Goal: Task Accomplishment & Management: Manage account settings

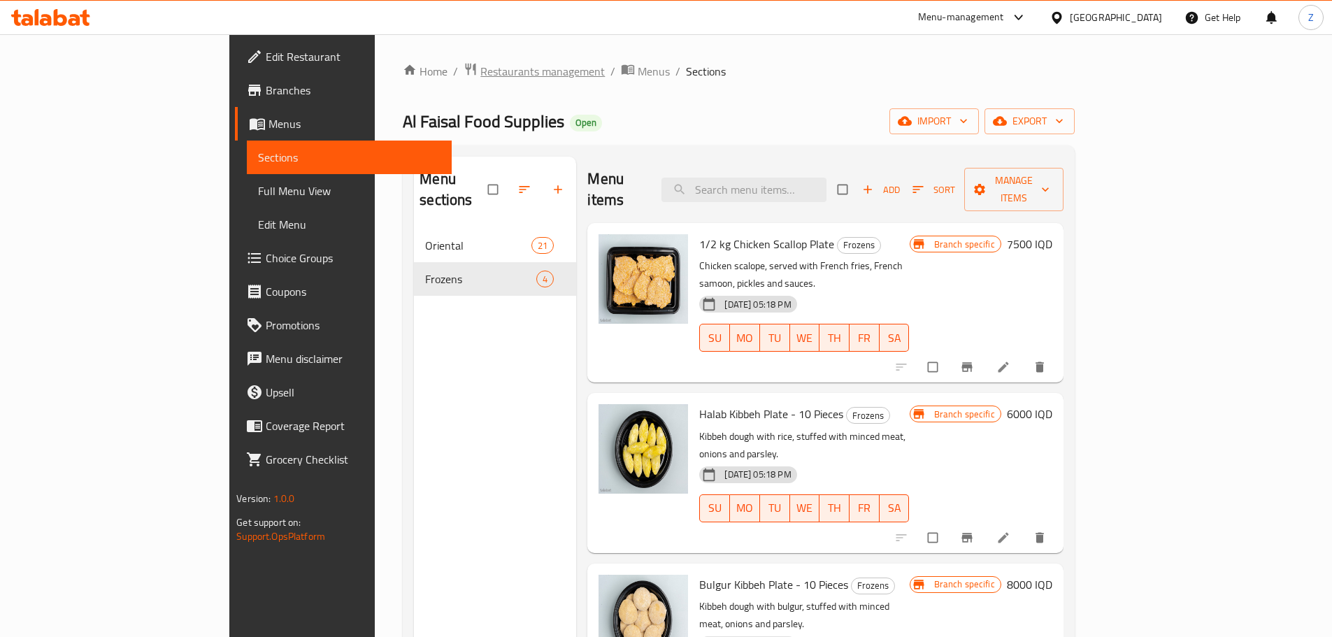
click at [480, 71] on span "Restaurants management" at bounding box center [542, 71] width 124 height 17
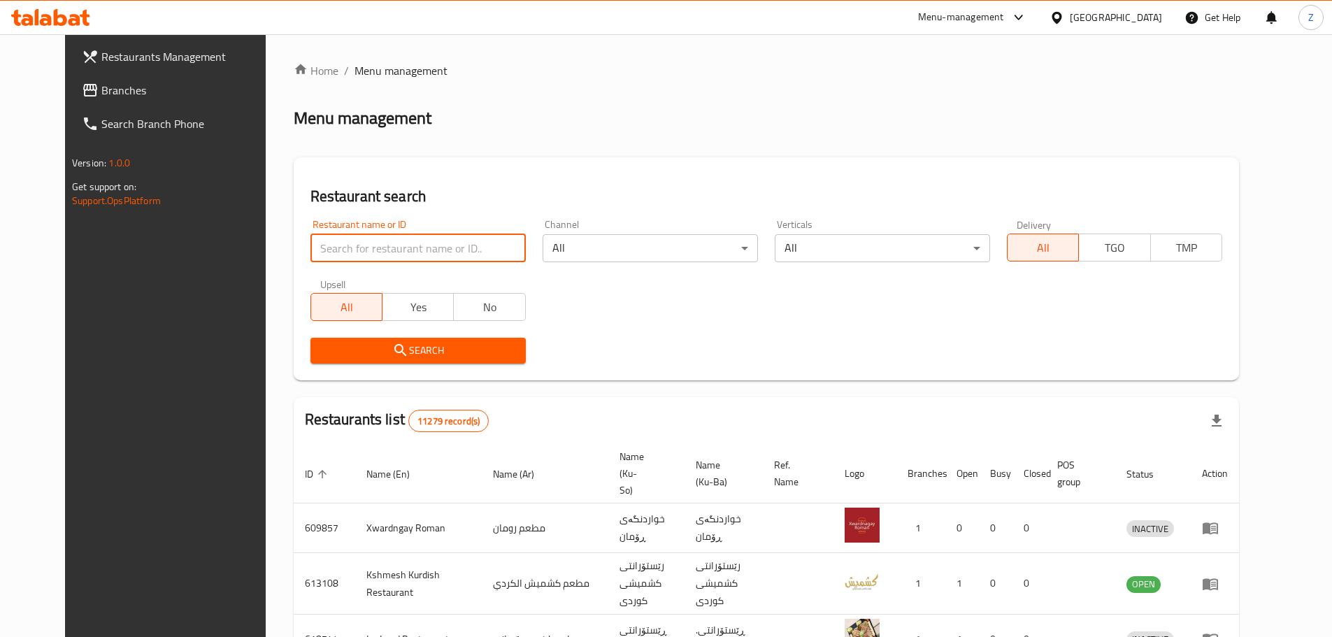
click at [453, 241] on input "search" at bounding box center [417, 248] width 215 height 28
paste input "697676"
type input "697676"
click at [389, 353] on span "Search" at bounding box center [418, 350] width 193 height 17
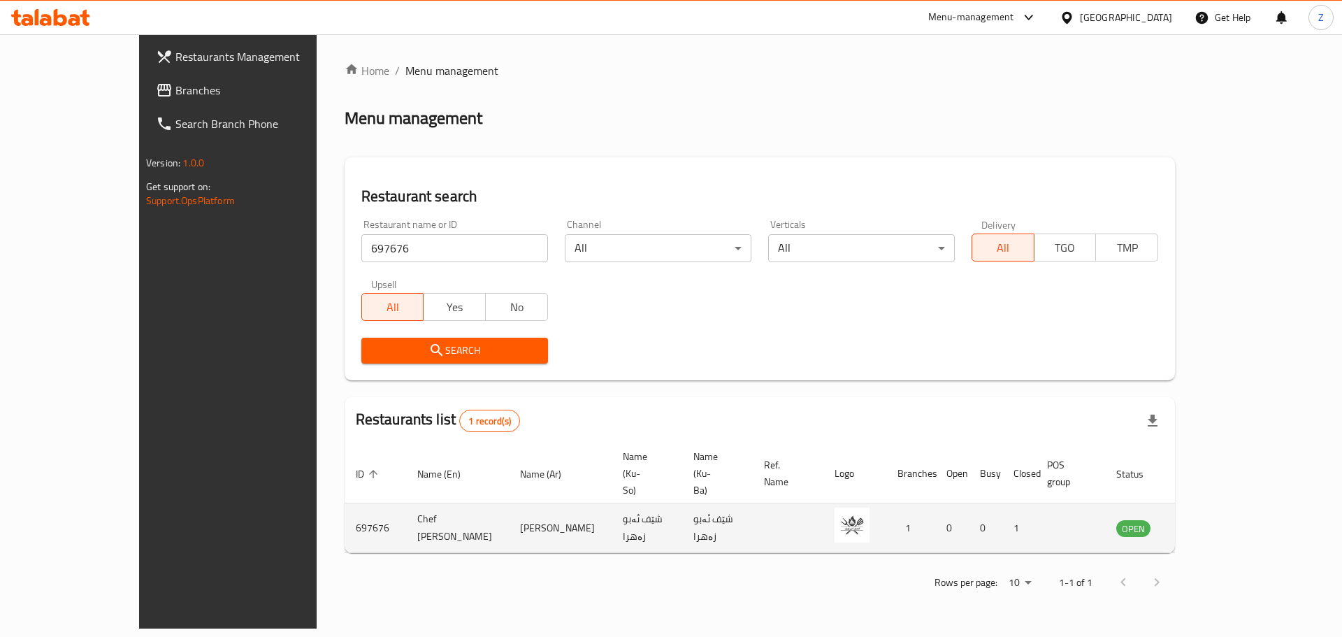
click at [1206, 519] on icon "enhanced table" at bounding box center [1198, 527] width 17 height 17
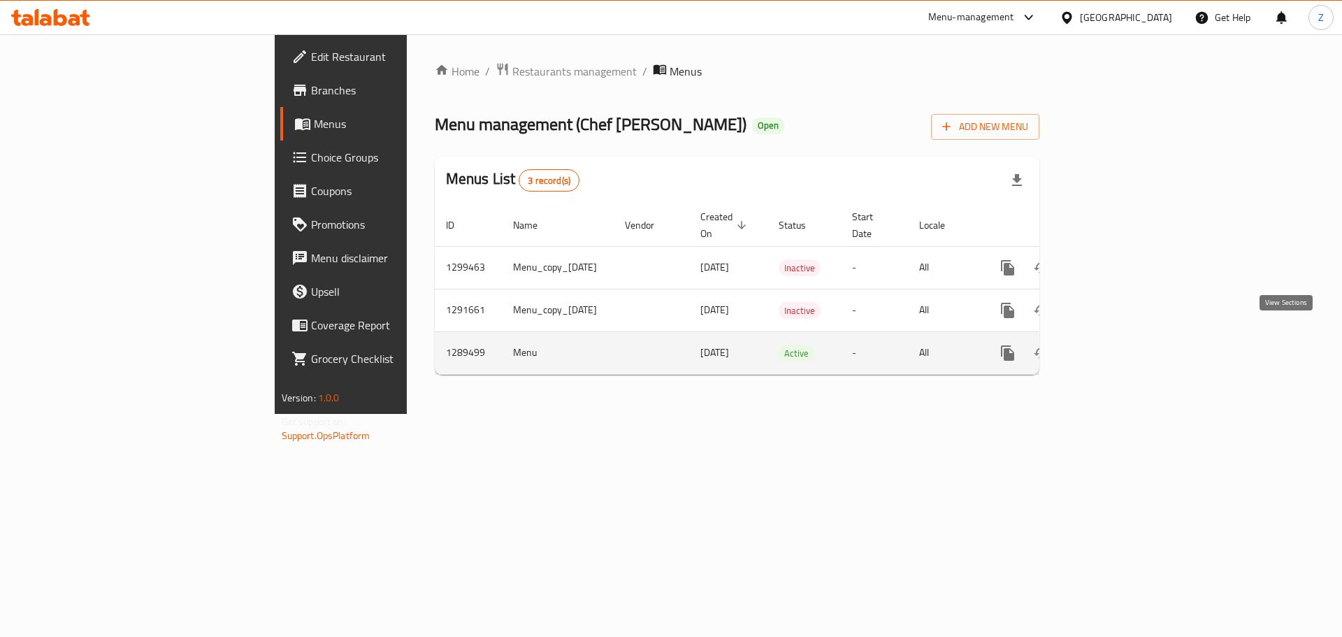
click at [1125, 336] on link "enhanced table" at bounding box center [1109, 353] width 34 height 34
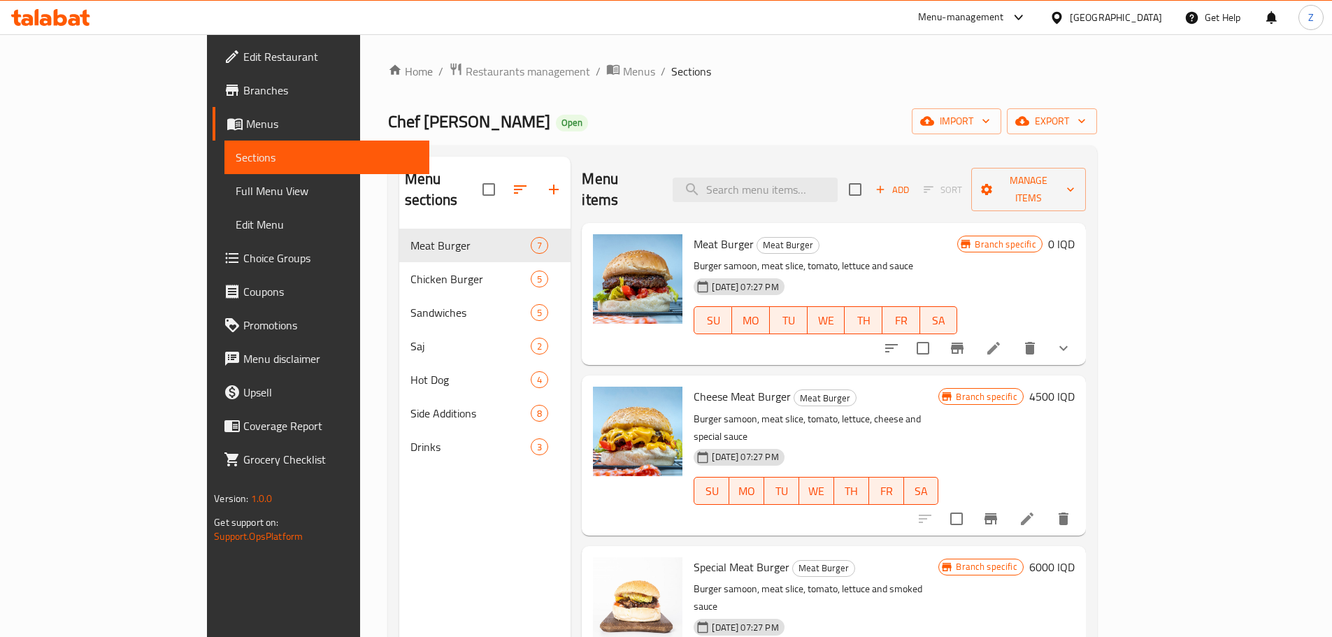
click at [1002, 340] on icon at bounding box center [993, 348] width 17 height 17
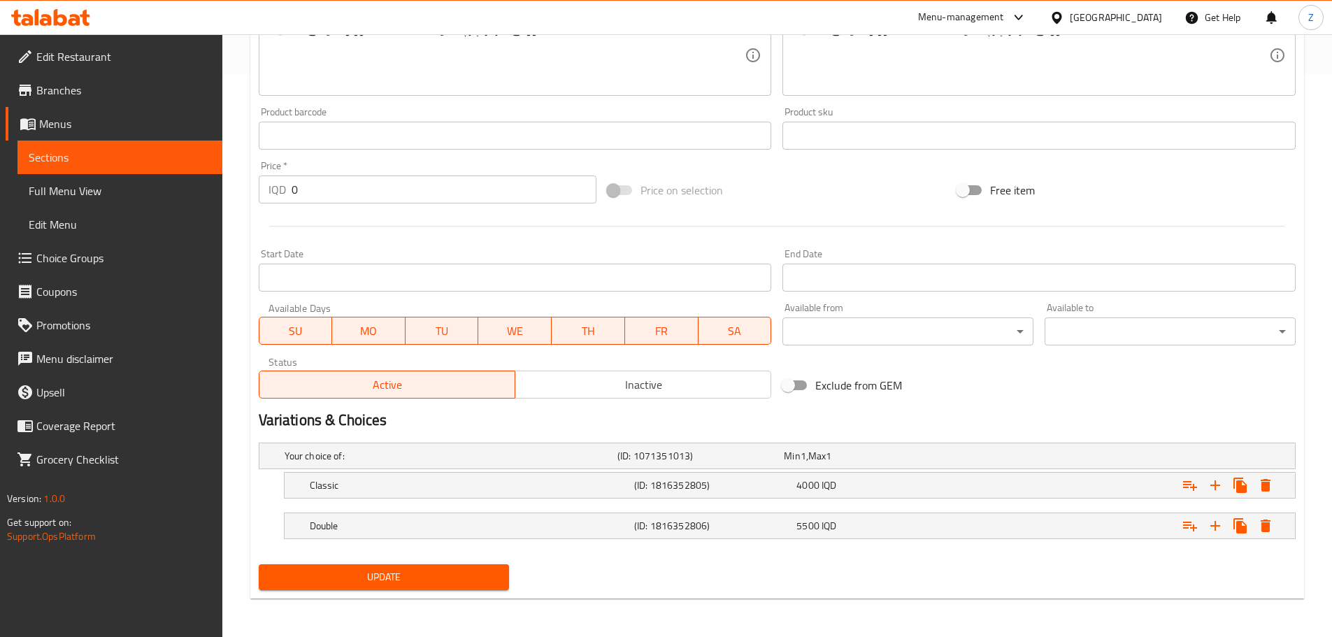
scroll to position [563, 0]
click at [664, 462] on h5 "(ID: 1816352805)" at bounding box center [697, 455] width 161 height 14
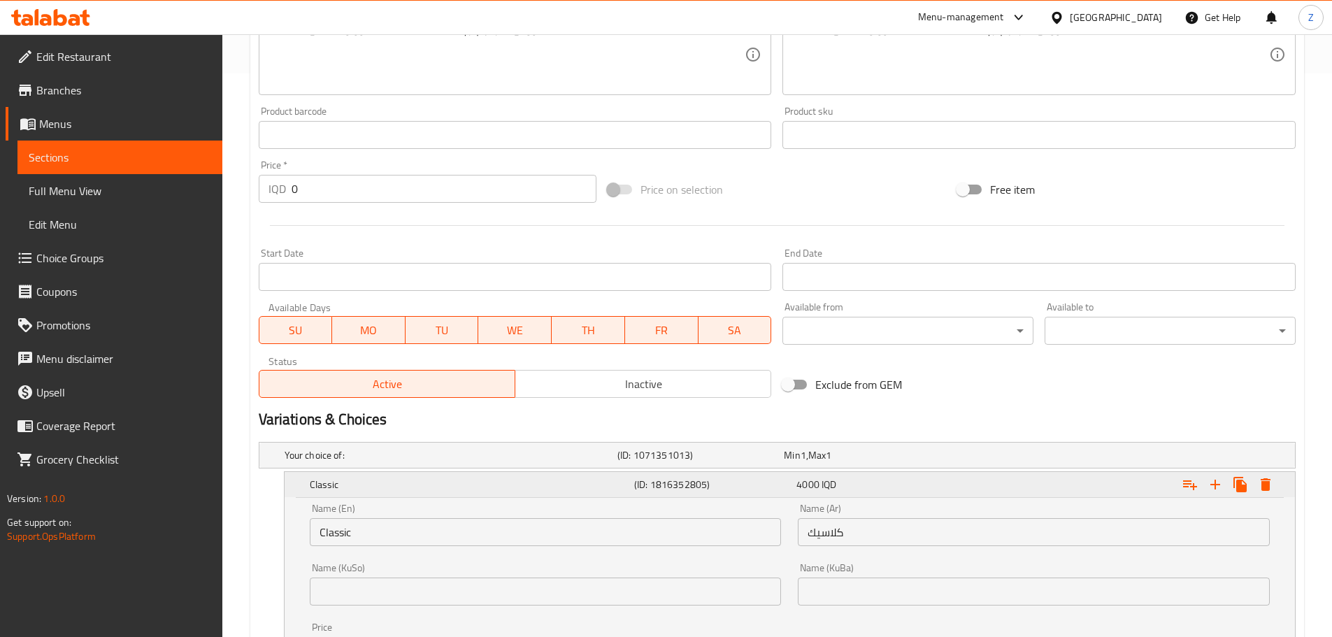
scroll to position [742, 0]
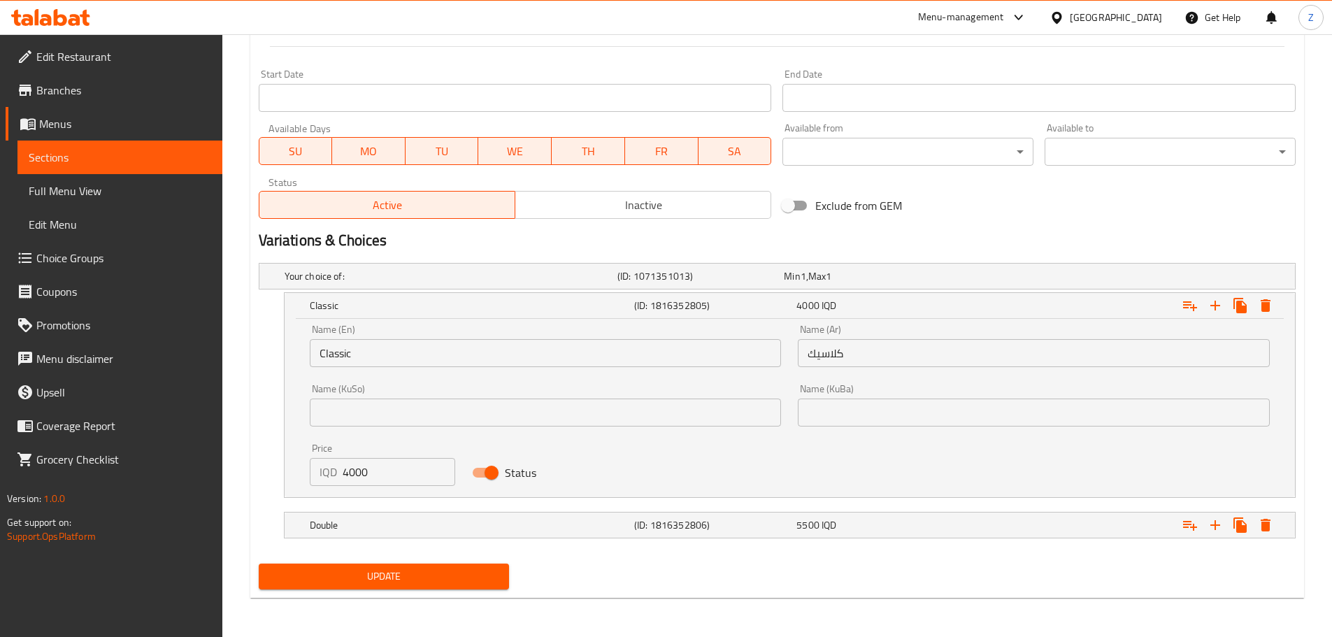
click at [363, 468] on input "4000" at bounding box center [399, 472] width 113 height 28
type input "3000"
click at [408, 283] on h5 "Double" at bounding box center [447, 276] width 327 height 14
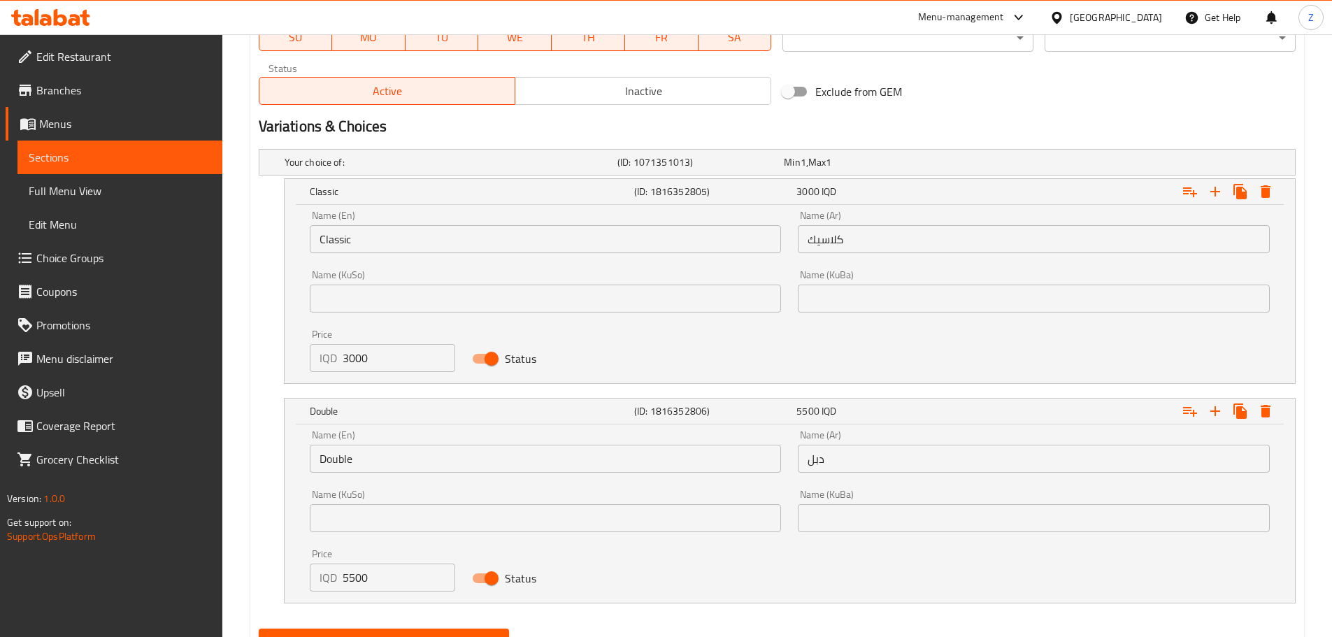
scroll to position [882, 0]
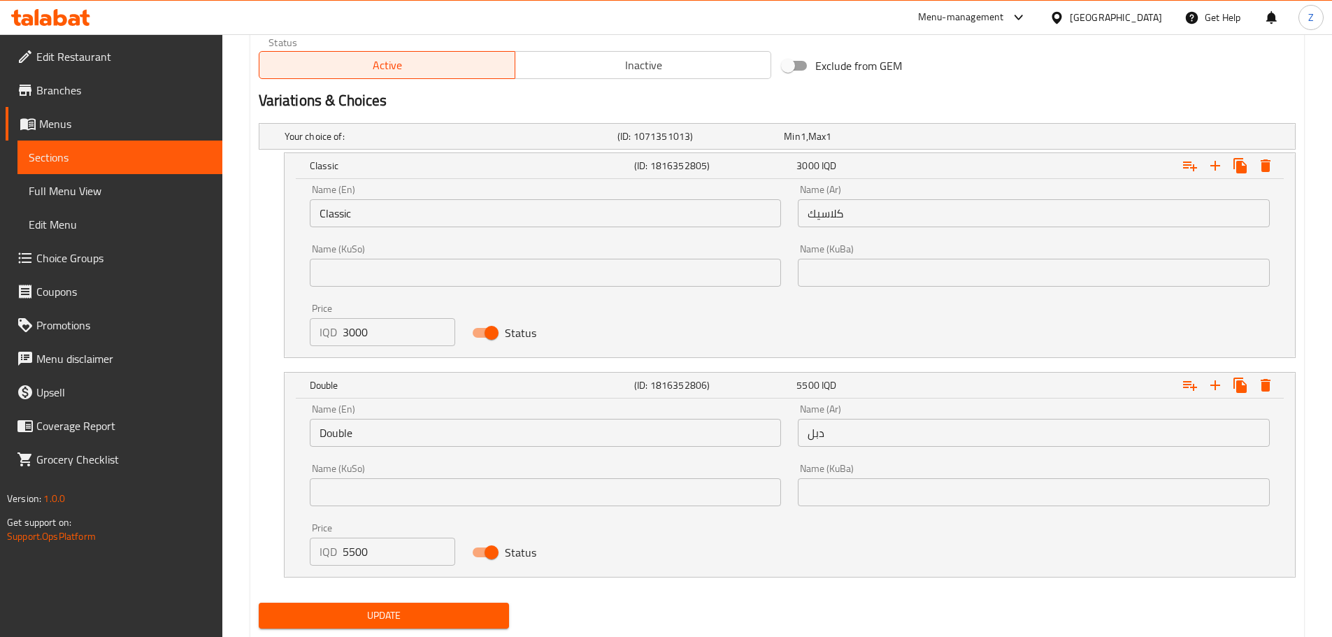
click at [363, 552] on input "5500" at bounding box center [399, 552] width 113 height 28
type input "4000"
click at [383, 614] on span "Update" at bounding box center [384, 615] width 229 height 17
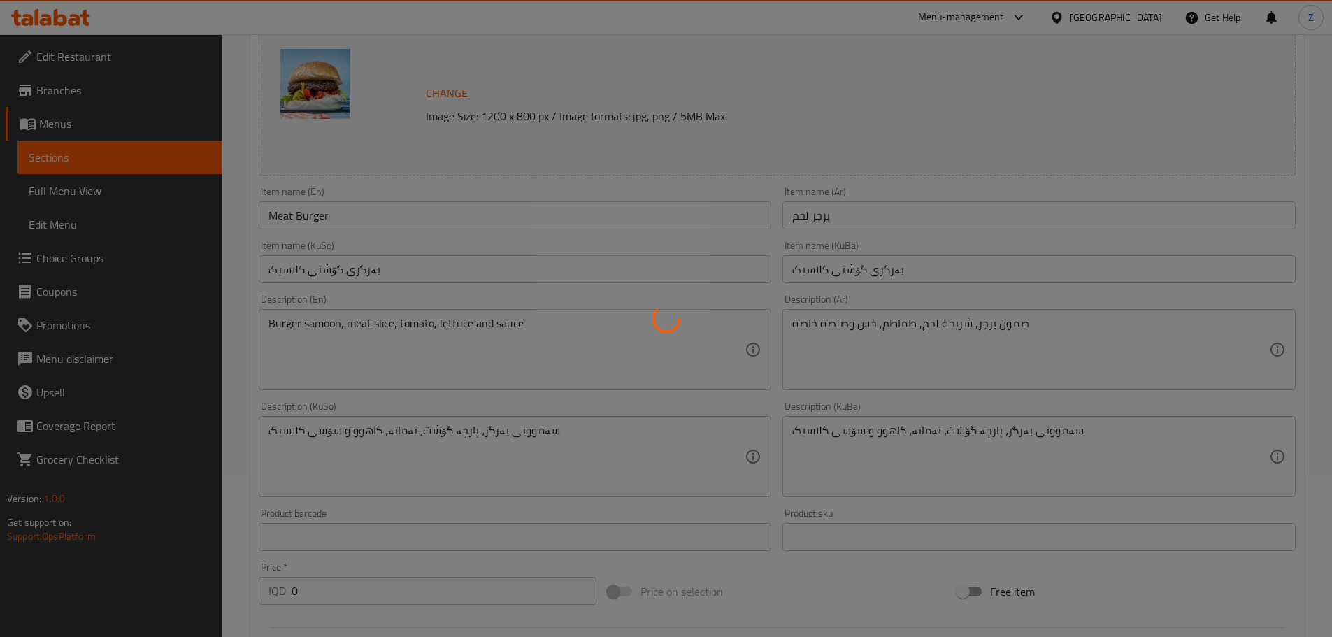
scroll to position [0, 0]
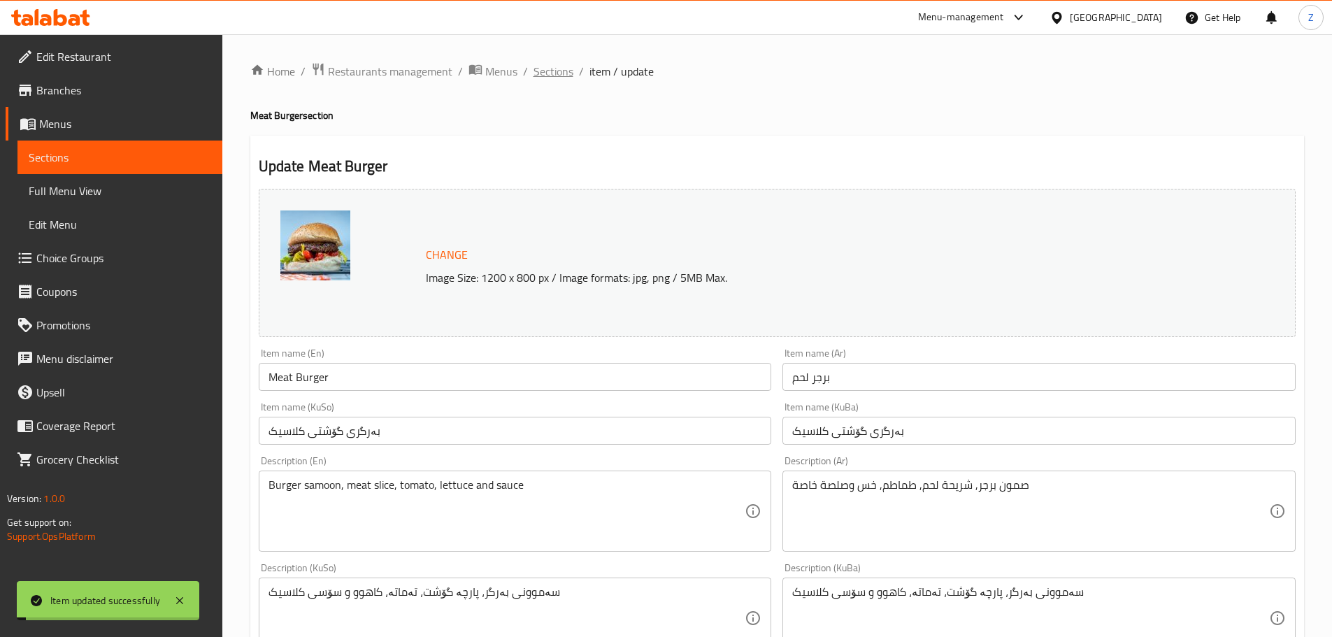
click at [570, 69] on span "Sections" at bounding box center [553, 71] width 40 height 17
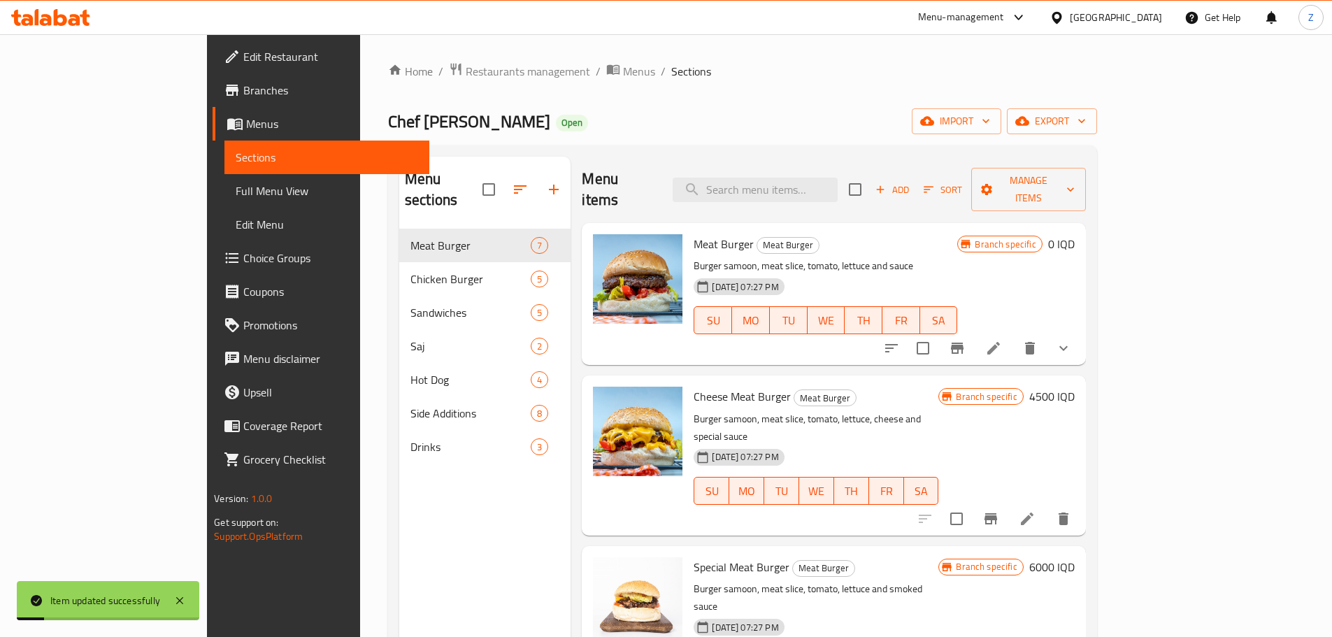
click at [1080, 331] on button "show more" at bounding box center [1063, 348] width 34 height 34
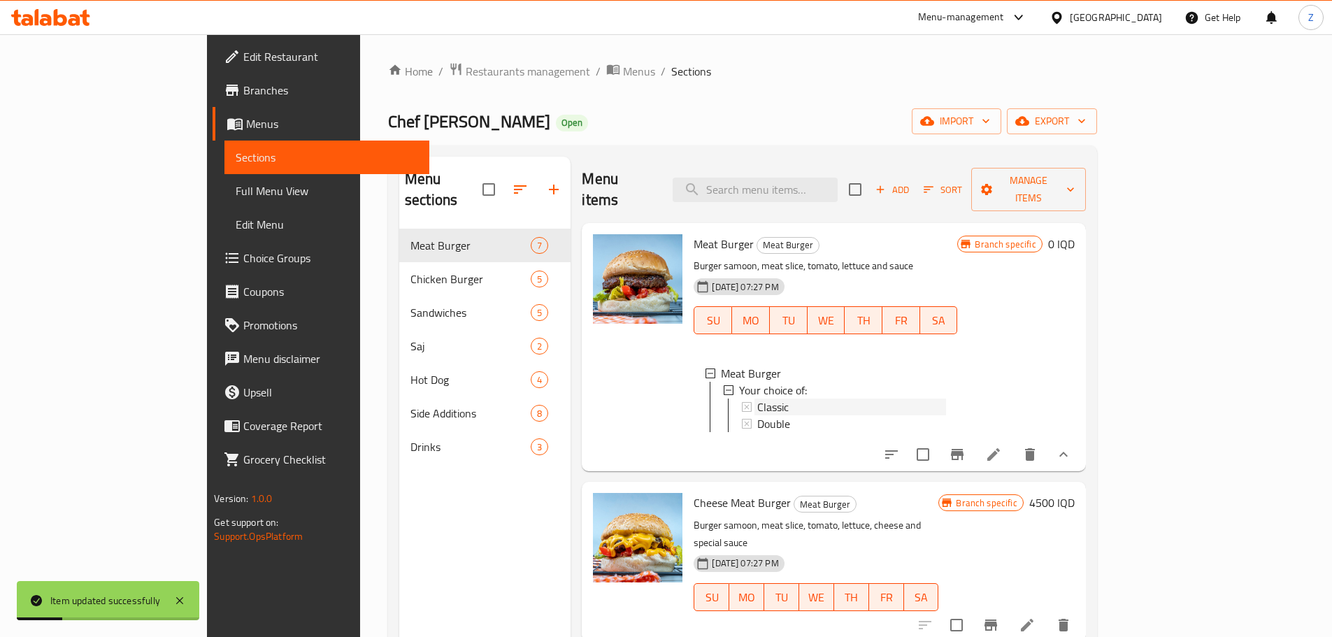
click at [764, 398] on div "Classic" at bounding box center [851, 406] width 189 height 17
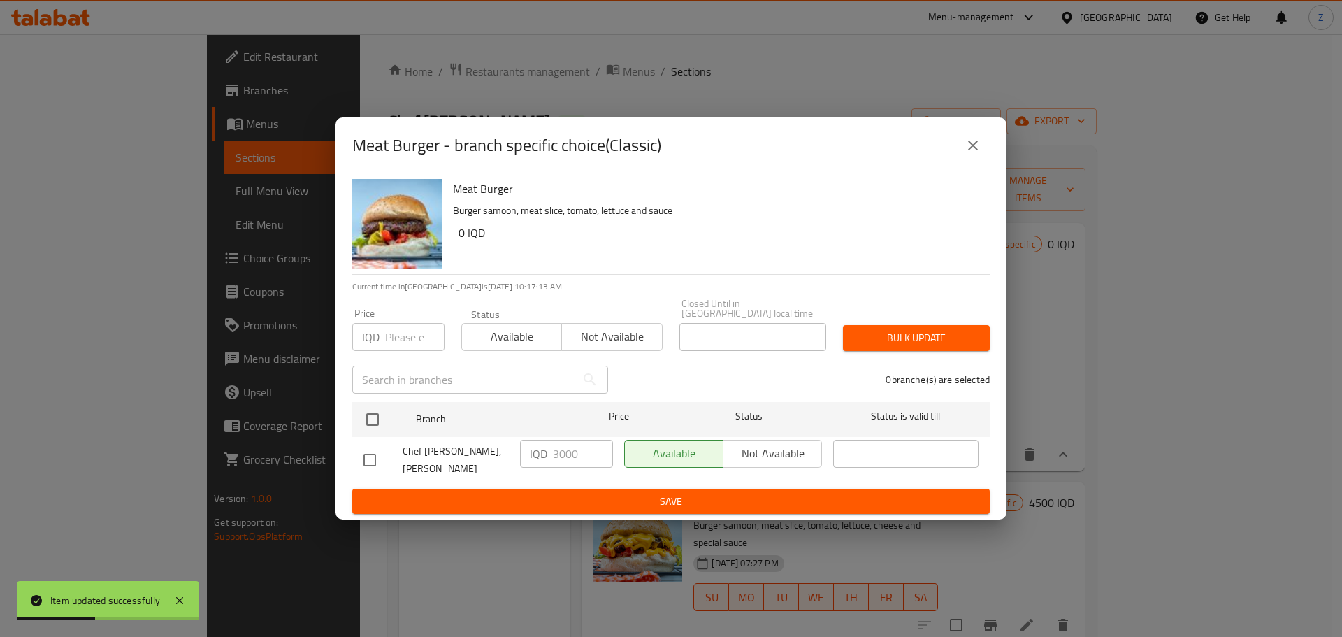
click at [976, 151] on icon "close" at bounding box center [973, 145] width 17 height 17
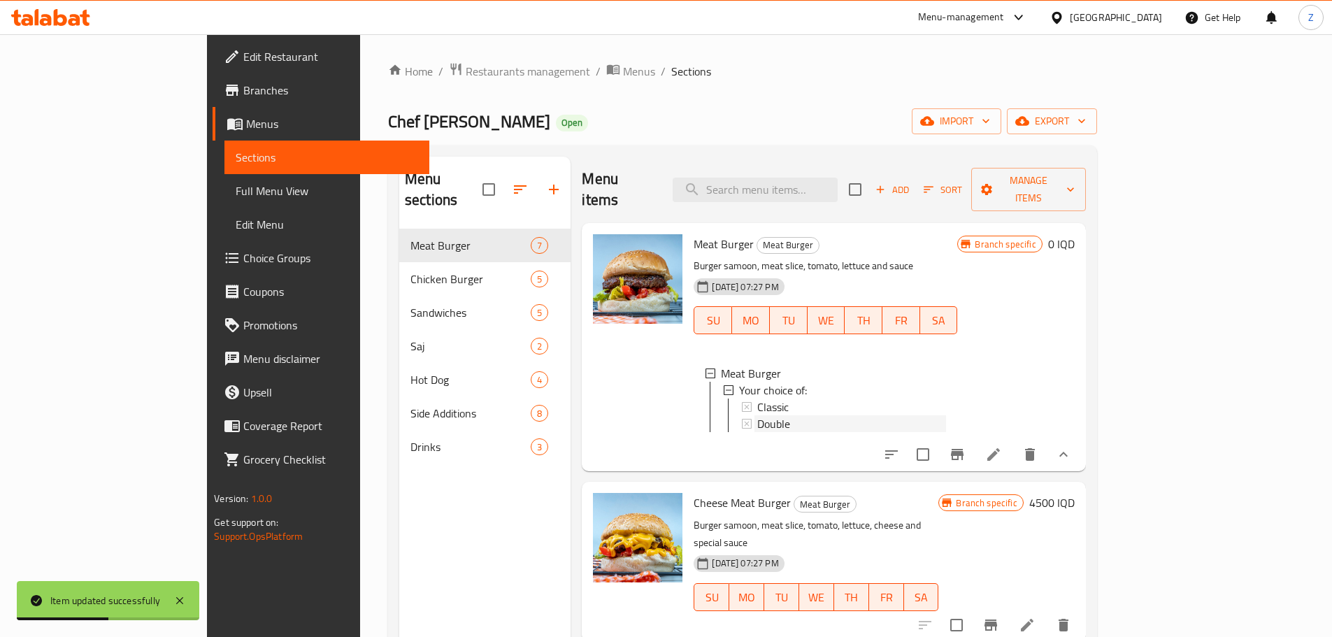
click at [757, 415] on span "Double" at bounding box center [773, 423] width 33 height 17
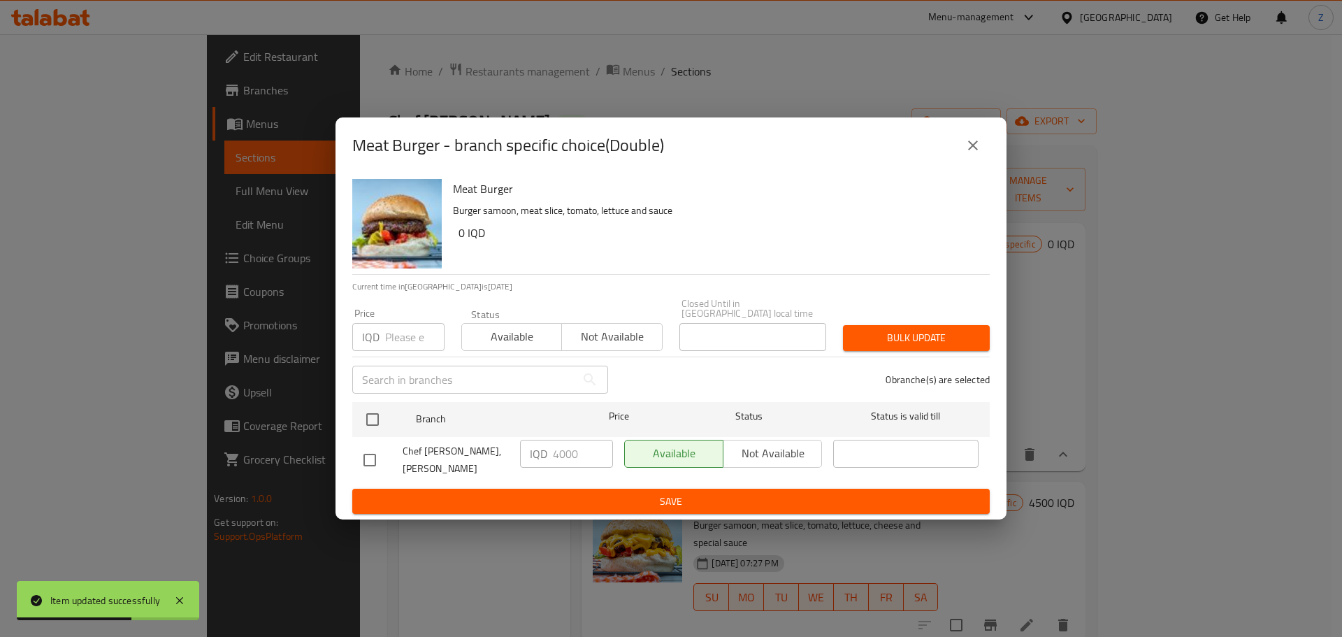
click at [981, 154] on icon "close" at bounding box center [973, 145] width 17 height 17
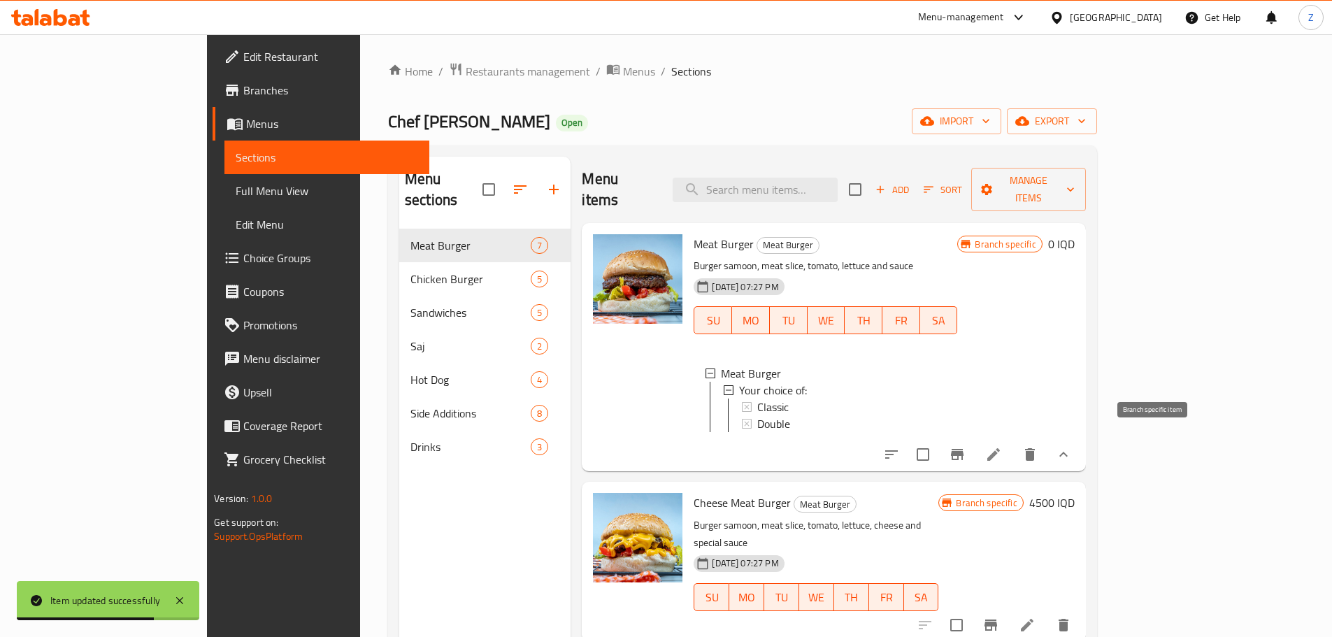
click at [974, 439] on button "Branch-specific-item" at bounding box center [957, 455] width 34 height 34
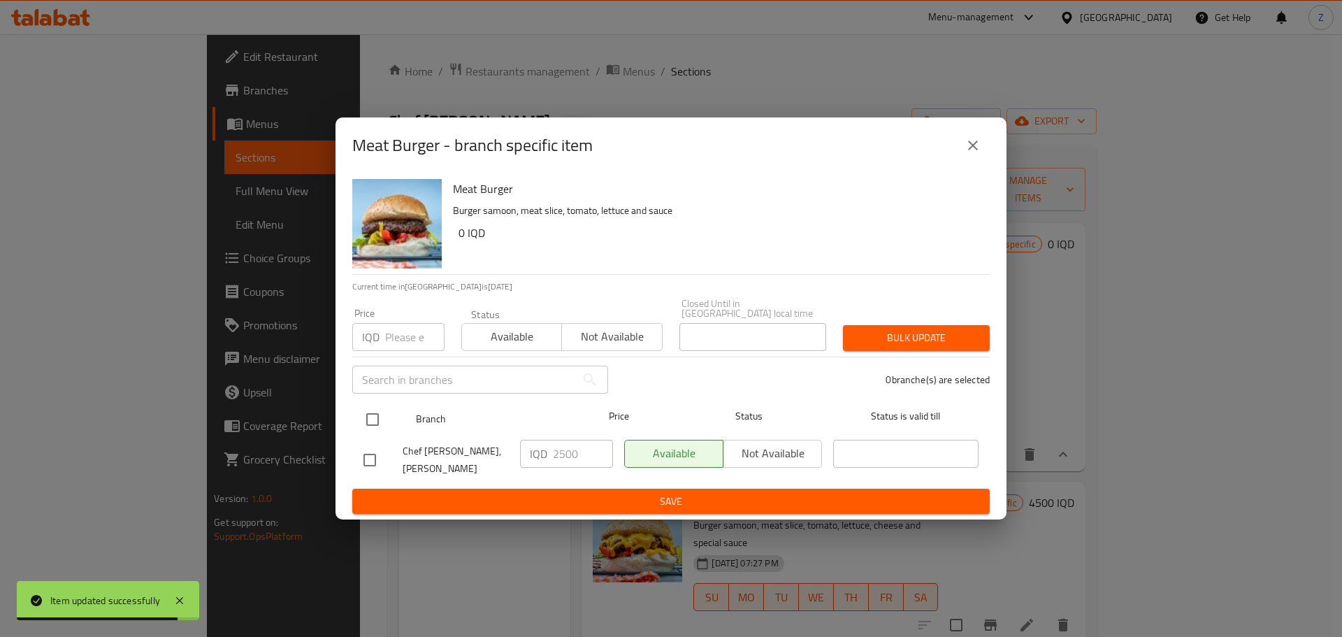
click at [366, 412] on input "checkbox" at bounding box center [372, 419] width 29 height 29
checkbox input "true"
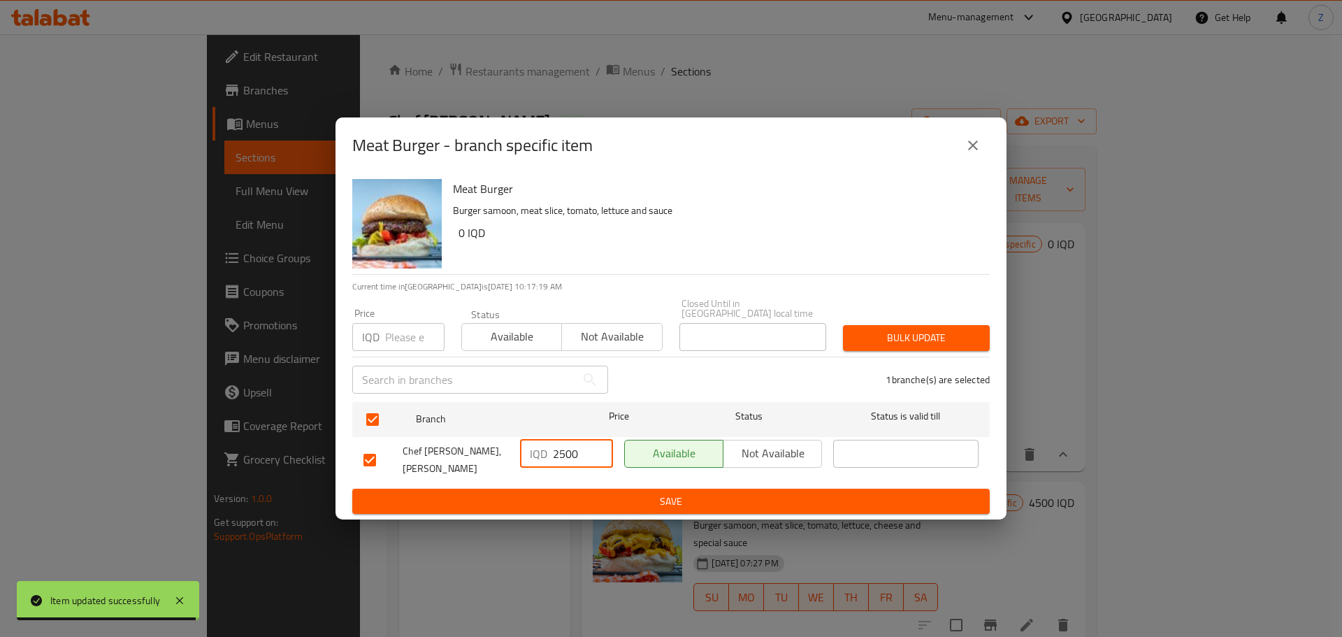
click at [575, 454] on input "2500" at bounding box center [583, 454] width 60 height 28
type input "0"
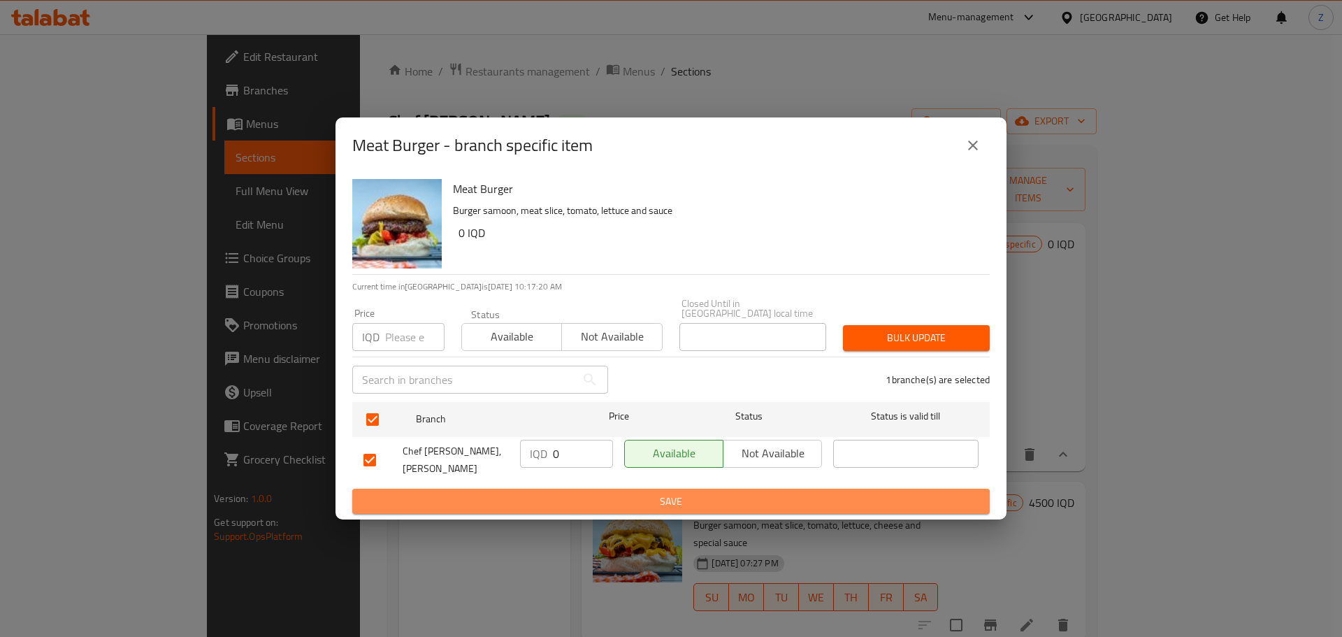
click at [589, 493] on span "Save" at bounding box center [670, 501] width 615 height 17
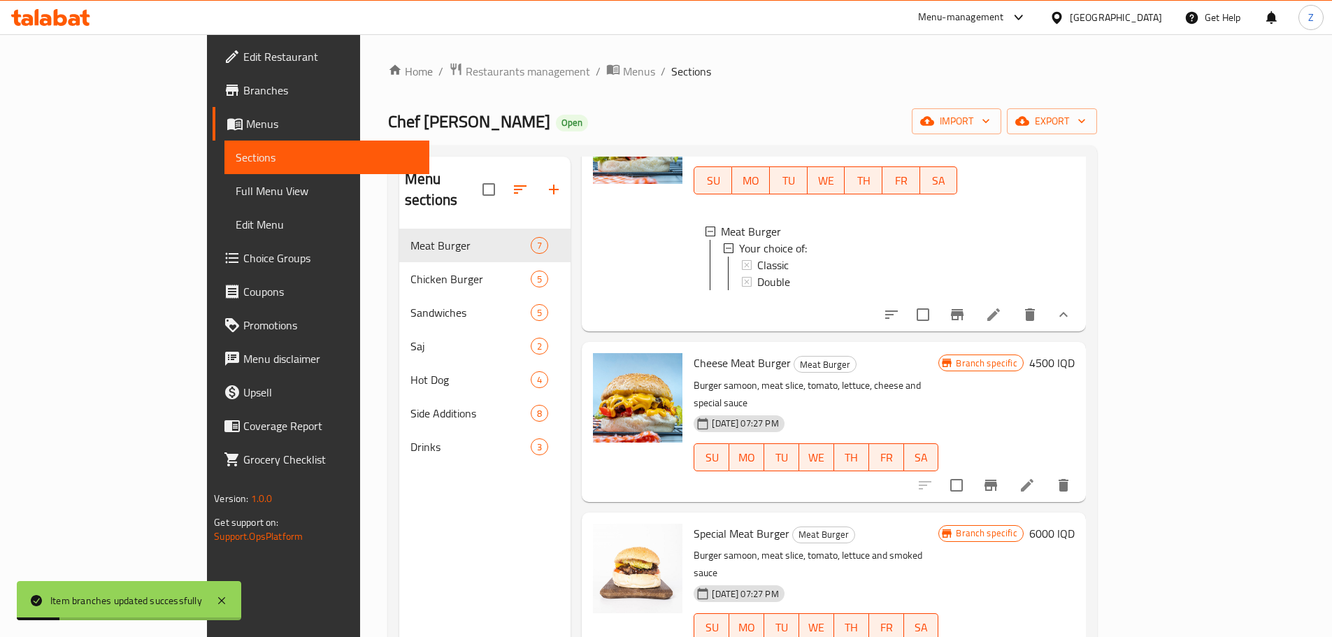
scroll to position [210, 0]
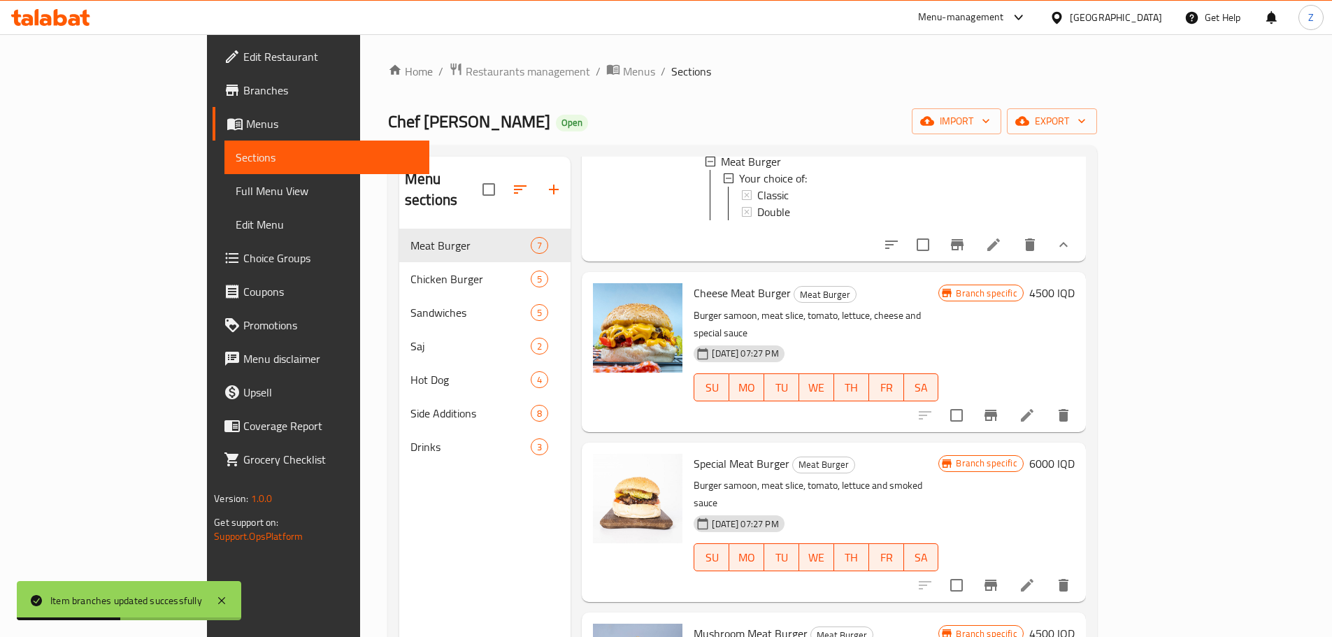
click at [1074, 286] on h6 "4500 IQD" at bounding box center [1051, 293] width 45 height 20
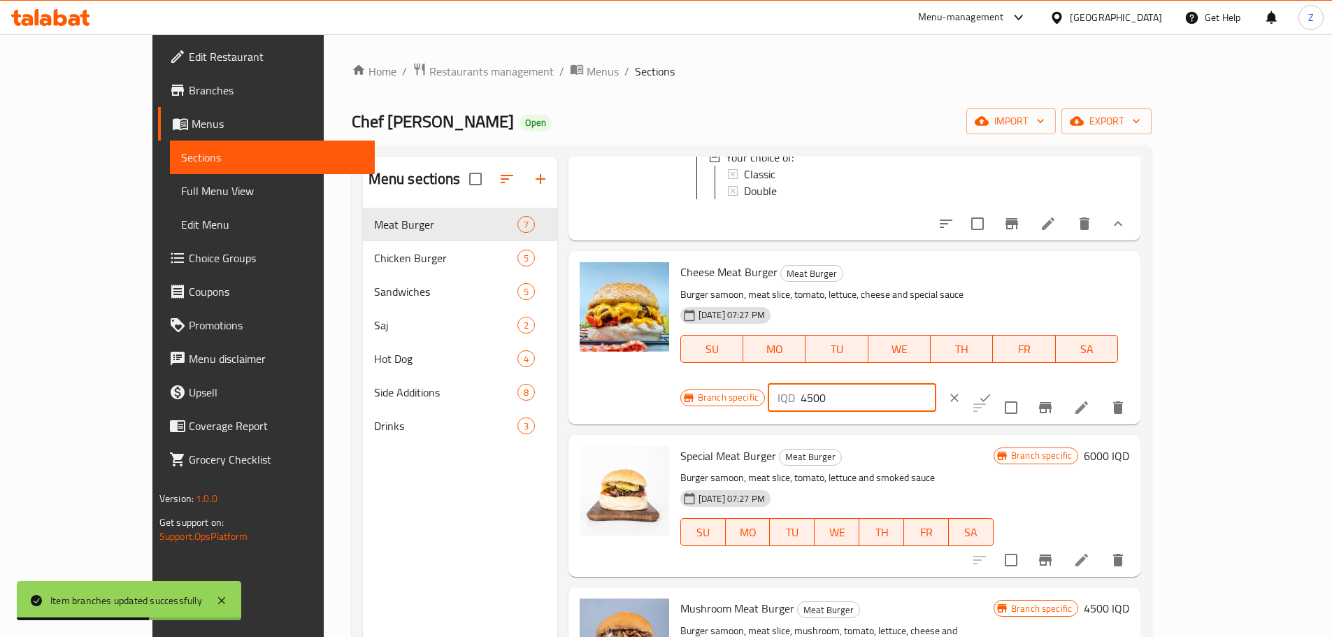
drag, startPoint x: 1086, startPoint y: 290, endPoint x: 1069, endPoint y: 289, distance: 17.5
click at [936, 384] on div "IQD 4500 ​" at bounding box center [852, 398] width 168 height 28
type input "3500"
click at [990, 394] on icon "ok" at bounding box center [985, 398] width 10 height 8
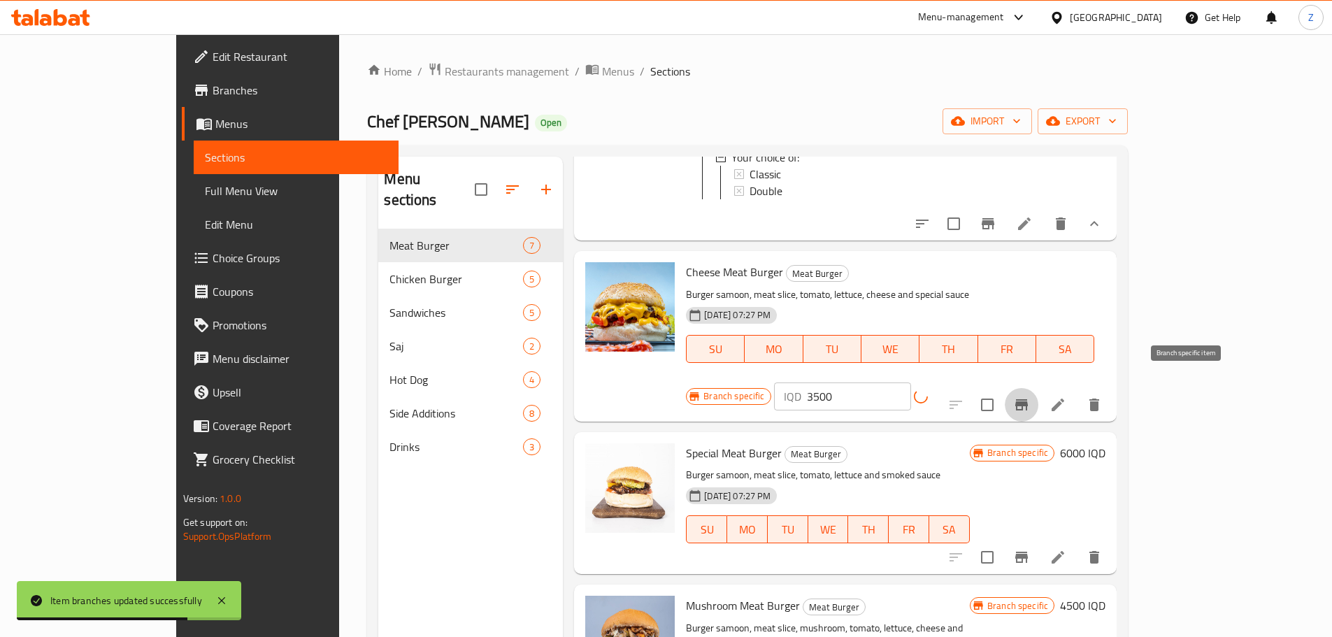
click at [1028, 399] on icon "Branch-specific-item" at bounding box center [1021, 404] width 13 height 11
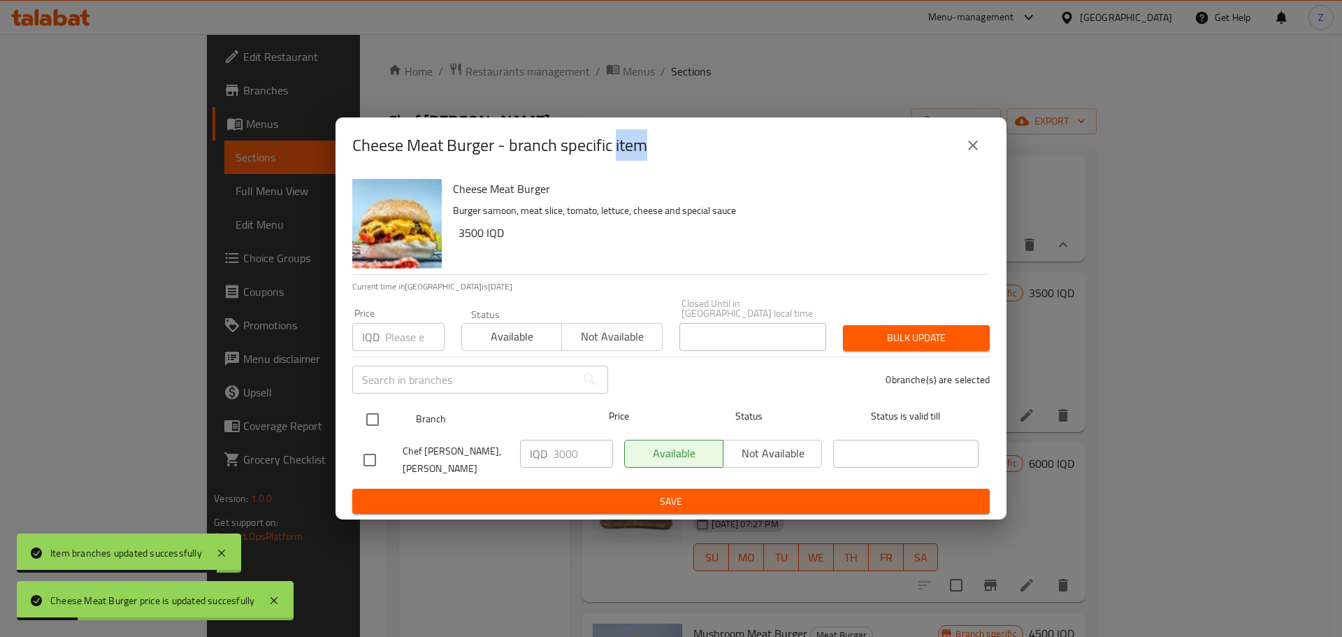
click at [383, 427] on input "checkbox" at bounding box center [372, 419] width 29 height 29
checkbox input "true"
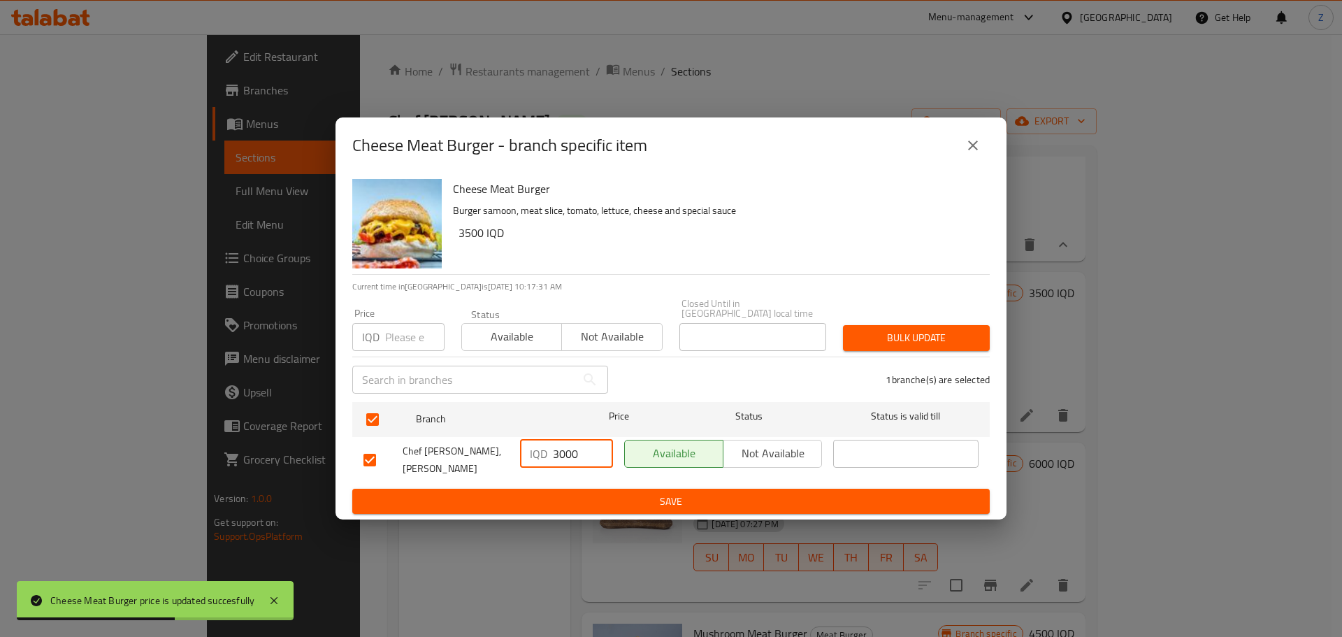
click at [566, 459] on input "3000" at bounding box center [583, 454] width 60 height 28
type input "3500"
click at [572, 504] on div "Cheese Meat Burger Burger samoon, meat slice, tomato, lettuce, cheese and speci…" at bounding box center [671, 346] width 671 height 347
click at [576, 496] on span "Save" at bounding box center [670, 501] width 615 height 17
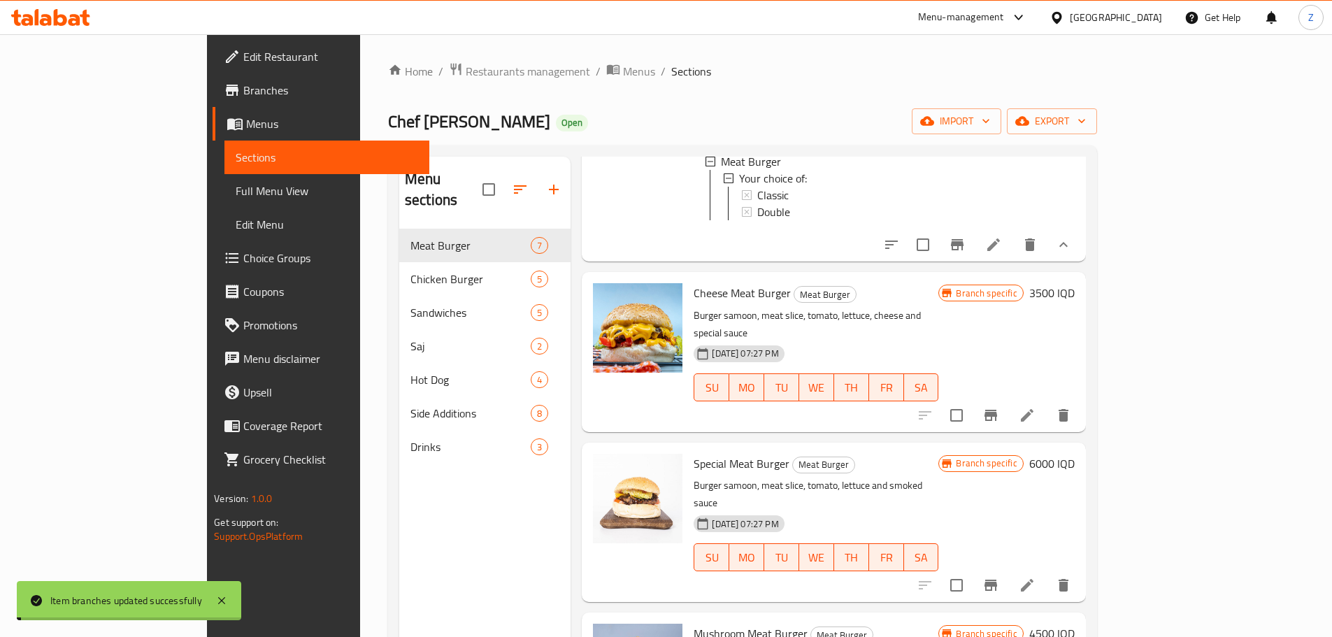
click at [944, 340] on div "18-05-2025 07:27 PM SU MO TU WE TH FR SA" at bounding box center [816, 377] width 256 height 75
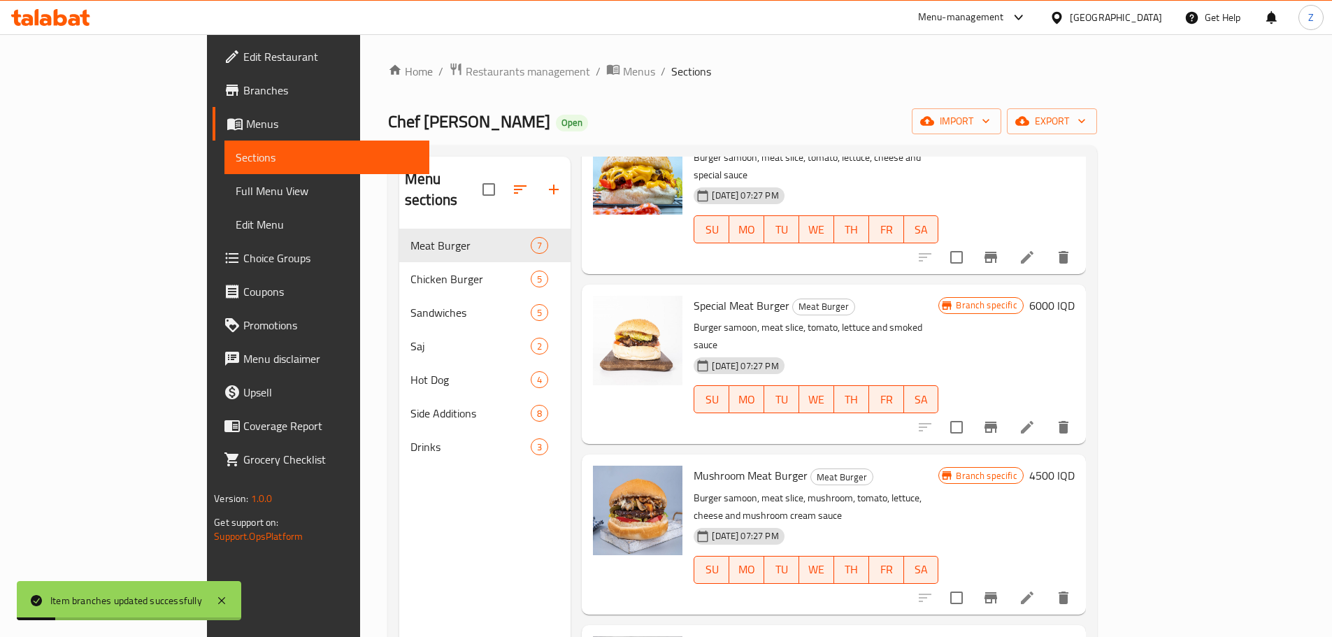
scroll to position [419, 0]
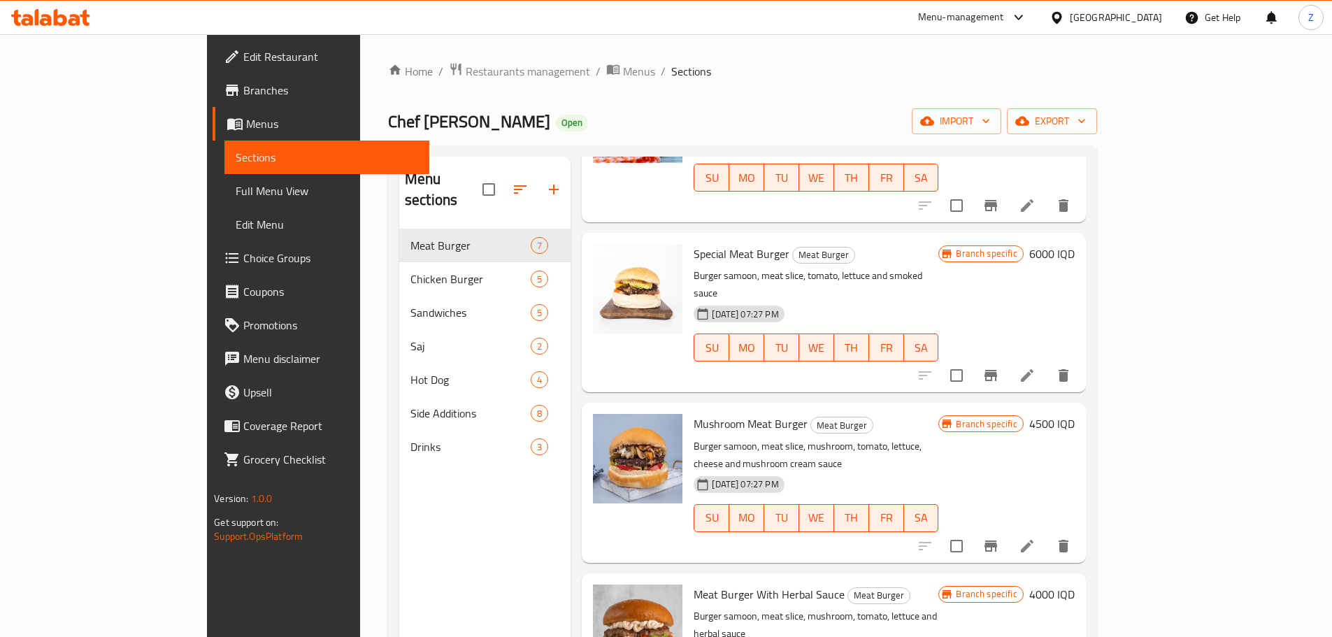
click at [1074, 414] on h6 "4500 IQD" at bounding box center [1051, 424] width 45 height 20
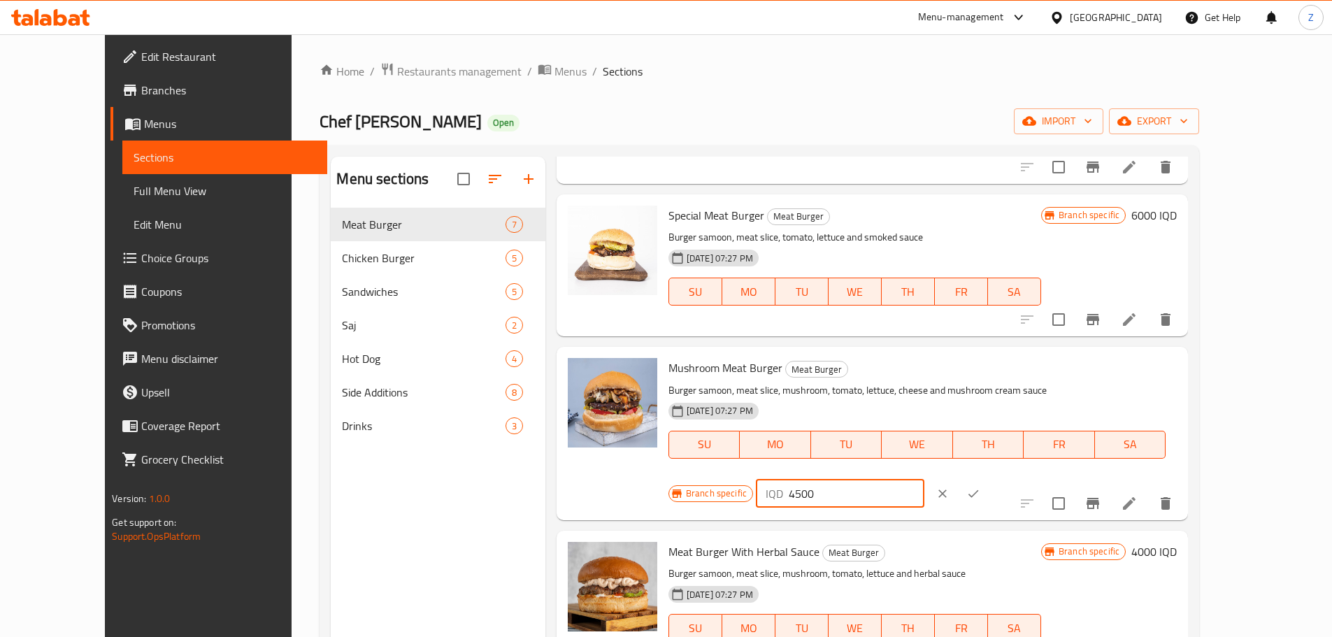
click at [924, 480] on input "4500" at bounding box center [856, 494] width 136 height 28
type input "3500"
drag, startPoint x: 1245, startPoint y: 383, endPoint x: 1235, endPoint y: 394, distance: 14.9
click at [980, 487] on icon "ok" at bounding box center [973, 494] width 14 height 14
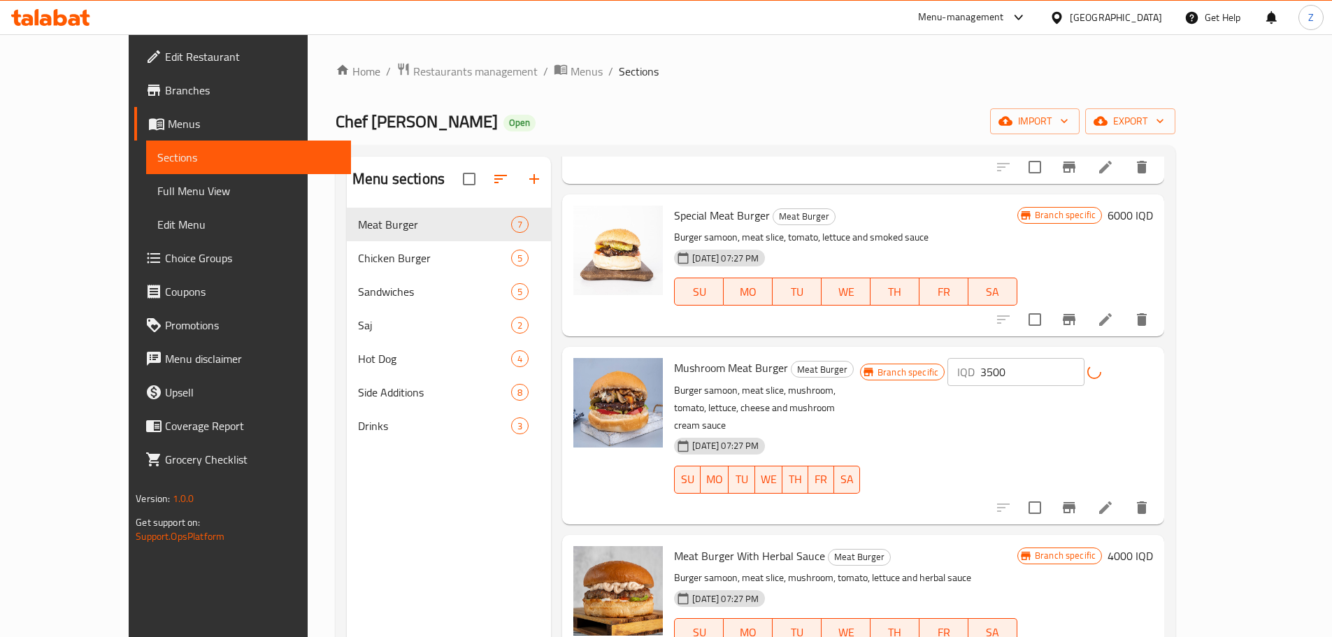
click at [1075, 502] on icon "Branch-specific-item" at bounding box center [1068, 507] width 13 height 11
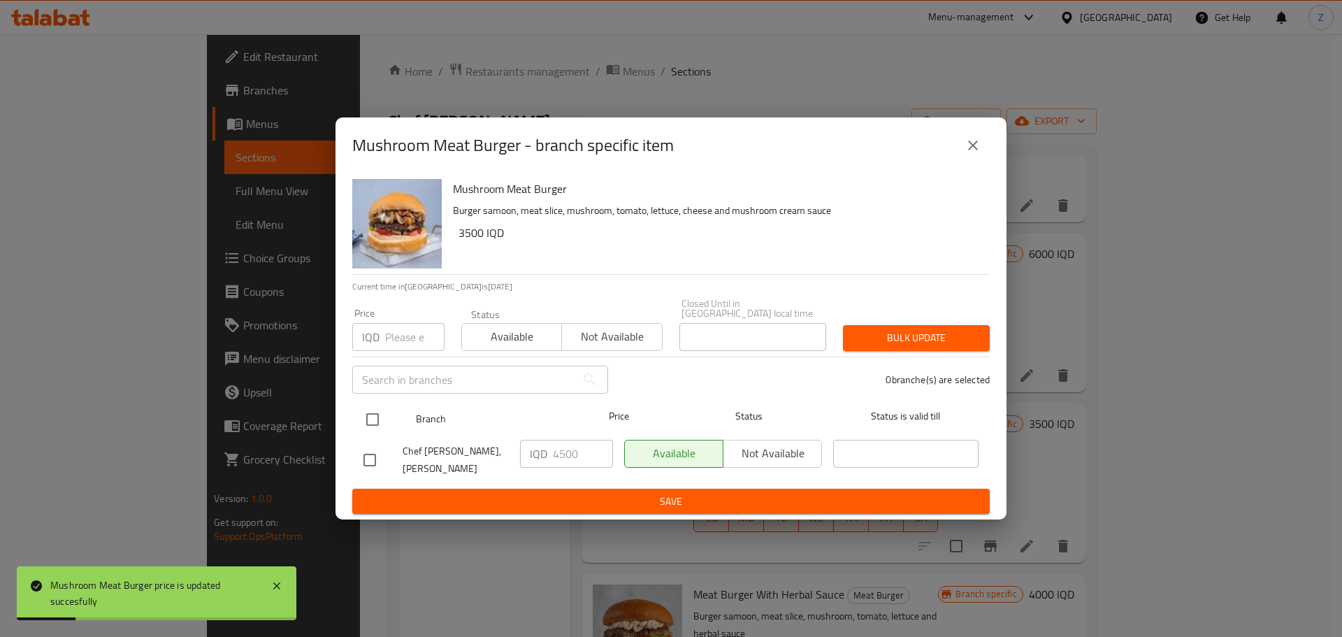
click at [375, 410] on input "checkbox" at bounding box center [372, 419] width 29 height 29
checkbox input "true"
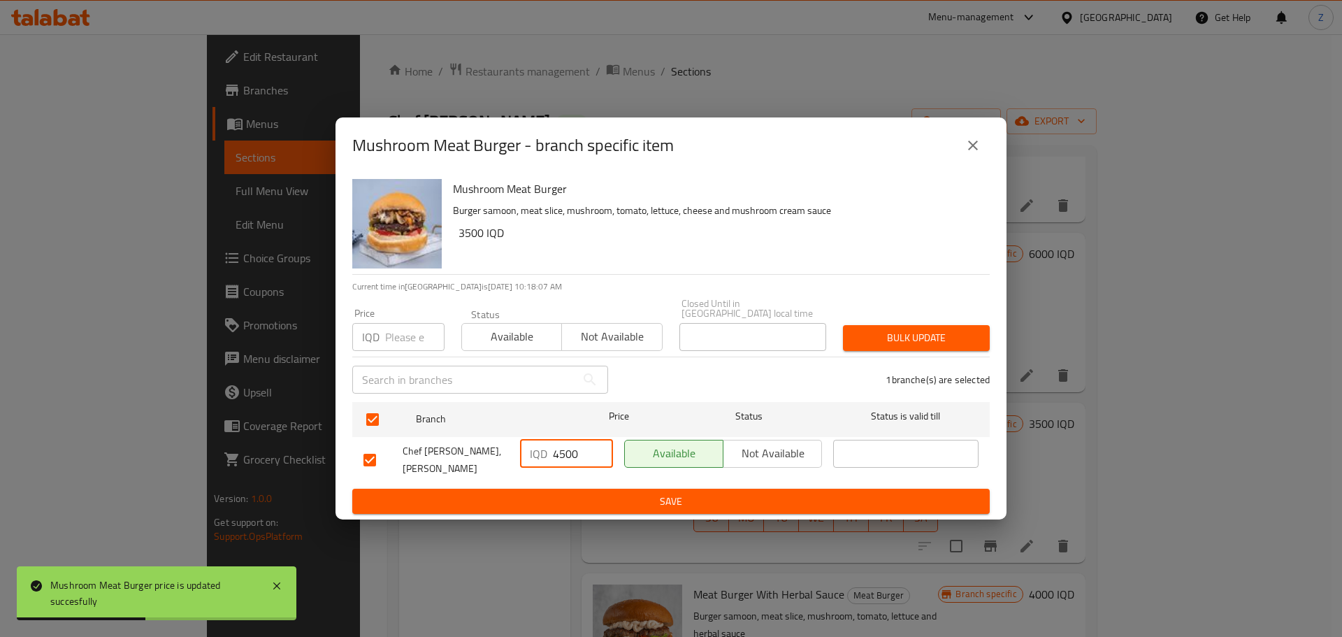
drag, startPoint x: 556, startPoint y: 459, endPoint x: 536, endPoint y: 450, distance: 21.9
click at [536, 450] on div "IQD 4500 ​" at bounding box center [566, 454] width 93 height 28
type input "3500"
click at [536, 493] on span "Save" at bounding box center [670, 501] width 615 height 17
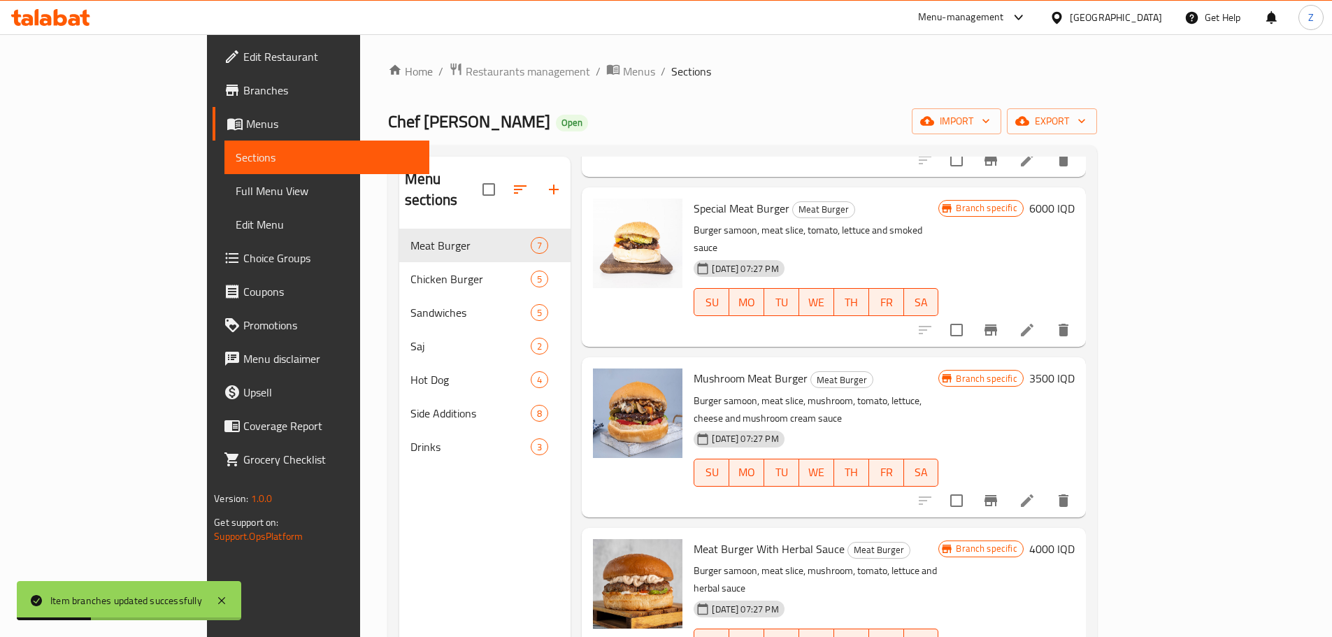
scroll to position [489, 0]
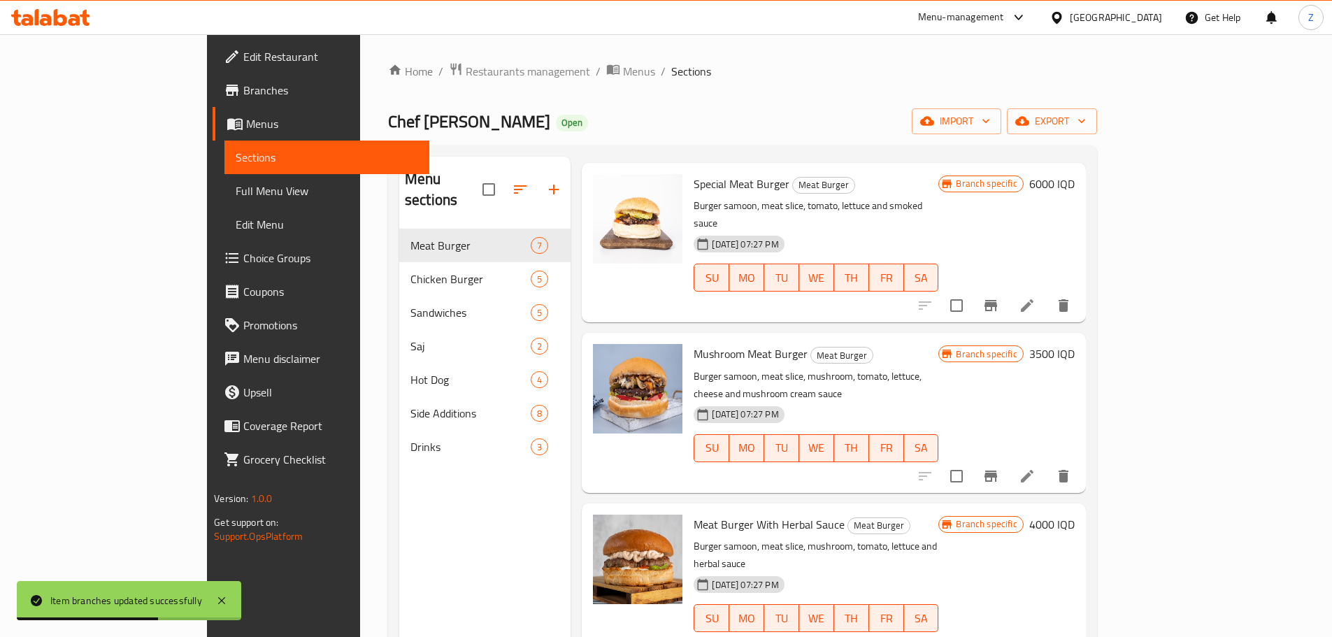
click at [1074, 514] on h6 "4000 IQD" at bounding box center [1051, 524] width 45 height 20
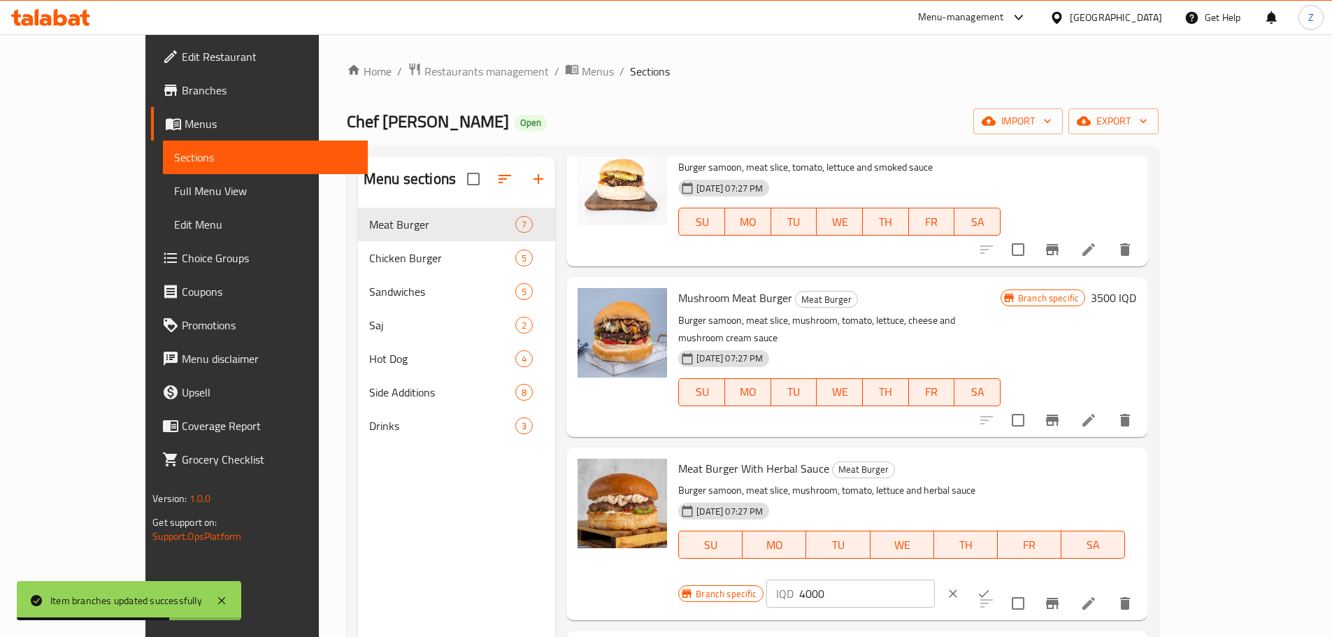
click at [935, 579] on input "4000" at bounding box center [867, 593] width 136 height 28
click at [935, 579] on input "3500" at bounding box center [867, 593] width 136 height 28
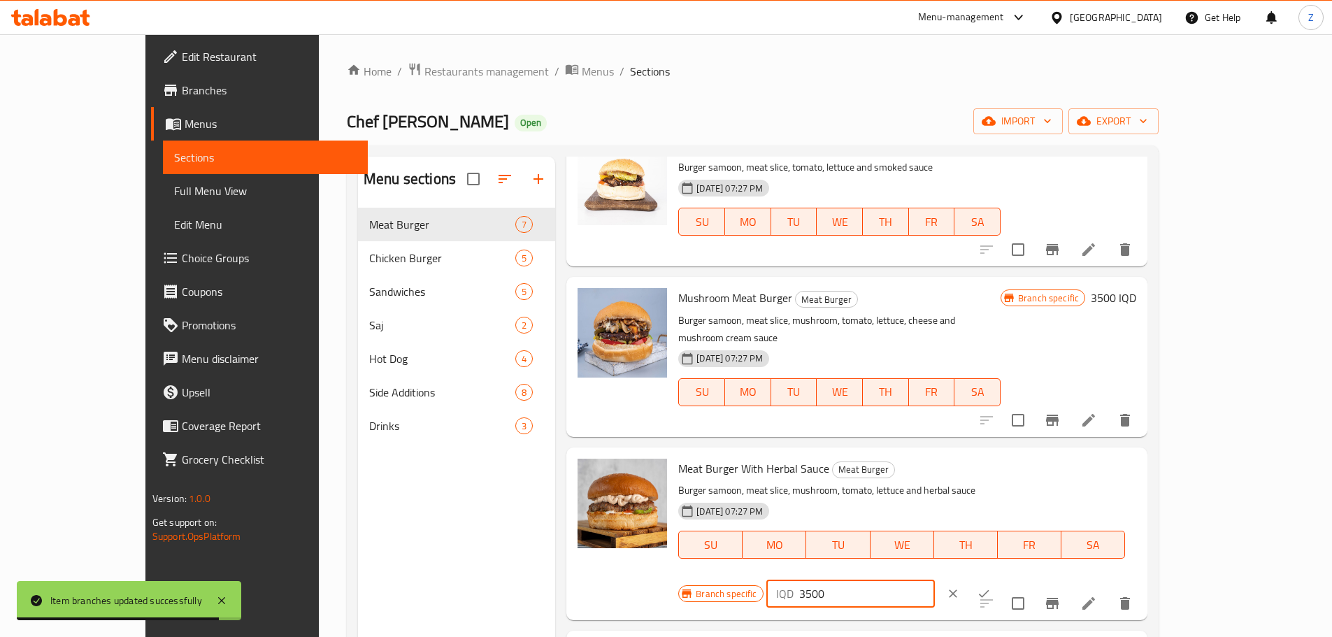
click at [935, 579] on input "3500" at bounding box center [867, 593] width 136 height 28
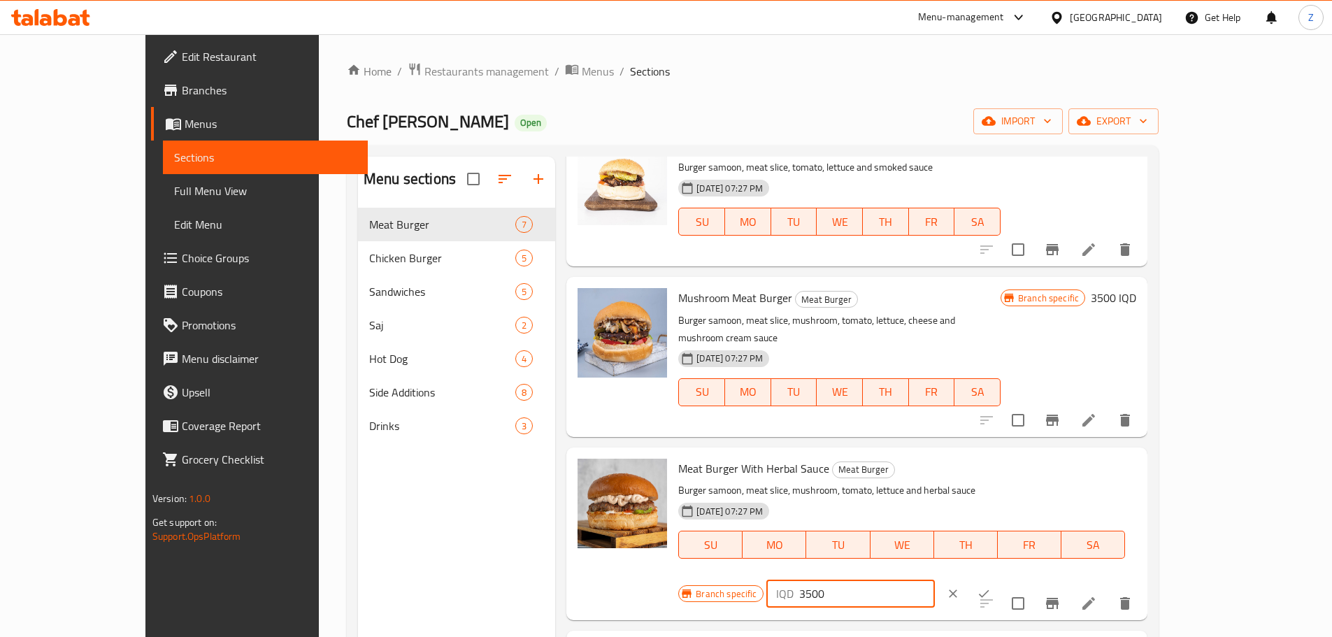
type input "3500"
click at [999, 578] on button "ok" at bounding box center [983, 593] width 31 height 31
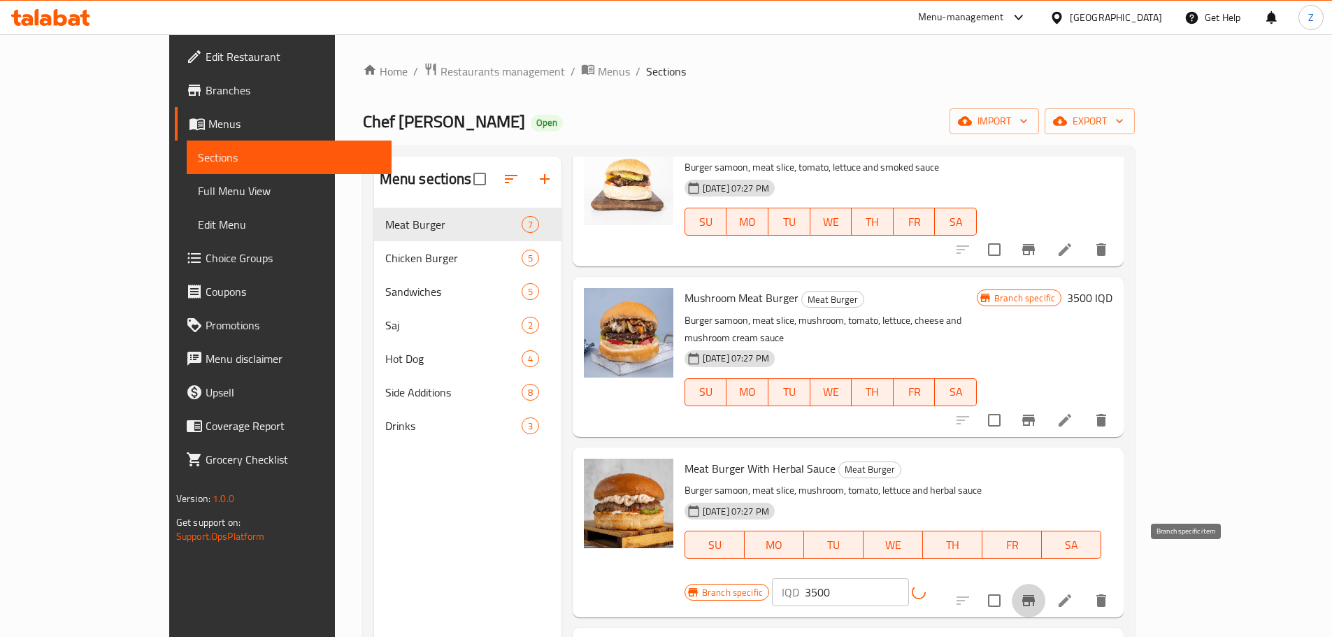
click at [1045, 584] on button "Branch-specific-item" at bounding box center [1028, 601] width 34 height 34
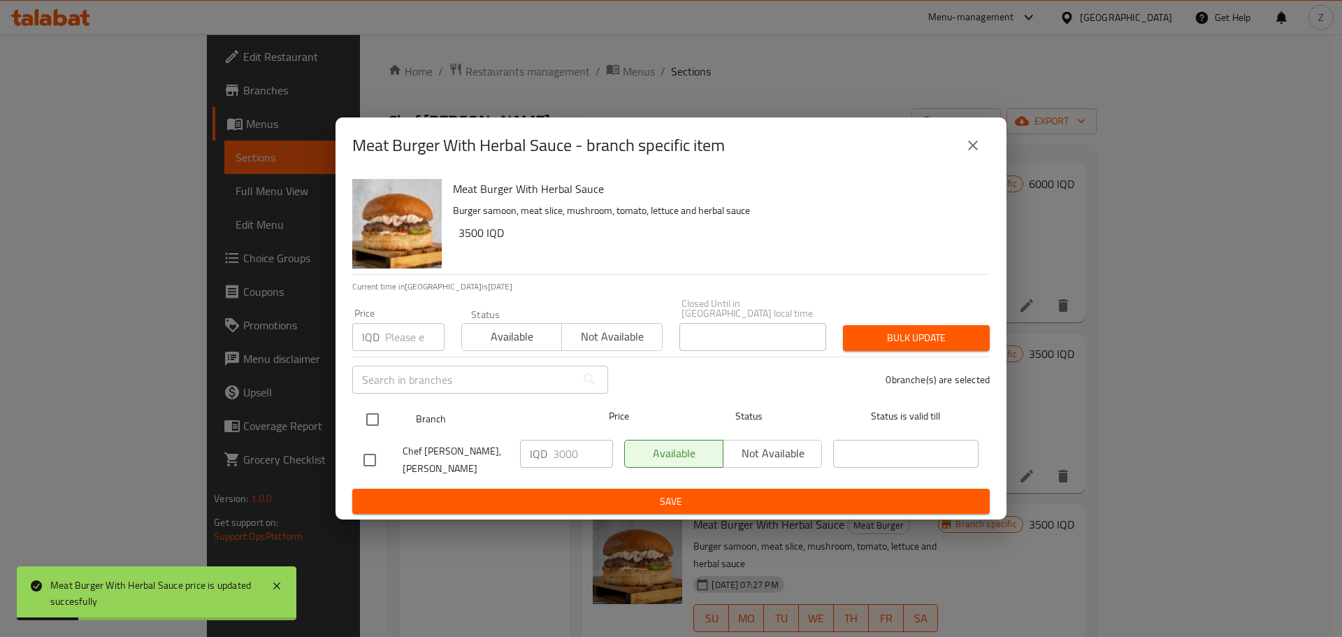
click at [380, 422] on input "checkbox" at bounding box center [372, 419] width 29 height 29
checkbox input "true"
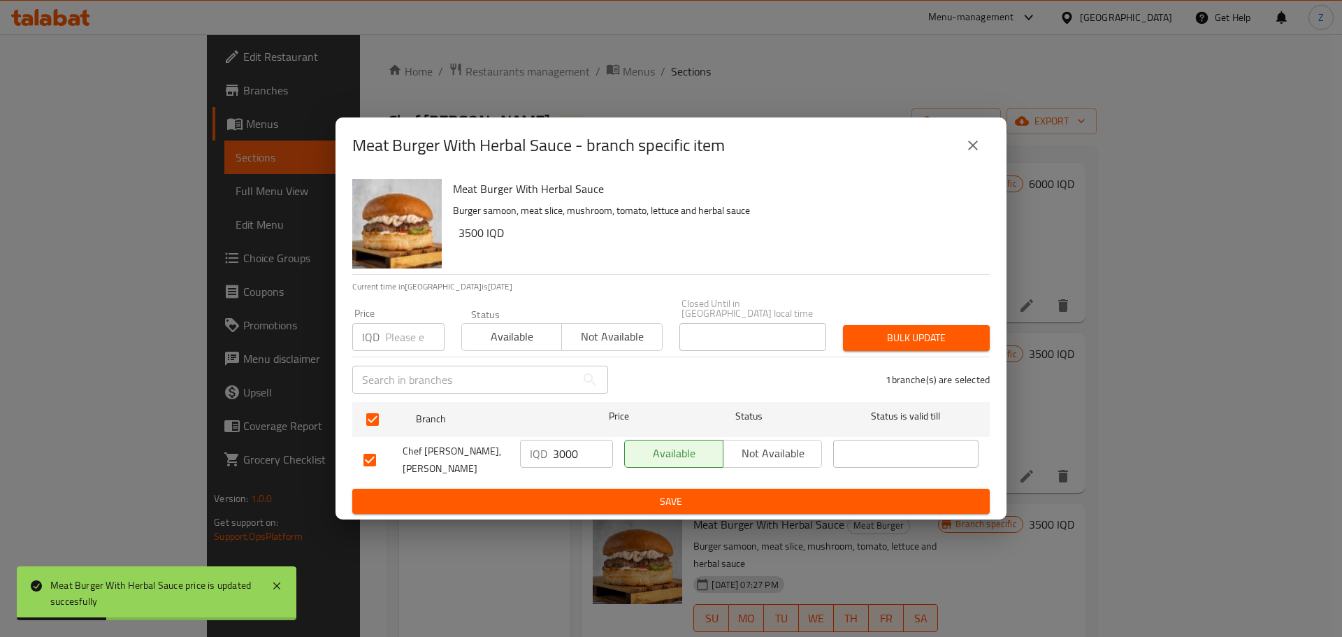
click at [570, 456] on input "3000" at bounding box center [583, 454] width 60 height 28
paste input "5"
type input "3500"
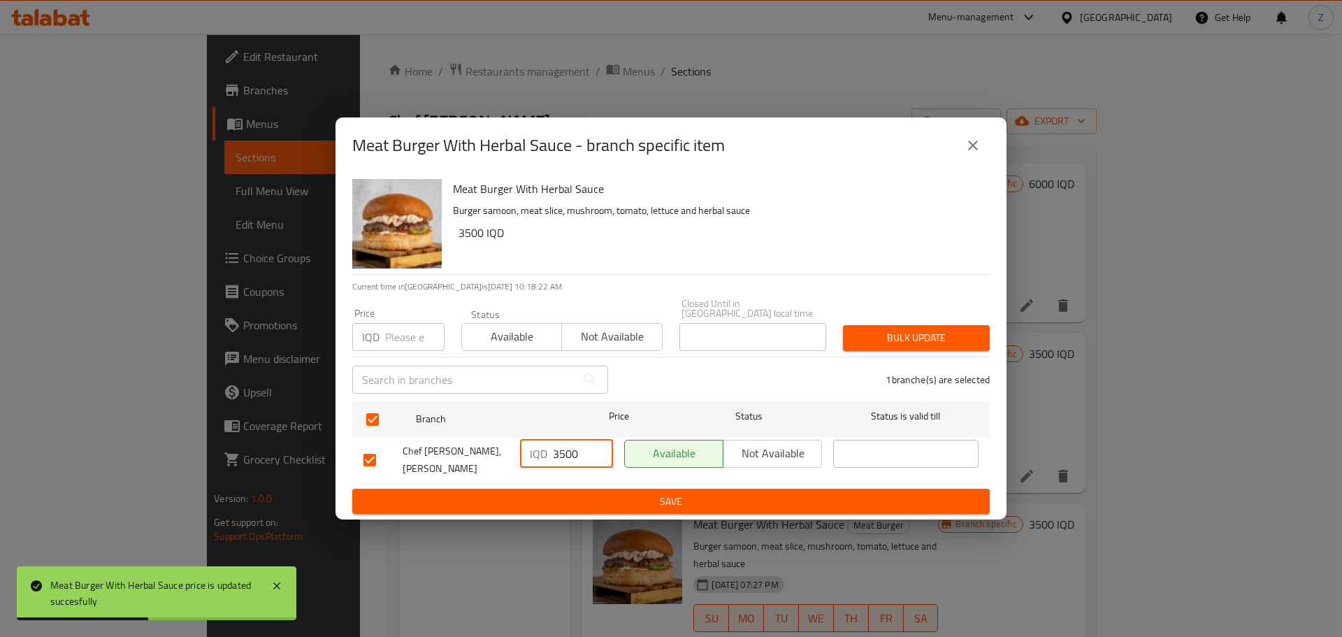
click at [580, 493] on span "Save" at bounding box center [670, 501] width 615 height 17
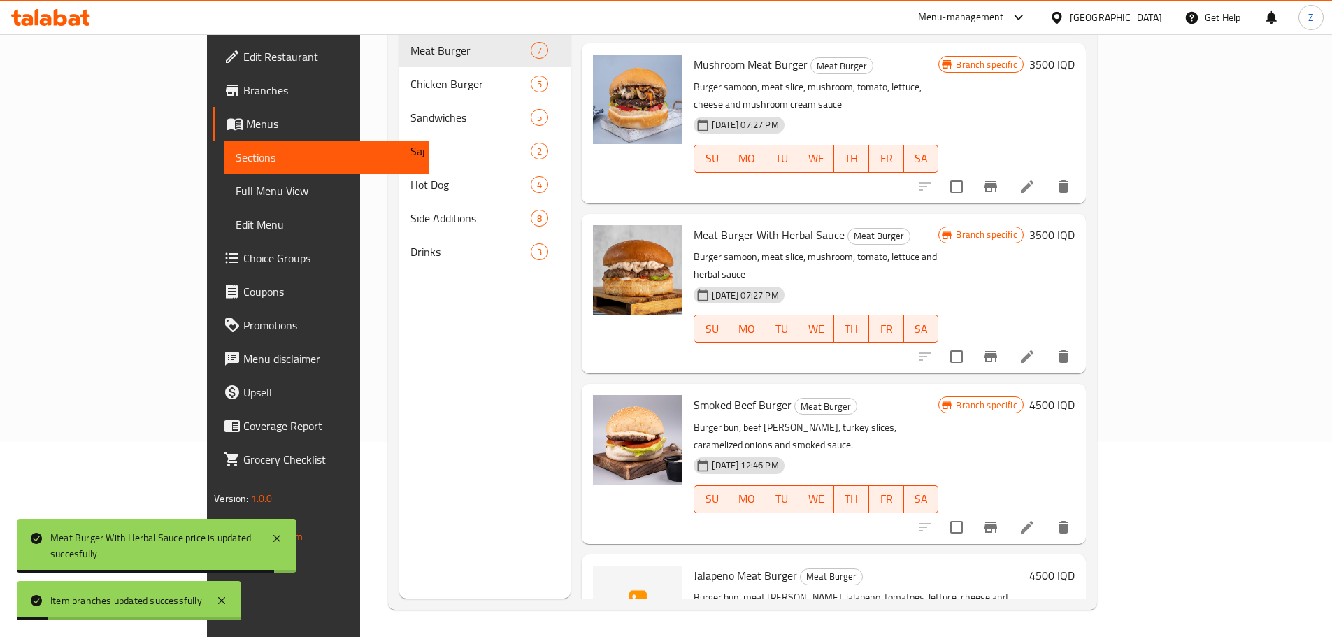
scroll to position [196, 0]
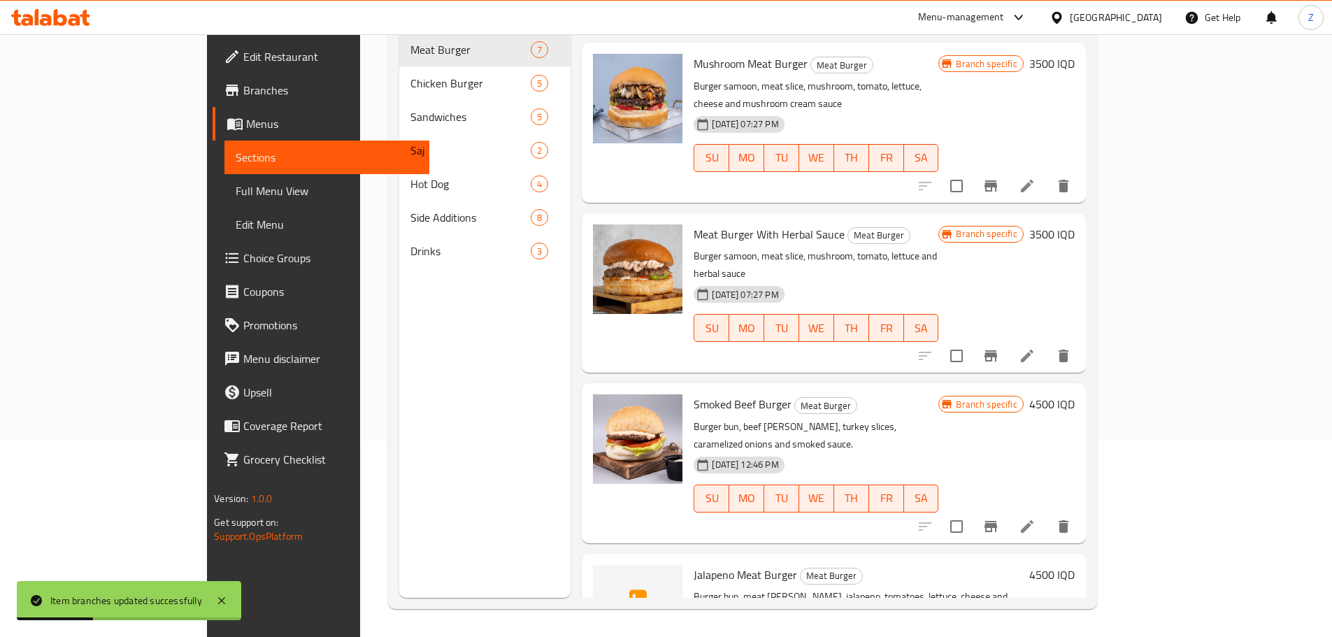
click at [1074, 394] on h6 "4500 IQD" at bounding box center [1051, 404] width 45 height 20
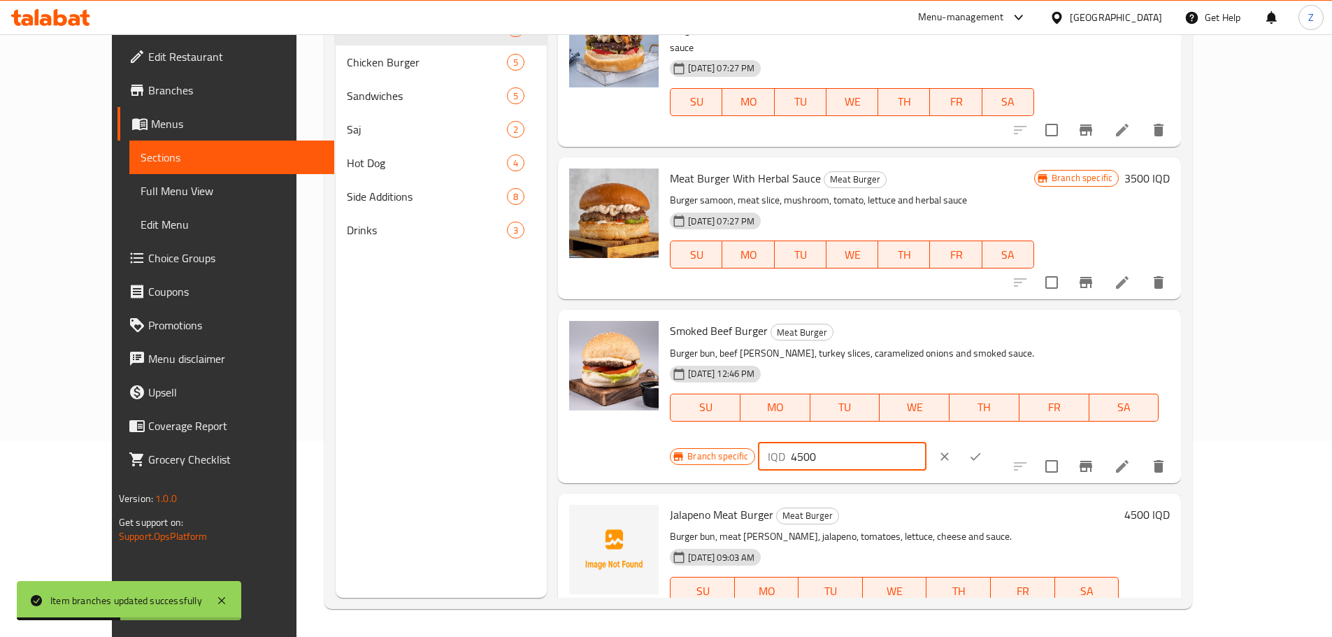
drag, startPoint x: 1086, startPoint y: 332, endPoint x: 1074, endPoint y: 333, distance: 11.2
click at [926, 442] on div "IQD 4500 ​" at bounding box center [842, 456] width 168 height 28
type input "3500"
drag, startPoint x: 1254, startPoint y: 329, endPoint x: 1206, endPoint y: 405, distance: 90.2
click at [990, 441] on button "ok" at bounding box center [975, 456] width 31 height 31
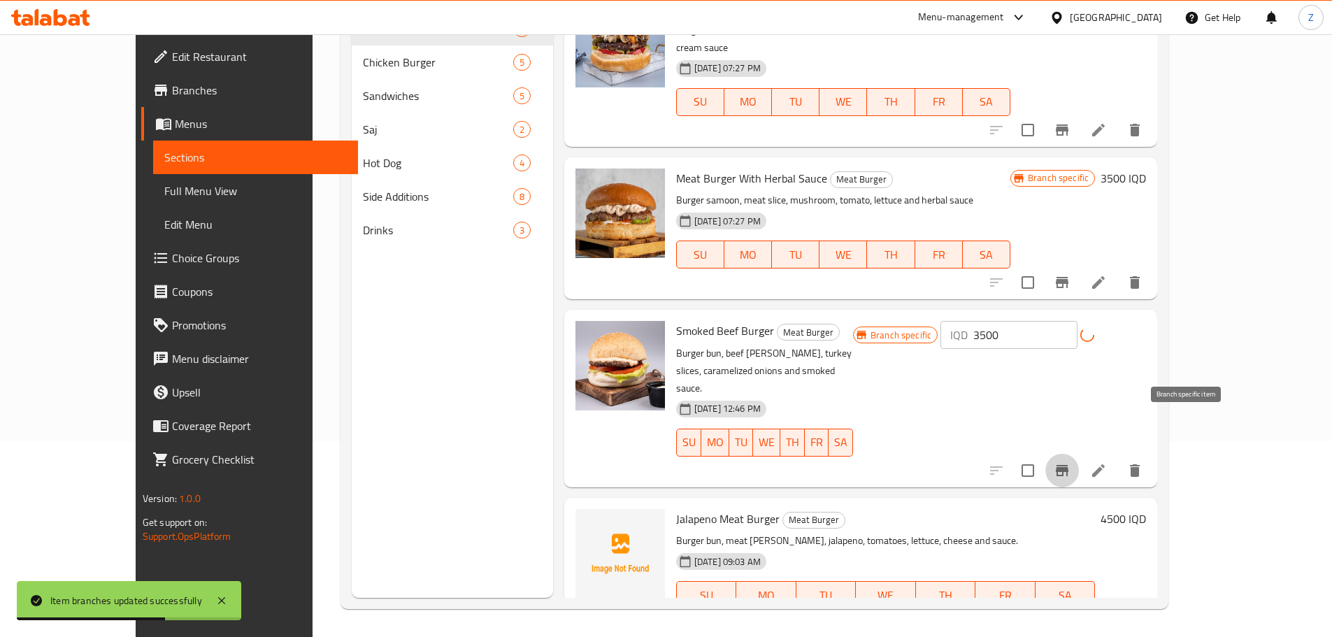
click at [1070, 462] on icon "Branch-specific-item" at bounding box center [1061, 470] width 17 height 17
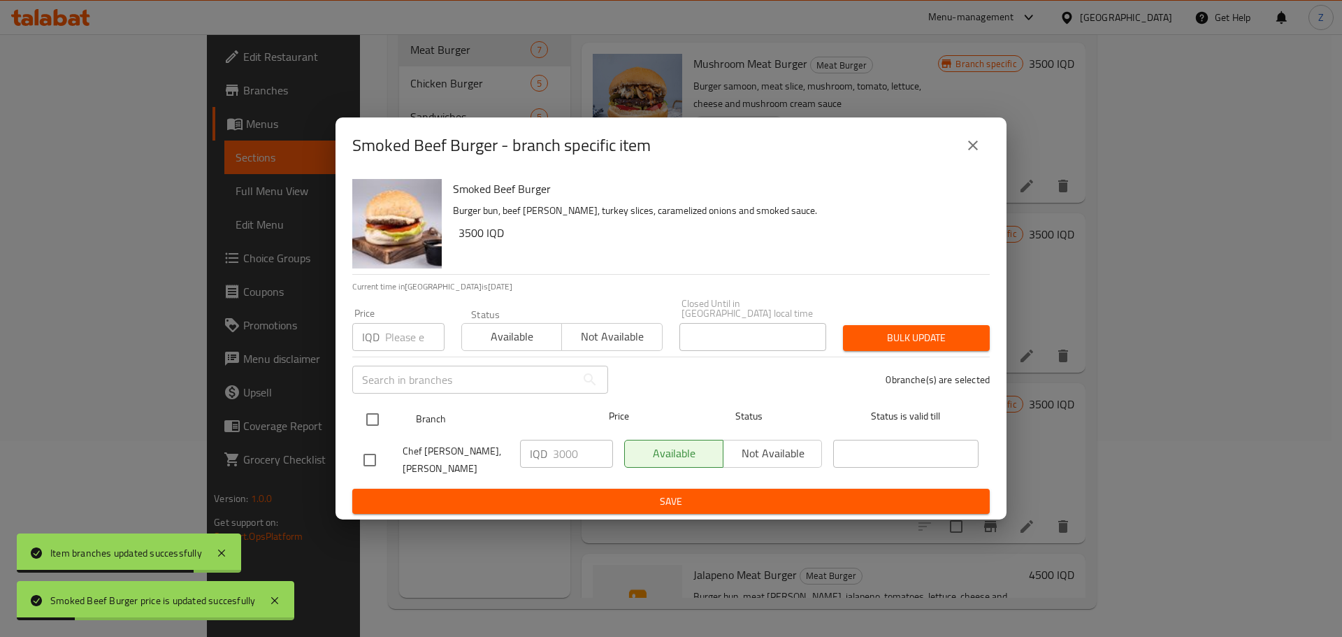
drag, startPoint x: 378, startPoint y: 419, endPoint x: 393, endPoint y: 423, distance: 15.3
click at [378, 418] on input "checkbox" at bounding box center [372, 419] width 29 height 29
checkbox input "true"
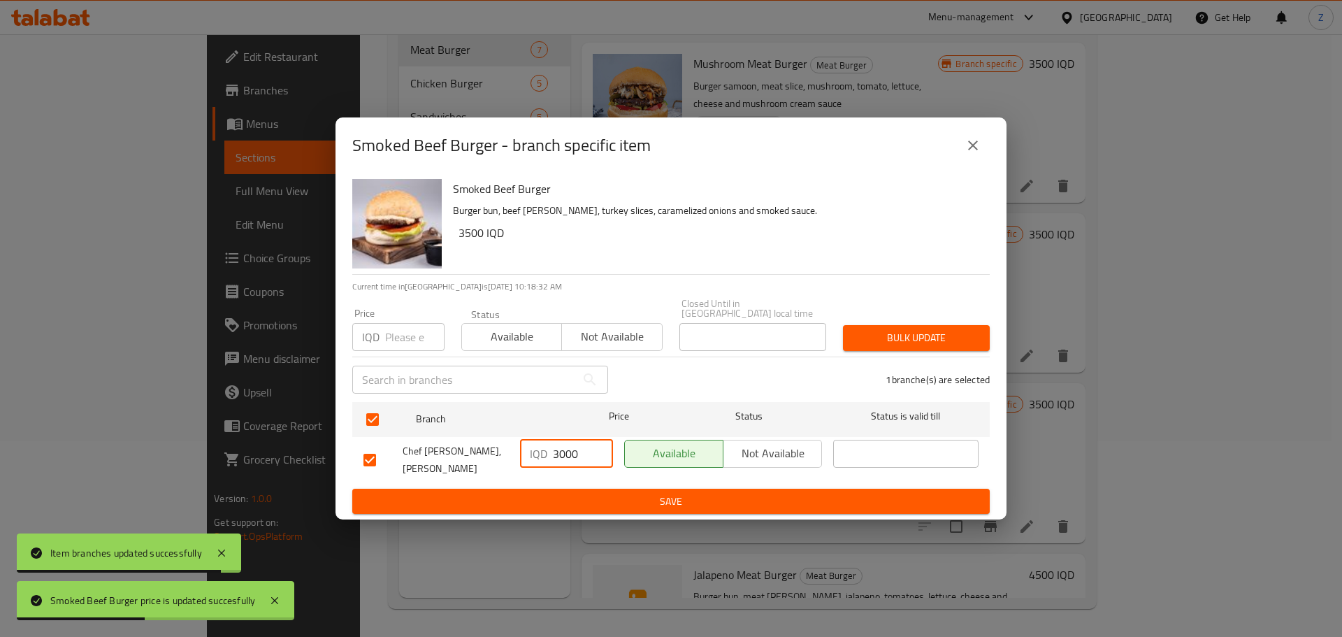
click at [561, 449] on input "3000" at bounding box center [583, 454] width 60 height 28
type input "3500"
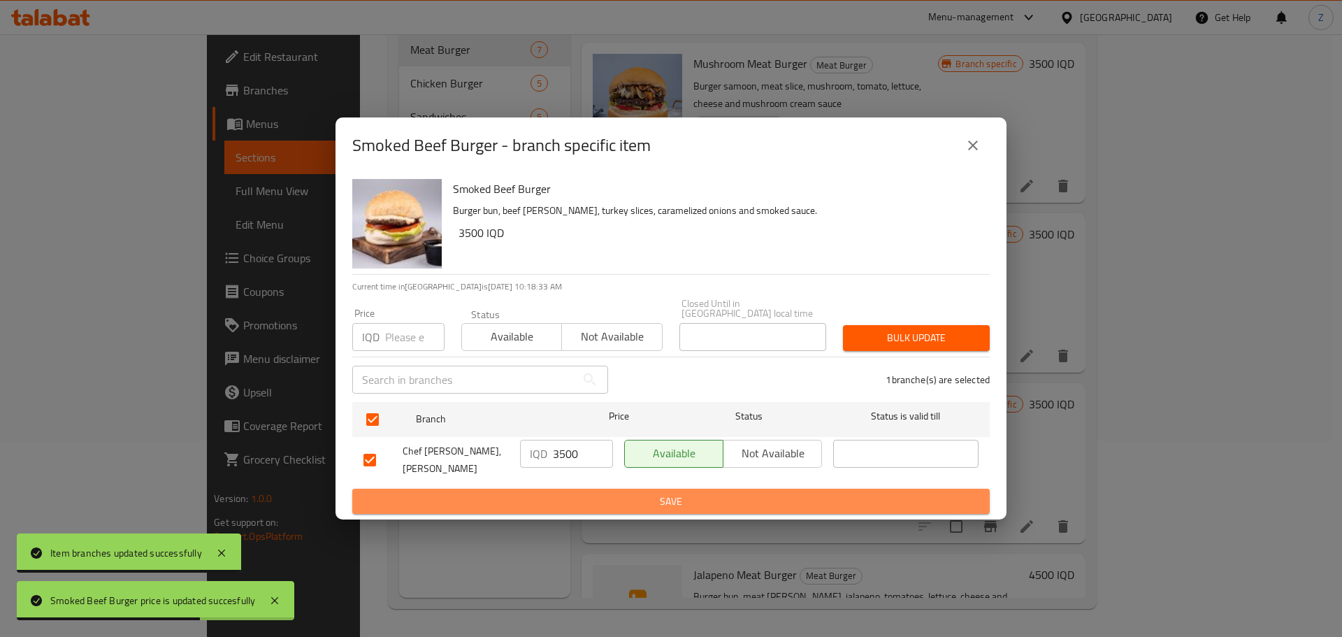
click at [582, 493] on span "Save" at bounding box center [670, 501] width 615 height 17
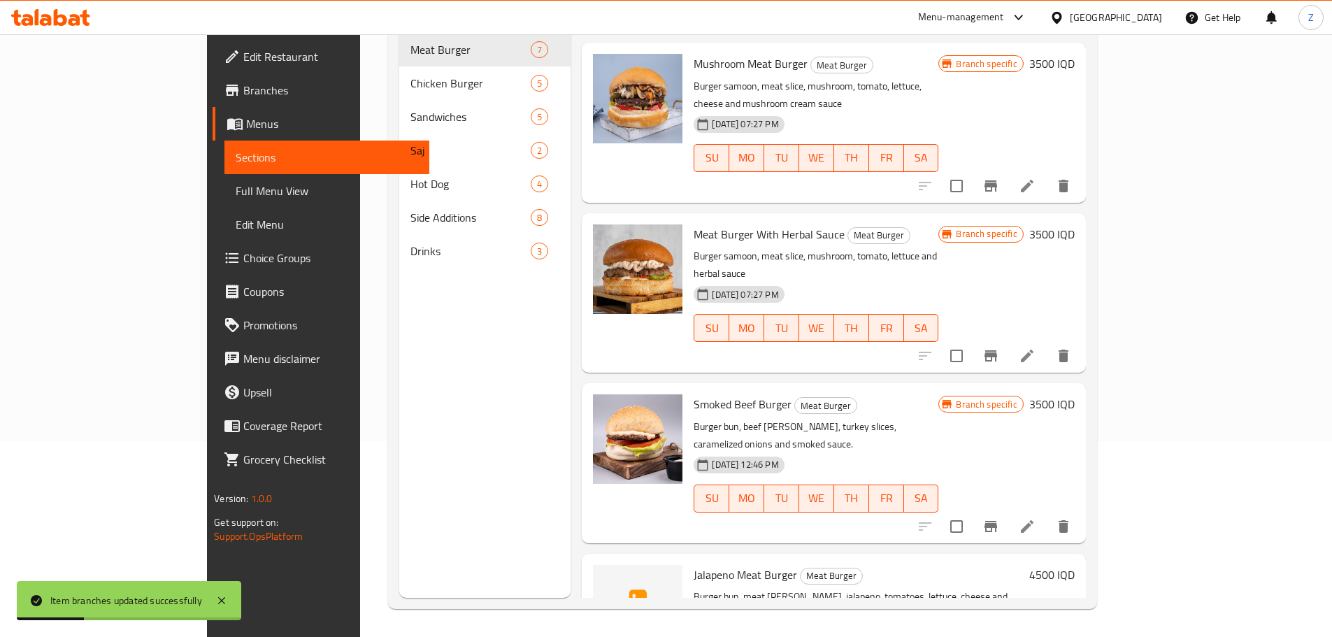
click at [1074, 565] on h6 "4500 IQD" at bounding box center [1051, 575] width 45 height 20
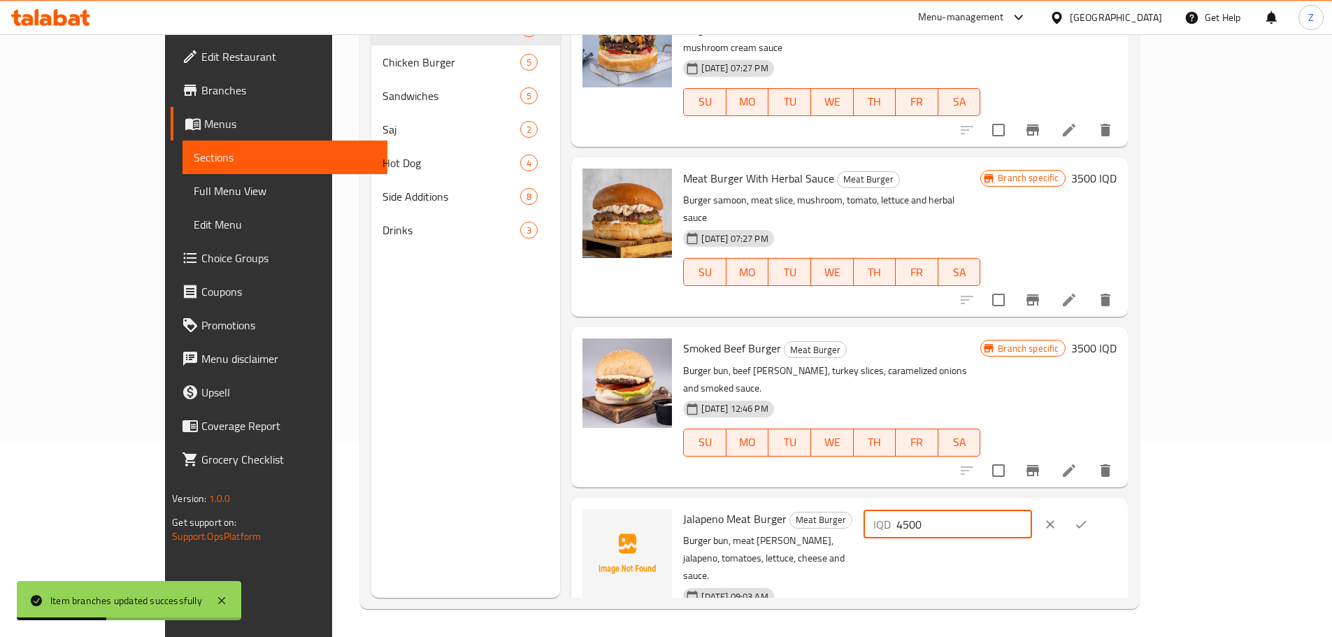
drag, startPoint x: 1082, startPoint y: 483, endPoint x: 1090, endPoint y: 484, distance: 7.8
click at [1032, 510] on input "4500" at bounding box center [964, 524] width 136 height 28
type input "3500"
click at [1088, 517] on icon "ok" at bounding box center [1081, 524] width 14 height 14
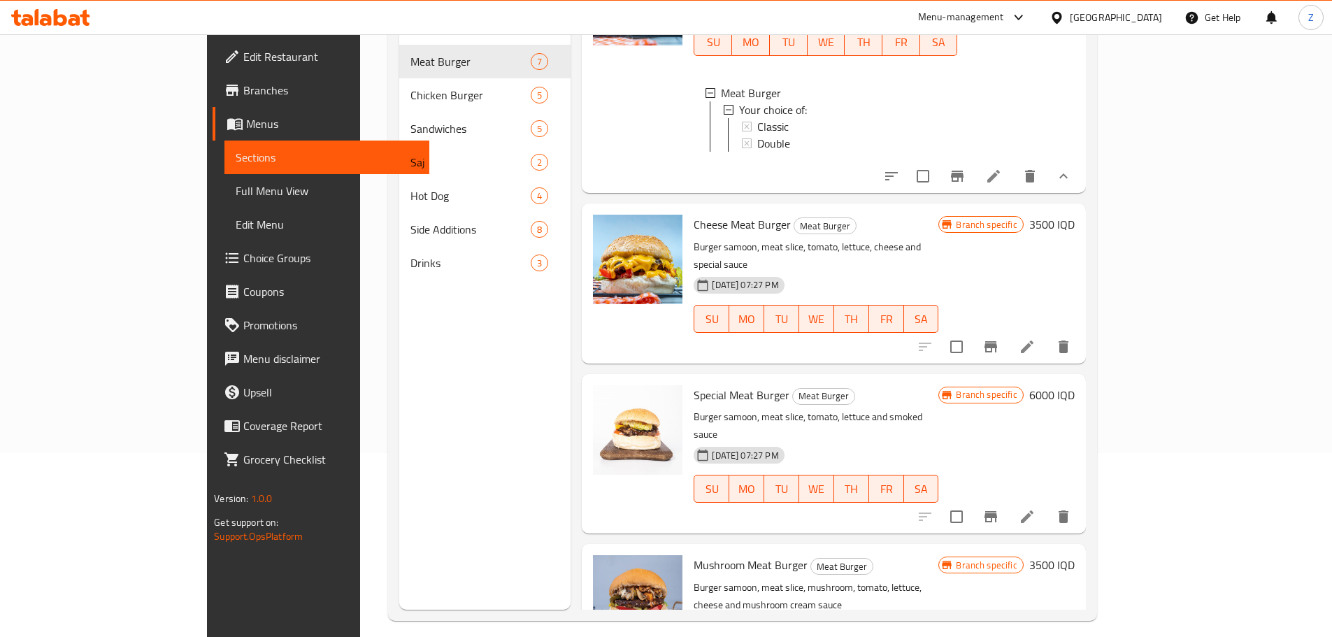
scroll to position [56, 0]
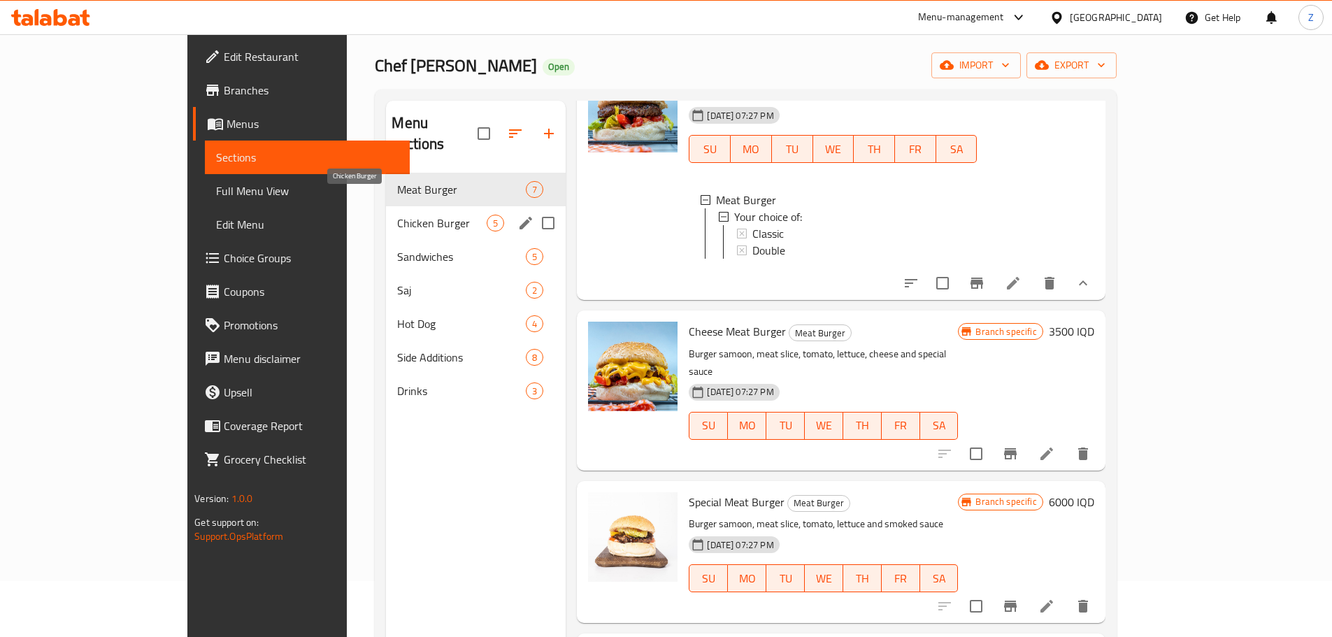
click at [397, 215] on span "Chicken Burger" at bounding box center [441, 223] width 89 height 17
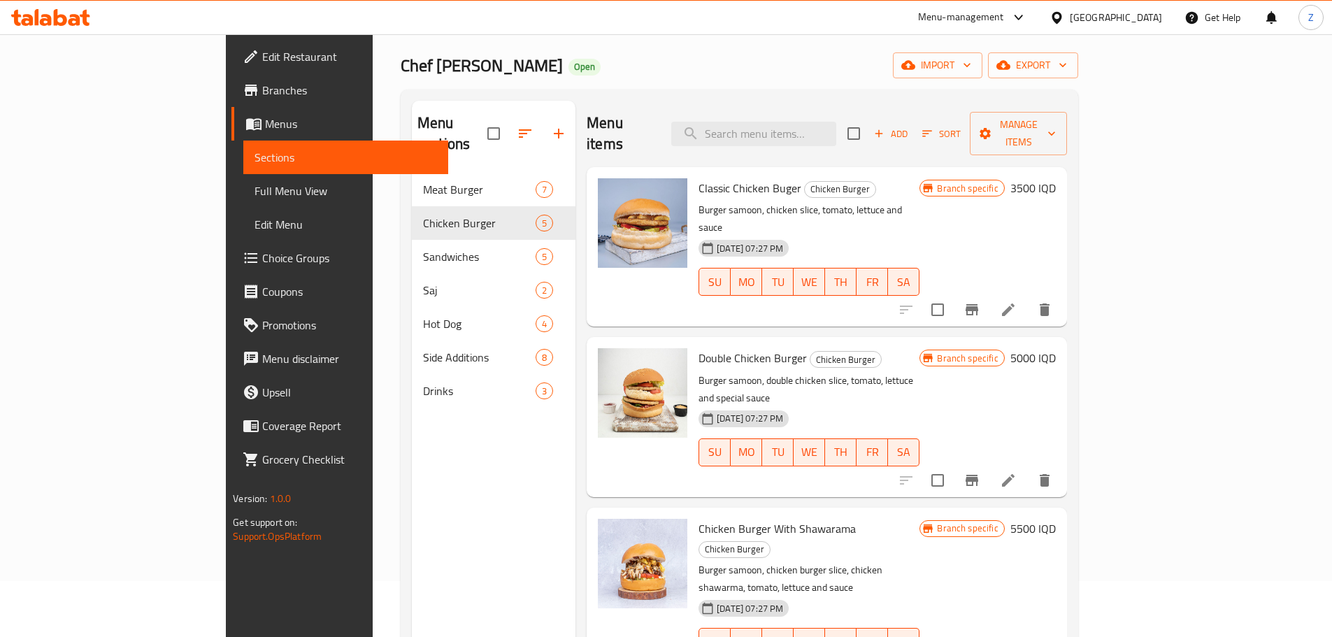
click at [1055, 178] on h6 "3500 IQD" at bounding box center [1032, 188] width 45 height 20
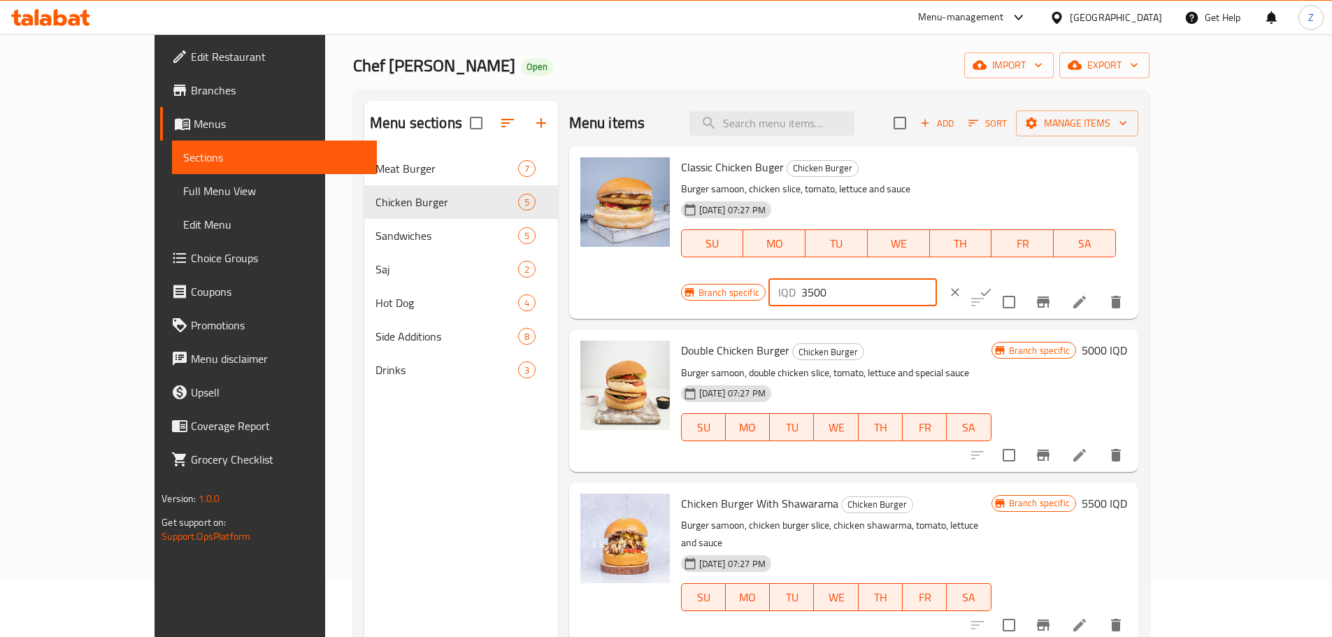
drag, startPoint x: 1095, startPoint y: 167, endPoint x: 1088, endPoint y: 166, distance: 7.0
click at [937, 278] on input "3500" at bounding box center [869, 292] width 136 height 28
type input "3000"
click at [993, 285] on icon "ok" at bounding box center [986, 292] width 14 height 14
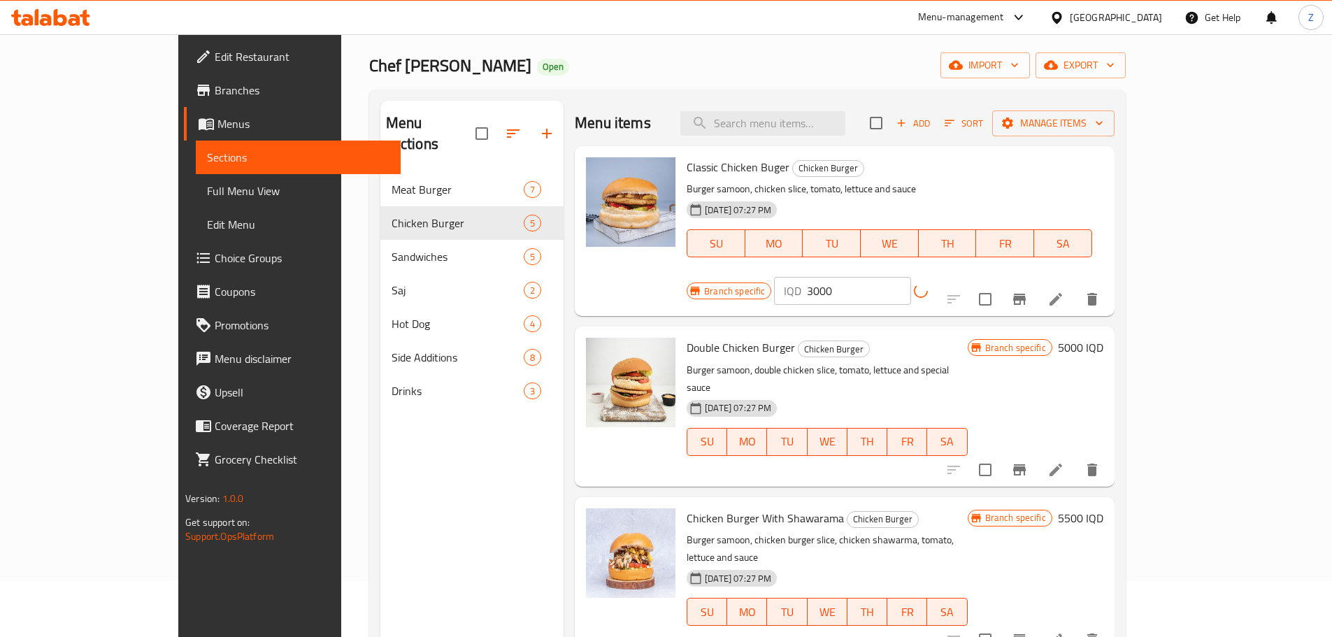
drag, startPoint x: 1192, startPoint y: 251, endPoint x: 1202, endPoint y: 268, distance: 20.4
click at [979, 277] on div "Branch specific IQD 3000 ​" at bounding box center [832, 291] width 293 height 28
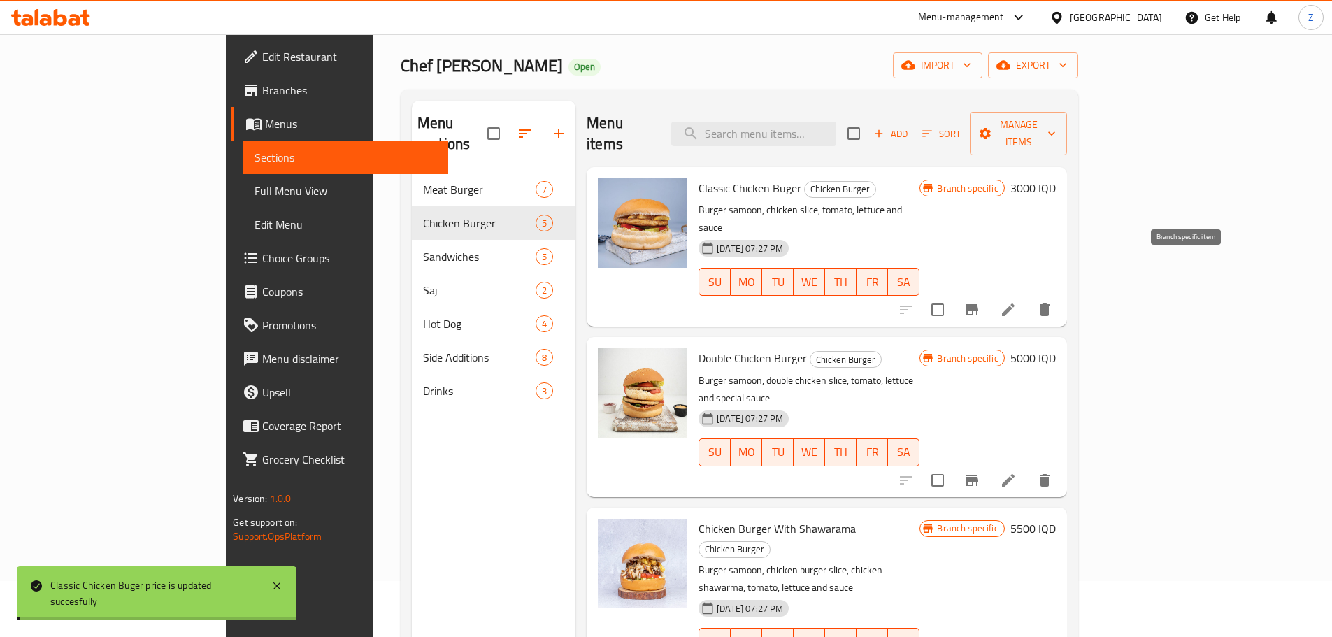
click at [988, 293] on button "Branch-specific-item" at bounding box center [972, 310] width 34 height 34
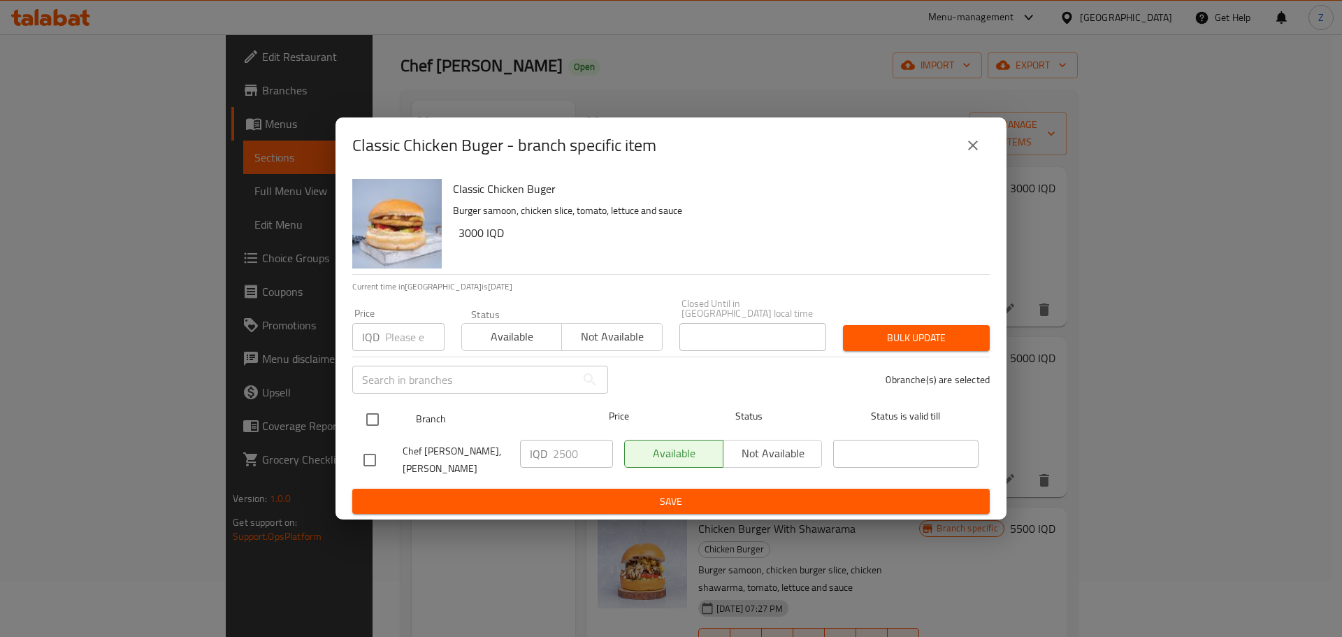
click at [384, 408] on div at bounding box center [384, 419] width 52 height 41
click at [382, 427] on input "checkbox" at bounding box center [372, 419] width 29 height 29
checkbox input "true"
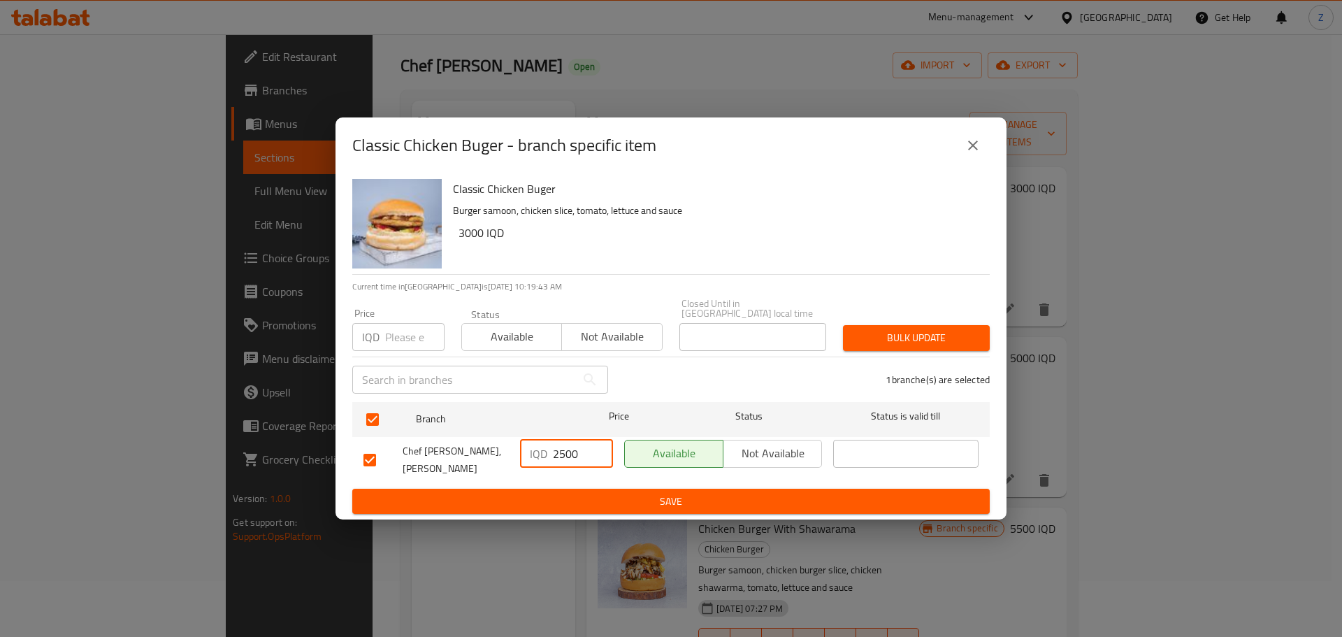
click at [564, 456] on input "2500" at bounding box center [583, 454] width 60 height 28
type input "3000"
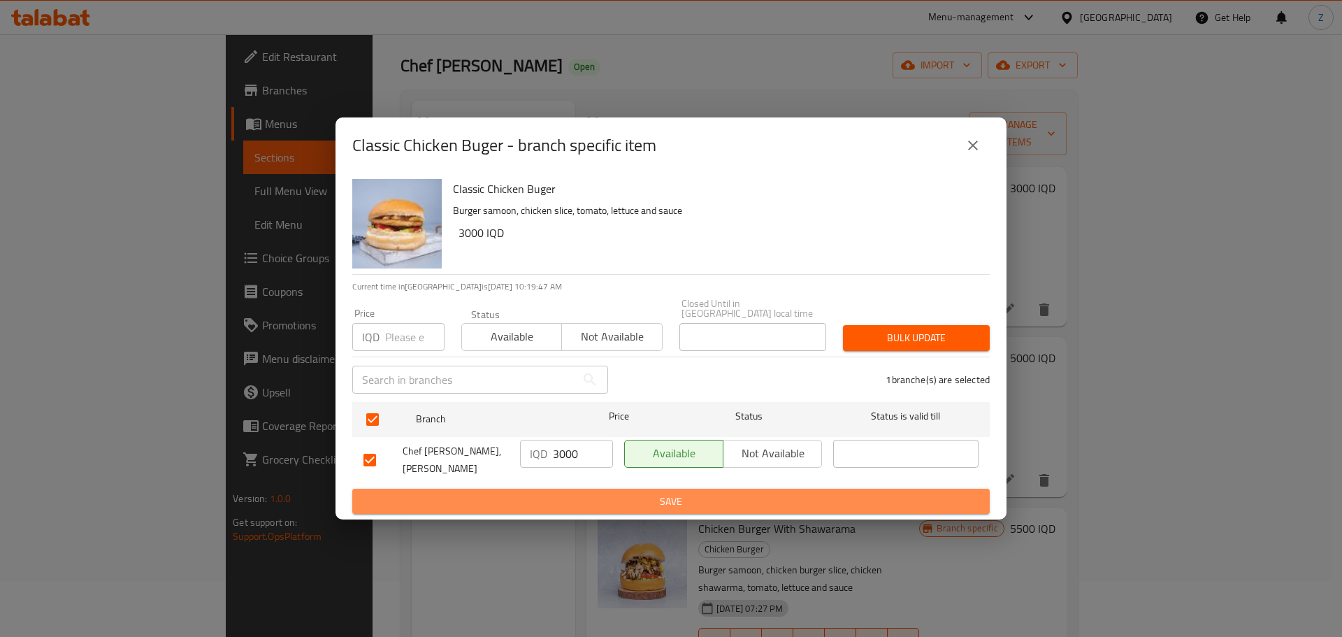
click at [584, 493] on span "Save" at bounding box center [670, 501] width 615 height 17
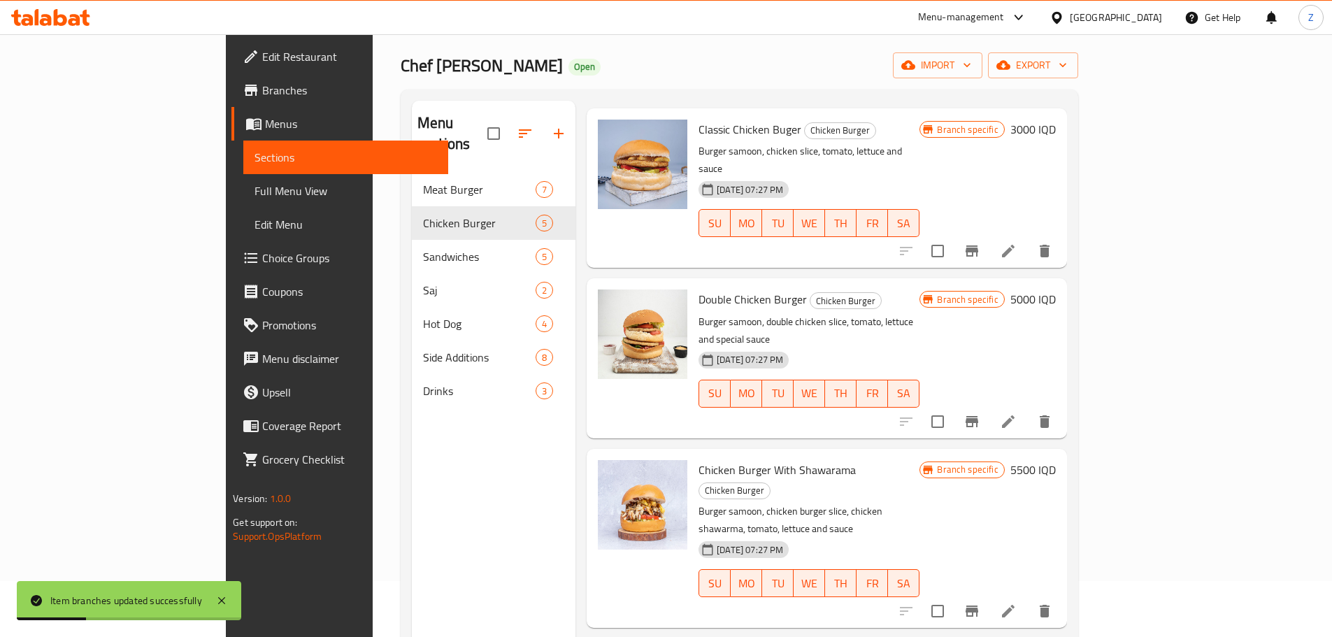
scroll to position [140, 0]
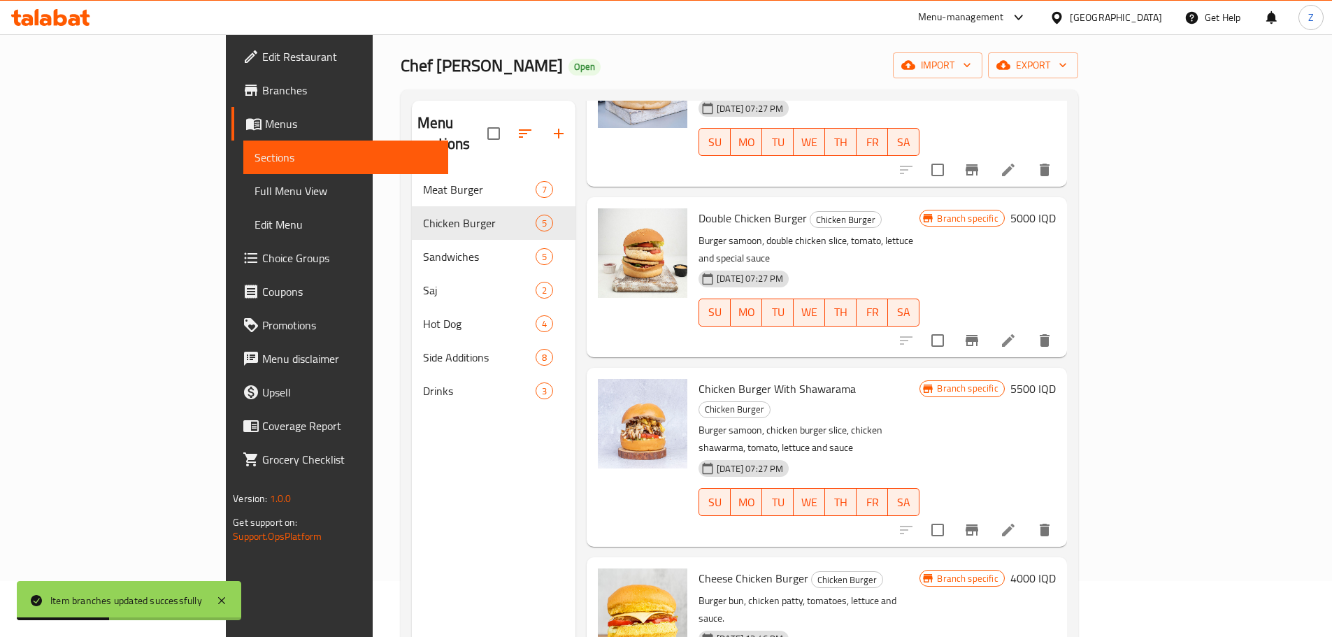
click at [1055, 568] on h6 "4000 IQD" at bounding box center [1032, 578] width 45 height 20
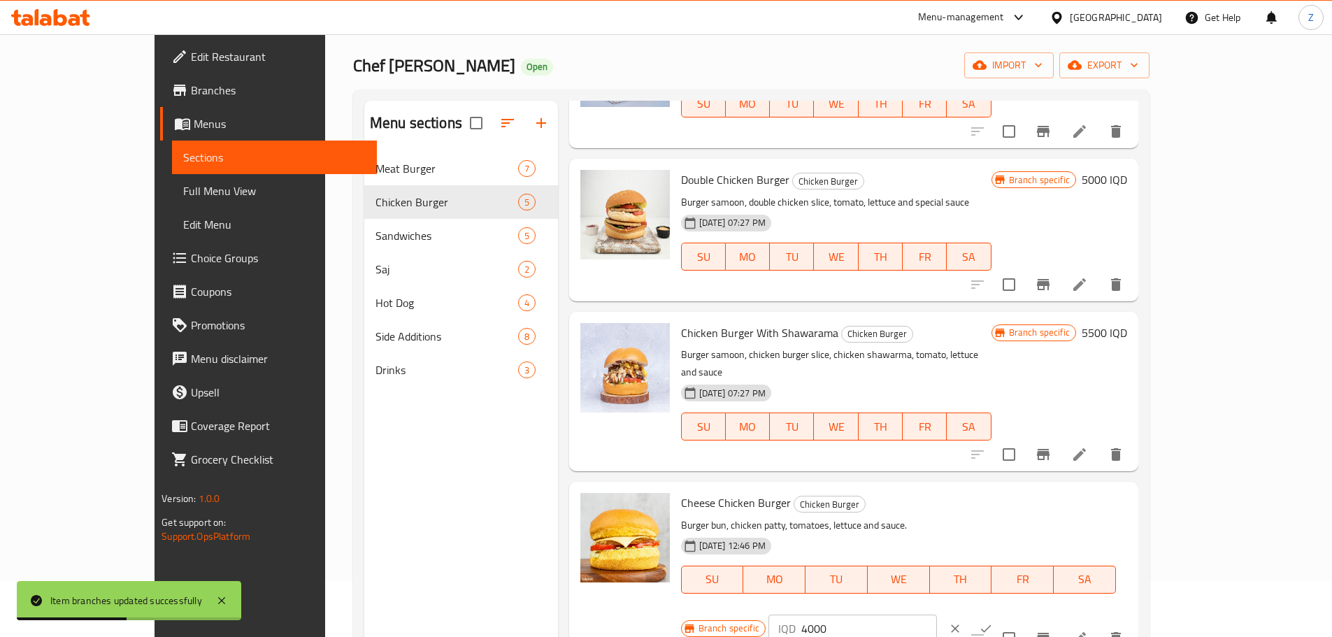
click at [937, 614] on input "4000" at bounding box center [869, 628] width 136 height 28
type input "3500"
drag, startPoint x: 1230, startPoint y: 487, endPoint x: 1223, endPoint y: 500, distance: 16.0
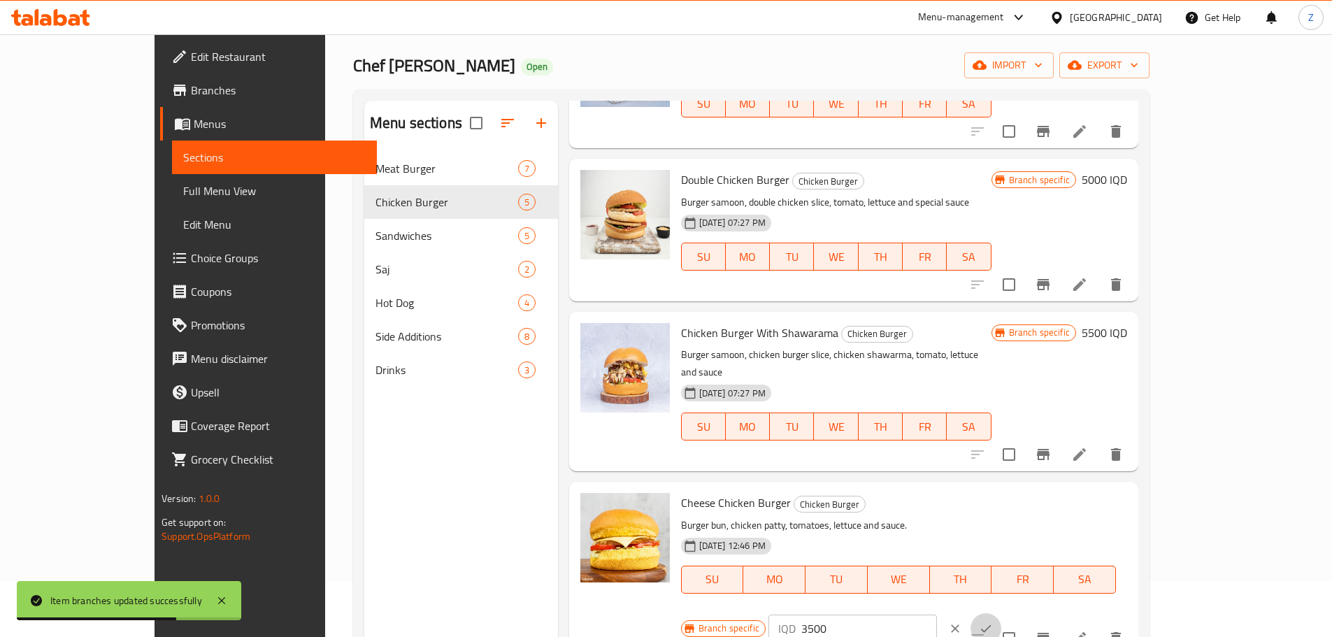
click at [1001, 613] on button "ok" at bounding box center [985, 628] width 31 height 31
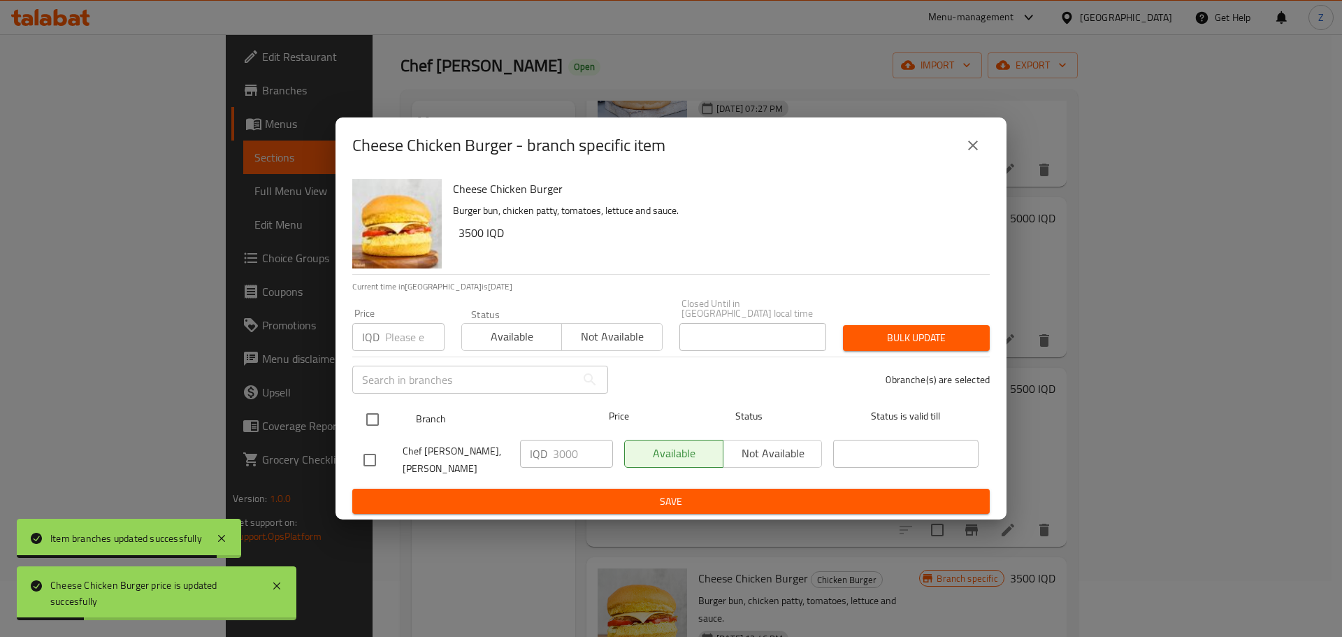
drag, startPoint x: 368, startPoint y: 413, endPoint x: 423, endPoint y: 429, distance: 57.5
click at [373, 415] on input "checkbox" at bounding box center [372, 419] width 29 height 29
checkbox input "true"
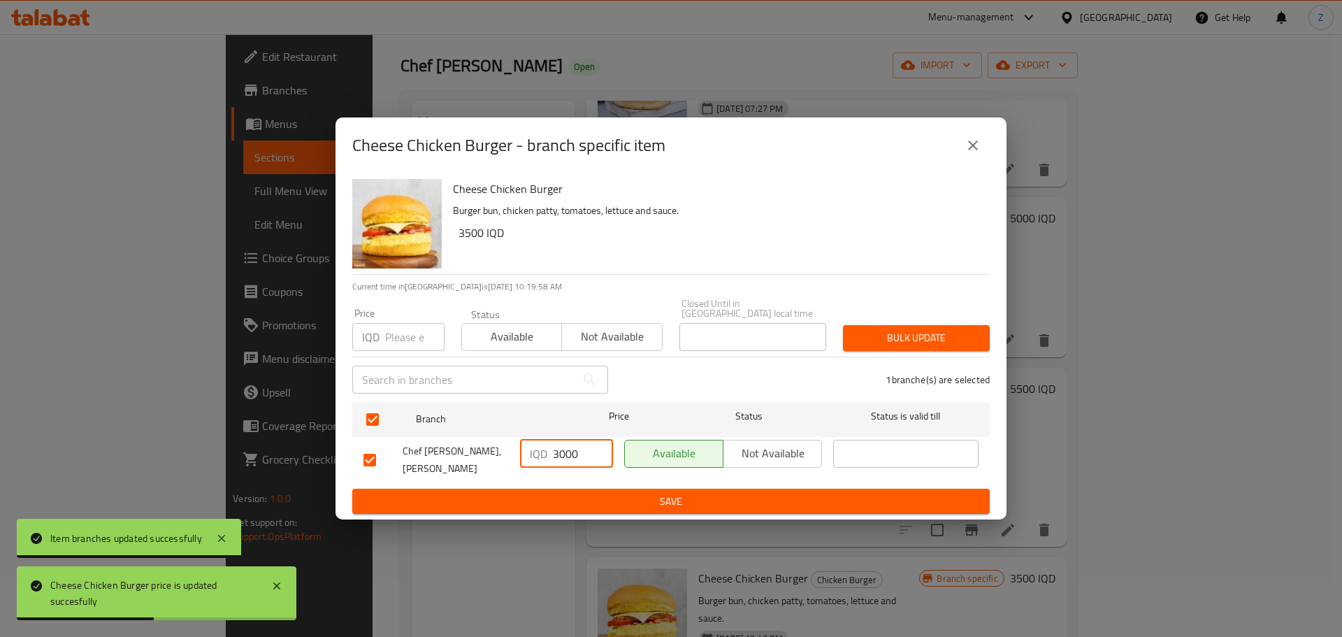
click at [563, 456] on input "3000" at bounding box center [583, 454] width 60 height 28
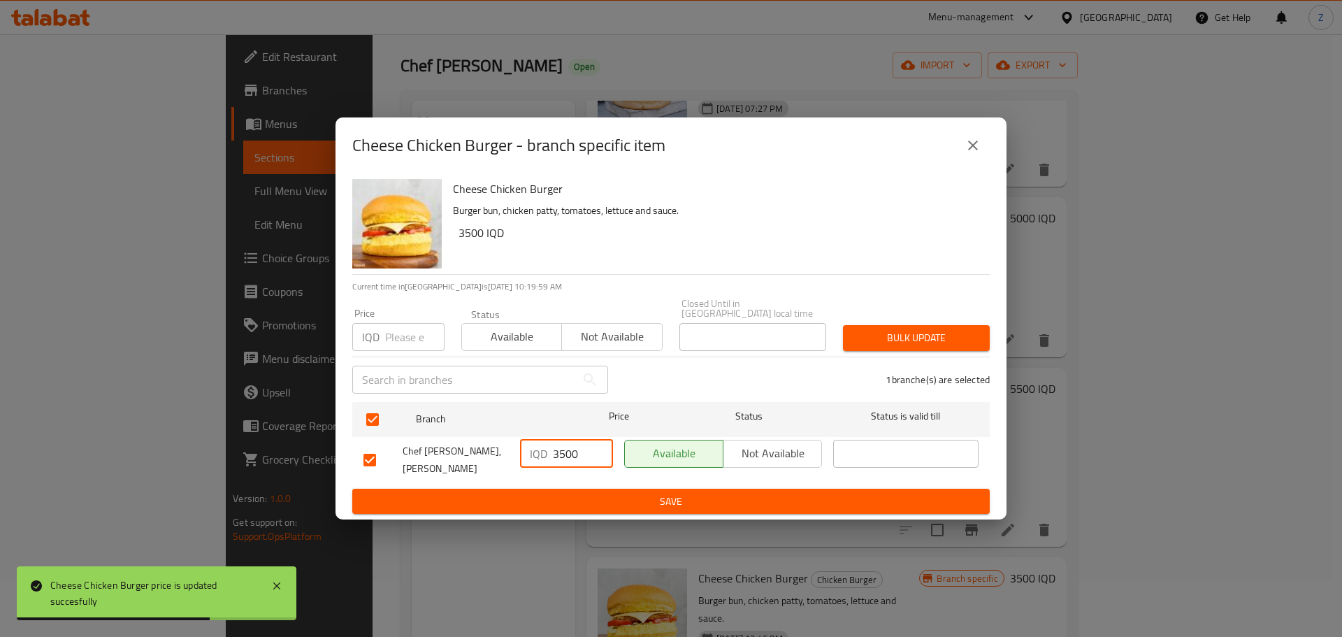
type input "3500"
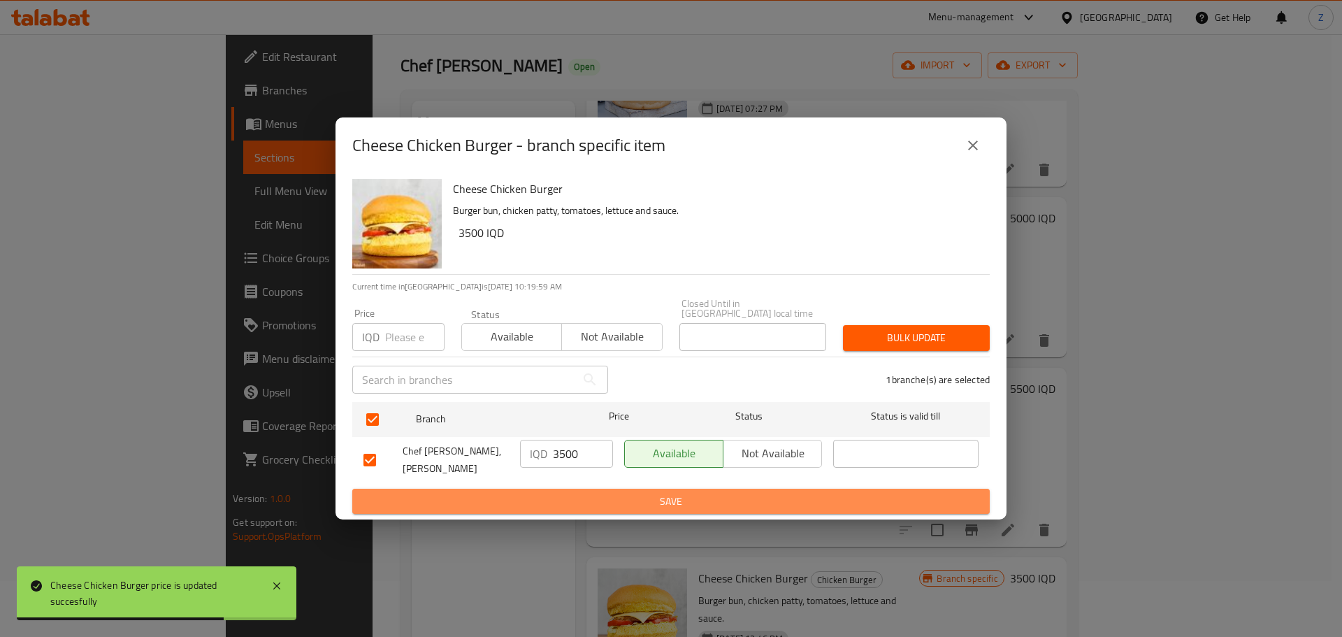
click at [578, 493] on span "Save" at bounding box center [670, 501] width 615 height 17
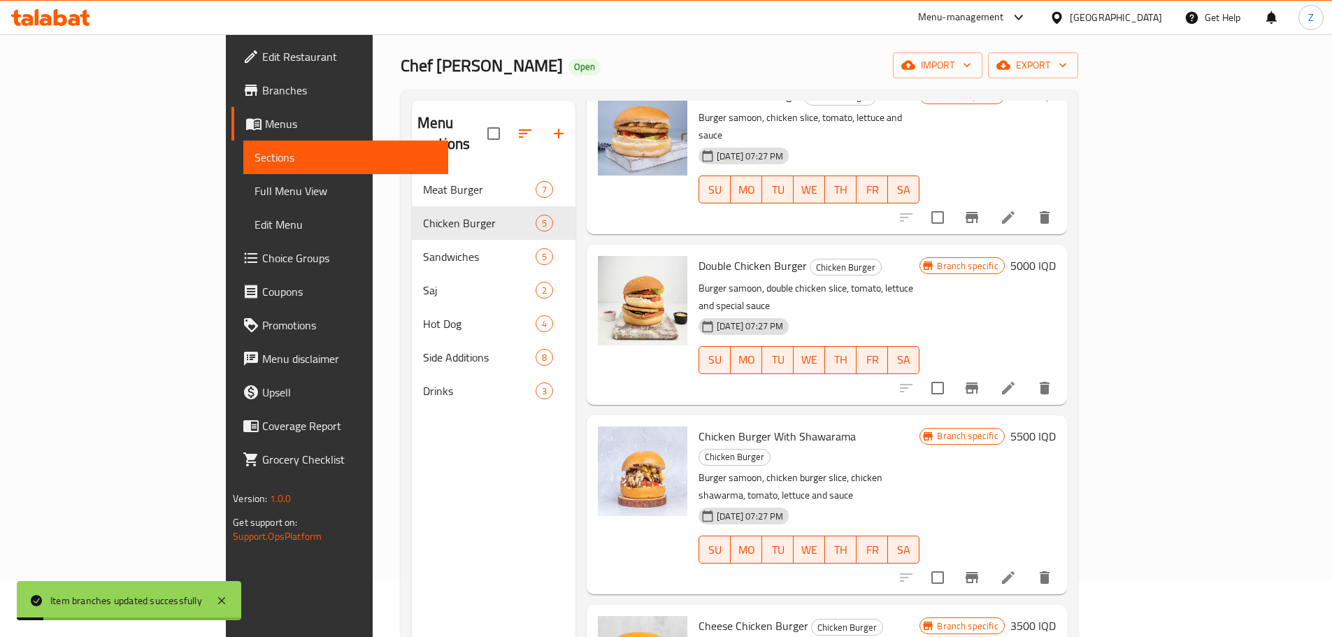
scroll to position [0, 0]
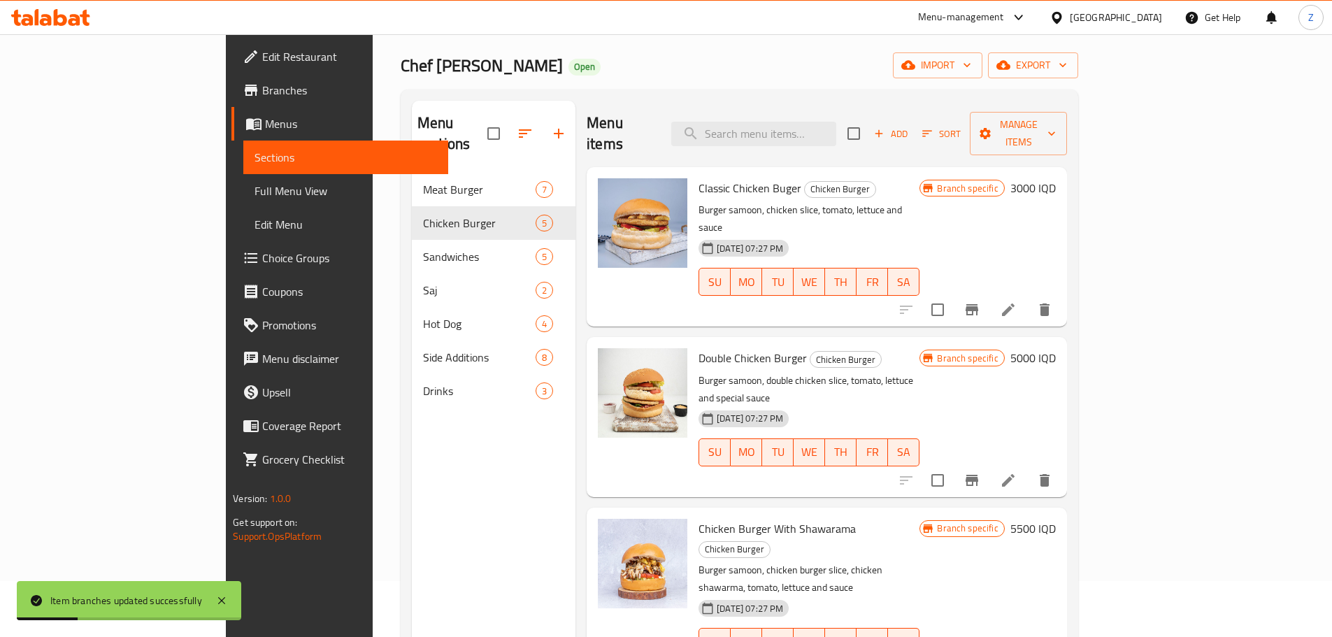
click at [1055, 348] on h6 "5000 IQD" at bounding box center [1032, 358] width 45 height 20
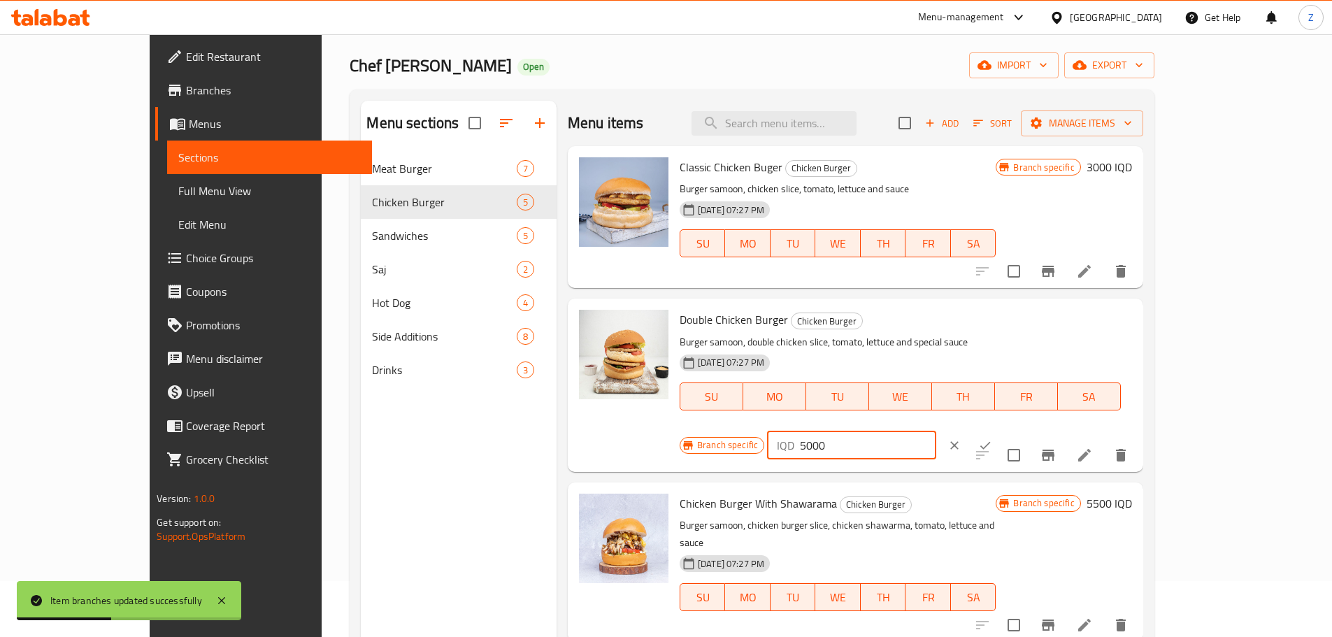
drag, startPoint x: 1087, startPoint y: 322, endPoint x: 1077, endPoint y: 319, distance: 10.2
click at [935, 431] on div "IQD 5000 ​" at bounding box center [851, 445] width 168 height 28
type input "4000"
drag, startPoint x: 1236, startPoint y: 328, endPoint x: 1216, endPoint y: 352, distance: 31.2
click at [1000, 430] on button "ok" at bounding box center [985, 445] width 31 height 31
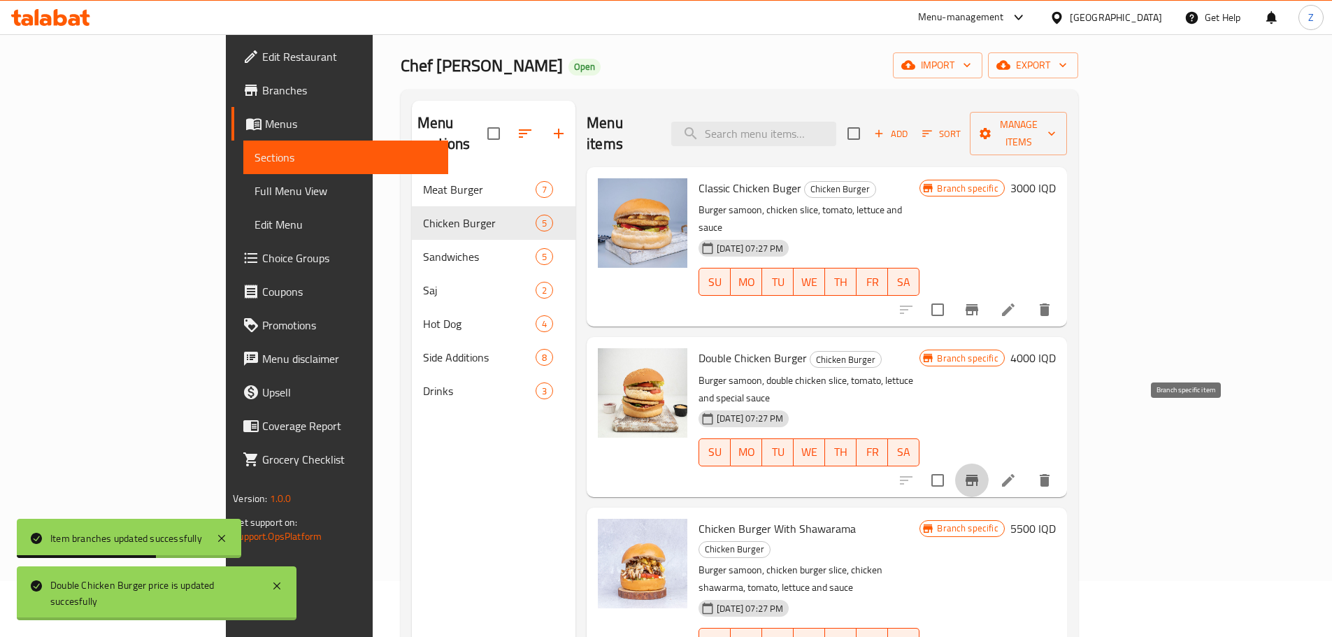
click at [988, 463] on button "Branch-specific-item" at bounding box center [972, 480] width 34 height 34
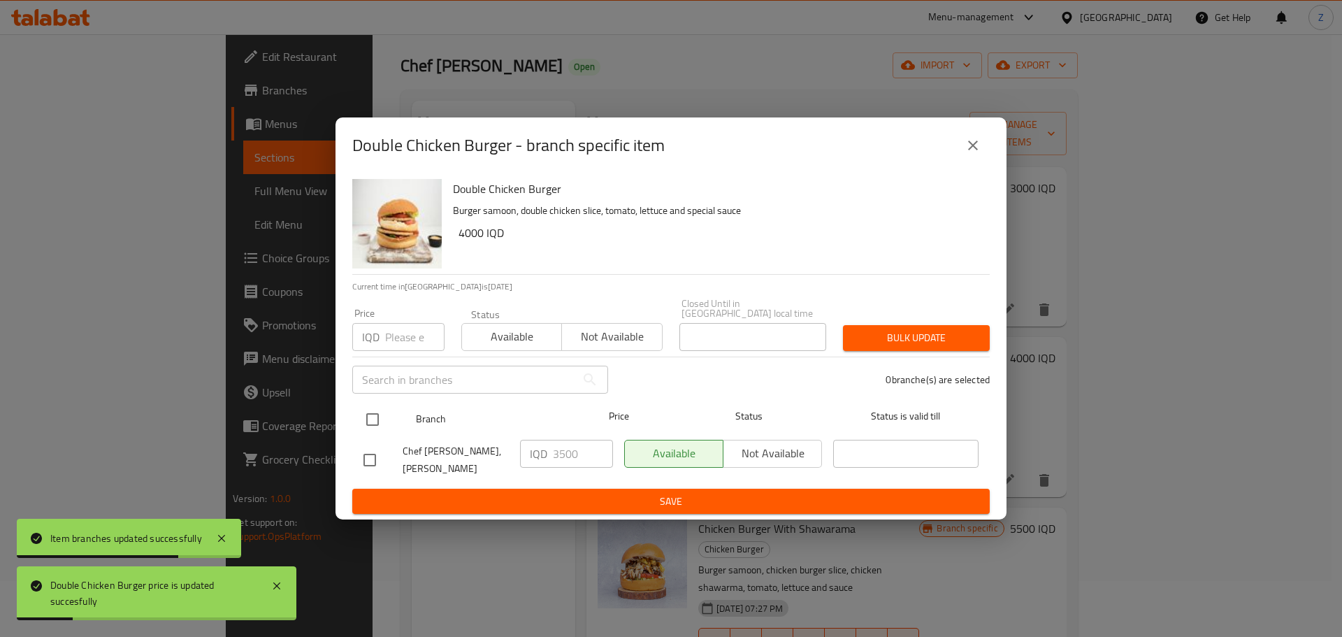
click at [378, 417] on input "checkbox" at bounding box center [372, 419] width 29 height 29
checkbox input "true"
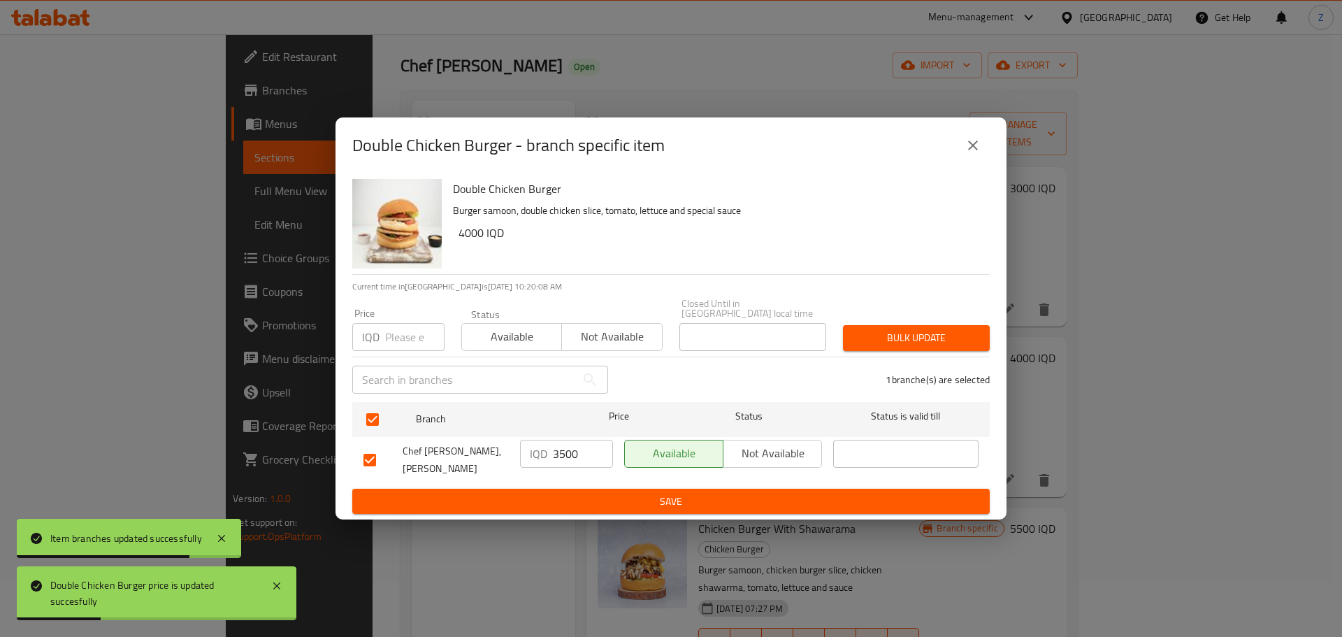
click at [557, 456] on input "3500" at bounding box center [583, 454] width 60 height 28
click at [557, 455] on input "3500" at bounding box center [583, 454] width 60 height 28
type input "4000"
click at [613, 493] on span "Save" at bounding box center [670, 501] width 615 height 17
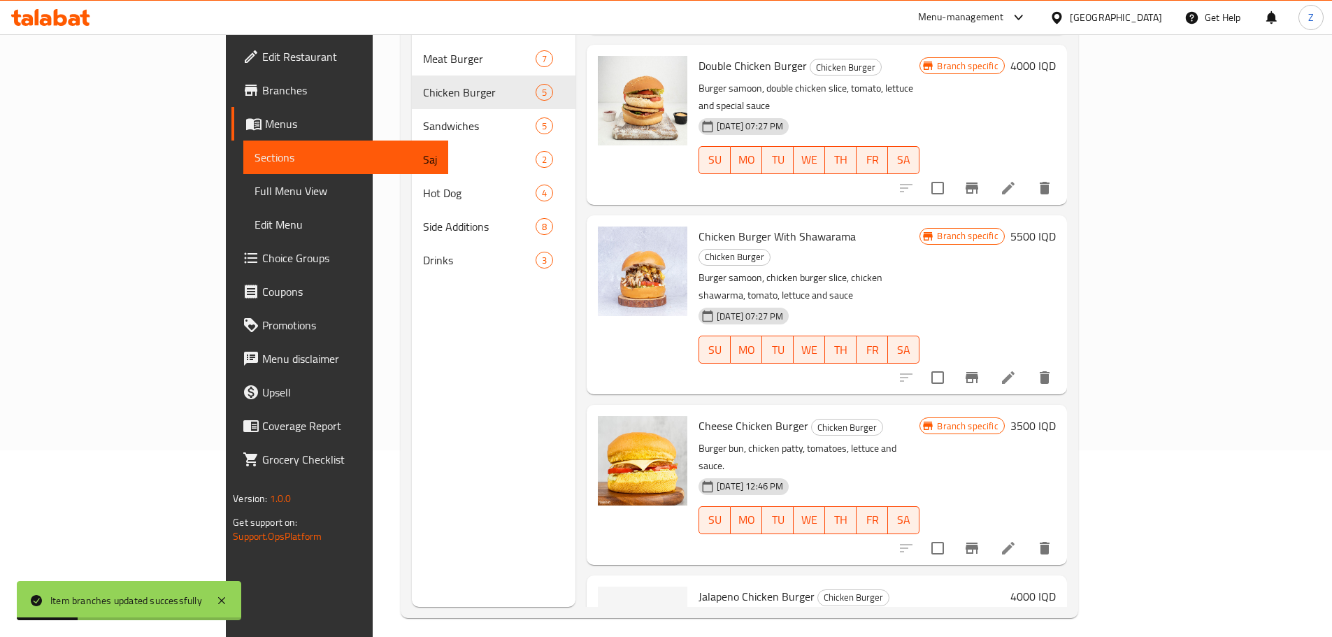
scroll to position [196, 0]
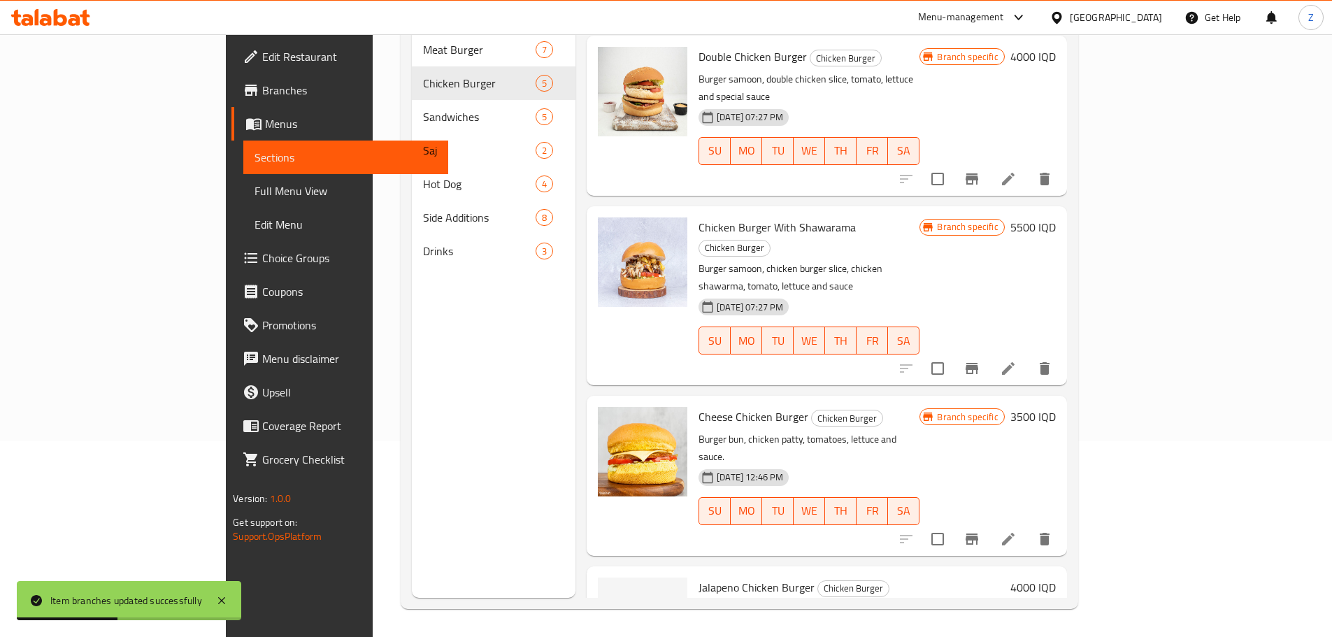
click at [1055, 577] on h6 "4000 IQD" at bounding box center [1032, 587] width 45 height 20
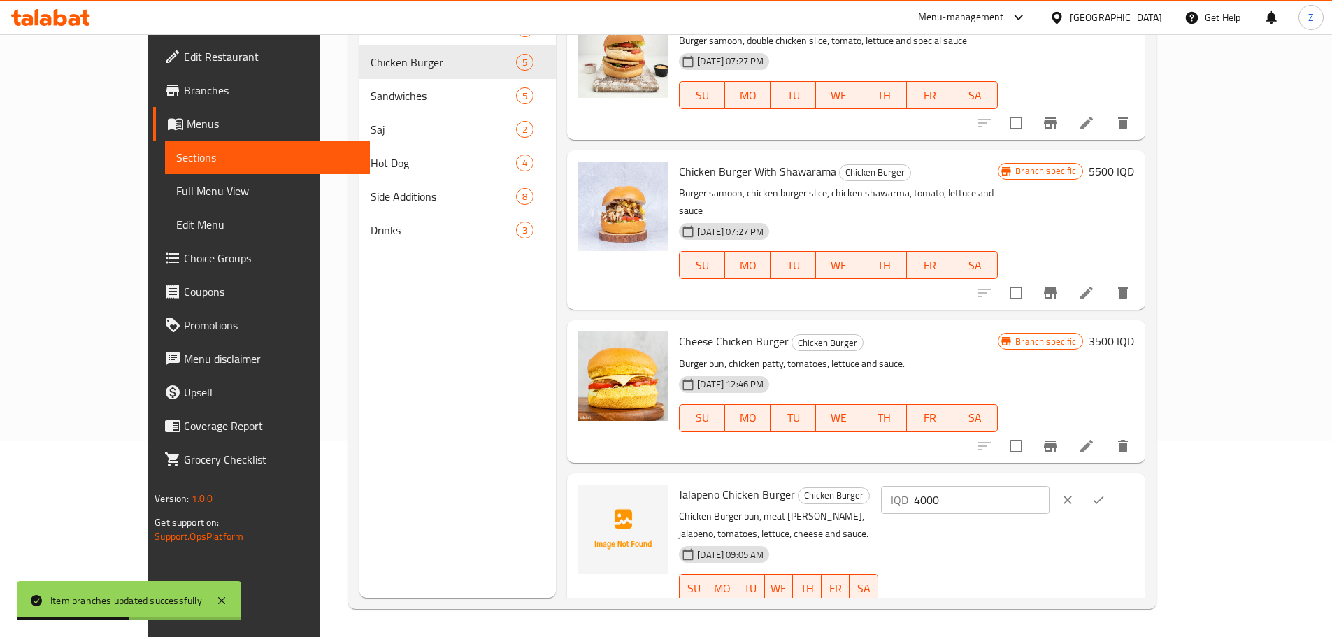
click at [1049, 492] on input "4000" at bounding box center [982, 500] width 136 height 28
type input "3500"
click at [1105, 493] on icon "ok" at bounding box center [1098, 500] width 14 height 14
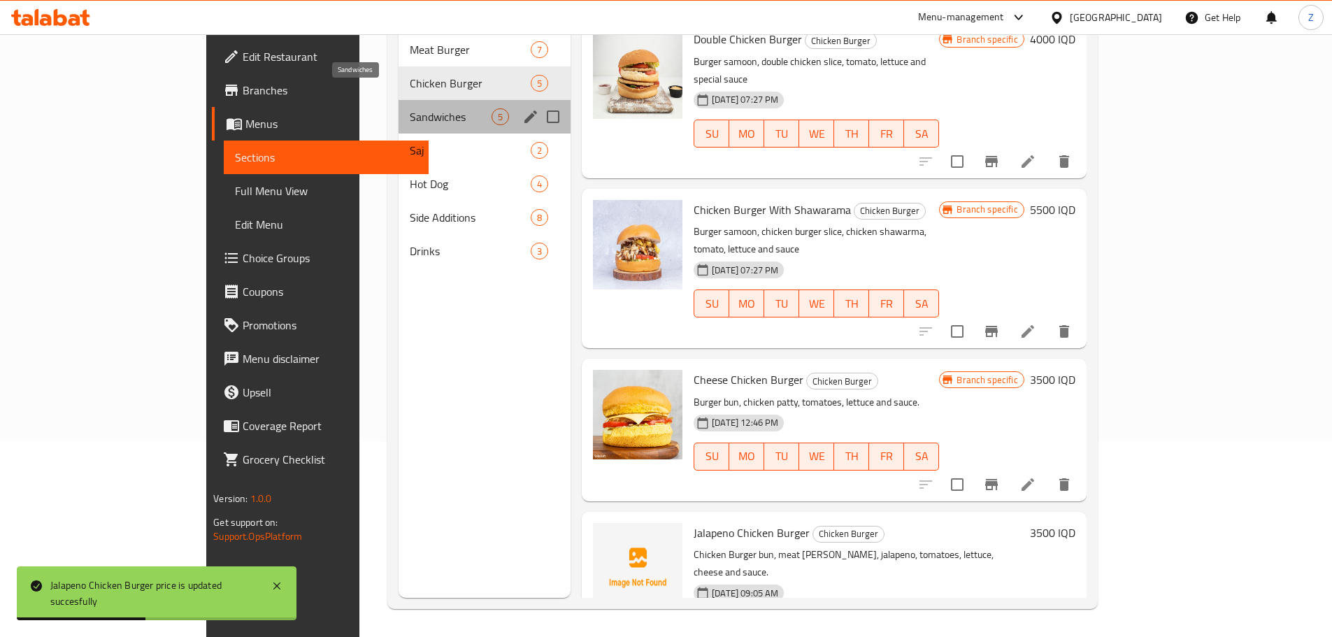
click at [410, 108] on span "Sandwiches" at bounding box center [451, 116] width 82 height 17
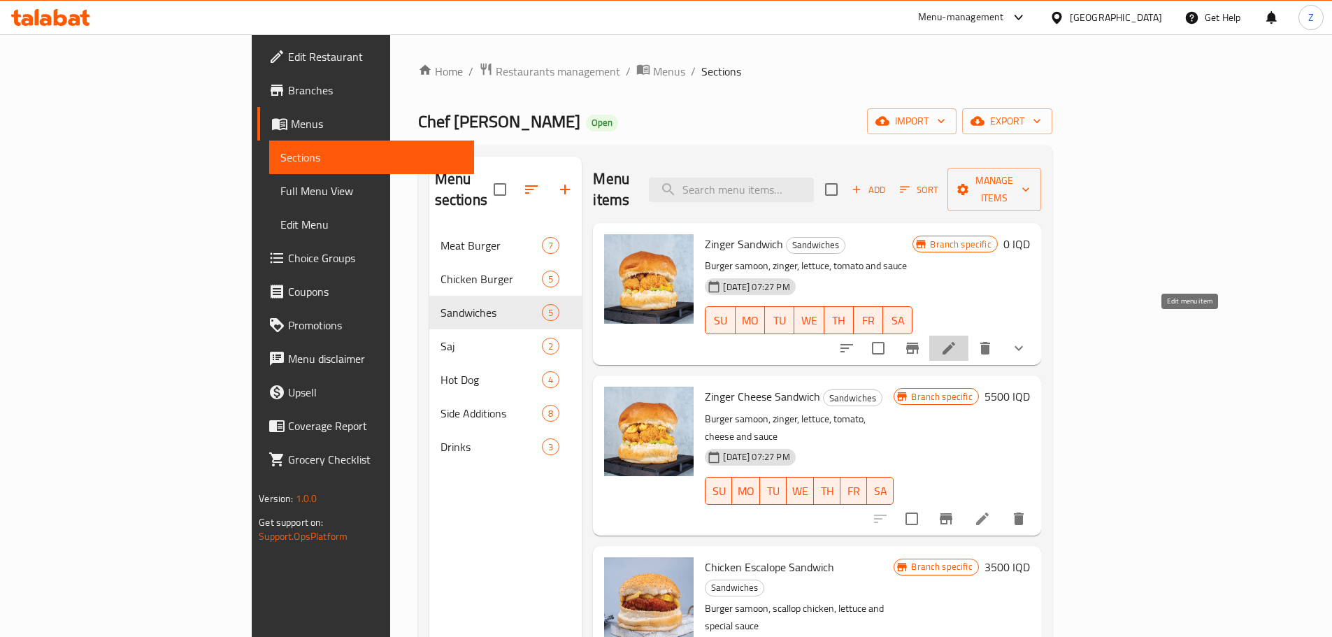
click at [957, 340] on icon at bounding box center [948, 348] width 17 height 17
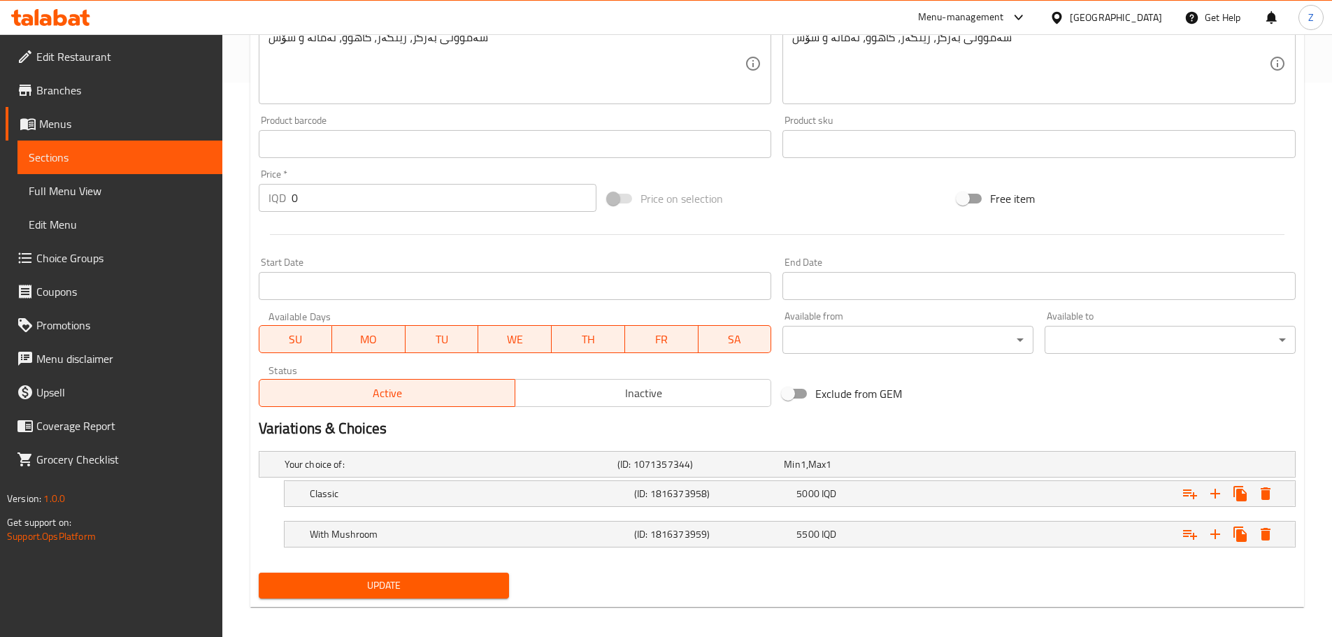
scroll to position [559, 0]
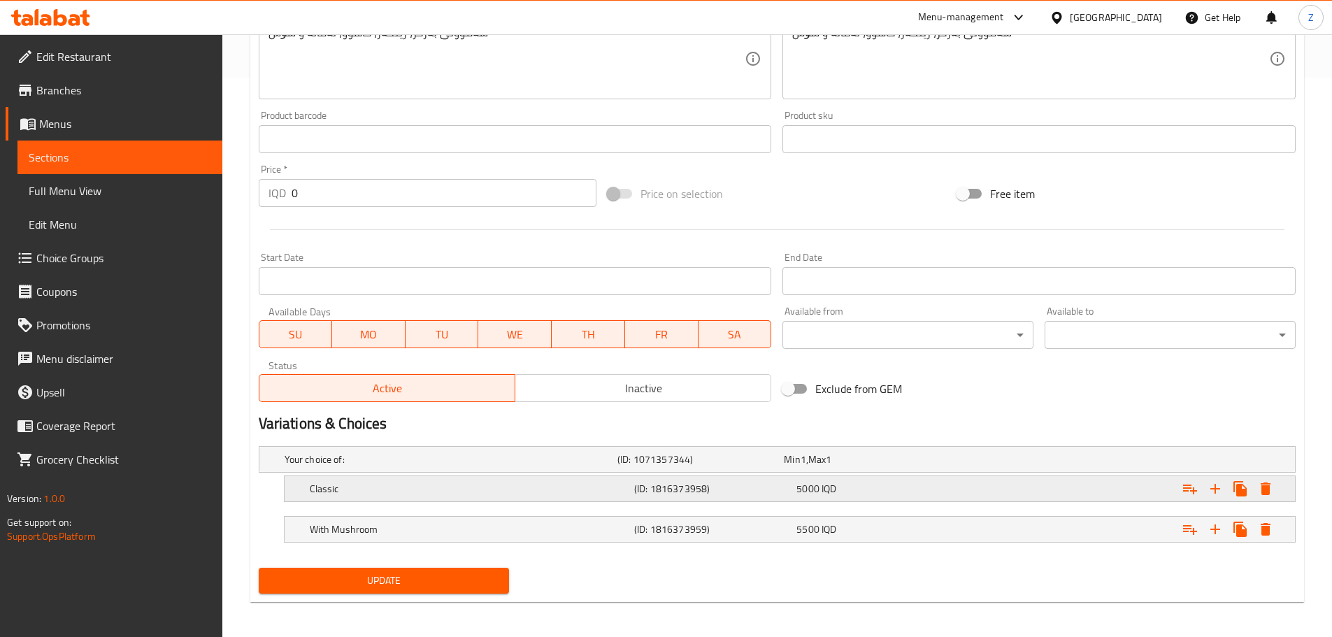
click at [608, 466] on h5 "Classic" at bounding box center [447, 459] width 327 height 14
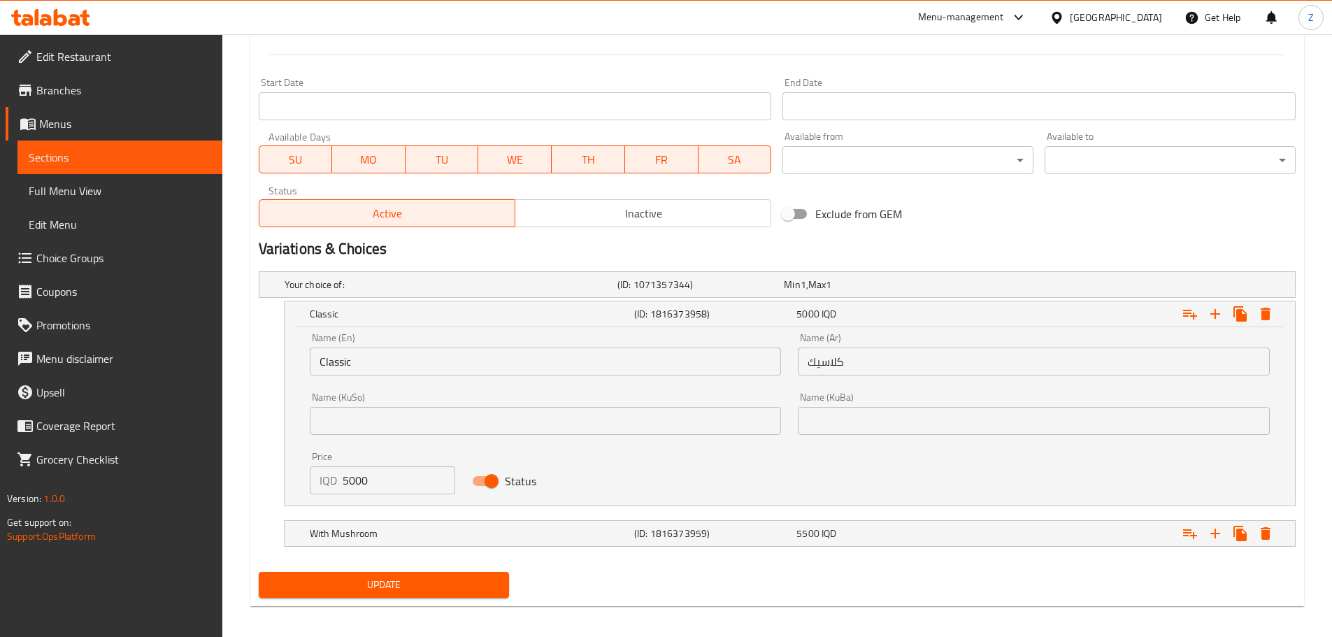
scroll to position [737, 0]
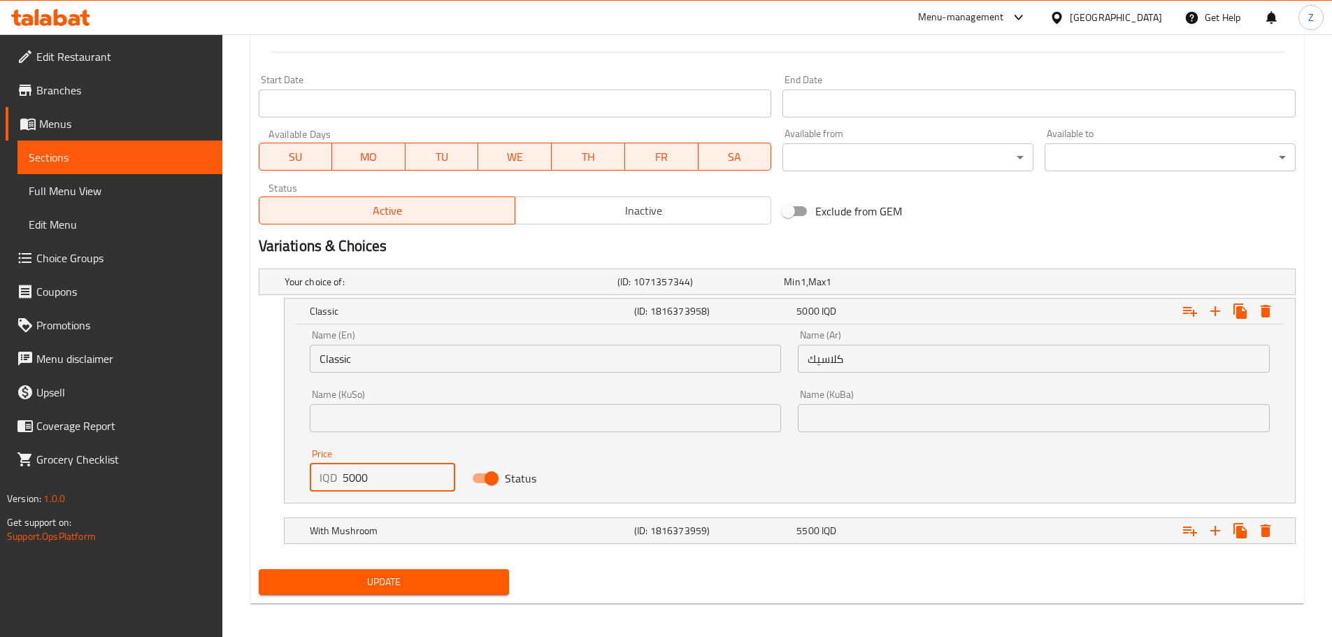
click at [399, 473] on input "5000" at bounding box center [399, 477] width 113 height 28
click at [401, 462] on div "Price IQD 3 Price" at bounding box center [383, 470] width 146 height 43
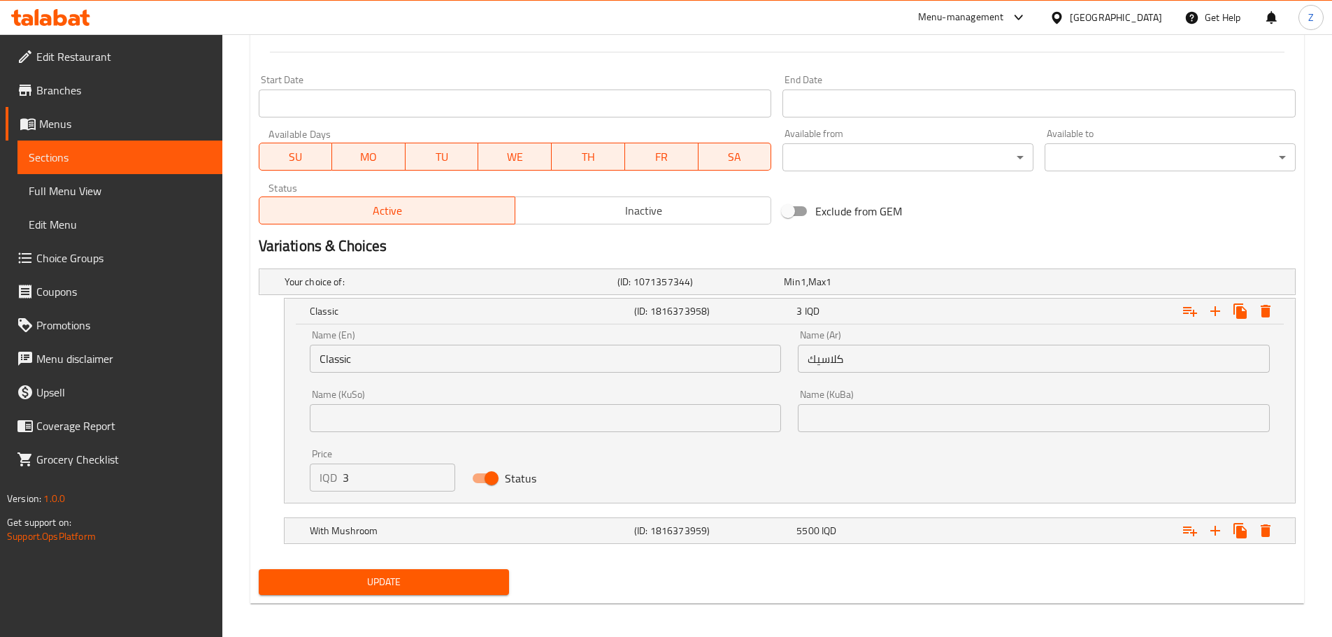
click at [394, 483] on input "3" at bounding box center [399, 477] width 113 height 28
type input "4500"
click at [433, 581] on span "Update" at bounding box center [384, 581] width 229 height 17
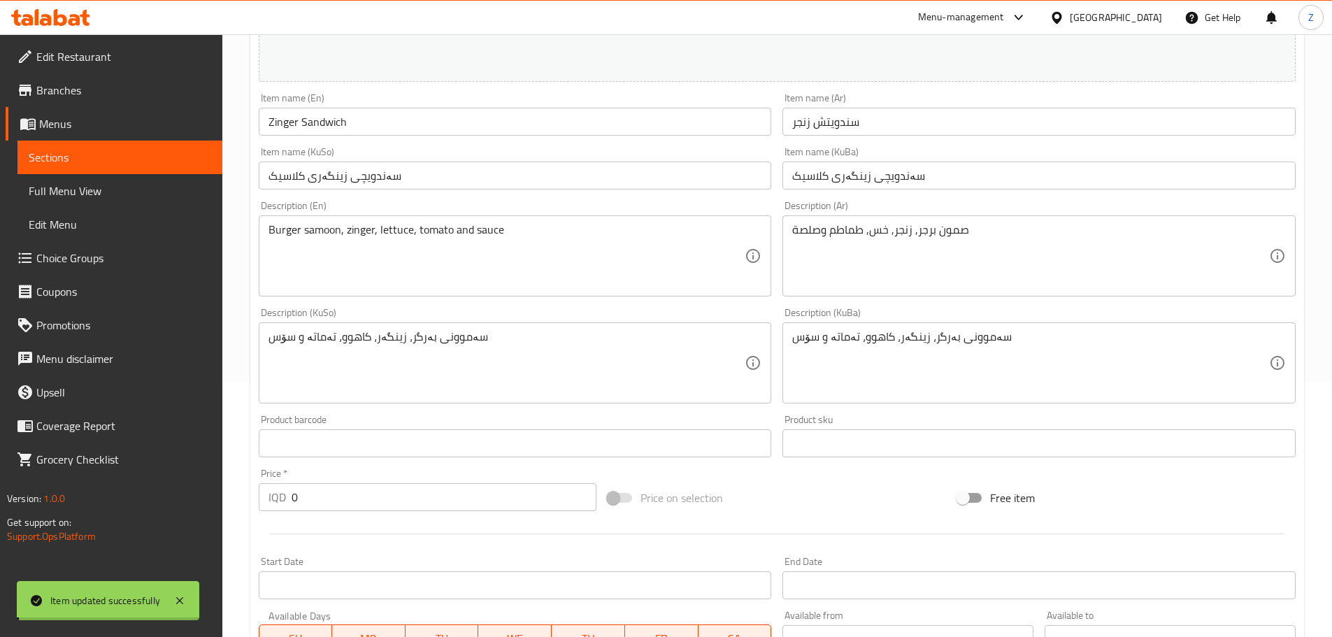
scroll to position [0, 0]
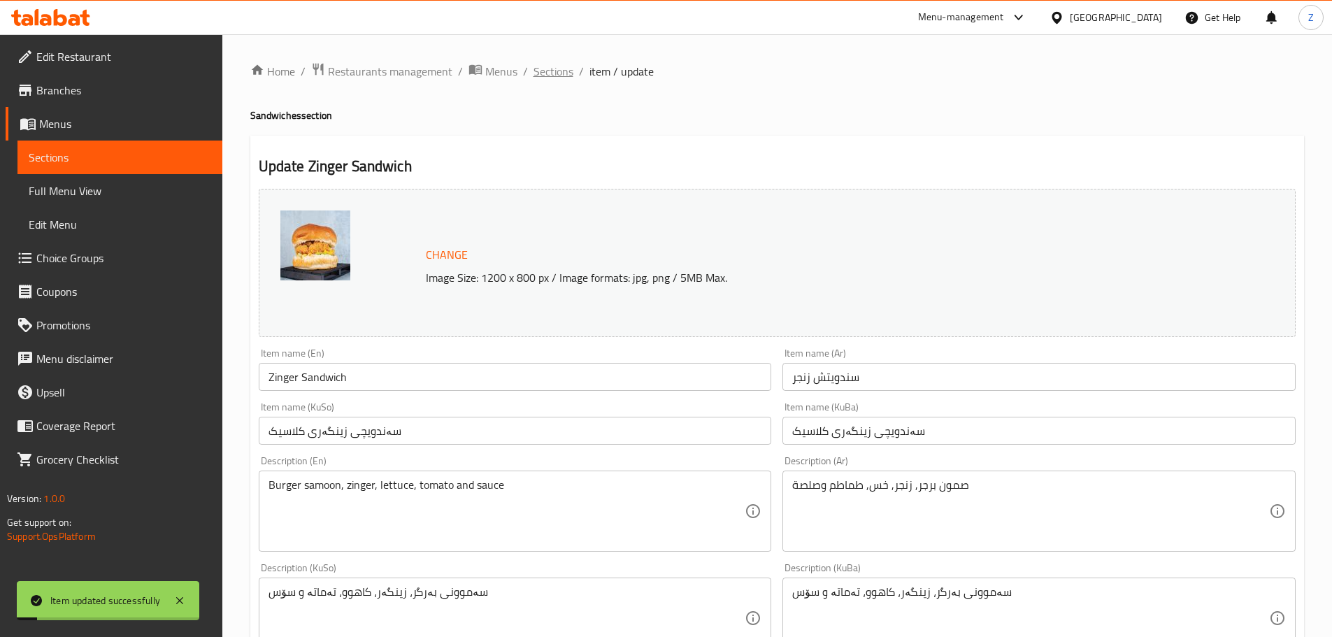
click at [548, 70] on span "Sections" at bounding box center [553, 71] width 40 height 17
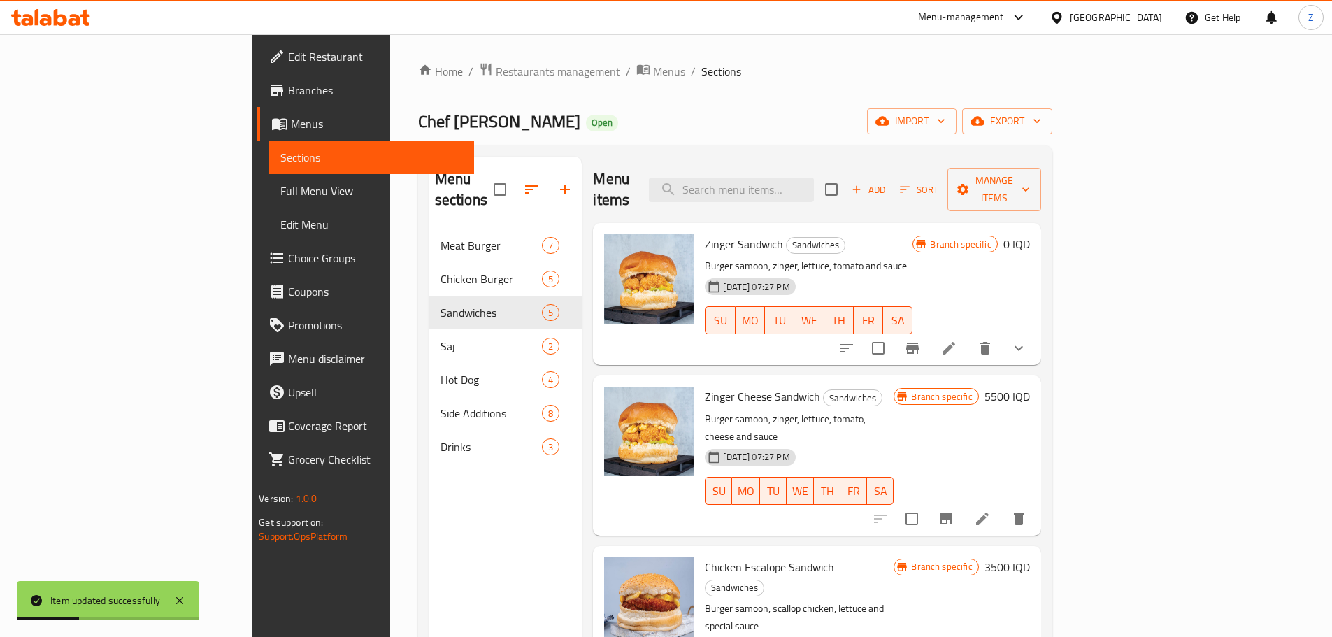
click at [1030, 387] on h6 "5500 IQD" at bounding box center [1006, 397] width 45 height 20
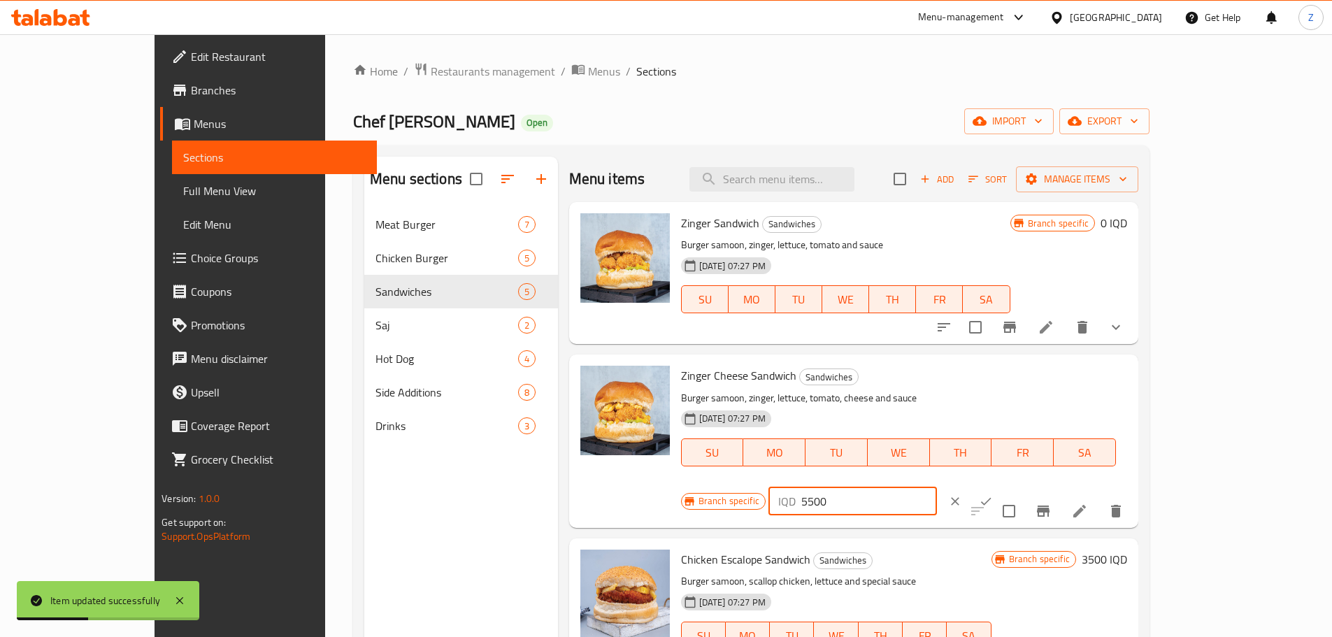
click at [937, 487] on input "5500" at bounding box center [869, 501] width 136 height 28
type input "5000"
click at [993, 494] on icon "ok" at bounding box center [986, 501] width 14 height 14
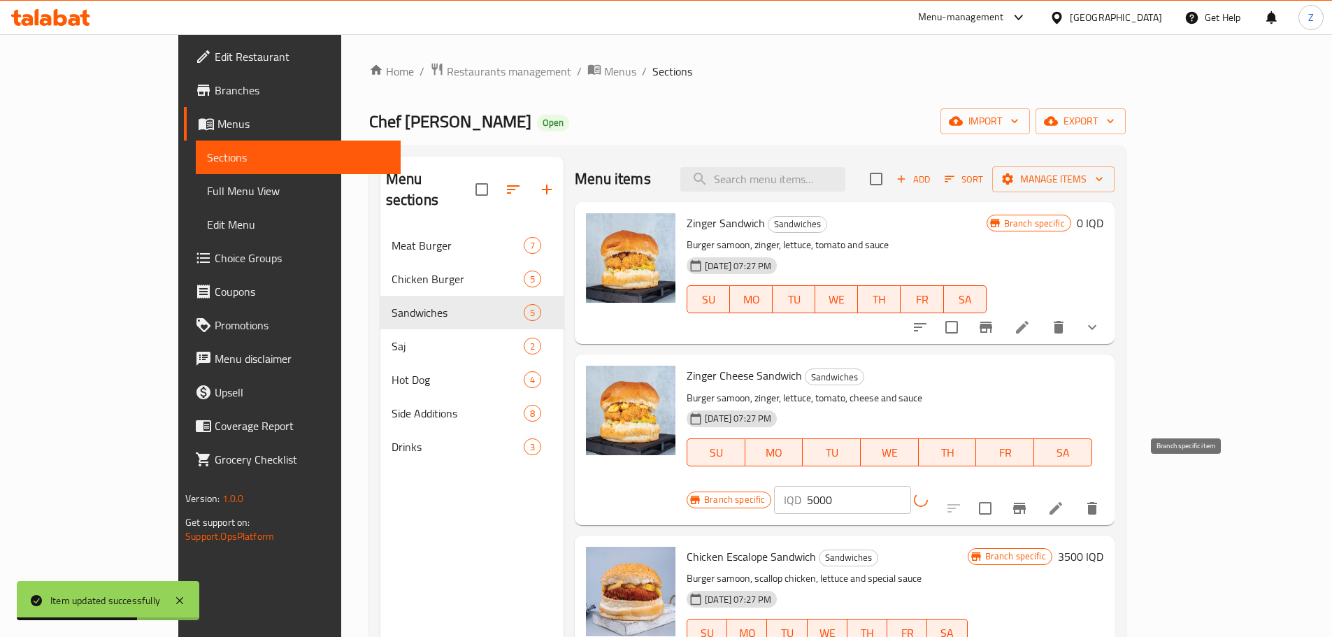
click at [1028, 500] on icon "Branch-specific-item" at bounding box center [1019, 508] width 17 height 17
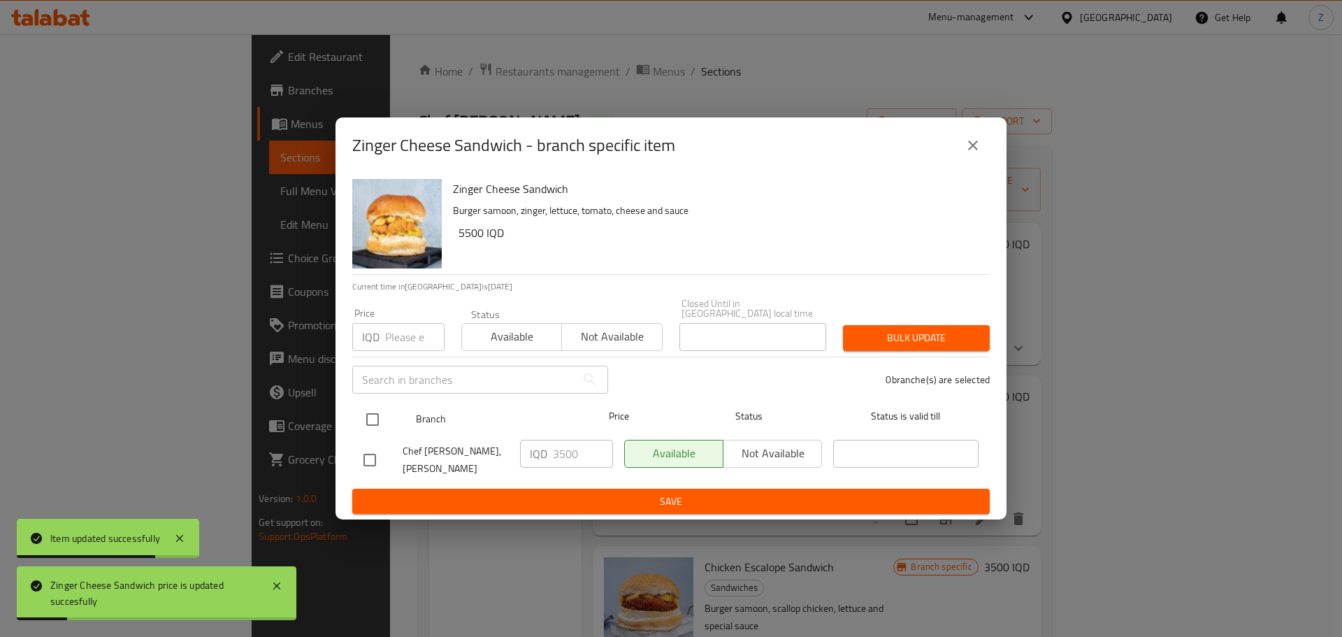
click at [382, 426] on input "checkbox" at bounding box center [372, 419] width 29 height 29
checkbox input "true"
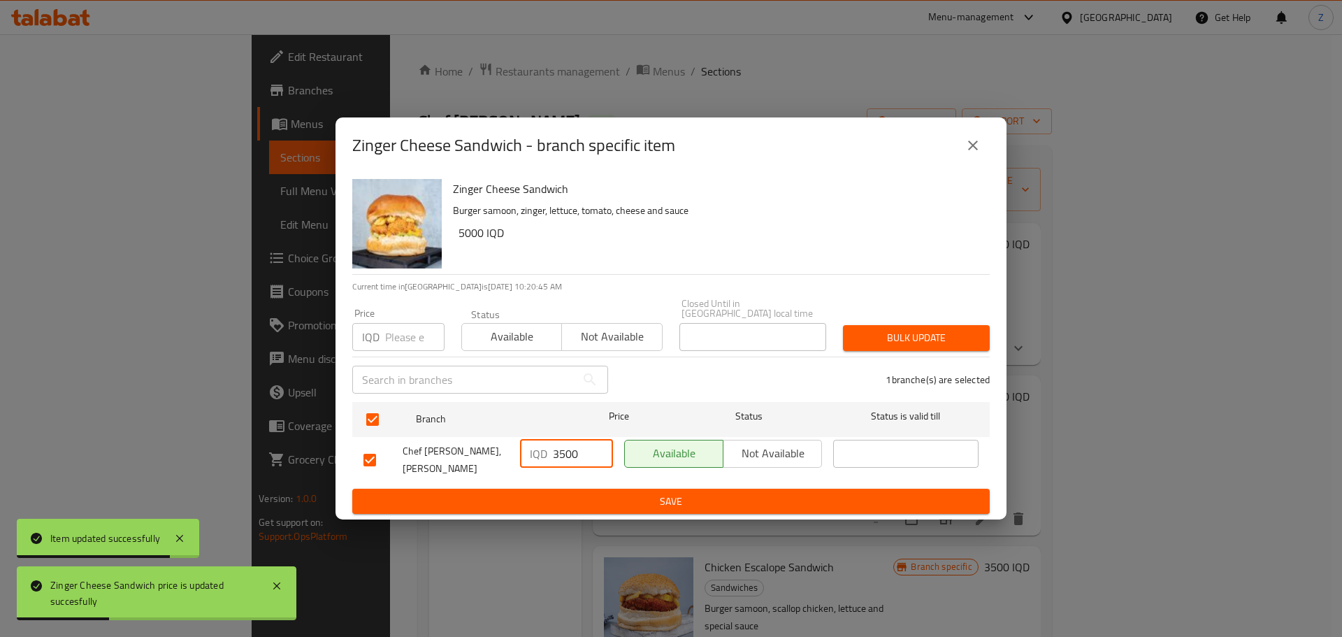
click at [562, 452] on input "3500" at bounding box center [583, 454] width 60 height 28
type input "5000"
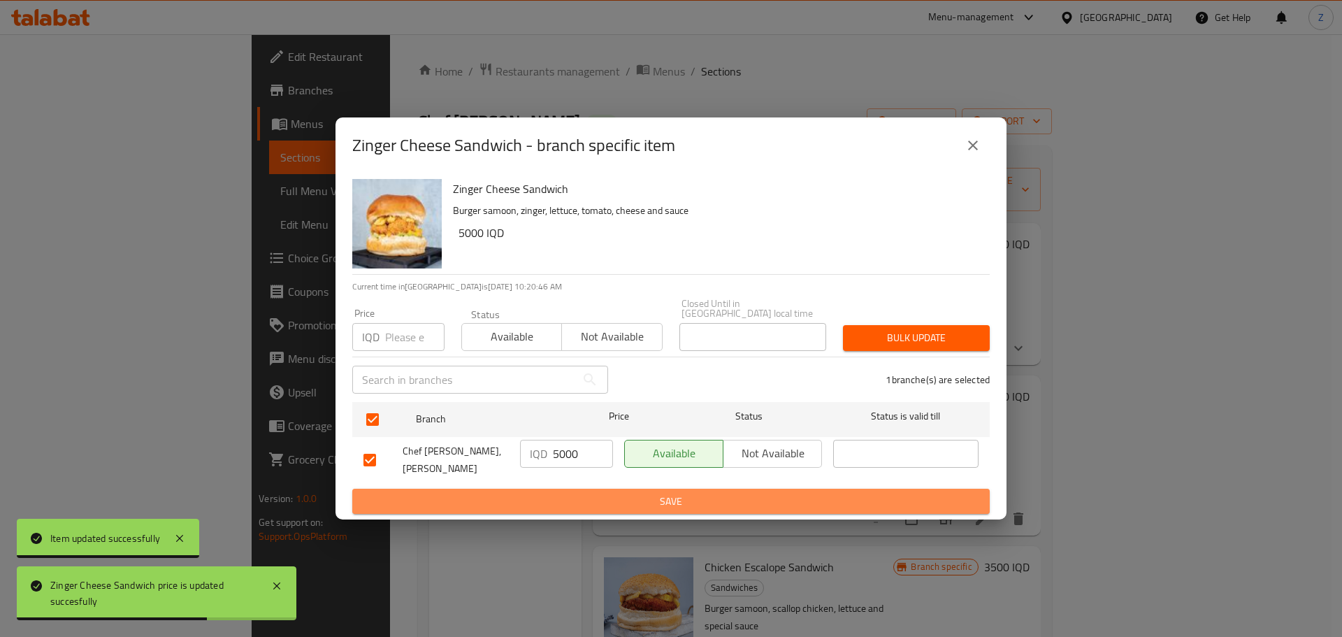
click at [603, 493] on span "Save" at bounding box center [670, 501] width 615 height 17
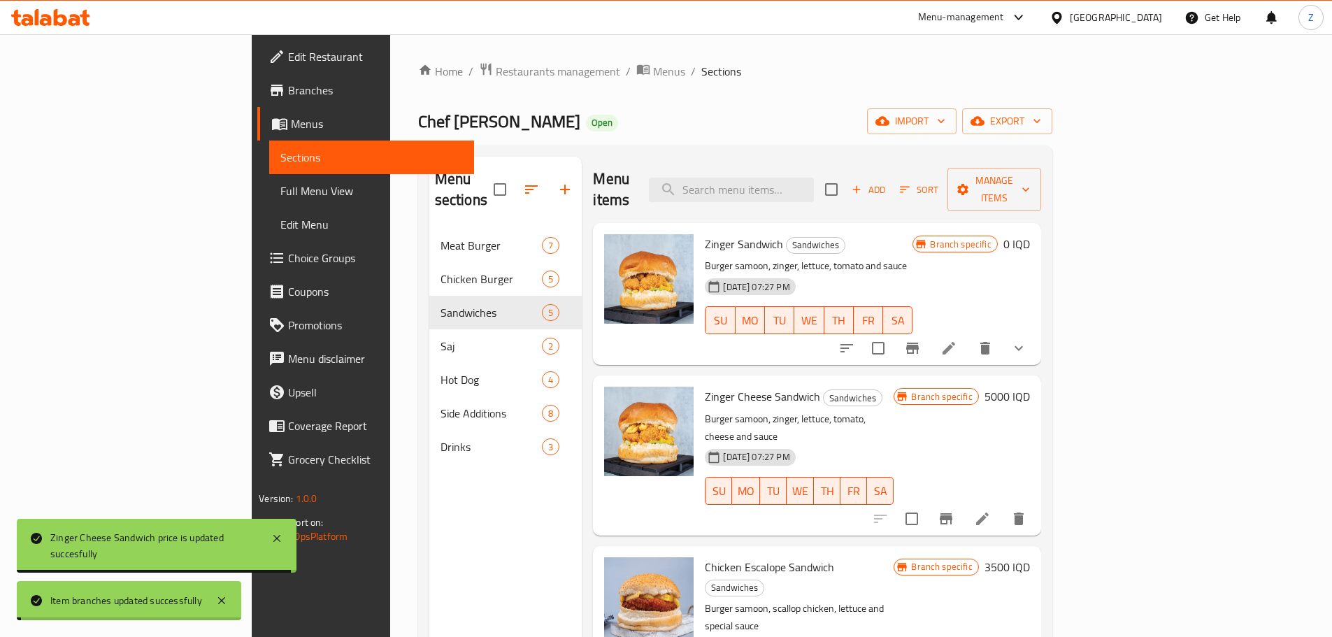
click at [929, 331] on button "Branch-specific-item" at bounding box center [912, 348] width 34 height 34
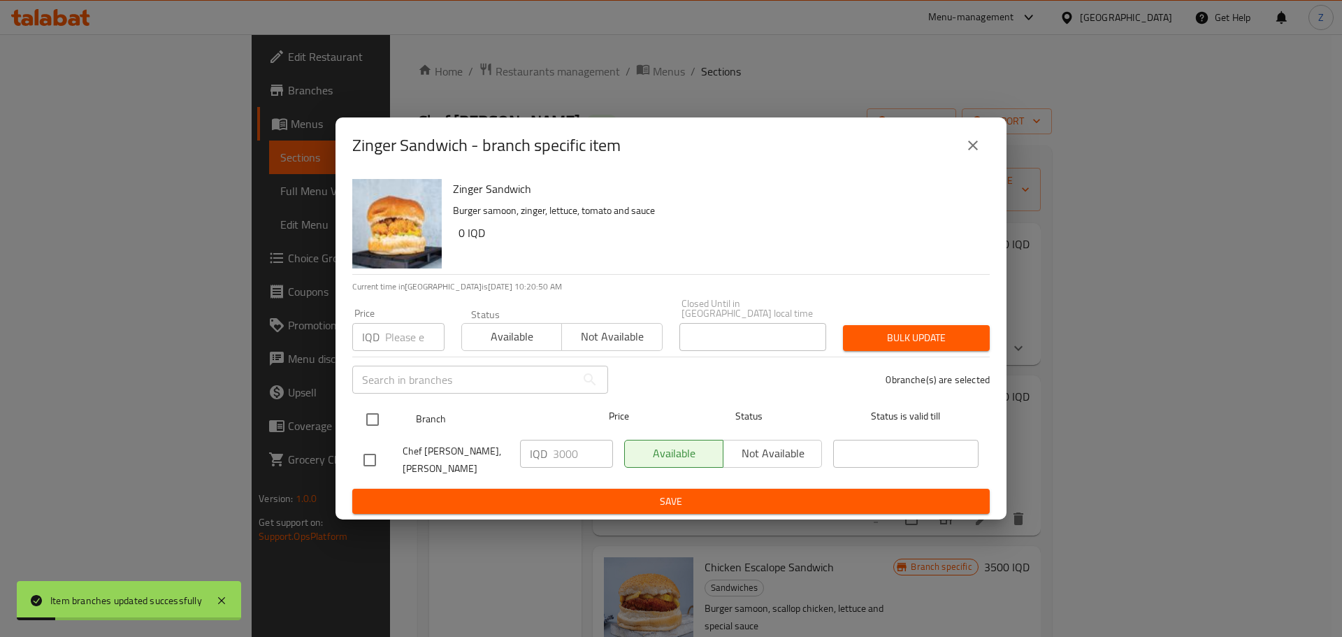
click at [394, 421] on div at bounding box center [384, 419] width 52 height 41
drag, startPoint x: 385, startPoint y: 417, endPoint x: 456, endPoint y: 419, distance: 70.6
click at [385, 418] on input "checkbox" at bounding box center [372, 419] width 29 height 29
checkbox input "true"
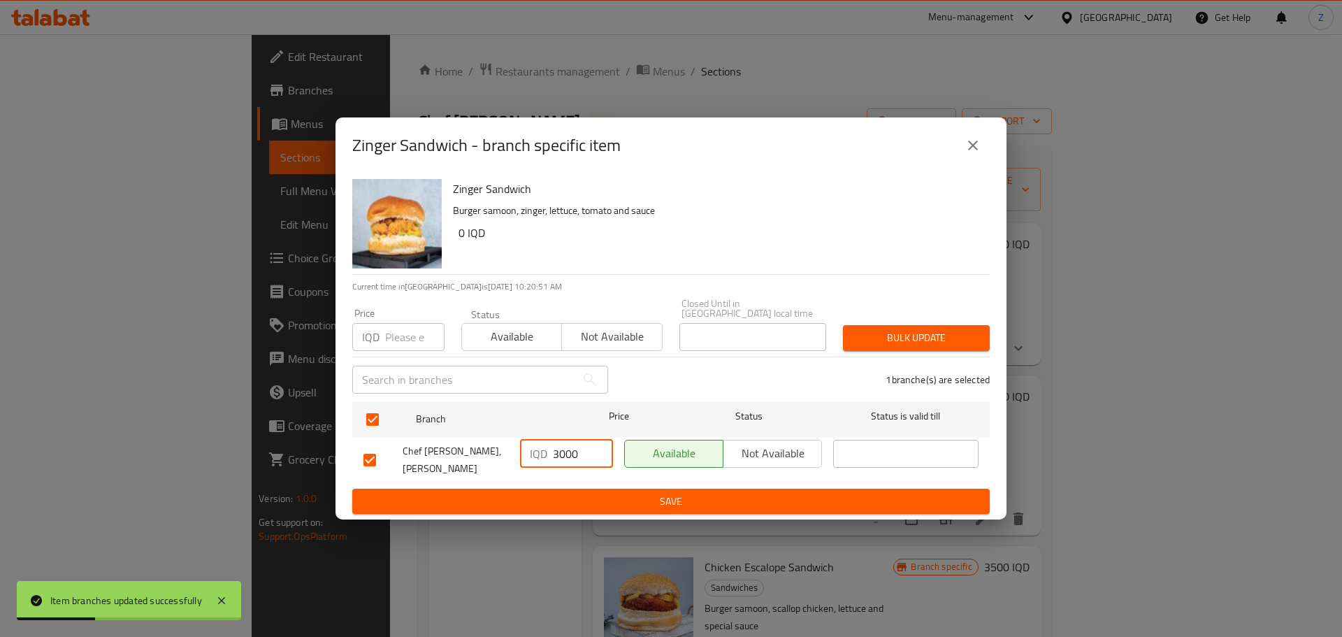
click at [584, 449] on input "3000" at bounding box center [583, 454] width 60 height 28
type input "0"
click at [602, 493] on span "Save" at bounding box center [670, 501] width 615 height 17
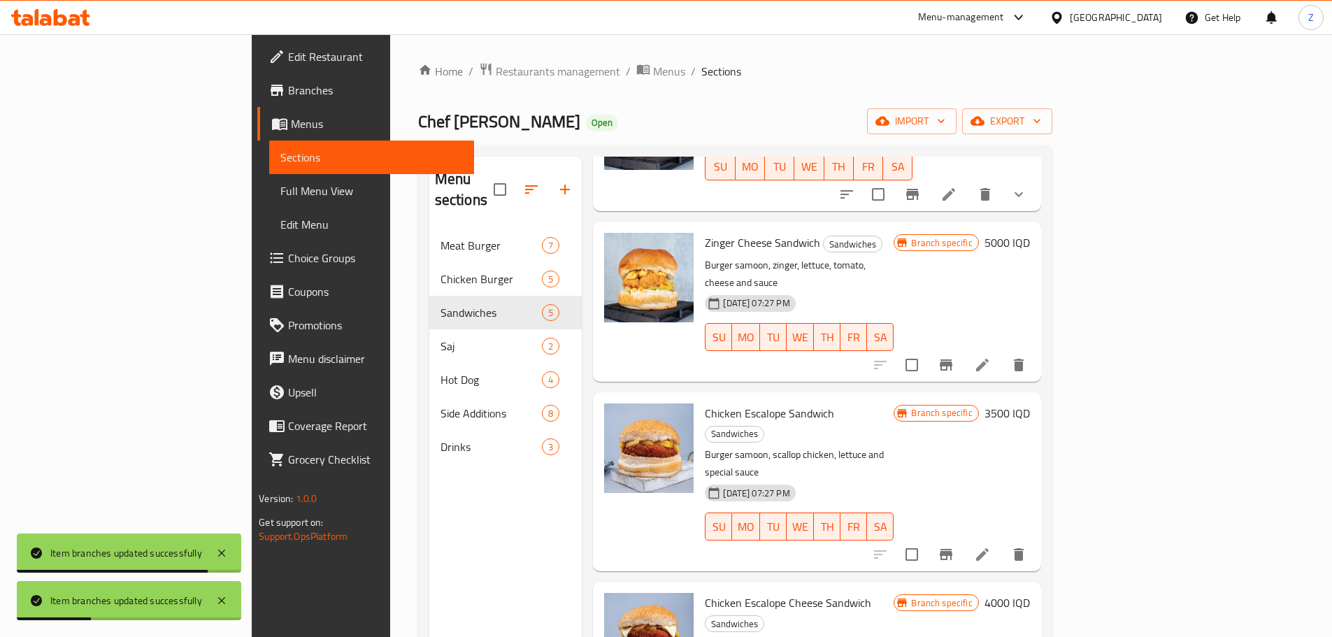
scroll to position [161, 0]
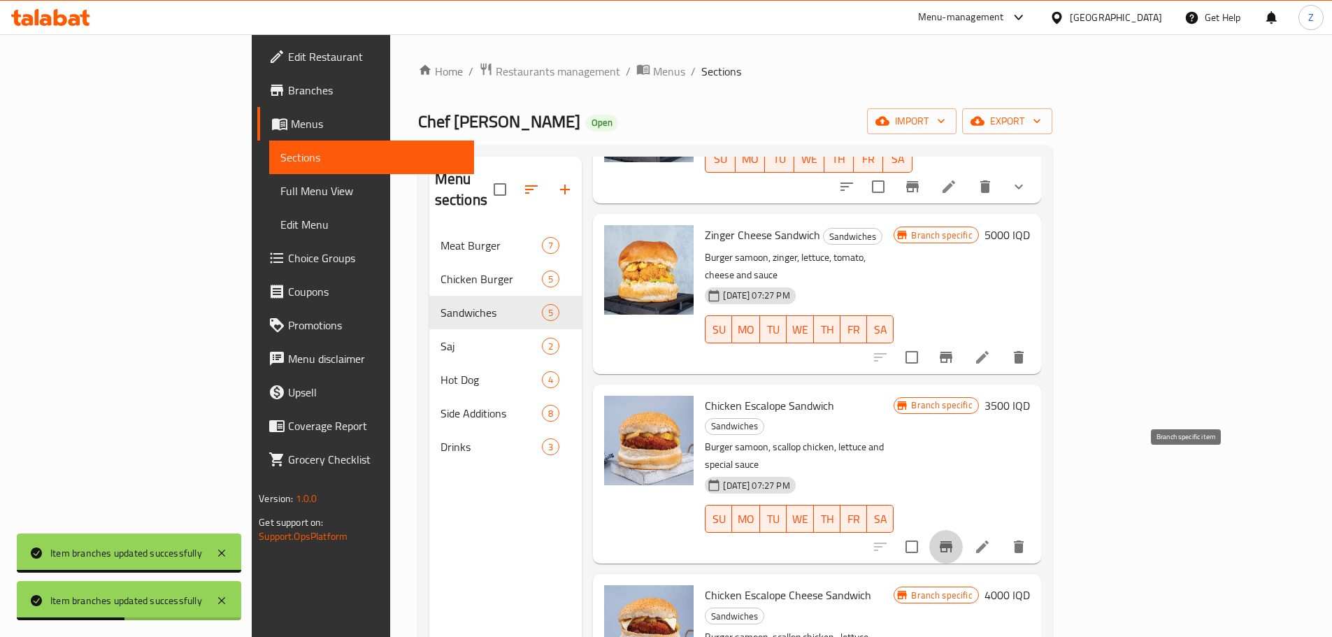
click at [954, 538] on icon "Branch-specific-item" at bounding box center [945, 546] width 17 height 17
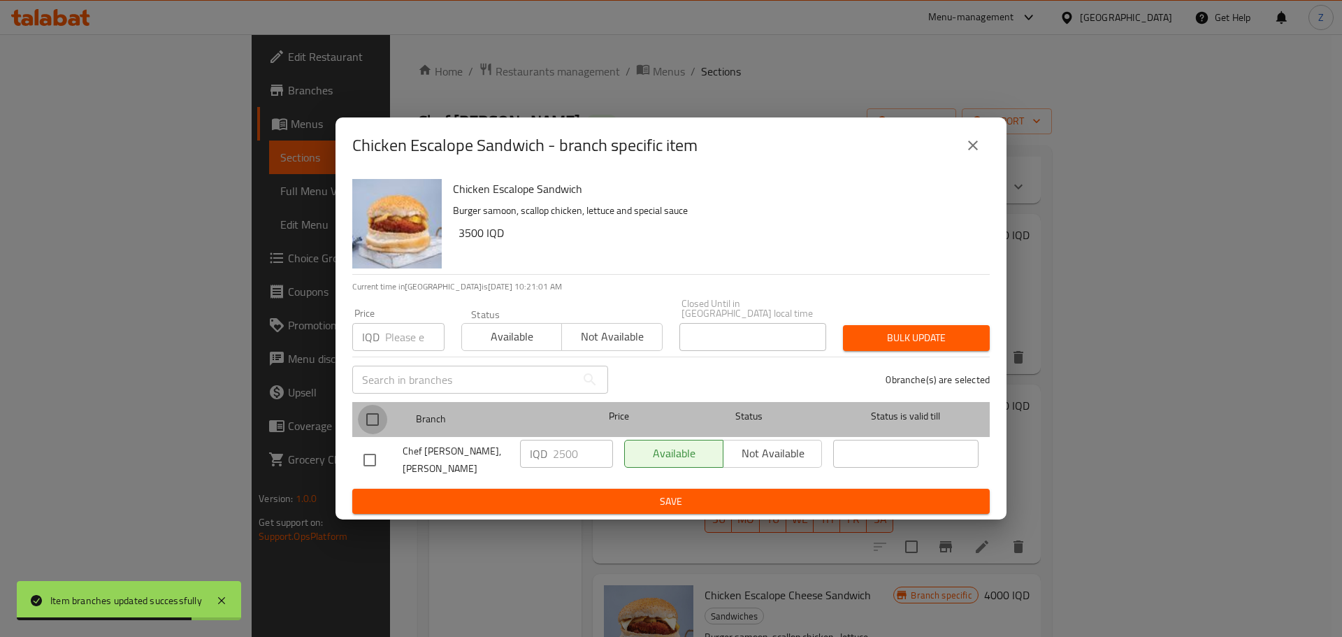
click at [372, 421] on input "checkbox" at bounding box center [372, 419] width 29 height 29
checkbox input "true"
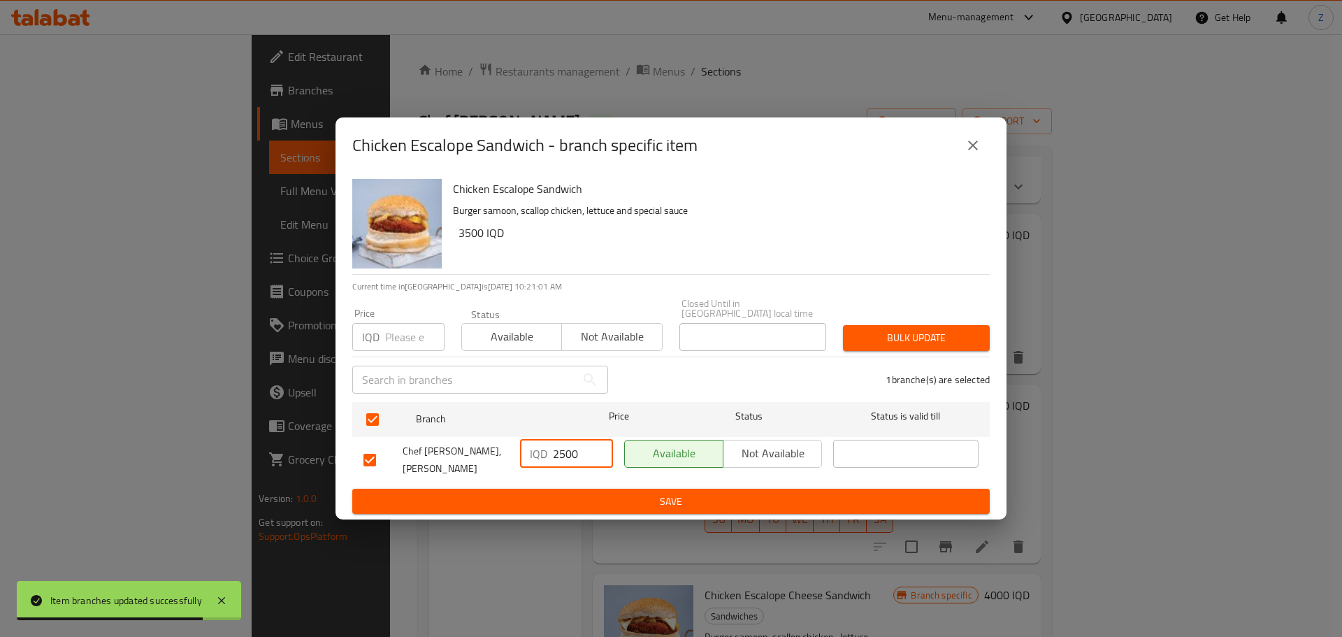
click at [574, 465] on input "2500" at bounding box center [583, 454] width 60 height 28
type input "3000"
click at [601, 493] on span "Save" at bounding box center [670, 501] width 615 height 17
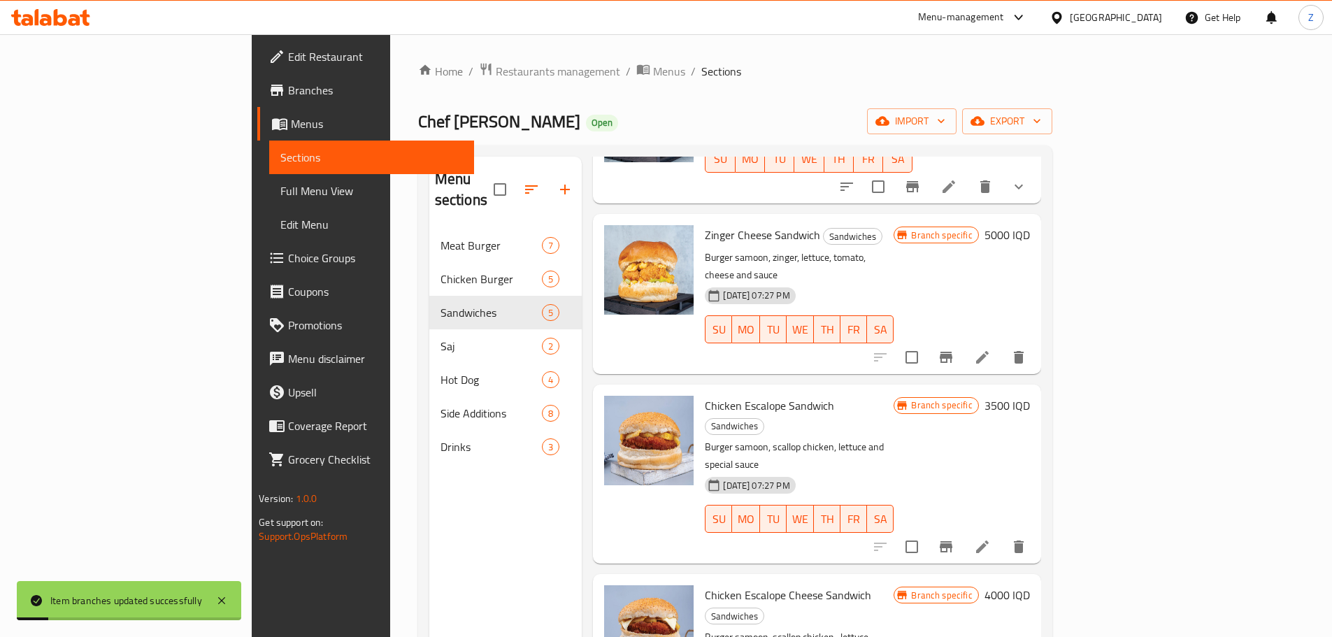
click at [1030, 396] on h6 "3500 IQD" at bounding box center [1006, 406] width 45 height 20
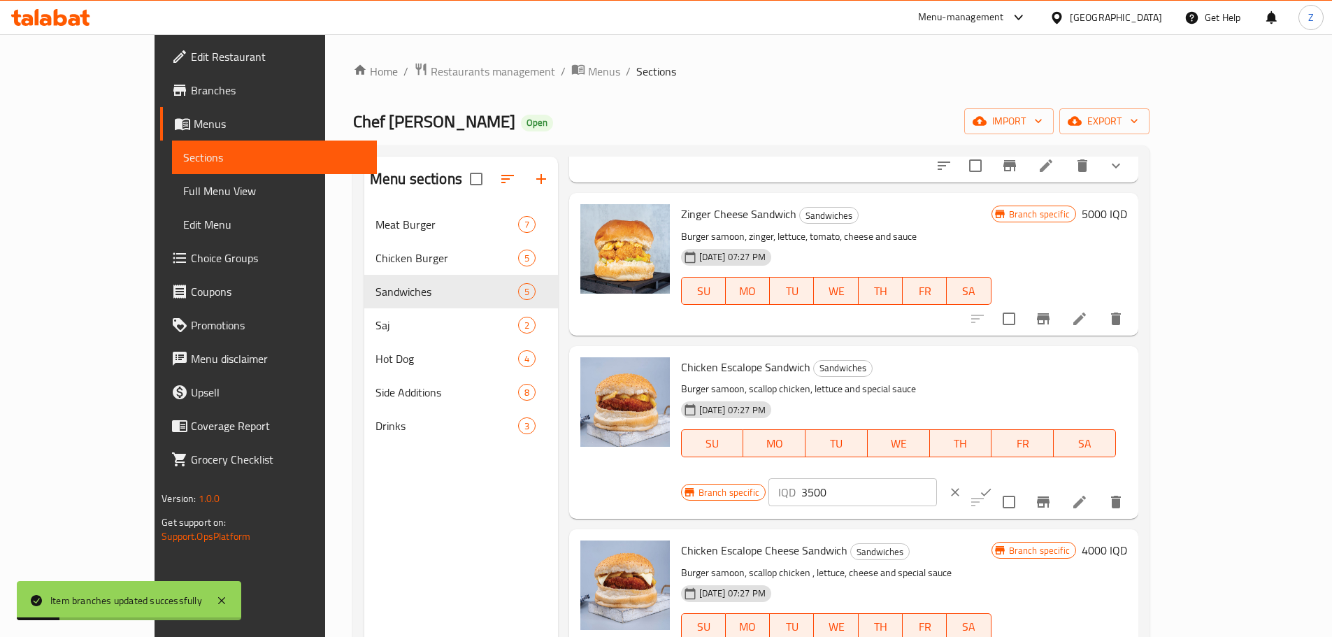
click at [937, 478] on input "3500" at bounding box center [869, 492] width 136 height 28
type input "3000"
click at [993, 485] on icon "ok" at bounding box center [986, 492] width 14 height 14
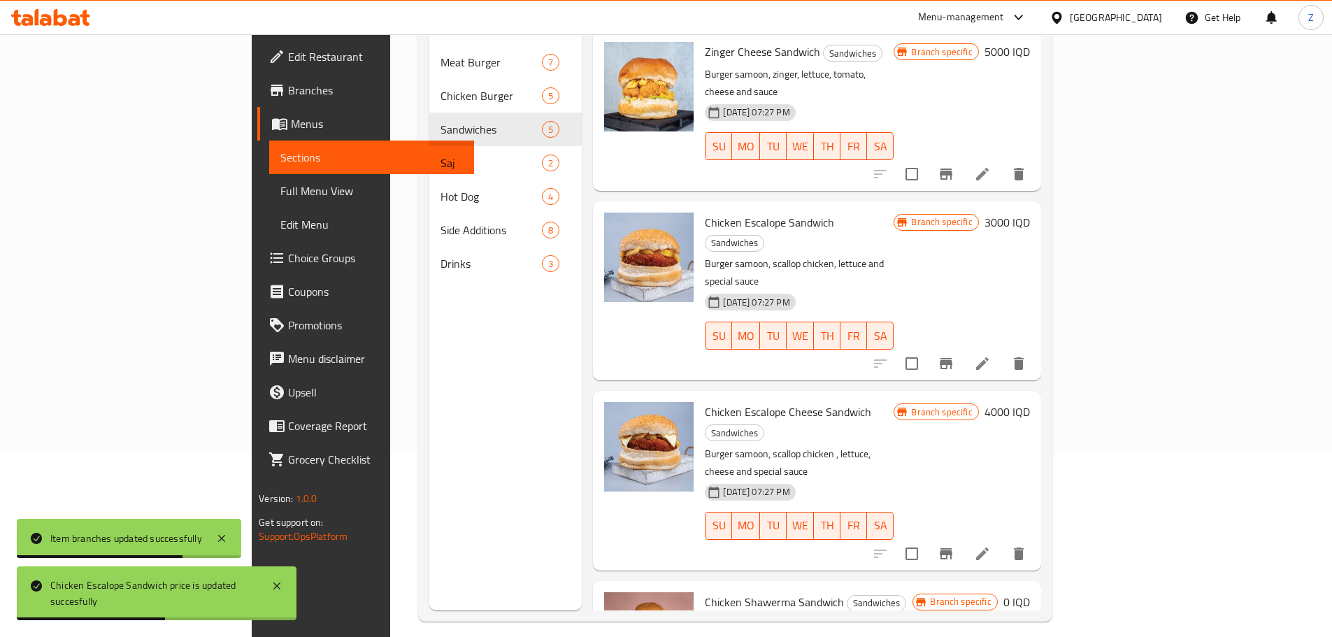
scroll to position [196, 0]
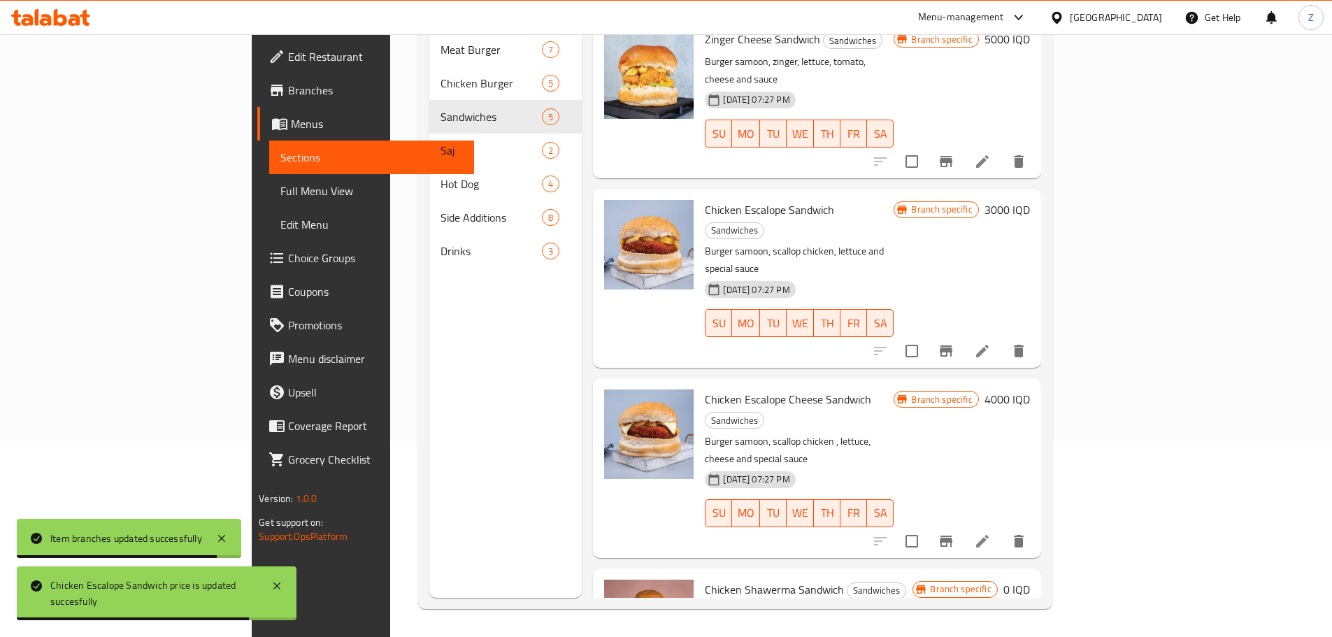
click at [1030, 389] on h6 "4000 IQD" at bounding box center [1006, 399] width 45 height 20
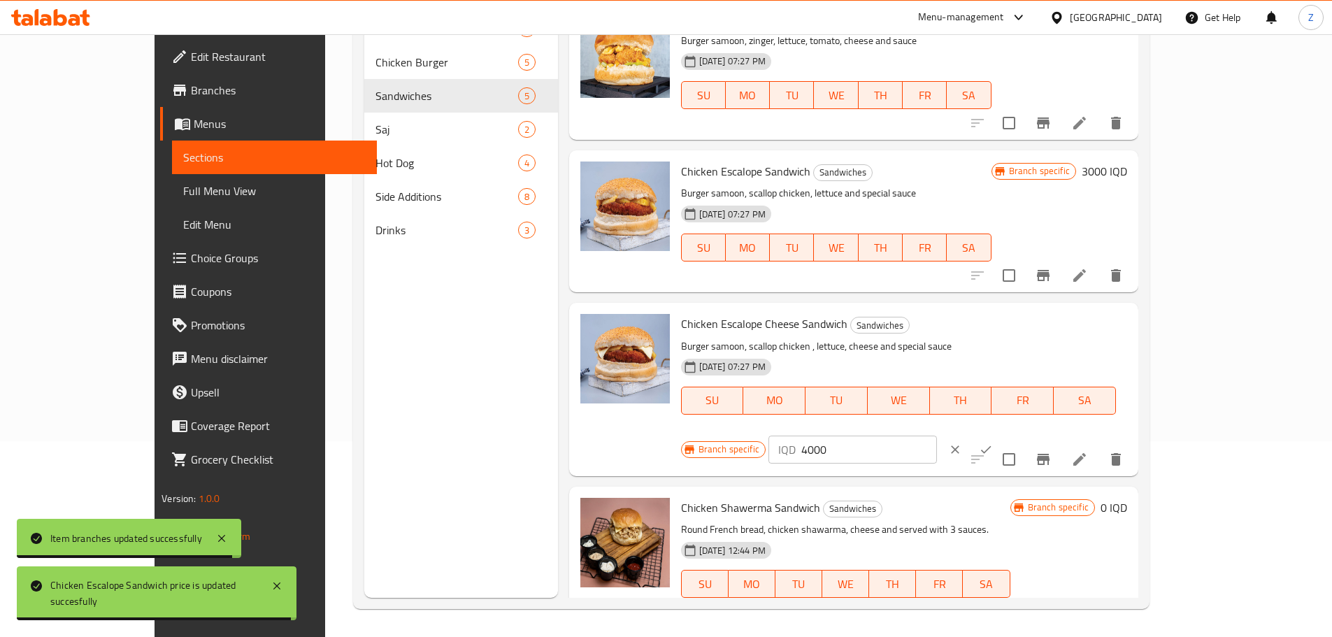
click at [937, 435] on input "4000" at bounding box center [869, 449] width 136 height 28
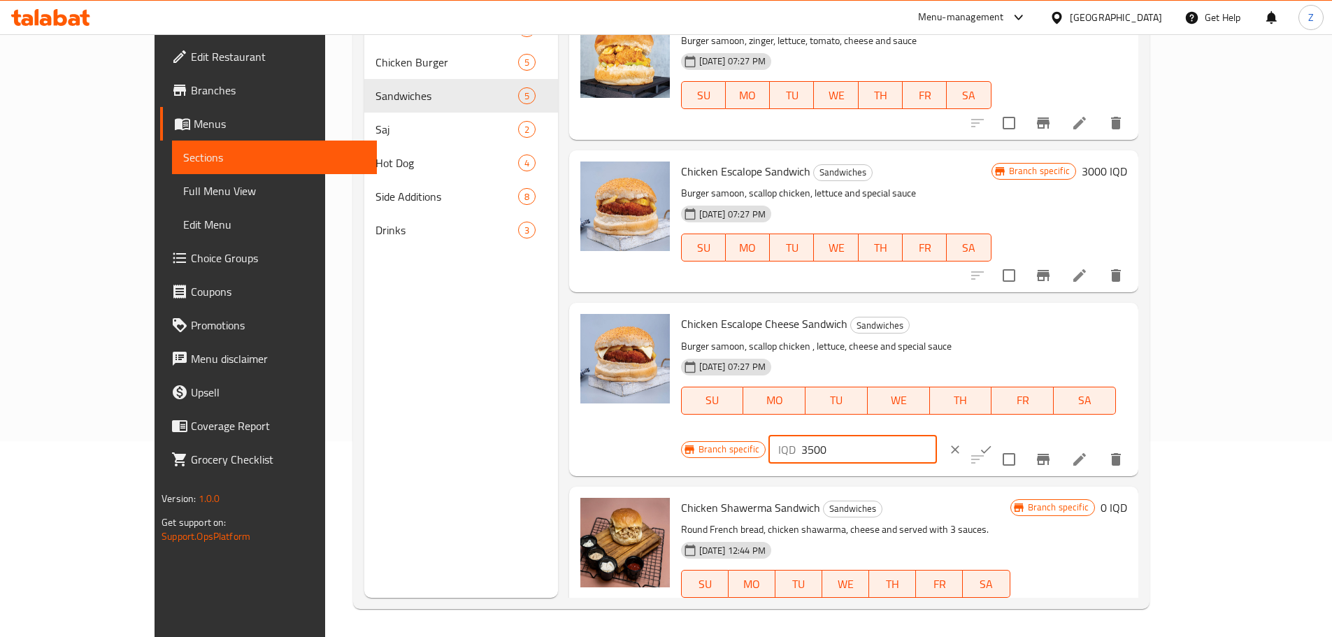
type input "3500"
click at [993, 442] on icon "ok" at bounding box center [986, 449] width 14 height 14
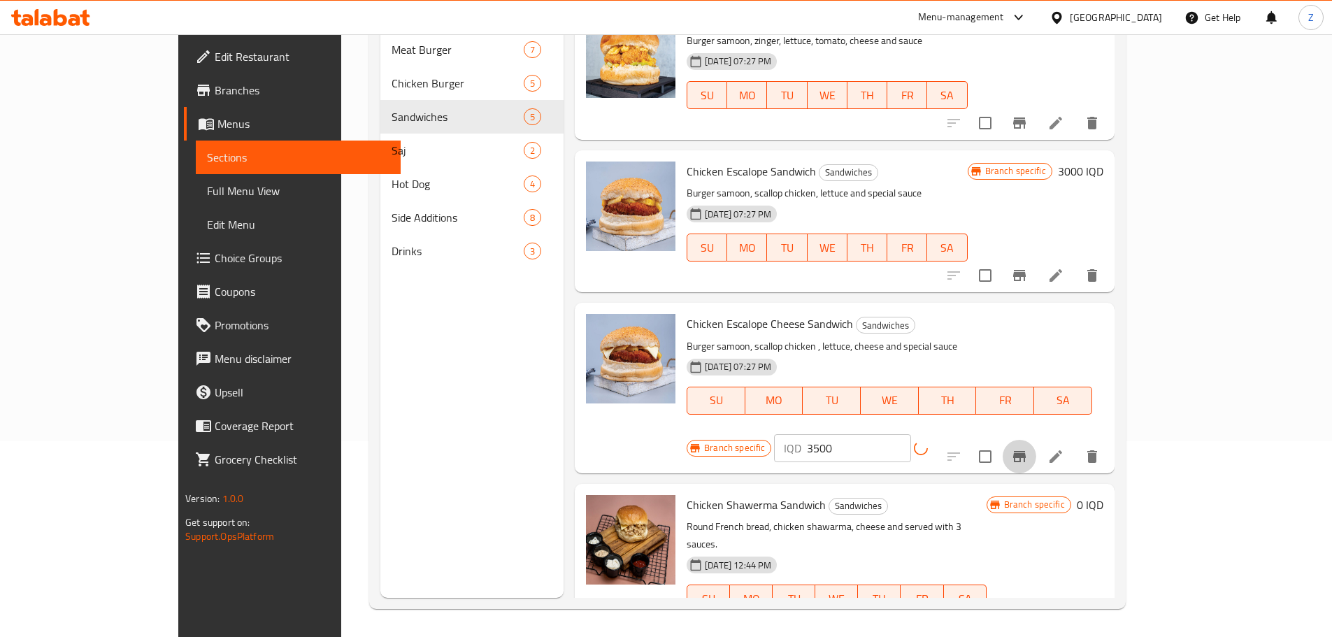
click at [1036, 440] on button "Branch-specific-item" at bounding box center [1019, 457] width 34 height 34
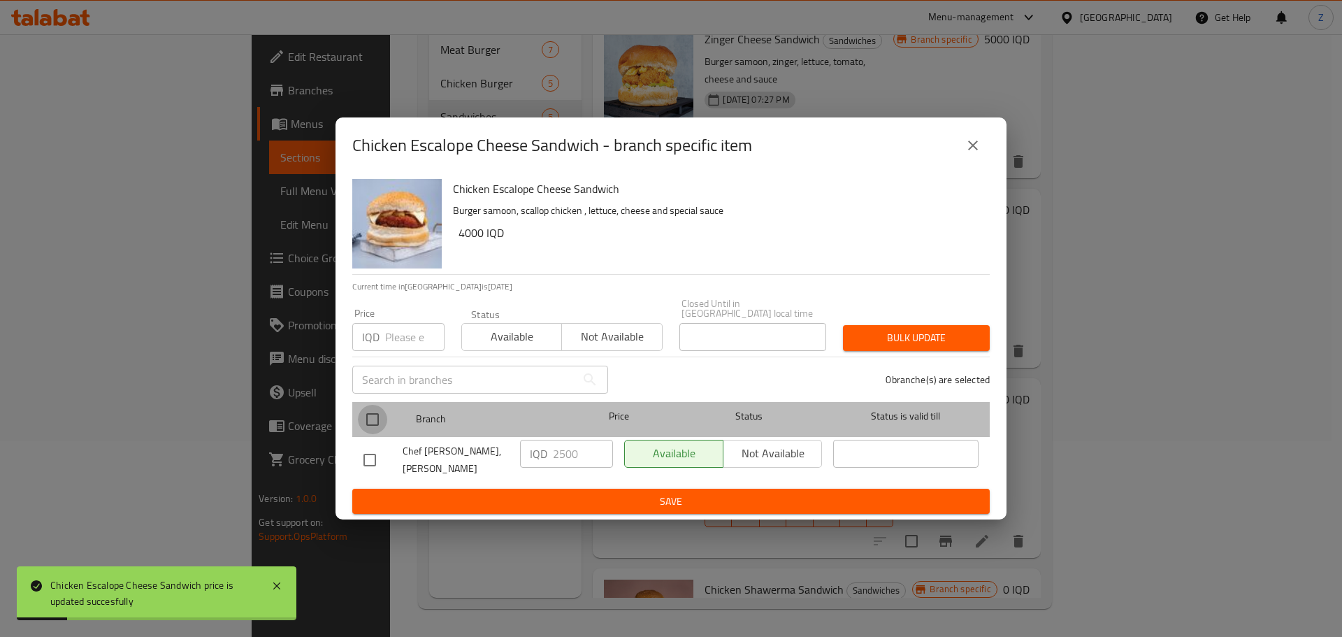
click at [383, 419] on input "checkbox" at bounding box center [372, 419] width 29 height 29
checkbox input "true"
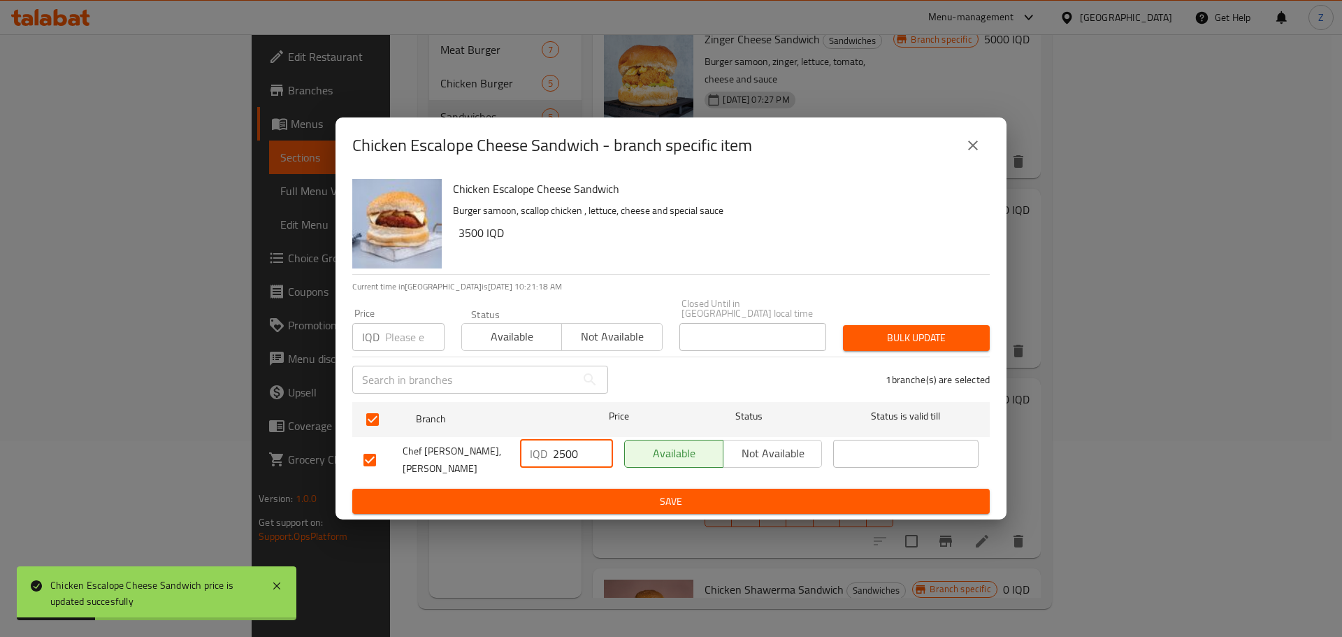
click at [559, 449] on input "2500" at bounding box center [583, 454] width 60 height 28
type input "3500"
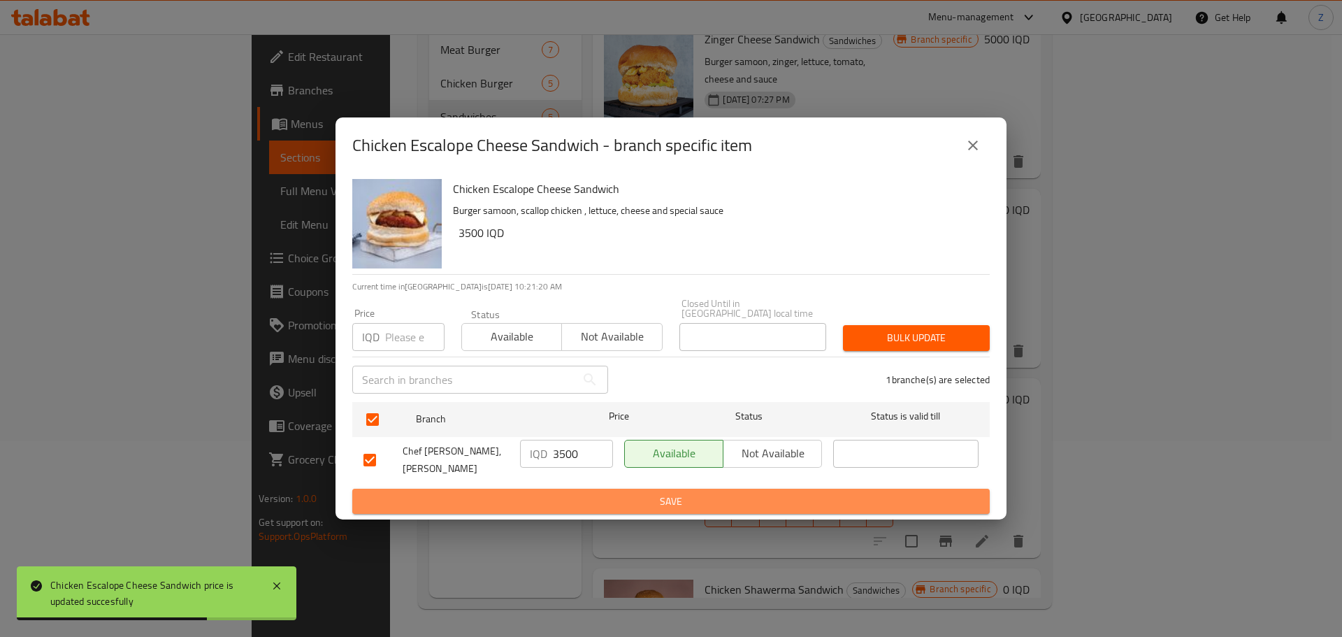
click at [577, 493] on span "Save" at bounding box center [670, 501] width 615 height 17
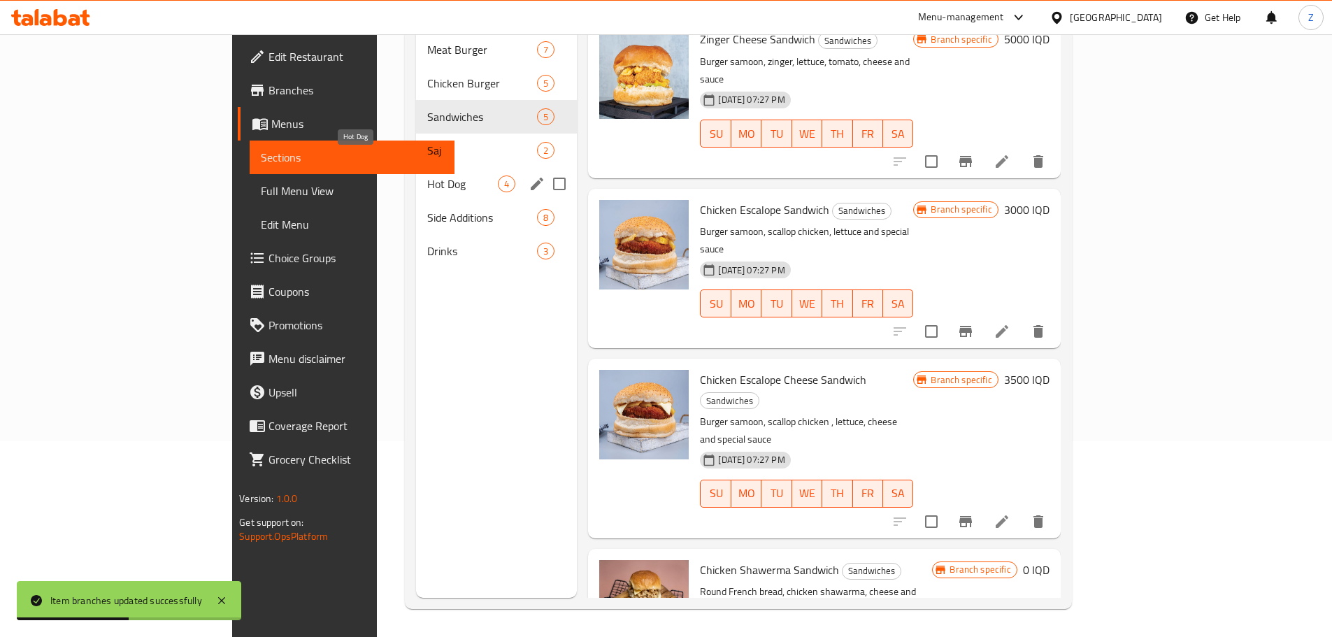
click at [427, 175] on span "Hot Dog" at bounding box center [462, 183] width 71 height 17
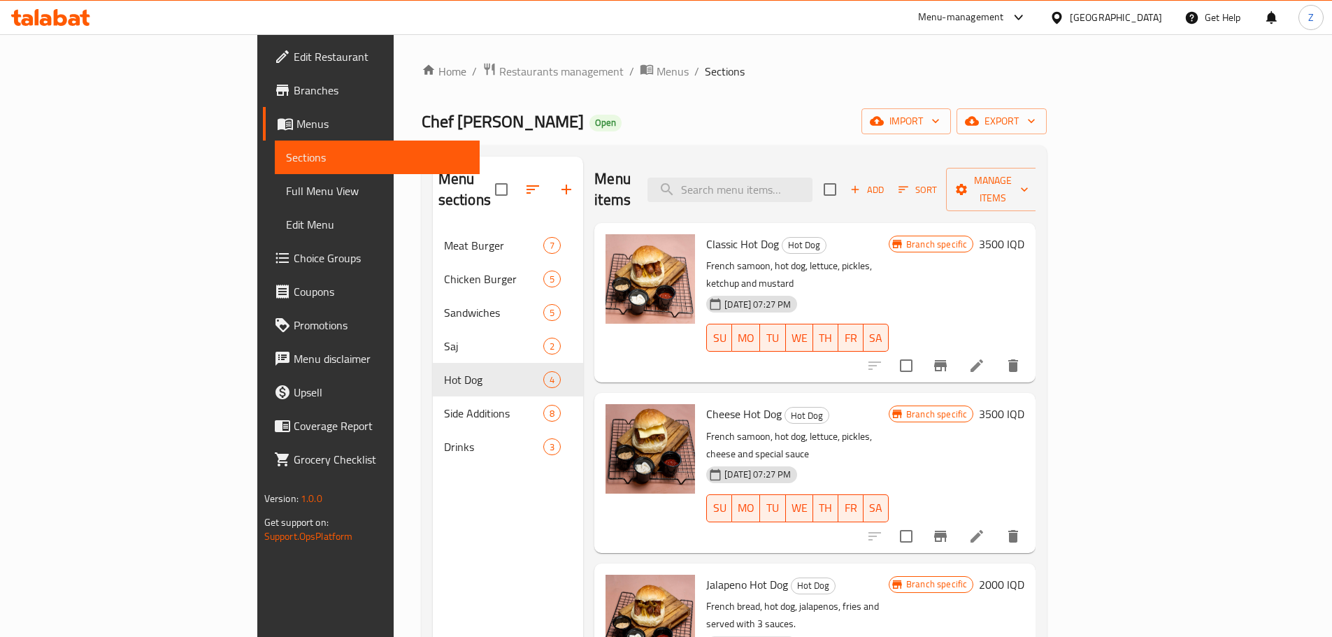
click at [1024, 234] on h6 "3500 IQD" at bounding box center [1001, 244] width 45 height 20
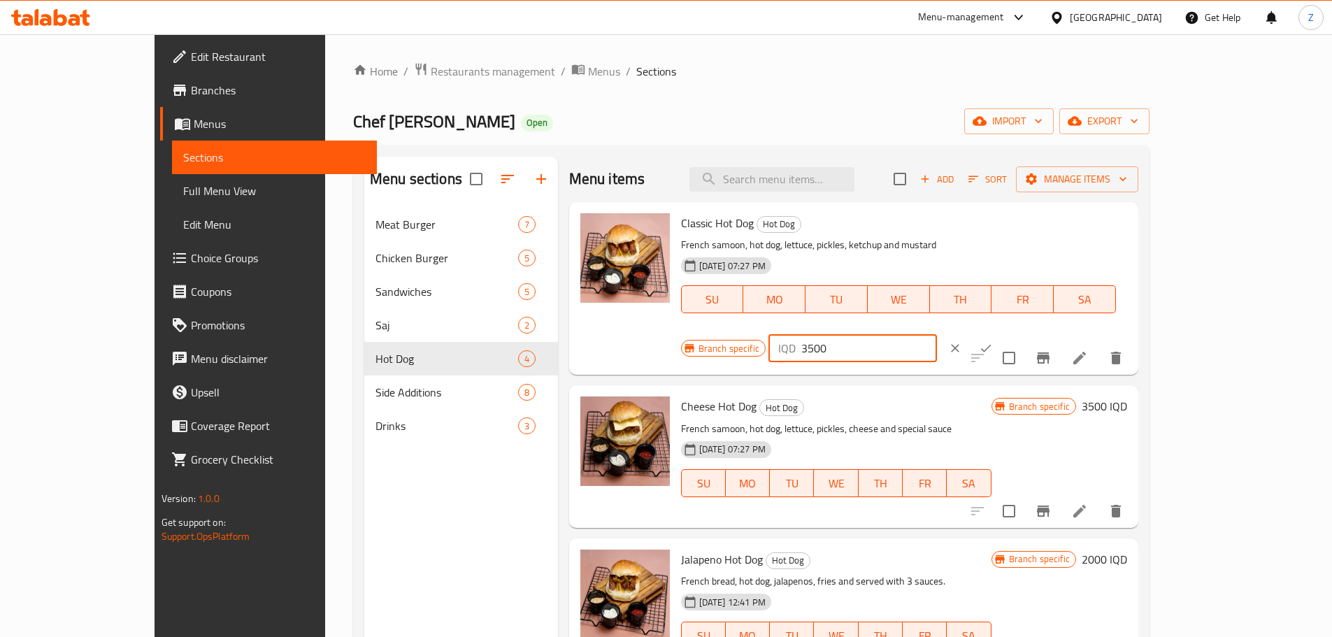
click at [937, 334] on input "3500" at bounding box center [869, 348] width 136 height 28
type input "3000"
click at [993, 341] on icon "ok" at bounding box center [986, 348] width 14 height 14
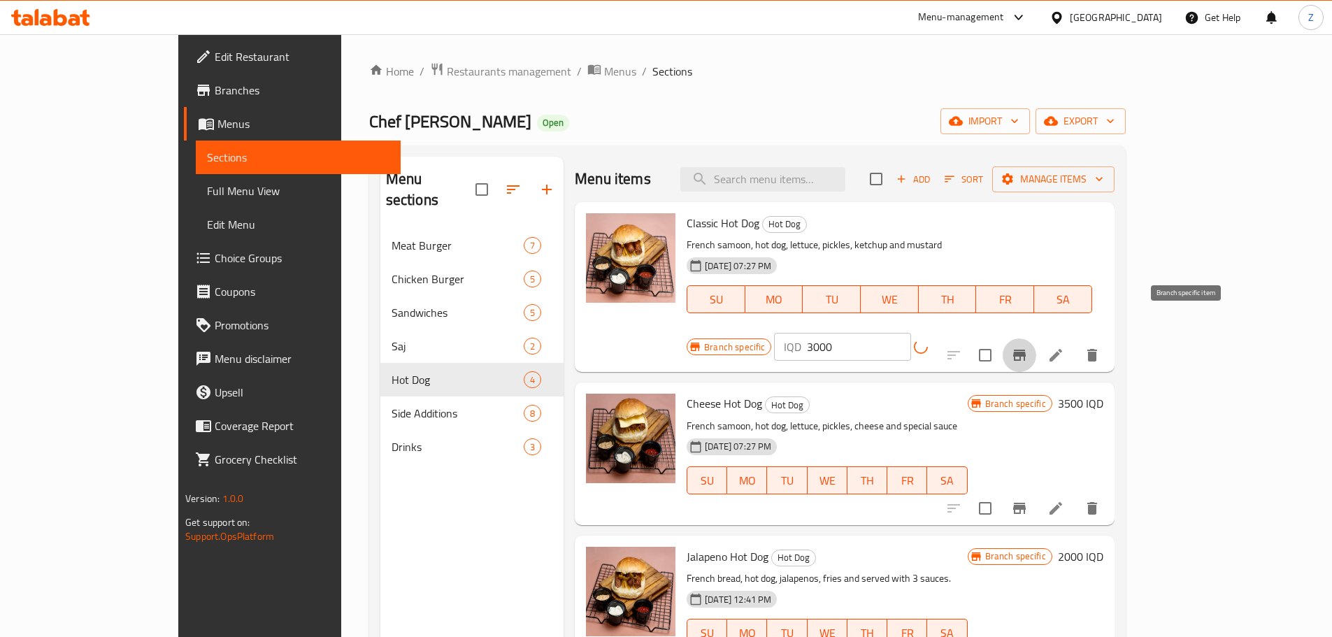
click at [1028, 347] on icon "Branch-specific-item" at bounding box center [1019, 355] width 17 height 17
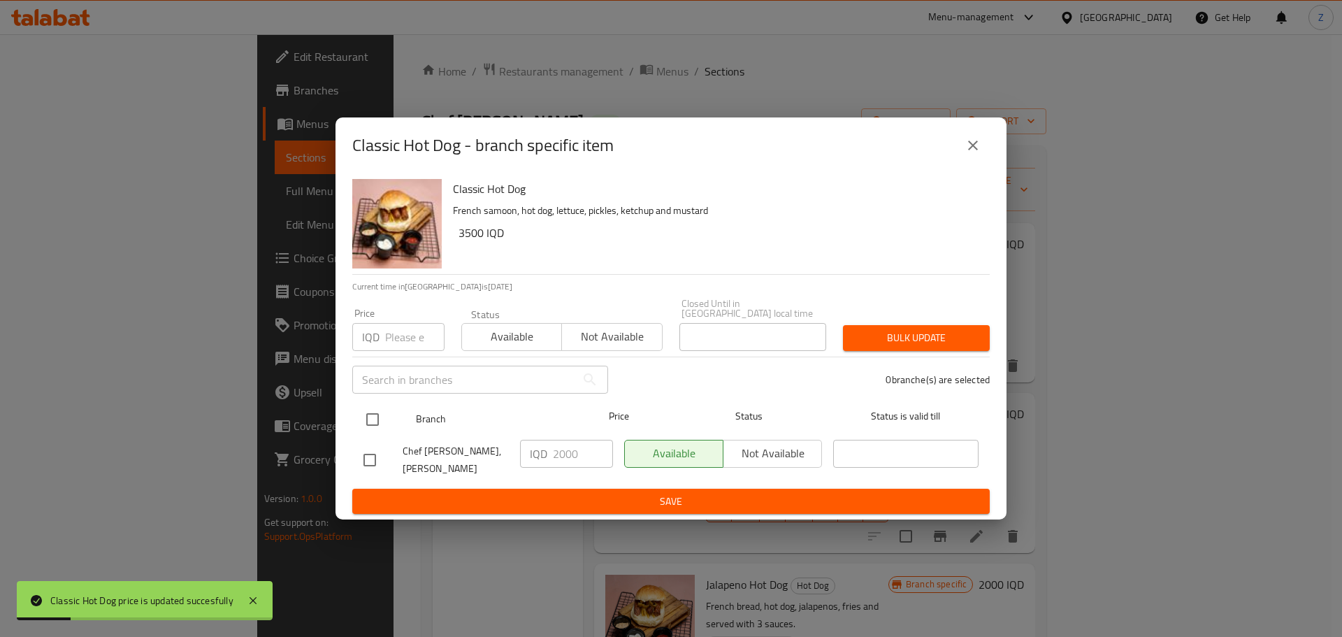
click at [361, 427] on input "checkbox" at bounding box center [372, 419] width 29 height 29
checkbox input "true"
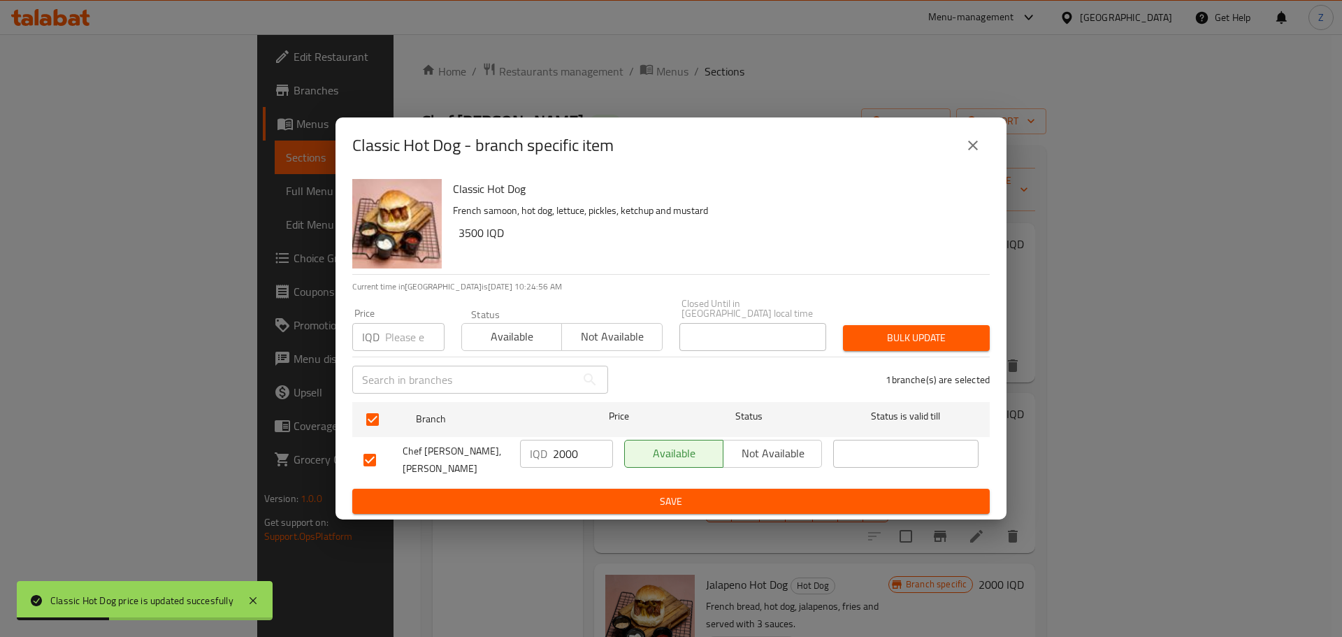
click at [573, 457] on input "2000" at bounding box center [583, 454] width 60 height 28
type input "3000"
click at [617, 493] on span "Save" at bounding box center [670, 501] width 615 height 17
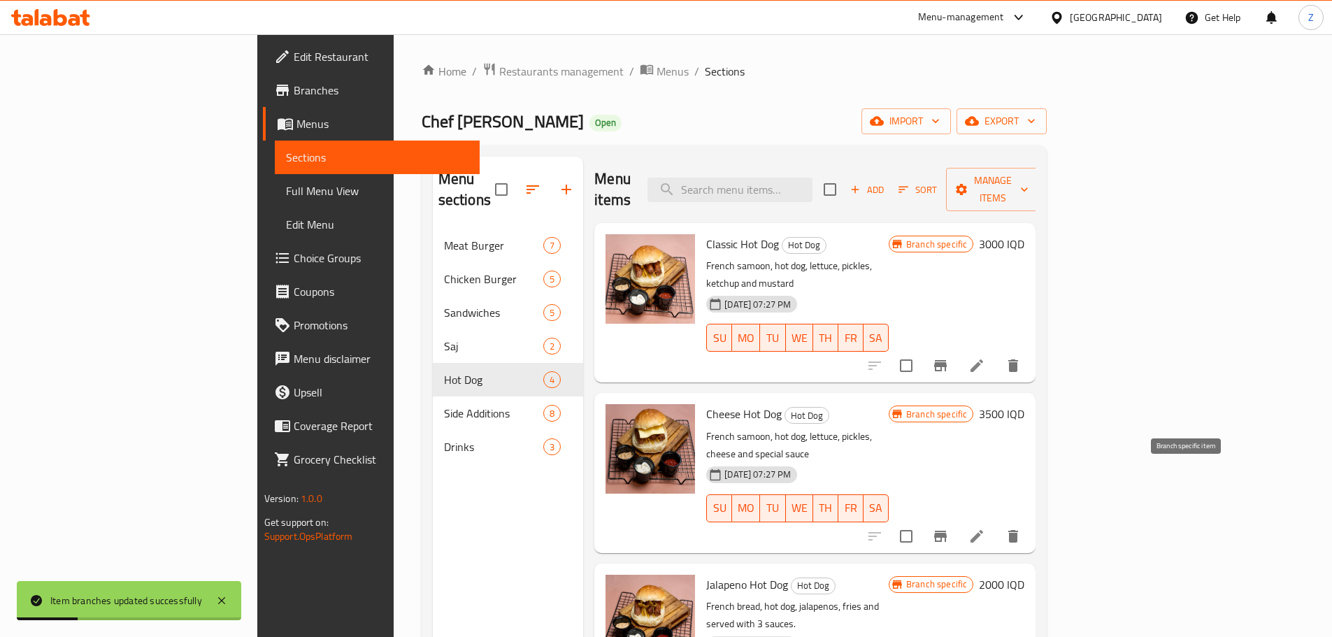
click at [949, 528] on icon "Branch-specific-item" at bounding box center [940, 536] width 17 height 17
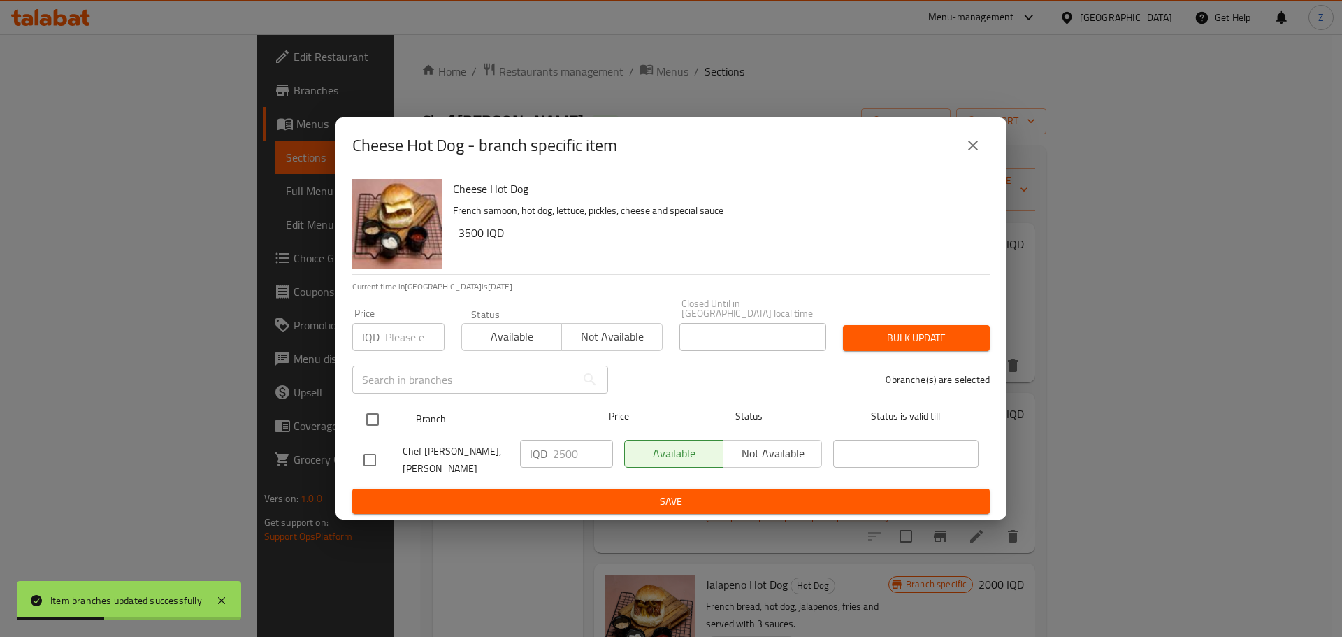
click at [372, 417] on input "checkbox" at bounding box center [372, 419] width 29 height 29
checkbox input "true"
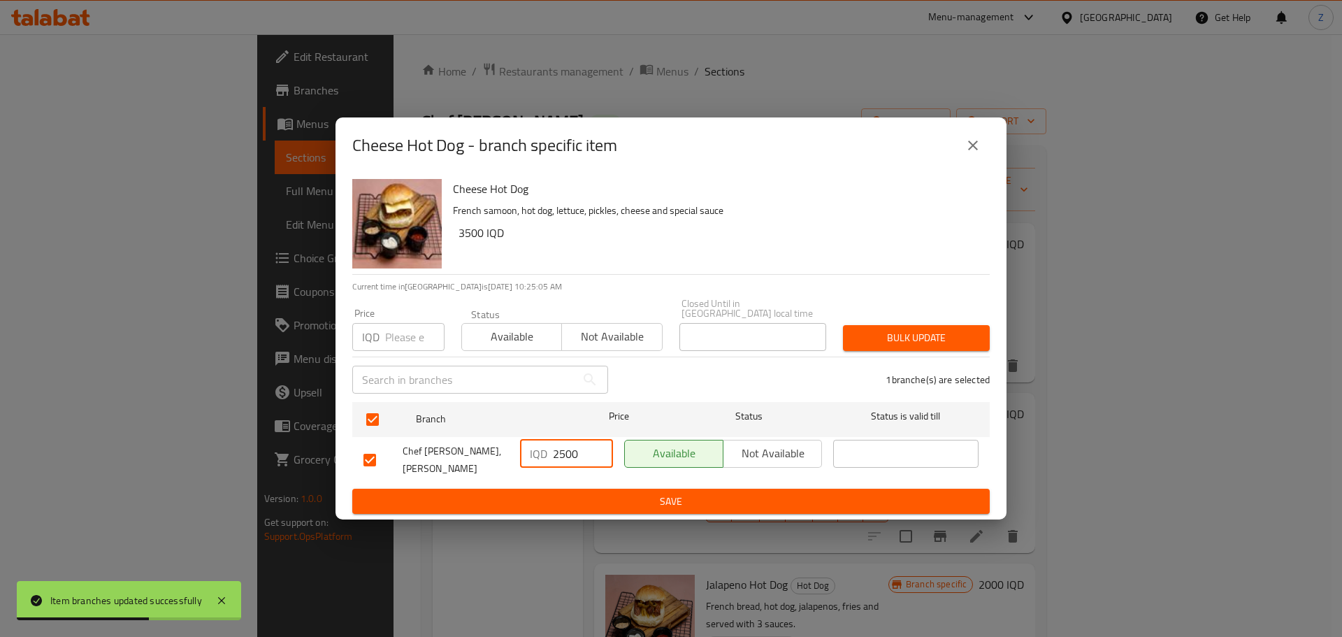
click at [553, 456] on input "2500" at bounding box center [583, 454] width 60 height 28
type input "3500"
click at [565, 493] on span "Save" at bounding box center [670, 501] width 615 height 17
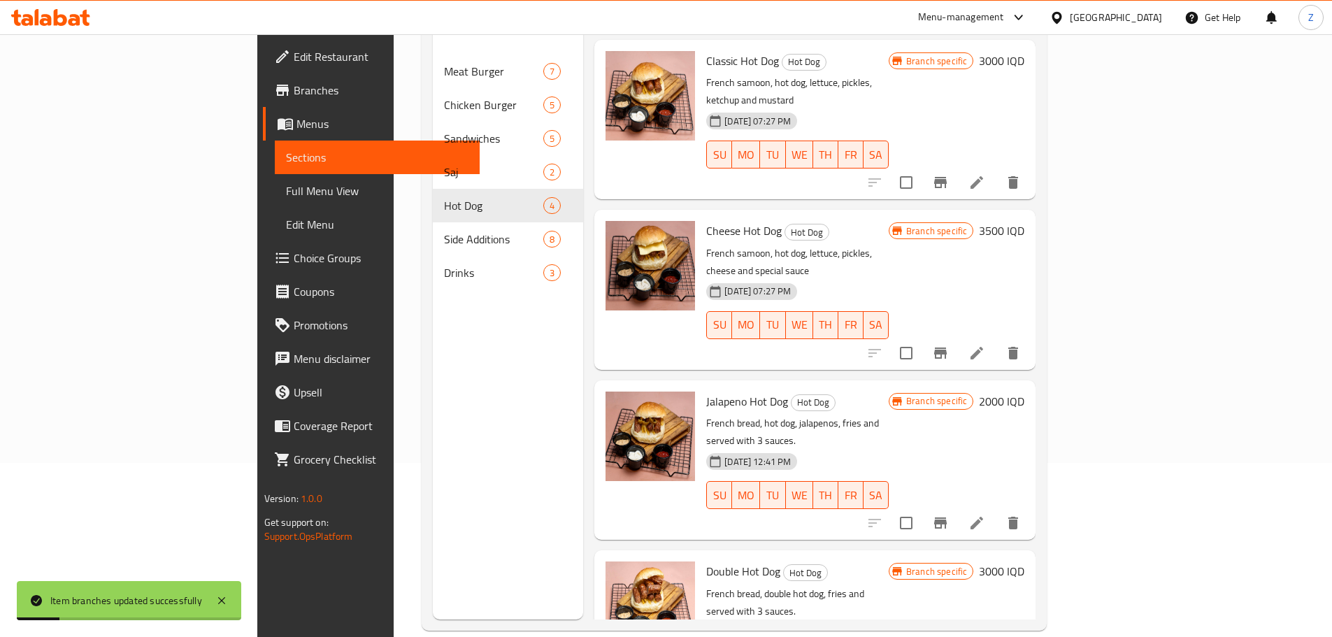
scroll to position [196, 0]
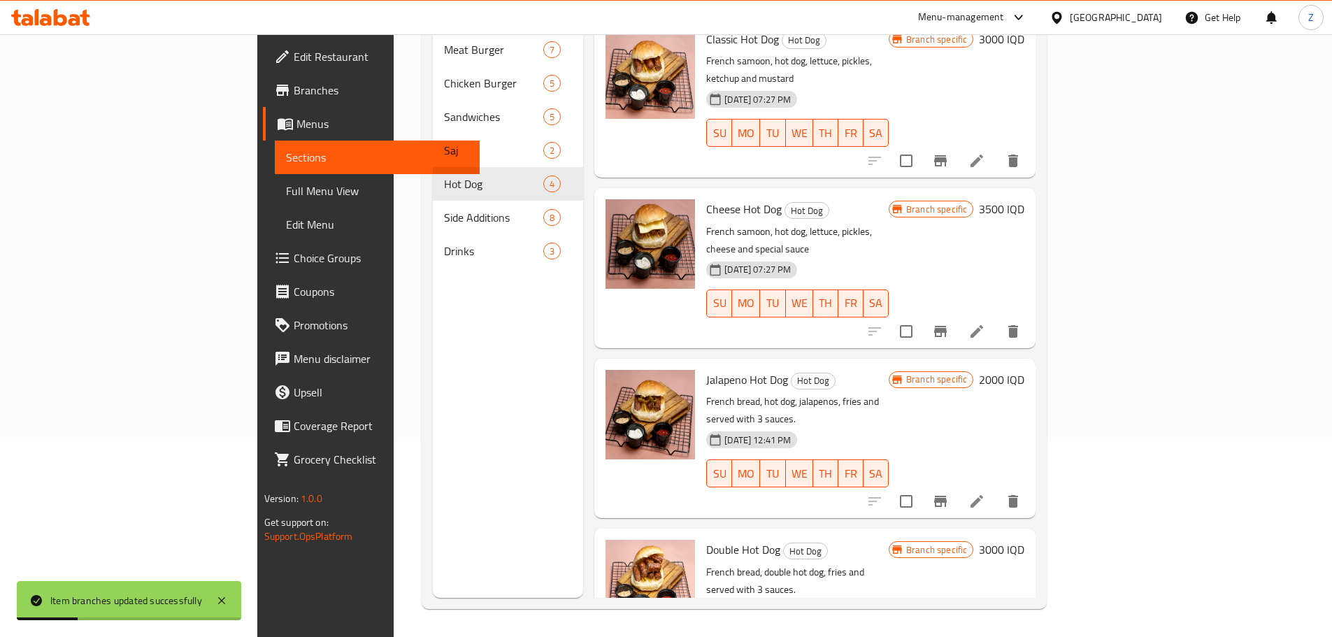
click at [1024, 370] on h6 "2000 IQD" at bounding box center [1001, 380] width 45 height 20
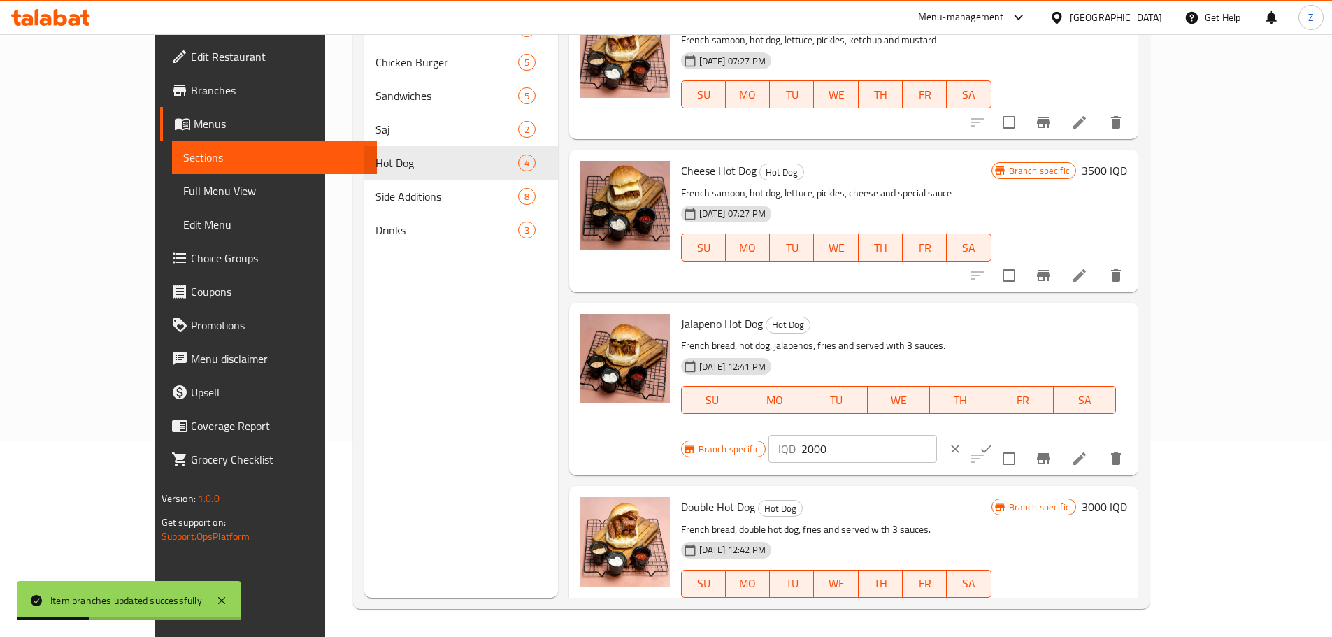
click at [937, 435] on input "2000" at bounding box center [869, 449] width 136 height 28
type input "3500"
click at [1001, 433] on button "ok" at bounding box center [985, 448] width 31 height 31
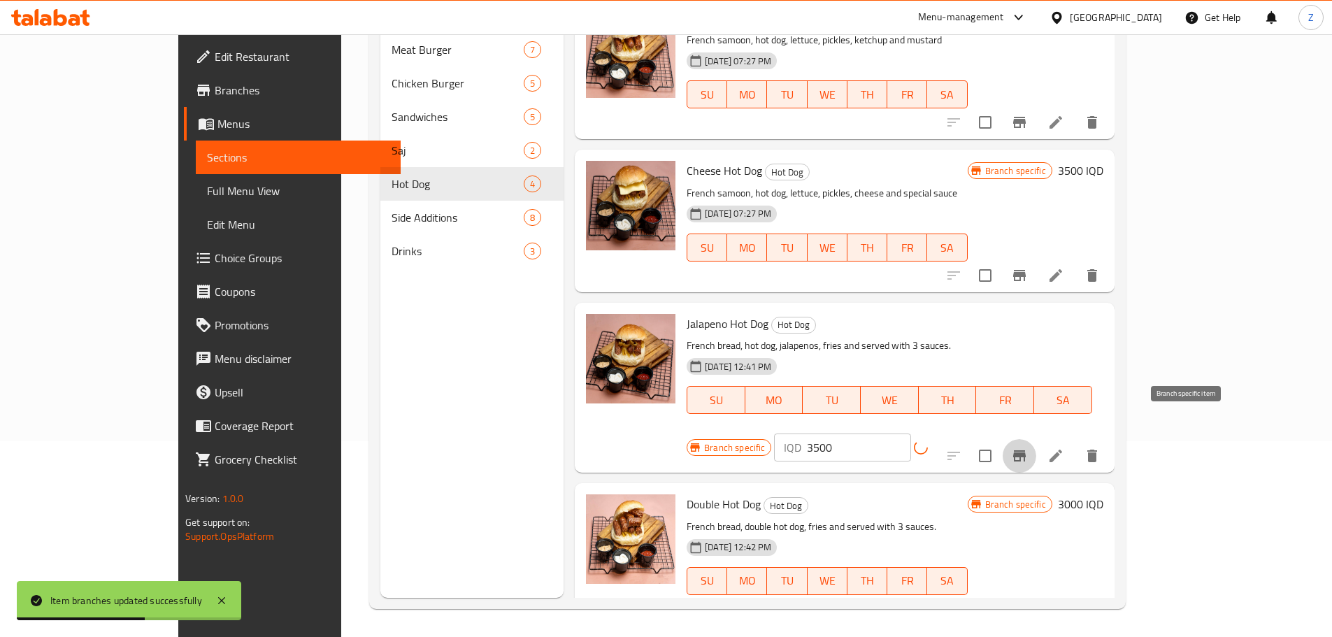
click at [1036, 439] on button "Branch-specific-item" at bounding box center [1019, 456] width 34 height 34
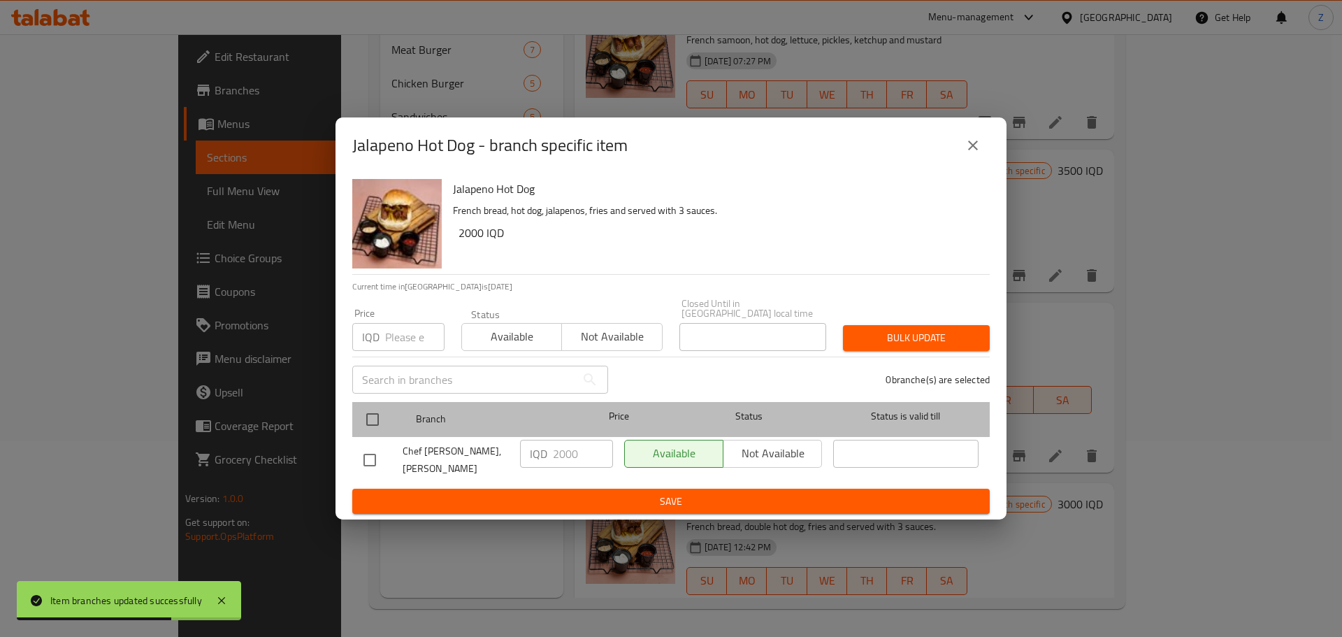
click at [353, 416] on div "Branch Price Status Status is valid till" at bounding box center [670, 419] width 637 height 35
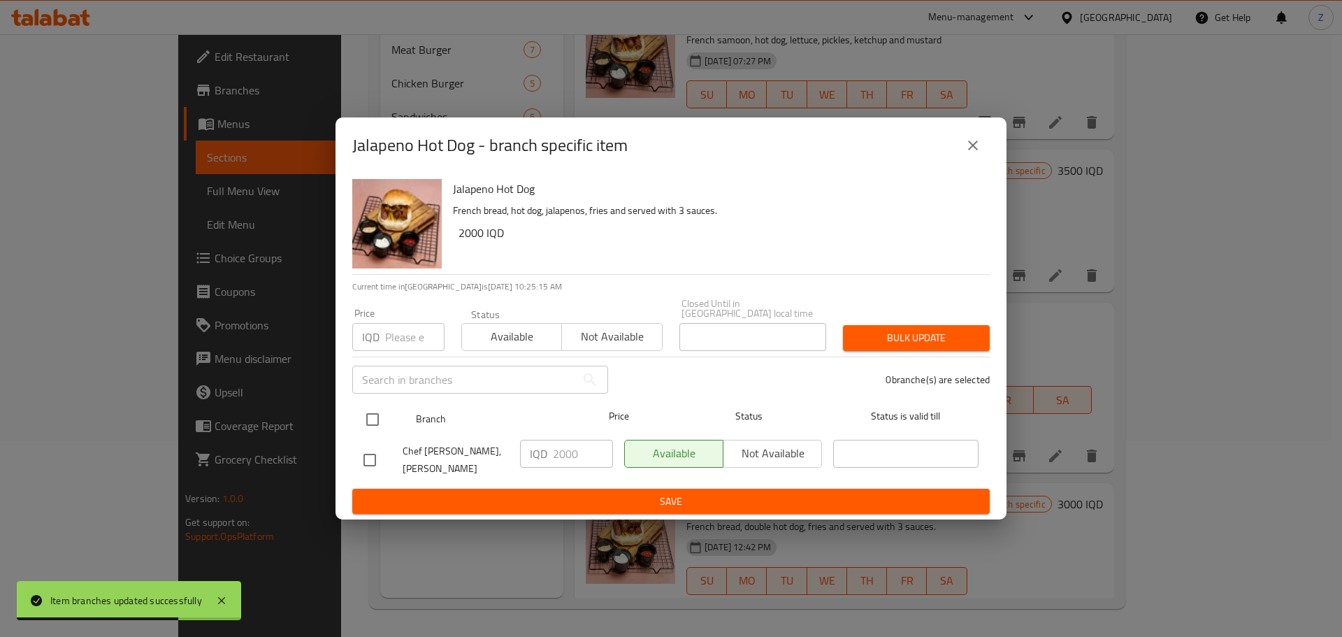
drag, startPoint x: 361, startPoint y: 417, endPoint x: 388, endPoint y: 422, distance: 27.1
click at [368, 419] on input "checkbox" at bounding box center [372, 419] width 29 height 29
checkbox input "true"
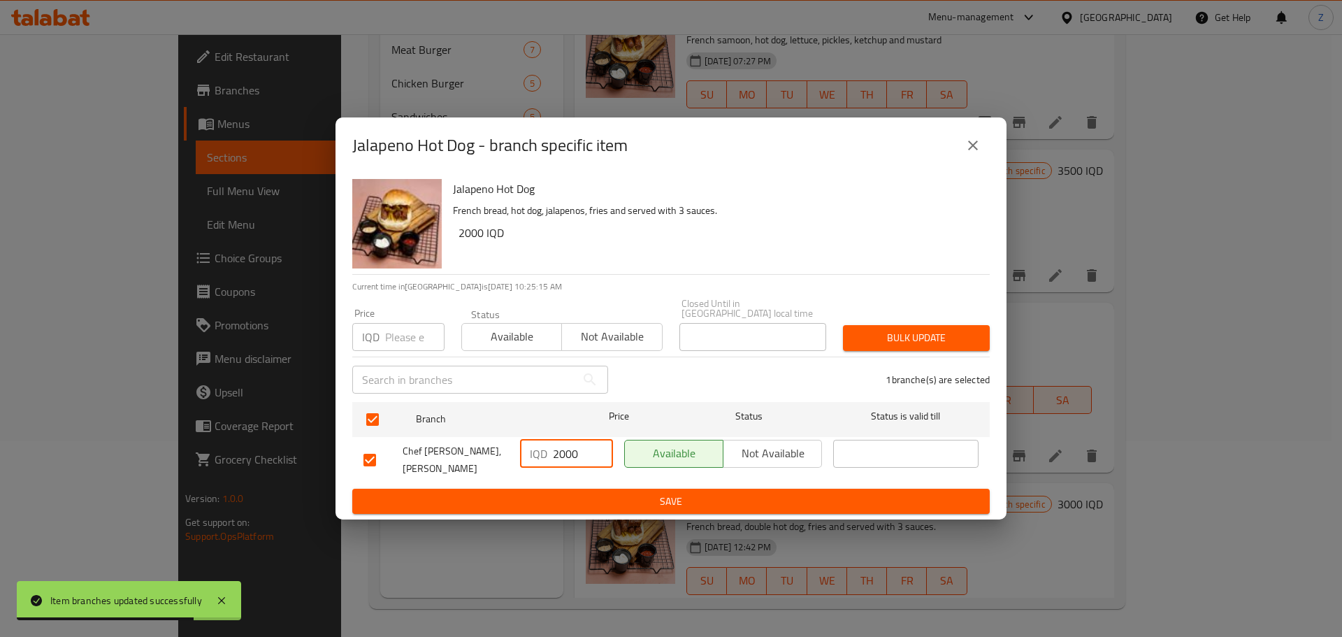
click at [553, 454] on input "2000" at bounding box center [583, 454] width 60 height 28
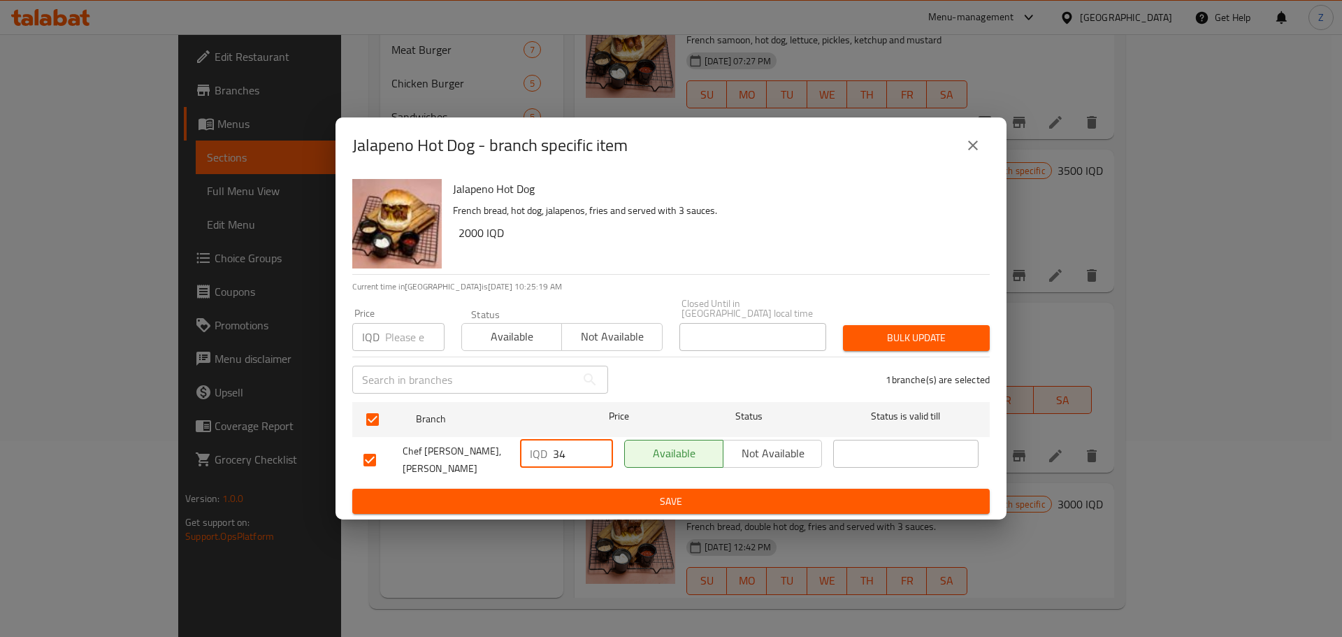
drag, startPoint x: 567, startPoint y: 459, endPoint x: 556, endPoint y: 459, distance: 10.5
click at [556, 459] on input "34" at bounding box center [583, 454] width 60 height 28
type input "3500"
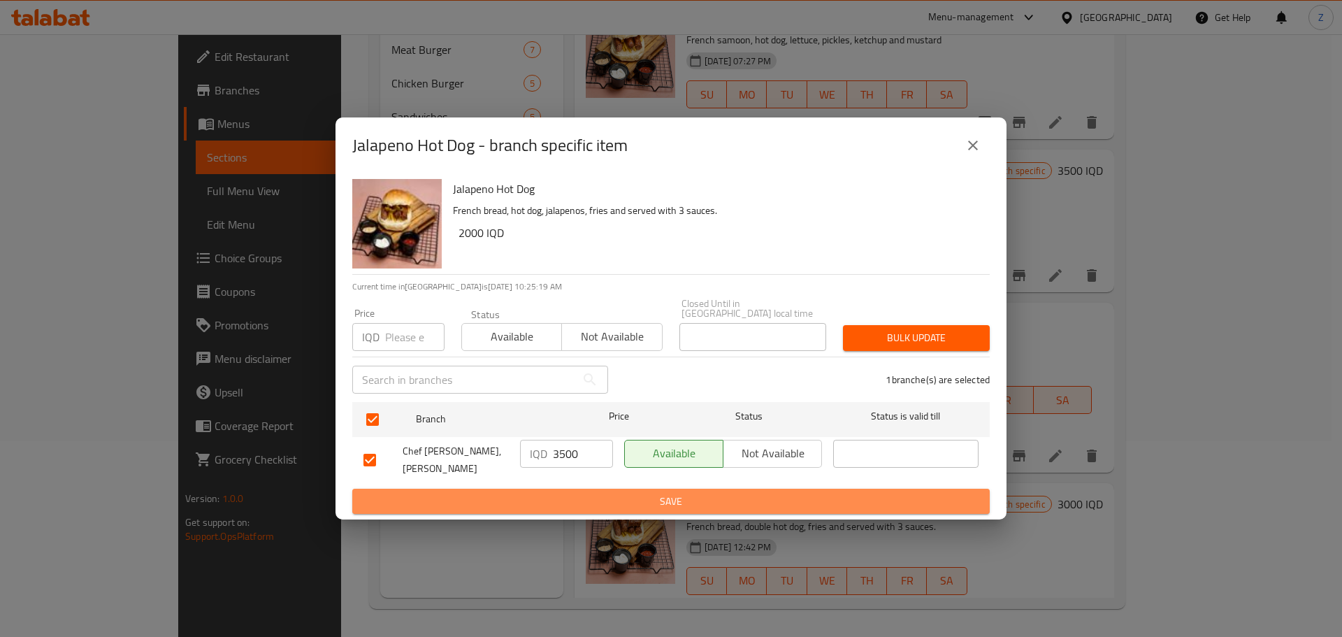
click at [589, 496] on span "Save" at bounding box center [670, 501] width 615 height 17
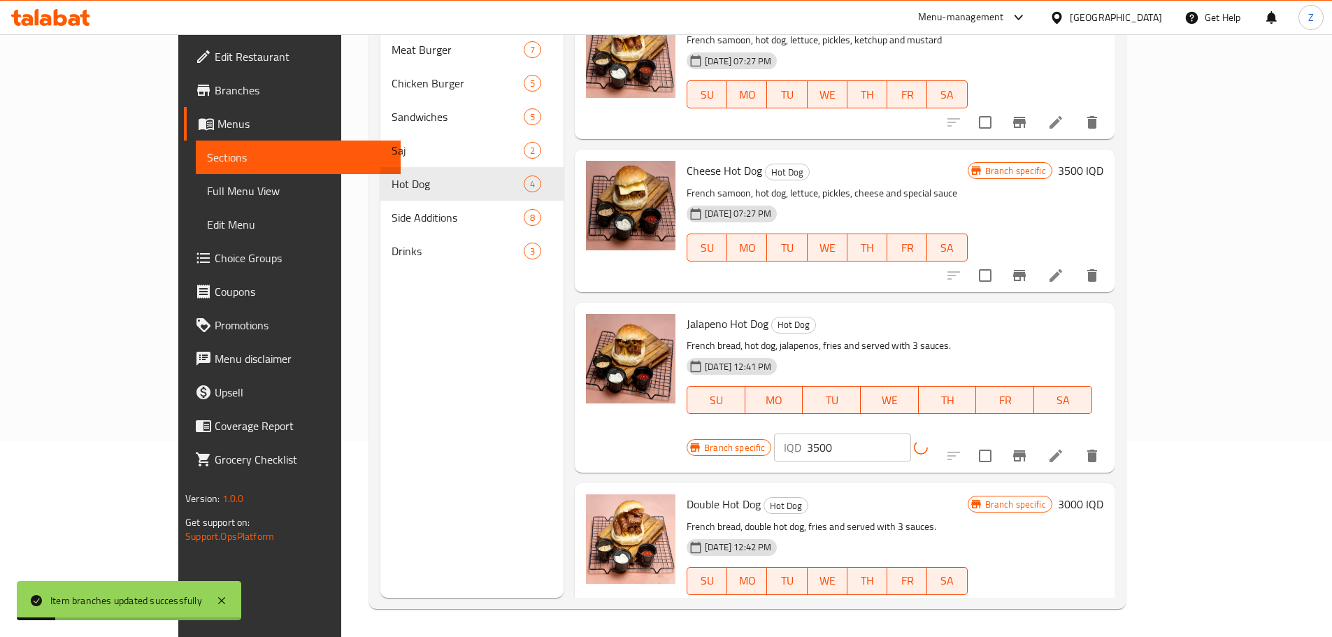
click at [1103, 494] on h6 "3000 IQD" at bounding box center [1080, 504] width 45 height 20
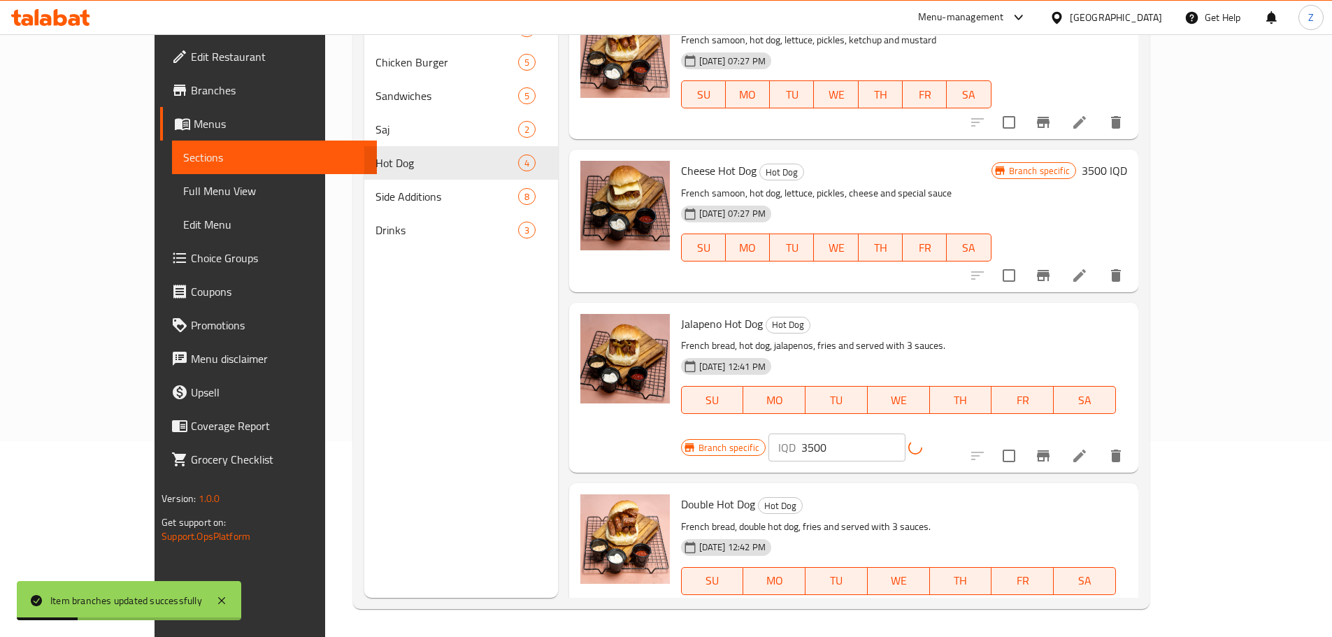
drag, startPoint x: 1086, startPoint y: 482, endPoint x: 1079, endPoint y: 484, distance: 8.0
click at [937, 616] on div "IQD 3000 ​" at bounding box center [852, 630] width 168 height 28
type input "4000"
click at [993, 623] on icon "ok" at bounding box center [986, 630] width 14 height 14
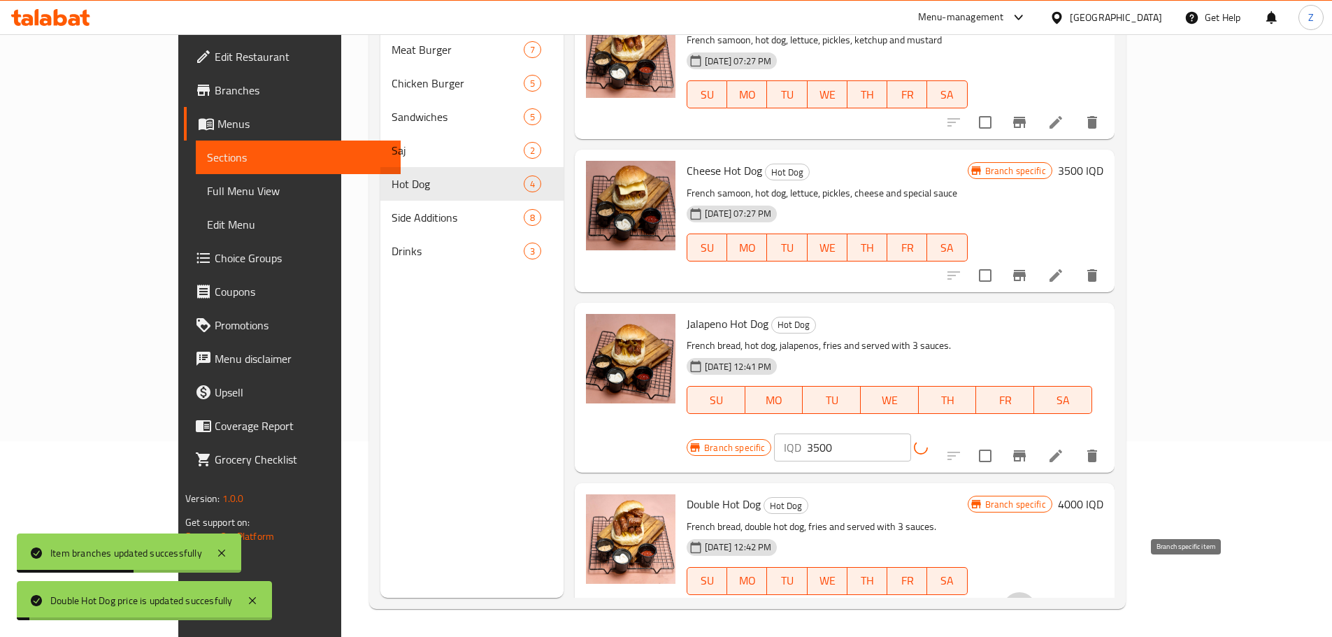
click at [1028, 600] on icon "Branch-specific-item" at bounding box center [1019, 608] width 17 height 17
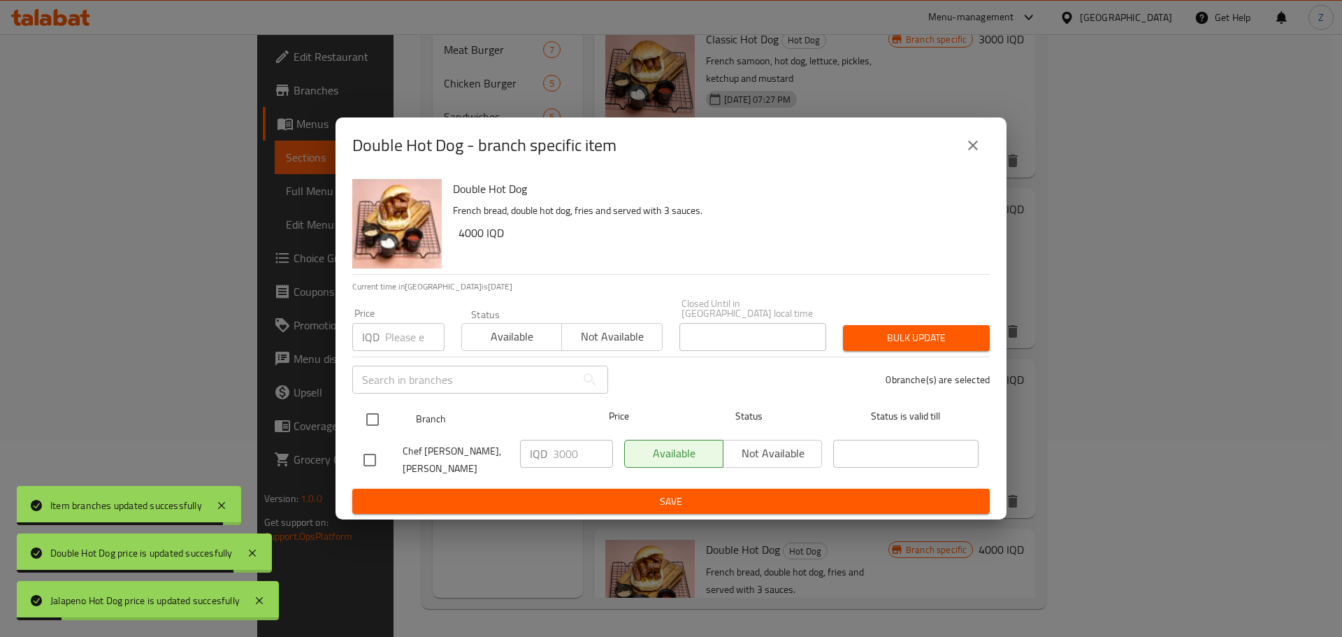
click at [376, 415] on input "checkbox" at bounding box center [372, 419] width 29 height 29
checkbox input "true"
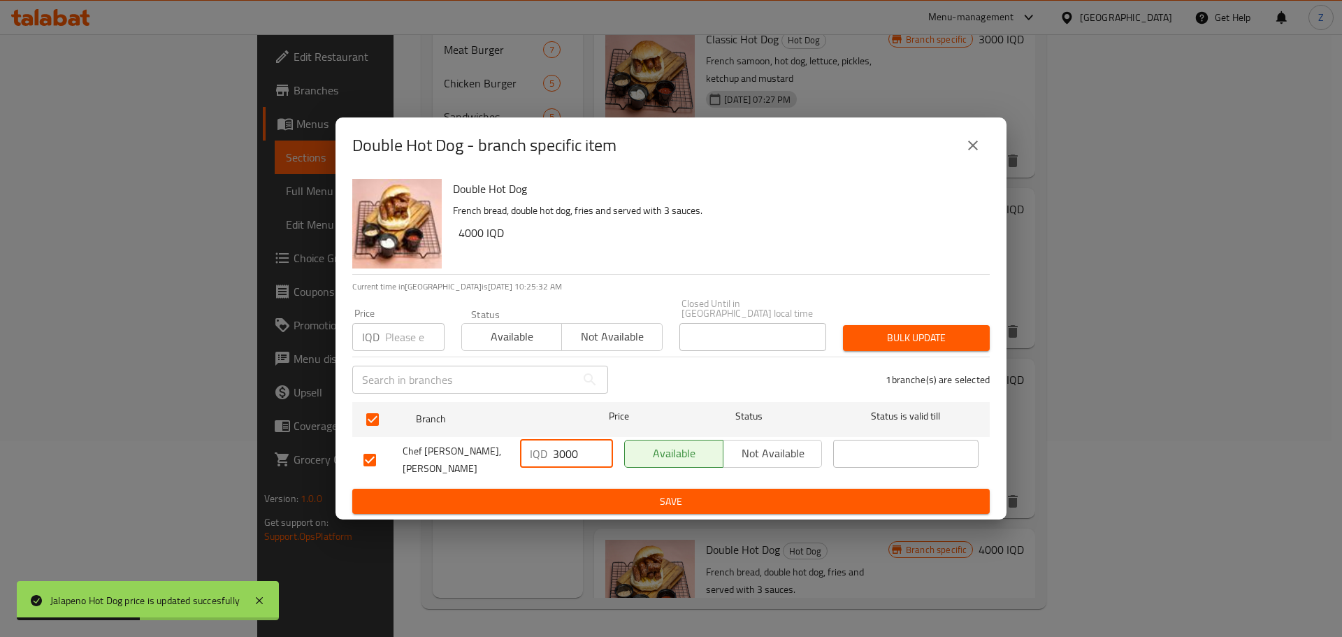
click at [557, 460] on input "3000" at bounding box center [583, 454] width 60 height 28
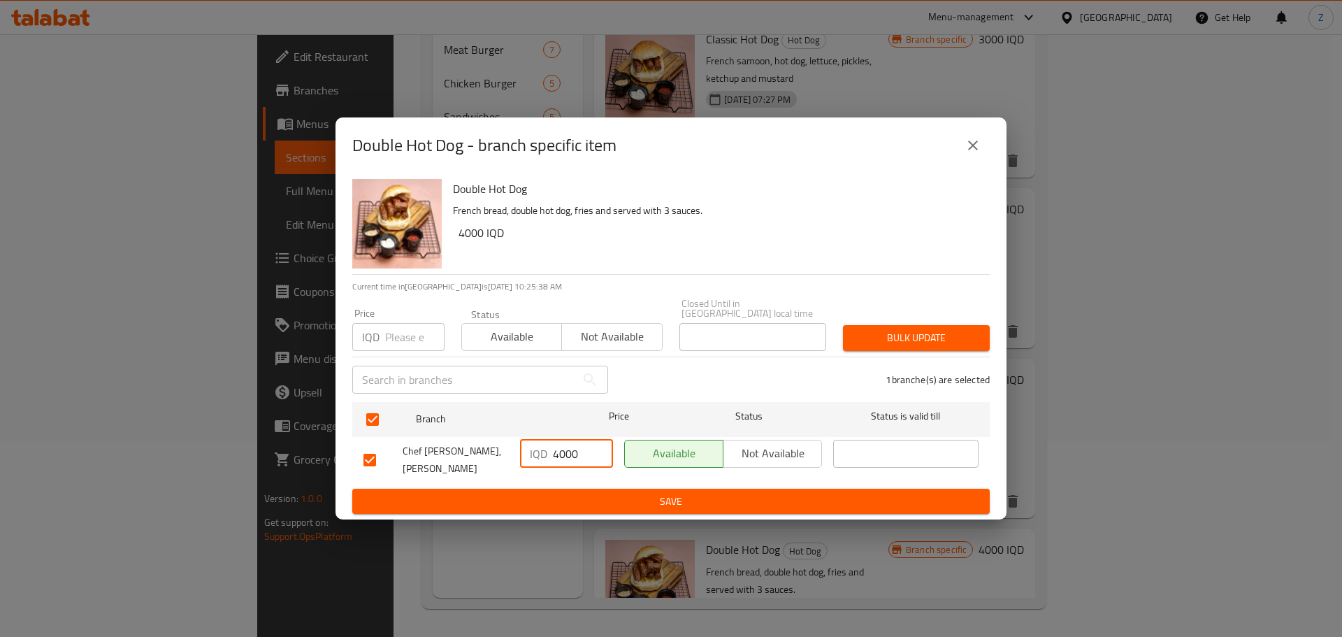
type input "4000"
click at [640, 489] on button "Save" at bounding box center [670, 502] width 637 height 26
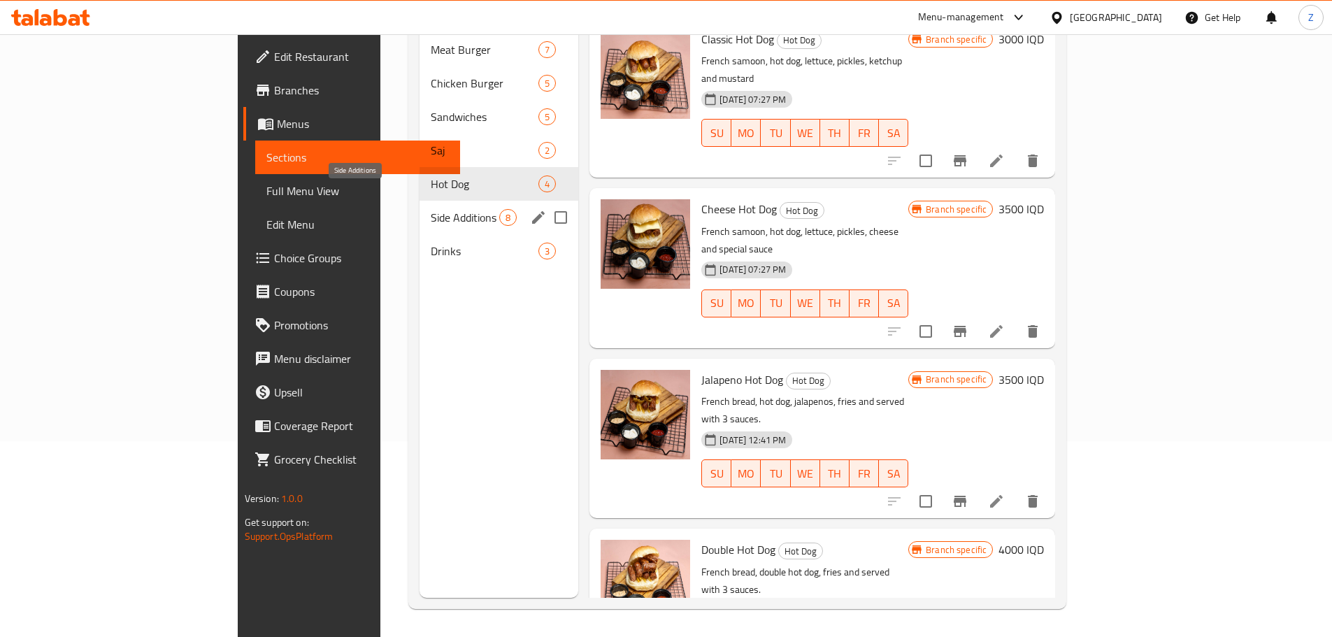
click at [431, 209] on span "Side Additions" at bounding box center [465, 217] width 69 height 17
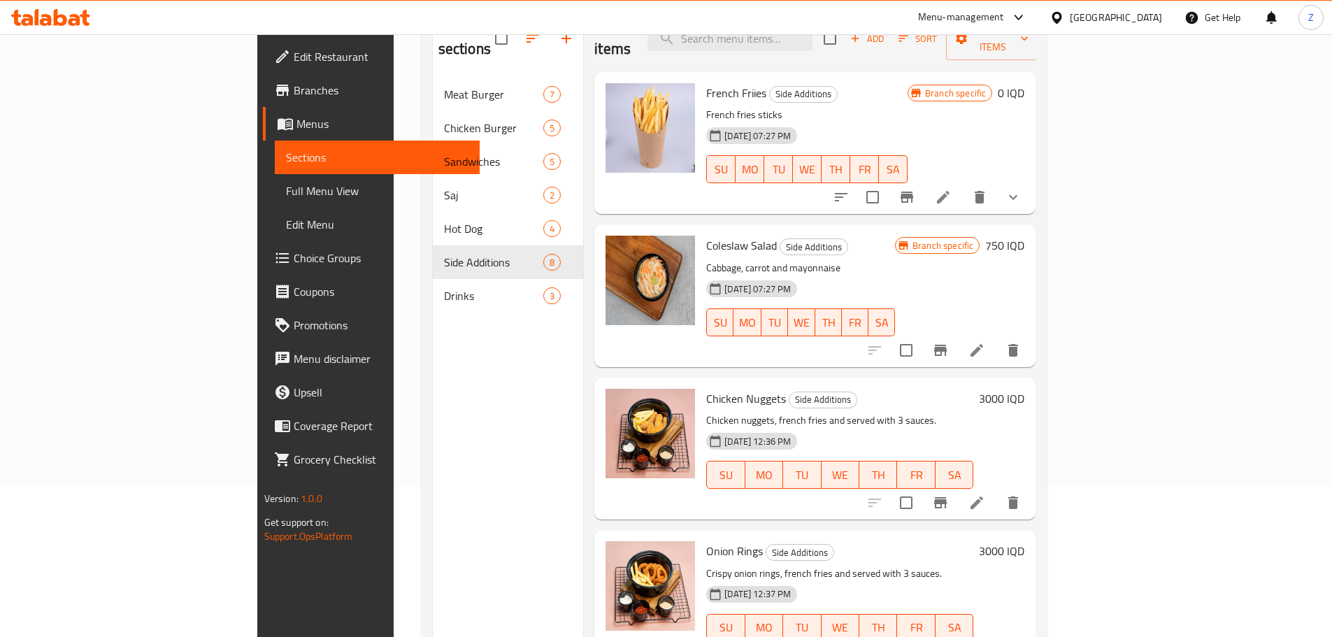
scroll to position [126, 0]
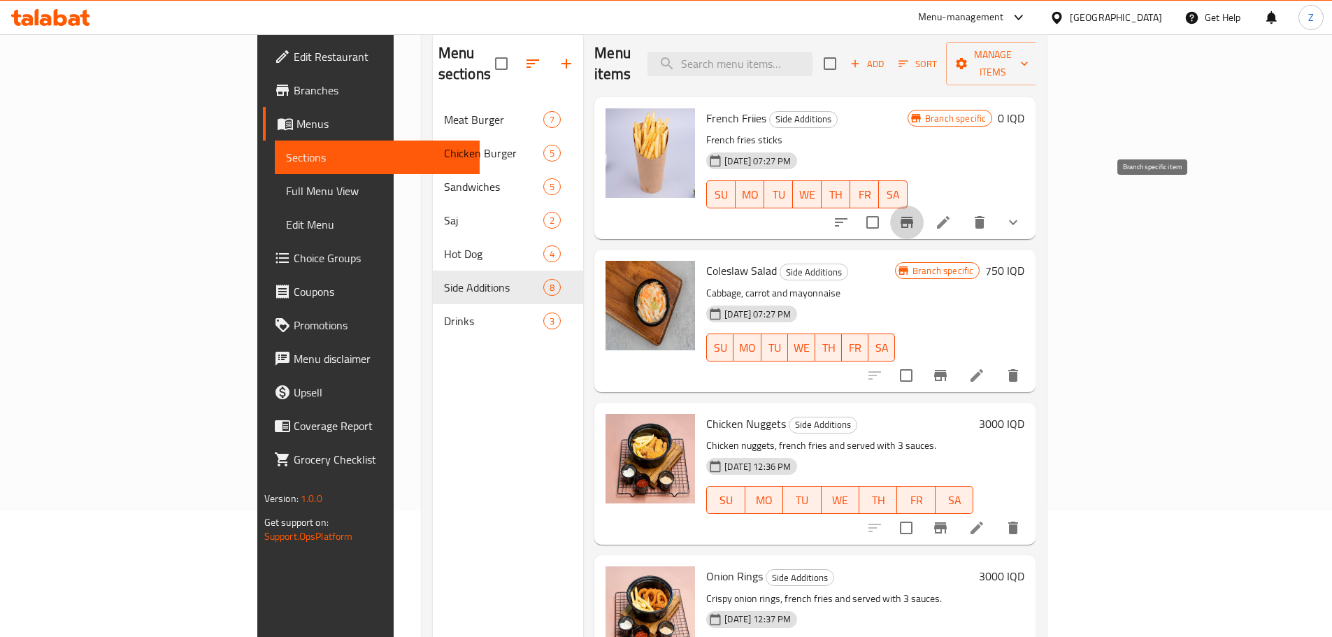
click at [915, 214] on icon "Branch-specific-item" at bounding box center [906, 222] width 17 height 17
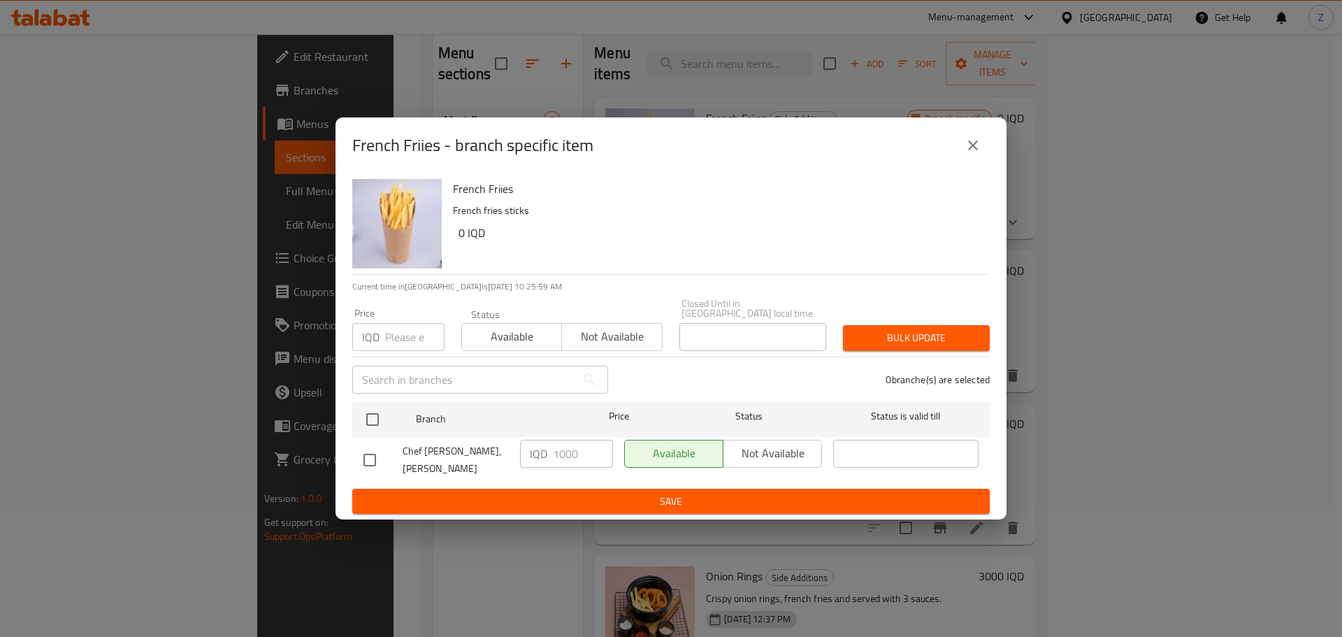
click at [998, 163] on div "French Friies - branch specific item" at bounding box center [671, 145] width 671 height 56
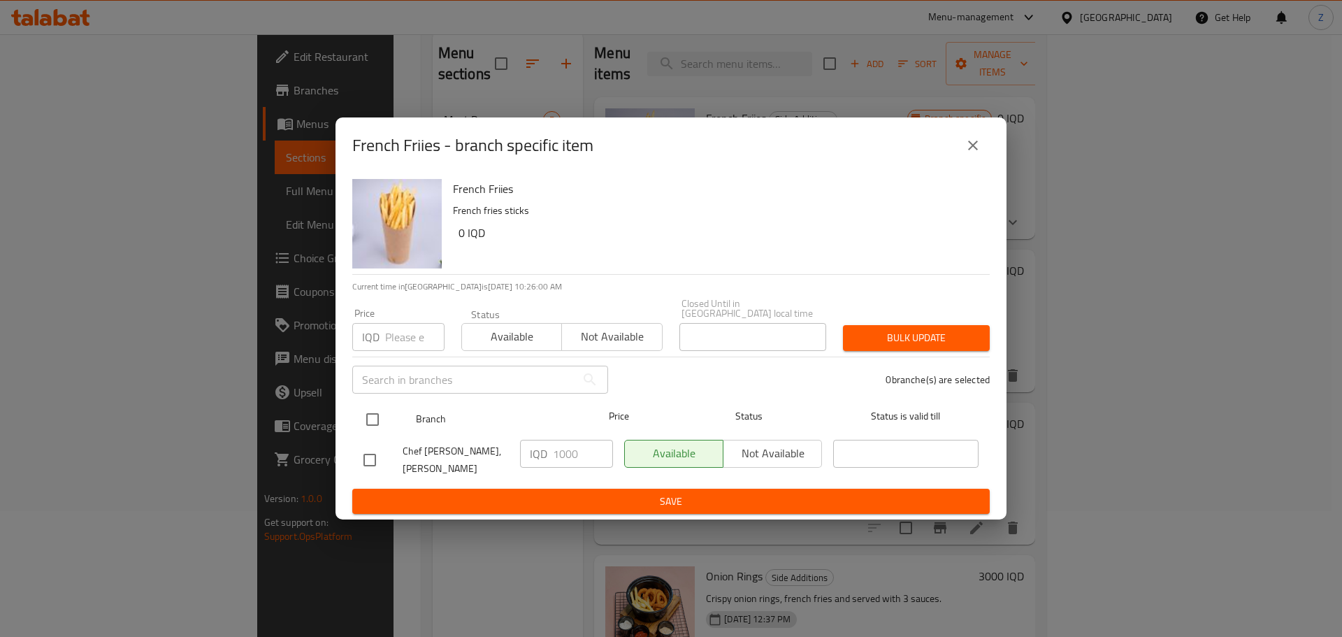
click at [363, 408] on input "checkbox" at bounding box center [372, 419] width 29 height 29
checkbox input "true"
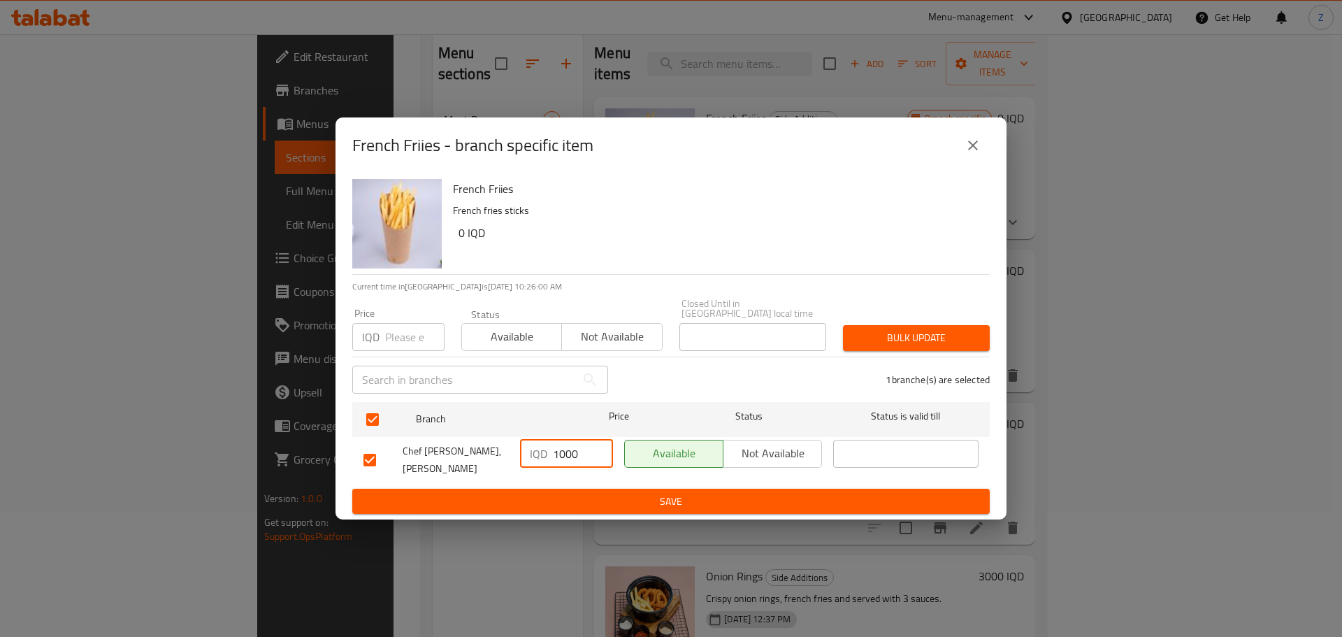
click at [573, 454] on input "1000" at bounding box center [583, 454] width 60 height 28
type input "0"
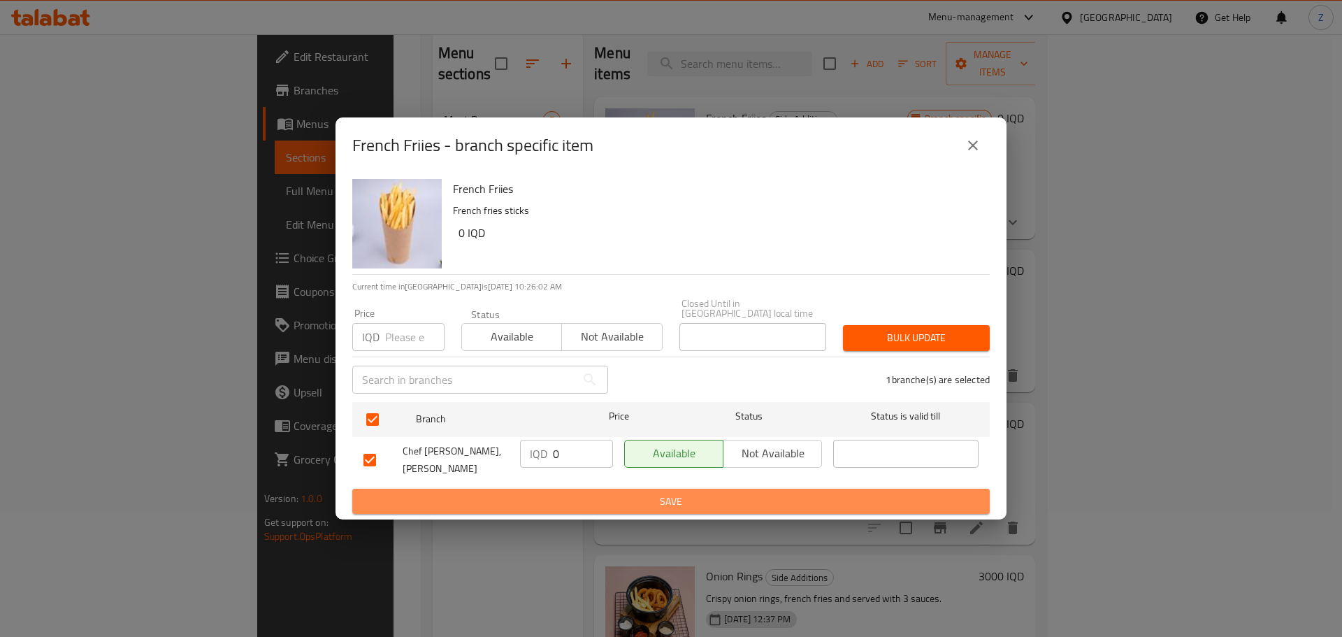
click at [595, 493] on span "Save" at bounding box center [670, 501] width 615 height 17
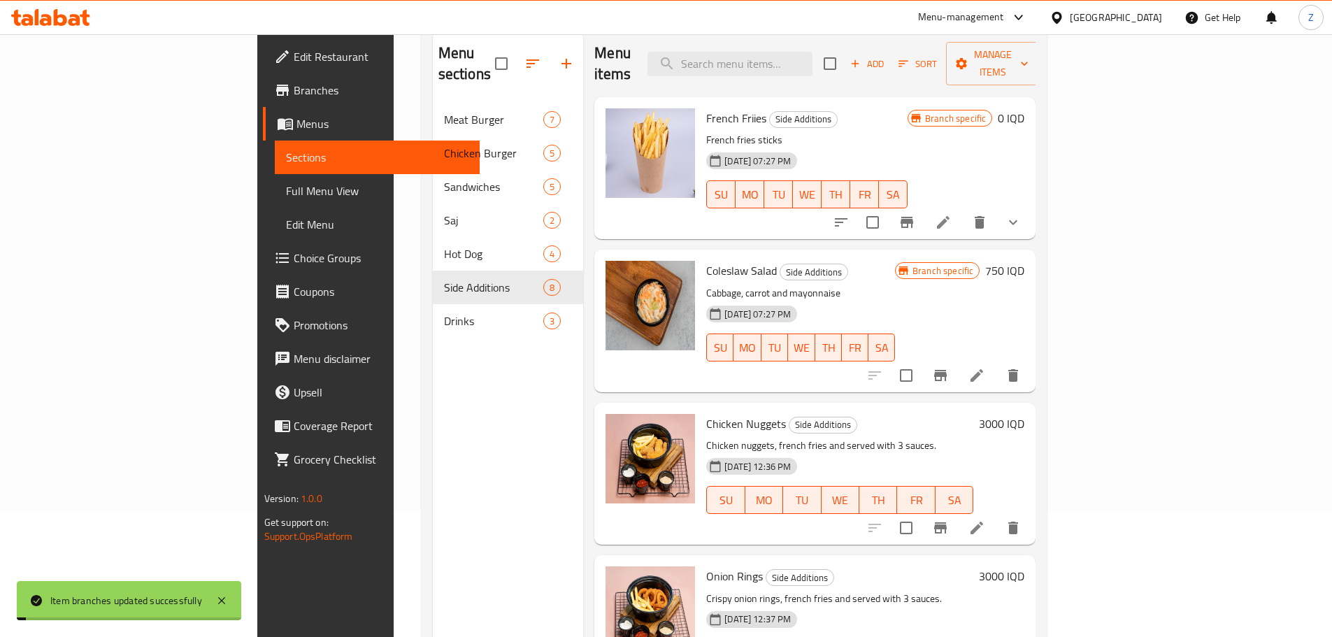
click at [951, 214] on icon at bounding box center [943, 222] width 17 height 17
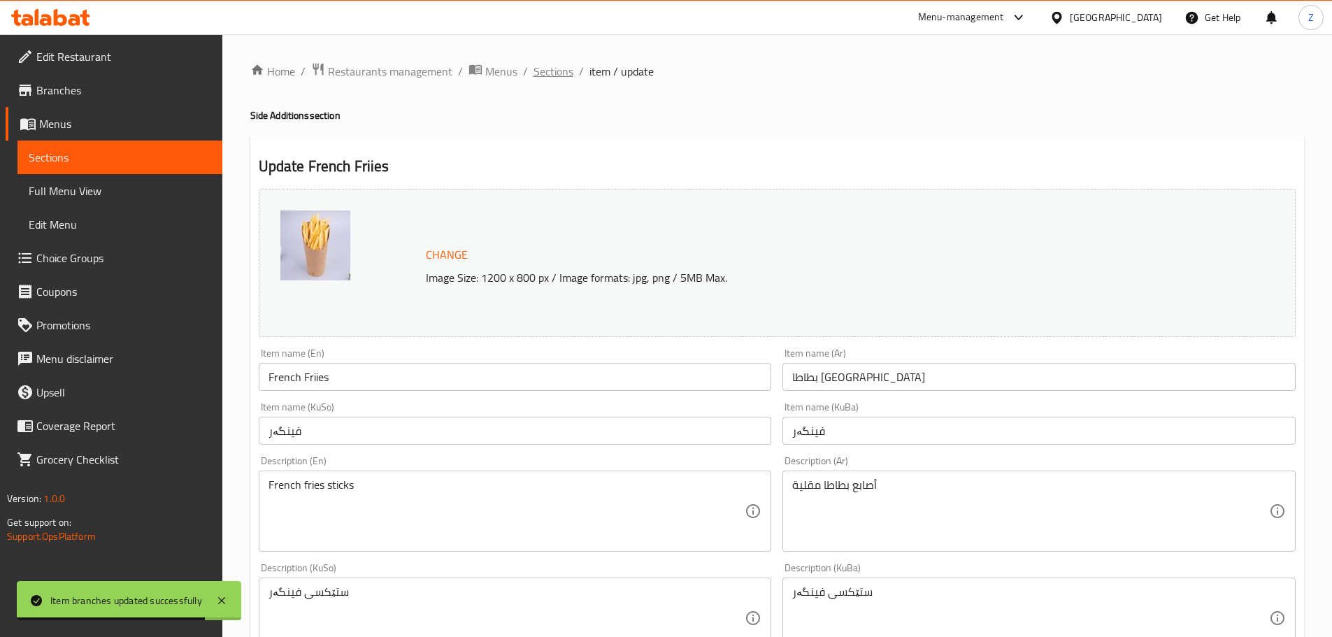
click at [552, 69] on span "Sections" at bounding box center [553, 71] width 40 height 17
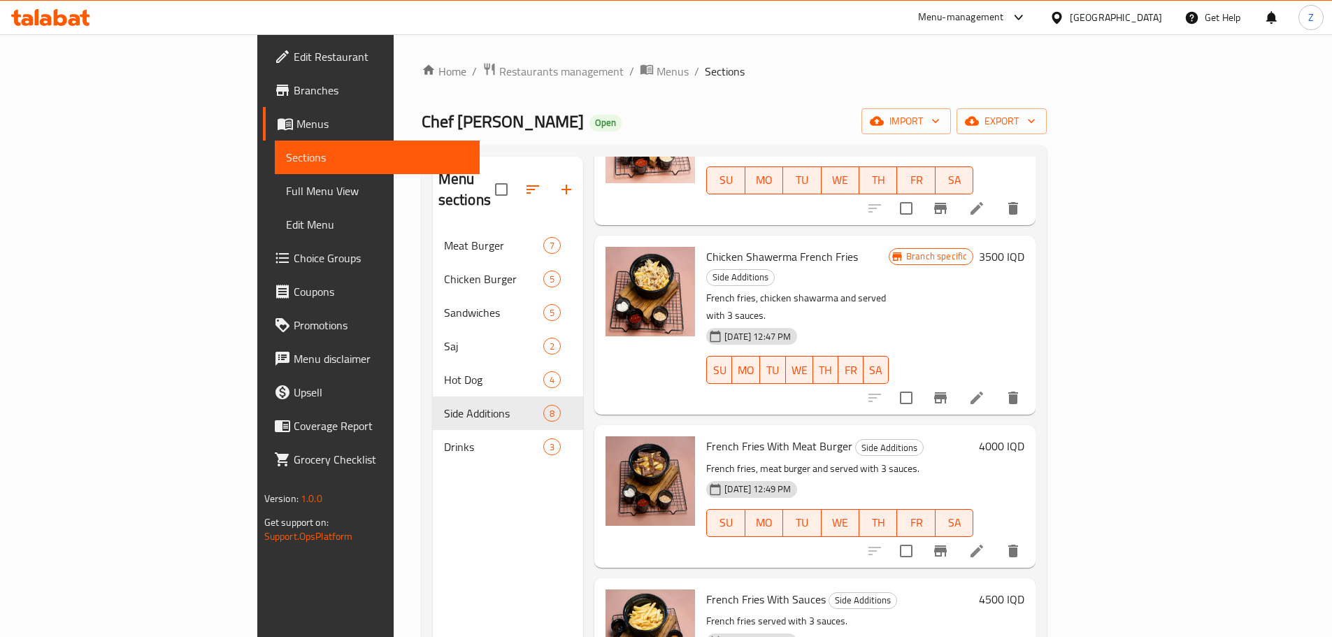
scroll to position [620, 0]
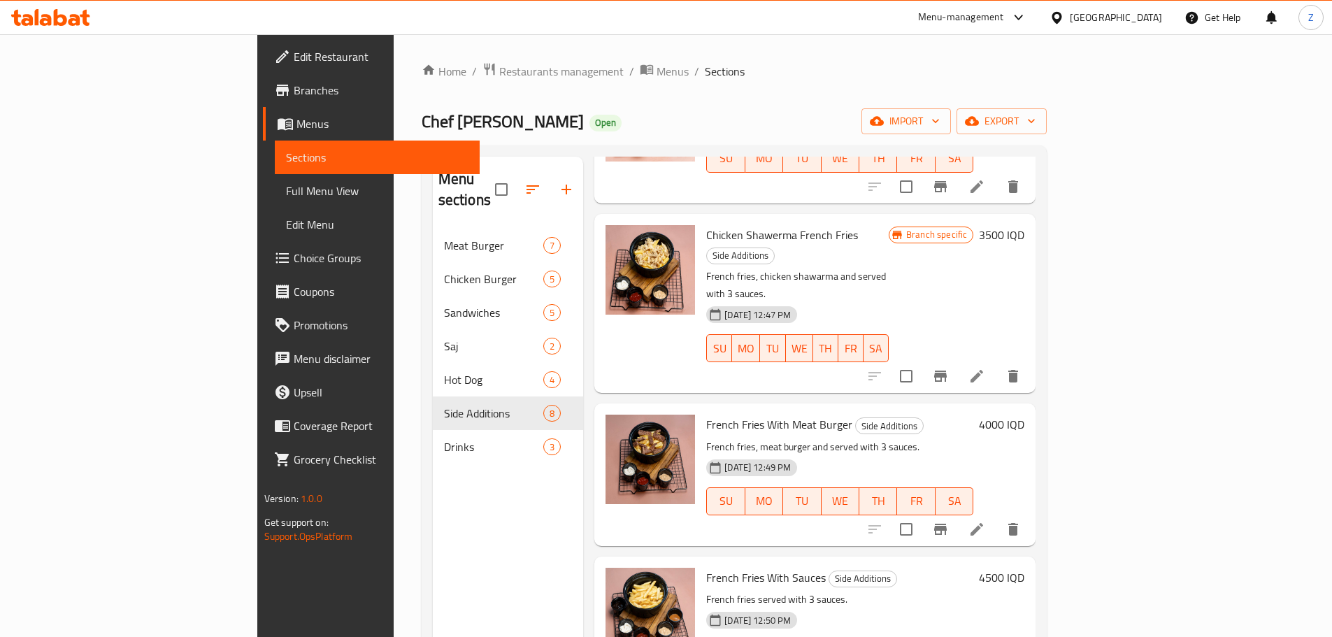
click at [1024, 568] on h6 "4500 IQD" at bounding box center [1001, 578] width 45 height 20
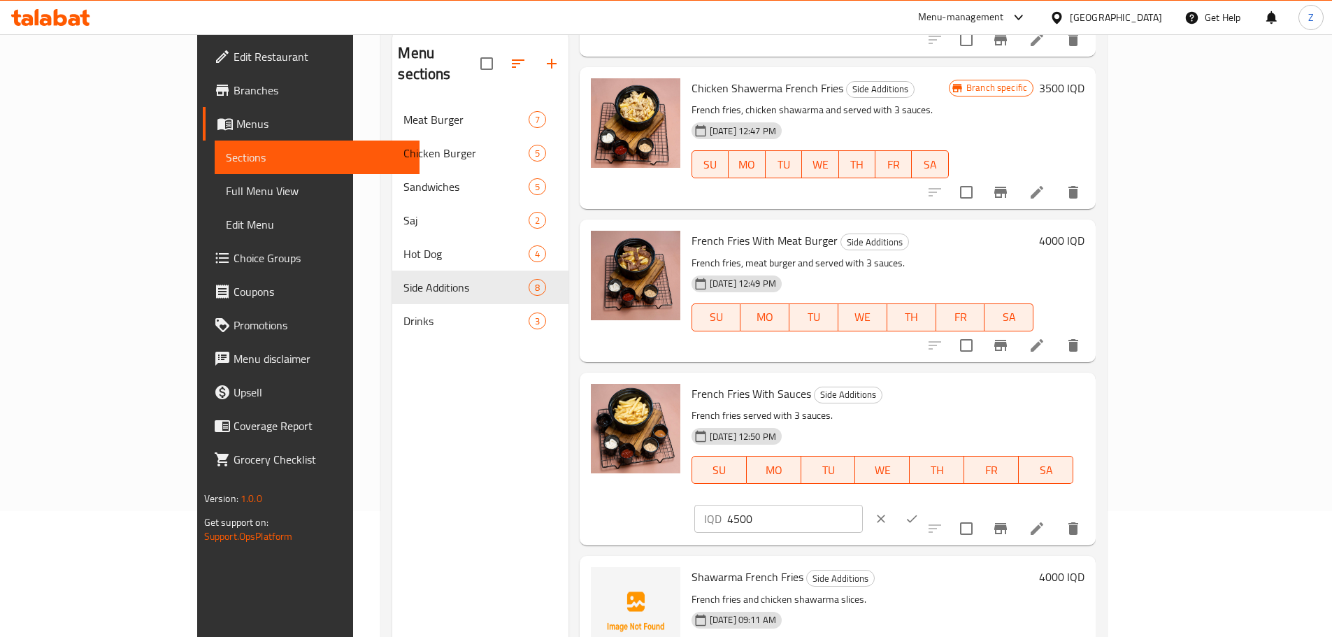
scroll to position [140, 0]
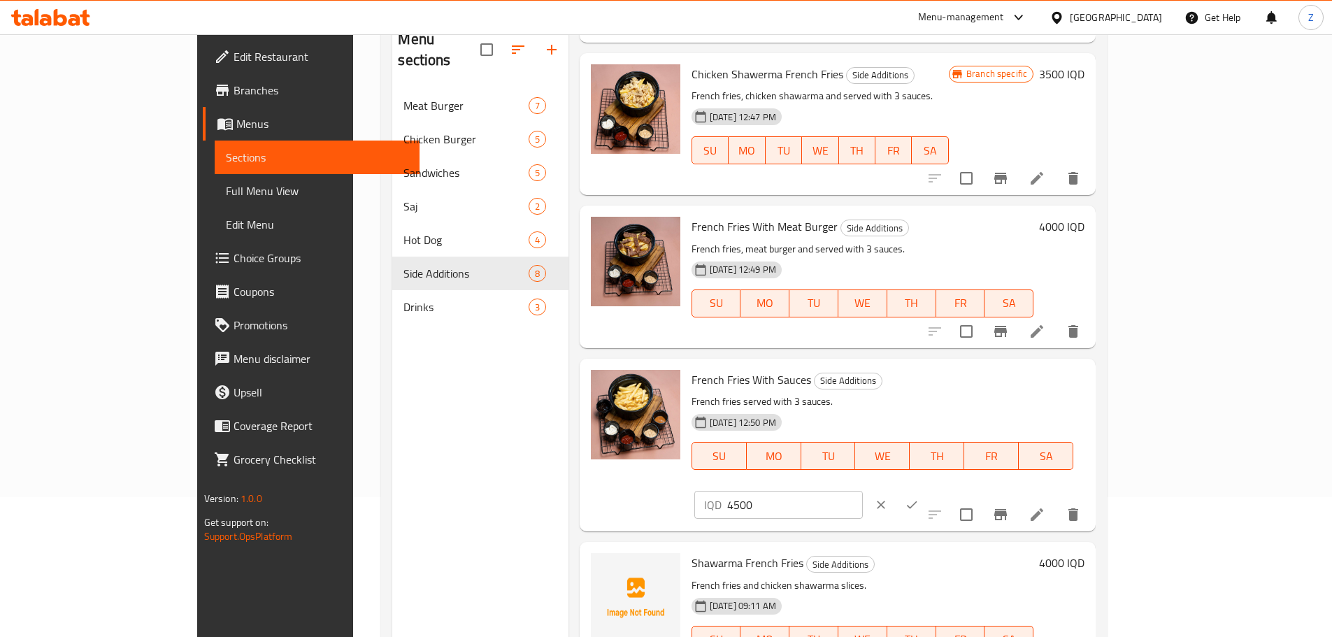
click at [863, 491] on input "4500" at bounding box center [795, 505] width 136 height 28
type input "3000"
drag, startPoint x: 1240, startPoint y: 384, endPoint x: 1202, endPoint y: 449, distance: 75.2
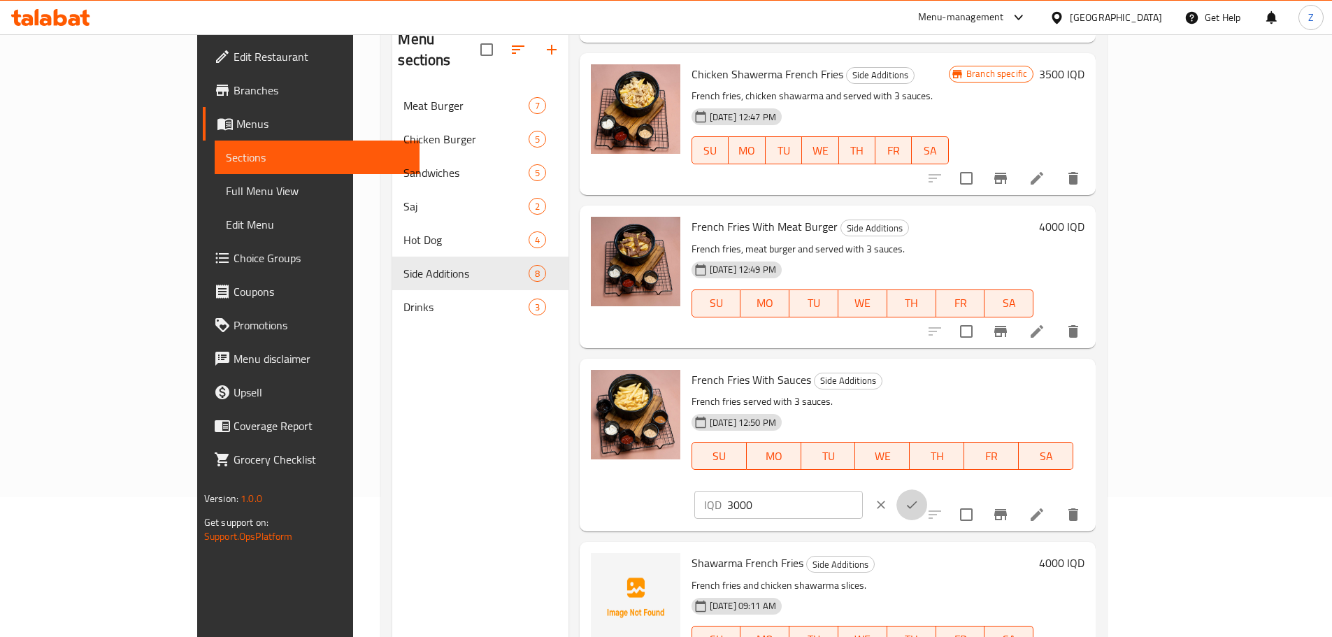
click at [918, 498] on icon "ok" at bounding box center [912, 505] width 14 height 14
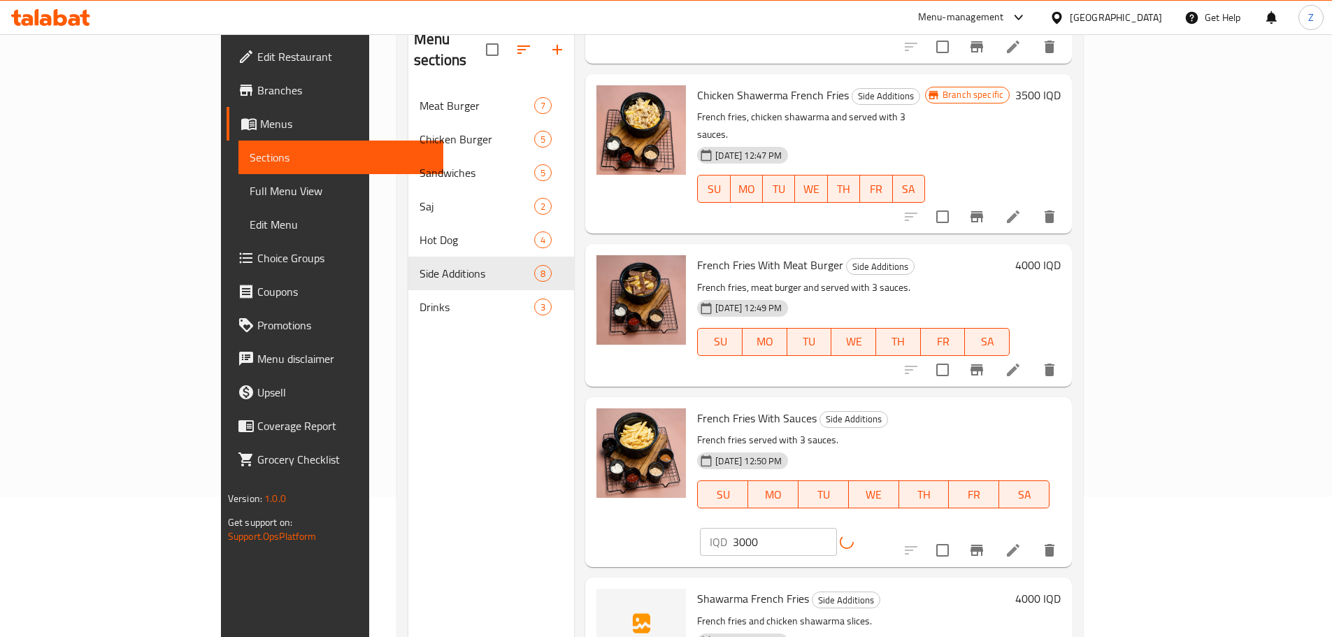
click at [983, 545] on icon "Branch-specific-item" at bounding box center [976, 550] width 13 height 11
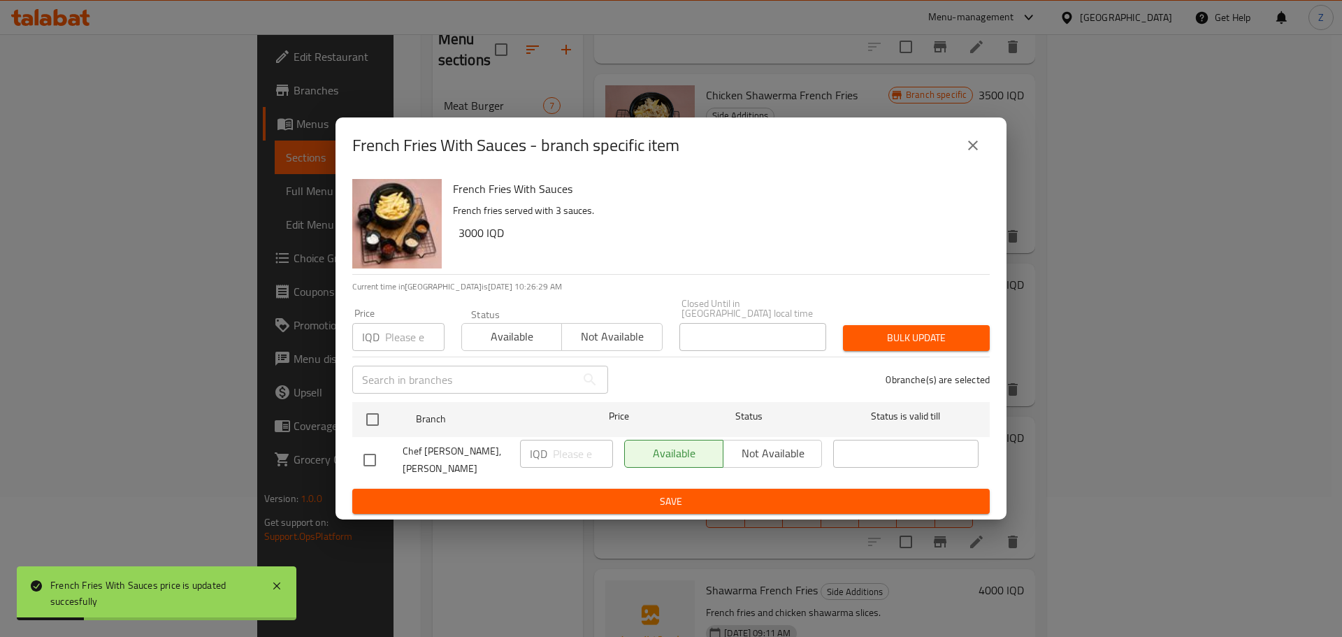
click at [976, 151] on icon "close" at bounding box center [973, 145] width 17 height 17
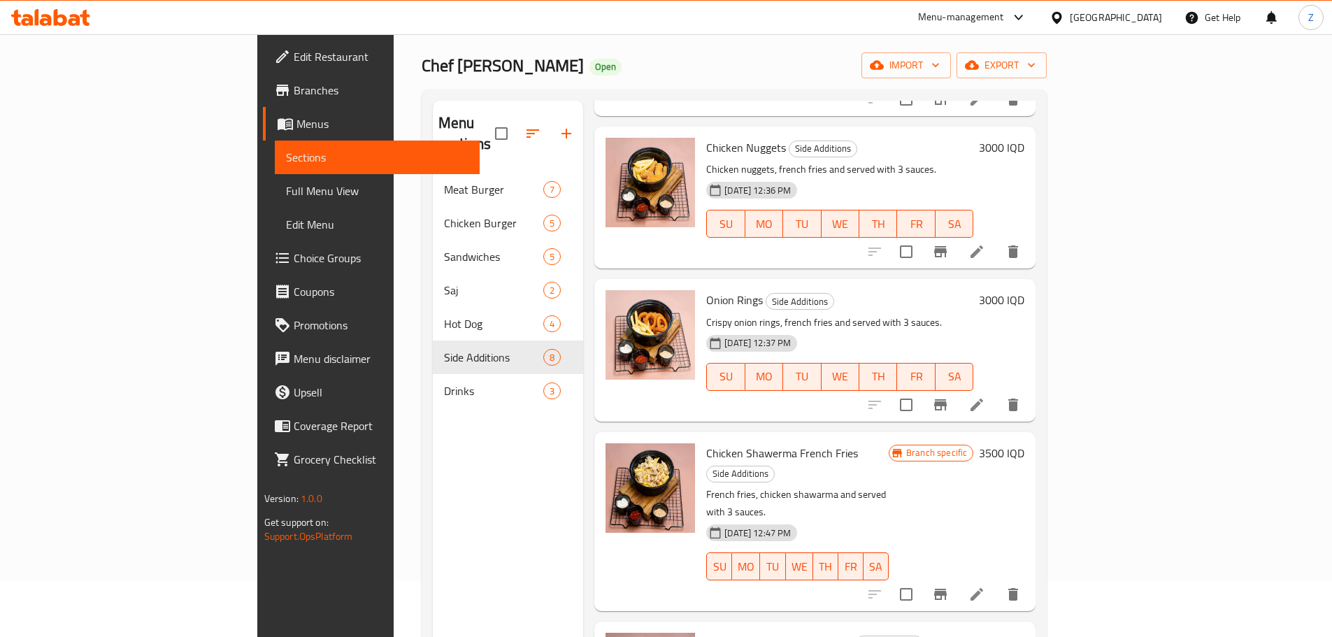
scroll to position [271, 0]
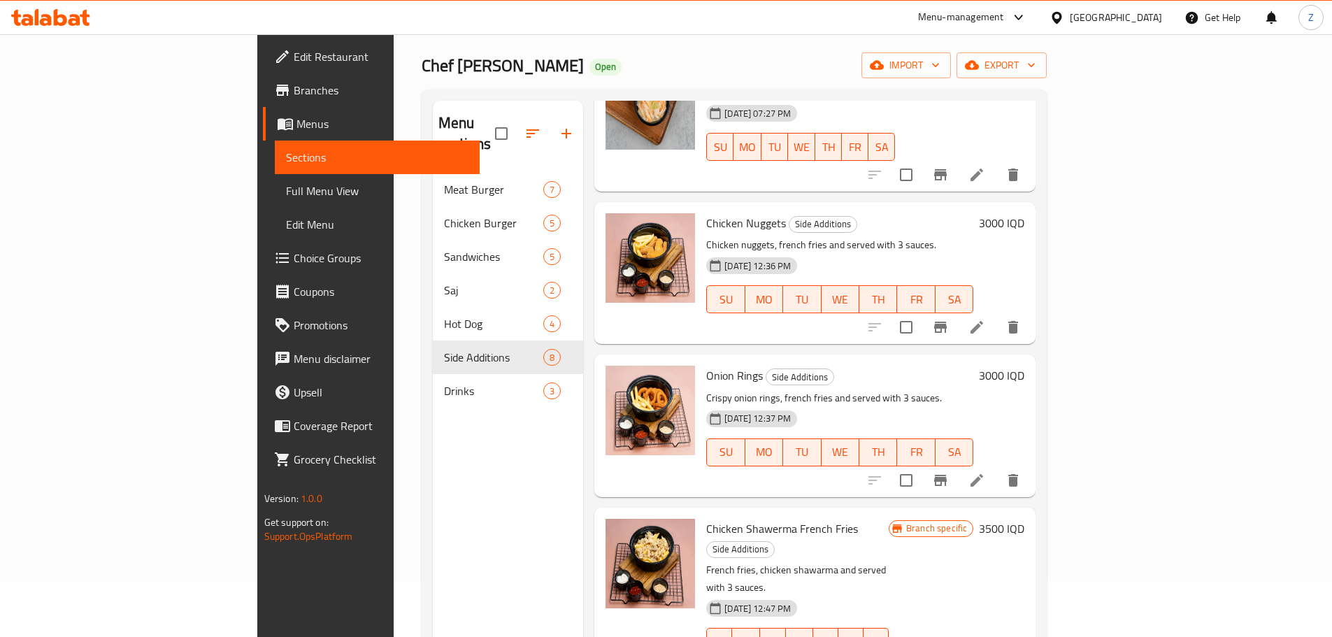
click at [433, 374] on div "Drinks 3" at bounding box center [508, 391] width 151 height 34
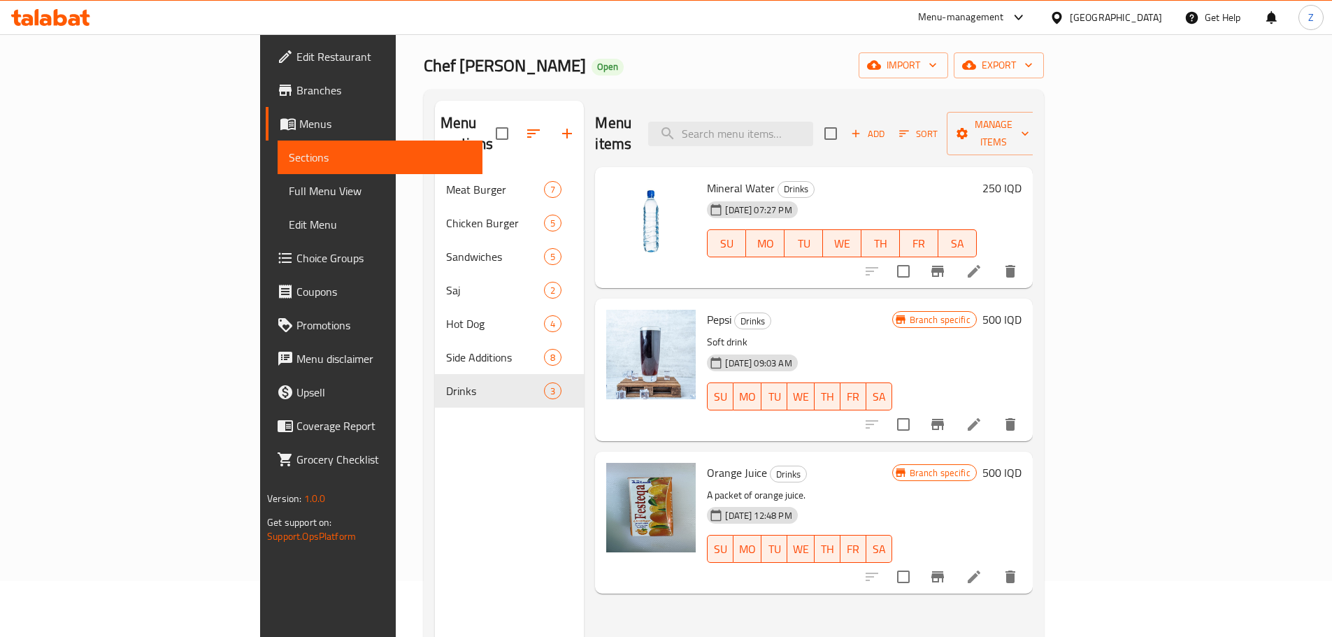
click at [954, 413] on button "Branch-specific-item" at bounding box center [938, 425] width 34 height 34
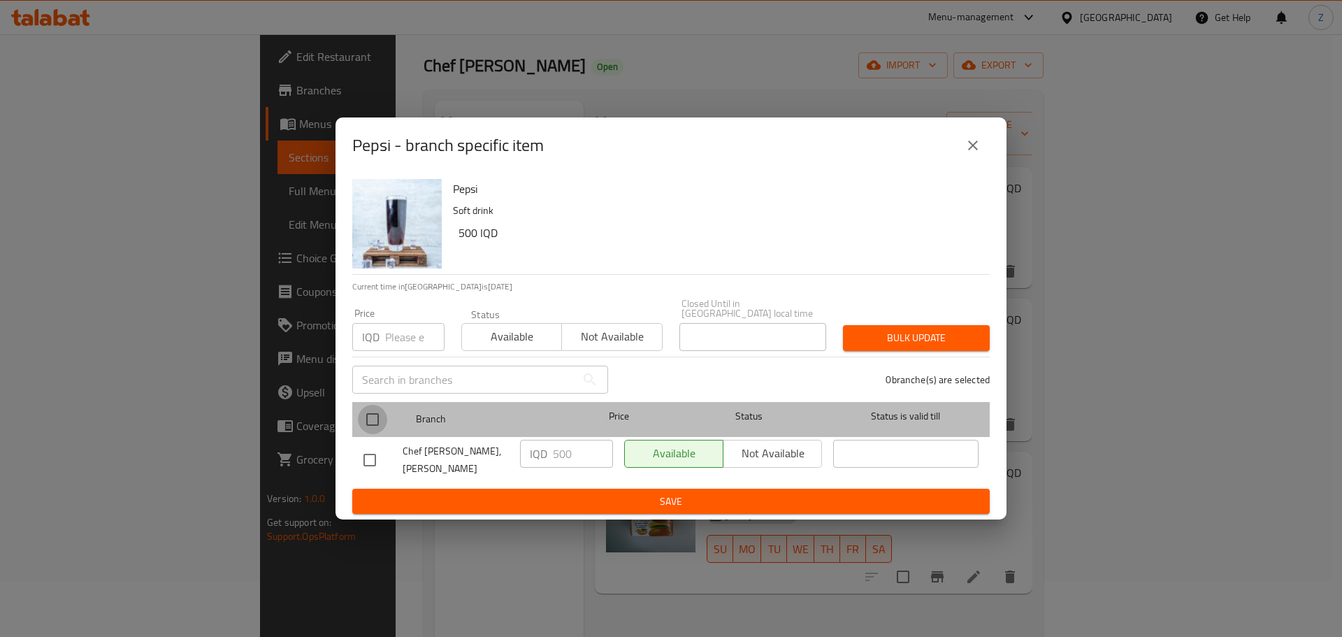
drag, startPoint x: 359, startPoint y: 419, endPoint x: 368, endPoint y: 422, distance: 9.7
click at [363, 420] on input "checkbox" at bounding box center [372, 419] width 29 height 29
checkbox input "true"
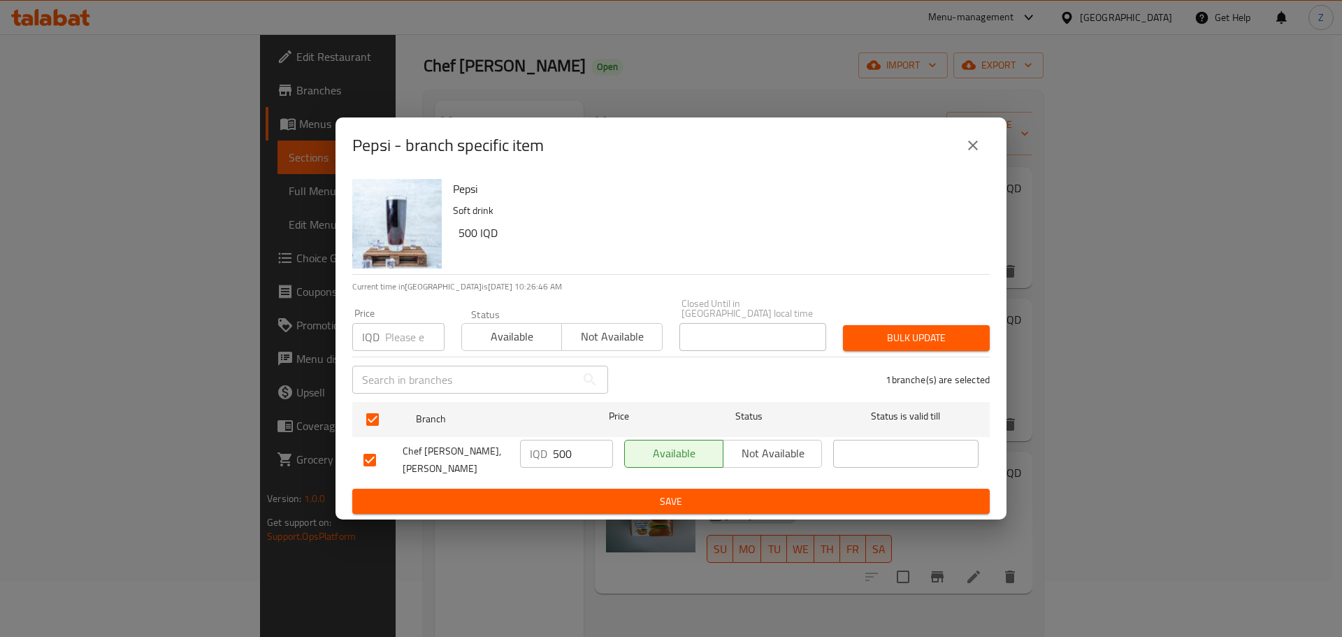
click at [577, 447] on input "500" at bounding box center [583, 454] width 60 height 28
click at [577, 448] on input "500" at bounding box center [583, 454] width 60 height 28
type input "750"
click at [605, 493] on span "Save" at bounding box center [670, 501] width 615 height 17
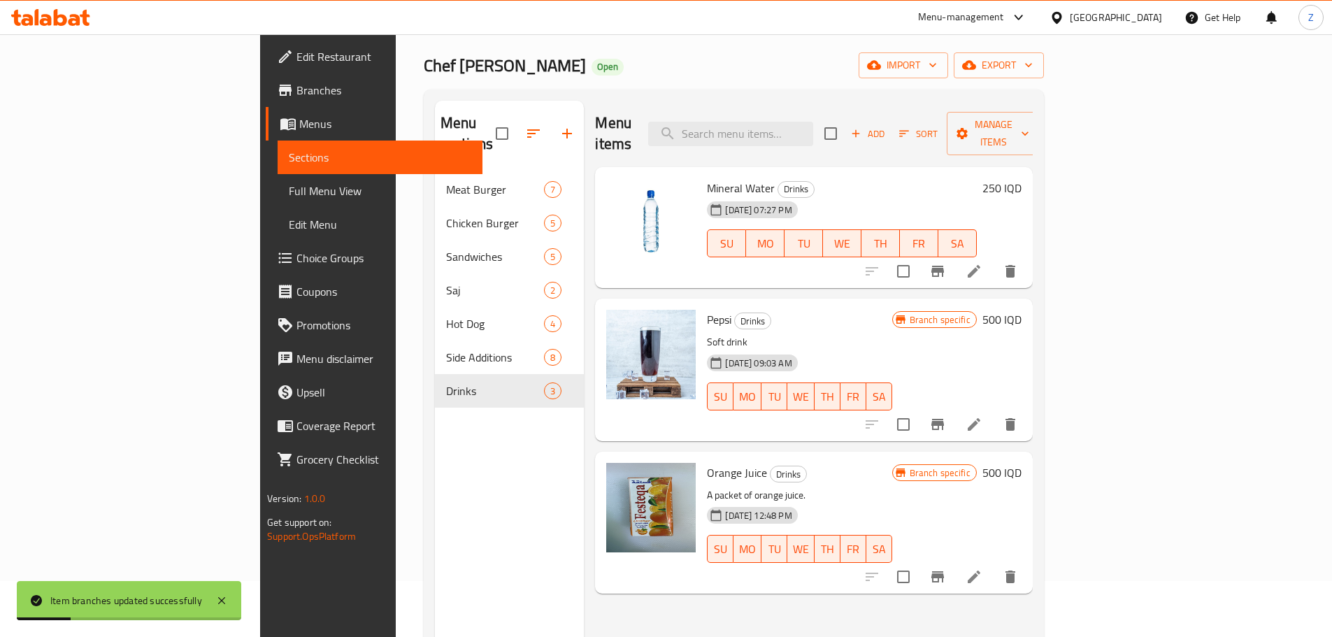
click at [1021, 463] on h6 "500 IQD" at bounding box center [1001, 473] width 39 height 20
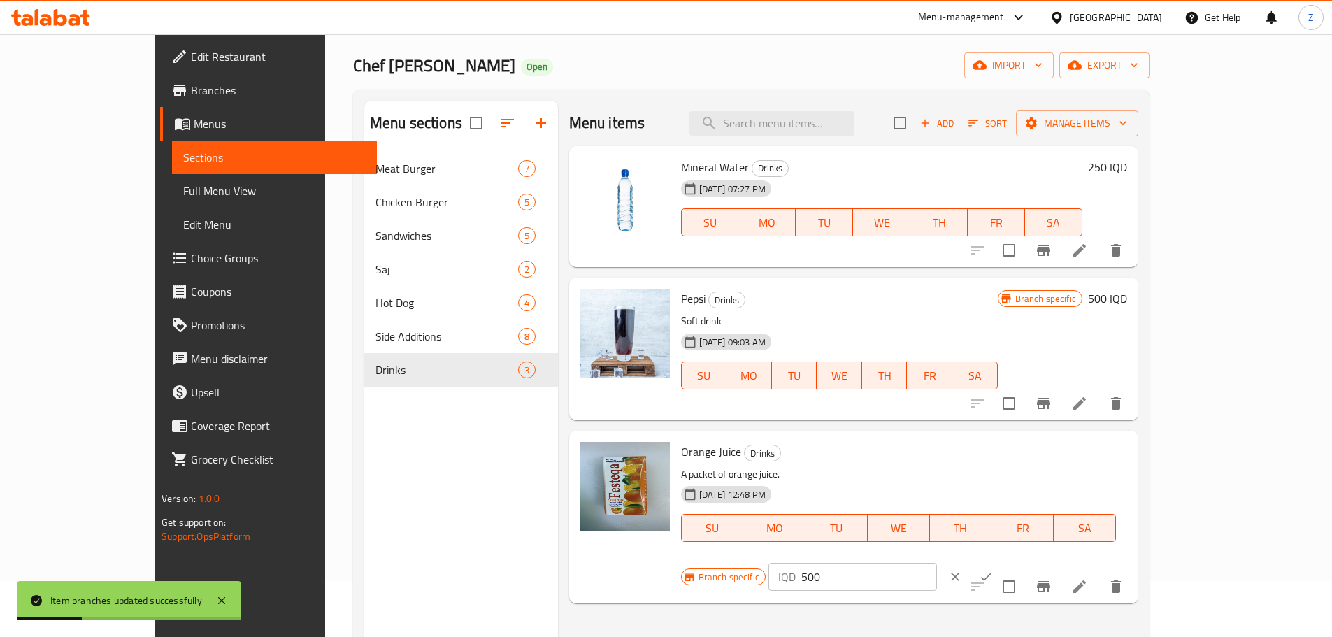
click at [937, 563] on input "500" at bounding box center [869, 577] width 136 height 28
type input "250"
click at [993, 570] on icon "ok" at bounding box center [986, 577] width 14 height 14
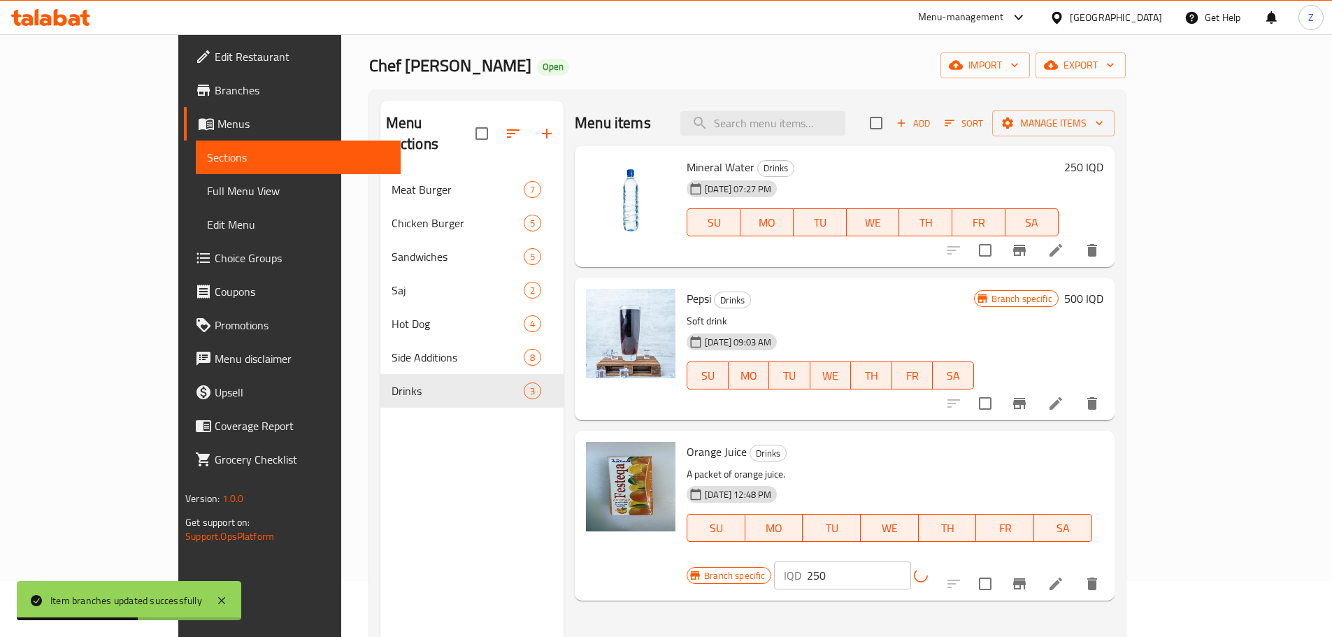
click at [1025, 578] on icon "Branch-specific-item" at bounding box center [1019, 583] width 13 height 11
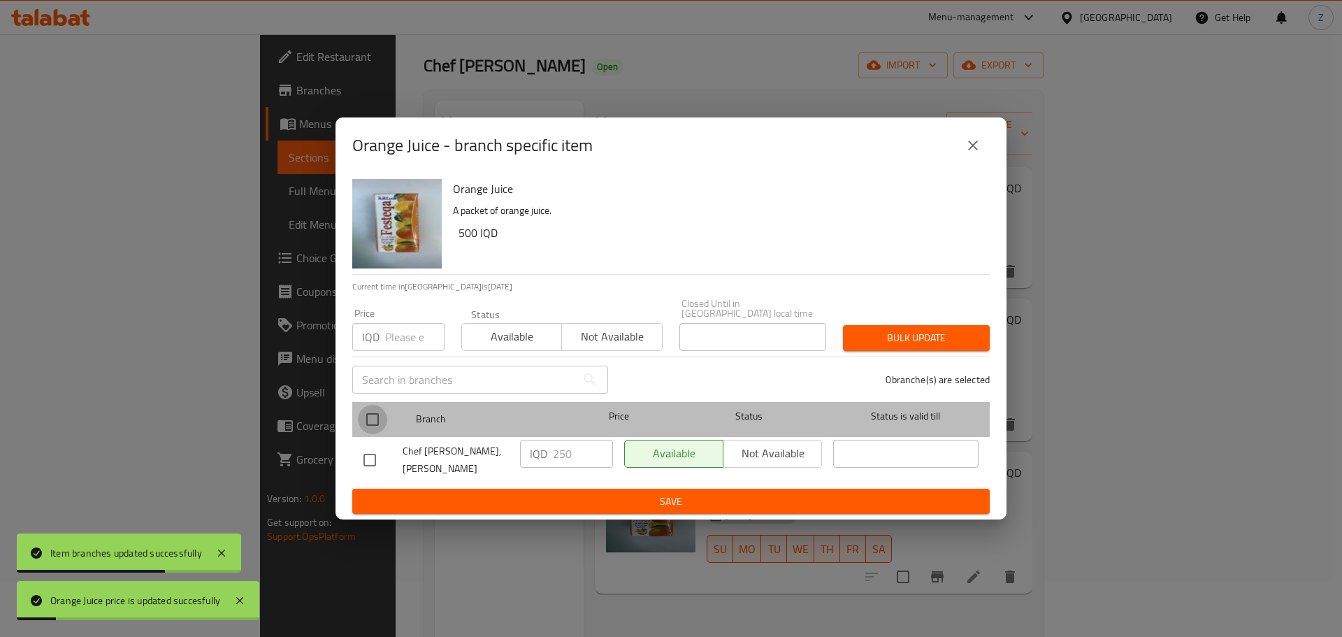
drag, startPoint x: 369, startPoint y: 423, endPoint x: 431, endPoint y: 440, distance: 63.9
click at [371, 424] on input "checkbox" at bounding box center [372, 419] width 29 height 29
checkbox input "true"
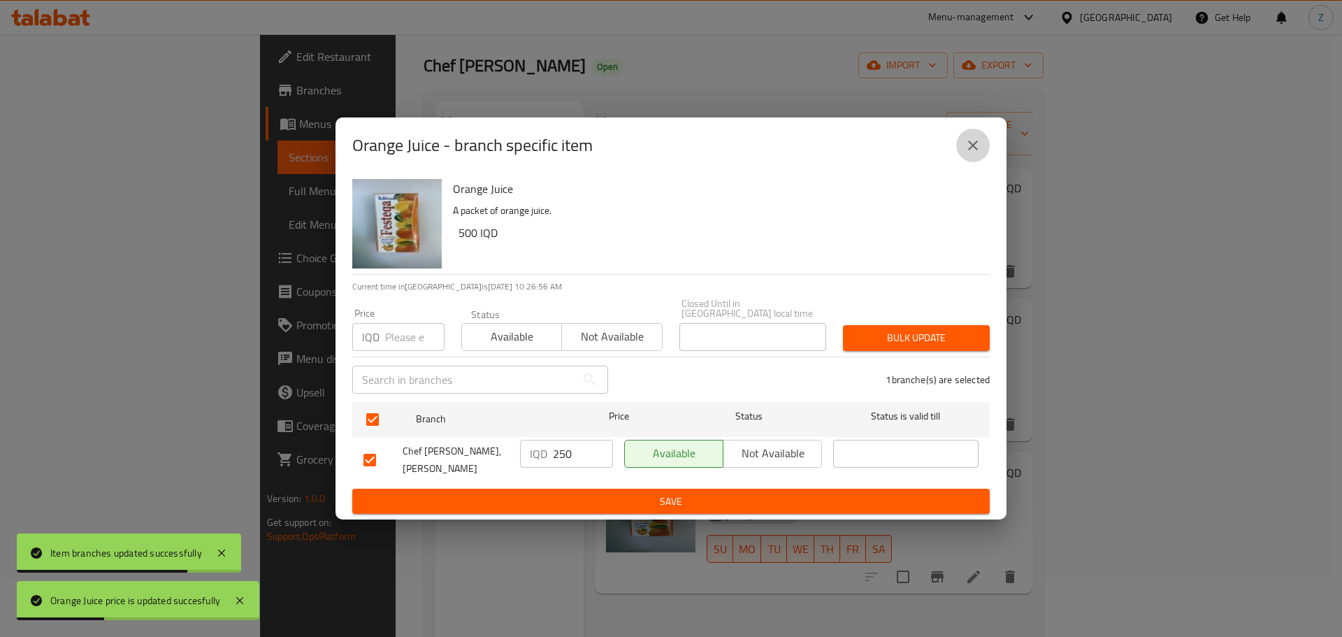
click at [972, 154] on icon "close" at bounding box center [973, 145] width 17 height 17
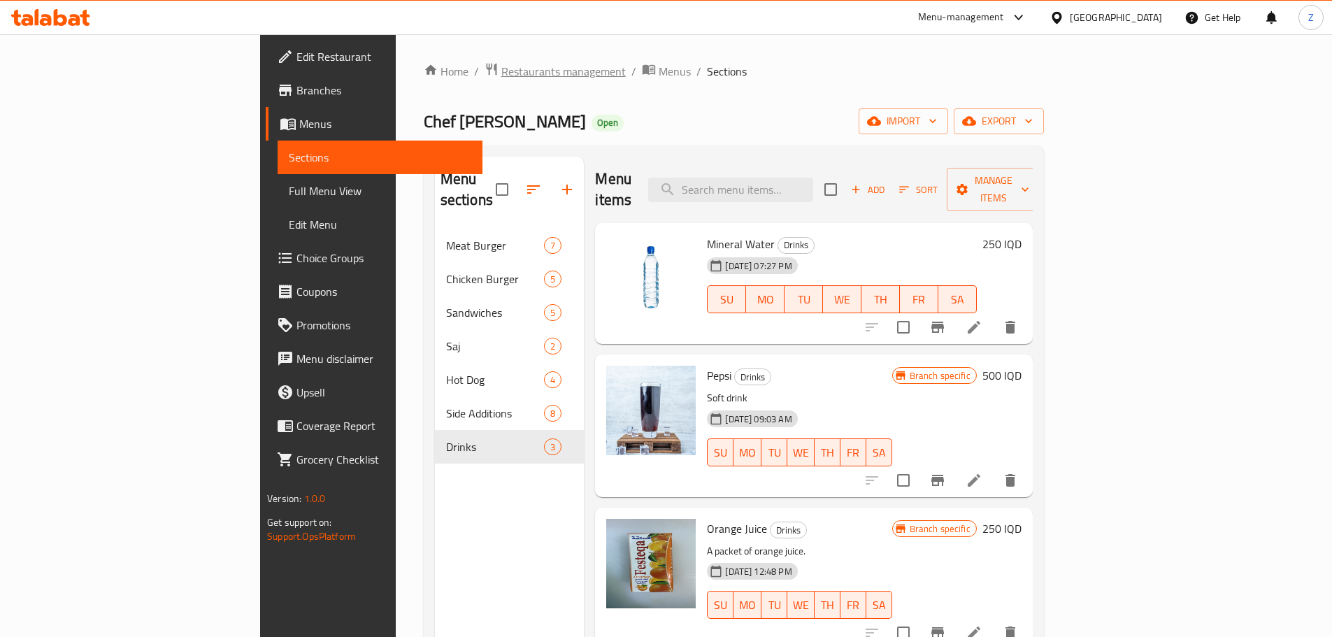
click at [501, 75] on span "Restaurants management" at bounding box center [563, 71] width 124 height 17
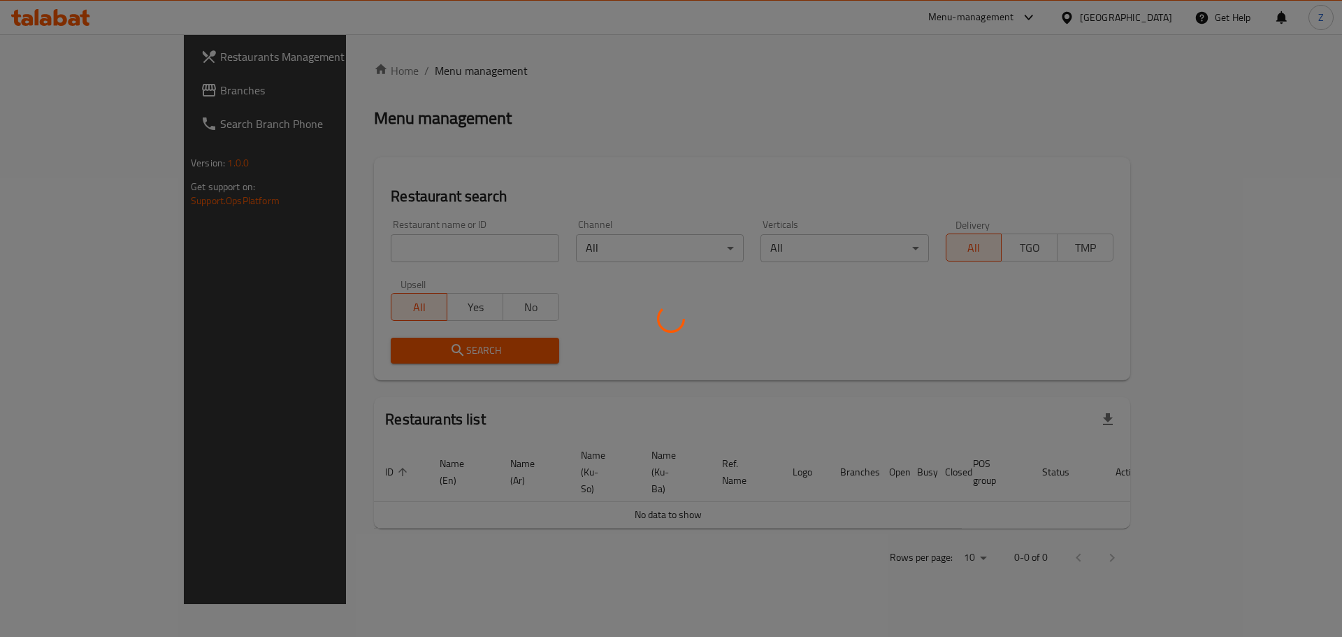
click at [412, 249] on div at bounding box center [671, 318] width 1342 height 637
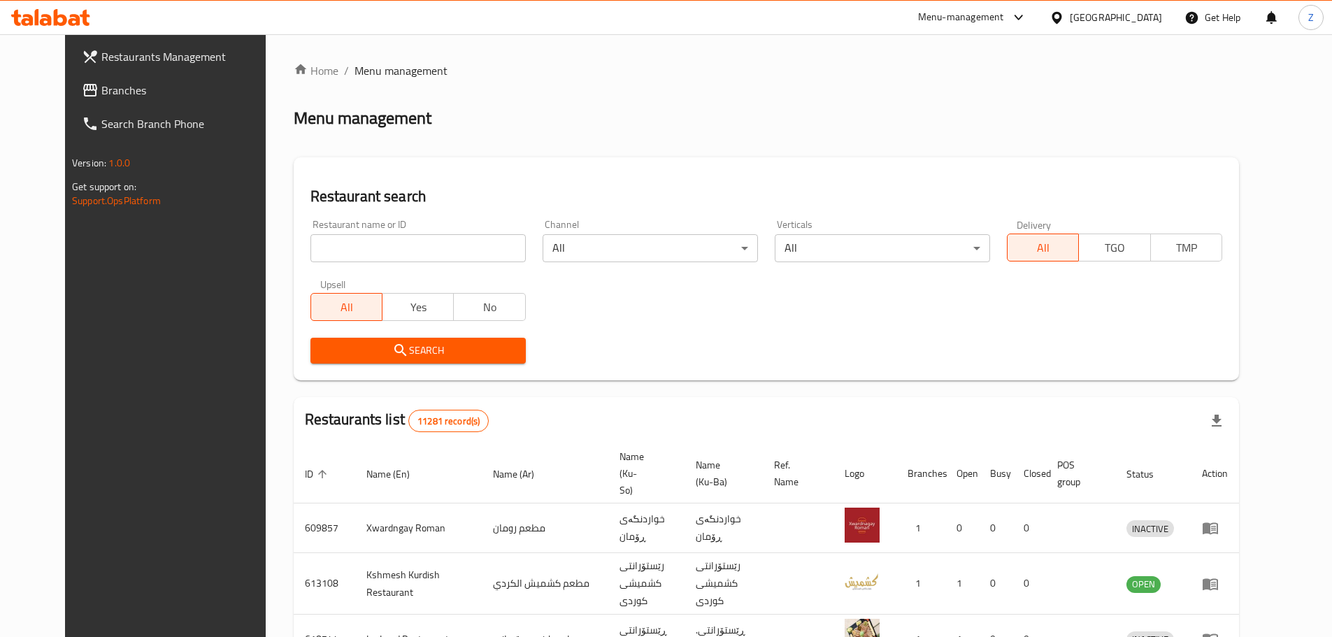
click at [343, 233] on div "Restaurant name or ID Restaurant name or ID" at bounding box center [417, 240] width 215 height 43
click at [352, 246] on input "search" at bounding box center [417, 248] width 215 height 28
paste input "654601"
type input "654601"
click at [392, 356] on icon "submit" at bounding box center [400, 350] width 17 height 17
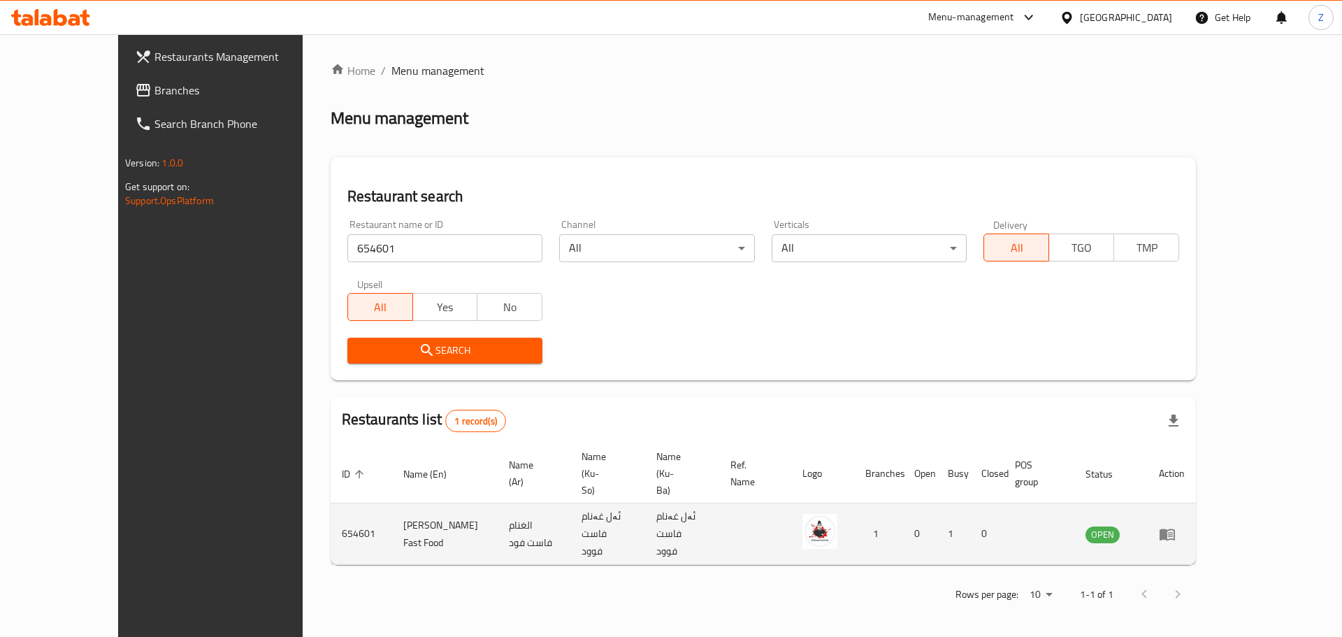
click at [1176, 526] on icon "enhanced table" at bounding box center [1167, 534] width 17 height 17
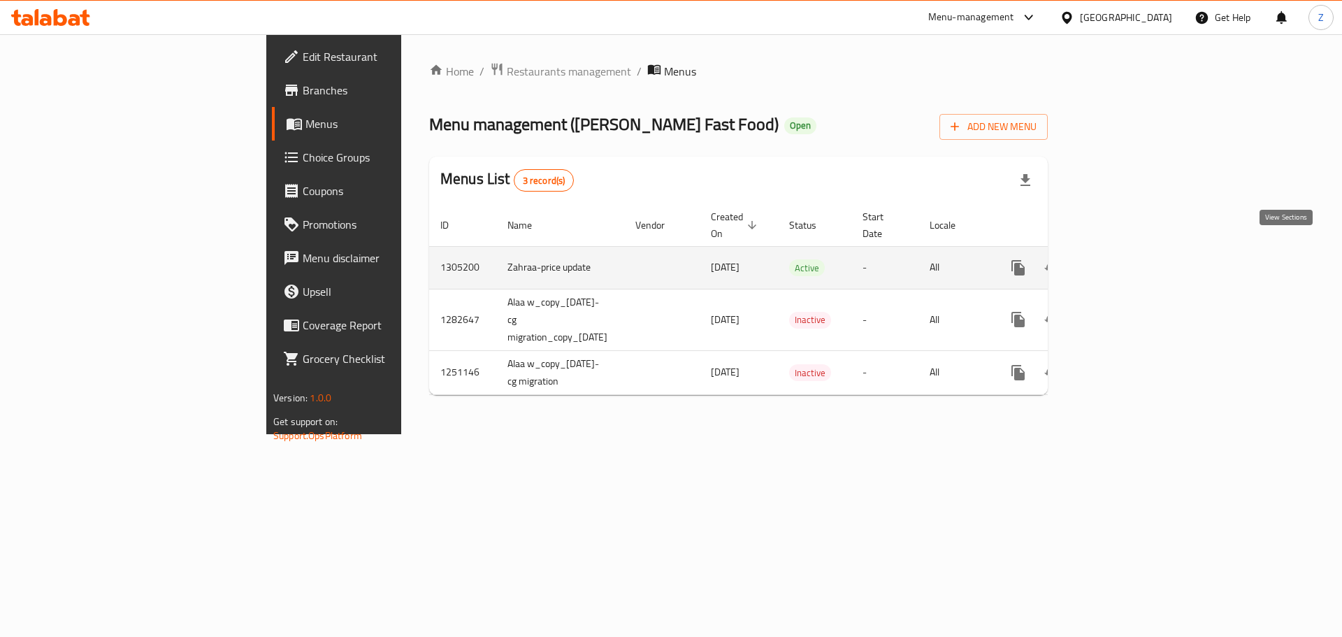
click at [1136, 252] on link "enhanced table" at bounding box center [1119, 268] width 34 height 34
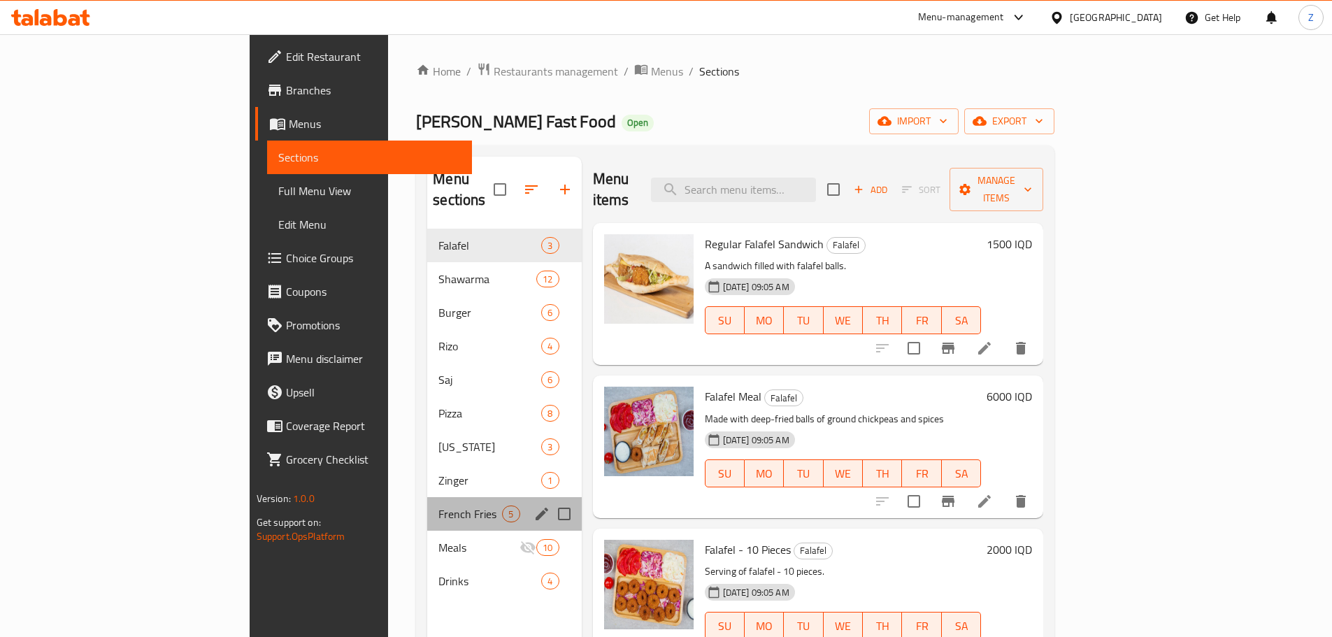
click at [427, 497] on div "French Fries 5" at bounding box center [504, 514] width 154 height 34
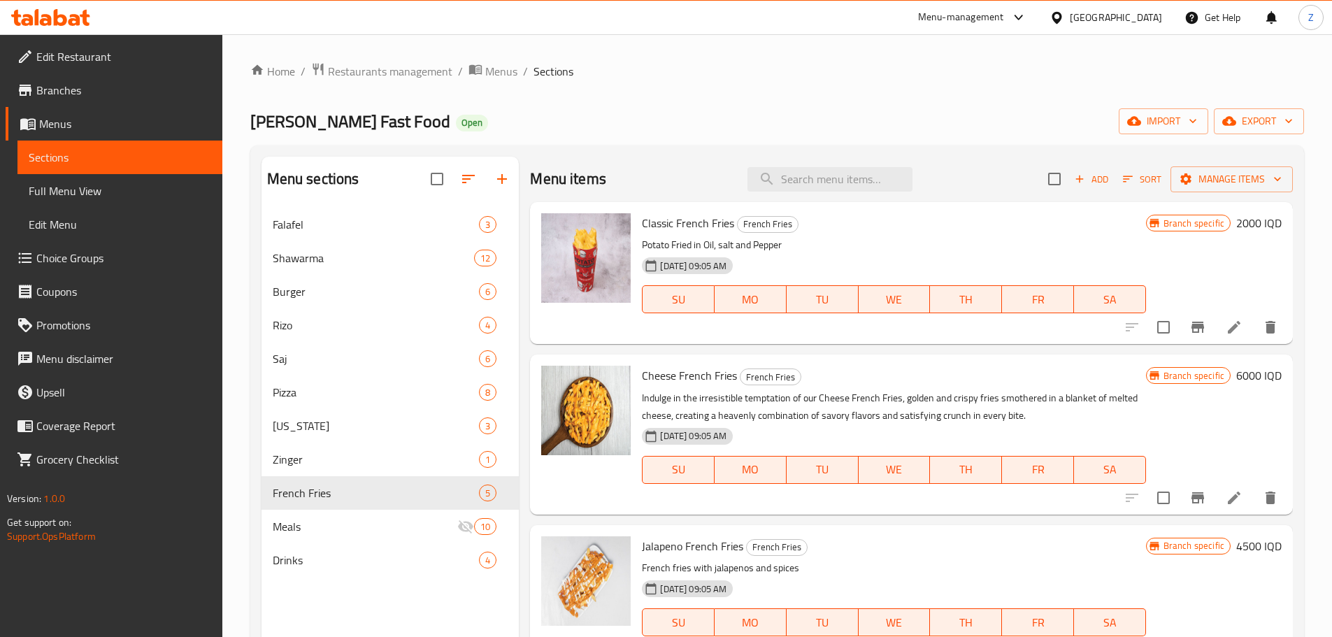
scroll to position [70, 0]
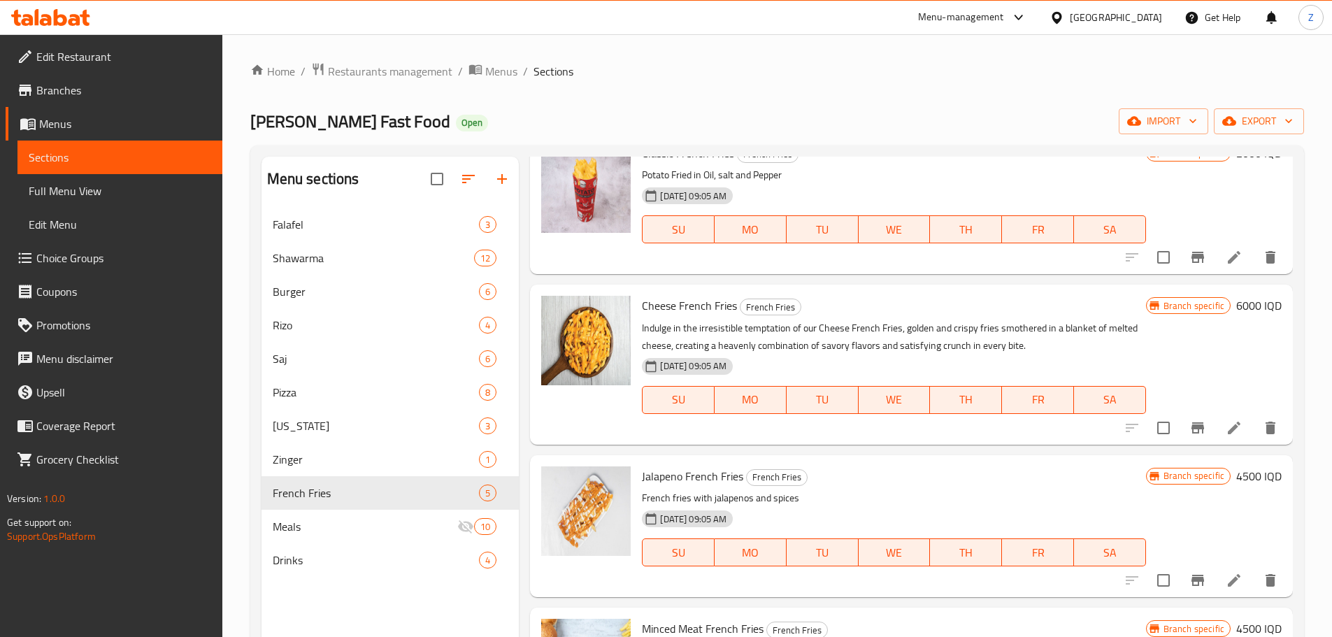
click at [1257, 473] on h6 "4500 IQD" at bounding box center [1258, 476] width 45 height 20
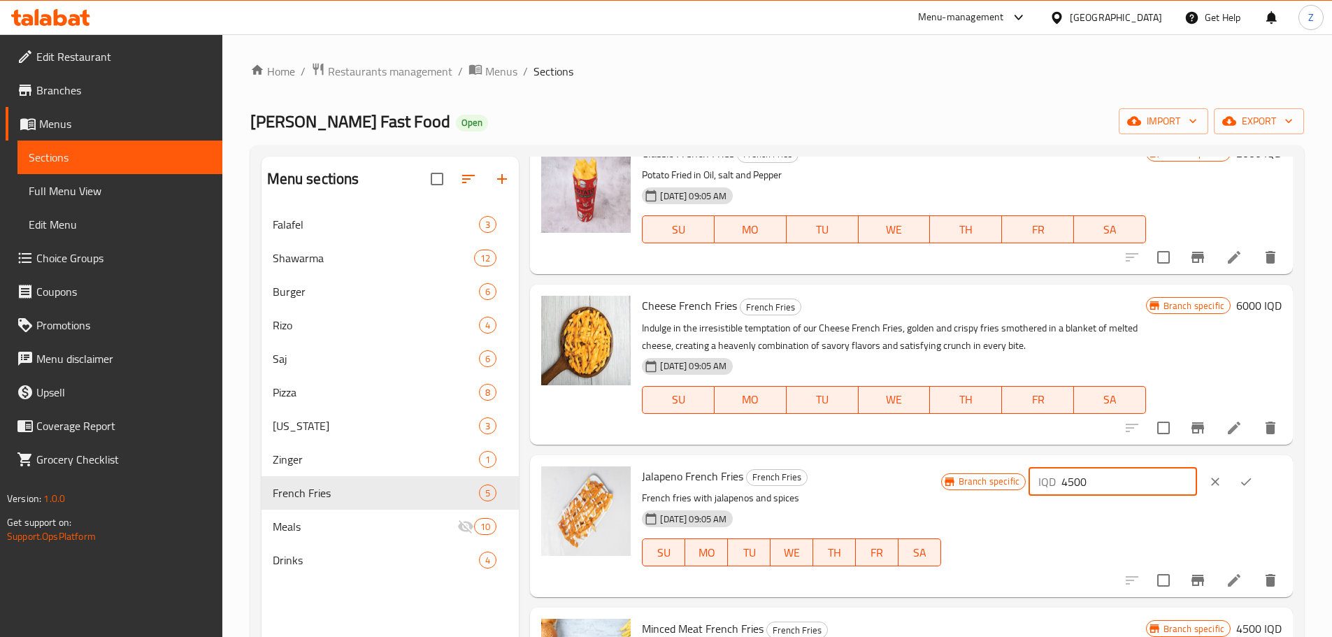
drag, startPoint x: 1085, startPoint y: 484, endPoint x: 1074, endPoint y: 481, distance: 10.9
click at [1074, 481] on div "IQD 4500 ​" at bounding box center [1112, 482] width 168 height 28
type input "5500"
click at [1234, 488] on button "ok" at bounding box center [1245, 481] width 31 height 31
click at [1192, 570] on button "Branch-specific-item" at bounding box center [1198, 580] width 34 height 34
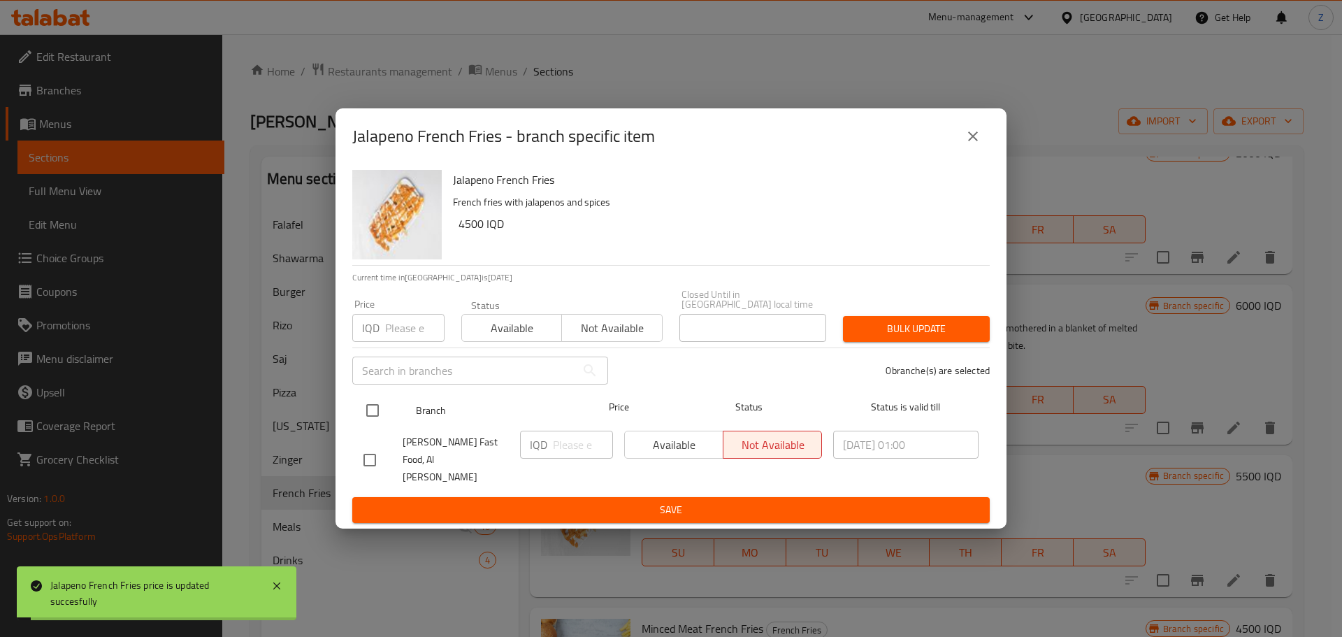
click at [373, 410] on input "checkbox" at bounding box center [372, 410] width 29 height 29
checkbox input "true"
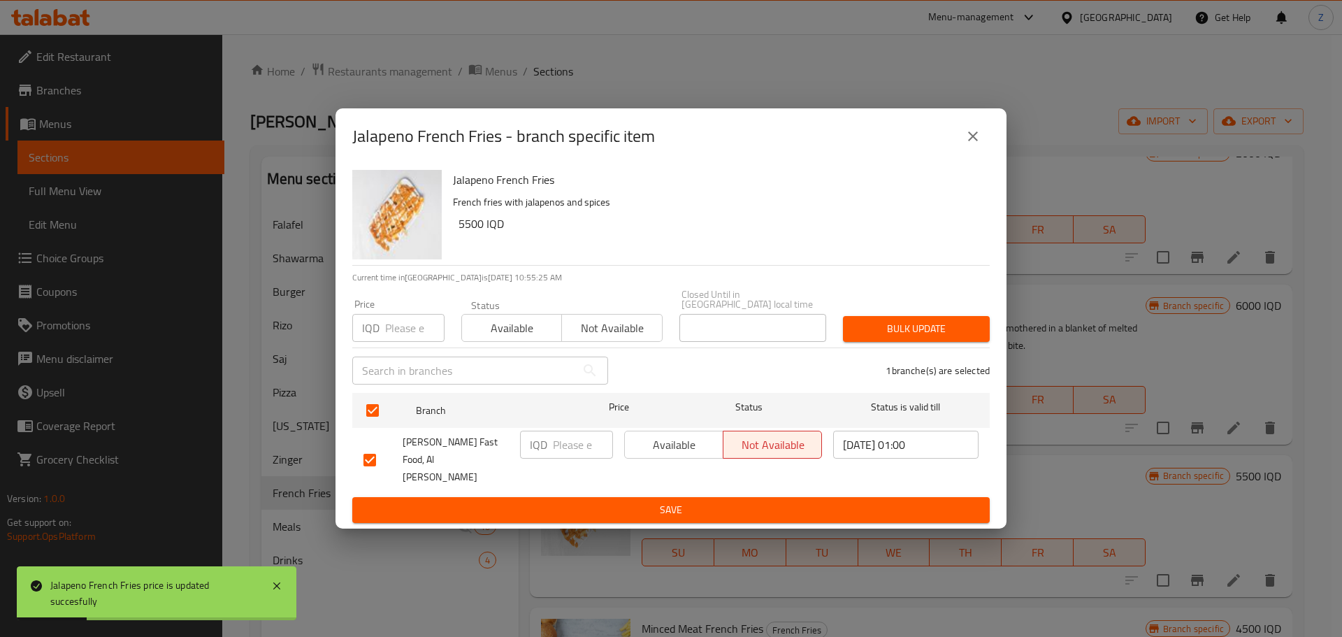
click at [978, 145] on icon "close" at bounding box center [973, 136] width 17 height 17
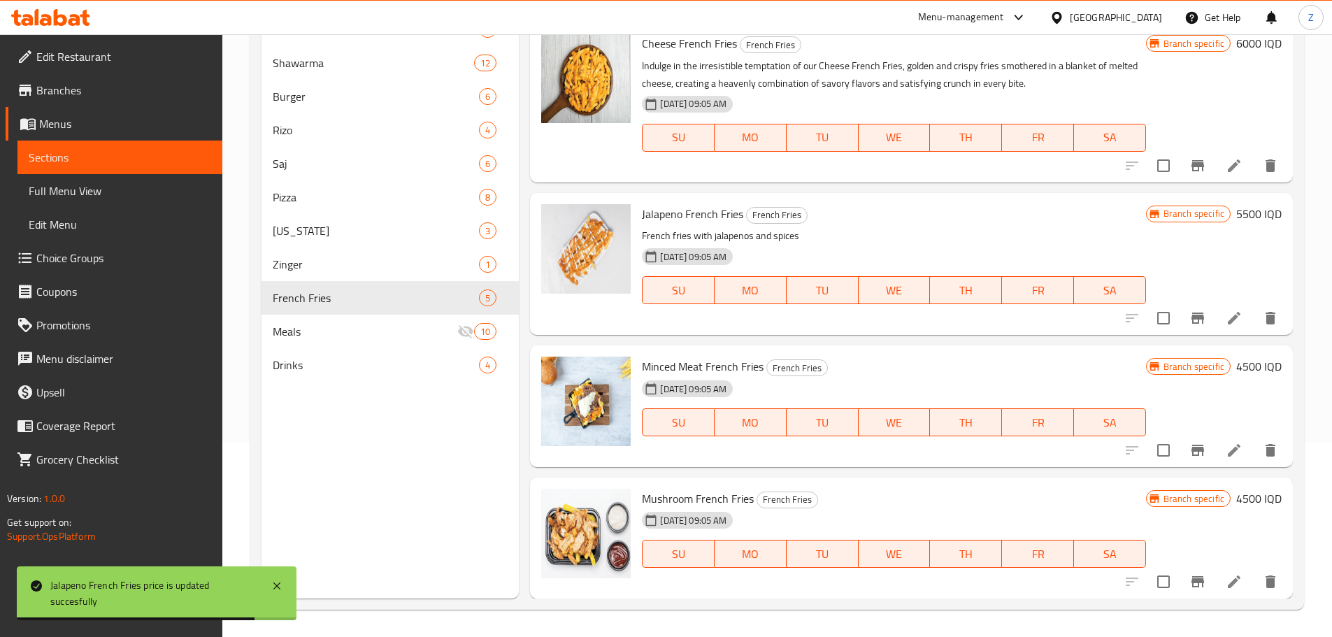
scroll to position [196, 0]
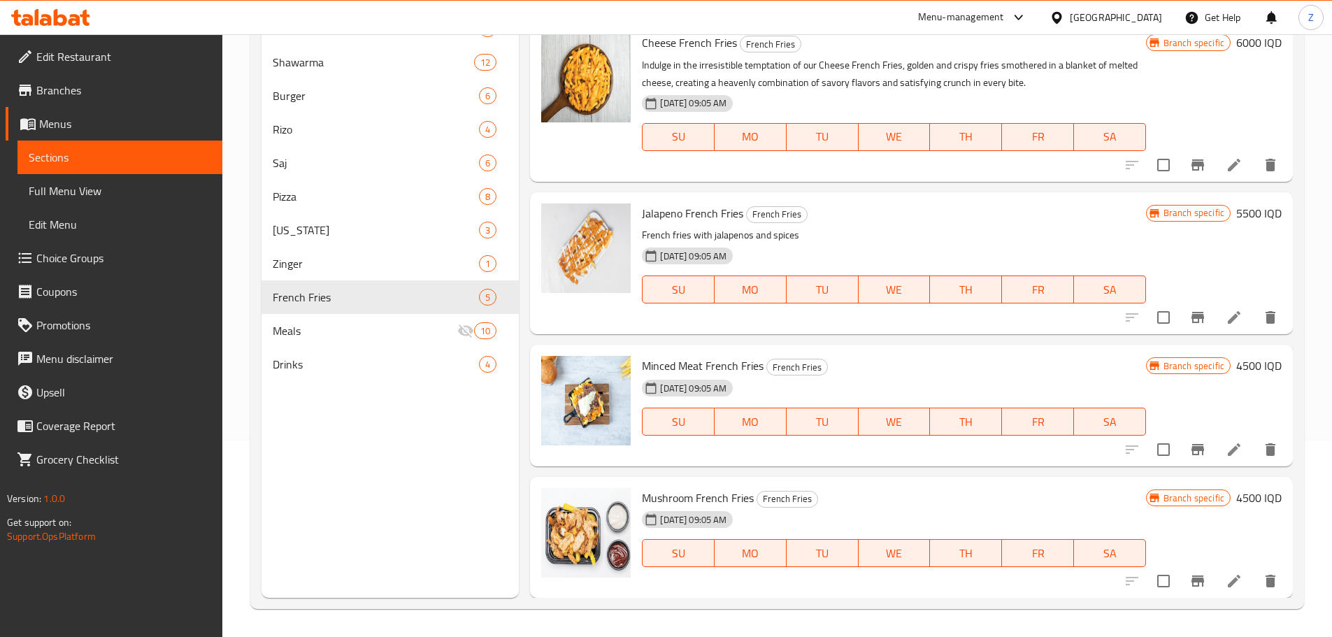
click at [1244, 367] on h6 "4500 IQD" at bounding box center [1258, 366] width 45 height 20
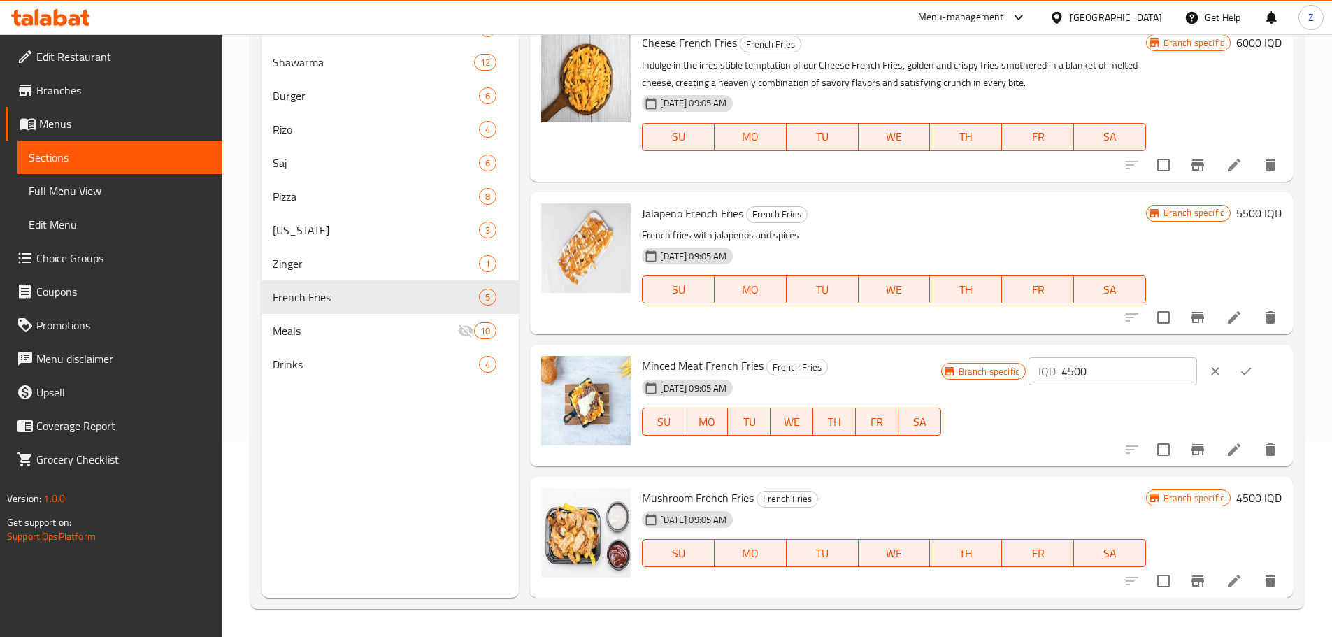
click at [1134, 366] on input "4500" at bounding box center [1129, 371] width 136 height 28
type input "6000"
click at [1258, 368] on button "ok" at bounding box center [1245, 371] width 31 height 31
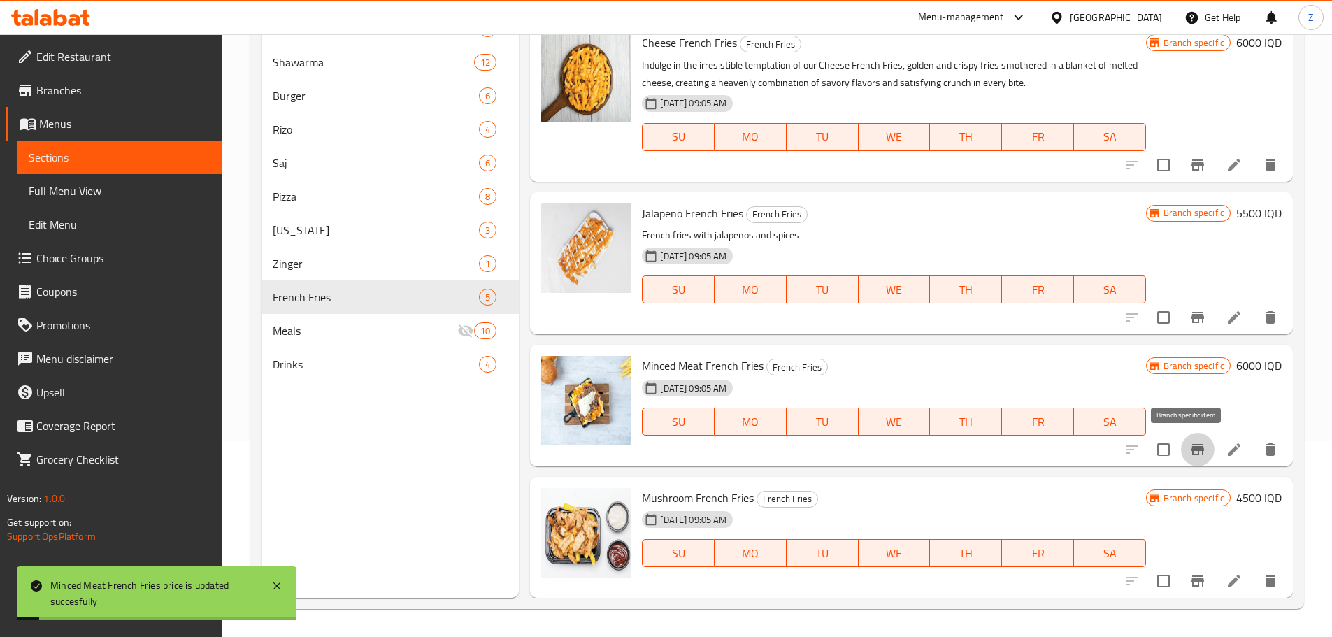
click at [1189, 453] on icon "Branch-specific-item" at bounding box center [1197, 449] width 17 height 17
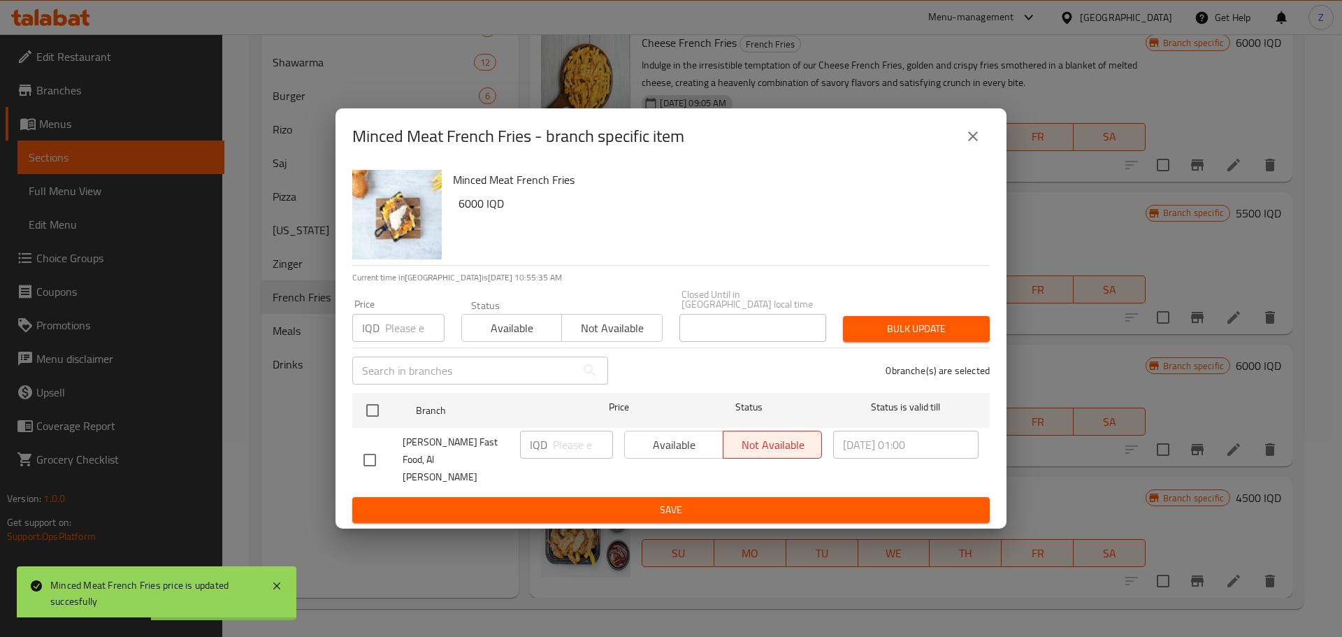
click at [957, 153] on div "Minced Meat French Fries - branch specific item" at bounding box center [670, 137] width 637 height 34
click at [970, 141] on icon "close" at bounding box center [973, 136] width 10 height 10
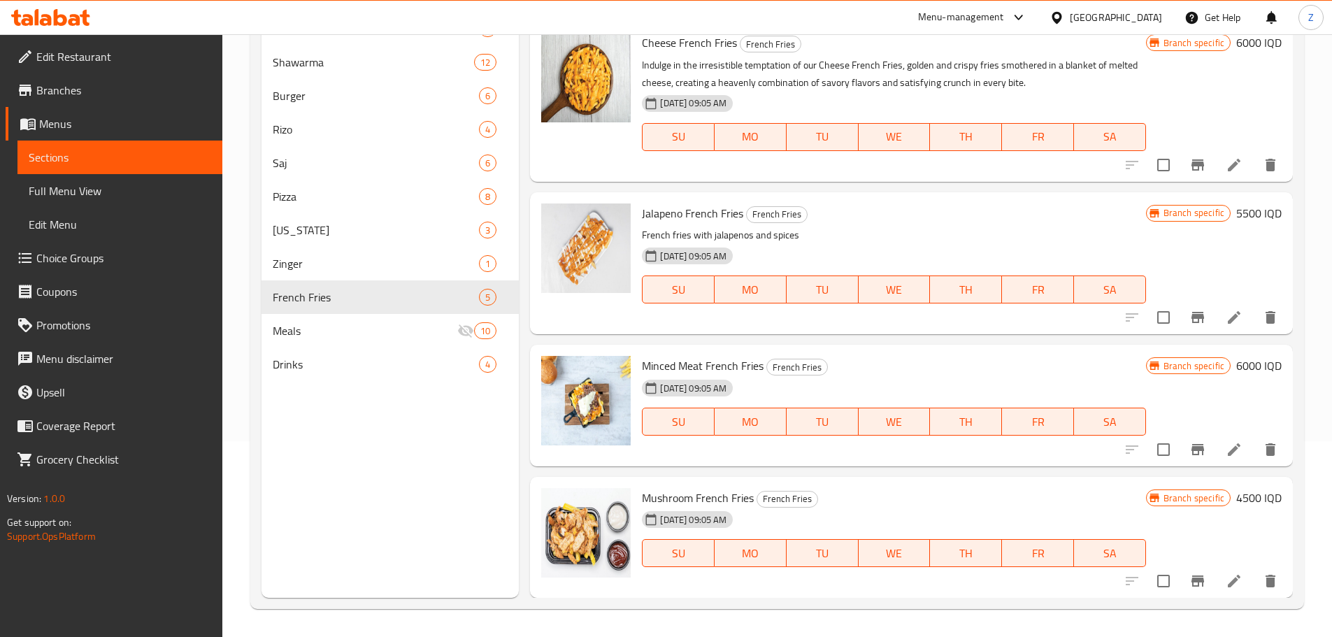
click at [1239, 498] on h6 "4500 IQD" at bounding box center [1258, 498] width 45 height 20
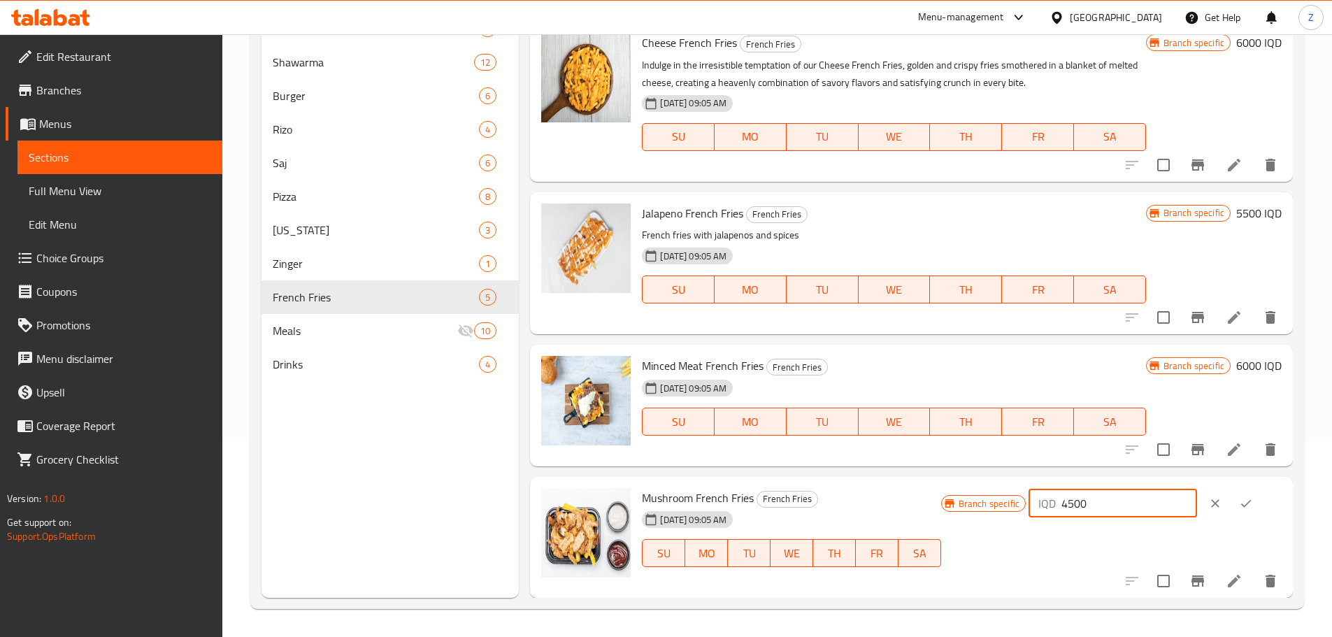
drag, startPoint x: 1085, startPoint y: 509, endPoint x: 1077, endPoint y: 510, distance: 7.7
click at [1077, 510] on div "IQD 4500 ​" at bounding box center [1112, 503] width 168 height 28
type input "5500"
drag, startPoint x: 1237, startPoint y: 509, endPoint x: 1218, endPoint y: 540, distance: 36.7
click at [1237, 508] on button "ok" at bounding box center [1245, 503] width 31 height 31
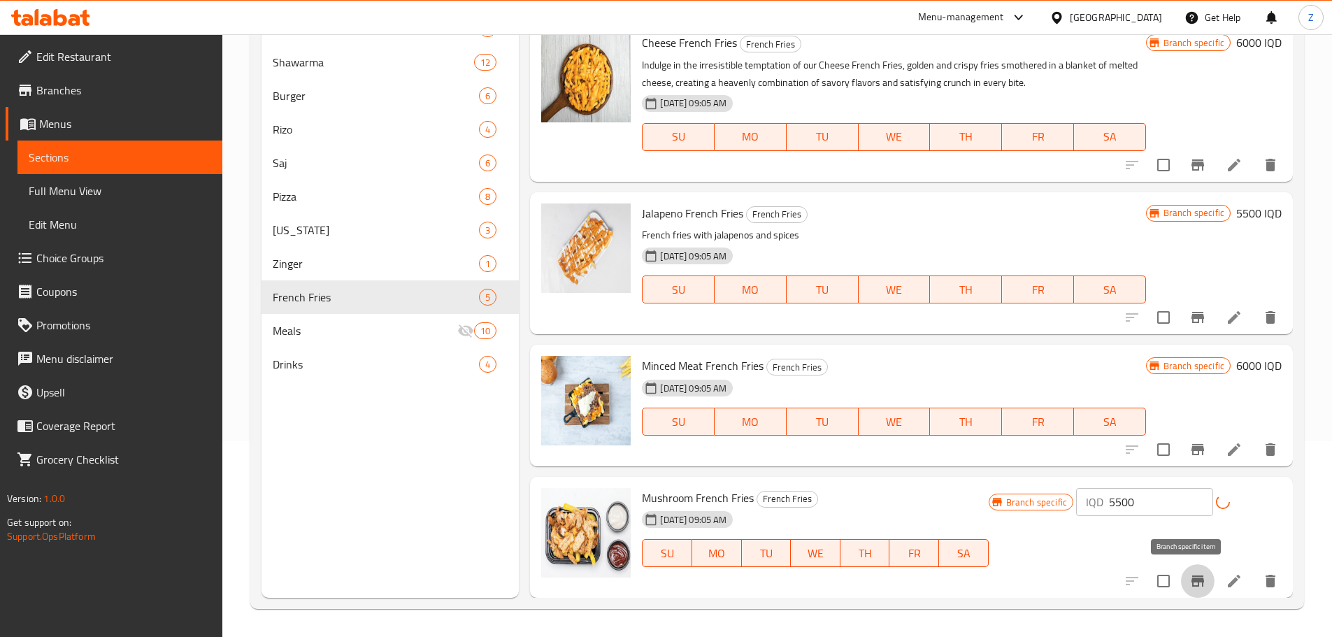
click at [1191, 575] on icon "Branch-specific-item" at bounding box center [1197, 580] width 17 height 17
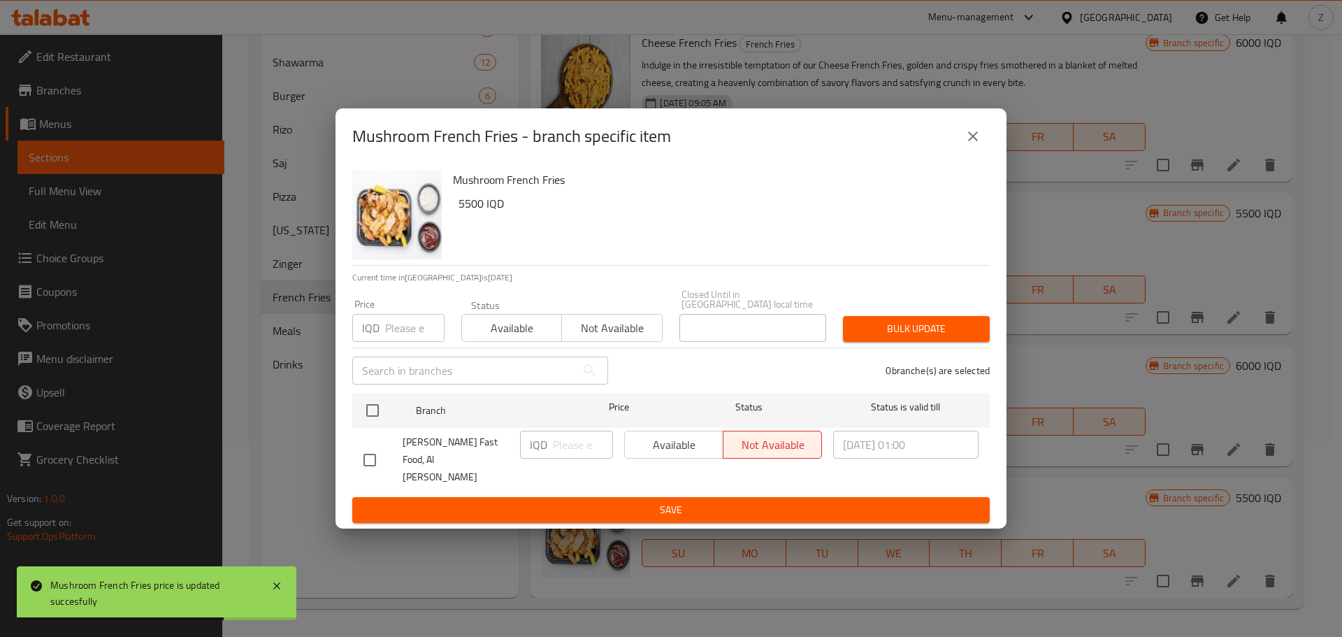
click at [978, 145] on icon "close" at bounding box center [973, 136] width 17 height 17
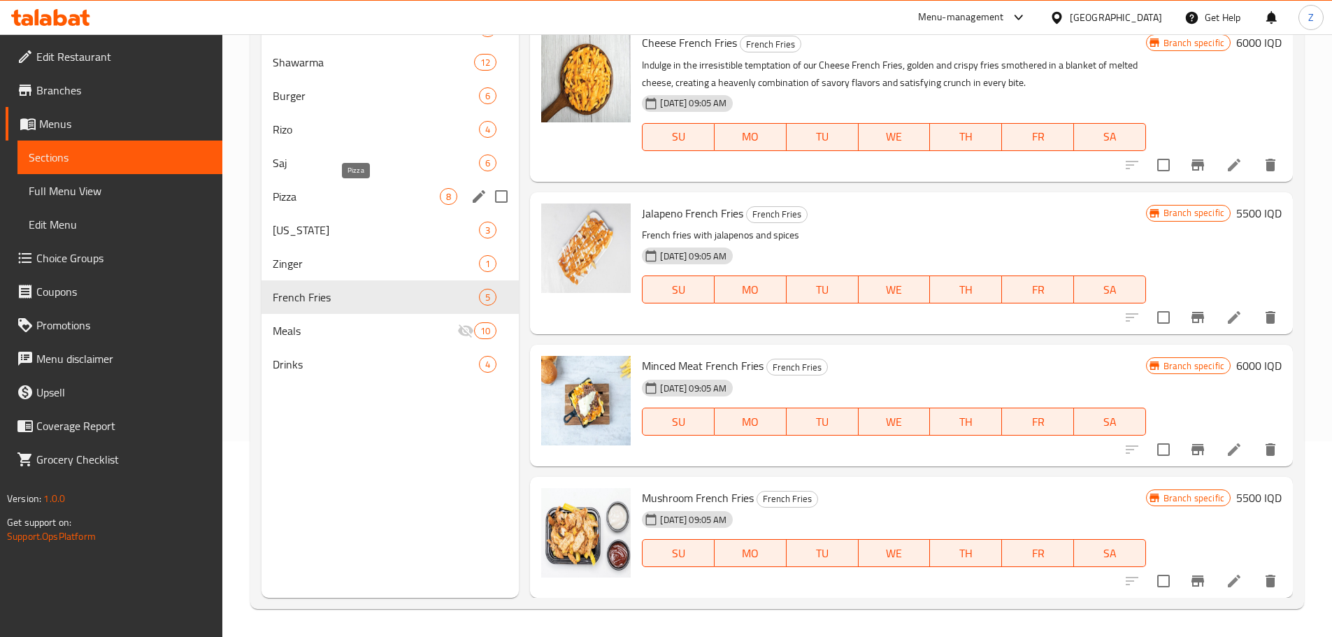
click at [313, 190] on span "Pizza" at bounding box center [357, 196] width 168 height 17
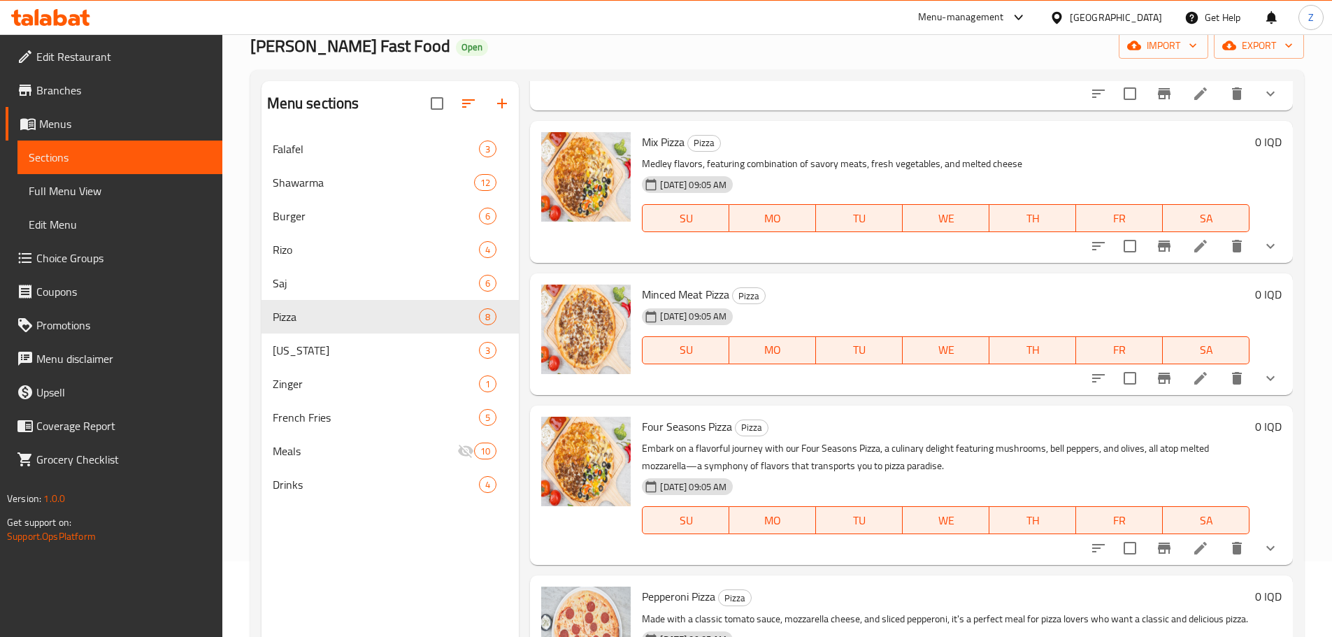
scroll to position [196, 0]
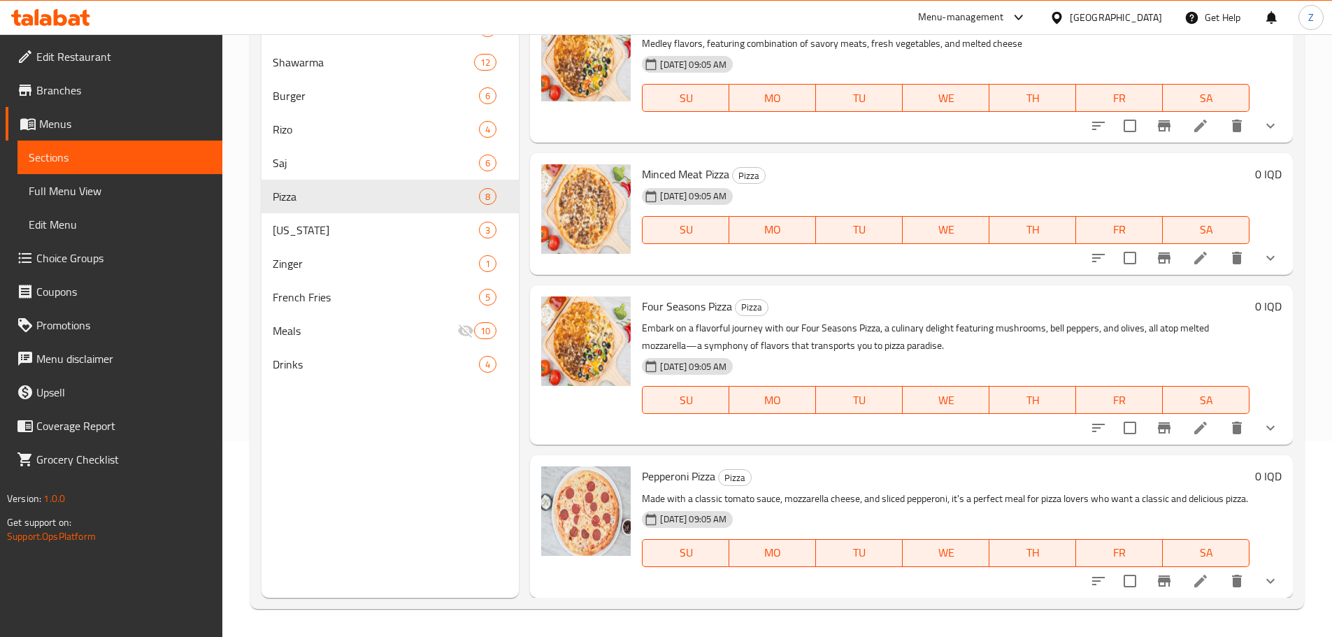
click at [1181, 415] on li at bounding box center [1200, 427] width 39 height 25
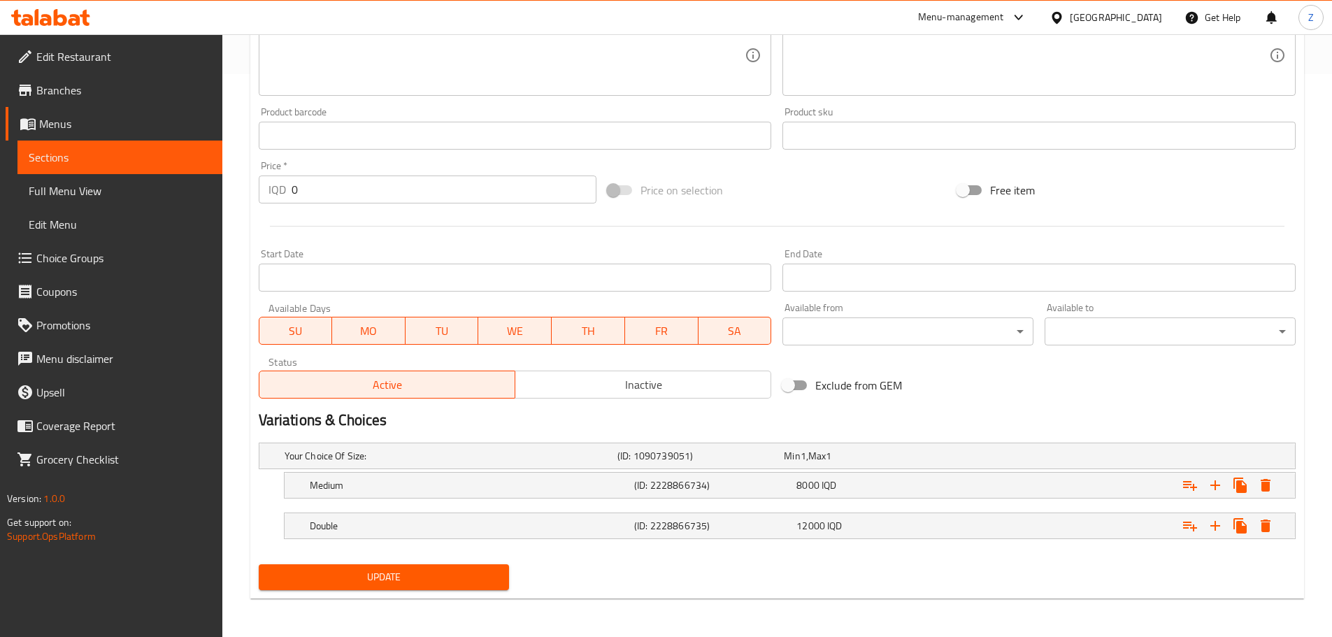
scroll to position [563, 0]
click at [693, 462] on h5 "(ID: 2228866734)" at bounding box center [697, 455] width 161 height 14
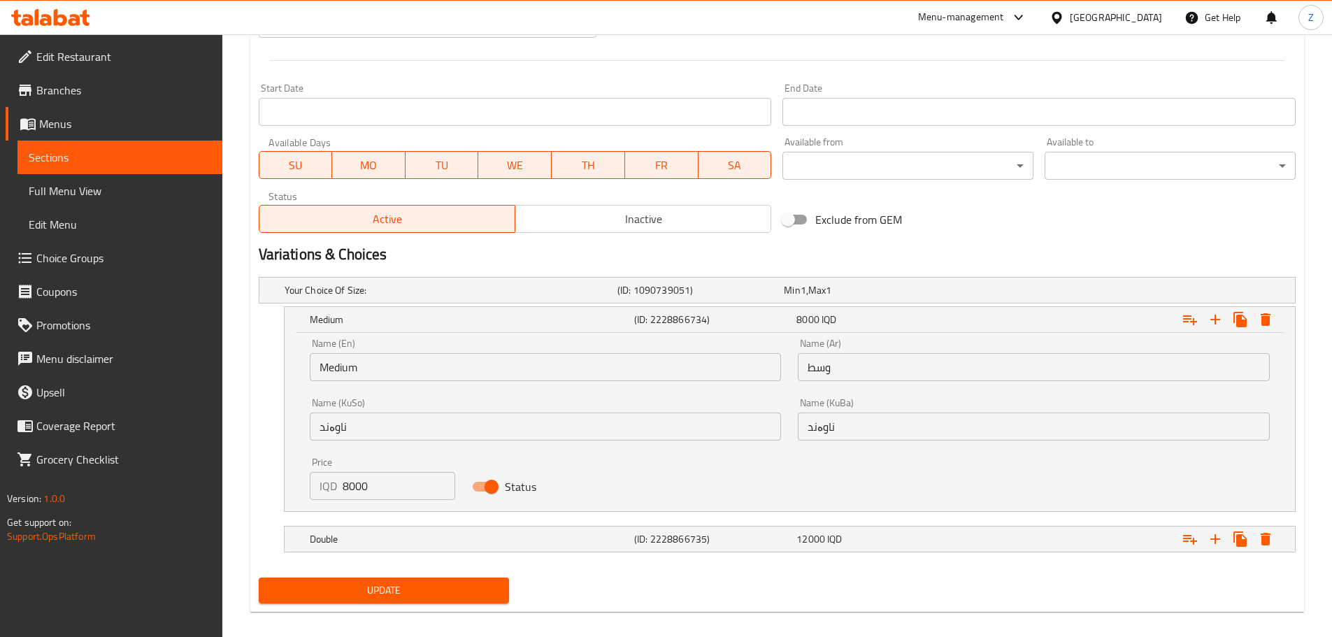
scroll to position [742, 0]
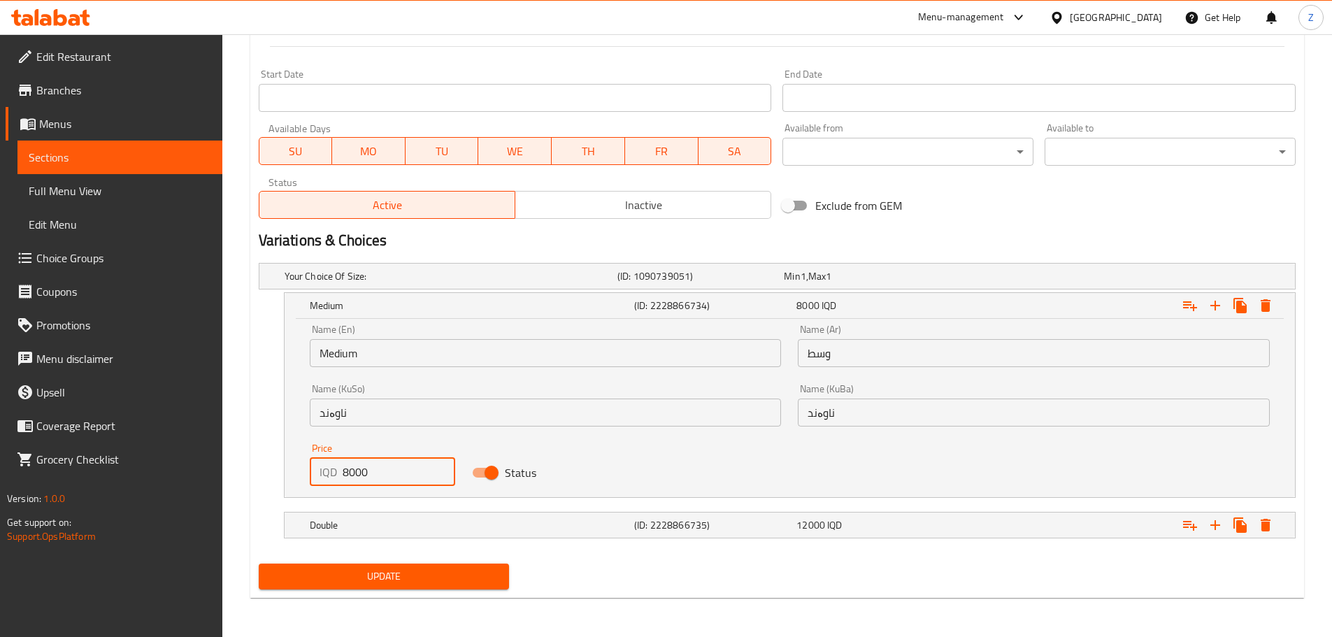
click at [350, 473] on input "8000" at bounding box center [399, 472] width 113 height 28
type input "11000"
click at [377, 283] on h5 "Double" at bounding box center [447, 276] width 327 height 14
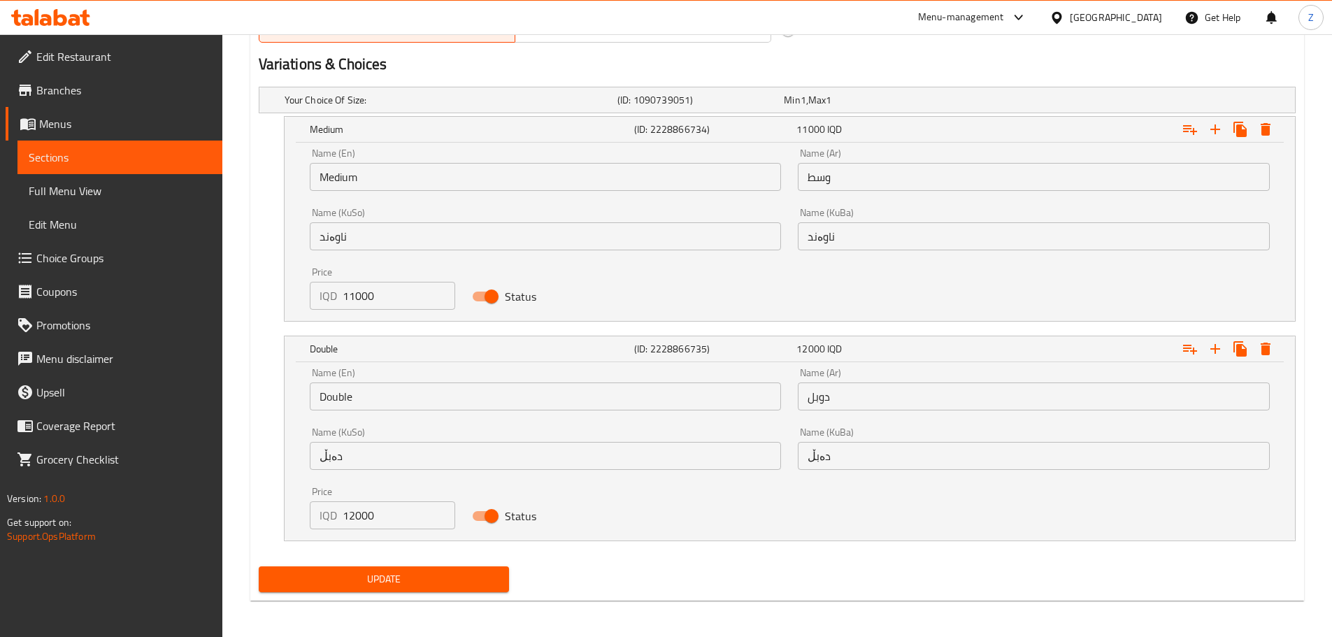
scroll to position [921, 0]
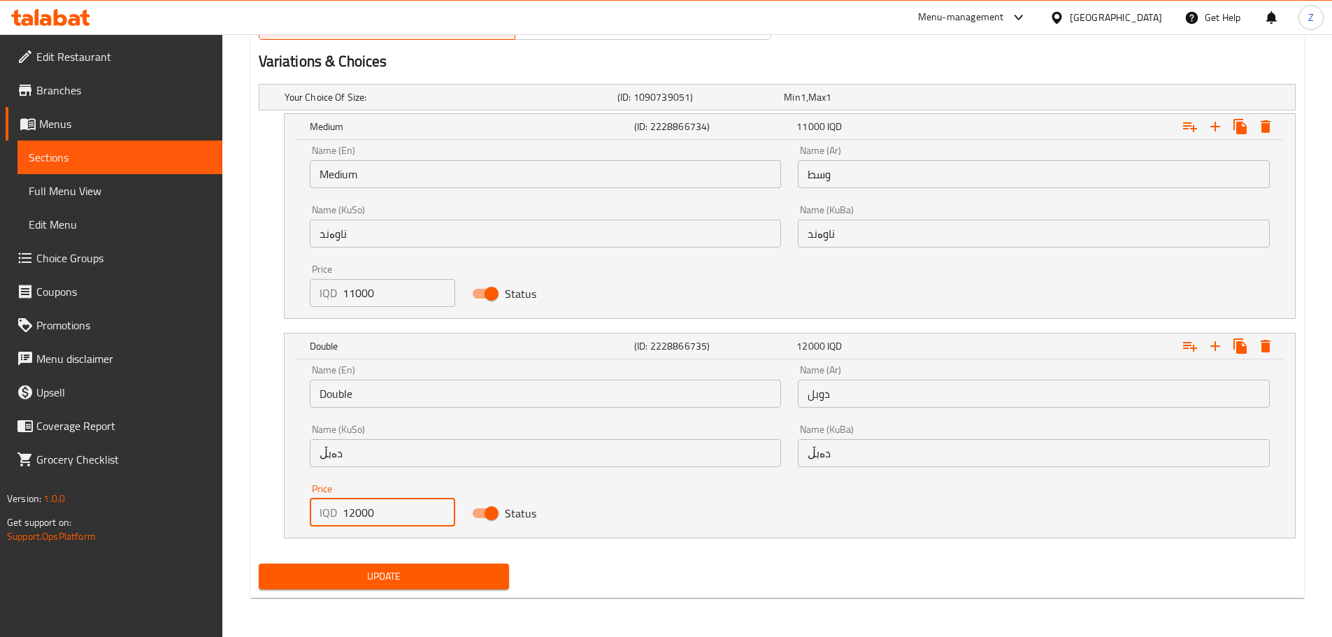
drag, startPoint x: 348, startPoint y: 515, endPoint x: 338, endPoint y: 516, distance: 10.5
click at [338, 516] on div "IQD 12000 Price" at bounding box center [383, 512] width 146 height 28
type input "22000"
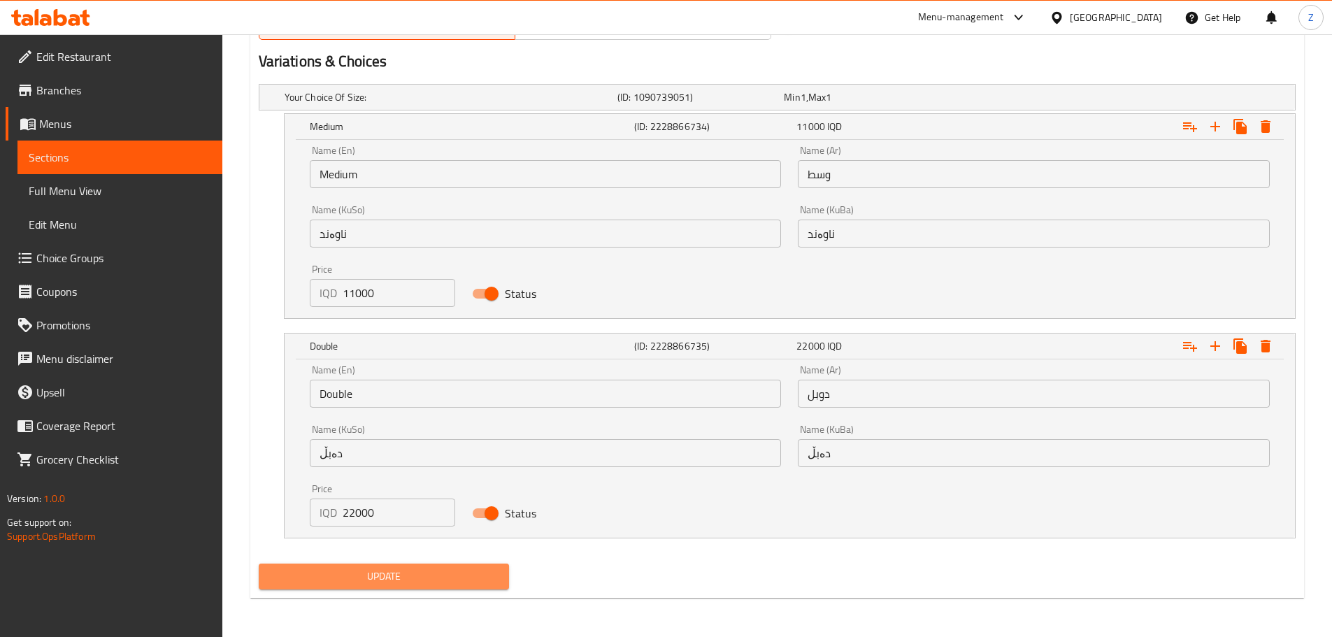
click at [377, 574] on span "Update" at bounding box center [384, 576] width 229 height 17
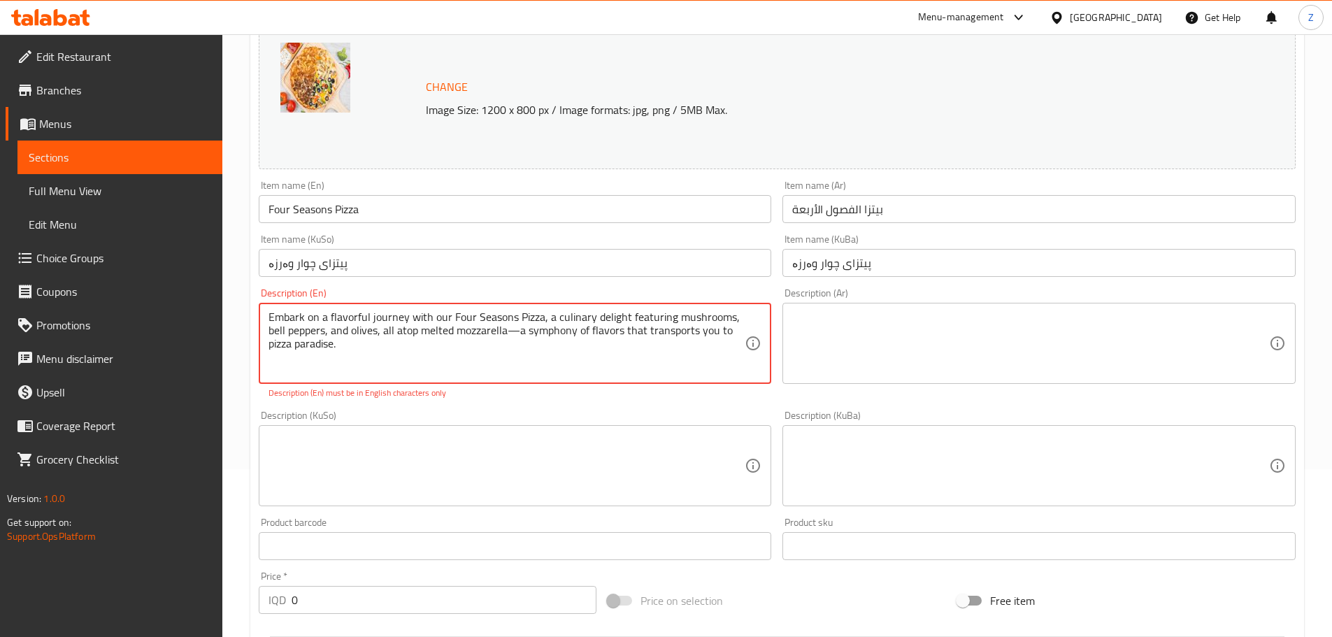
click at [510, 360] on textarea "Embark on a flavorful journey with our Four Seasons Pizza, a culinary delight f…" at bounding box center [506, 343] width 477 height 66
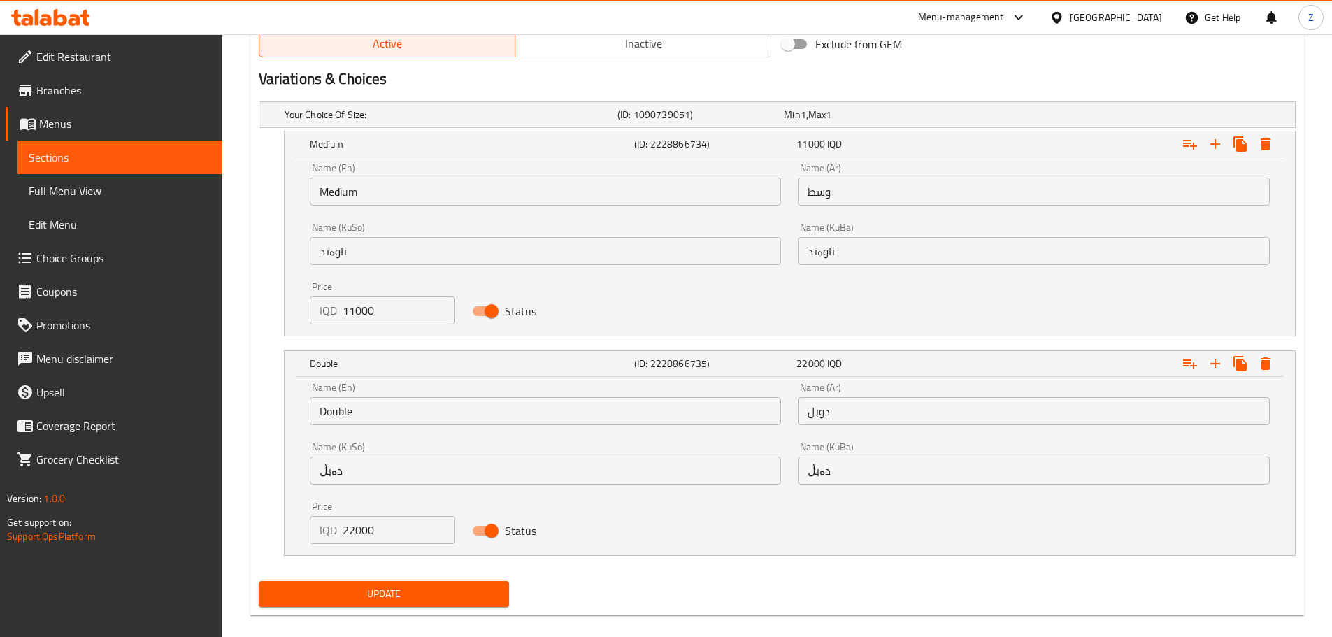
scroll to position [921, 0]
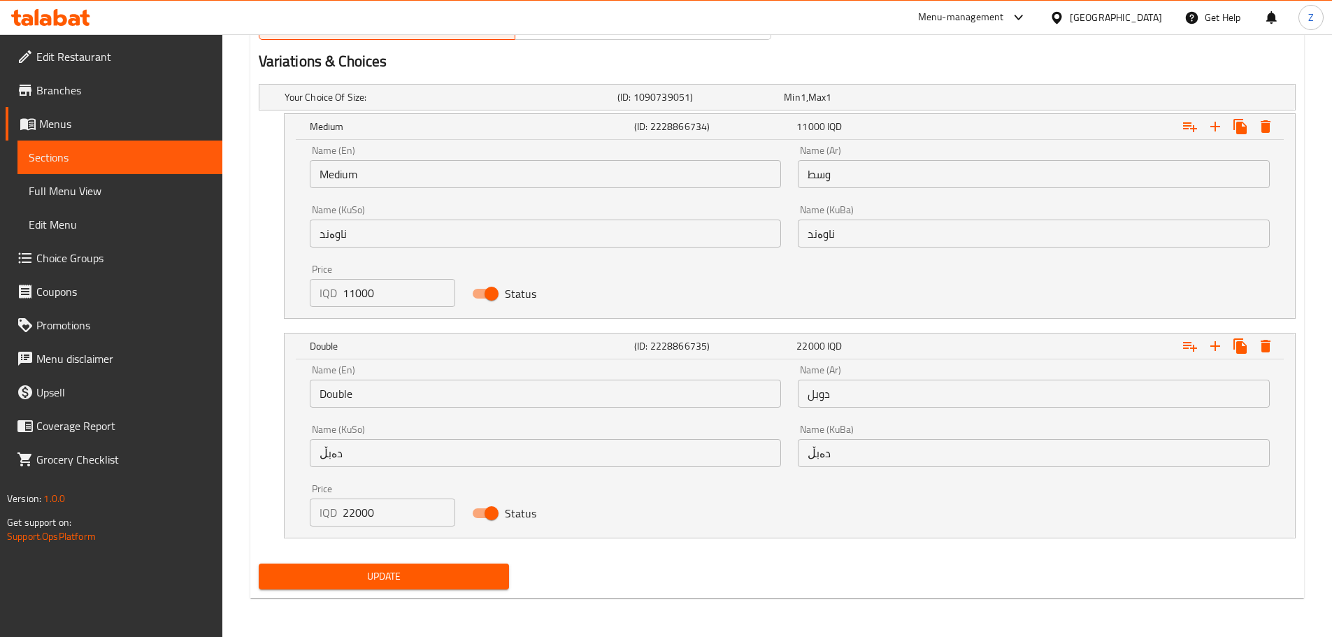
click at [421, 564] on button "Update" at bounding box center [384, 576] width 251 height 26
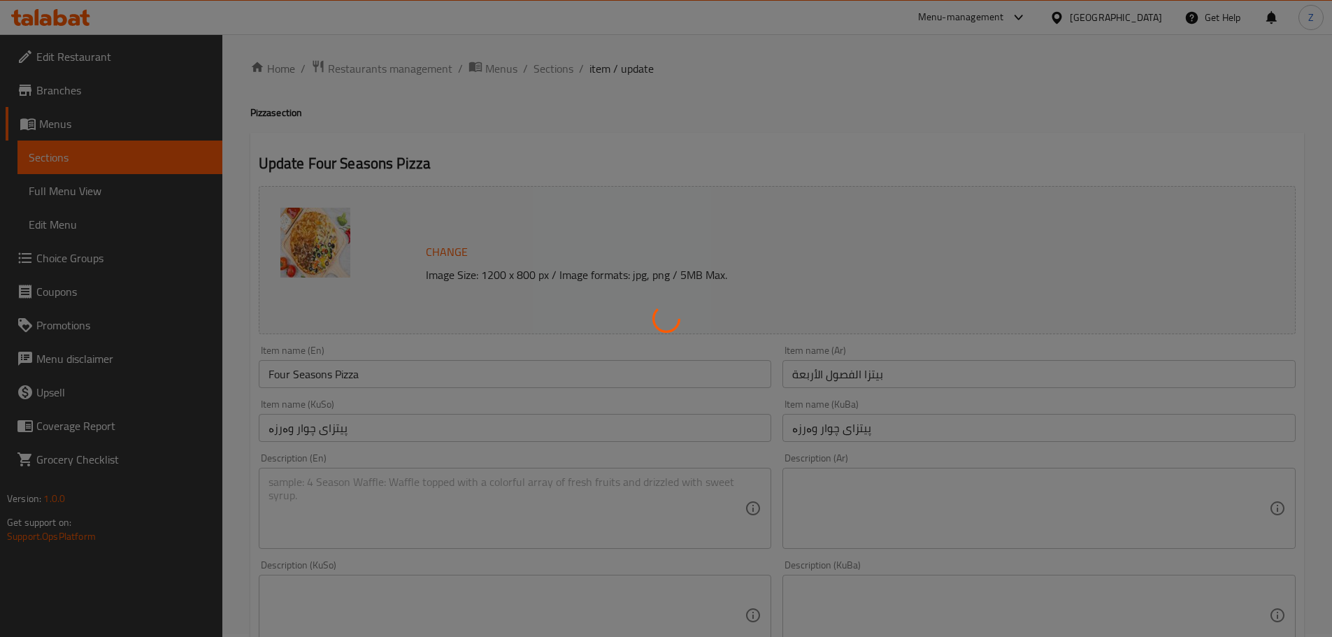
scroll to position [0, 0]
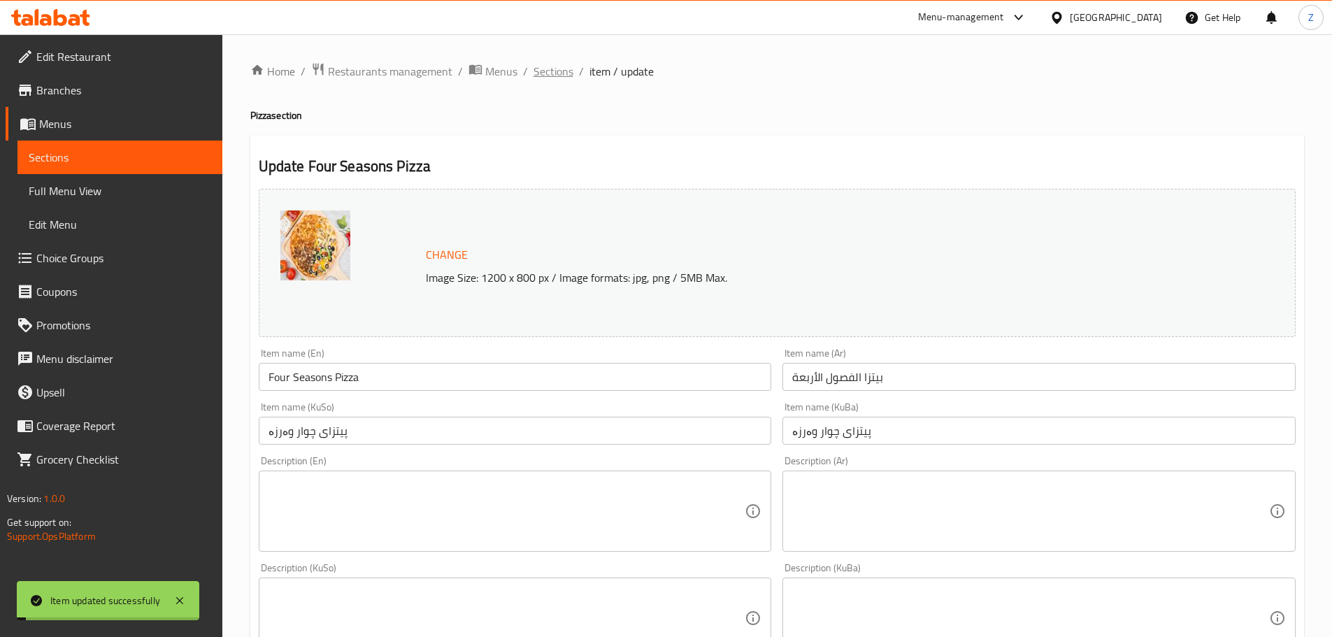
click at [556, 80] on span "Sections" at bounding box center [553, 71] width 40 height 17
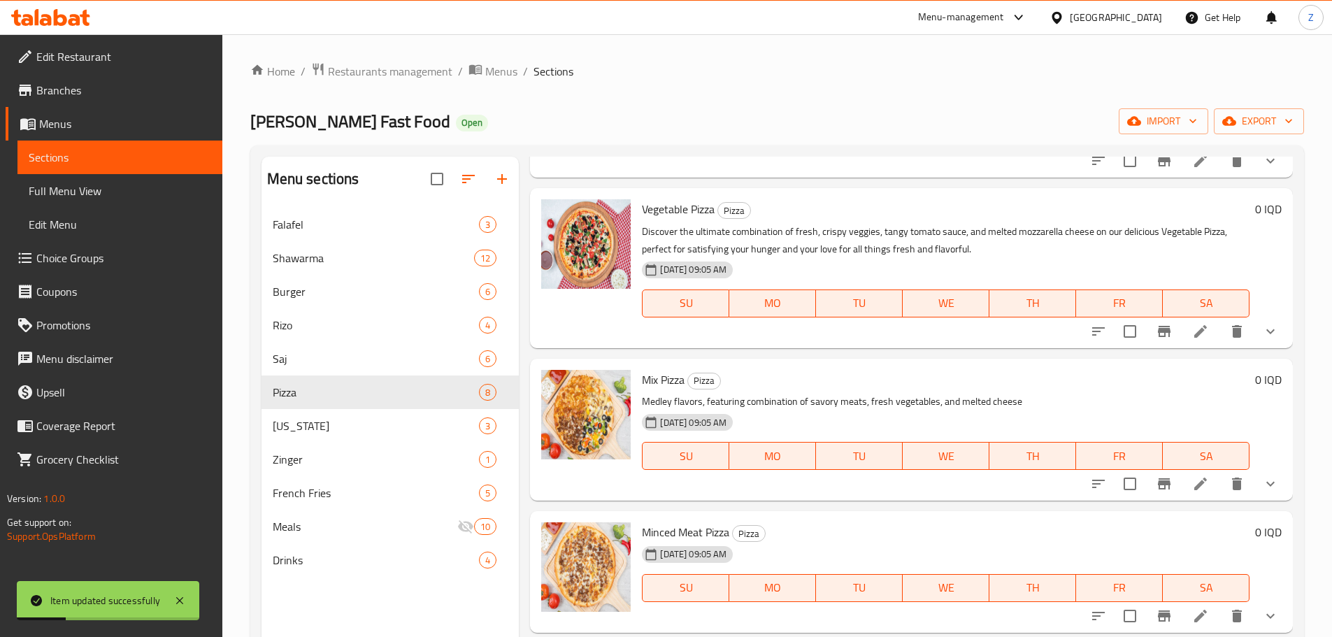
scroll to position [631, 0]
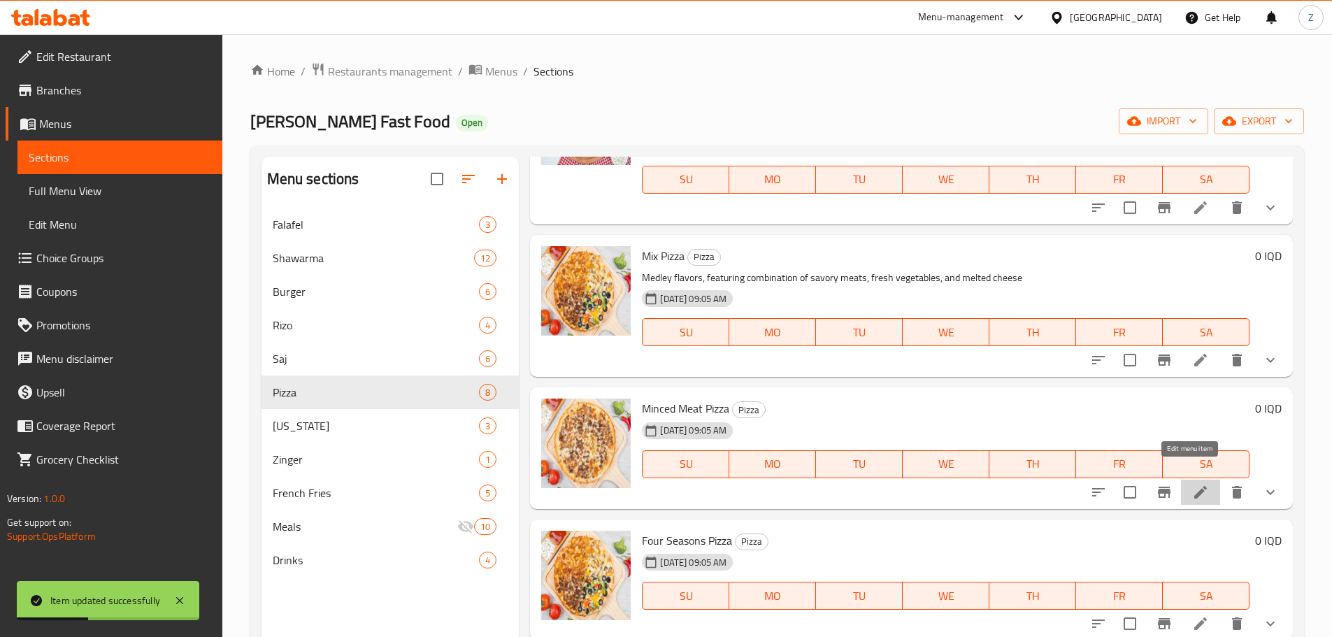
click at [1195, 484] on icon at bounding box center [1200, 492] width 17 height 17
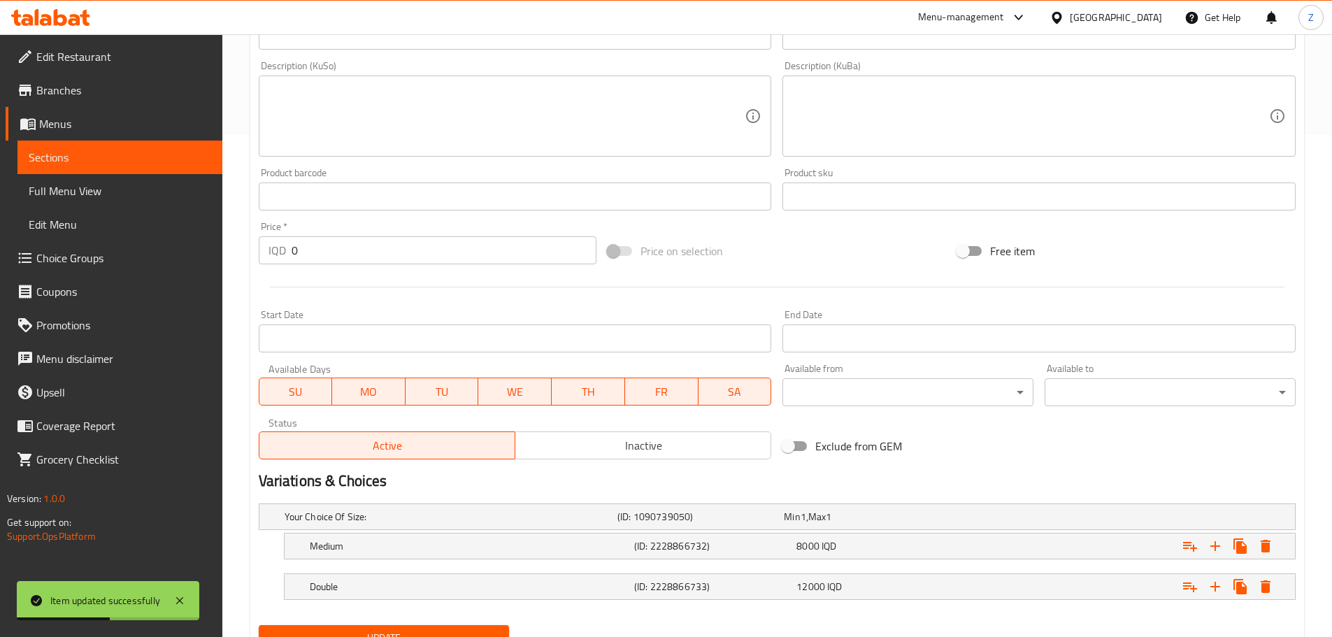
scroll to position [563, 0]
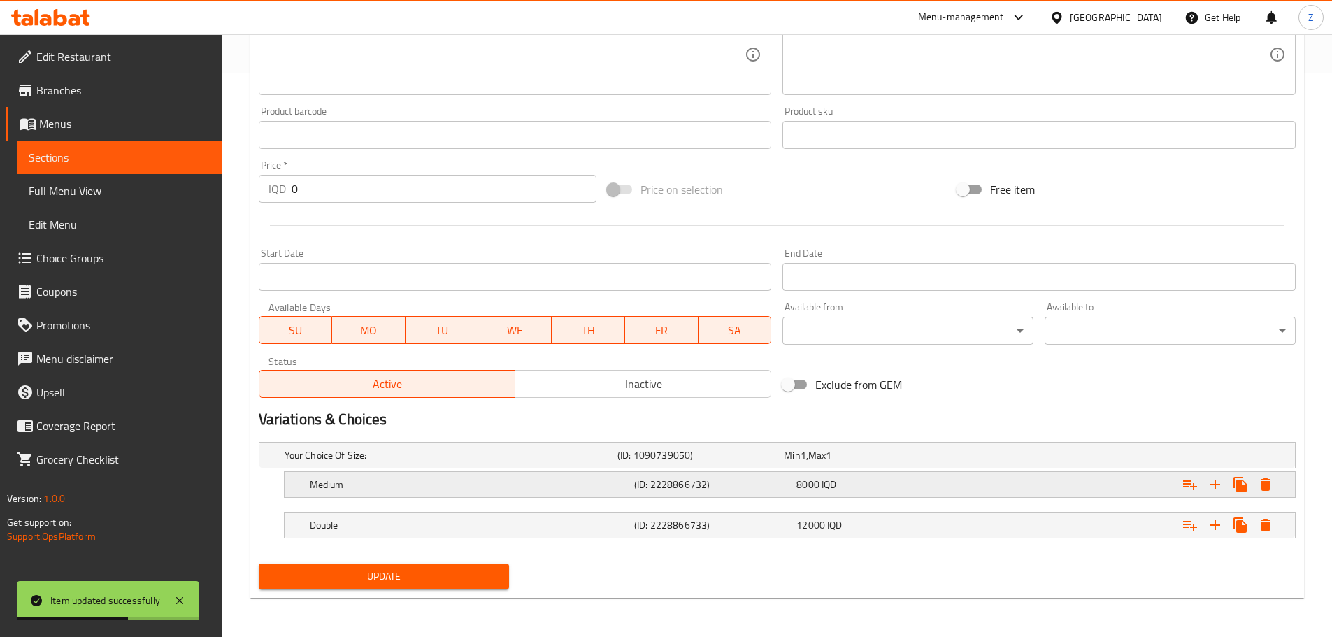
click at [535, 470] on div "Medium (ID: 2228866732) 8000 IQD" at bounding box center [781, 455] width 999 height 31
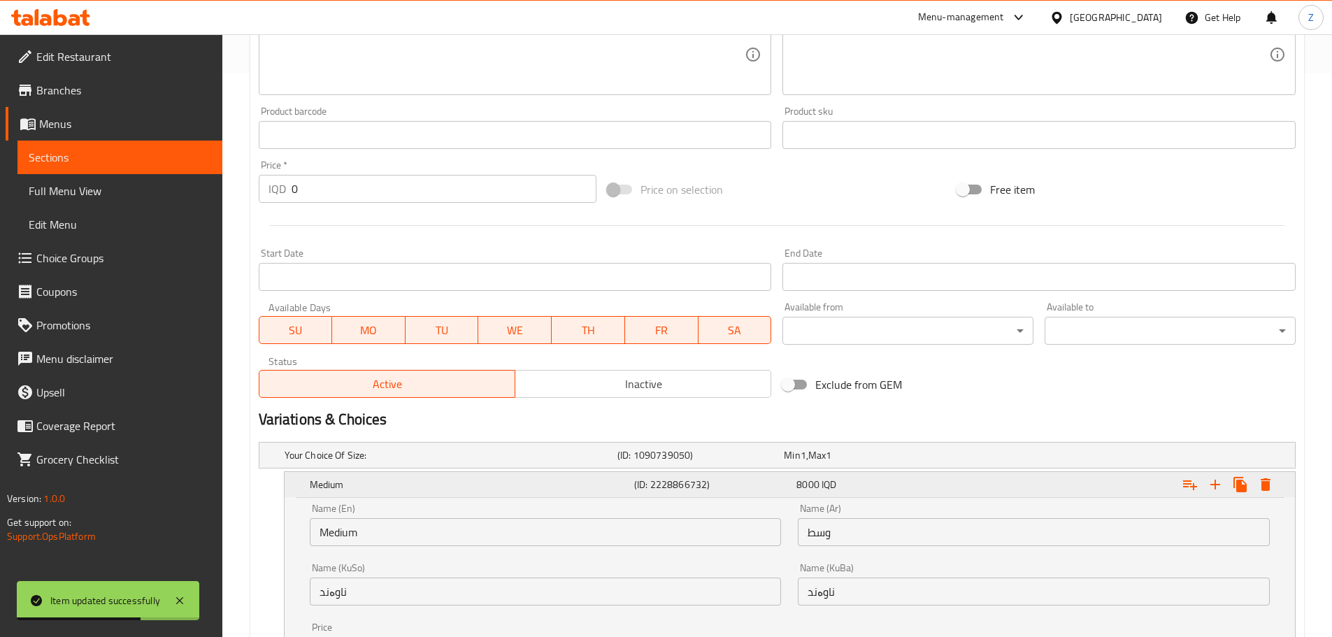
scroll to position [742, 0]
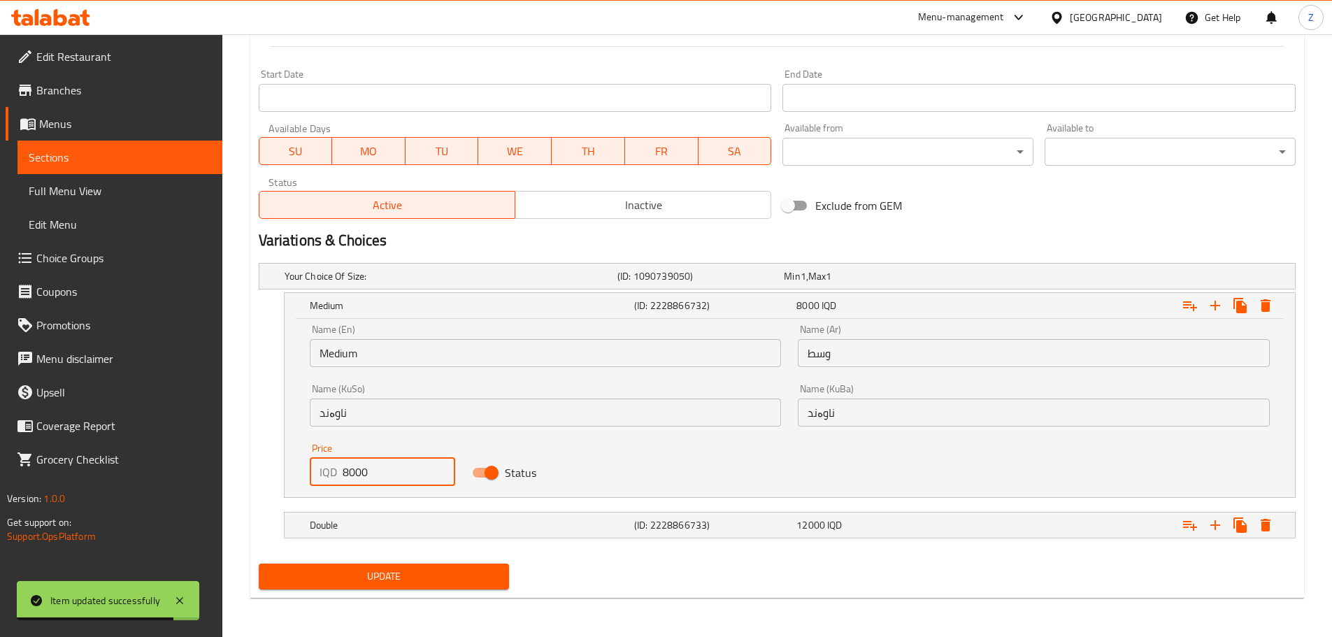
drag, startPoint x: 349, startPoint y: 480, endPoint x: 335, endPoint y: 472, distance: 16.3
click at [335, 472] on div "IQD 8000 Price" at bounding box center [383, 472] width 146 height 28
type input "11000"
click at [354, 283] on h5 "Double" at bounding box center [447, 276] width 327 height 14
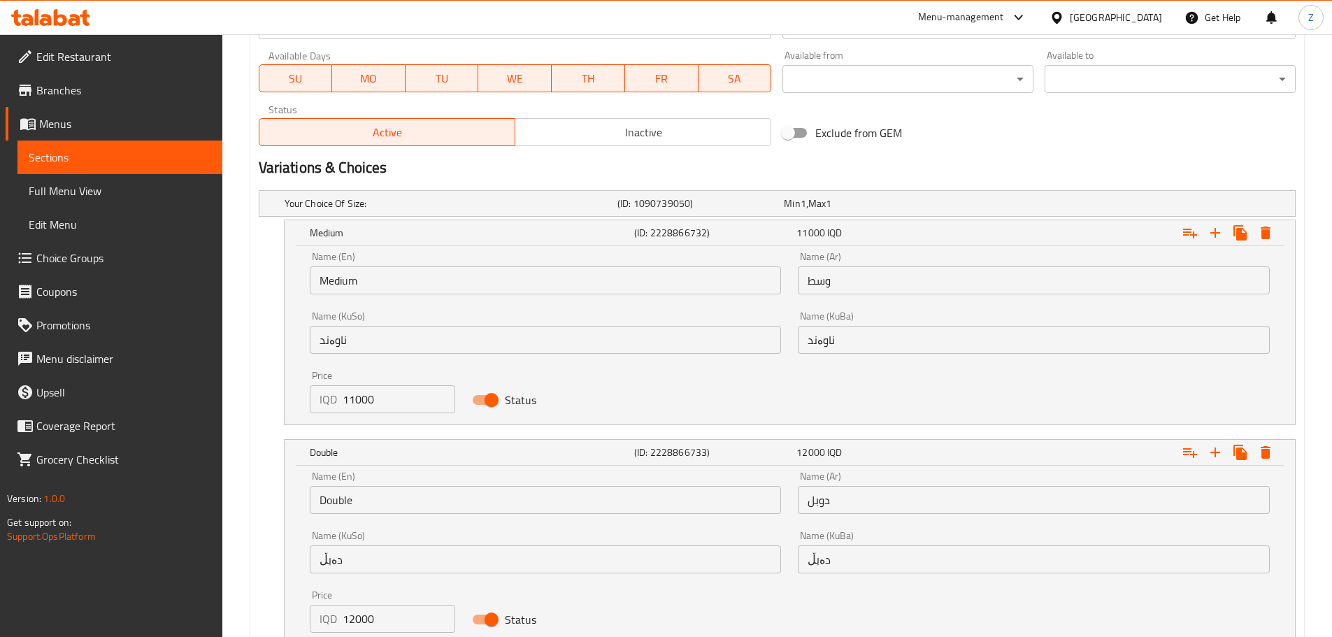
scroll to position [916, 0]
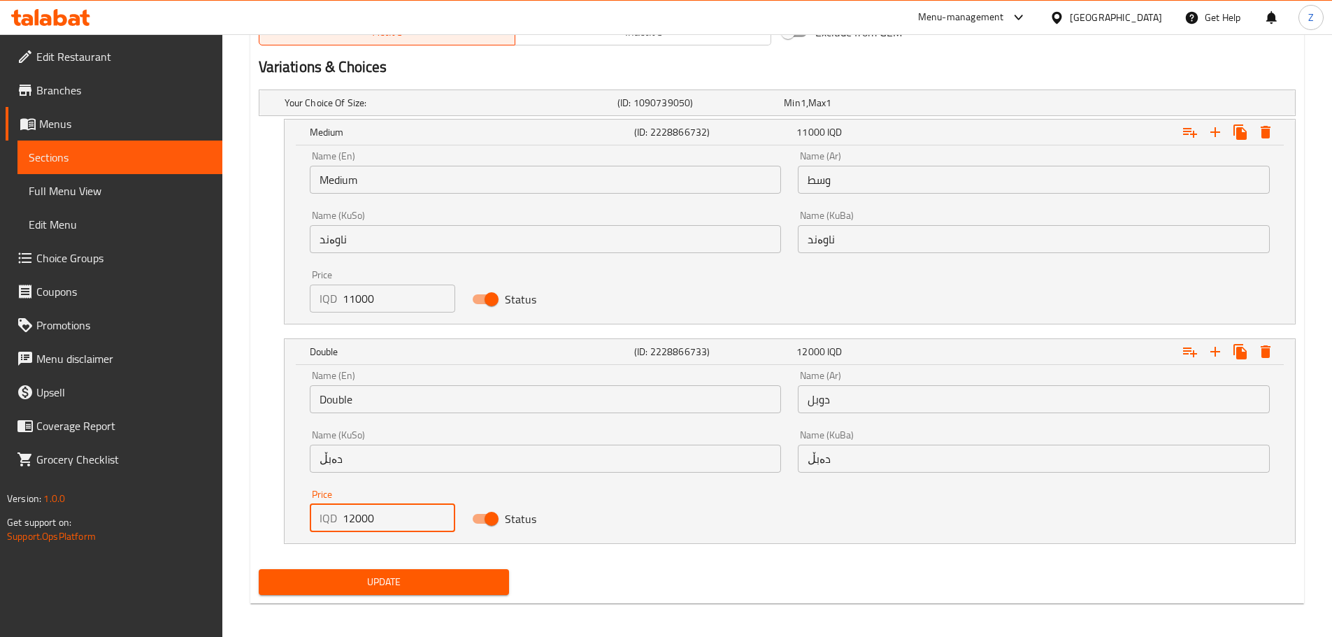
drag, startPoint x: 347, startPoint y: 518, endPoint x: 337, endPoint y: 518, distance: 9.8
click at [337, 518] on div "IQD 12000 Price" at bounding box center [383, 518] width 146 height 28
type input "22000"
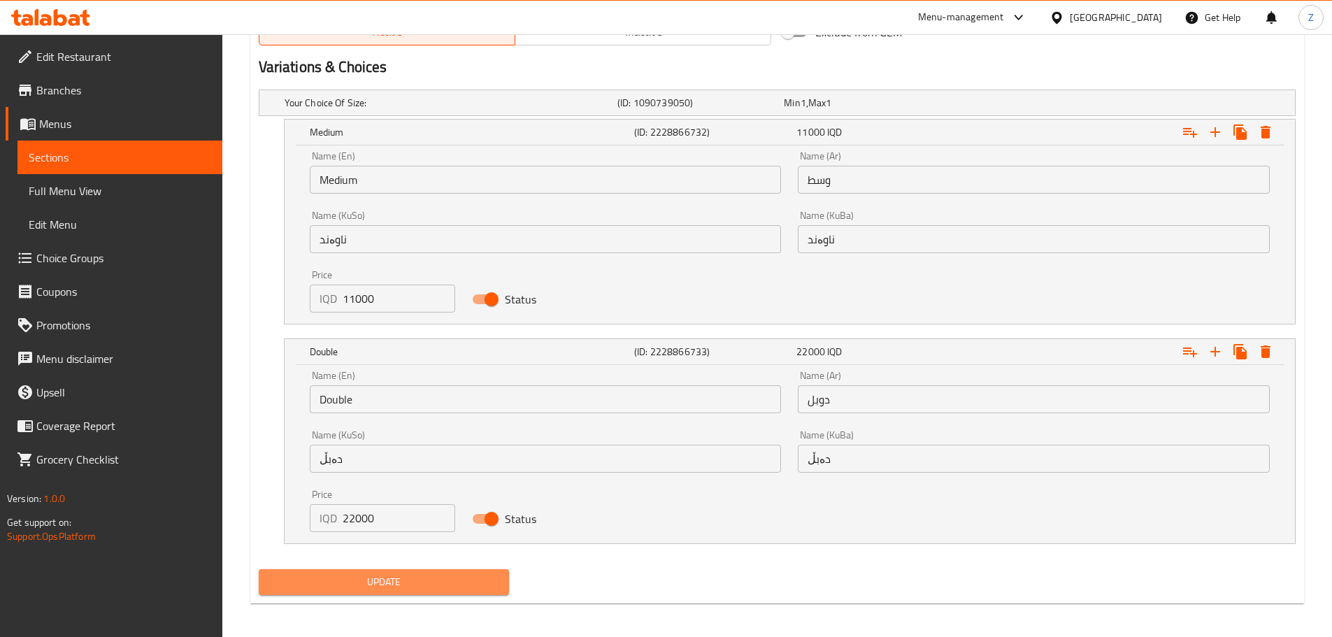
click at [380, 582] on span "Update" at bounding box center [384, 581] width 229 height 17
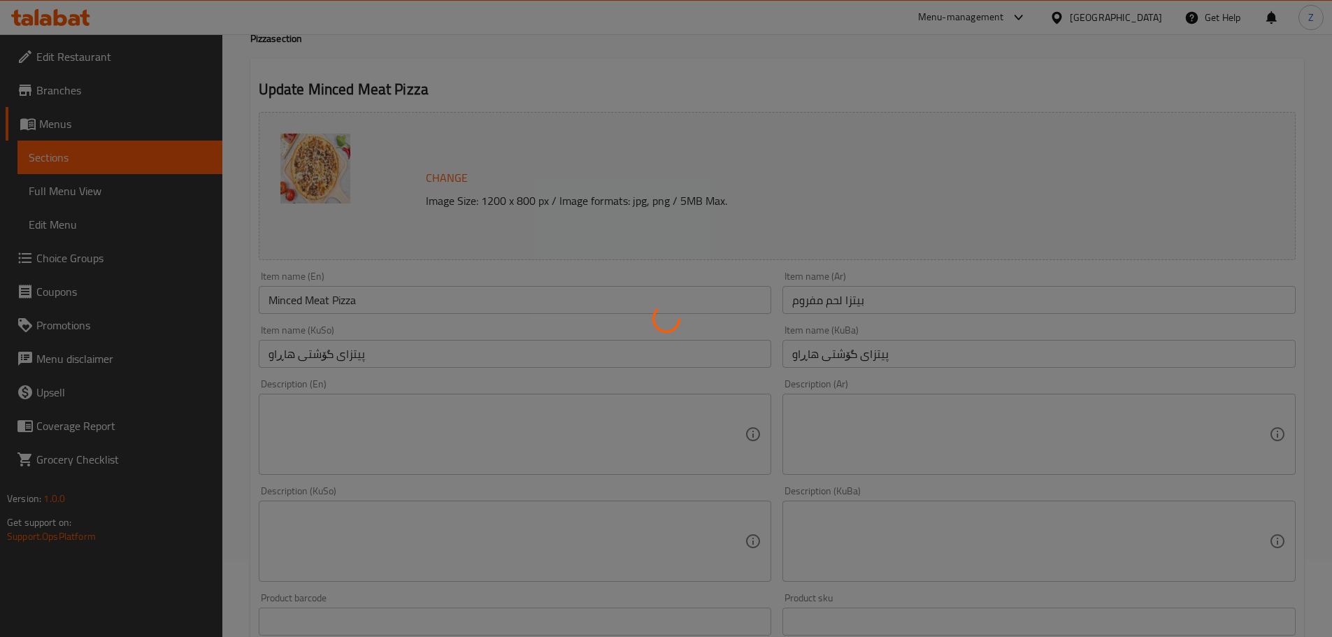
scroll to position [0, 0]
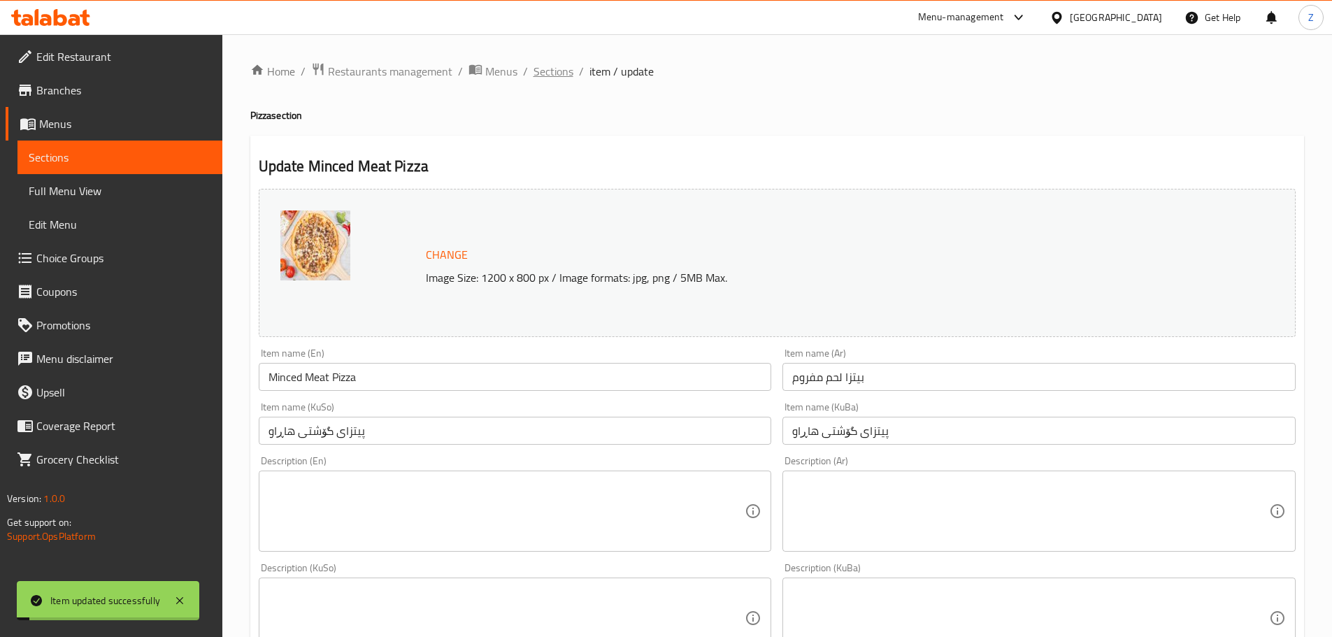
click at [533, 64] on span "Sections" at bounding box center [553, 71] width 40 height 17
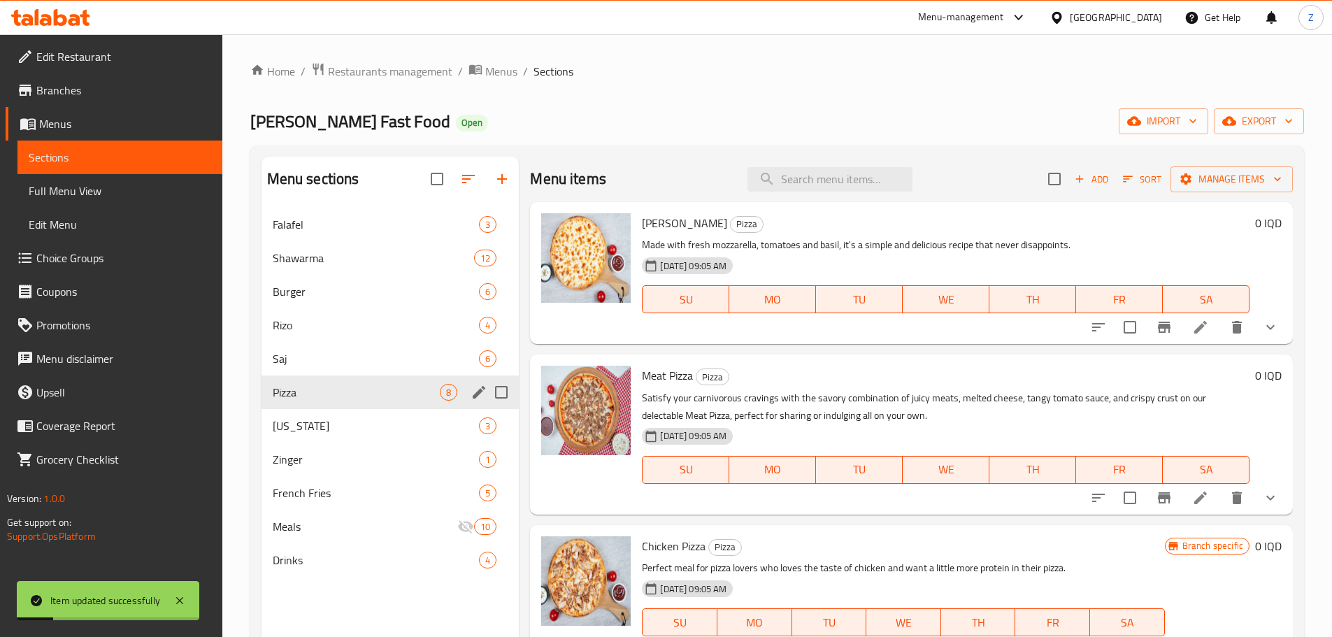
click at [328, 368] on div "Saj 6" at bounding box center [390, 359] width 258 height 34
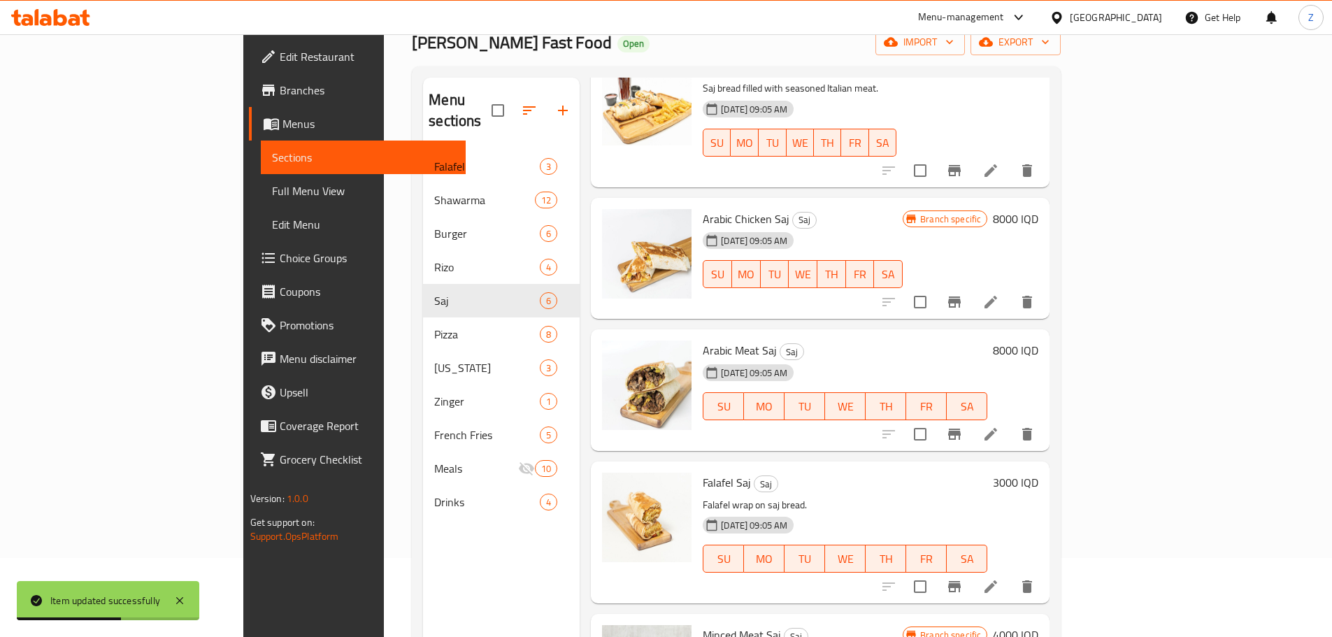
scroll to position [196, 0]
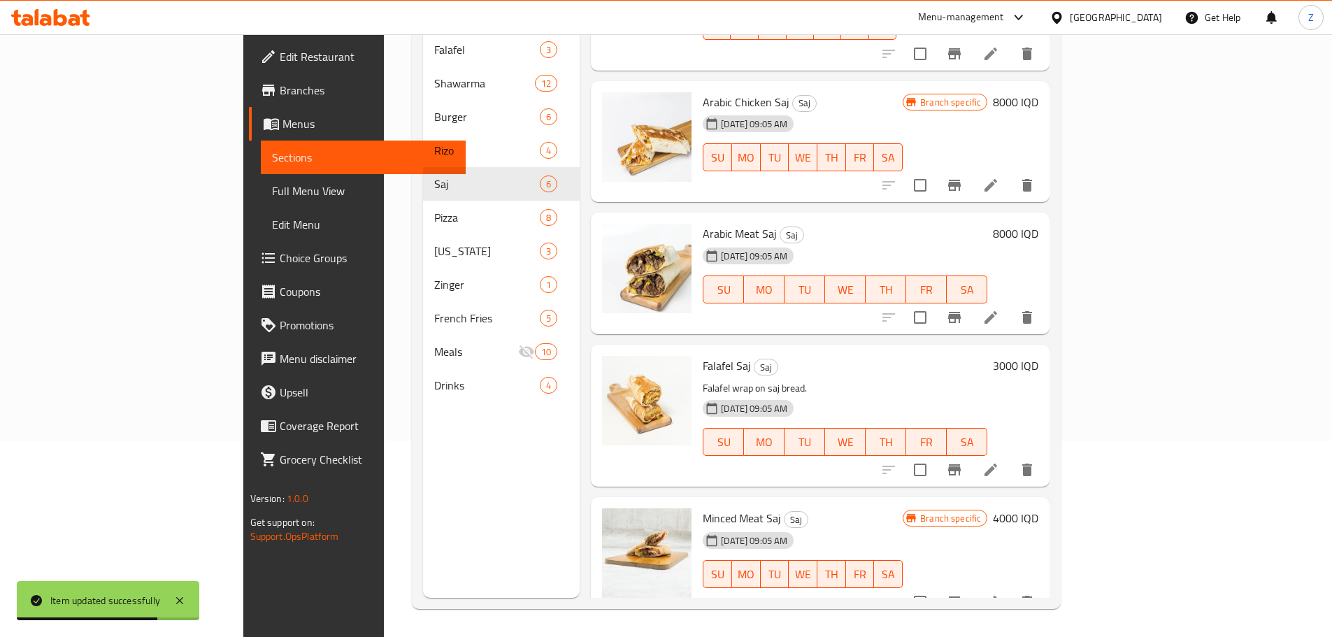
click at [1038, 508] on h6 "4000 IQD" at bounding box center [1015, 518] width 45 height 20
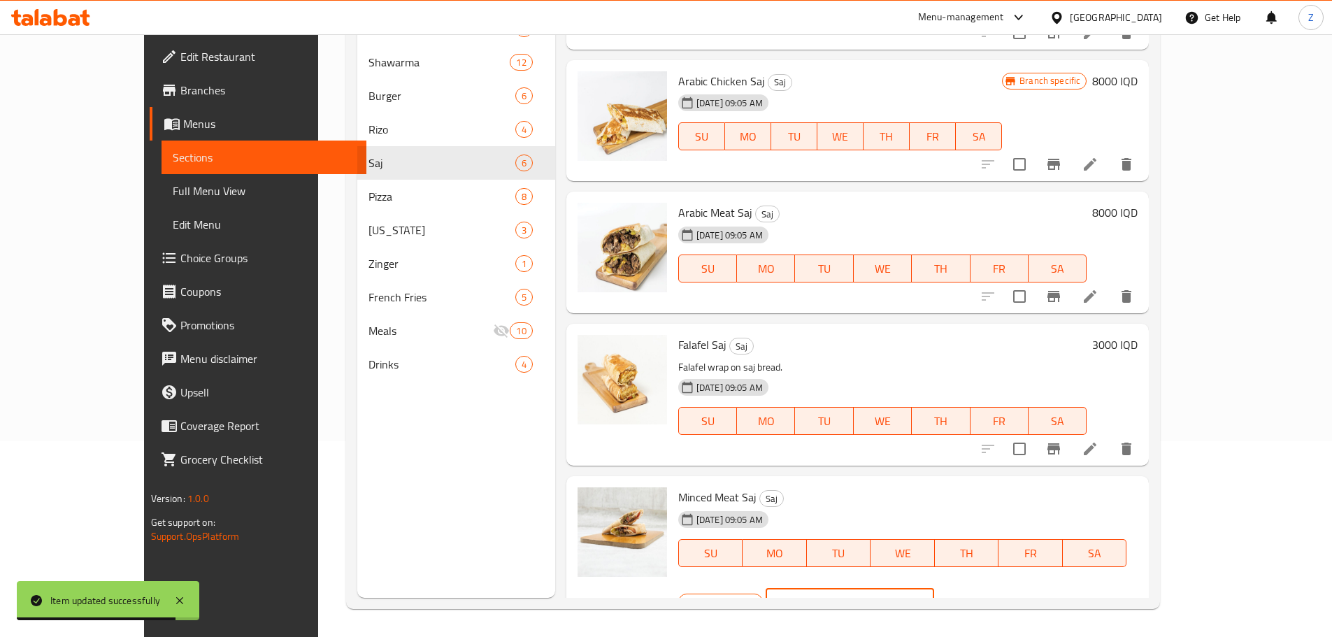
click at [934, 588] on input "4000" at bounding box center [866, 602] width 136 height 28
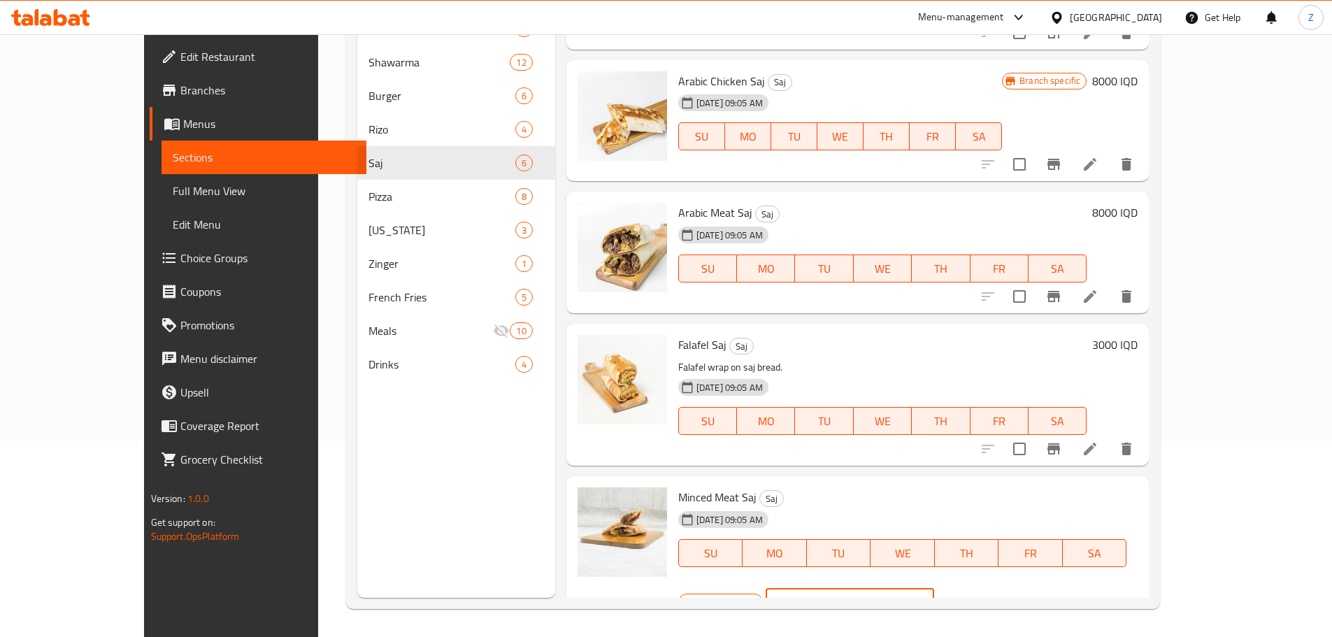
type input "6500"
click at [990, 595] on icon "ok" at bounding box center [983, 602] width 14 height 14
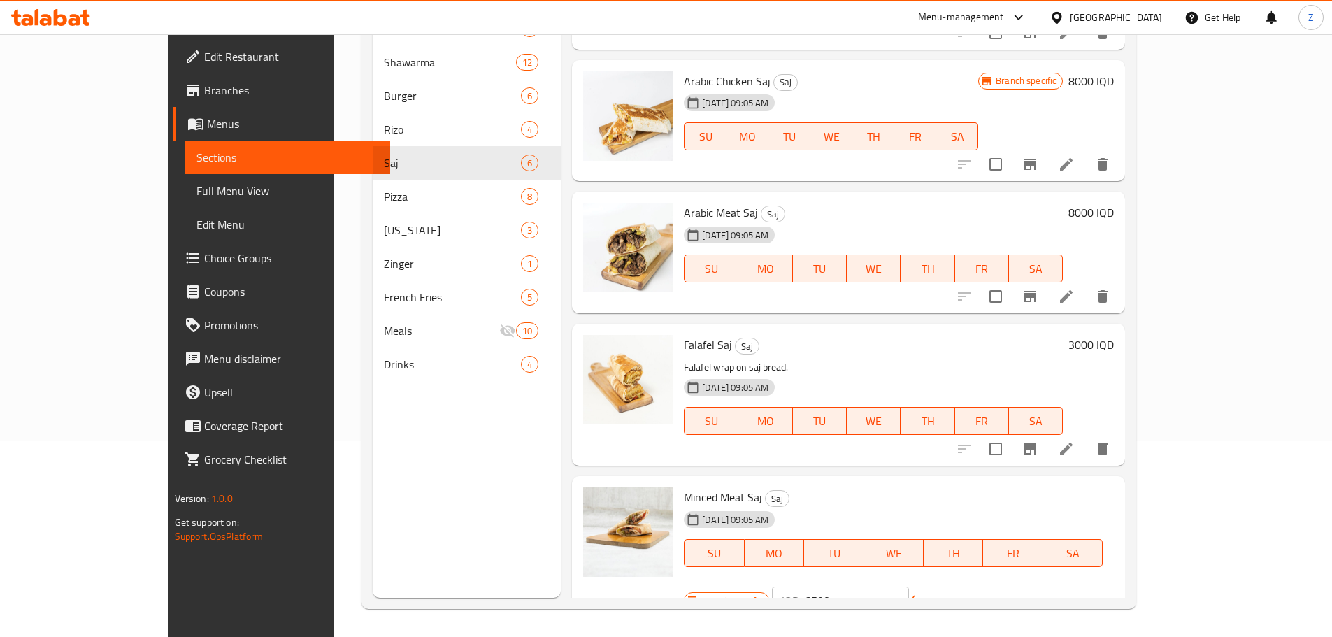
click at [1046, 592] on button "Branch-specific-item" at bounding box center [1030, 609] width 34 height 34
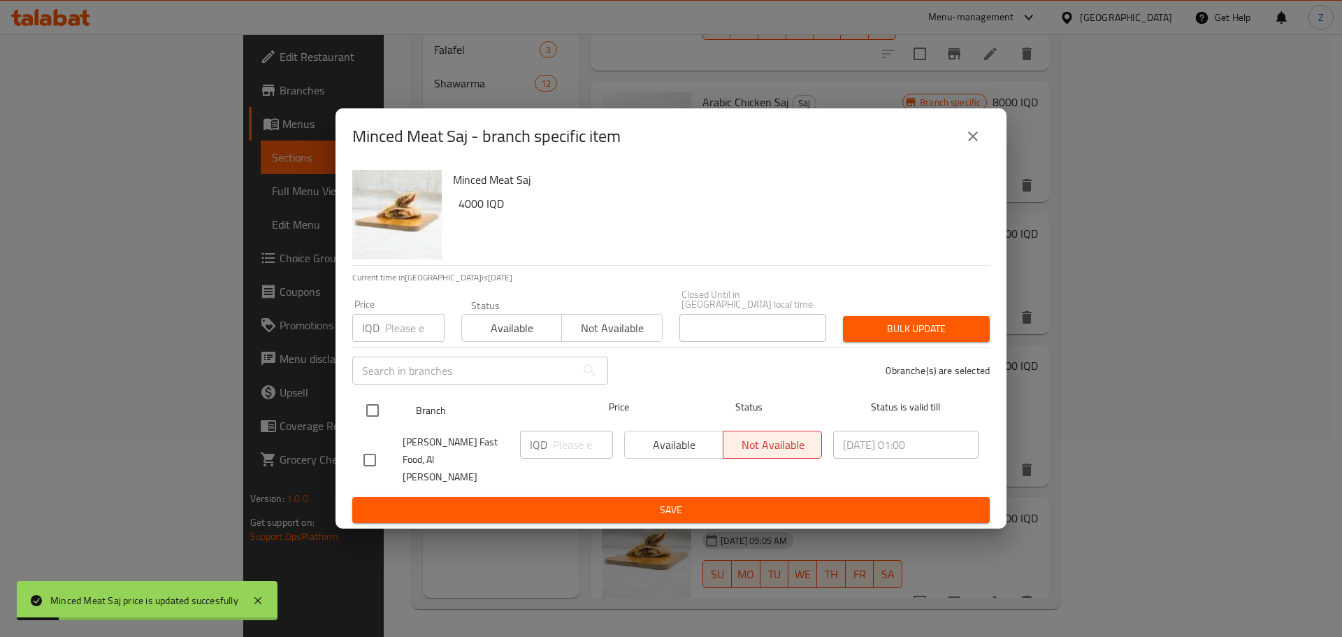
click at [375, 421] on input "checkbox" at bounding box center [372, 410] width 29 height 29
checkbox input "true"
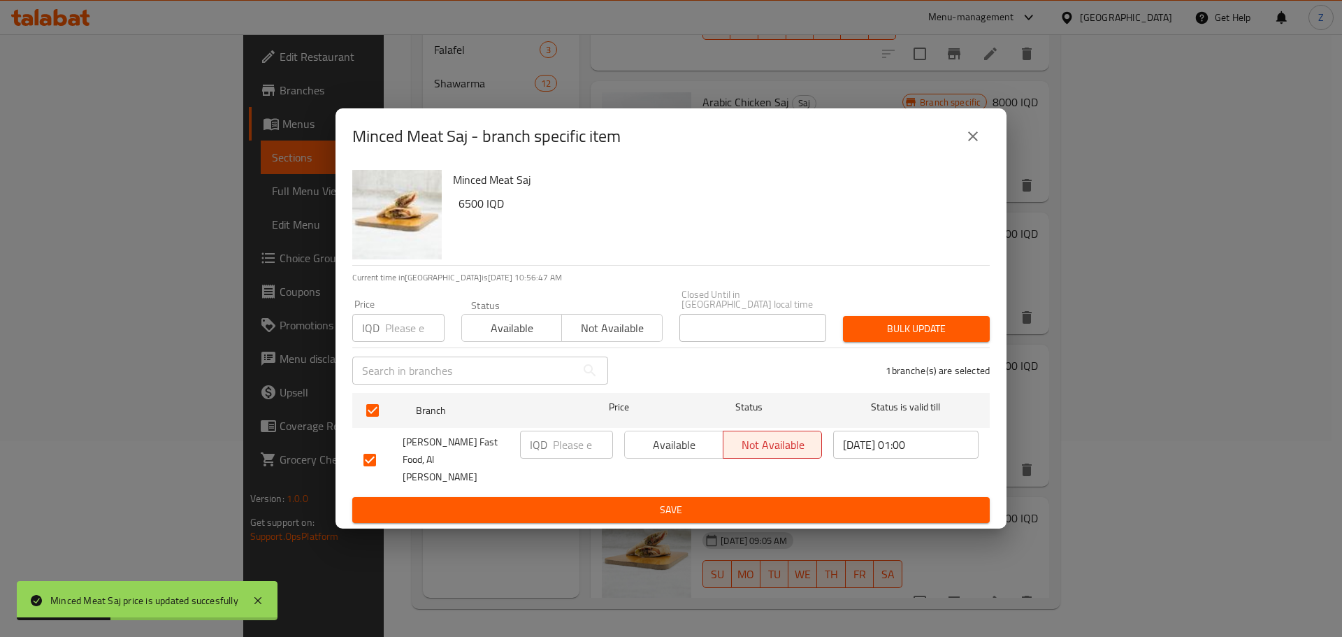
click at [976, 145] on icon "close" at bounding box center [973, 136] width 17 height 17
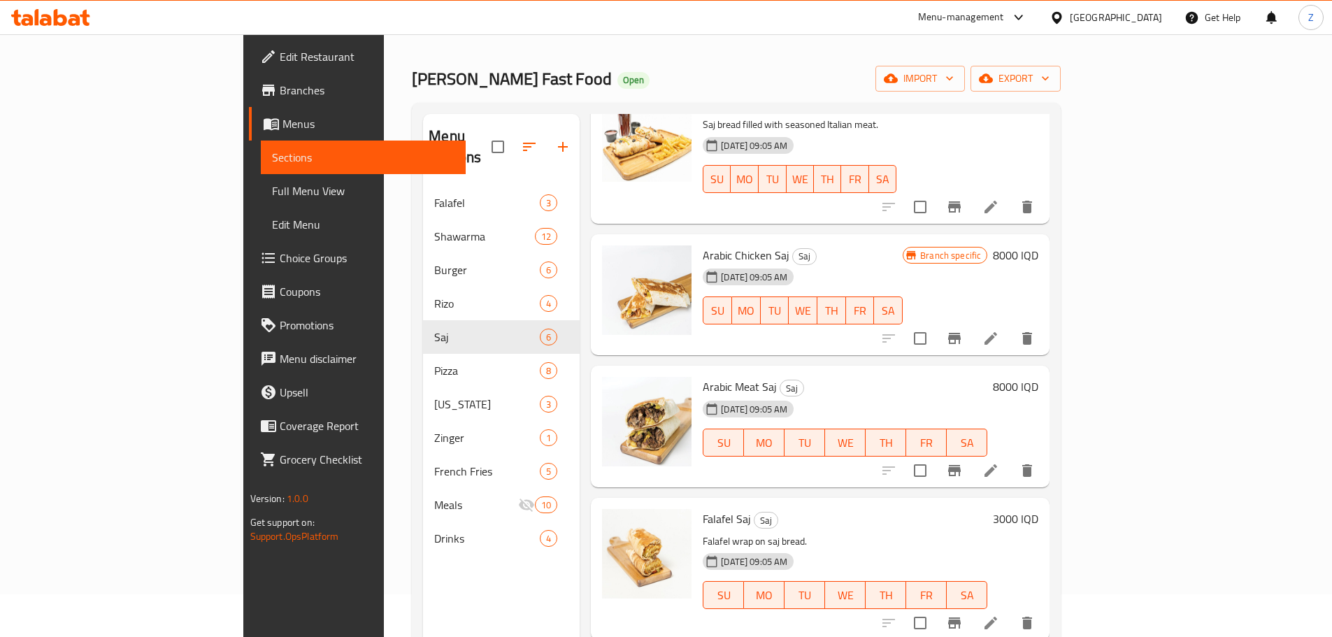
scroll to position [0, 0]
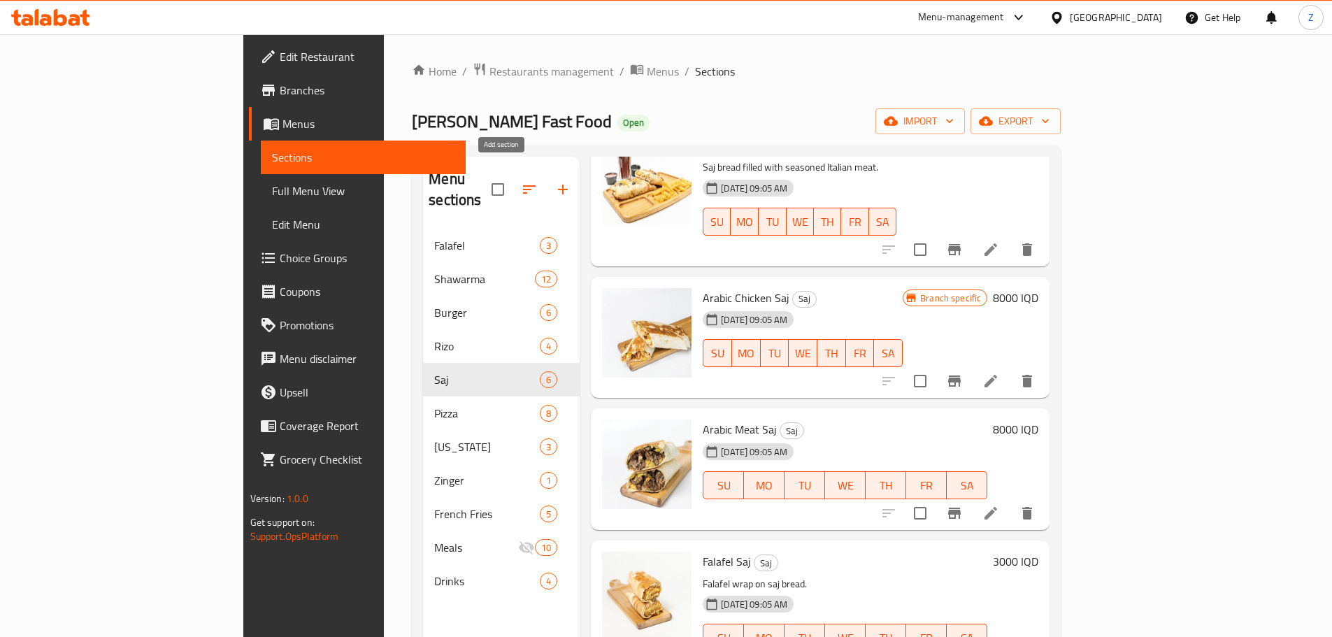
click at [558, 185] on icon "button" at bounding box center [563, 190] width 10 height 10
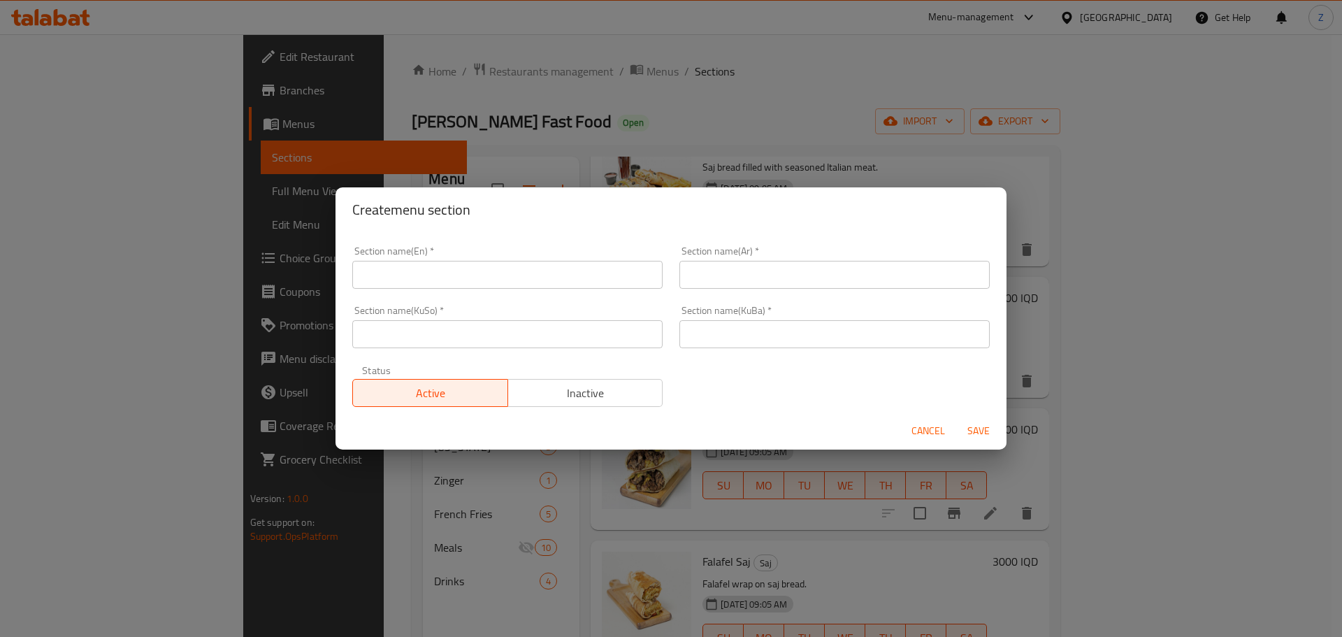
click at [583, 278] on input "text" at bounding box center [507, 275] width 310 height 28
type input "Appetizers"
click at [770, 272] on input "المقبلات" at bounding box center [834, 275] width 310 height 28
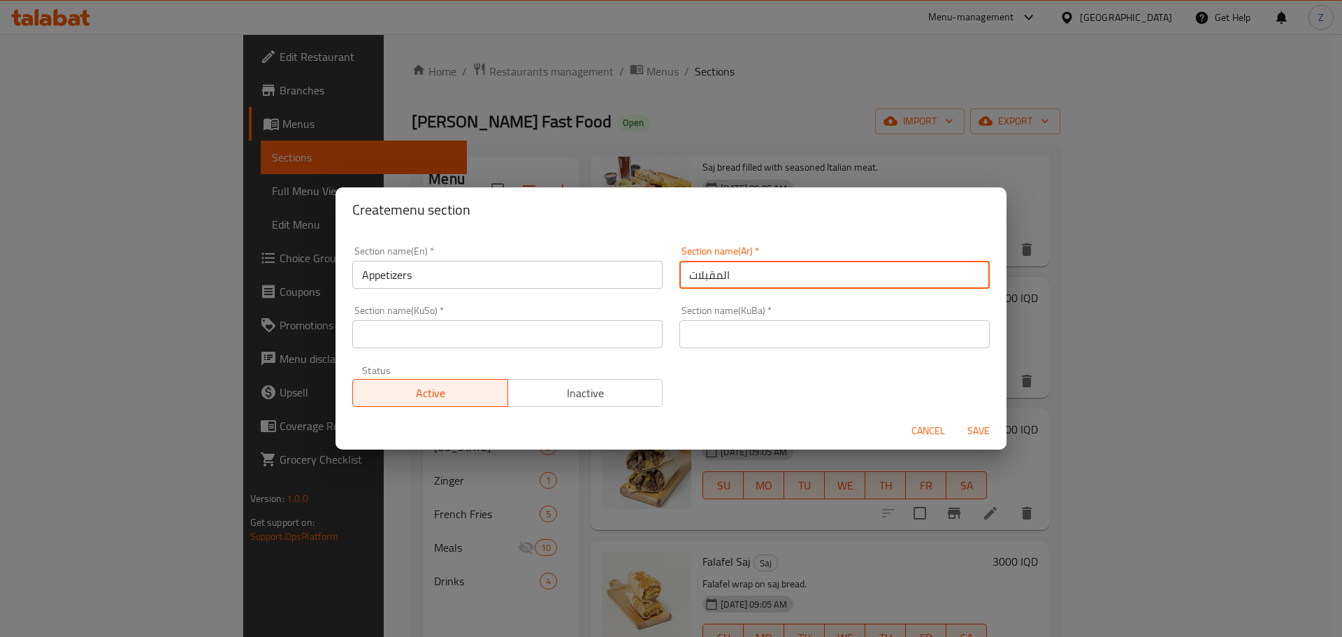
type input "المقبلات"
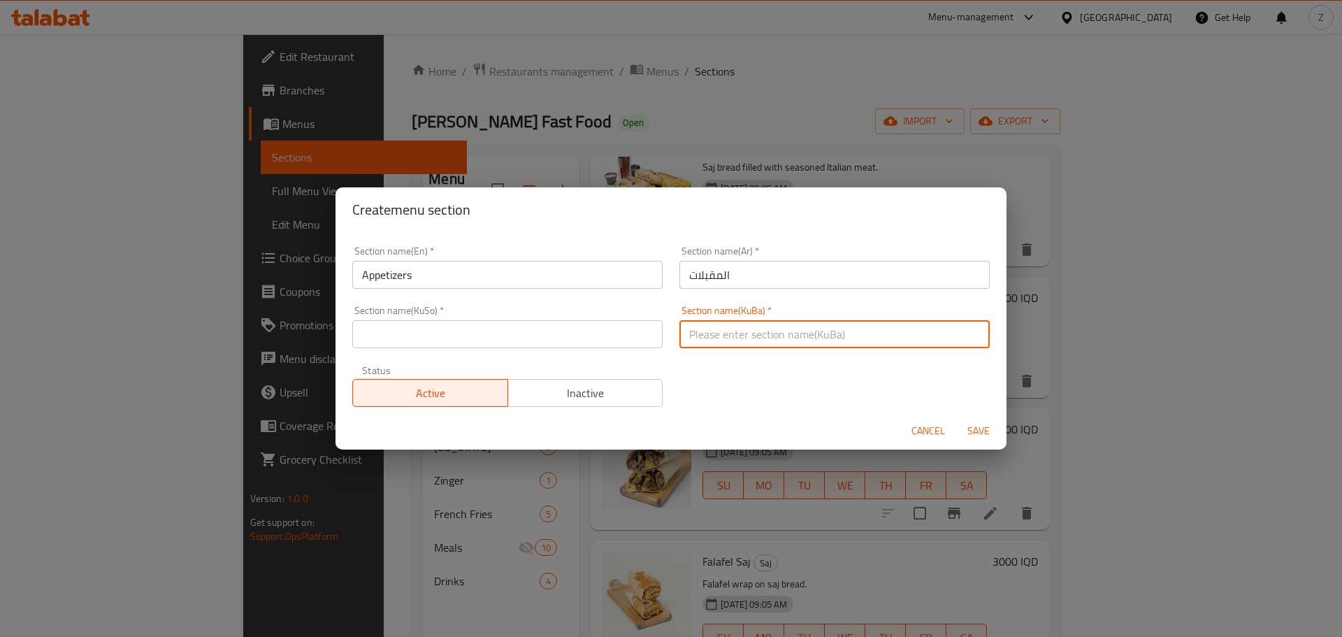
click at [714, 338] on input "text" at bounding box center [834, 334] width 310 height 28
paste input "المقبلات"
type input "المقبلات"
click at [511, 350] on div "Section name(KuSo)   * Section name(KuSo) *" at bounding box center [507, 326] width 327 height 59
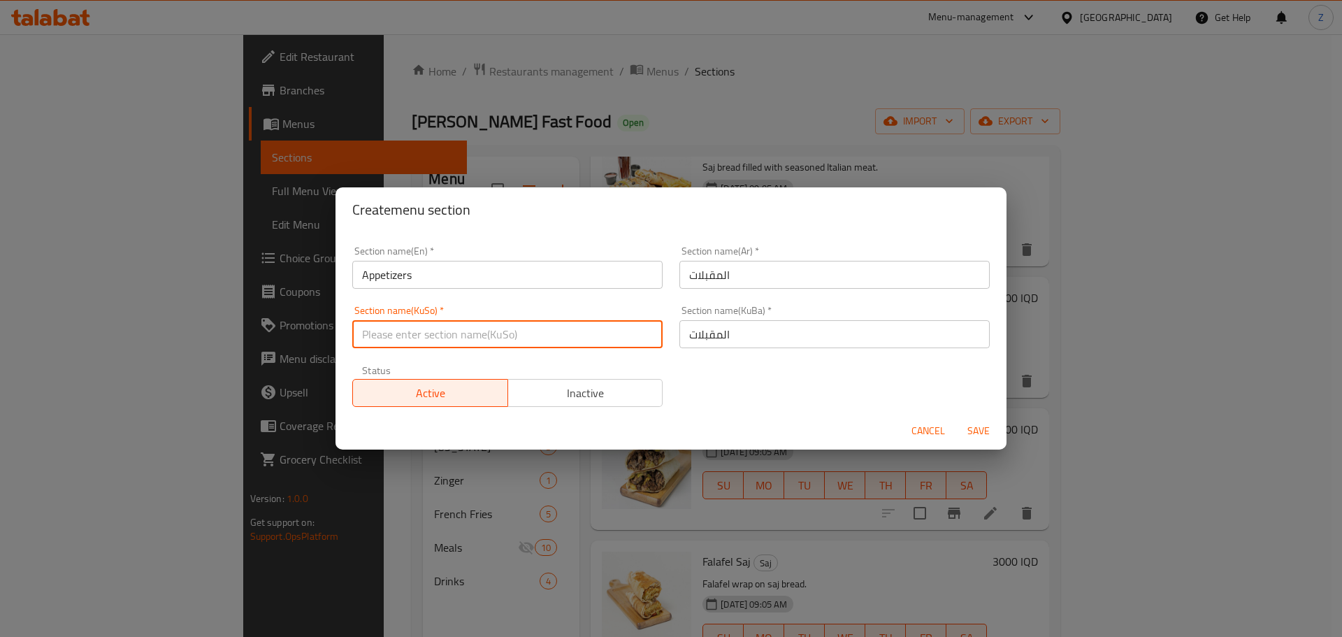
click at [514, 345] on input "text" at bounding box center [507, 334] width 310 height 28
paste input "المقبلات"
type input "المقبلات"
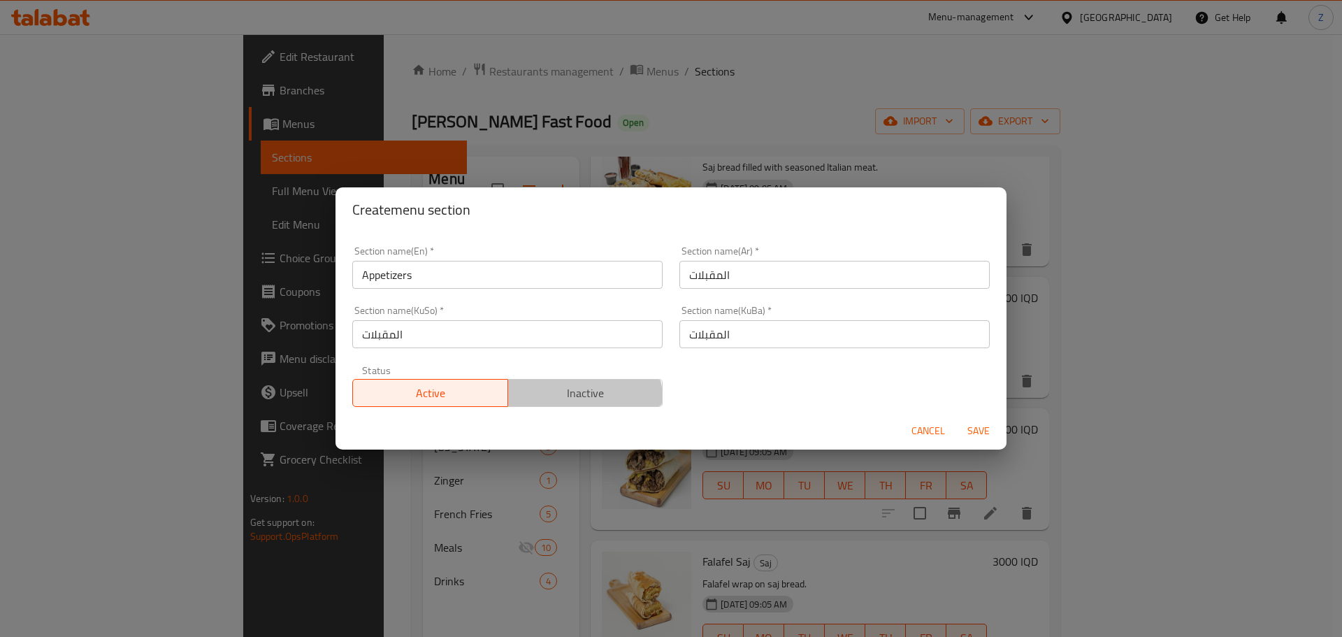
click at [575, 398] on span "Inactive" at bounding box center [586, 393] width 144 height 20
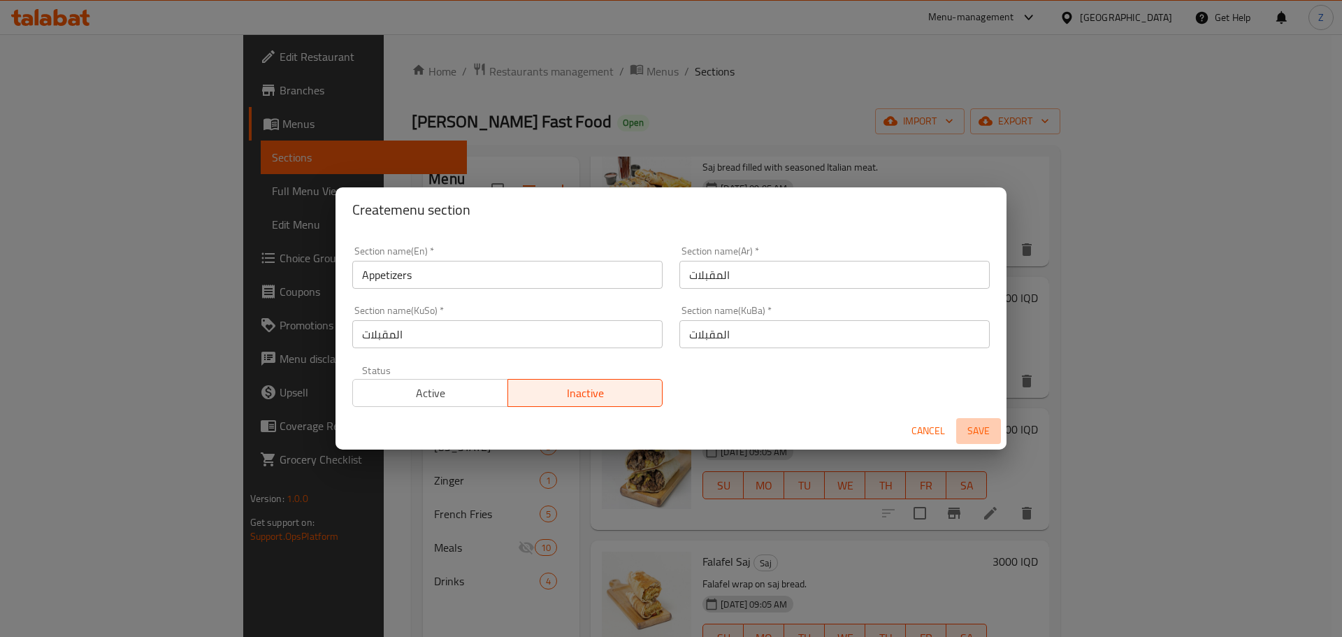
click at [977, 431] on span "Save" at bounding box center [979, 430] width 34 height 17
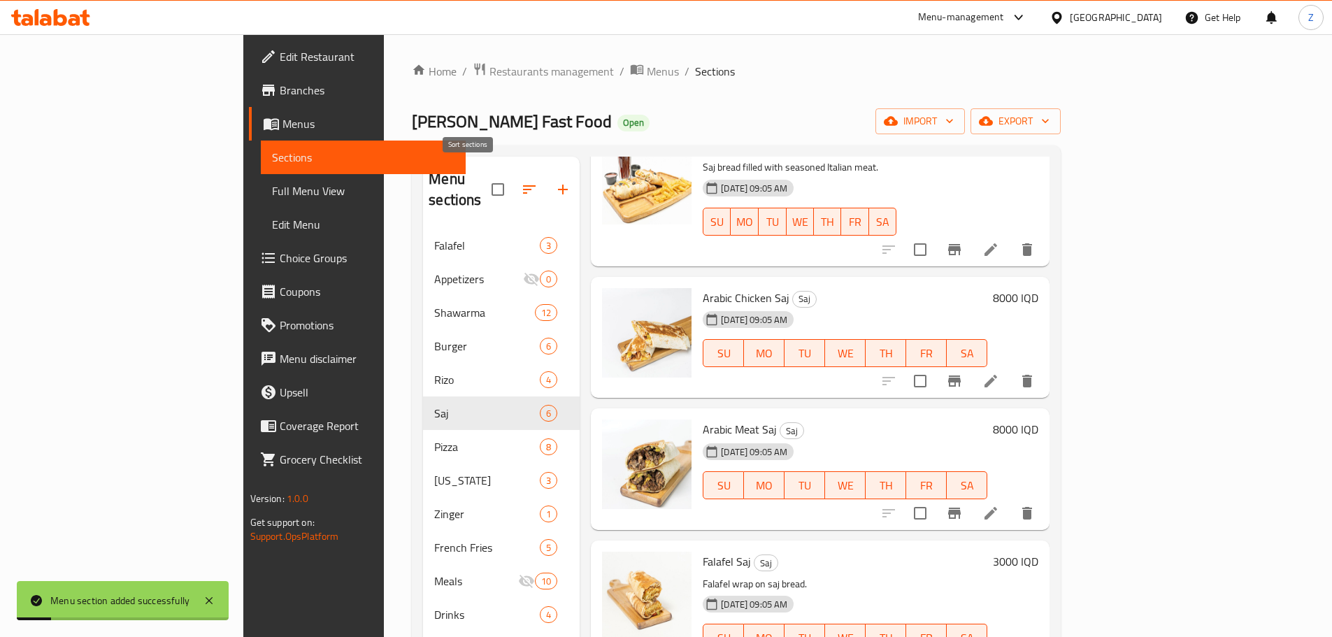
click at [512, 189] on button "button" at bounding box center [529, 190] width 34 height 34
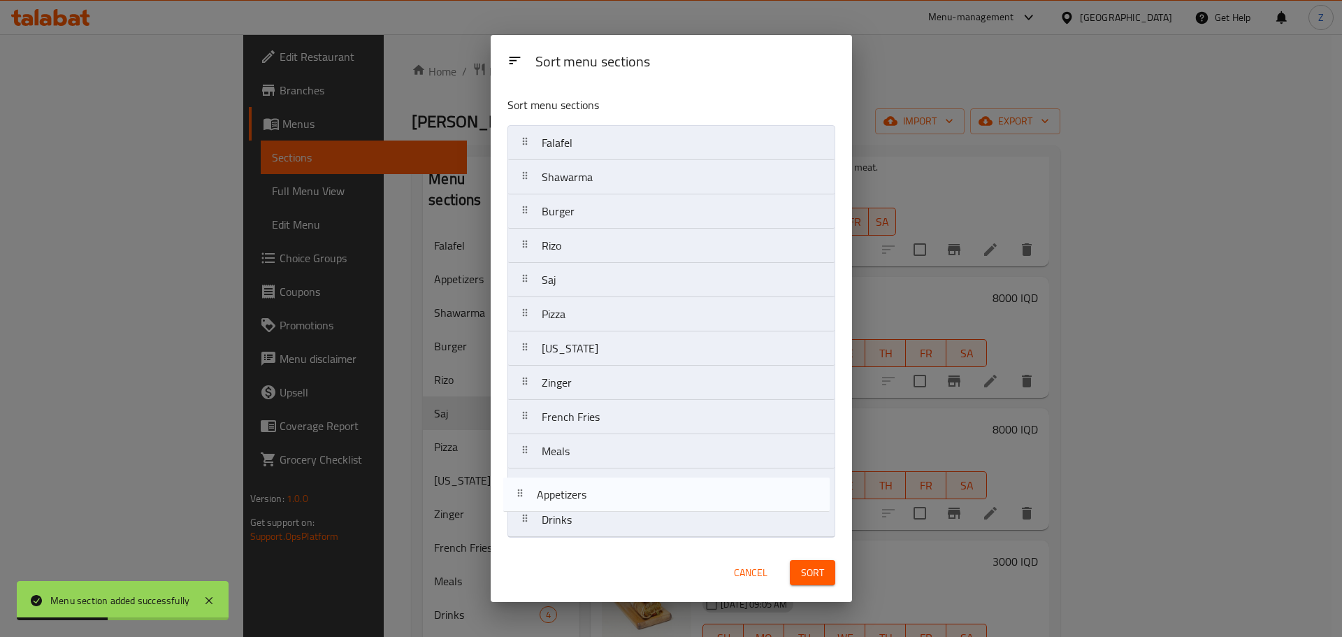
drag, startPoint x: 625, startPoint y: 179, endPoint x: 619, endPoint y: 508, distance: 329.3
click at [619, 508] on nav "Falafel Appetizers Shawarma Burger Rizo Saj Pizza Kentucky Zinger French Fries …" at bounding box center [671, 331] width 328 height 412
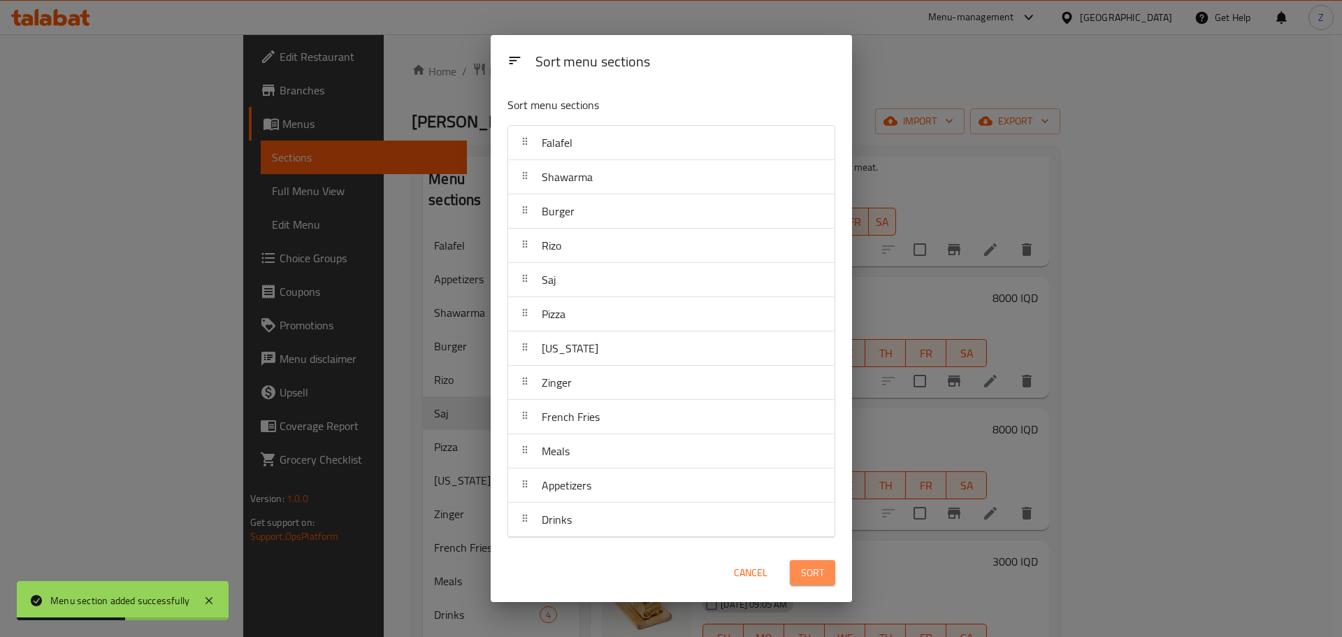
click at [812, 571] on span "Sort" at bounding box center [812, 572] width 23 height 17
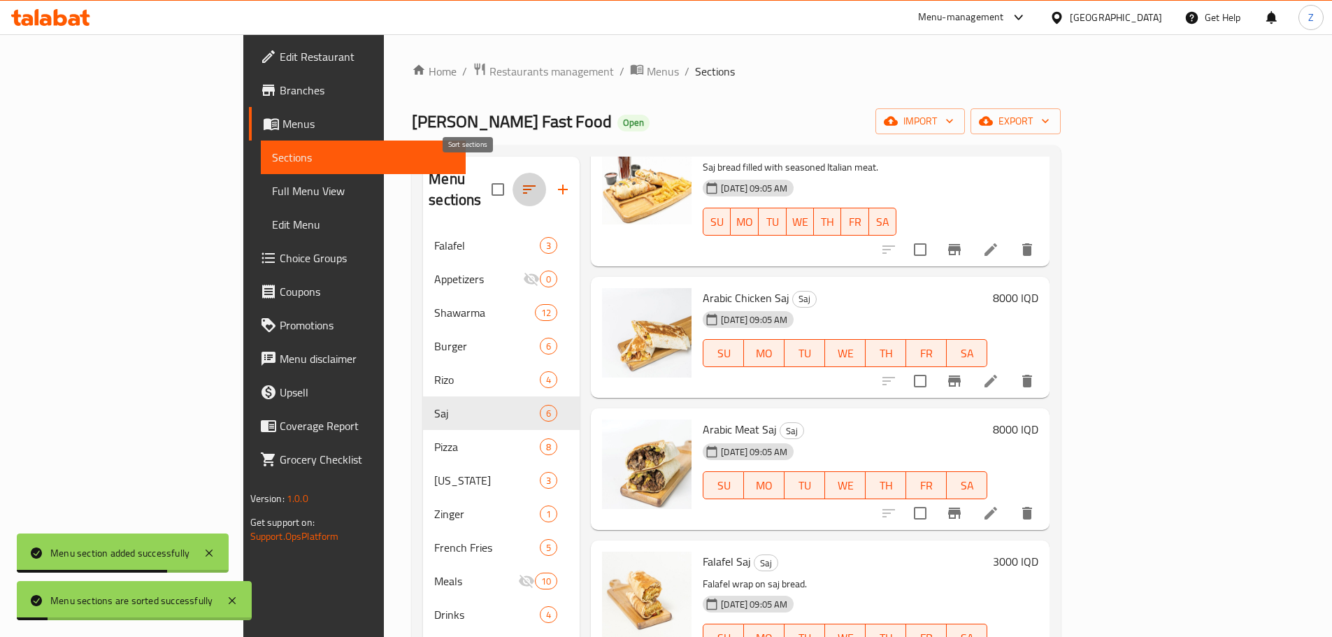
click at [521, 182] on icon "button" at bounding box center [529, 189] width 17 height 17
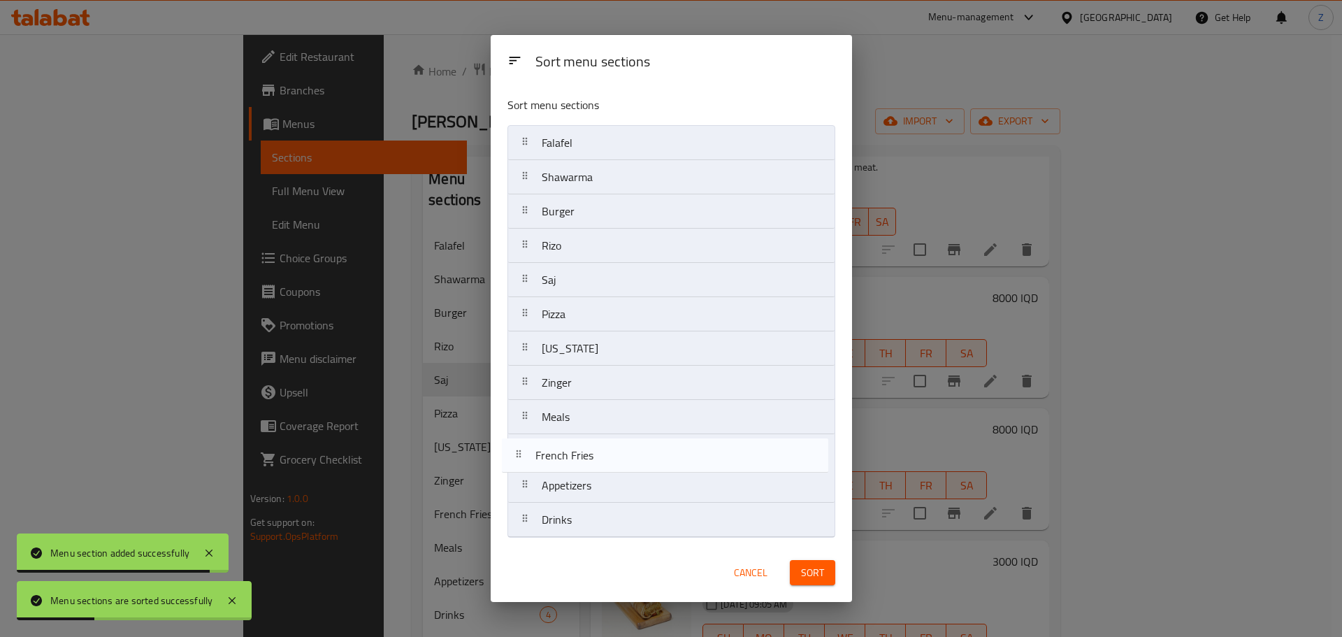
drag, startPoint x: 593, startPoint y: 433, endPoint x: 587, endPoint y: 482, distance: 49.9
click at [587, 482] on nav "Falafel Shawarma Burger Rizo Saj Pizza Kentucky Zinger French Fries Meals Appet…" at bounding box center [671, 331] width 328 height 412
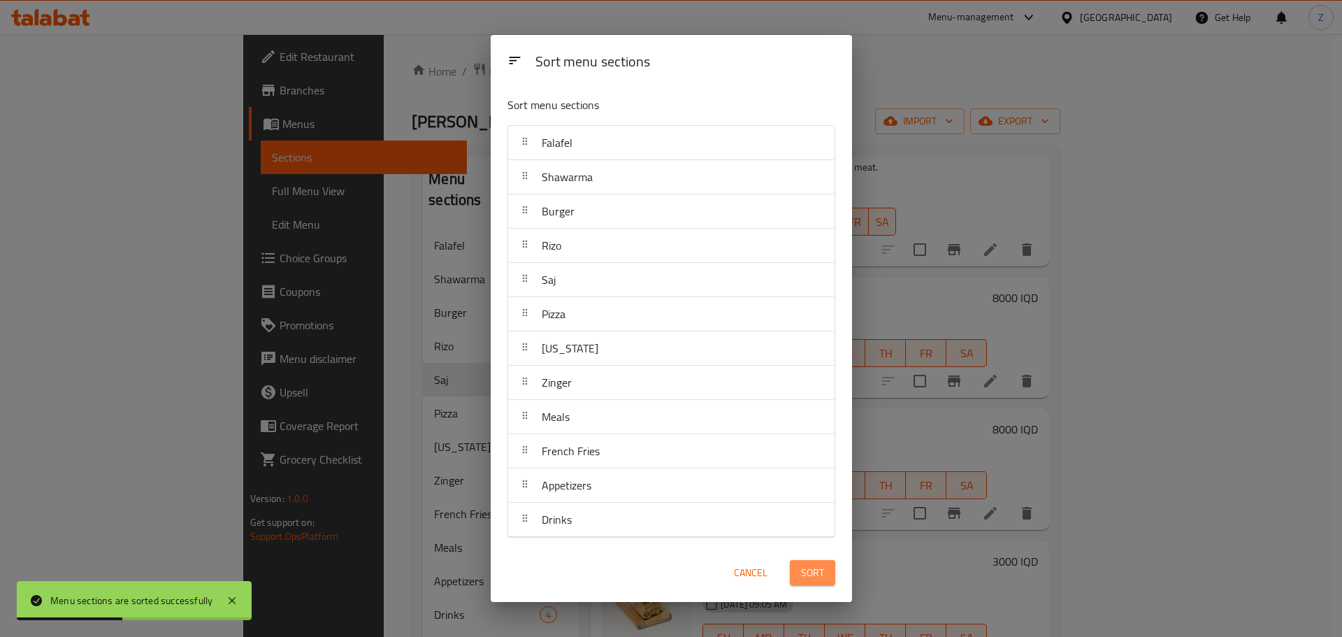
click at [798, 566] on button "Sort" at bounding box center [812, 573] width 45 height 26
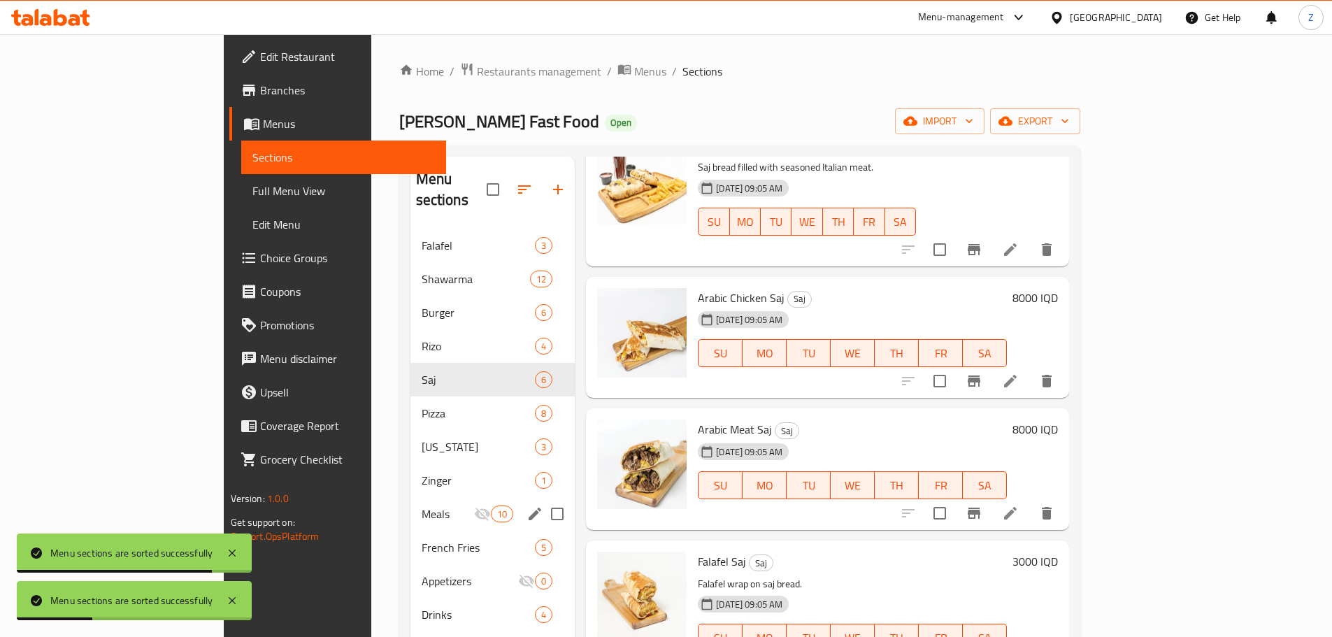
click at [410, 497] on div "Meals 10" at bounding box center [492, 514] width 165 height 34
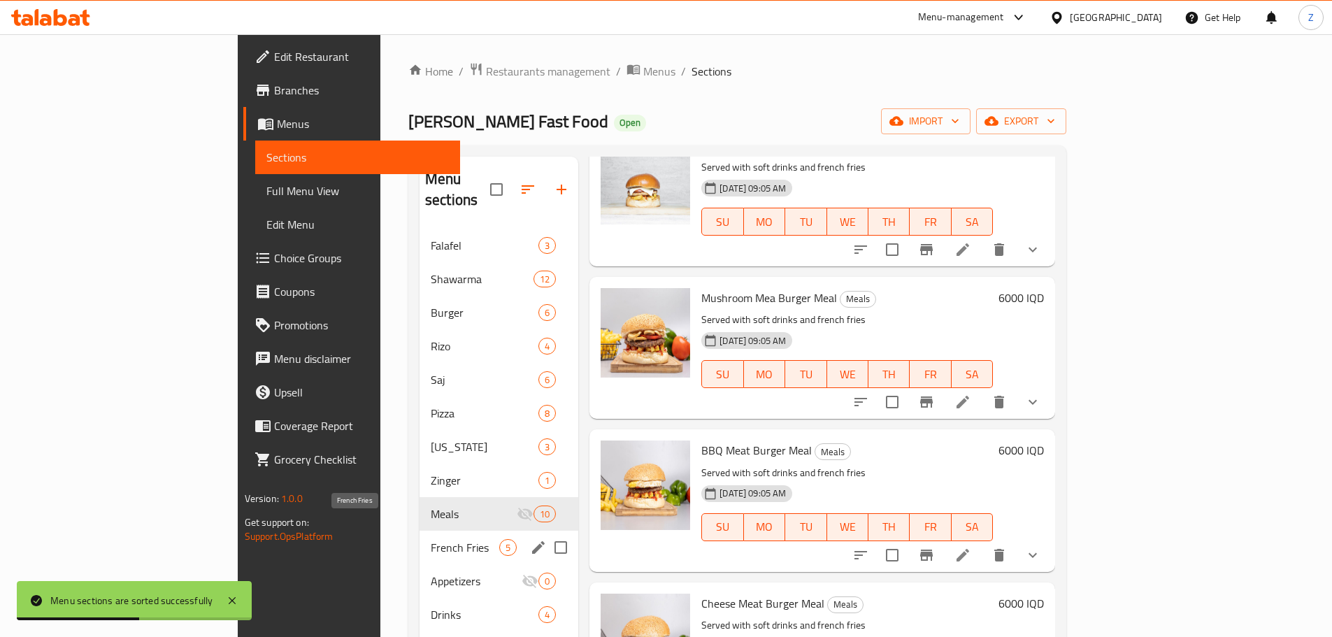
click at [431, 539] on span "French Fries" at bounding box center [465, 547] width 69 height 17
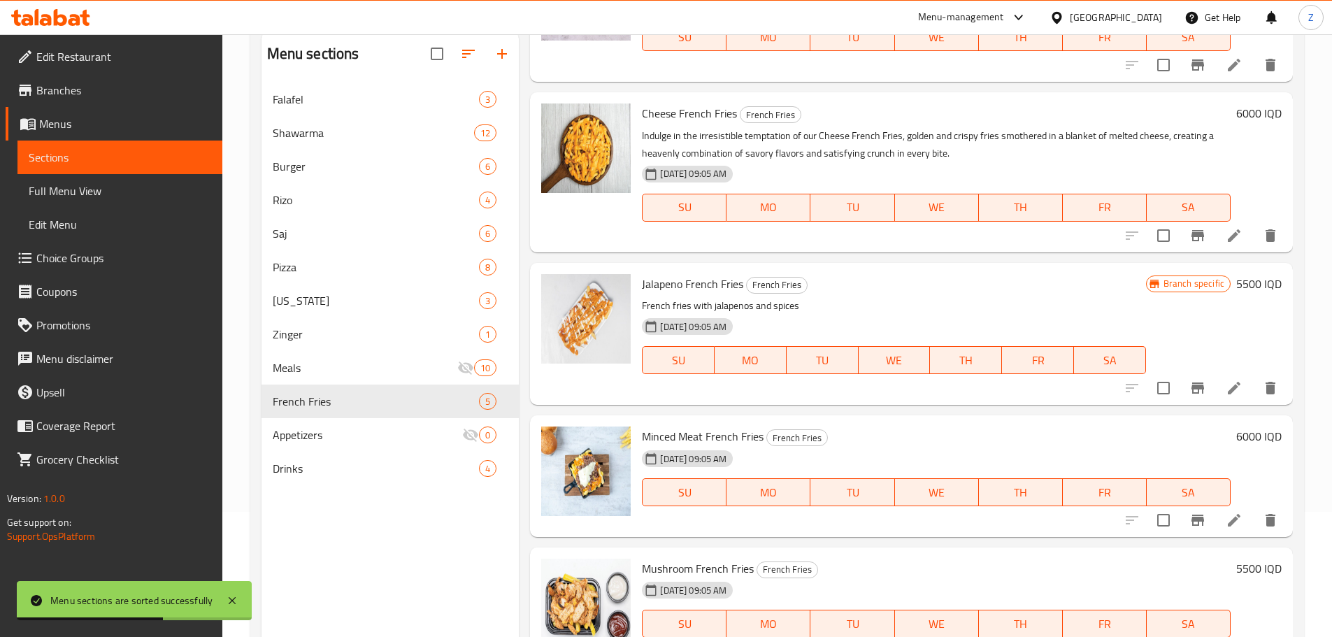
scroll to position [196, 0]
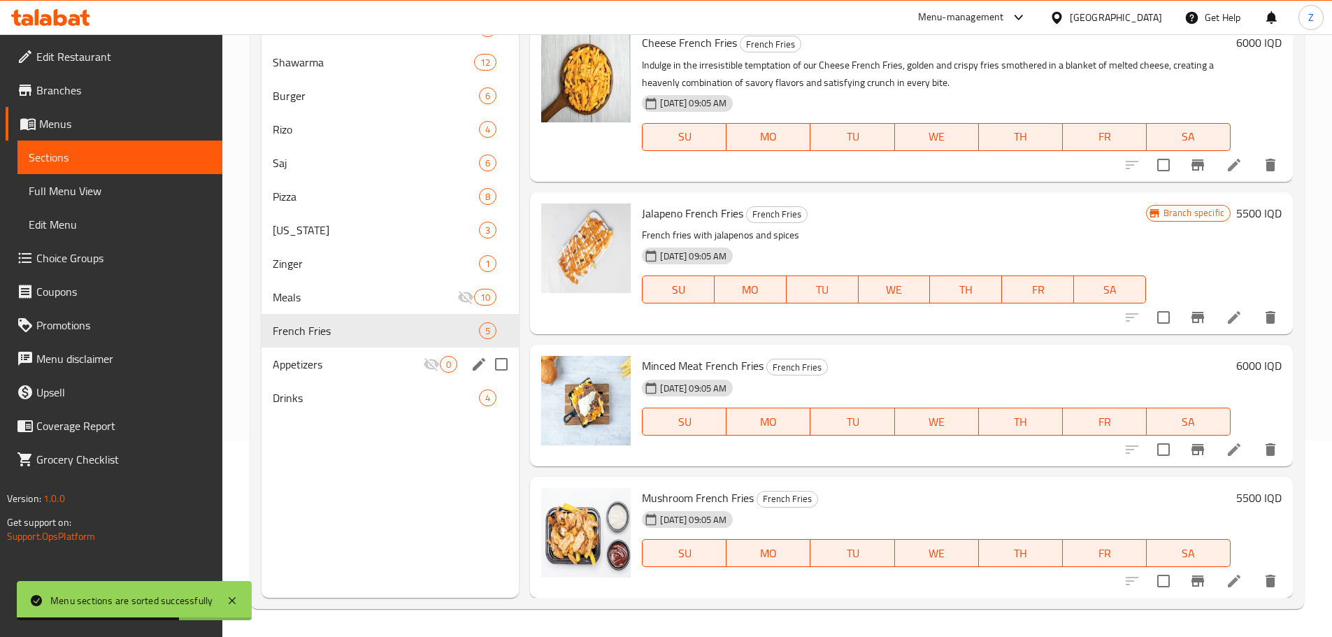
click at [343, 374] on div "Appetizers 0" at bounding box center [390, 364] width 258 height 34
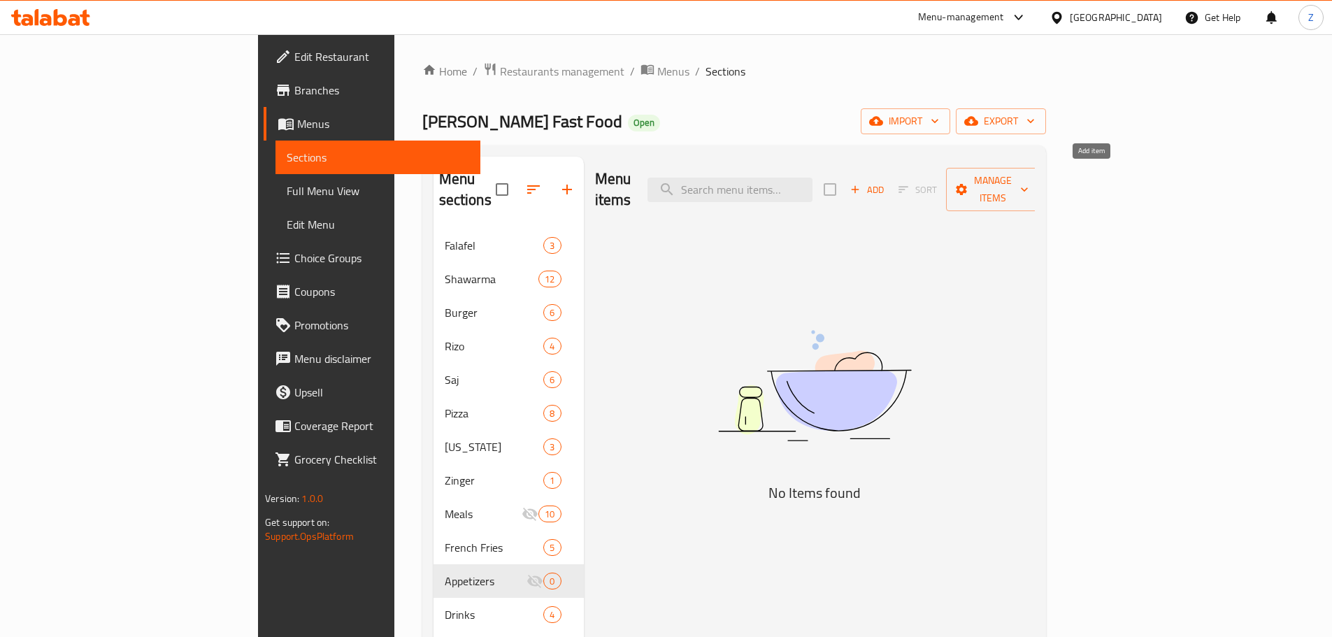
click at [886, 182] on span "Add" at bounding box center [867, 190] width 38 height 16
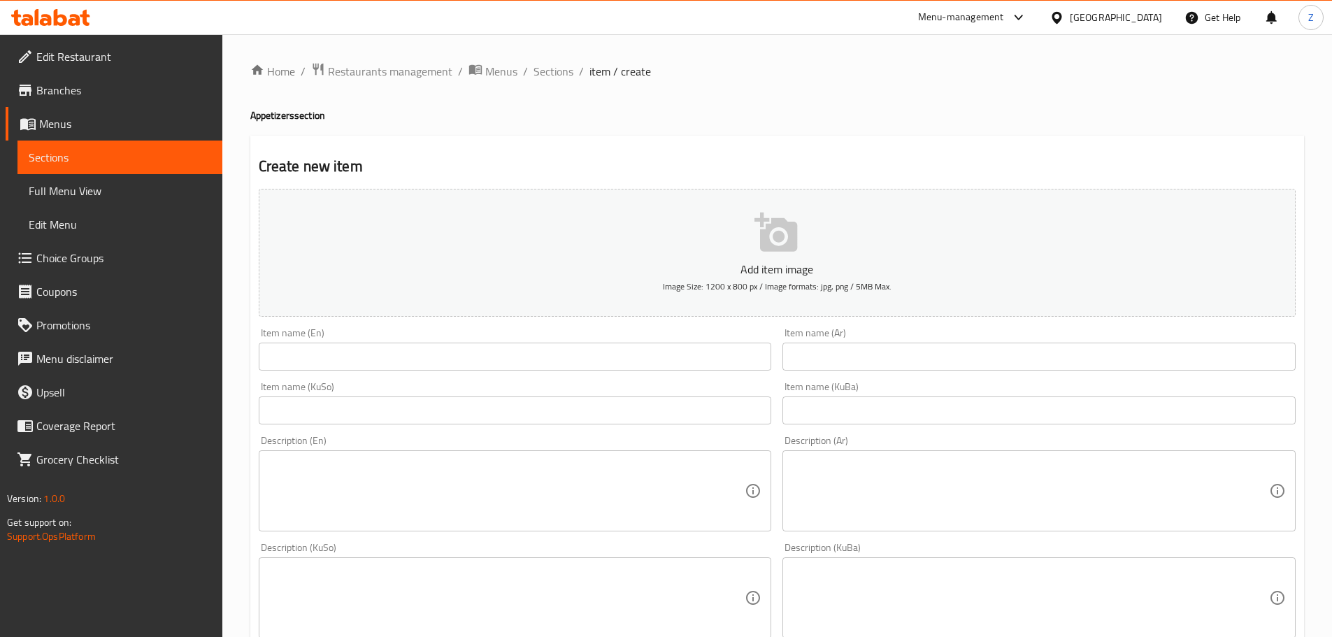
click at [941, 352] on input "text" at bounding box center [1038, 357] width 513 height 28
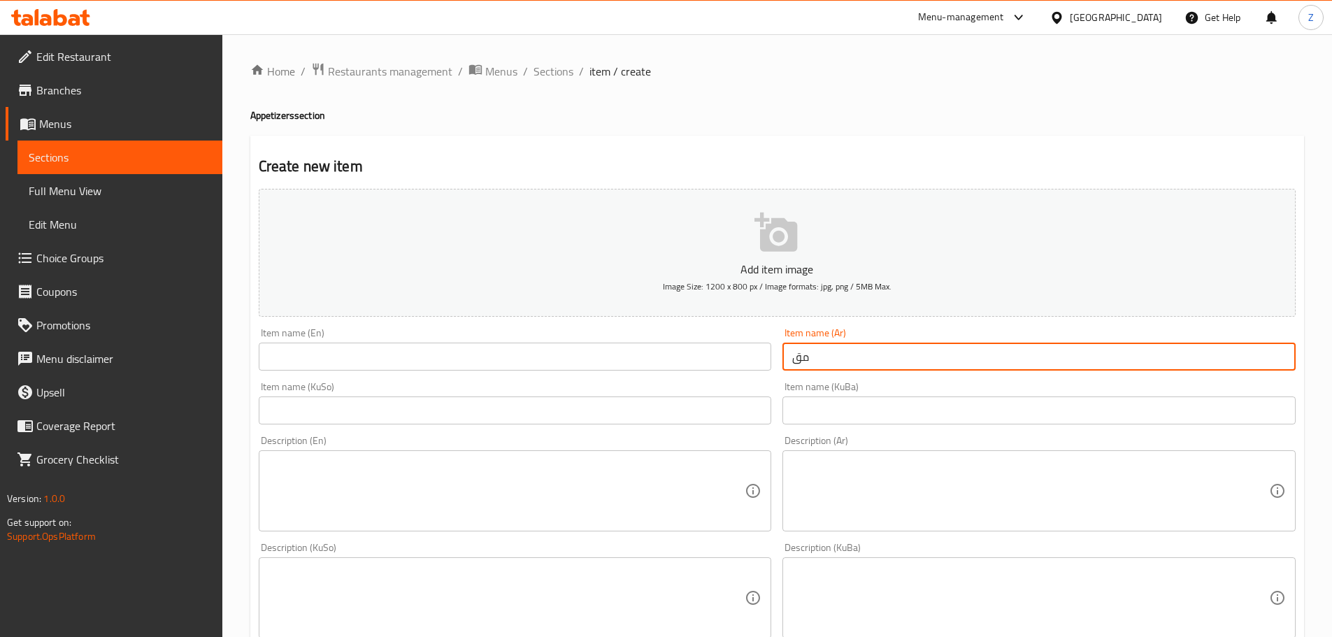
type input "م"
type input "طبق مقبلات صغير"
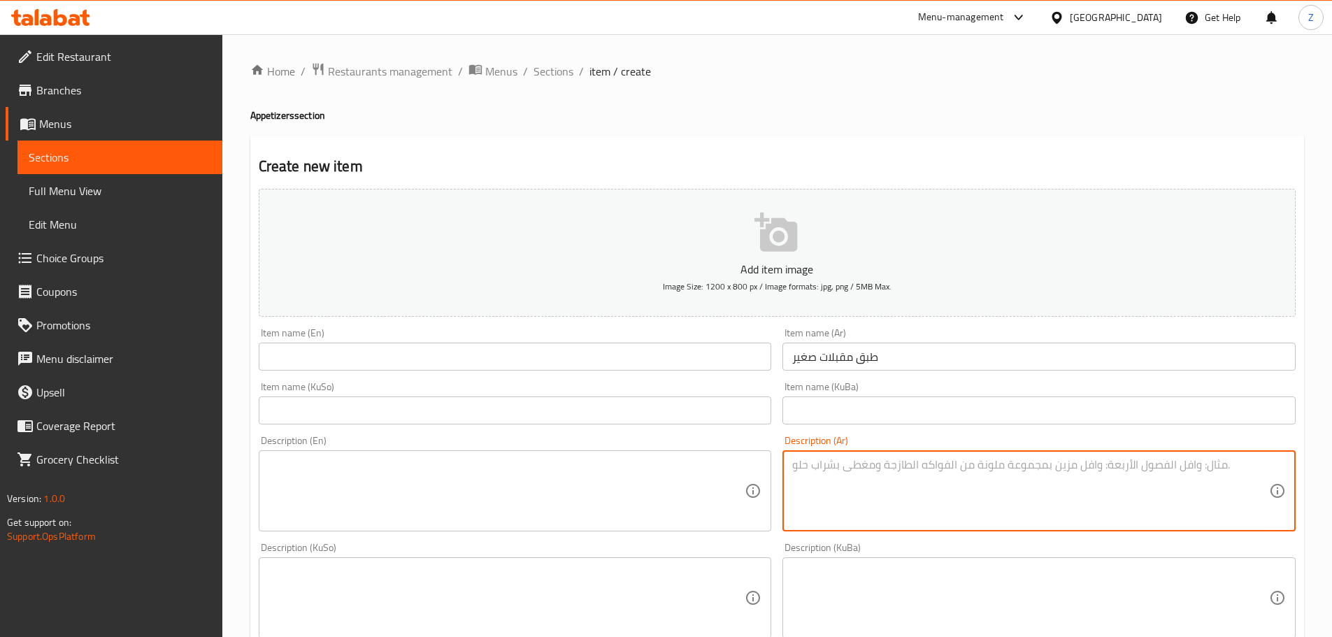
click at [939, 484] on textarea at bounding box center [1030, 491] width 477 height 66
type textarea "مقبلات نوع واحد."
click at [895, 351] on input "طبق مقبلات صغير" at bounding box center [1038, 357] width 513 height 28
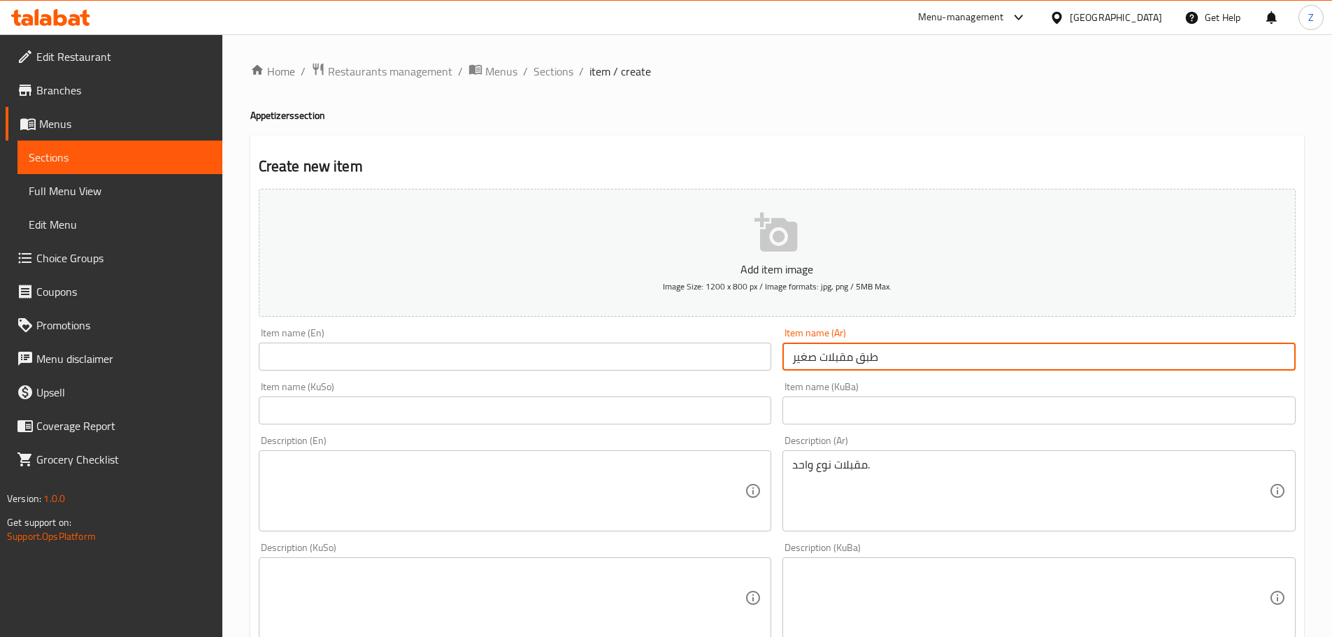
click at [895, 351] on input "طبق مقبلات صغير" at bounding box center [1038, 357] width 513 height 28
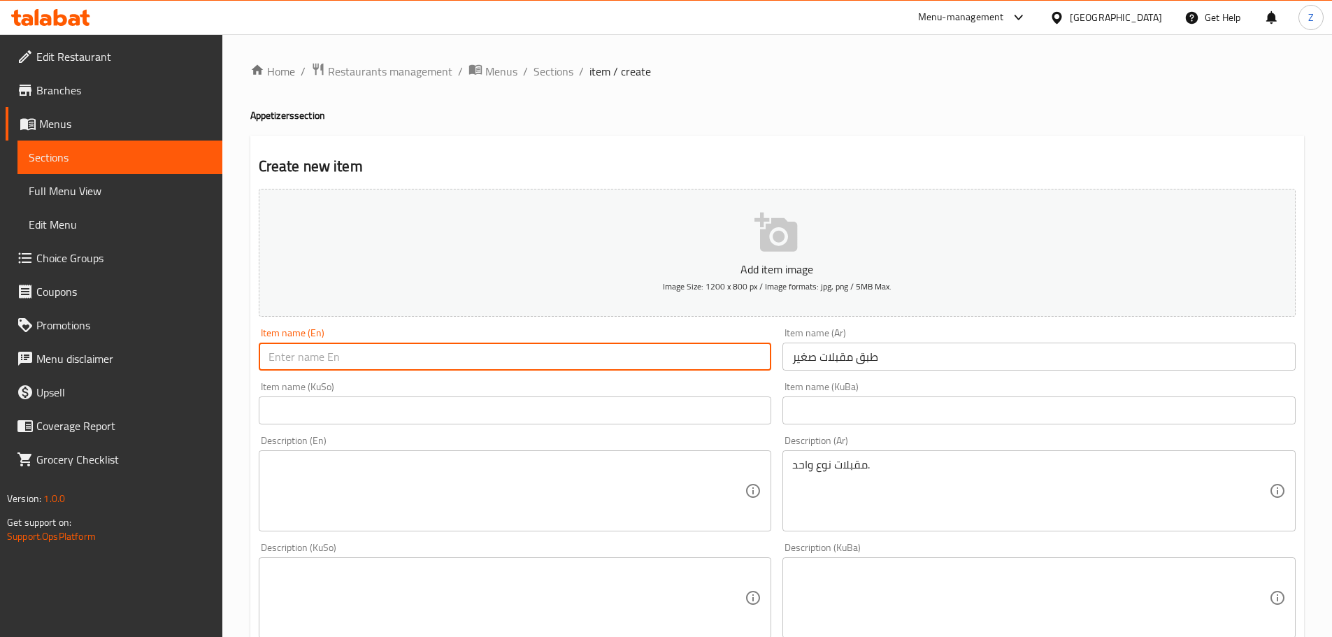
click at [382, 354] on input "text" at bounding box center [515, 357] width 513 height 28
paste input "small appetizer plate"
drag, startPoint x: 273, startPoint y: 361, endPoint x: 259, endPoint y: 362, distance: 13.4
click at [259, 362] on input "small appetizer plate" at bounding box center [515, 357] width 513 height 28
click at [301, 357] on input "Small appetizer plate" at bounding box center [515, 357] width 513 height 28
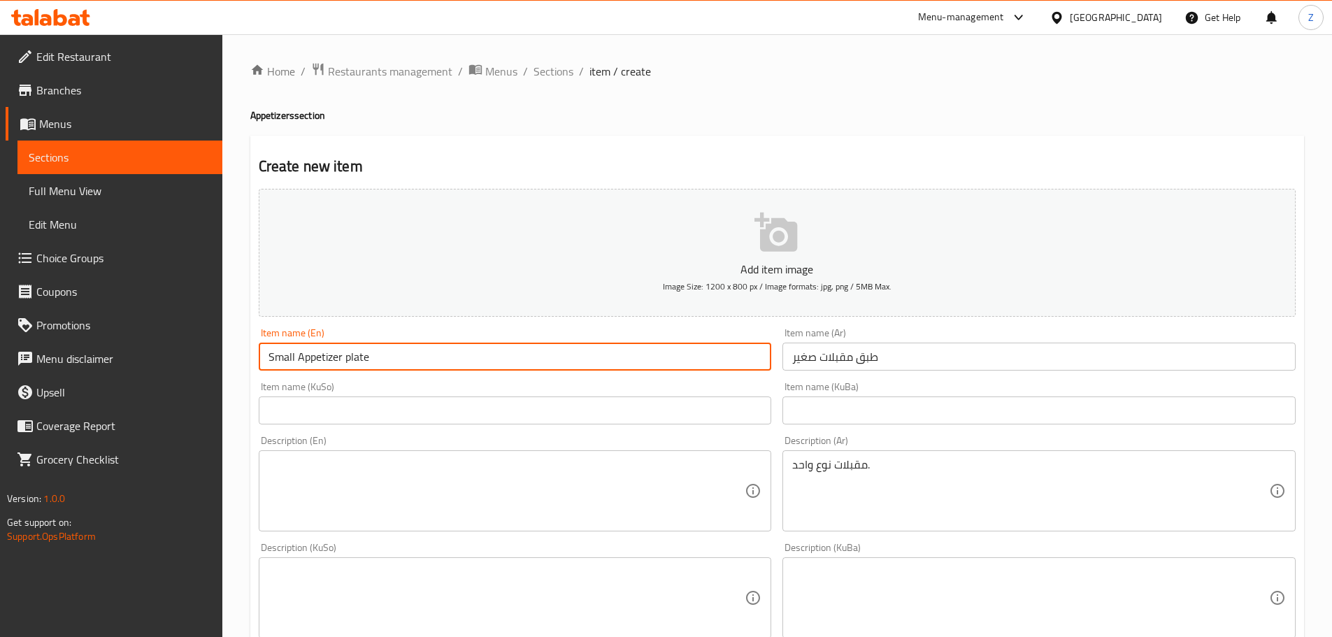
click at [350, 365] on input "Small Appetizer plate" at bounding box center [515, 357] width 513 height 28
type input "Small Appetizer Plate"
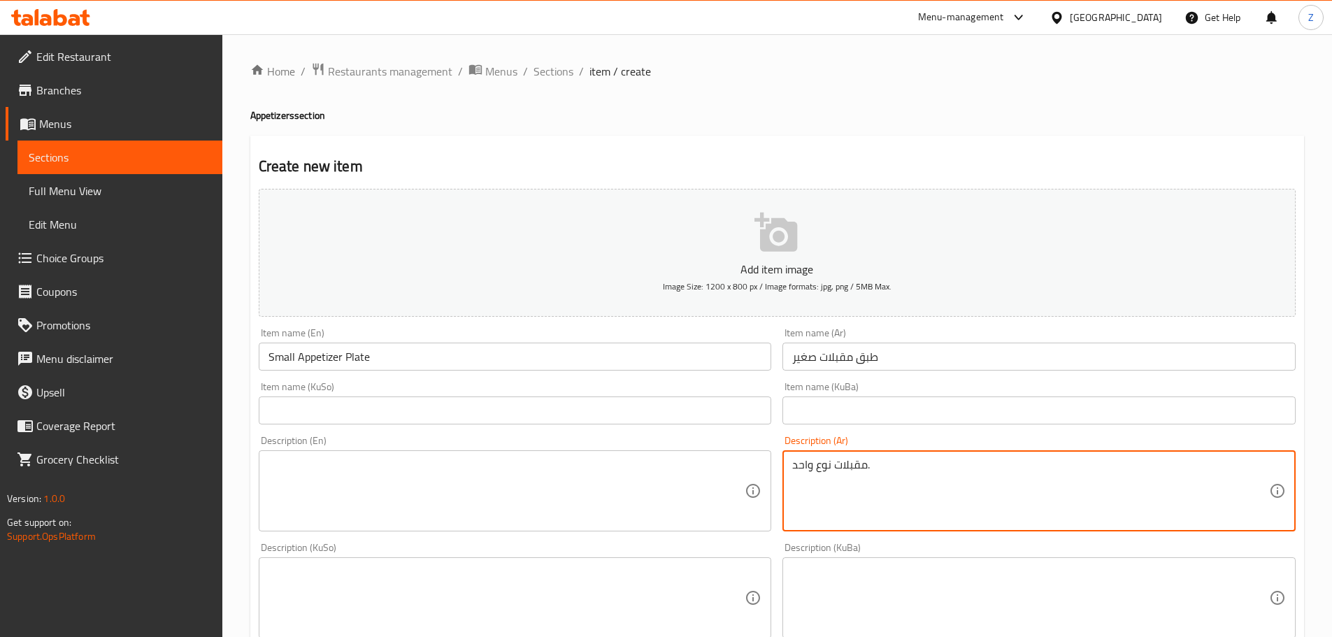
click at [887, 473] on textarea "مقبلات نوع واحد." at bounding box center [1030, 491] width 477 height 66
click at [887, 472] on textarea "مقبلات نوع واحد." at bounding box center [1030, 491] width 477 height 66
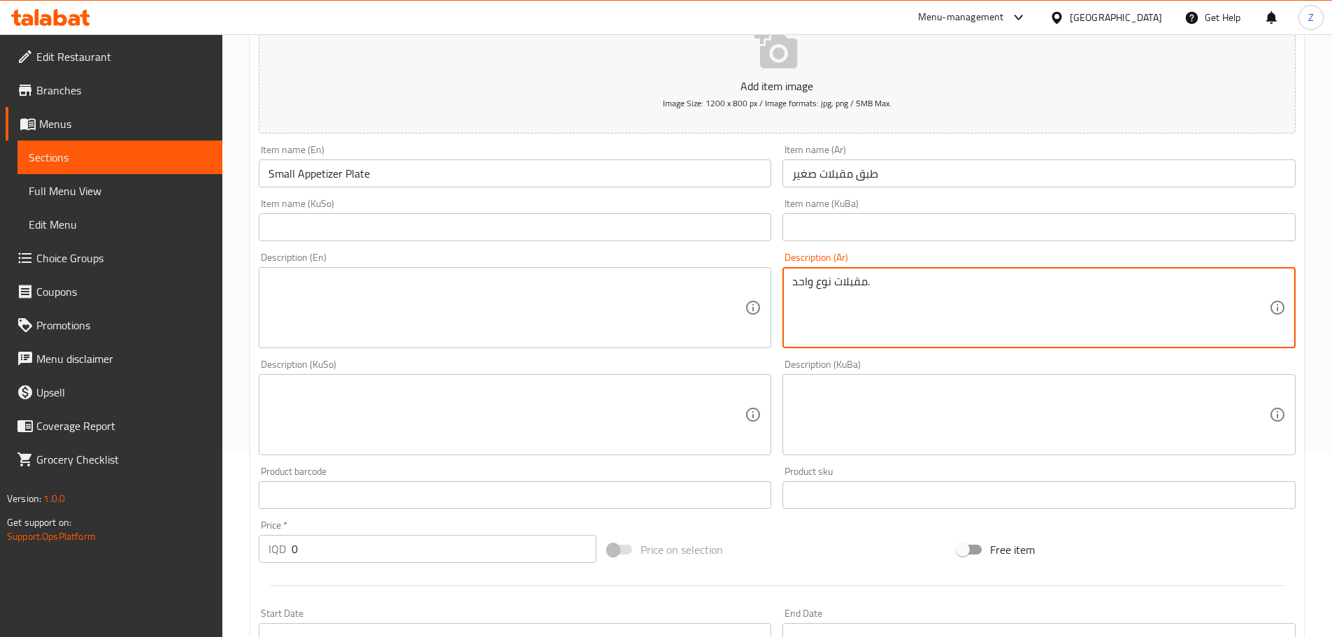
scroll to position [280, 0]
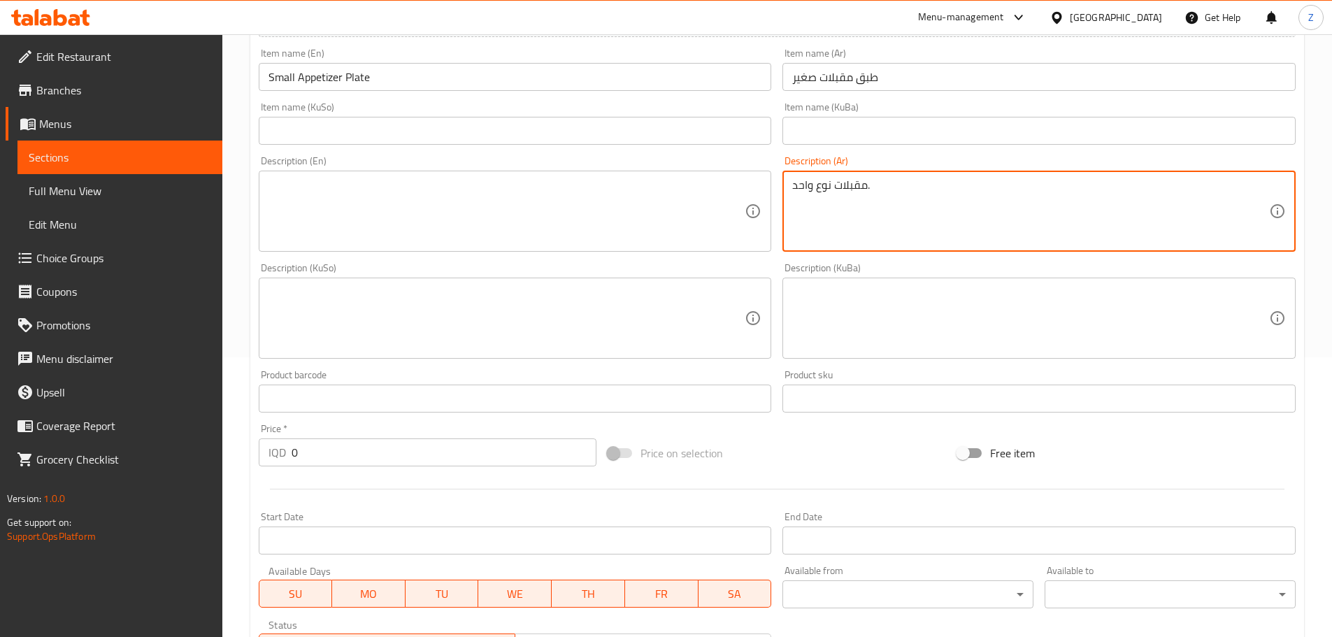
click at [327, 458] on input "0" at bounding box center [443, 452] width 305 height 28
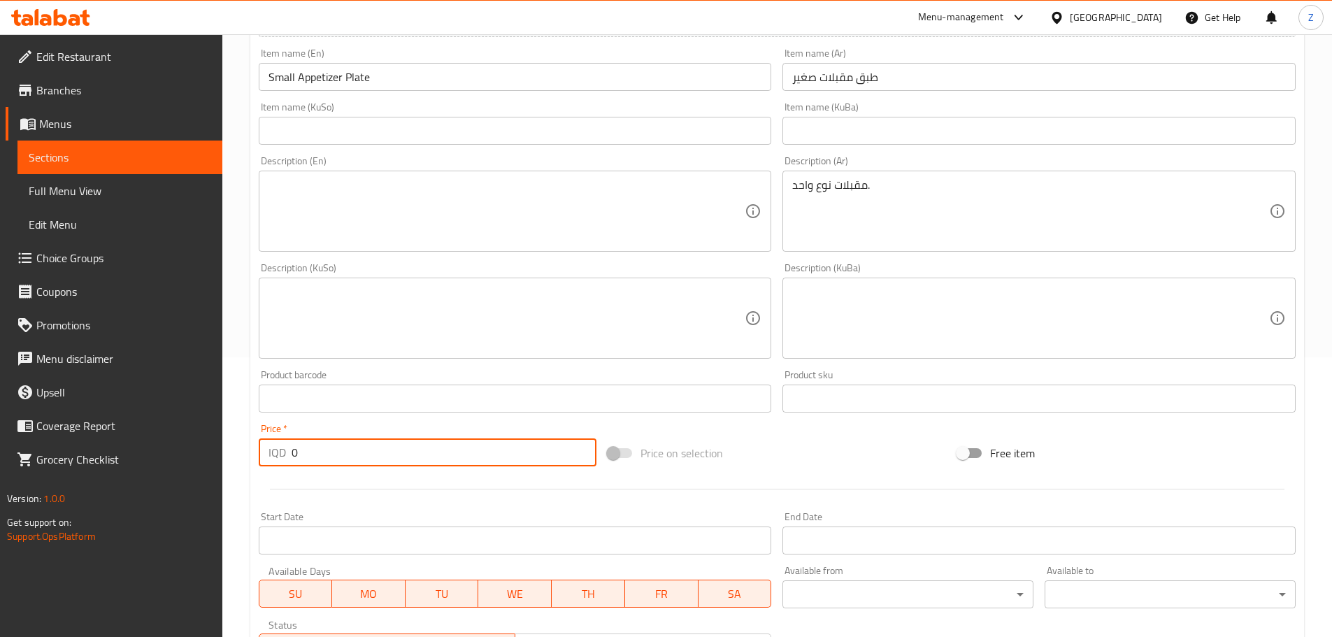
click at [327, 458] on input "0" at bounding box center [443, 452] width 305 height 28
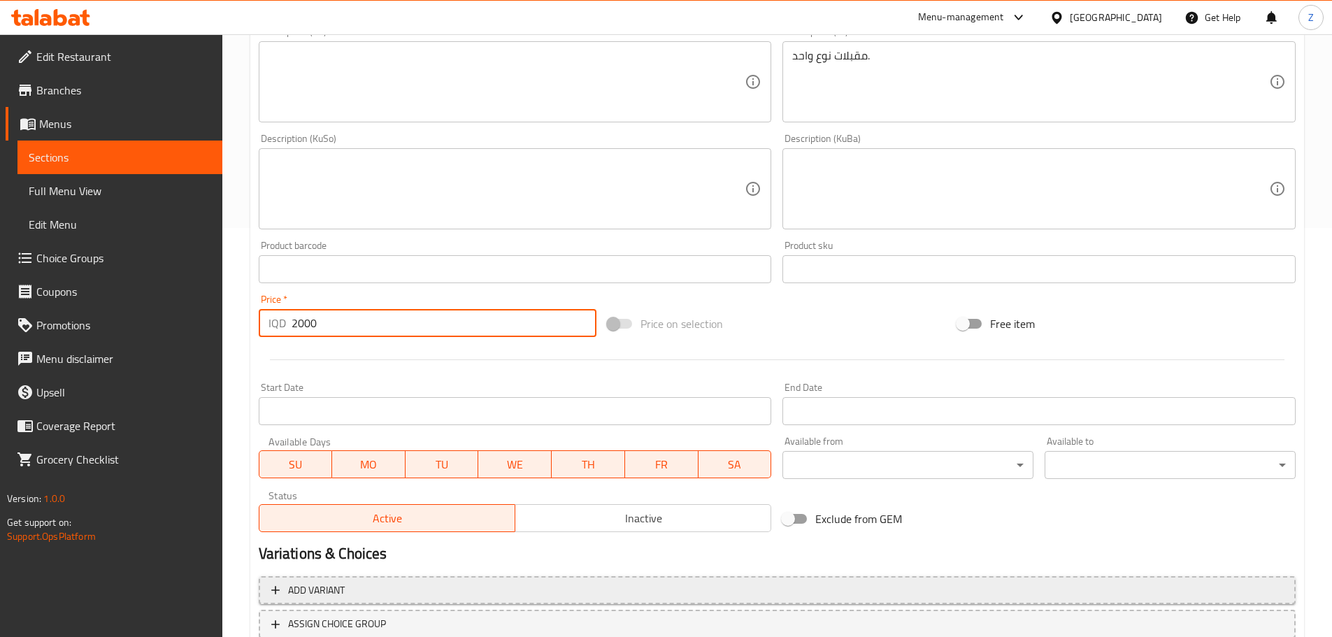
scroll to position [512, 0]
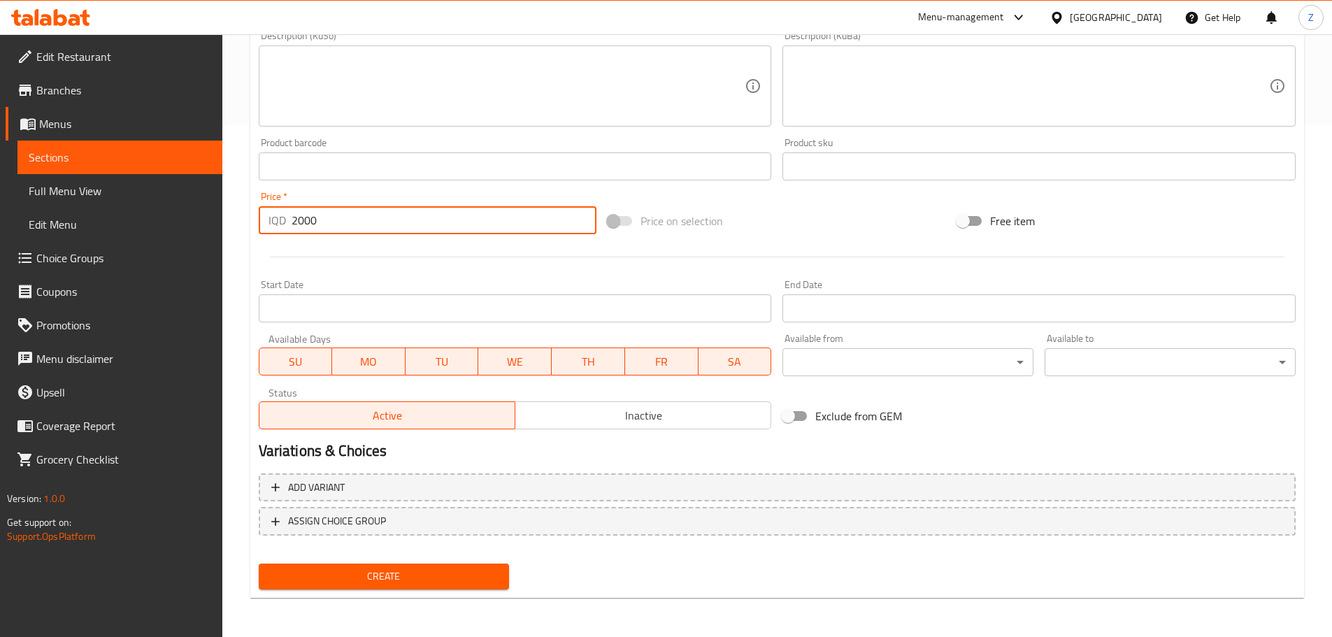
type input "2000"
click at [324, 565] on button "Create" at bounding box center [384, 576] width 251 height 26
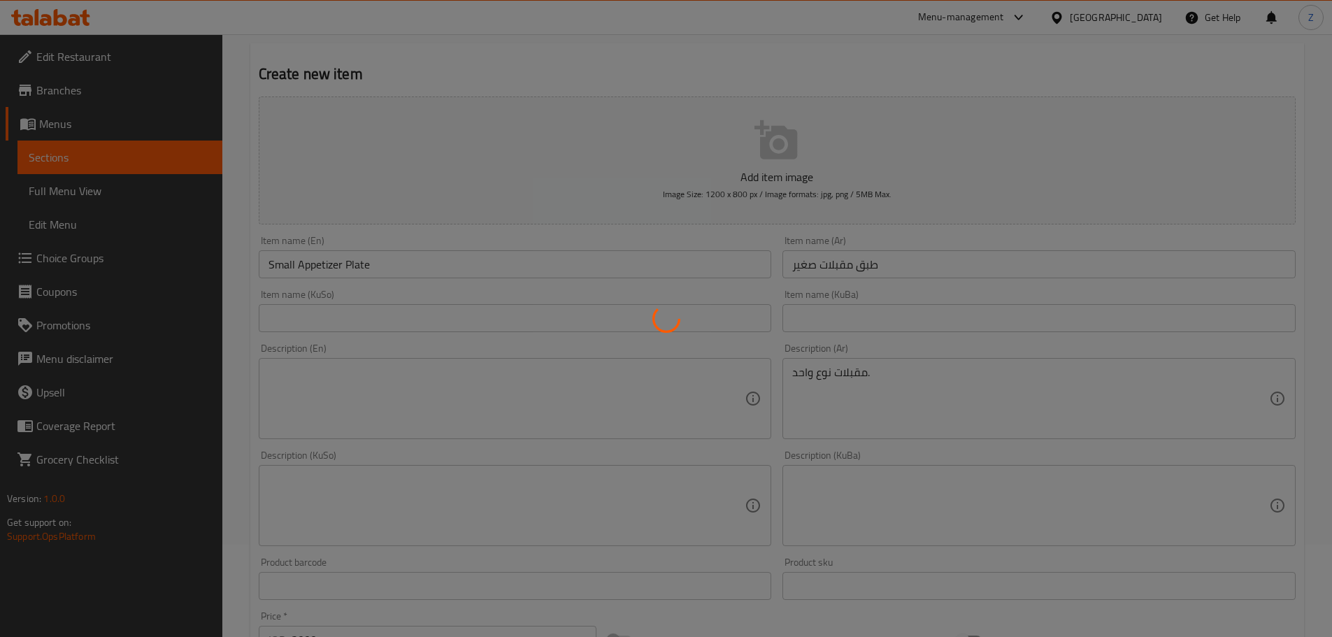
type input "0"
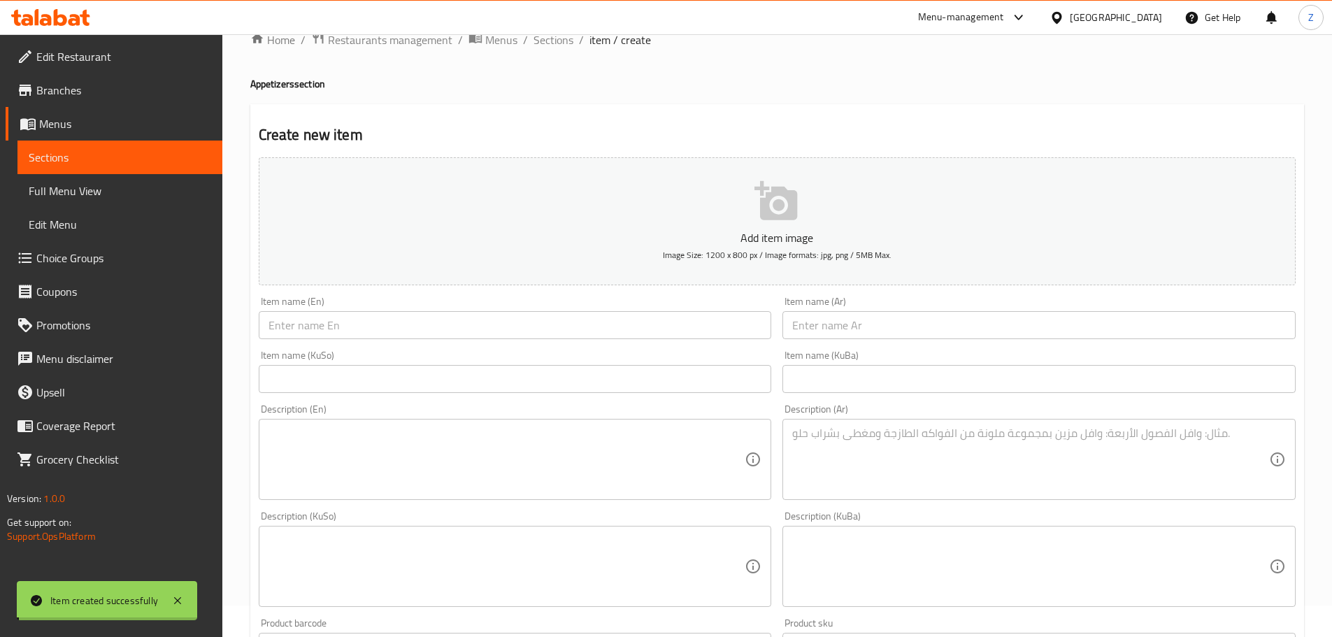
scroll to position [0, 0]
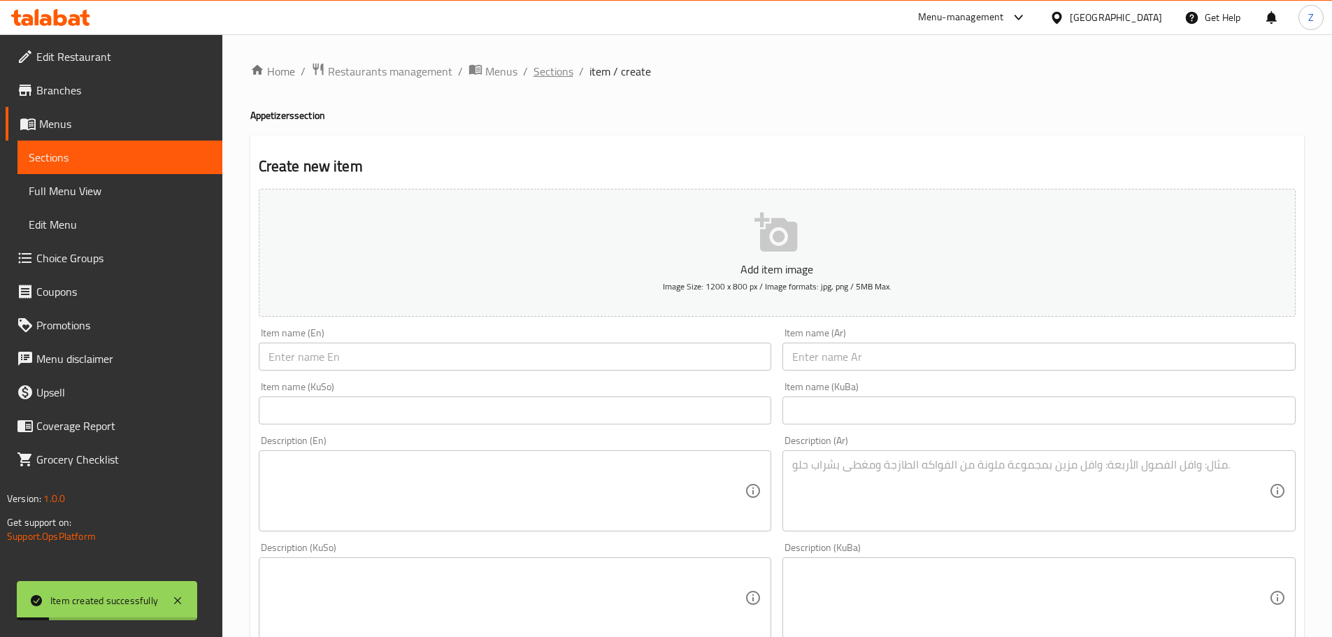
click at [557, 74] on span "Sections" at bounding box center [553, 71] width 40 height 17
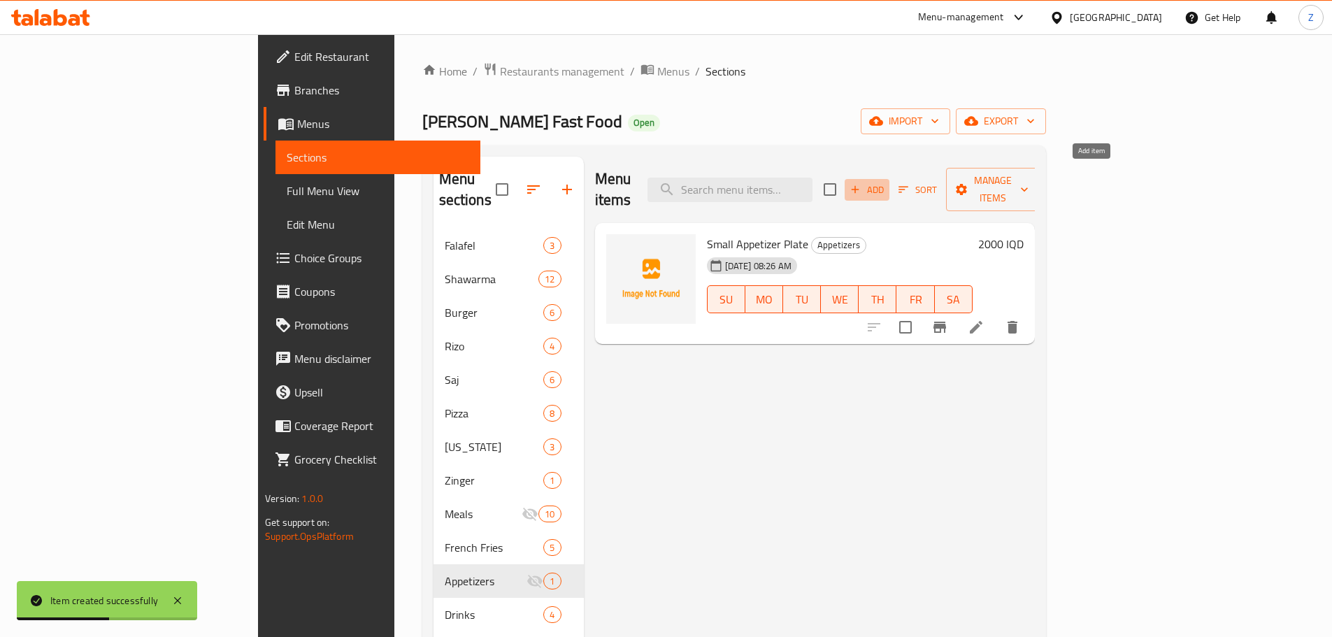
click at [886, 182] on span "Add" at bounding box center [867, 190] width 38 height 16
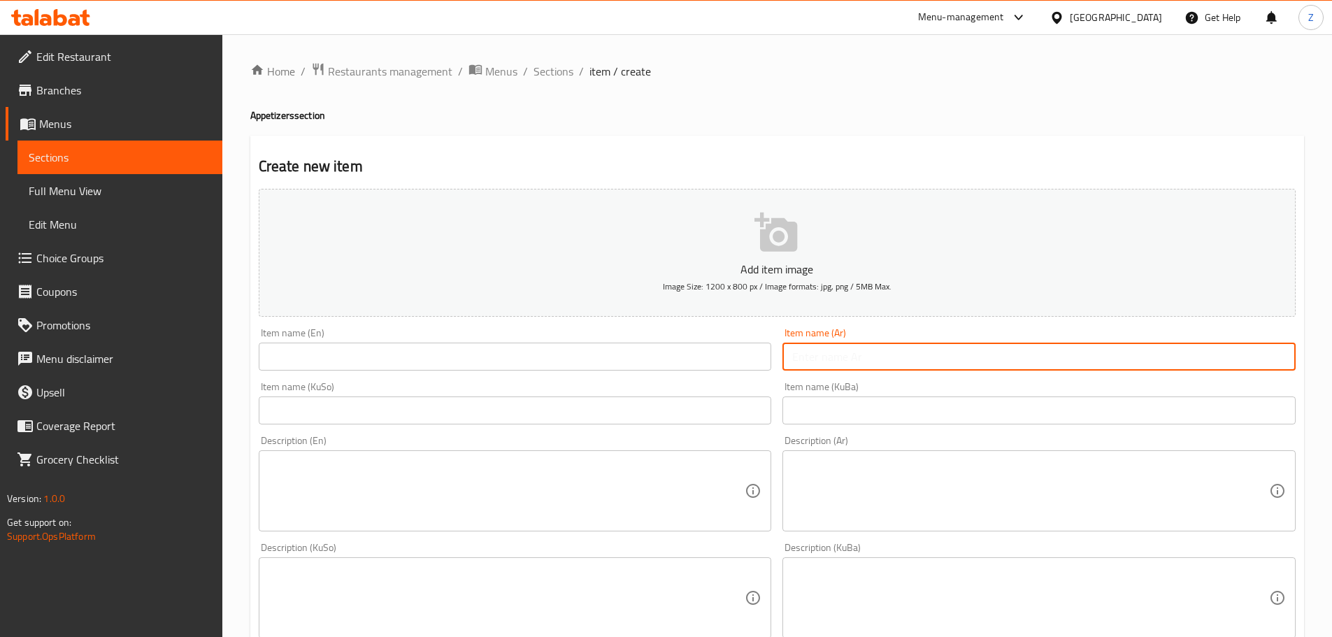
click at [1065, 369] on input "text" at bounding box center [1038, 357] width 513 height 28
click at [1065, 369] on input "طبق مقبلات وسط" at bounding box center [1038, 357] width 513 height 28
type input "طبق مقبلات وسط"
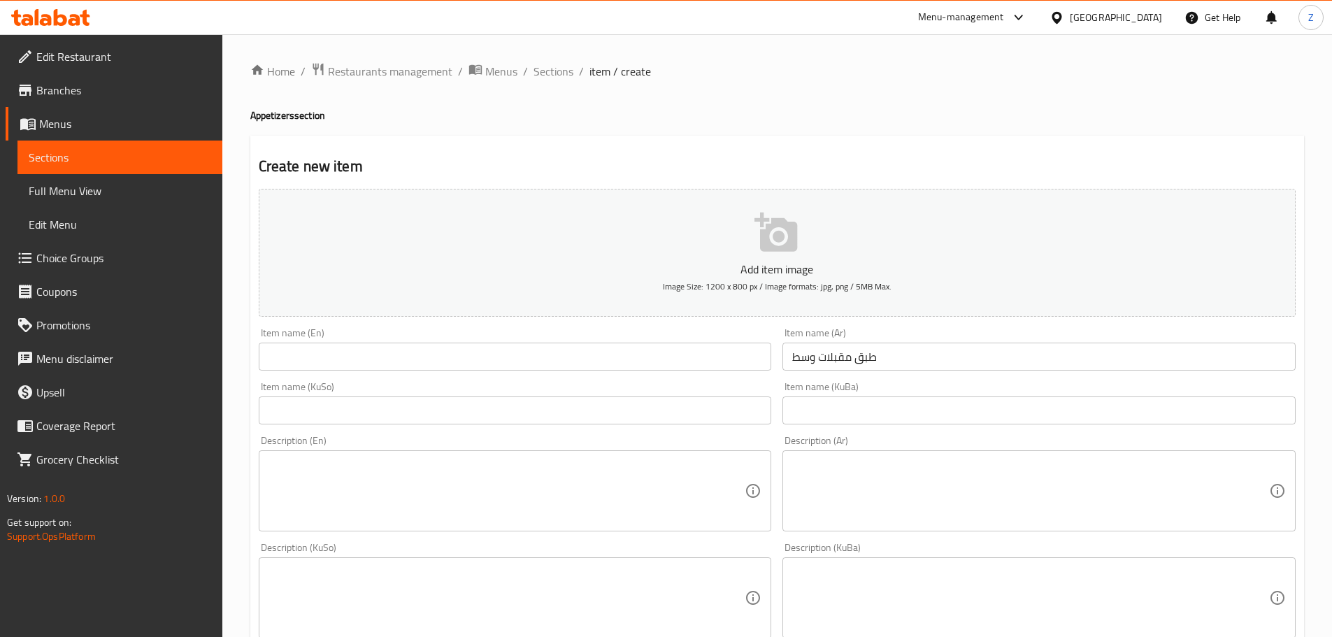
click at [424, 377] on div "Item name (KuSo) Item name (KuSo)" at bounding box center [515, 403] width 524 height 54
click at [429, 366] on input "text" at bounding box center [515, 357] width 513 height 28
paste input "Medium appetizer plate"
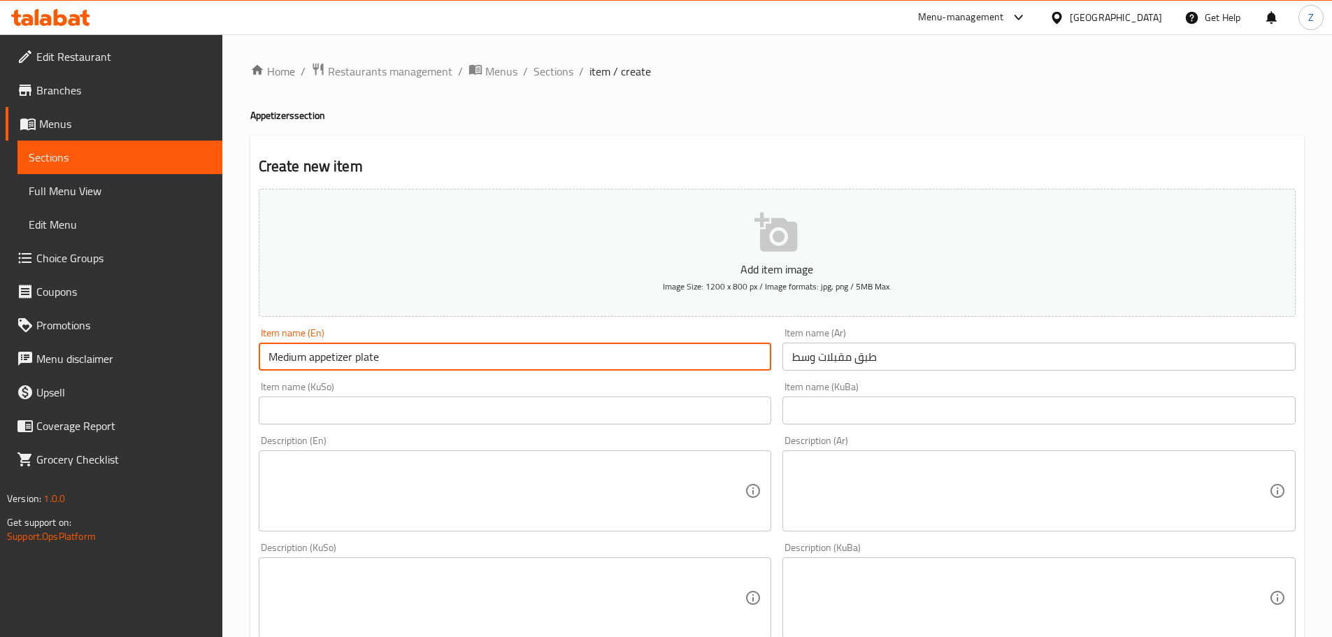
click at [312, 362] on input "Medium appetizer plate" at bounding box center [515, 357] width 513 height 28
click at [361, 359] on input "Medium Appetizer plate" at bounding box center [515, 357] width 513 height 28
type input "Medium Appetizer Plate"
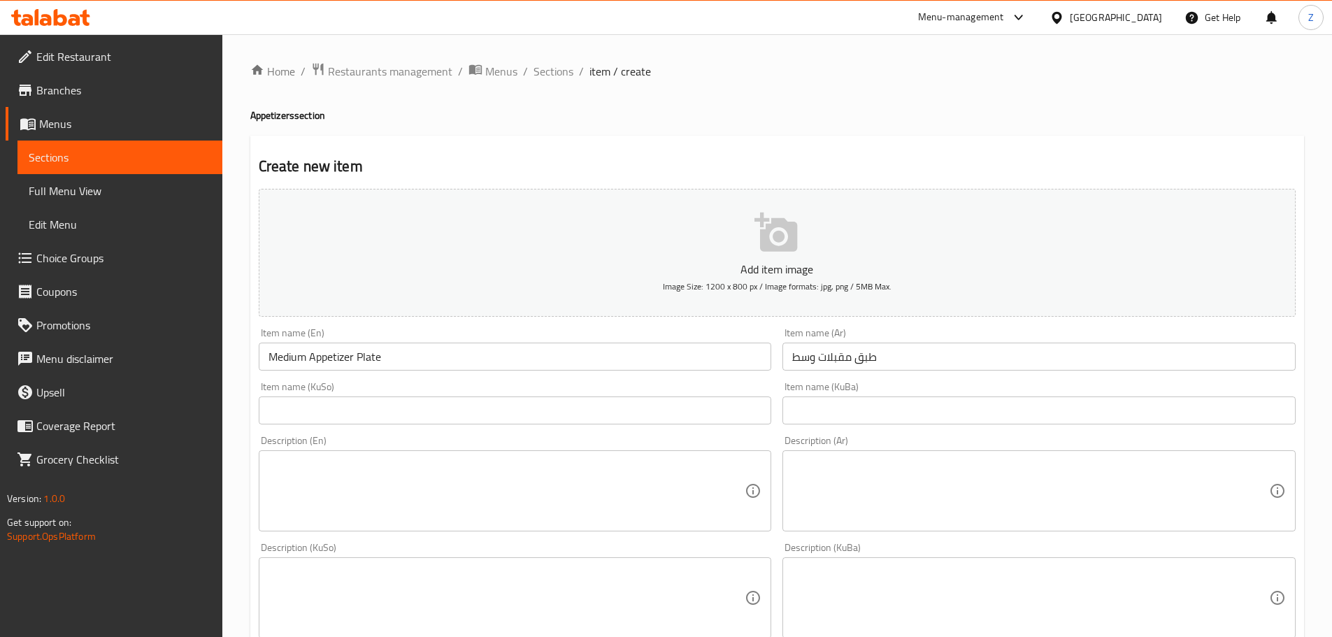
click at [440, 536] on div "Description (En) Description (En)" at bounding box center [515, 483] width 524 height 107
click at [912, 484] on textarea at bounding box center [1030, 491] width 477 height 66
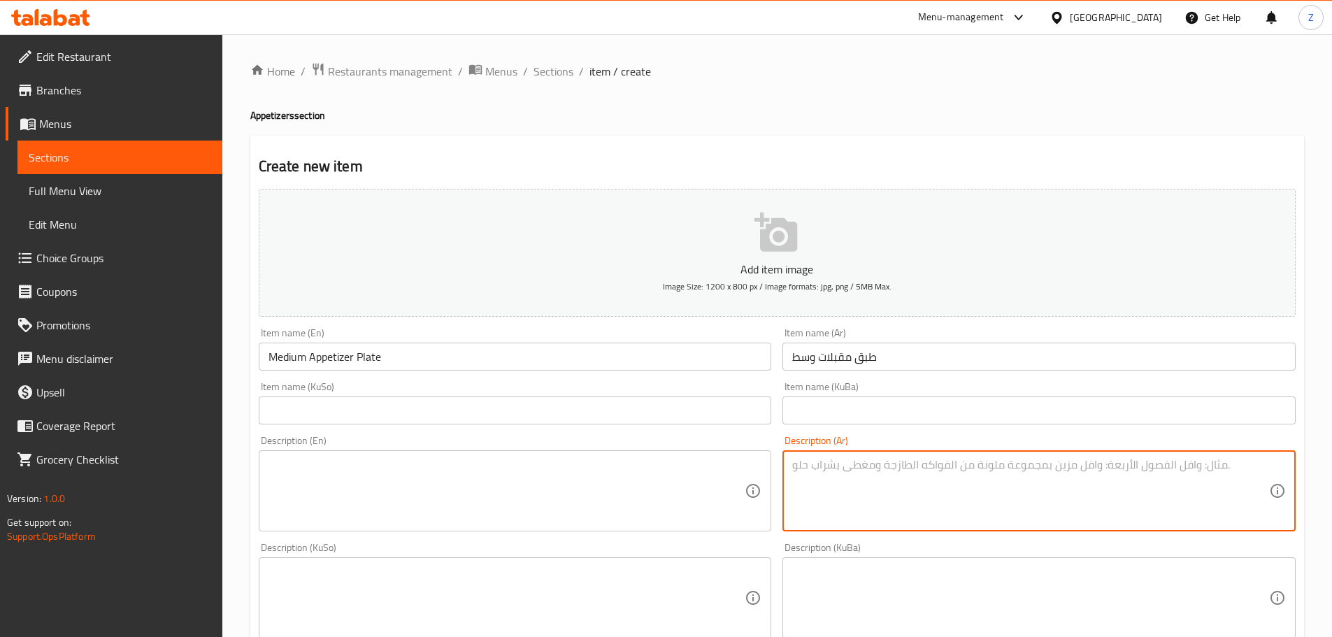
click at [974, 473] on textarea at bounding box center [1030, 491] width 477 height 66
click at [860, 366] on input "طبق مقبلات وسط" at bounding box center [1038, 357] width 513 height 28
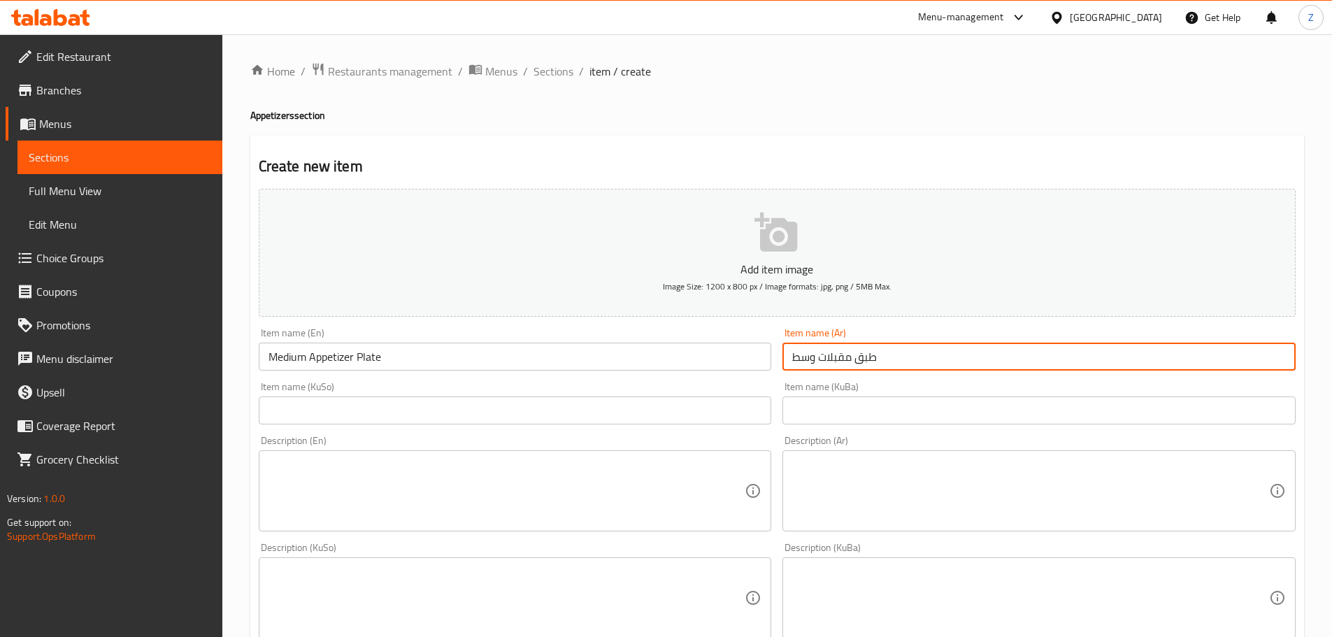
click at [860, 366] on input "طبق مقبلات وسط" at bounding box center [1038, 357] width 513 height 28
click at [958, 500] on textarea at bounding box center [1030, 491] width 477 height 66
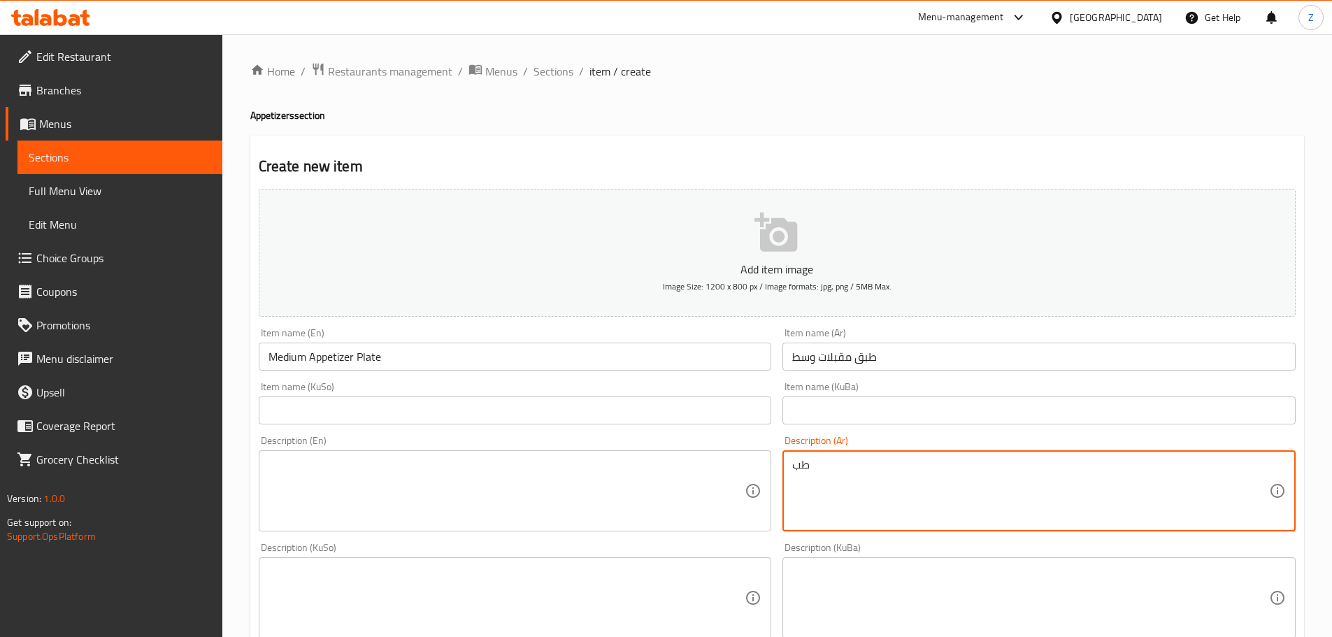
type textarea "ط"
click at [958, 500] on textarea "نوعين مقبلات." at bounding box center [1030, 491] width 477 height 66
type textarea "نوعين مقبلات."
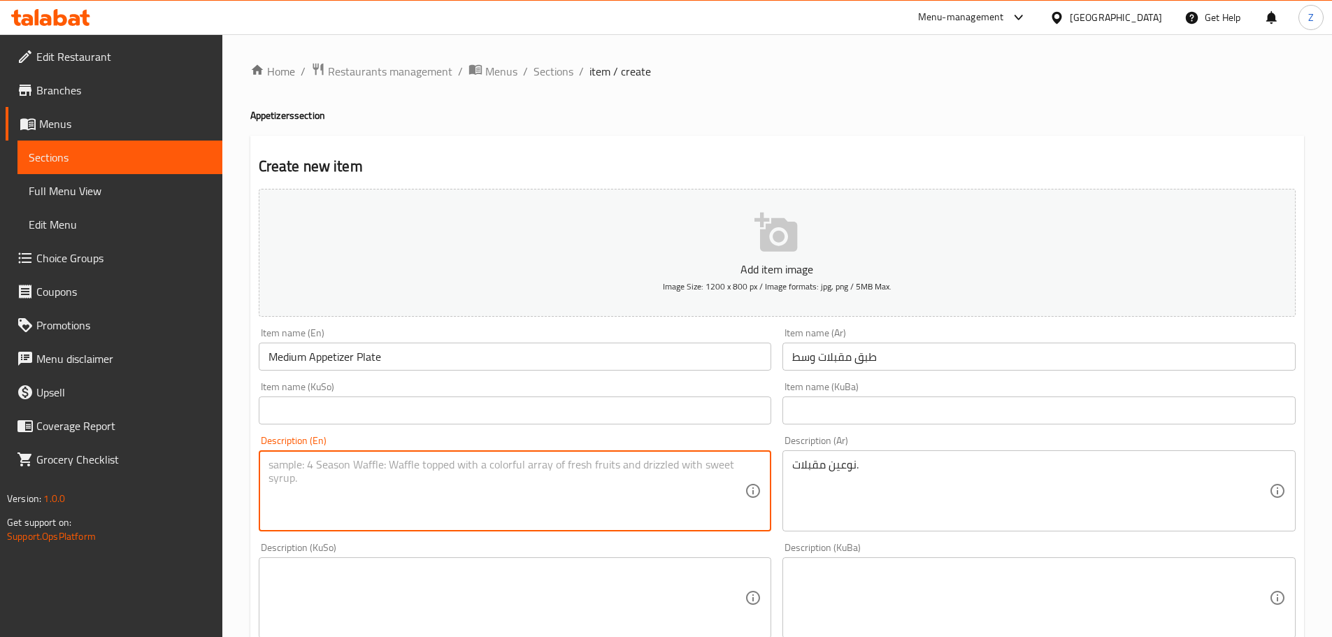
click at [480, 482] on textarea at bounding box center [506, 491] width 477 height 66
paste textarea "Two types of appetizers."
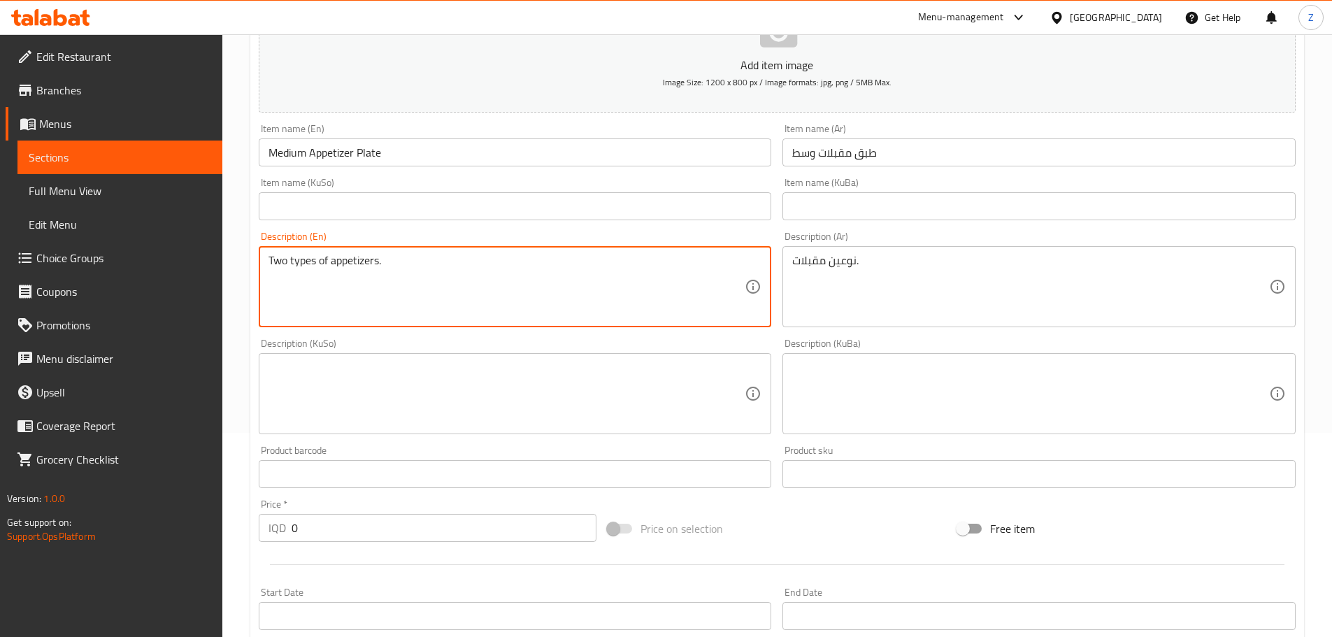
scroll to position [210, 0]
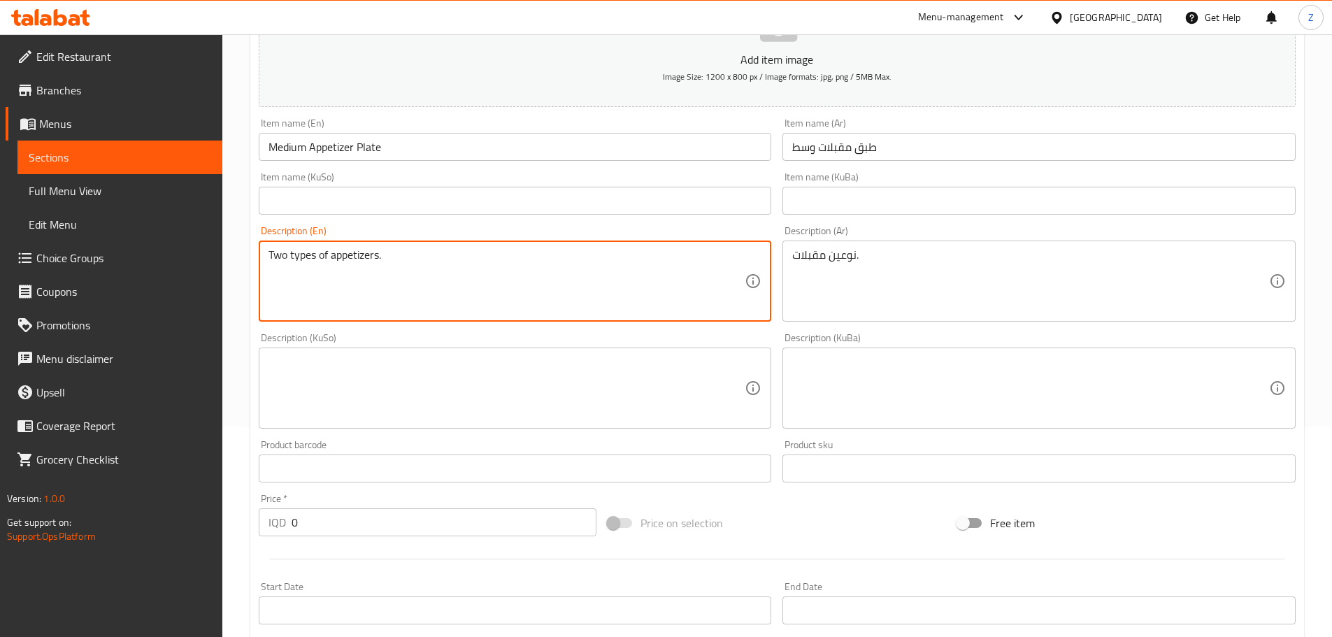
type textarea "Two types of appetizers."
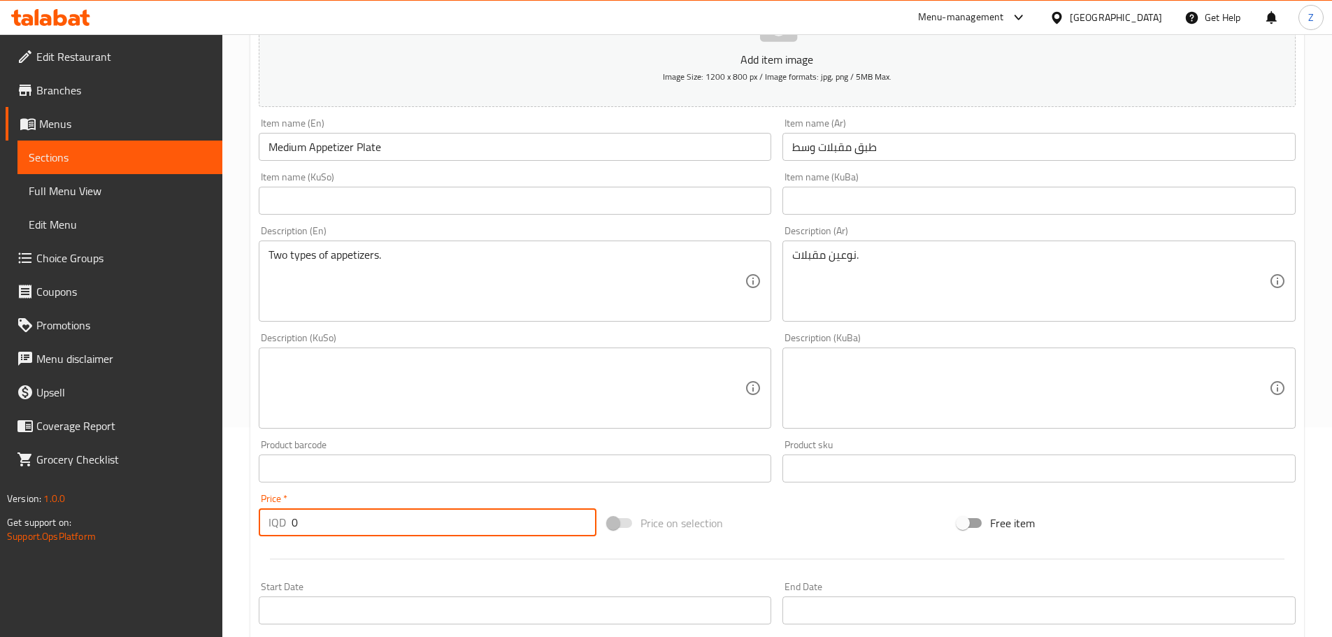
click at [336, 524] on input "0" at bounding box center [443, 522] width 305 height 28
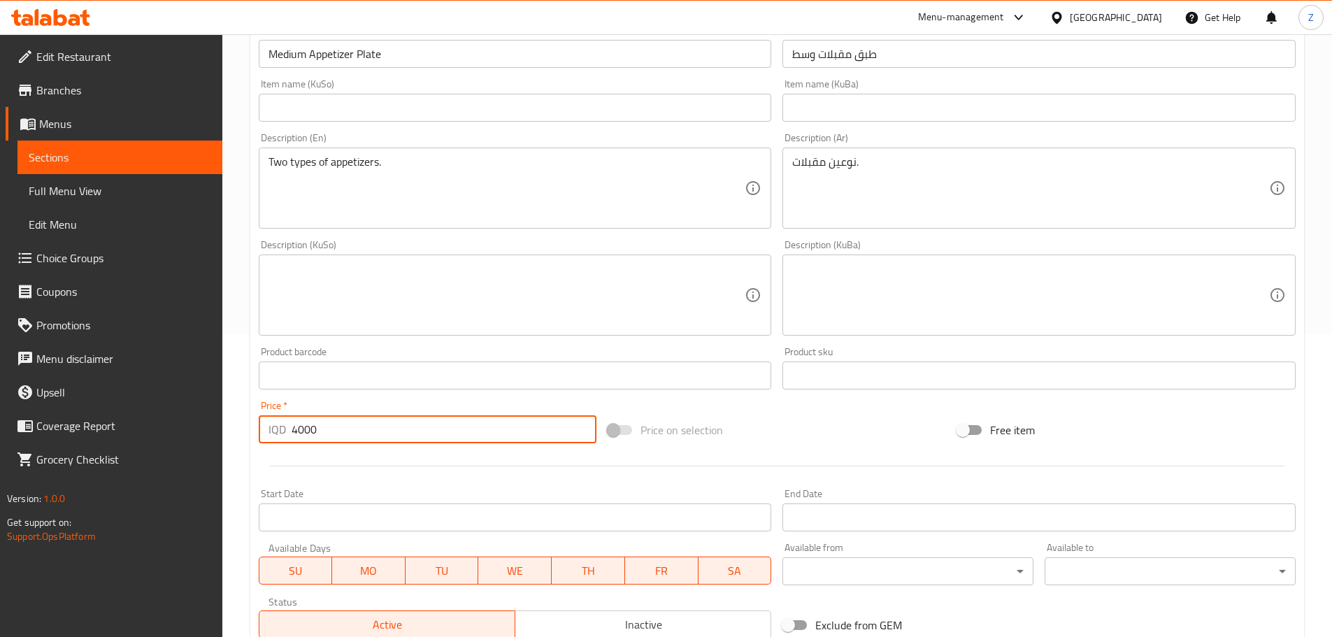
scroll to position [512, 0]
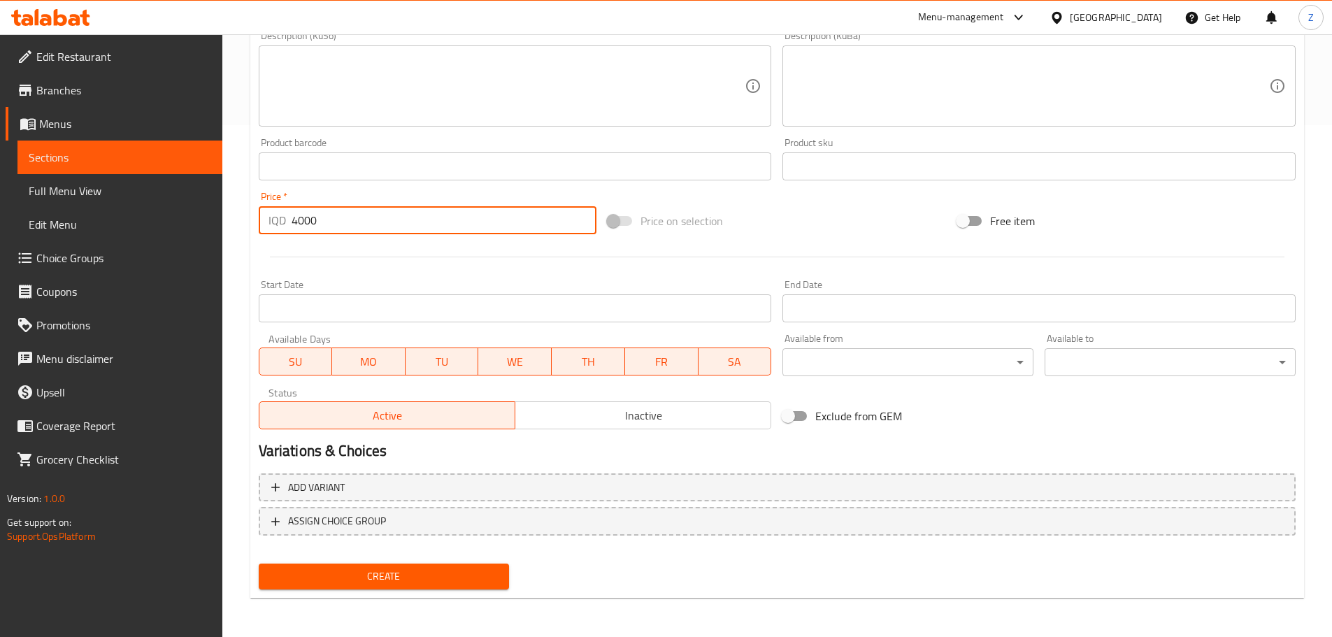
type input "4000"
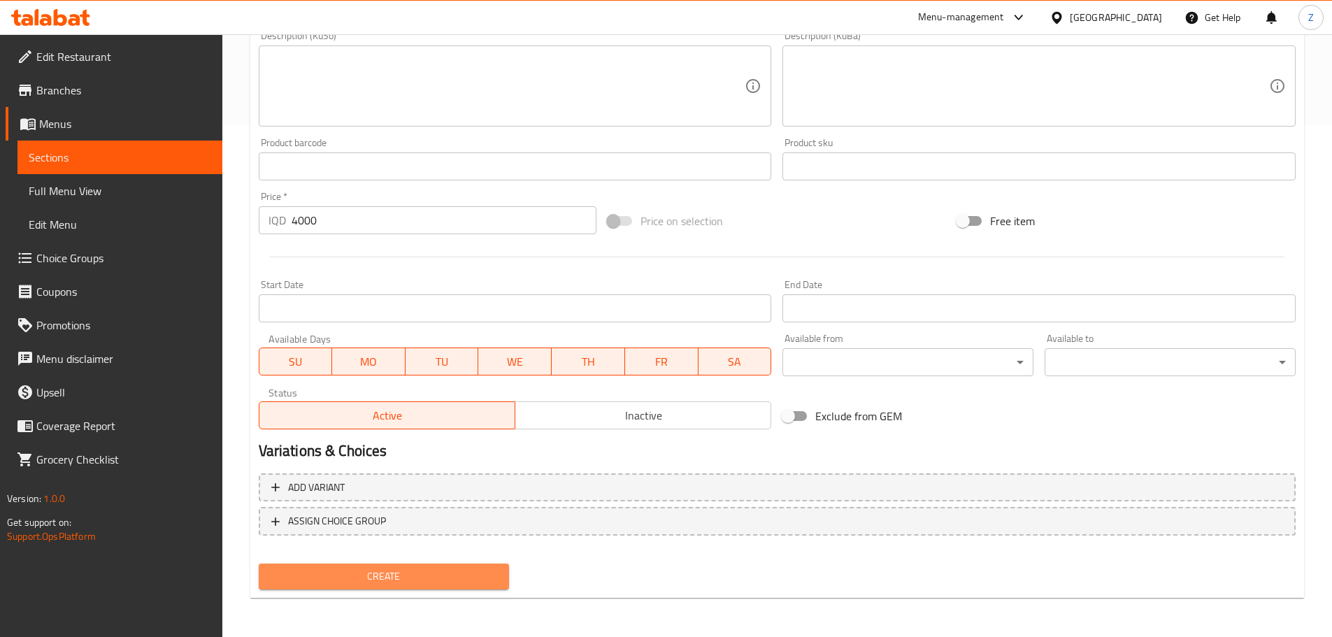
click at [371, 581] on span "Create" at bounding box center [384, 576] width 229 height 17
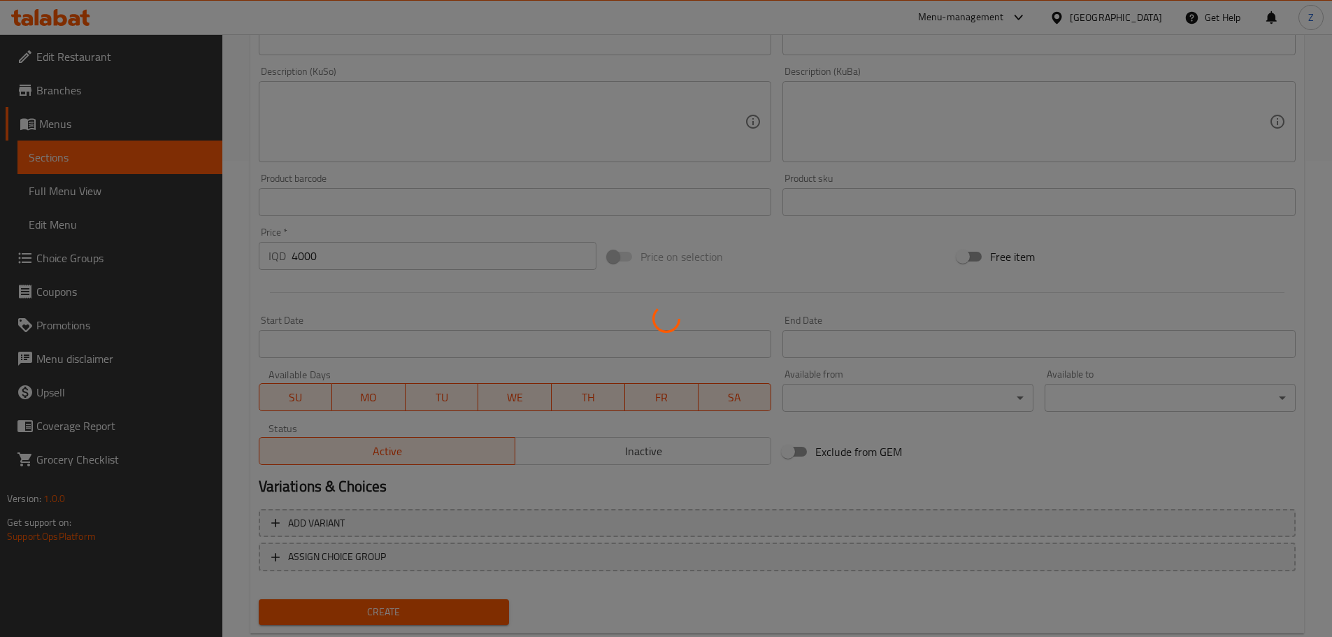
type input "0"
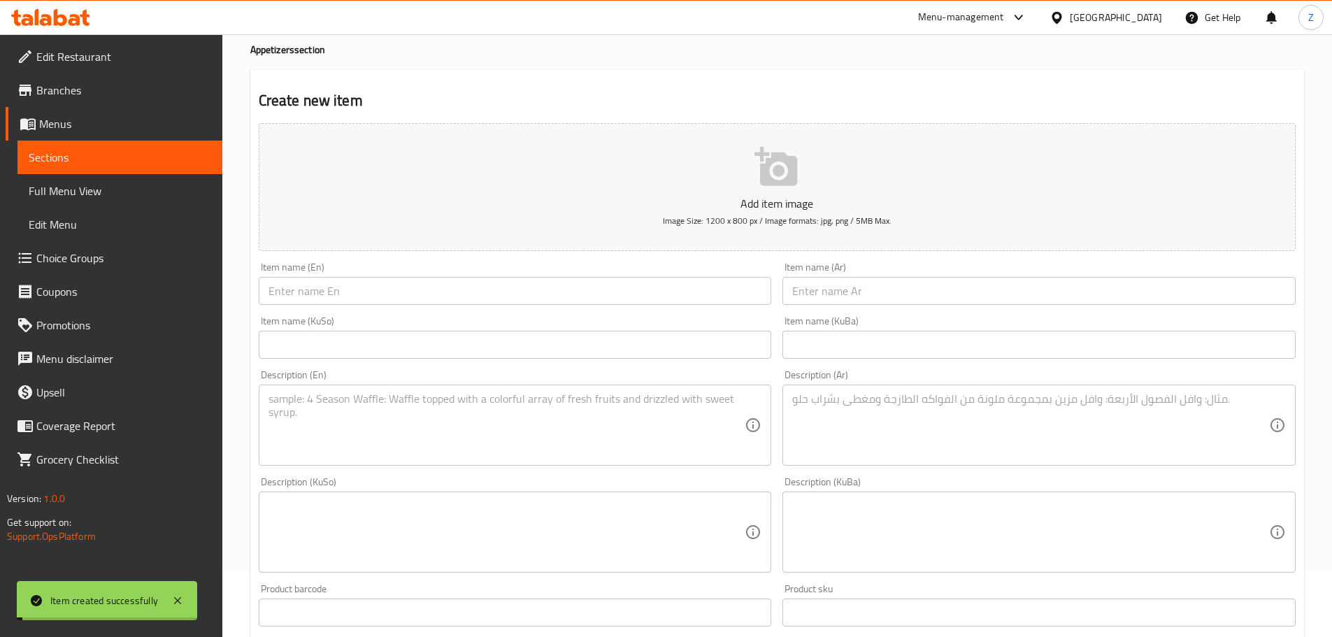
scroll to position [0, 0]
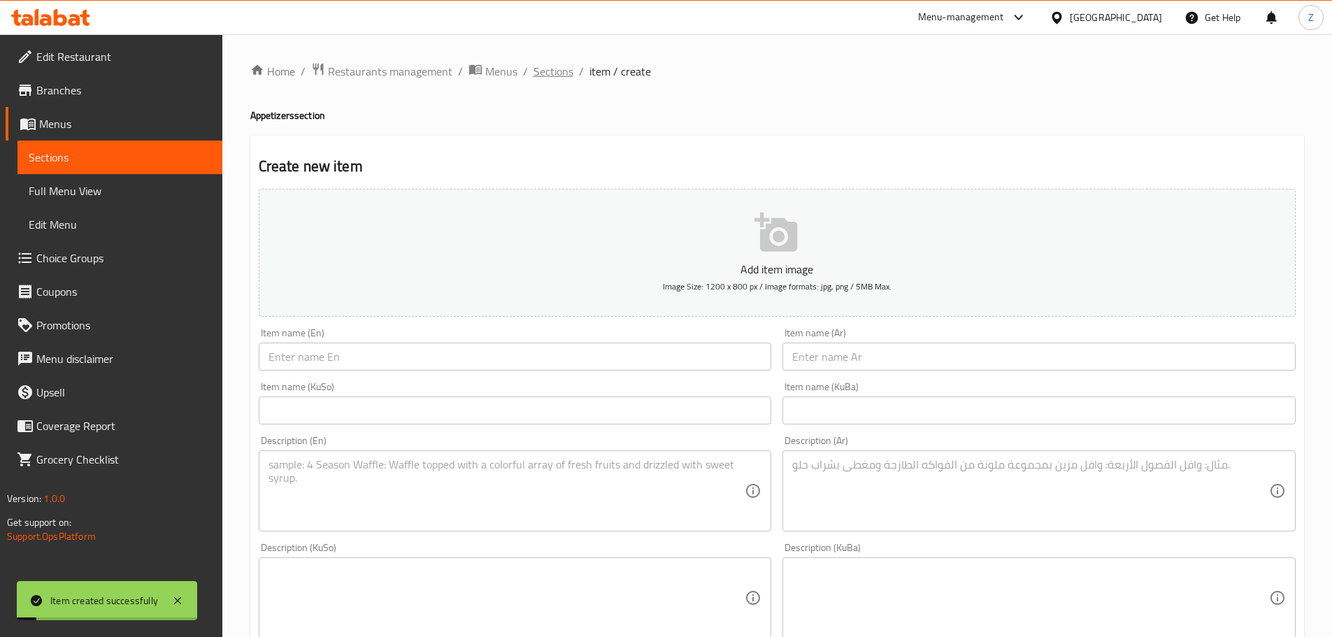
click at [551, 77] on span "Sections" at bounding box center [553, 71] width 40 height 17
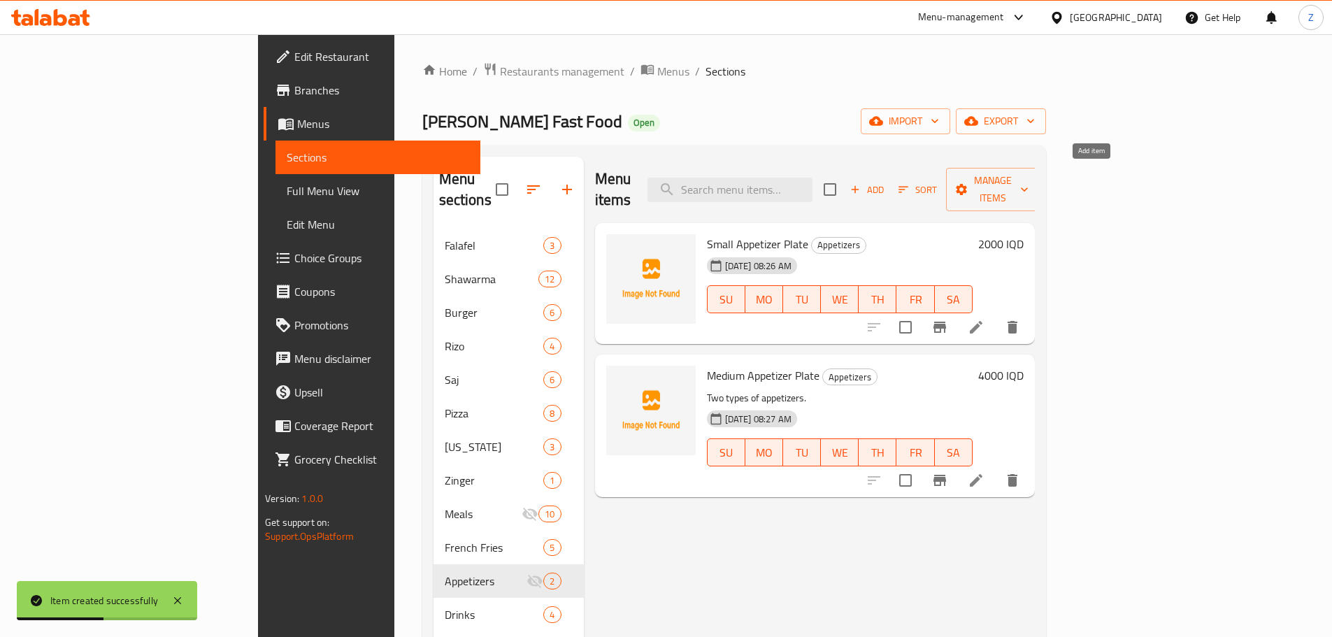
click at [886, 182] on span "Add" at bounding box center [867, 190] width 38 height 16
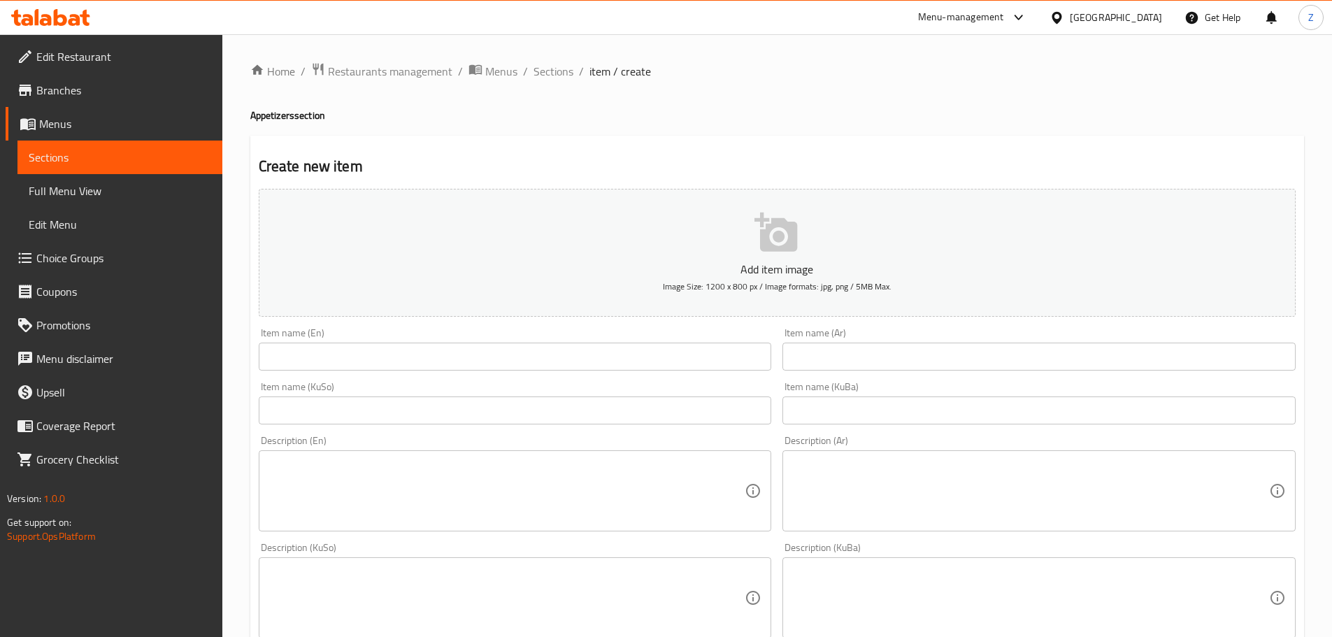
click at [1054, 354] on input "text" at bounding box center [1038, 357] width 513 height 28
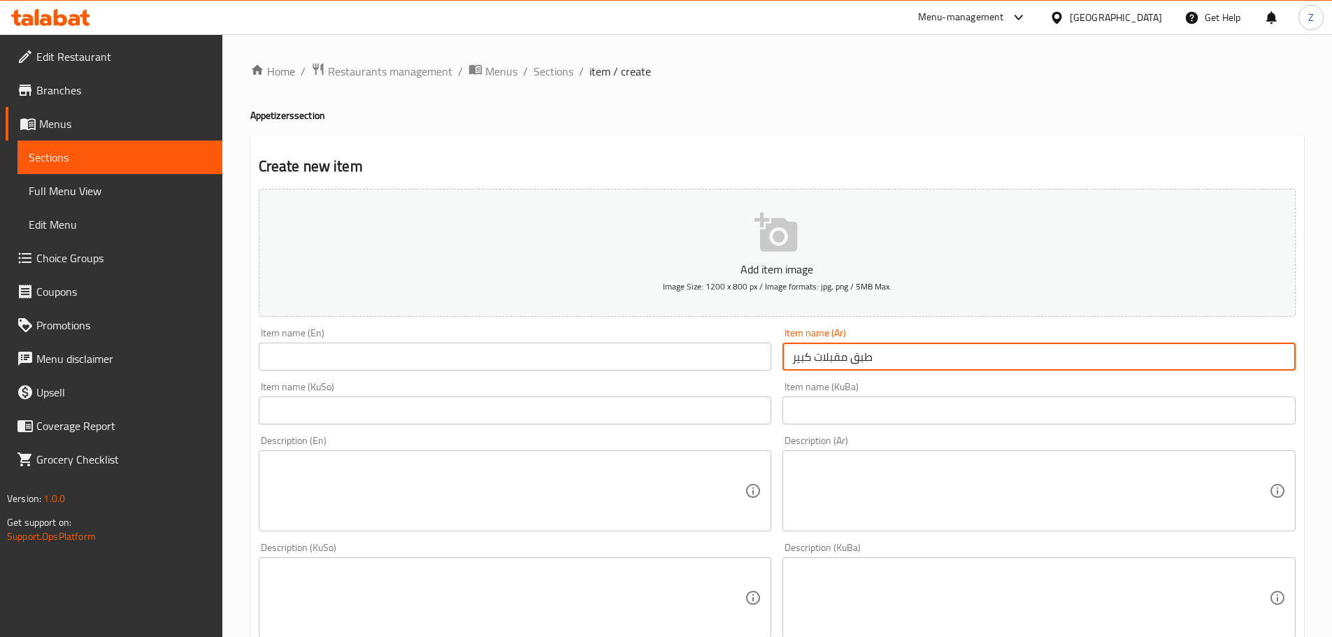
type input "طبق مقبلات كبير"
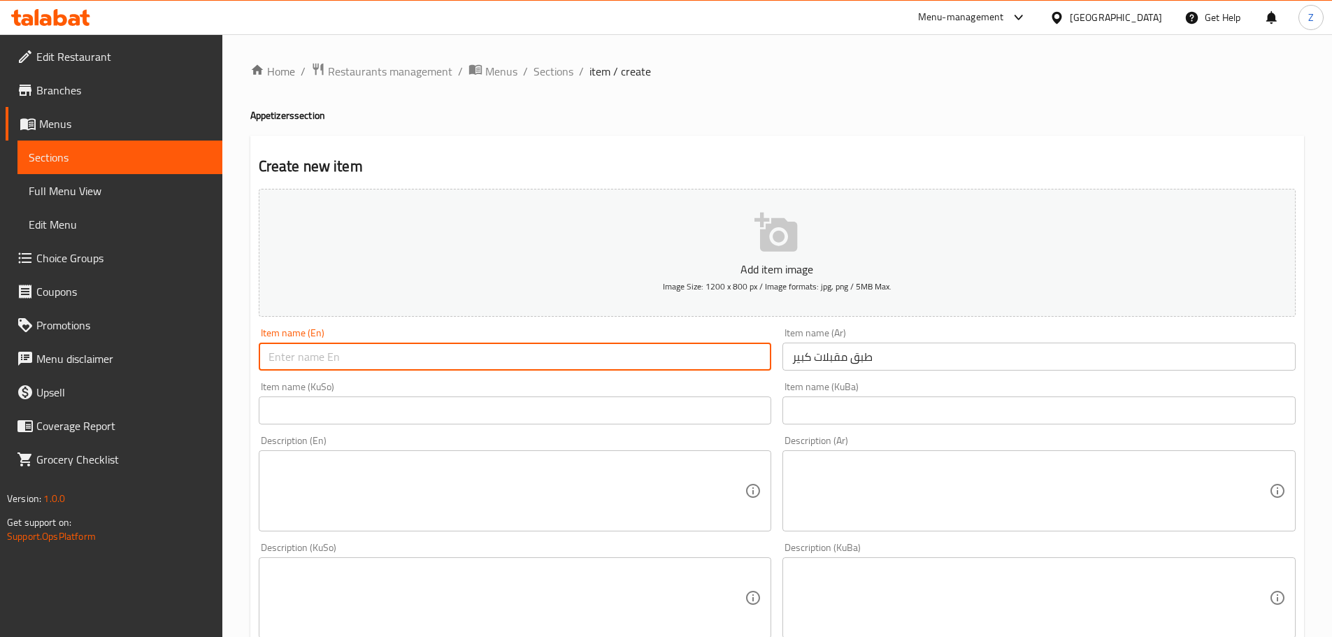
click at [632, 367] on input "text" at bounding box center [515, 357] width 513 height 28
click at [916, 352] on input "طبق مقبلات كبير" at bounding box center [1038, 357] width 513 height 28
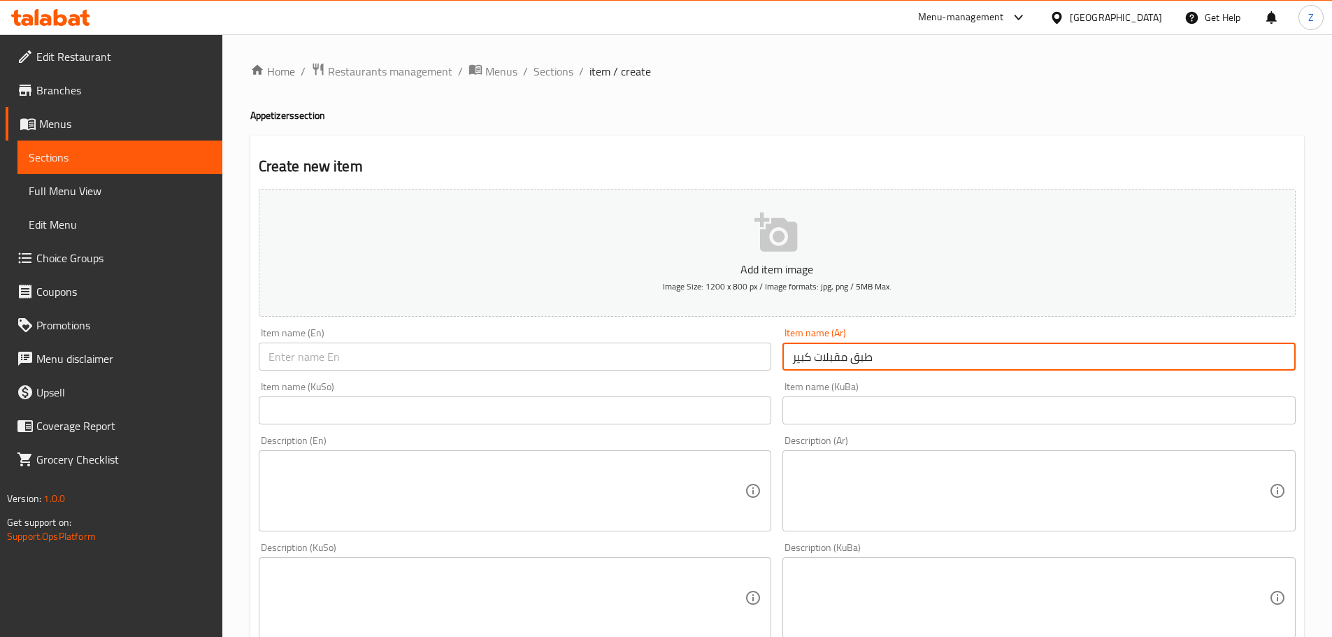
click at [916, 352] on input "طبق مقبلات كبير" at bounding box center [1038, 357] width 513 height 28
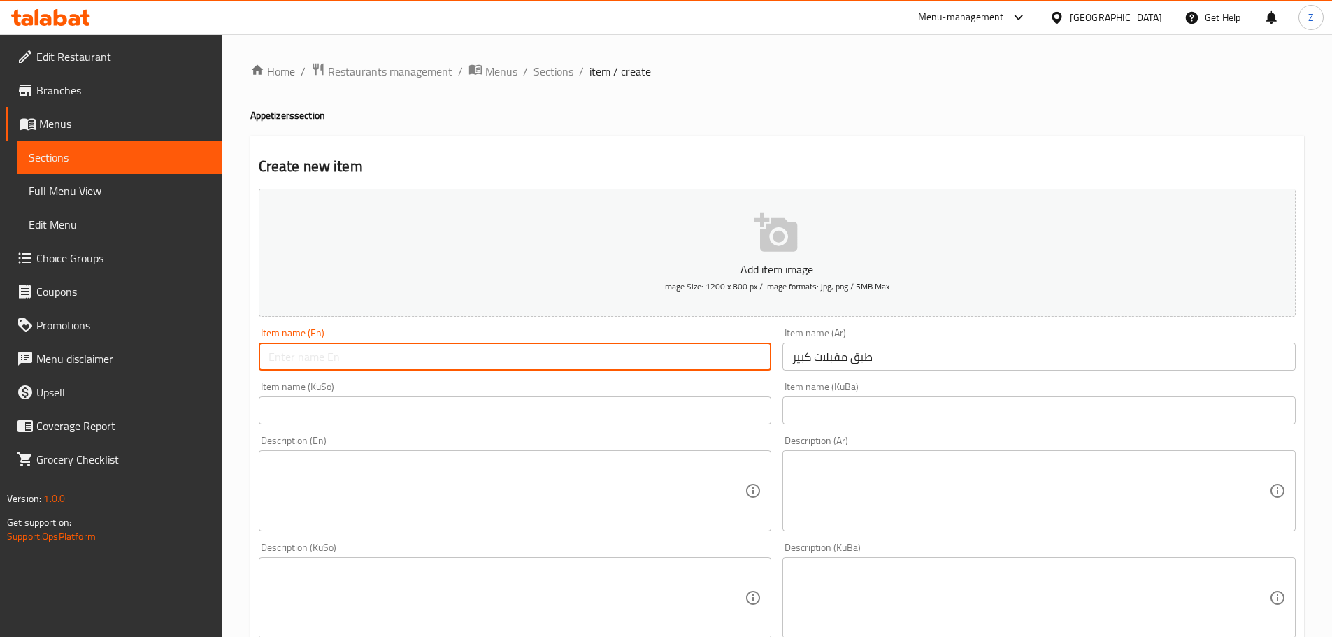
drag, startPoint x: 447, startPoint y: 343, endPoint x: 381, endPoint y: 361, distance: 68.7
click at [447, 343] on input "text" at bounding box center [515, 357] width 513 height 28
paste input "large appetizer platter"
drag, startPoint x: 272, startPoint y: 356, endPoint x: 262, endPoint y: 354, distance: 10.0
click at [262, 354] on input "large appetizer platter" at bounding box center [515, 357] width 513 height 28
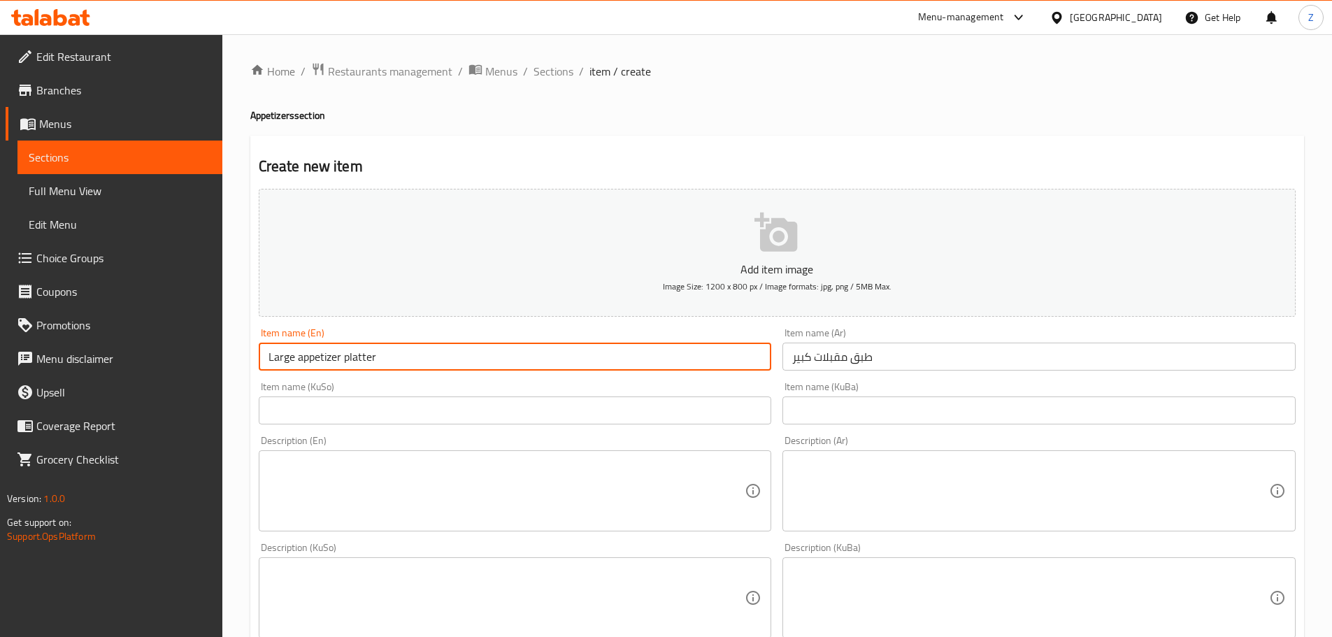
type input "Large appetizer platter"
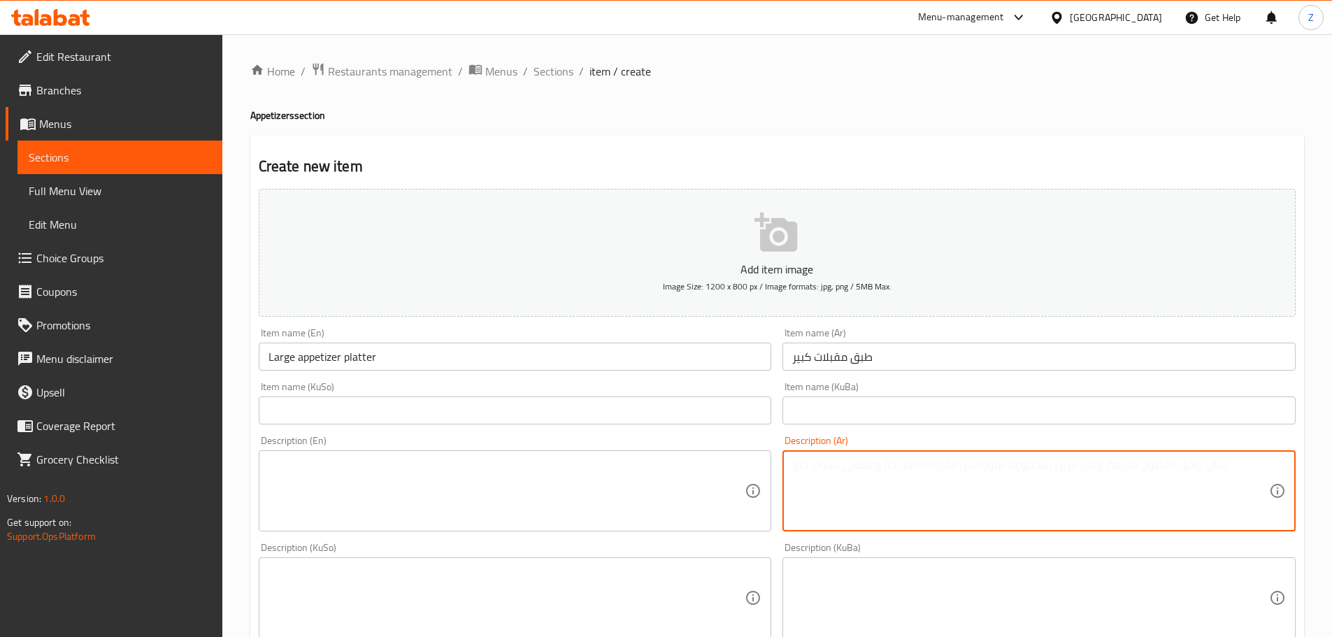
click at [986, 478] on textarea at bounding box center [1030, 491] width 477 height 66
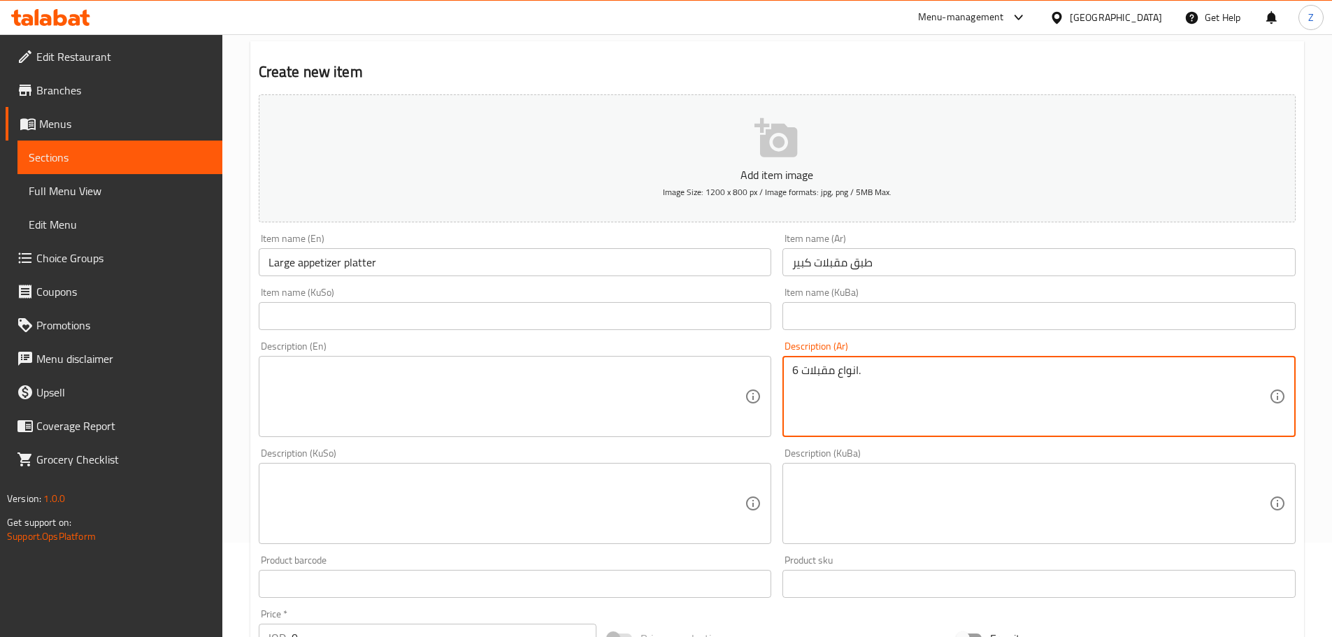
scroll to position [280, 0]
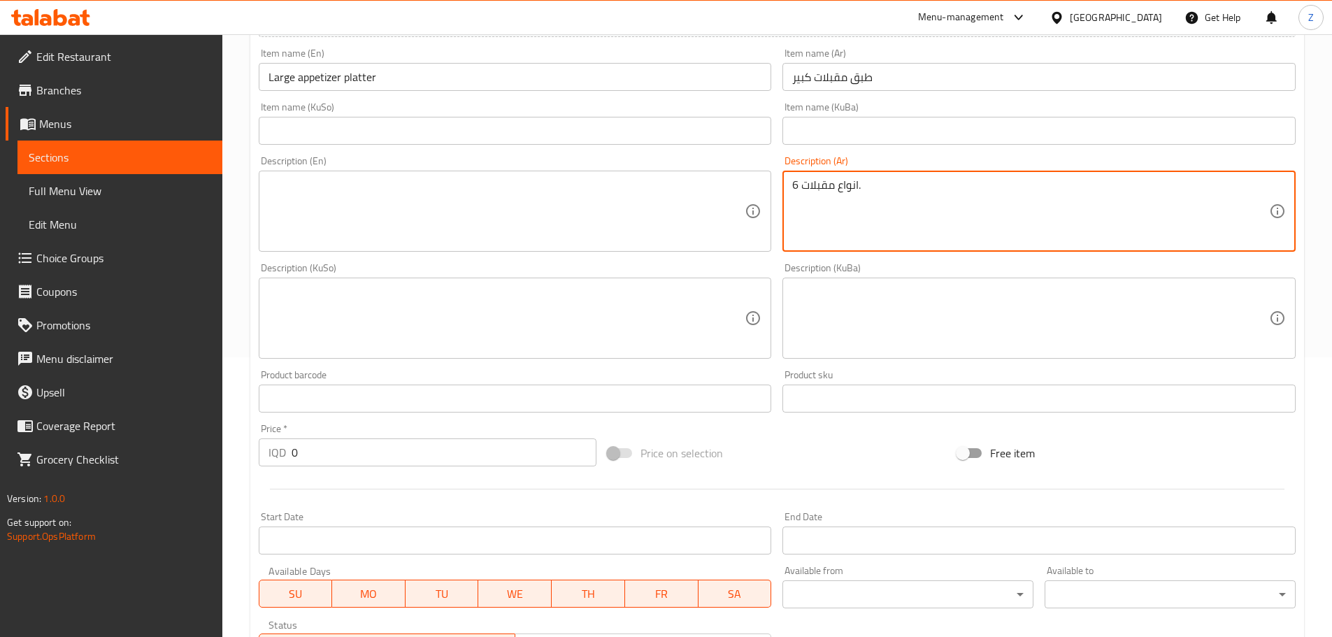
type textarea "6 انواع مقبلات."
click at [382, 451] on input "0" at bounding box center [443, 452] width 305 height 28
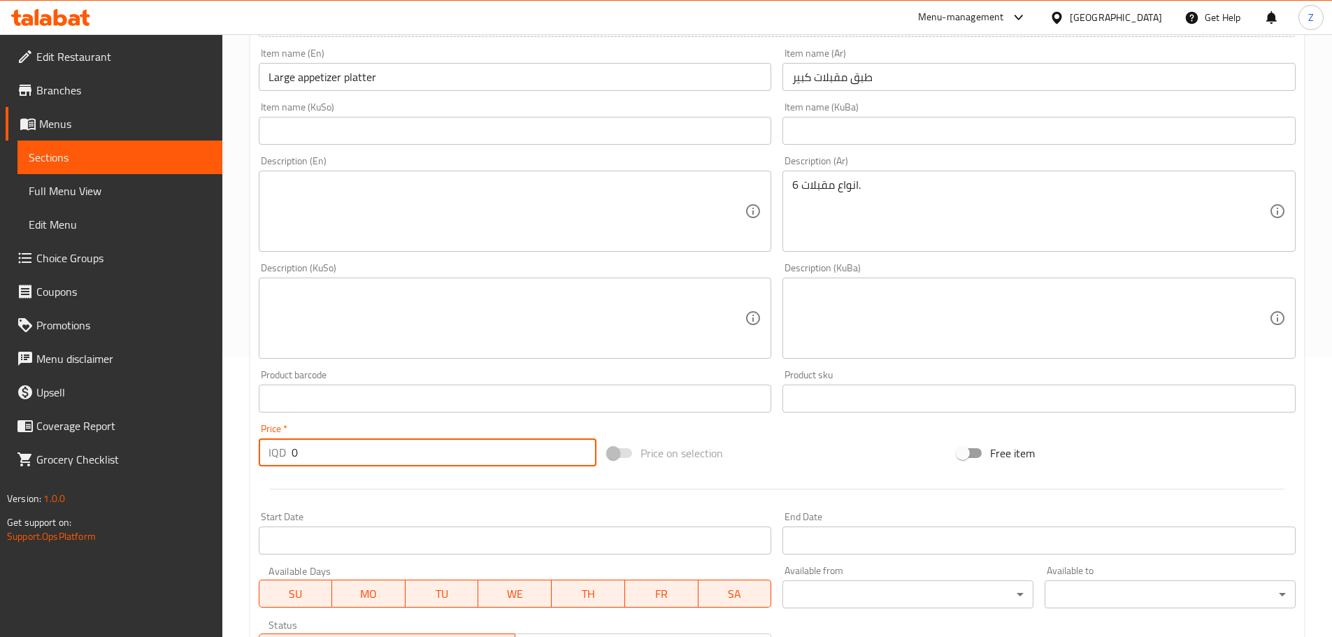
click at [382, 450] on input "0" at bounding box center [443, 452] width 305 height 28
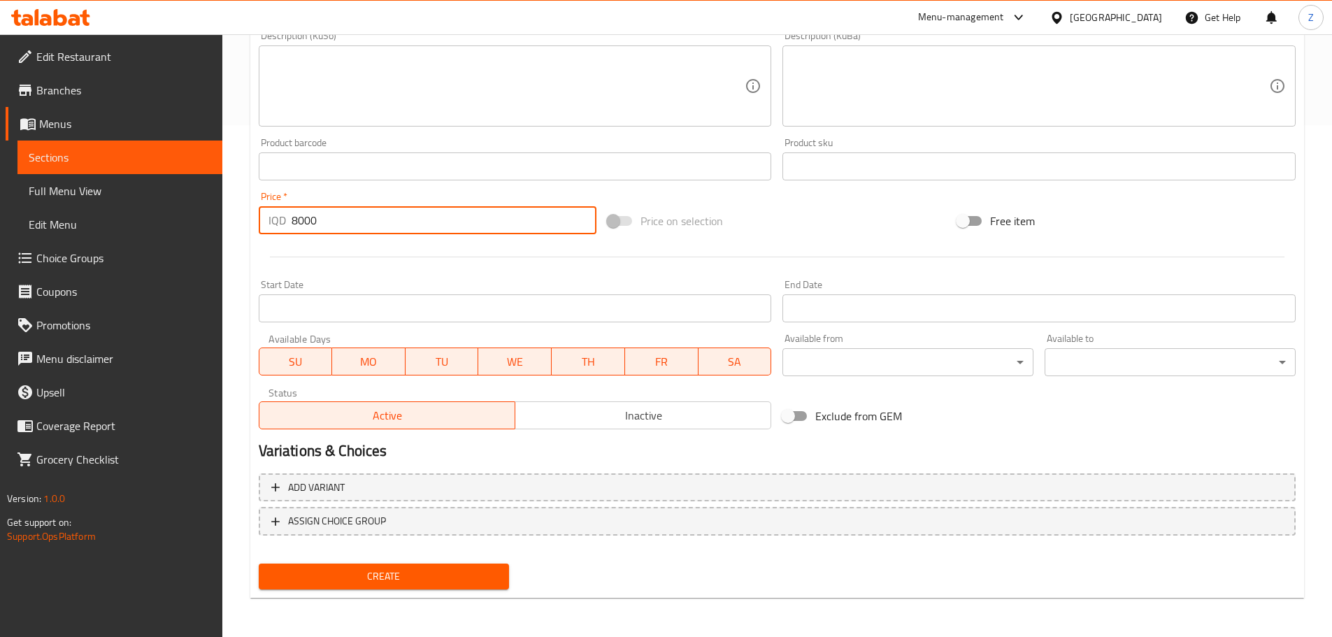
type input "8000"
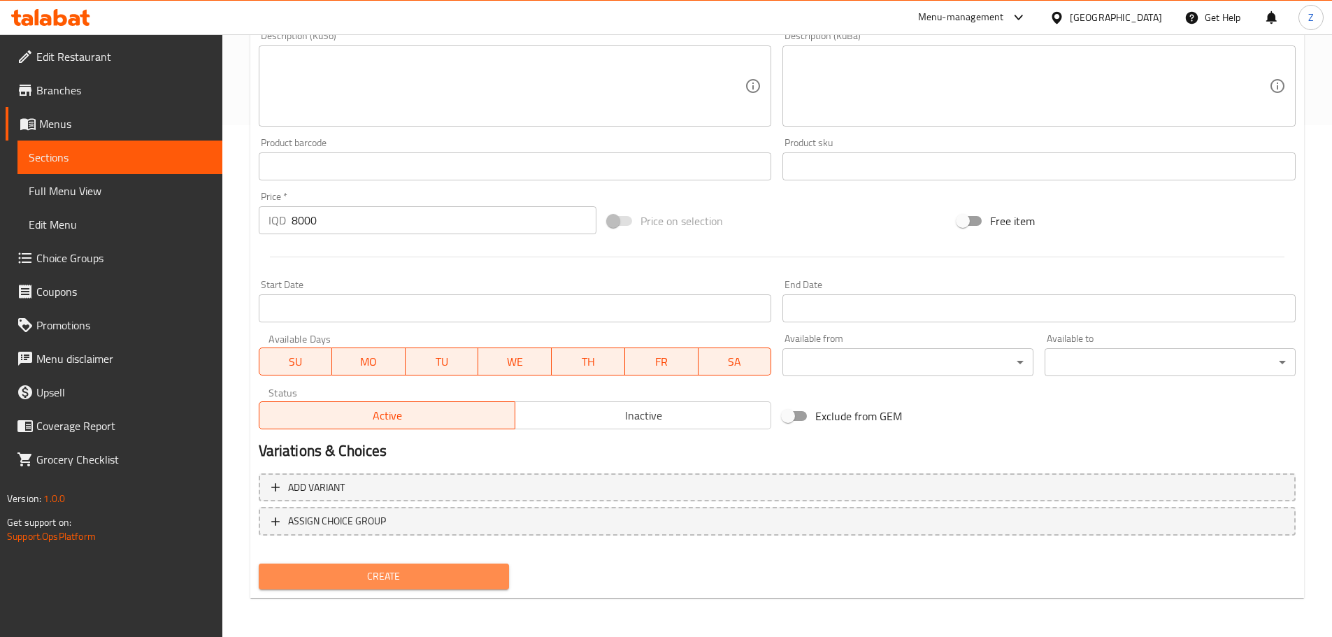
click at [373, 572] on span "Create" at bounding box center [384, 576] width 229 height 17
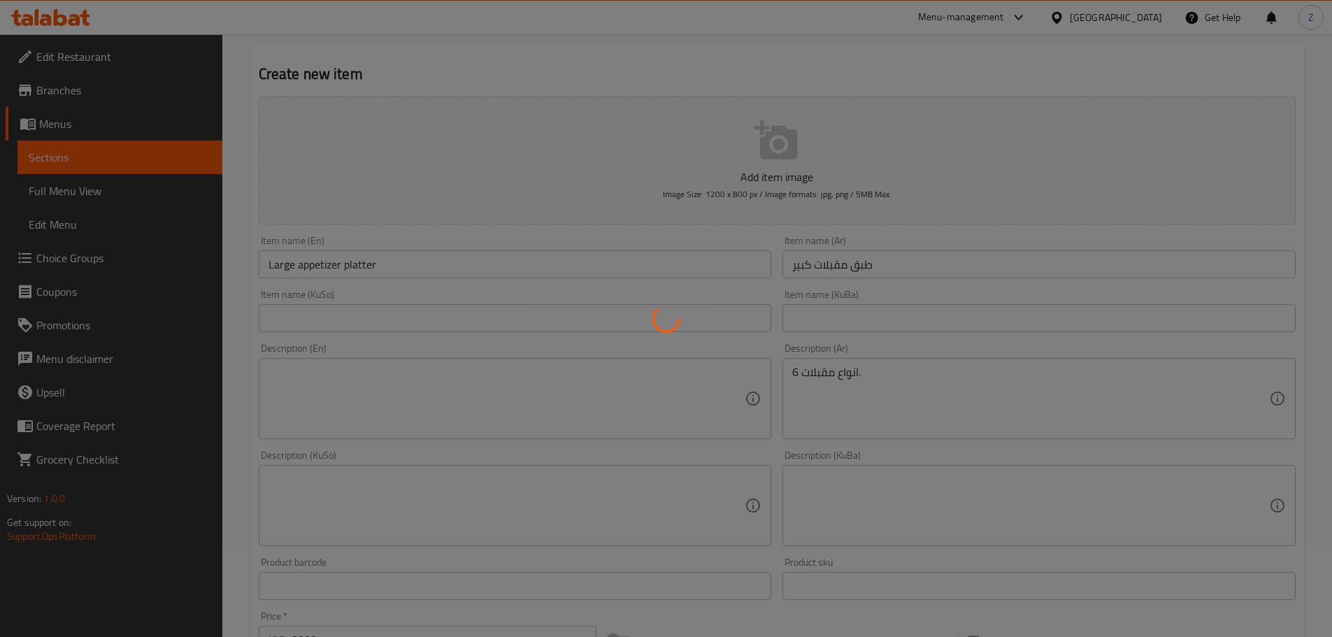
type input "0"
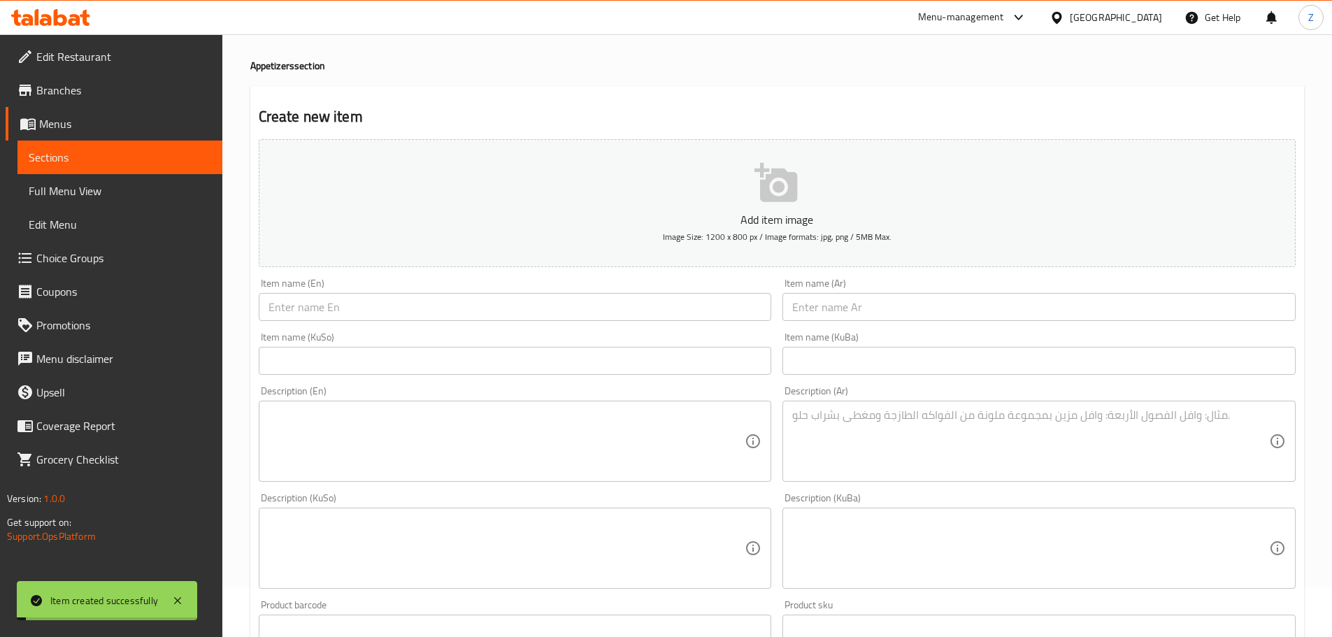
scroll to position [0, 0]
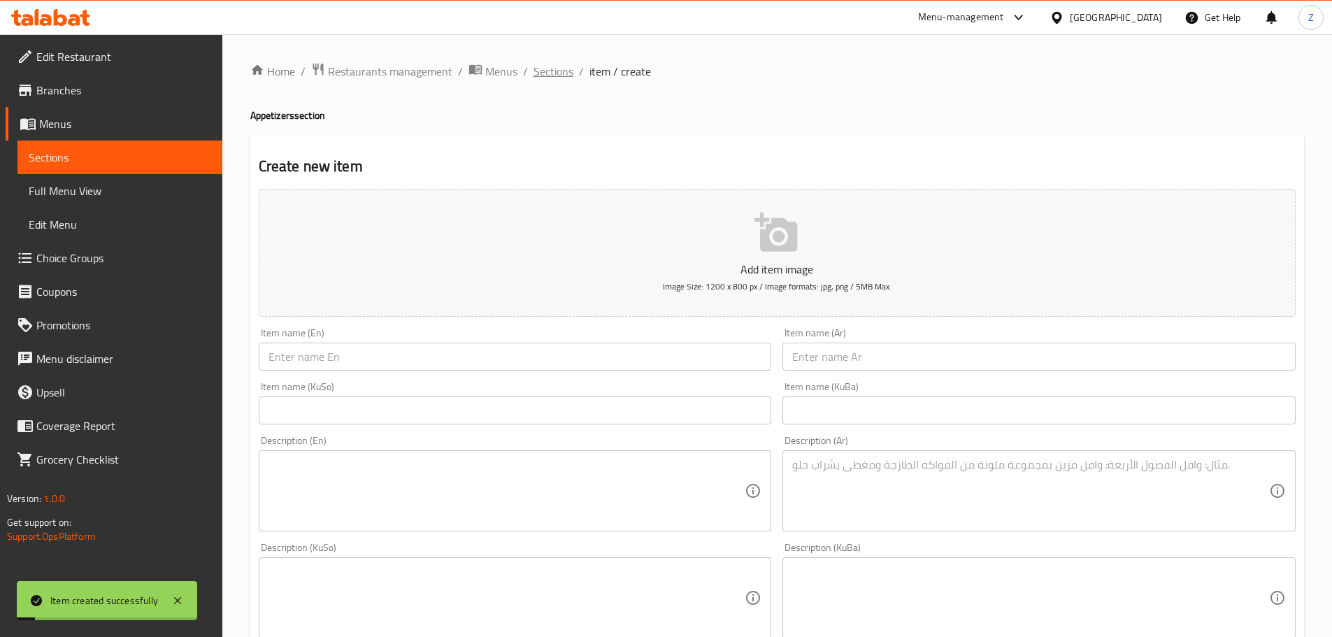
click at [554, 71] on span "Sections" at bounding box center [553, 71] width 40 height 17
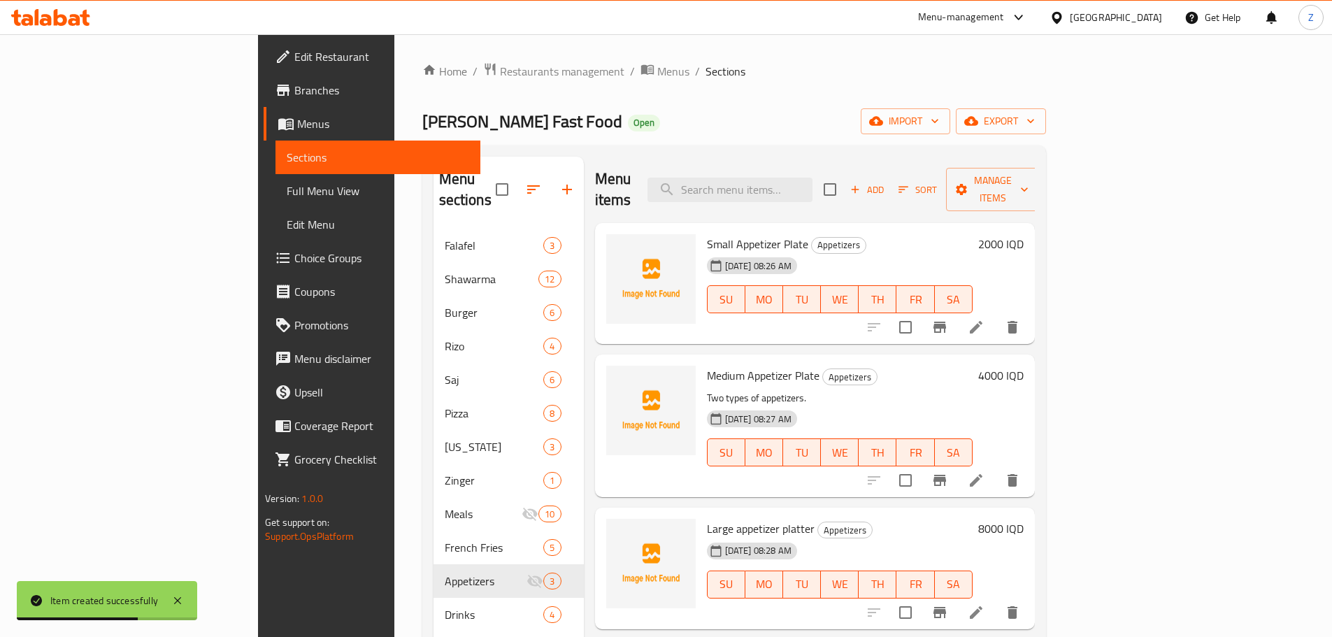
click at [995, 600] on li at bounding box center [975, 612] width 39 height 25
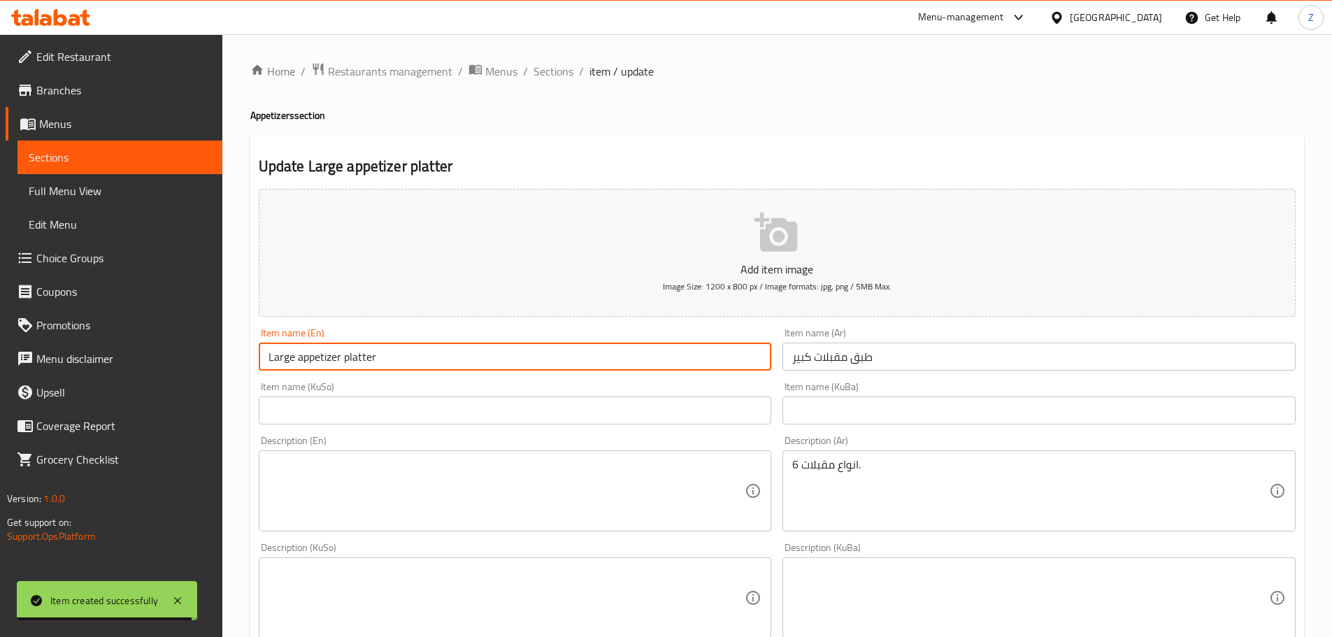
click at [299, 366] on input "Large appetizer platter" at bounding box center [515, 357] width 513 height 28
drag, startPoint x: 450, startPoint y: 361, endPoint x: 345, endPoint y: 354, distance: 105.1
click at [345, 354] on input "Large Appetizer platter" at bounding box center [515, 357] width 513 height 28
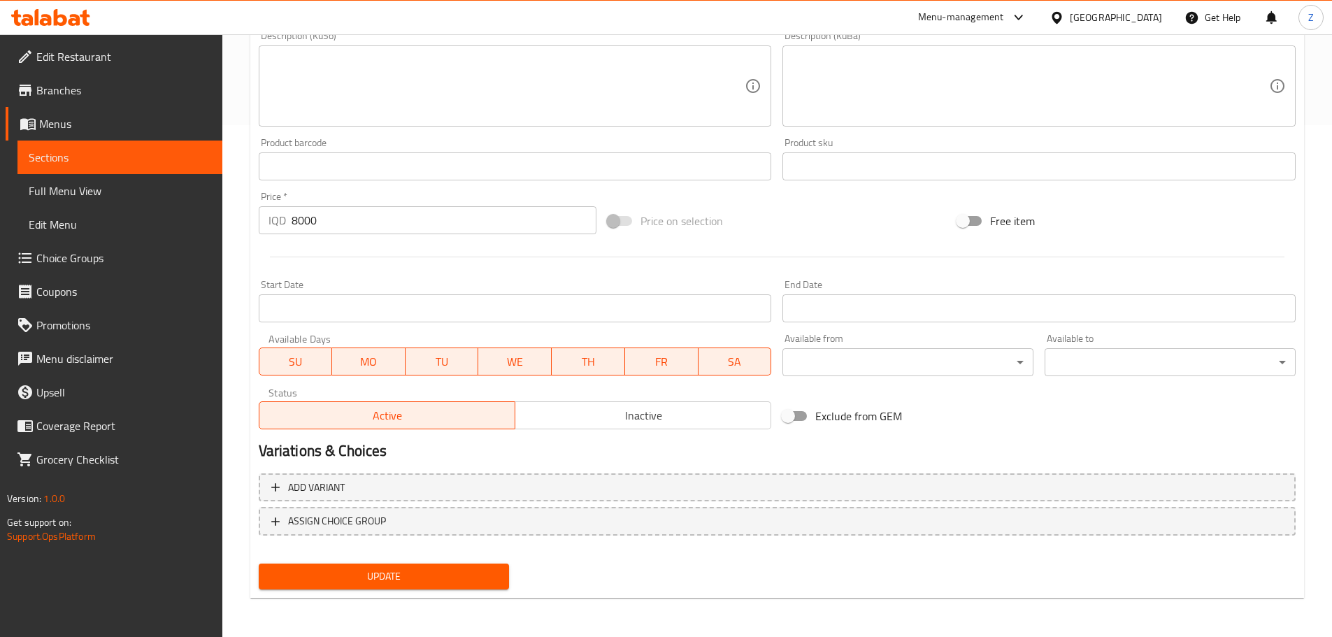
type input "Large Appetizer Plate"
click at [413, 584] on span "Update" at bounding box center [384, 576] width 229 height 17
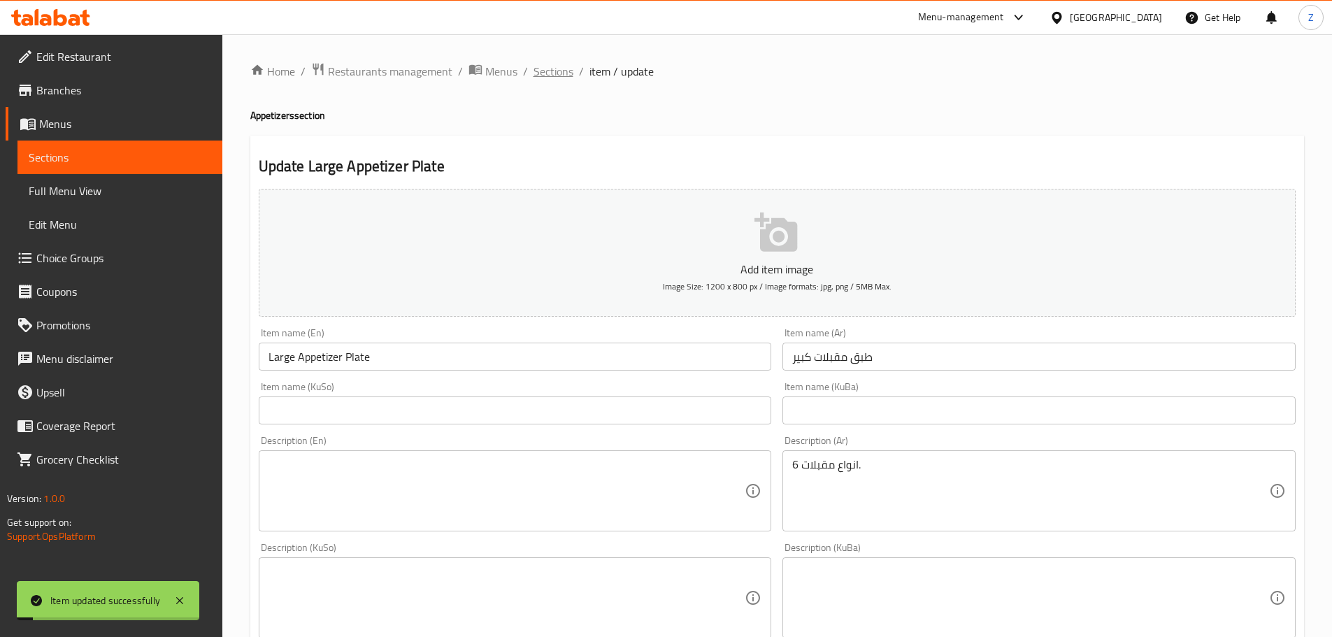
click at [555, 68] on span "Sections" at bounding box center [553, 71] width 40 height 17
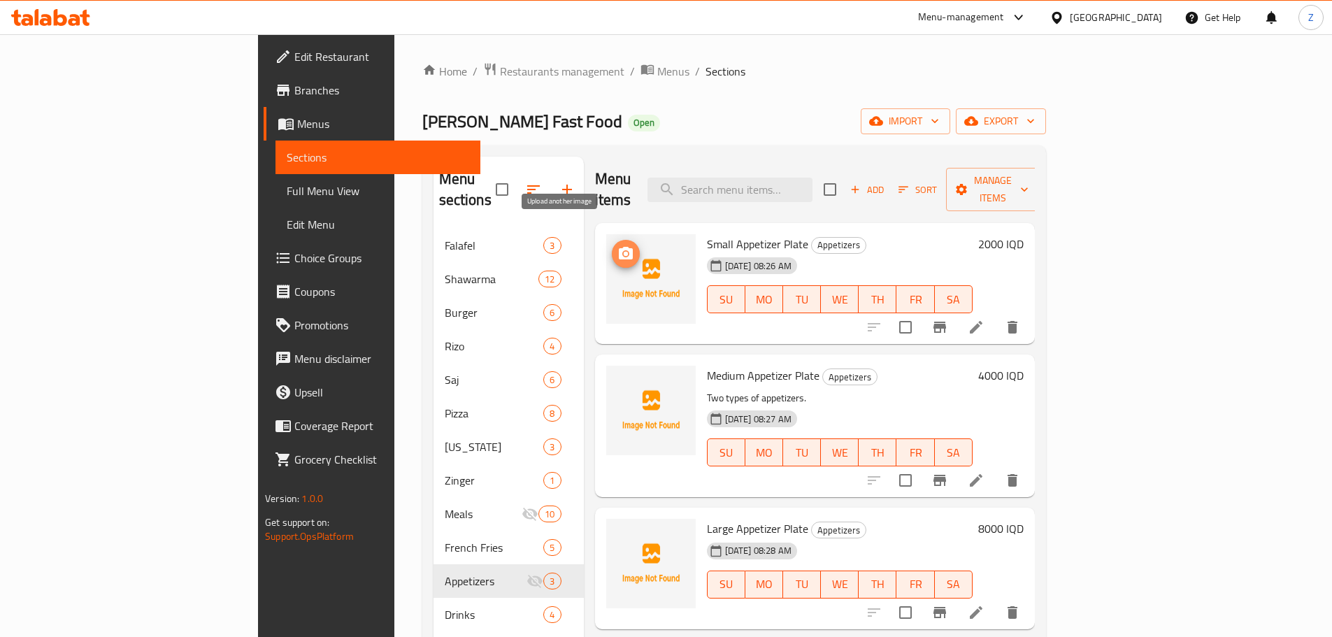
click at [617, 245] on icon "upload picture" at bounding box center [625, 253] width 17 height 17
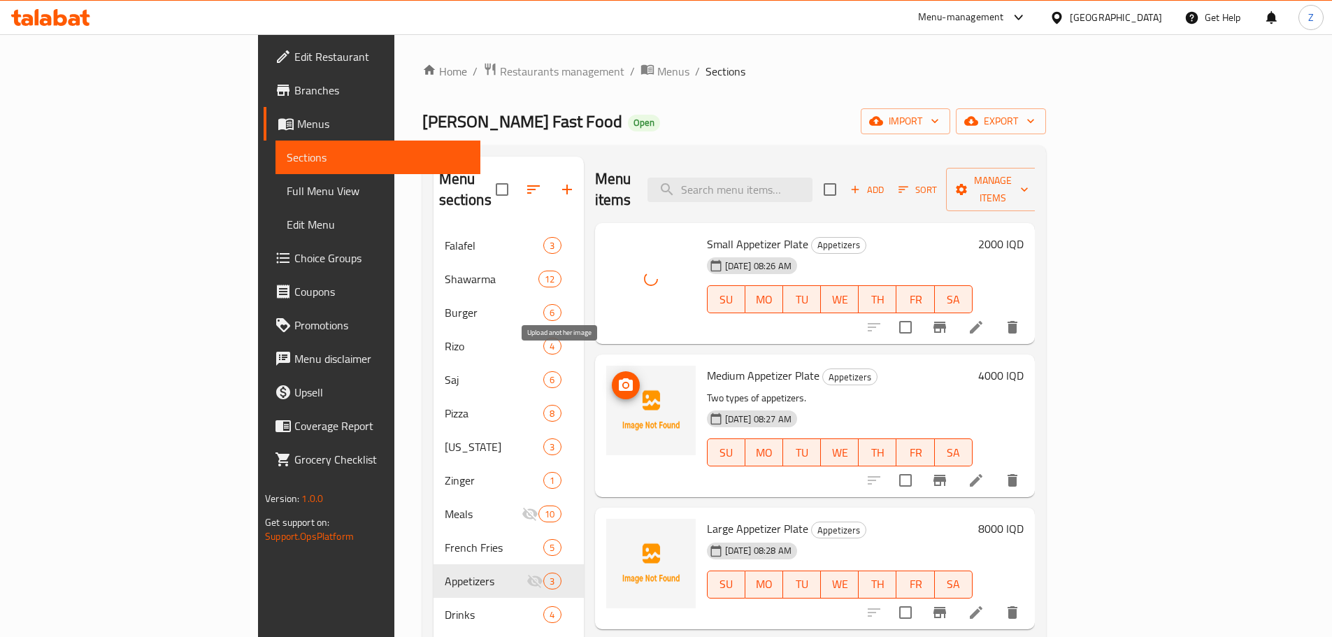
click at [623, 383] on circle "upload picture" at bounding box center [625, 385] width 4 height 4
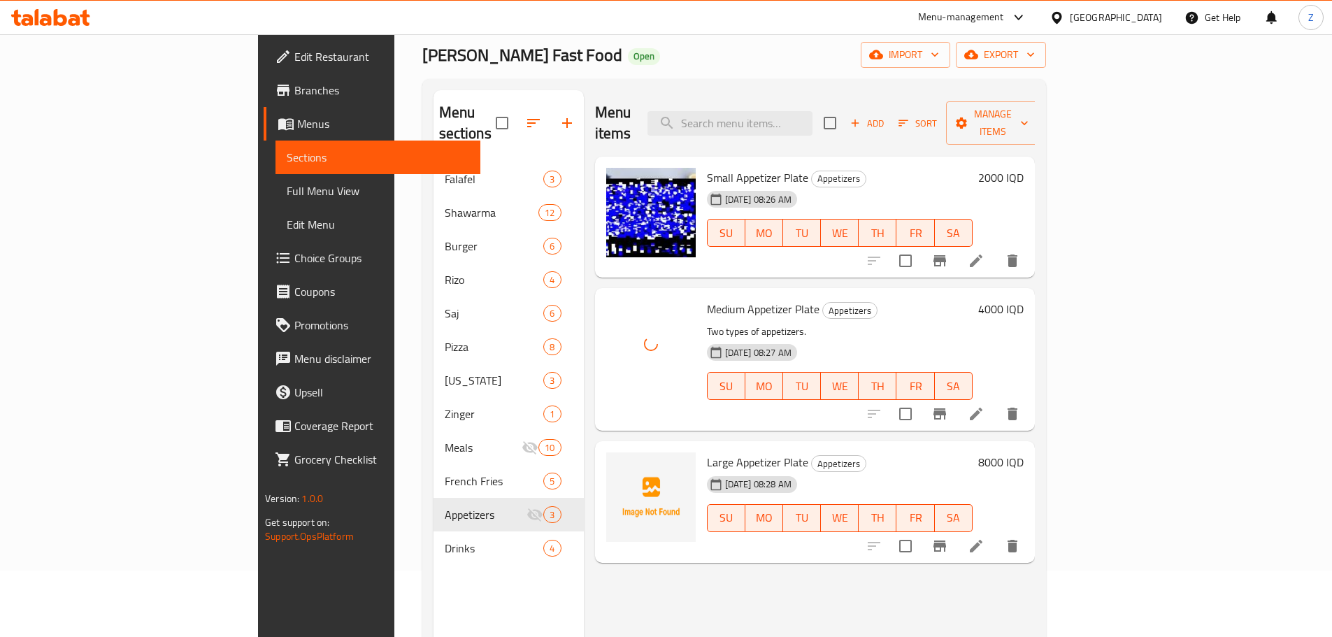
scroll to position [70, 0]
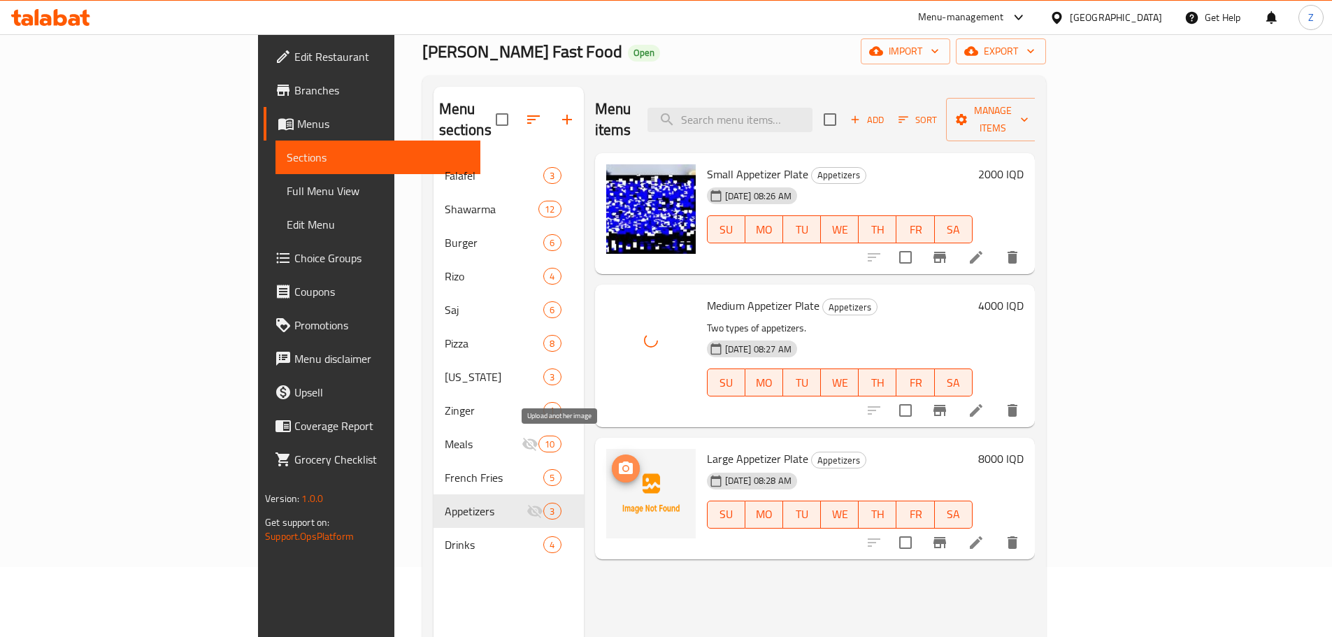
click at [612, 456] on button "upload picture" at bounding box center [626, 468] width 28 height 28
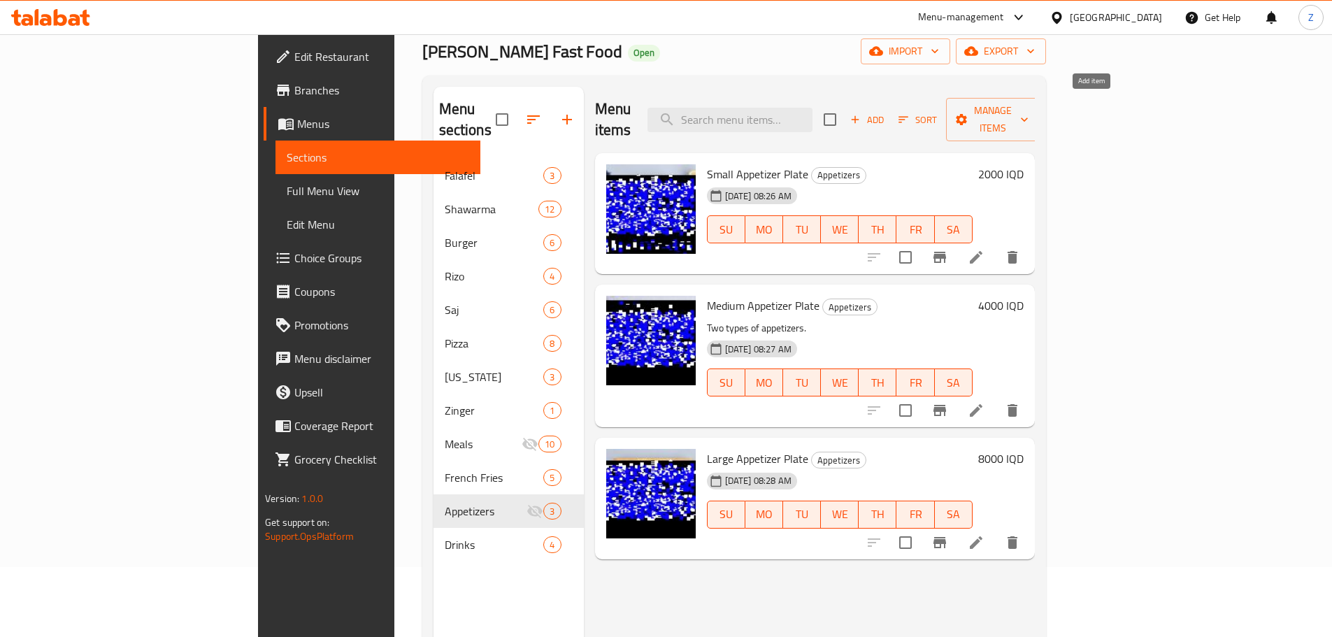
click at [886, 112] on span "Add" at bounding box center [867, 120] width 38 height 16
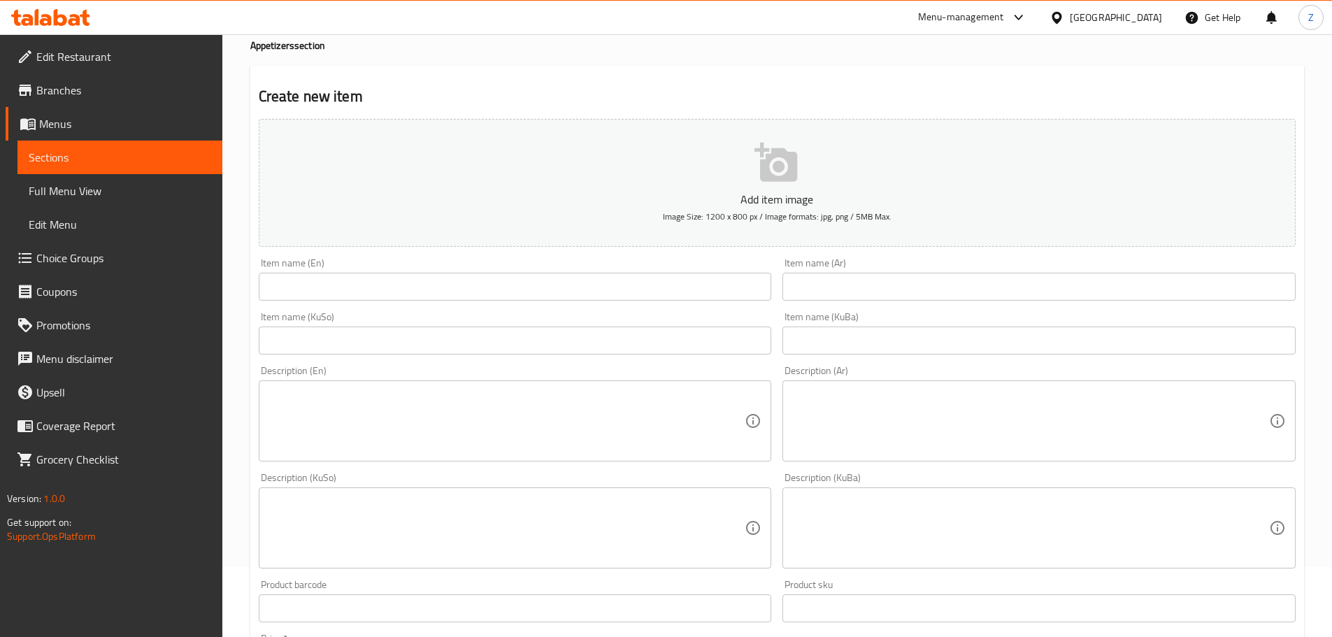
click at [353, 288] on input "text" at bounding box center [515, 287] width 513 height 28
paste input "Garlic Sauce"
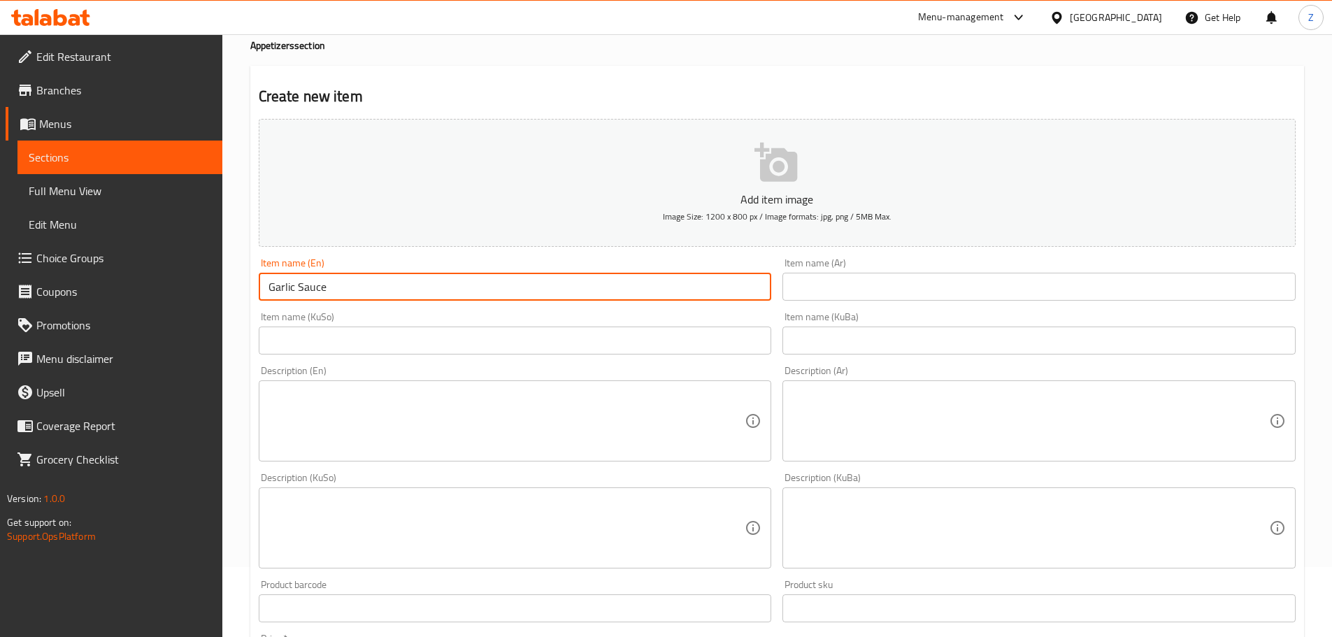
type input "Garlic Sauce"
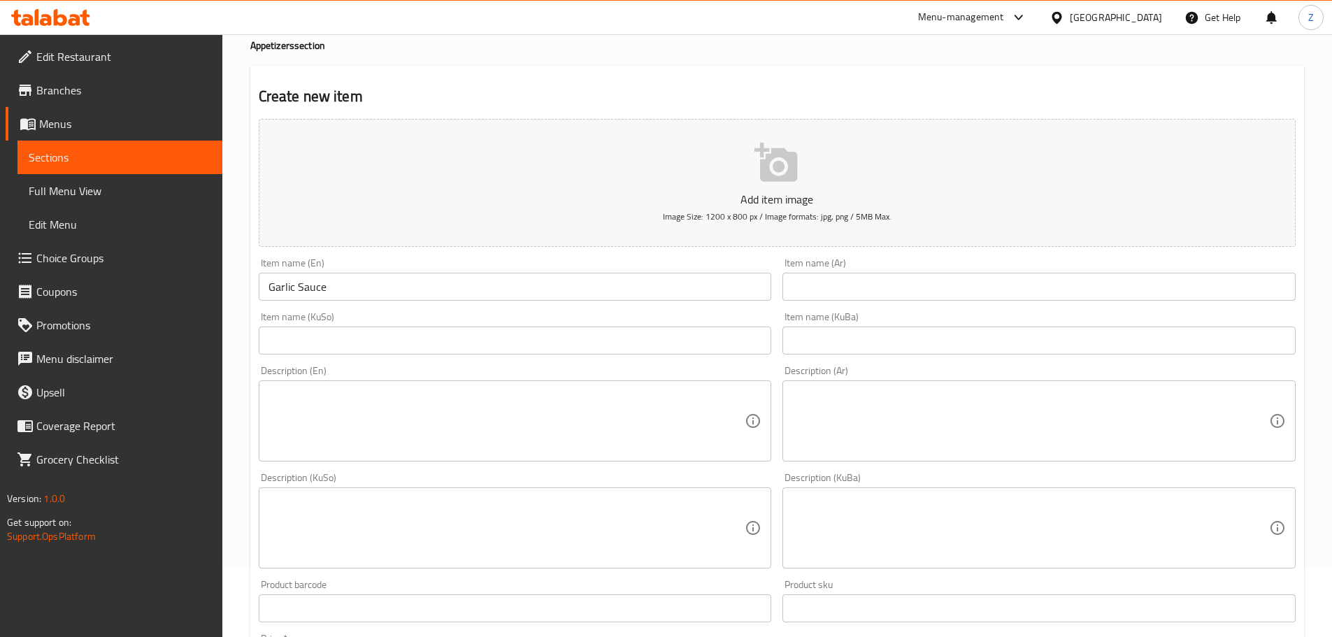
click at [823, 282] on input "text" at bounding box center [1038, 287] width 513 height 28
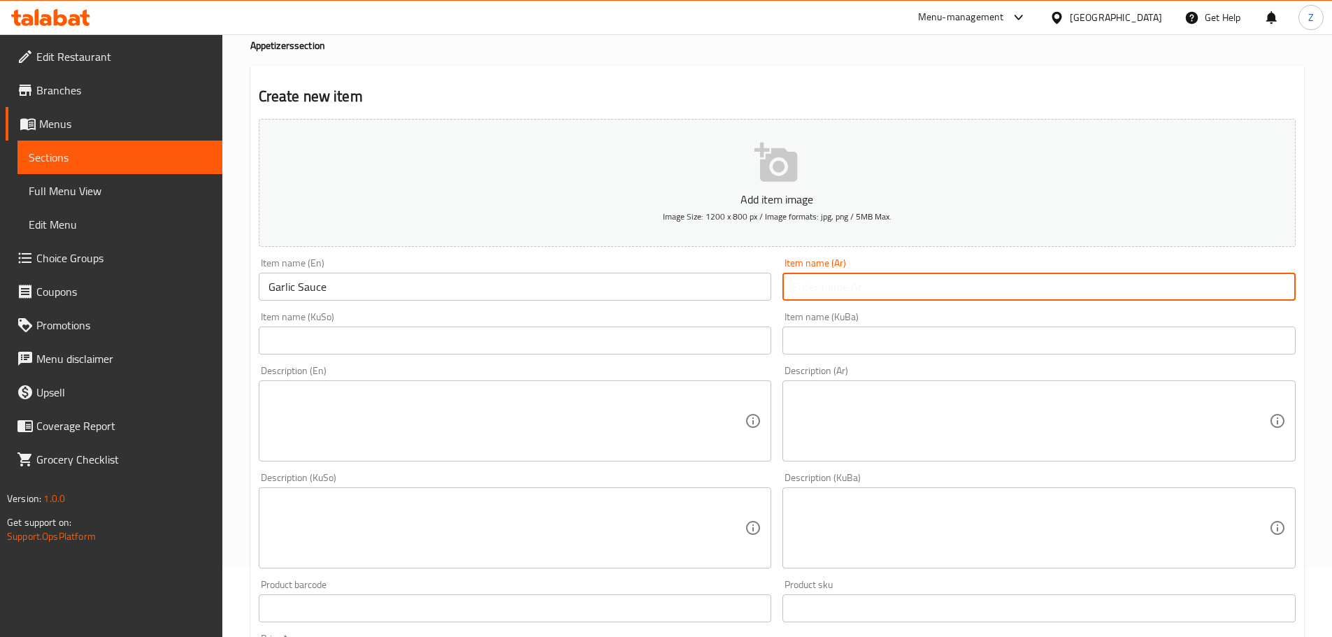
paste input "ثومية"
type input "ثومية"
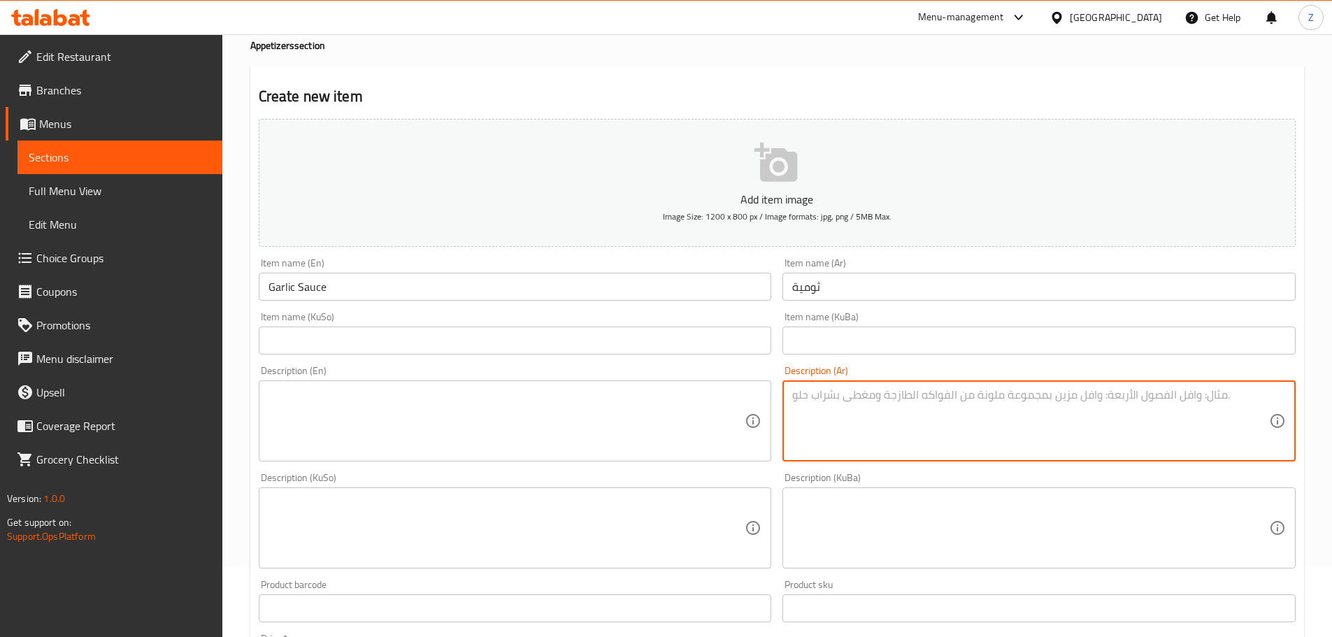
click at [958, 415] on textarea at bounding box center [1030, 421] width 477 height 66
paste textarea "ثوم، مايونيز، ليمون، ملح وفلفل أسود."
type textarea "ثوم، مايونيز، ليمون، ملح وفلفل أسود."
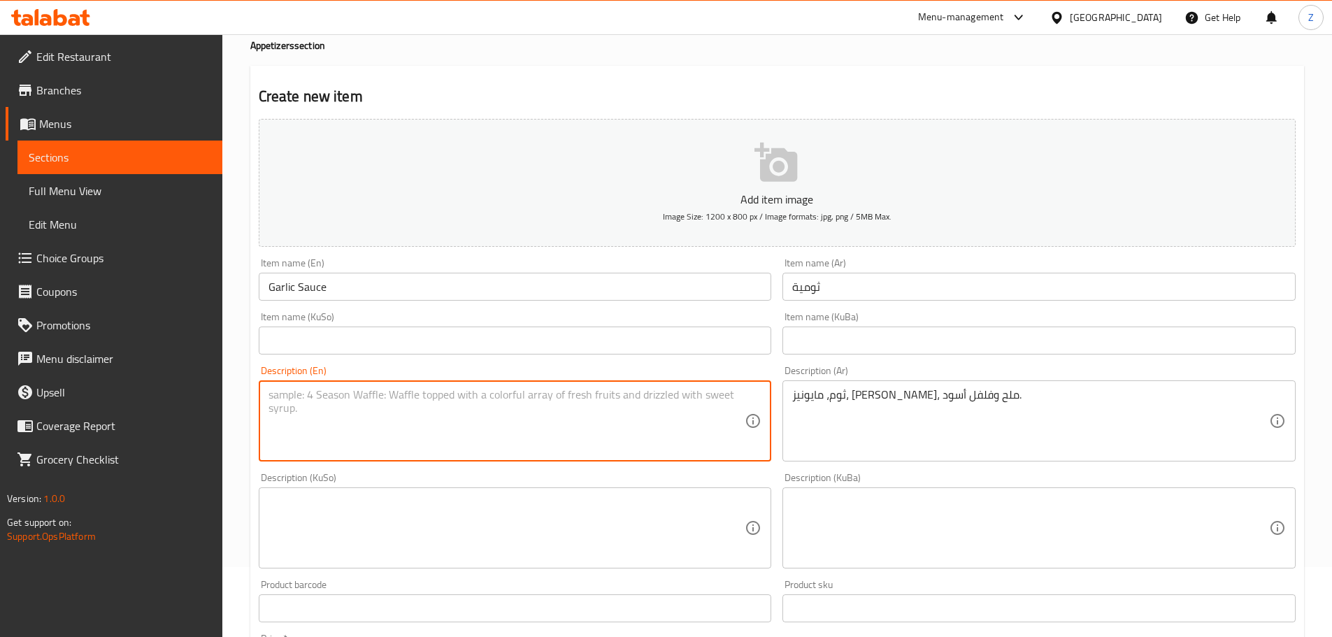
click at [610, 411] on textarea at bounding box center [506, 421] width 477 height 66
paste textarea "Garlic, mayonnaise, lemon, salt and black pepper."
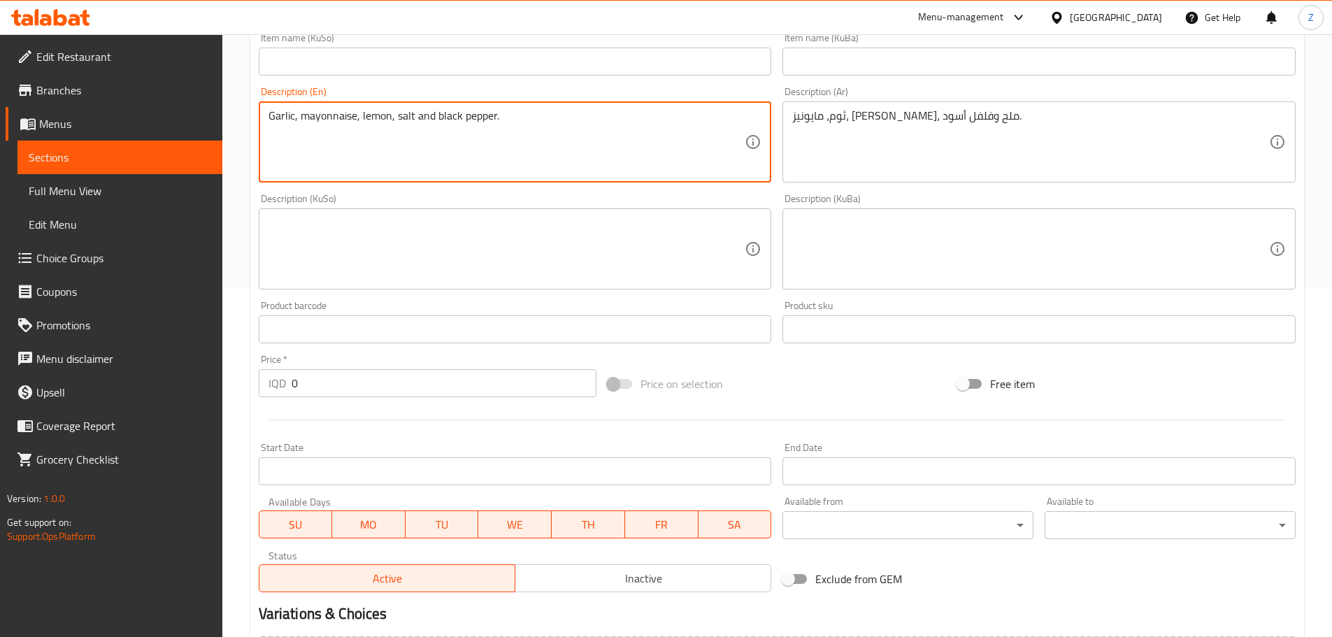
scroll to position [350, 0]
type textarea "Garlic, mayonnaise, lemon, salt and black pepper."
click at [347, 382] on input "0" at bounding box center [443, 382] width 305 height 28
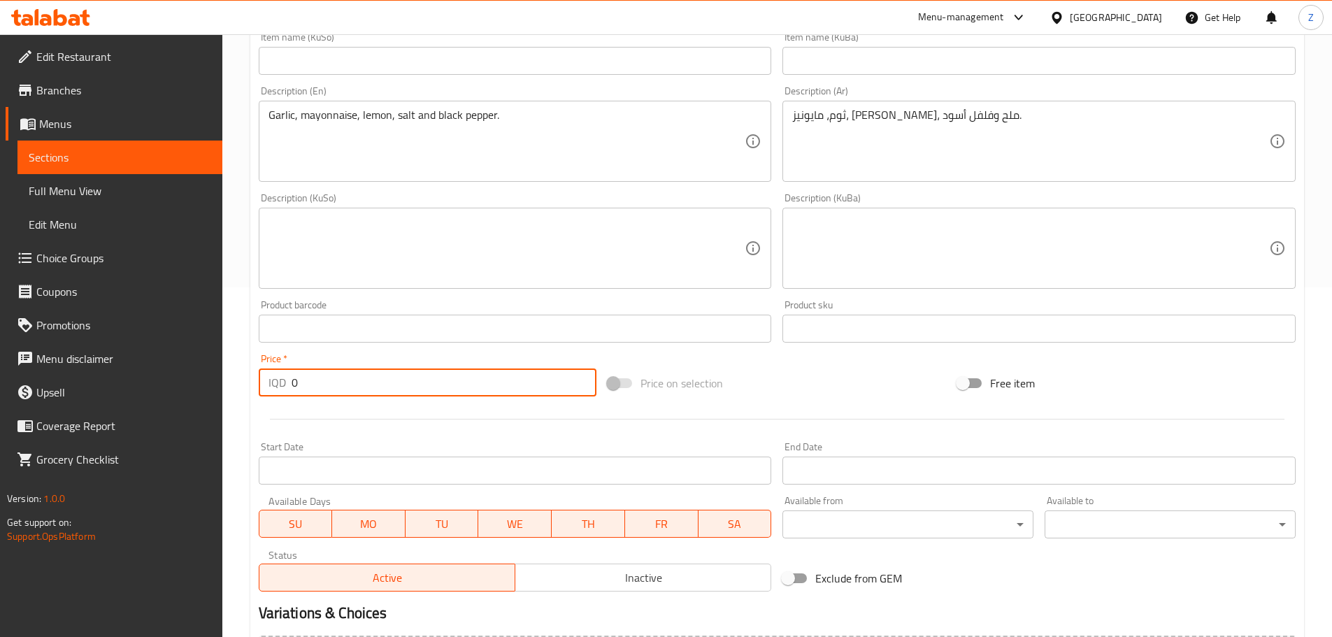
click at [347, 382] on input "0" at bounding box center [443, 382] width 305 height 28
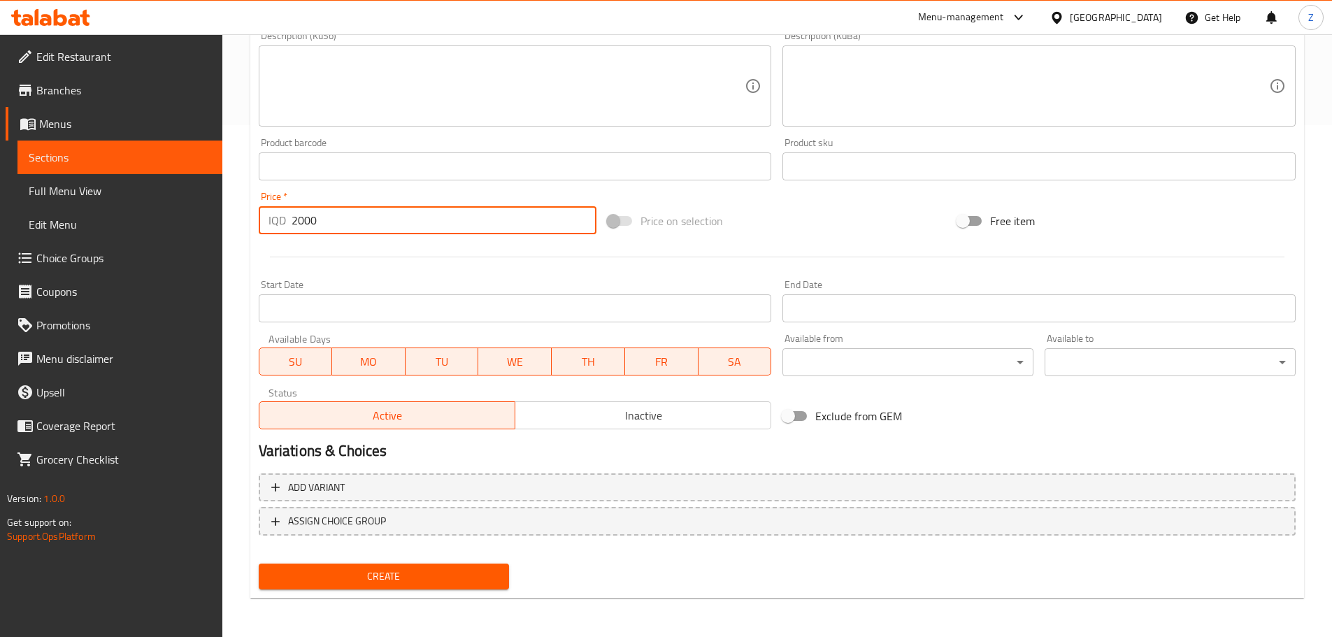
type input "2000"
click at [417, 586] on button "Create" at bounding box center [384, 576] width 251 height 26
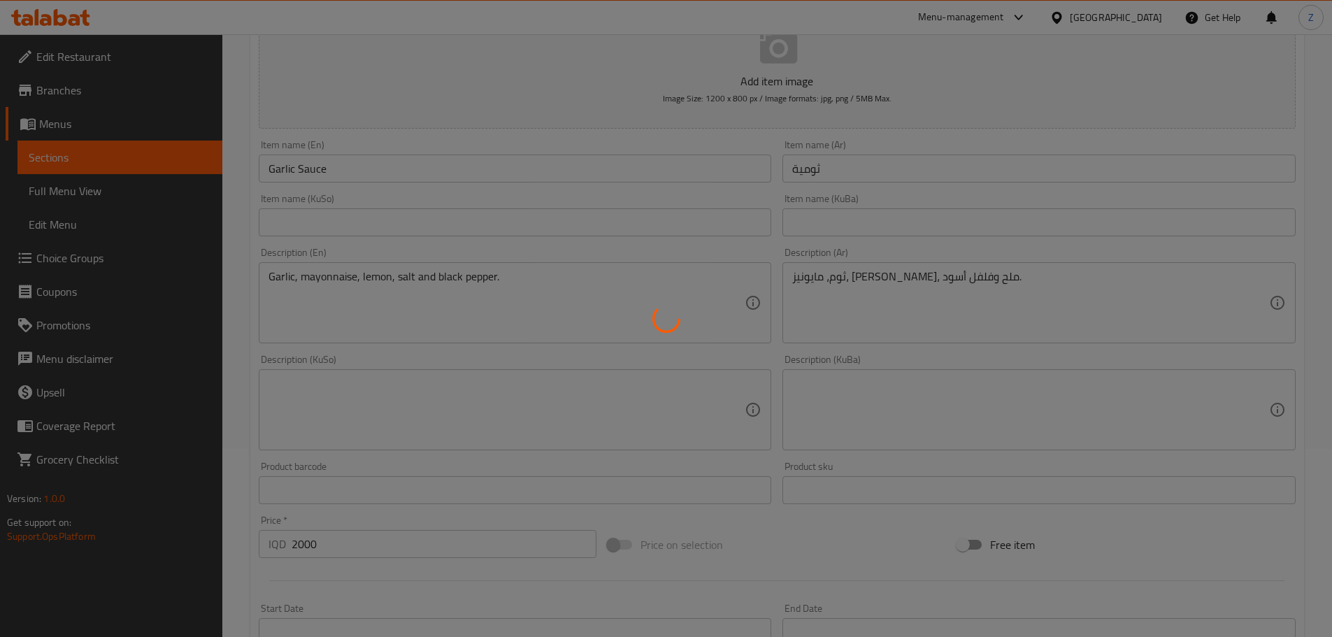
scroll to position [22, 0]
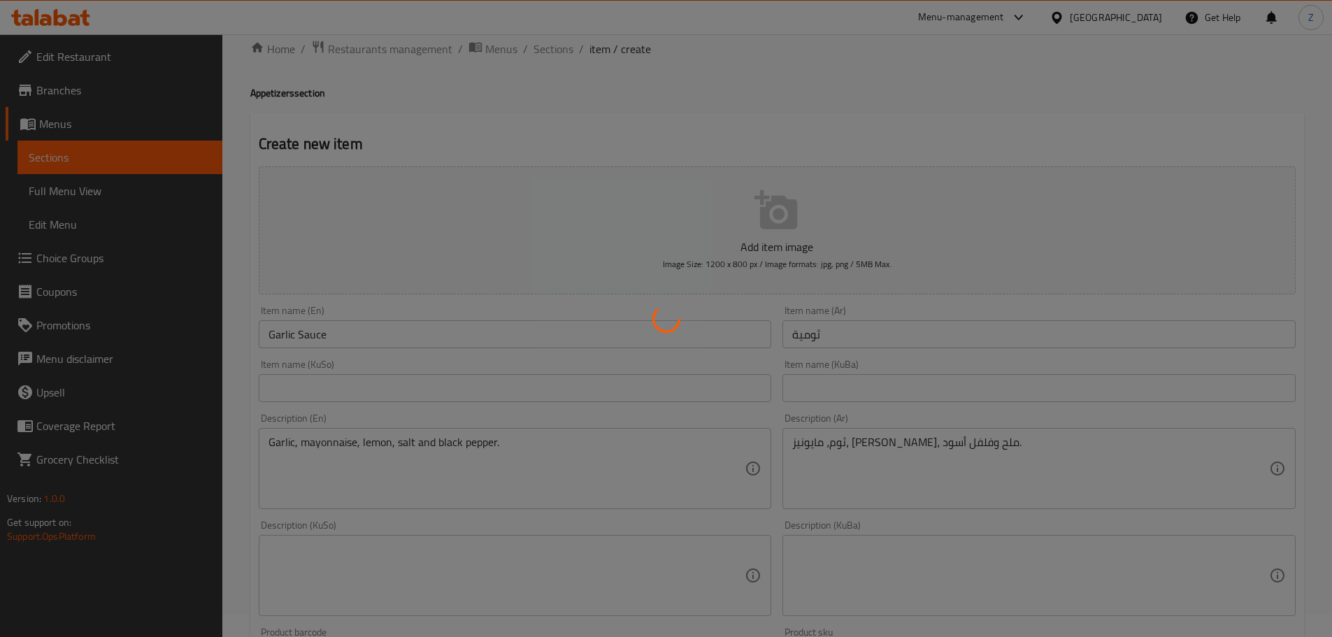
type input "0"
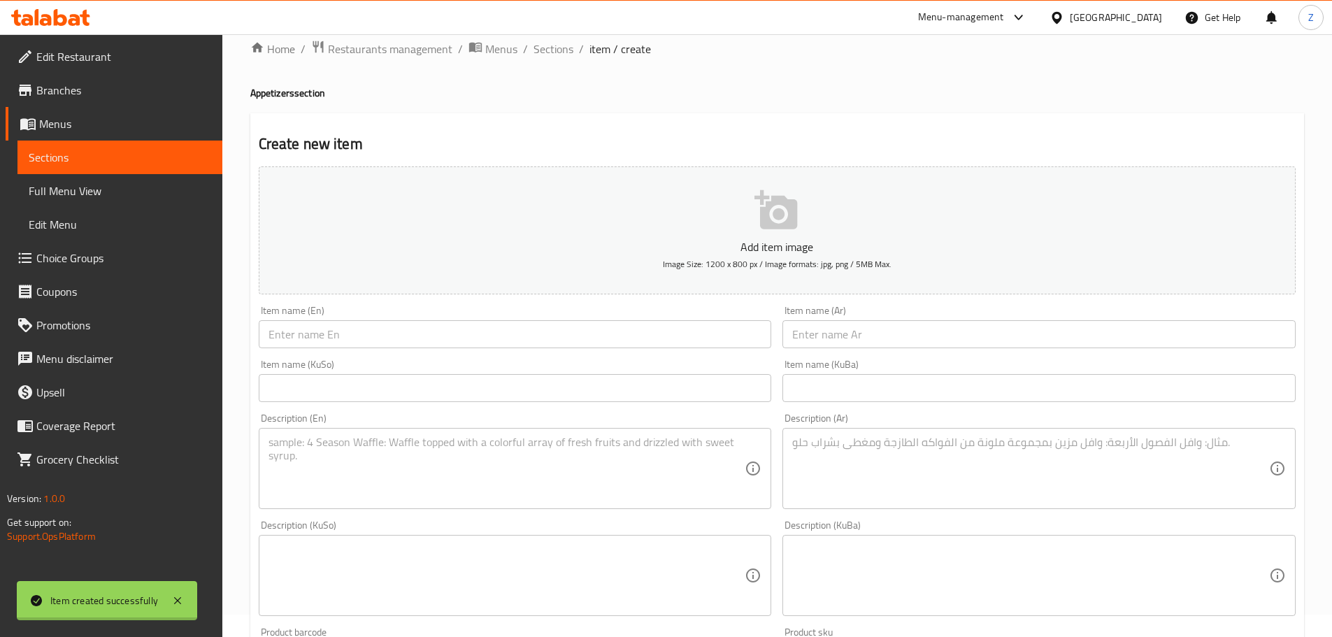
scroll to position [0, 0]
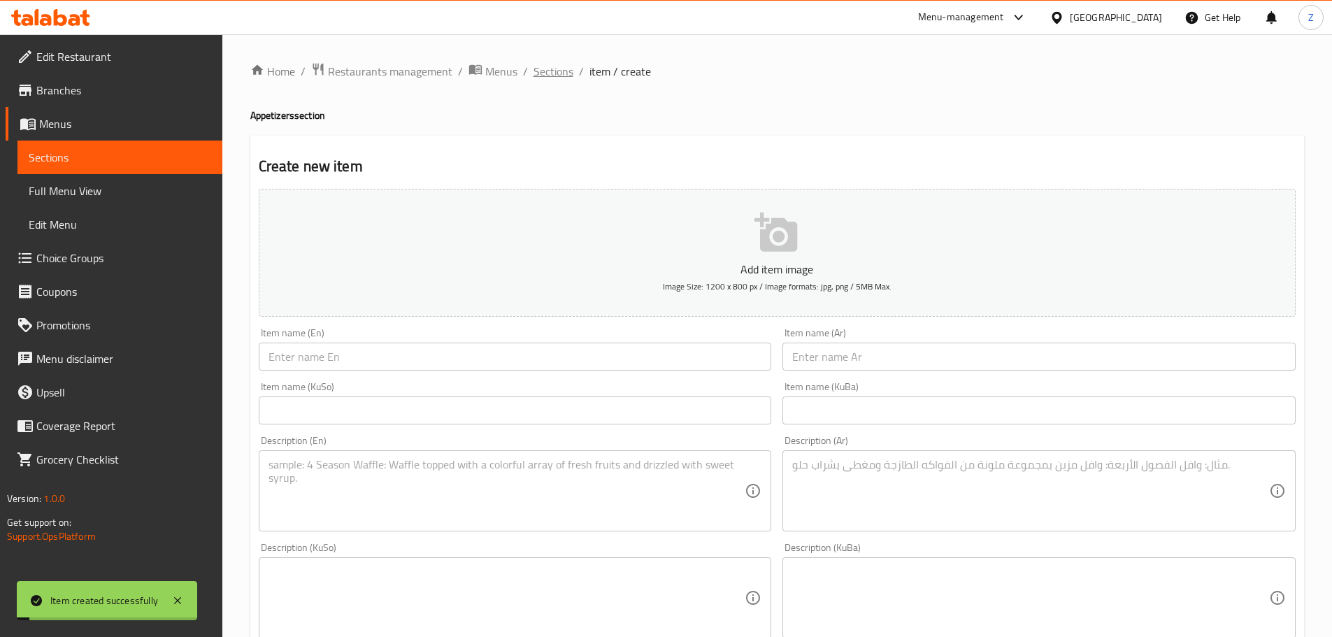
click at [559, 73] on span "Sections" at bounding box center [553, 71] width 40 height 17
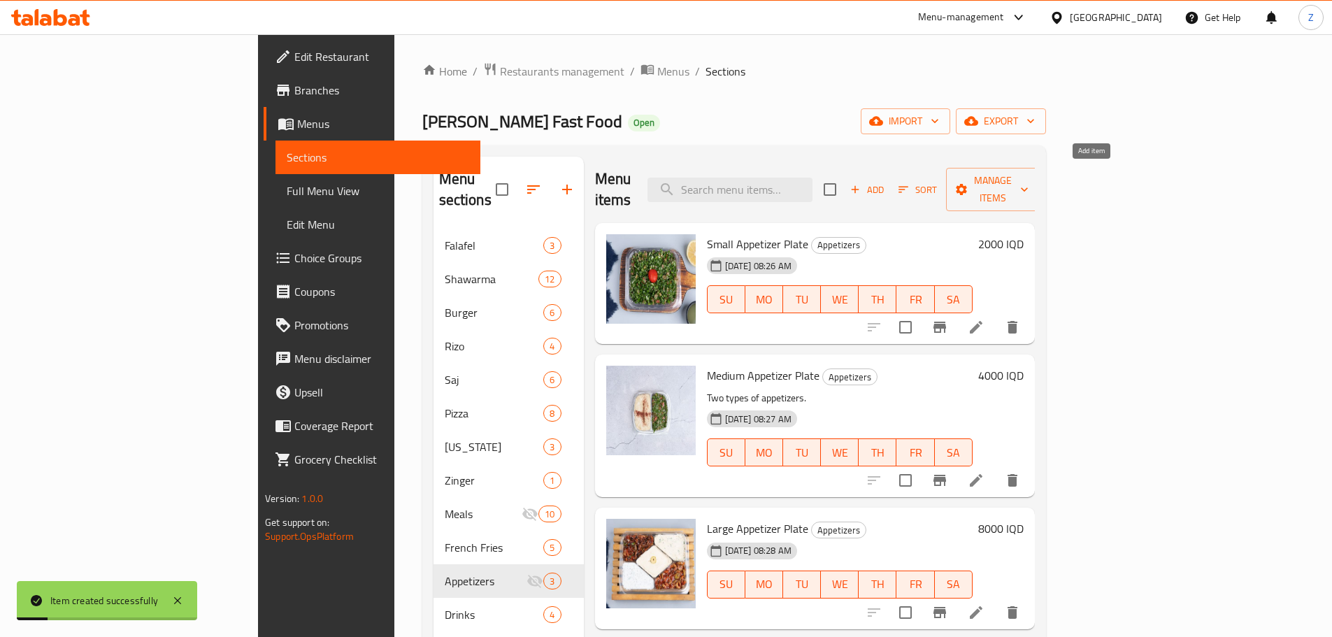
click at [886, 182] on span "Add" at bounding box center [867, 190] width 38 height 16
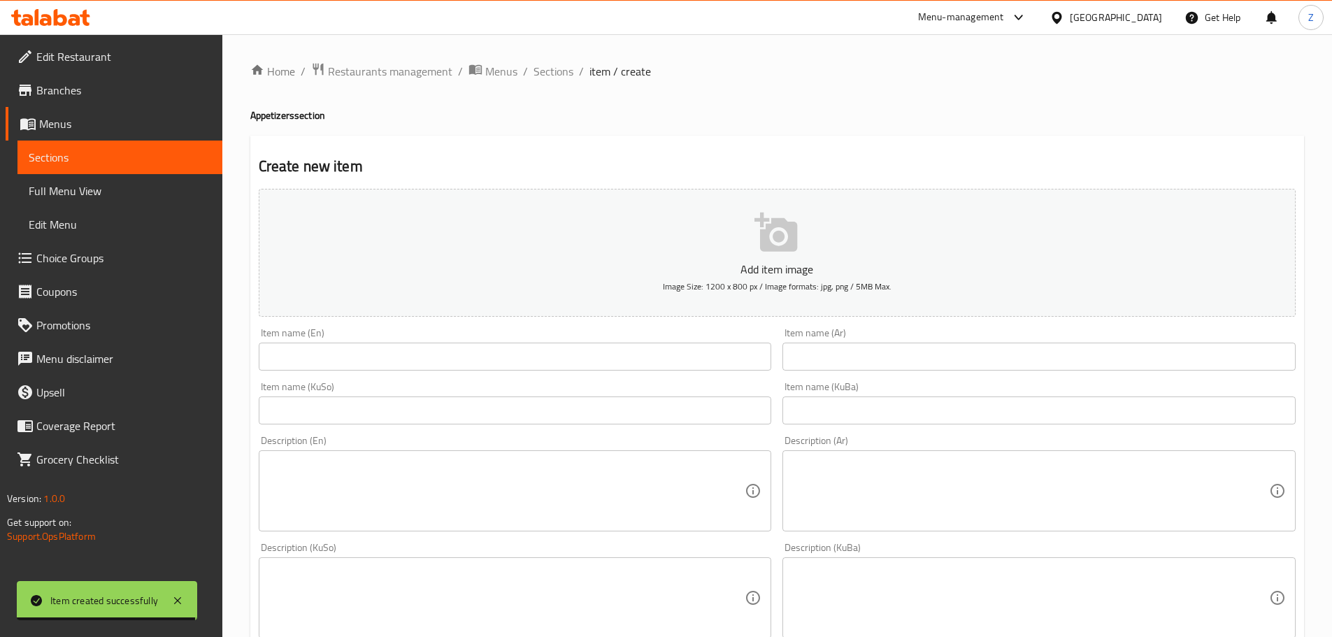
click at [347, 358] on input "text" at bounding box center [515, 357] width 513 height 28
paste input "Spicy Garlic Dip"
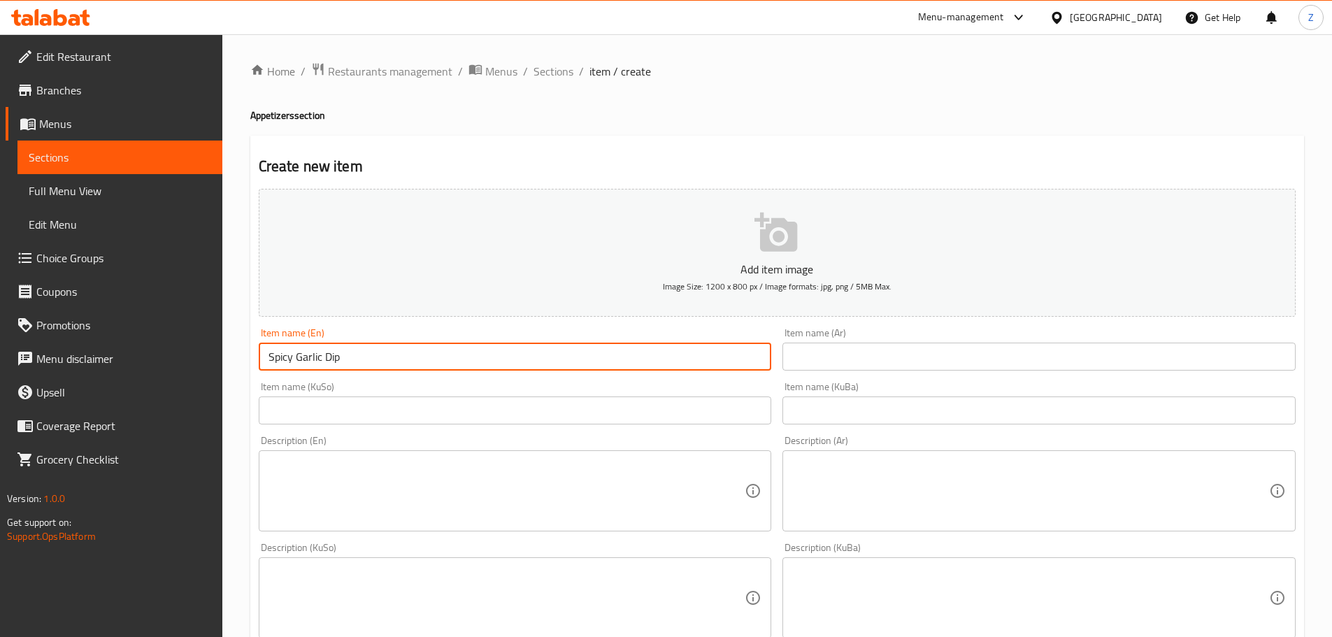
drag, startPoint x: 348, startPoint y: 356, endPoint x: 297, endPoint y: 342, distance: 53.1
click at [297, 342] on div "Item name (En) Spicy Garlic Dip Item name (En)" at bounding box center [515, 349] width 513 height 43
type input "Spicy Sauce"
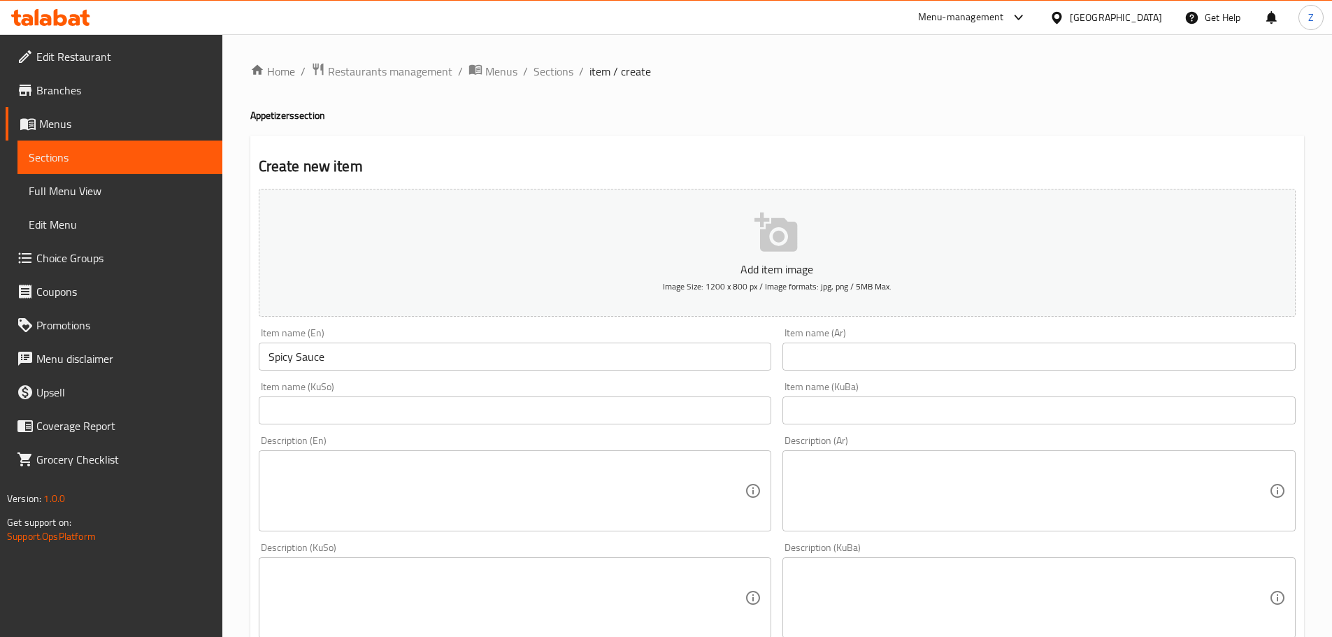
click at [856, 349] on input "text" at bounding box center [1038, 357] width 513 height 28
paste input "ثومية سبايسي"
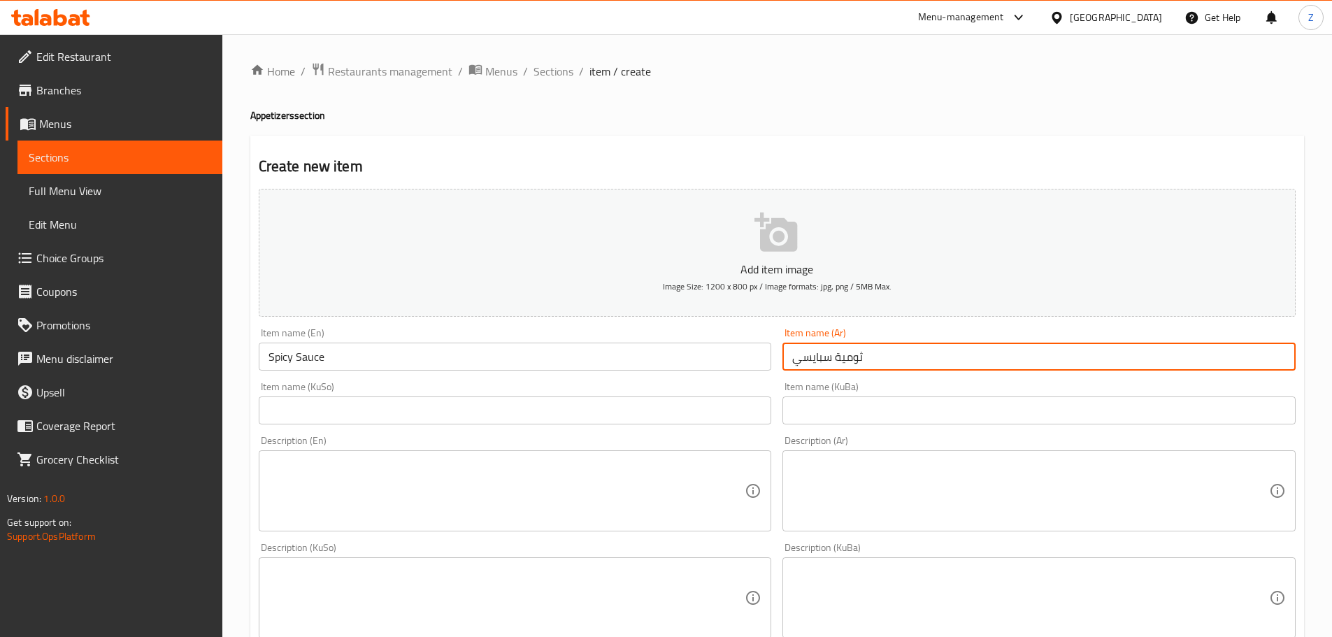
drag, startPoint x: 858, startPoint y: 351, endPoint x: 833, endPoint y: 352, distance: 24.5
click at [833, 352] on input "ثومية سبايسي" at bounding box center [1038, 357] width 513 height 28
type input "صلصة سبايسي"
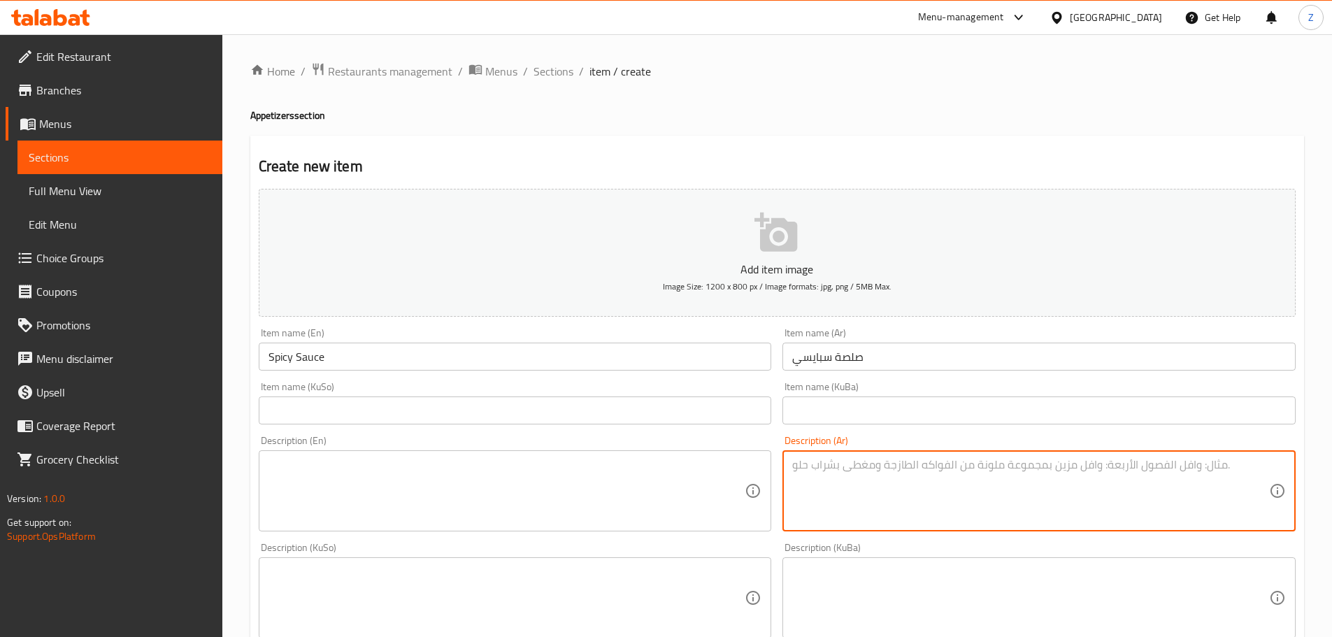
click at [1028, 511] on textarea at bounding box center [1030, 491] width 477 height 66
paste textarea "ثوم، مايونيز، فلفل حار, ليمون، ملح وفلفل أسود."
type textarea "ثوم، مايونيز، فلفل حار, ليمون، ملح وفلفل أسود."
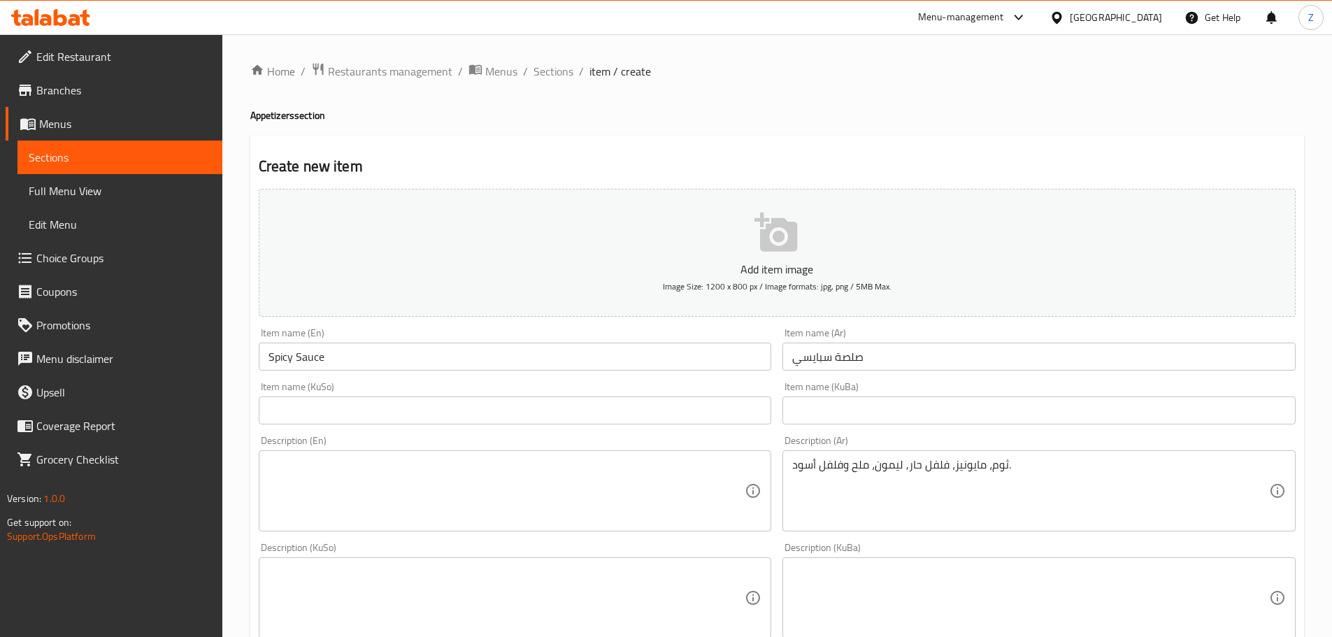
click at [461, 486] on textarea at bounding box center [506, 491] width 477 height 66
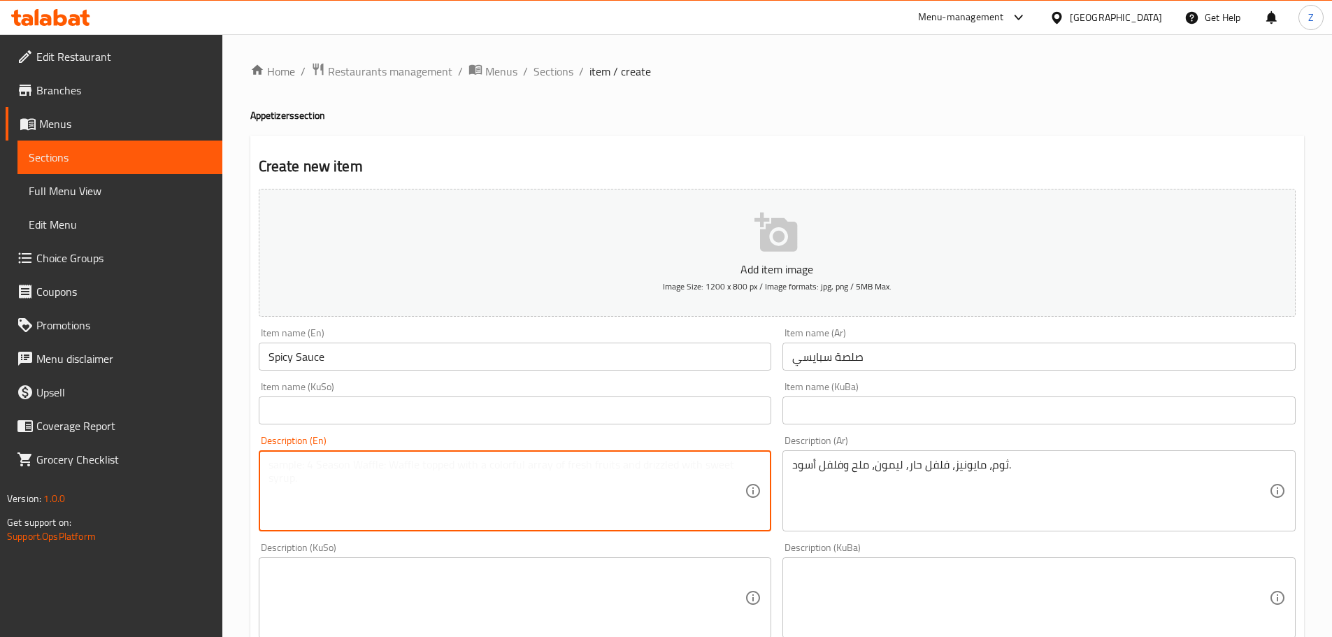
paste textarea "Garlic, mayonnaise, chili, lemon, salt and black pepper."
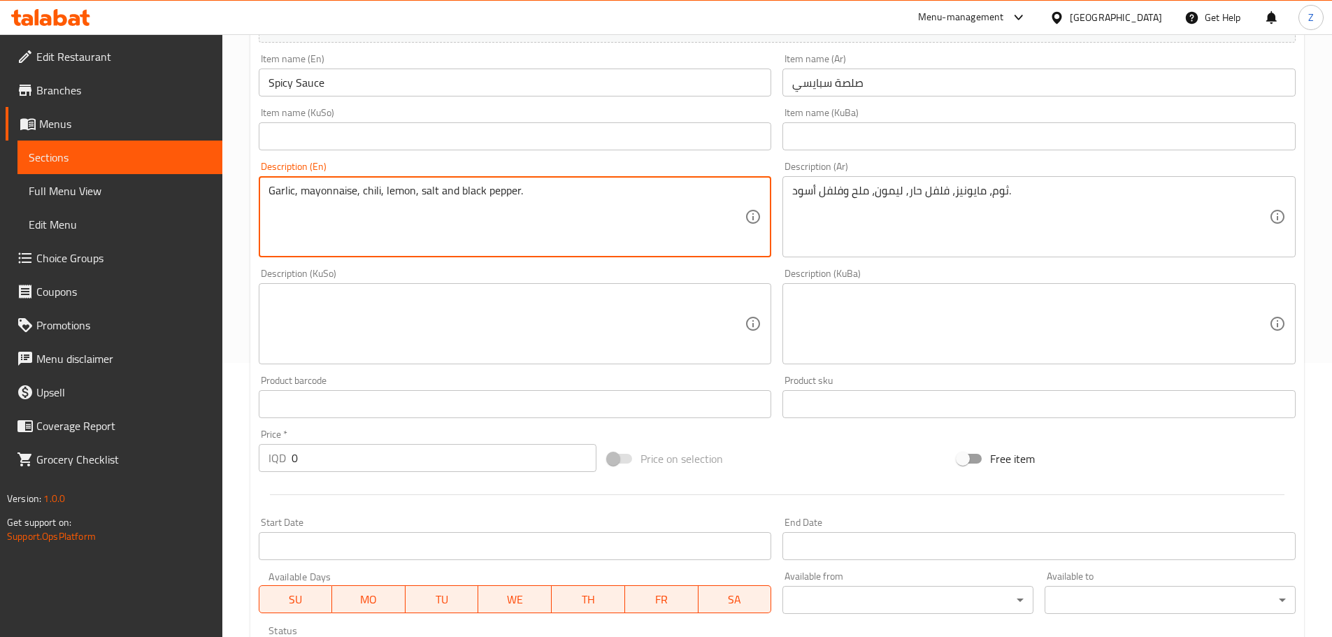
scroll to position [280, 0]
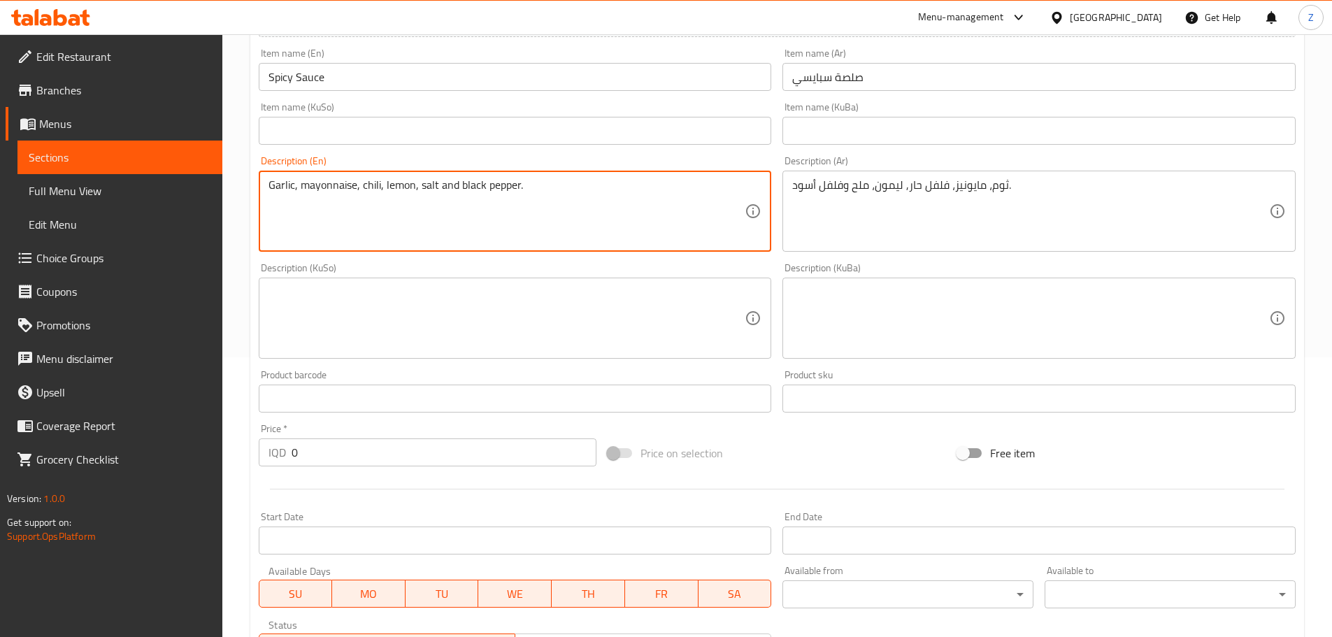
type textarea "Garlic, mayonnaise, chili, lemon, salt and black pepper."
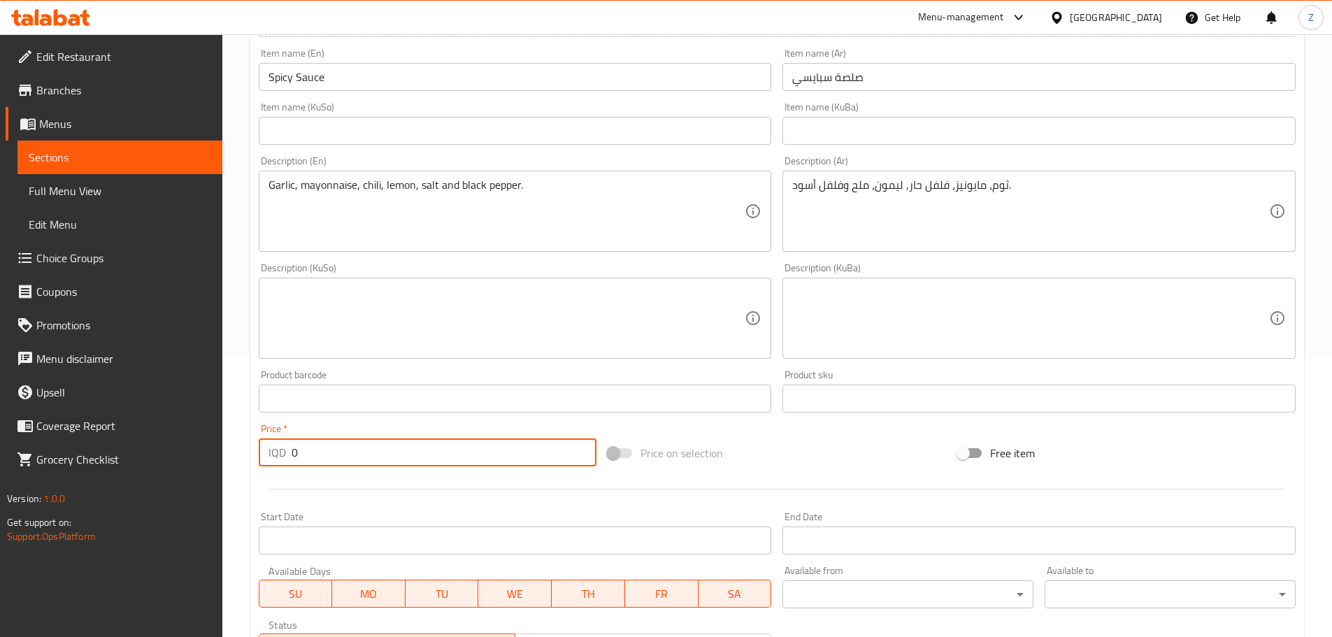
click at [340, 451] on input "0" at bounding box center [443, 452] width 305 height 28
click at [342, 452] on input "0" at bounding box center [443, 452] width 305 height 28
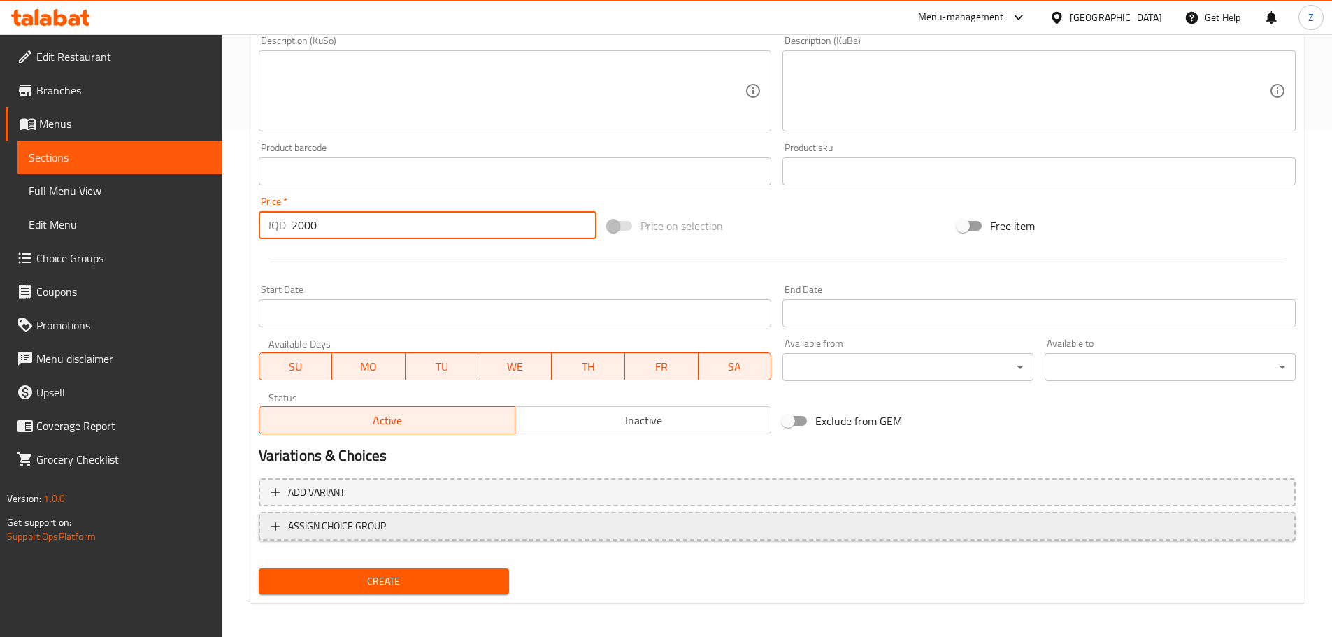
scroll to position [512, 0]
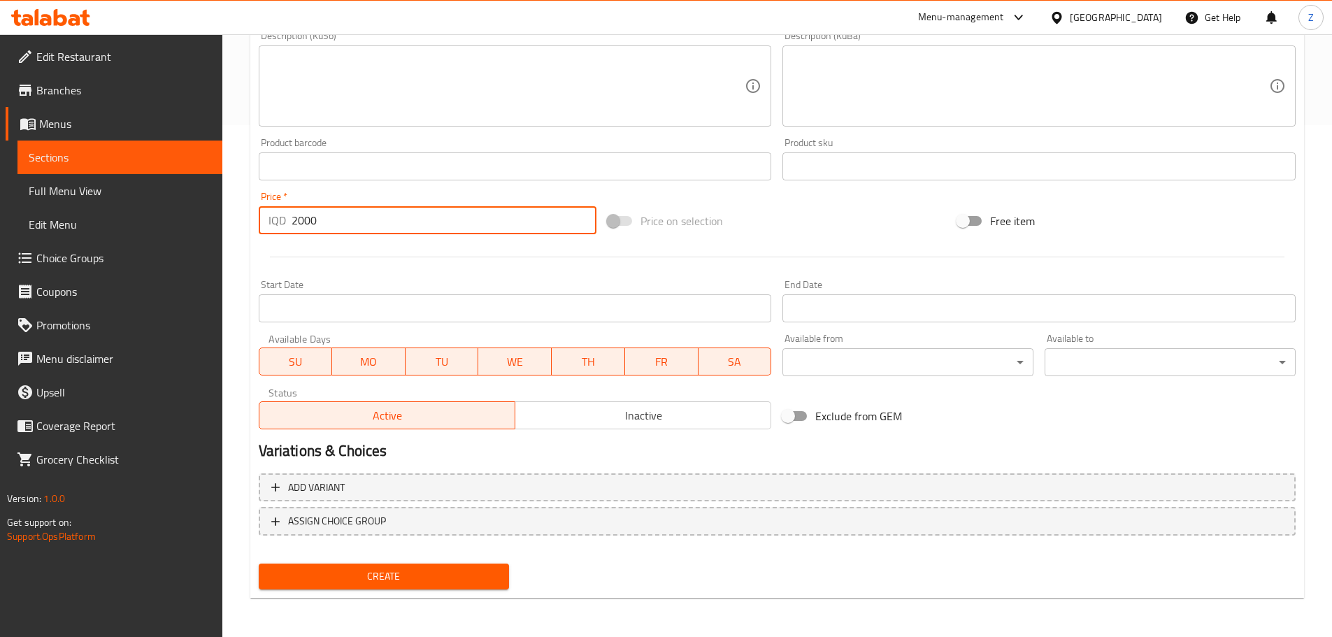
type input "2000"
click at [375, 584] on span "Create" at bounding box center [384, 576] width 229 height 17
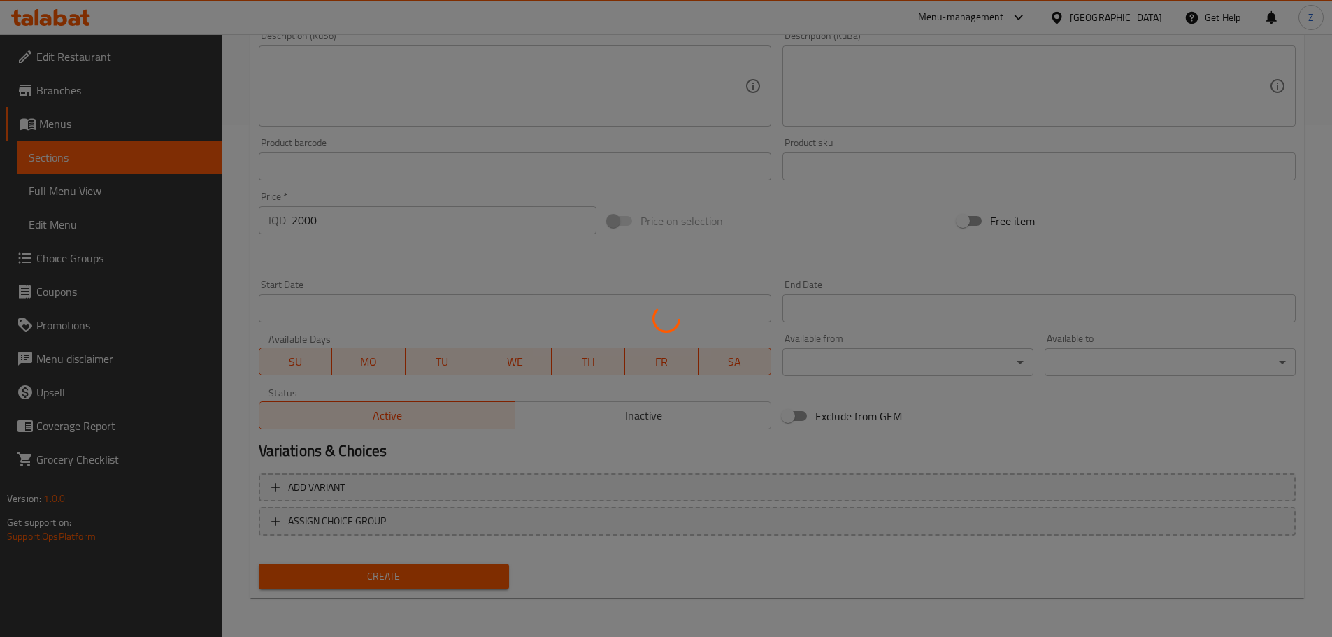
type input "0"
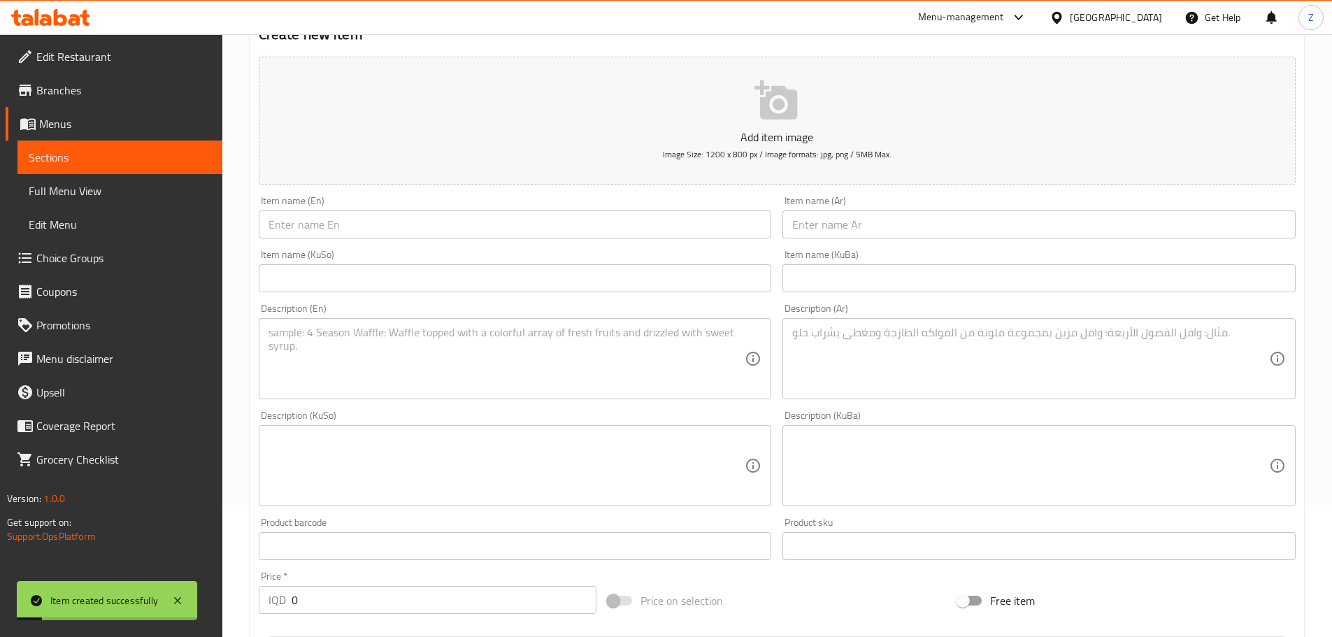
scroll to position [0, 0]
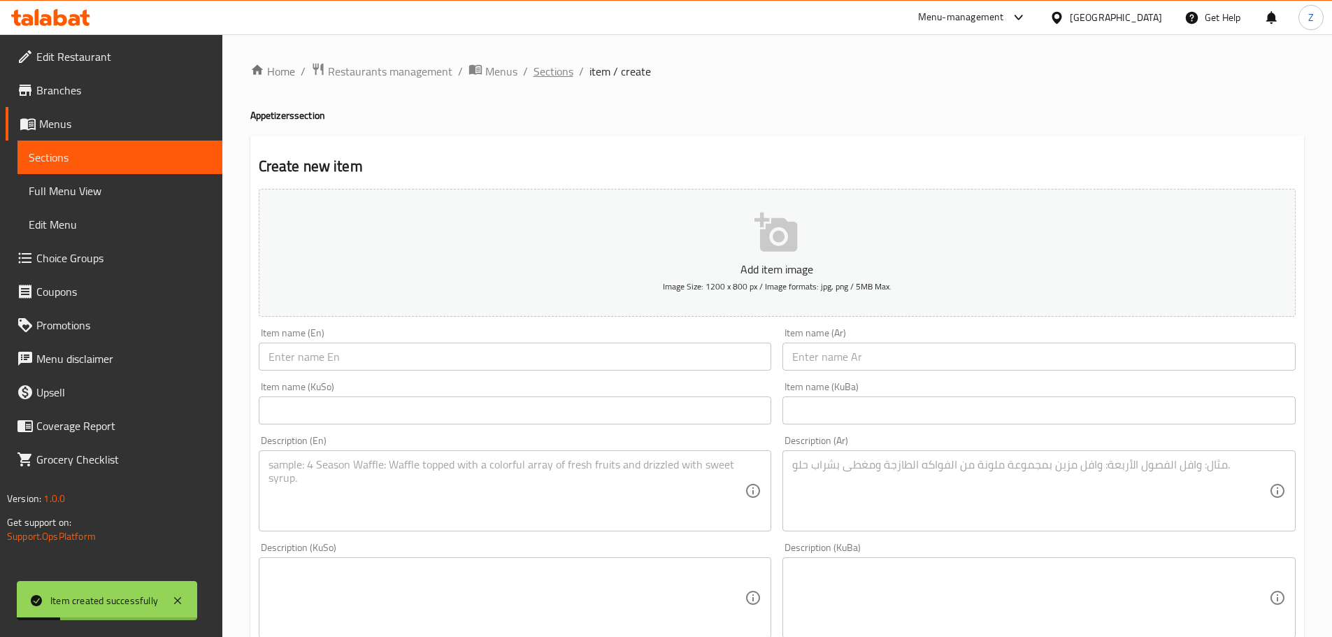
click at [559, 73] on span "Sections" at bounding box center [553, 71] width 40 height 17
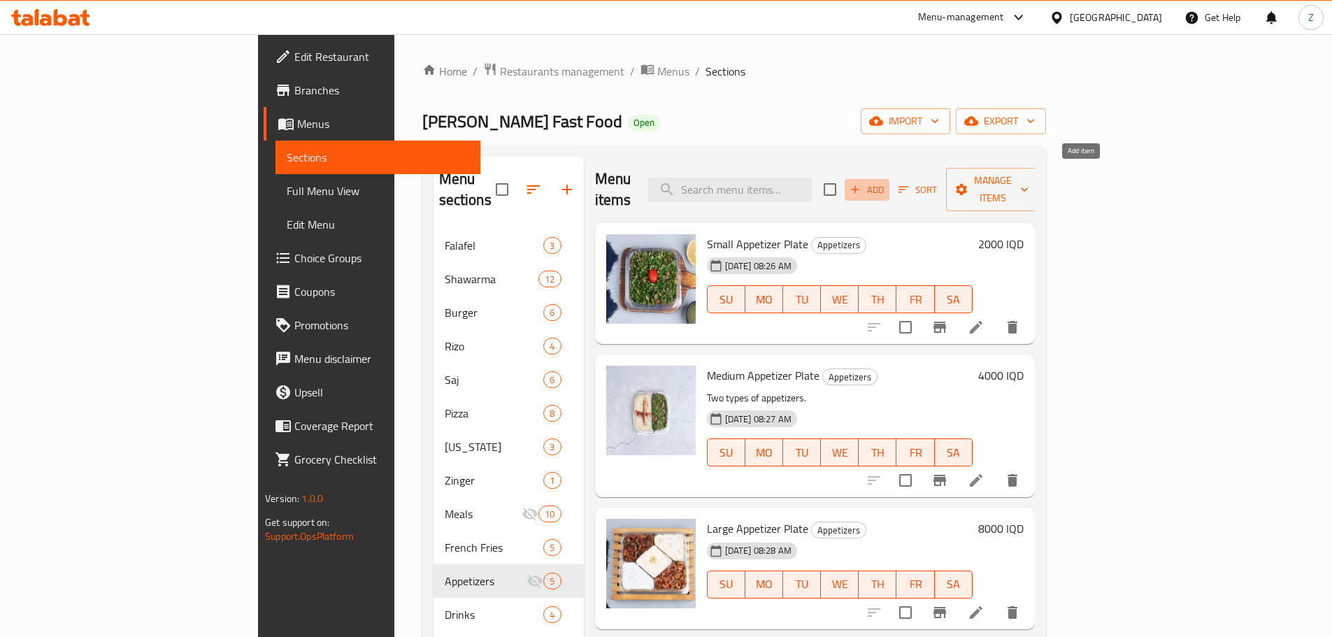
click at [1039, 168] on div "Add Sort Manage items" at bounding box center [931, 189] width 216 height 43
click at [886, 182] on span "Add" at bounding box center [867, 190] width 38 height 16
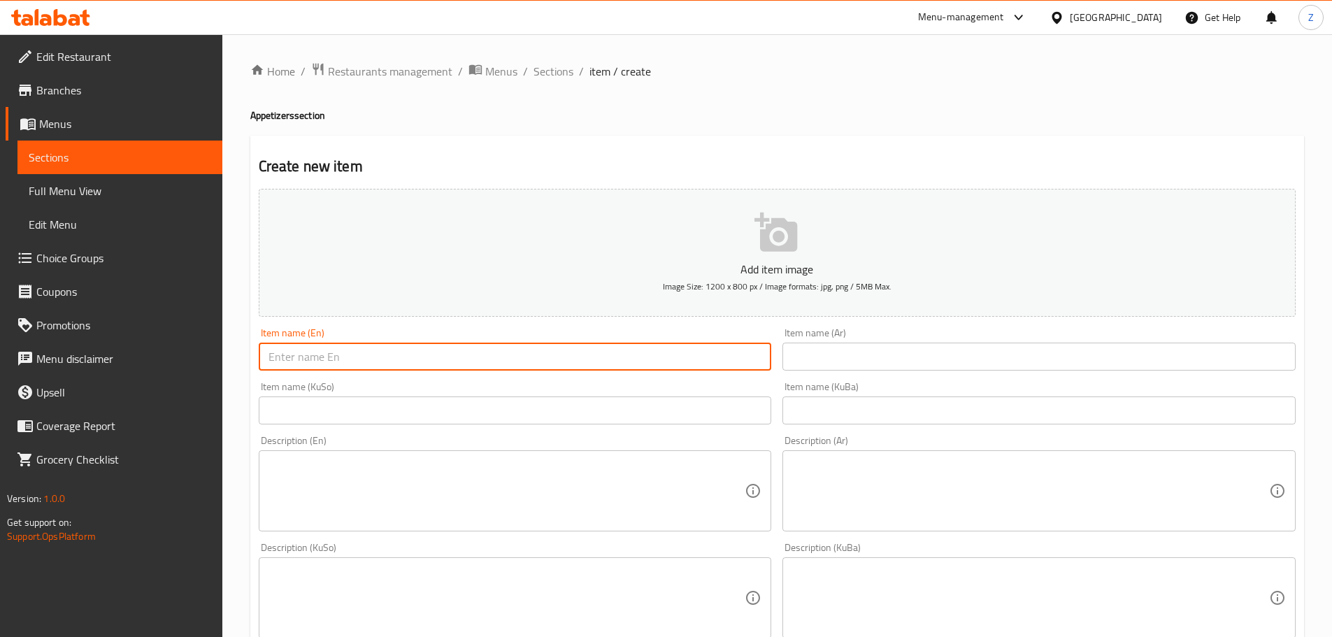
click at [384, 359] on input "text" at bounding box center [515, 357] width 513 height 28
paste input "Cheese Sauce"
type input "Cheese Sauce"
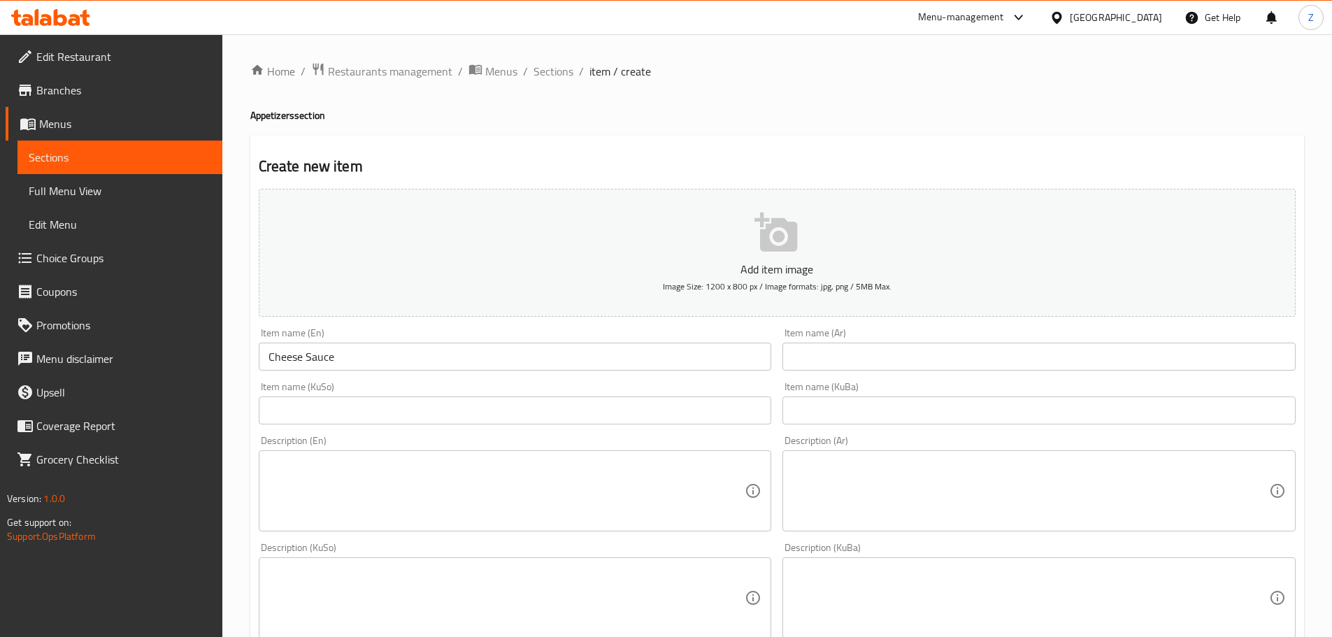
click at [869, 341] on div "Item name (Ar) Item name (Ar)" at bounding box center [1038, 349] width 513 height 43
click at [869, 349] on input "text" at bounding box center [1038, 357] width 513 height 28
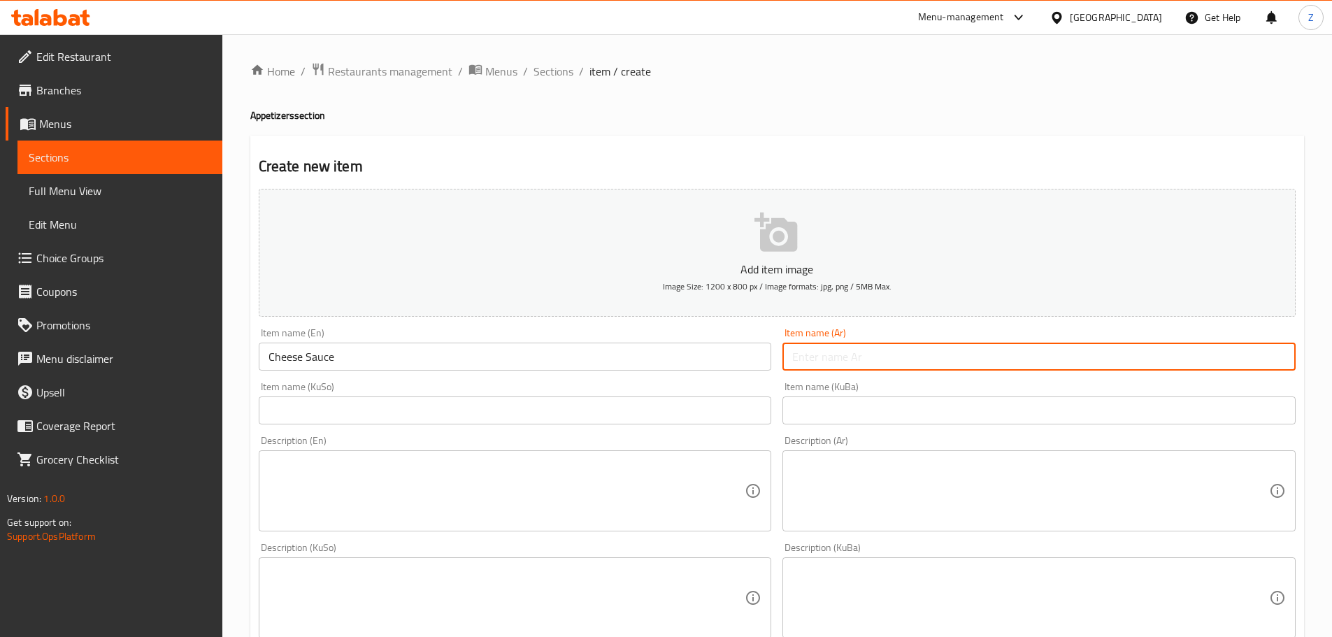
paste input "صلصة جبنة"
type input "صلصة جبنة"
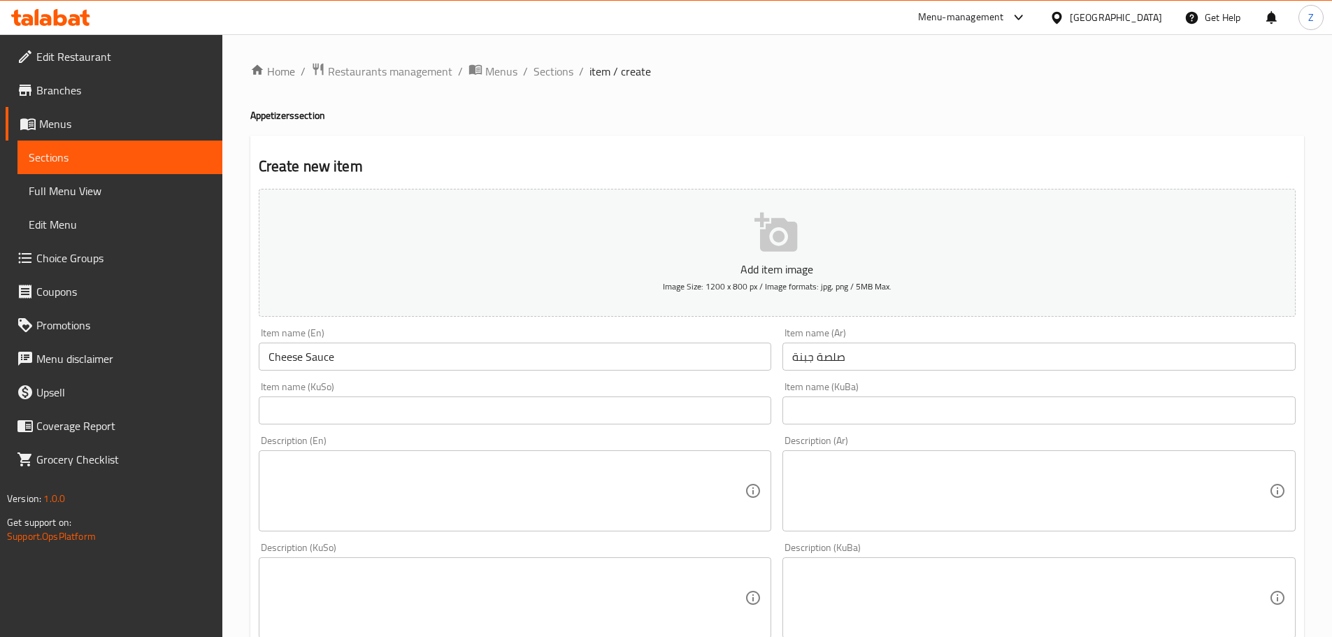
click at [847, 494] on textarea at bounding box center [1030, 491] width 477 height 66
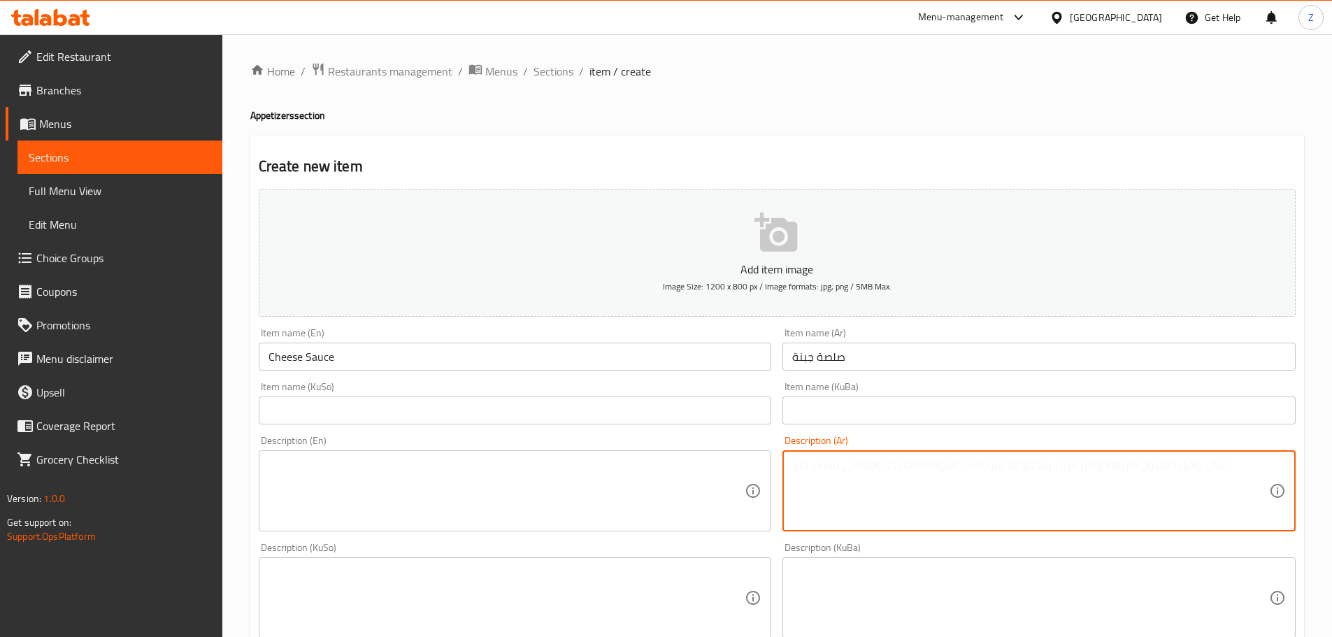
paste textarea "مزيج غني وكريمي من جبنة الموزريلا, جبنة التشيدر, الحليب, الزبدة والتوابل."
type textarea "مزيج غني وكريمي من جبنة الموزريلا, جبنة التشيدر, الحليب, الزبدة والتوابل."
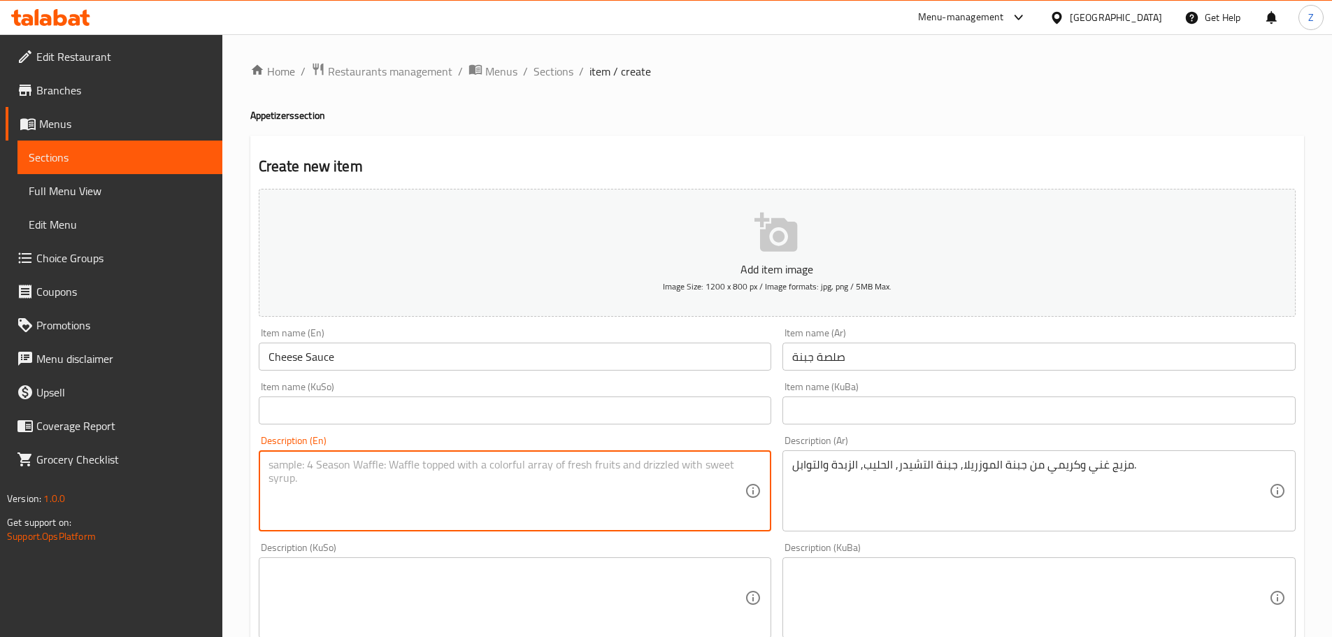
click at [470, 502] on textarea at bounding box center [506, 491] width 477 height 66
paste textarea "Creamy blend of mozzarella cheese, cheddar cheese, milk, butter and spices."
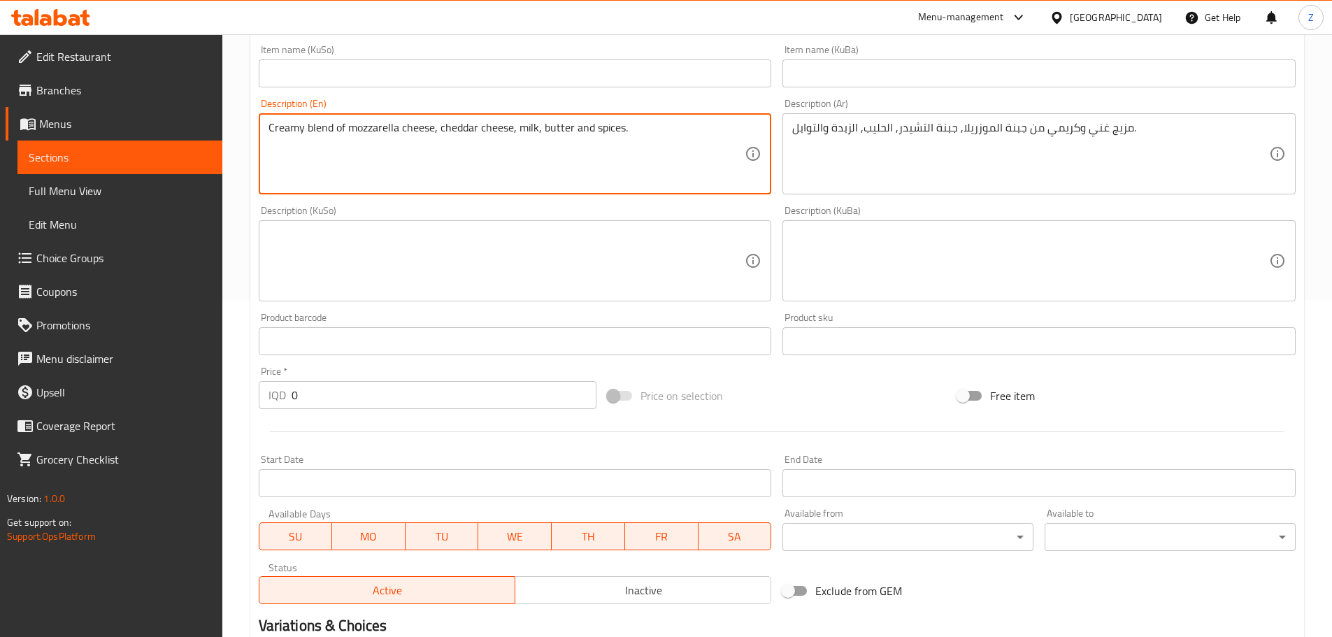
scroll to position [350, 0]
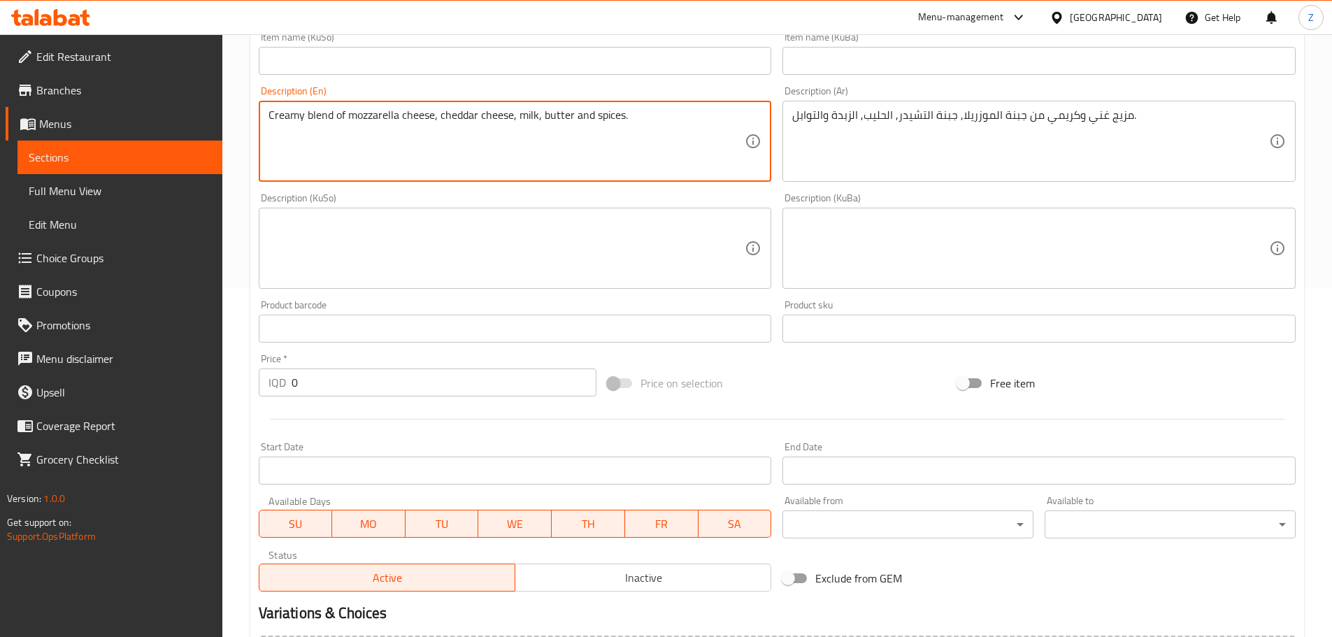
type textarea "Creamy blend of mozzarella cheese, cheddar cheese, milk, butter and spices."
click at [386, 391] on input "0" at bounding box center [443, 382] width 305 height 28
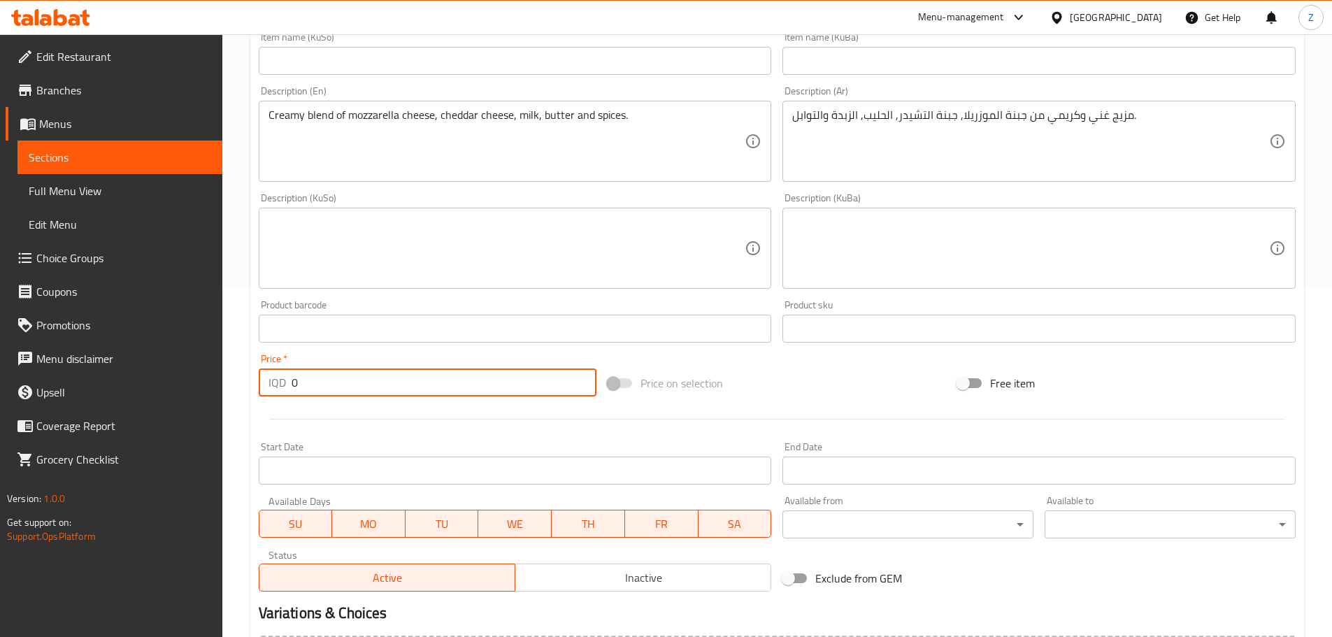
click at [386, 391] on input "0" at bounding box center [443, 382] width 305 height 28
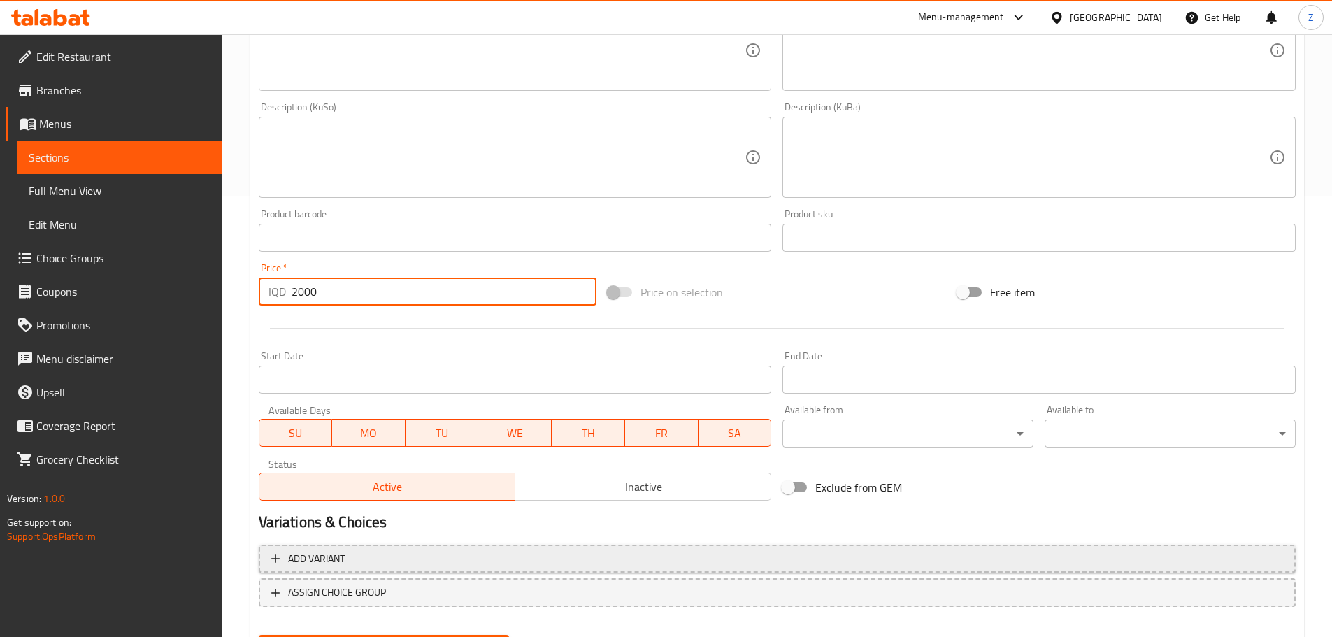
scroll to position [512, 0]
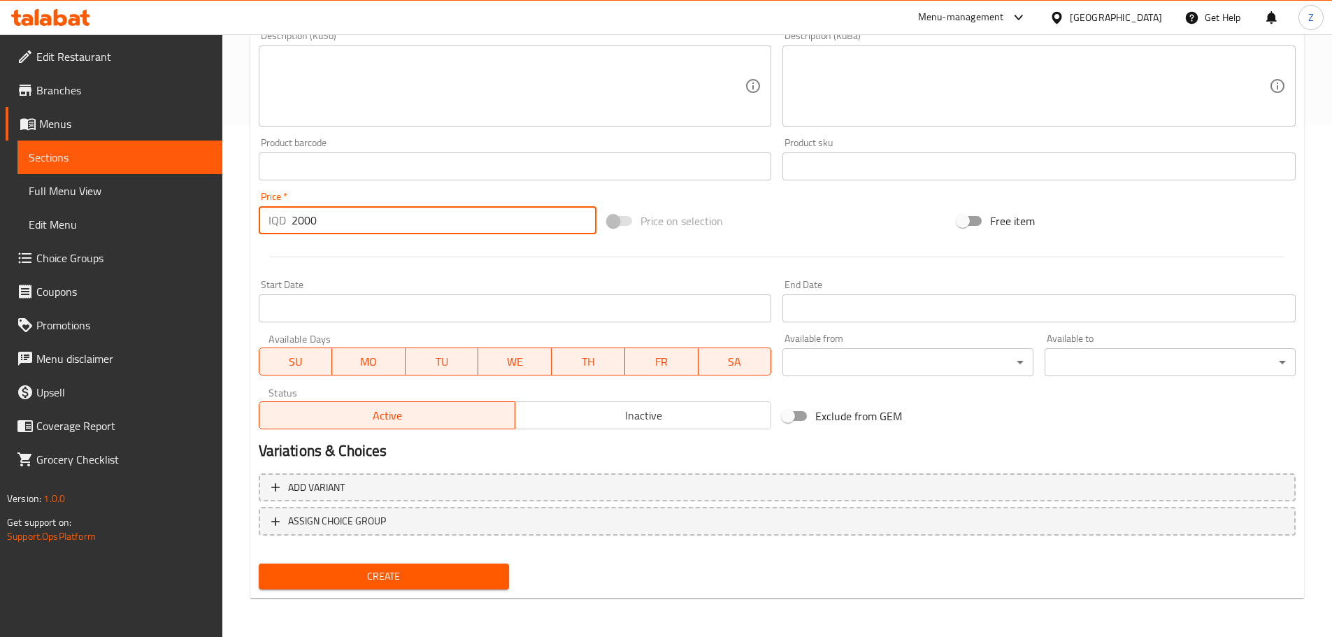
type input "2000"
click at [402, 578] on span "Create" at bounding box center [384, 576] width 229 height 17
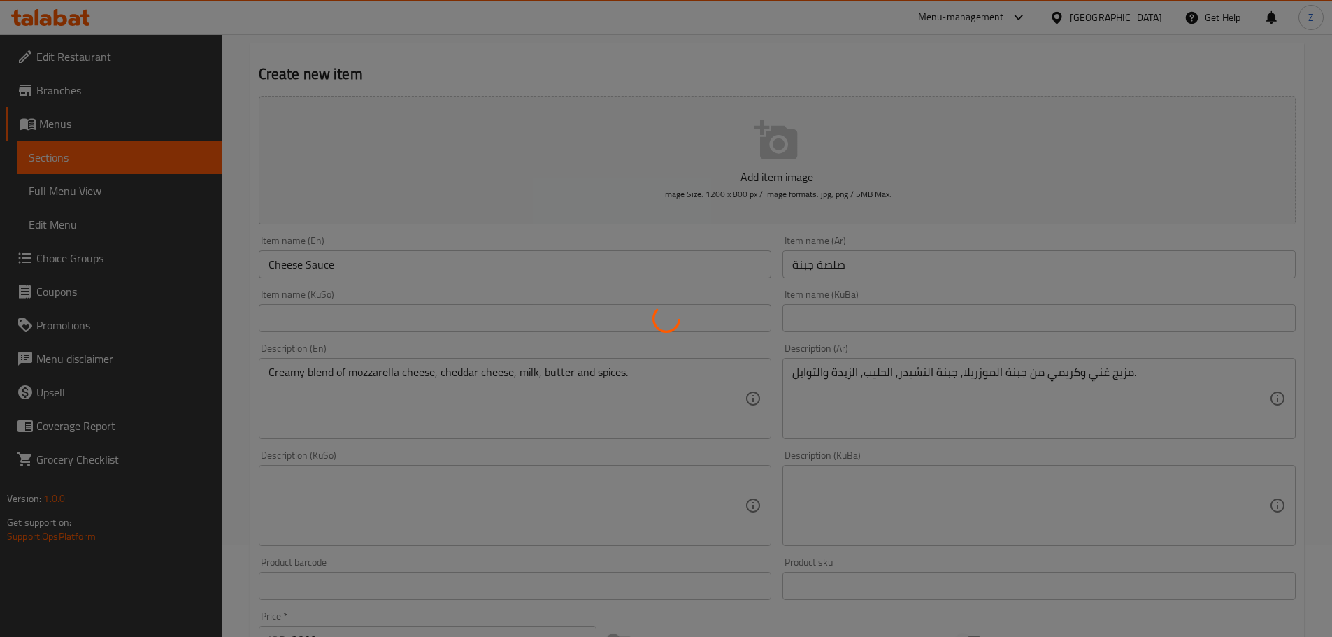
type input "0"
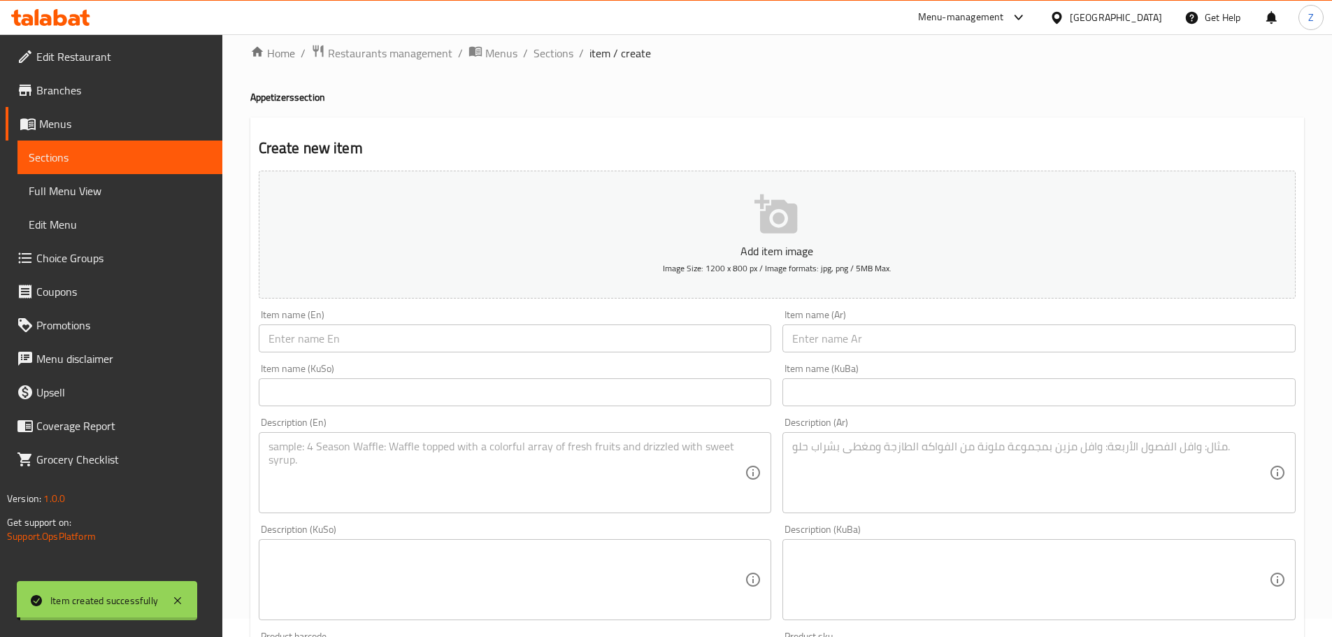
scroll to position [0, 0]
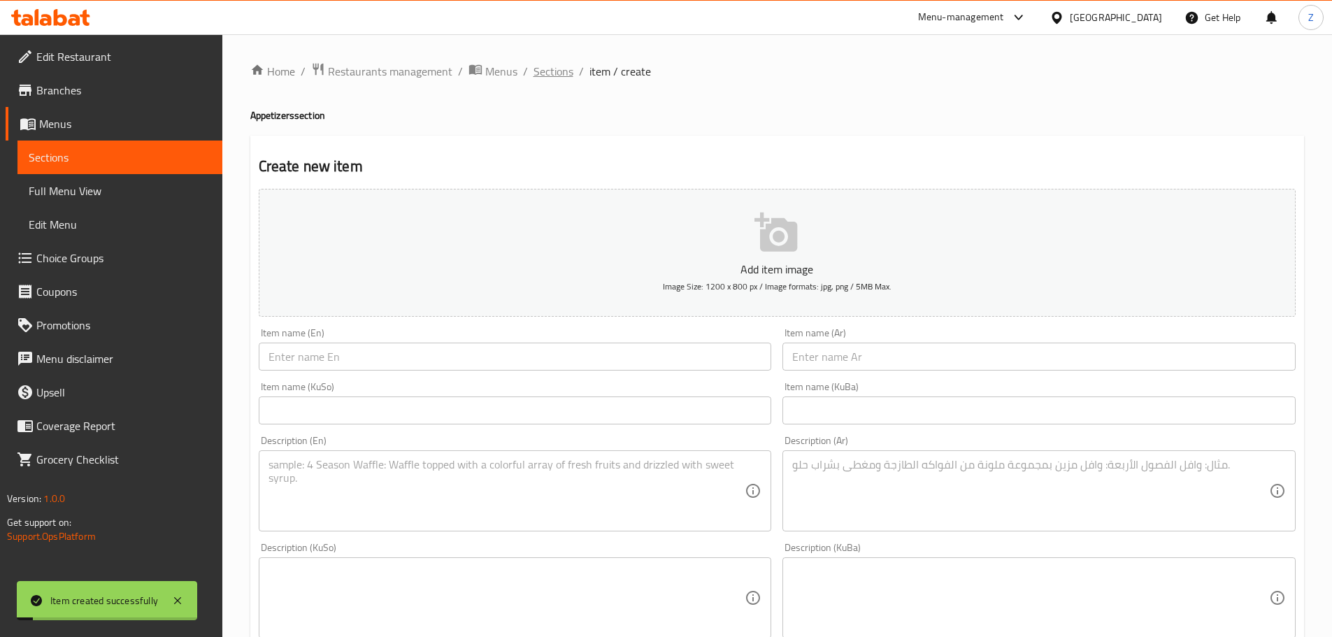
click at [538, 78] on span "Sections" at bounding box center [553, 71] width 40 height 17
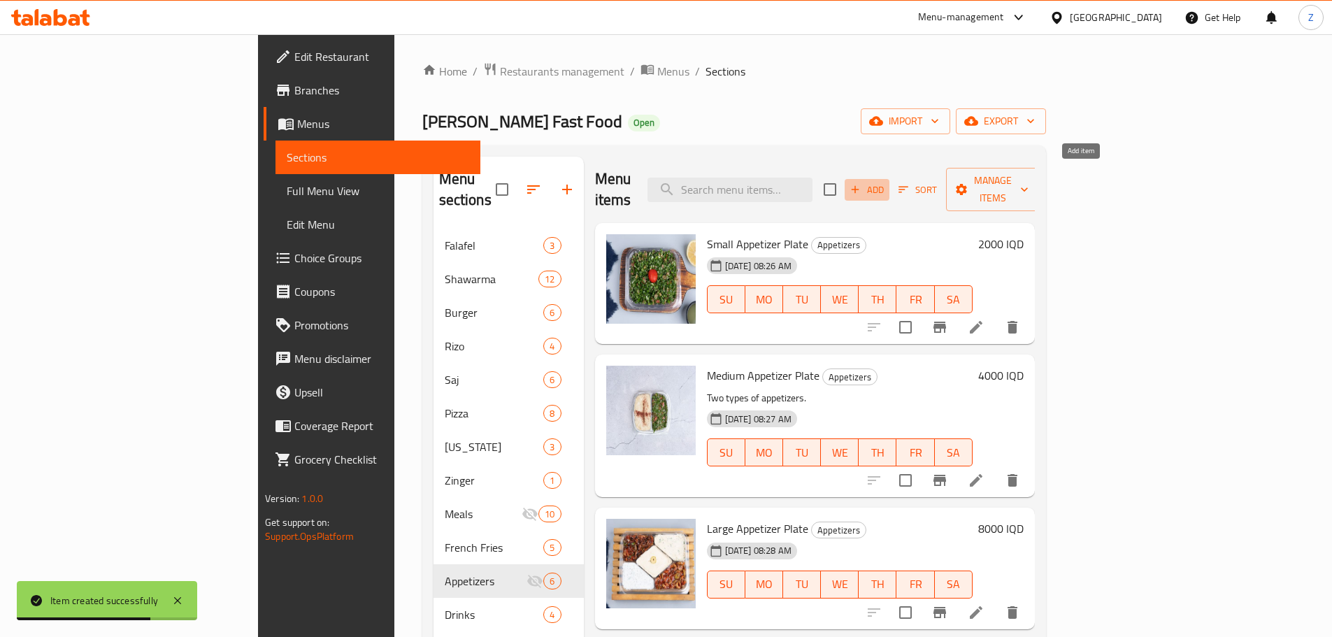
click at [886, 182] on span "Add" at bounding box center [867, 190] width 38 height 16
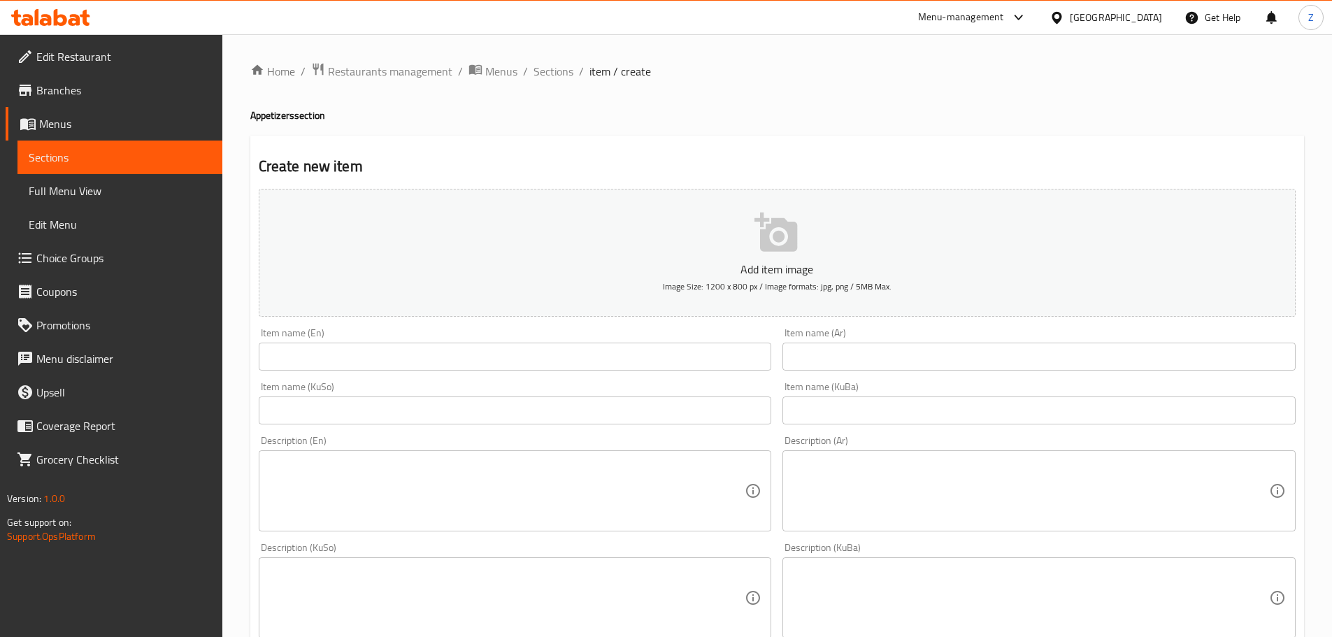
click at [546, 342] on div "Item name (En) Item name (En)" at bounding box center [515, 349] width 513 height 43
click at [547, 351] on input "text" at bounding box center [515, 357] width 513 height 28
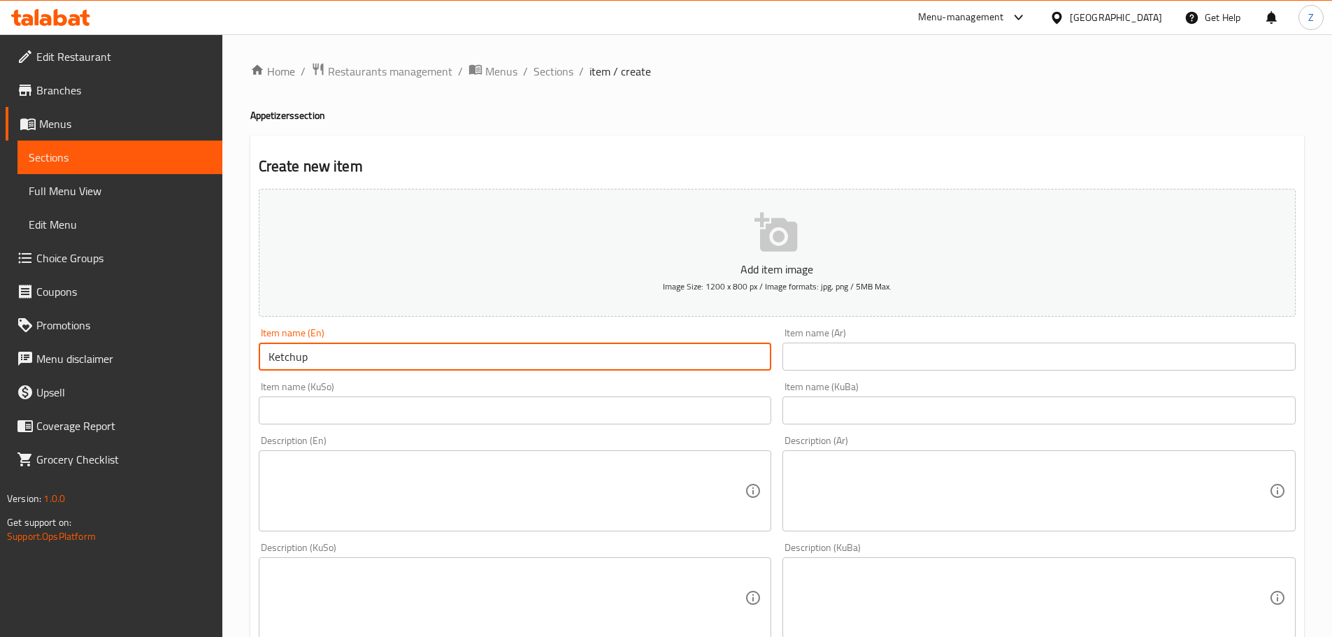
type input "Ketchup"
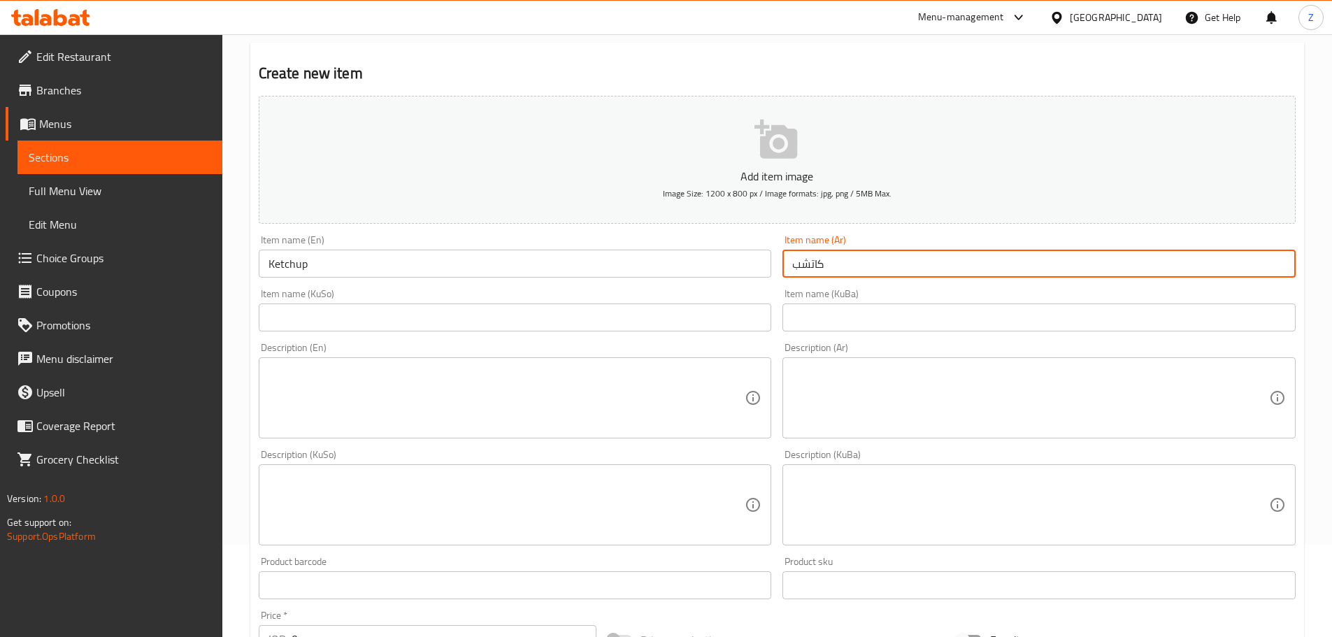
scroll to position [350, 0]
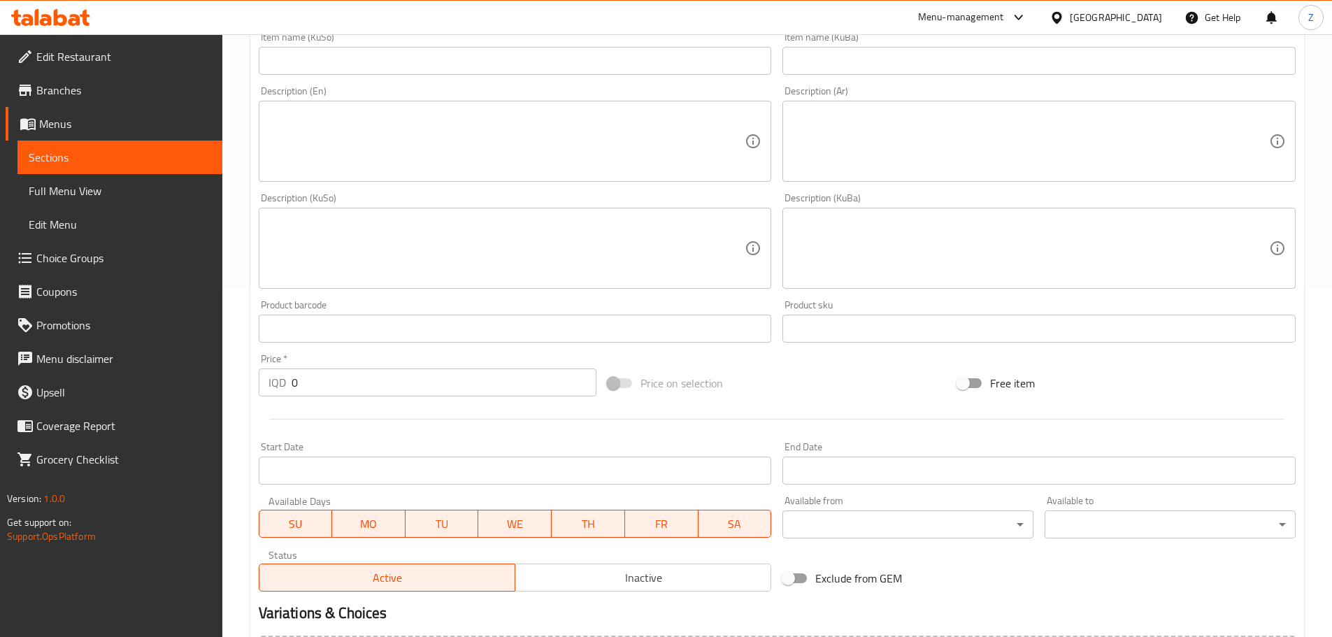
type input "كاتشب"
click at [312, 383] on input "0" at bounding box center [443, 382] width 305 height 28
click at [312, 382] on input "0" at bounding box center [443, 382] width 305 height 28
click at [312, 382] on input "21" at bounding box center [443, 382] width 305 height 28
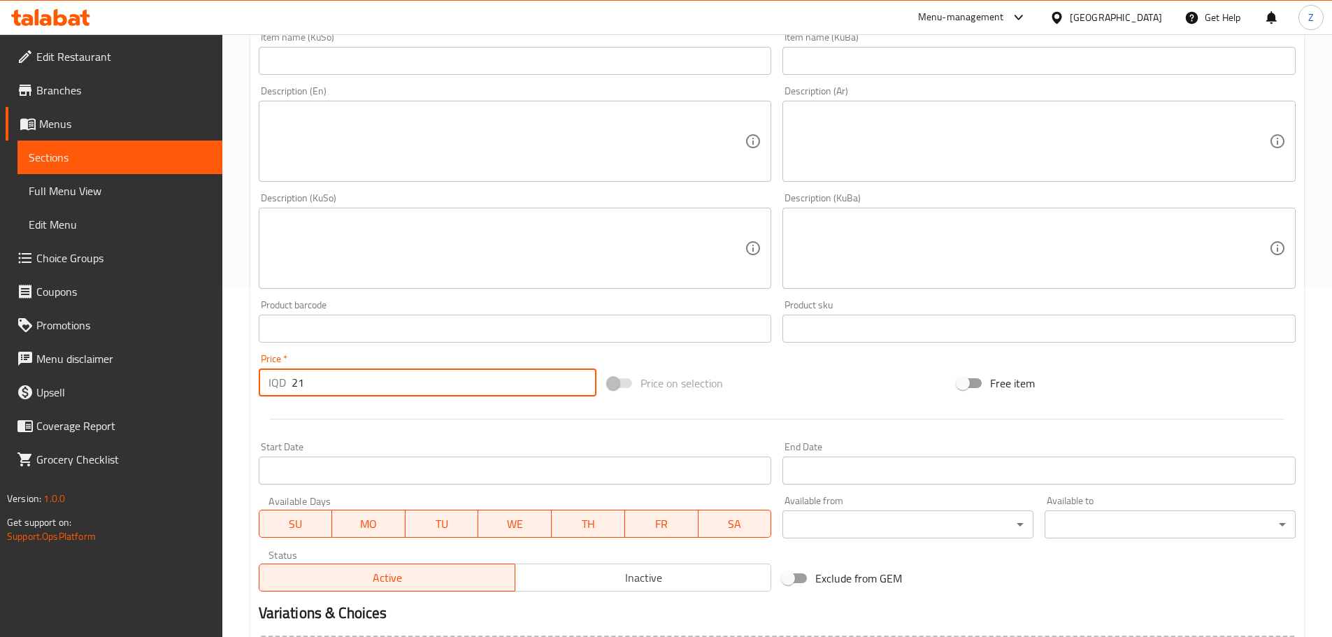
click at [312, 382] on input "21" at bounding box center [443, 382] width 305 height 28
click at [312, 382] on input "1" at bounding box center [443, 382] width 305 height 28
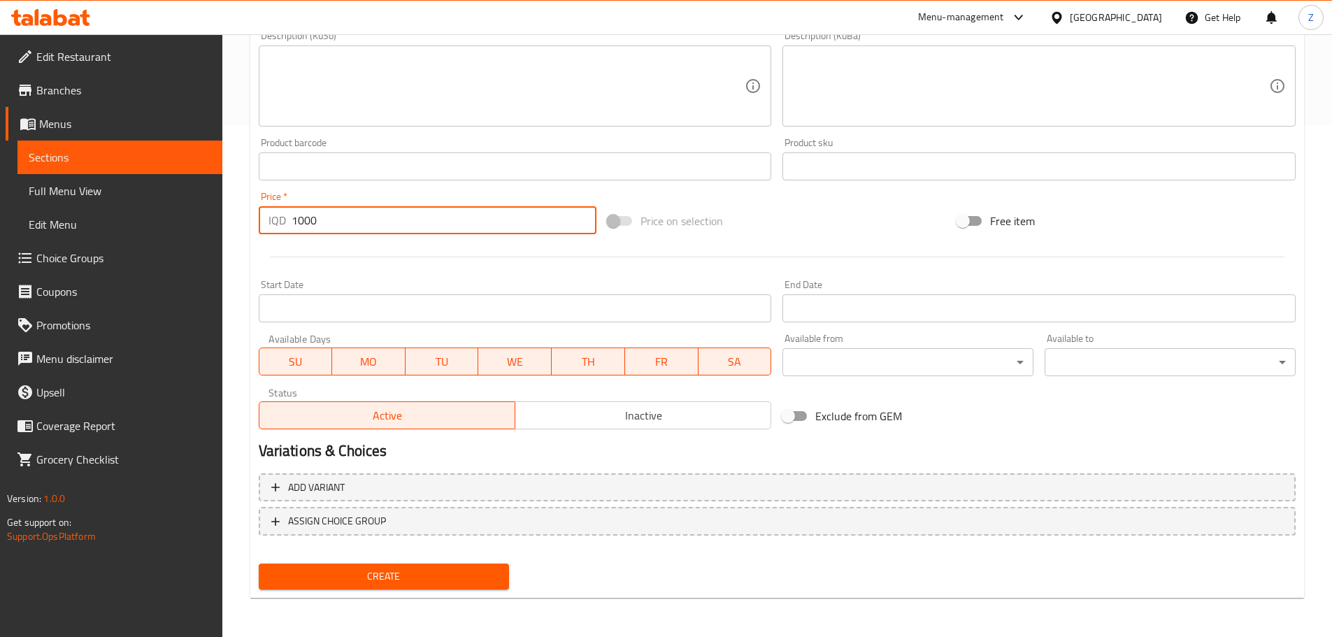
type input "1000"
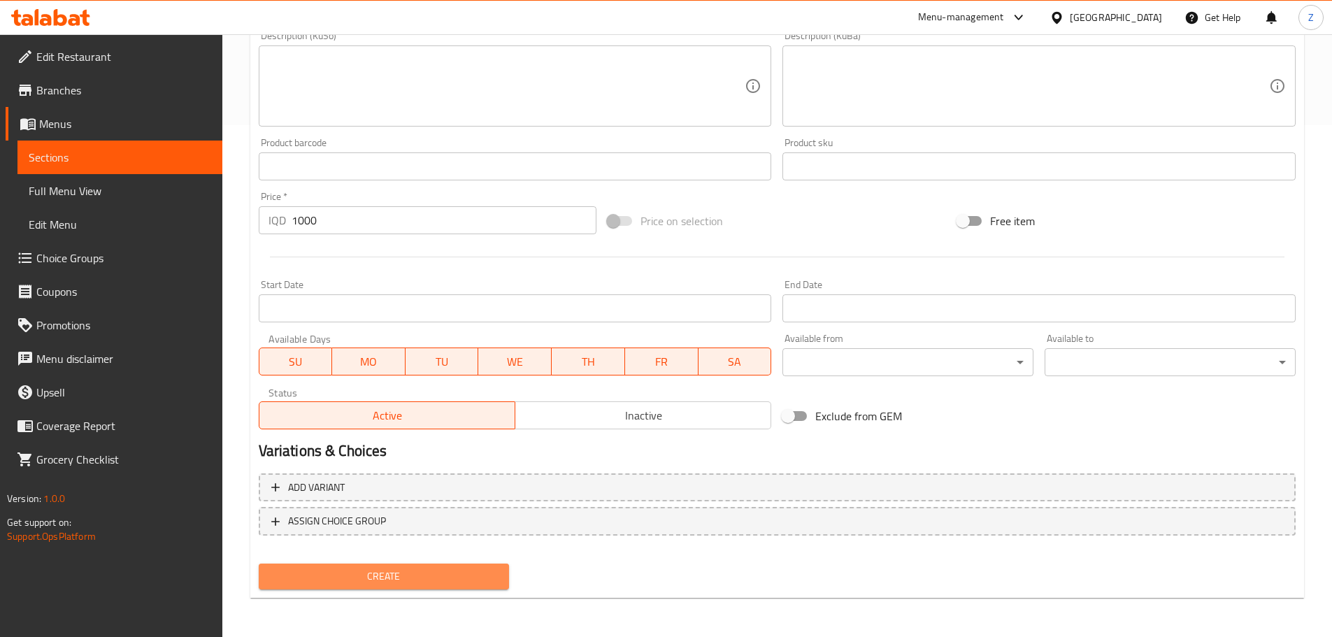
click at [356, 568] on span "Create" at bounding box center [384, 576] width 229 height 17
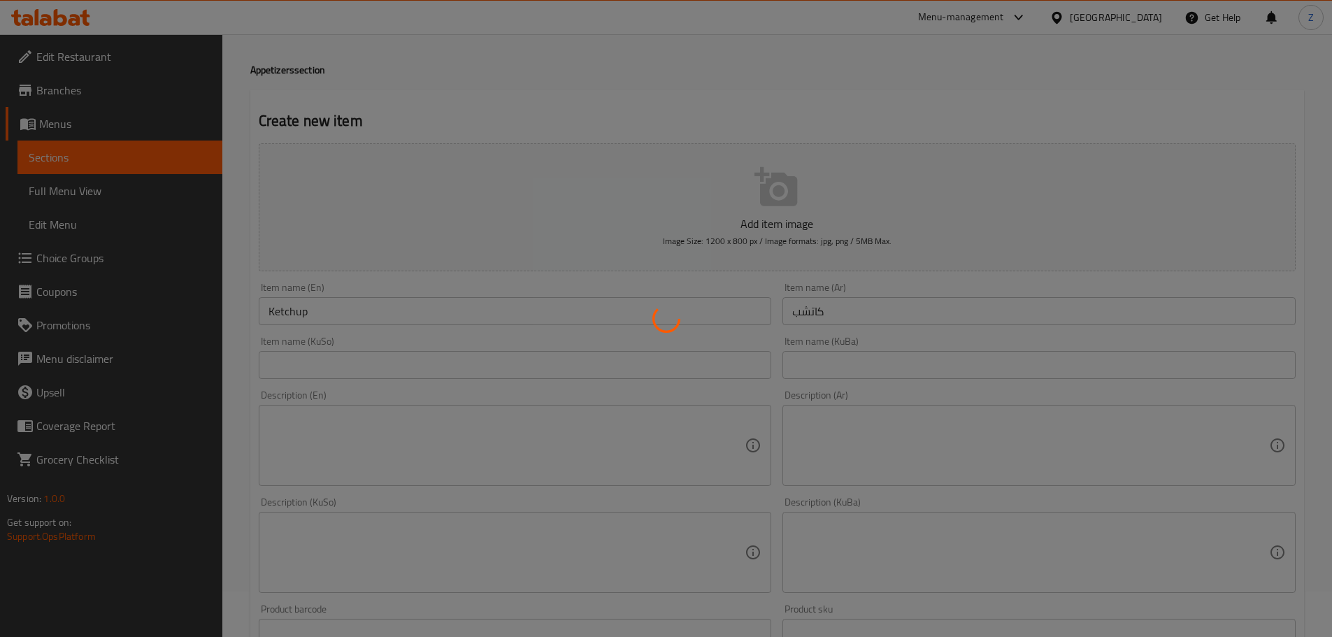
scroll to position [0, 0]
type input "0"
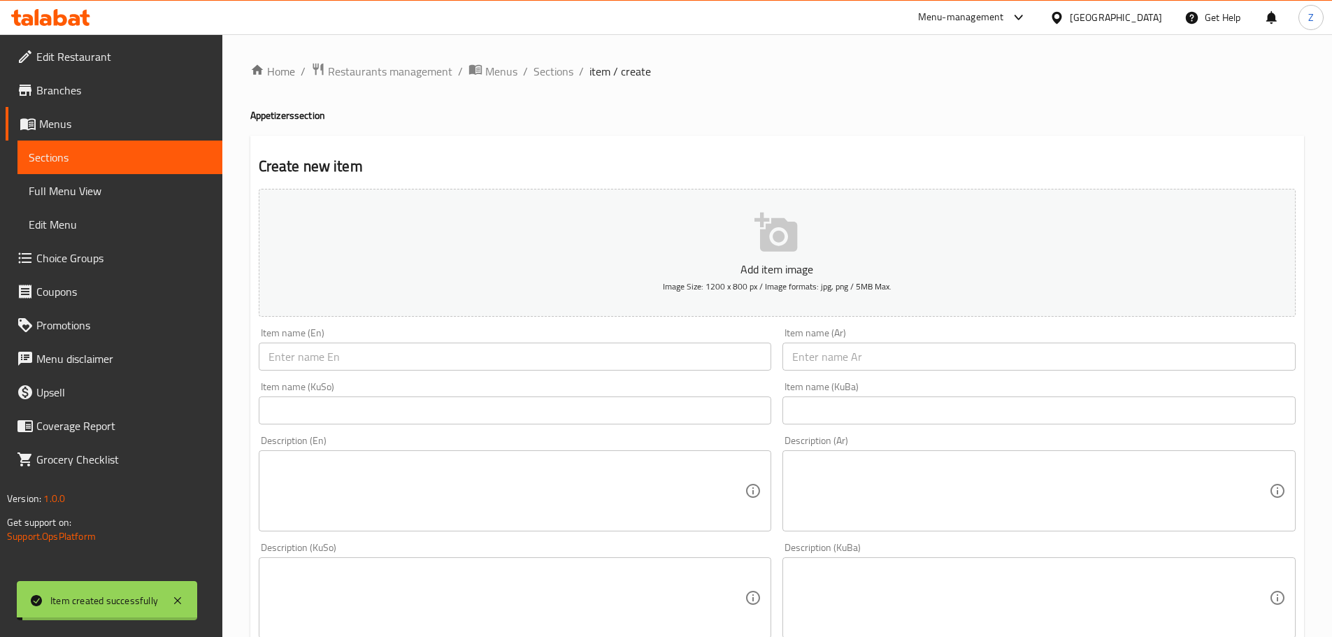
click at [567, 66] on span "Sections" at bounding box center [553, 71] width 40 height 17
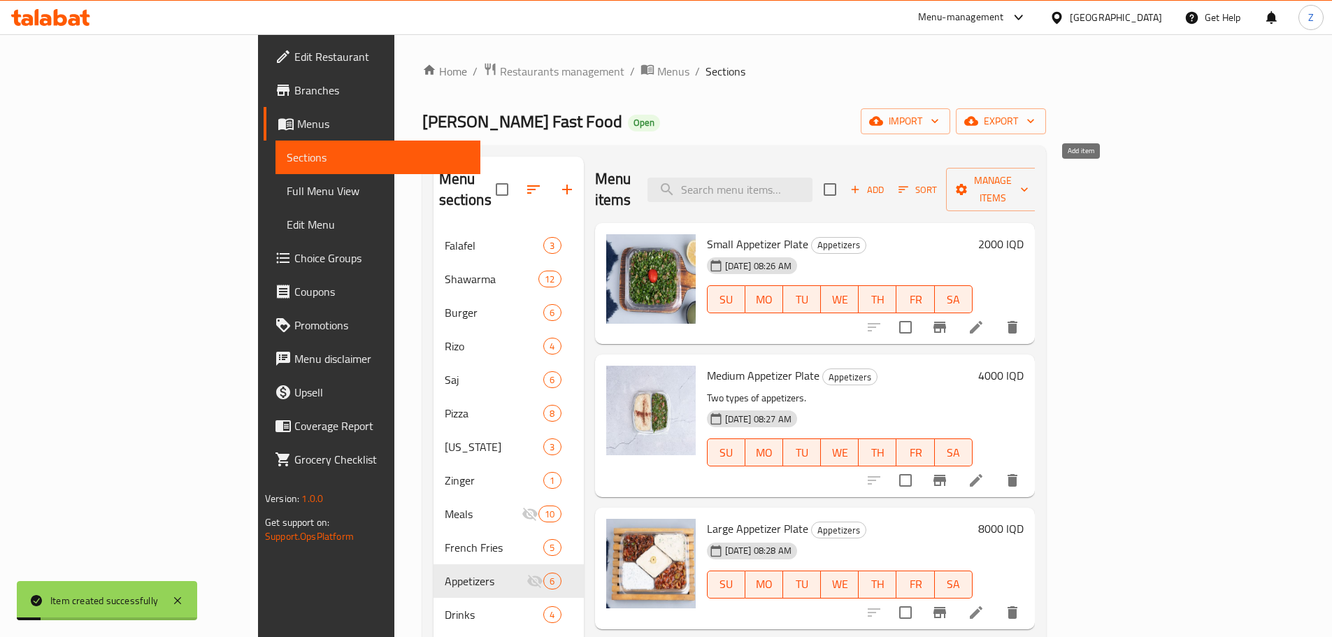
click at [886, 182] on span "Add" at bounding box center [867, 190] width 38 height 16
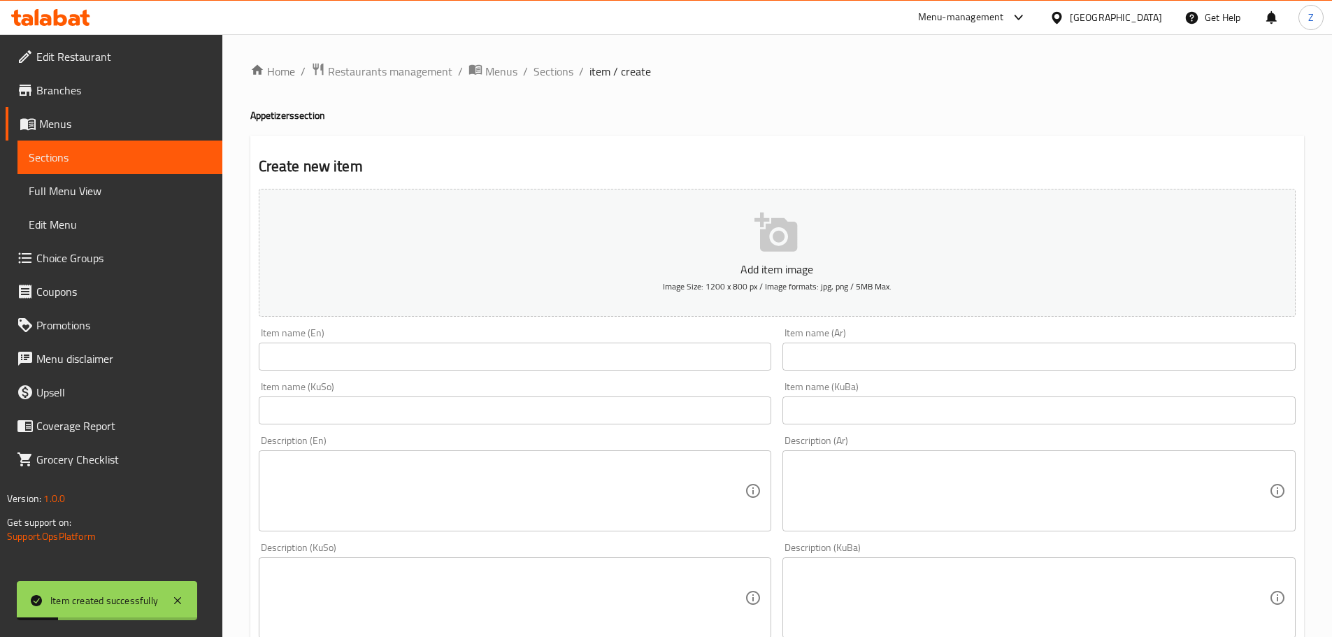
click at [669, 345] on input "text" at bounding box center [515, 357] width 513 height 28
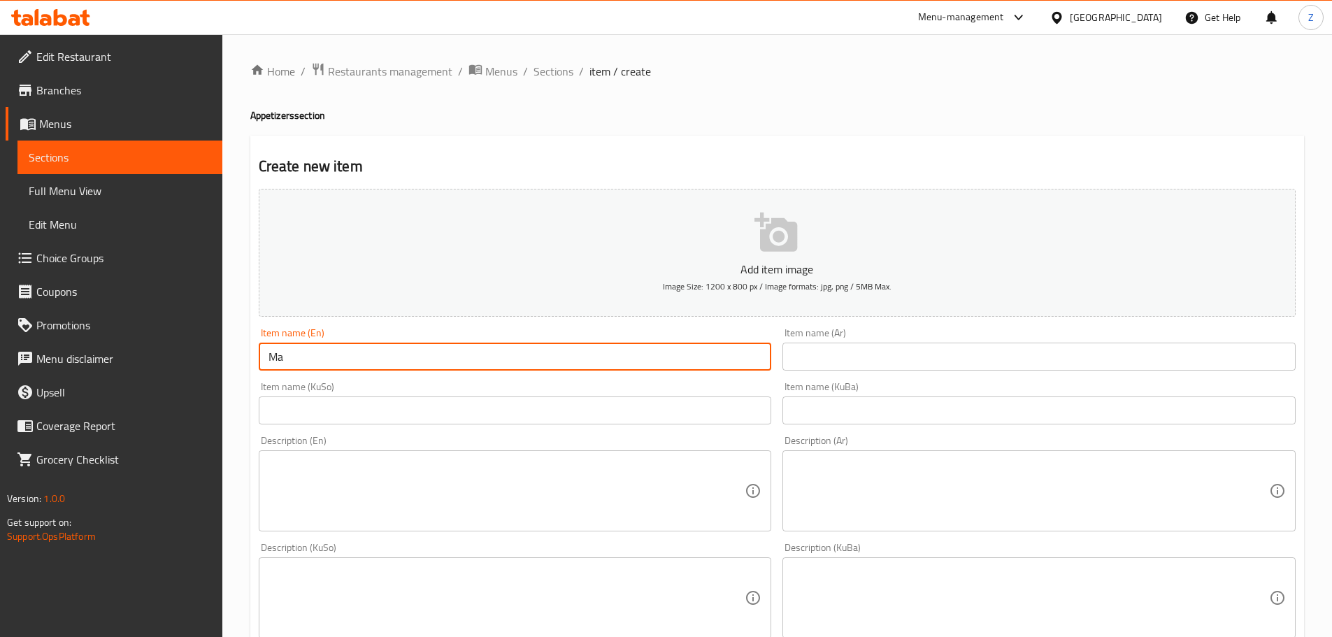
type input "M"
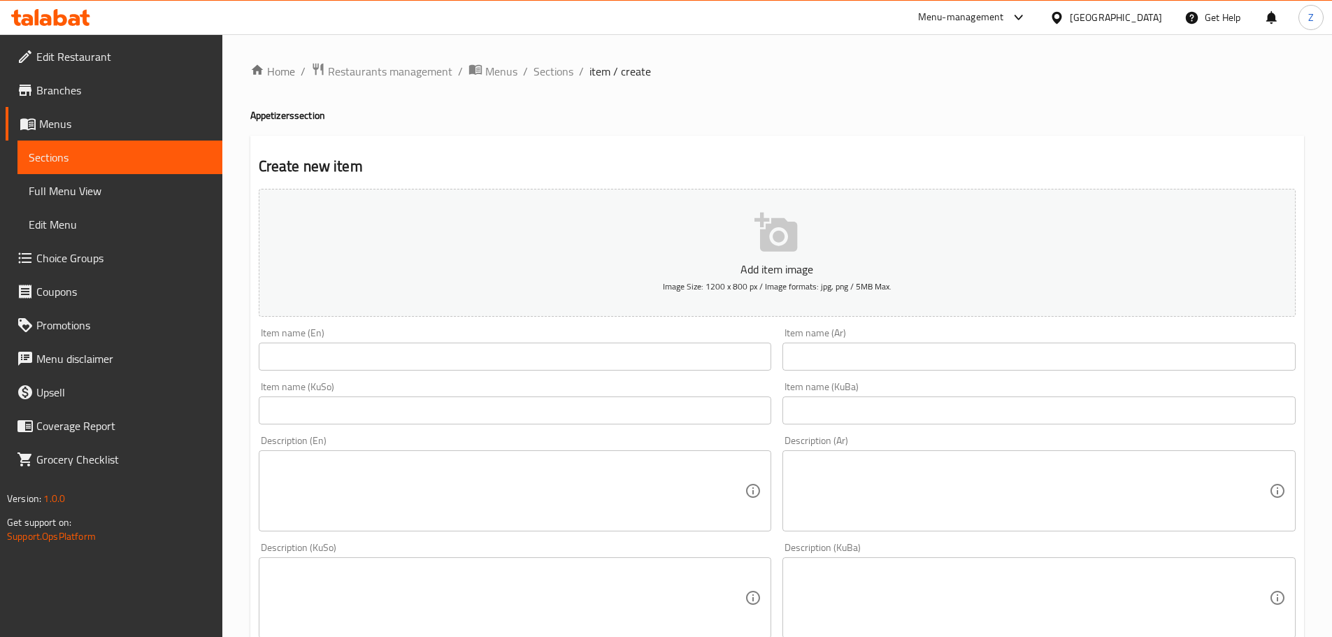
click at [369, 345] on input "text" at bounding box center [515, 357] width 513 height 28
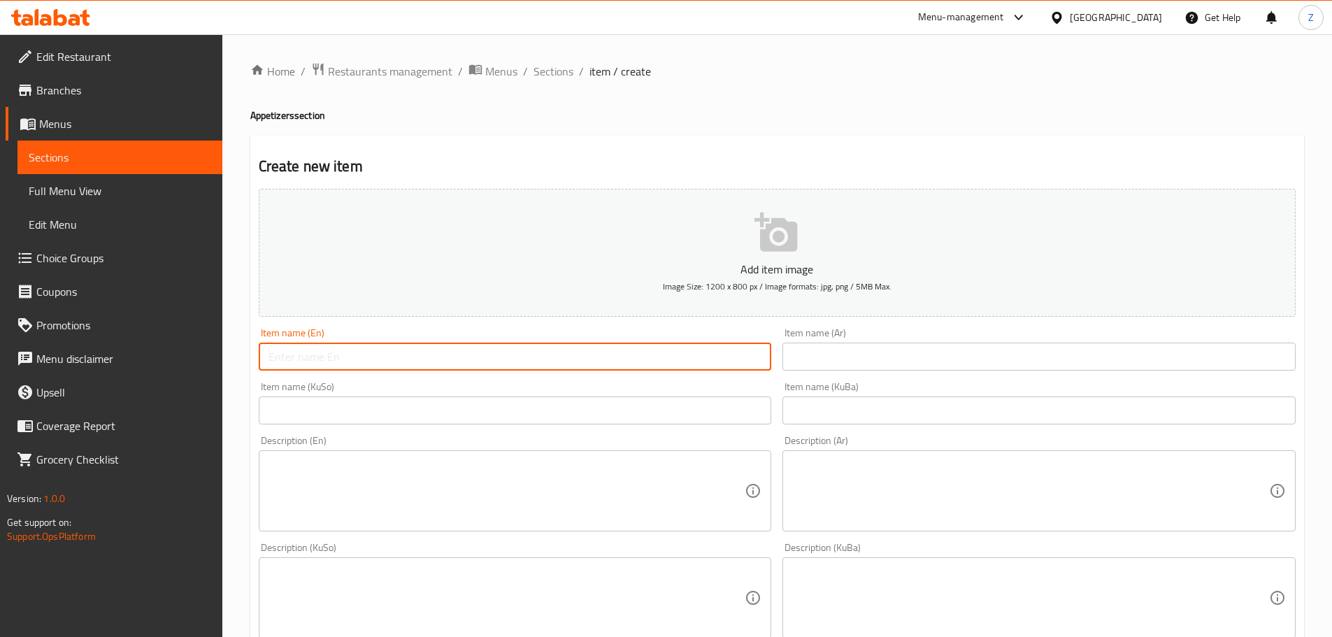
paste input "BBQ Sauce"
type input "BBQ Sauce"
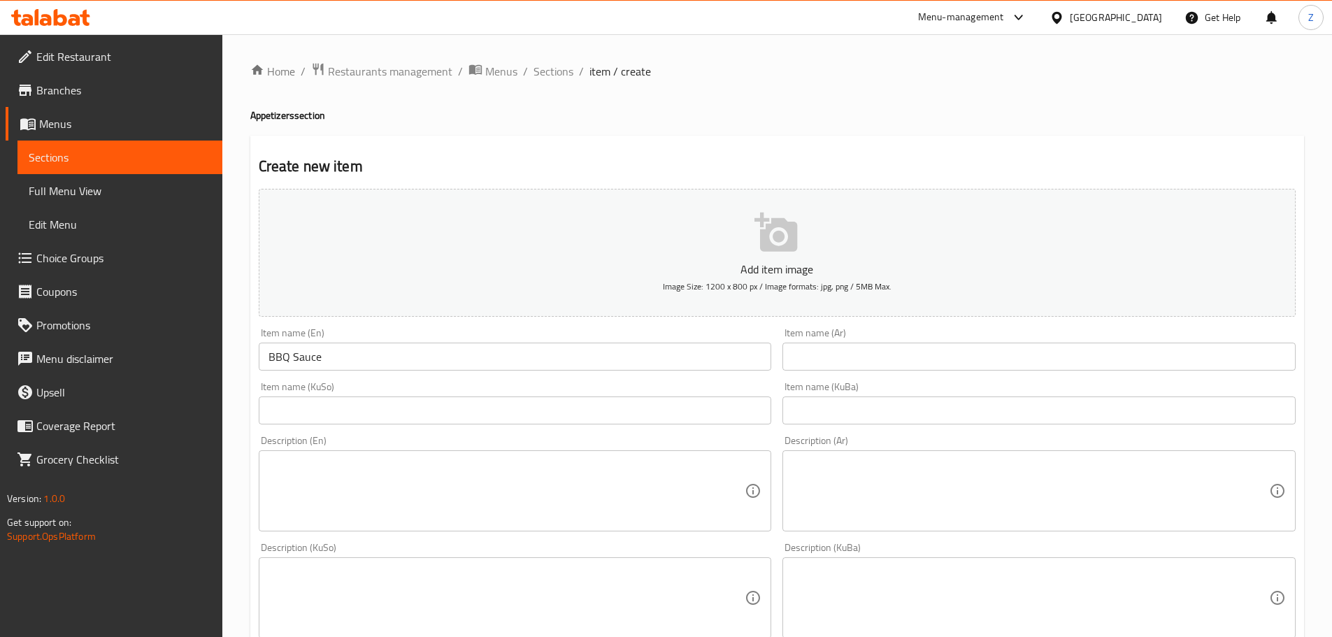
click at [983, 336] on div "Item name (Ar) Item name (Ar)" at bounding box center [1038, 349] width 513 height 43
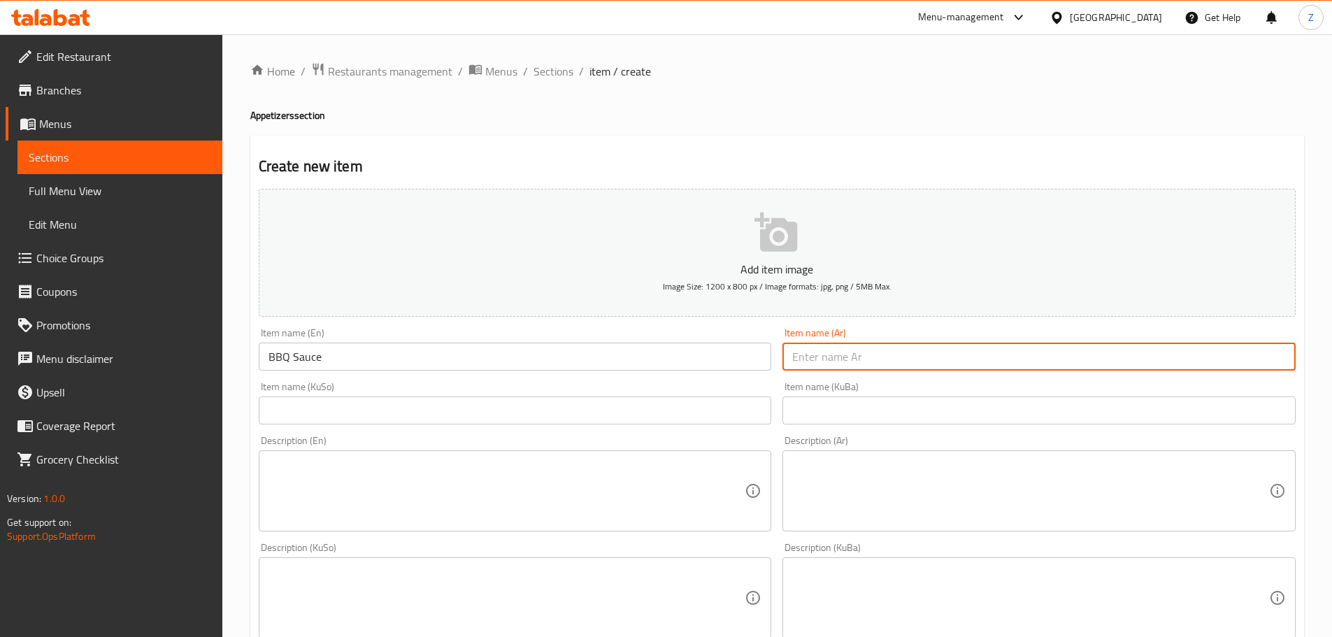
click at [983, 345] on input "text" at bounding box center [1038, 357] width 513 height 28
paste input "صلصة باربيكيو"
type input "صلصة باربيكيو"
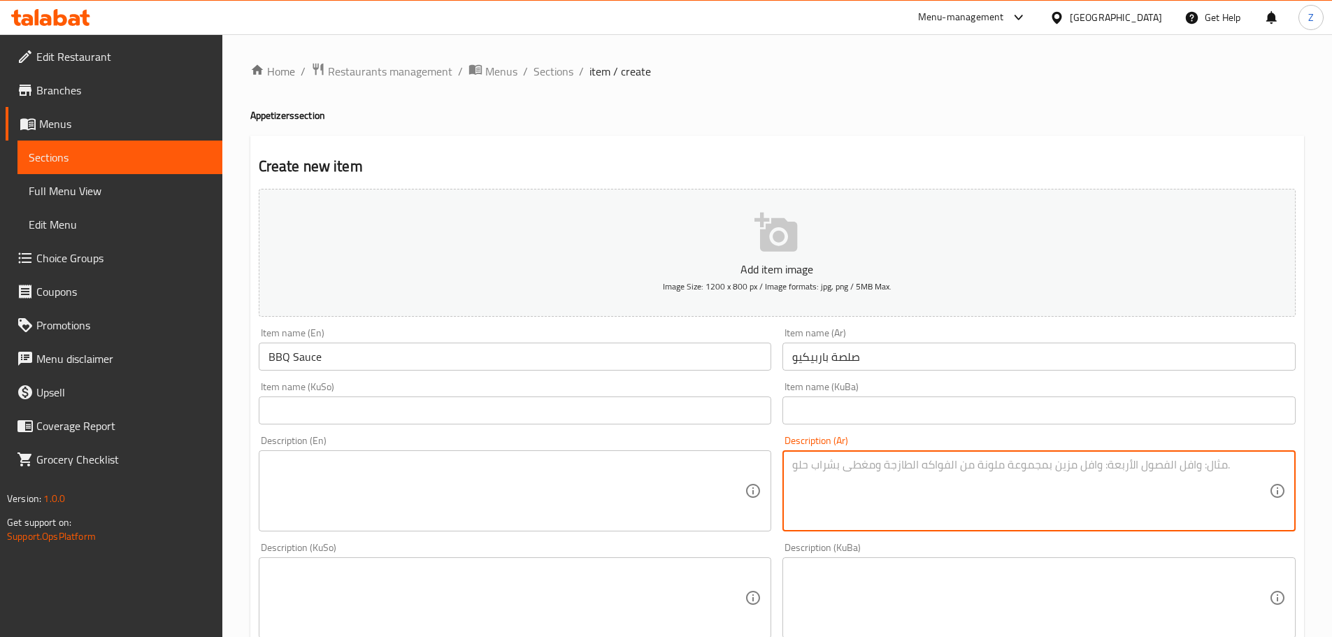
click at [916, 521] on textarea at bounding box center [1030, 491] width 477 height 66
paste textarea "كاتشب، خل، سكر، صلصة رسيستيرشاير وتوابل."
type textarea "كاتشب، خل، سكر، صلصة رسيستيرشاير وتوابل."
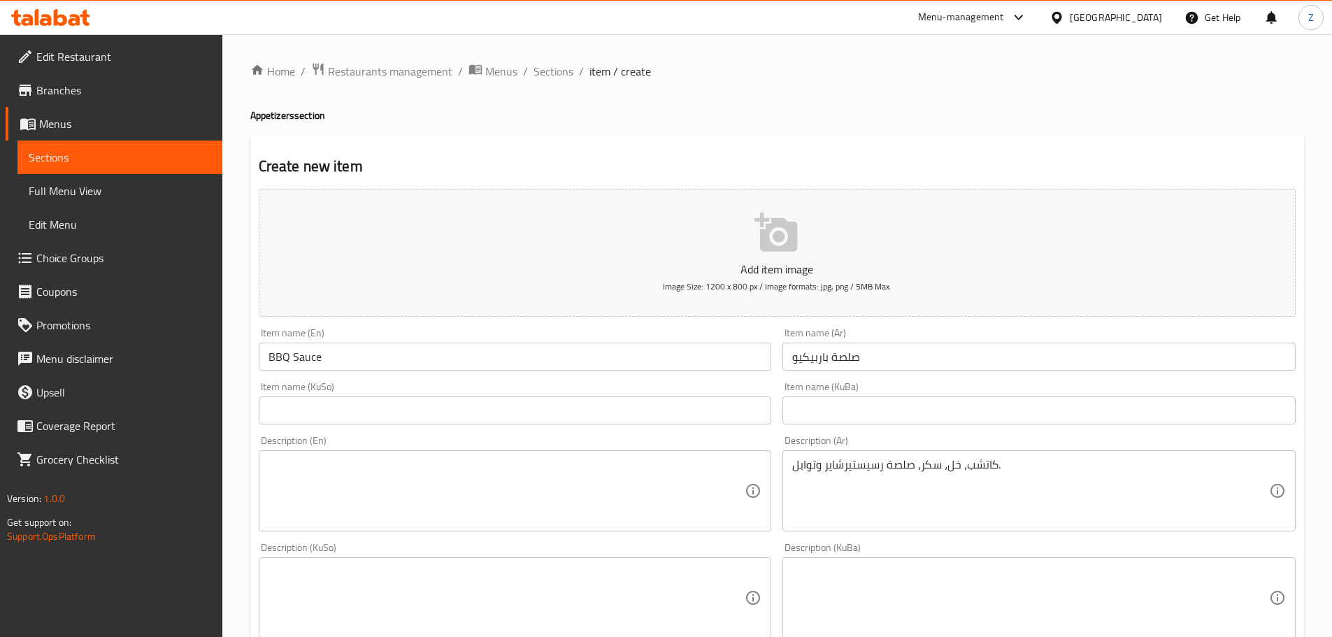
click at [466, 486] on textarea at bounding box center [506, 491] width 477 height 66
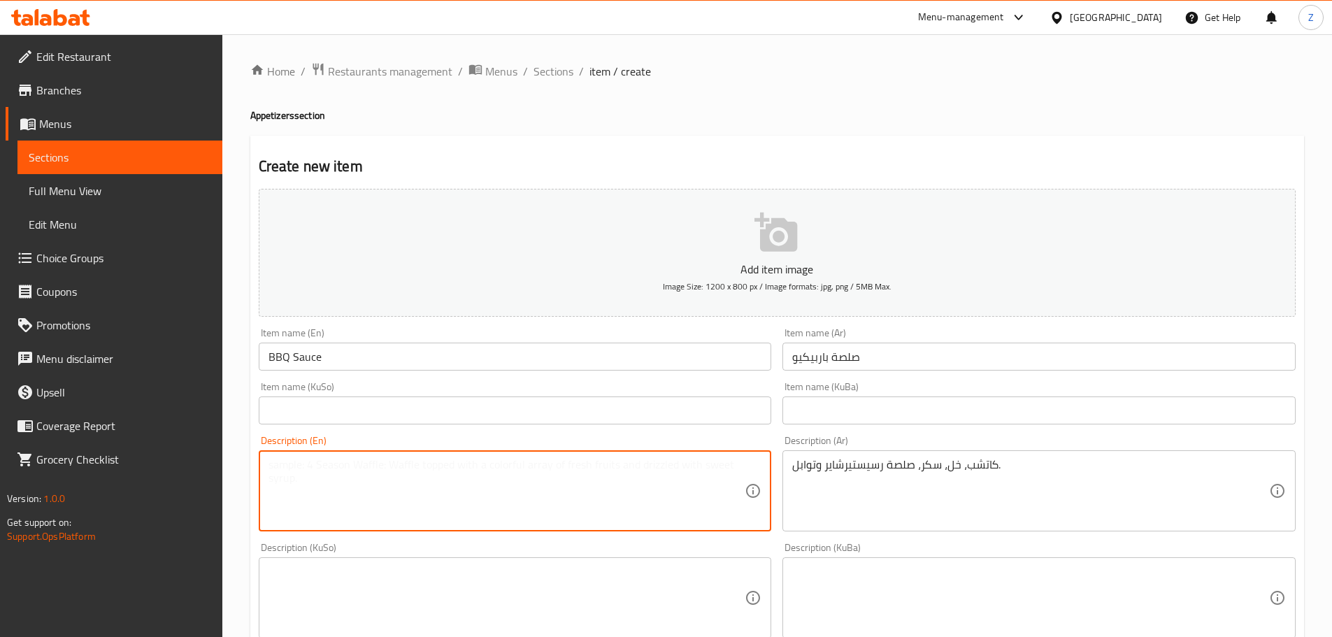
paste textarea "Ketchup, vinegar, sugar, worcestershire sauce and seasonings."
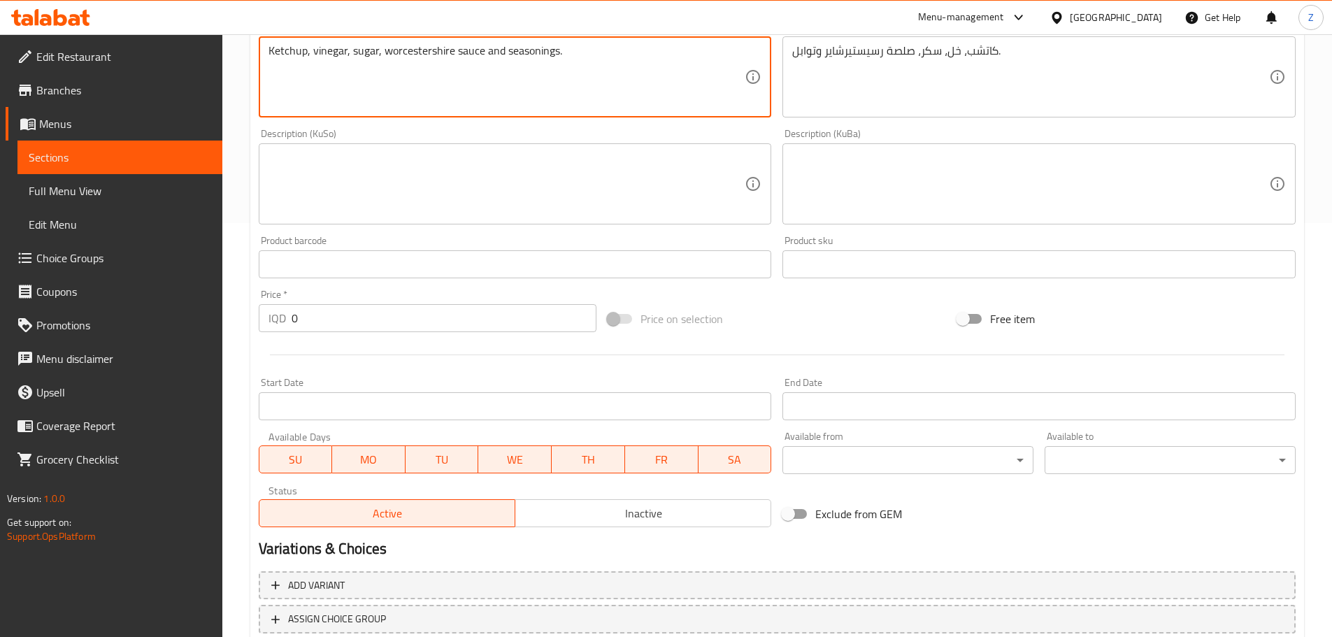
scroll to position [419, 0]
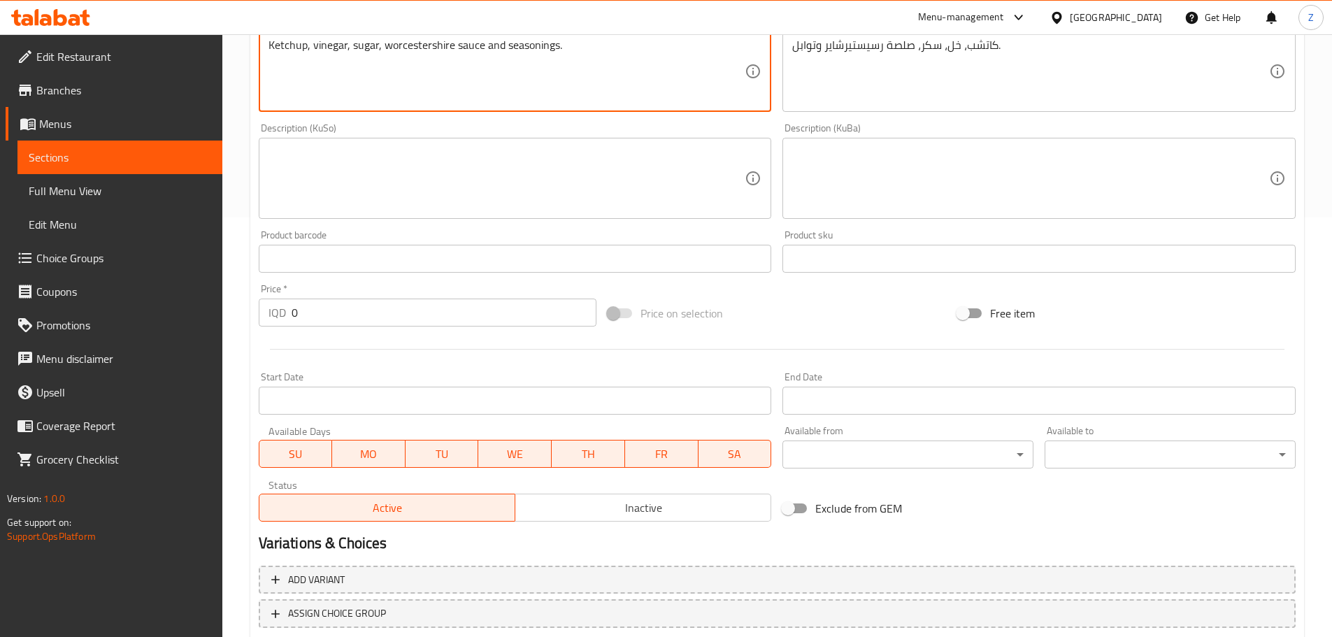
type textarea "Ketchup, vinegar, sugar, worcestershire sauce and seasonings."
click at [347, 308] on input "0" at bounding box center [443, 312] width 305 height 28
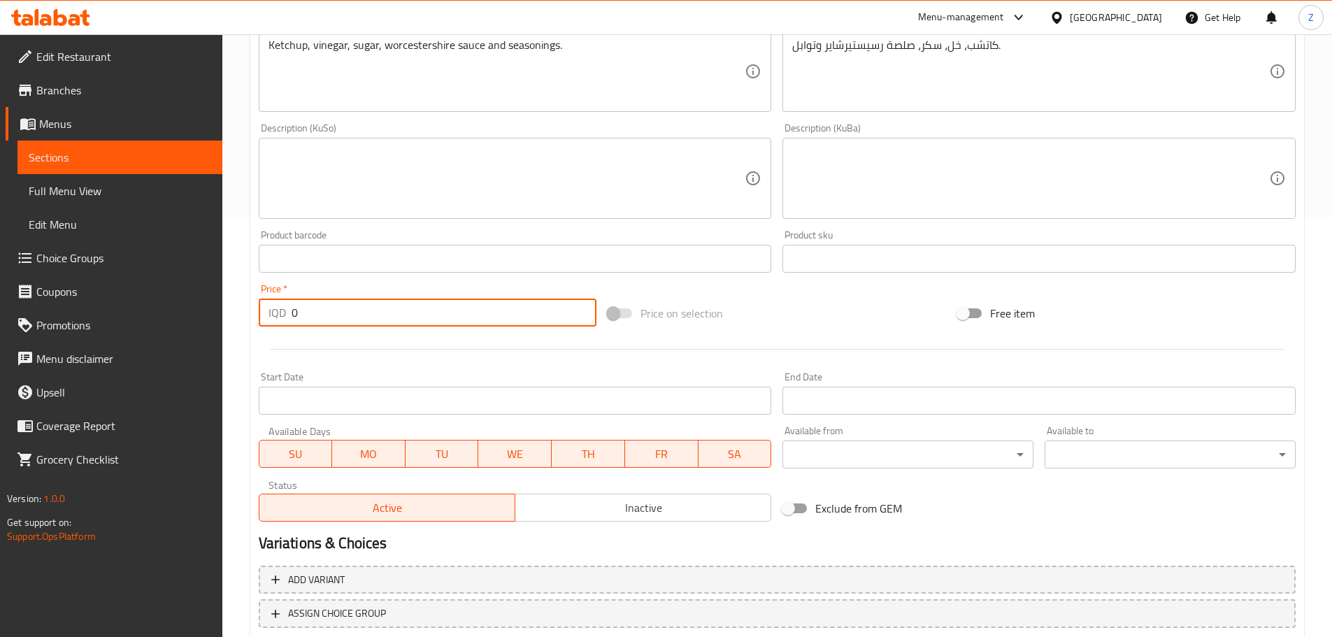
click at [347, 308] on input "0" at bounding box center [443, 312] width 305 height 28
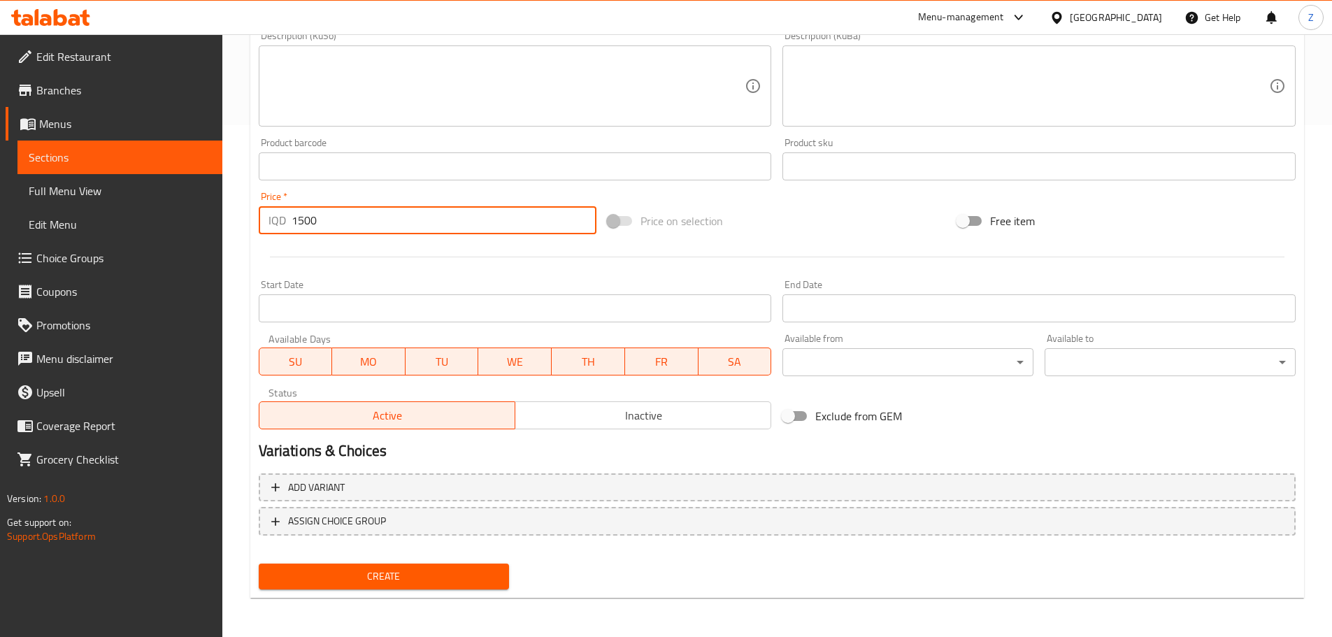
type input "1500"
click at [495, 589] on button "Create" at bounding box center [384, 576] width 251 height 26
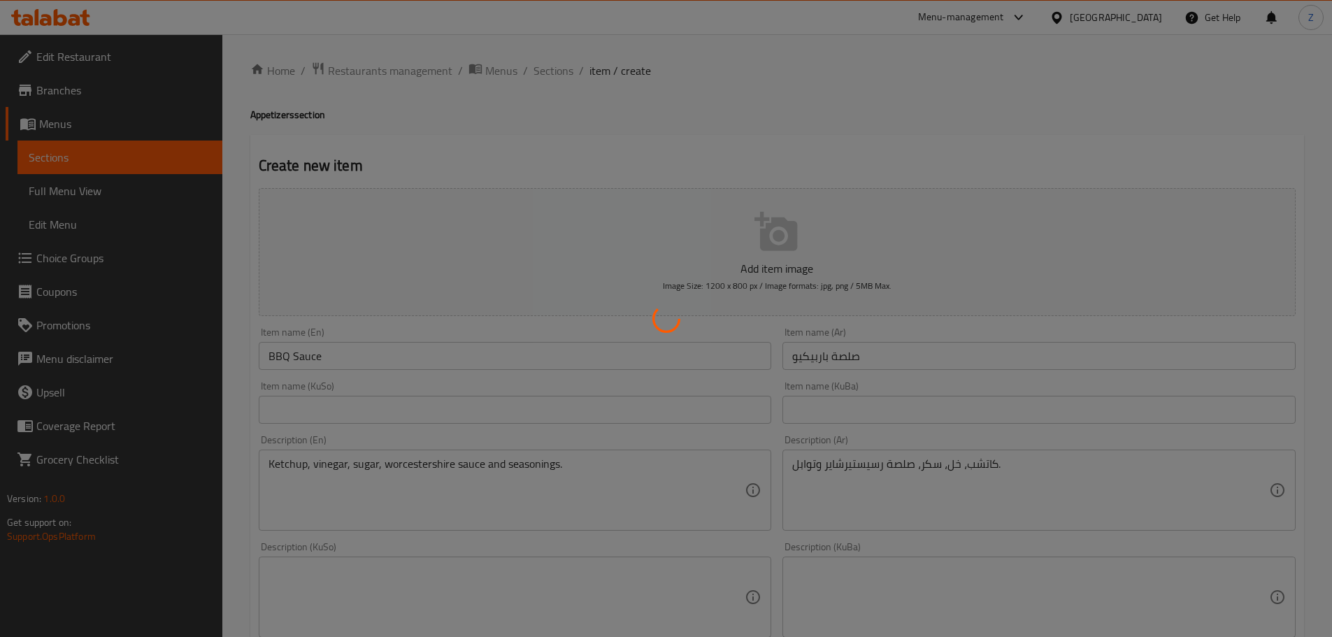
scroll to position [0, 0]
type input "0"
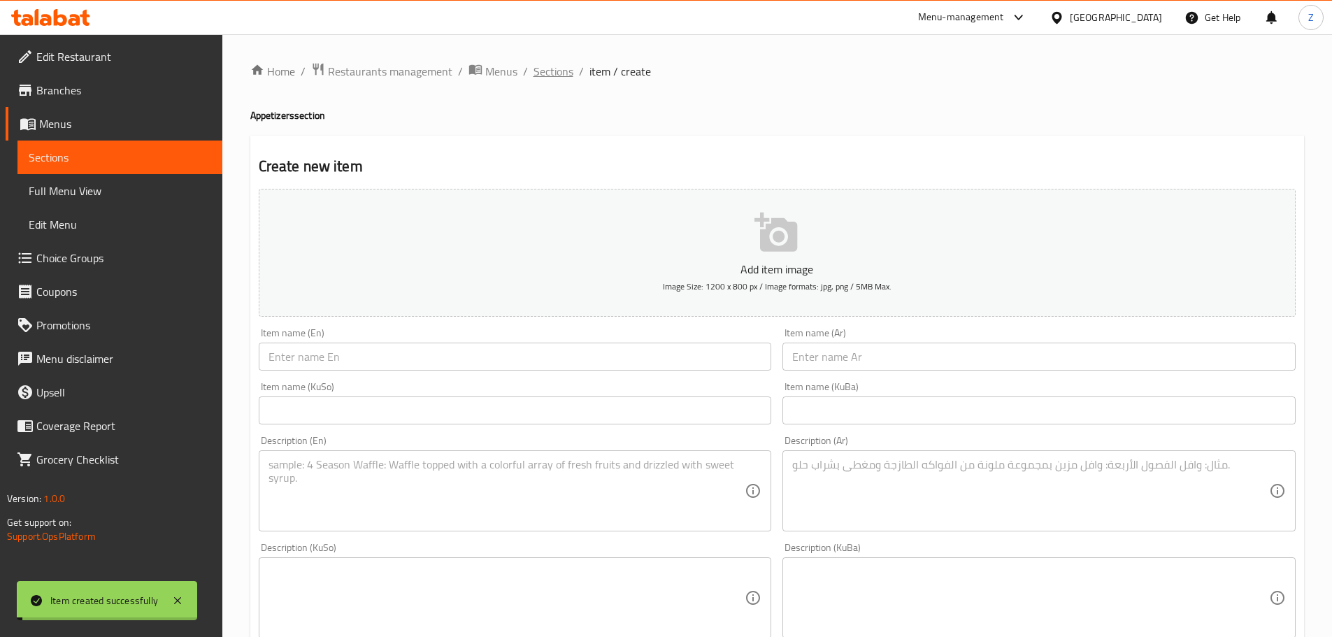
click at [549, 72] on span "Sections" at bounding box center [553, 71] width 40 height 17
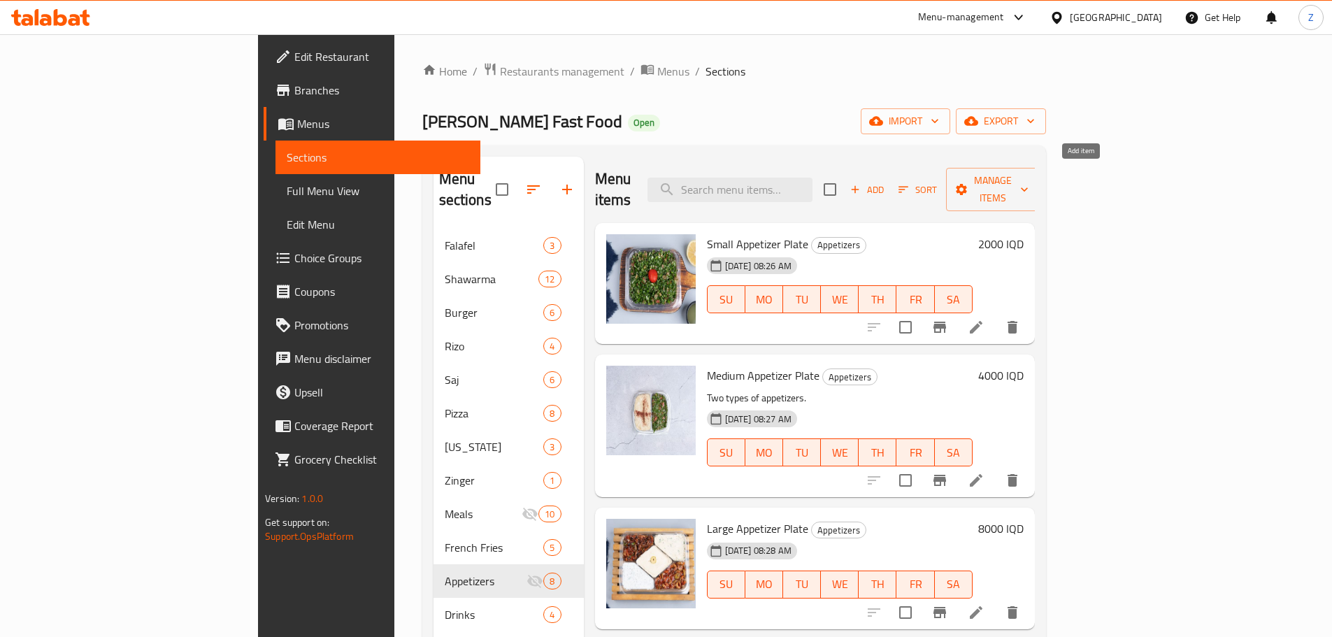
click at [886, 182] on span "Add" at bounding box center [867, 190] width 38 height 16
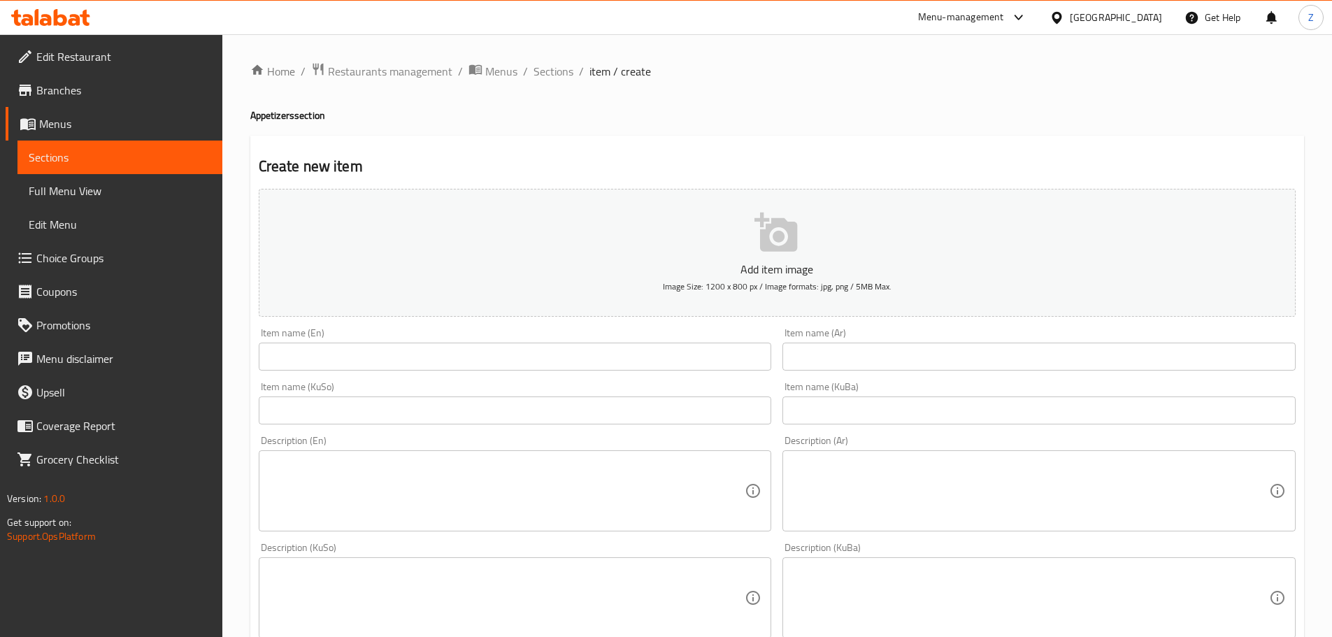
click at [514, 373] on div "Item name (En) Item name (En)" at bounding box center [515, 349] width 524 height 54
click at [503, 351] on input "text" at bounding box center [515, 357] width 513 height 28
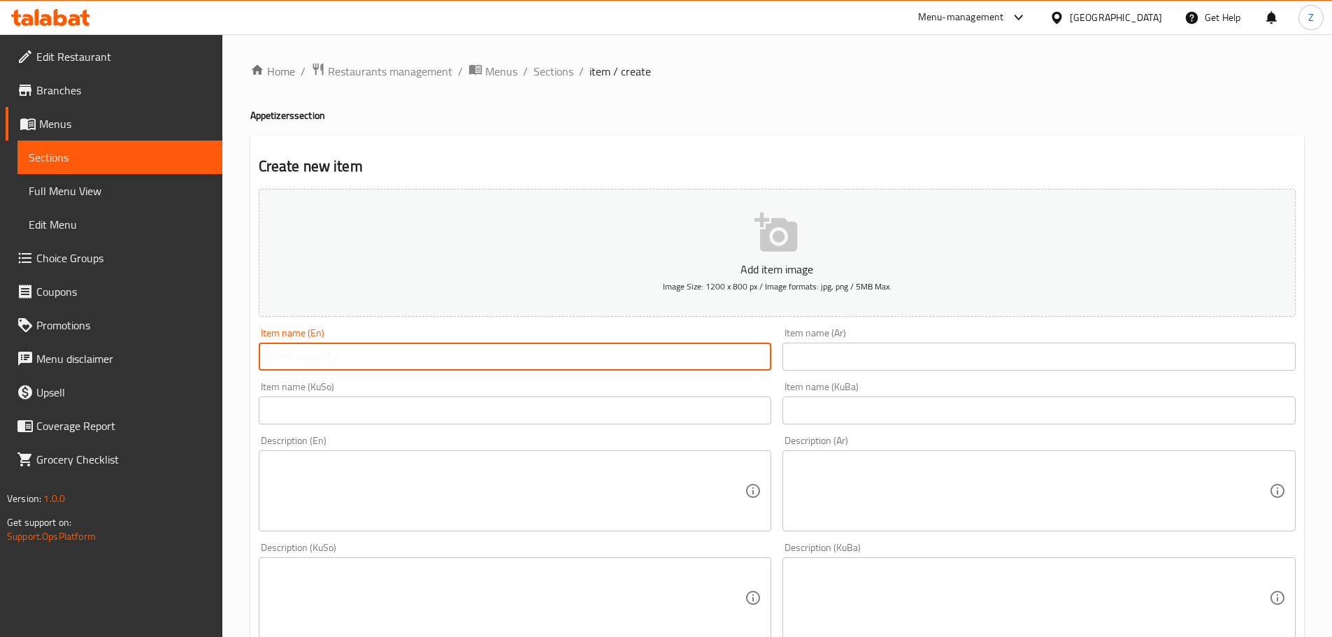
paste input "Tarator"
click at [503, 351] on input "Tarator" at bounding box center [515, 357] width 513 height 28
type input "Tahini Sauce"
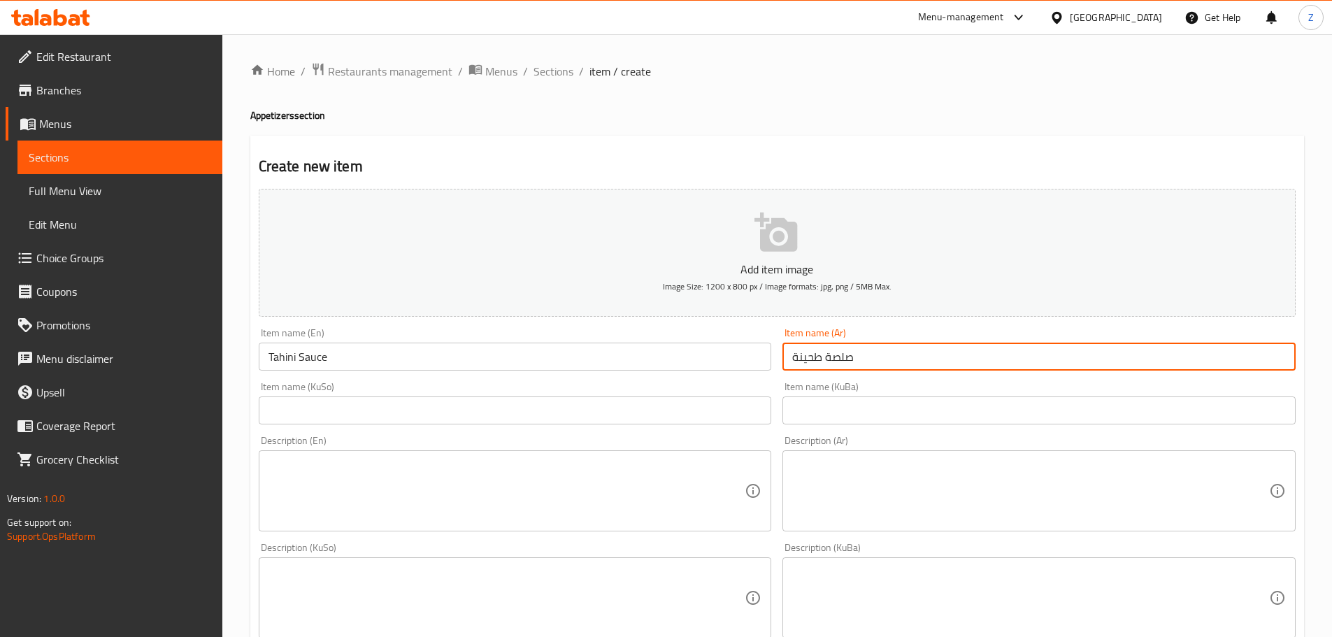
type input "صلصة طحينة"
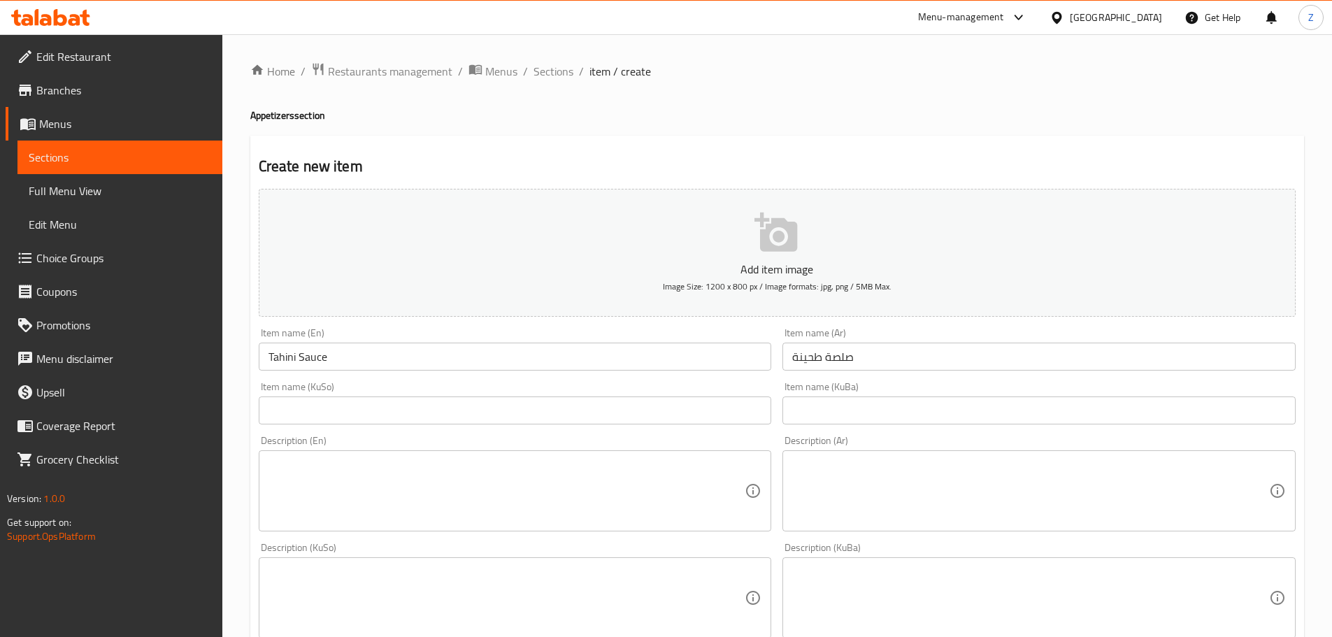
click at [1092, 504] on textarea at bounding box center [1030, 491] width 477 height 66
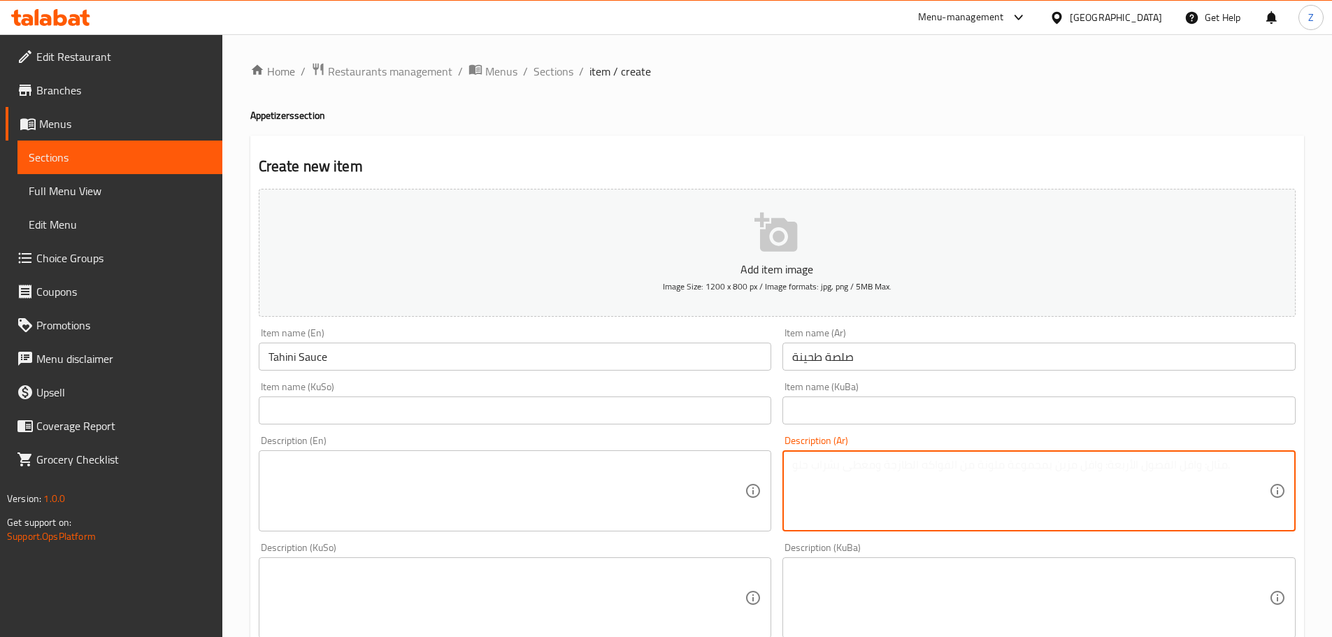
paste textarea "راشي, لبن, ماء, ليمون, ملح وفلفل اسود."
type textarea "راشي, لبن, ماء, ليمون, ملح وفلفل اسود."
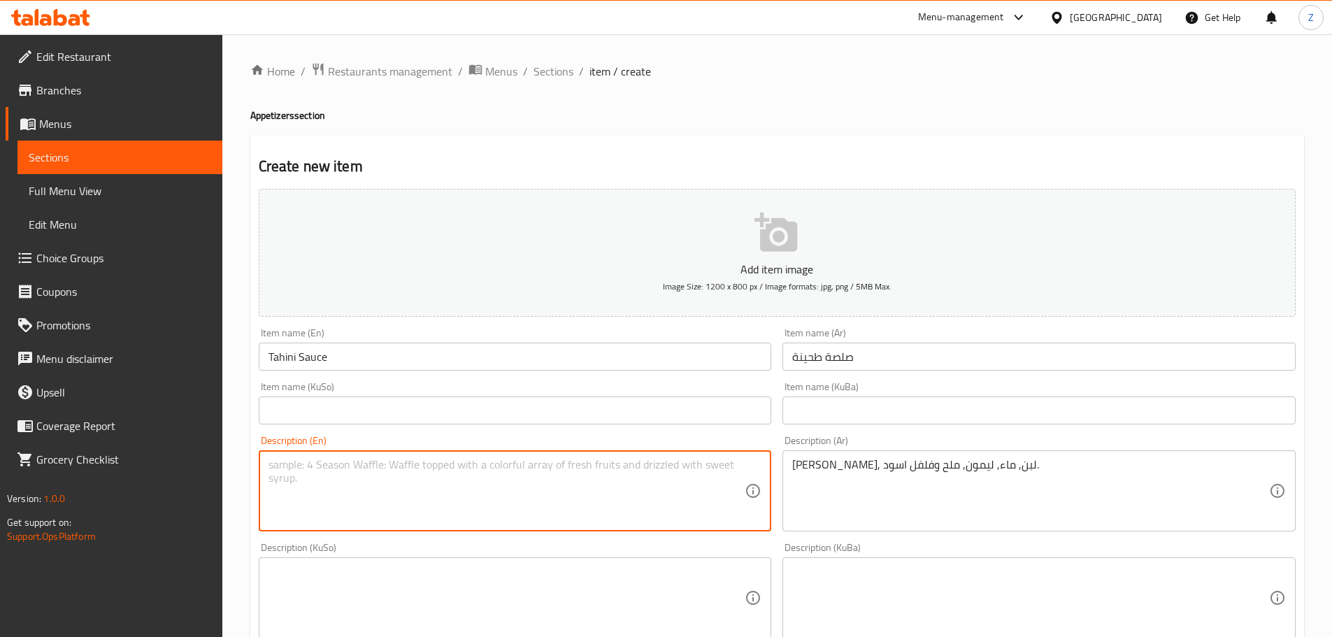
click at [493, 521] on textarea at bounding box center [506, 491] width 477 height 66
paste textarea "Rashi, yogurt, water, lemon, salt and black pepper."
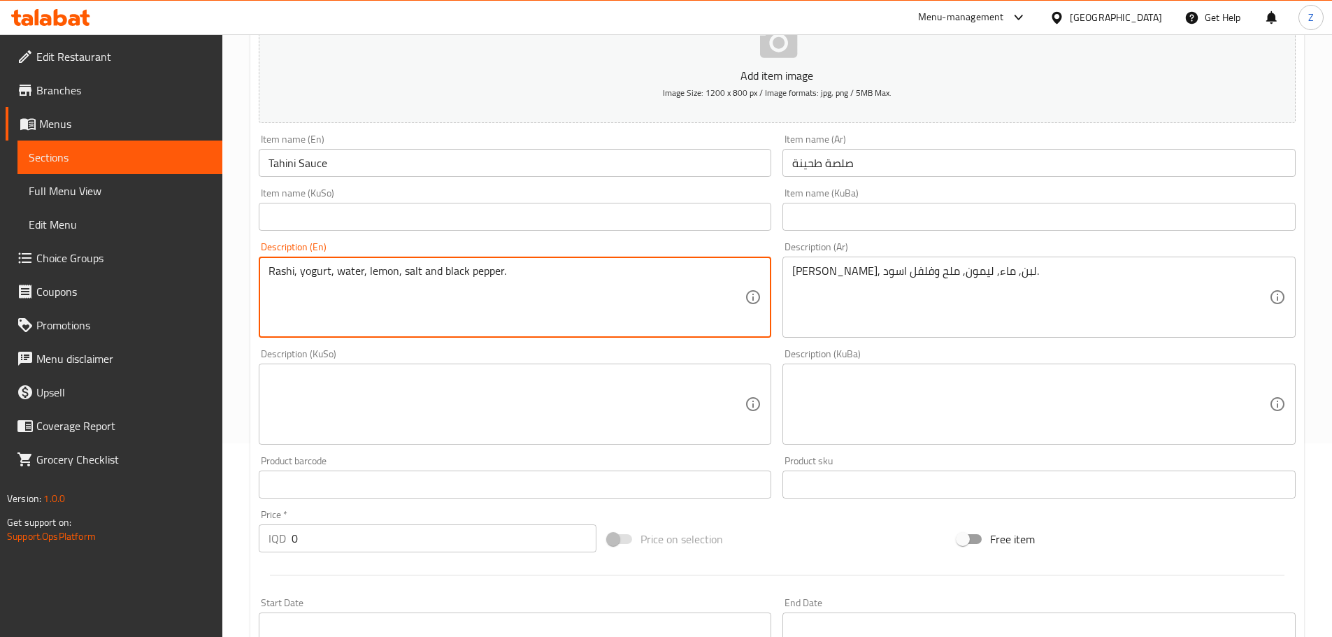
scroll to position [210, 0]
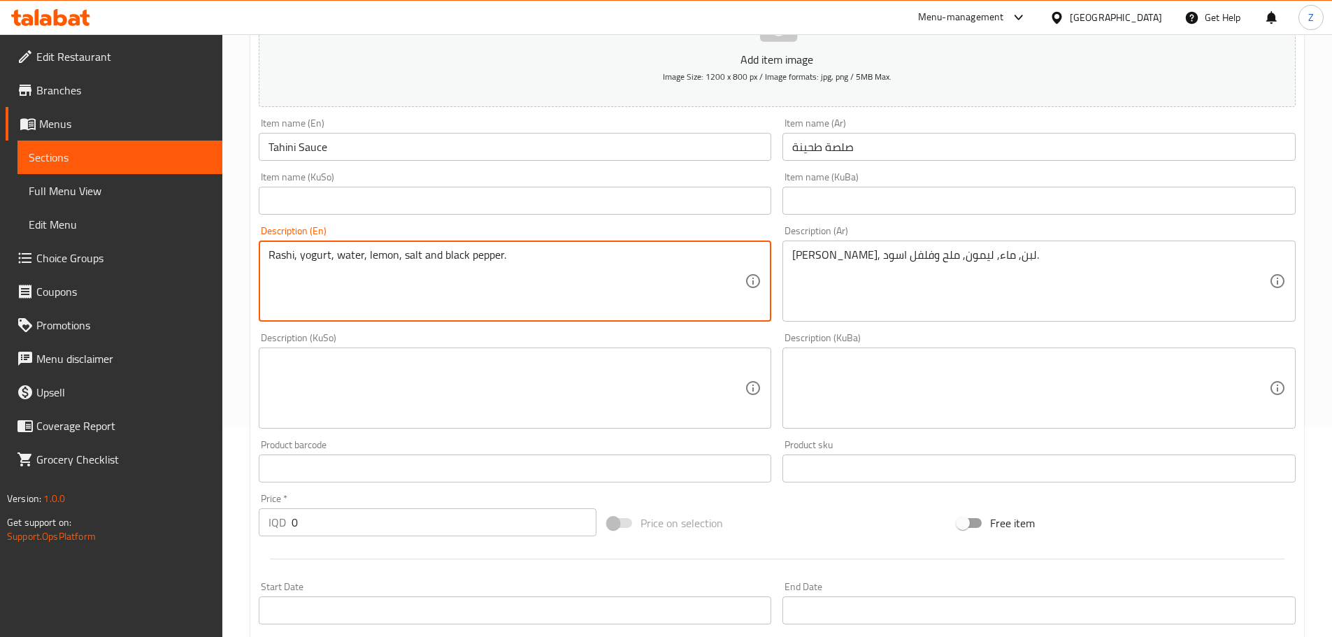
type textarea "Rashi, yogurt, water, lemon, salt and black pepper."
click at [366, 524] on input "0" at bounding box center [443, 522] width 305 height 28
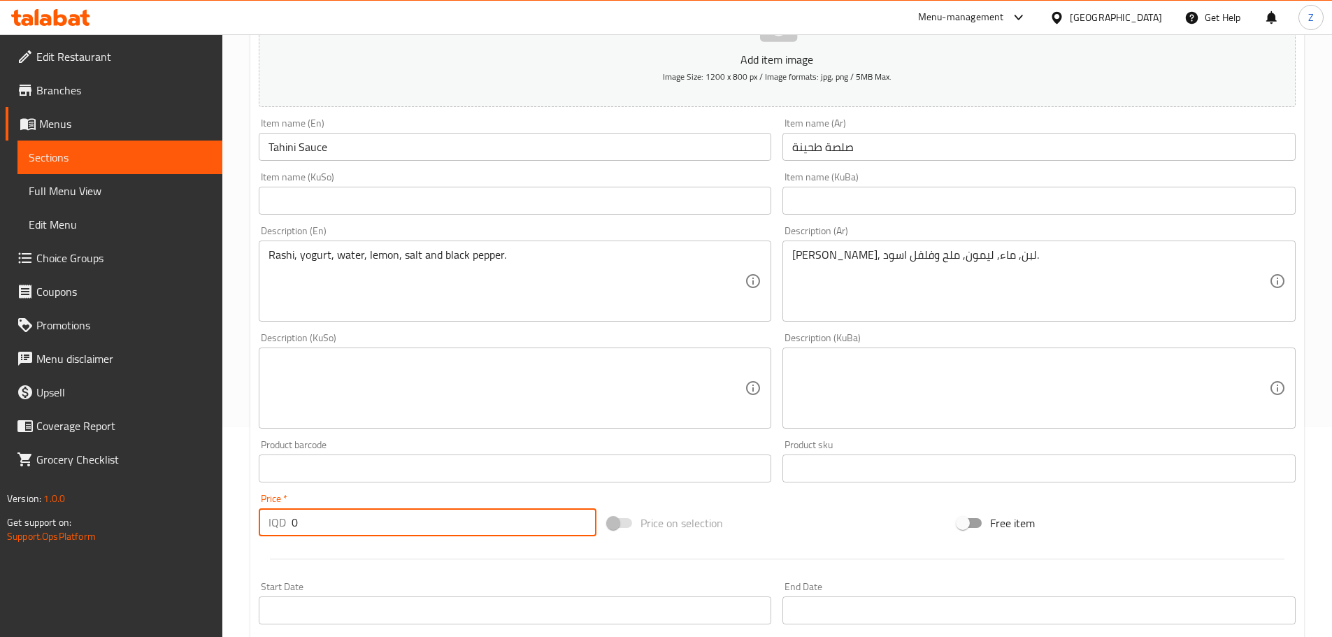
click at [366, 524] on input "0" at bounding box center [443, 522] width 305 height 28
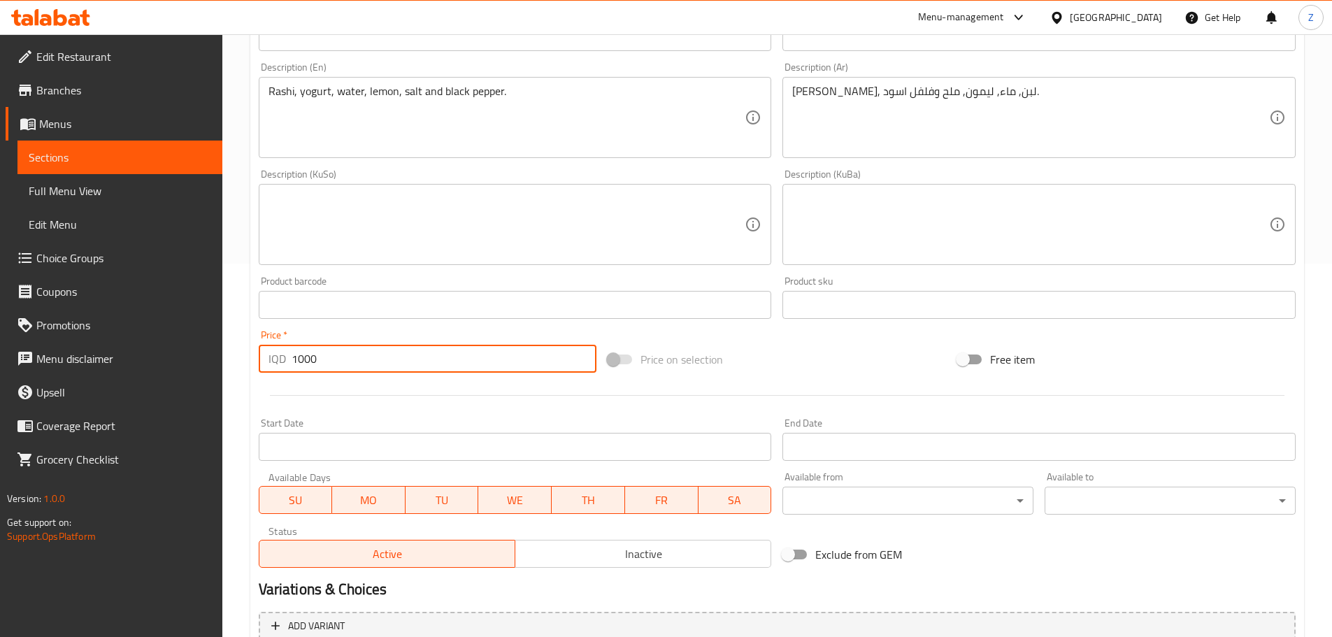
scroll to position [512, 0]
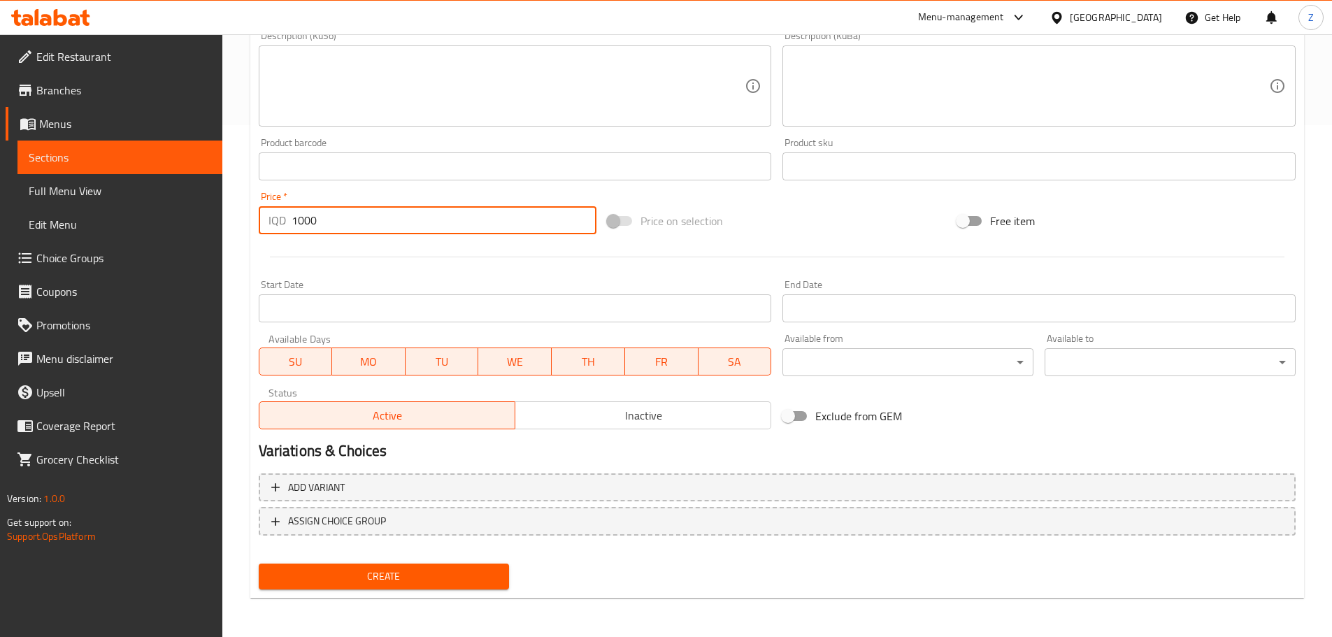
type input "1000"
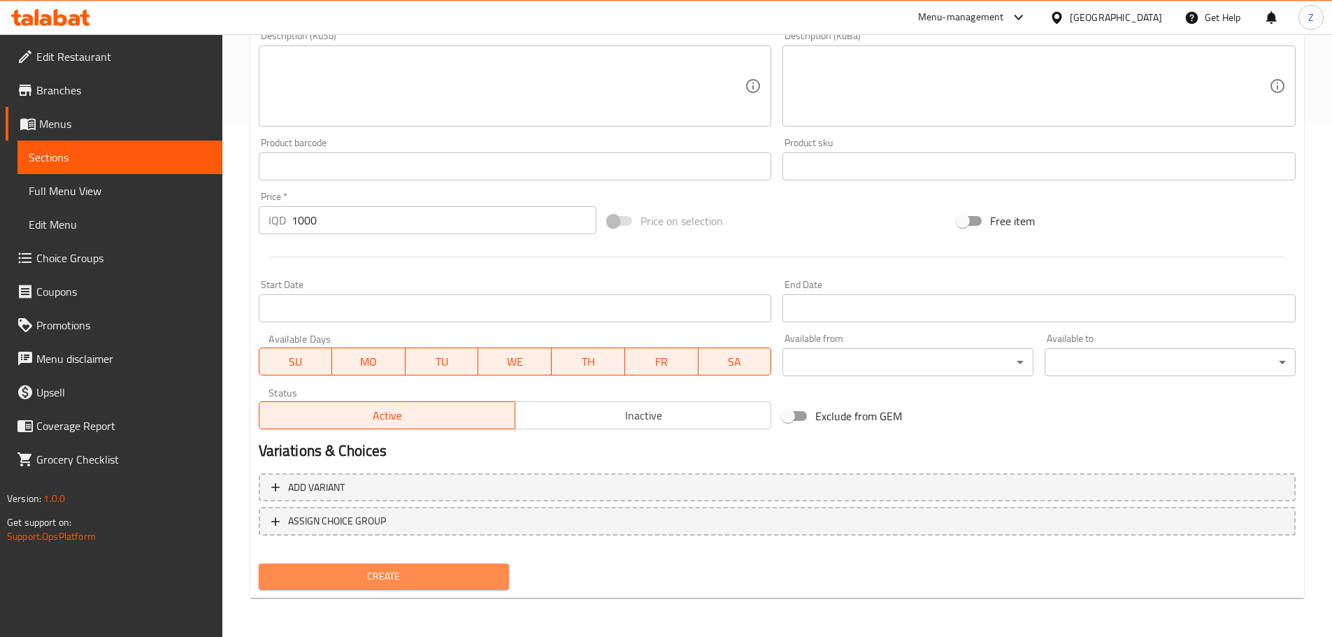
click at [443, 570] on span "Create" at bounding box center [384, 576] width 229 height 17
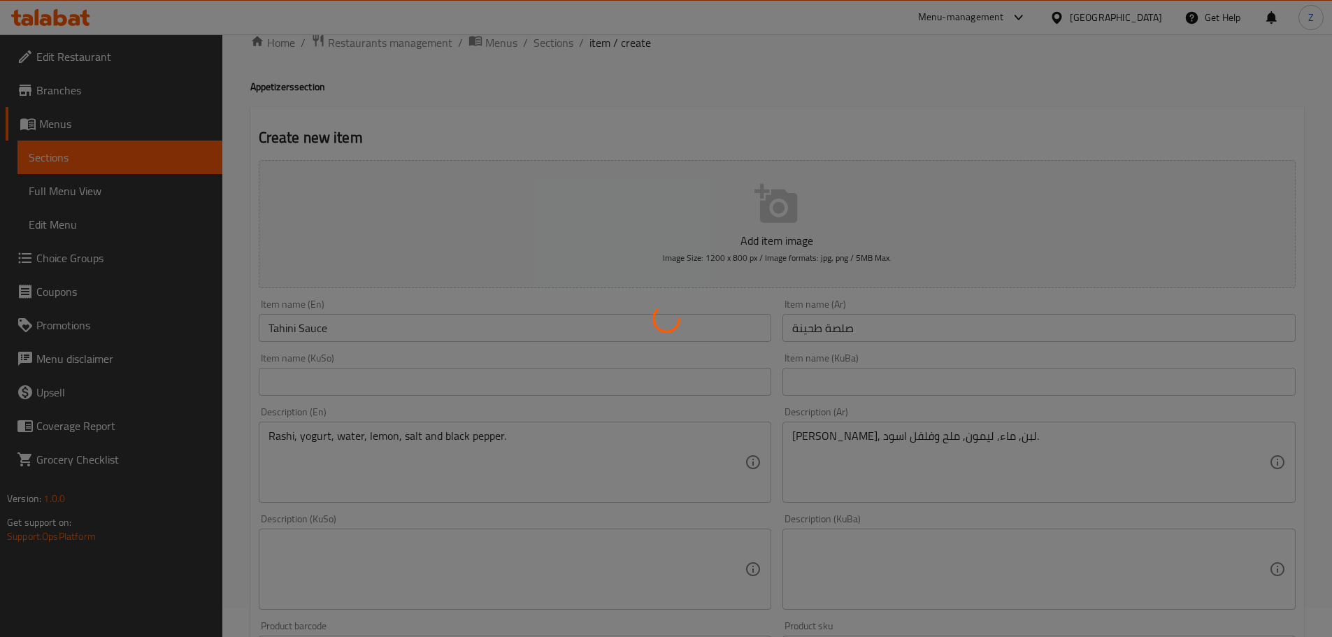
scroll to position [22, 0]
type input "0"
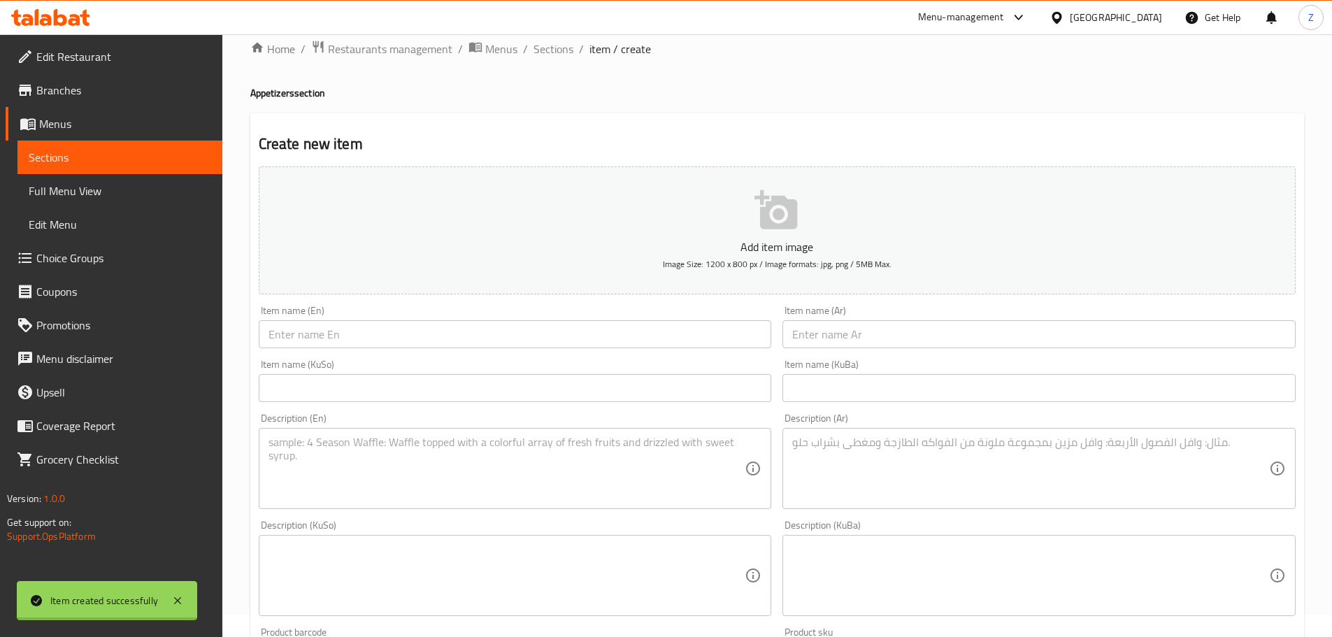
scroll to position [0, 0]
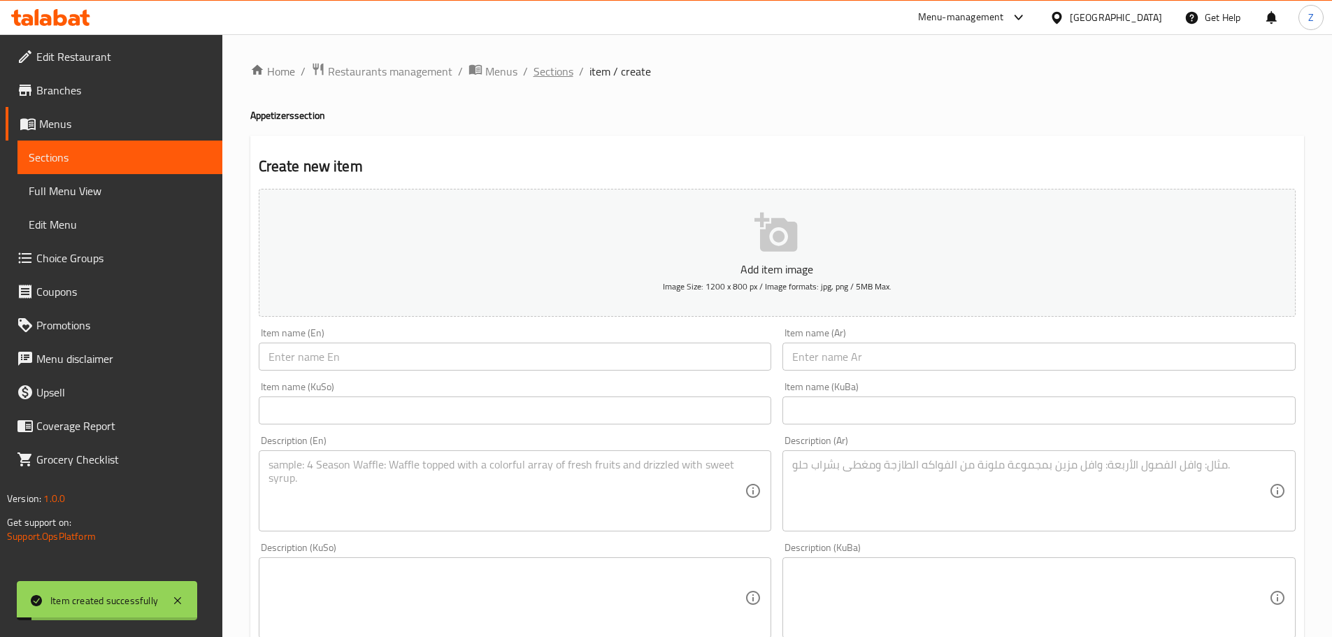
click at [538, 64] on span "Sections" at bounding box center [553, 71] width 40 height 17
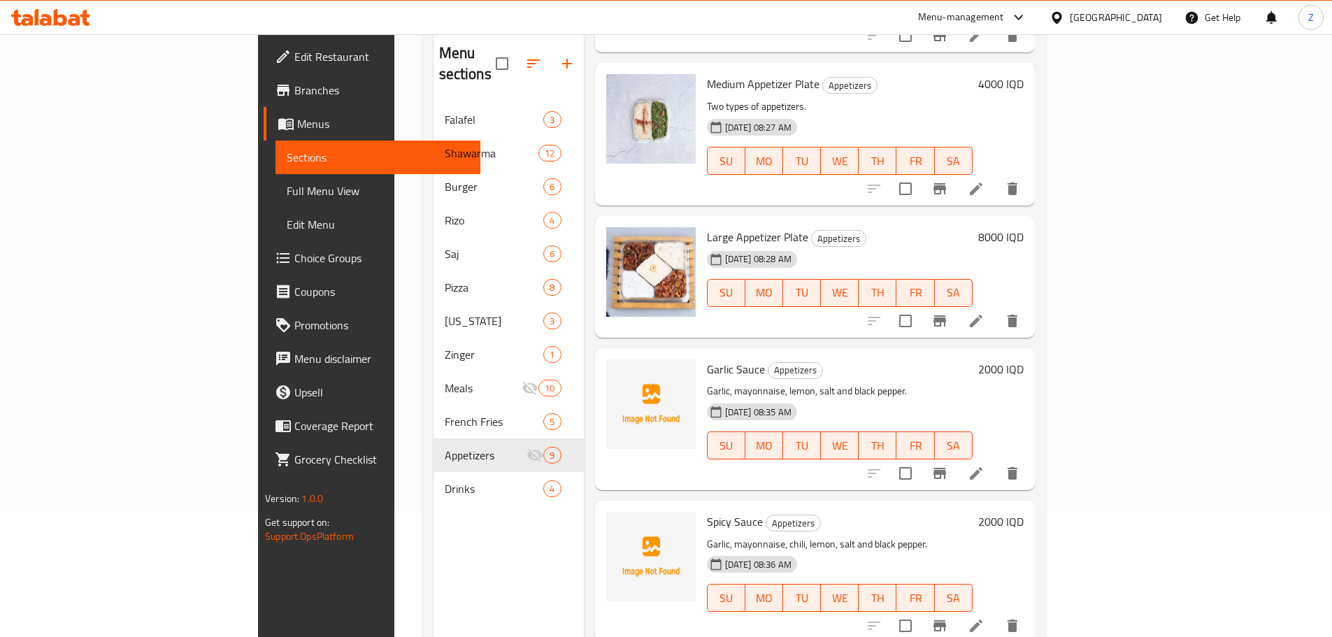
scroll to position [210, 0]
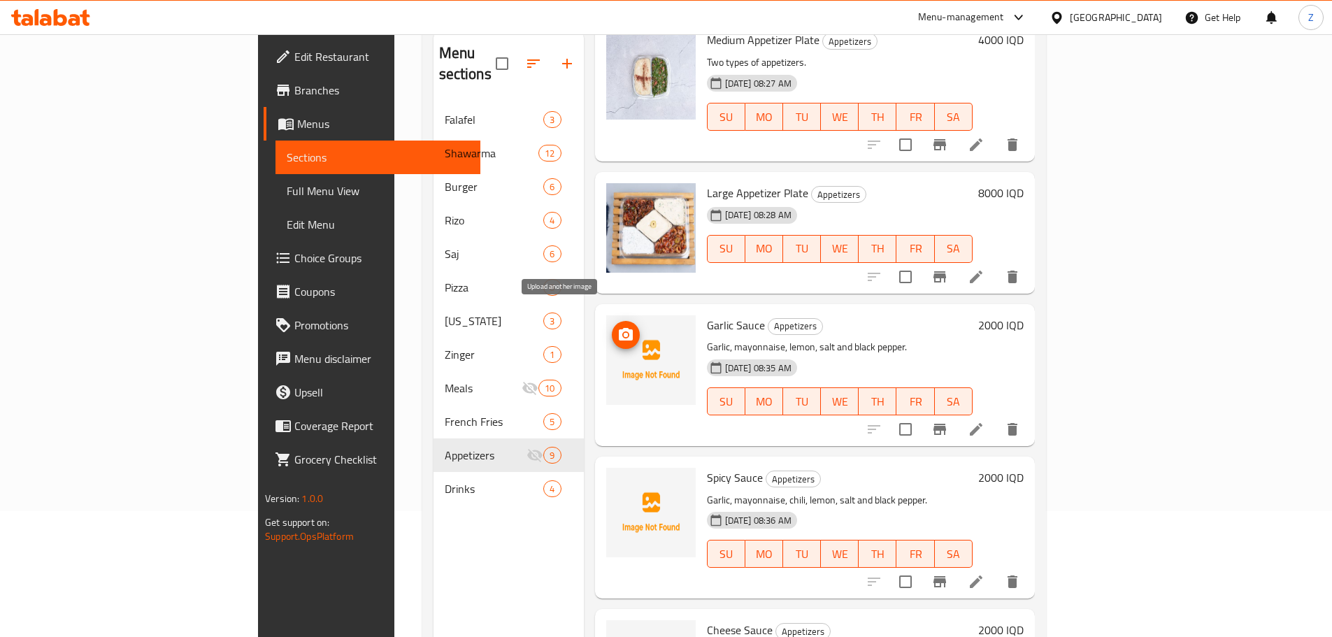
click at [617, 326] on icon "upload picture" at bounding box center [625, 334] width 17 height 17
click at [612, 326] on span "upload picture" at bounding box center [626, 334] width 28 height 17
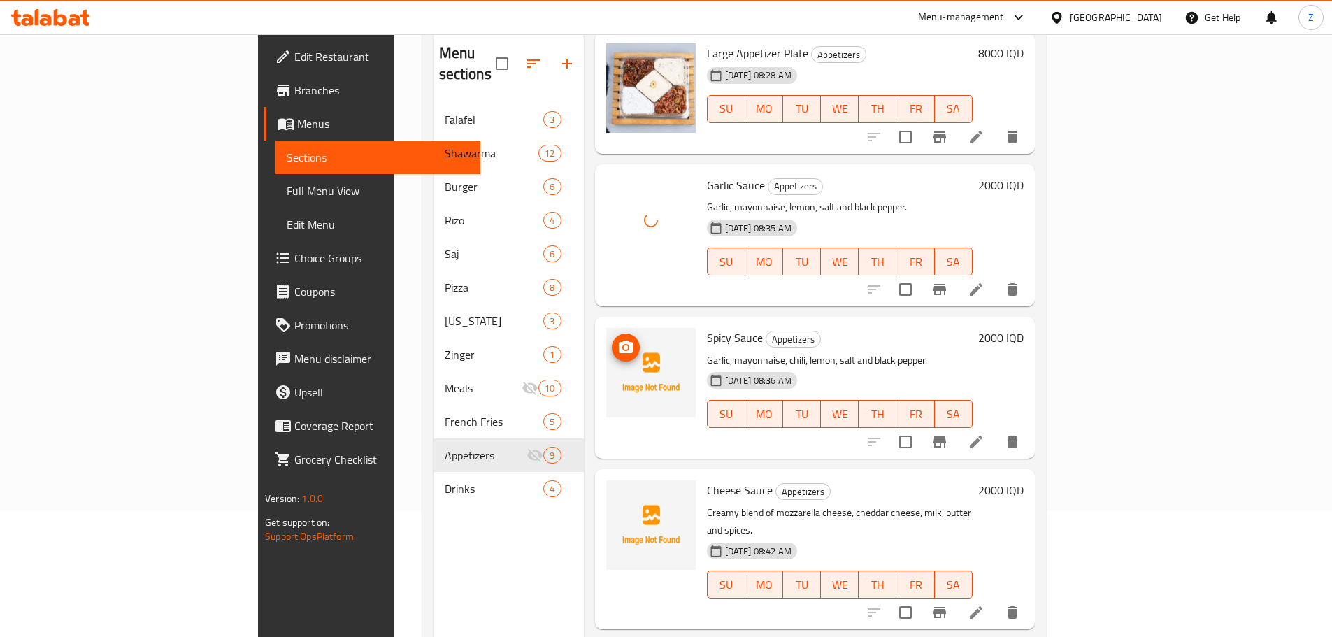
click at [619, 340] on icon "upload picture" at bounding box center [626, 346] width 14 height 13
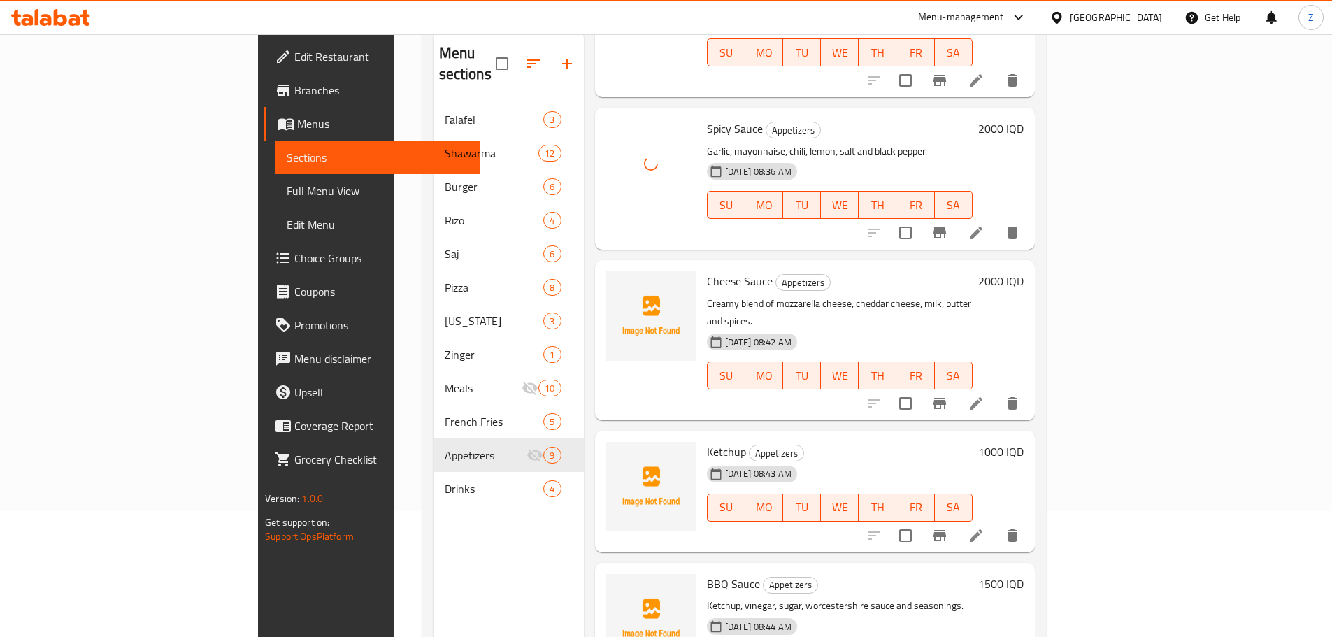
scroll to position [559, 0]
click at [606, 271] on img at bounding box center [650, 315] width 89 height 89
click at [612, 282] on span "upload picture" at bounding box center [626, 290] width 28 height 17
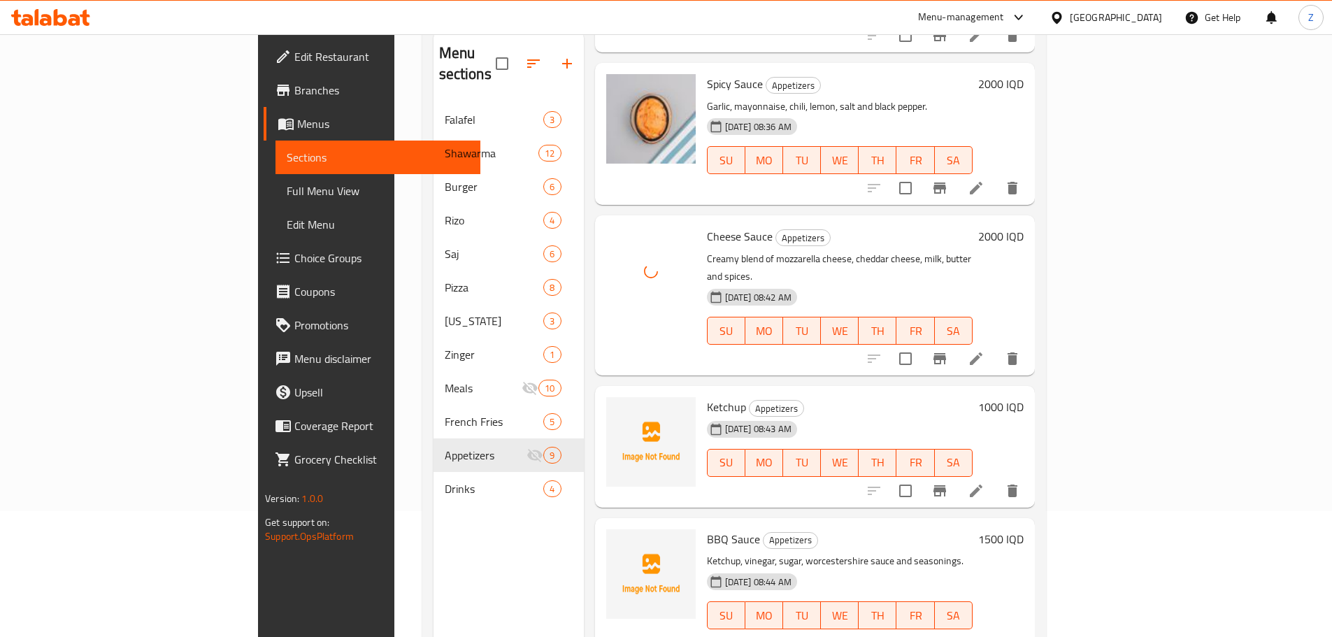
scroll to position [709, 0]
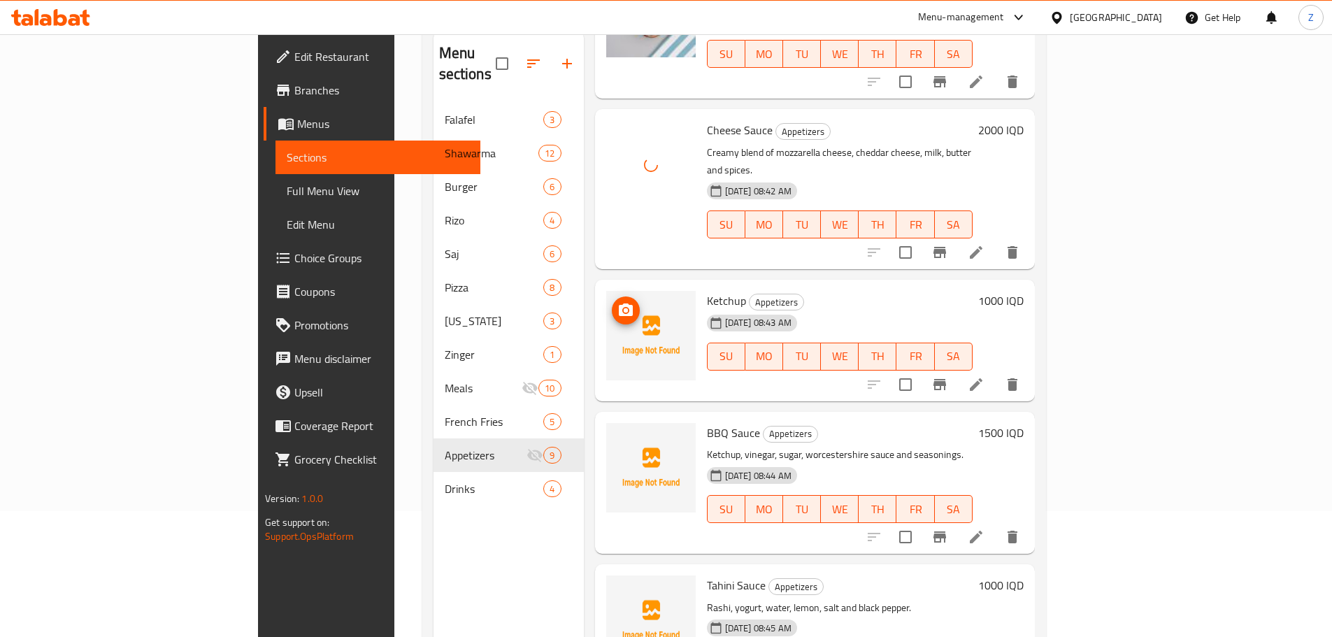
click at [612, 296] on button "upload picture" at bounding box center [626, 310] width 28 height 28
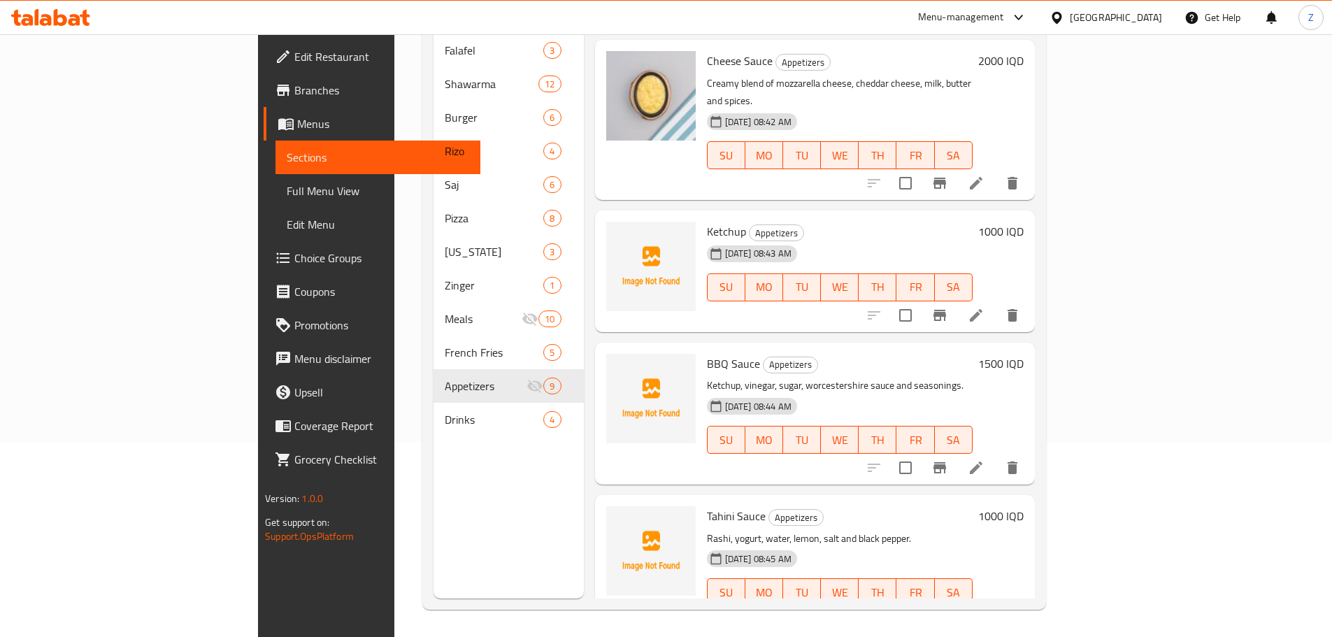
scroll to position [196, 0]
click at [612, 364] on span "upload picture" at bounding box center [626, 372] width 28 height 17
click at [612, 511] on button "upload picture" at bounding box center [626, 525] width 28 height 28
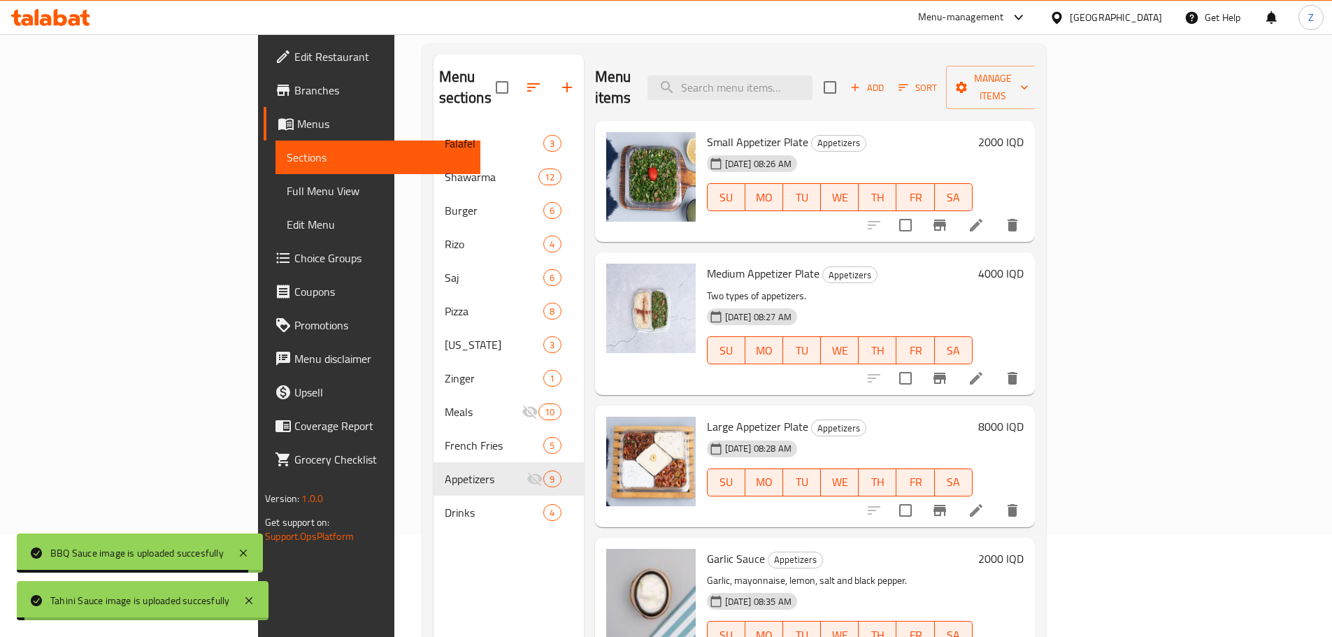
scroll to position [0, 0]
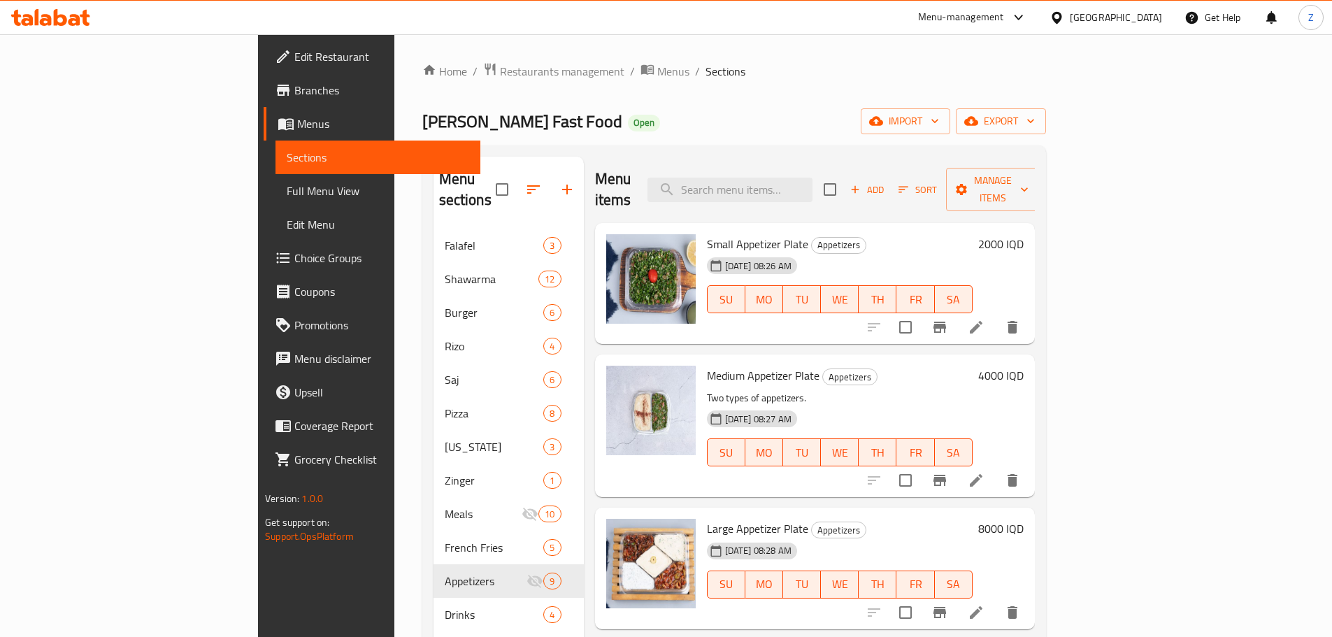
click at [886, 182] on span "Add" at bounding box center [867, 190] width 38 height 16
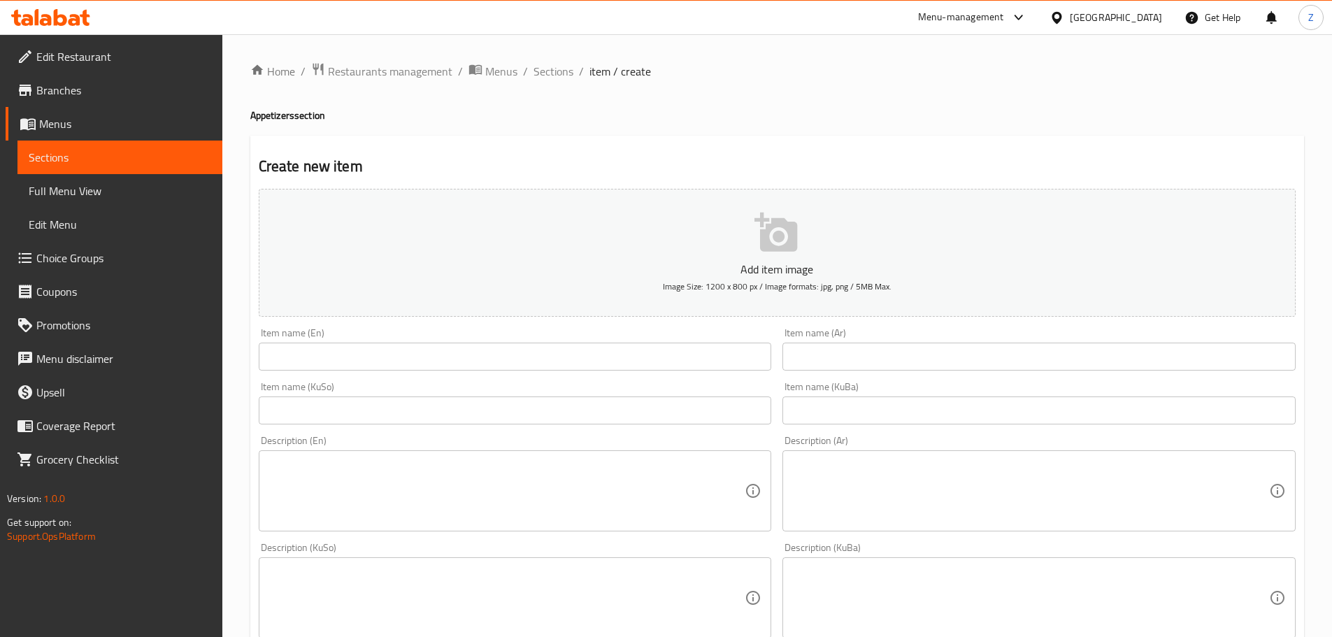
click at [951, 339] on div "Item name (Ar) Item name (Ar)" at bounding box center [1038, 349] width 513 height 43
click at [953, 355] on input "text" at bounding box center [1038, 357] width 513 height 28
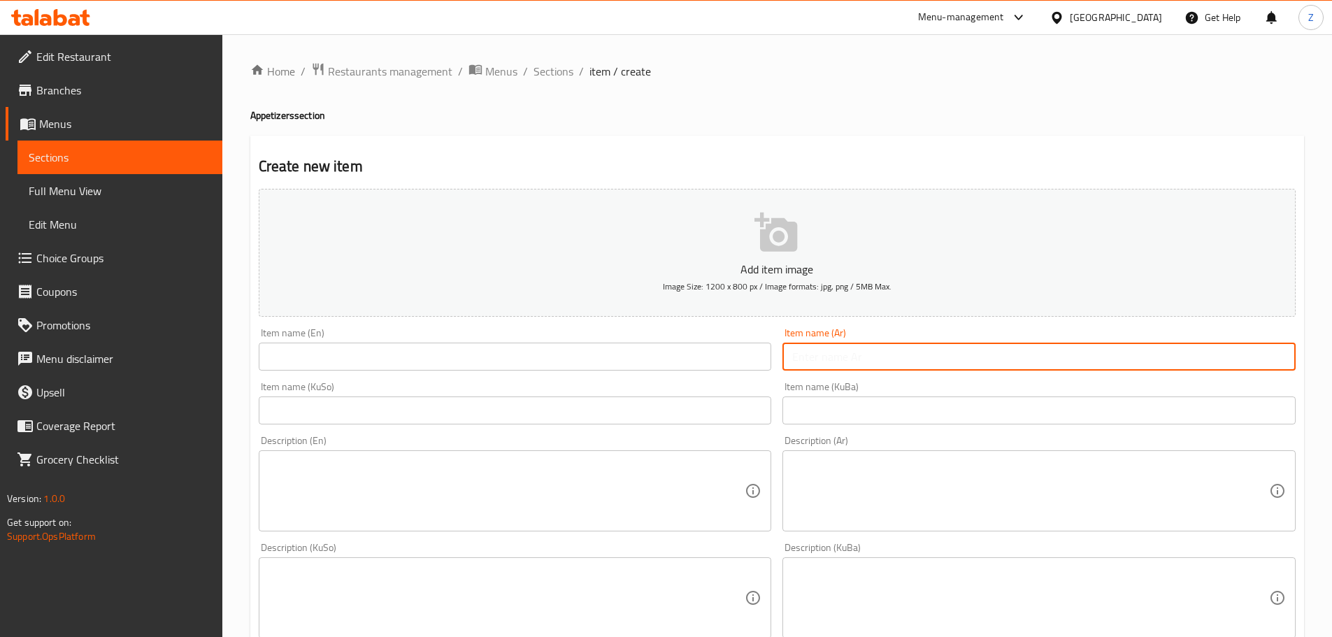
paste input "قطعة كنتاكي"
type input "قطعة كنتاكي"
click at [358, 361] on input "text" at bounding box center [515, 357] width 513 height 28
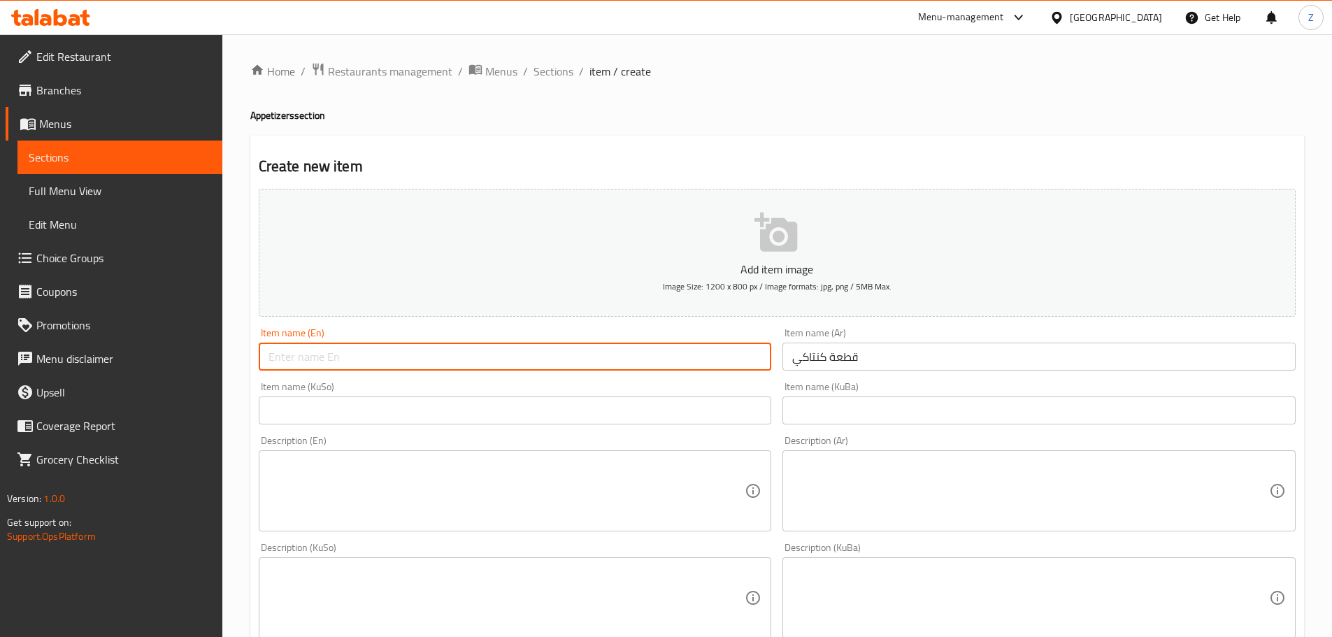
paste input "Kentucky piece"
click at [319, 356] on input "Kentucky piece" at bounding box center [515, 357] width 513 height 28
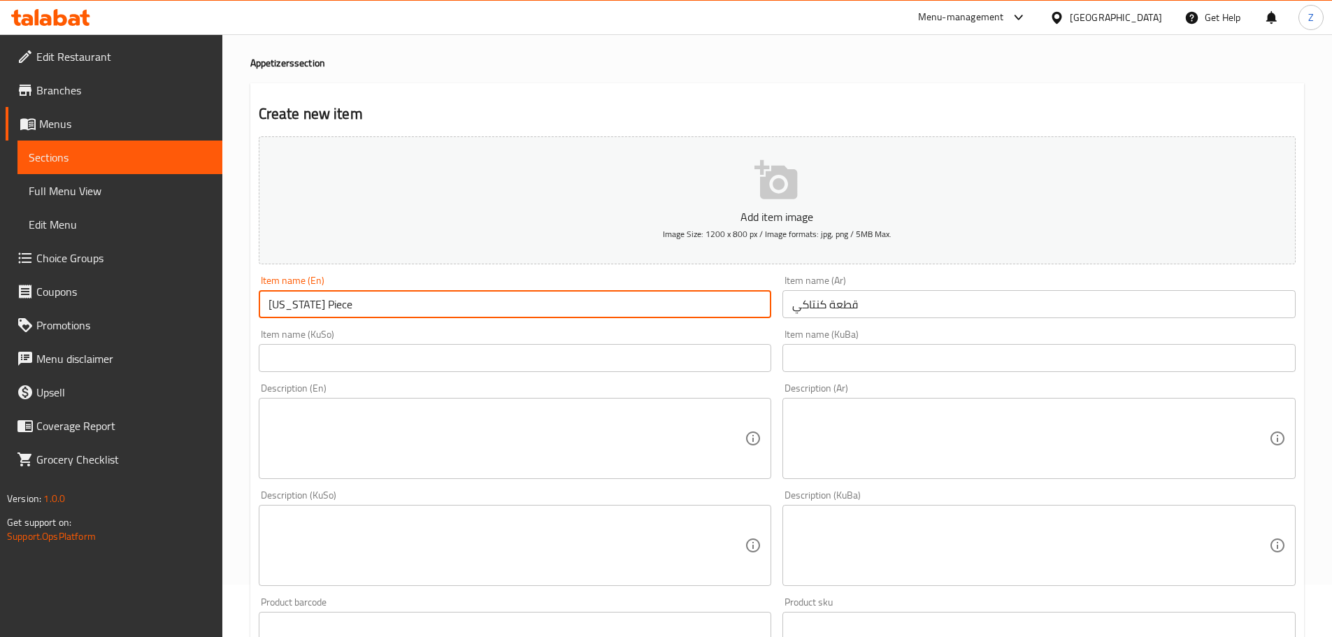
scroll to position [210, 0]
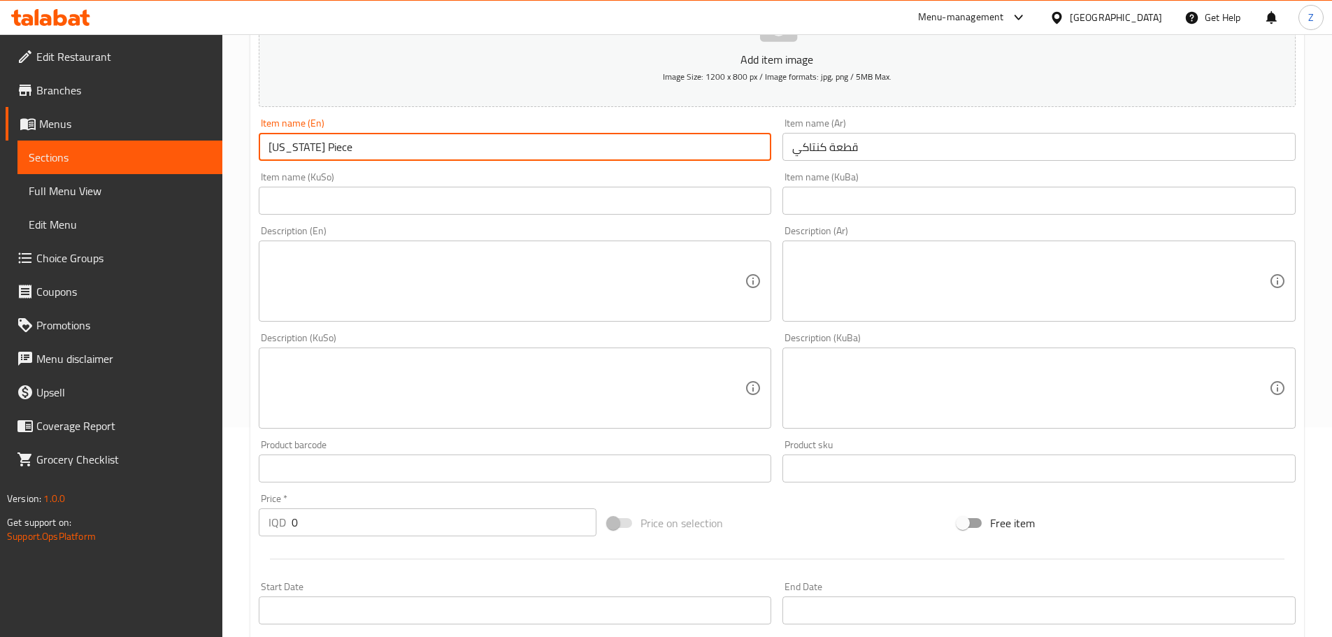
type input "Kentucky Piece"
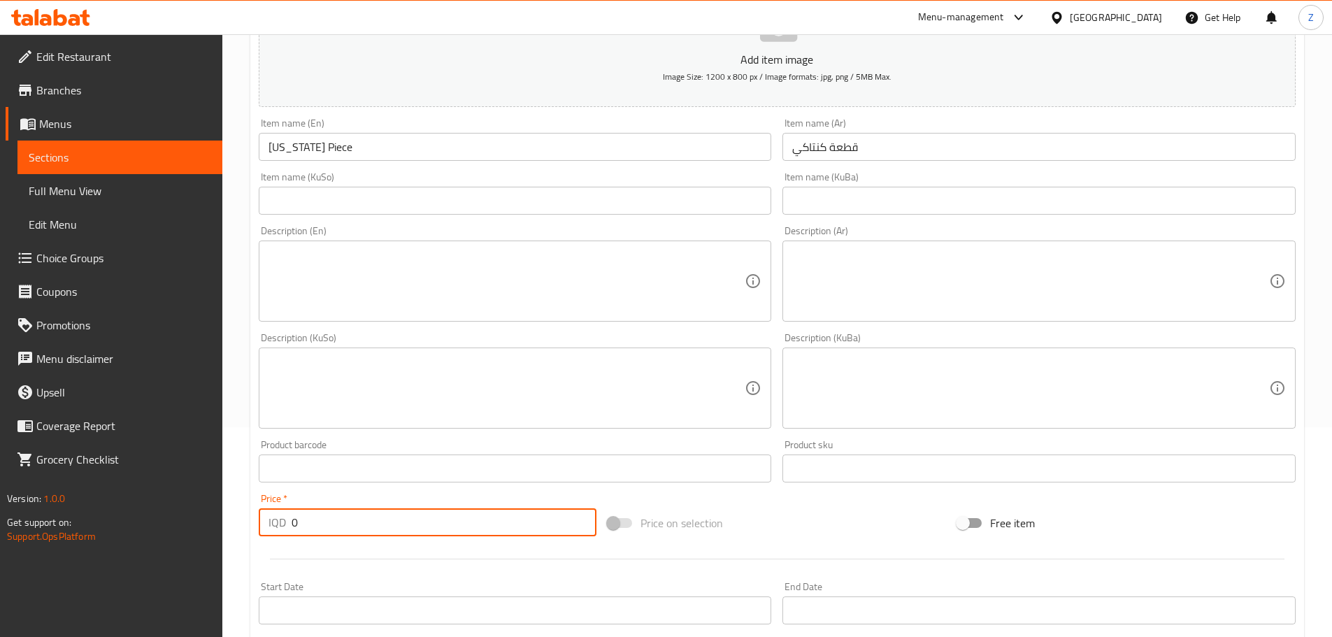
click at [325, 531] on input "0" at bounding box center [443, 522] width 305 height 28
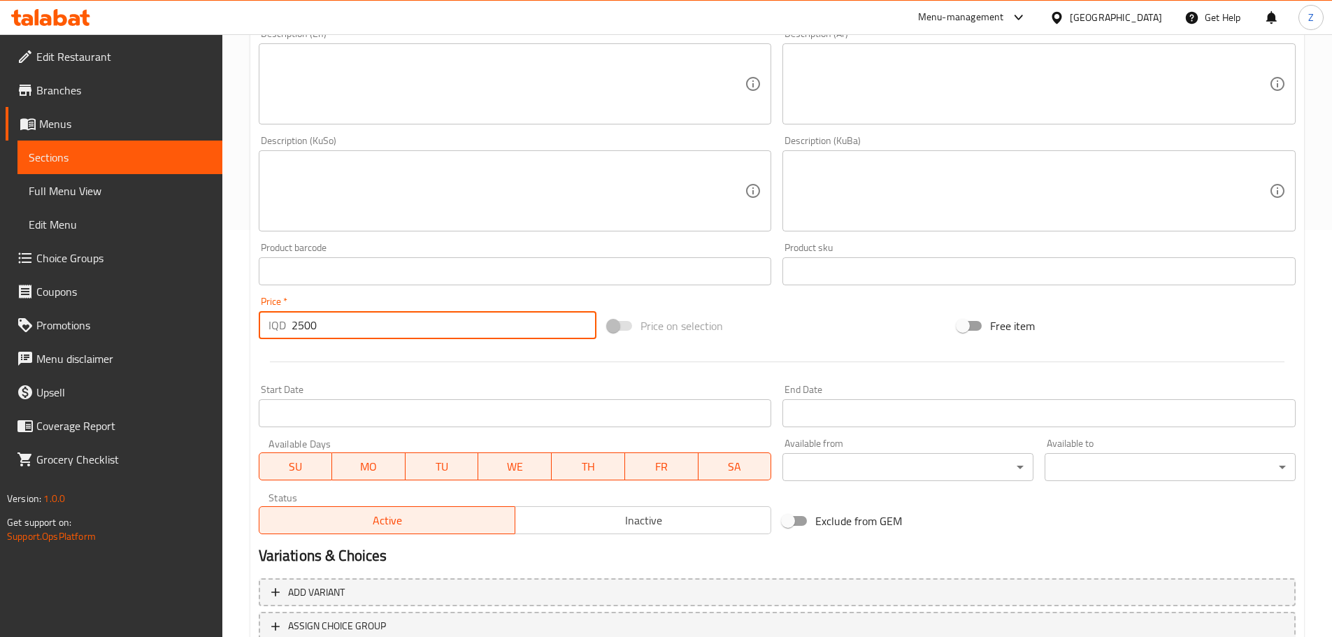
scroll to position [512, 0]
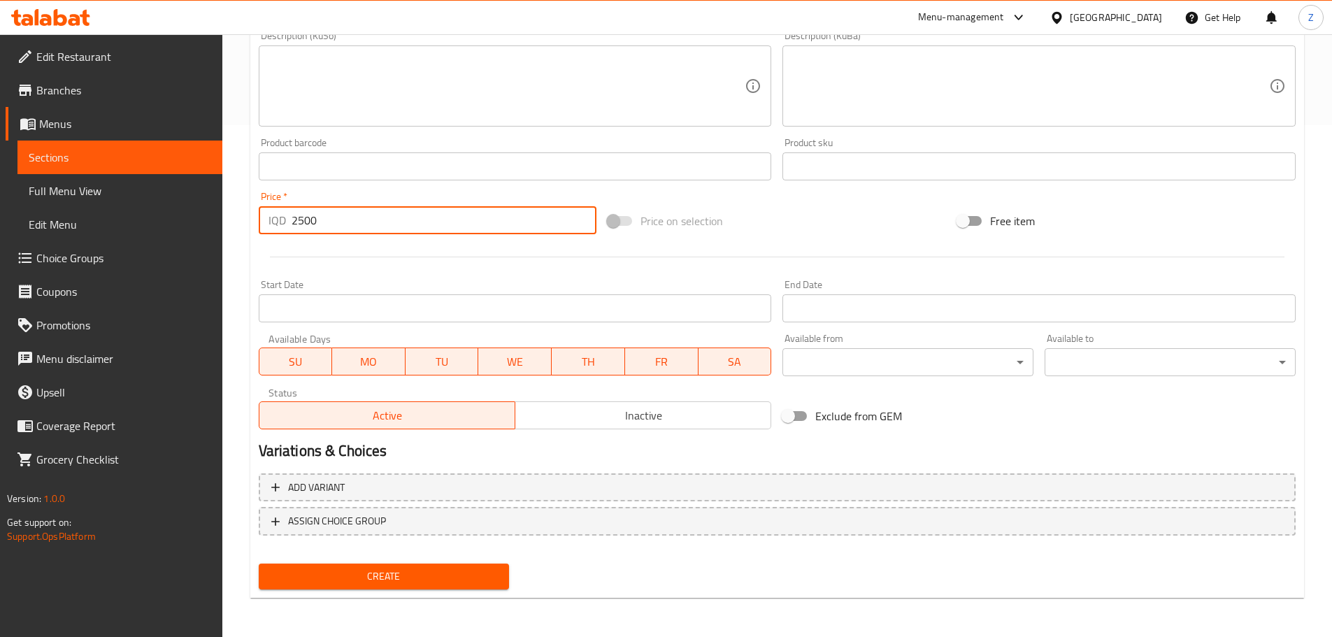
type input "2500"
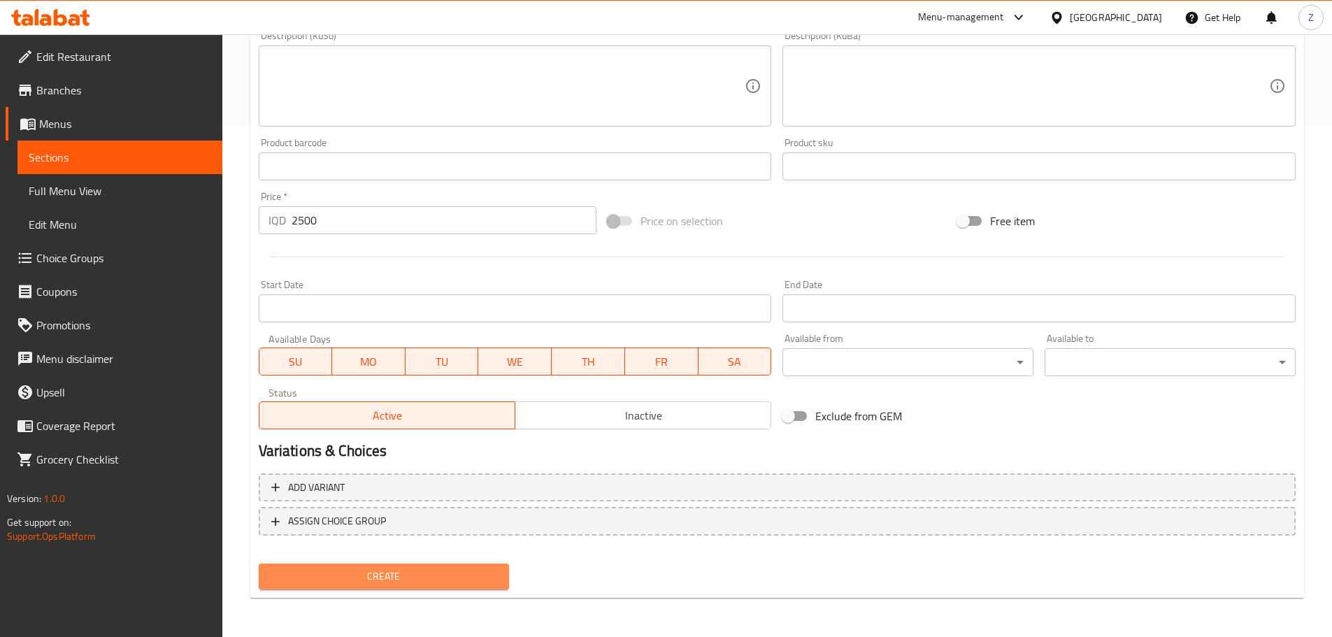
click at [423, 565] on button "Create" at bounding box center [384, 576] width 251 height 26
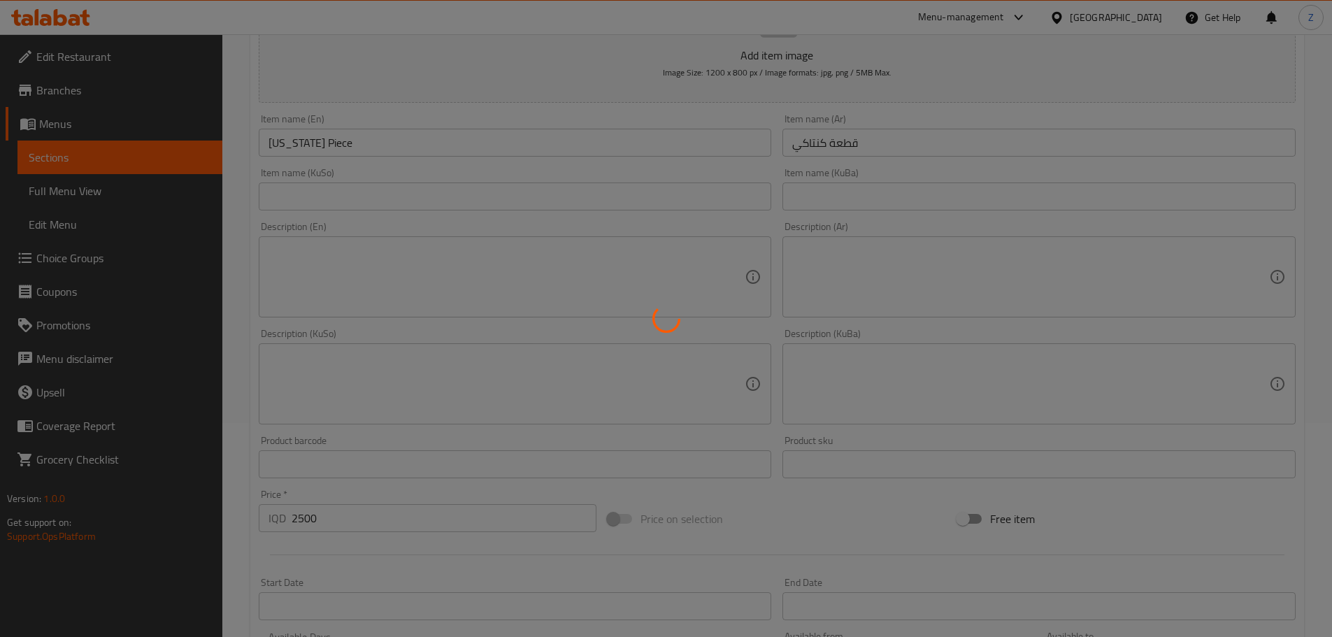
type input "0"
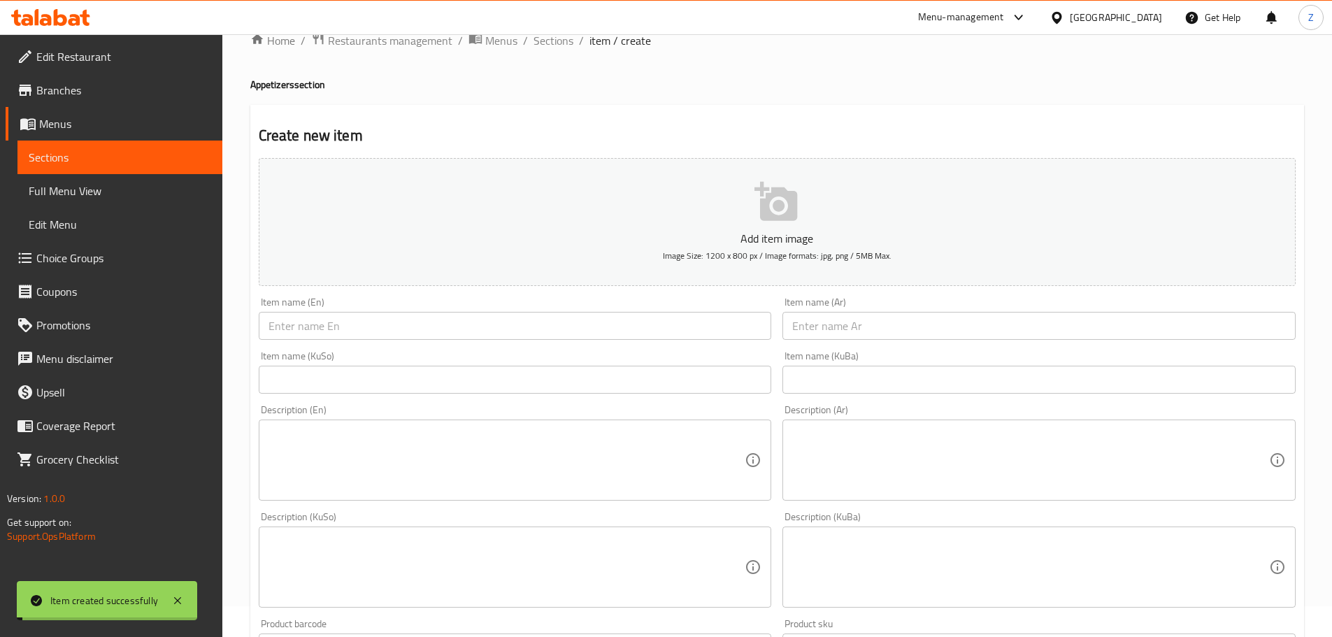
scroll to position [0, 0]
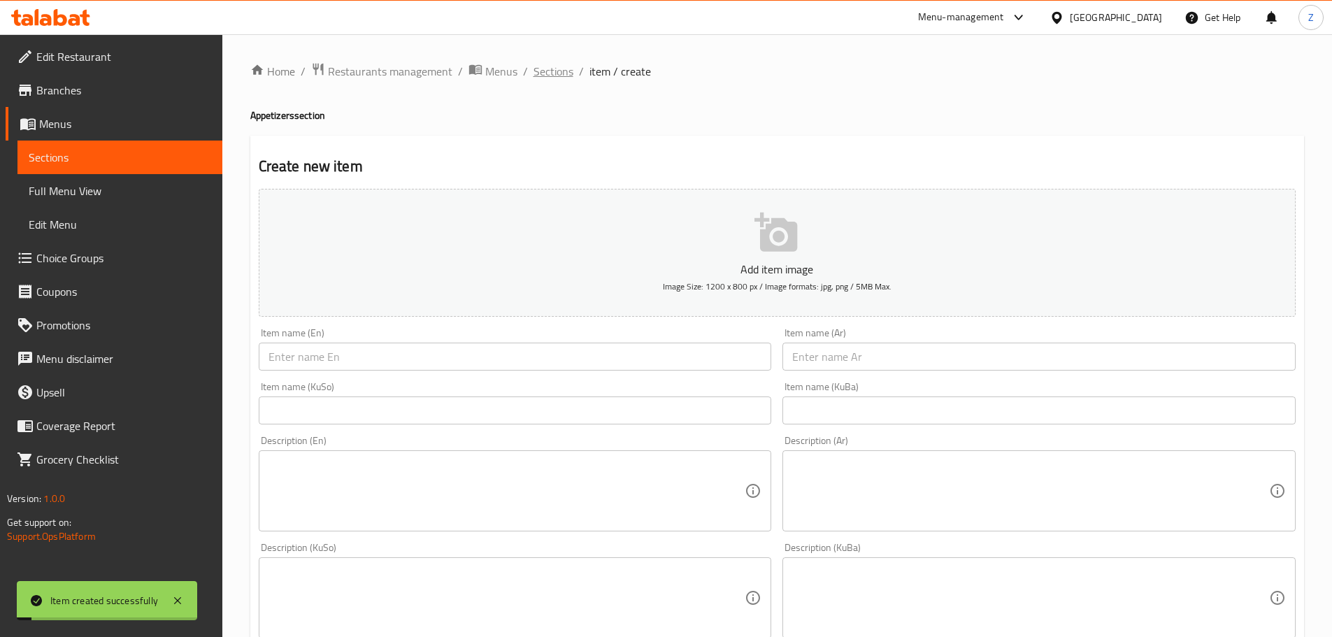
click at [542, 63] on span "Sections" at bounding box center [553, 71] width 40 height 17
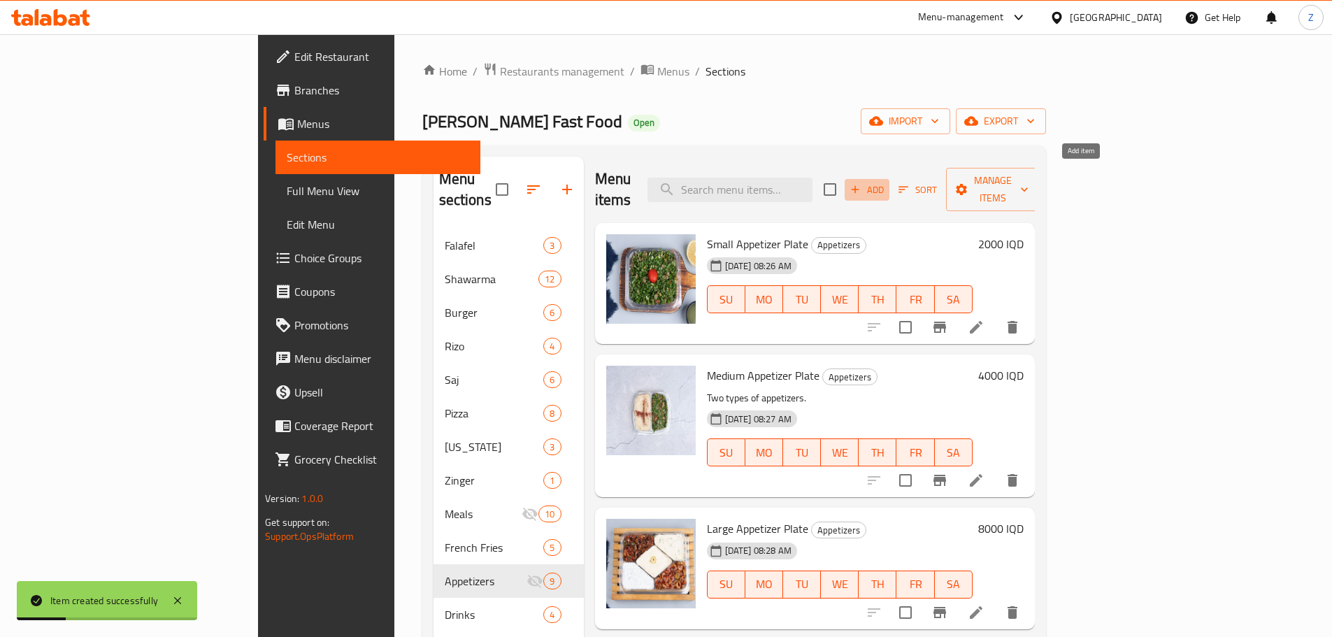
click at [886, 185] on span "Add" at bounding box center [867, 190] width 38 height 16
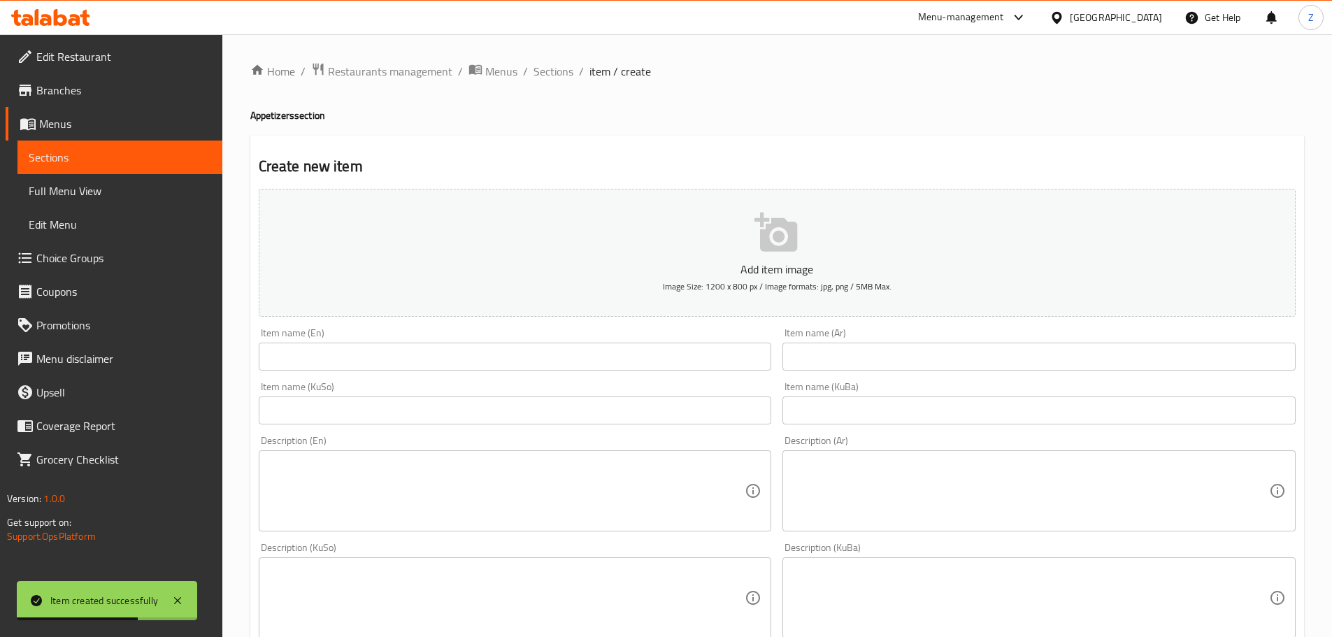
click at [1055, 338] on div "Item name (Ar) Item name (Ar)" at bounding box center [1038, 349] width 513 height 43
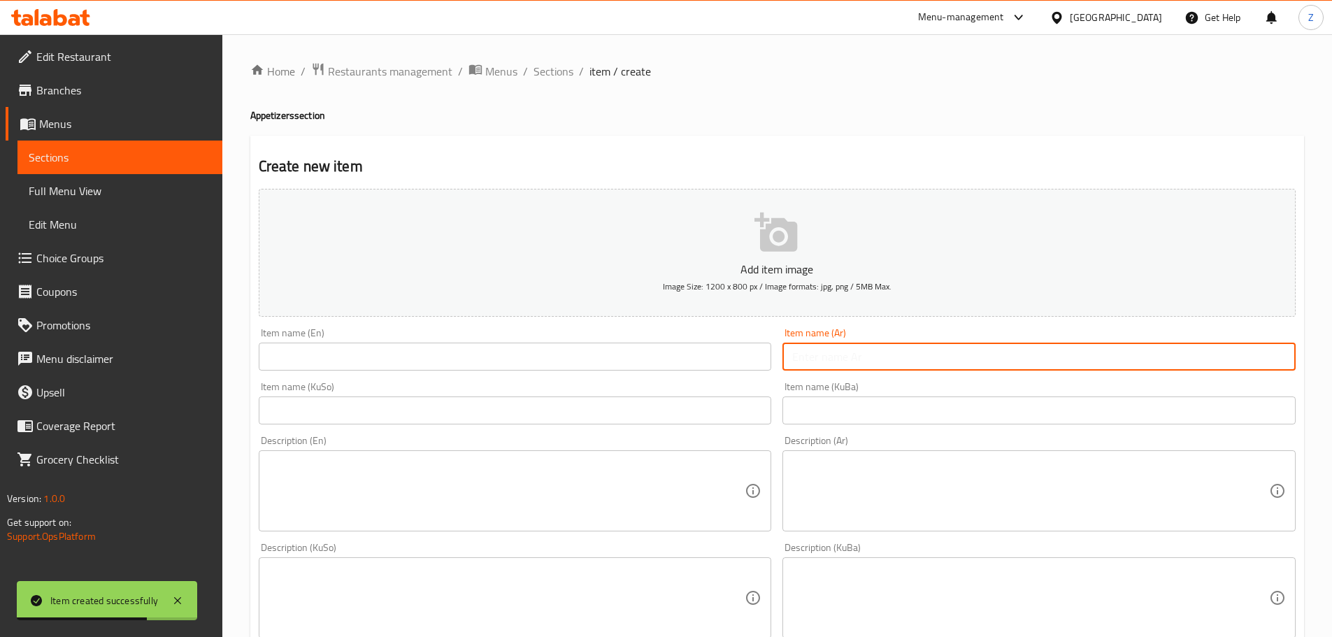
click at [1039, 370] on input "text" at bounding box center [1038, 357] width 513 height 28
paste input "قطعة ستربس"
type input "قطعة ستربس"
click at [420, 359] on input "text" at bounding box center [515, 357] width 513 height 28
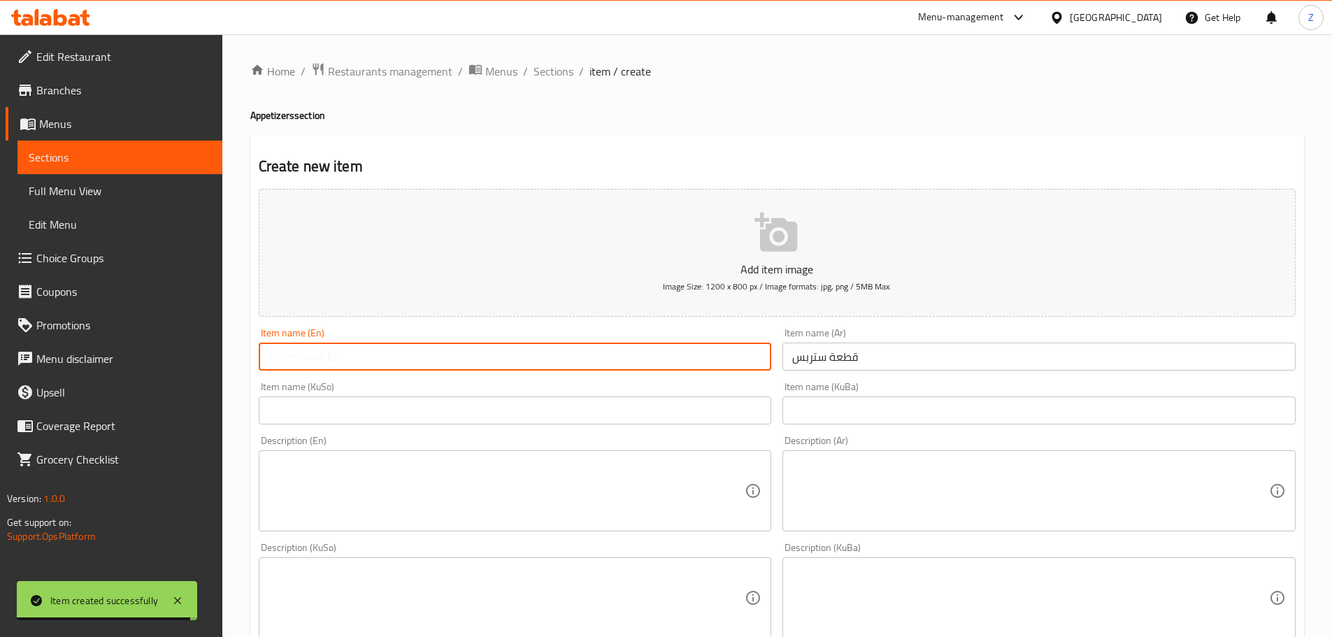
paste input "Strips piece"
click at [303, 359] on input "Strips piece" at bounding box center [515, 357] width 513 height 28
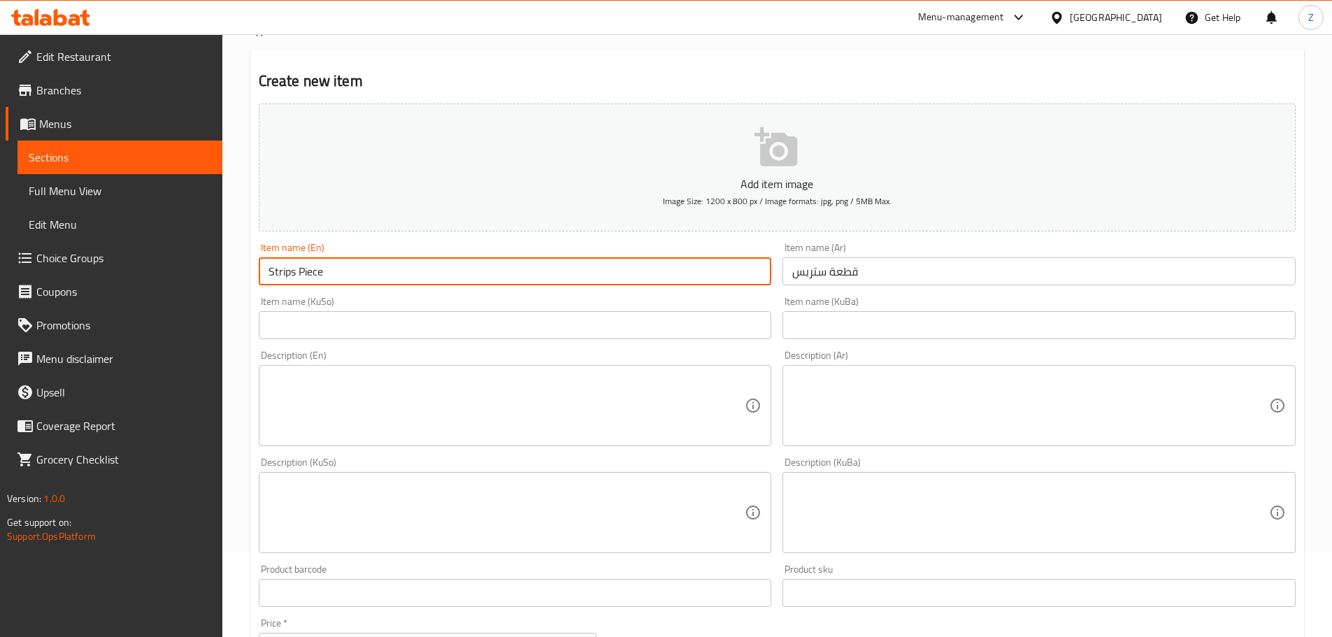
scroll to position [210, 0]
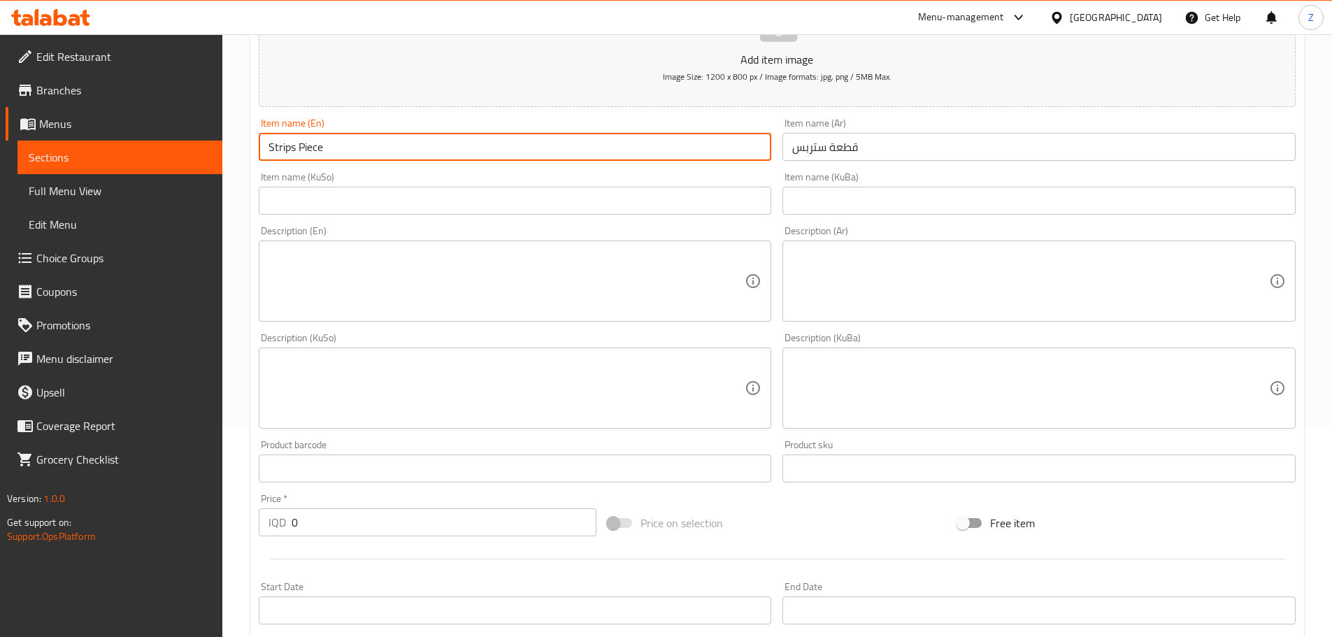
type input "Strips Piece"
click at [342, 534] on input "0" at bounding box center [443, 522] width 305 height 28
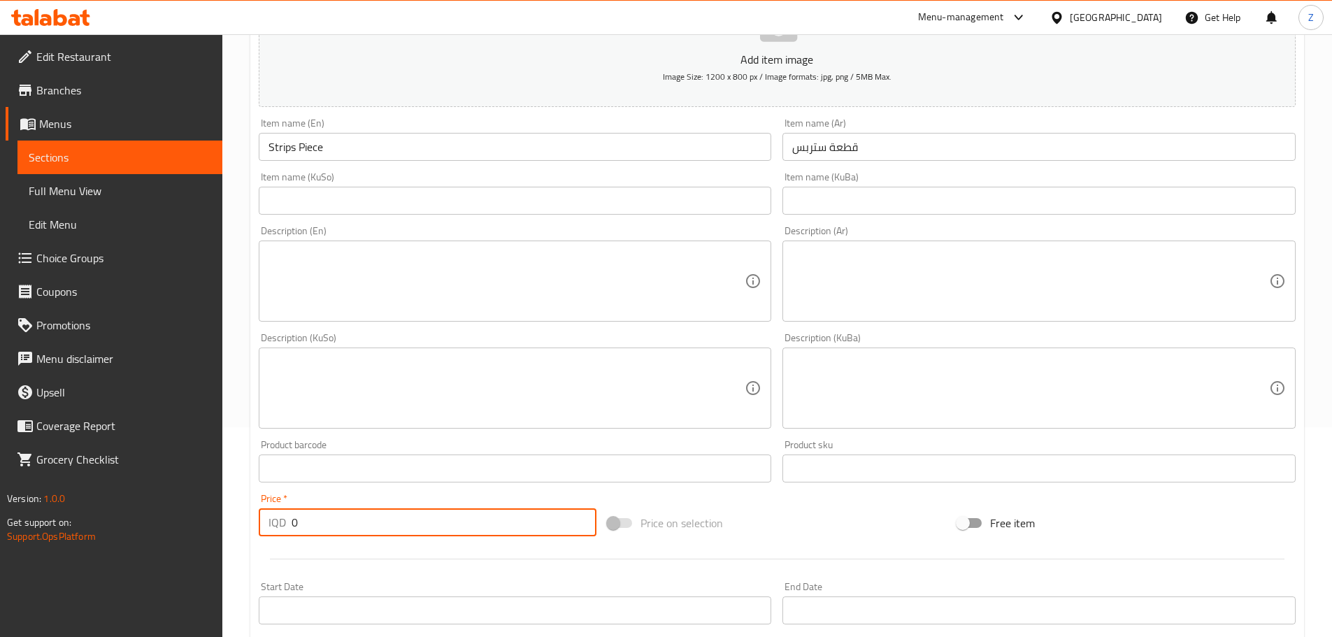
click at [342, 534] on input "0" at bounding box center [443, 522] width 305 height 28
click at [342, 533] on input "0" at bounding box center [443, 522] width 305 height 28
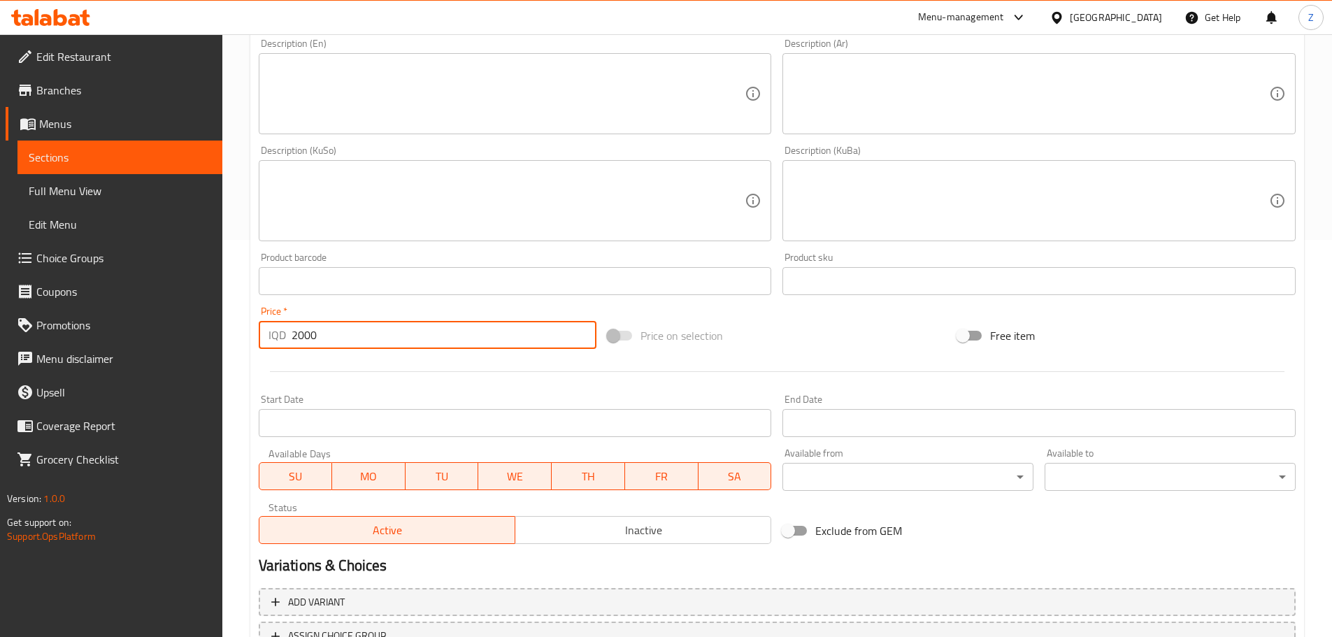
scroll to position [512, 0]
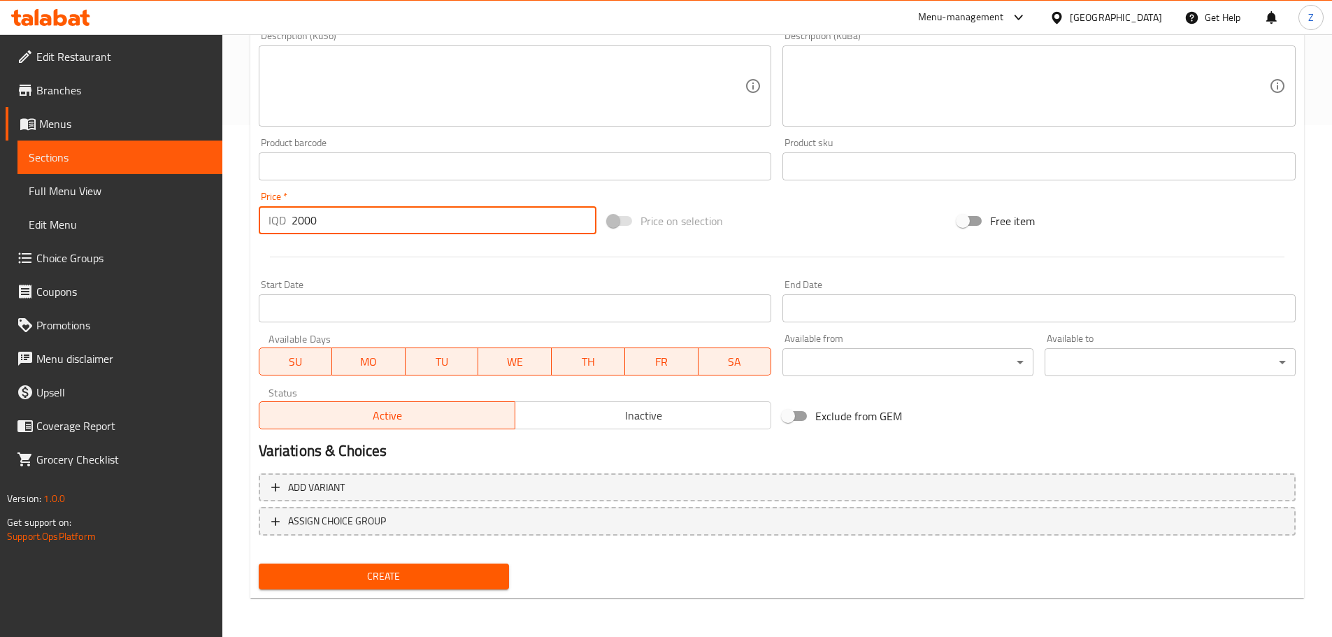
type input "2000"
click at [345, 568] on span "Create" at bounding box center [384, 576] width 229 height 17
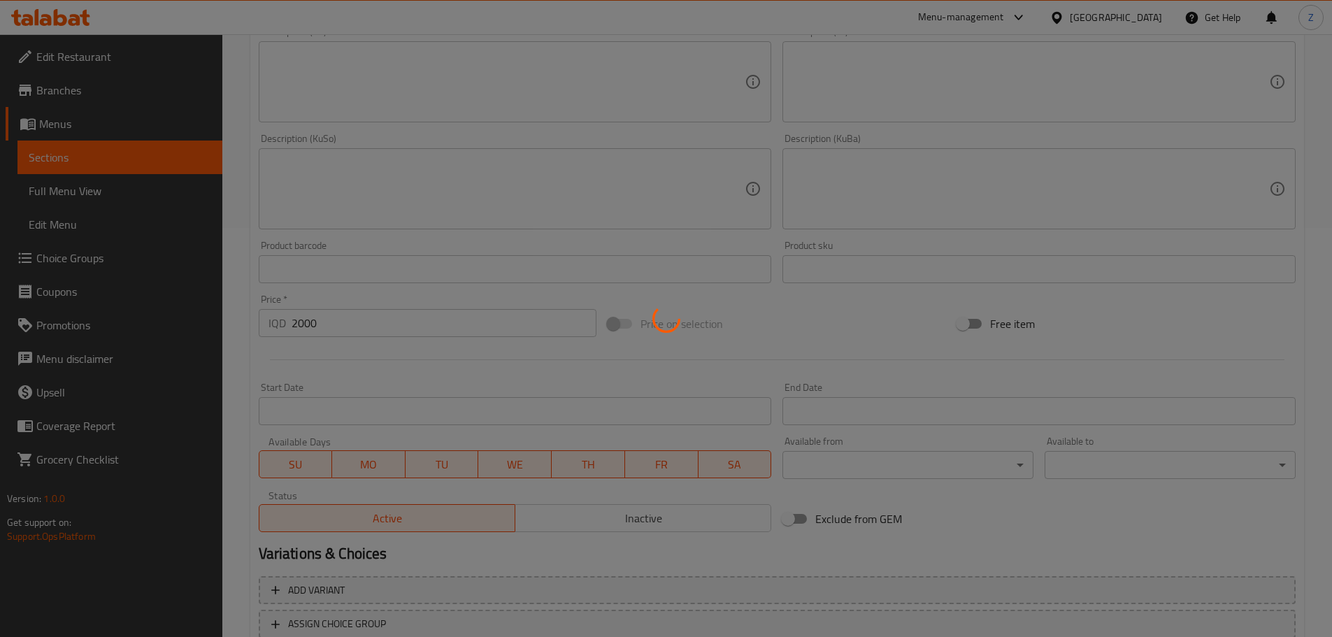
type input "0"
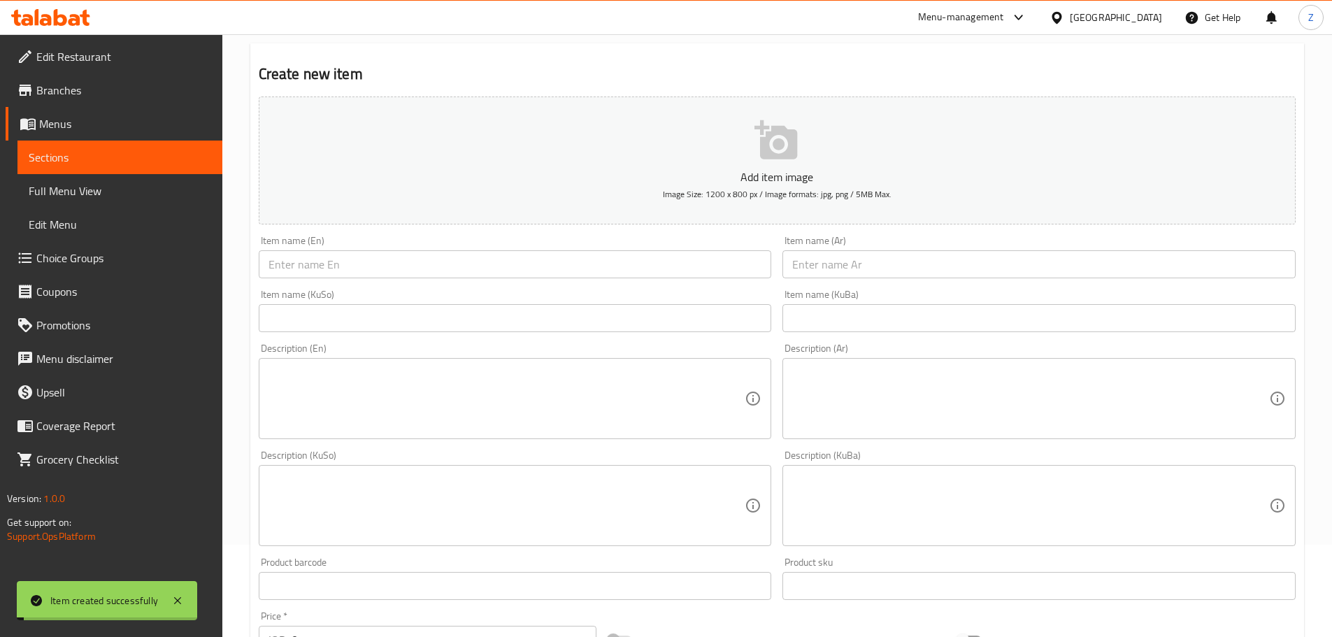
scroll to position [0, 0]
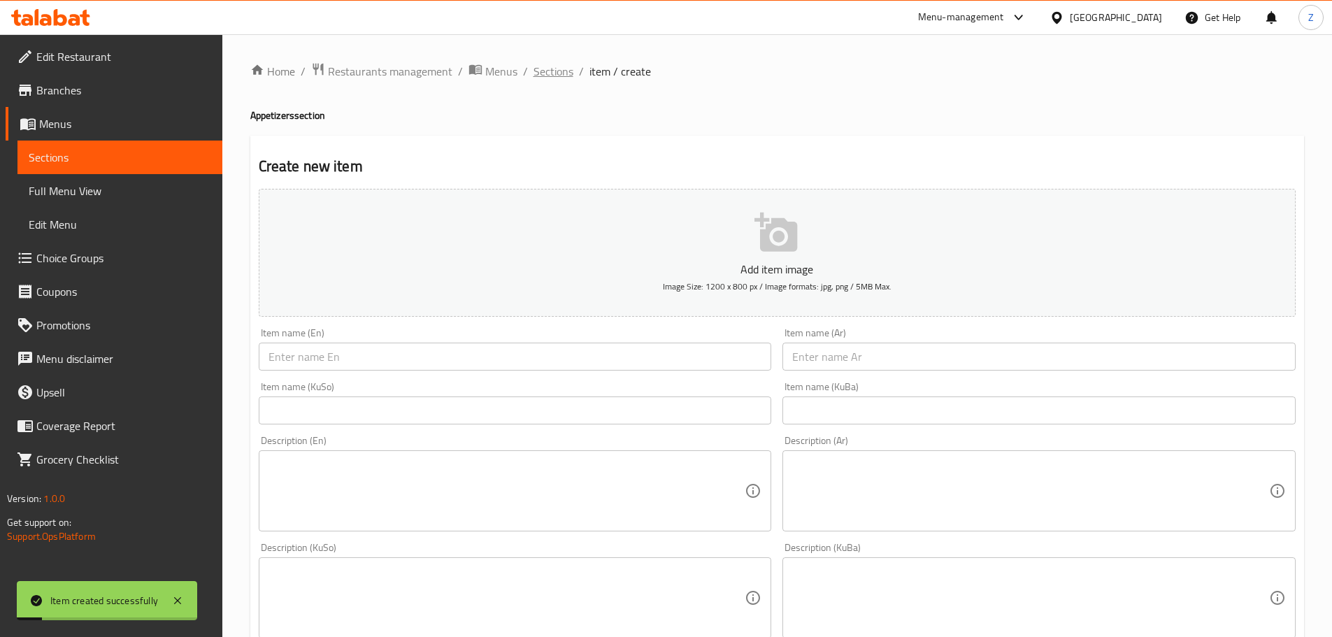
click at [533, 75] on span "Sections" at bounding box center [553, 71] width 40 height 17
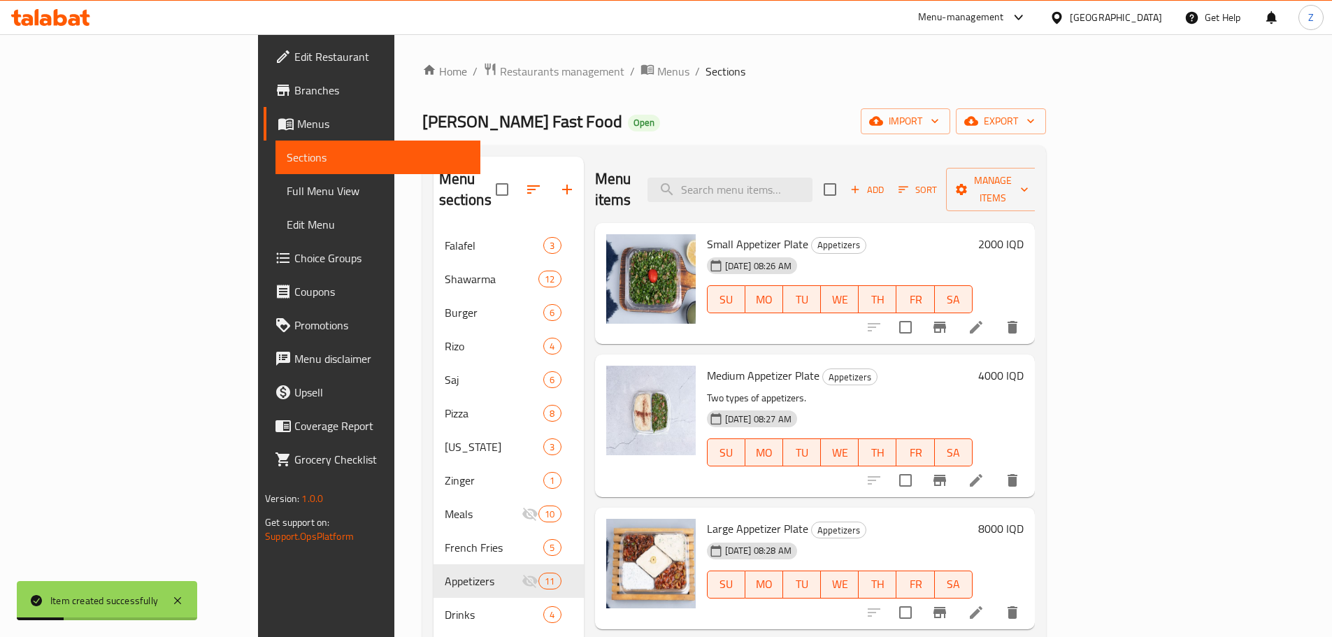
click at [940, 179] on button "Sort" at bounding box center [917, 190] width 45 height 22
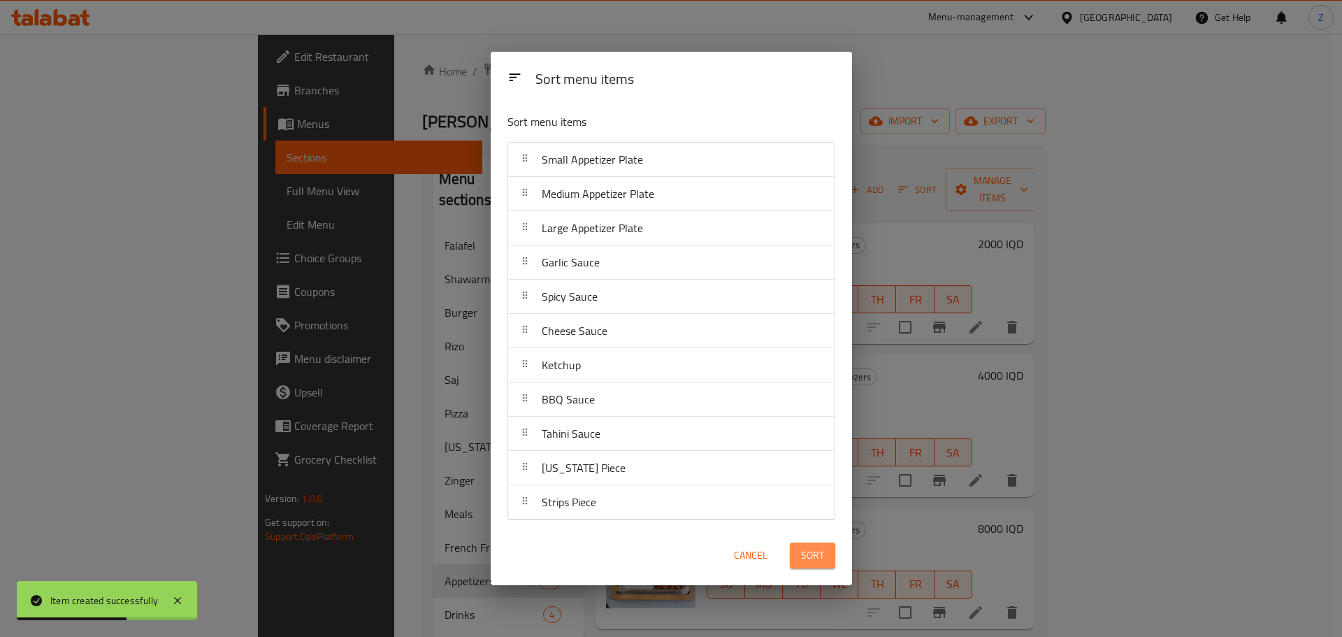
click at [797, 559] on button "Sort" at bounding box center [812, 555] width 45 height 26
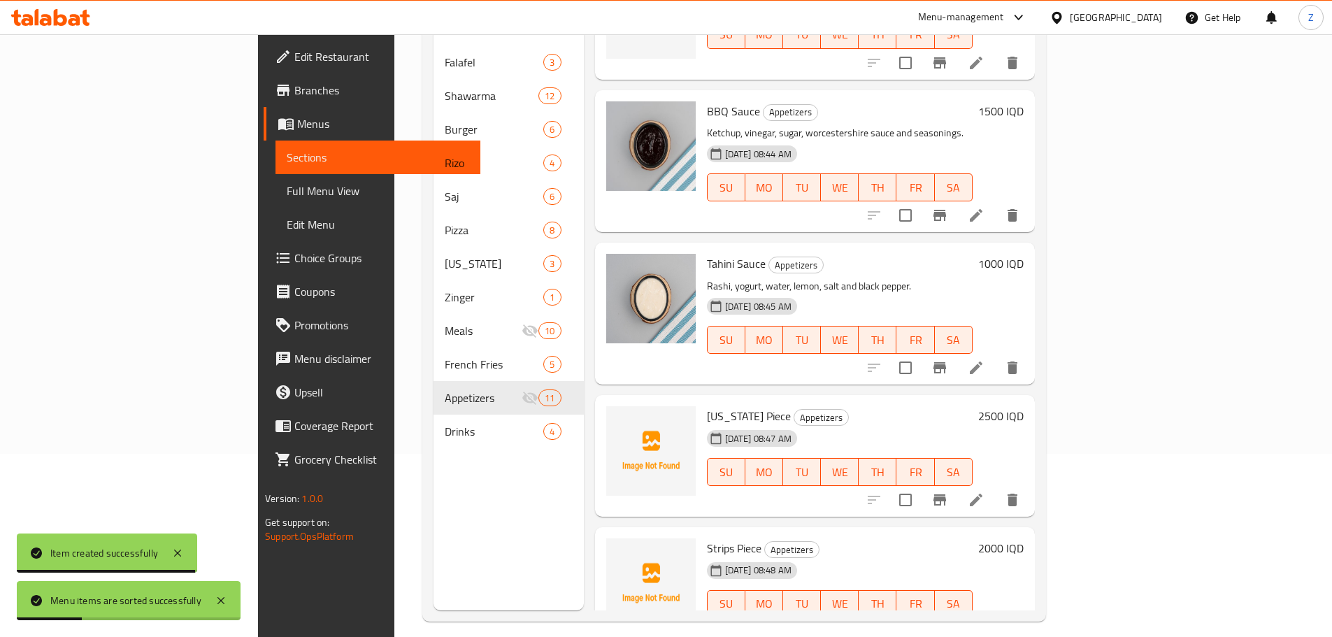
scroll to position [196, 0]
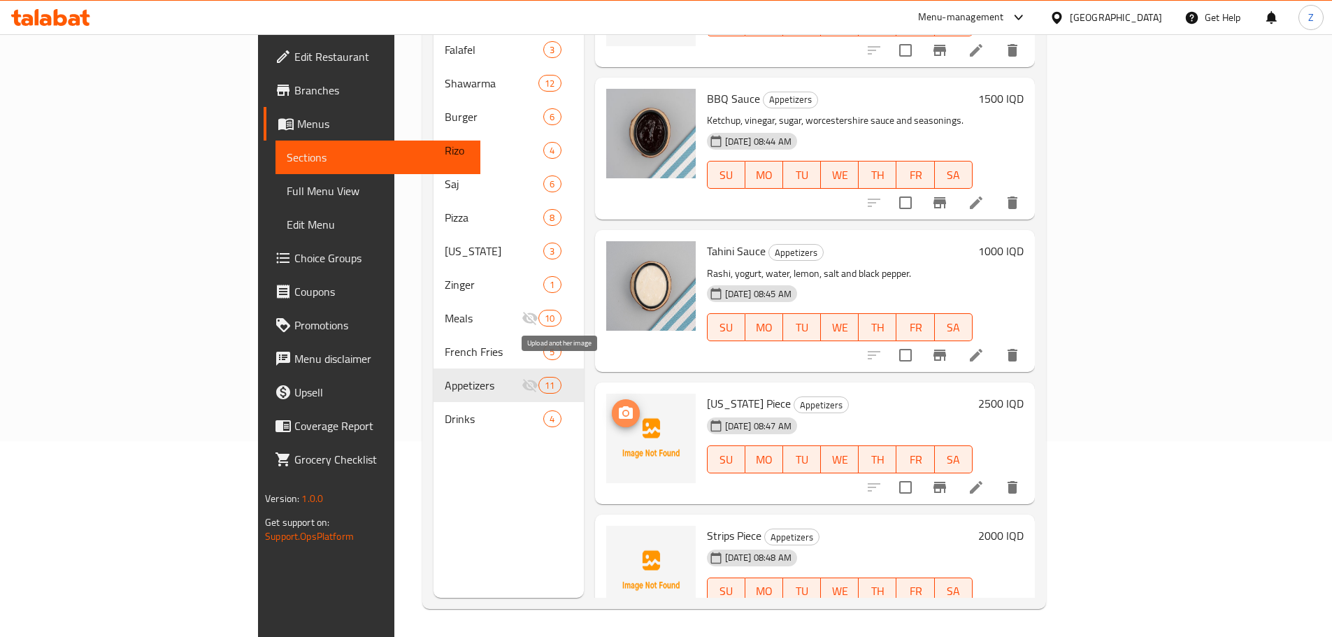
click at [617, 405] on icon "upload picture" at bounding box center [625, 413] width 17 height 17
click at [606, 526] on div at bounding box center [650, 570] width 89 height 89
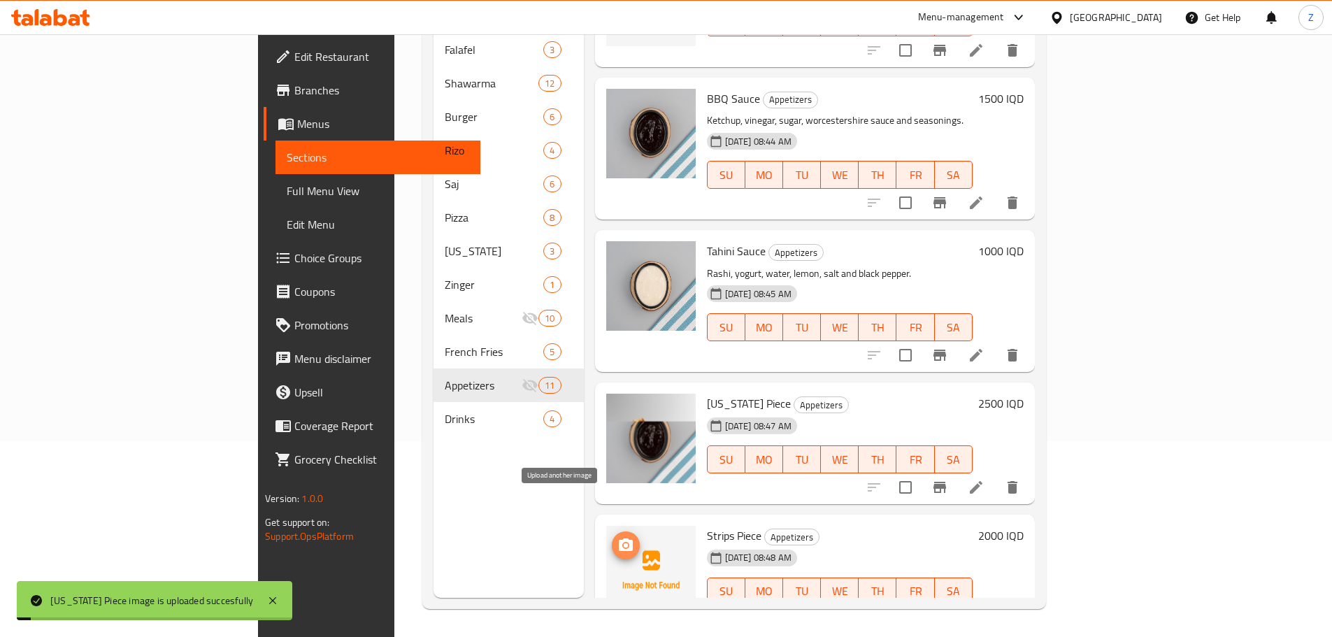
click at [612, 537] on span "upload picture" at bounding box center [626, 545] width 28 height 17
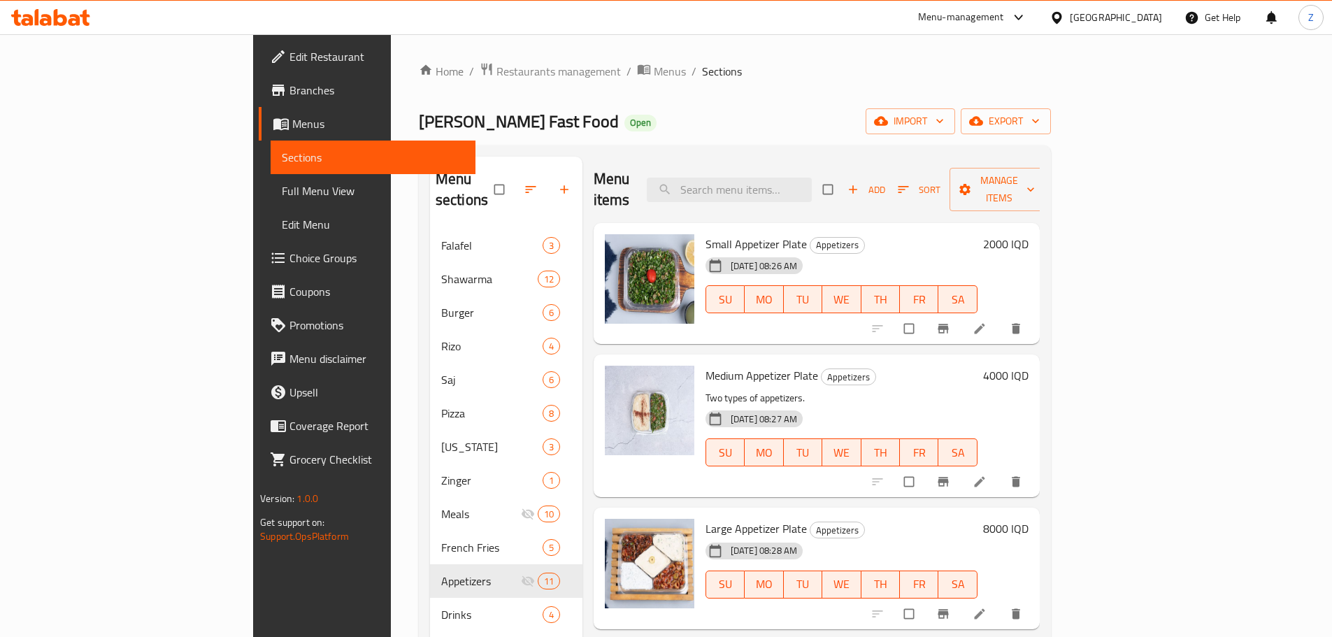
click at [677, 129] on div "Al Ghanam Fast Food Open import export" at bounding box center [735, 121] width 632 height 26
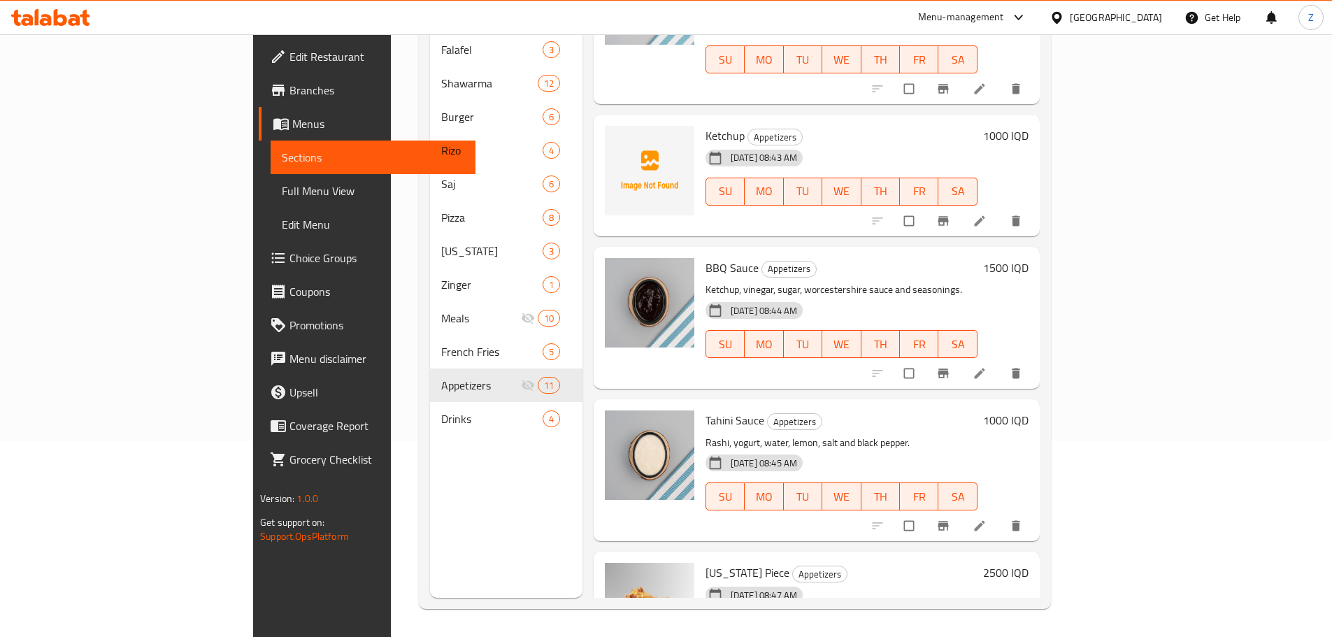
scroll to position [764, 0]
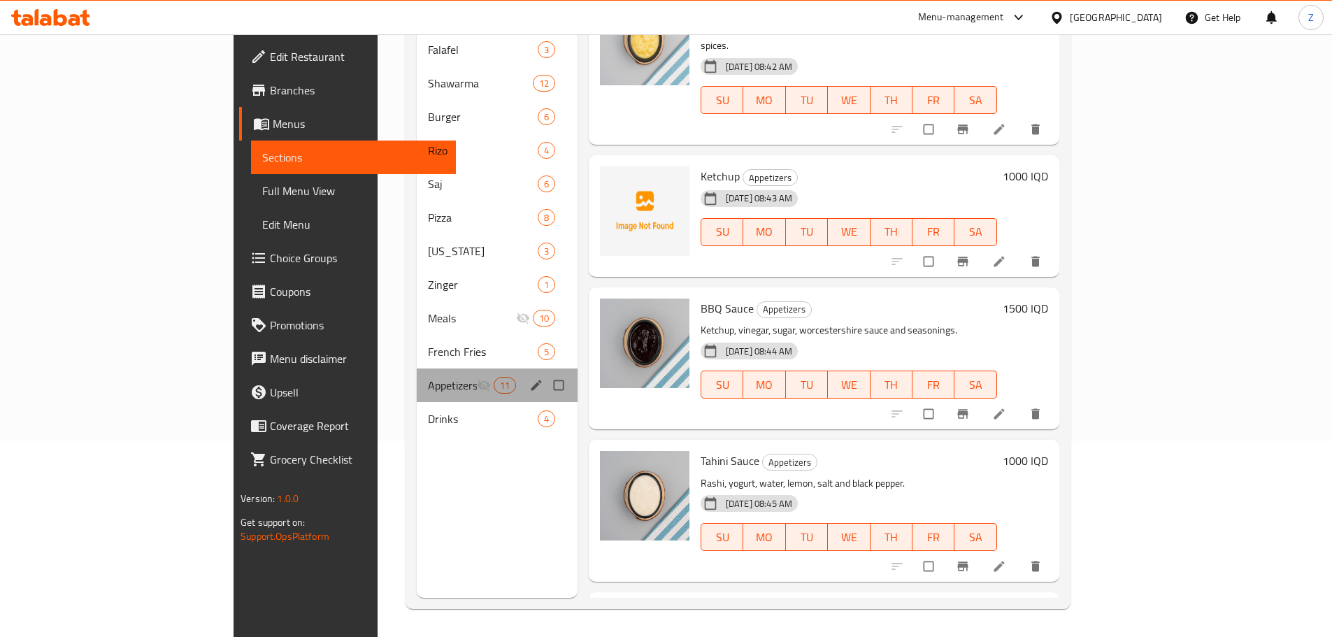
click at [527, 376] on div "Menu sections" at bounding box center [537, 385] width 21 height 18
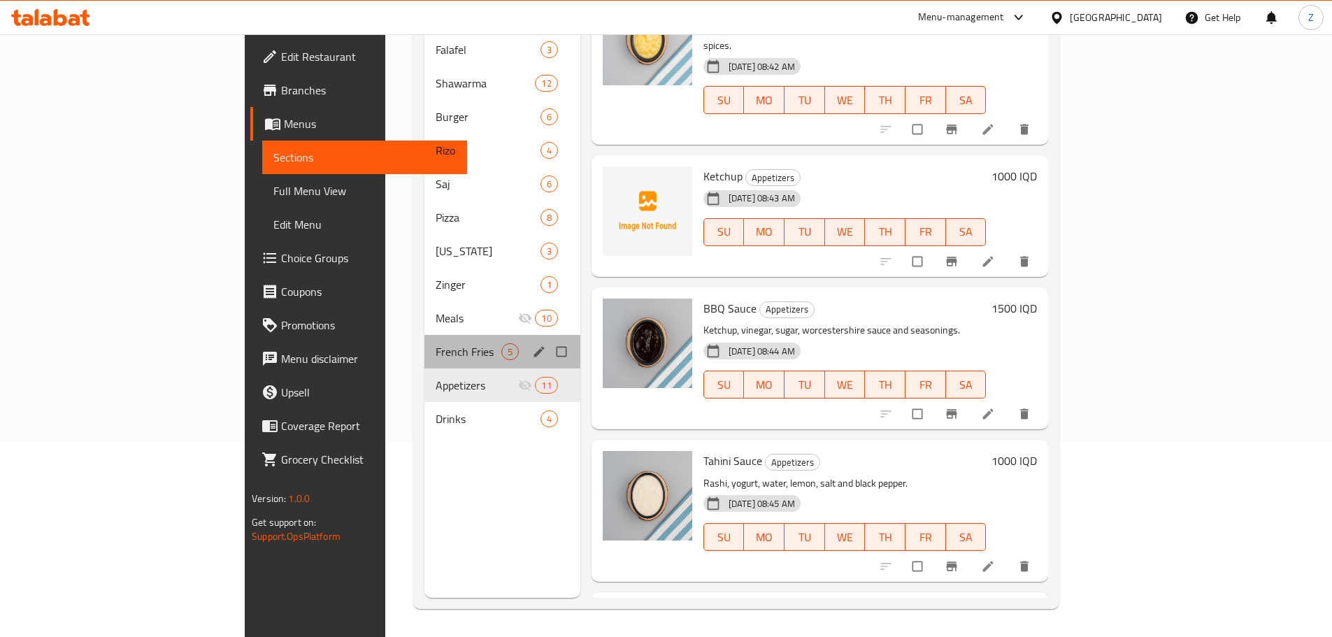
click at [496, 345] on div "French Fries 5" at bounding box center [502, 352] width 156 height 34
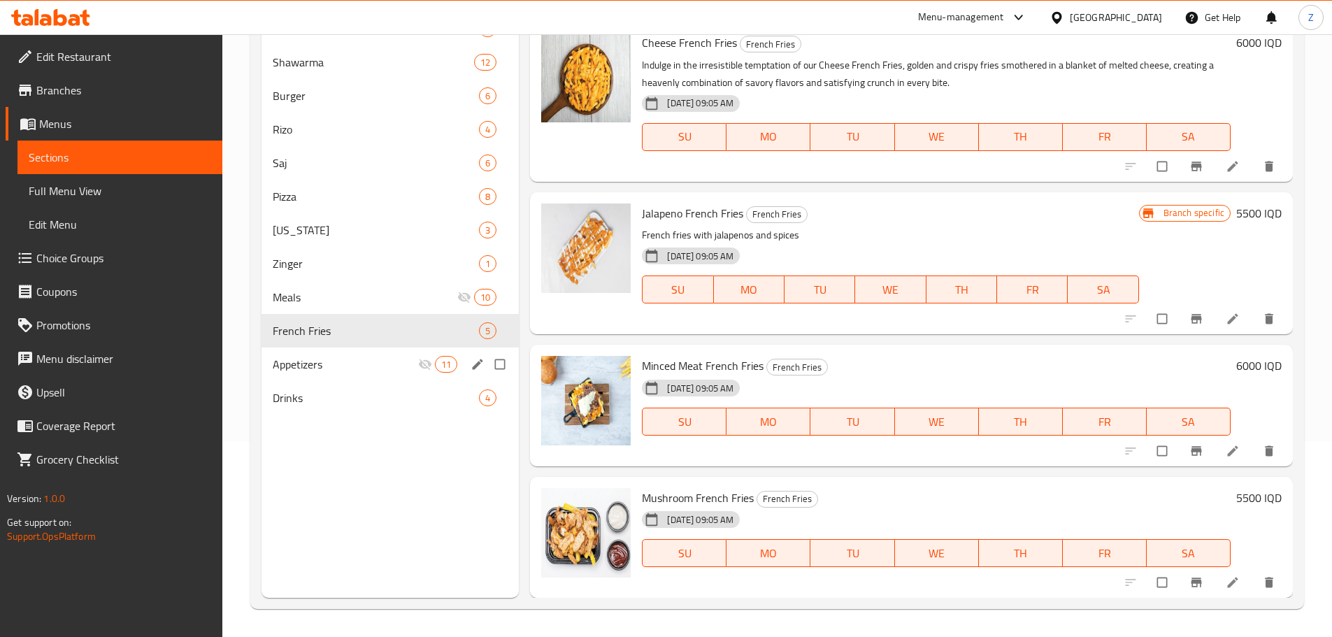
scroll to position [137, 0]
click at [489, 356] on input "Menu sections" at bounding box center [501, 364] width 29 height 27
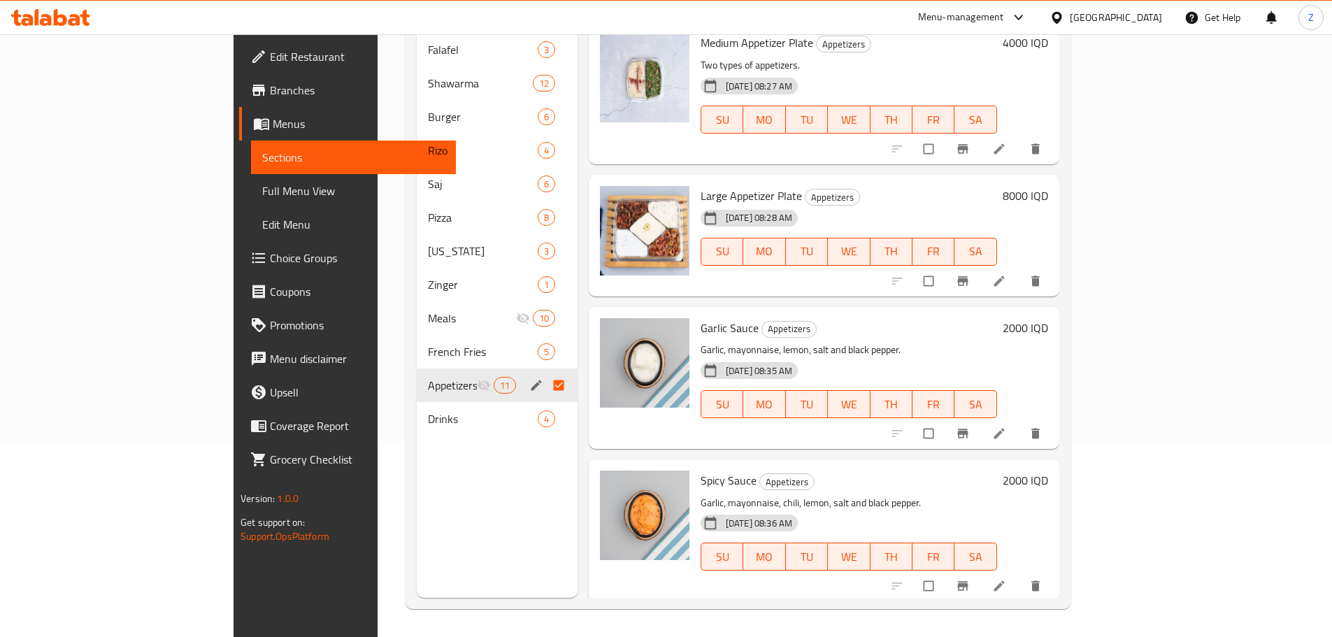
click at [529, 378] on span "edit" at bounding box center [537, 385] width 17 height 14
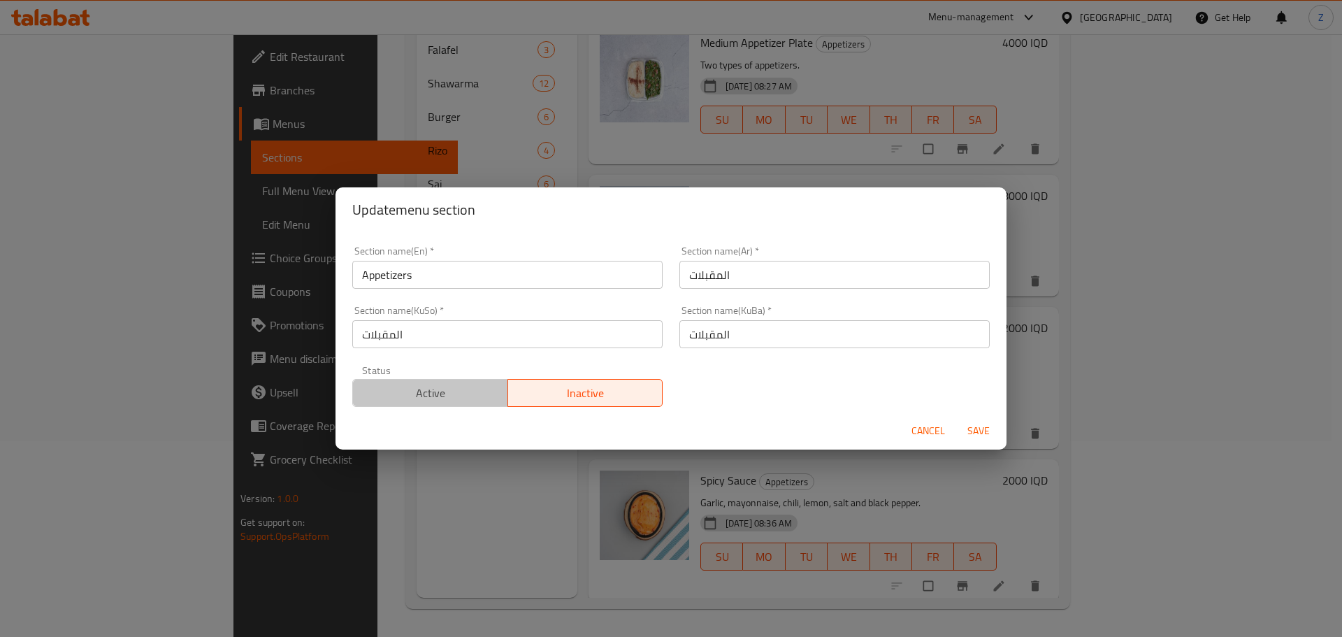
click at [474, 388] on span "Active" at bounding box center [431, 393] width 144 height 20
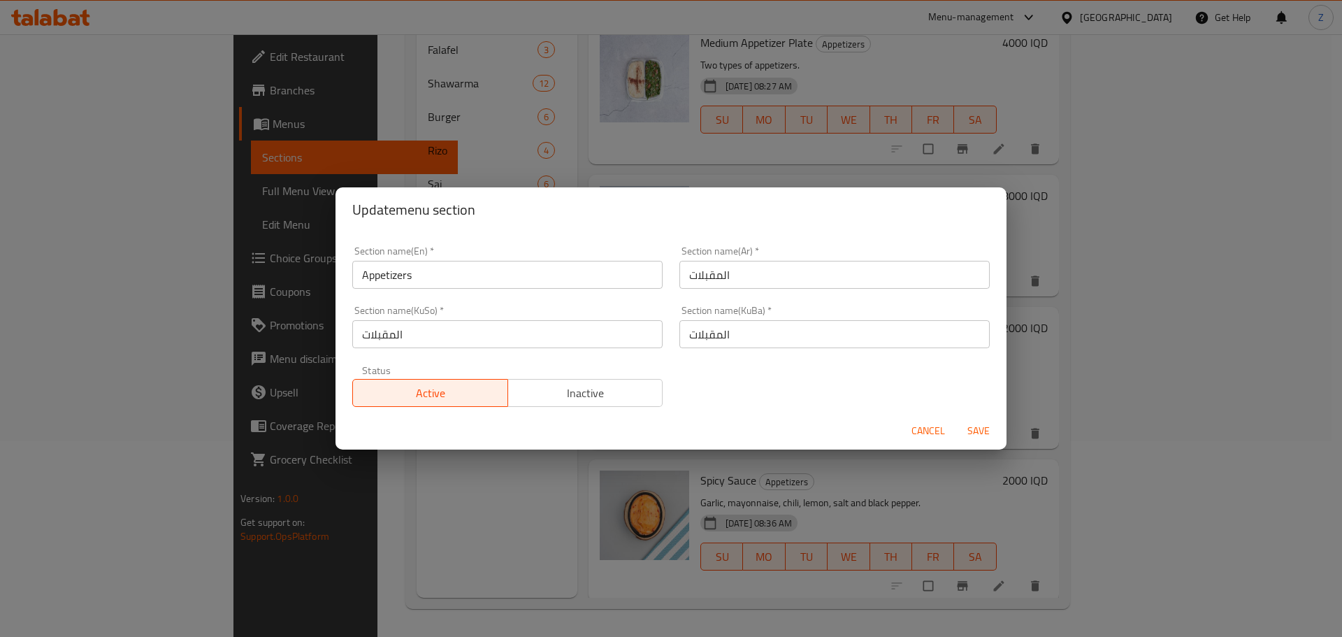
click at [997, 434] on button "Save" at bounding box center [978, 431] width 45 height 26
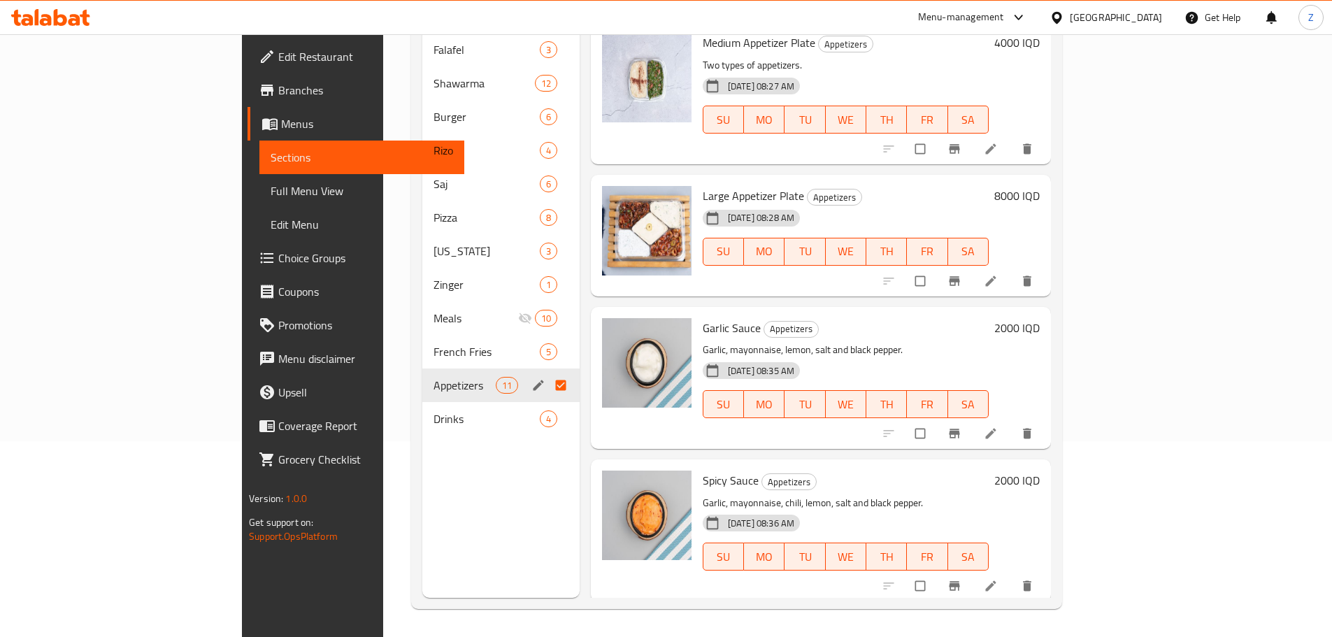
click at [1008, 459] on div "Spicy Sauce Appetizers Garlic, mayonnaise, chili, lemon, salt and black pepper.…" at bounding box center [821, 530] width 460 height 142
click at [547, 372] on input "Menu sections" at bounding box center [561, 385] width 29 height 27
checkbox input "false"
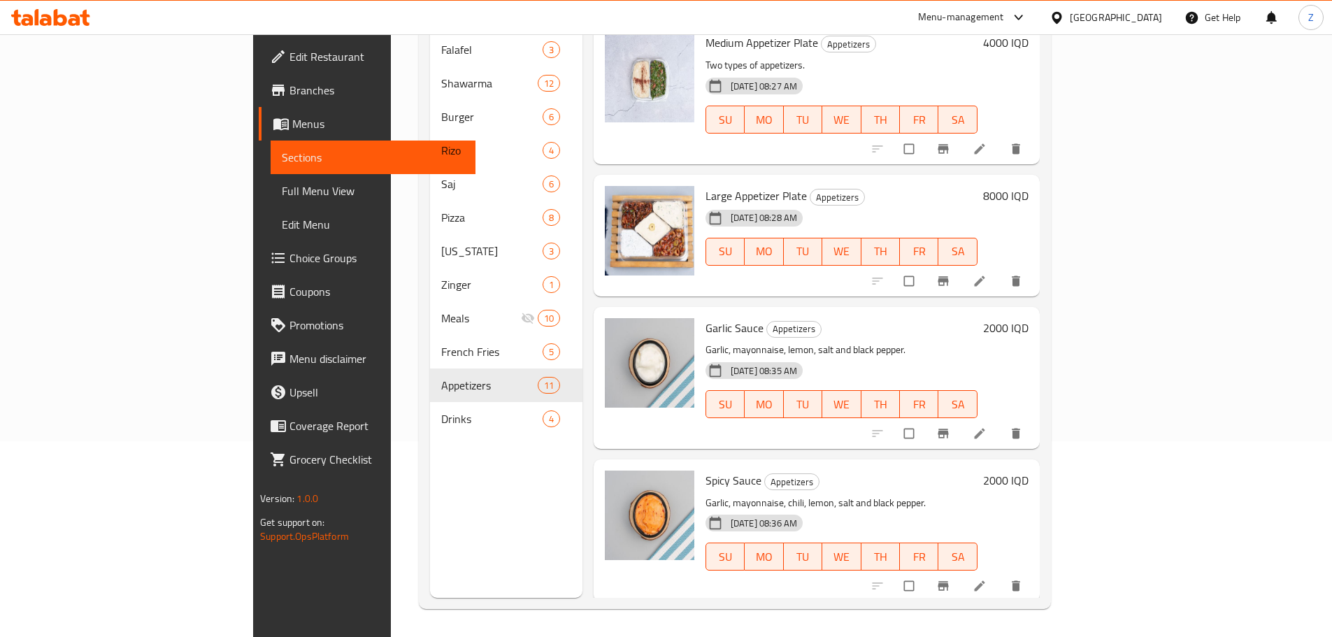
click at [476, 470] on div "Menu sections Falafel 3 Shawarma 12 Burger 6 Rizo 4 Saj 6 Pizza 8 Kentucky 3 Zi…" at bounding box center [506, 279] width 152 height 637
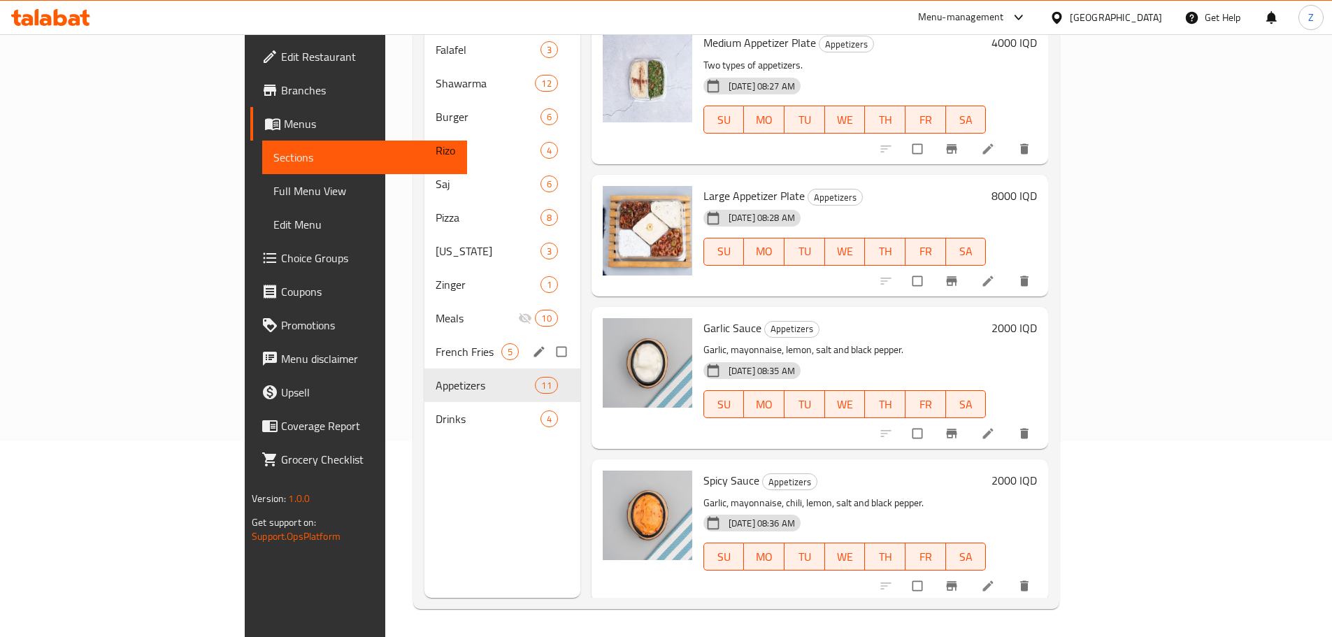
click at [504, 171] on div "Menu sections Falafel 3 Shawarma 12 Burger 6 Rizo 4 Saj 6 Pizza 8 Kentucky 3 Zi…" at bounding box center [502, 279] width 156 height 637
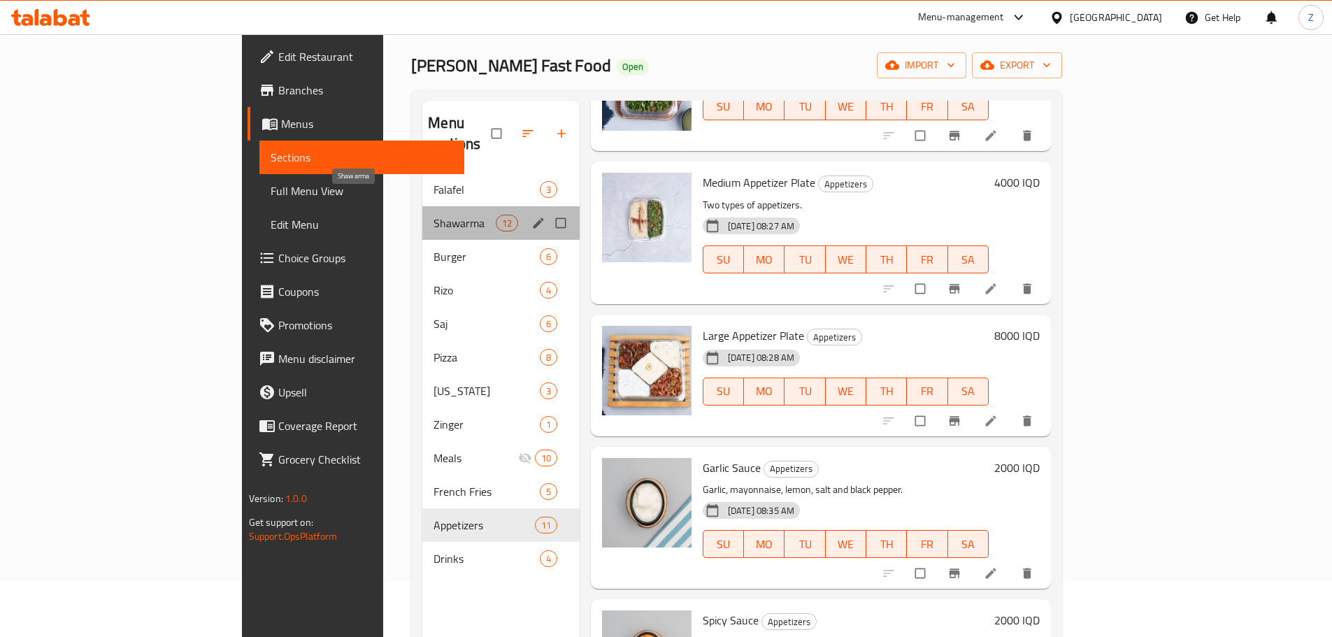
click at [433, 215] on span "Shawarma" at bounding box center [464, 223] width 62 height 17
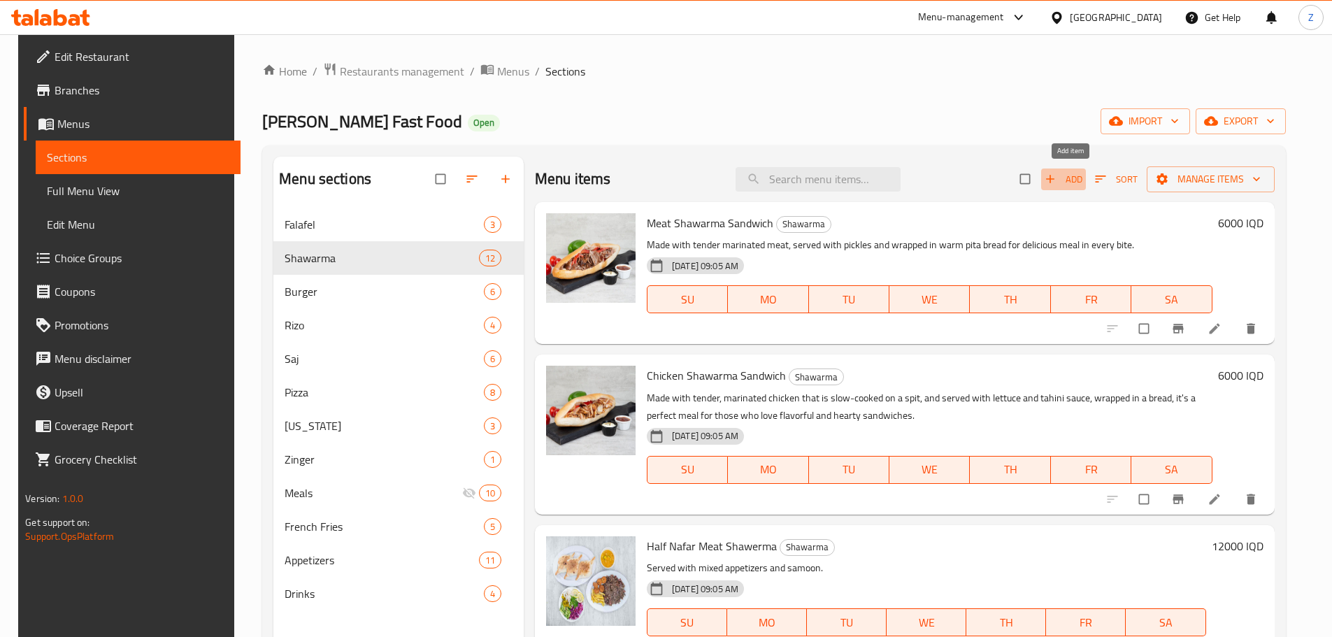
click at [1082, 173] on span "Add" at bounding box center [1063, 179] width 38 height 16
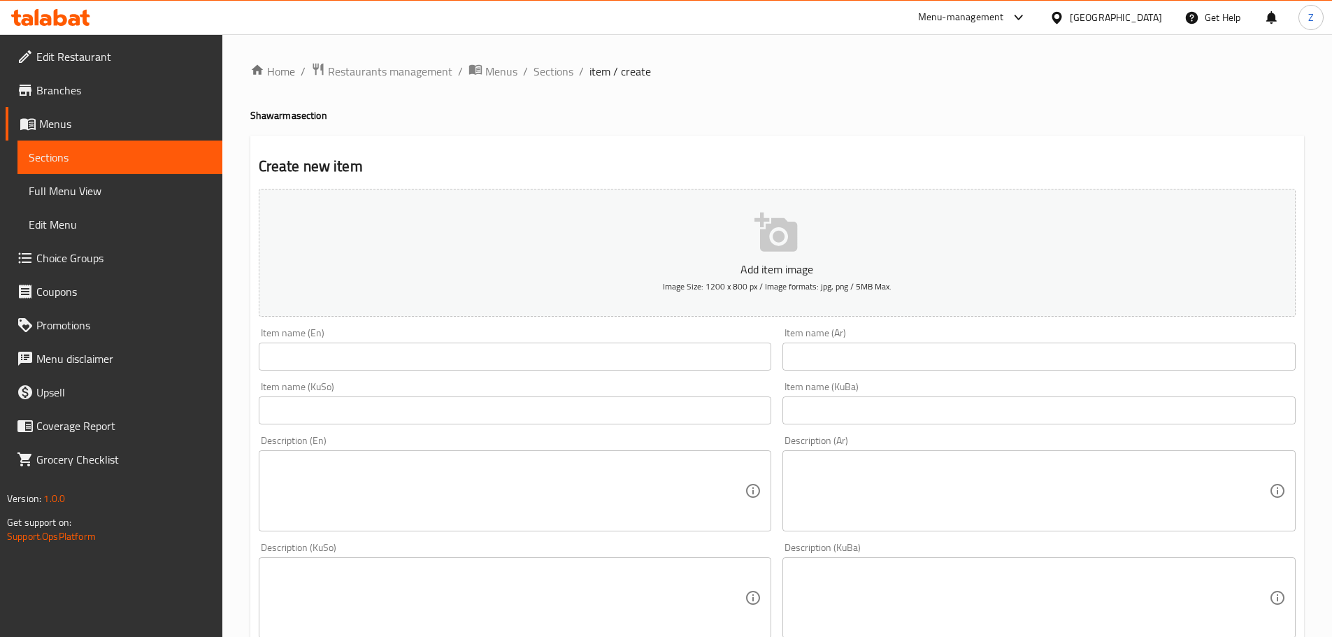
click at [326, 387] on div "Item name (KuSo) Item name (KuSo)" at bounding box center [515, 403] width 513 height 43
click at [326, 379] on div "Item name (KuSo) Item name (KuSo)" at bounding box center [515, 403] width 524 height 54
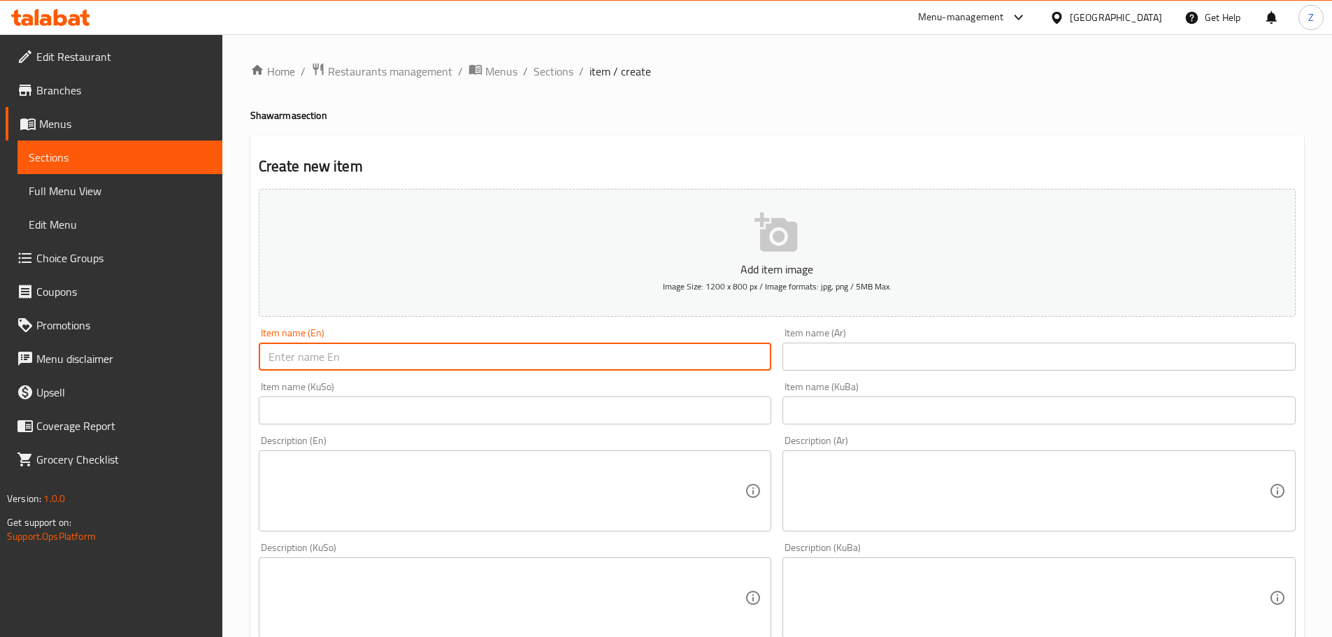
click at [331, 360] on input "text" at bounding box center [515, 357] width 513 height 28
paste input "Chicken Shawerma Saj"
type input "Chicken Shawerma Saj"
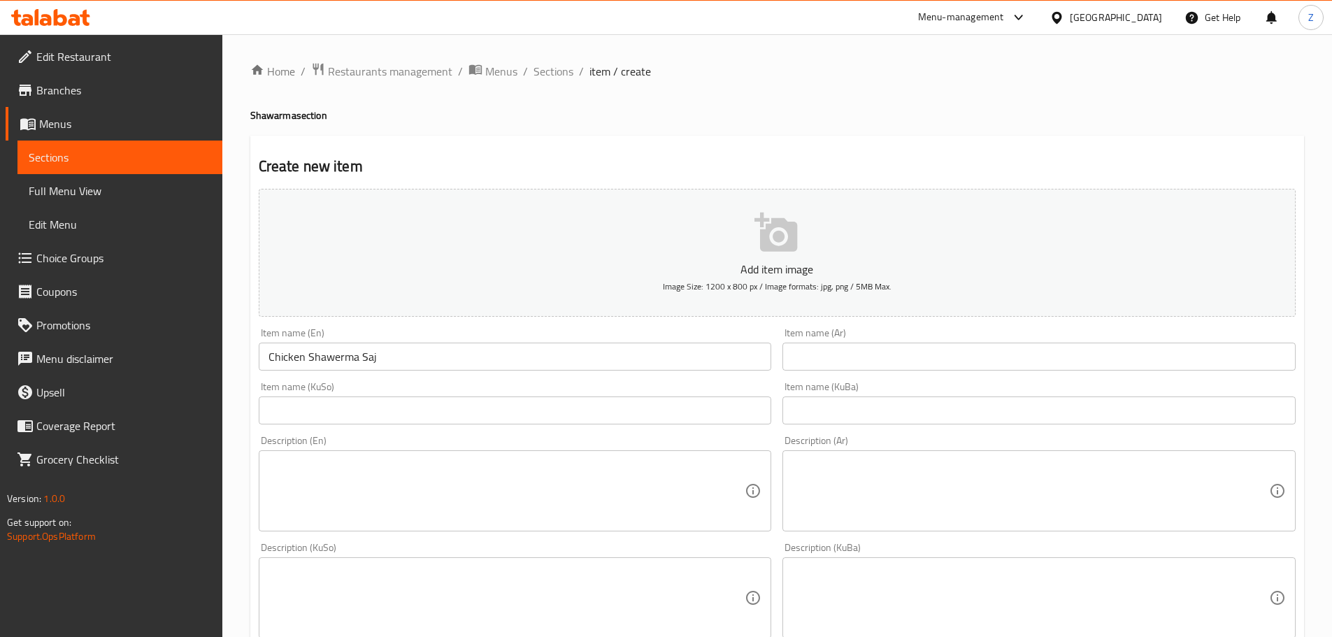
click at [829, 331] on div "Item name (Ar) Item name (Ar)" at bounding box center [1038, 349] width 513 height 43
click at [830, 338] on div "Item name (Ar) Item name (Ar)" at bounding box center [1038, 349] width 513 height 43
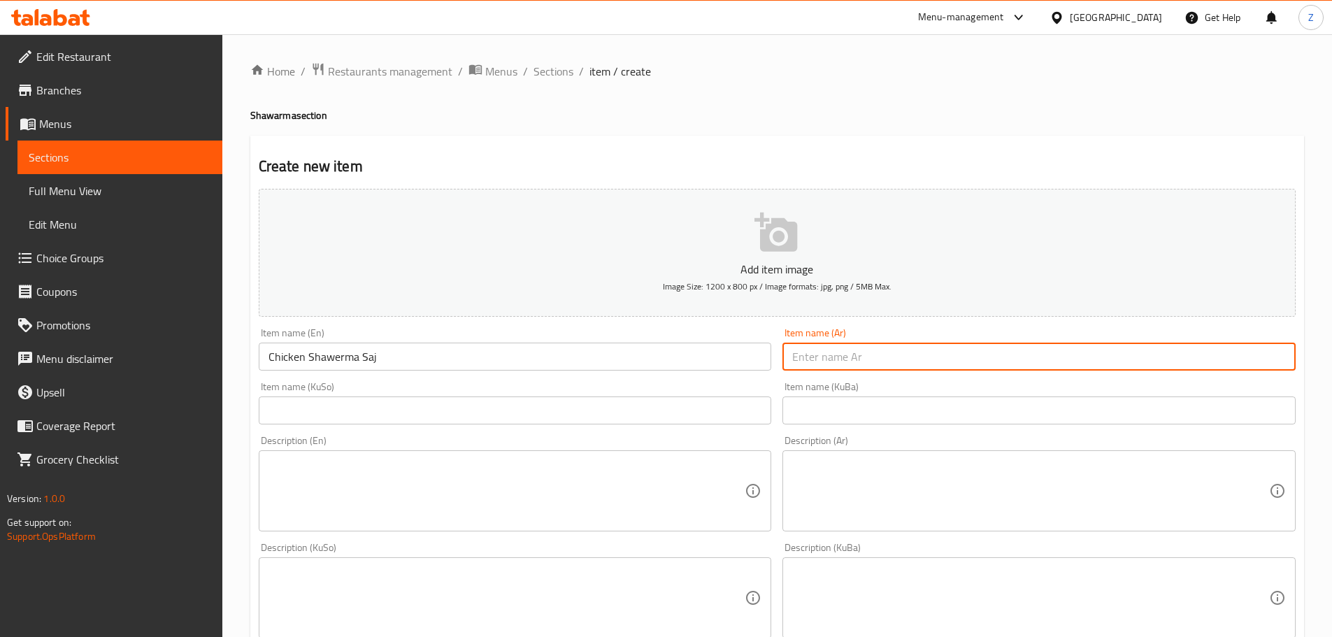
click at [834, 351] on input "text" at bounding box center [1038, 357] width 513 height 28
paste input "صاج شاورما دجاج"
type input "صاج شاورما دجاج"
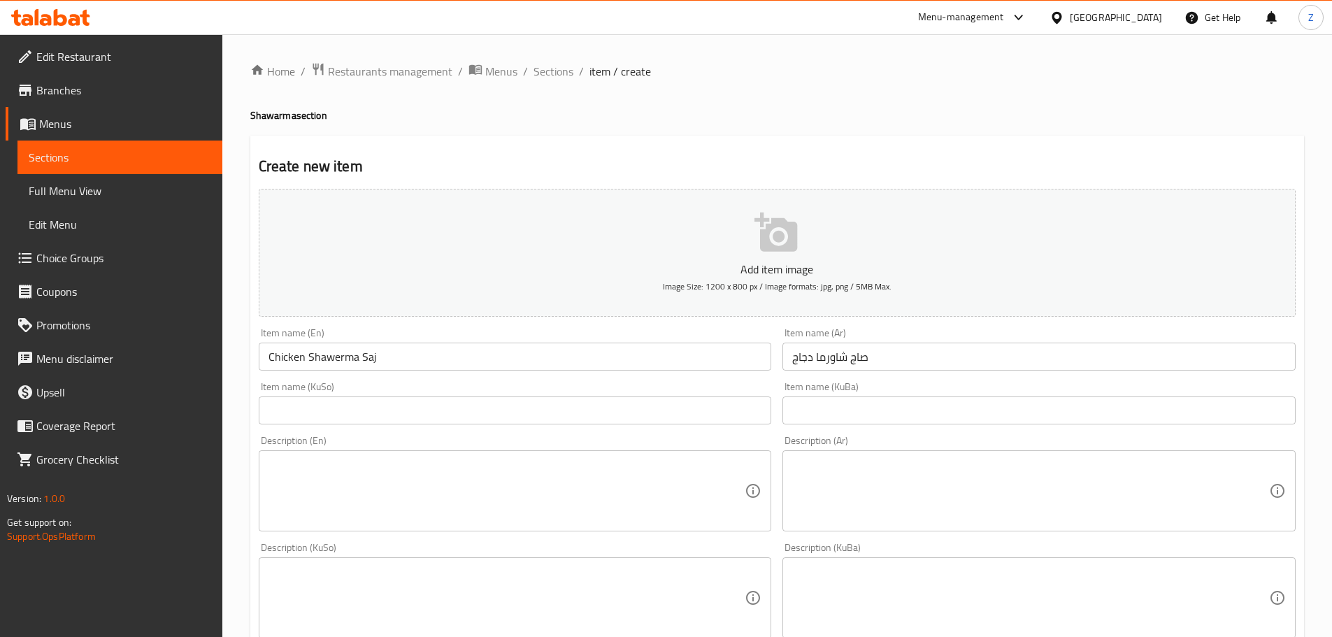
click at [863, 507] on textarea at bounding box center [1030, 491] width 477 height 66
paste textarea "خبز الصاج, شاورما دجاج, مخلل وثومية."
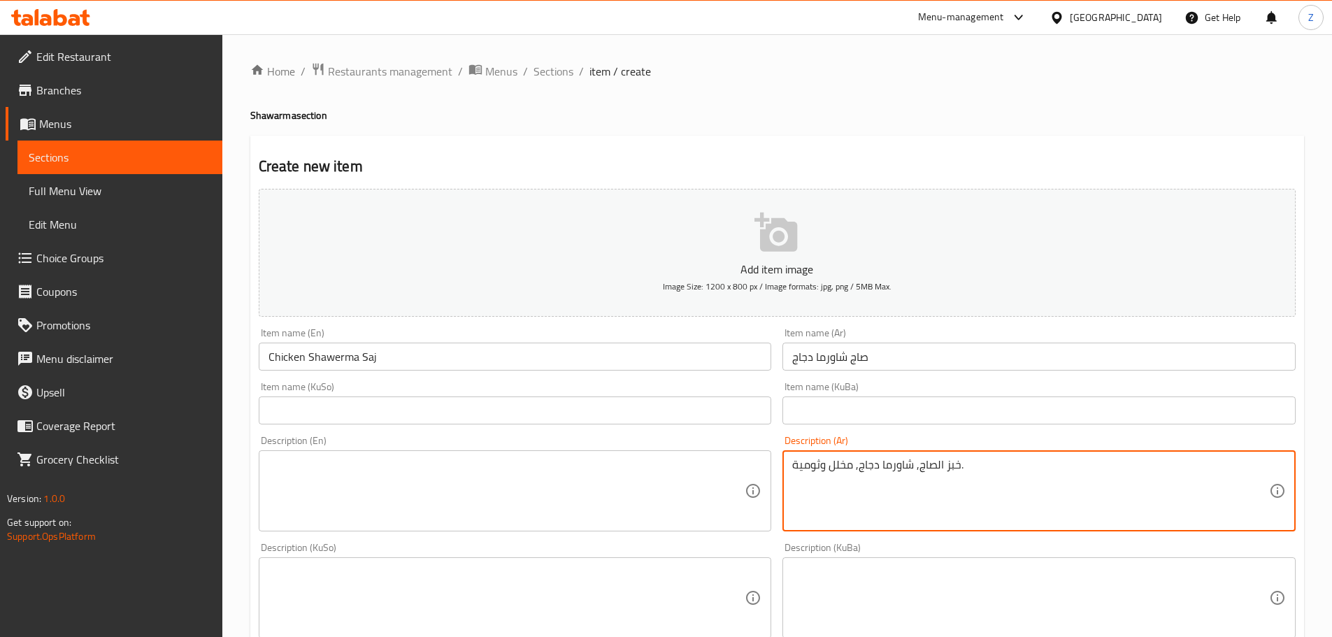
type textarea "خبز الصاج, شاورما دجاج, مخلل وثومية."
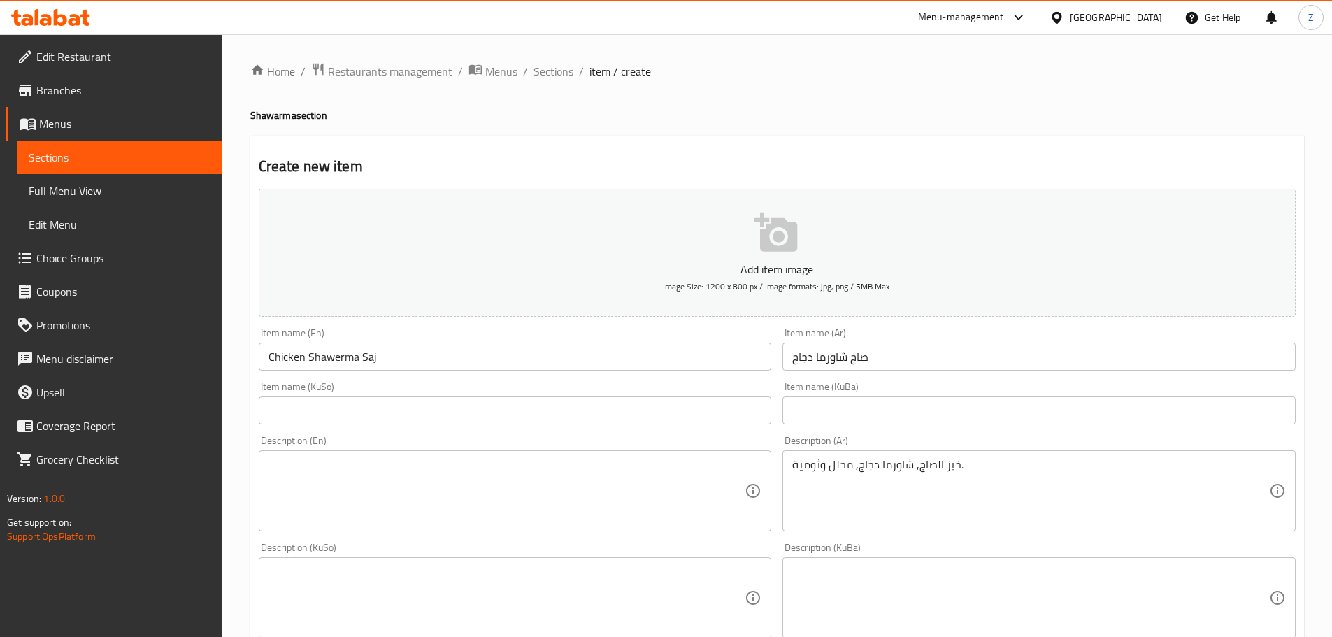
click at [473, 455] on div "Description (En)" at bounding box center [515, 490] width 513 height 81
paste textarea "Saj bread, chicken shawarma, pickles and garlic dip."
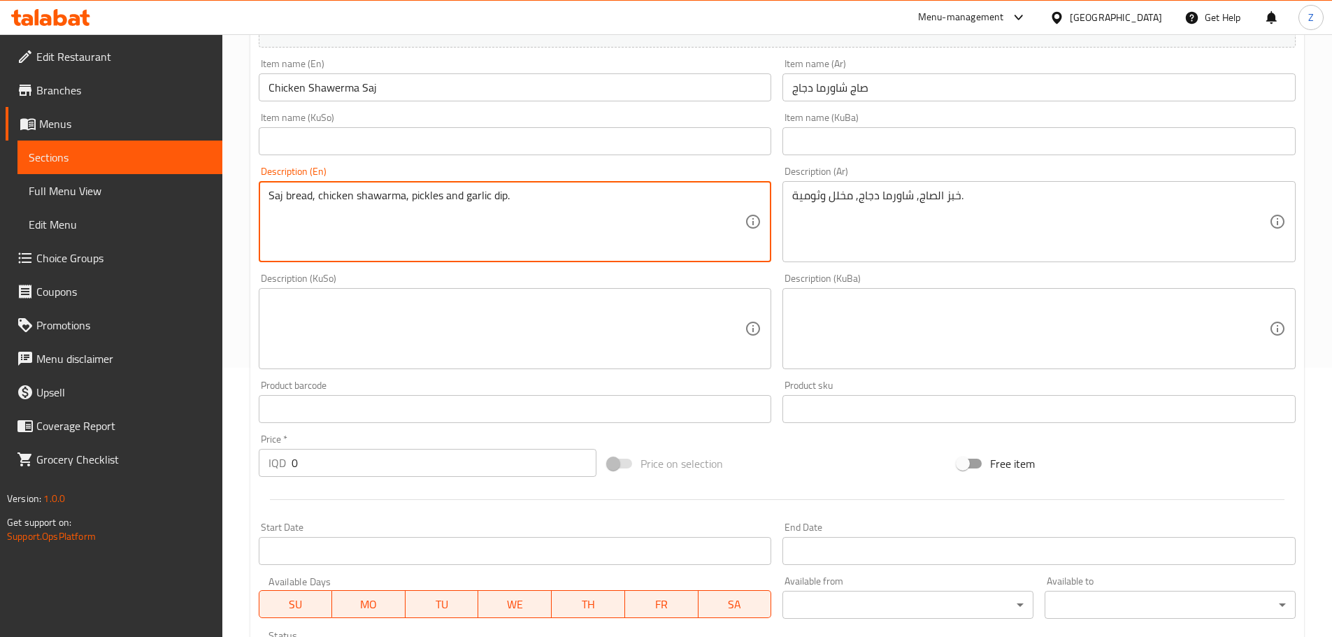
scroll to position [280, 0]
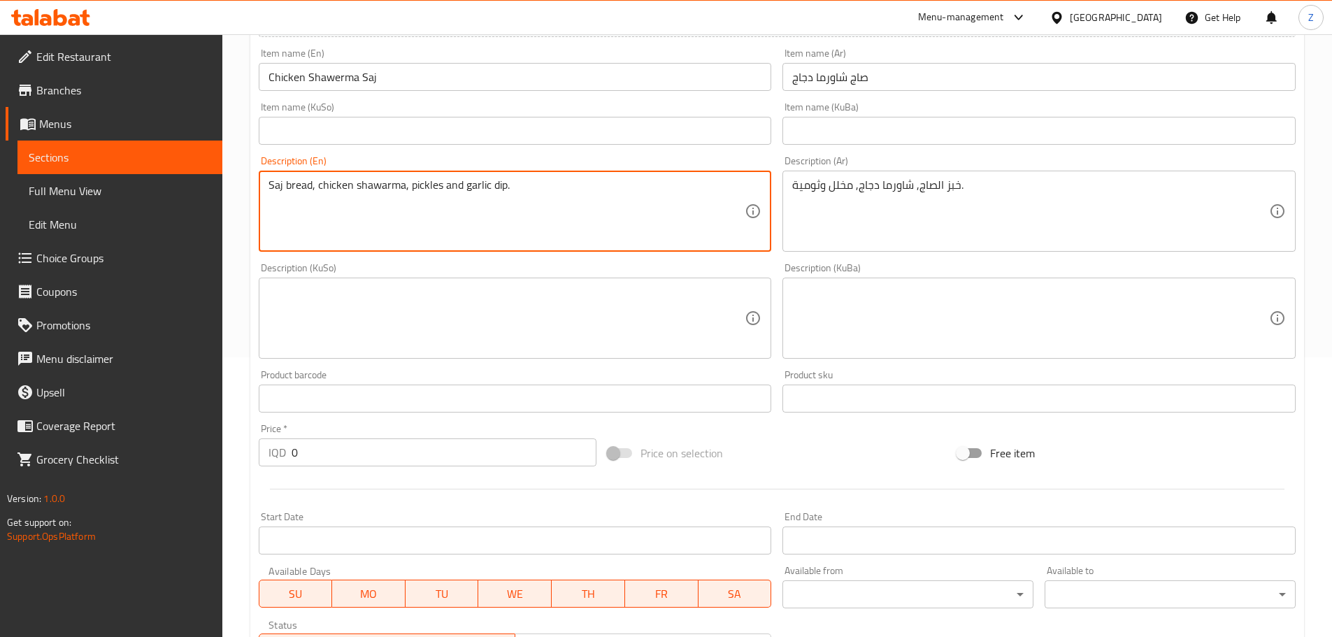
type textarea "Saj bread, chicken shawarma, pickles and garlic dip."
drag, startPoint x: 471, startPoint y: 465, endPoint x: 469, endPoint y: 482, distance: 17.6
click at [469, 482] on div "Add item image Image Size: 1200 x 800 px / Image formats: jpg, png / 5MB Max. I…" at bounding box center [777, 285] width 1048 height 763
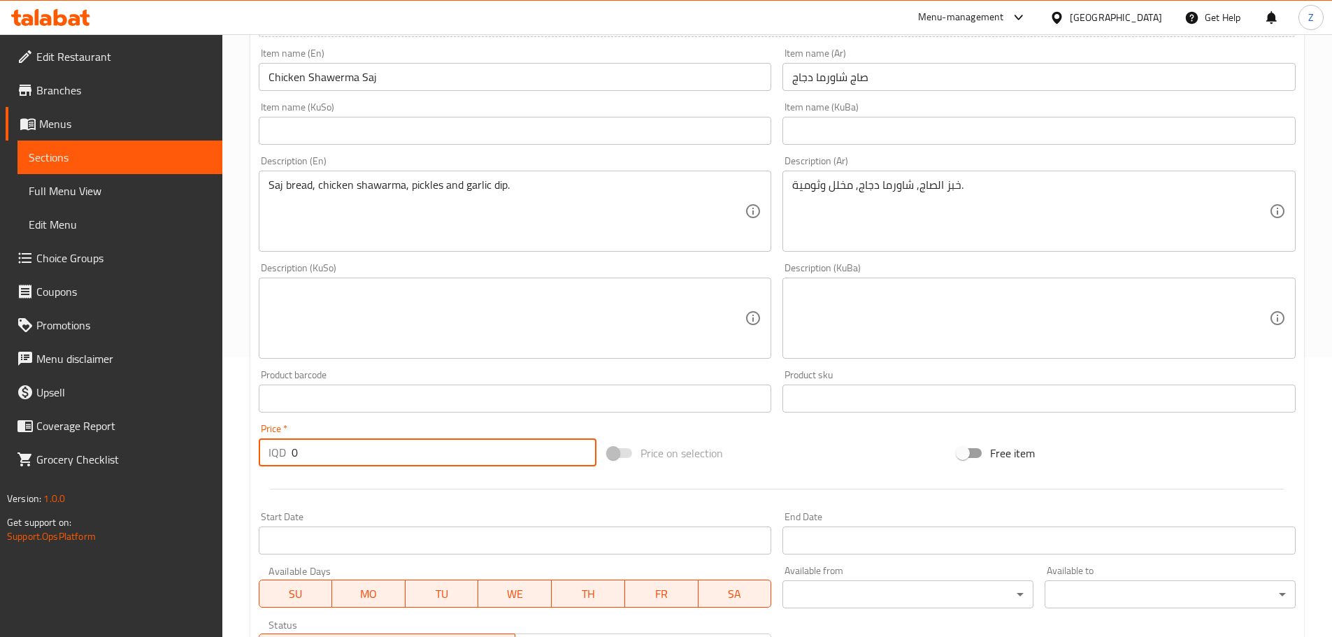
click at [440, 452] on input "0" at bounding box center [443, 452] width 305 height 28
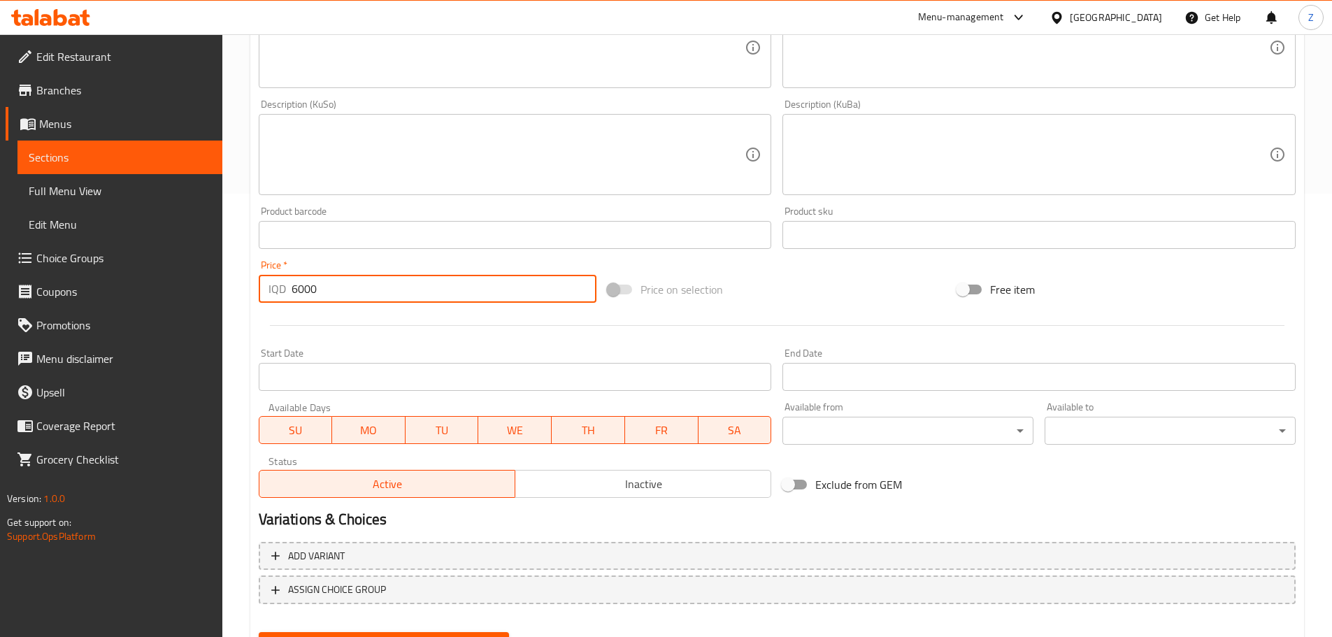
scroll to position [512, 0]
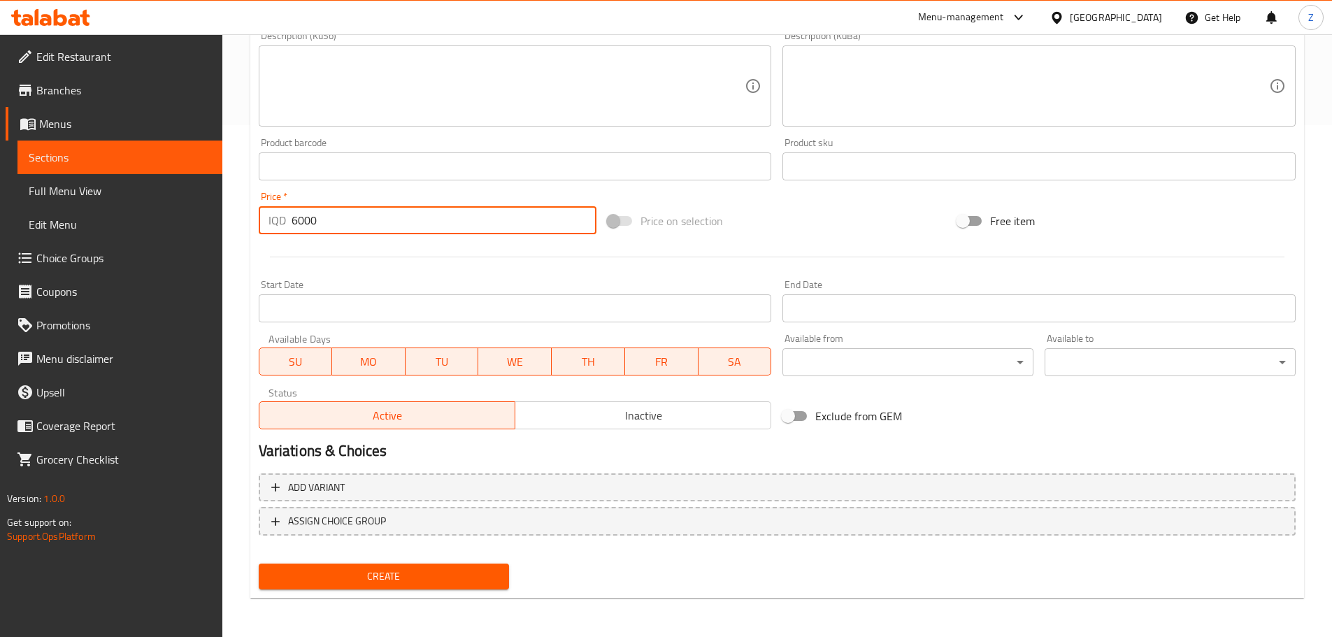
type input "6000"
click at [431, 575] on span "Create" at bounding box center [384, 576] width 229 height 17
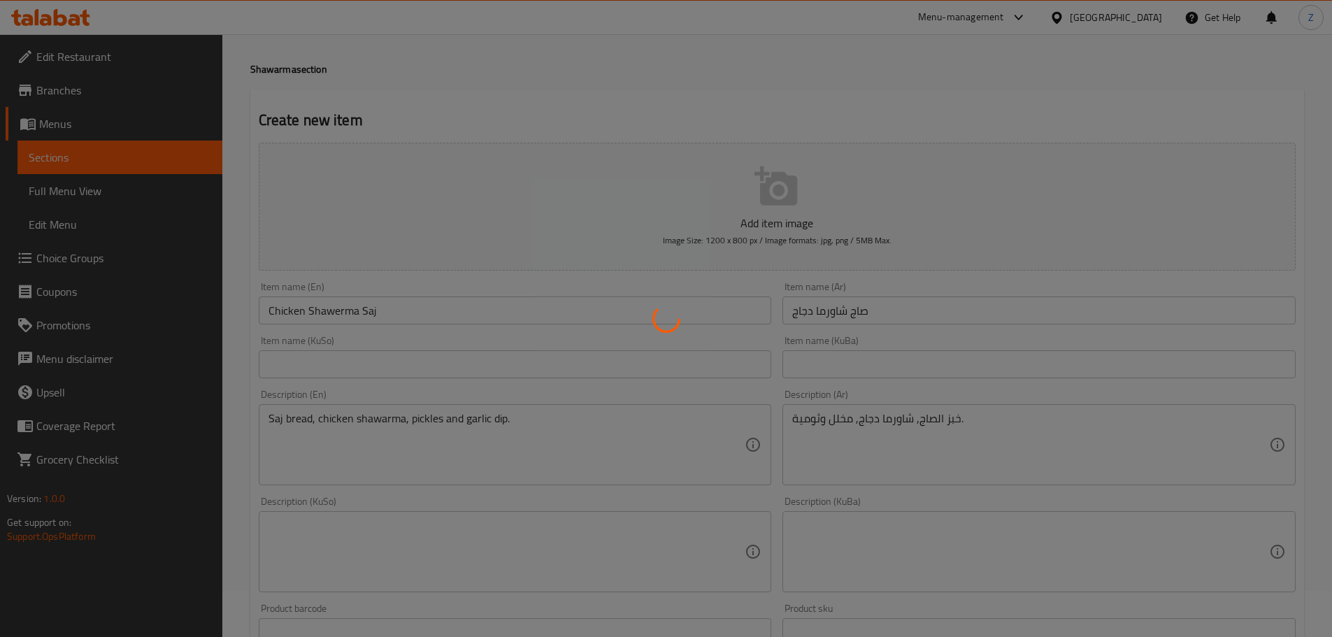
scroll to position [0, 0]
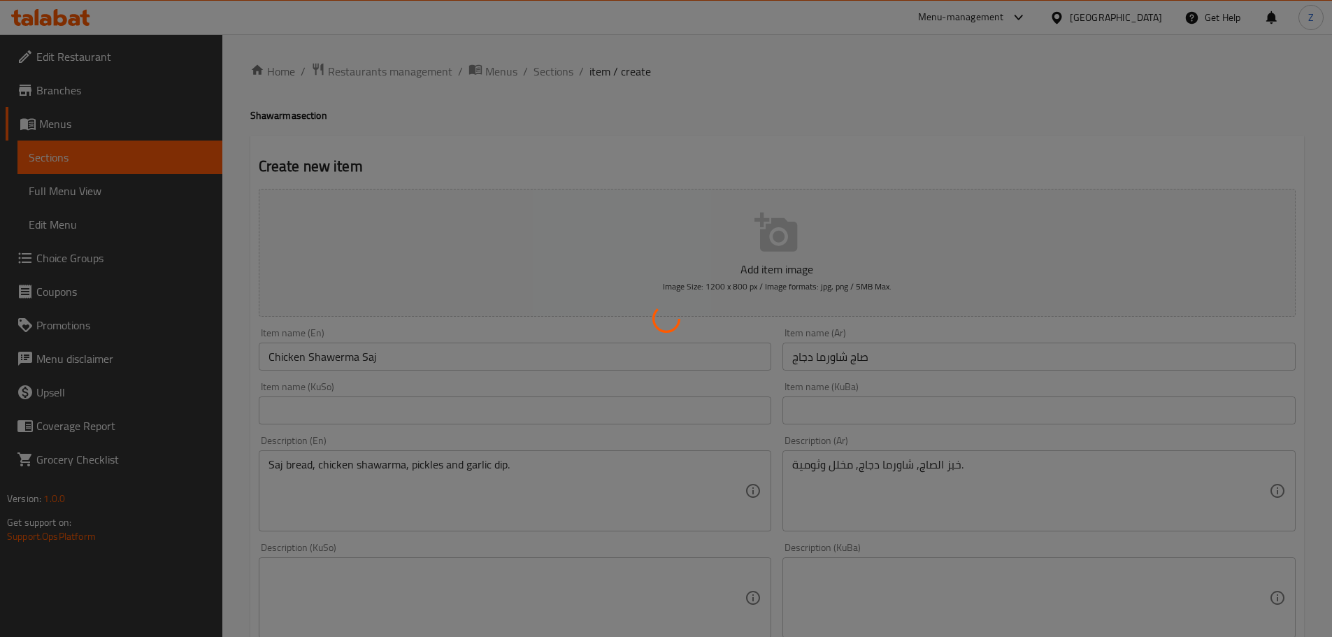
type input "0"
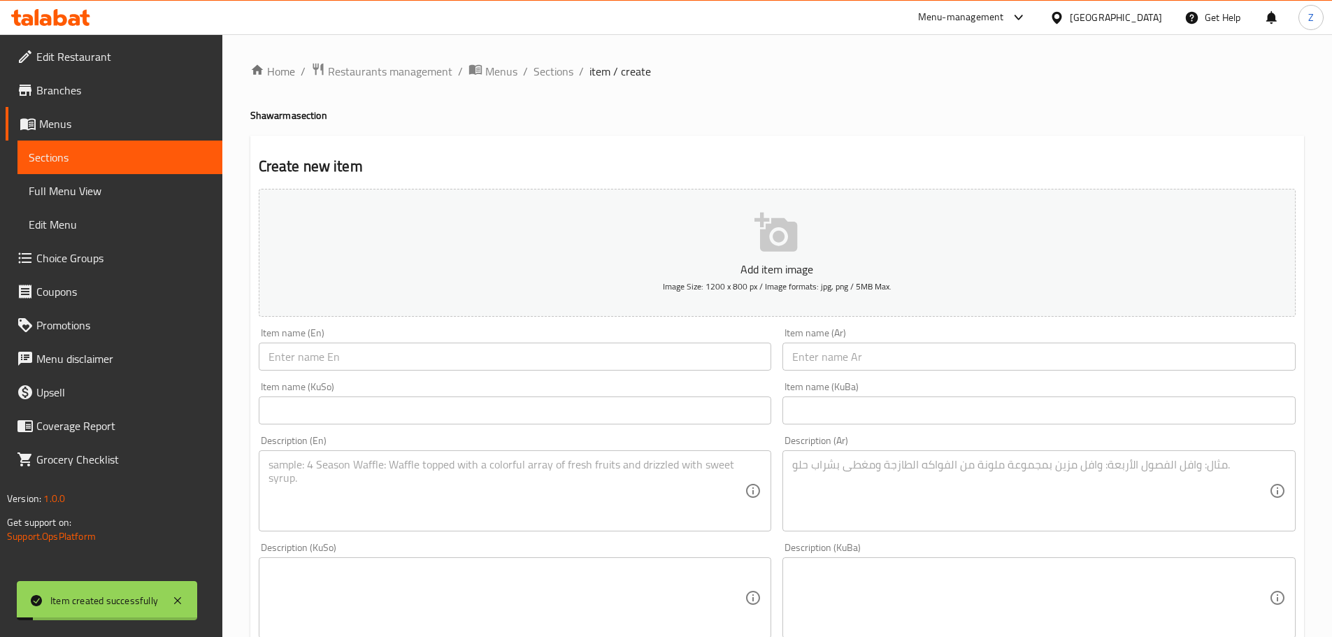
click at [575, 64] on ol "Home / Restaurants management / Menus / Sections / item / create" at bounding box center [776, 71] width 1053 height 18
click at [537, 73] on span "Sections" at bounding box center [553, 71] width 40 height 17
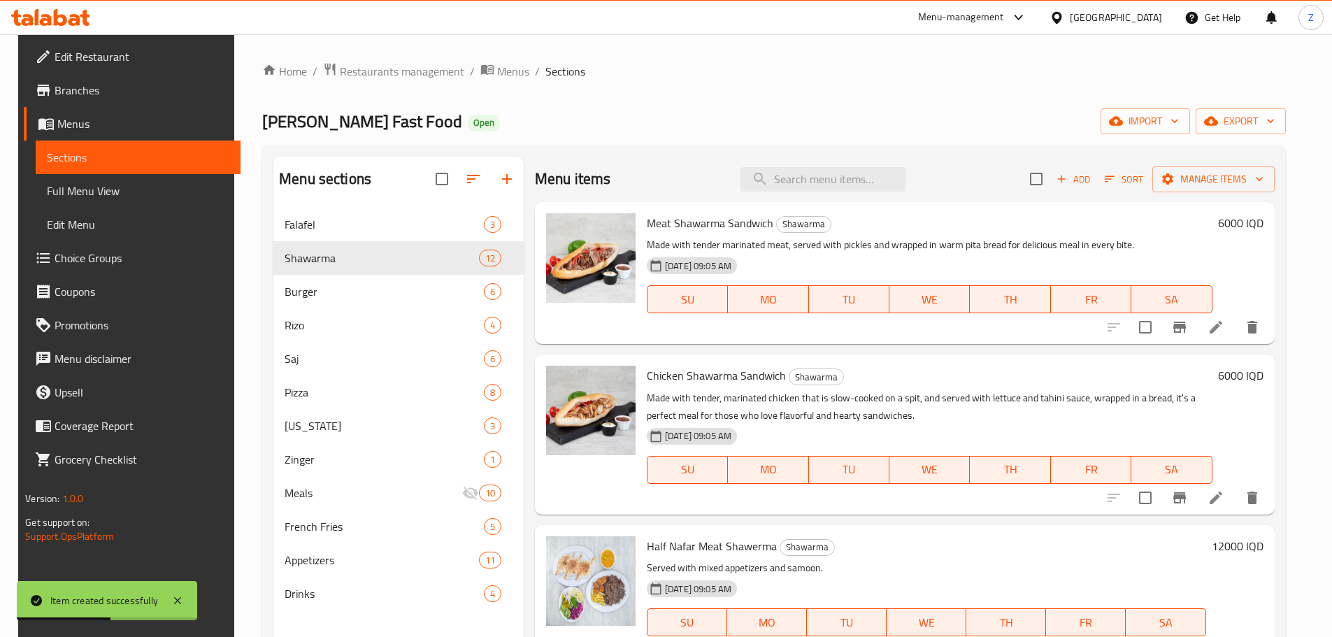
click at [725, 167] on div "Menu items Add Sort Manage items" at bounding box center [905, 179] width 740 height 45
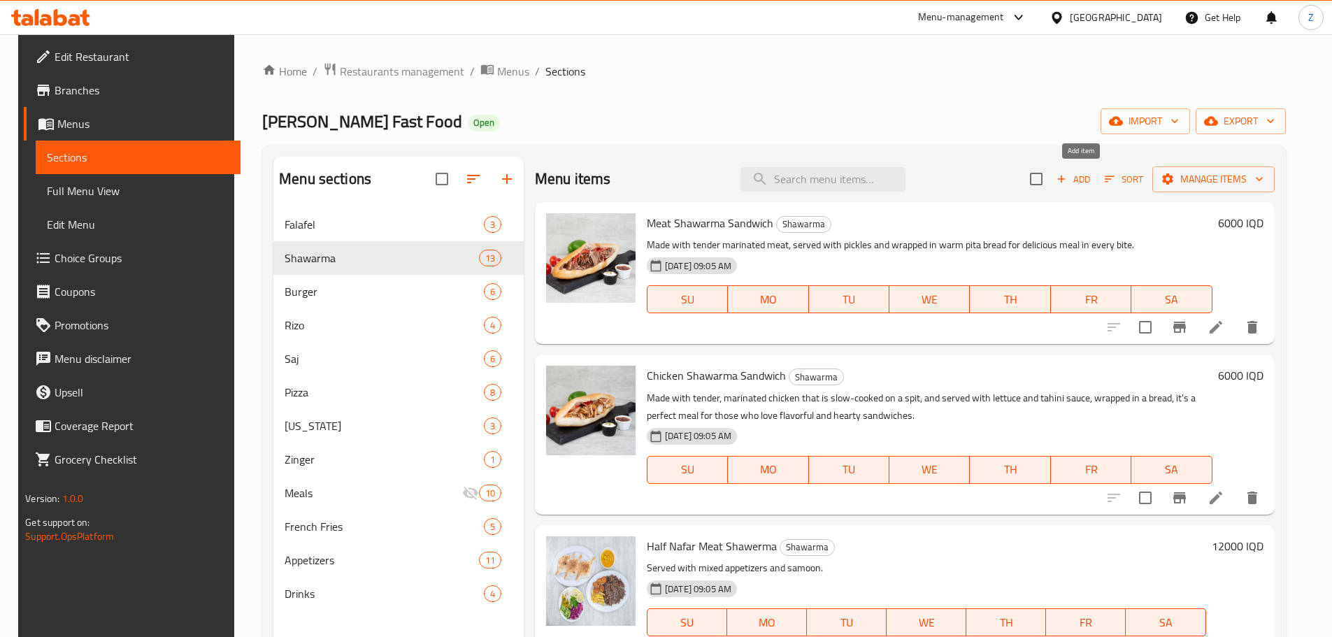
click at [1095, 168] on button "Add" at bounding box center [1073, 179] width 45 height 22
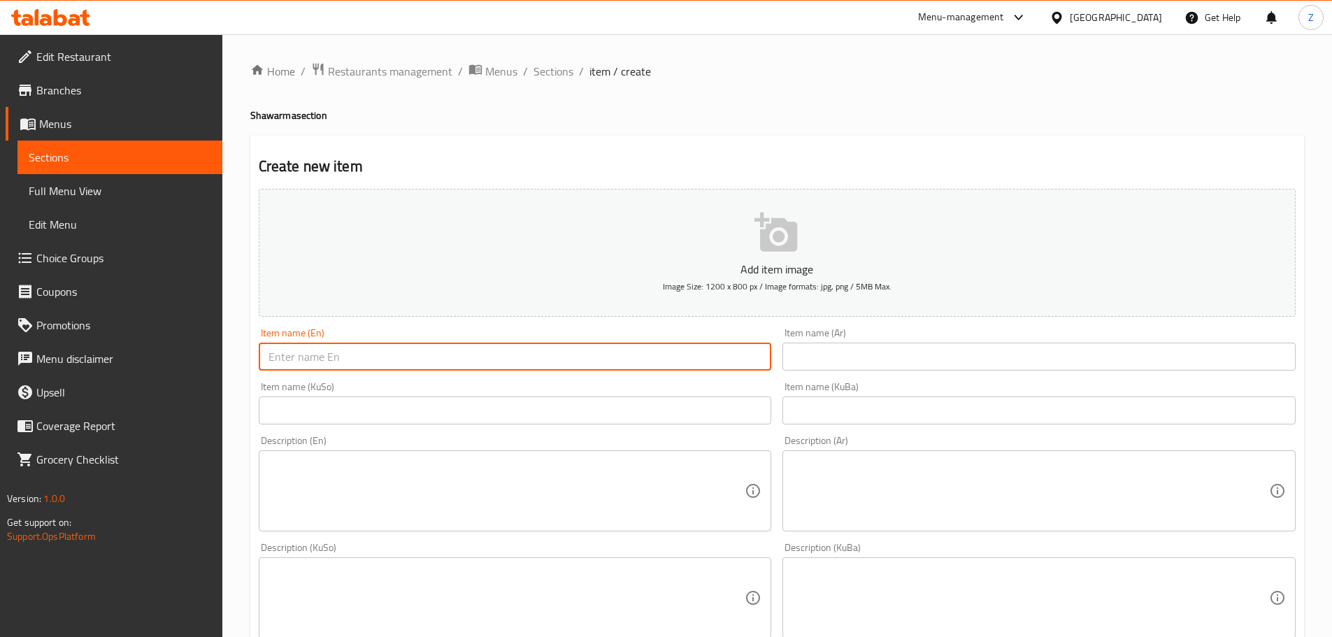
click at [331, 362] on input "text" at bounding box center [515, 357] width 513 height 28
paste input "Meat Shawerma Saj"
type input "Meat Shawerma Saj"
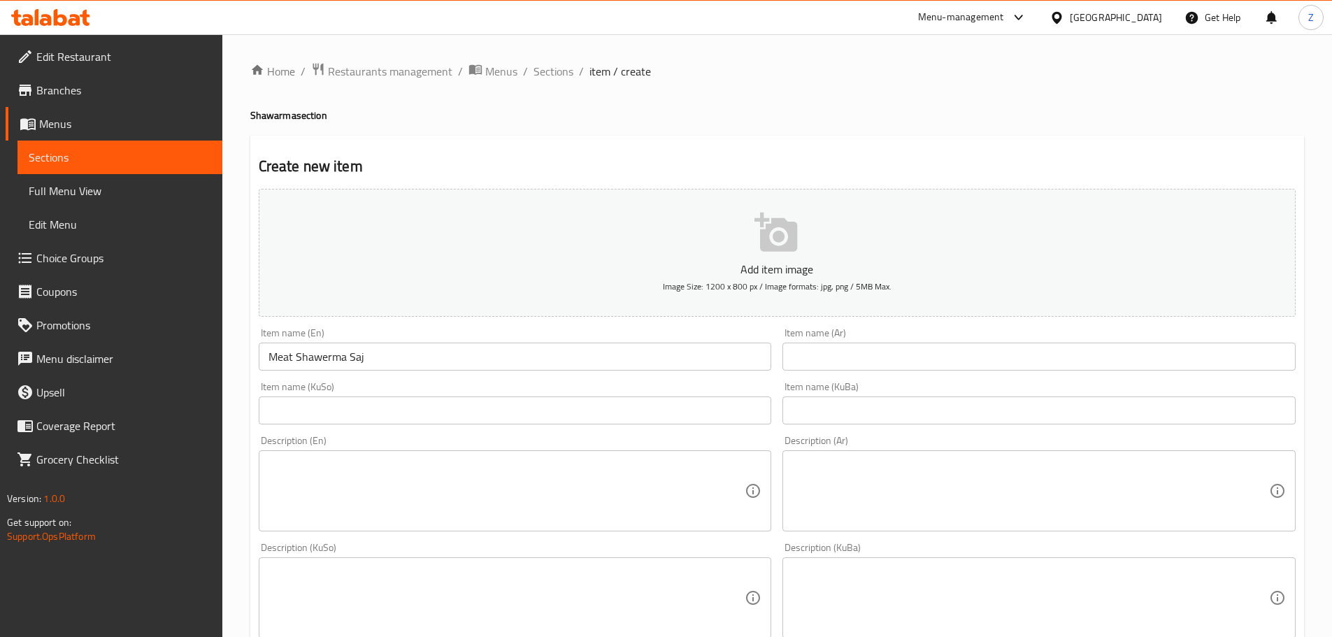
click at [893, 334] on div "Item name (Ar) Item name (Ar)" at bounding box center [1038, 349] width 513 height 43
click at [887, 347] on input "text" at bounding box center [1038, 357] width 513 height 28
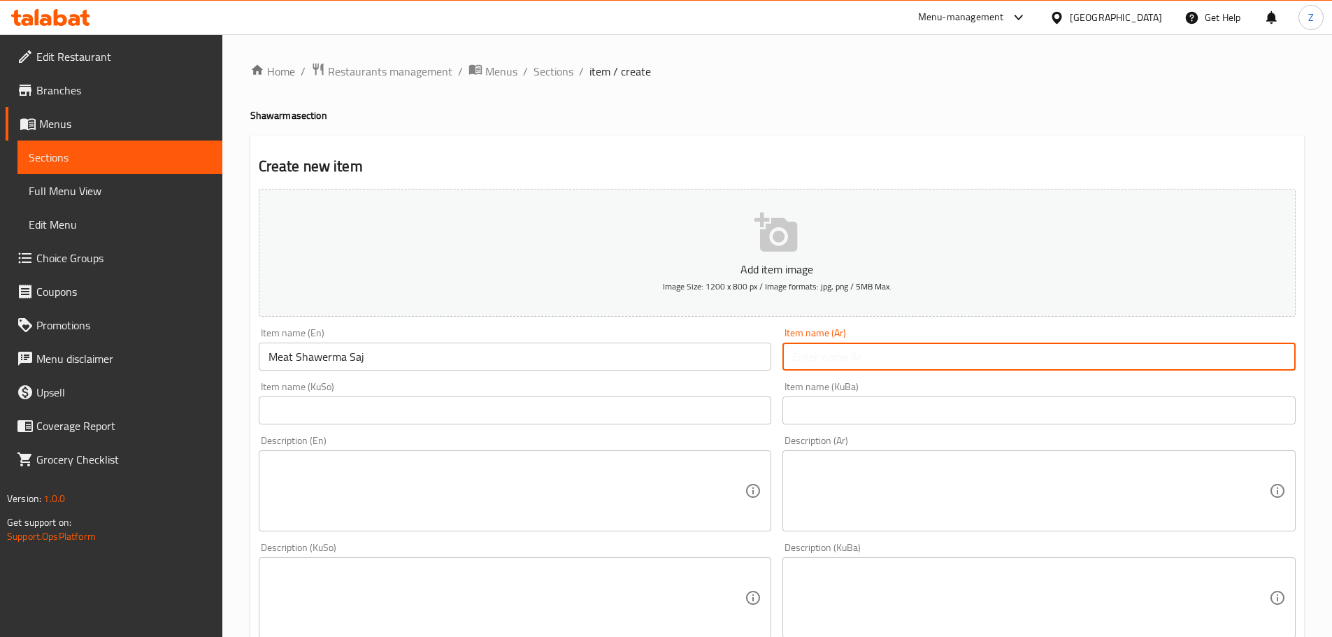
paste input "صاج شاورما لحم"
type input "صاج شاورما لحم"
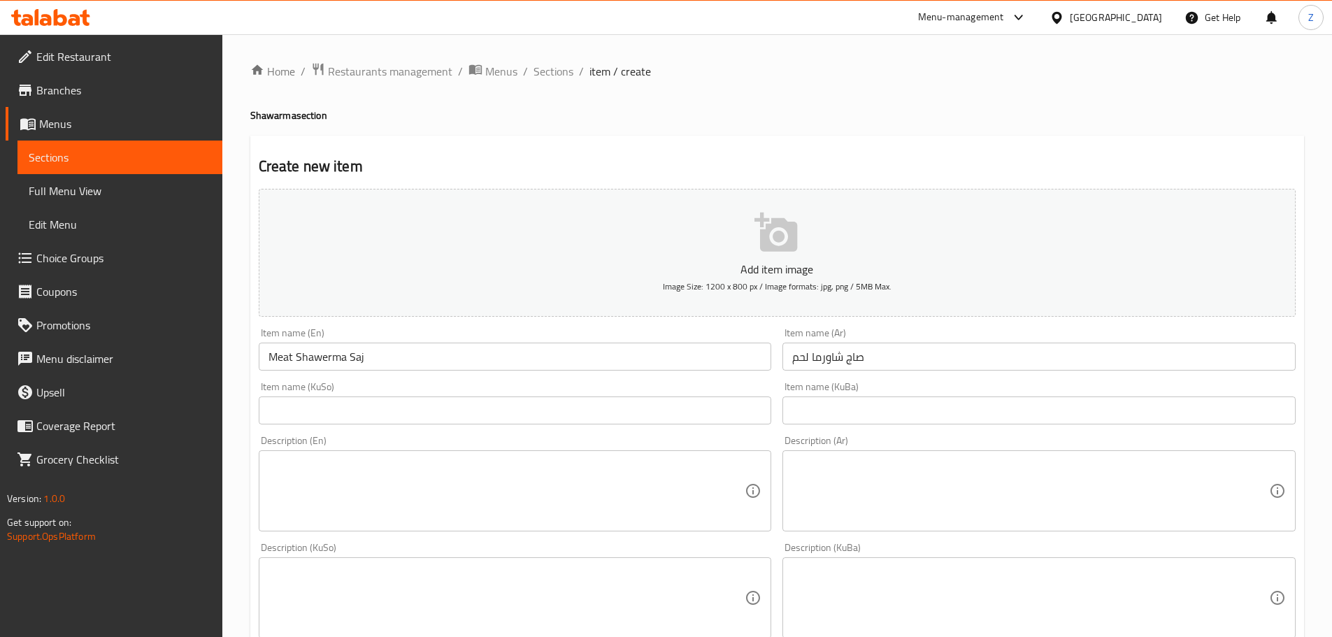
click at [838, 498] on textarea at bounding box center [1030, 491] width 477 height 66
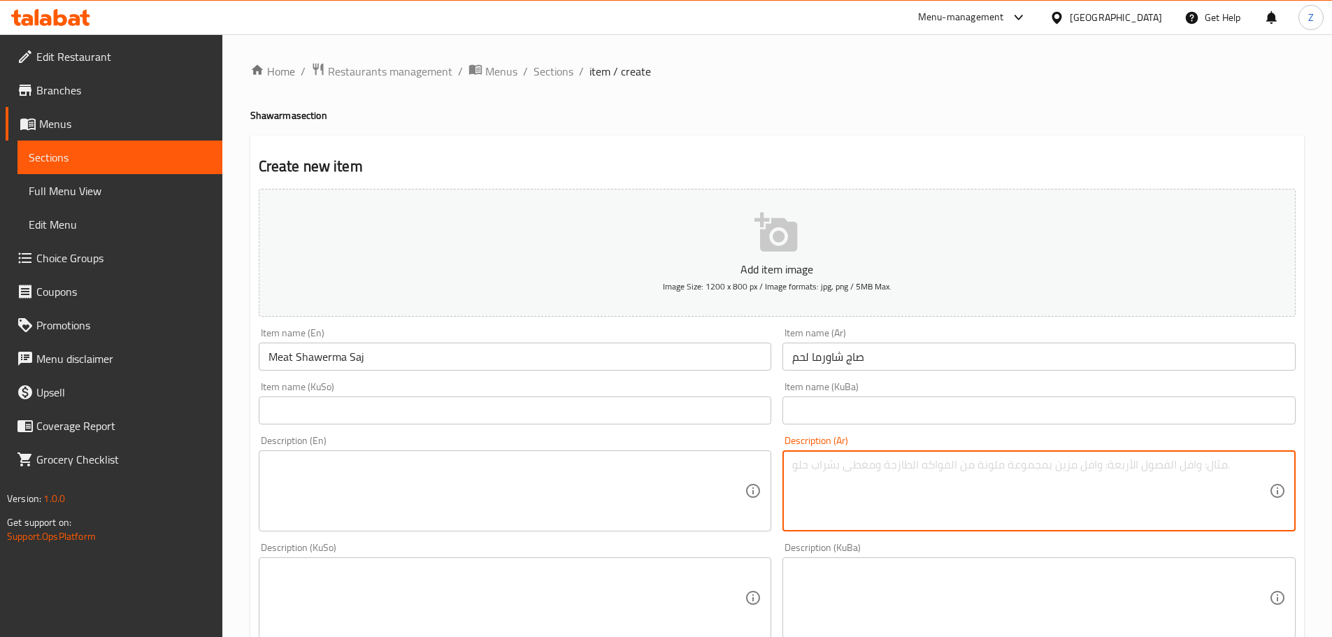
paste textarea "خبز الصاج, شاورما لحم, بطاطا مقلية, مخلل وصلصة الطحينة."
type textarea "خبز الصاج, شاورما لحم, بطاطا مقلية, مخلل وصلصة الطحينة."
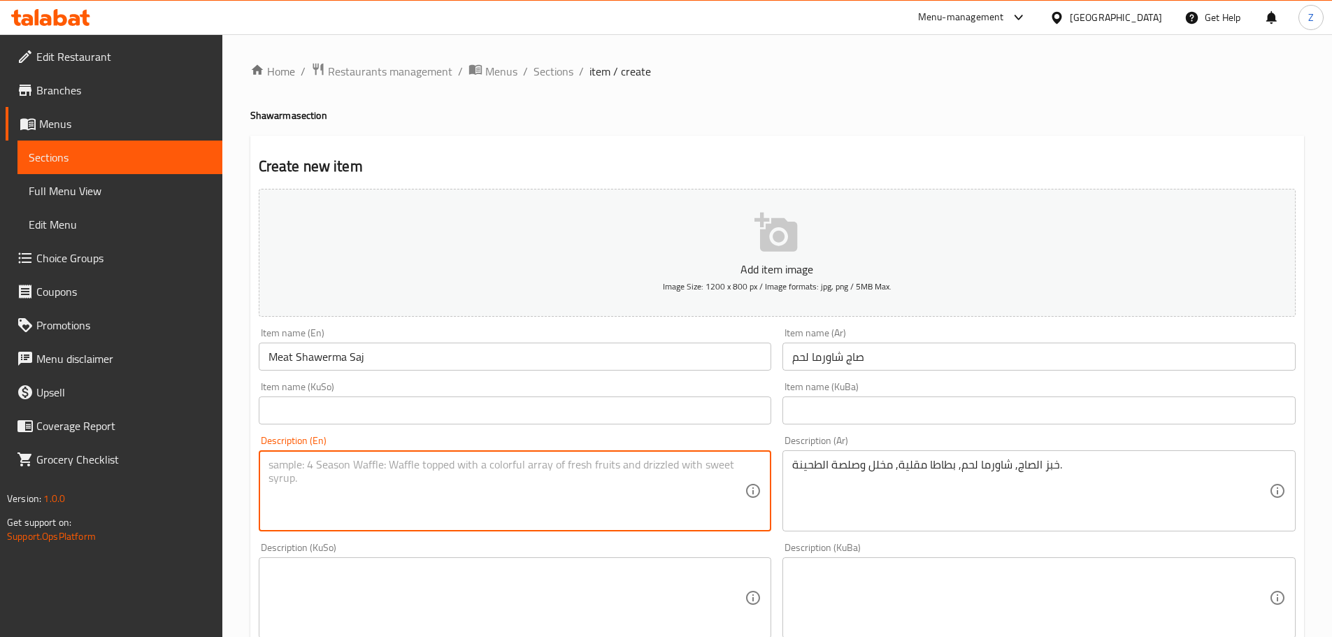
click at [391, 505] on textarea at bounding box center [506, 491] width 477 height 66
paste textarea "Saj bread, meat shawarma, french fries, served with pickles and tahini sauce."
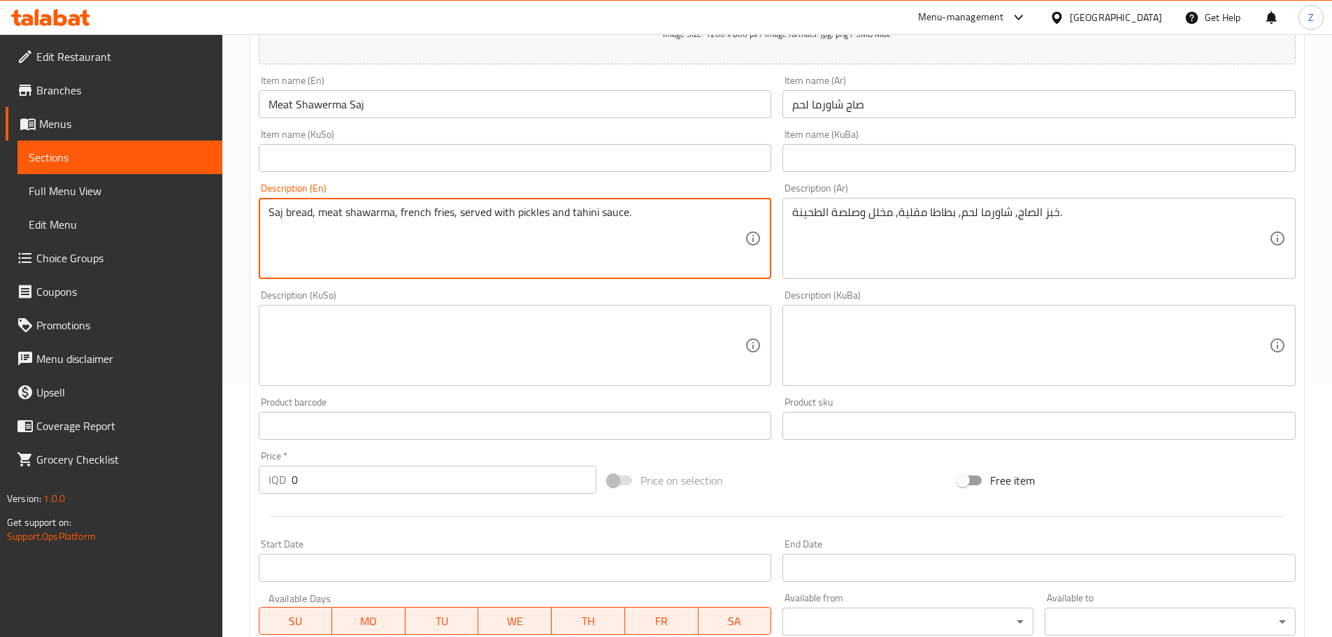
scroll to position [280, 0]
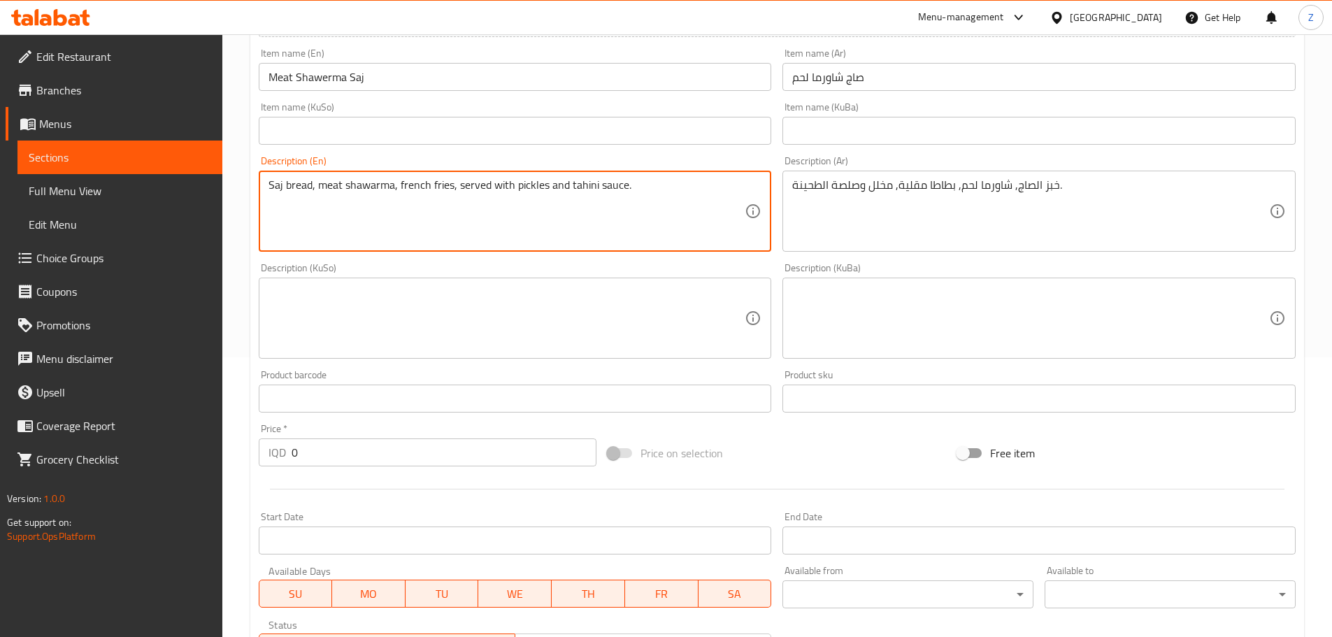
type textarea "Saj bread, meat shawarma, french fries, served with pickles and tahini sauce."
click at [347, 454] on input "0" at bounding box center [443, 452] width 305 height 28
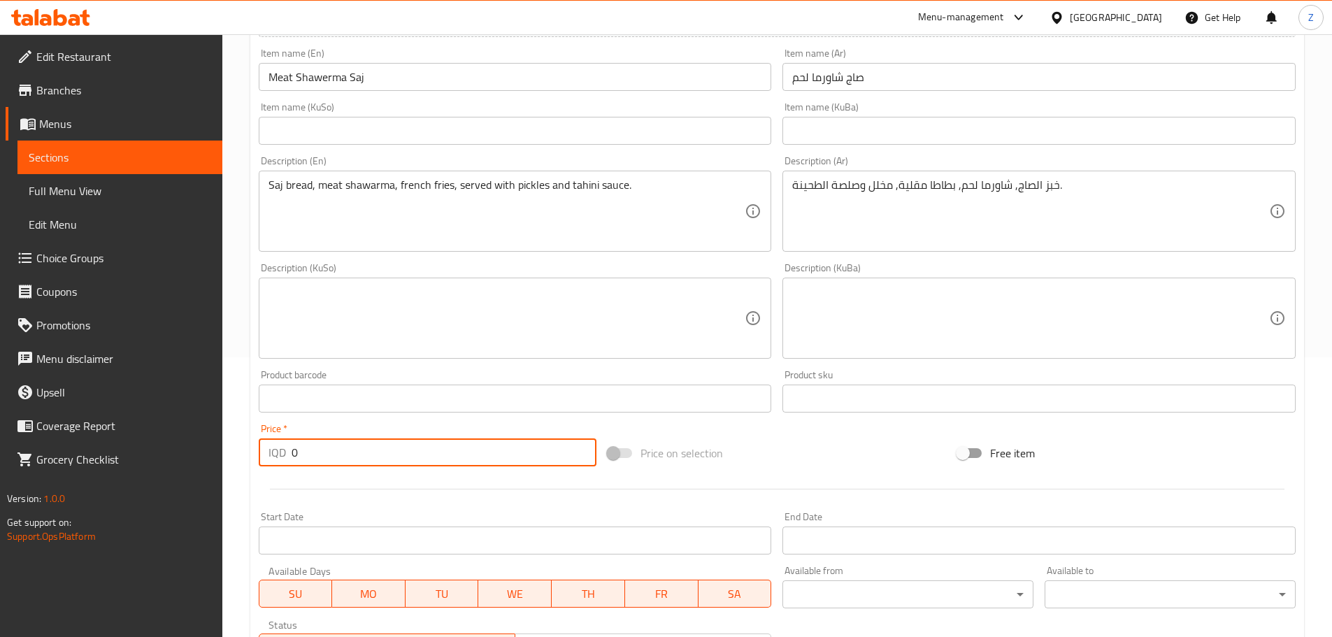
click at [347, 454] on input "0" at bounding box center [443, 452] width 305 height 28
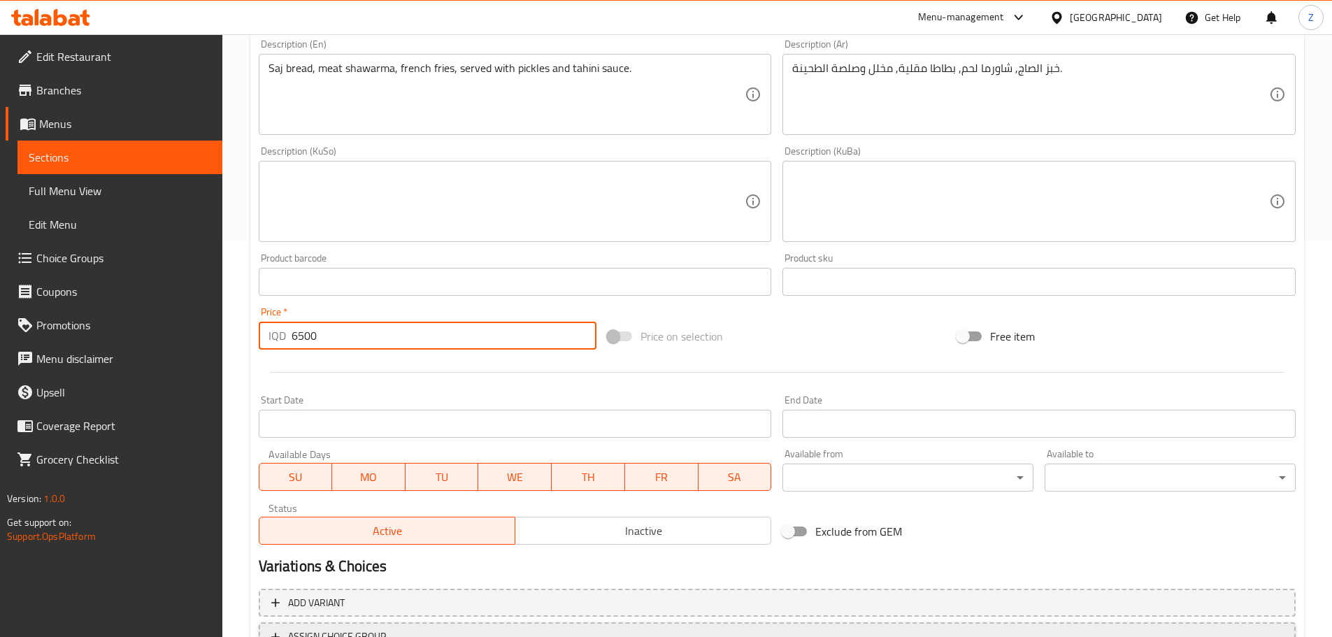
scroll to position [512, 0]
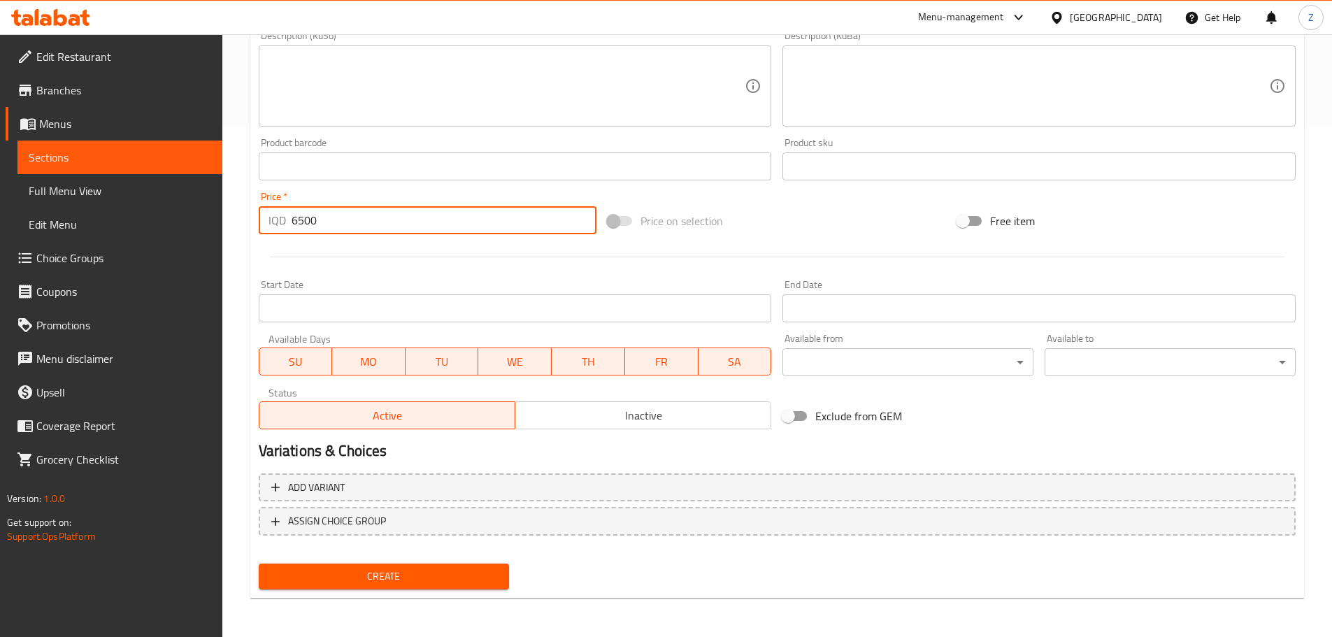
type input "6500"
click at [354, 573] on span "Create" at bounding box center [384, 576] width 229 height 17
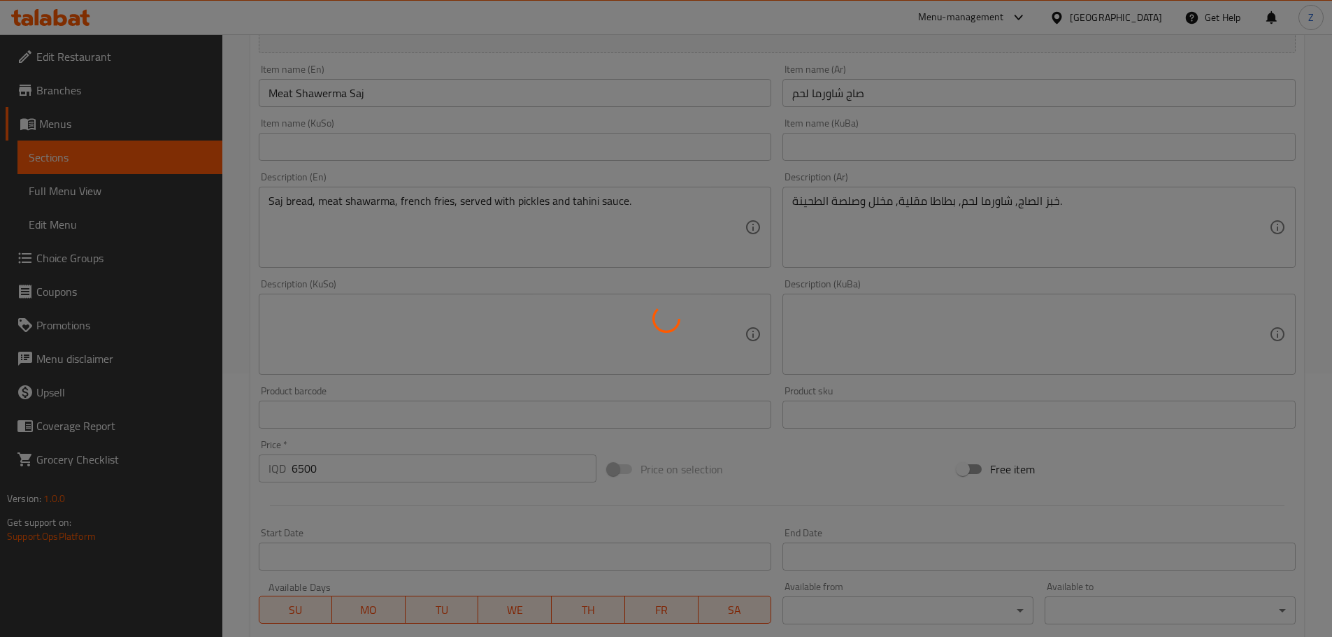
type input "0"
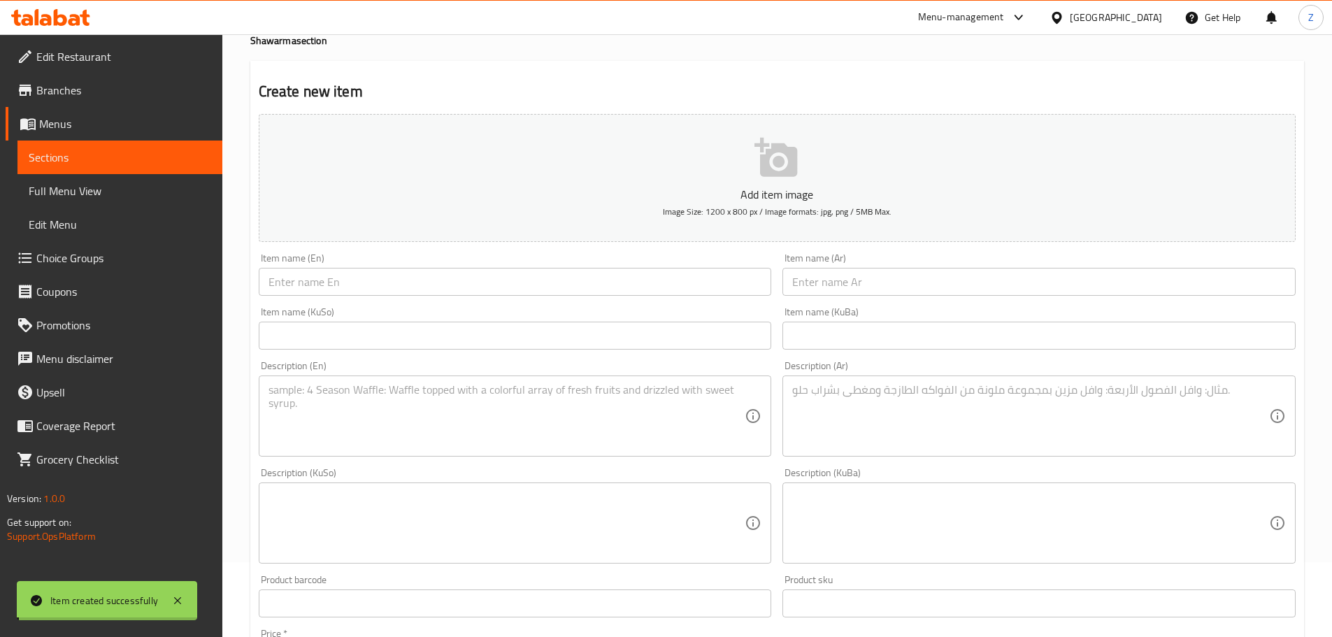
scroll to position [0, 0]
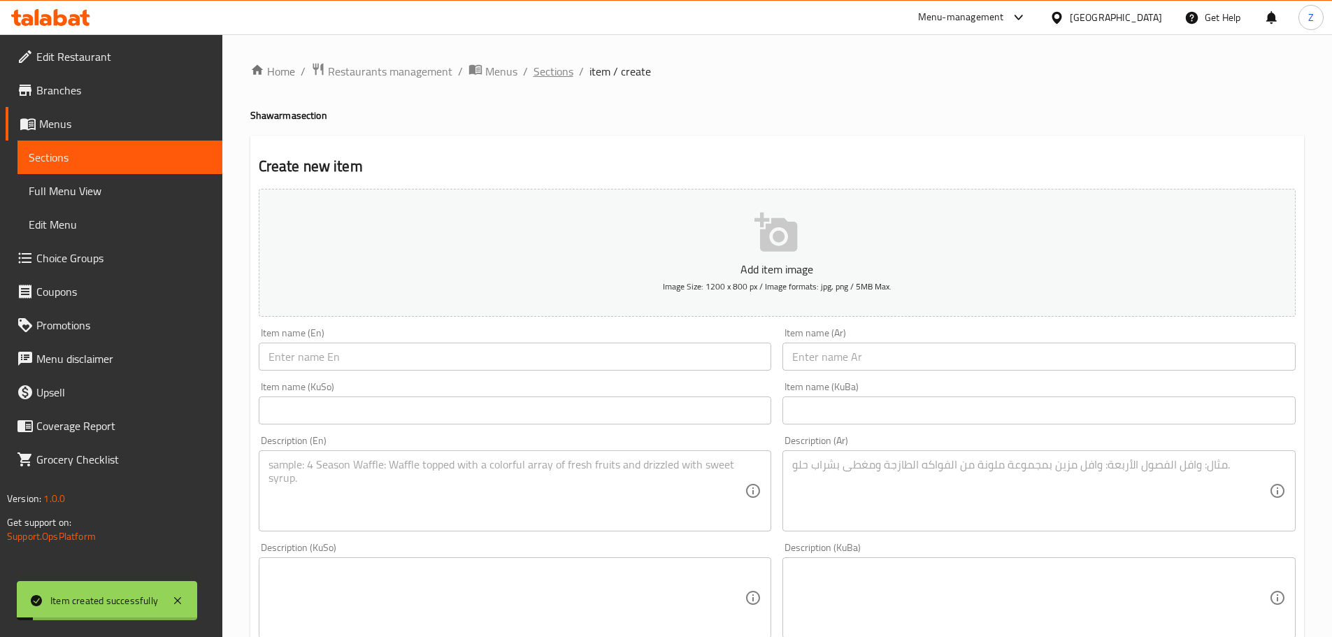
click at [548, 75] on span "Sections" at bounding box center [553, 71] width 40 height 17
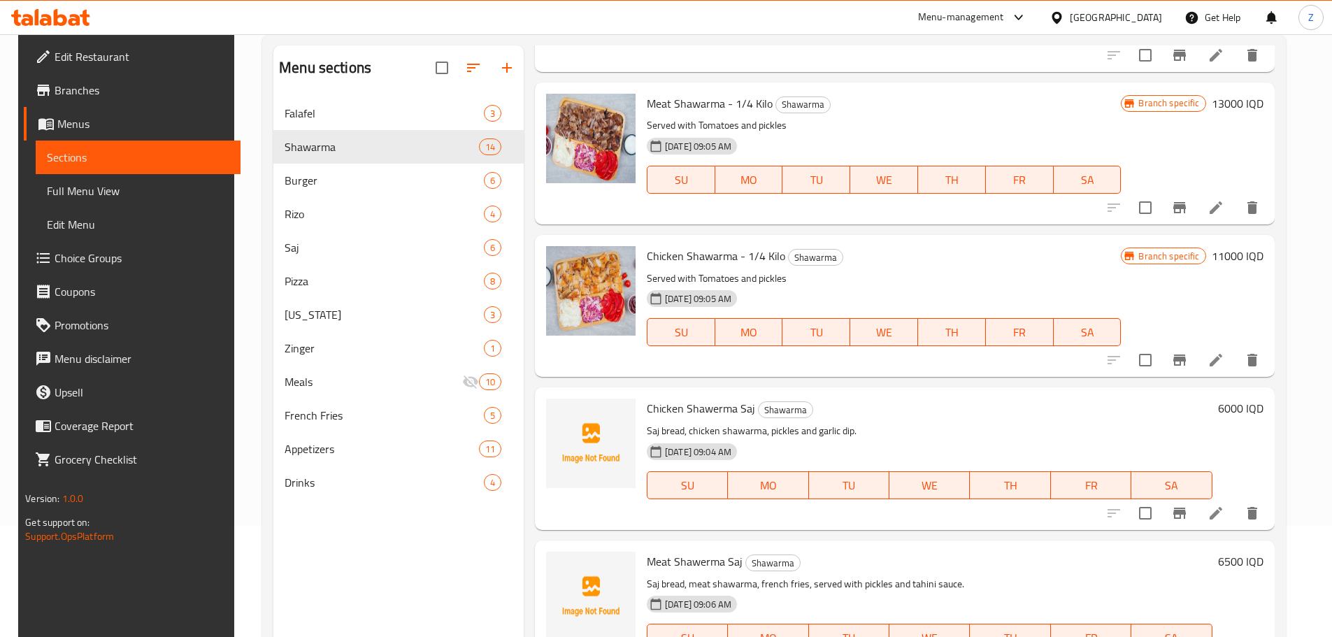
scroll to position [196, 0]
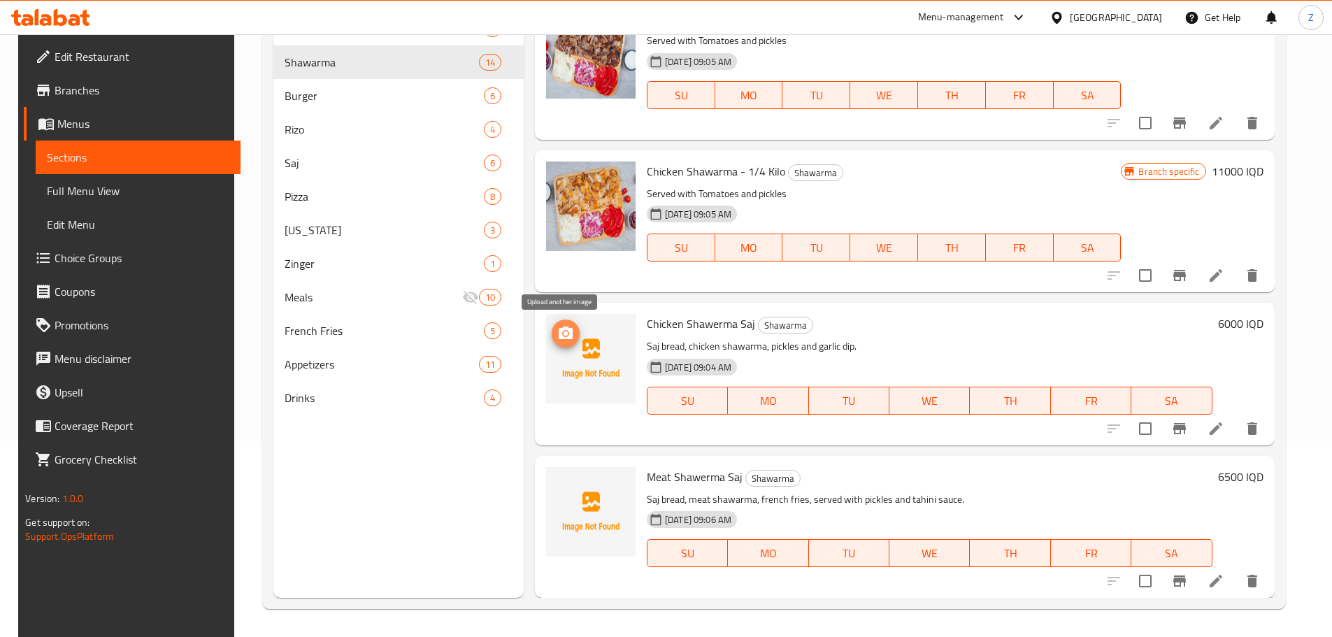
click at [557, 341] on icon "upload picture" at bounding box center [565, 333] width 17 height 17
click at [562, 329] on icon "upload picture" at bounding box center [566, 332] width 14 height 13
click at [556, 470] on img at bounding box center [590, 511] width 89 height 89
click at [556, 471] on img at bounding box center [590, 511] width 89 height 89
click at [561, 494] on icon "upload picture" at bounding box center [565, 486] width 17 height 17
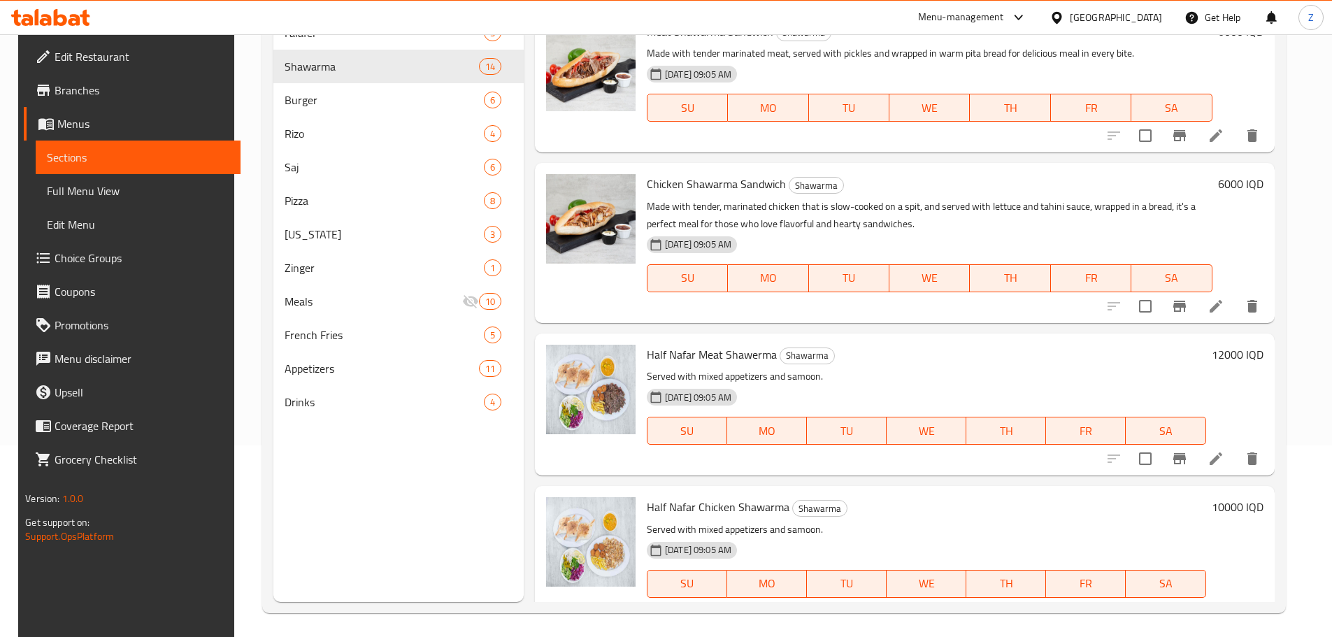
scroll to position [0, 0]
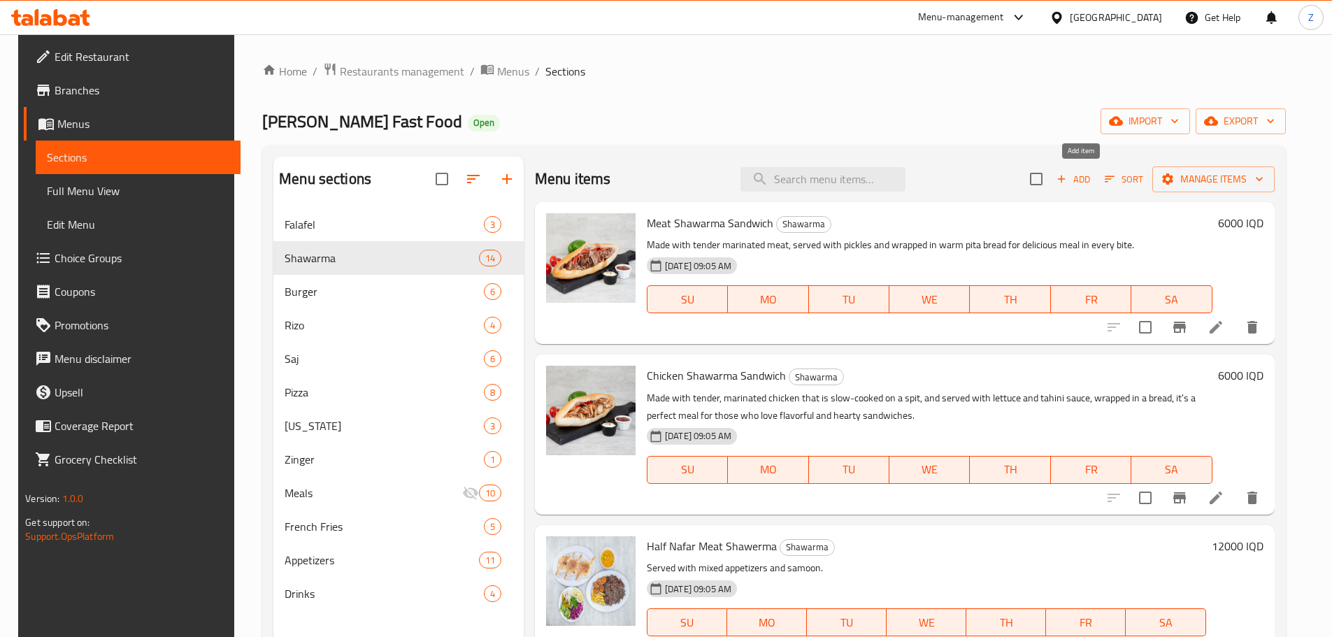
click at [1079, 174] on span "Add" at bounding box center [1073, 179] width 38 height 16
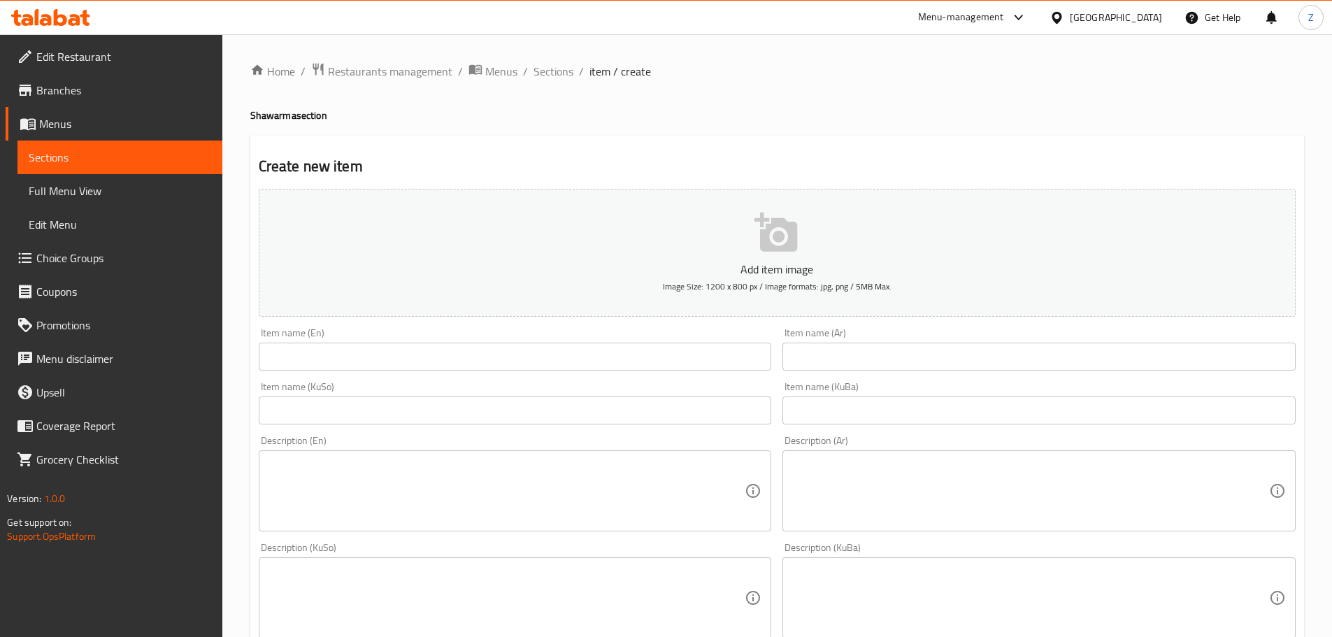
click at [902, 356] on input "text" at bounding box center [1038, 357] width 513 height 28
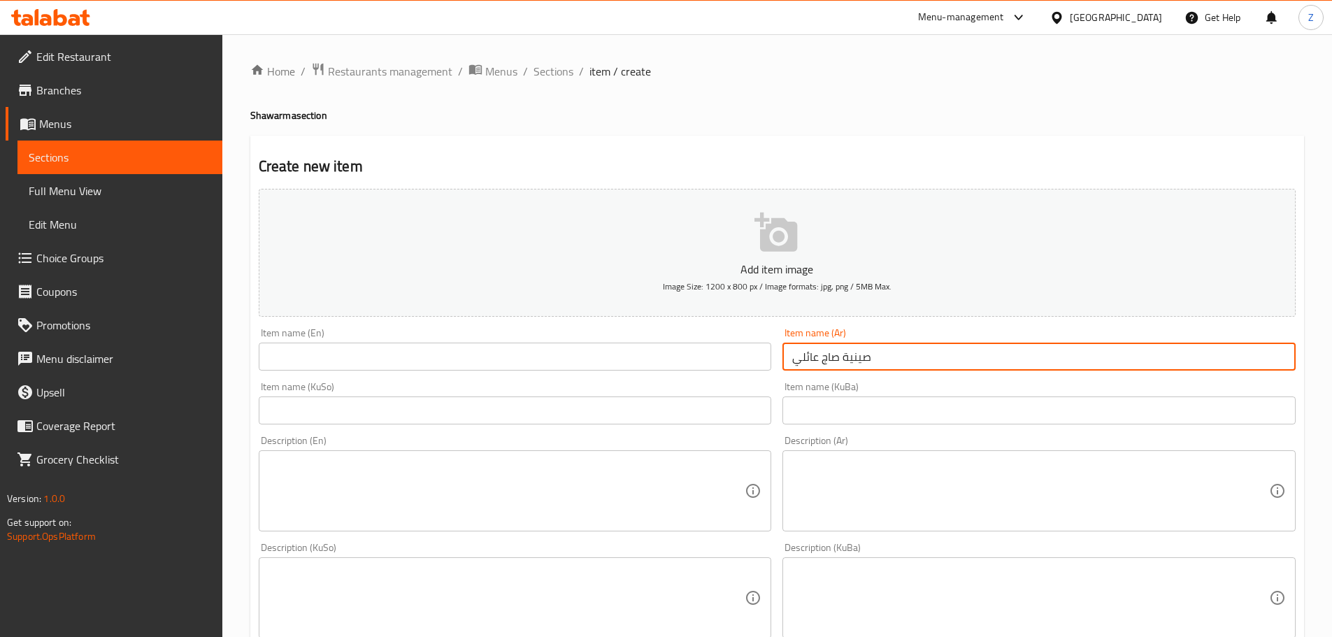
click at [902, 356] on input "صينية صاج عائلي" at bounding box center [1038, 357] width 513 height 28
type input "صينية صاج عائلي"
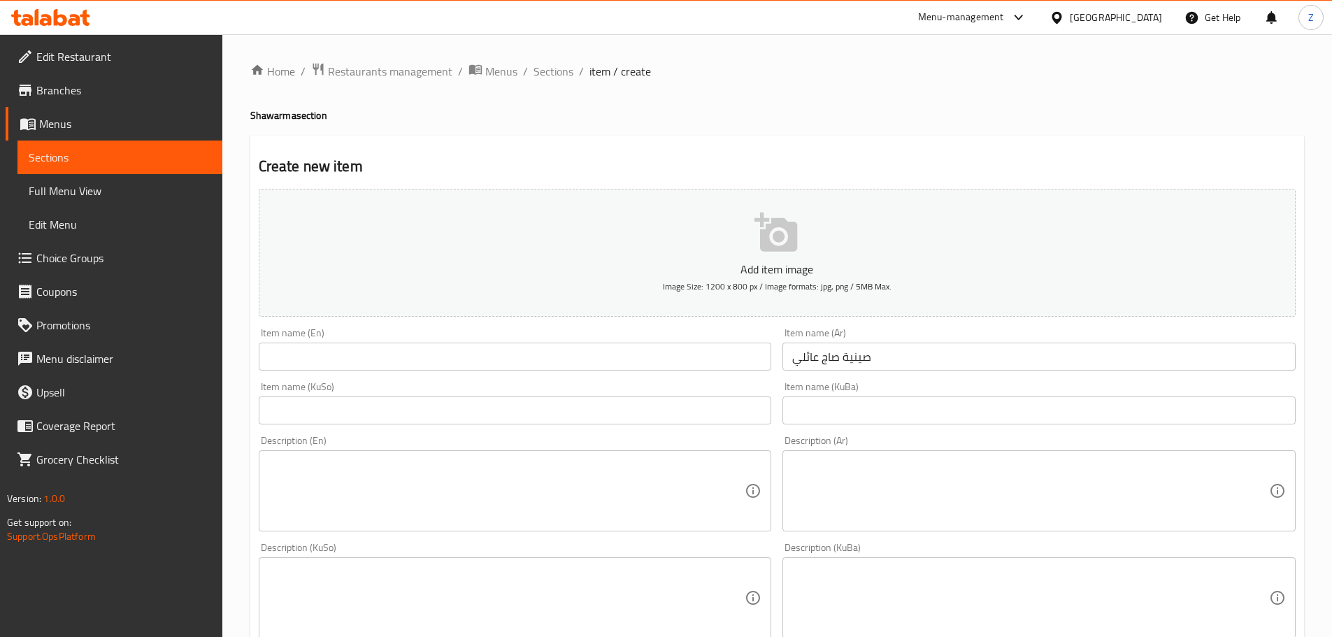
click at [456, 373] on div "Item name (En) Item name (En)" at bounding box center [515, 349] width 524 height 54
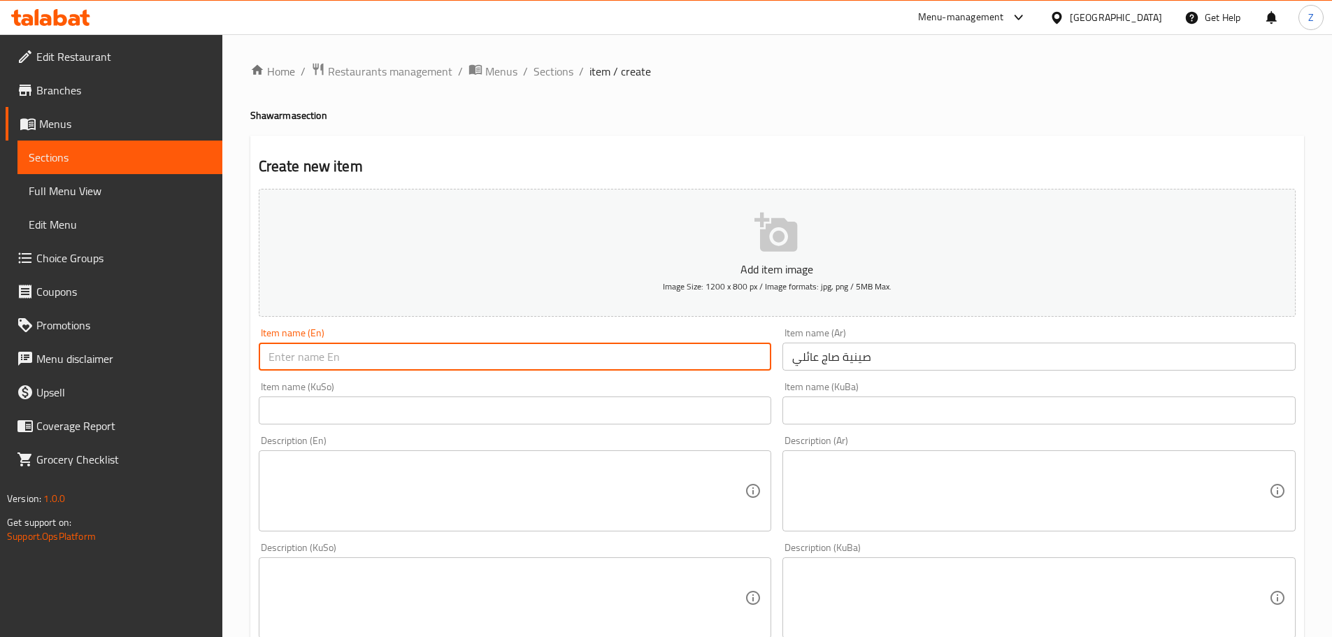
click at [461, 366] on input "text" at bounding box center [515, 357] width 513 height 28
type input "Family Saj Tray"
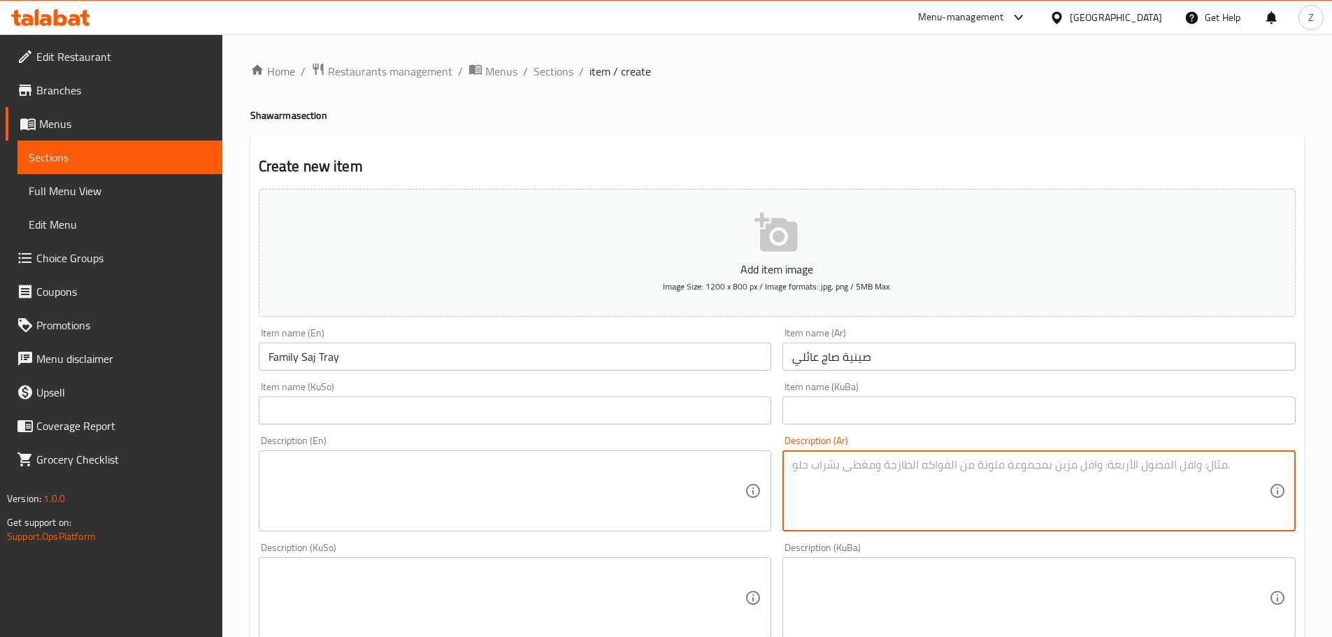
click at [945, 477] on textarea at bounding box center [1030, 491] width 477 height 66
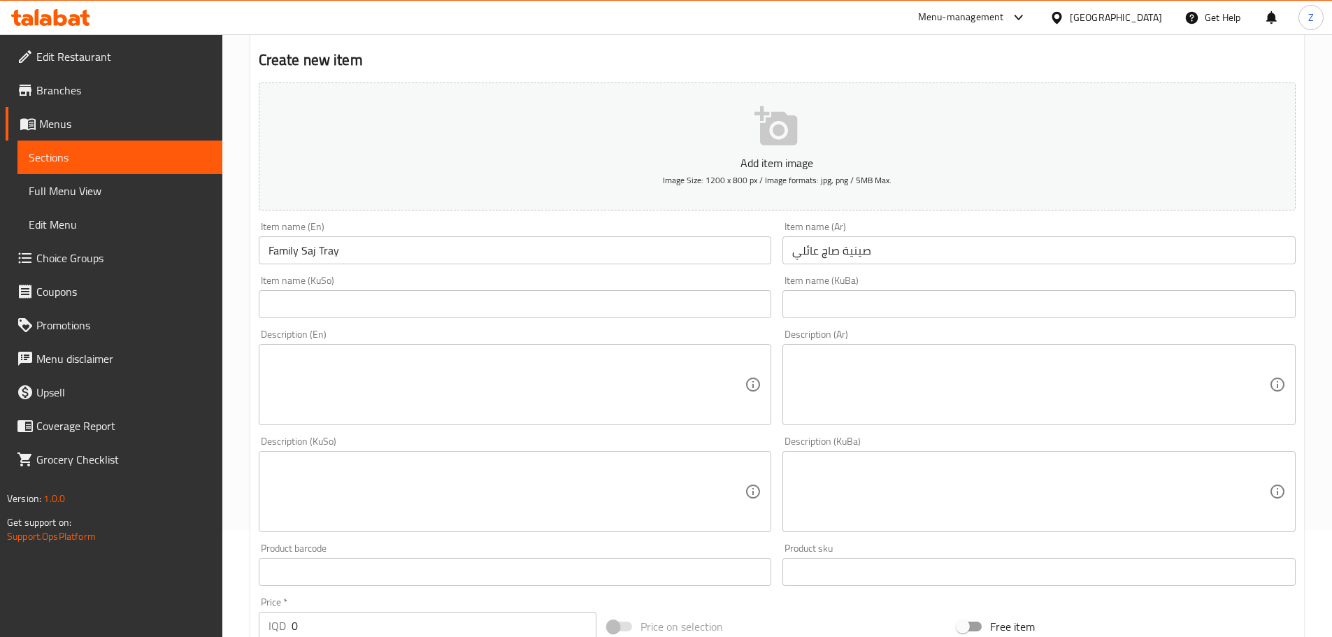
scroll to position [280, 0]
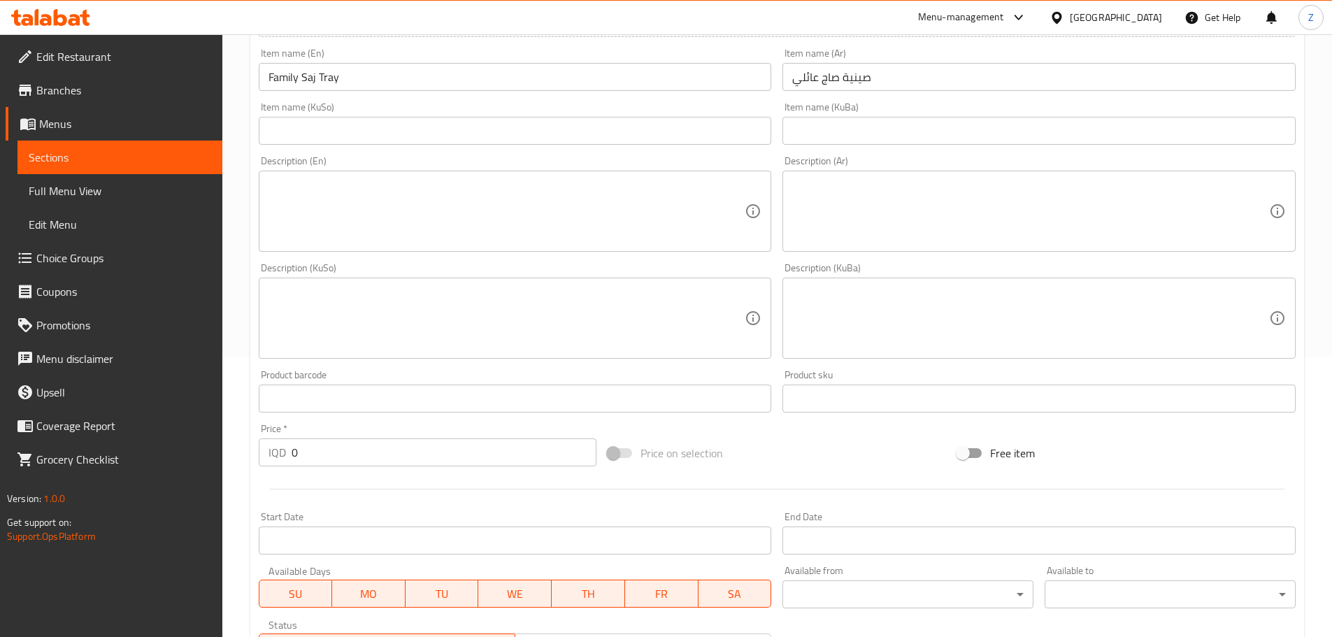
click at [326, 457] on input "0" at bounding box center [443, 452] width 305 height 28
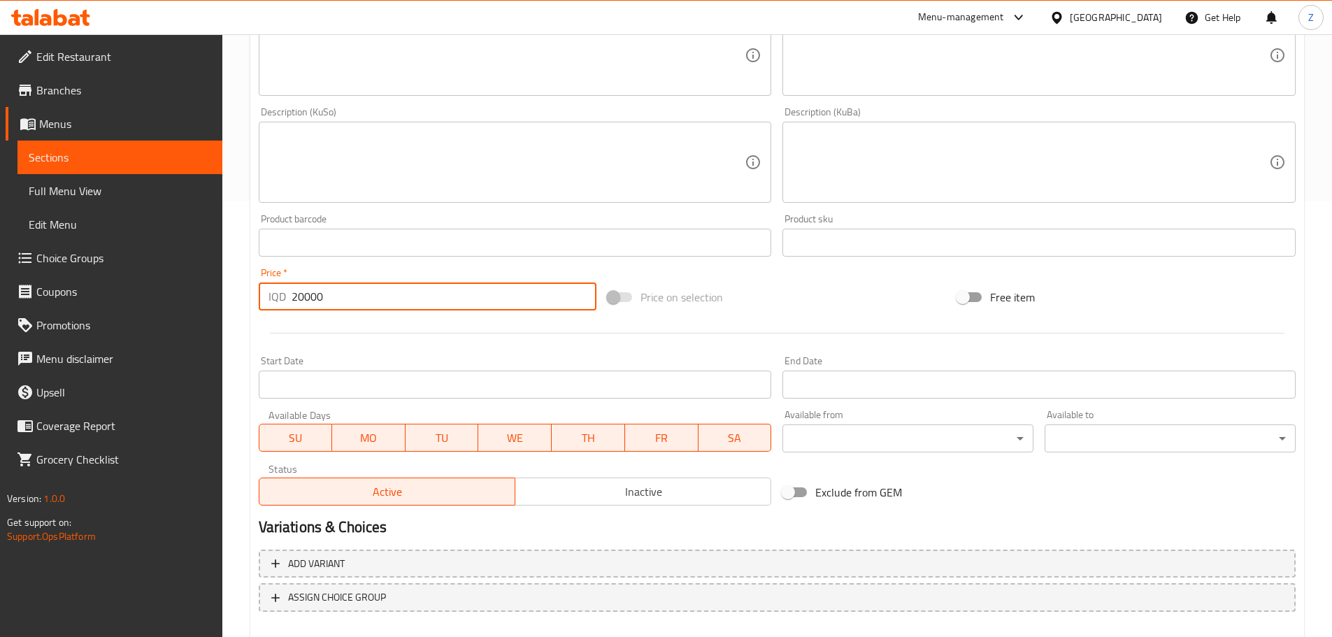
scroll to position [512, 0]
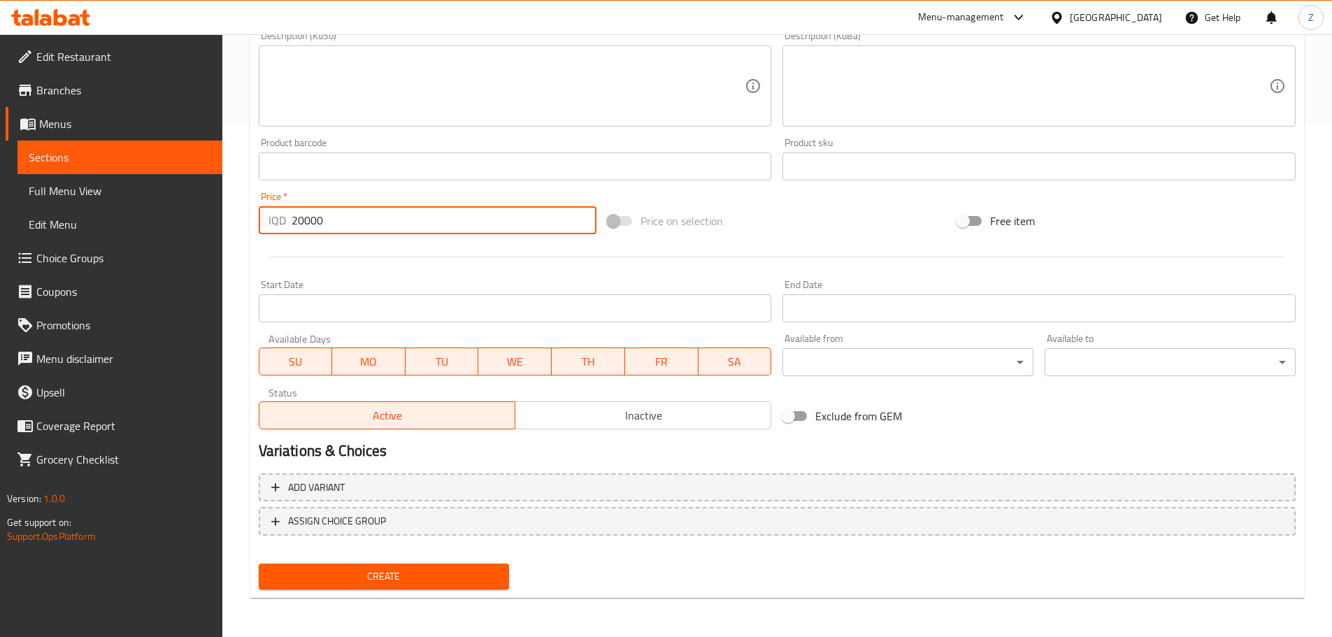
type input "20000"
click at [412, 587] on button "Create" at bounding box center [384, 576] width 251 height 26
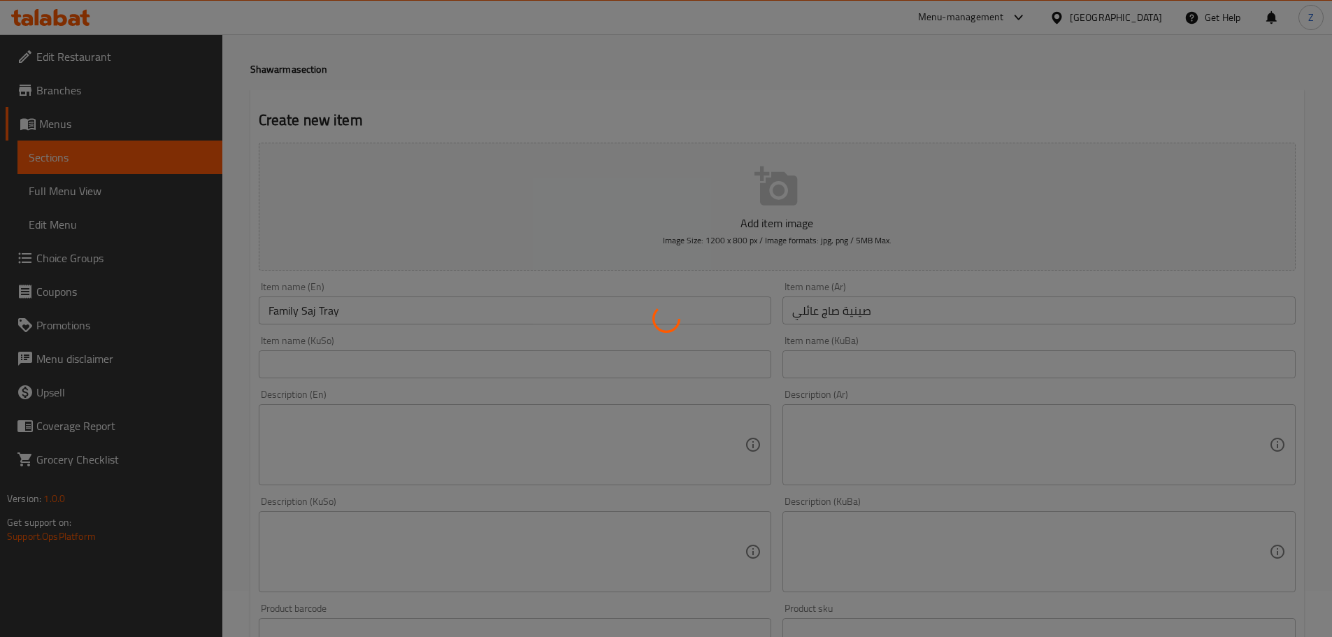
scroll to position [0, 0]
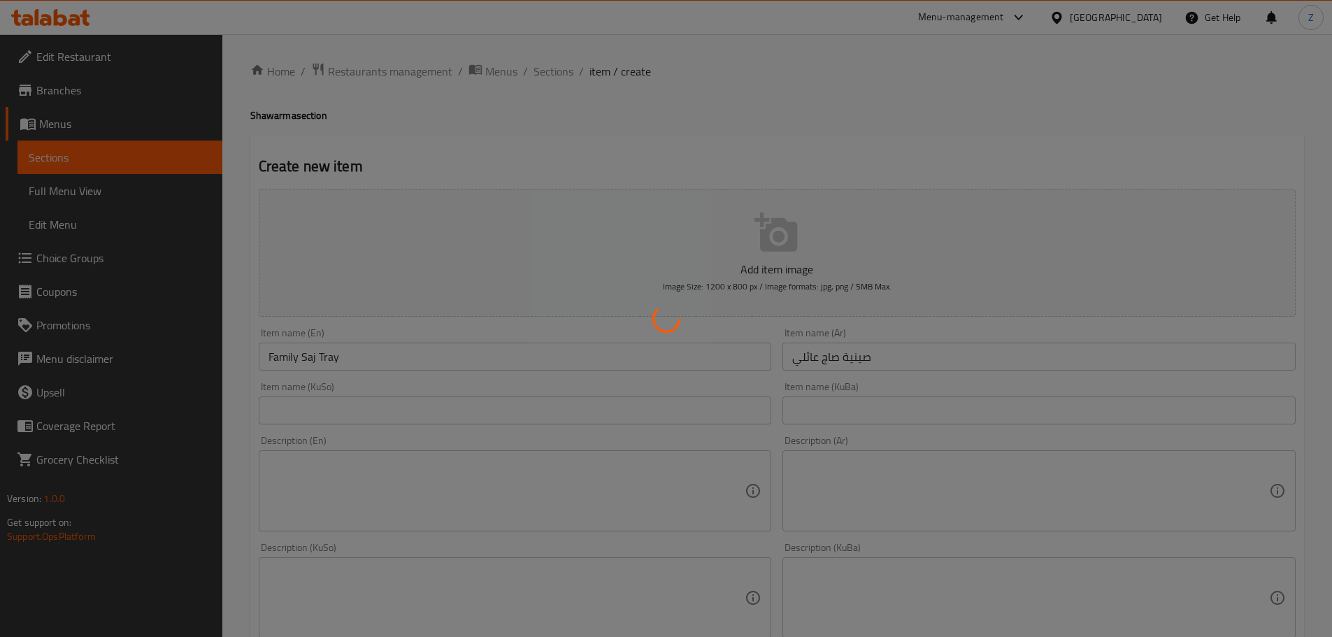
type input "0"
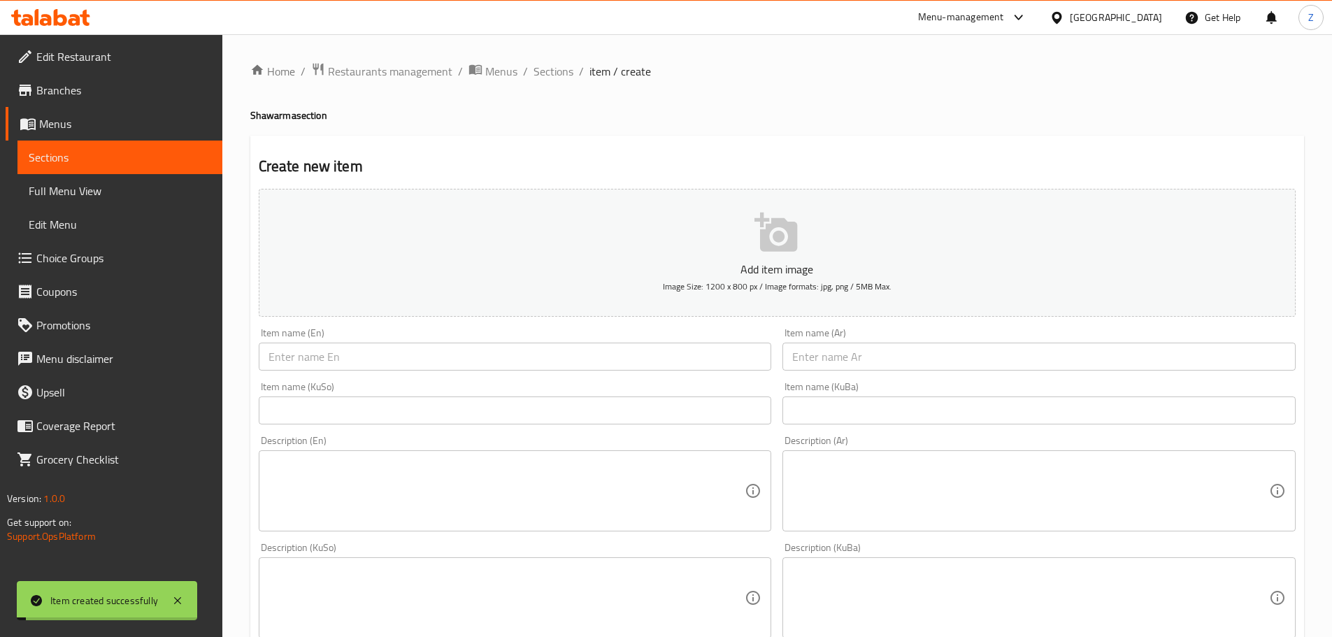
click at [557, 70] on span "Sections" at bounding box center [553, 71] width 40 height 17
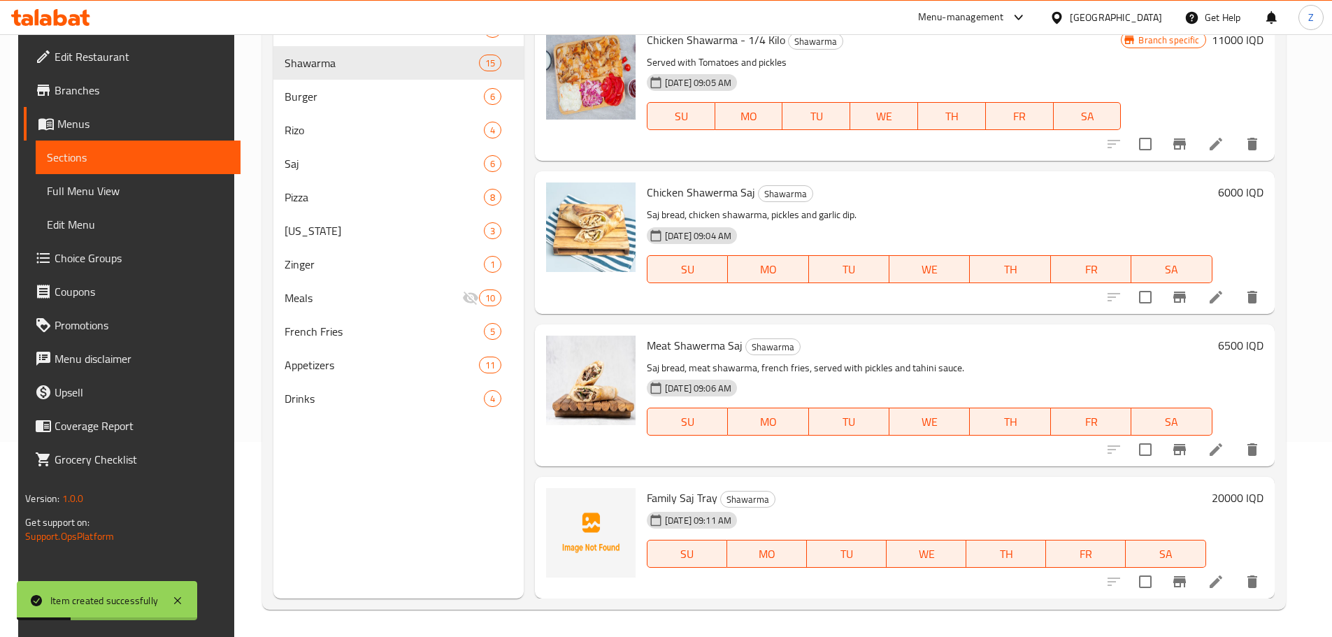
scroll to position [196, 0]
click at [559, 507] on icon "upload picture" at bounding box center [566, 506] width 14 height 13
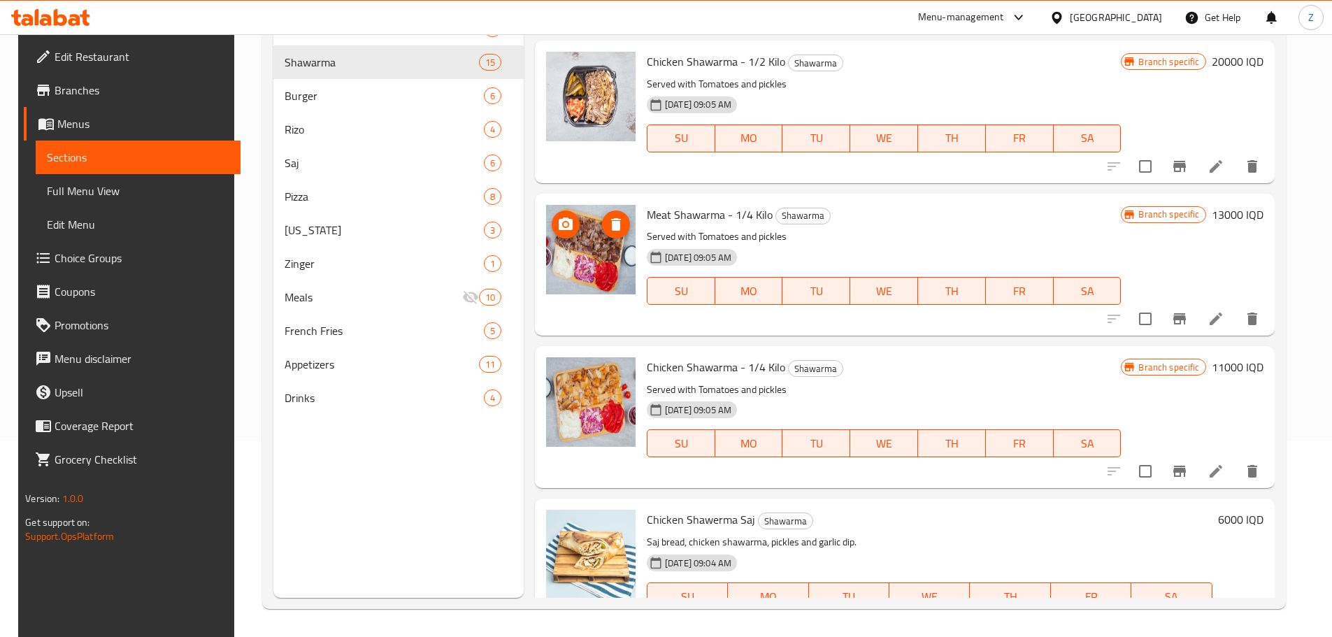
scroll to position [1336, 0]
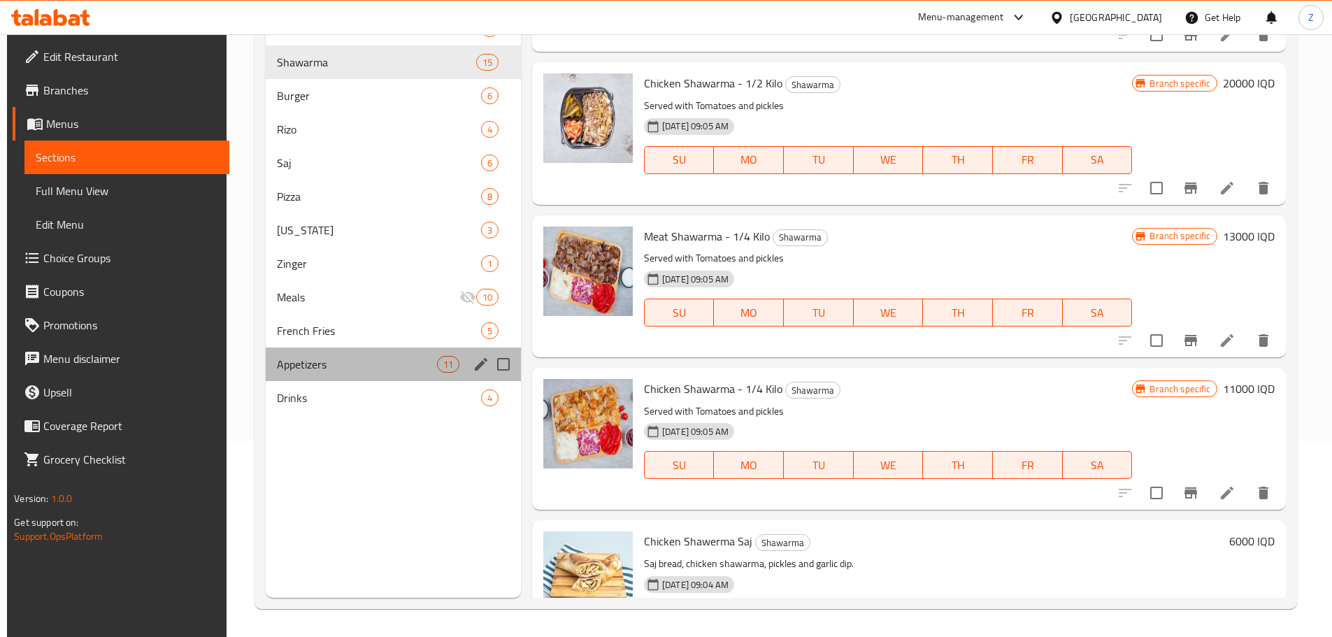
click at [311, 376] on div "Appetizers 11" at bounding box center [393, 364] width 255 height 34
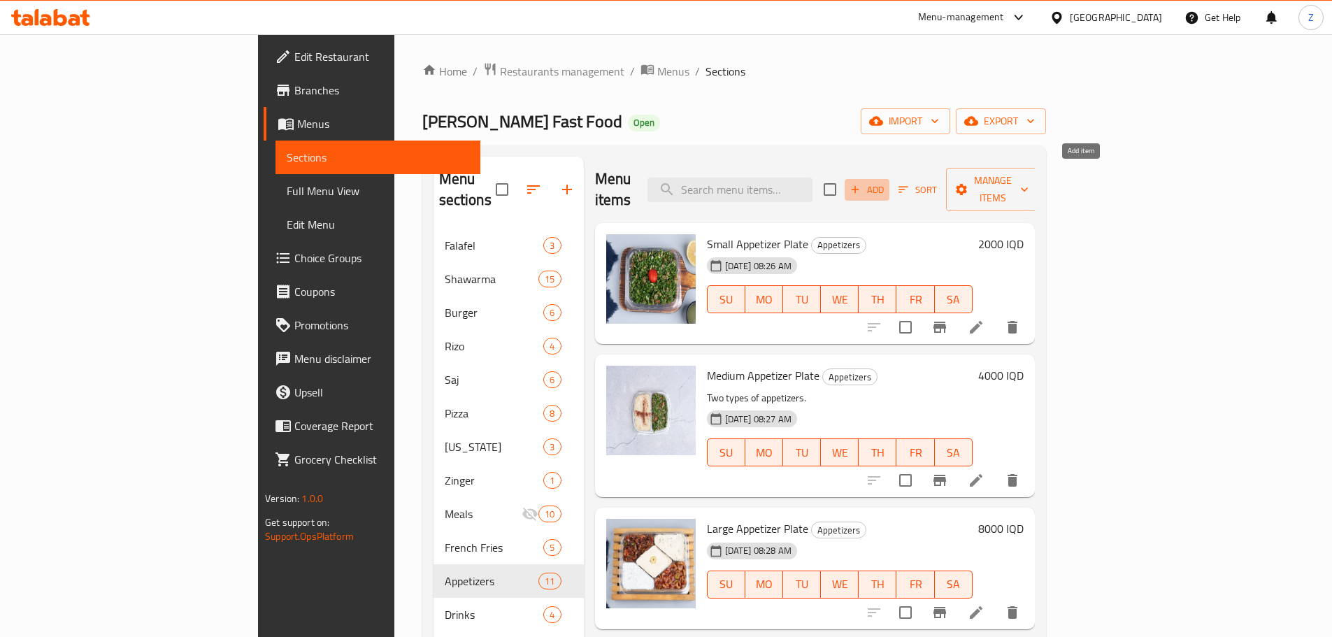
click at [886, 182] on span "Add" at bounding box center [867, 190] width 38 height 16
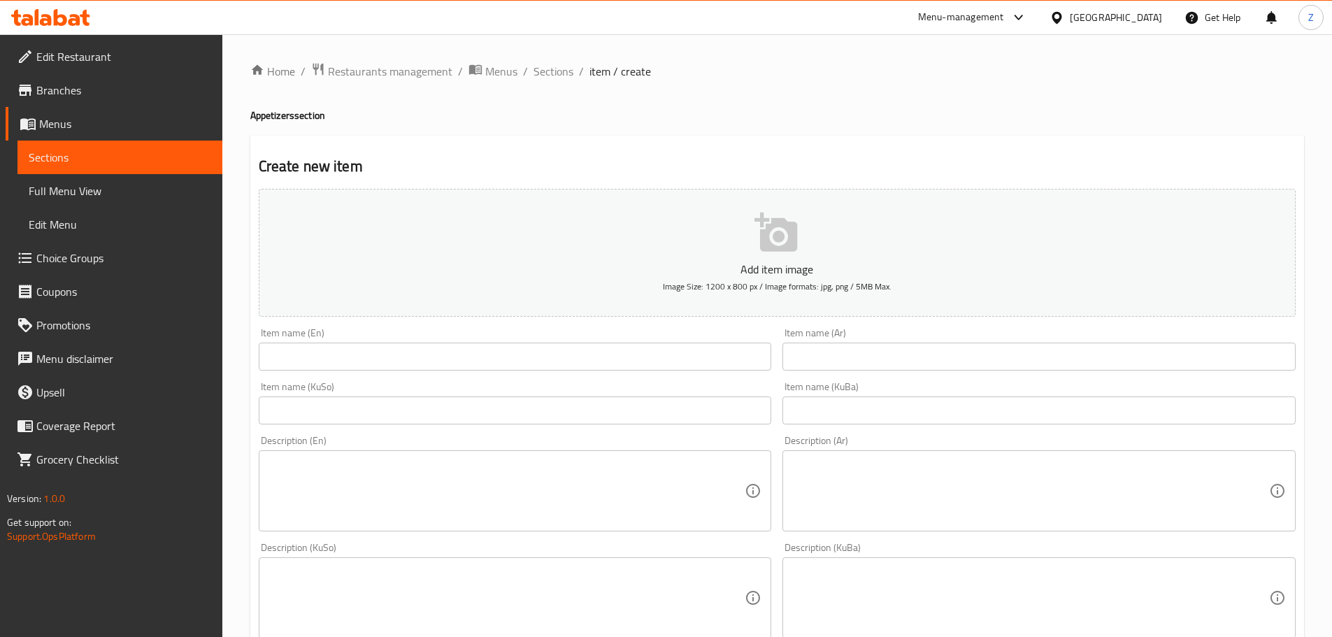
click at [424, 366] on input "text" at bounding box center [515, 357] width 513 height 28
paste input "Hummus With Shawarma"
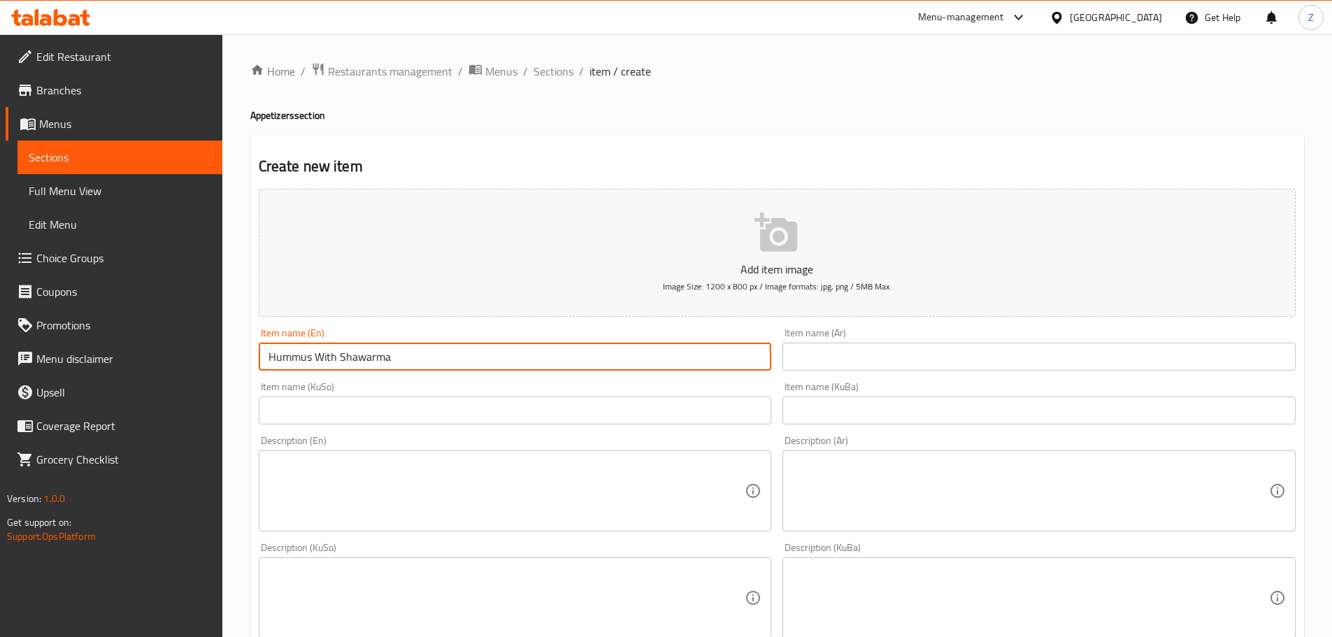
type input "Hummus With Shawarma"
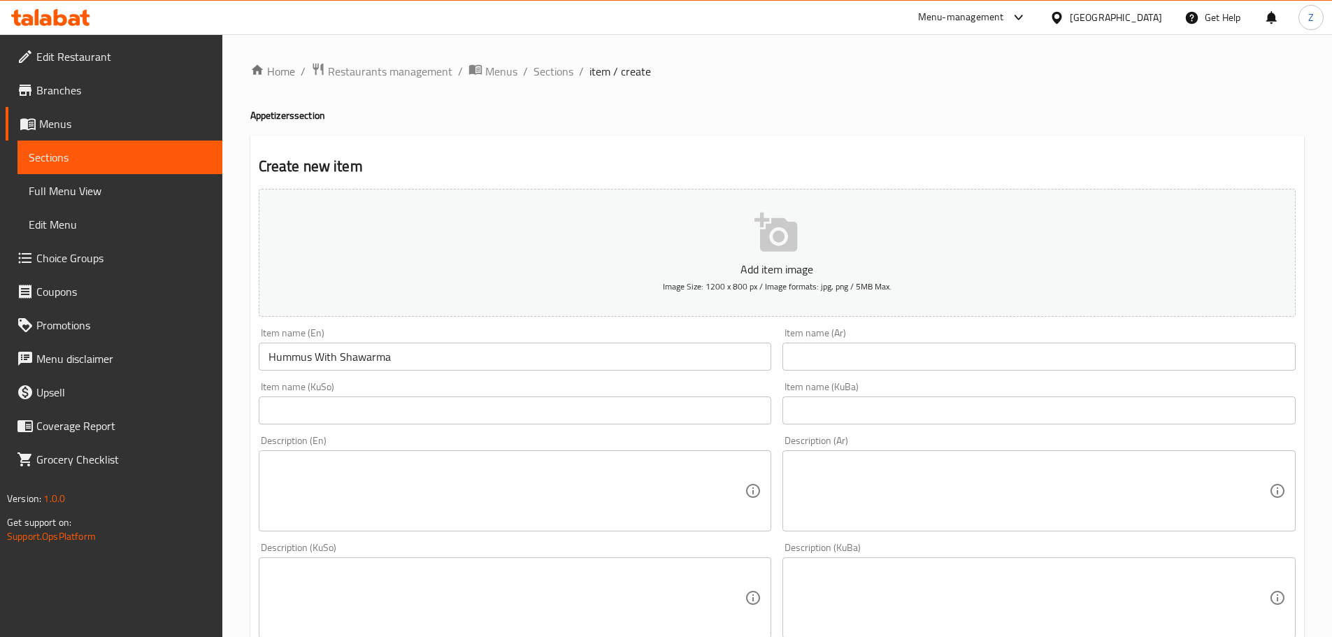
click at [816, 350] on input "text" at bounding box center [1038, 357] width 513 height 28
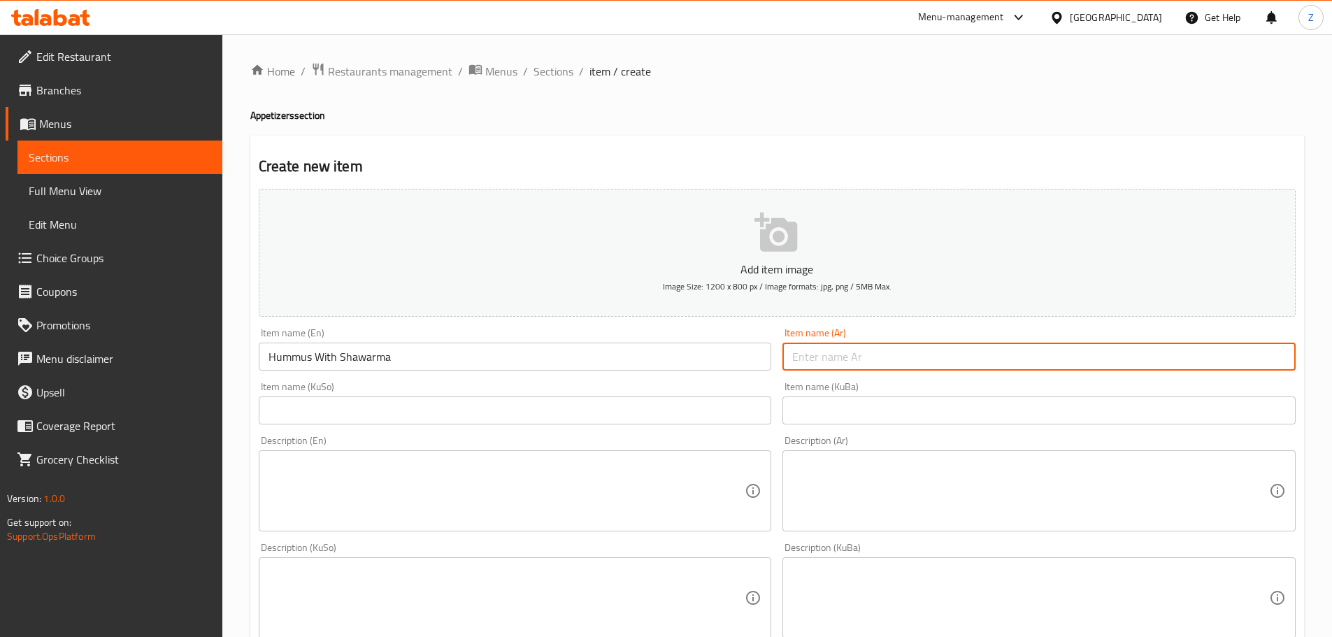
paste input "حمص بالشاورما"
type input "حمص بالشاورما"
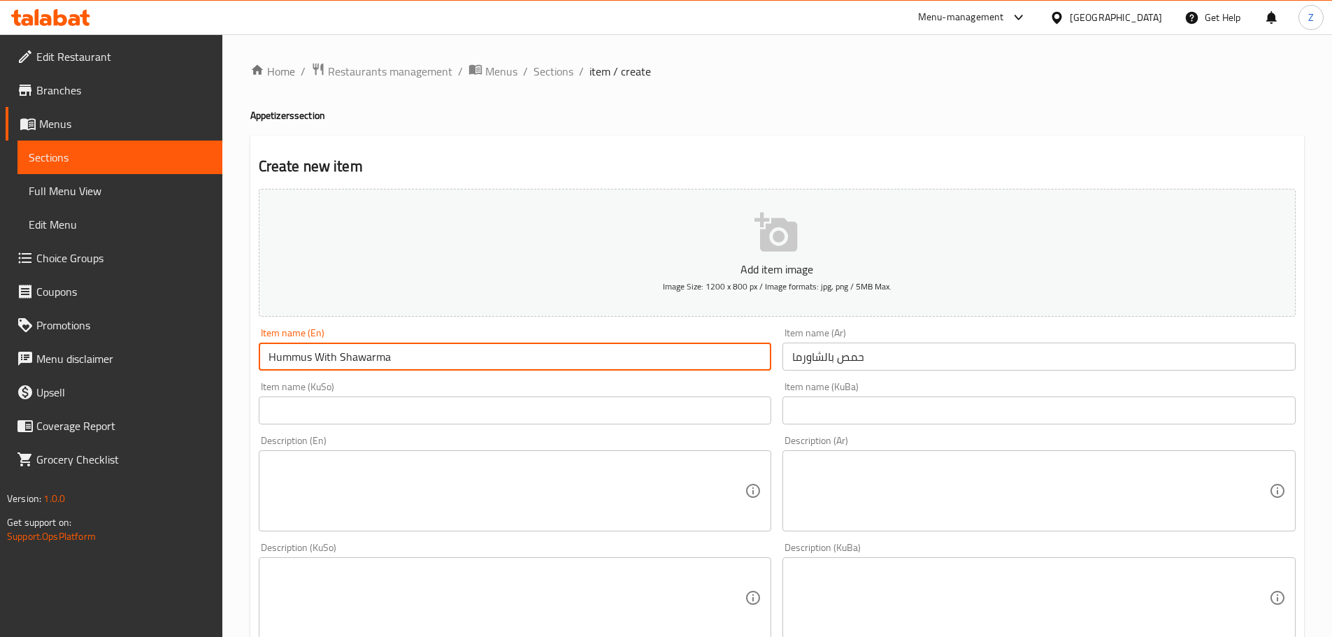
drag, startPoint x: 412, startPoint y: 360, endPoint x: 336, endPoint y: 366, distance: 76.4
click at [336, 366] on input "Hummus With Shawarma" at bounding box center [515, 357] width 513 height 28
type input "Hummus WithMeat"
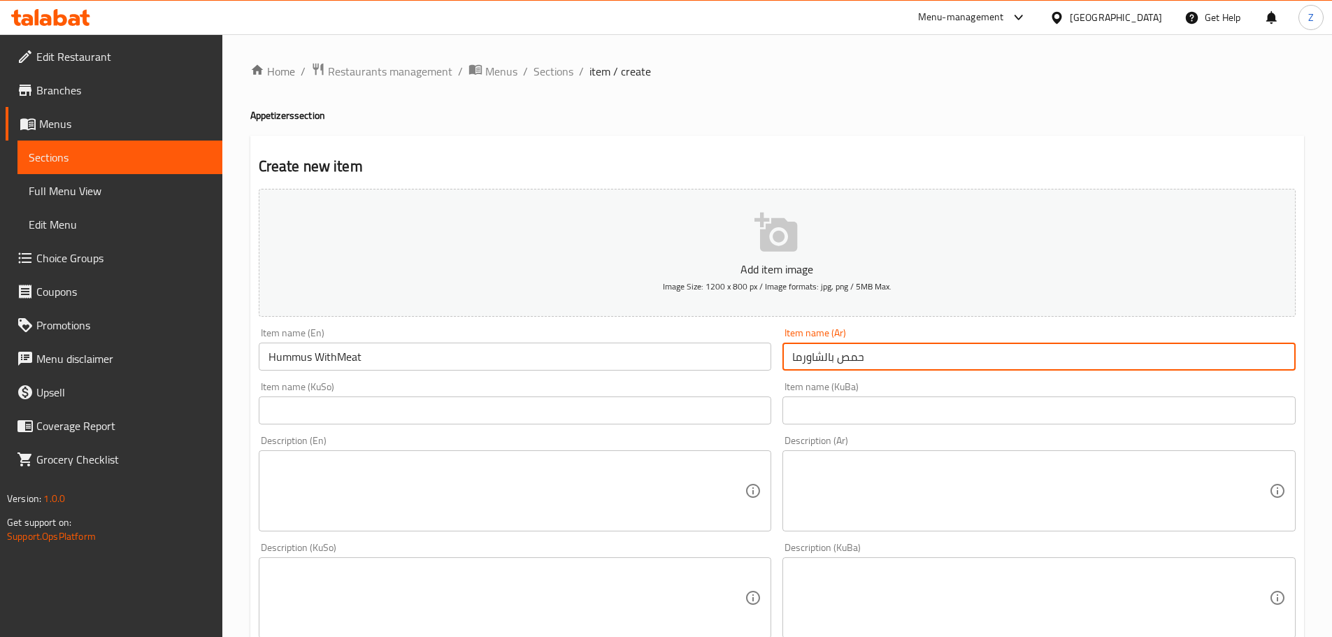
drag, startPoint x: 790, startPoint y: 359, endPoint x: 830, endPoint y: 374, distance: 43.4
click at [830, 374] on div "Item name (Ar) حمص بالشاورما Item name (Ar)" at bounding box center [1039, 349] width 524 height 54
click at [815, 354] on input "حمص بأللحم" at bounding box center [1038, 357] width 513 height 28
type input "حمص باللحم"
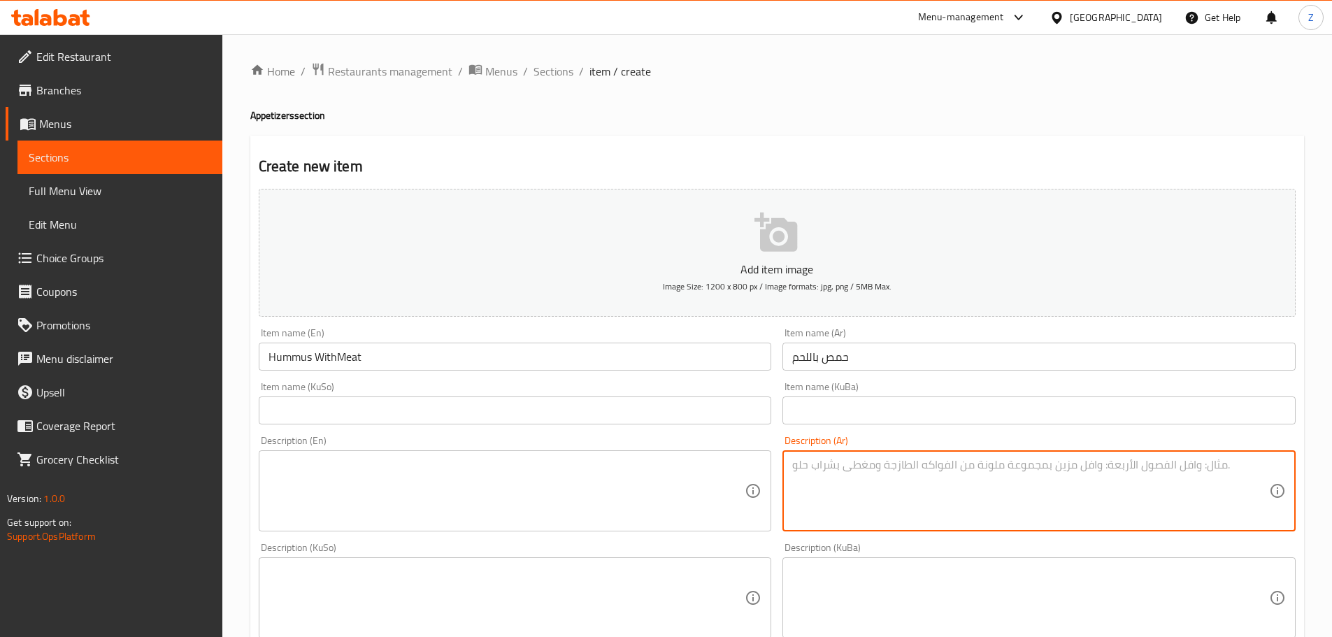
click at [921, 495] on textarea at bounding box center [1030, 491] width 477 height 66
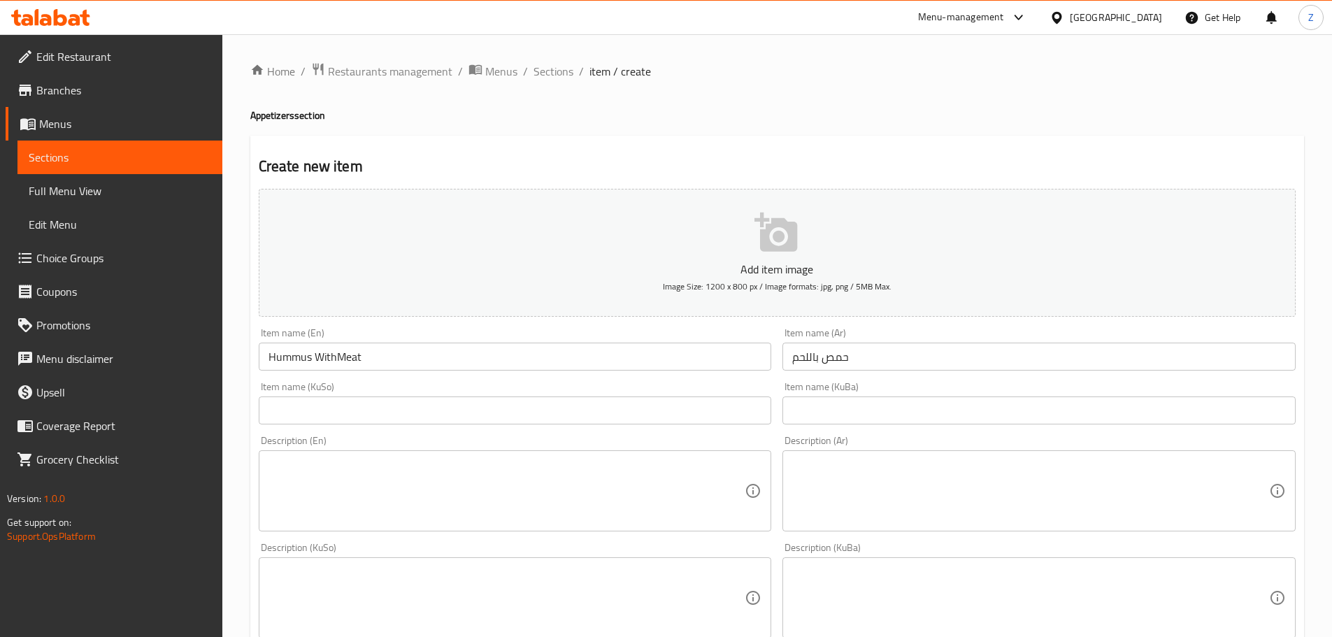
click at [995, 470] on textarea at bounding box center [1030, 491] width 477 height 66
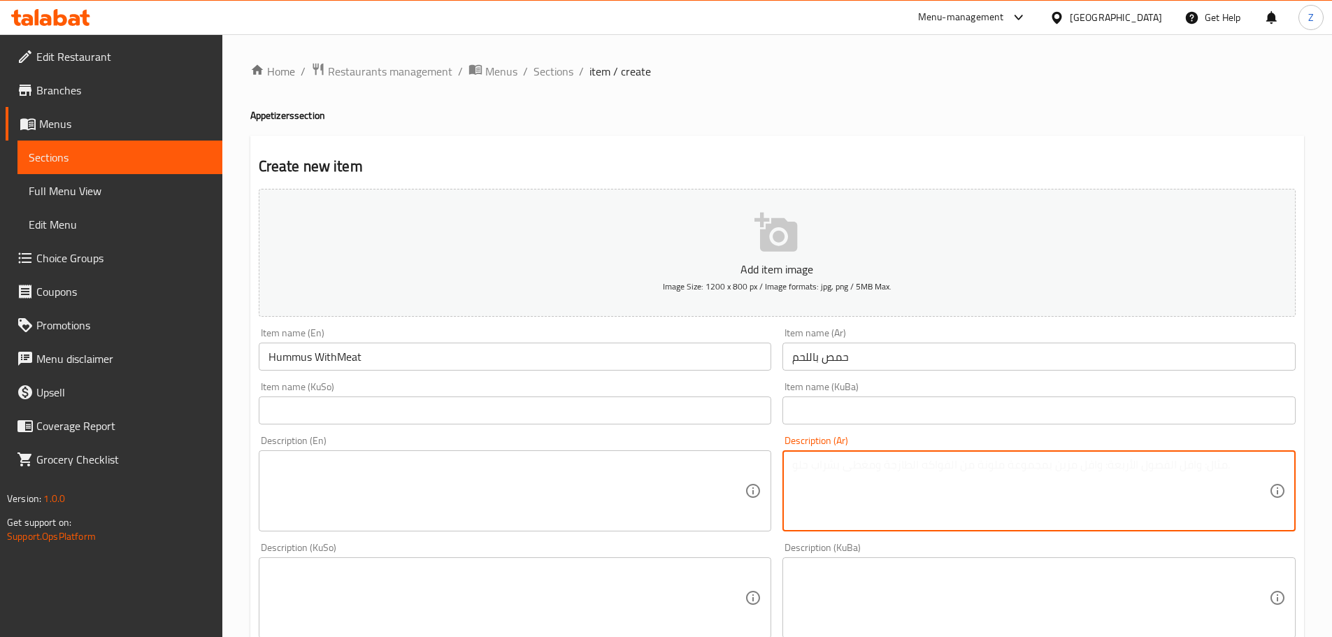
paste textarea "حمص, شاورما لحم, لوز وصلصة الطحينة."
type textarea "حمص, شاورما لحم, لوز وصلصة الطحينة."
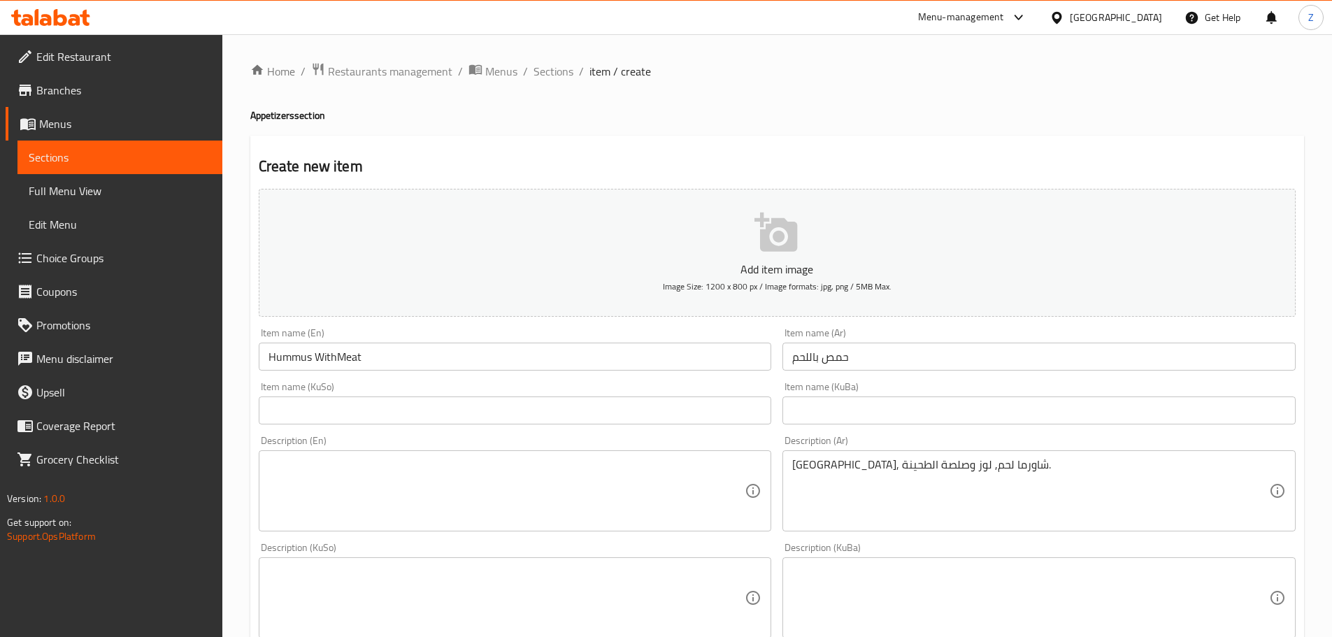
click at [332, 498] on textarea at bounding box center [506, 491] width 477 height 66
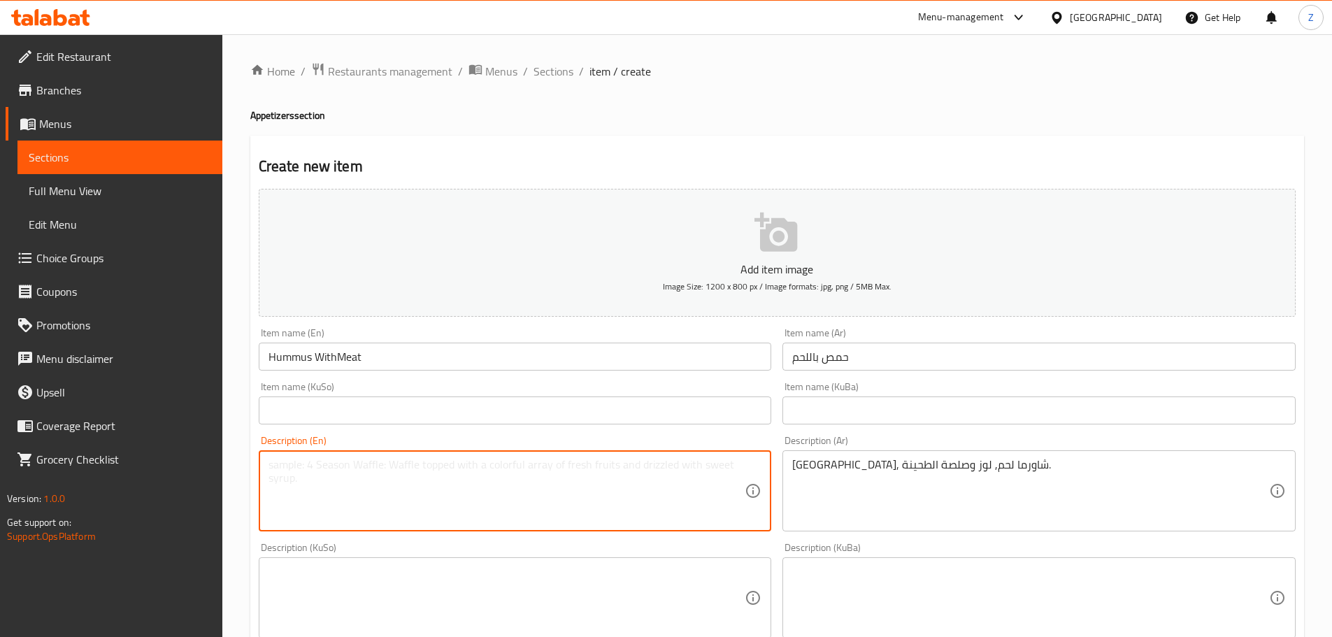
paste textarea "Hummus, meat shawerma, almonds and tahini sauce."
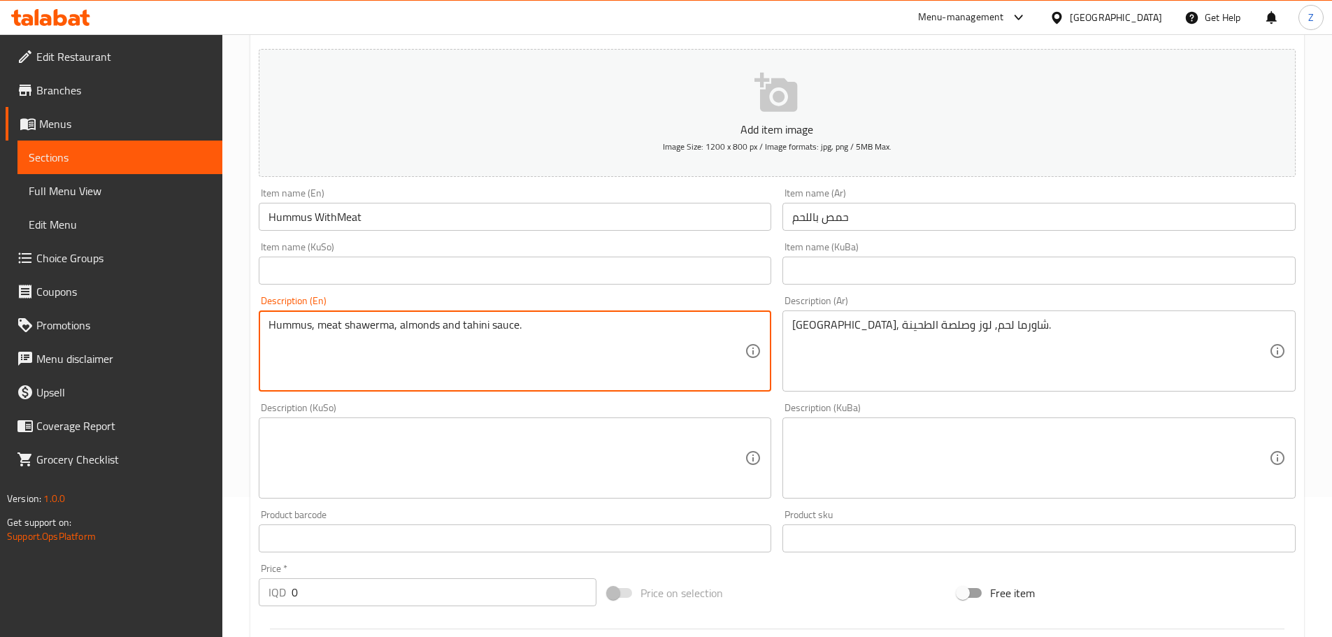
scroll to position [350, 0]
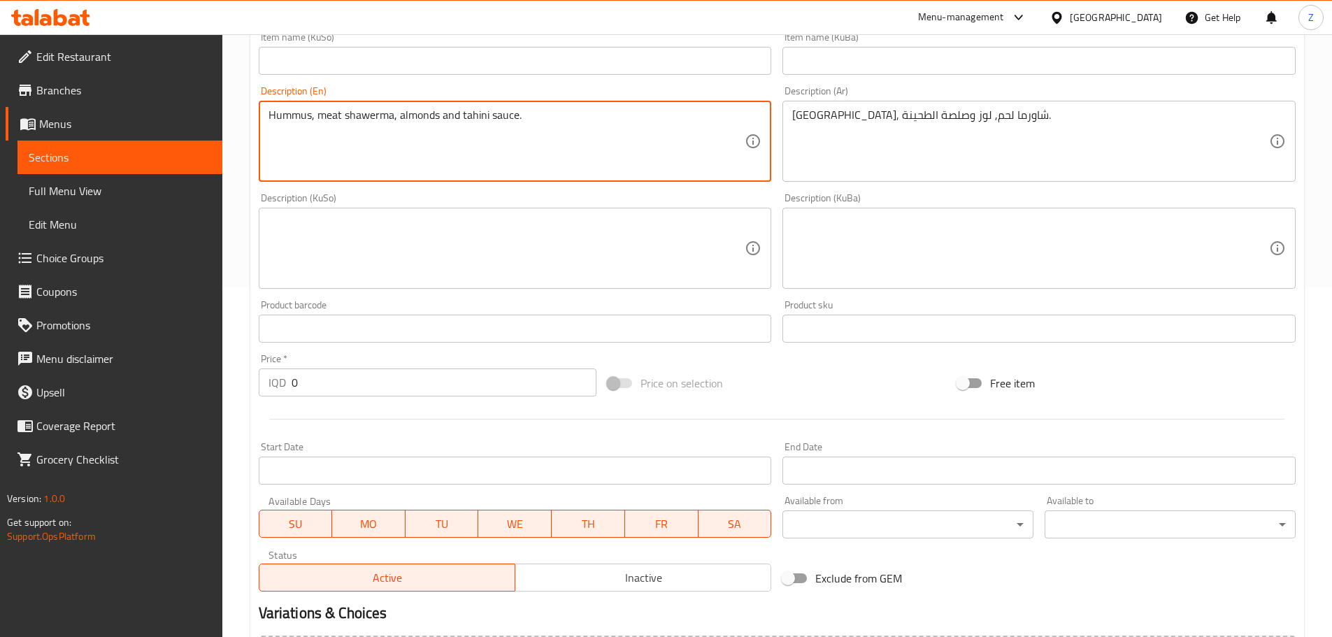
type textarea "Hummus, meat shawerma, almonds and tahini sauce."
click at [308, 394] on input "0" at bounding box center [443, 382] width 305 height 28
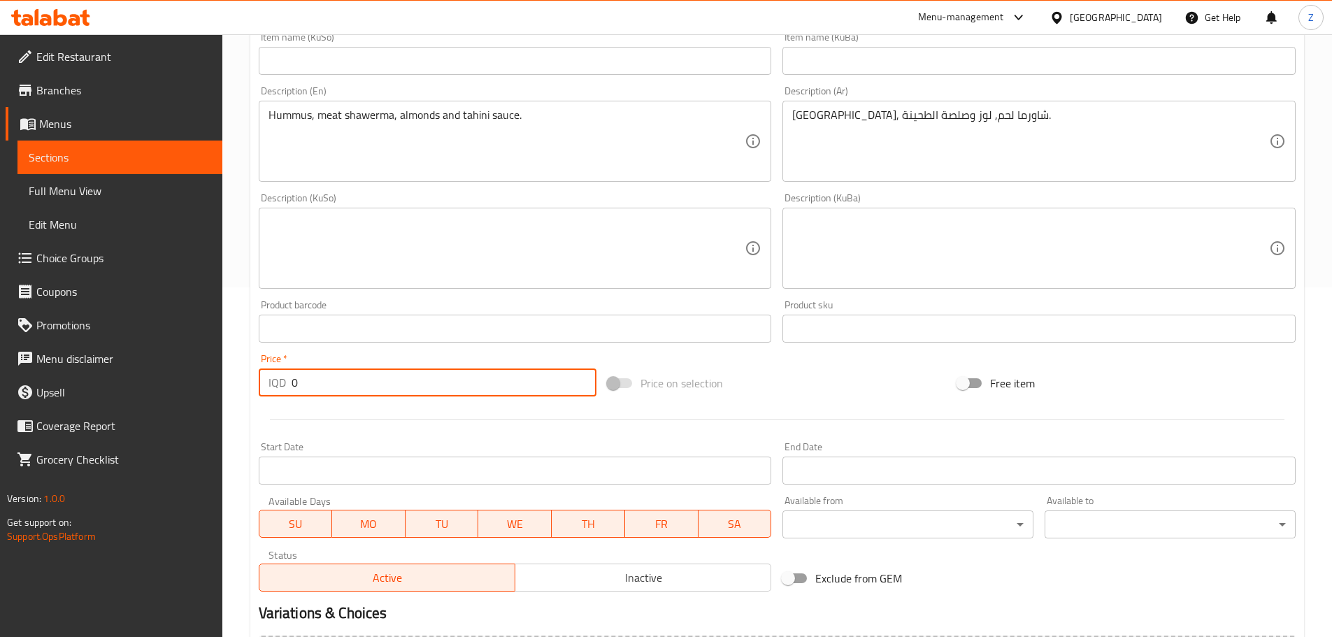
click at [308, 394] on input "0" at bounding box center [443, 382] width 305 height 28
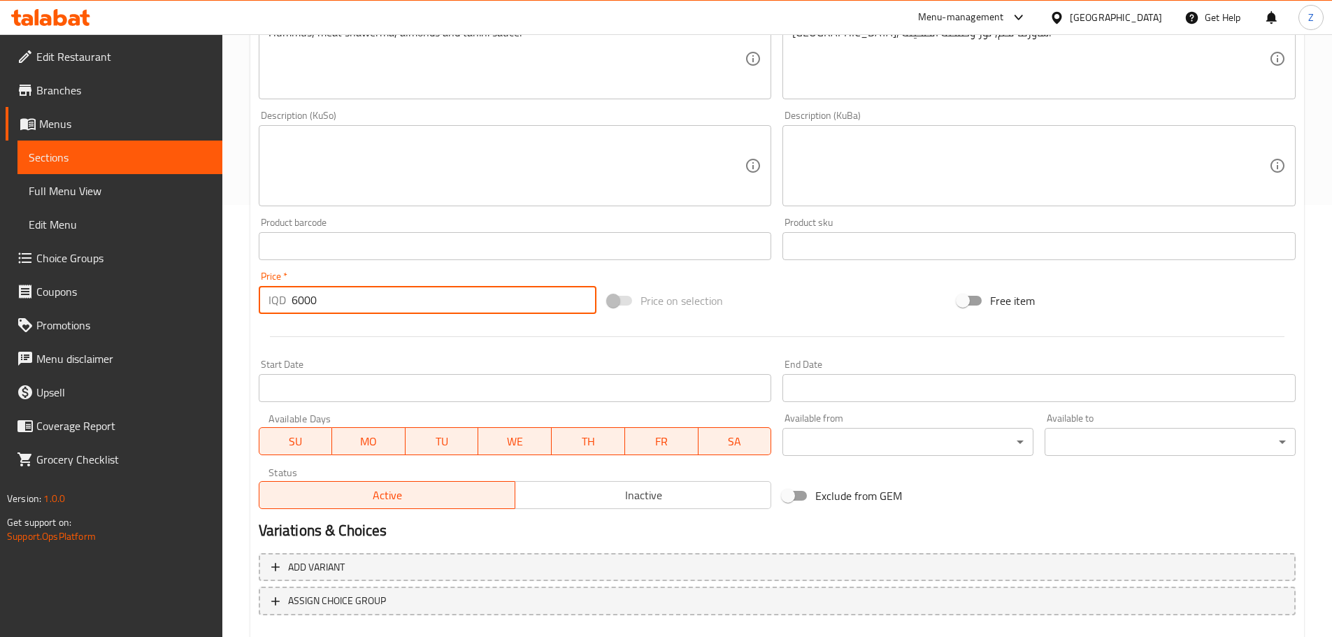
scroll to position [512, 0]
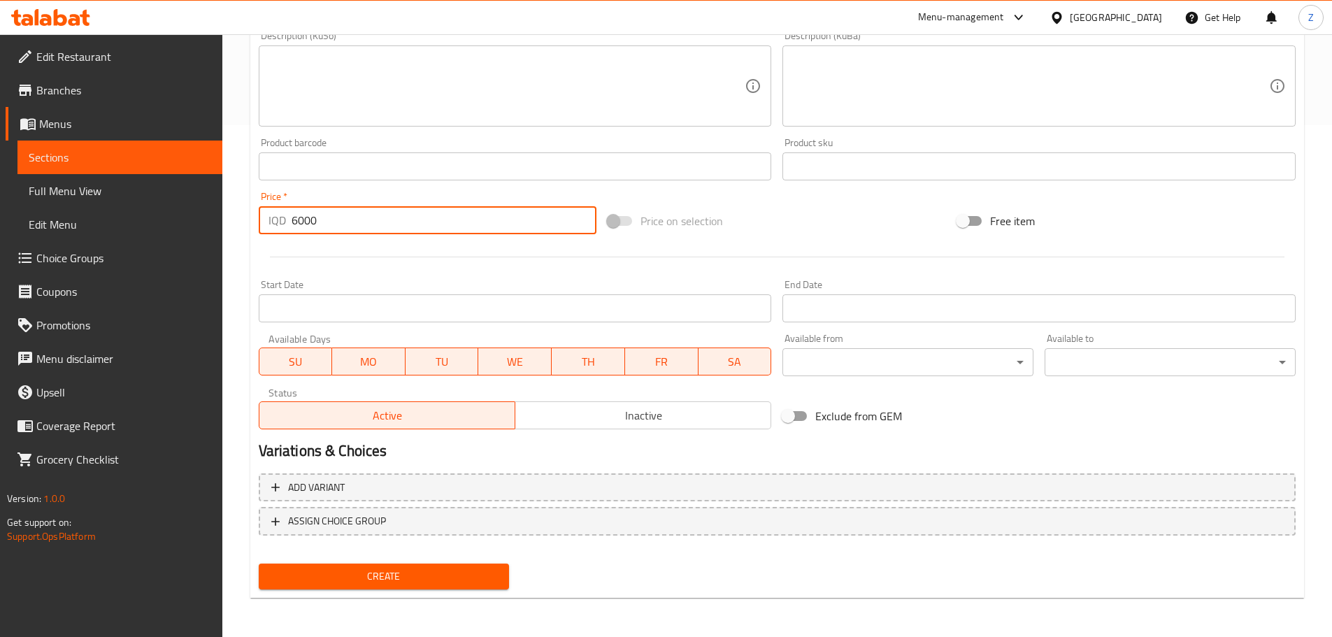
type input "6000"
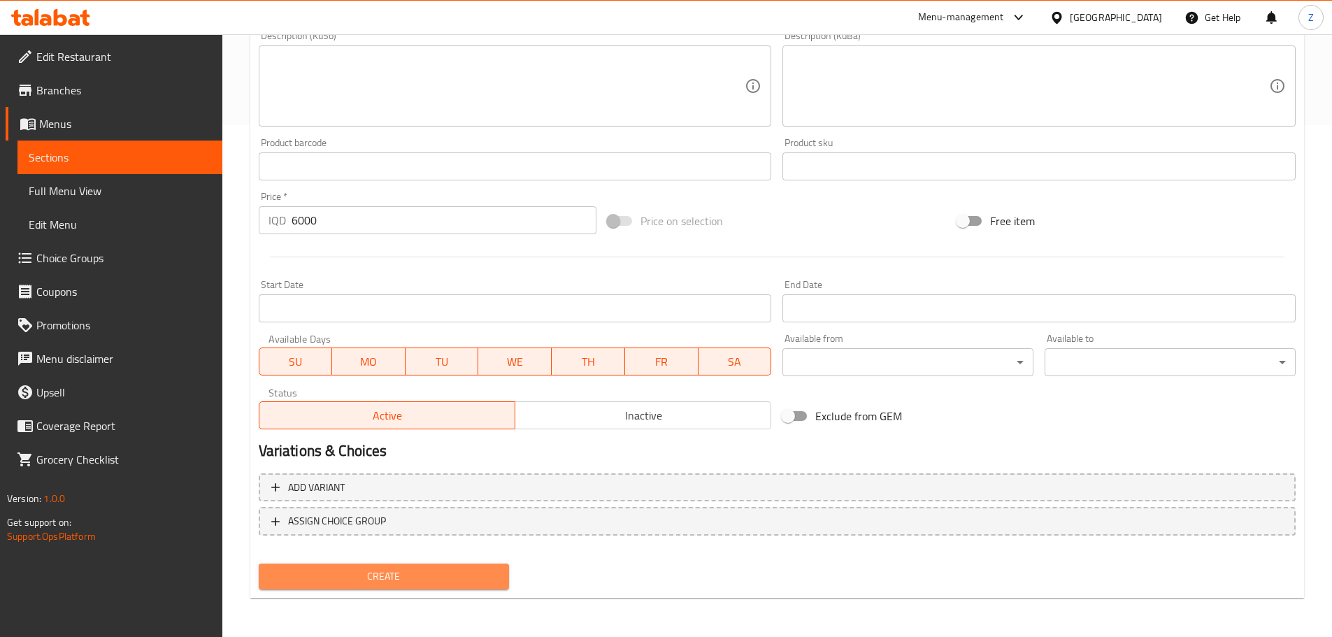
click at [439, 586] on button "Create" at bounding box center [384, 576] width 251 height 26
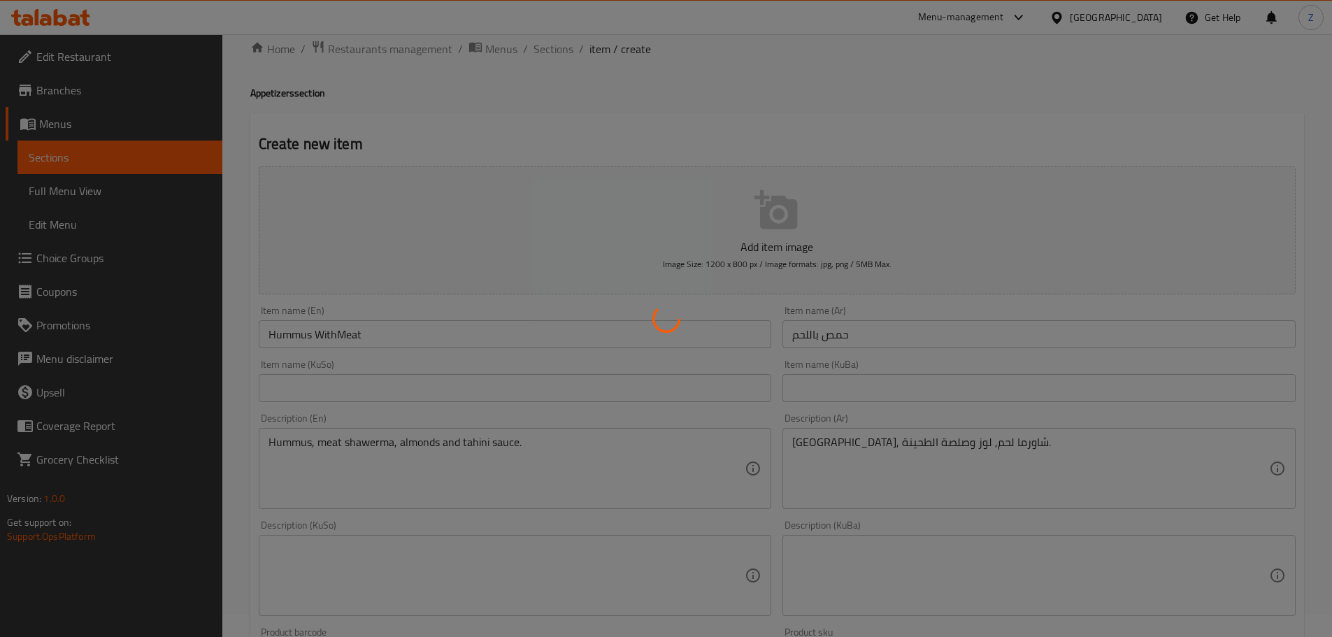
scroll to position [0, 0]
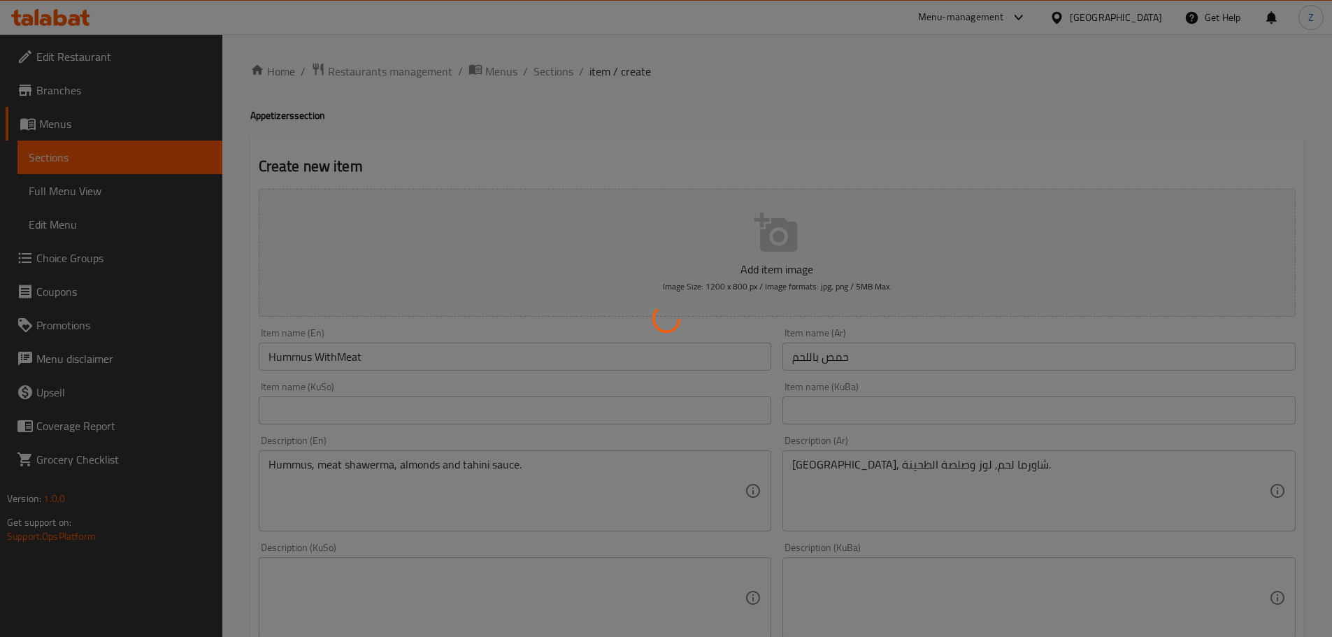
type input "0"
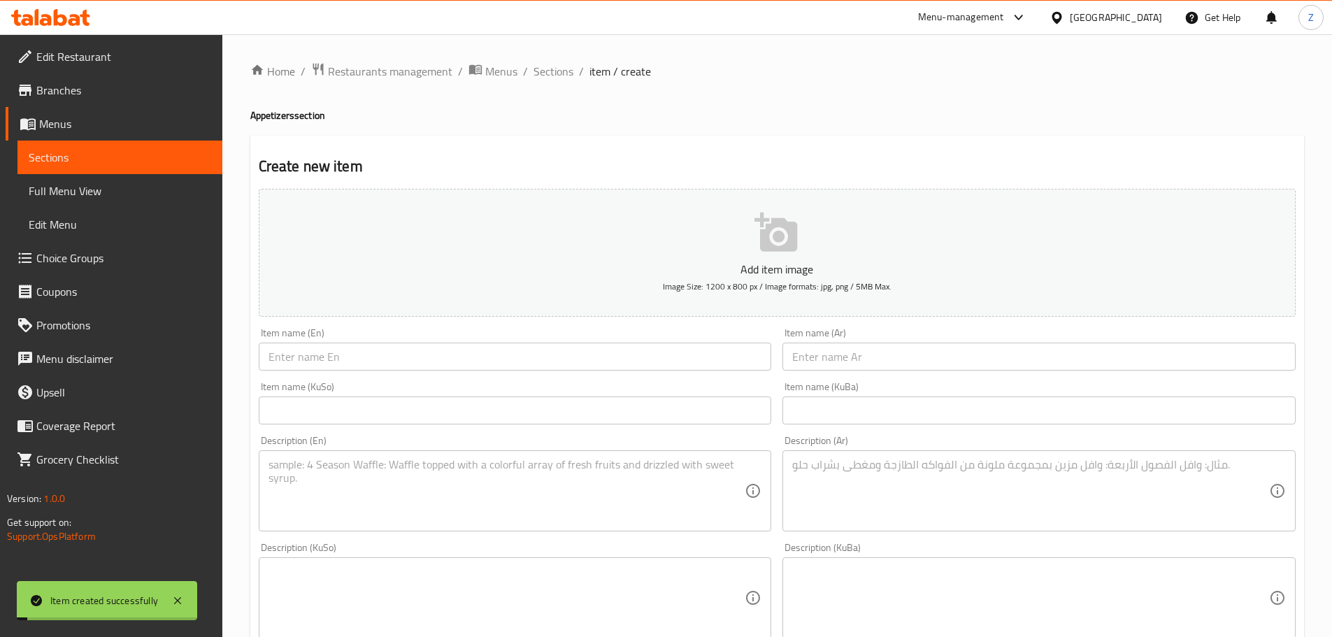
click at [537, 75] on span "Sections" at bounding box center [553, 71] width 40 height 17
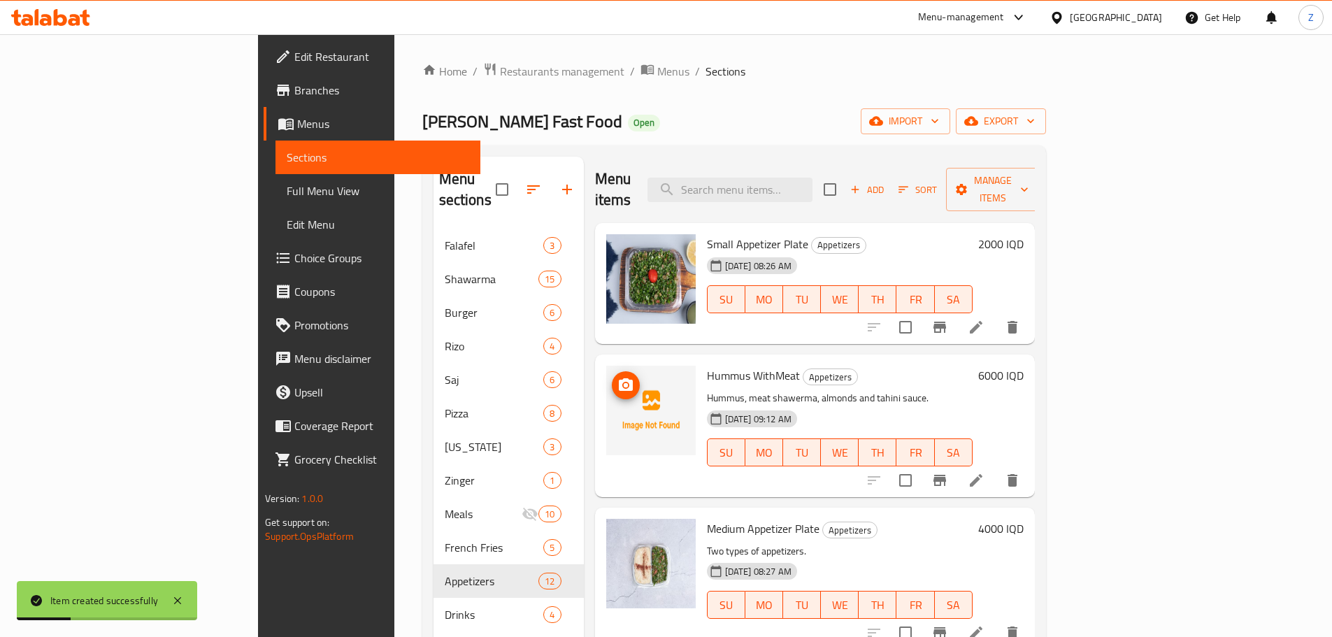
click at [606, 368] on img at bounding box center [650, 410] width 89 height 89
click at [617, 377] on icon "upload picture" at bounding box center [625, 385] width 17 height 17
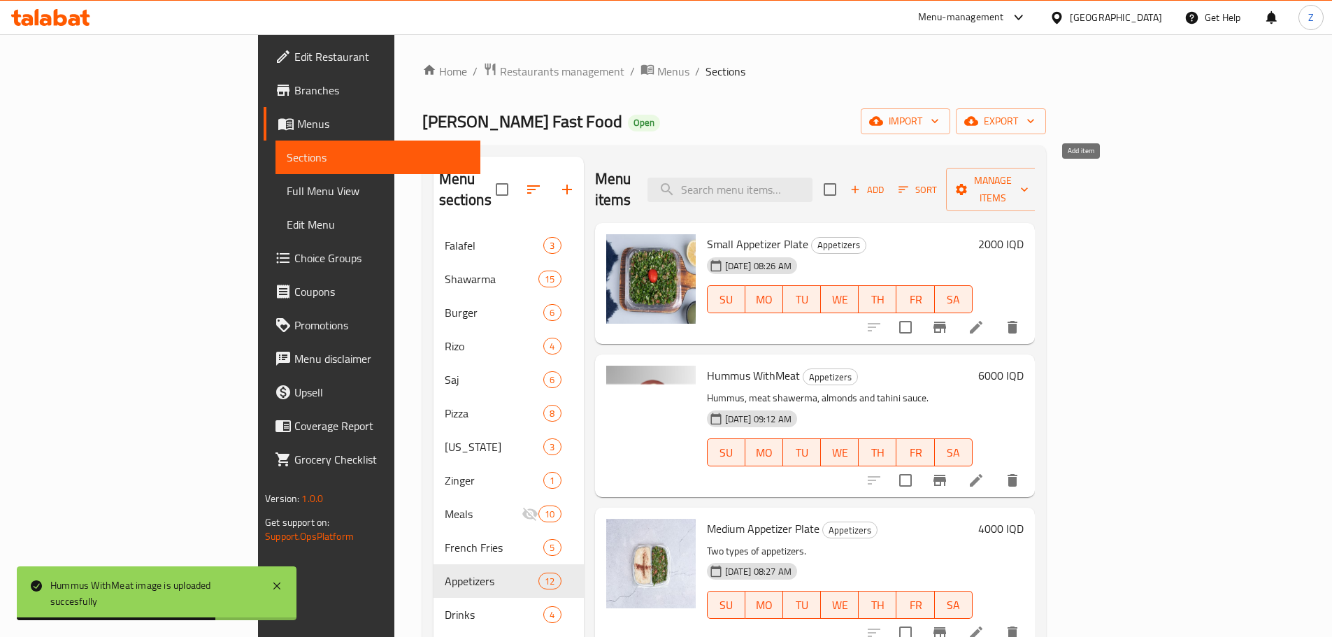
click at [886, 185] on span "Add" at bounding box center [867, 190] width 38 height 16
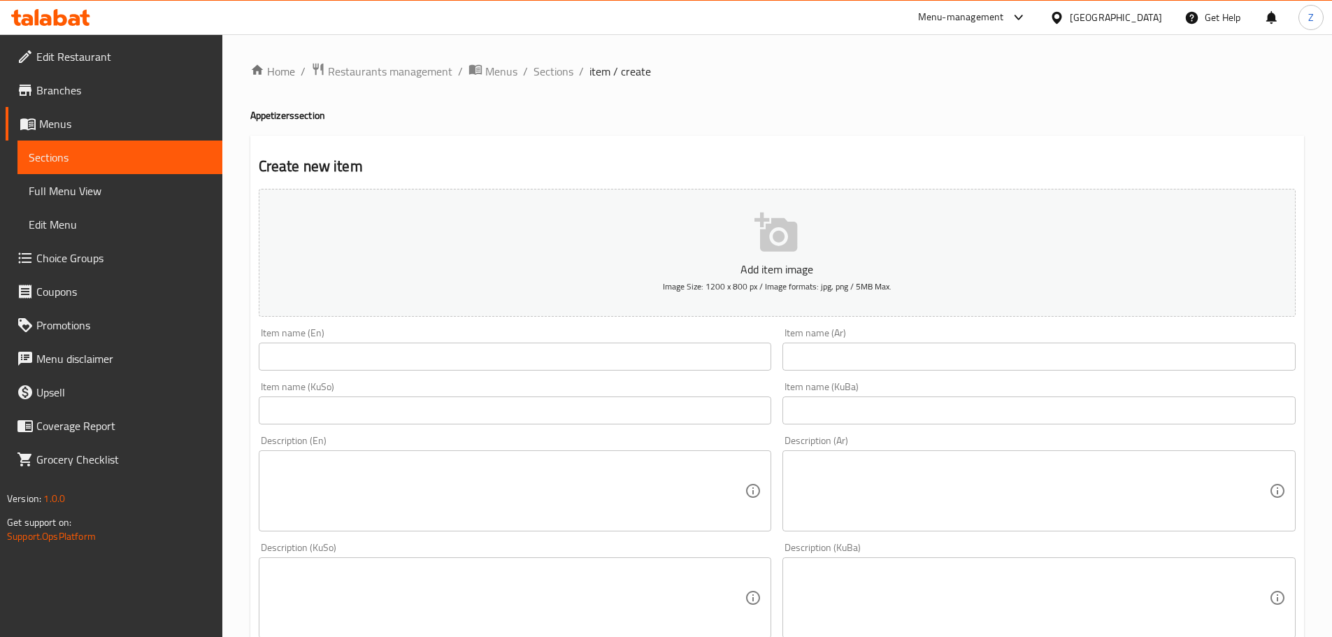
click at [1011, 365] on input "text" at bounding box center [1038, 357] width 513 height 28
paste input "صحن لية الشاورما"
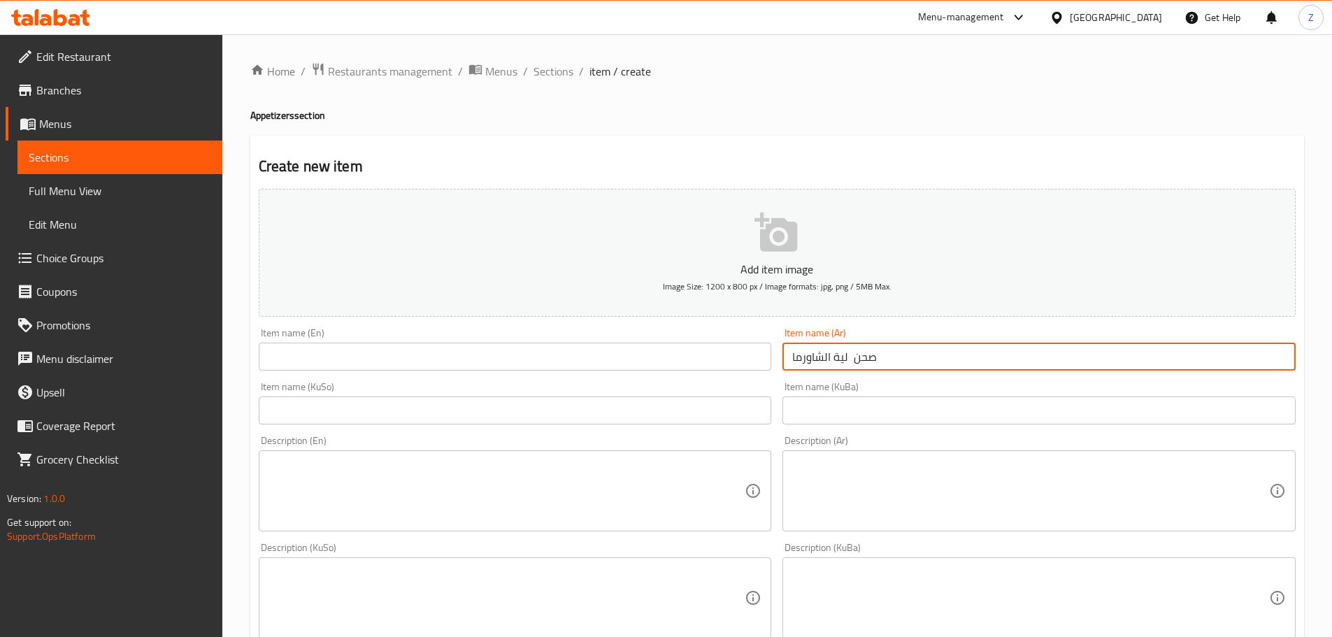
click at [846, 361] on input "صحن لية الشاورما" at bounding box center [1038, 357] width 513 height 28
click at [907, 352] on input "صحن لية الشاورما" at bounding box center [1038, 357] width 513 height 28
click at [907, 351] on input "صحن لية الشاورما" at bounding box center [1038, 357] width 513 height 28
type input "صحن لية الشاورما"
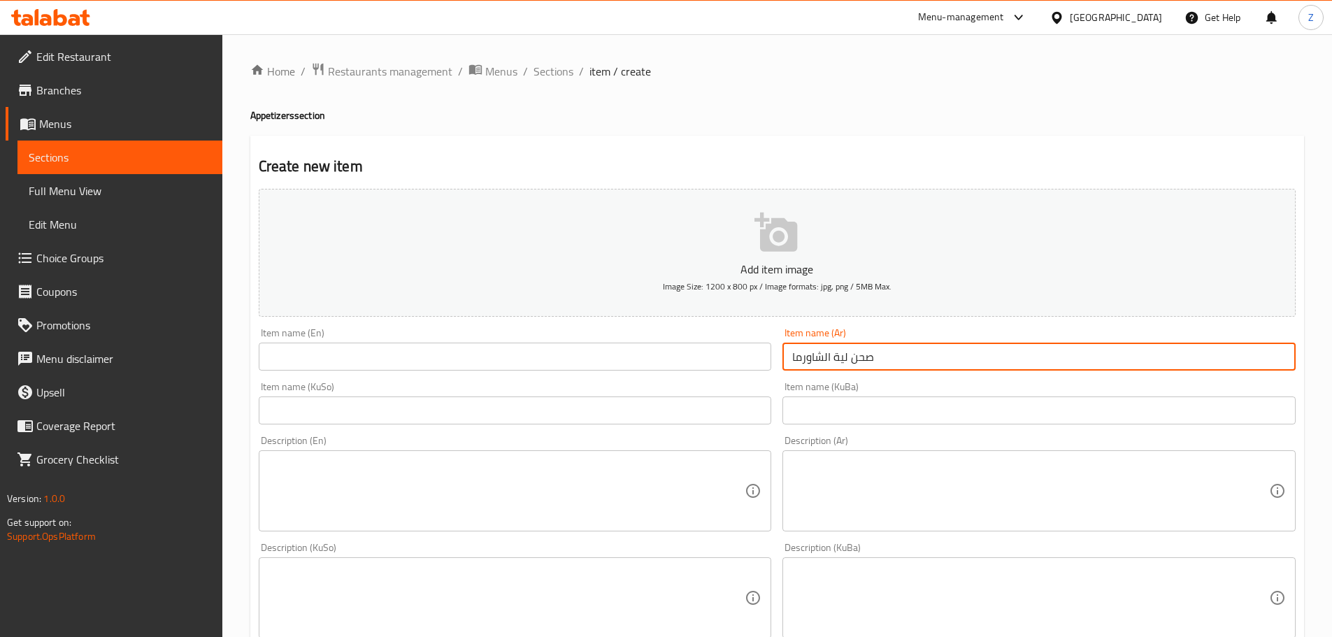
click at [312, 356] on input "text" at bounding box center [515, 357] width 513 height 28
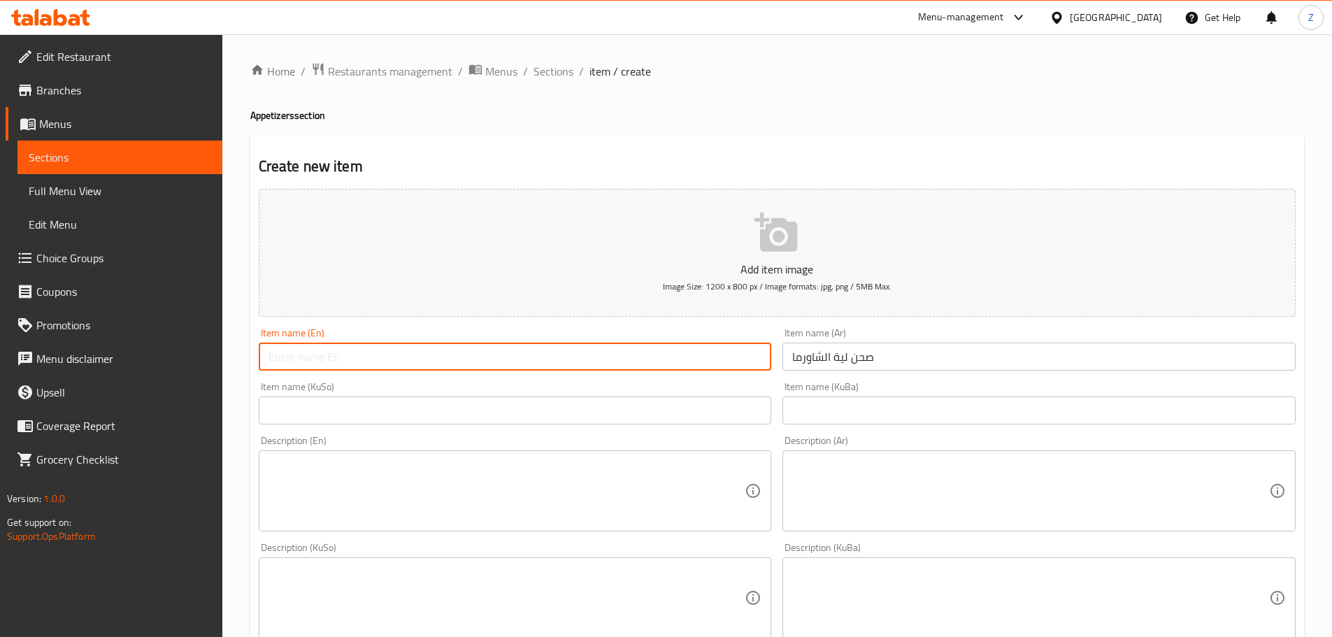
paste input "Shawarma plate"
click at [325, 356] on input "Shawarma plate" at bounding box center [515, 357] width 513 height 28
click at [319, 359] on input "Shawarma plate" at bounding box center [515, 357] width 513 height 28
click at [359, 362] on input "Shawarma Liyyah plate" at bounding box center [515, 357] width 513 height 28
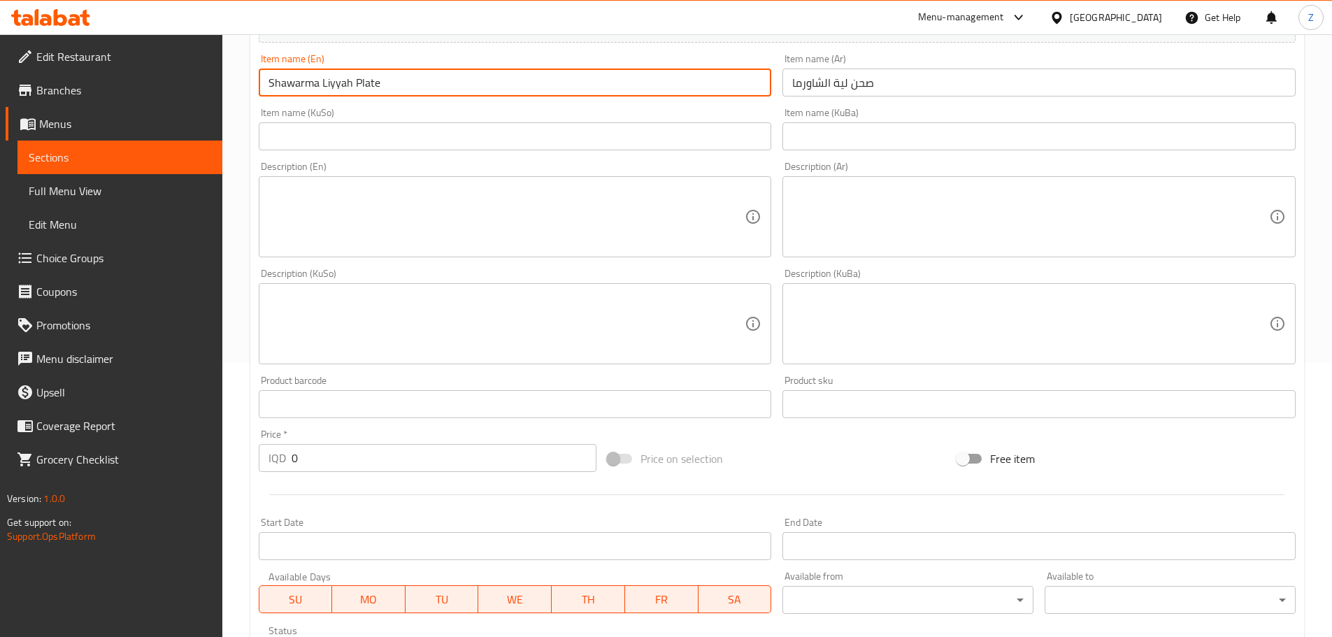
scroll to position [280, 0]
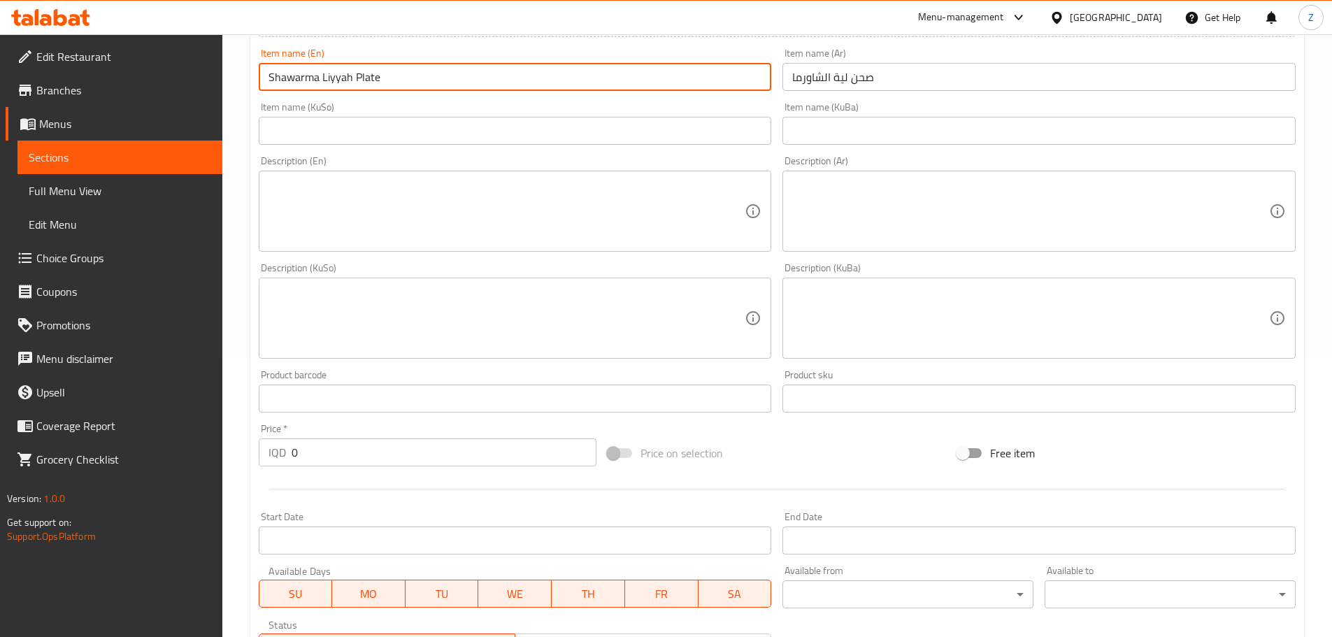
type input "Shawarma Liyyah Plate"
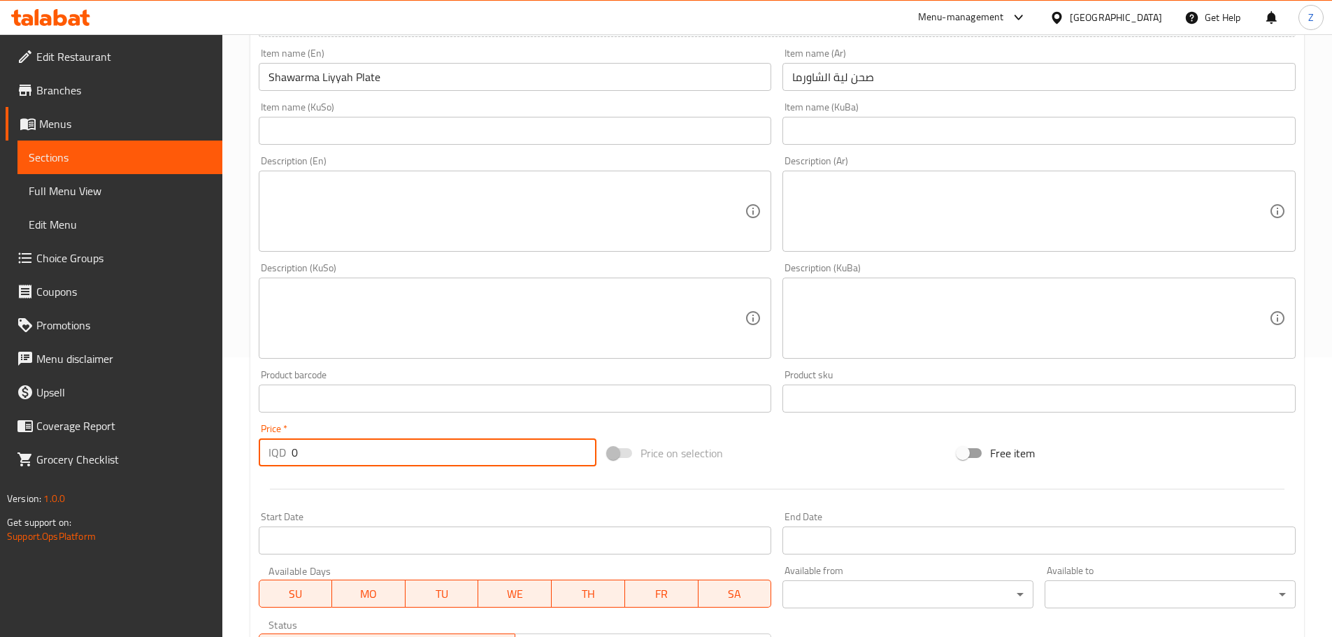
click at [324, 449] on input "0" at bounding box center [443, 452] width 305 height 28
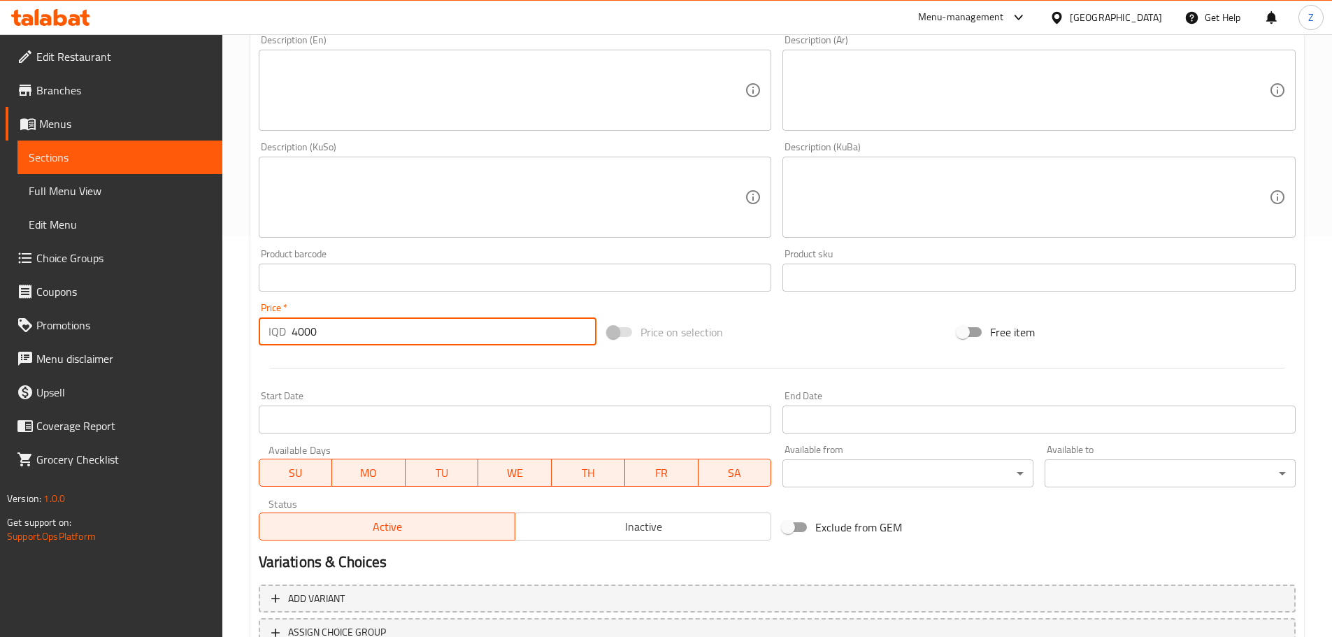
scroll to position [512, 0]
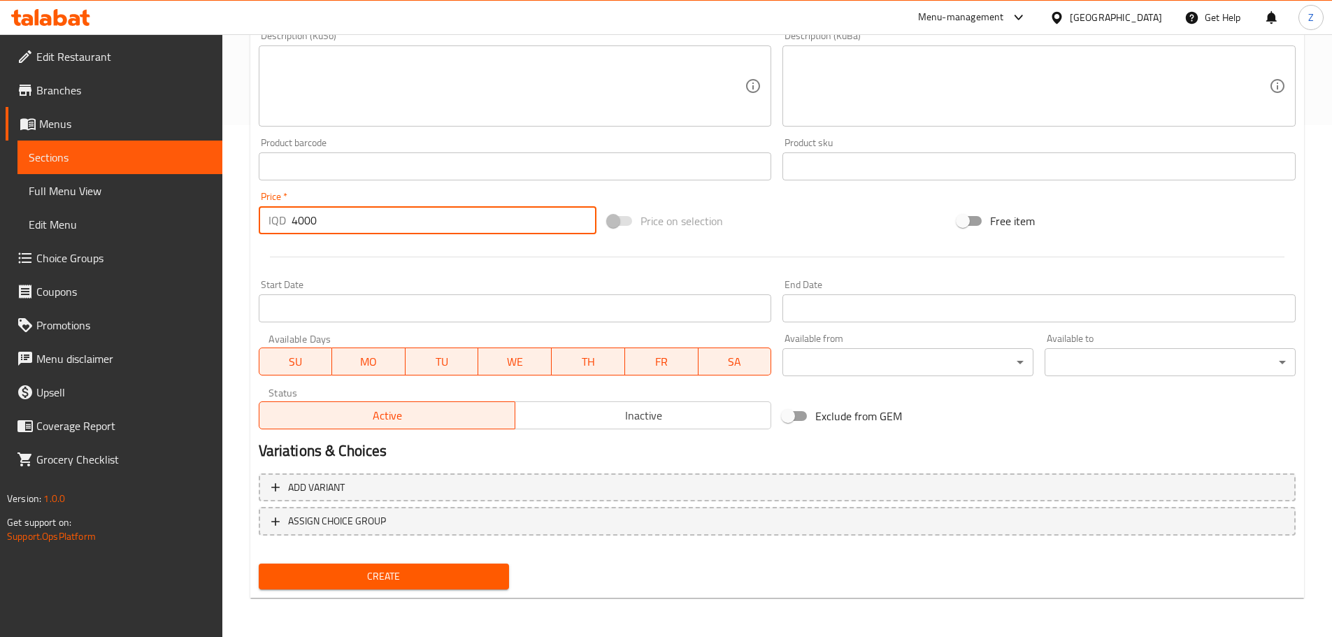
type input "4000"
click at [417, 570] on span "Create" at bounding box center [384, 576] width 229 height 17
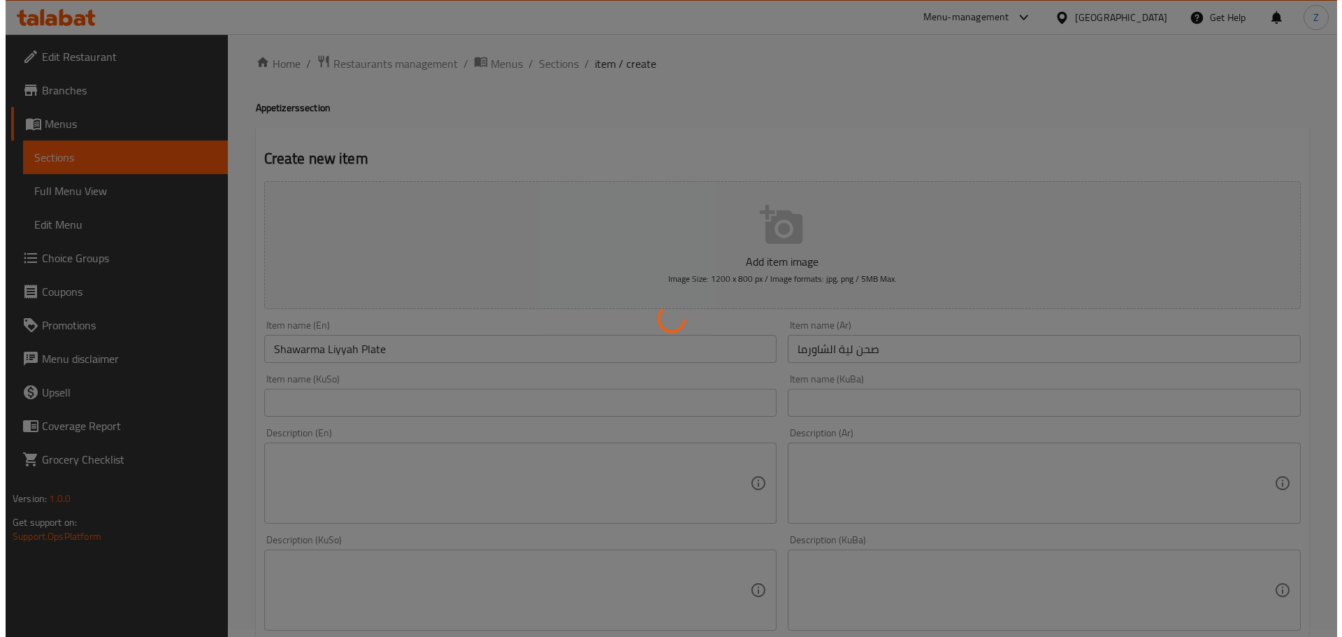
scroll to position [0, 0]
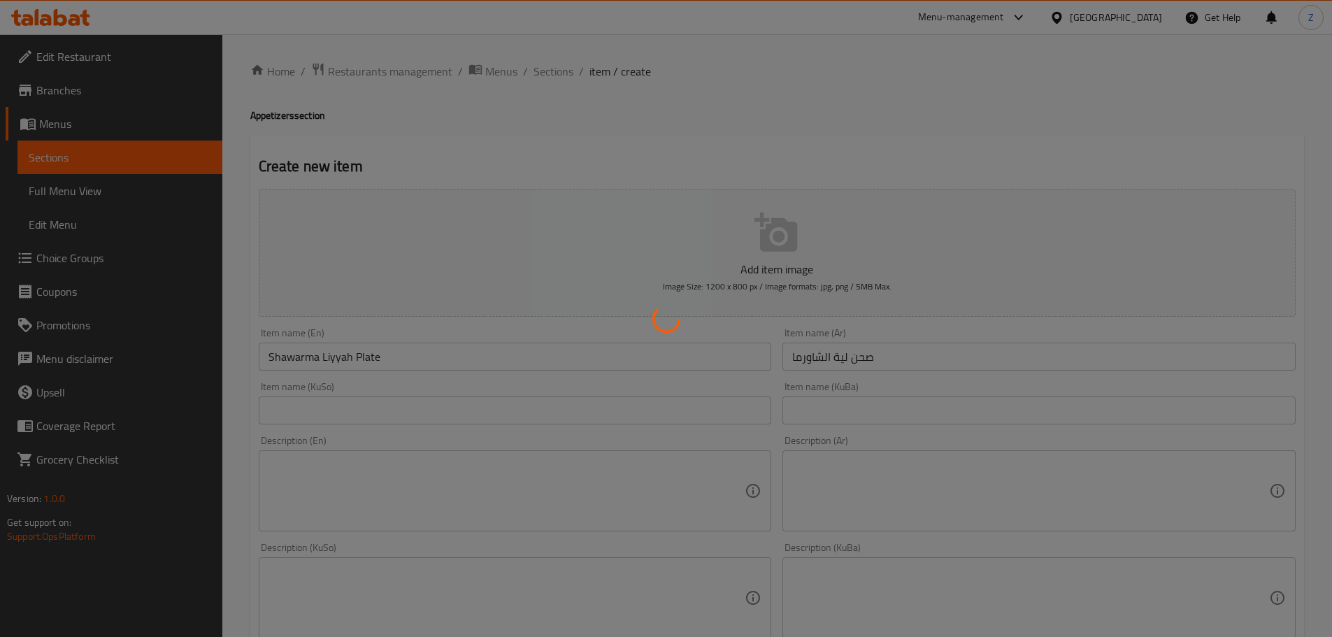
type input "0"
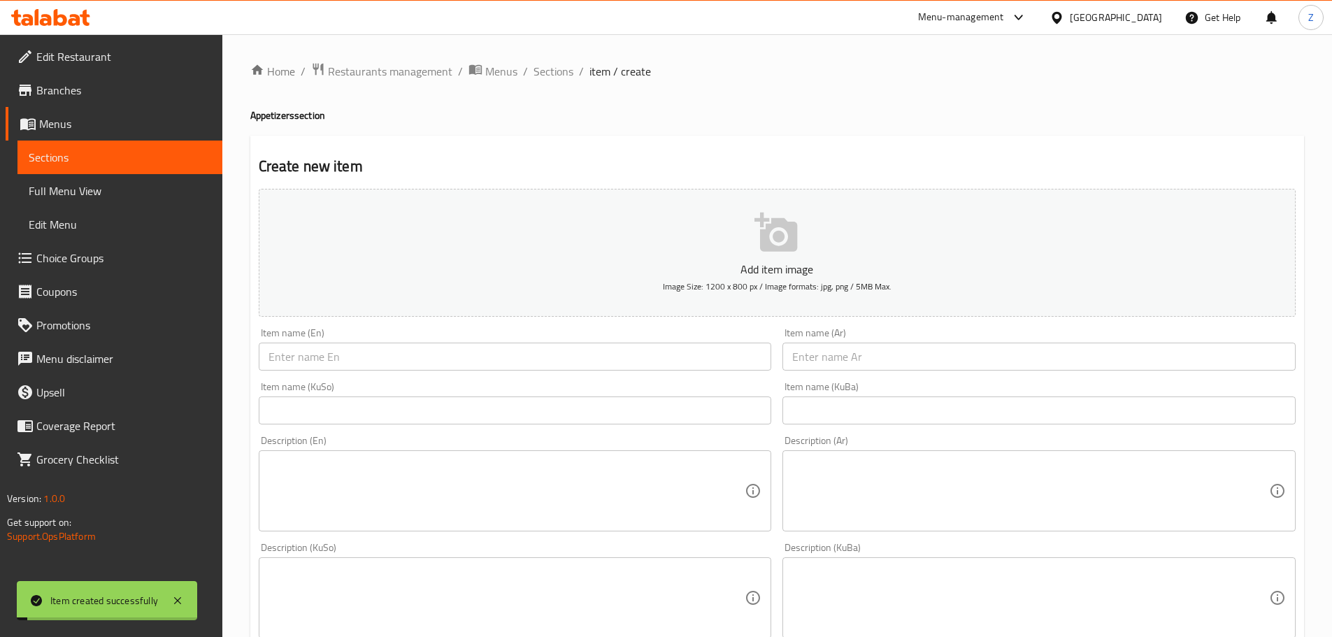
click at [540, 82] on div "Home / Restaurants management / Menus / Sections / item / create Appetizers sec…" at bounding box center [776, 591] width 1053 height 1058
click at [546, 78] on span "Sections" at bounding box center [553, 71] width 40 height 17
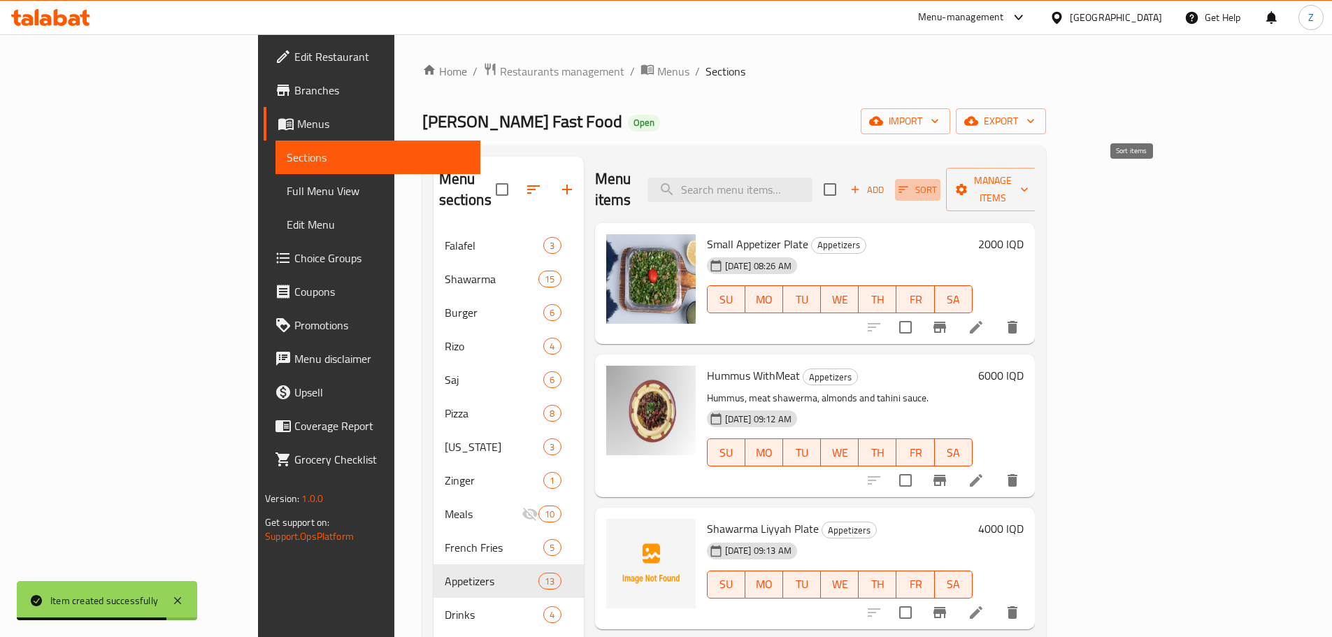
click at [937, 182] on span "Sort" at bounding box center [917, 190] width 38 height 16
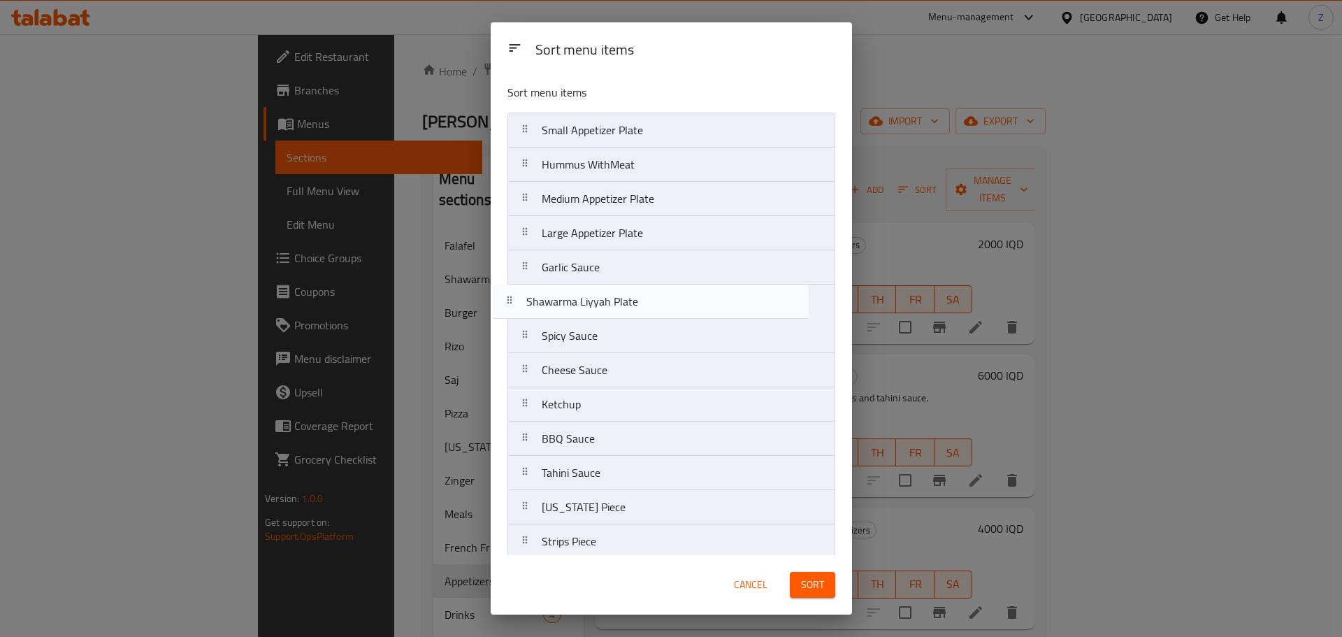
scroll to position [10, 0]
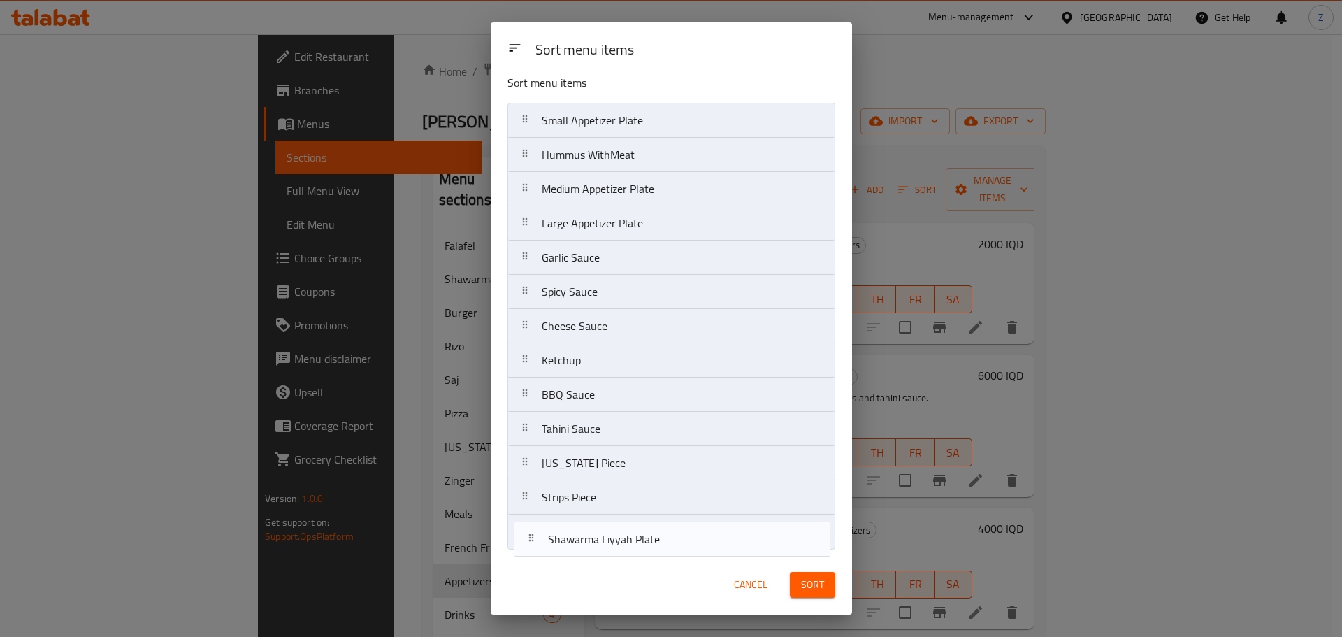
drag, startPoint x: 641, startPoint y: 203, endPoint x: 644, endPoint y: 552, distance: 349.5
click at [644, 552] on div "Sort menu items Small Appetizer Plate Hummus WithMeat Shawarma Liyyah Plate Med…" at bounding box center [671, 314] width 361 height 482
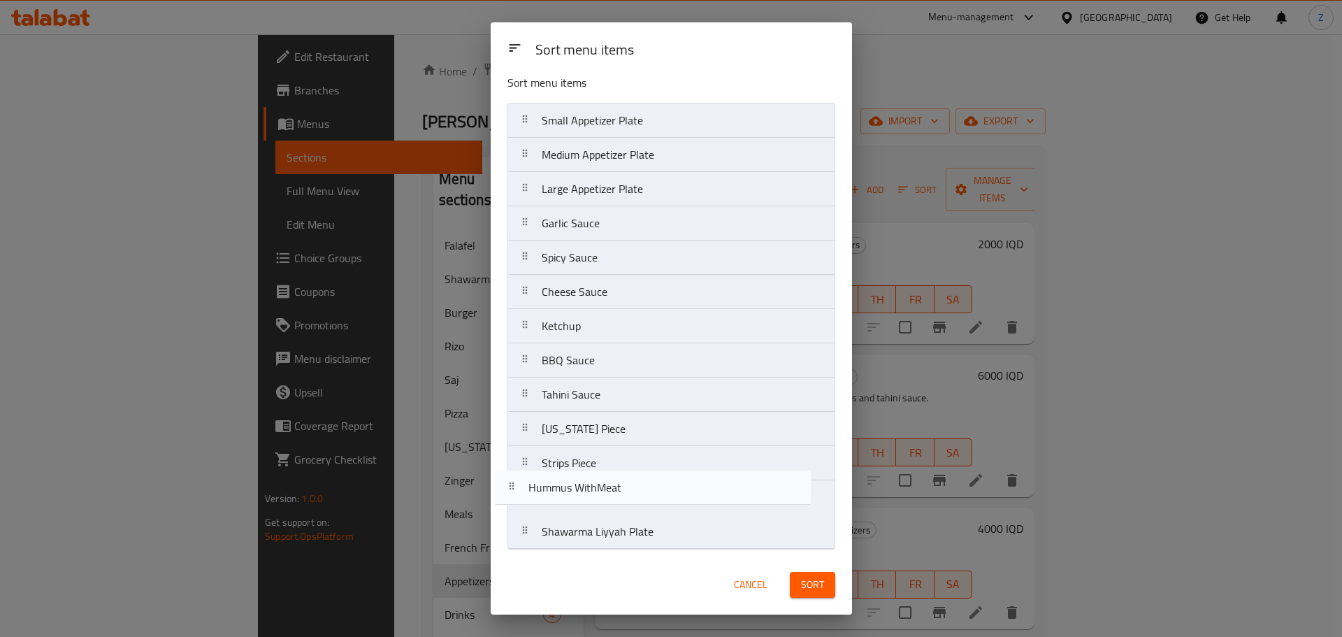
drag, startPoint x: 626, startPoint y: 174, endPoint x: 606, endPoint y: 544, distance: 370.3
click at [606, 544] on nav "Small Appetizer Plate Hummus WithMeat Medium Appetizer Plate Large Appetizer Pl…" at bounding box center [671, 326] width 328 height 447
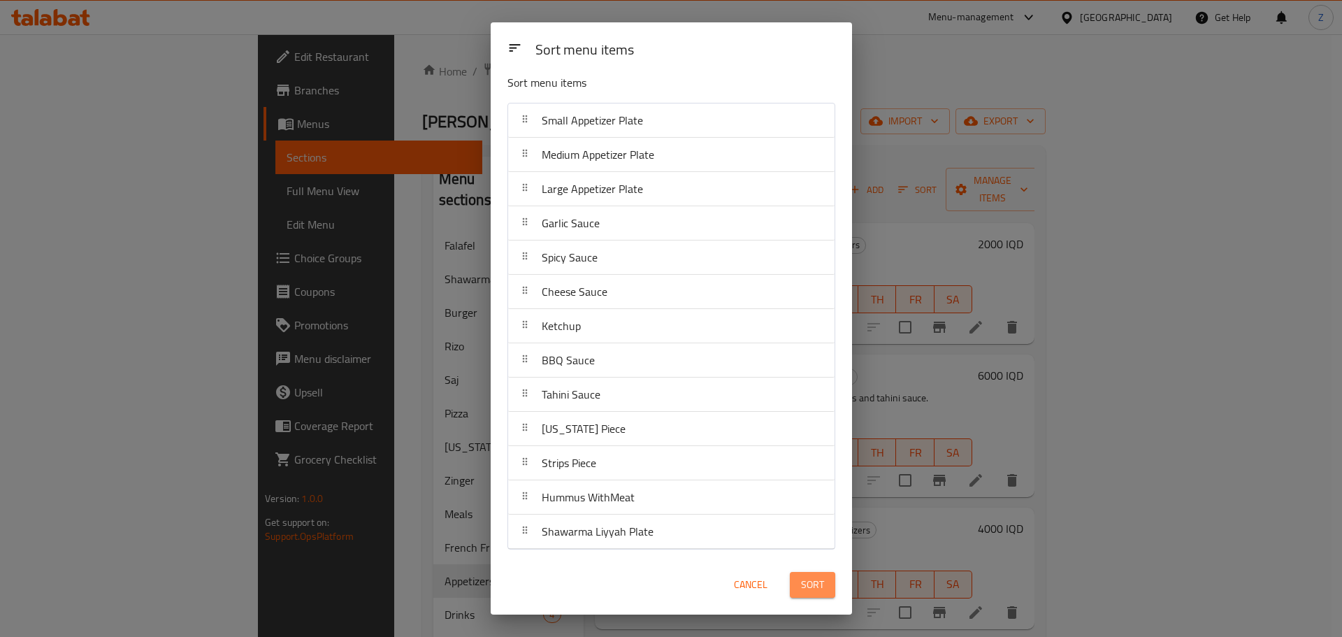
click at [830, 583] on button "Sort" at bounding box center [812, 585] width 45 height 26
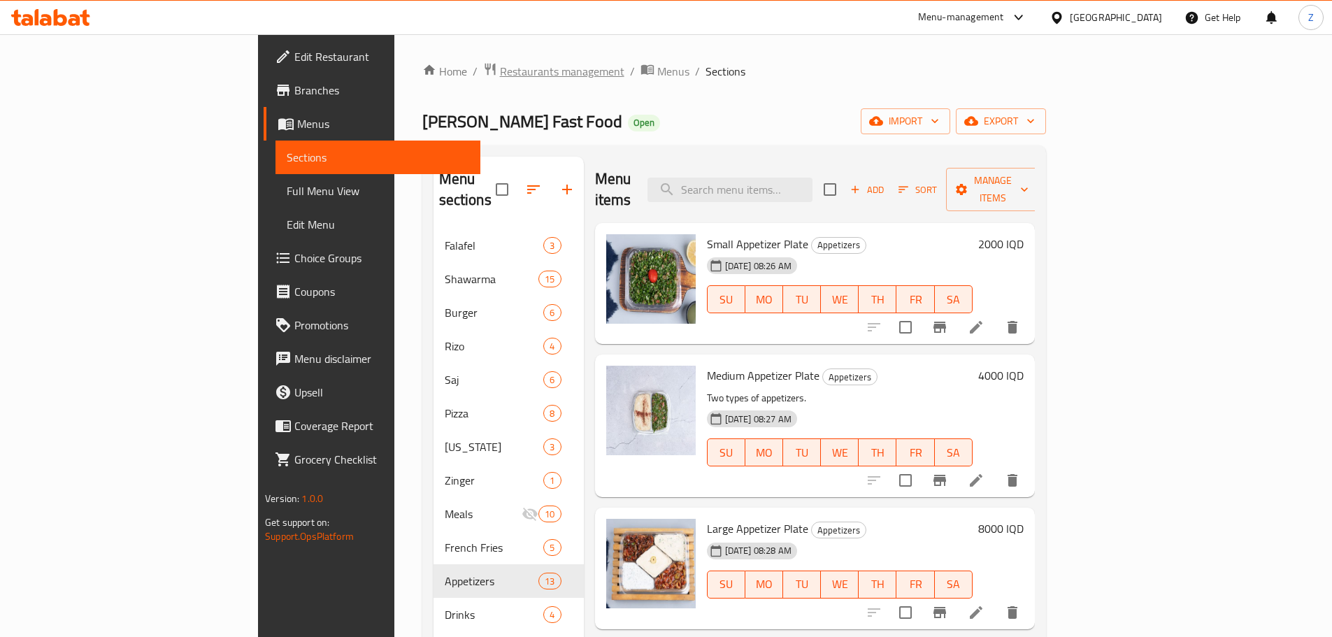
click at [500, 77] on span "Restaurants management" at bounding box center [562, 71] width 124 height 17
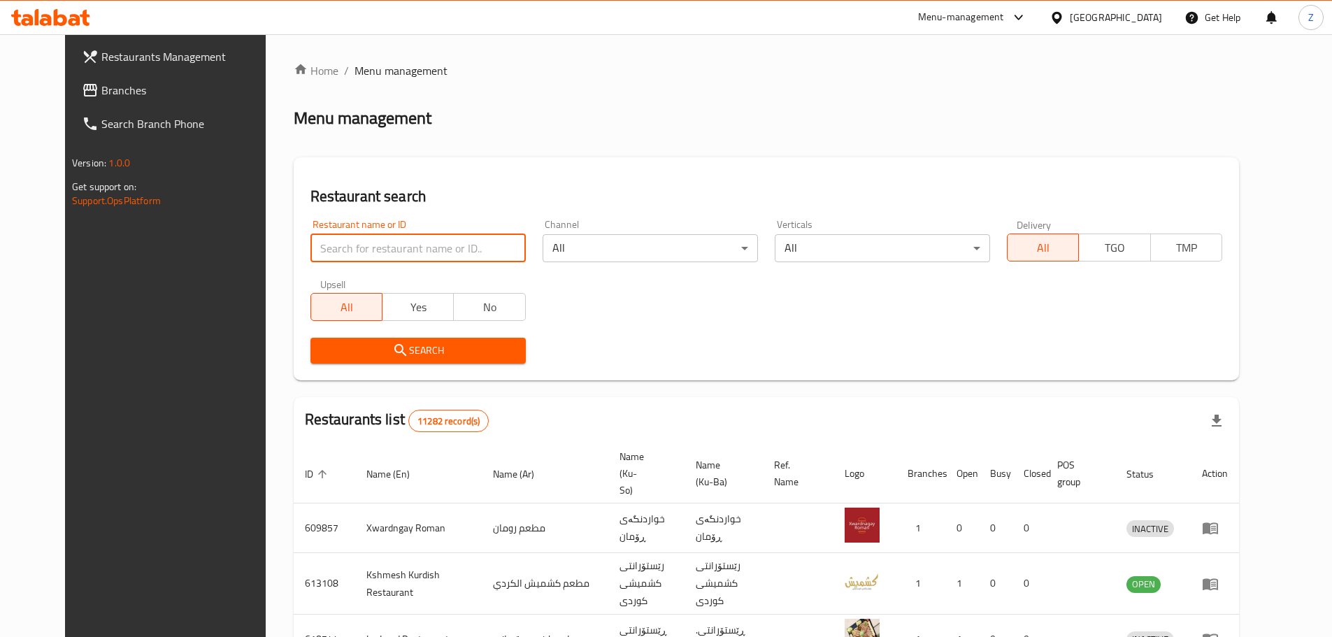
click at [350, 250] on input "search" at bounding box center [417, 248] width 215 height 28
paste input "688475"
type input "688475"
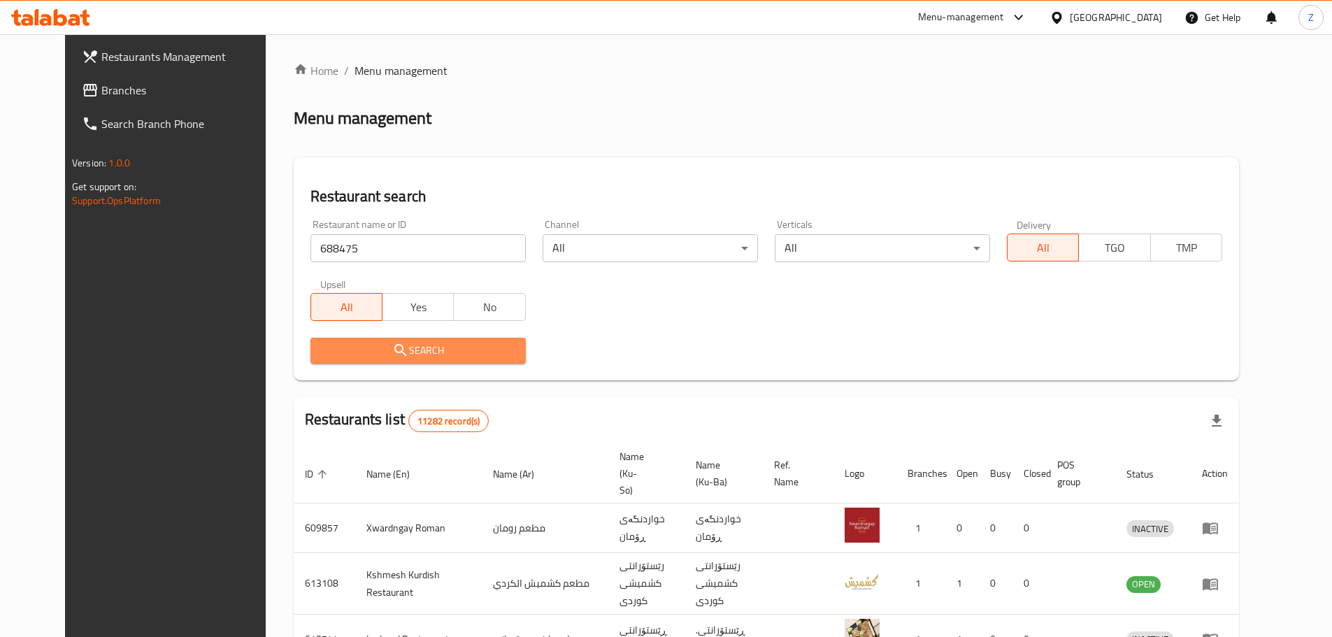
click at [359, 347] on span "Search" at bounding box center [418, 350] width 193 height 17
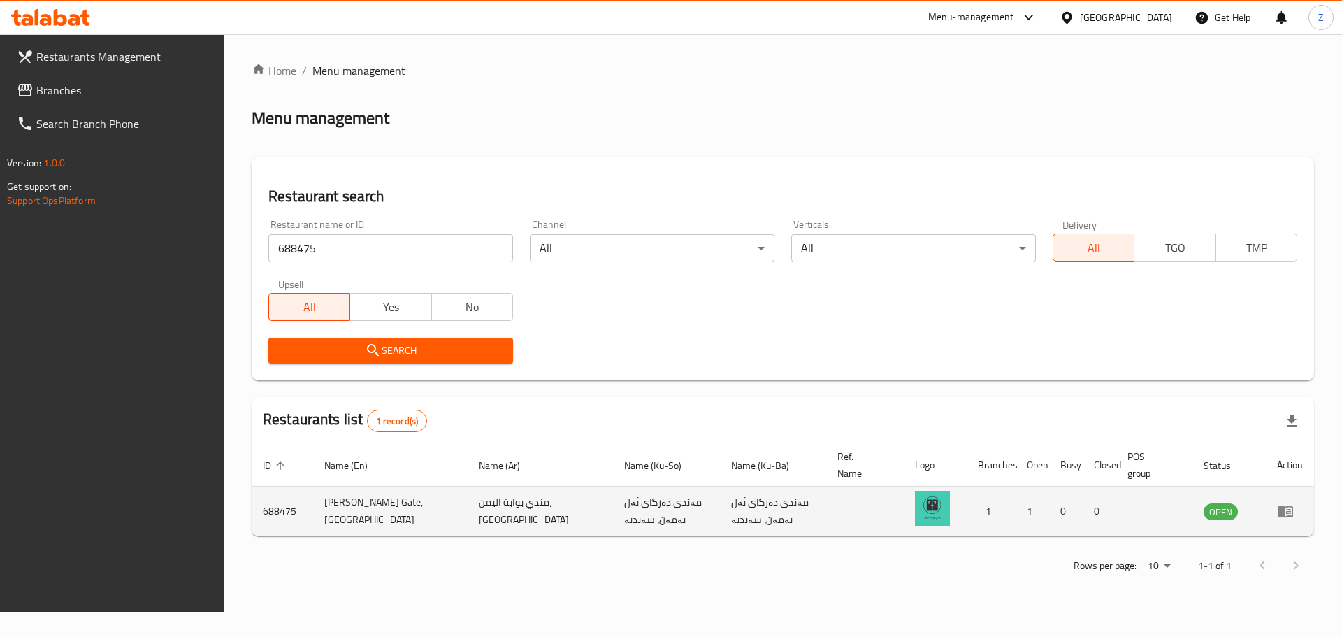
click at [1278, 507] on icon "enhanced table" at bounding box center [1285, 512] width 15 height 12
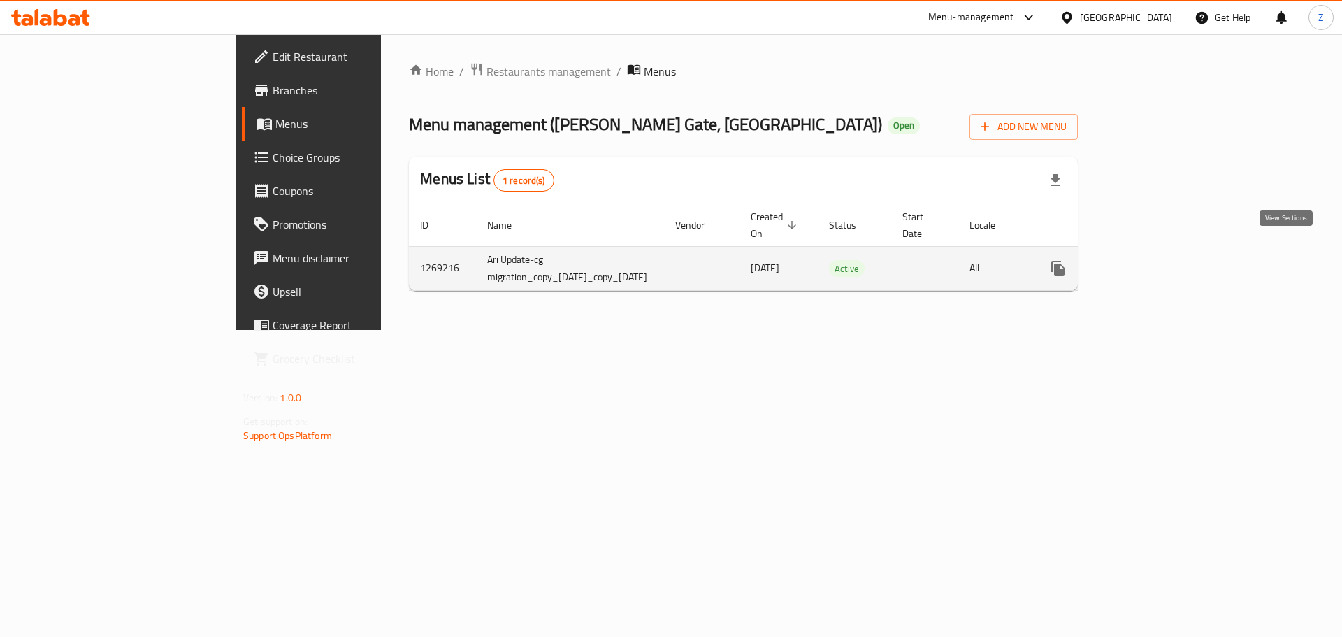
click at [1167, 260] on icon "enhanced table" at bounding box center [1159, 268] width 17 height 17
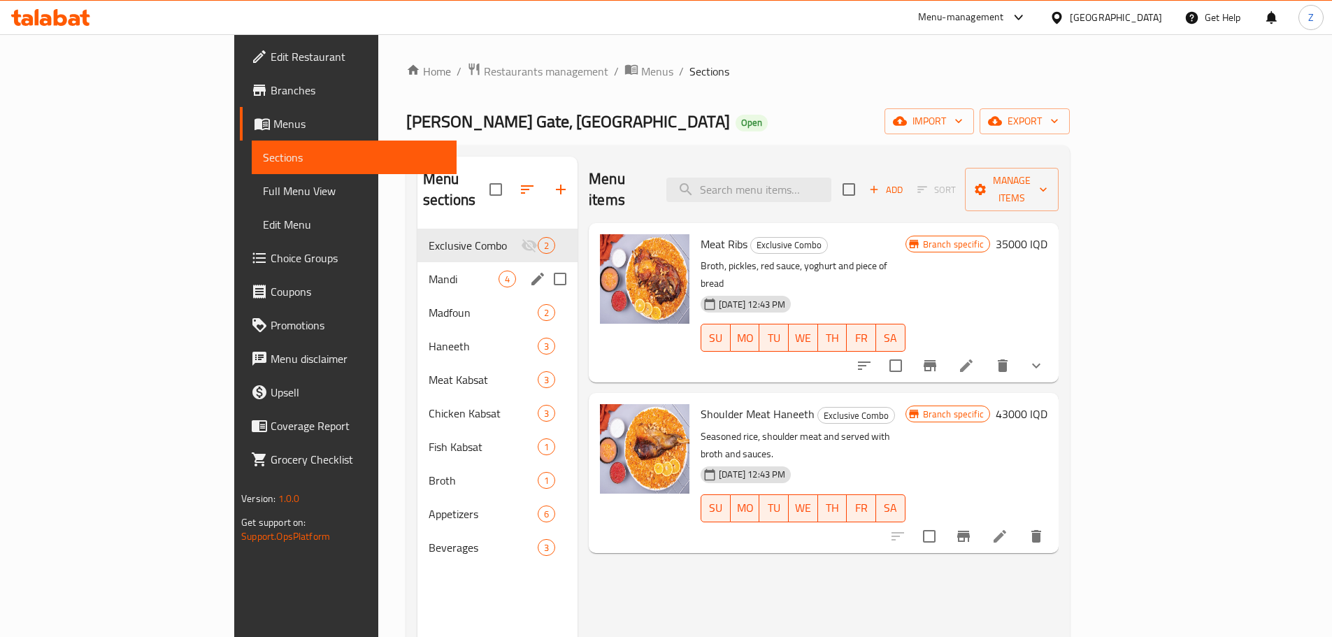
drag, startPoint x: 308, startPoint y: 253, endPoint x: 464, endPoint y: 295, distance: 162.1
click at [428, 271] on span "Mandi" at bounding box center [463, 279] width 70 height 17
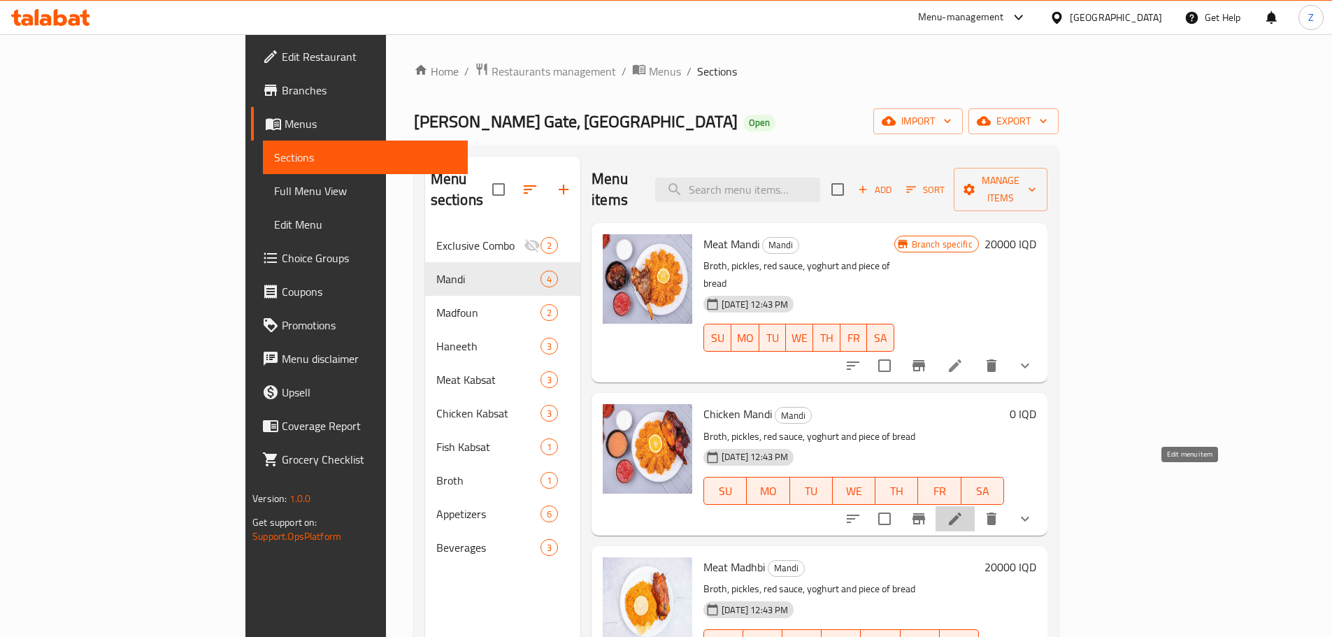
click at [961, 512] on icon at bounding box center [955, 518] width 13 height 13
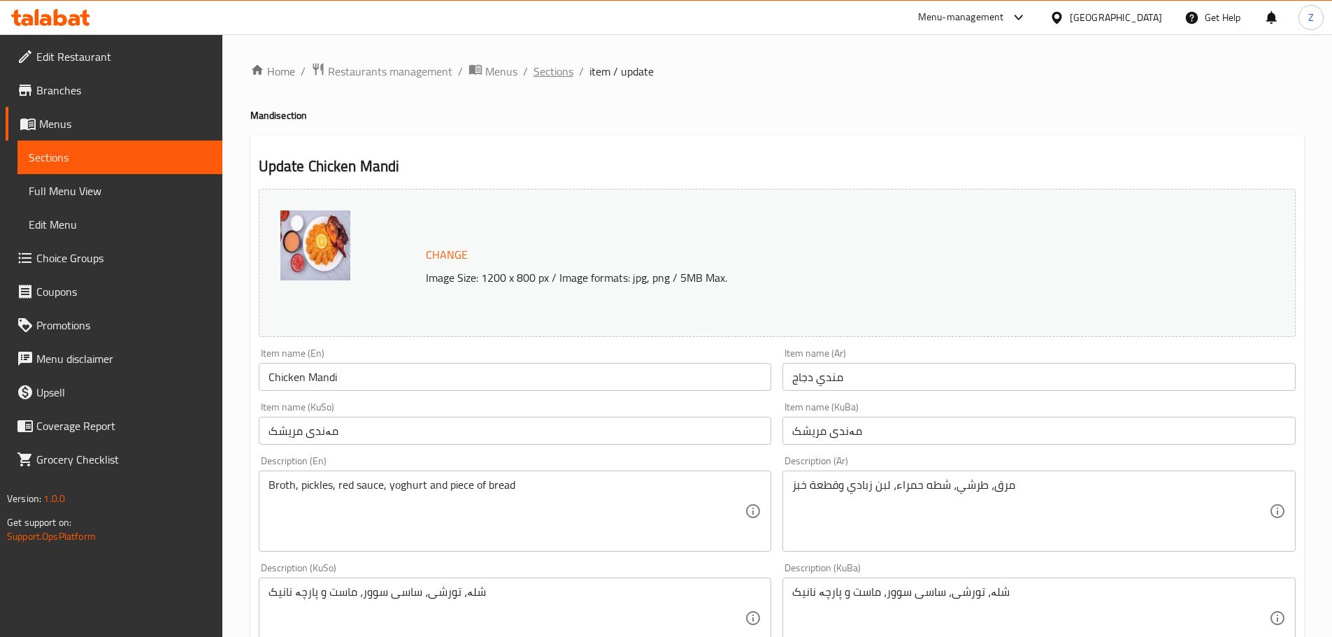
click at [563, 73] on span "Sections" at bounding box center [553, 71] width 40 height 17
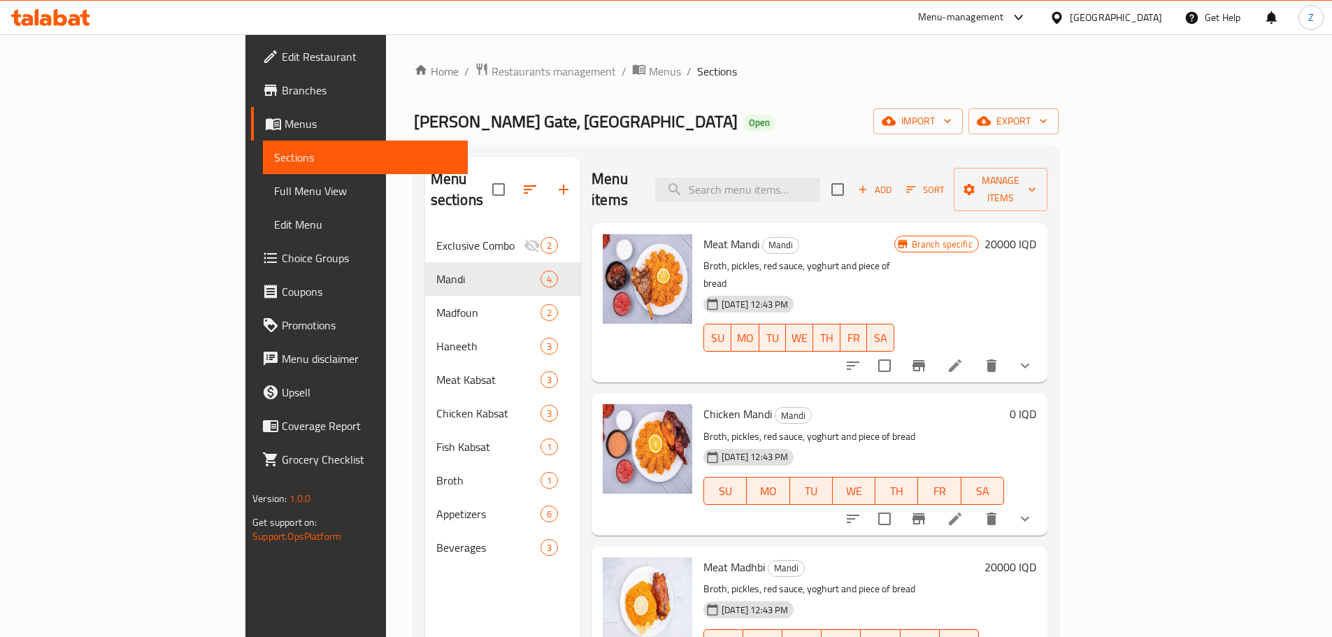
click at [1042, 349] on button "show more" at bounding box center [1025, 366] width 34 height 34
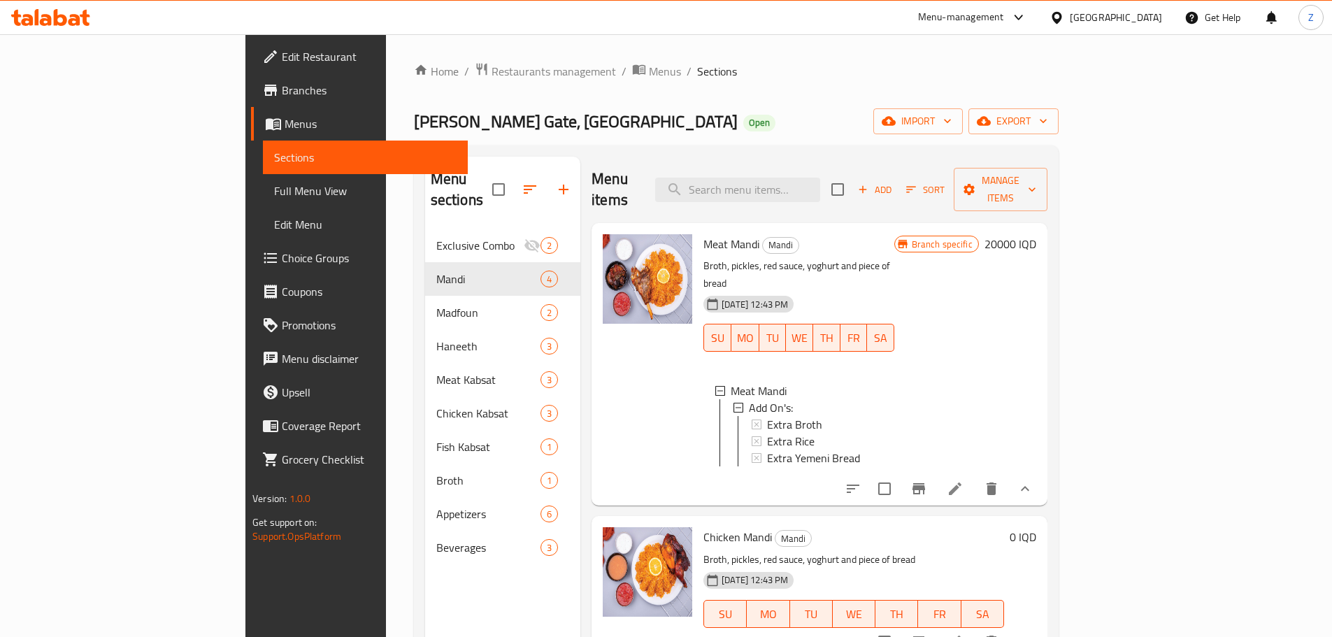
scroll to position [2, 0]
click at [1033, 480] on icon "show more" at bounding box center [1024, 488] width 17 height 17
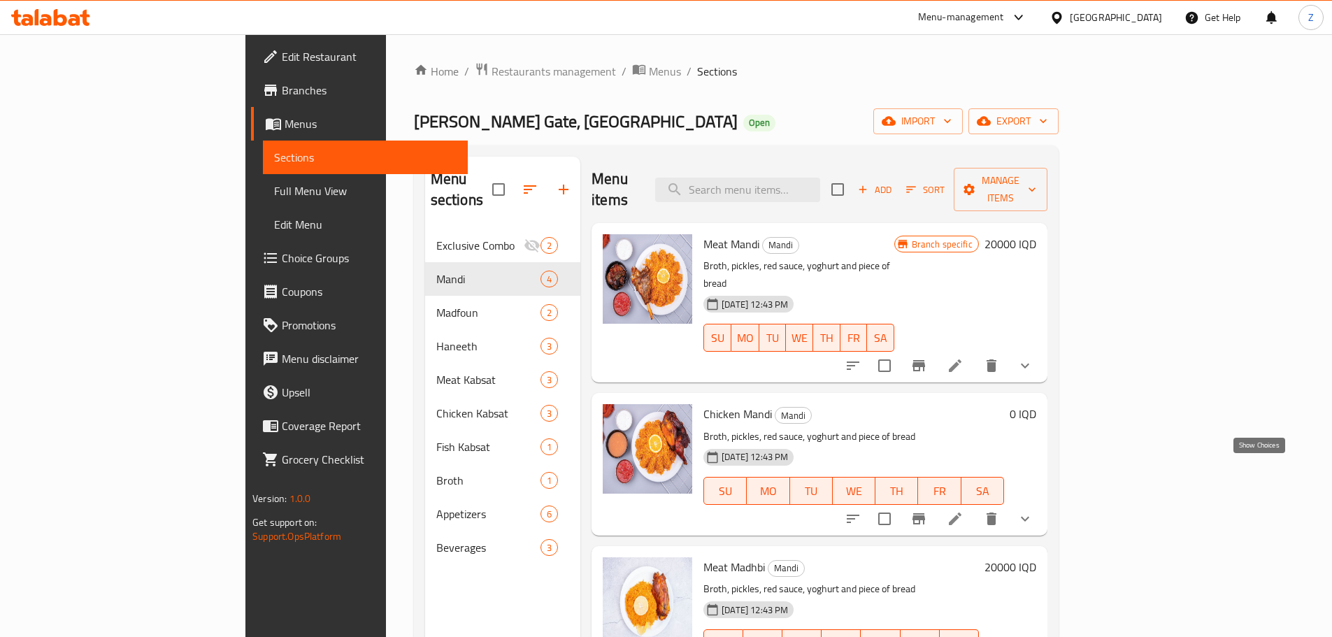
scroll to position [9, 0]
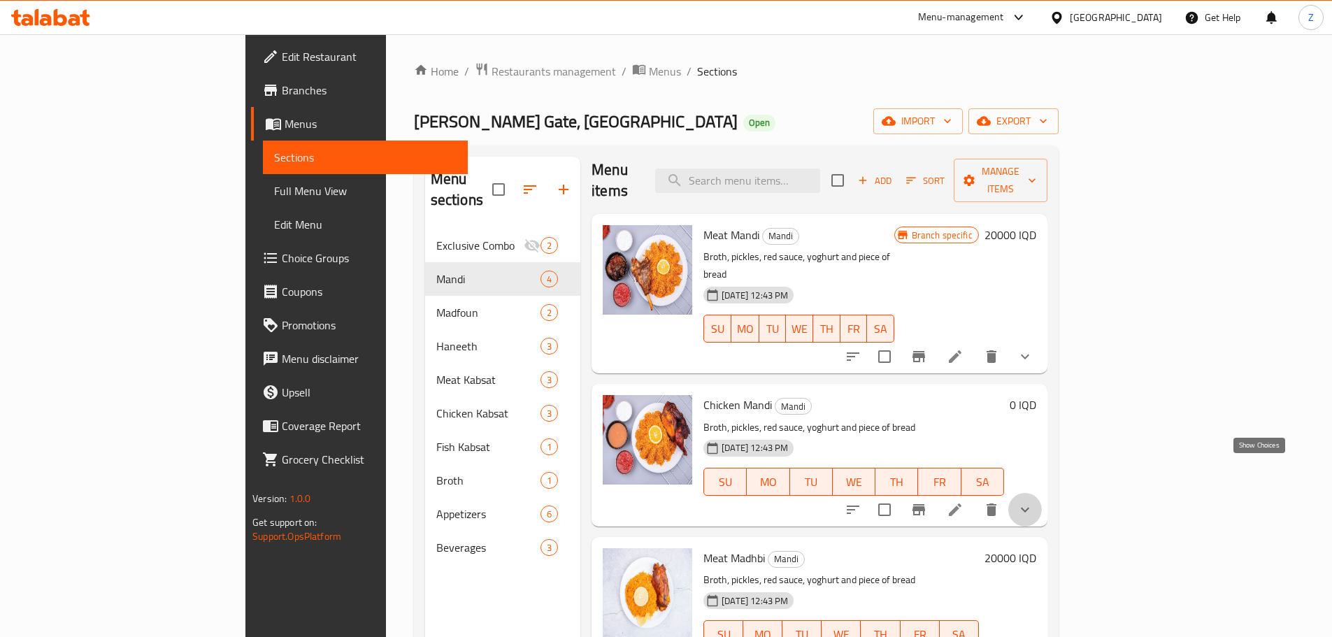
click at [1033, 501] on icon "show more" at bounding box center [1024, 509] width 17 height 17
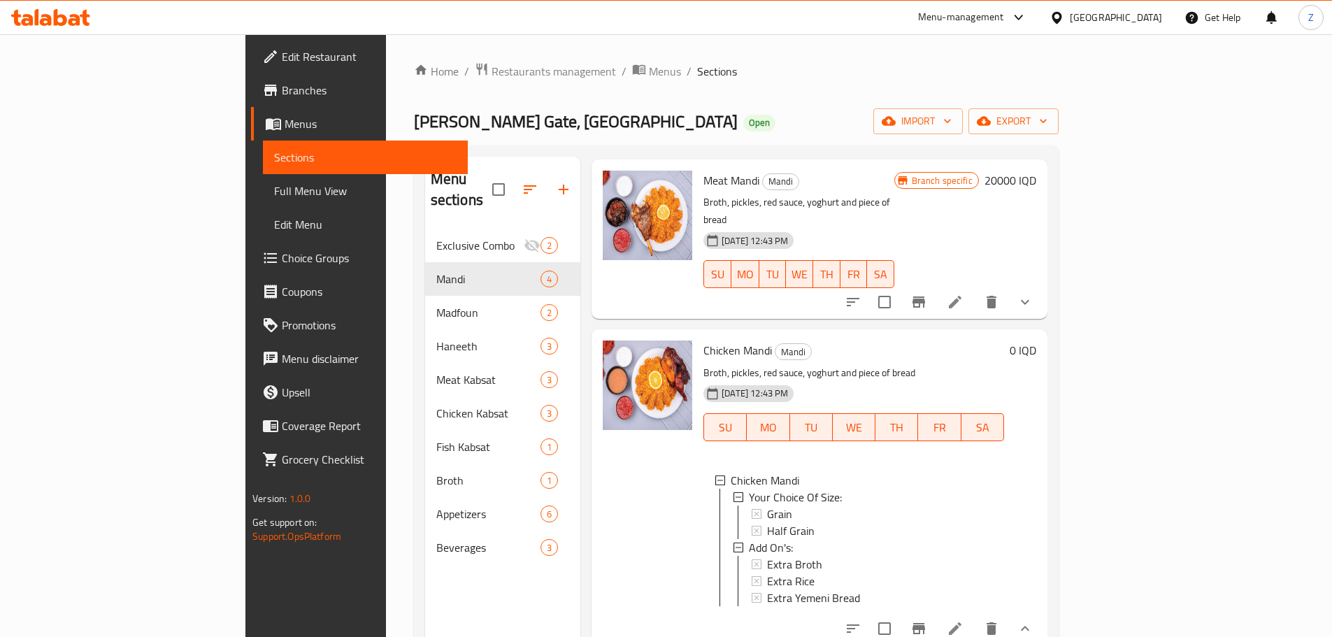
scroll to position [149, 0]
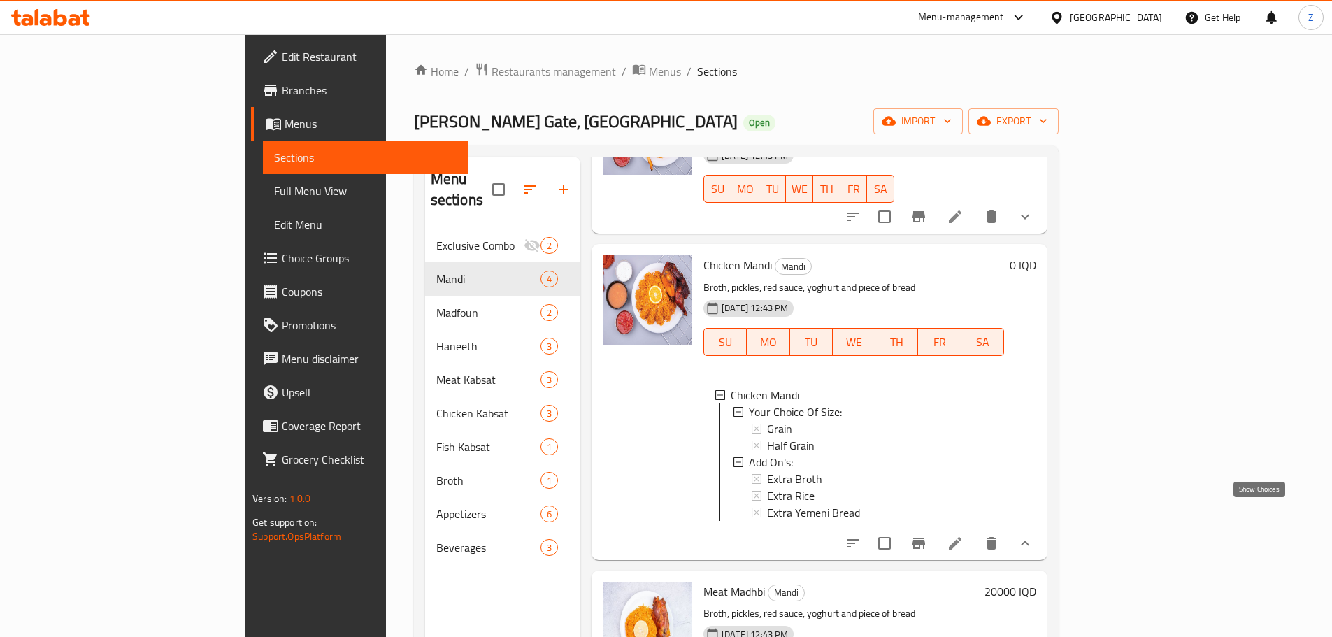
click at [1033, 535] on icon "show more" at bounding box center [1024, 543] width 17 height 17
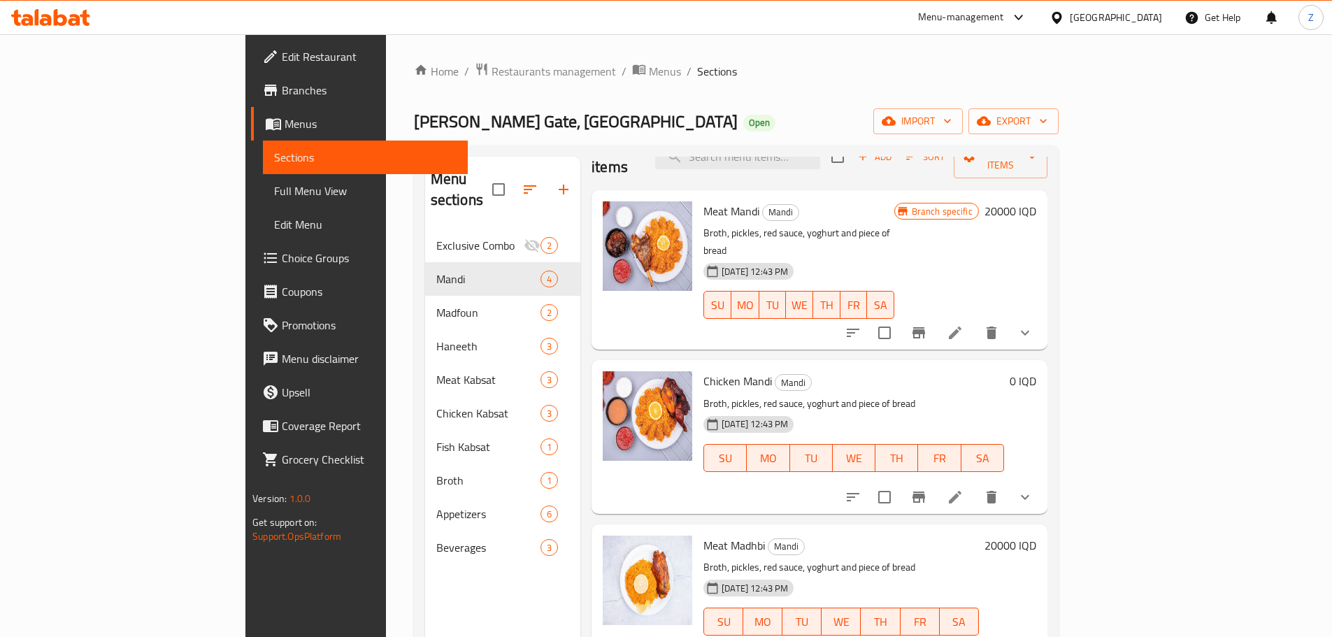
scroll to position [9, 0]
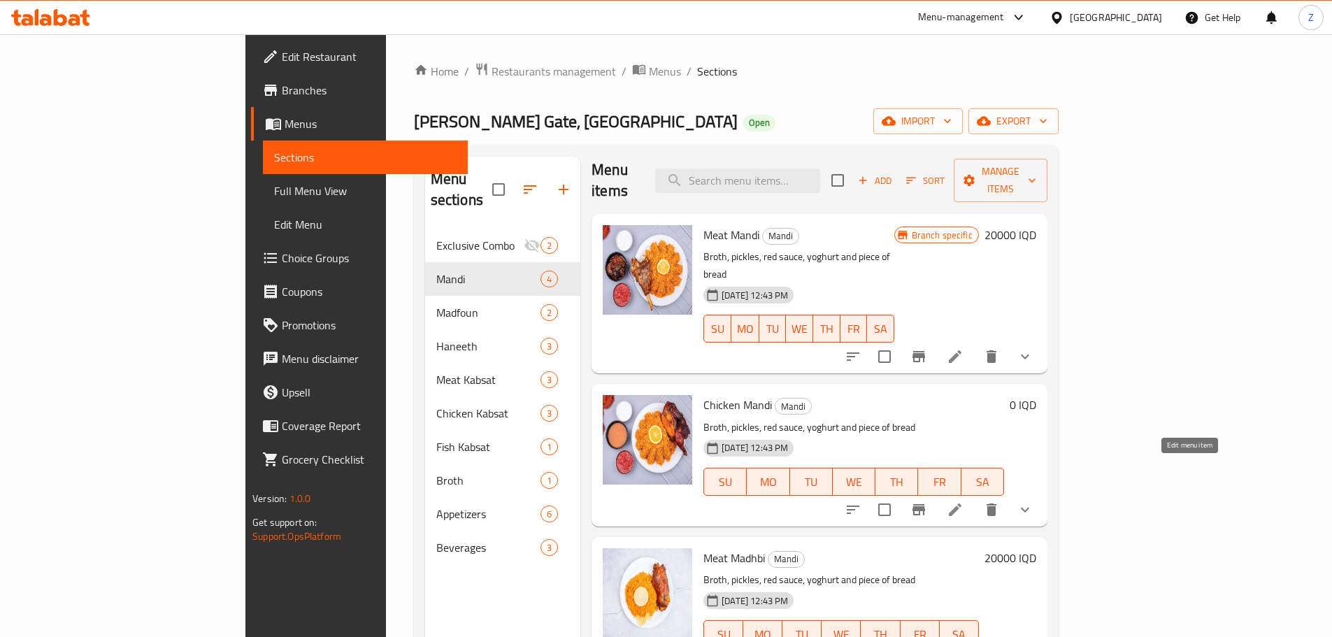
click at [963, 501] on icon at bounding box center [954, 509] width 17 height 17
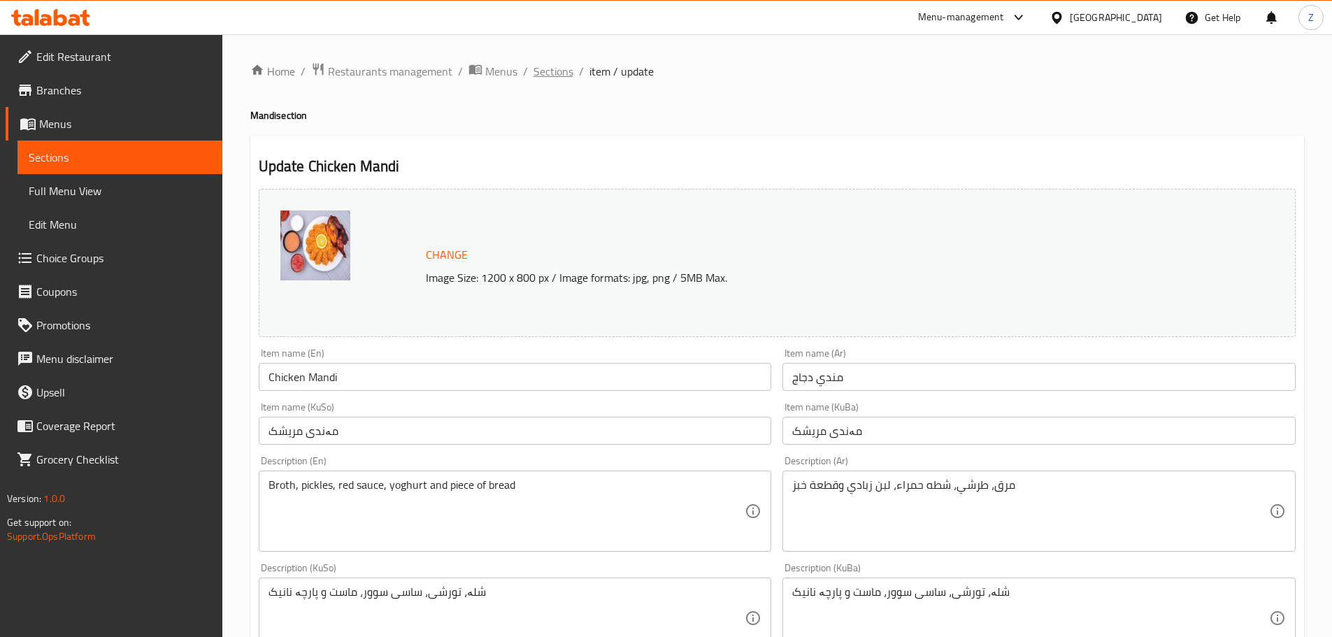
click at [540, 76] on span "Sections" at bounding box center [553, 71] width 40 height 17
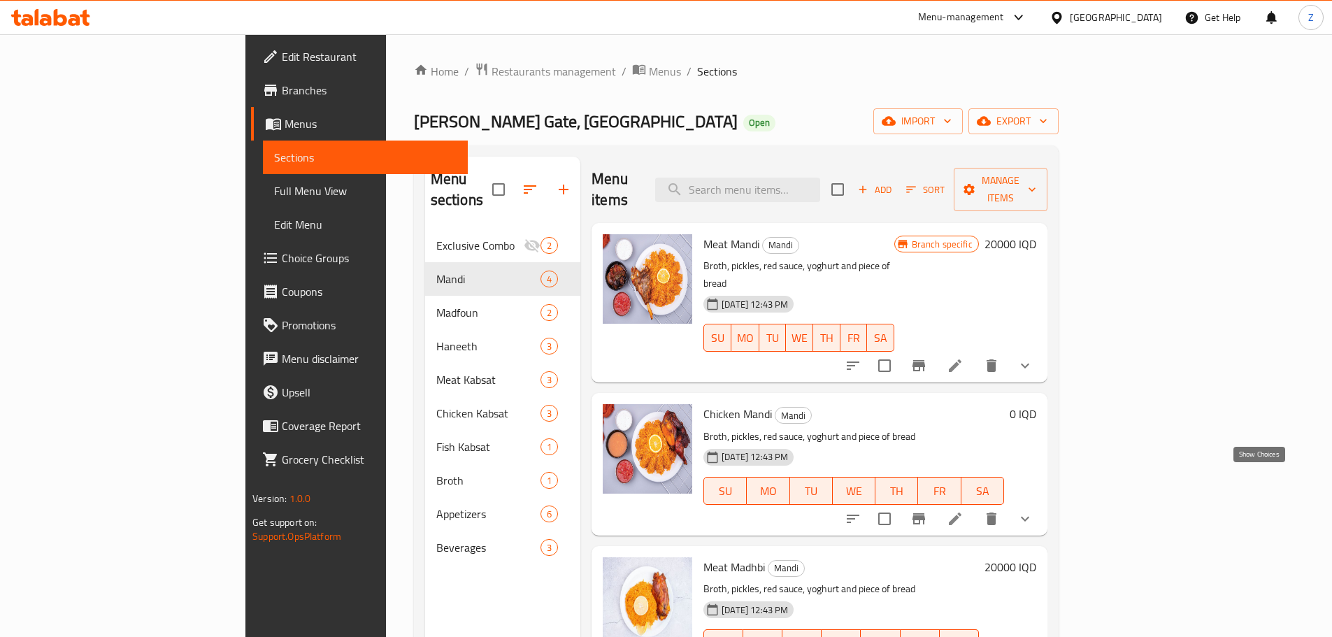
click at [1033, 510] on icon "show more" at bounding box center [1024, 518] width 17 height 17
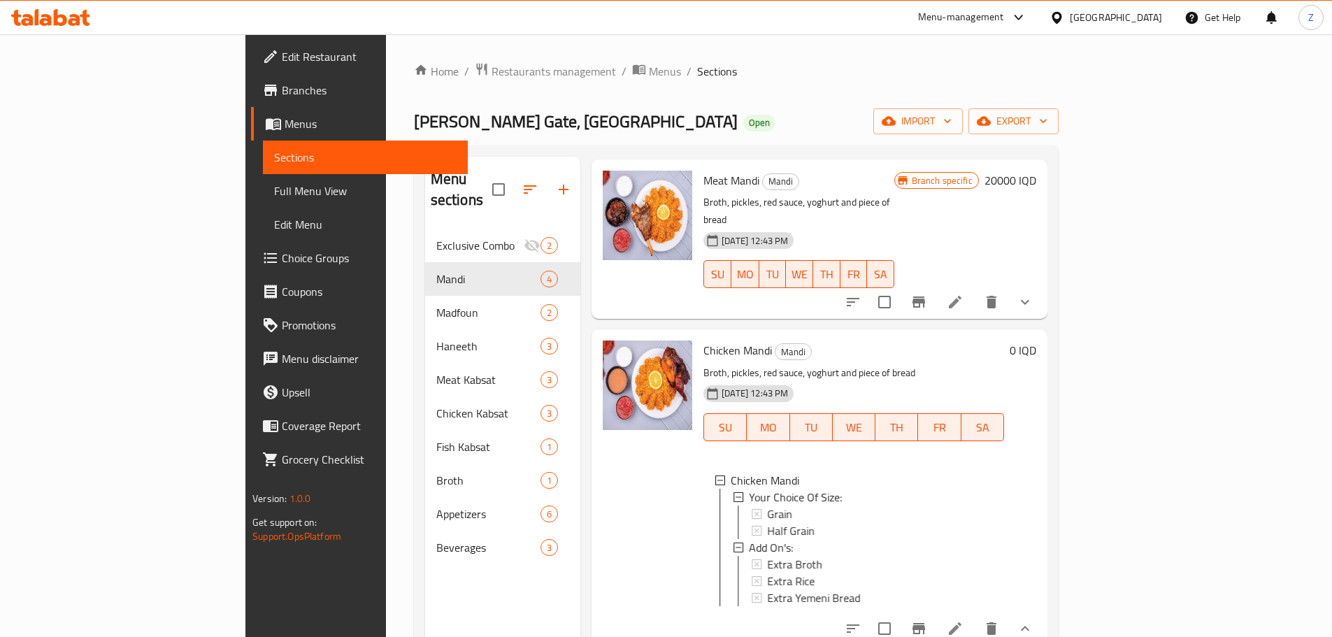
scroll to position [140, 0]
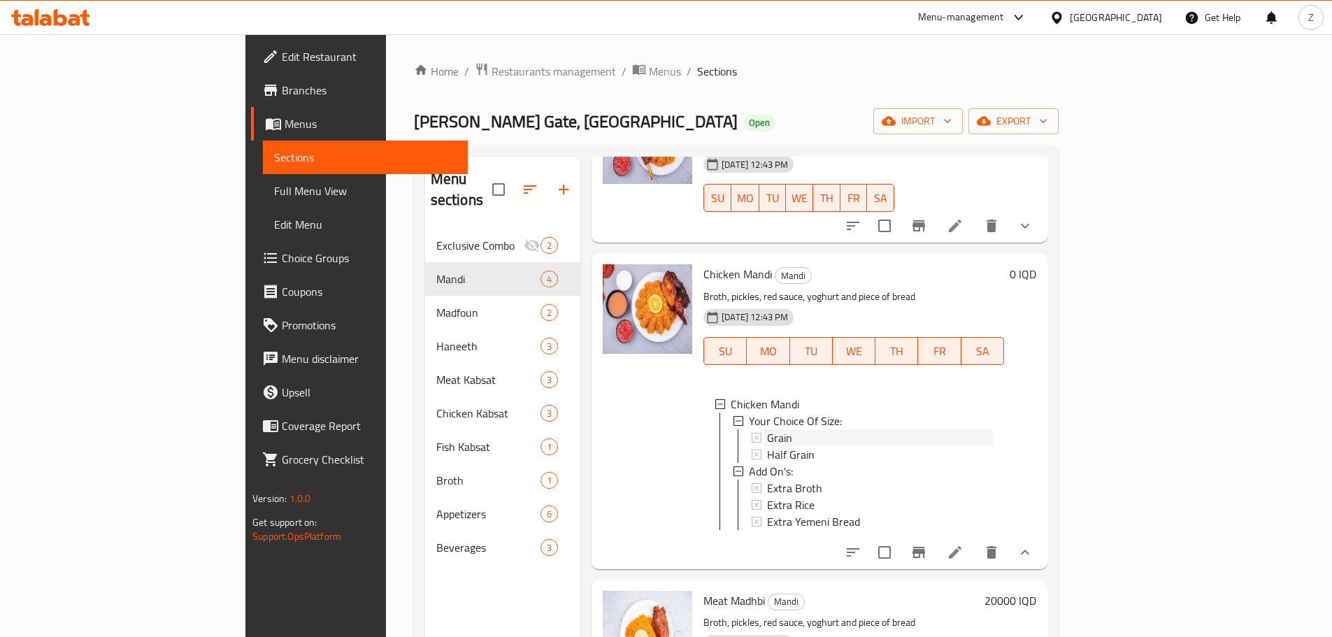
click at [767, 429] on span "Grain" at bounding box center [779, 437] width 25 height 17
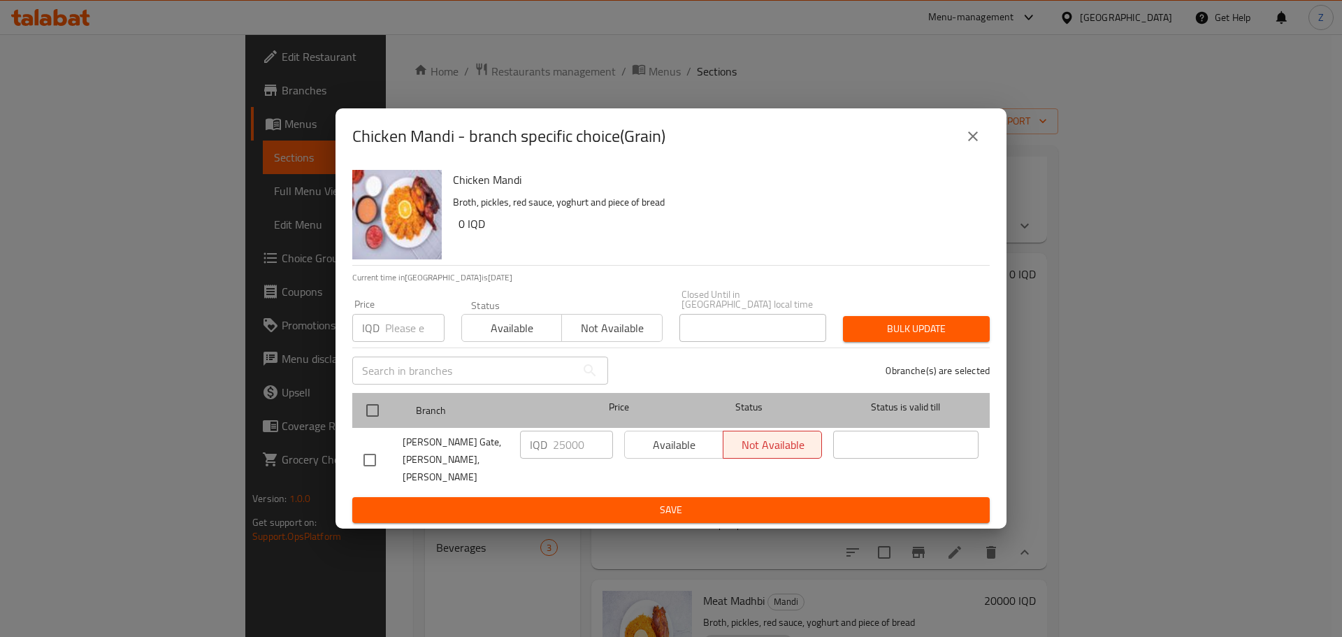
click at [355, 404] on div "Branch Price Status Status is valid till" at bounding box center [670, 410] width 637 height 35
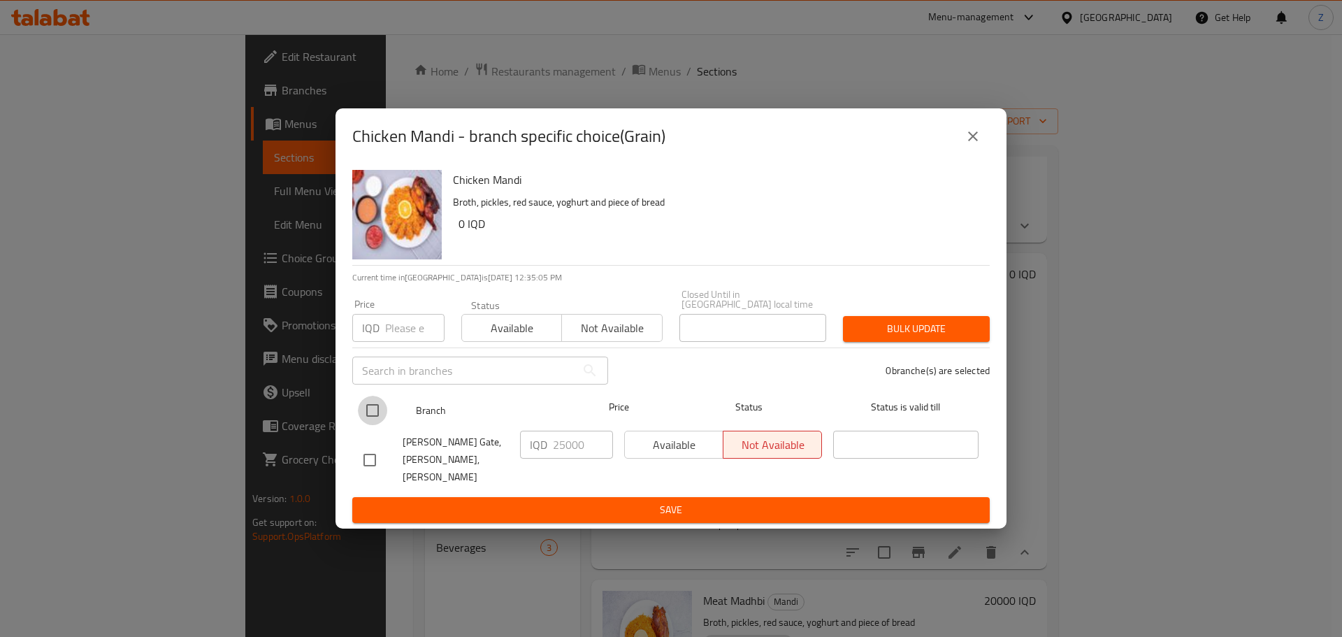
click at [375, 409] on input "checkbox" at bounding box center [372, 410] width 29 height 29
checkbox input "true"
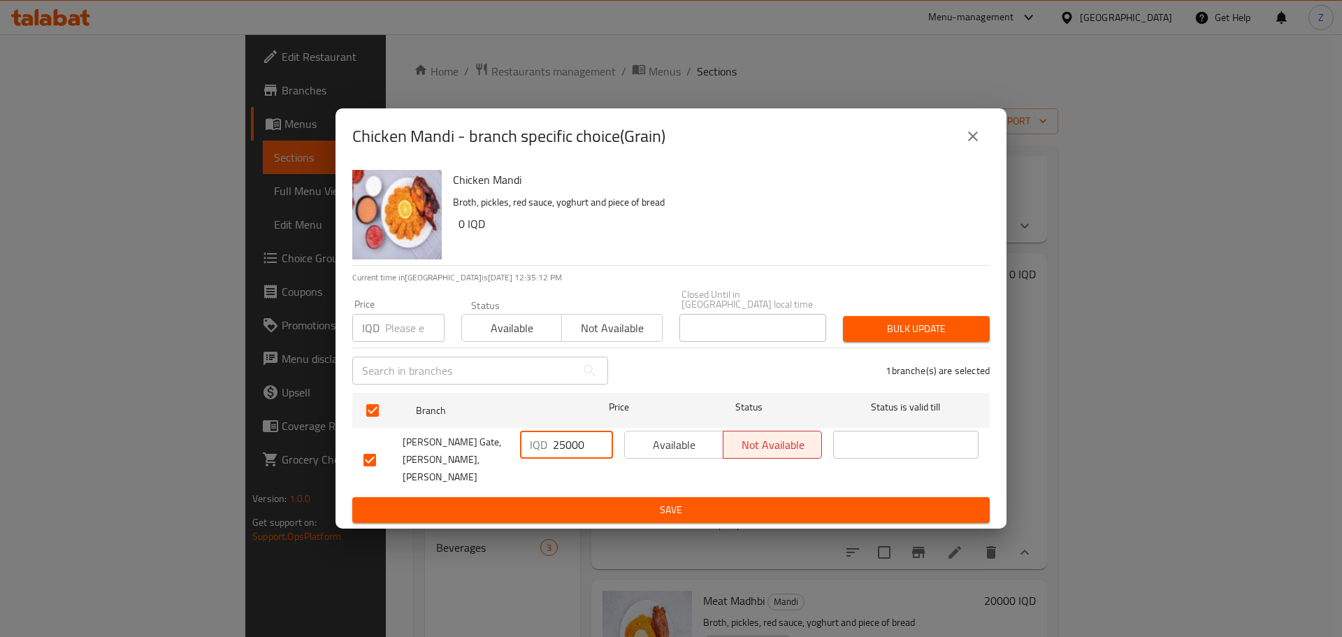
drag, startPoint x: 555, startPoint y: 452, endPoint x: 564, endPoint y: 451, distance: 9.1
click at [564, 451] on input "25000" at bounding box center [583, 445] width 60 height 28
type input "29000"
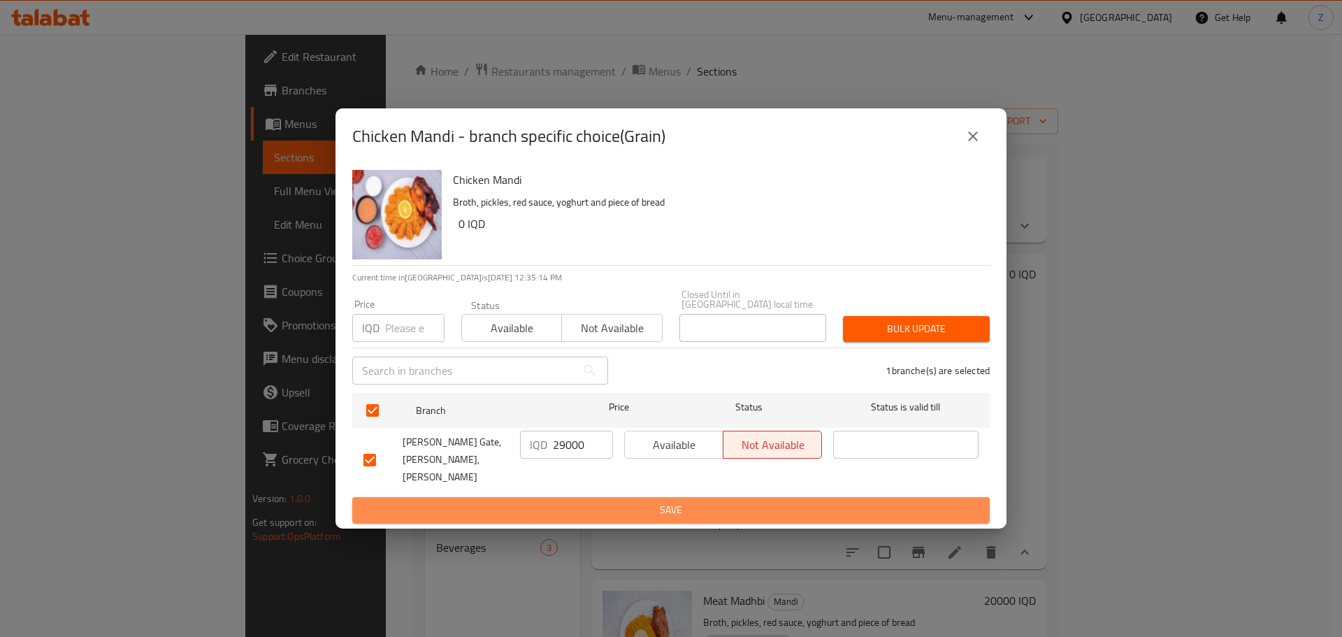
click at [672, 501] on span "Save" at bounding box center [670, 509] width 615 height 17
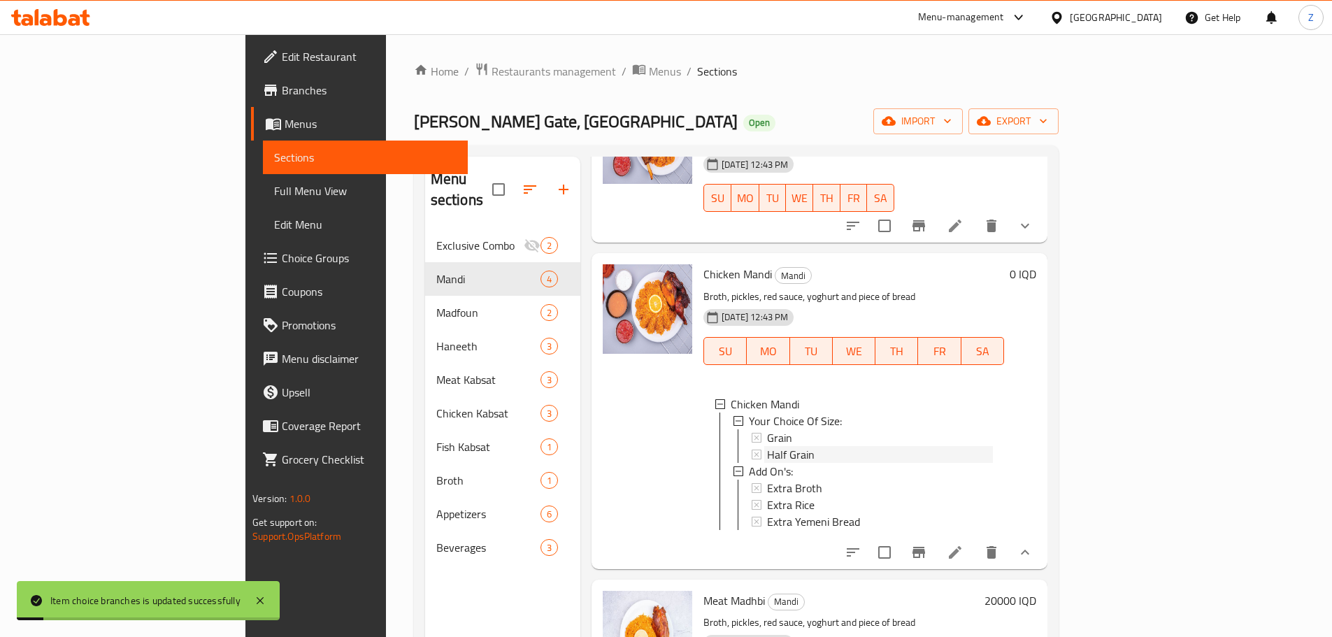
click at [767, 446] on span "Half Grain" at bounding box center [791, 454] width 48 height 17
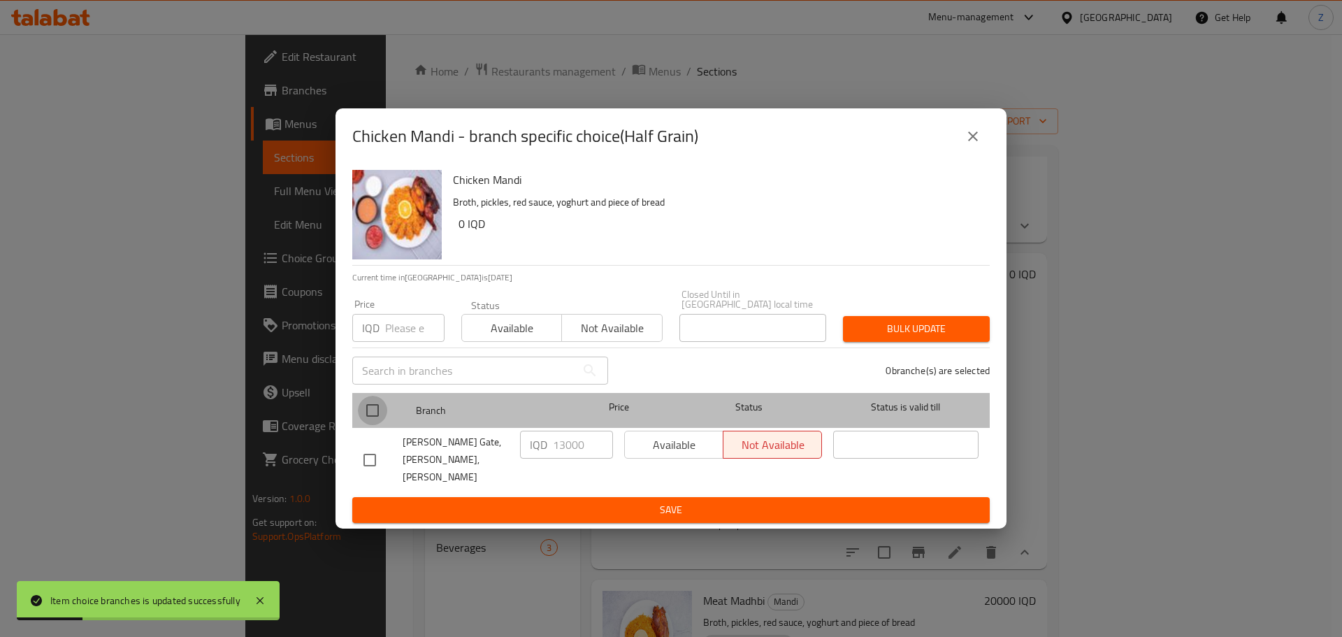
click at [377, 403] on input "checkbox" at bounding box center [372, 410] width 29 height 29
checkbox input "true"
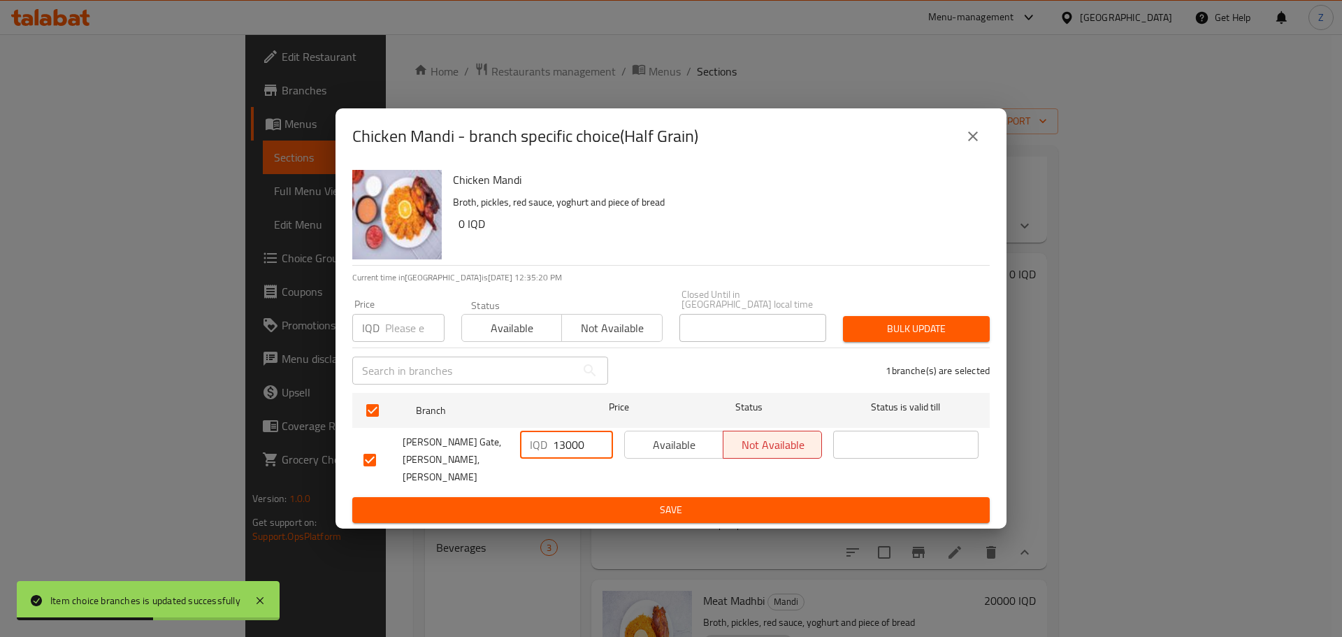
click at [560, 448] on input "13000" at bounding box center [583, 445] width 60 height 28
type input "16000"
click at [556, 497] on button "Save" at bounding box center [670, 510] width 637 height 26
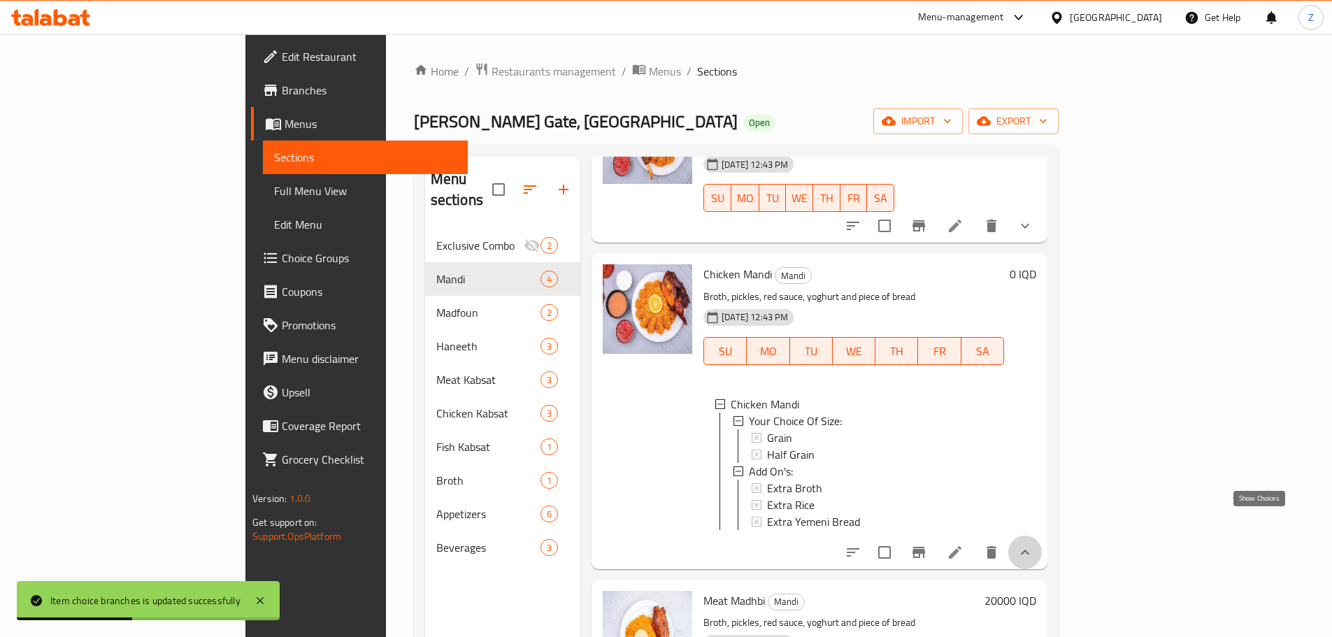
click at [1033, 544] on icon "show more" at bounding box center [1024, 552] width 17 height 17
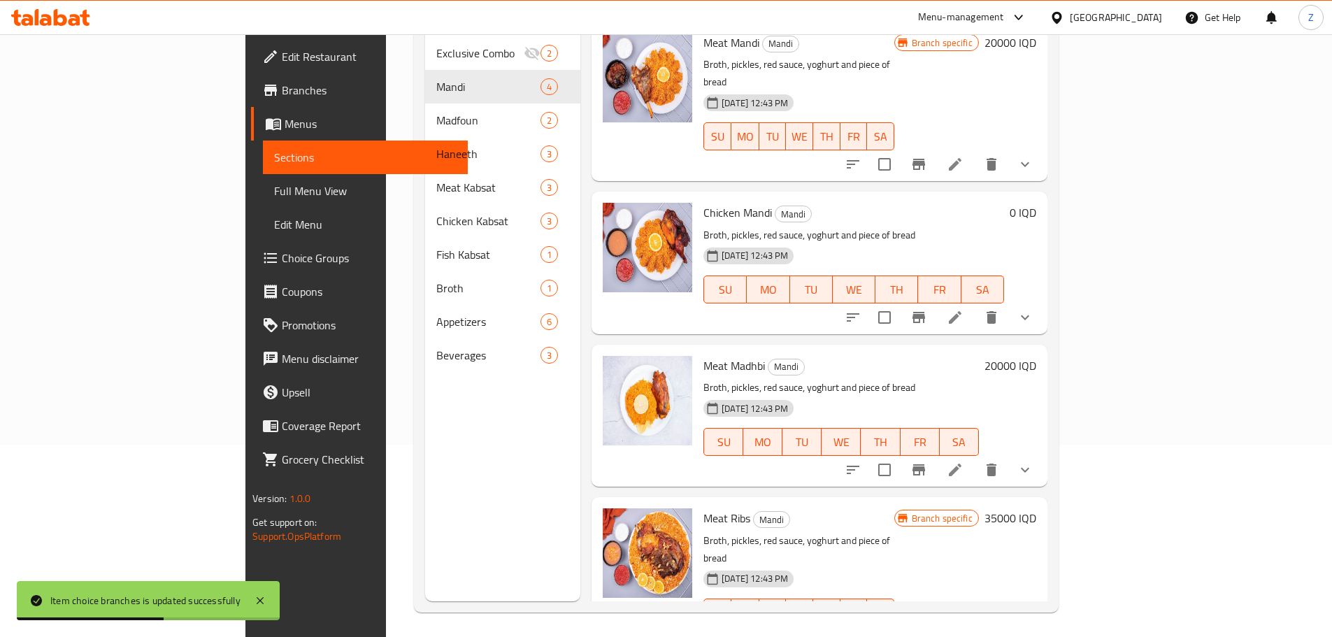
scroll to position [196, 0]
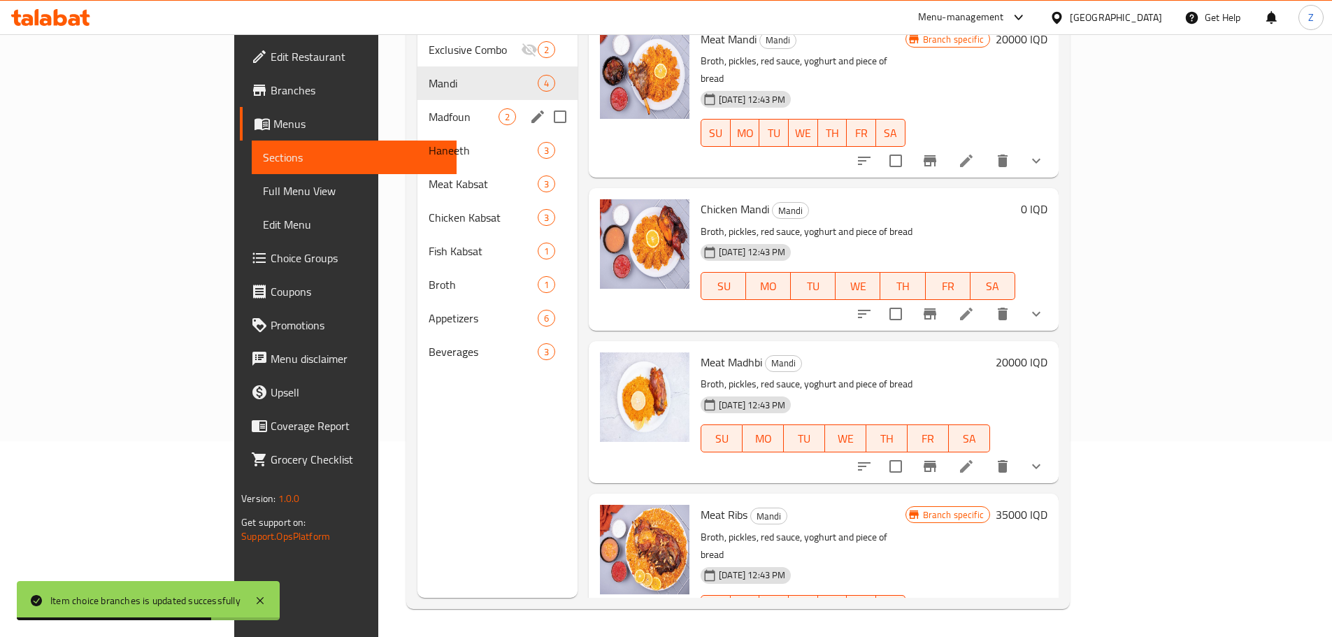
click at [417, 100] on div "Madfoun 2" at bounding box center [497, 117] width 160 height 34
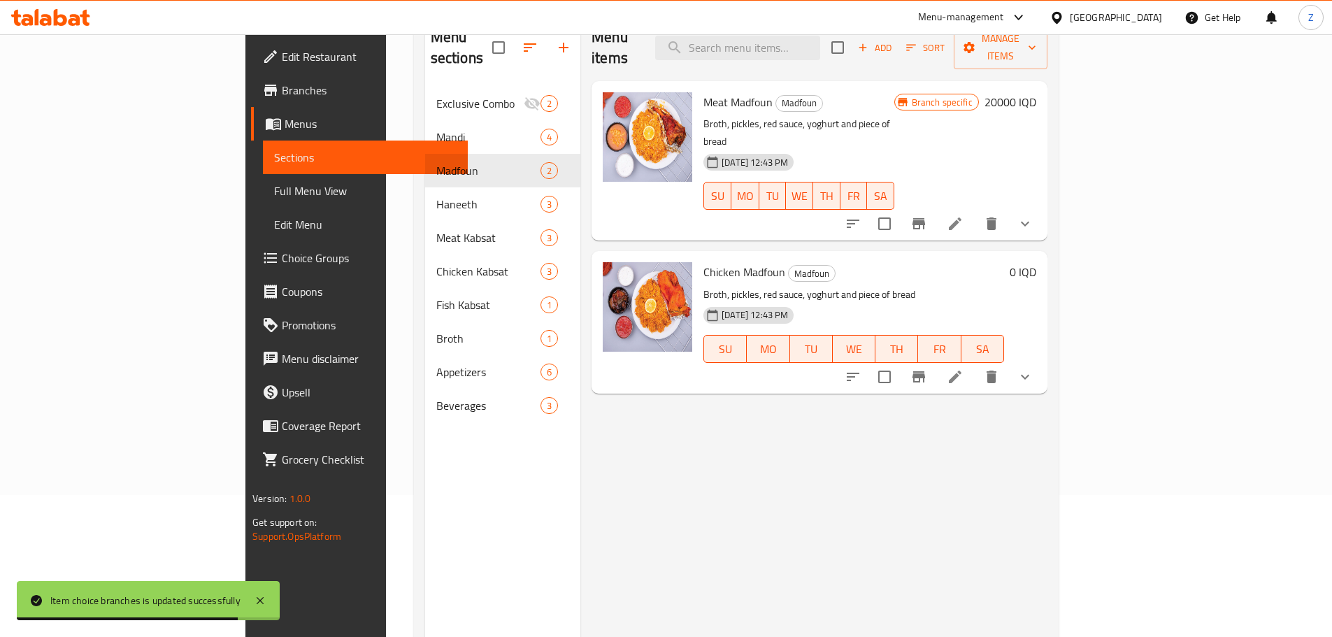
scroll to position [126, 0]
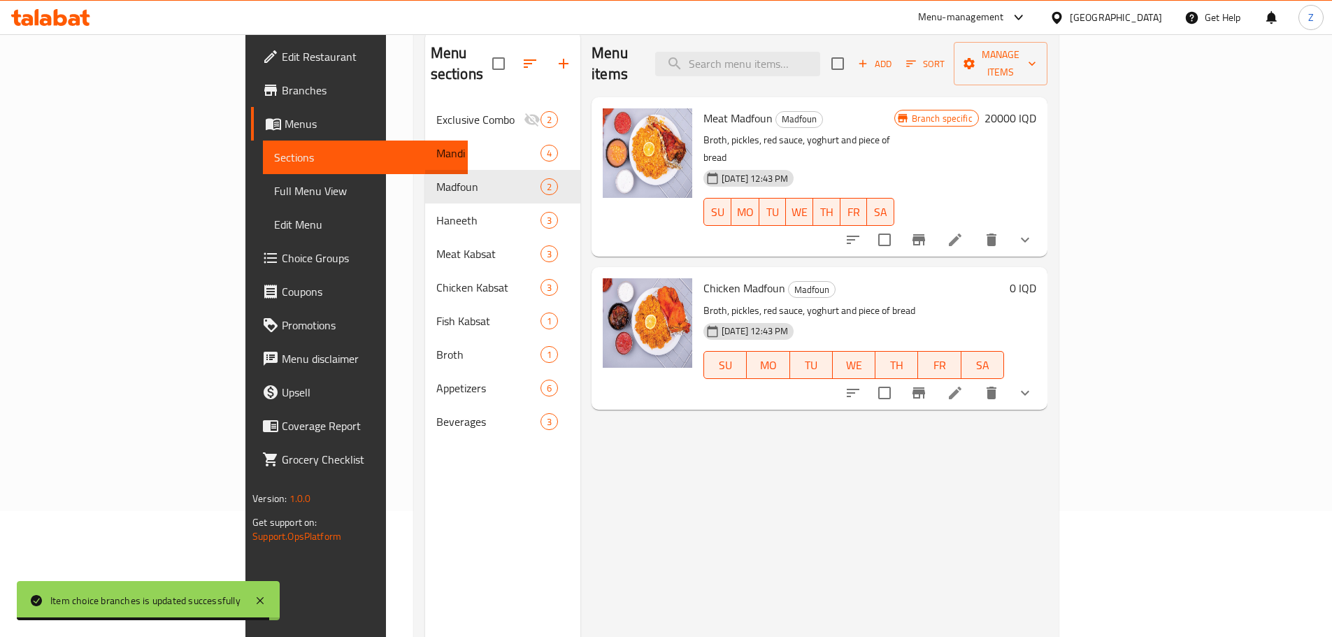
click at [1042, 376] on button "show more" at bounding box center [1025, 393] width 34 height 34
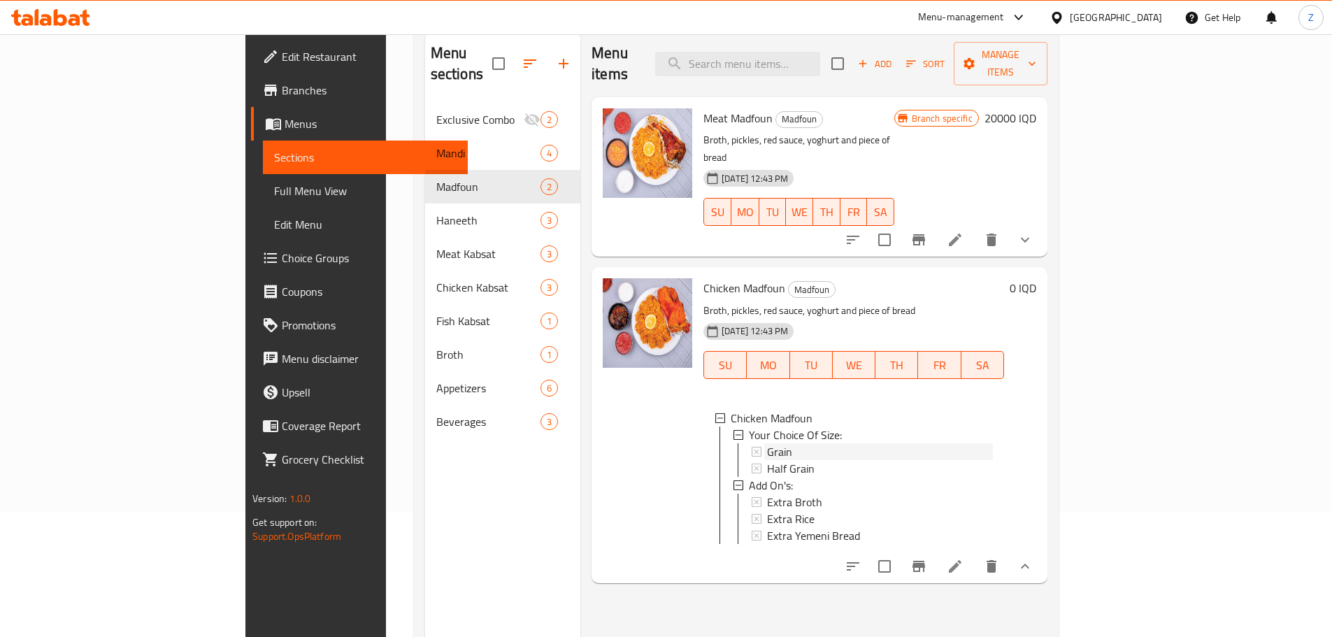
click at [783, 443] on div "Grain" at bounding box center [880, 451] width 226 height 17
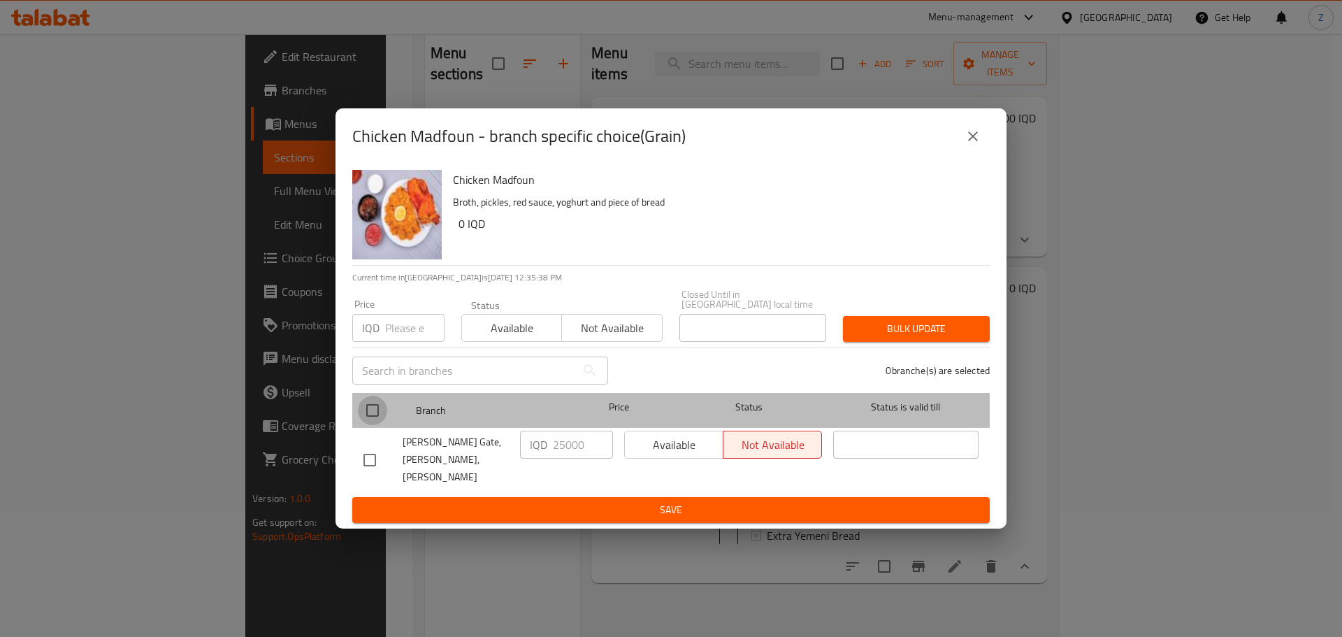
click at [377, 408] on input "checkbox" at bounding box center [372, 410] width 29 height 29
checkbox input "true"
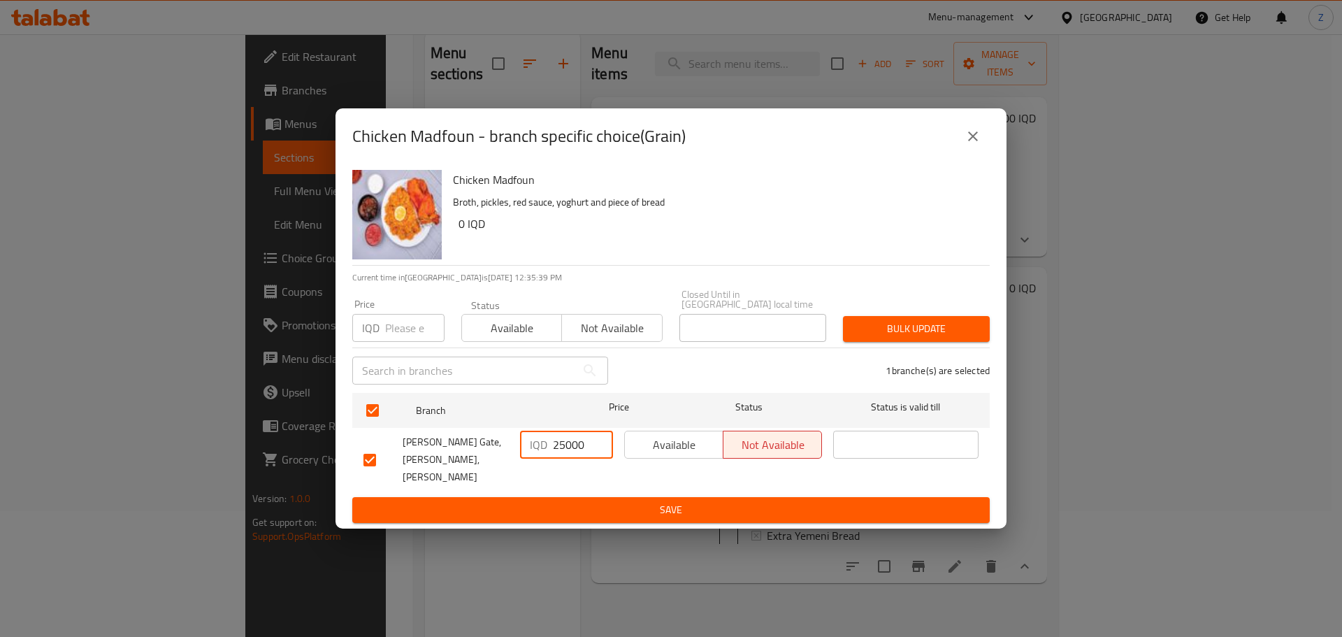
click at [559, 453] on input "25000" at bounding box center [583, 445] width 60 height 28
type input "29000"
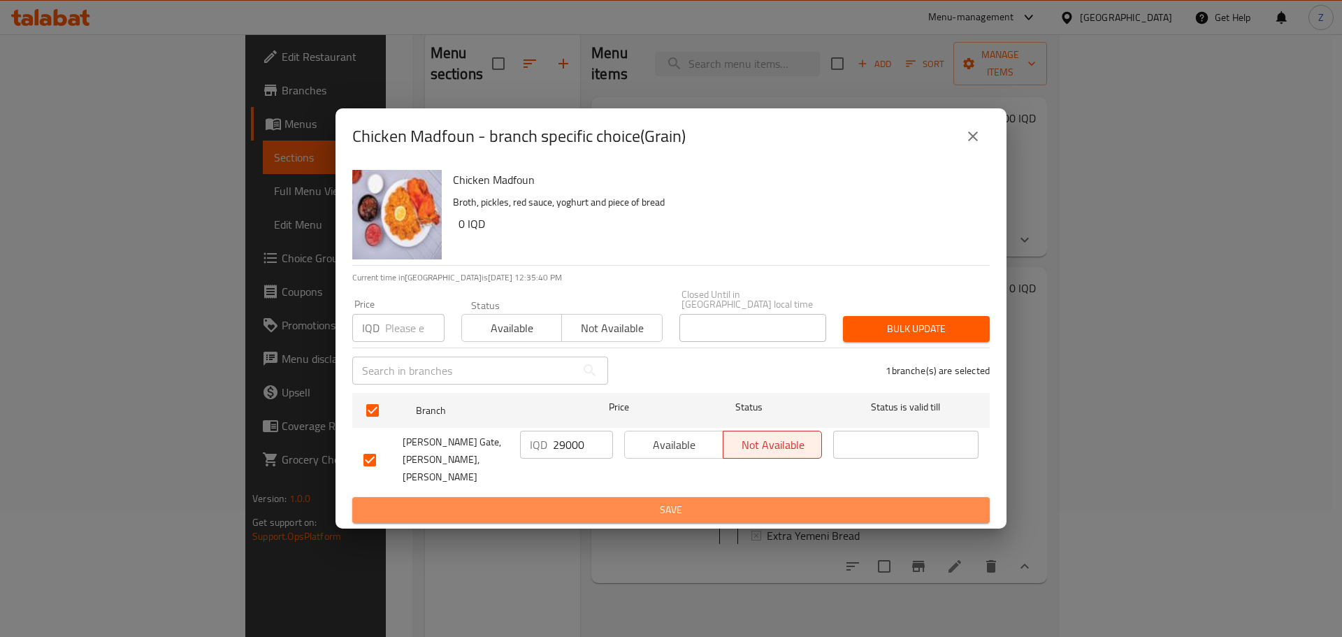
click at [573, 501] on span "Save" at bounding box center [670, 509] width 615 height 17
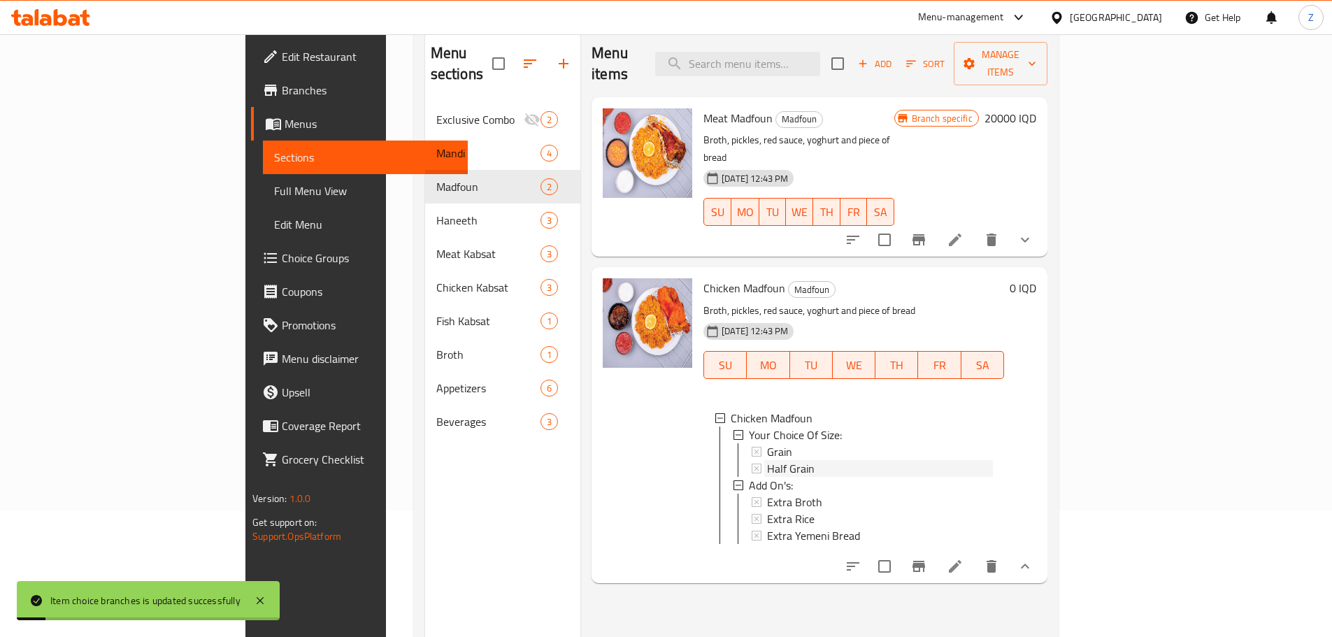
click at [767, 460] on span "Half Grain" at bounding box center [791, 468] width 48 height 17
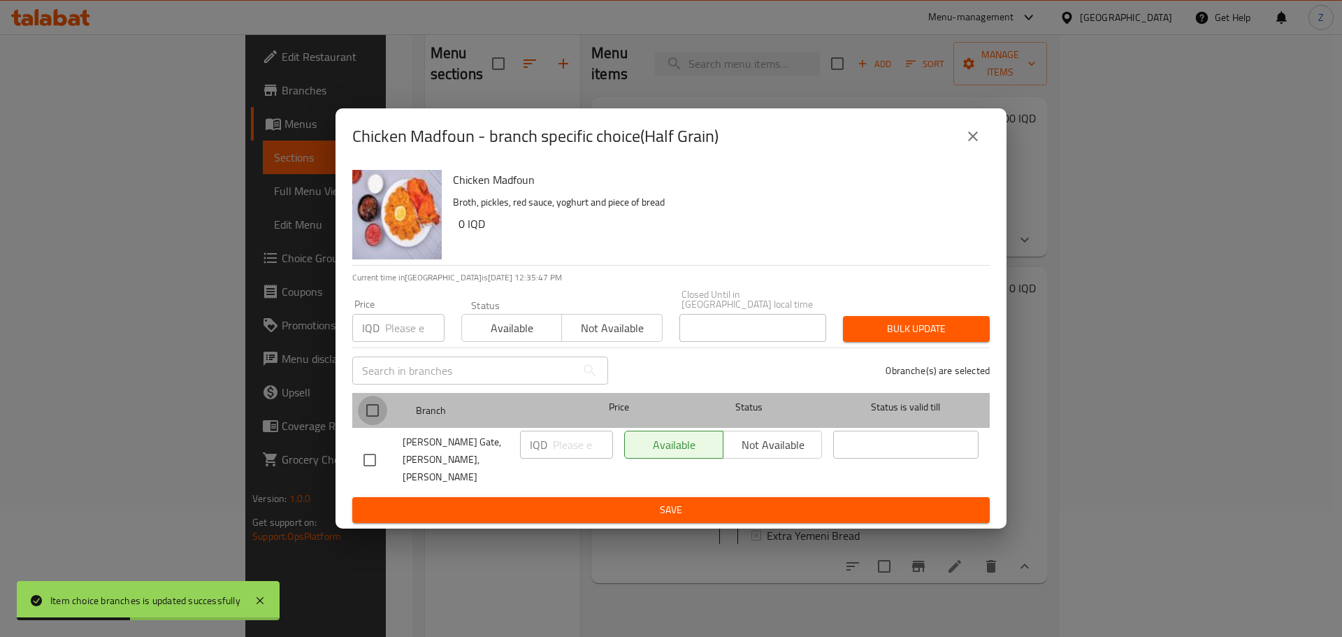
click at [370, 421] on input "checkbox" at bounding box center [372, 410] width 29 height 29
checkbox input "true"
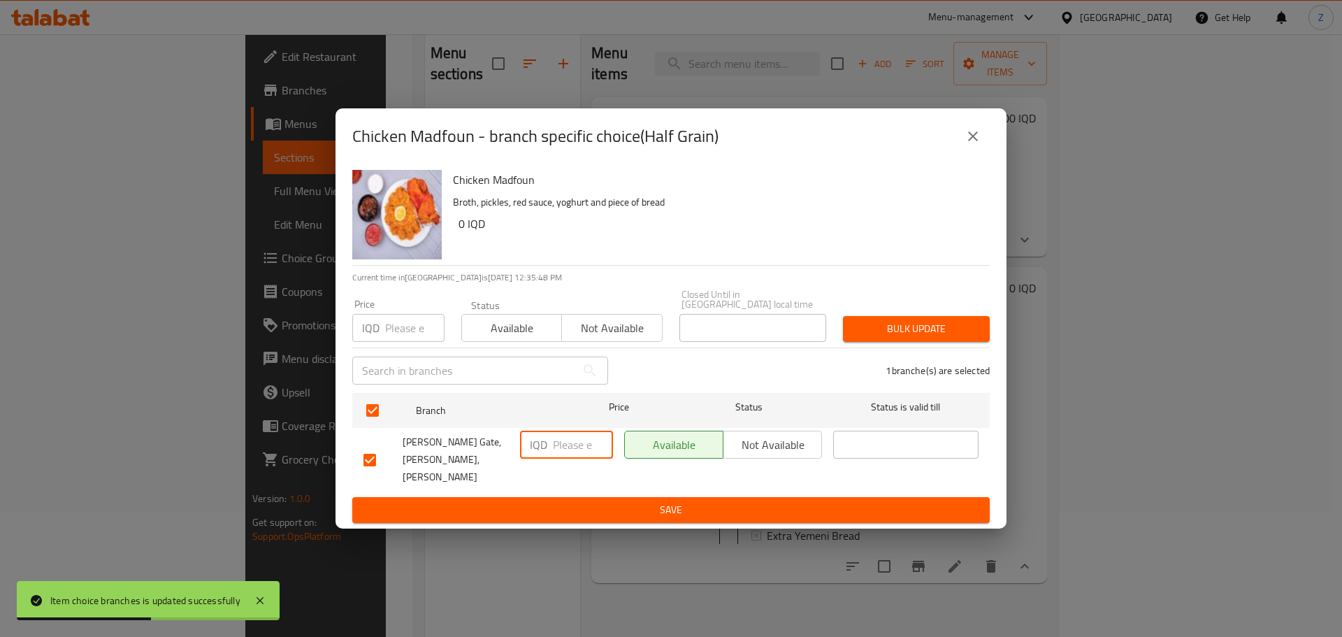
click at [552, 459] on div "IQD ​" at bounding box center [566, 445] width 93 height 28
type input "16000"
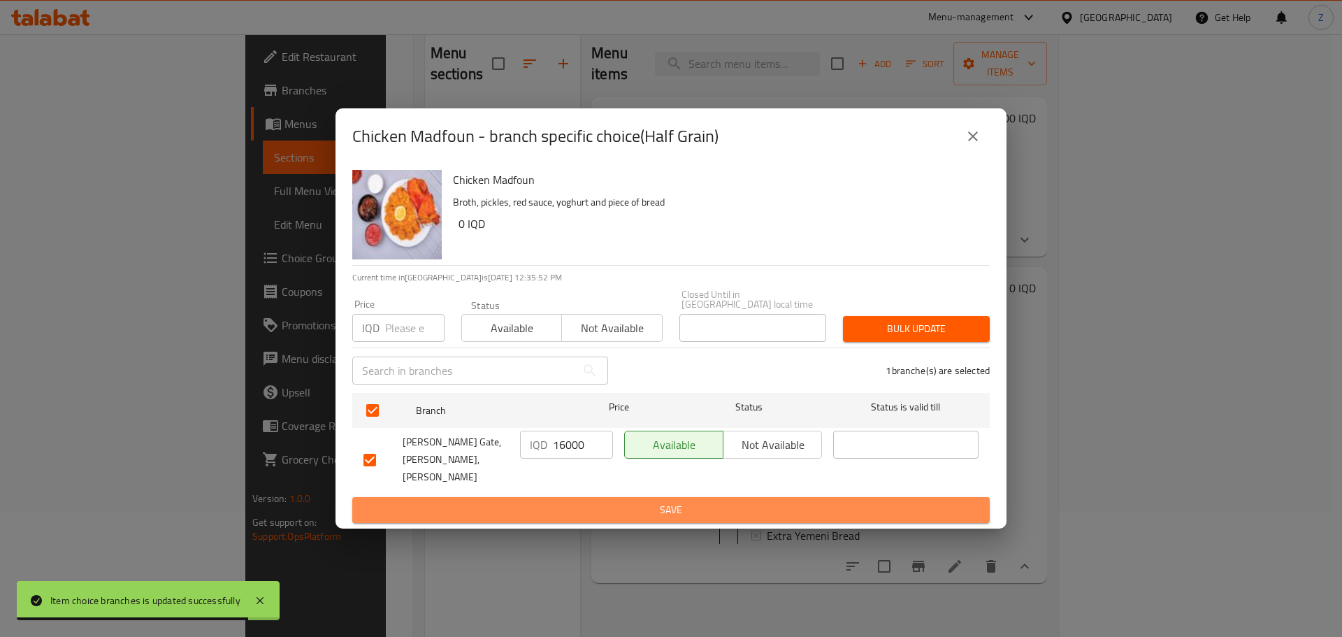
click at [547, 501] on span "Save" at bounding box center [670, 509] width 615 height 17
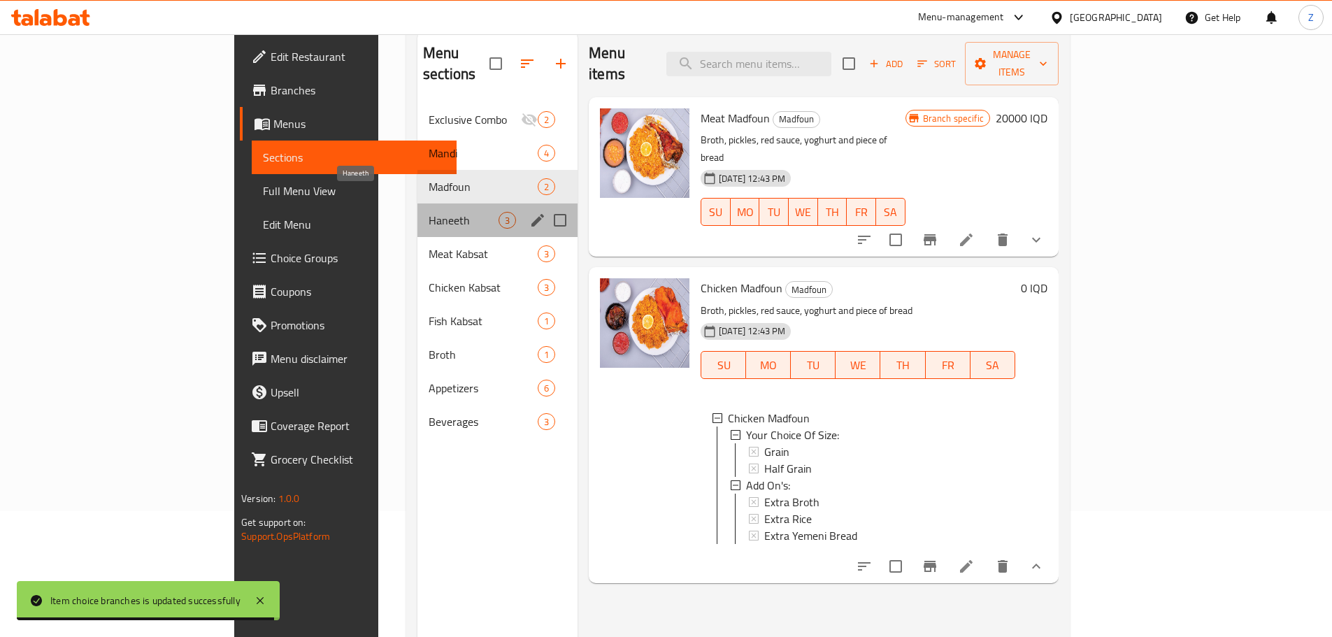
click at [428, 212] on span "Haneeth" at bounding box center [463, 220] width 70 height 17
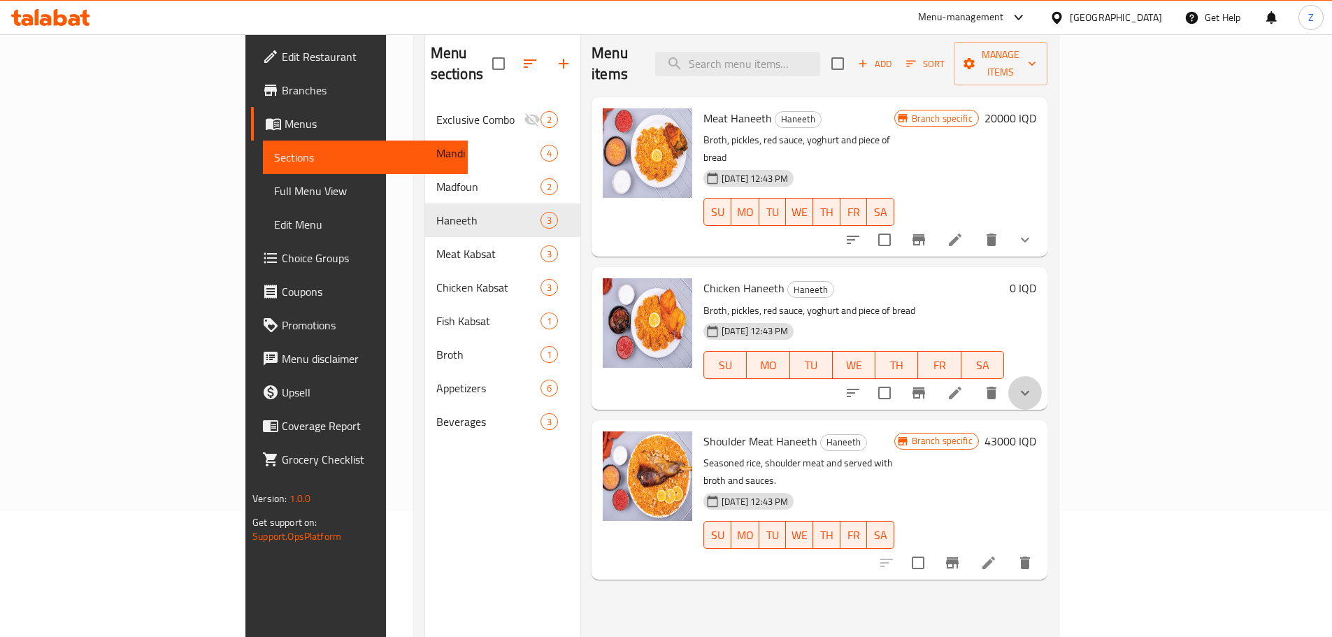
click at [1042, 376] on button "show more" at bounding box center [1025, 393] width 34 height 34
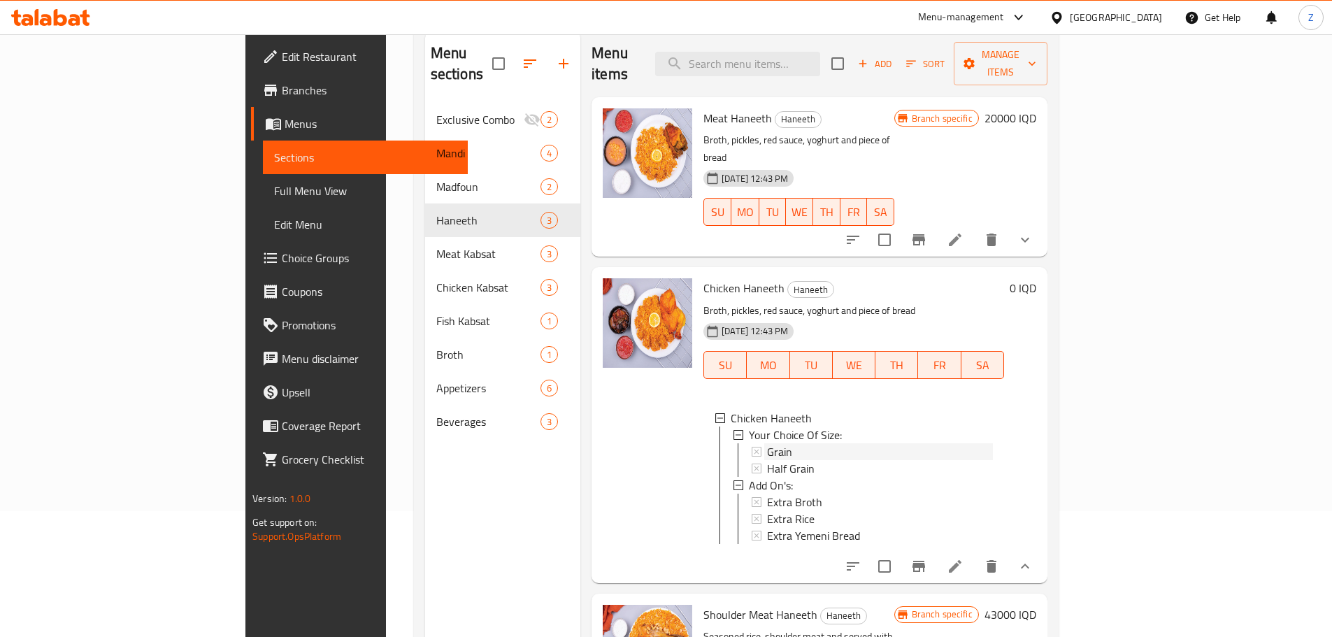
click at [796, 443] on div "Grain" at bounding box center [880, 451] width 226 height 17
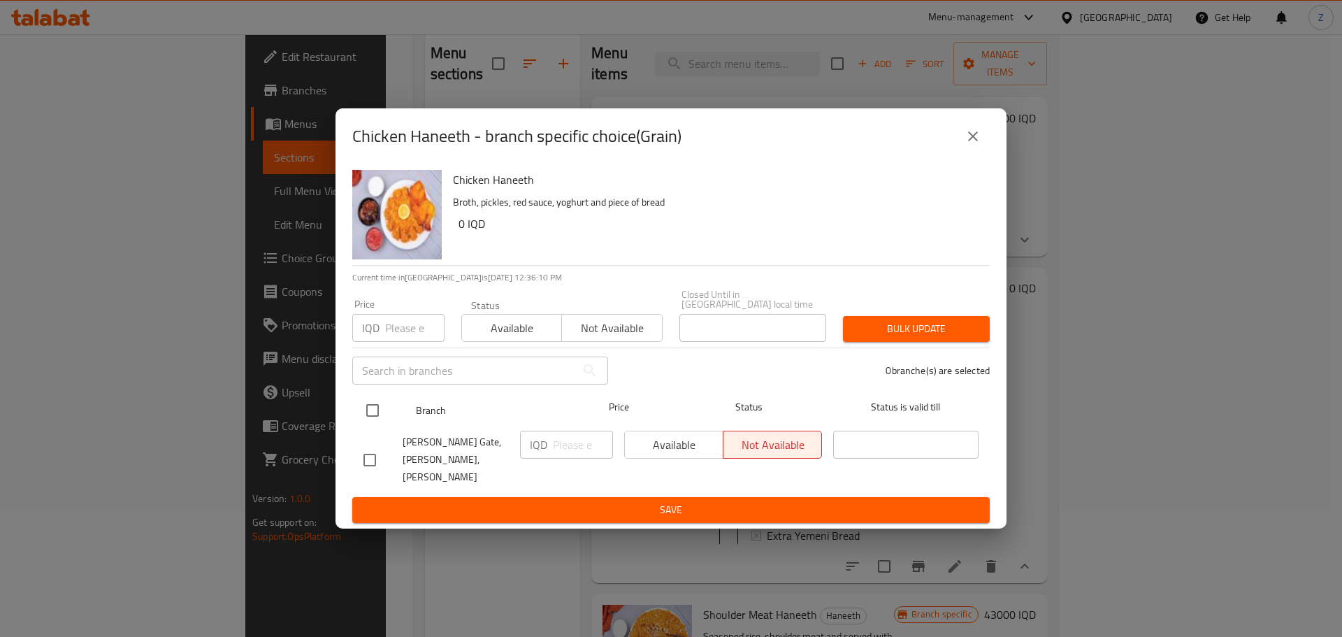
click at [375, 413] on input "checkbox" at bounding box center [372, 410] width 29 height 29
checkbox input "true"
click at [558, 463] on div "IQD ​" at bounding box center [566, 459] width 104 height 69
click at [566, 449] on input "number" at bounding box center [583, 445] width 60 height 28
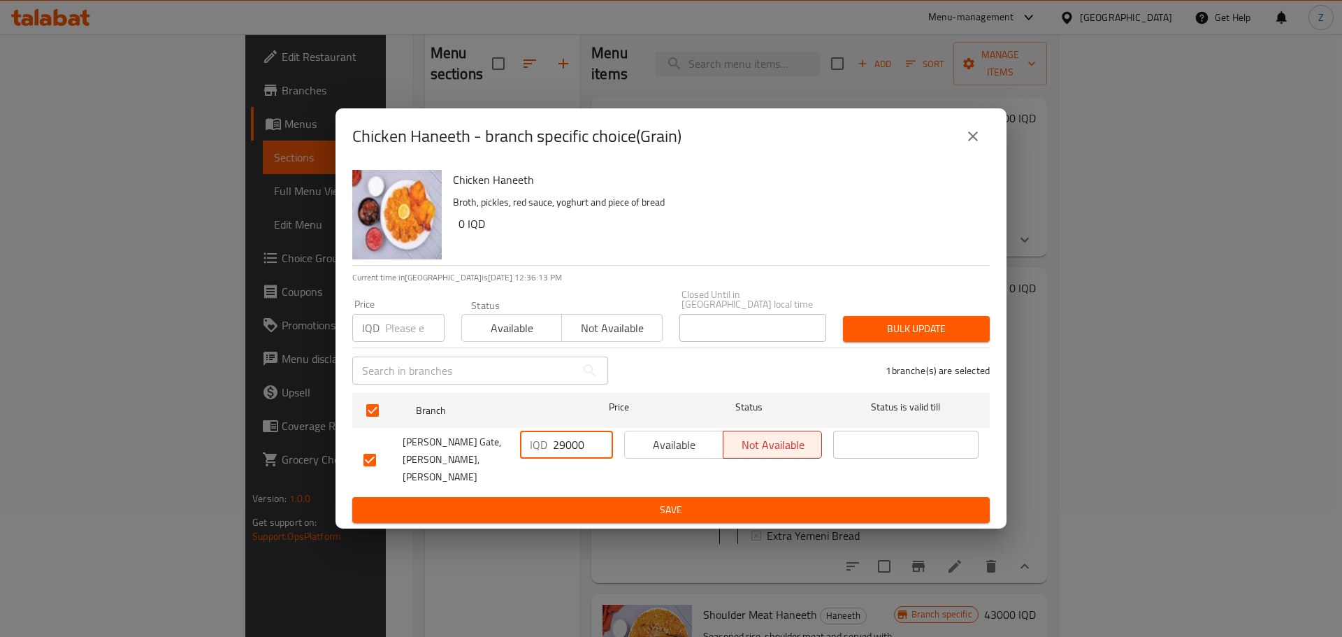
type input "29000"
click at [593, 501] on span "Save" at bounding box center [670, 509] width 615 height 17
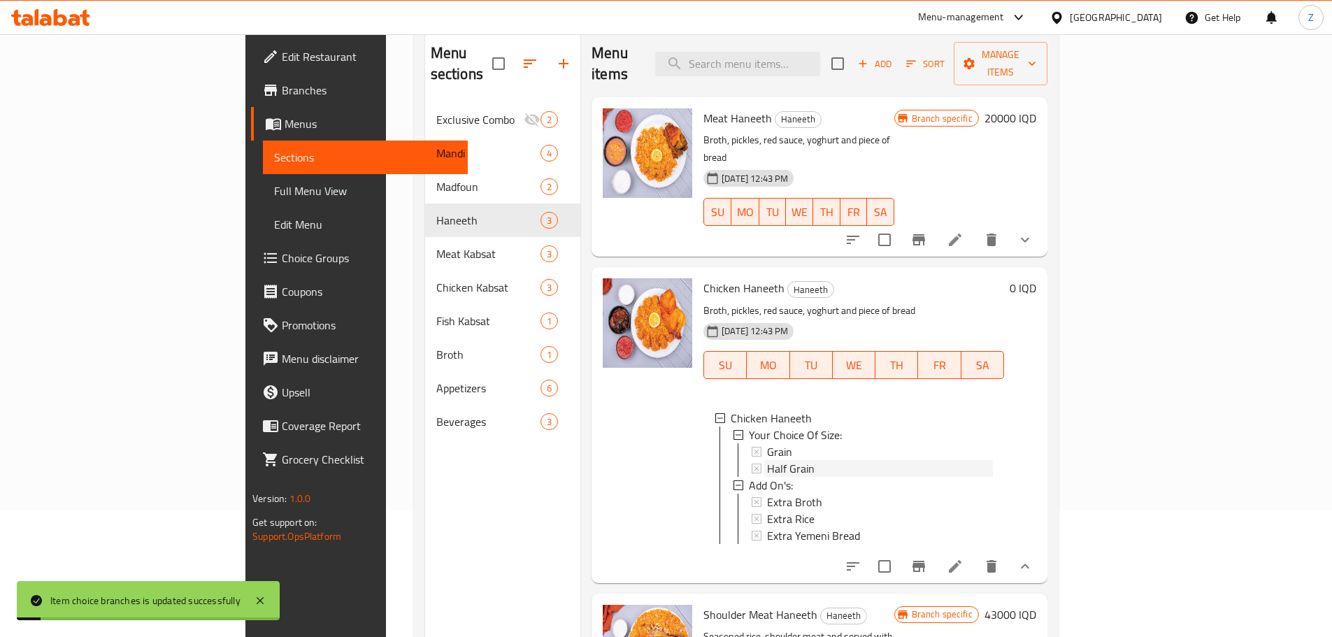
click at [767, 460] on span "Half Grain" at bounding box center [791, 468] width 48 height 17
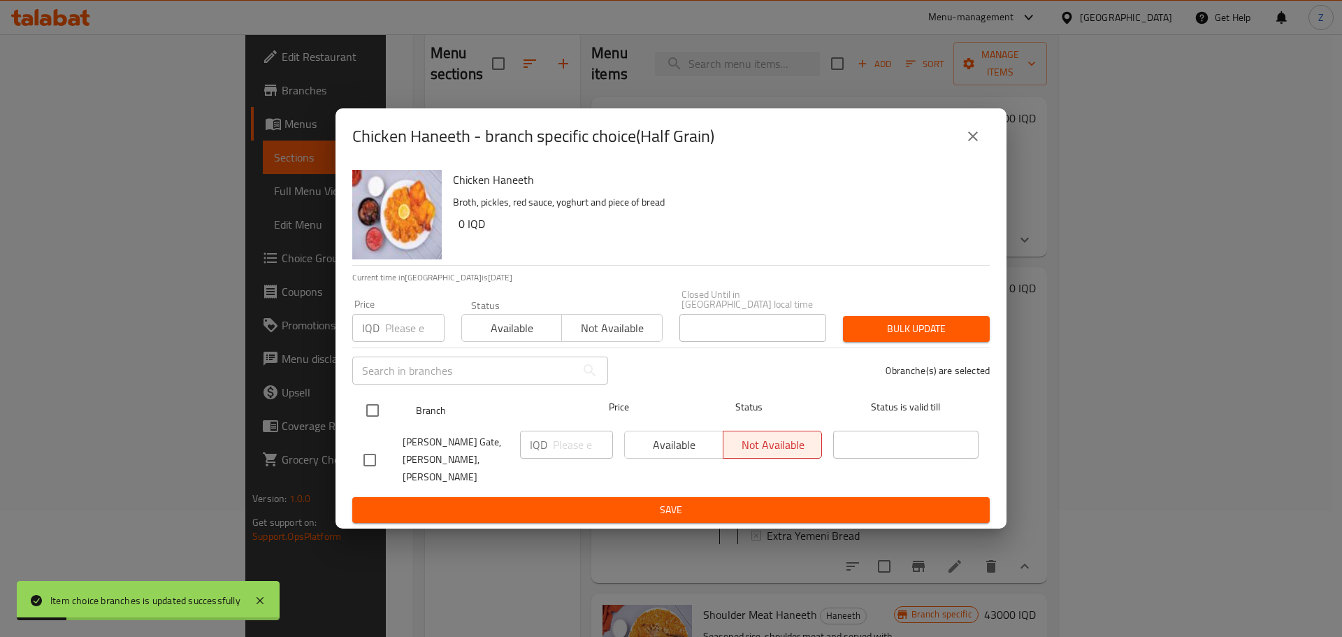
click at [382, 408] on input "checkbox" at bounding box center [372, 410] width 29 height 29
checkbox input "true"
click at [568, 459] on input "number" at bounding box center [583, 445] width 60 height 28
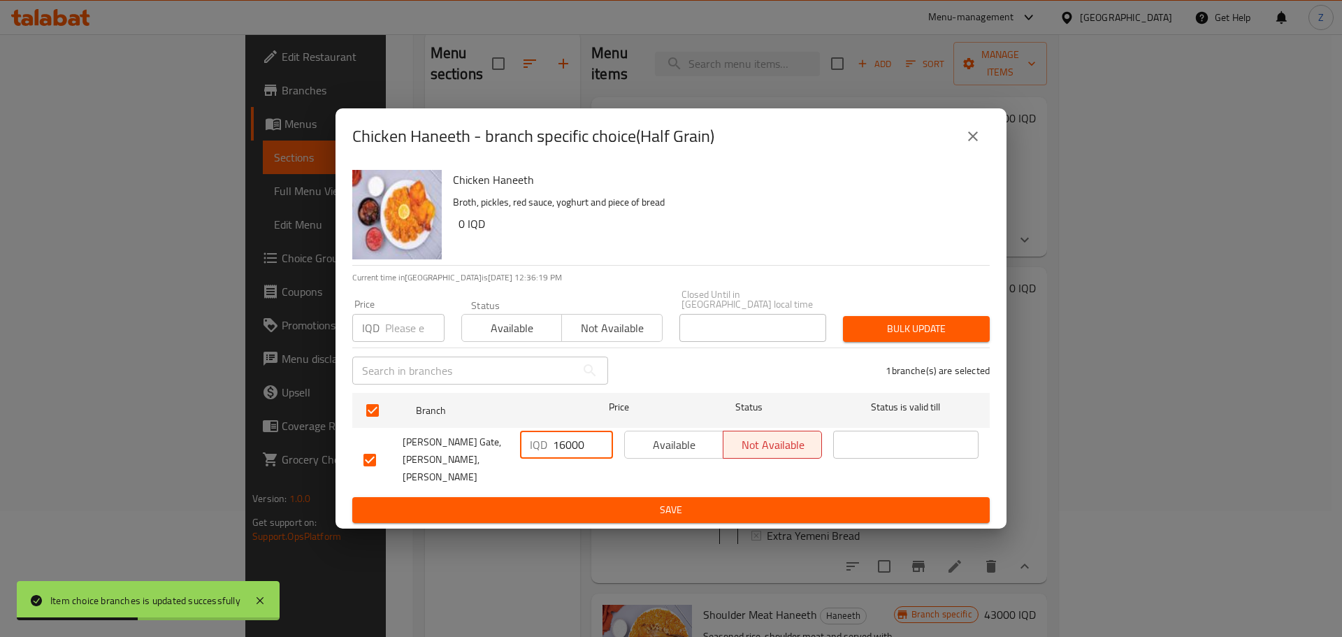
type input "16000"
click at [563, 503] on span "Save" at bounding box center [670, 509] width 615 height 17
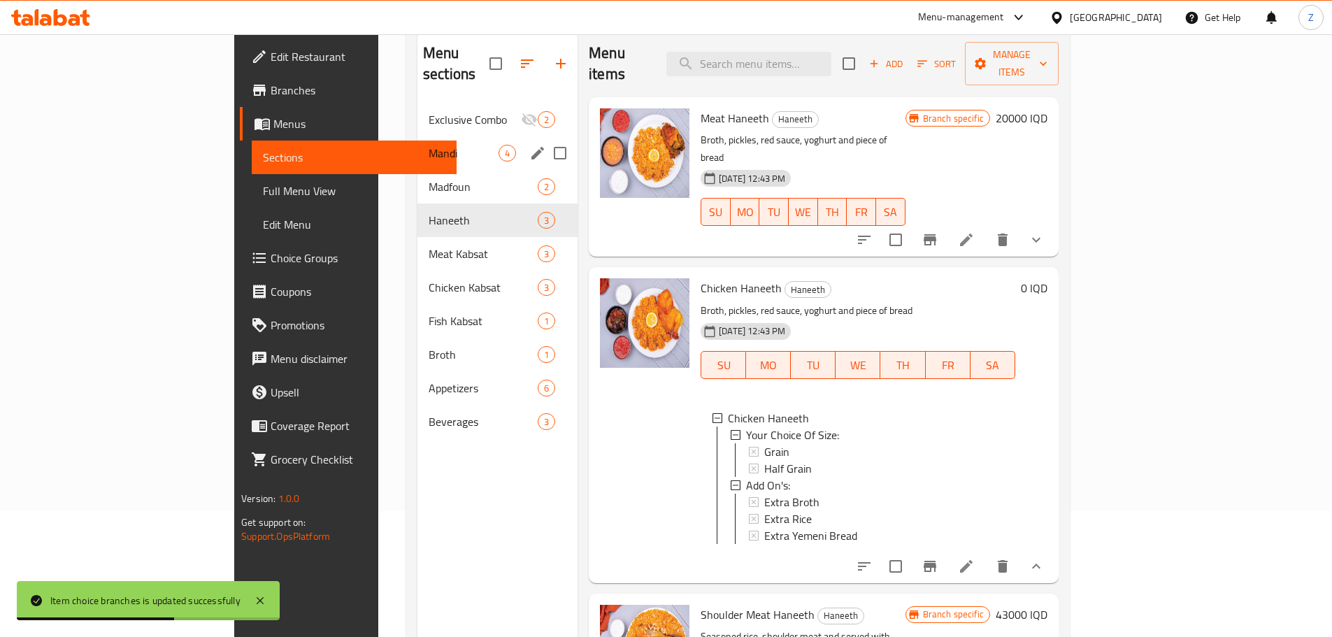
drag, startPoint x: 321, startPoint y: 143, endPoint x: 352, endPoint y: 157, distance: 33.5
click at [417, 143] on div "Mandi 4" at bounding box center [497, 153] width 160 height 34
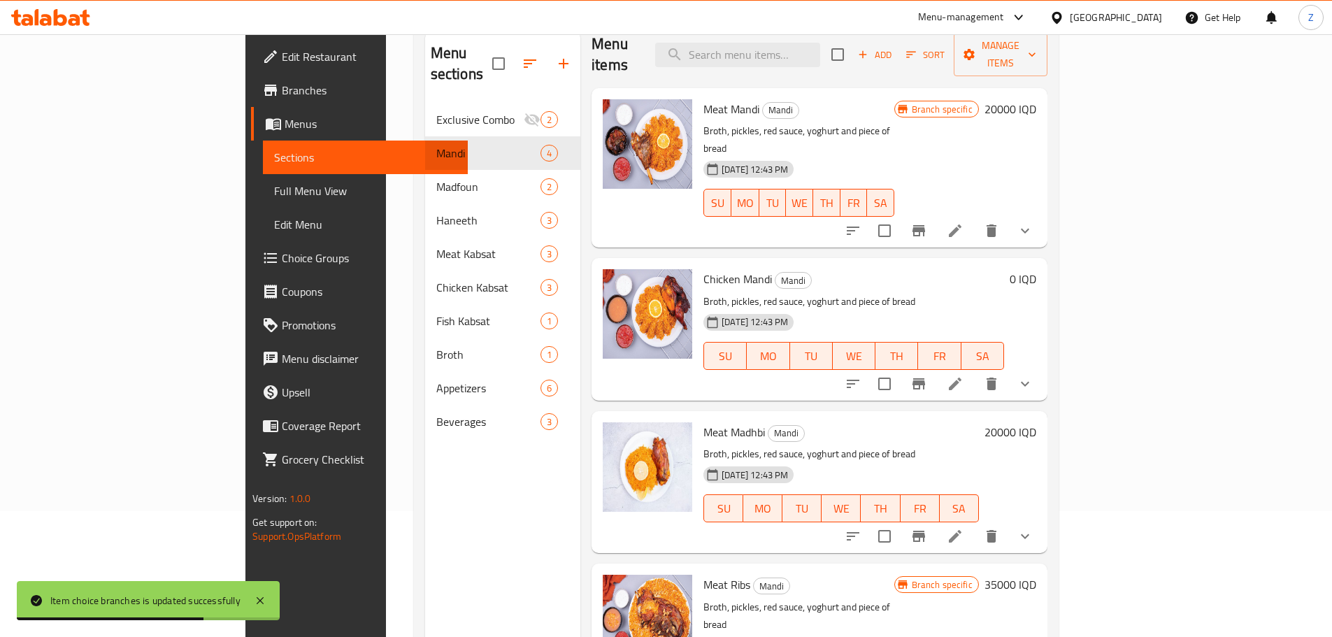
scroll to position [196, 0]
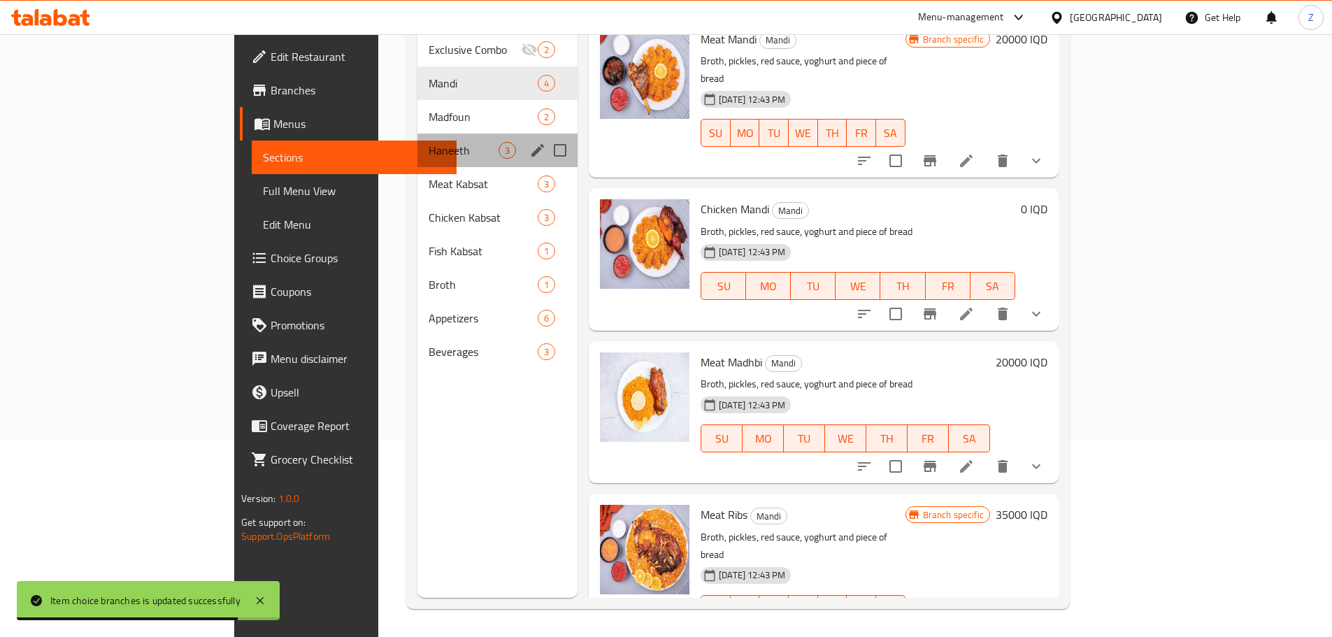
drag, startPoint x: 360, startPoint y: 116, endPoint x: 348, endPoint y: 167, distance: 52.4
click at [417, 134] on div "Haneeth 3" at bounding box center [497, 151] width 160 height 34
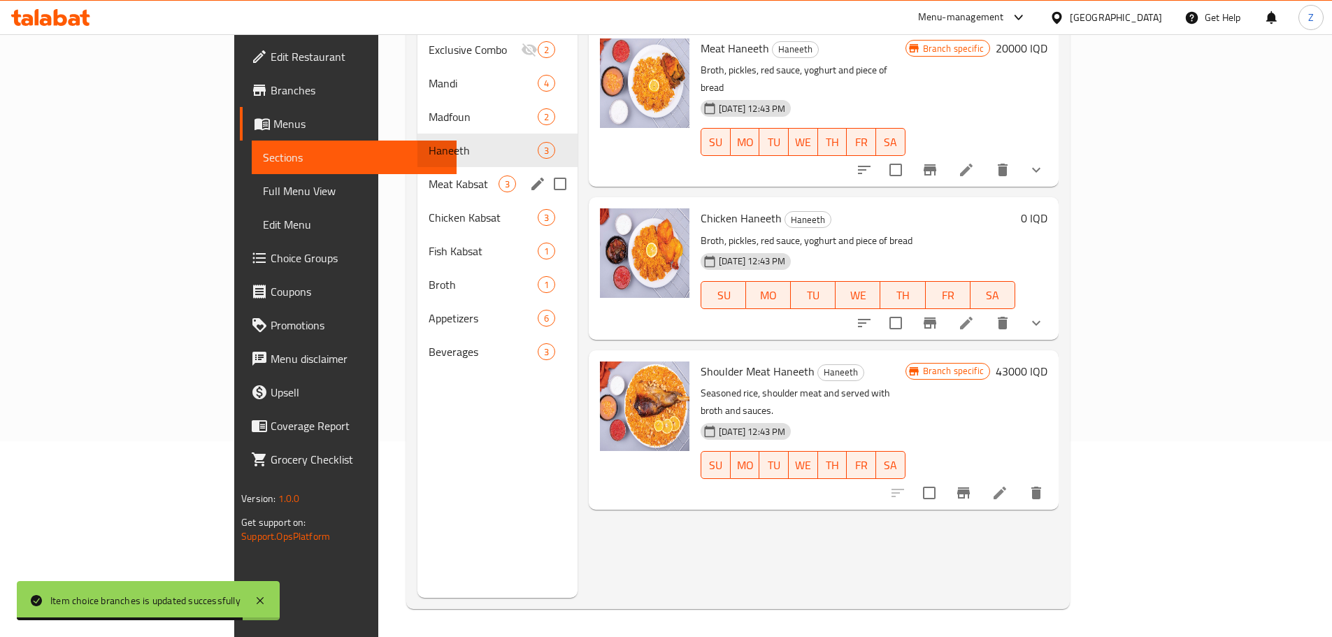
click at [417, 178] on div "Meat Kabsat 3" at bounding box center [497, 184] width 160 height 34
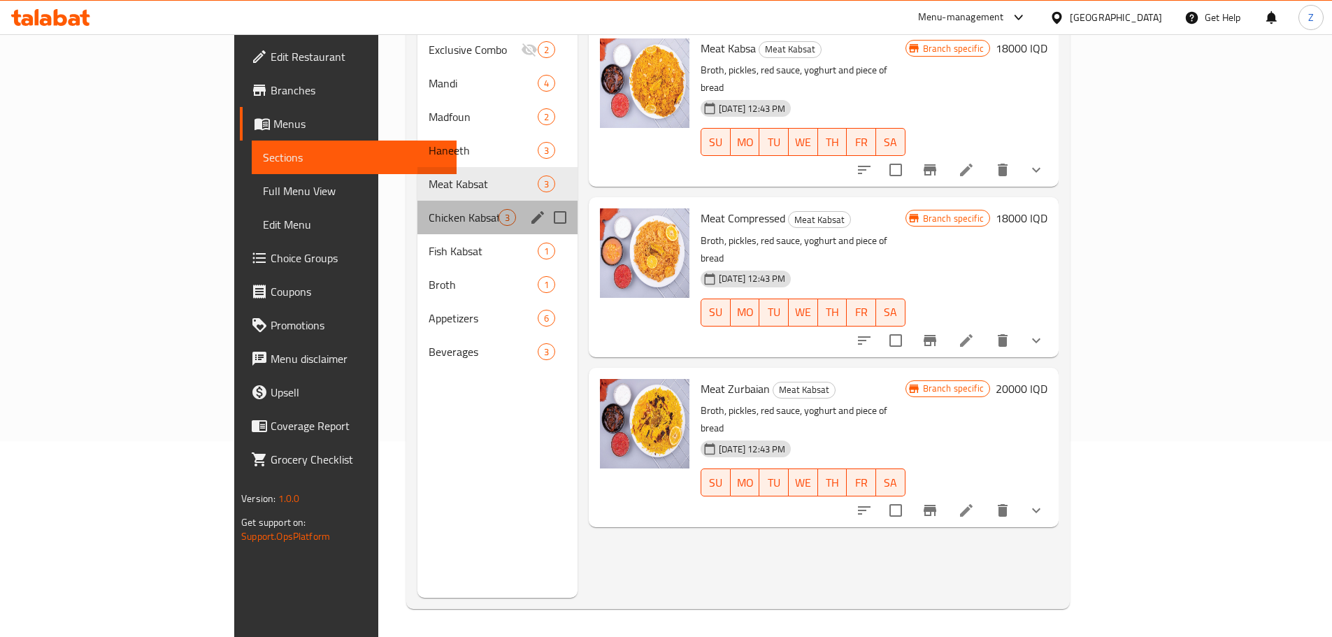
click at [417, 201] on div "Chicken Kabsat 3" at bounding box center [497, 218] width 160 height 34
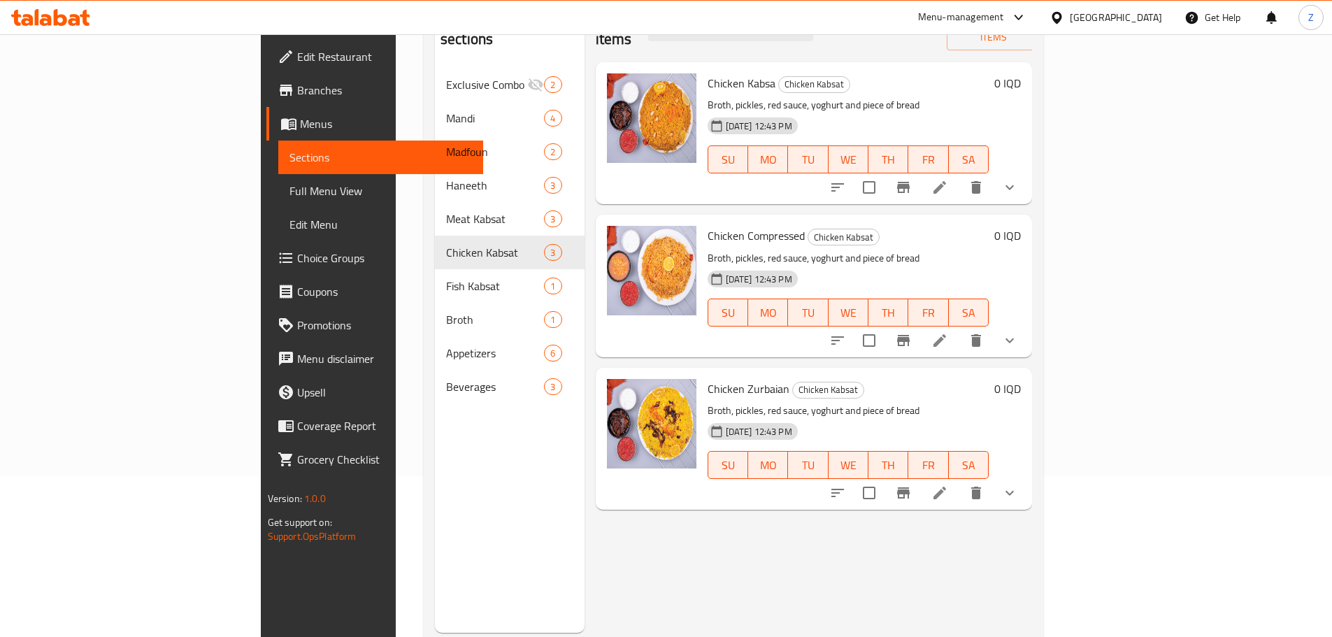
scroll to position [56, 0]
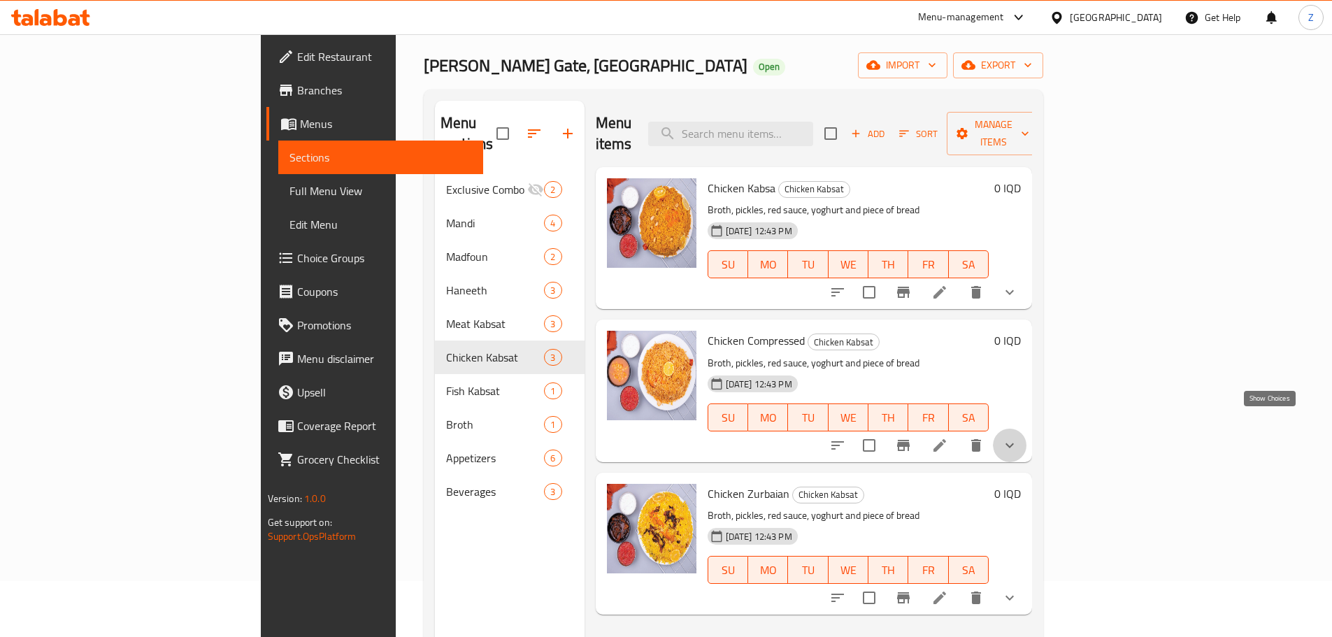
click at [1018, 437] on icon "show more" at bounding box center [1009, 445] width 17 height 17
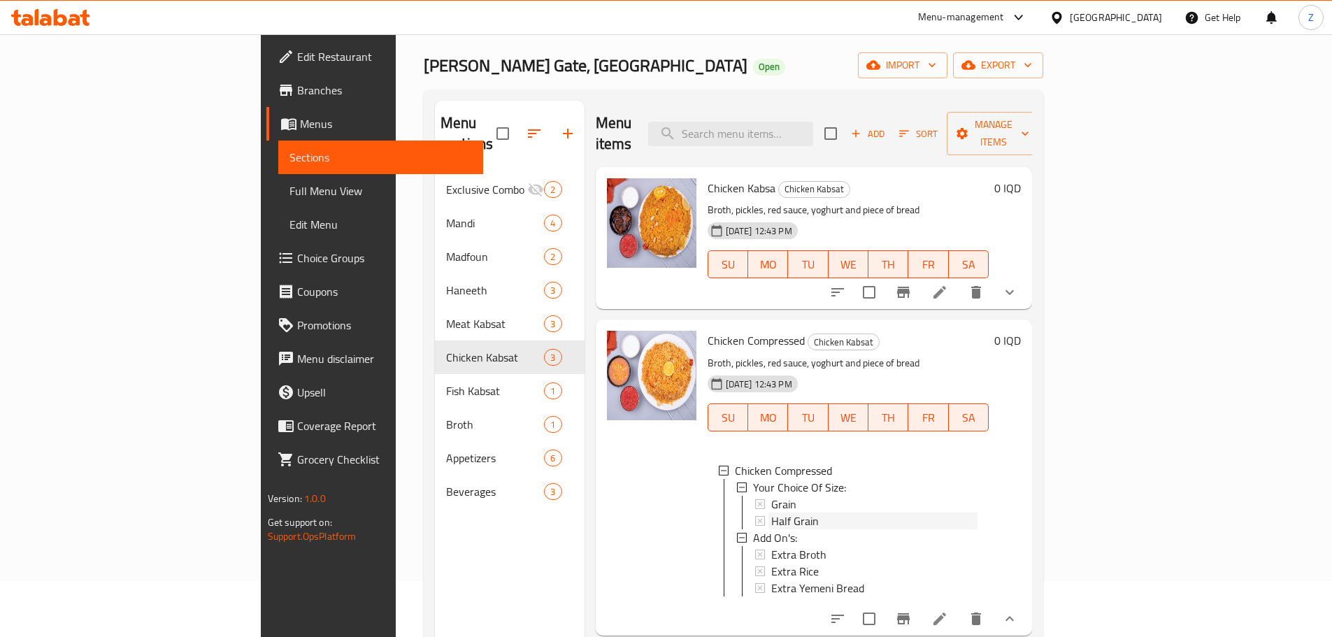
click at [771, 512] on span "Half Grain" at bounding box center [795, 520] width 48 height 17
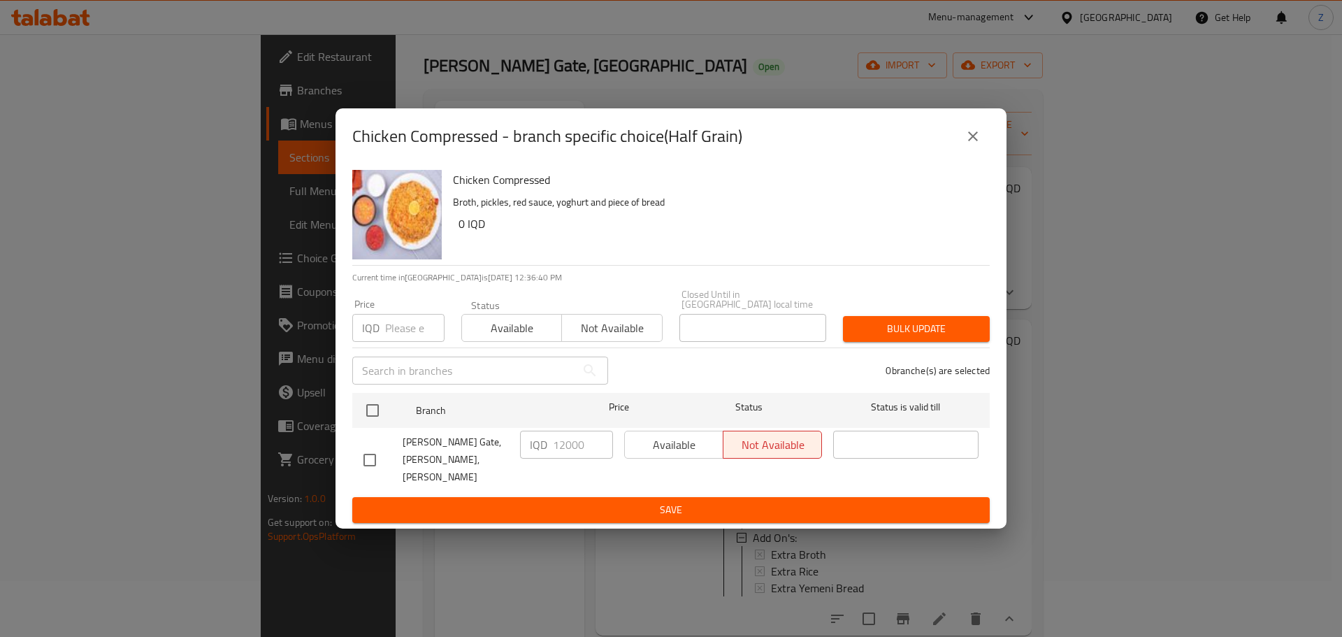
click at [979, 145] on icon "close" at bounding box center [973, 136] width 17 height 17
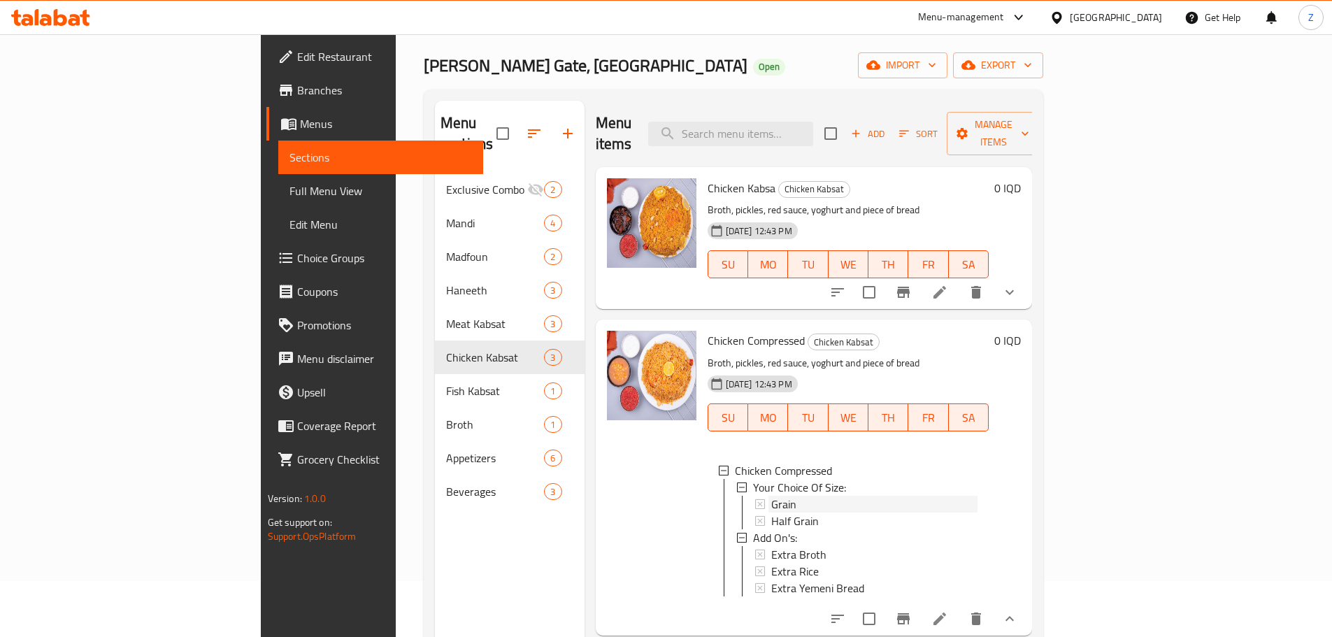
click at [771, 496] on span "Grain" at bounding box center [783, 504] width 25 height 17
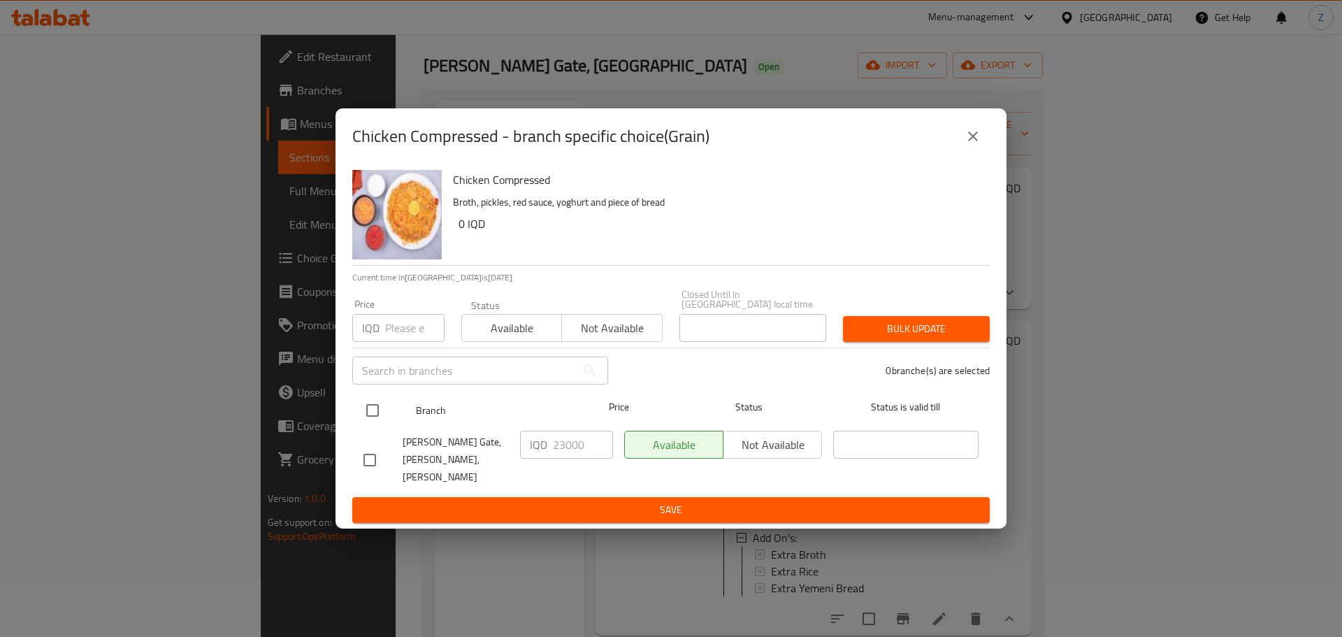
click at [372, 410] on input "checkbox" at bounding box center [372, 410] width 29 height 29
checkbox input "true"
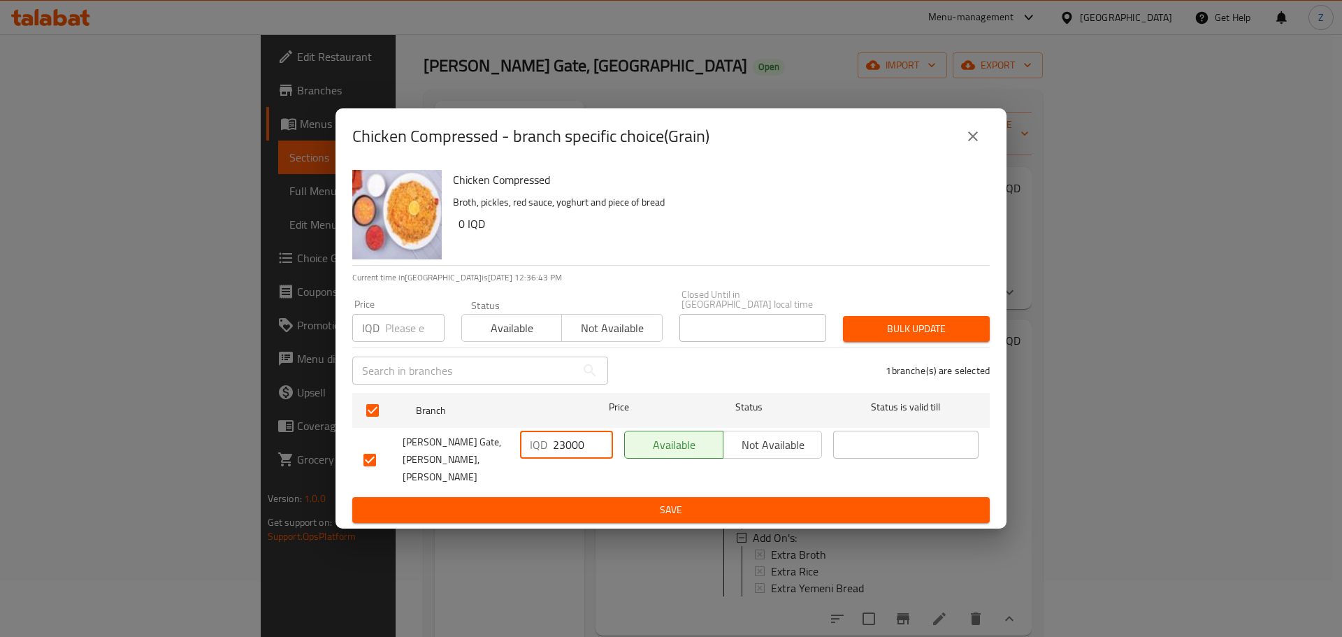
click at [560, 446] on input "23000" at bounding box center [583, 445] width 60 height 28
type input "29000"
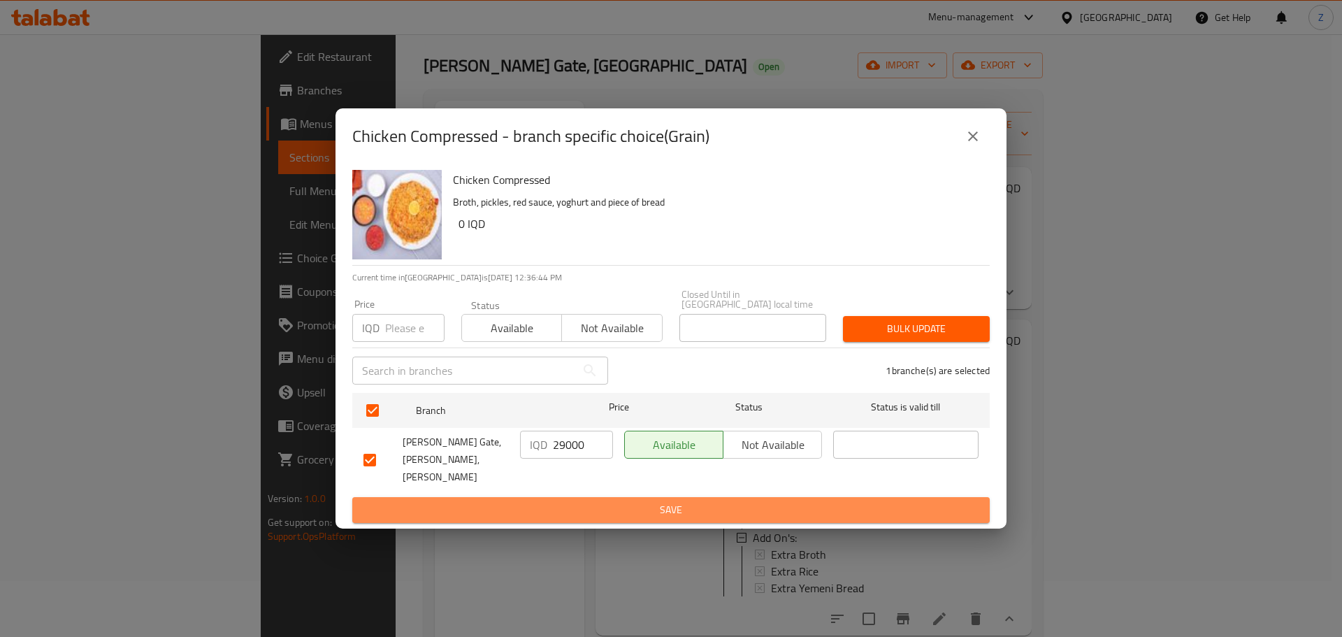
click at [573, 501] on span "Save" at bounding box center [670, 509] width 615 height 17
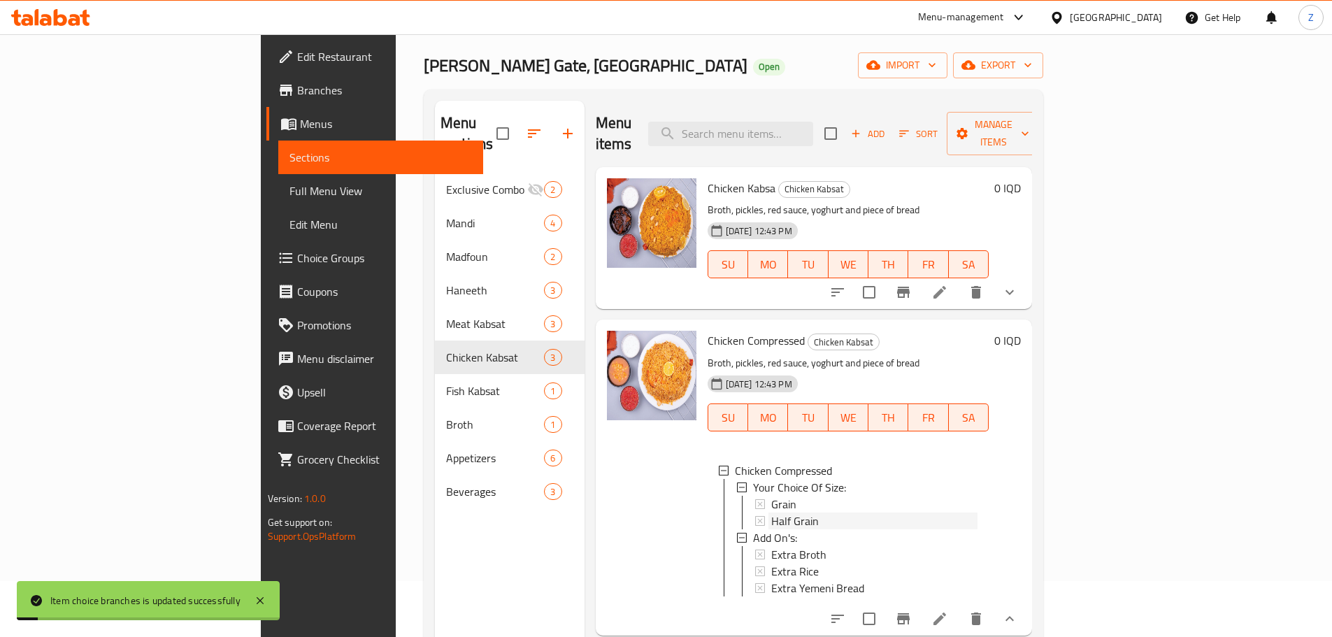
click at [771, 512] on span "Half Grain" at bounding box center [795, 520] width 48 height 17
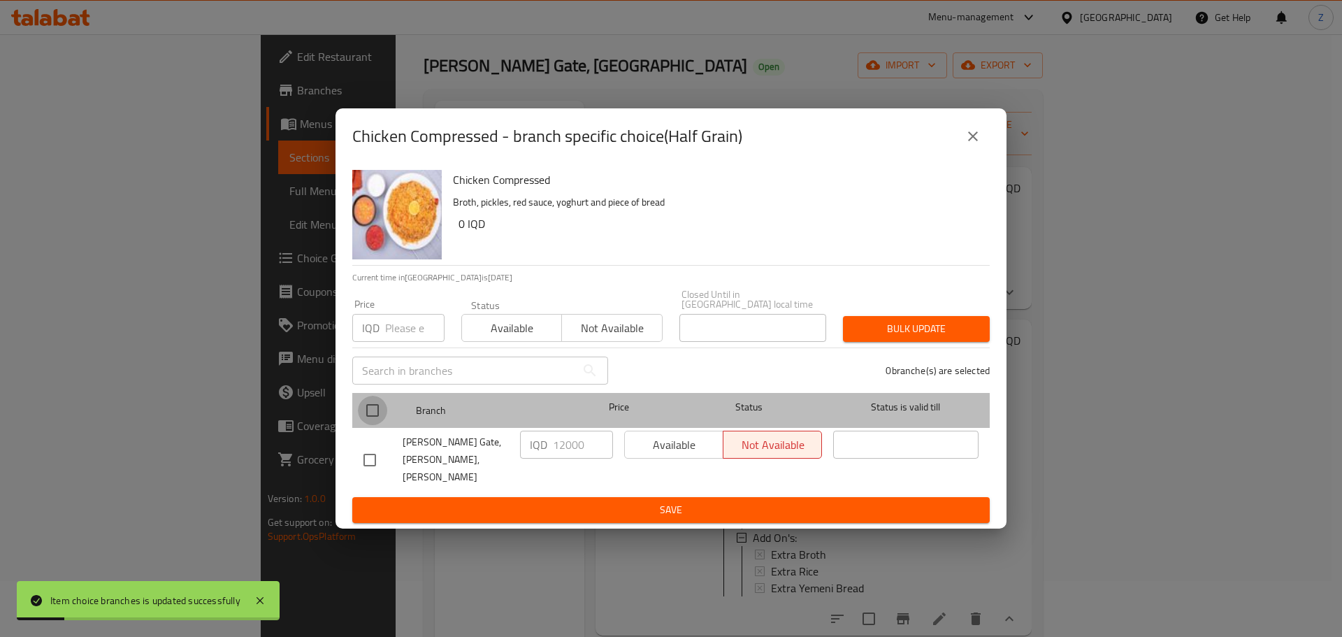
click at [377, 424] on input "checkbox" at bounding box center [372, 410] width 29 height 29
checkbox input "true"
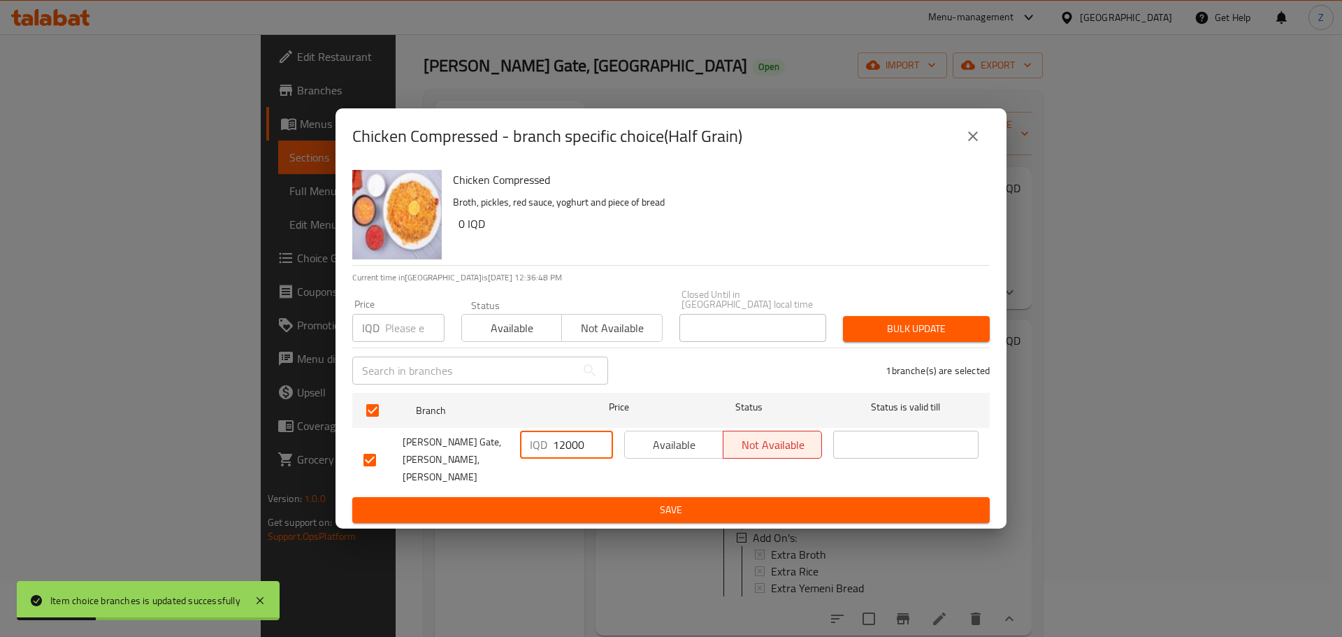
click at [556, 449] on input "12000" at bounding box center [583, 445] width 60 height 28
type input "16000"
click at [583, 501] on span "Save" at bounding box center [670, 509] width 615 height 17
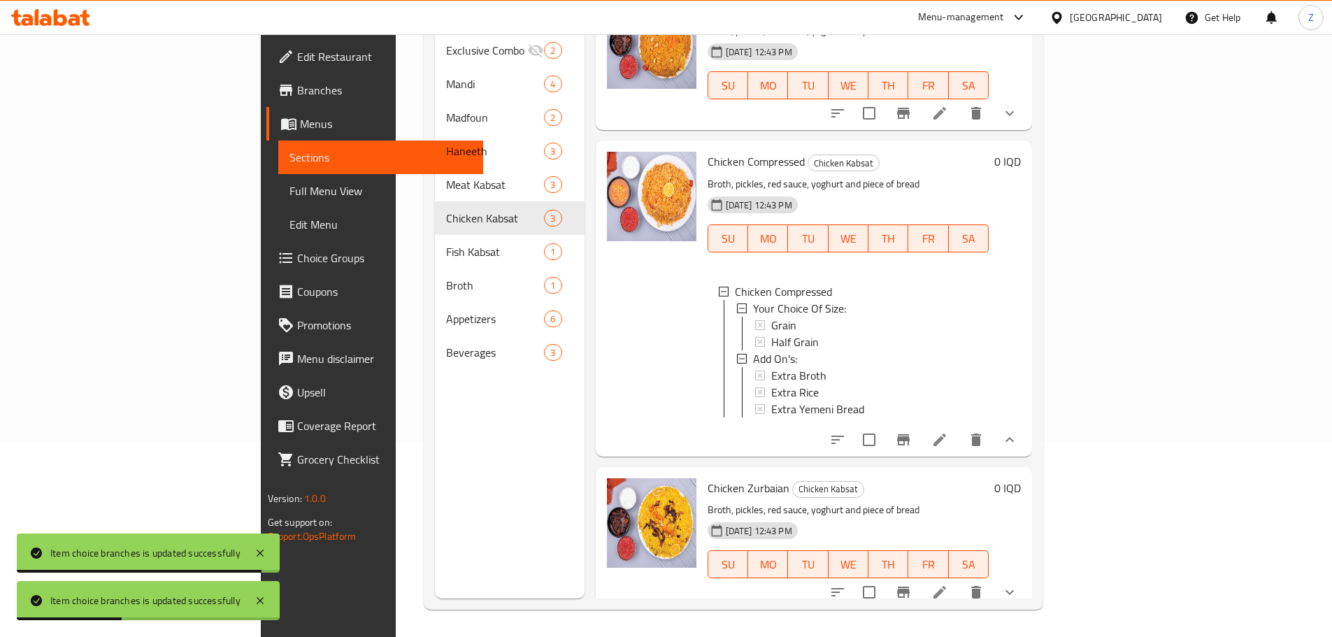
scroll to position [196, 0]
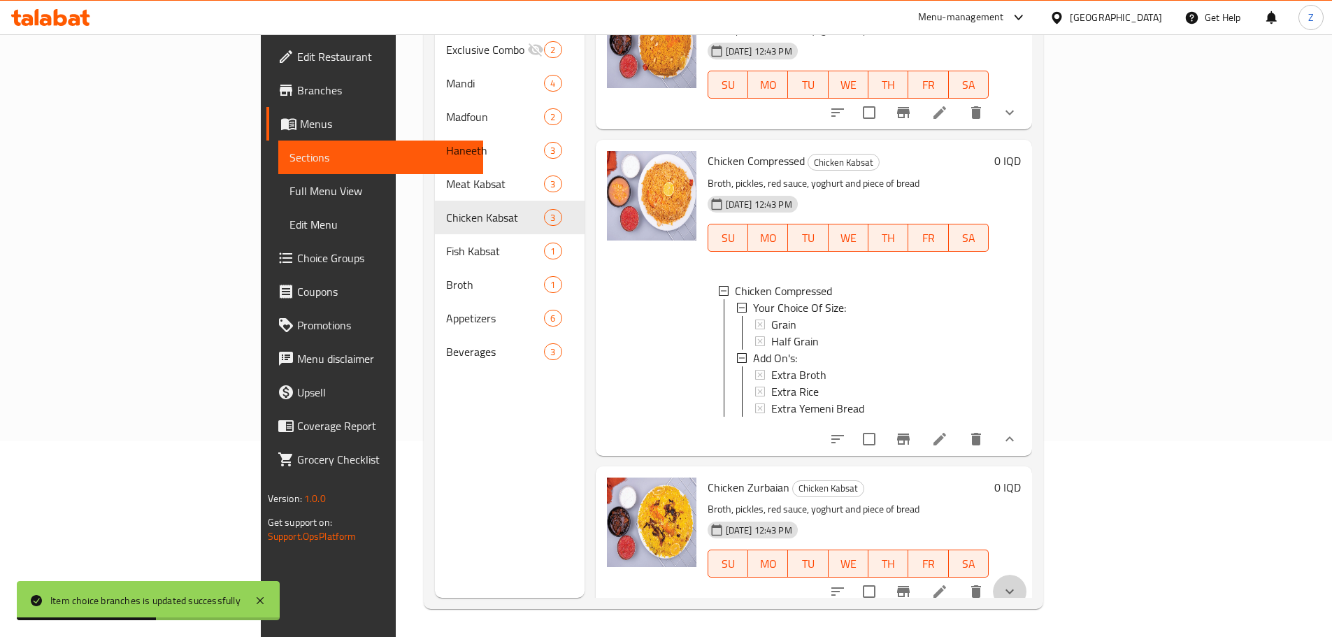
click at [1026, 575] on button "show more" at bounding box center [1010, 592] width 34 height 34
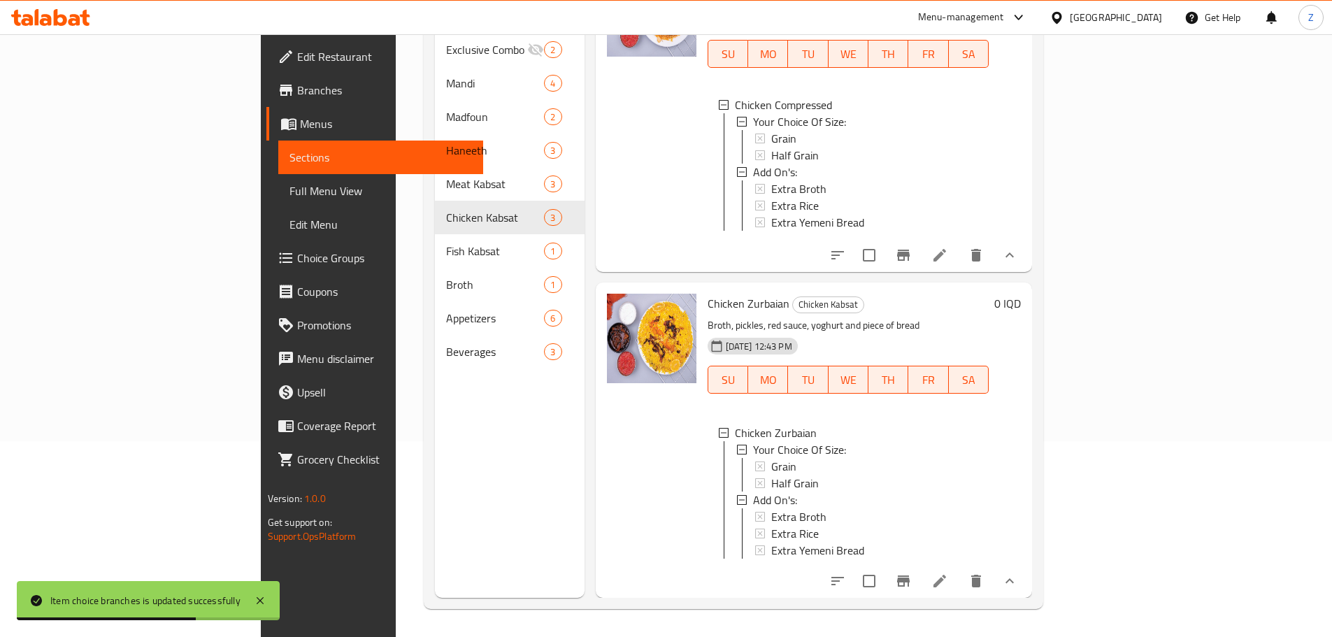
scroll to position [2, 0]
click at [778, 456] on div "Grain" at bounding box center [874, 464] width 207 height 17
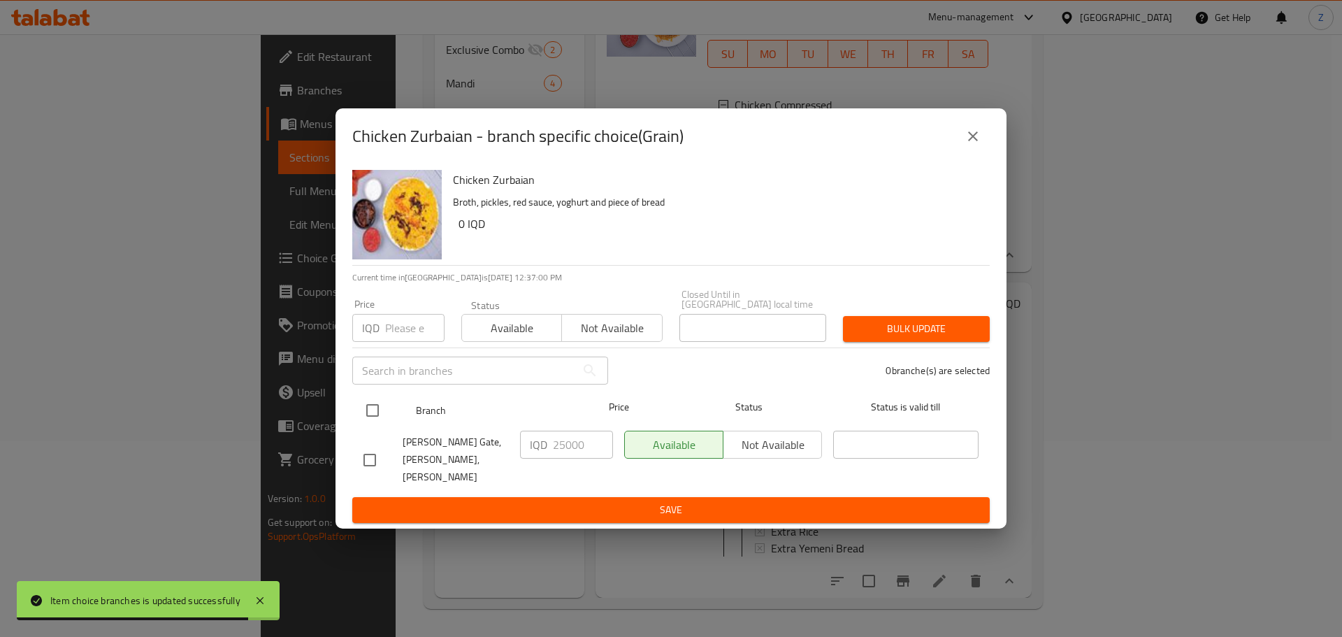
click at [394, 409] on div at bounding box center [384, 410] width 52 height 41
drag, startPoint x: 370, startPoint y: 417, endPoint x: 519, endPoint y: 451, distance: 152.1
click at [384, 421] on input "checkbox" at bounding box center [372, 410] width 29 height 29
checkbox input "true"
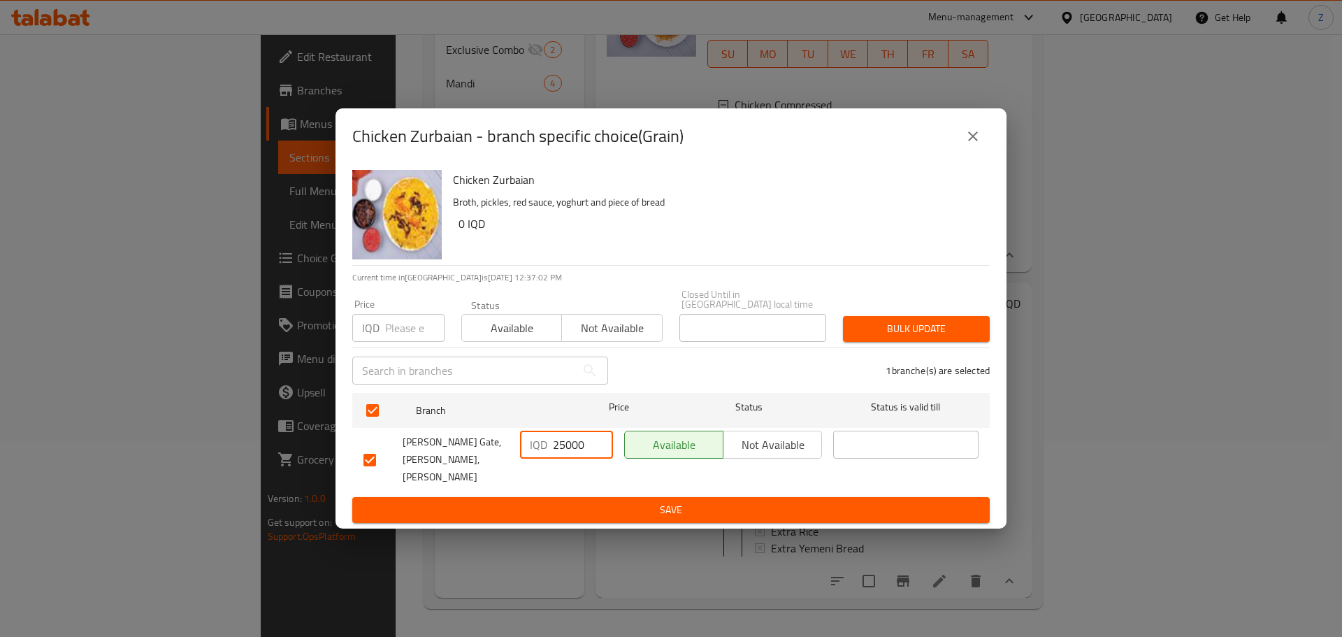
click at [561, 454] on input "25000" at bounding box center [583, 445] width 60 height 28
type input "29000"
click at [589, 501] on span "Save" at bounding box center [670, 509] width 615 height 17
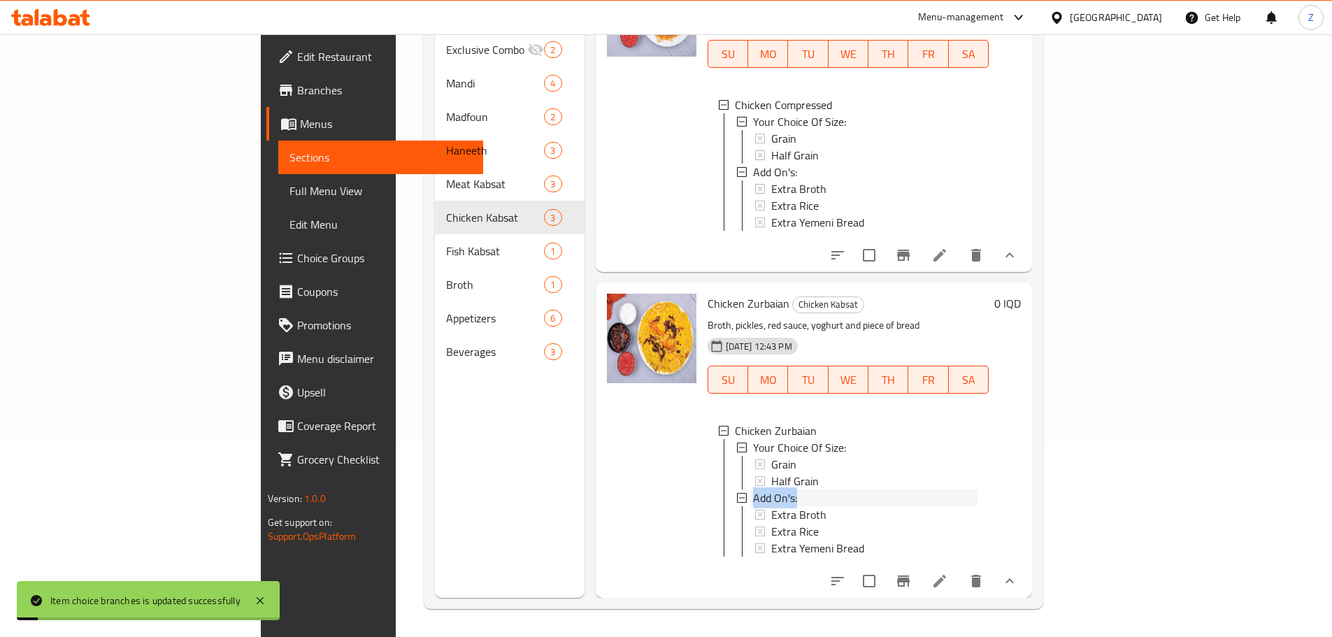
click at [755, 478] on div "Your Choice Of Size: Grain Half Grain Add On's: Extra Broth Extra Rice Extra Ye…" at bounding box center [857, 497] width 241 height 117
click at [771, 473] on div "Half Grain" at bounding box center [874, 481] width 207 height 17
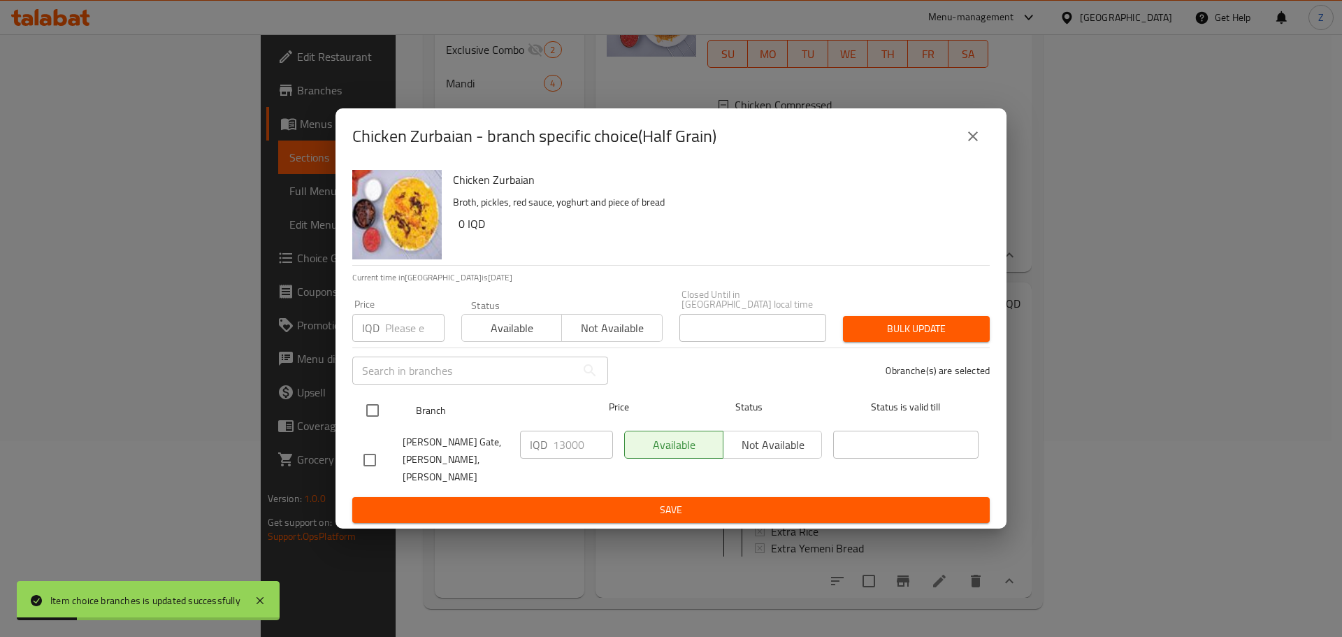
click at [370, 420] on input "checkbox" at bounding box center [372, 410] width 29 height 29
checkbox input "true"
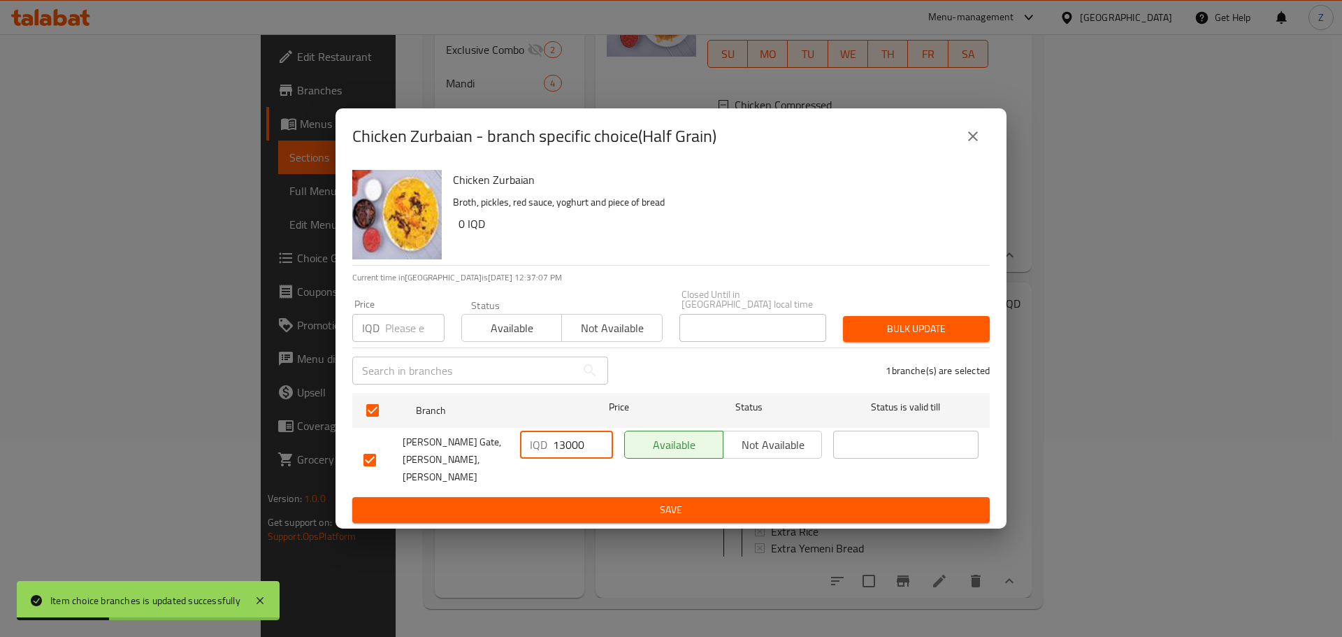
click at [561, 453] on input "13000" at bounding box center [583, 445] width 60 height 28
type input "16000"
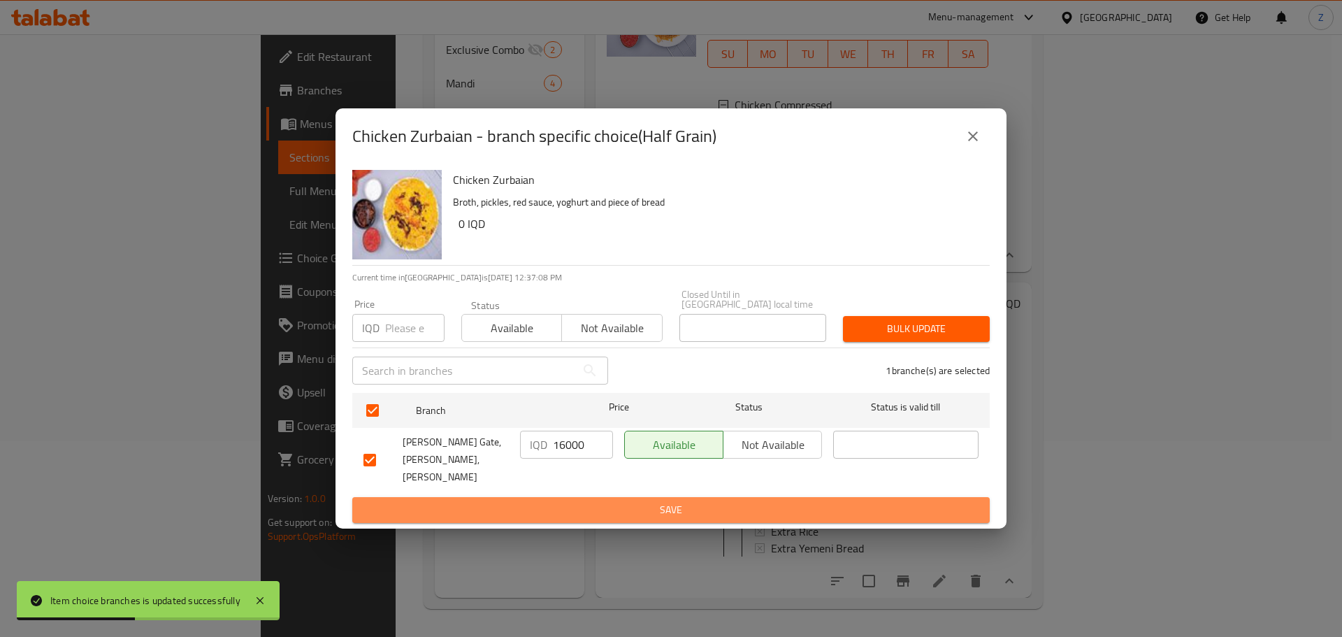
click at [570, 501] on span "Save" at bounding box center [670, 509] width 615 height 17
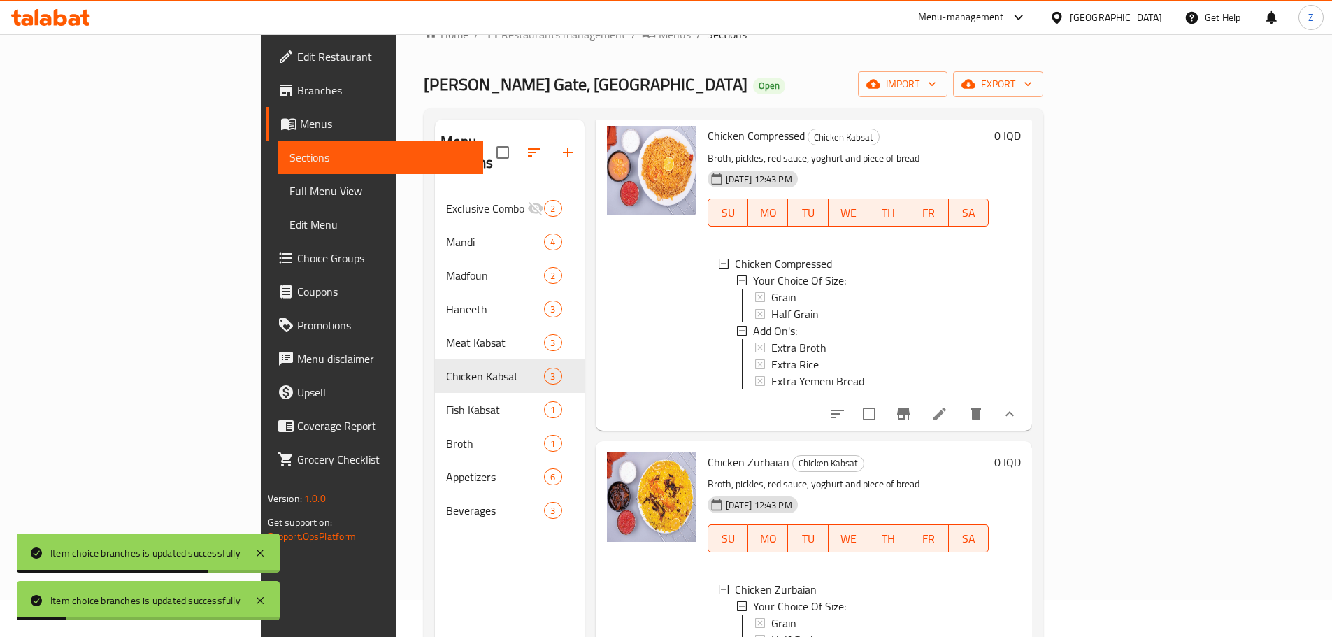
scroll to position [0, 0]
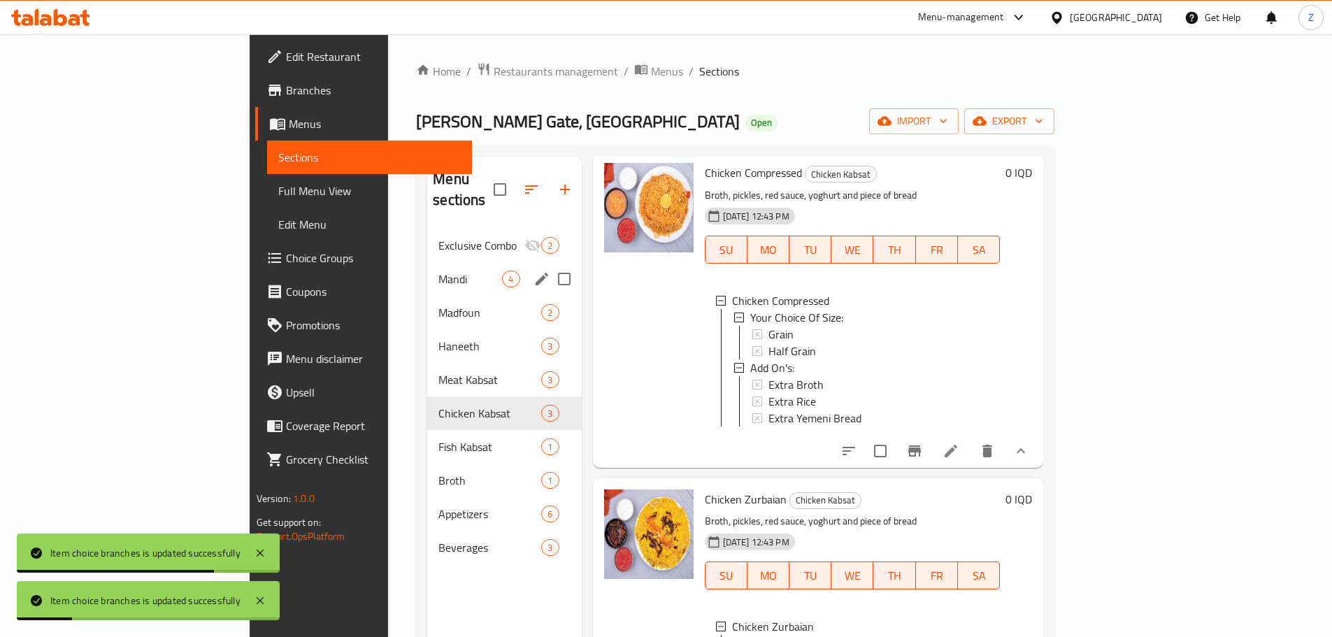
click at [438, 271] on span "Mandi" at bounding box center [470, 279] width 64 height 17
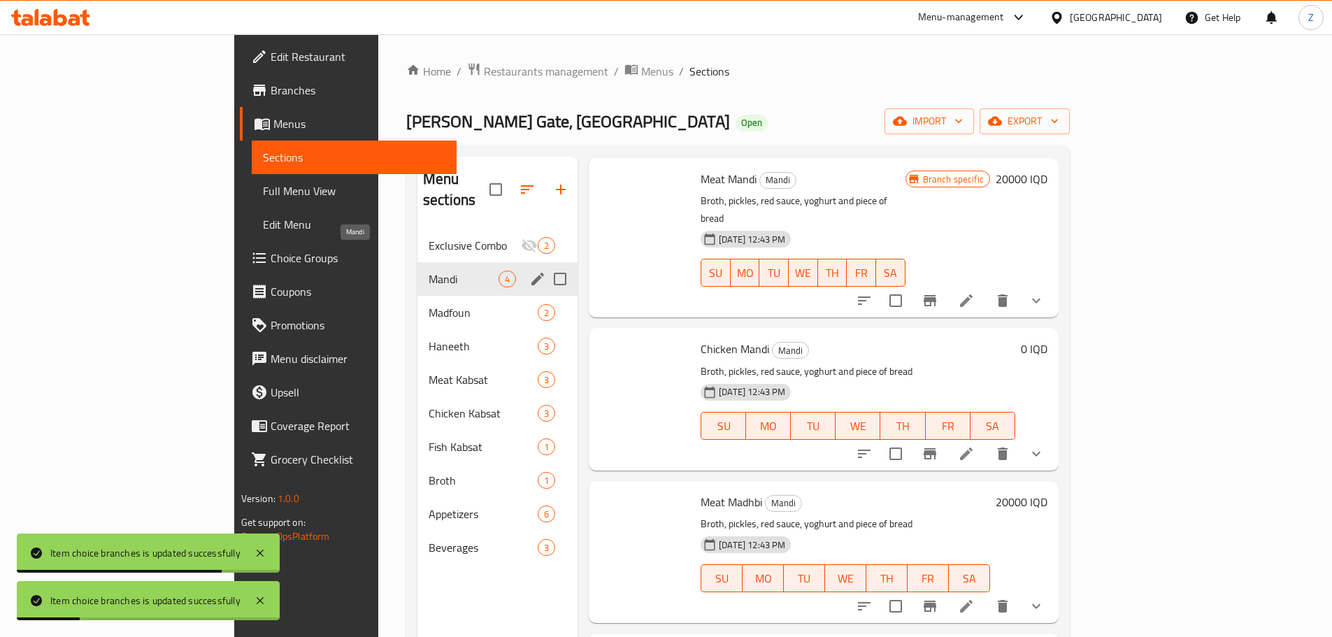
scroll to position [9, 0]
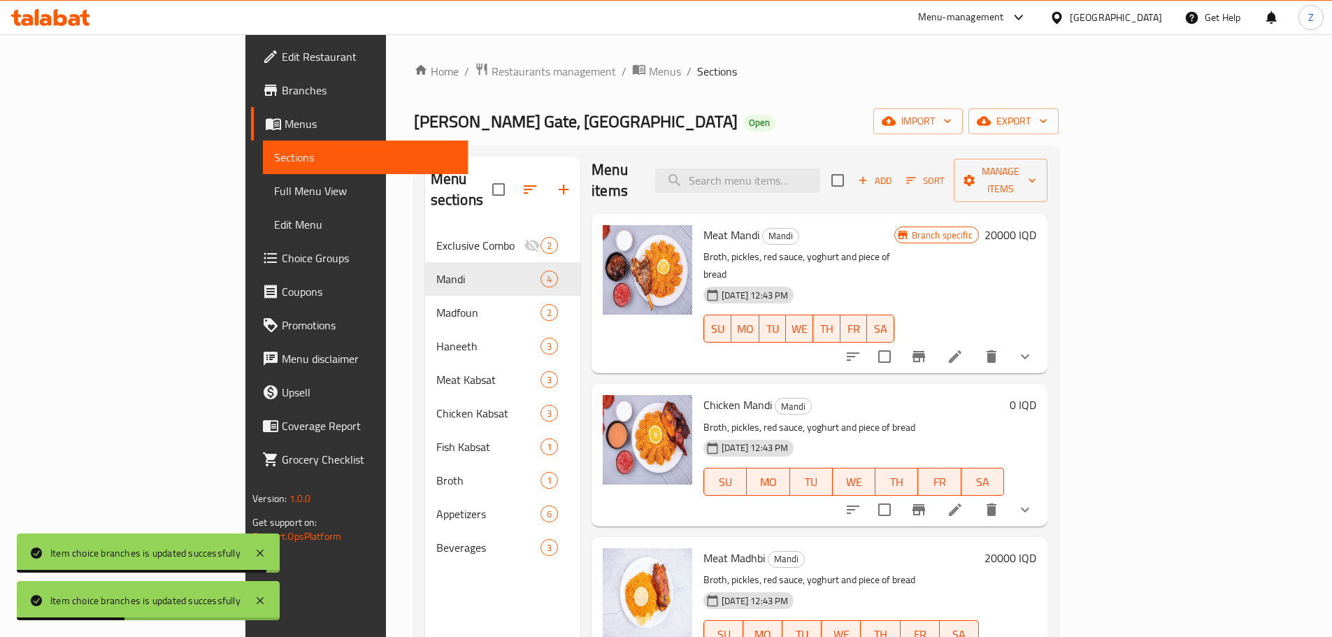
click at [1036, 225] on h6 "20000 IQD" at bounding box center [1010, 235] width 52 height 20
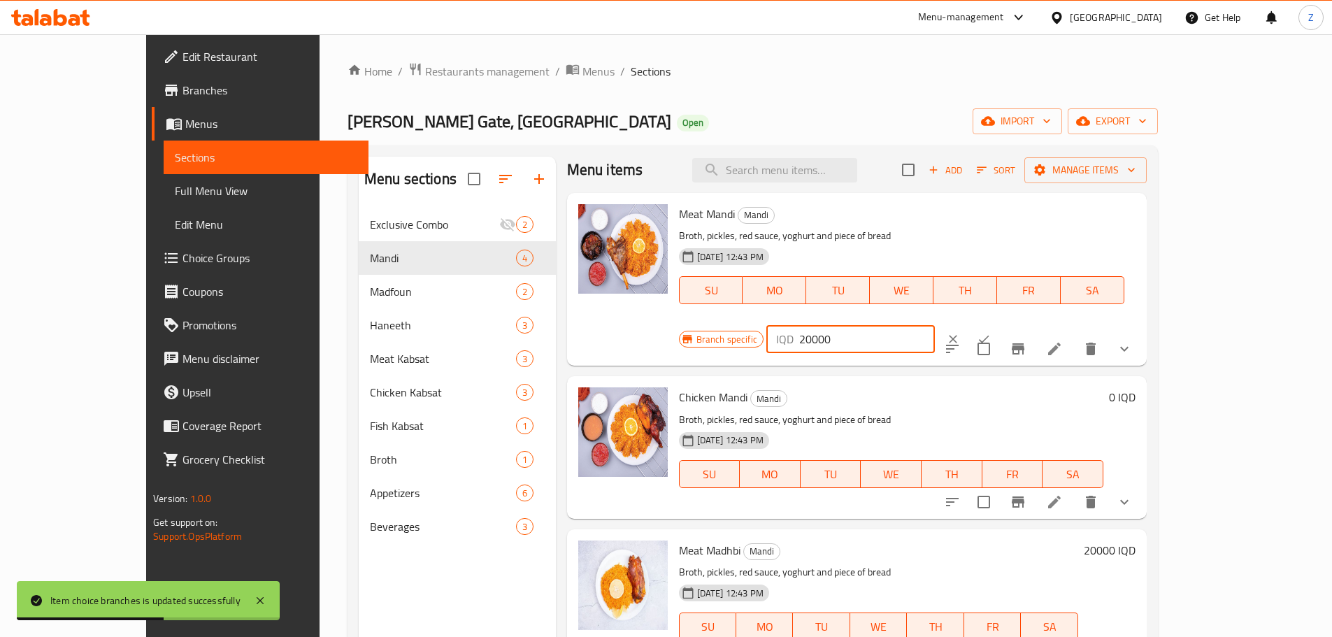
click at [935, 325] on input "20000" at bounding box center [867, 339] width 136 height 28
type input "25000"
click at [990, 332] on icon "ok" at bounding box center [984, 339] width 14 height 14
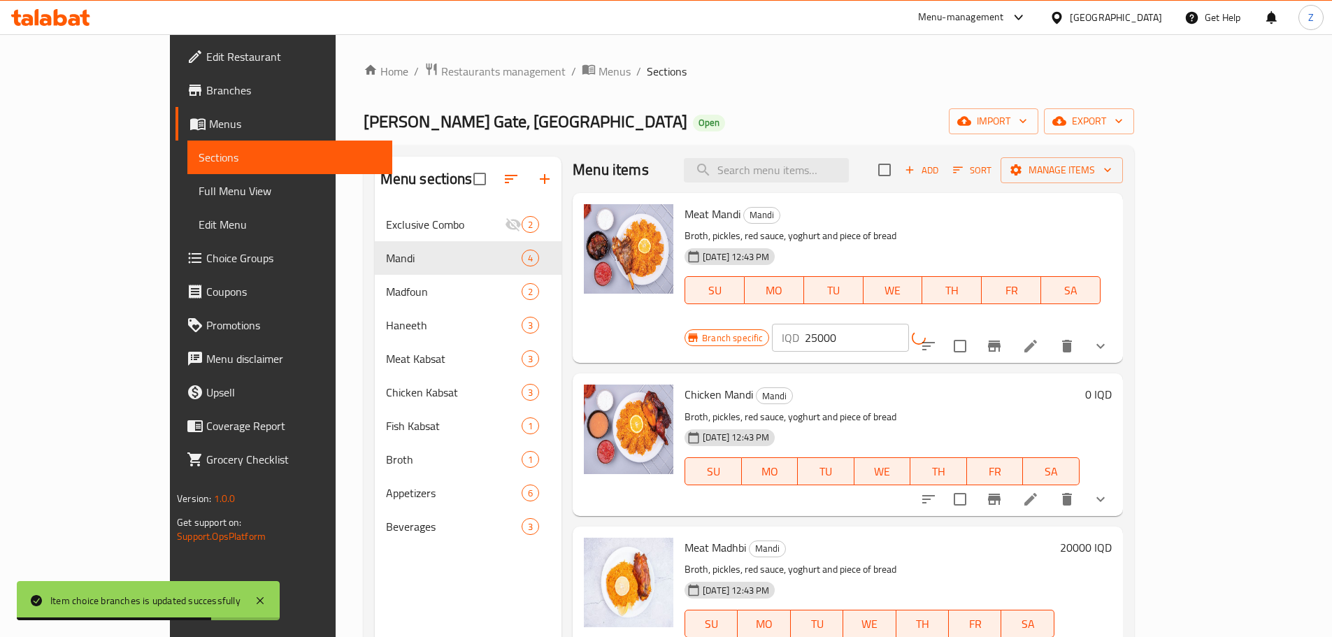
click at [1011, 329] on button "Branch-specific-item" at bounding box center [994, 346] width 34 height 34
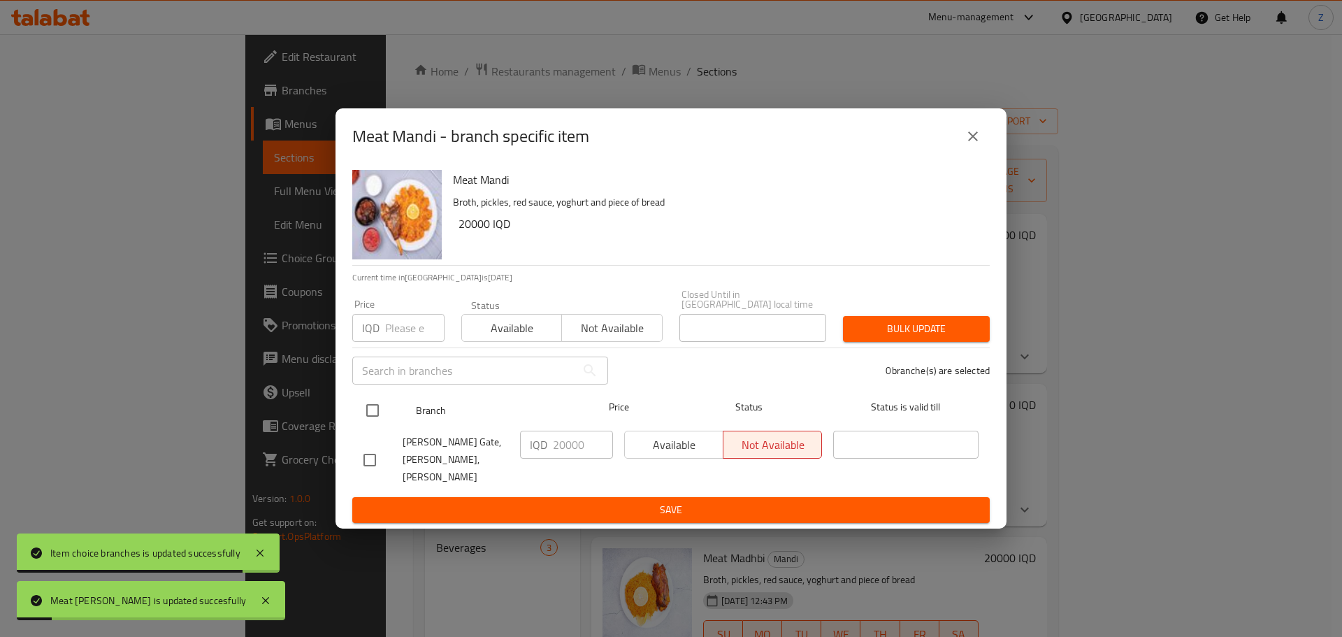
click at [382, 409] on input "checkbox" at bounding box center [372, 410] width 29 height 29
checkbox input "true"
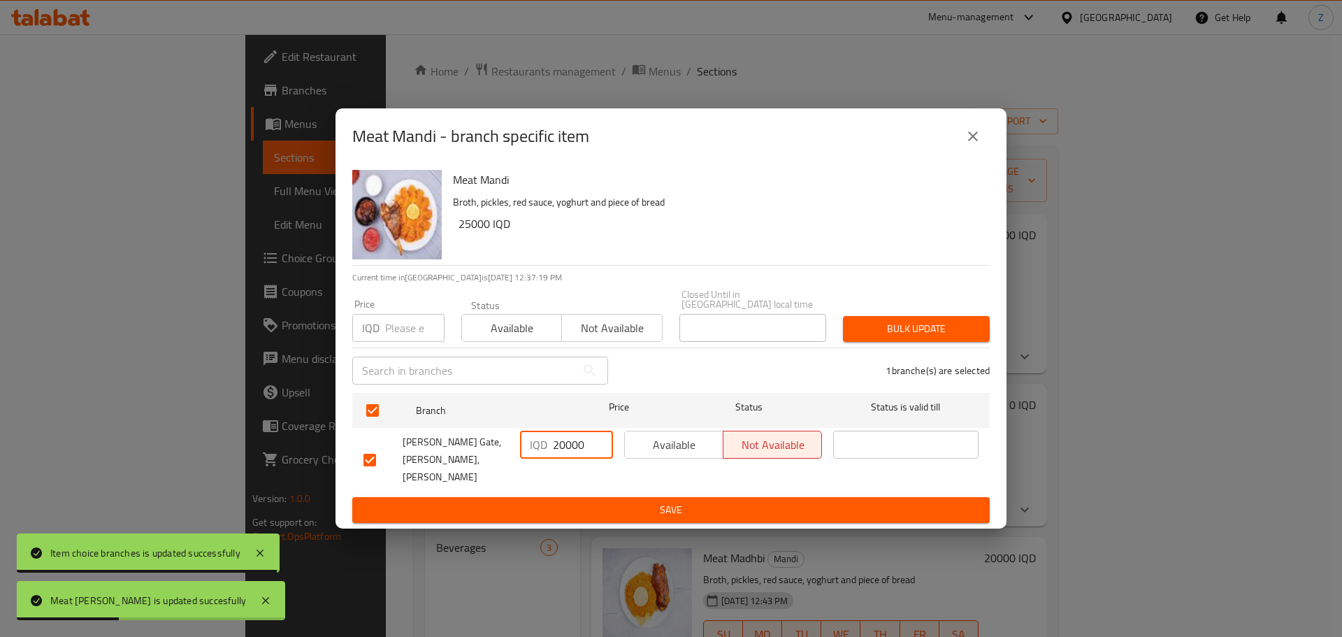
drag, startPoint x: 556, startPoint y: 444, endPoint x: 565, endPoint y: 447, distance: 9.5
click at [565, 447] on input "20000" at bounding box center [583, 445] width 60 height 28
type input "25000"
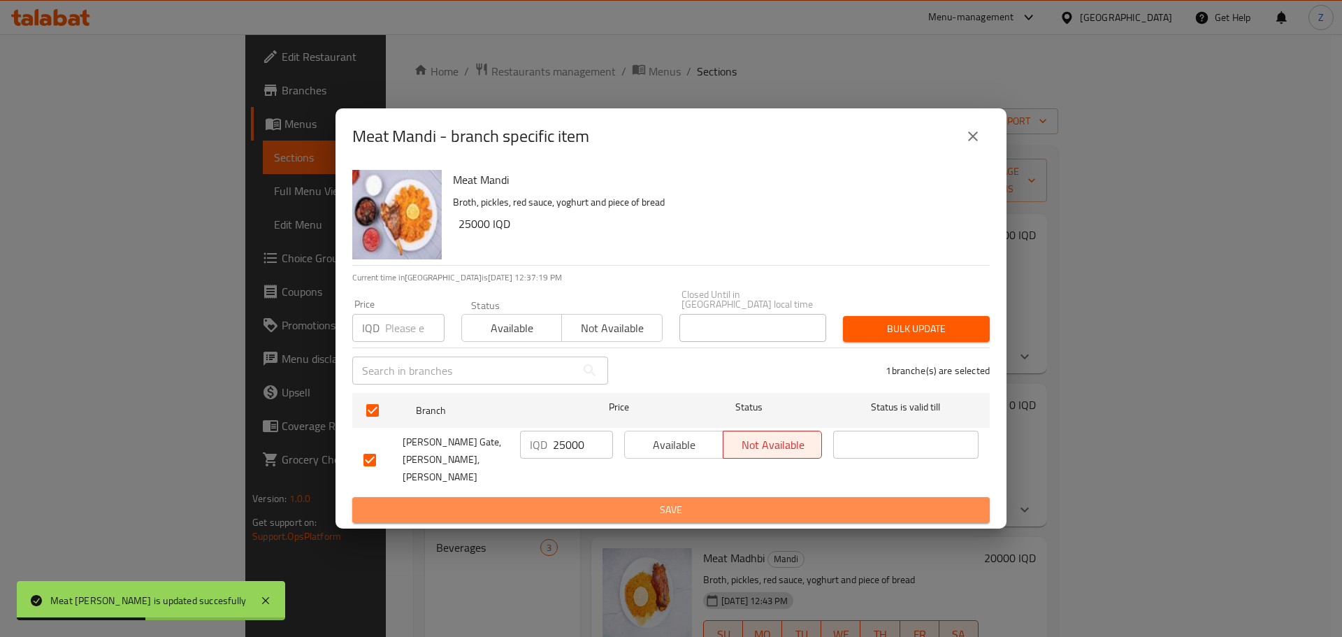
click at [577, 501] on span "Save" at bounding box center [670, 509] width 615 height 17
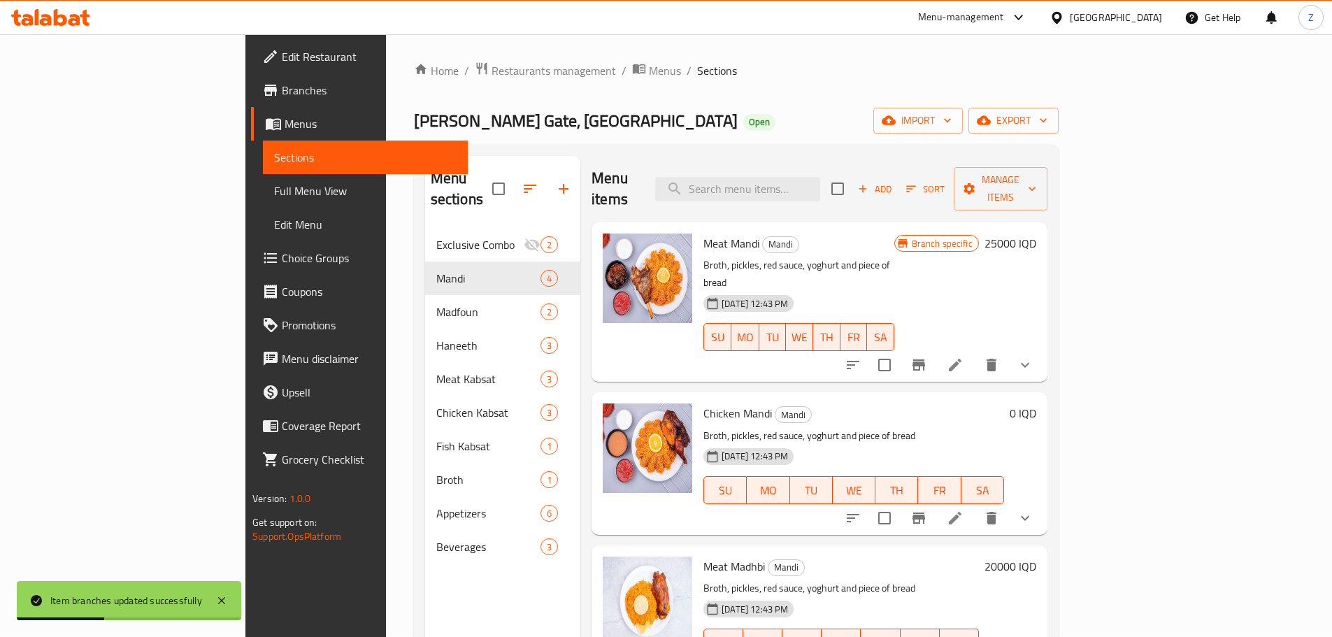
scroll to position [0, 0]
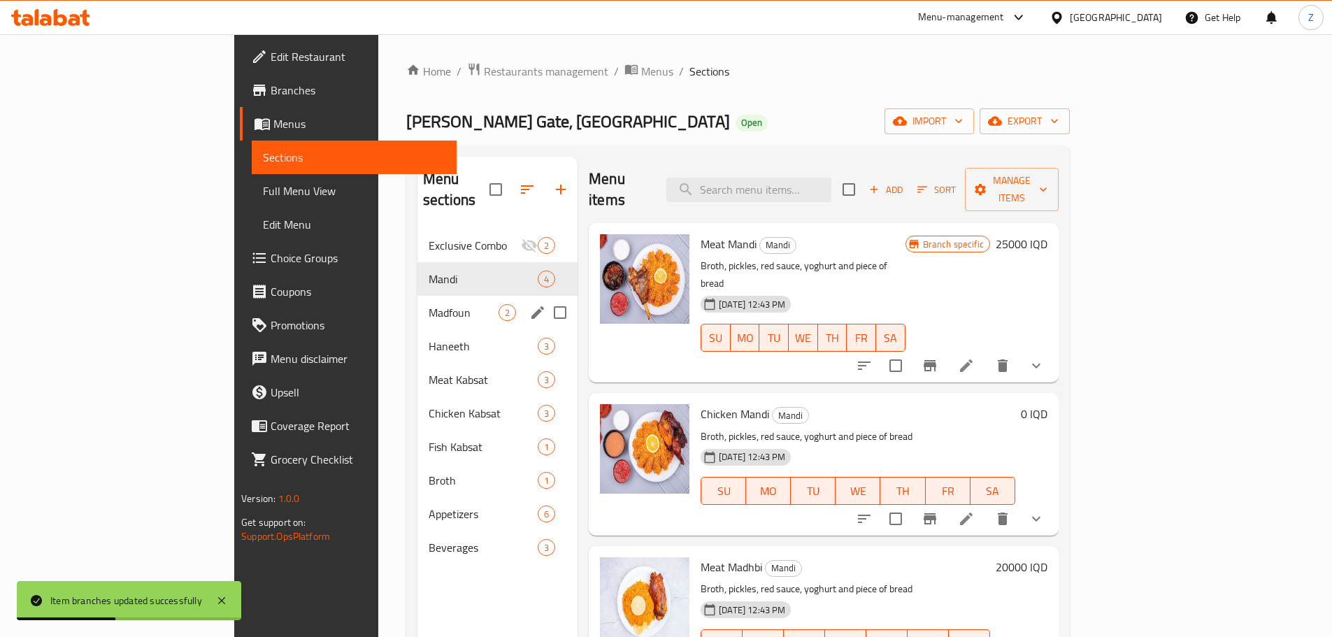
click at [428, 304] on span "Madfoun" at bounding box center [463, 312] width 70 height 17
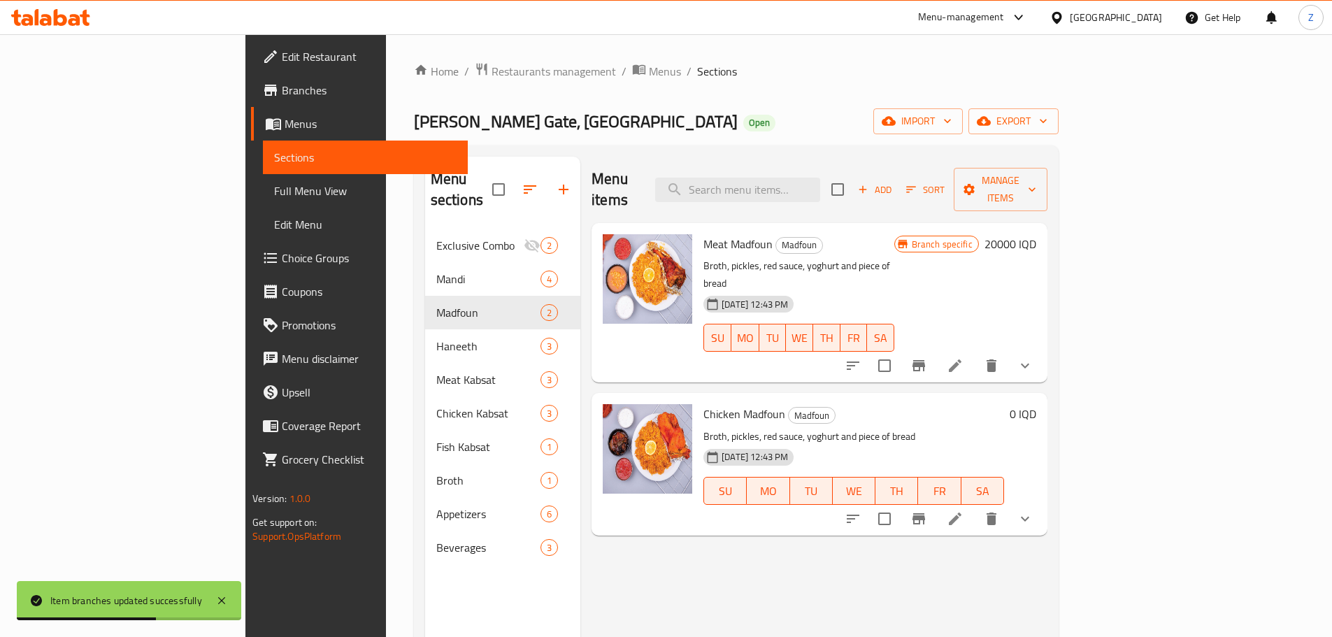
click at [1036, 234] on h6 "20000 IQD" at bounding box center [1010, 244] width 52 height 20
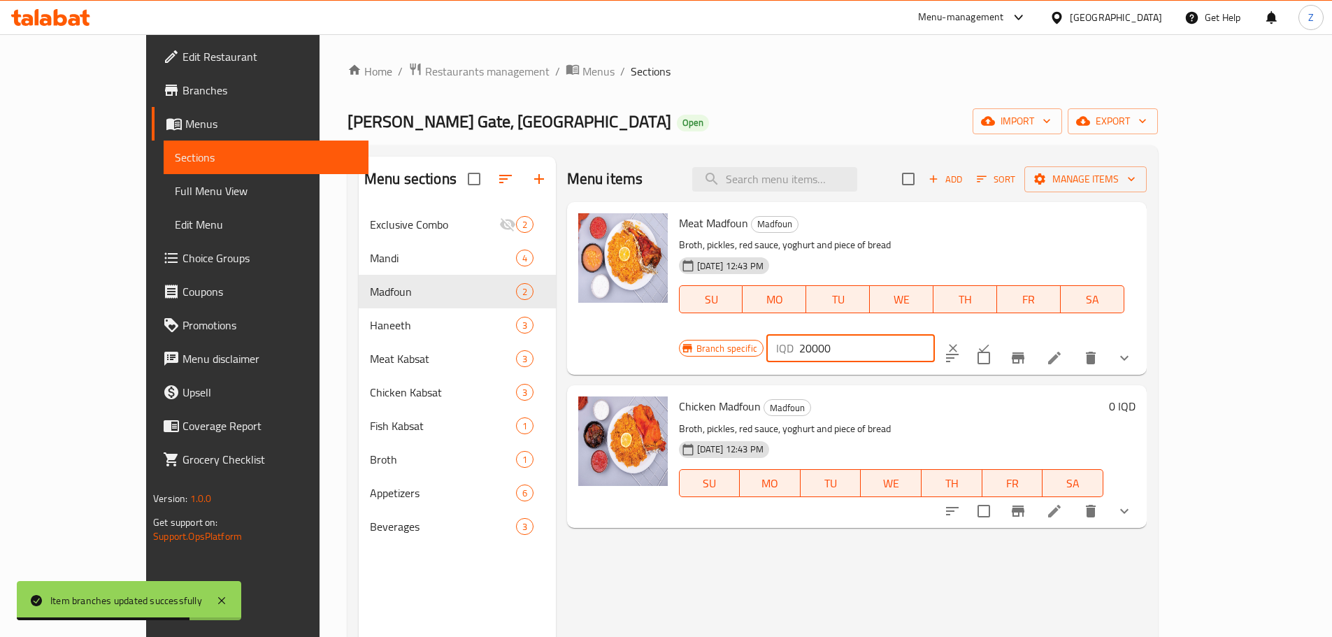
click at [935, 334] on input "20000" at bounding box center [867, 348] width 136 height 28
type input "25000"
click at [999, 333] on button "ok" at bounding box center [983, 348] width 31 height 31
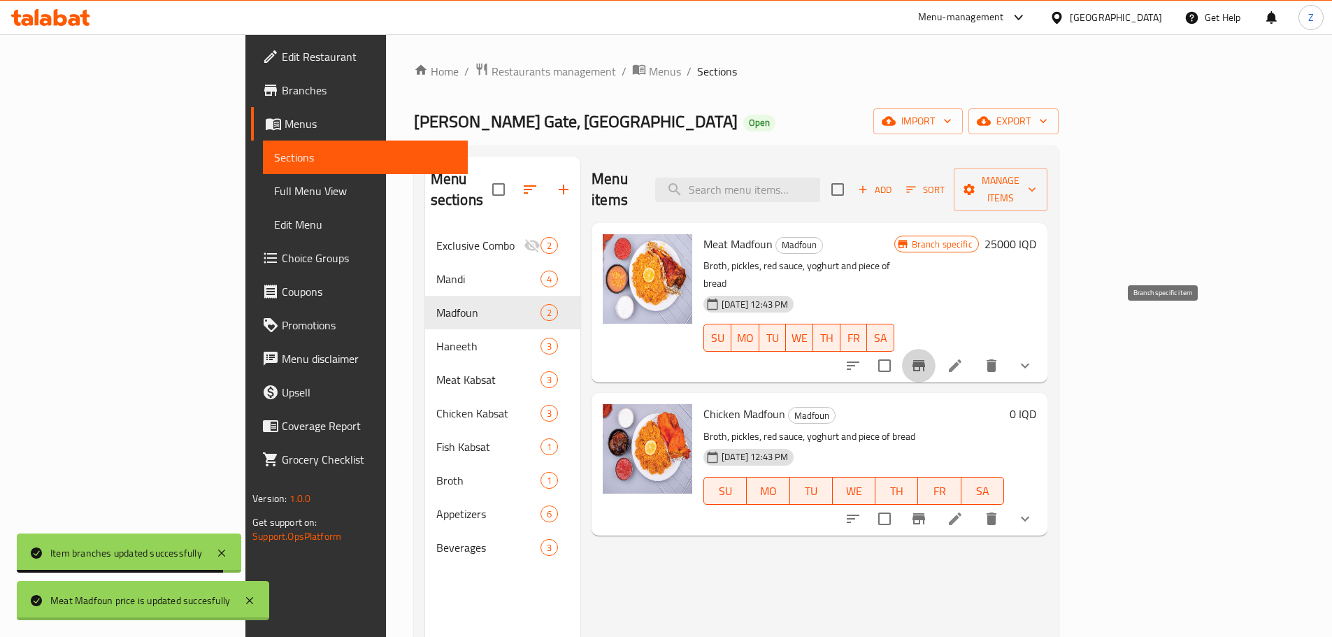
click at [935, 349] on button "Branch-specific-item" at bounding box center [919, 366] width 34 height 34
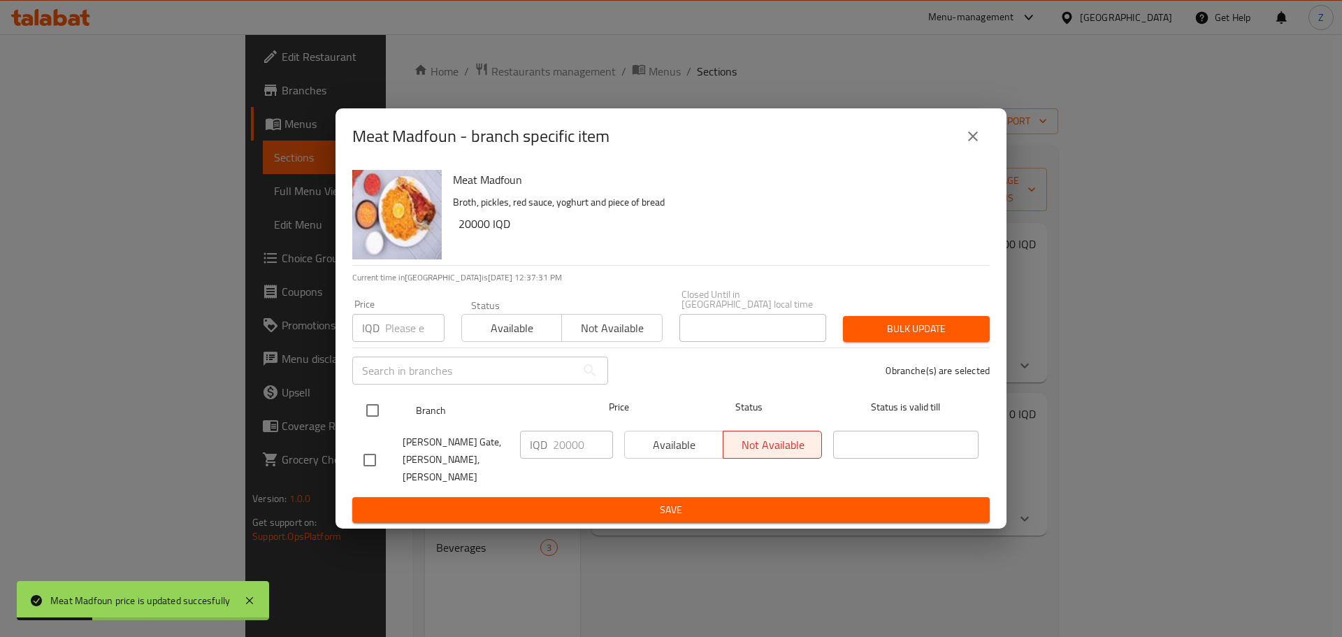
click at [380, 400] on input "checkbox" at bounding box center [372, 410] width 29 height 29
checkbox input "true"
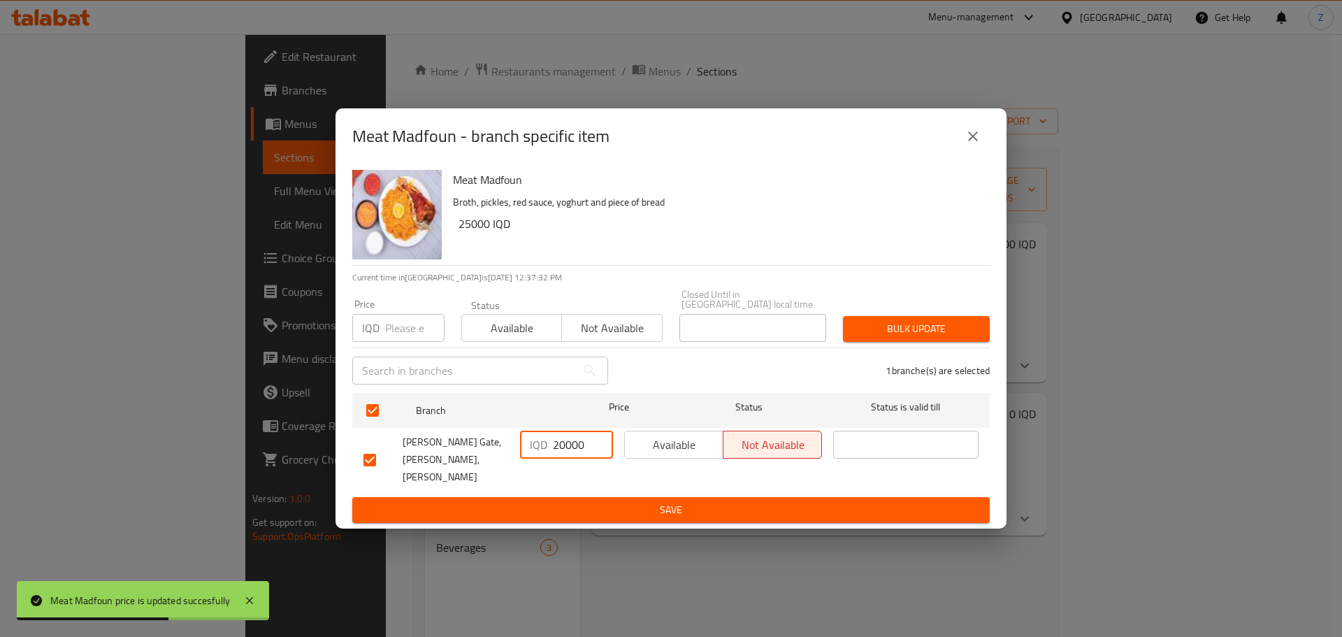
click at [565, 450] on input "20000" at bounding box center [583, 445] width 60 height 28
type input "25000"
click at [582, 501] on span "Save" at bounding box center [670, 509] width 615 height 17
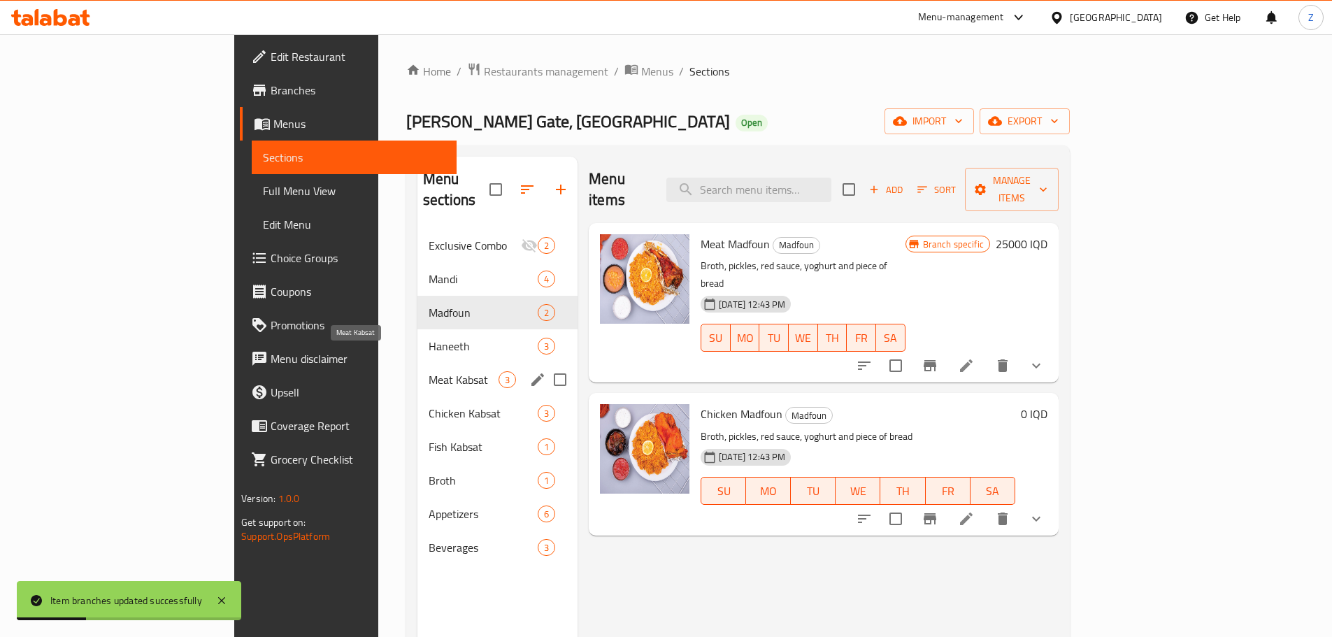
click at [428, 371] on span "Meat Kabsat" at bounding box center [463, 379] width 70 height 17
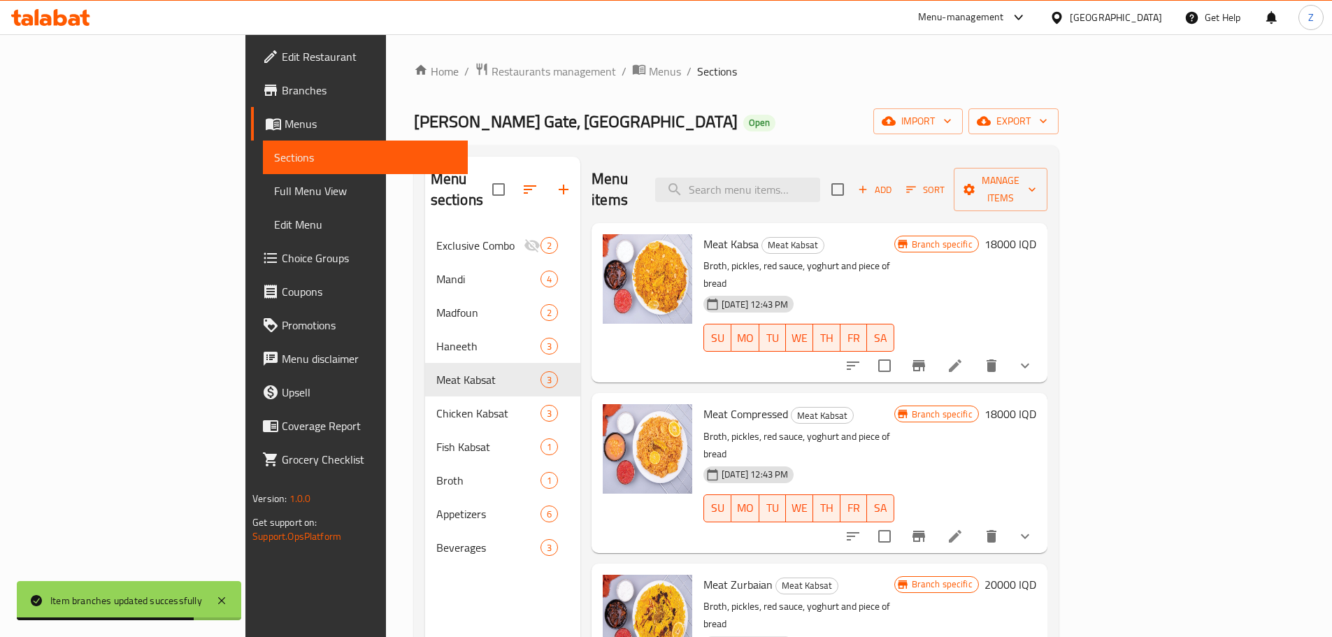
click at [1036, 404] on h6 "18000 IQD" at bounding box center [1010, 414] width 52 height 20
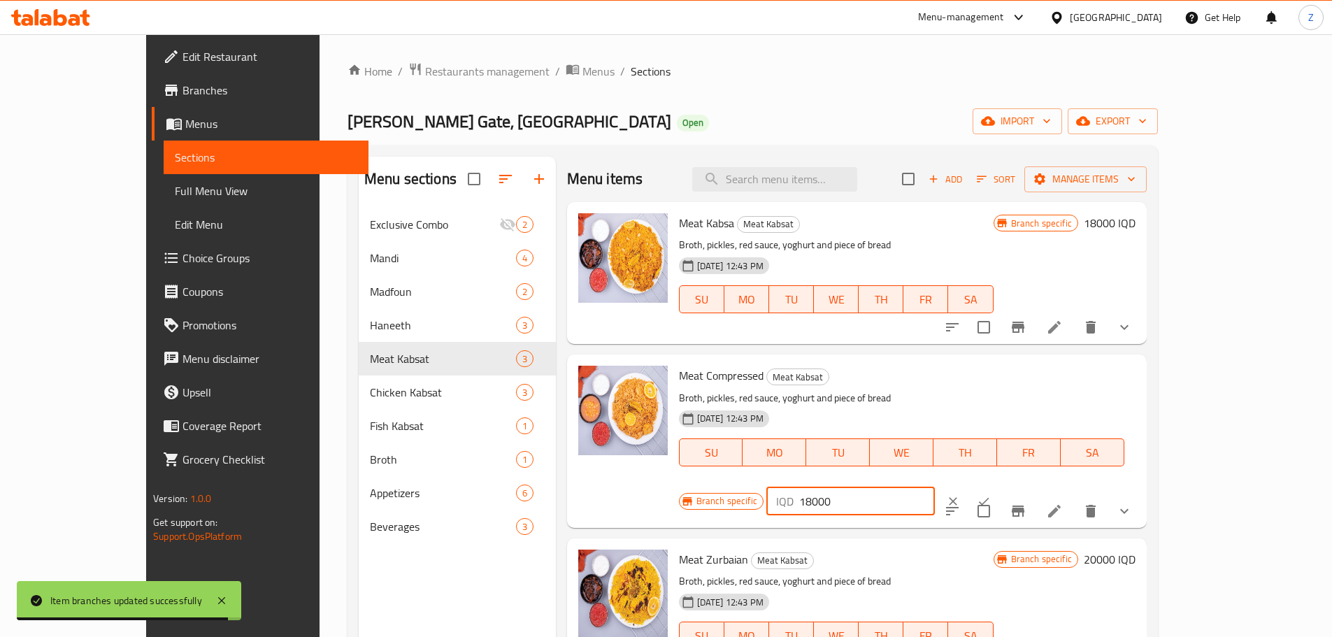
drag, startPoint x: 1103, startPoint y: 387, endPoint x: 1069, endPoint y: 387, distance: 33.6
click at [935, 487] on div "IQD 18000 ​" at bounding box center [850, 501] width 168 height 28
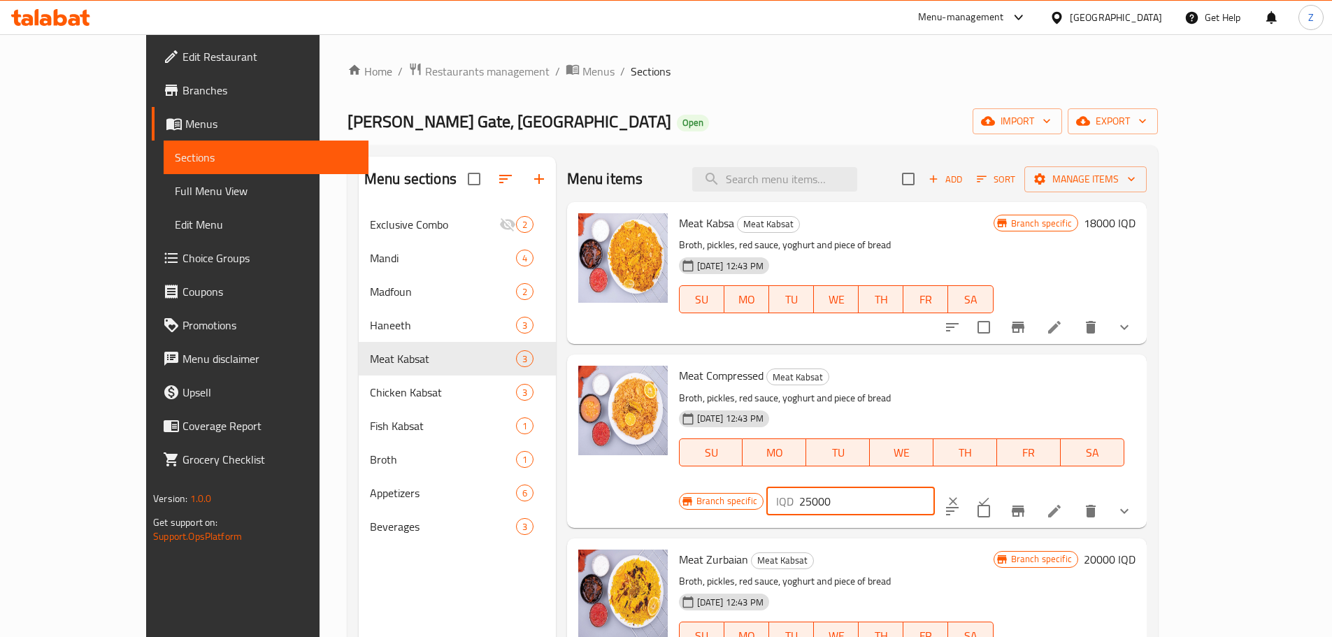
type input "25000"
click at [999, 486] on button "ok" at bounding box center [983, 501] width 31 height 31
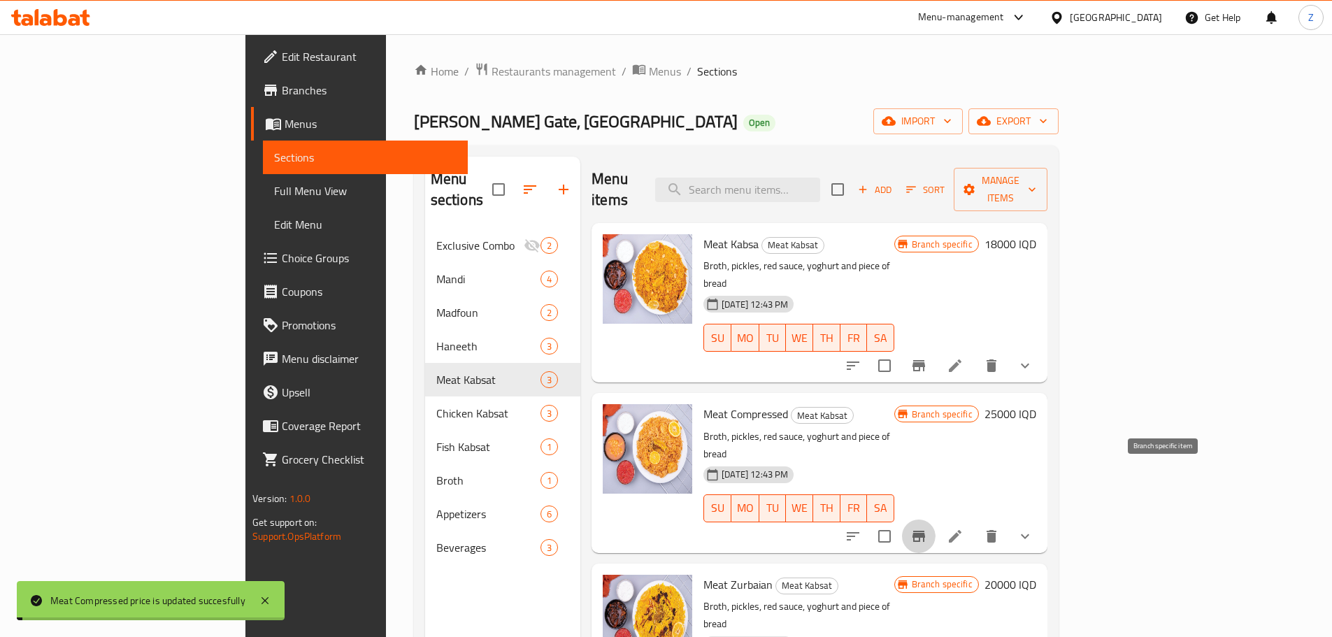
click at [927, 528] on icon "Branch-specific-item" at bounding box center [918, 536] width 17 height 17
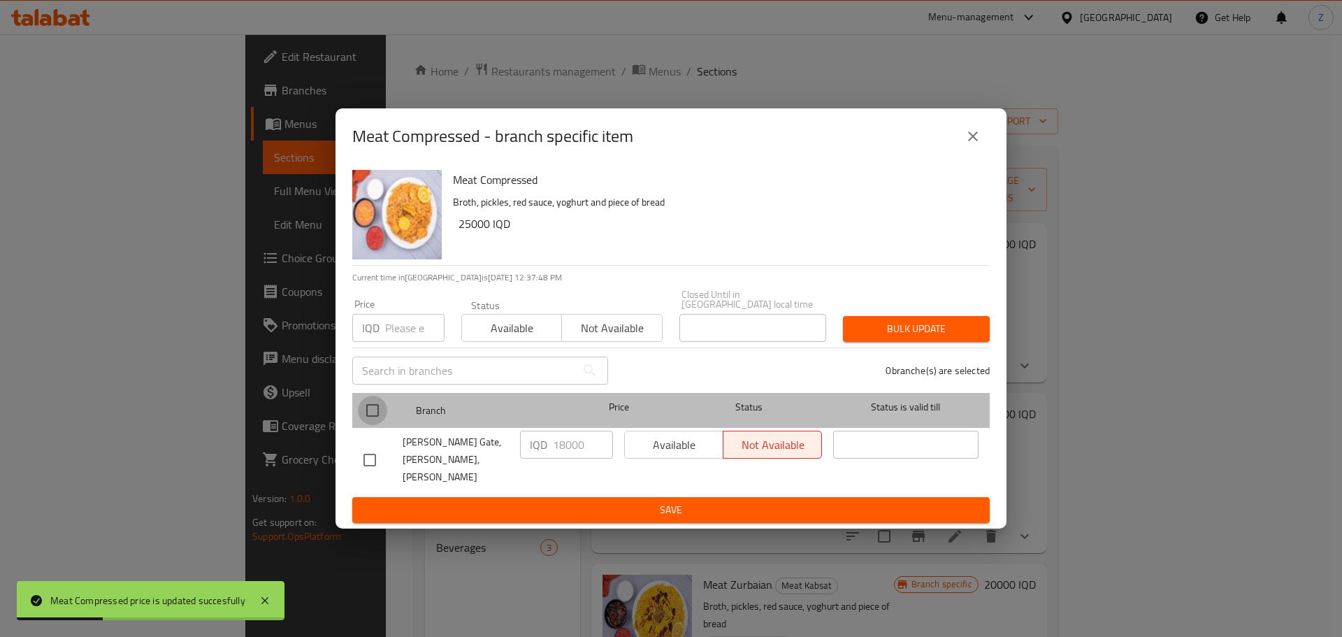
click at [379, 406] on input "checkbox" at bounding box center [372, 410] width 29 height 29
checkbox input "true"
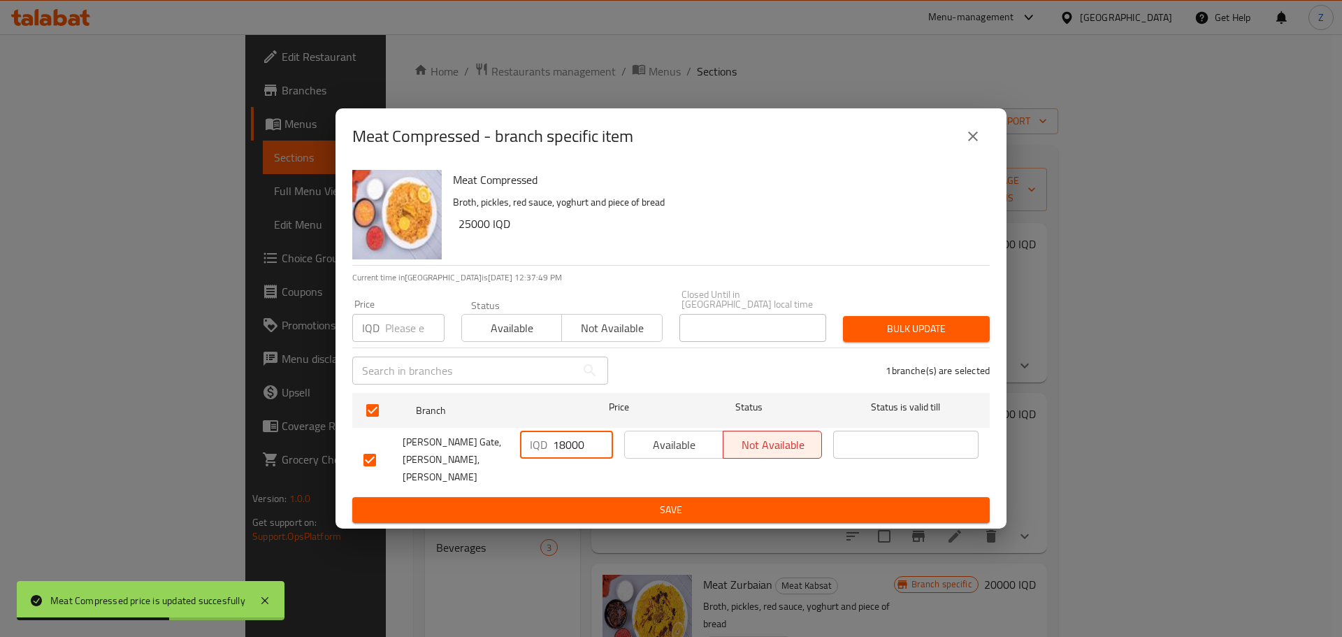
drag, startPoint x: 564, startPoint y: 449, endPoint x: 517, endPoint y: 433, distance: 49.5
click at [517, 433] on div "IQD 18000 ​" at bounding box center [566, 459] width 104 height 69
type input "25000"
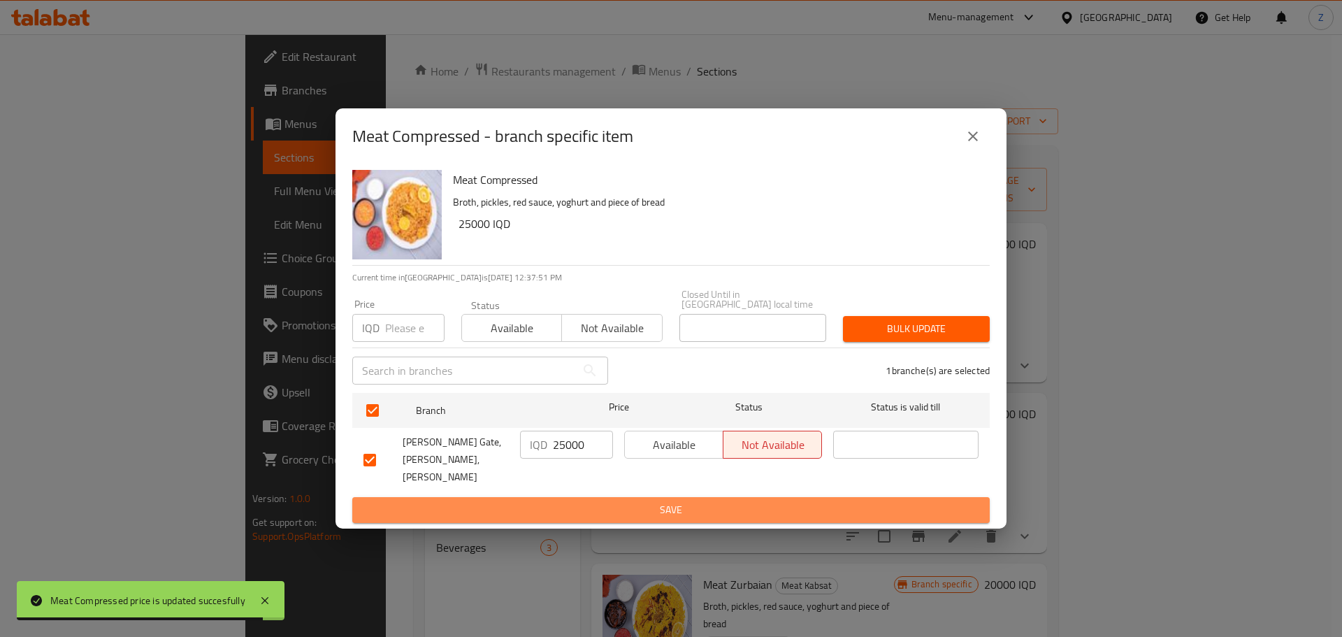
click at [542, 501] on span "Save" at bounding box center [670, 509] width 615 height 17
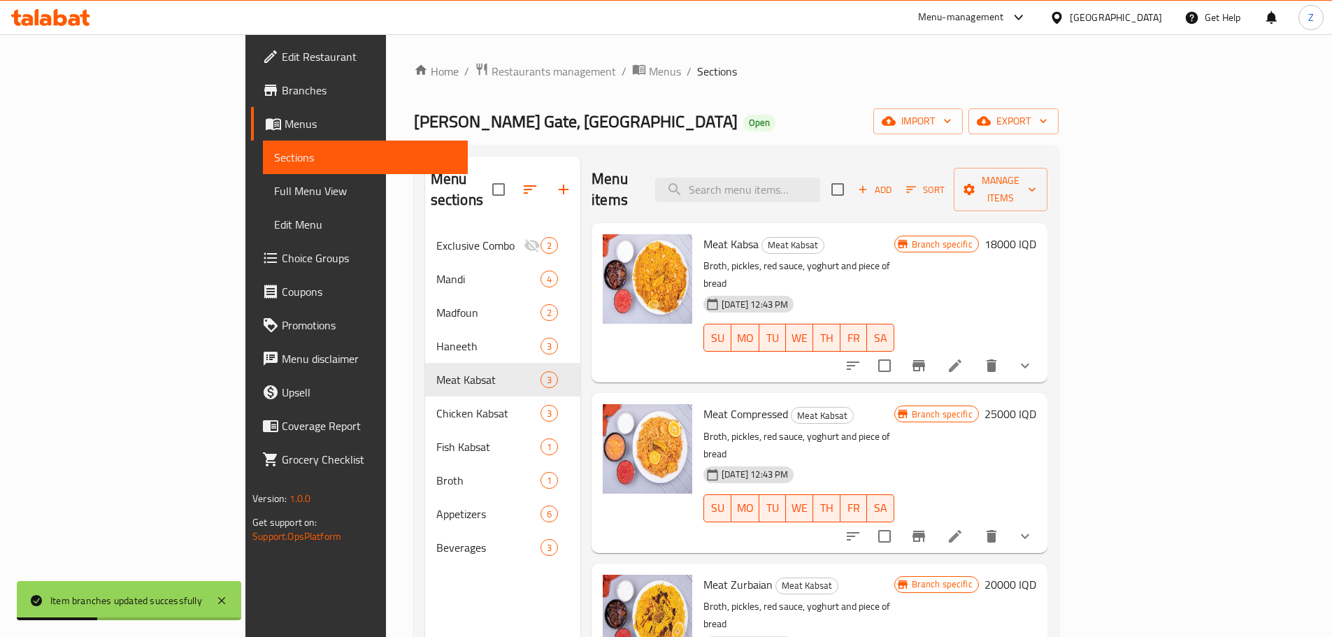
click at [1036, 234] on h6 "18000 IQD" at bounding box center [1010, 244] width 52 height 20
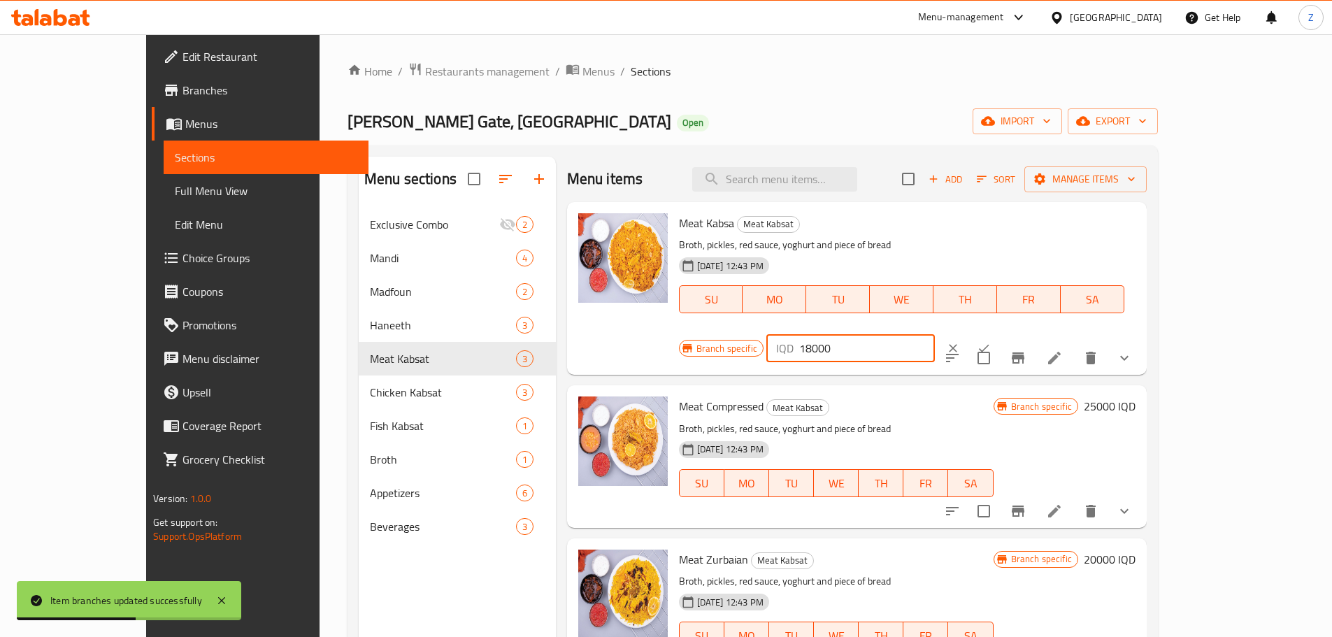
drag, startPoint x: 1102, startPoint y: 233, endPoint x: 1069, endPoint y: 240, distance: 34.4
click at [935, 334] on div "IQD 18000 ​" at bounding box center [850, 348] width 168 height 28
type input "25000"
click at [999, 333] on button "ok" at bounding box center [983, 348] width 31 height 31
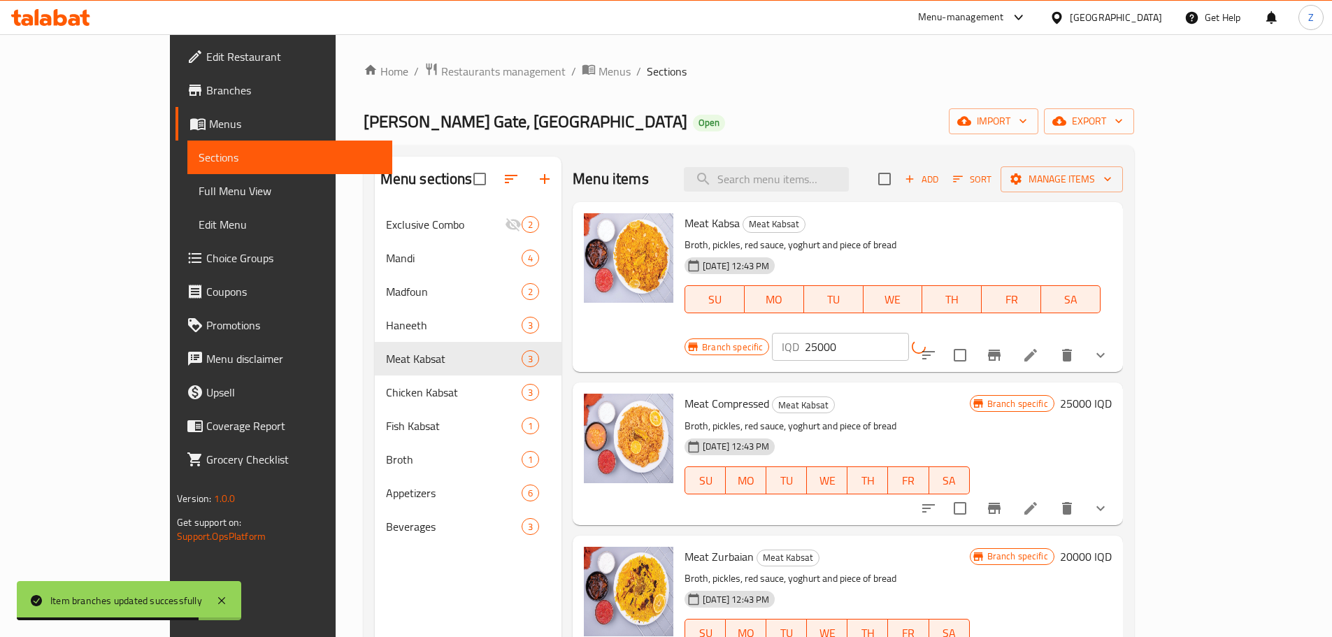
click at [1000, 350] on icon "Branch-specific-item" at bounding box center [994, 355] width 13 height 11
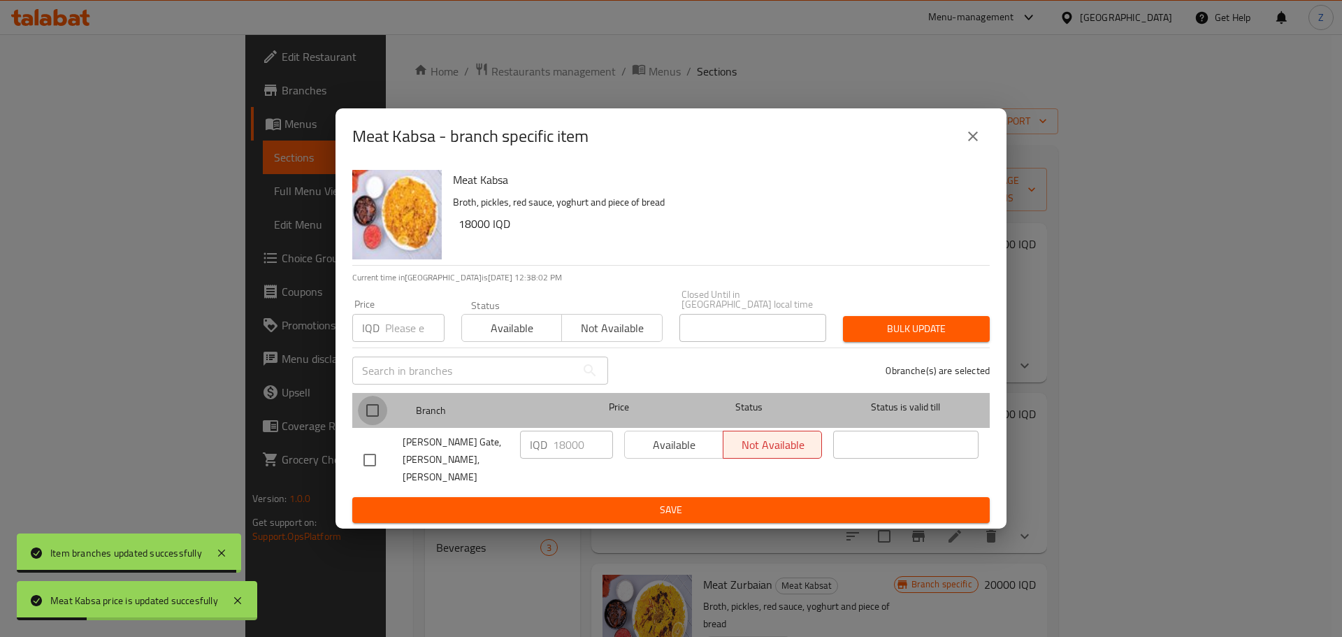
click at [375, 419] on input "checkbox" at bounding box center [372, 410] width 29 height 29
checkbox input "true"
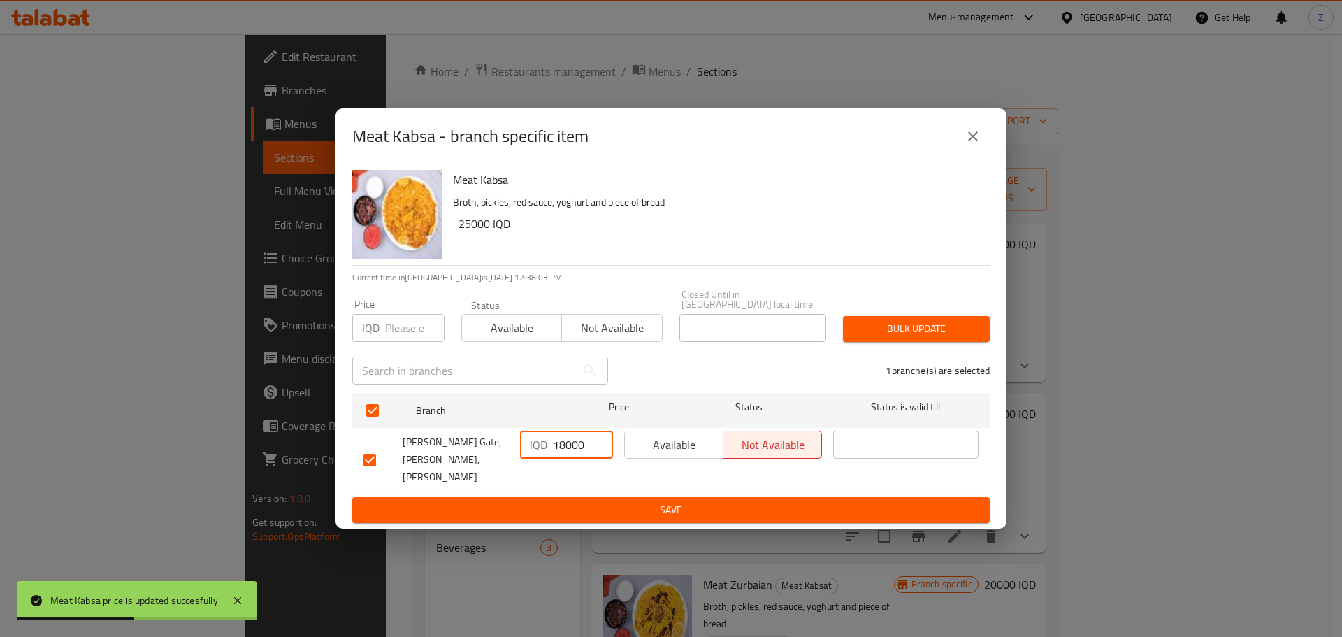
drag, startPoint x: 566, startPoint y: 452, endPoint x: 540, endPoint y: 443, distance: 28.1
click at [540, 443] on div "IQD 18000 ​" at bounding box center [566, 445] width 93 height 28
type input "25000"
click at [545, 501] on span "Save" at bounding box center [670, 509] width 615 height 17
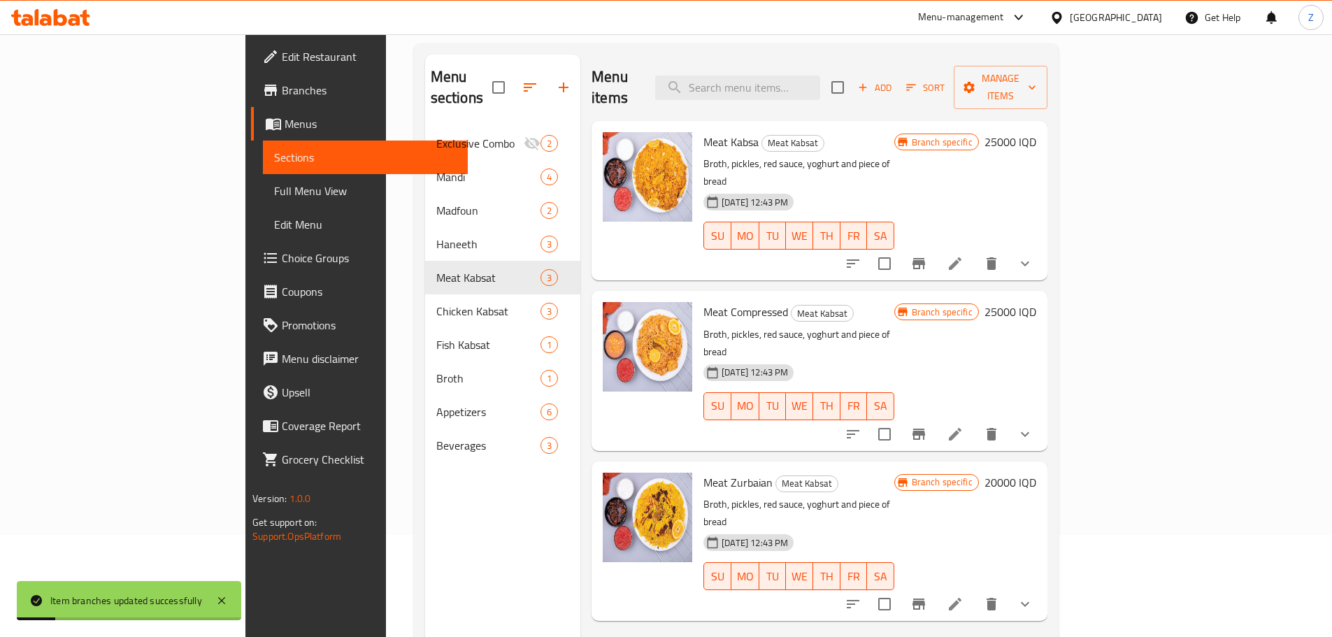
scroll to position [196, 0]
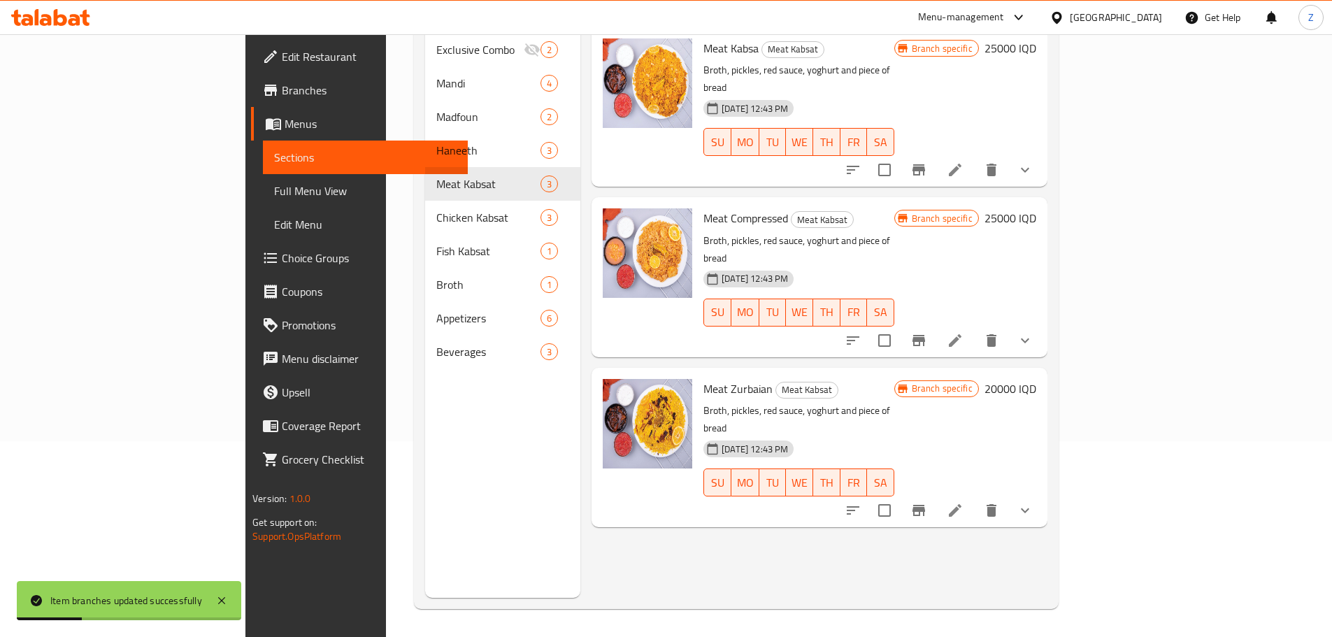
click at [1036, 379] on h6 "20000 IQD" at bounding box center [1010, 389] width 52 height 20
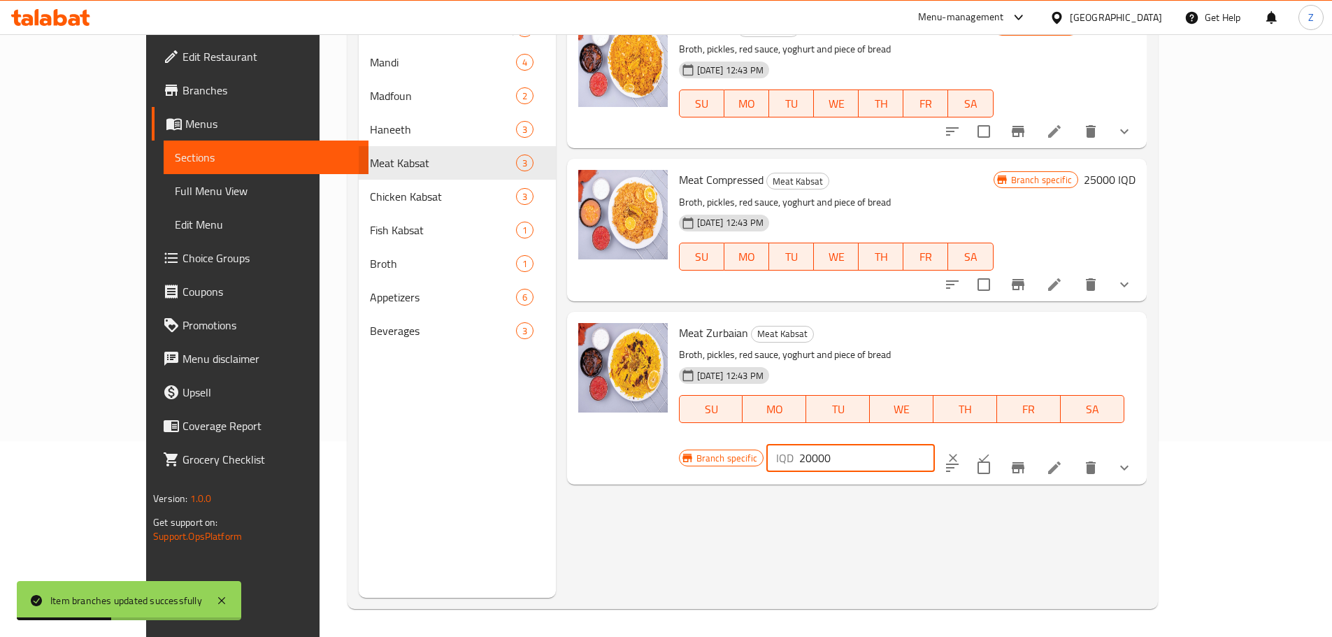
click at [935, 444] on input "20000" at bounding box center [867, 458] width 136 height 28
type input "25000"
click at [990, 451] on icon "ok" at bounding box center [984, 458] width 14 height 14
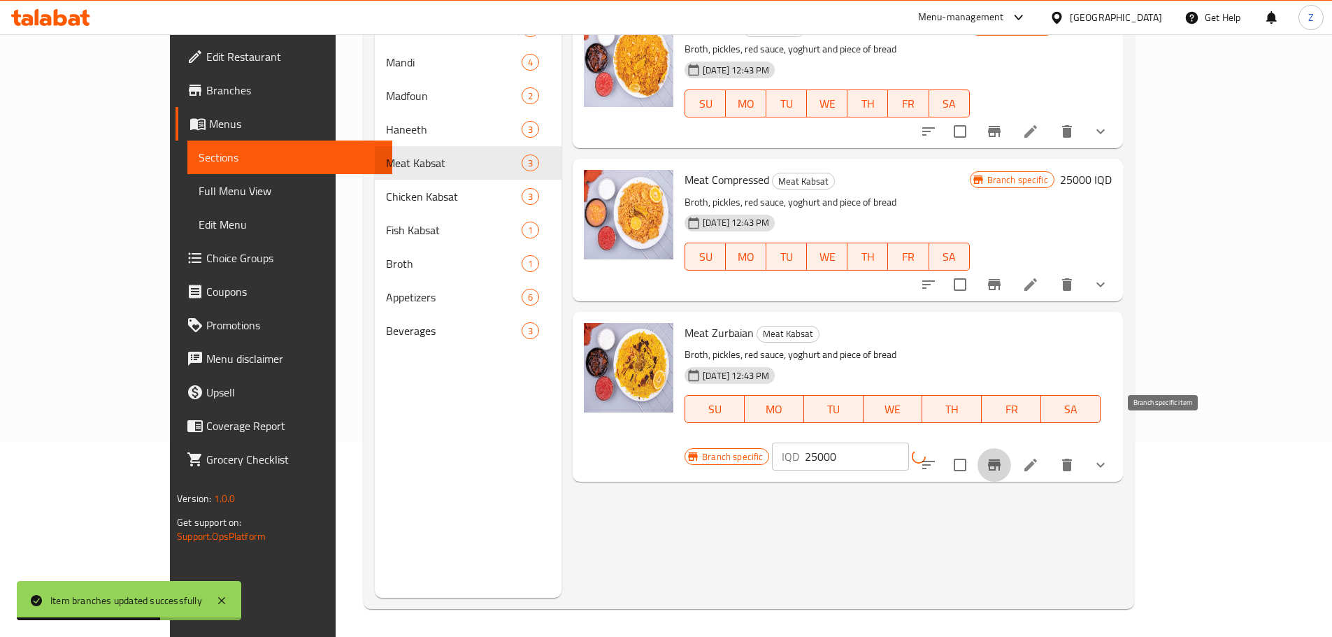
click at [1002, 456] on icon "Branch-specific-item" at bounding box center [994, 464] width 17 height 17
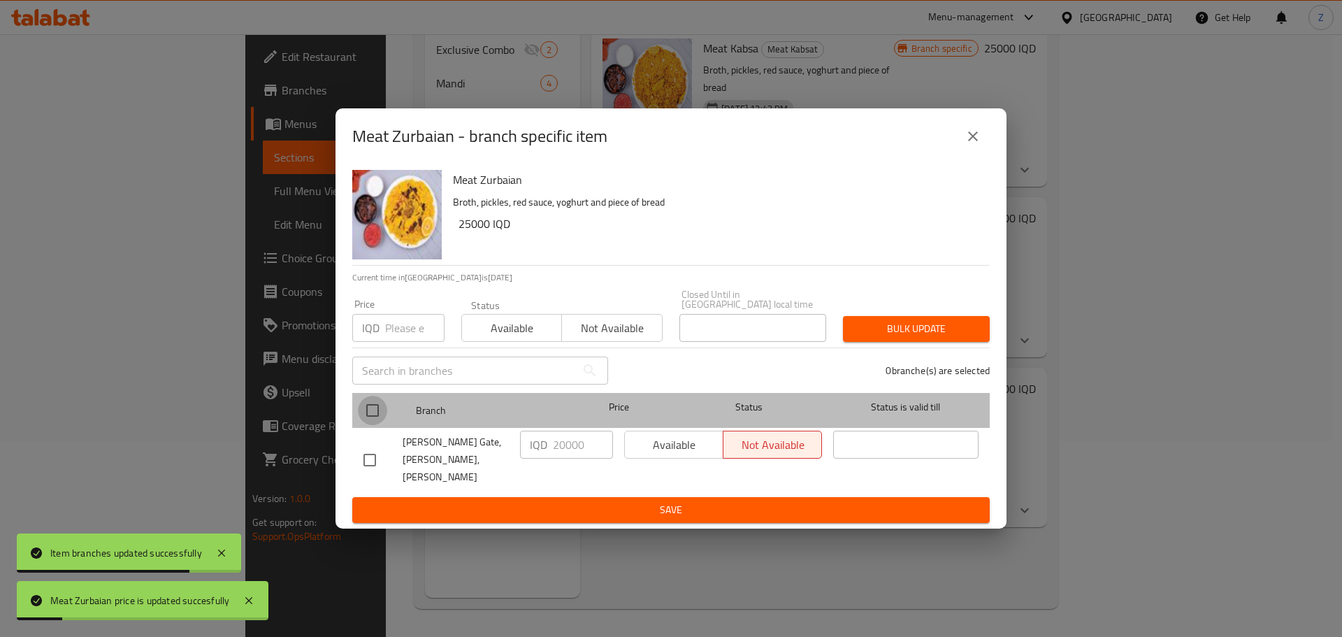
drag, startPoint x: 377, startPoint y: 412, endPoint x: 546, endPoint y: 455, distance: 173.9
click at [377, 412] on input "checkbox" at bounding box center [372, 410] width 29 height 29
checkbox input "true"
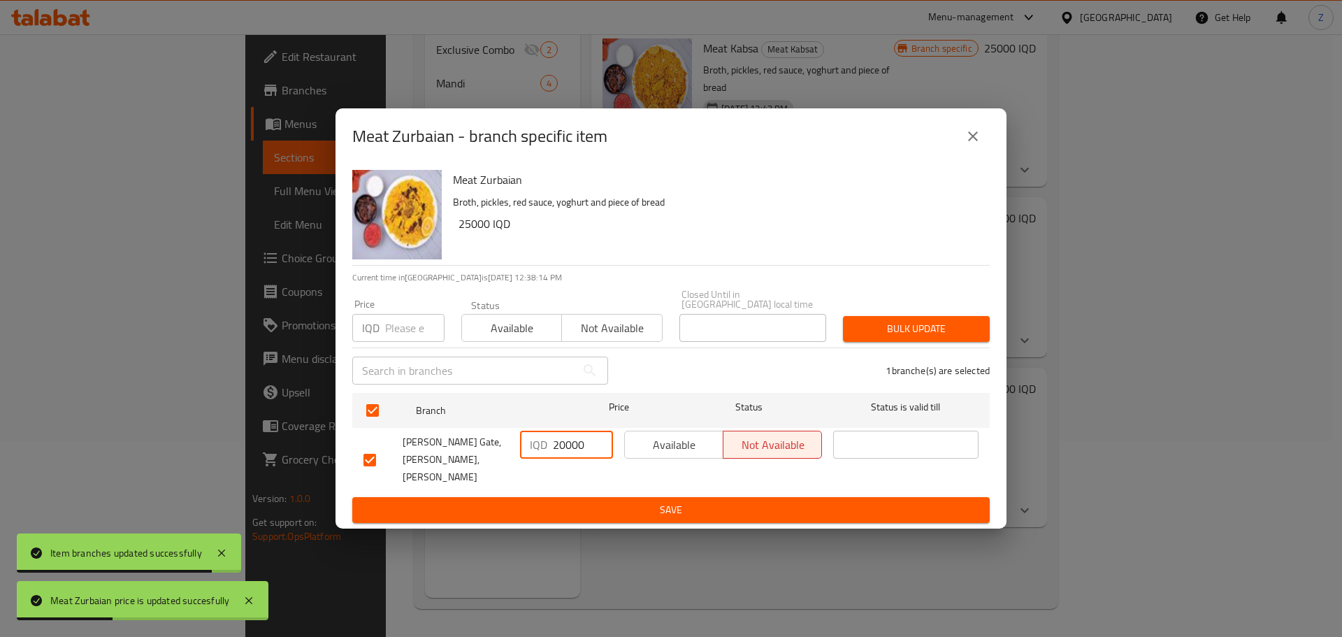
click at [565, 459] on input "20000" at bounding box center [583, 445] width 60 height 28
type input "25000"
click at [582, 501] on span "Save" at bounding box center [670, 509] width 615 height 17
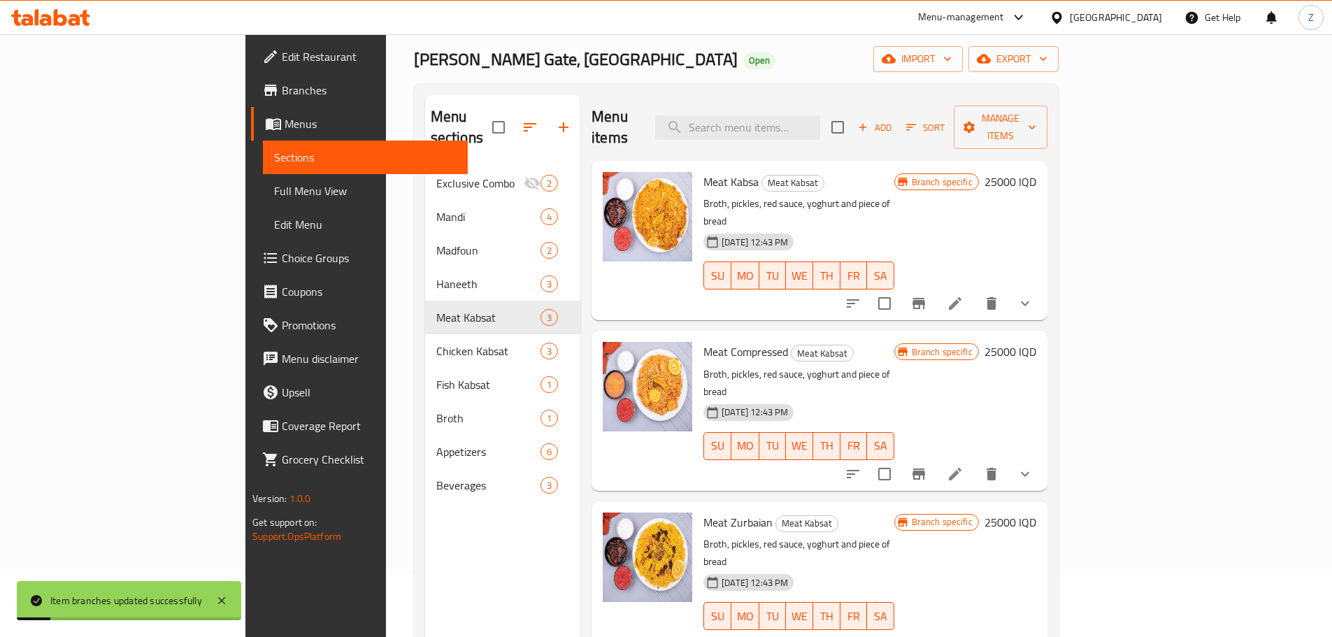
scroll to position [56, 0]
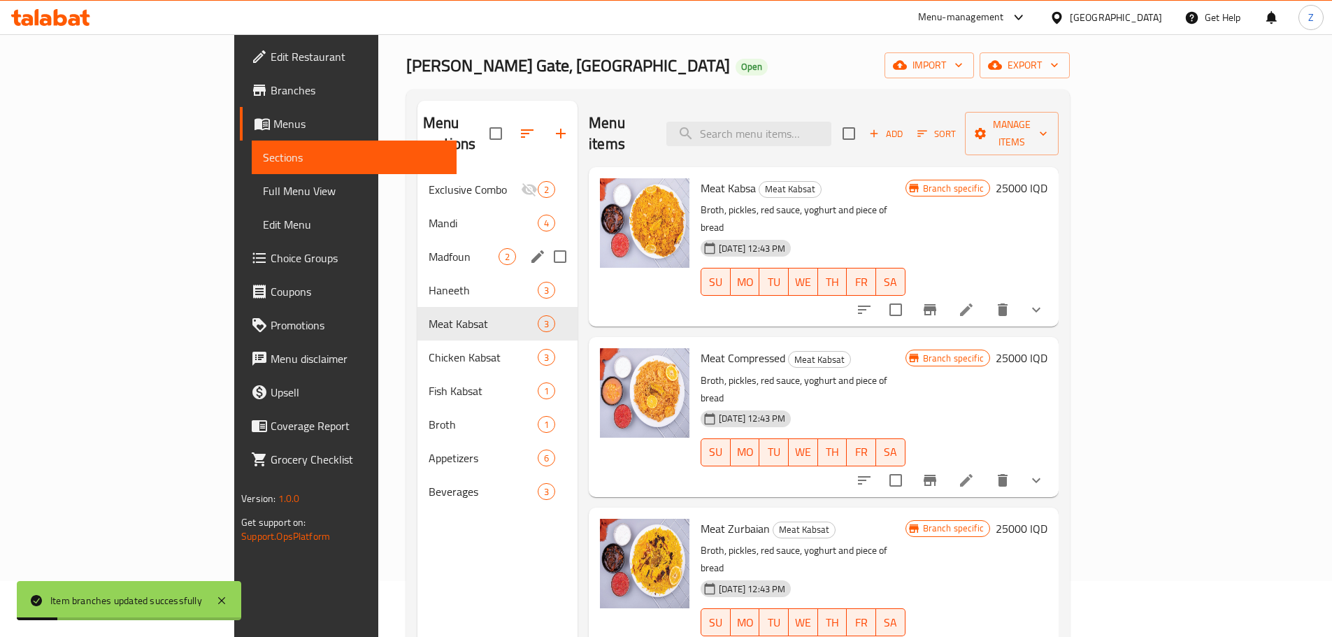
click at [417, 240] on div "Madfoun 2" at bounding box center [497, 257] width 160 height 34
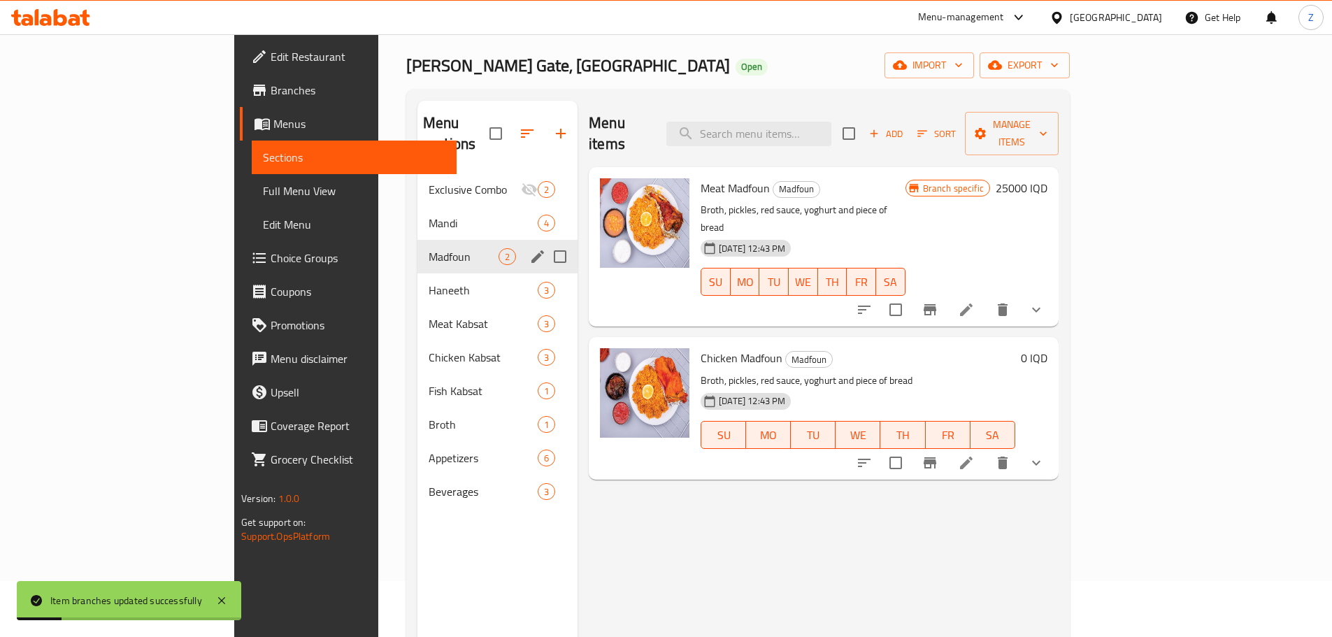
click at [417, 206] on div "Mandi 4" at bounding box center [497, 223] width 160 height 34
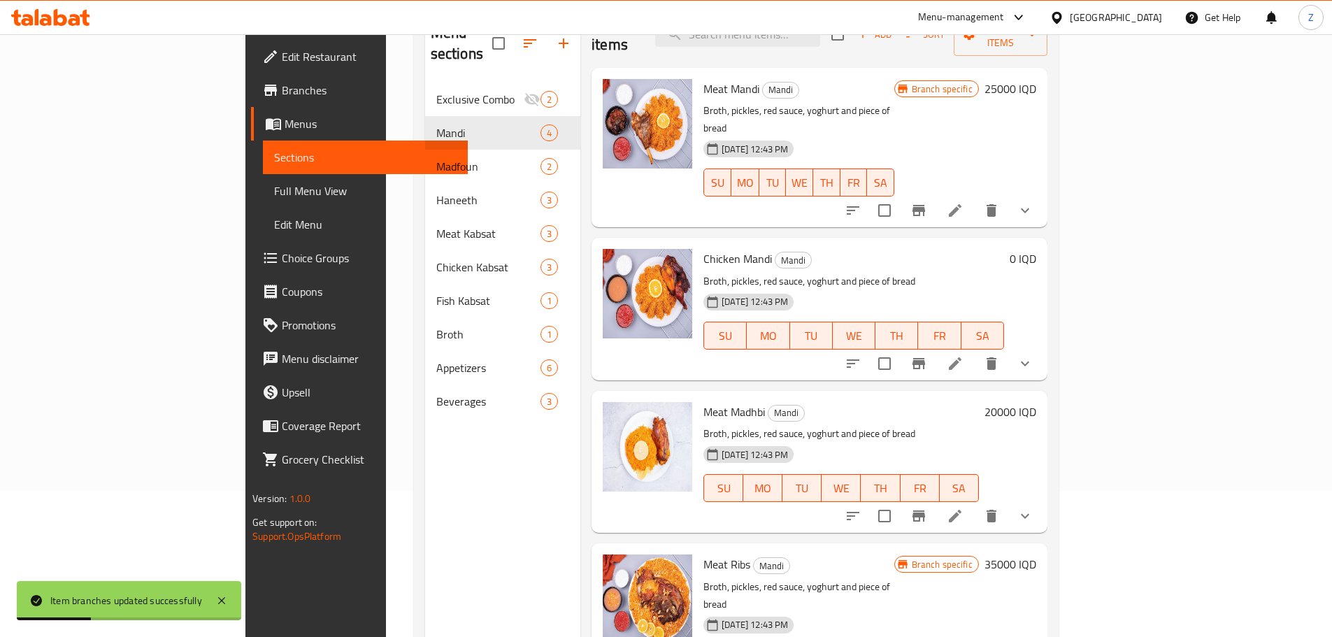
scroll to position [196, 0]
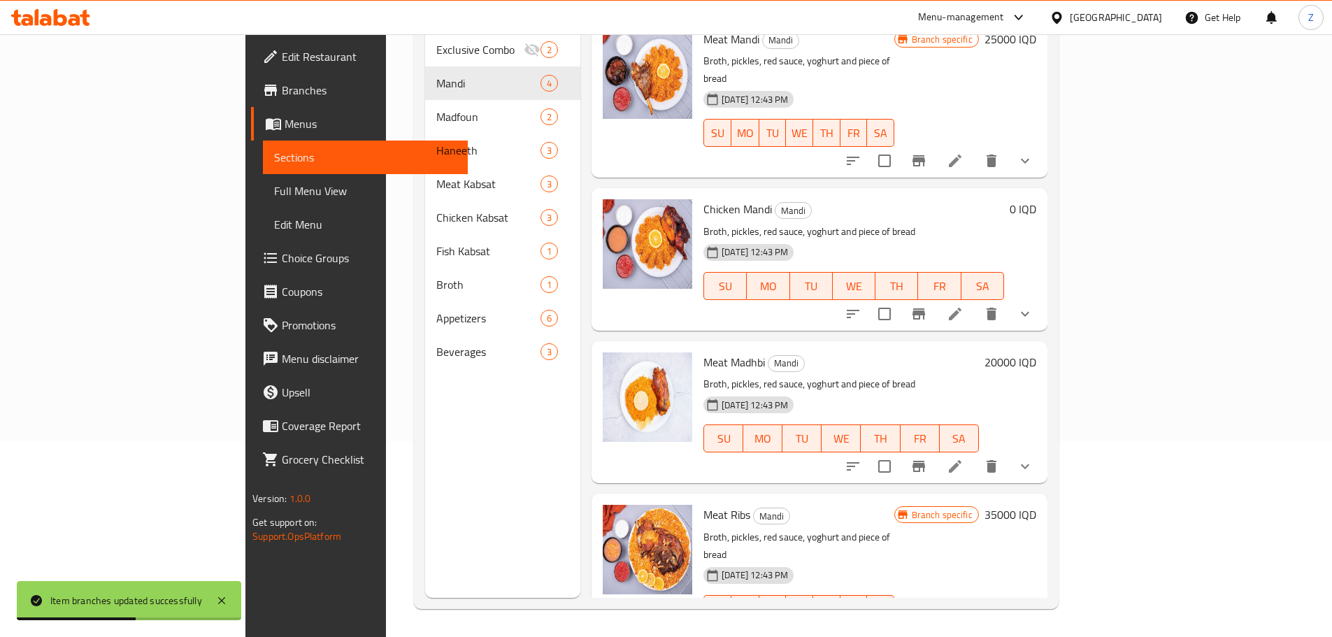
click at [1036, 505] on h6 "35000 IQD" at bounding box center [1010, 515] width 52 height 20
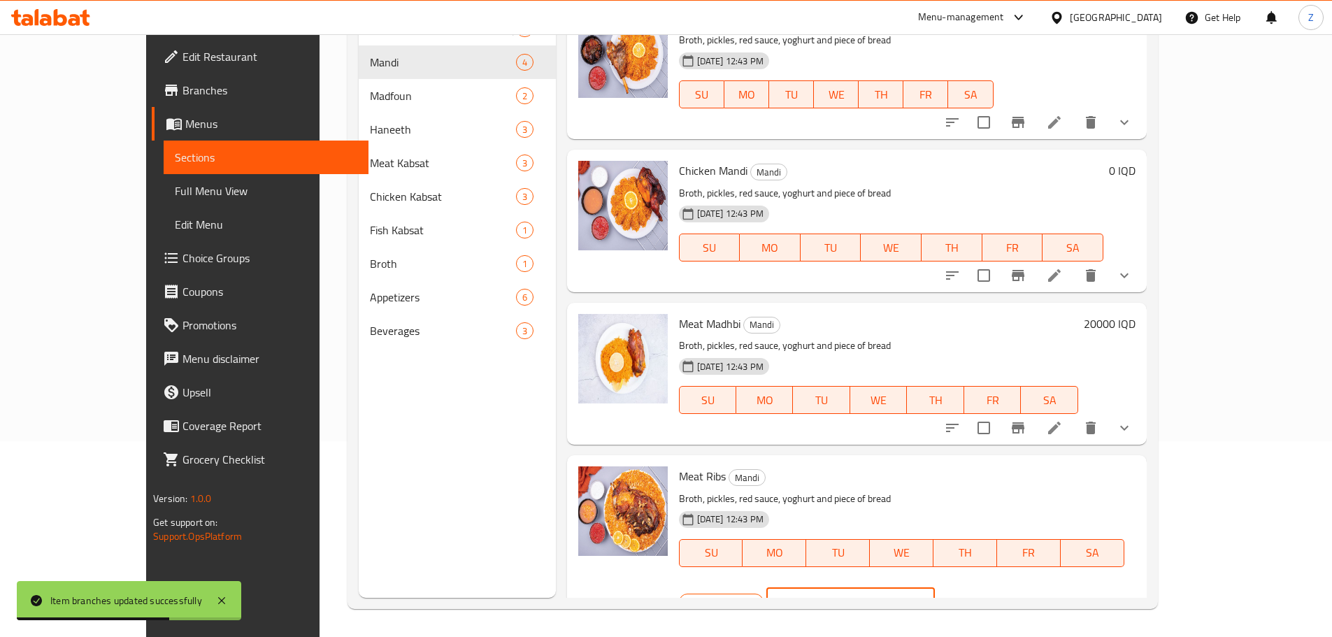
drag, startPoint x: 1092, startPoint y: 485, endPoint x: 1034, endPoint y: 476, distance: 58.7
click at [1019, 586] on div "Branch specific IQD 35000 ​" at bounding box center [849, 601] width 340 height 31
type input "47000"
click at [990, 595] on icon "ok" at bounding box center [984, 602] width 14 height 14
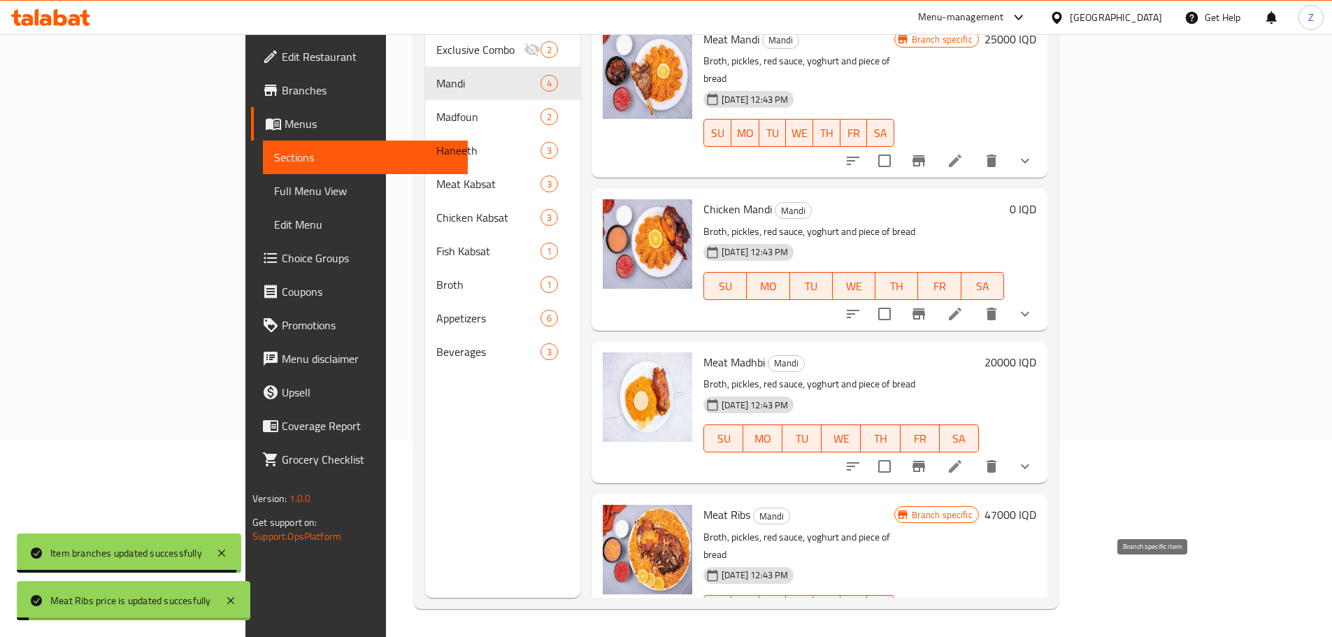
click at [927, 628] on icon "Branch-specific-item" at bounding box center [918, 636] width 17 height 17
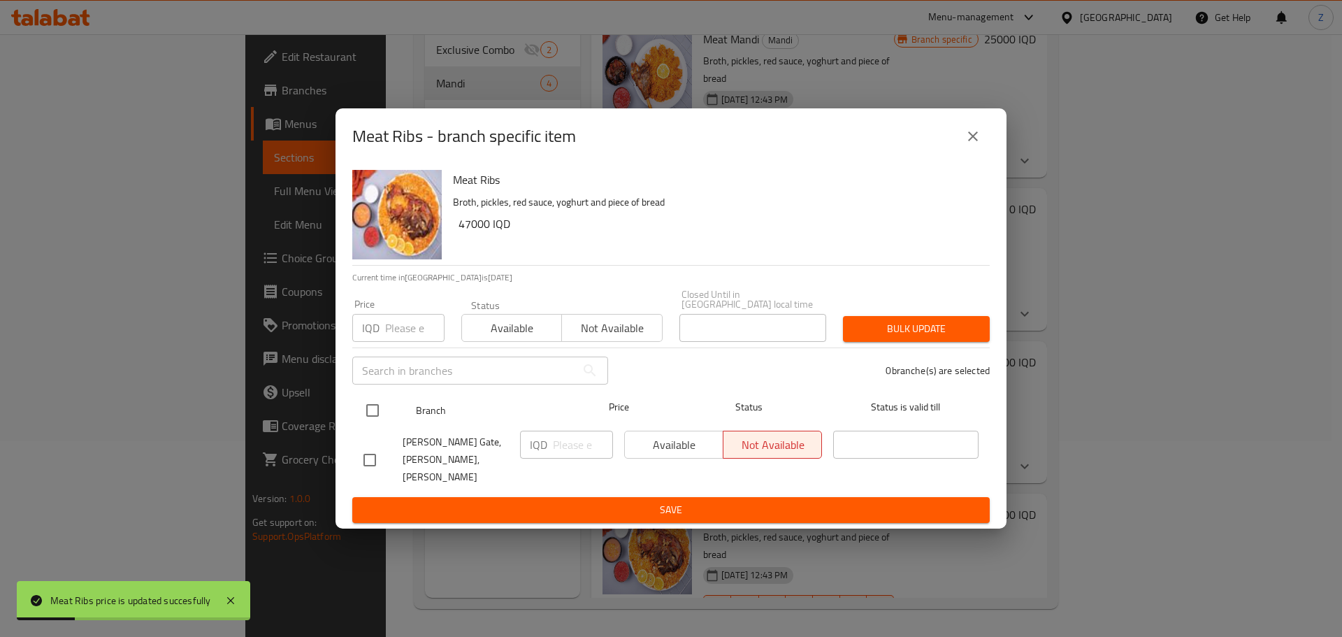
click at [375, 400] on input "checkbox" at bounding box center [372, 410] width 29 height 29
checkbox input "true"
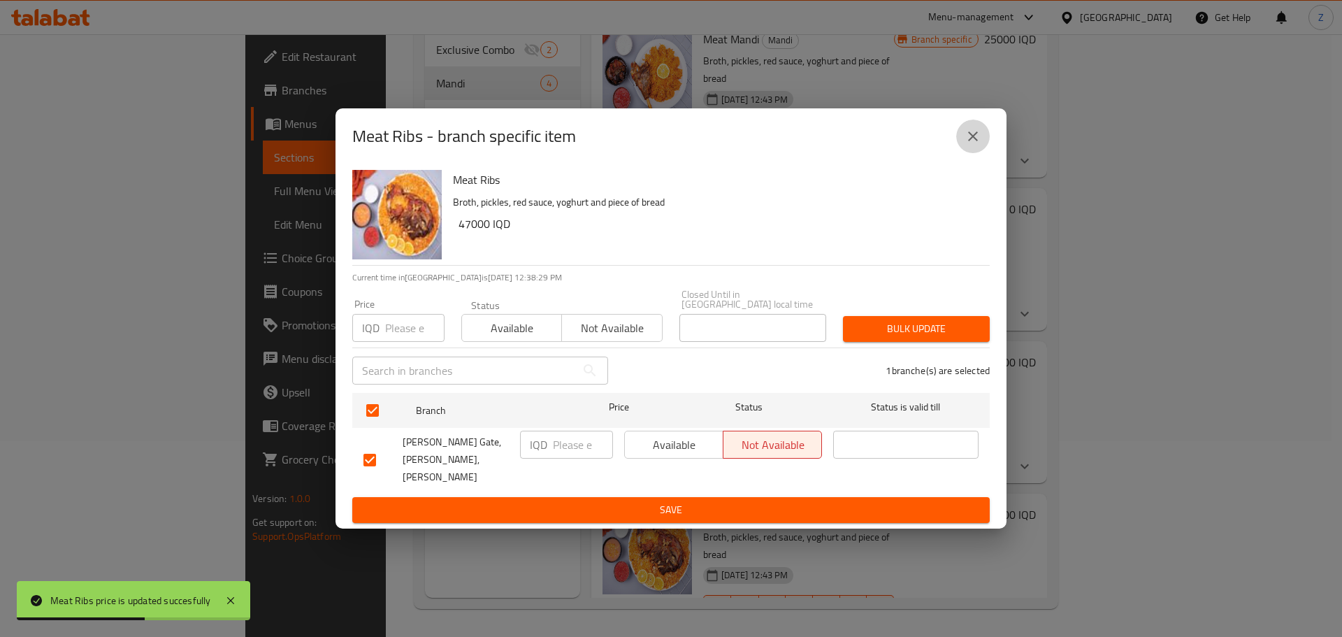
click at [973, 139] on button "close" at bounding box center [973, 137] width 34 height 34
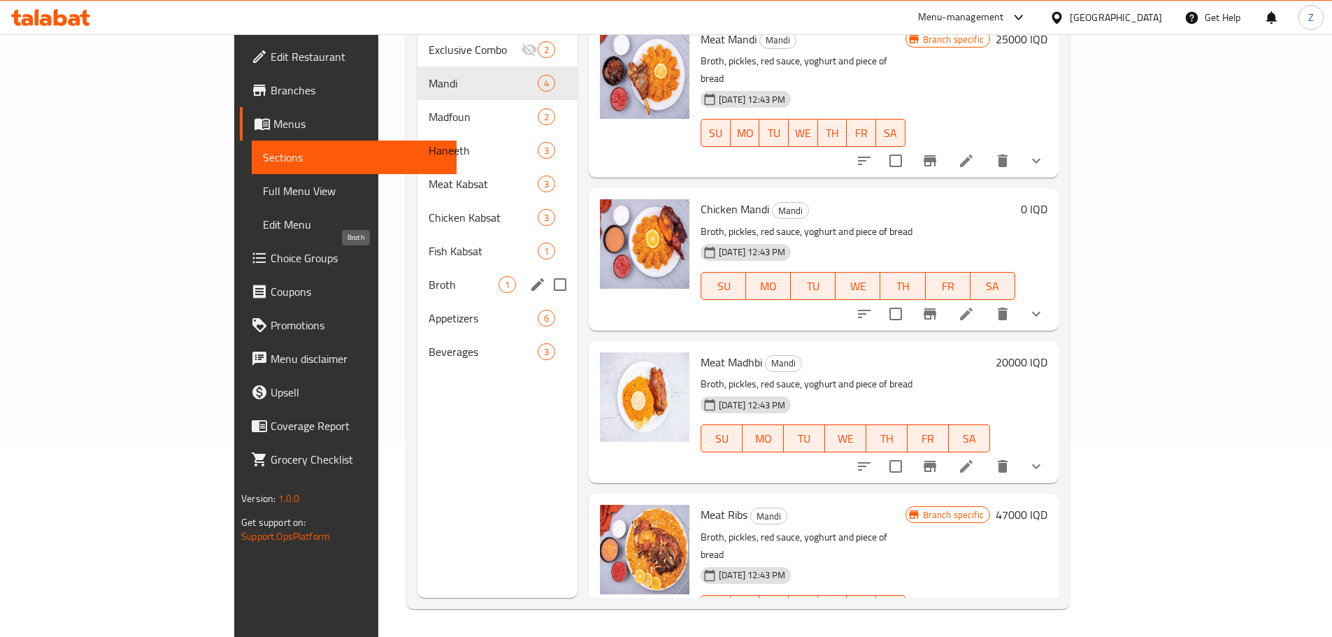
click at [428, 276] on span "Broth" at bounding box center [463, 284] width 70 height 17
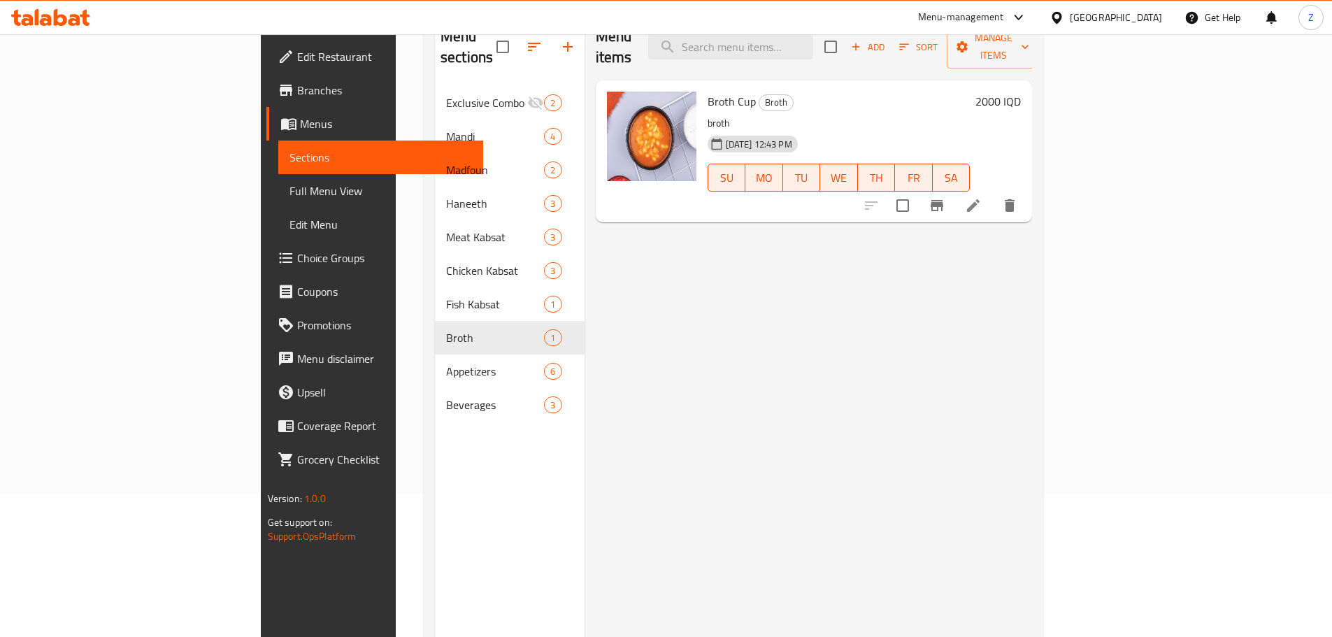
scroll to position [56, 0]
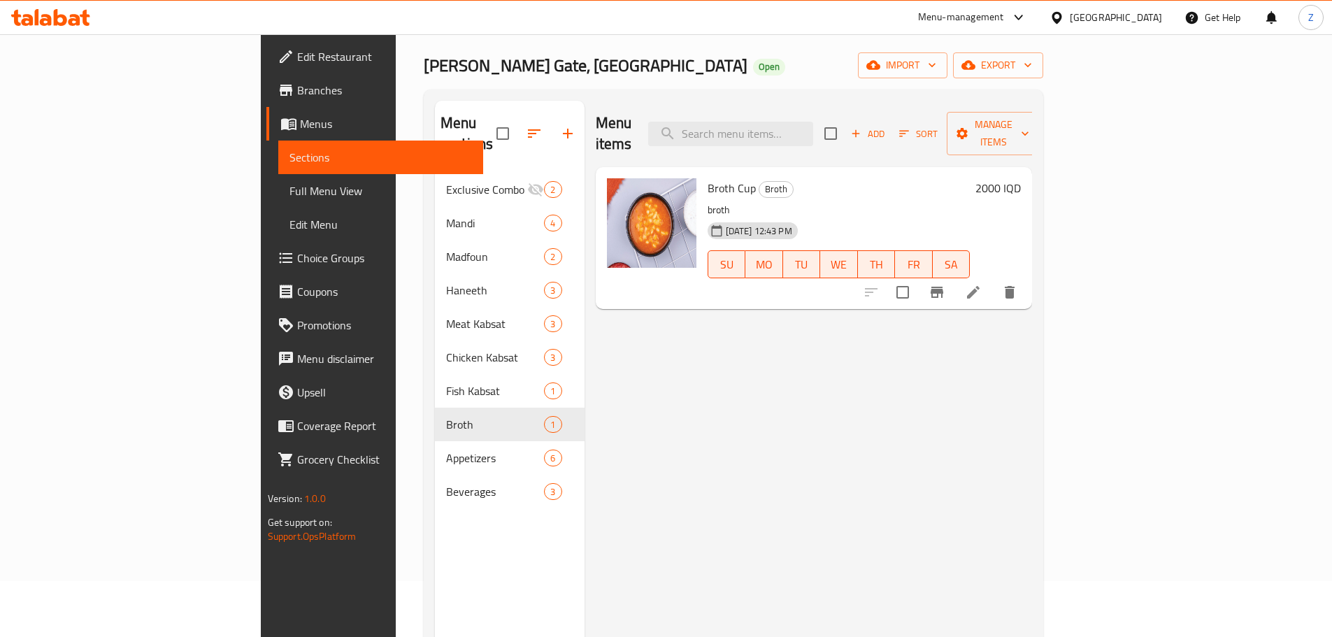
click at [1021, 178] on h6 "2000 IQD" at bounding box center [997, 188] width 45 height 20
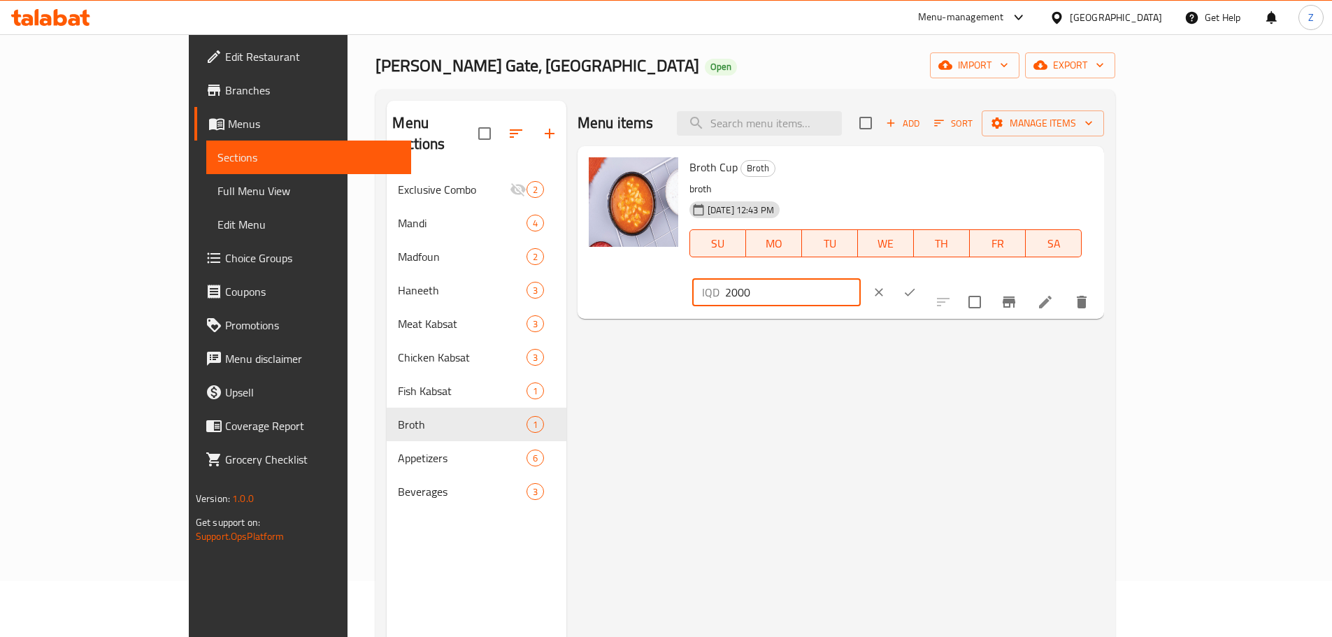
click at [860, 278] on input "2000" at bounding box center [793, 292] width 136 height 28
type input "4000"
click at [925, 277] on button "ok" at bounding box center [909, 292] width 31 height 31
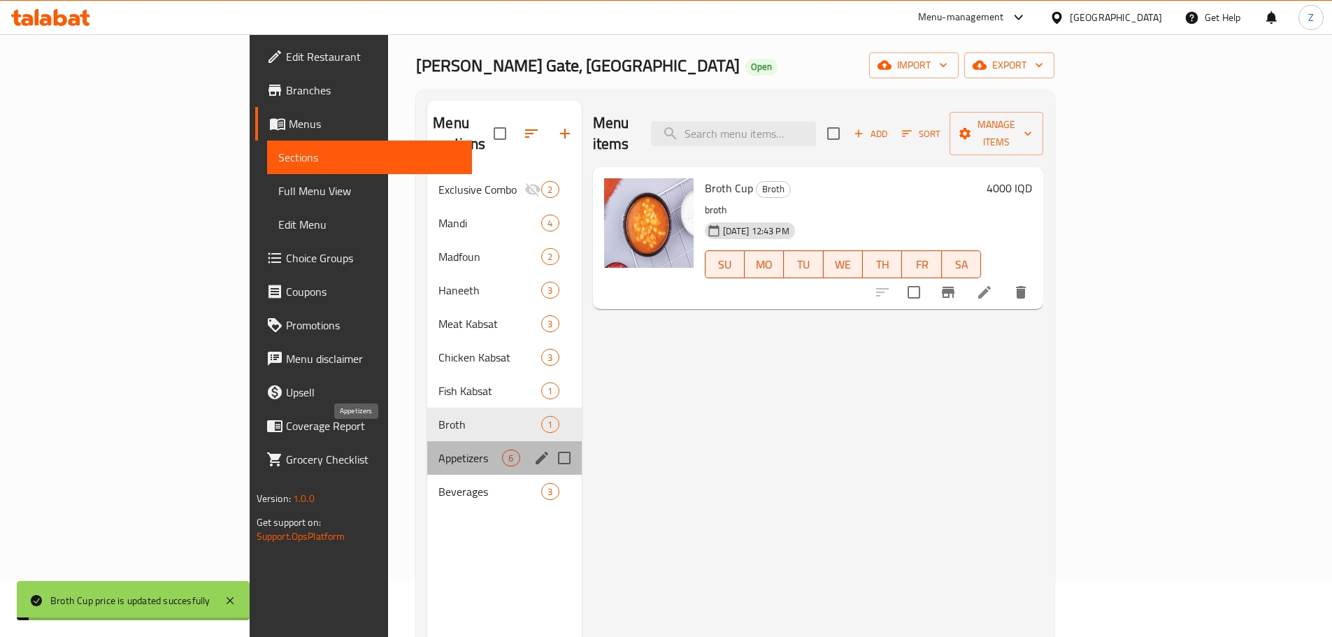
click at [438, 449] on span "Appetizers" at bounding box center [470, 457] width 64 height 17
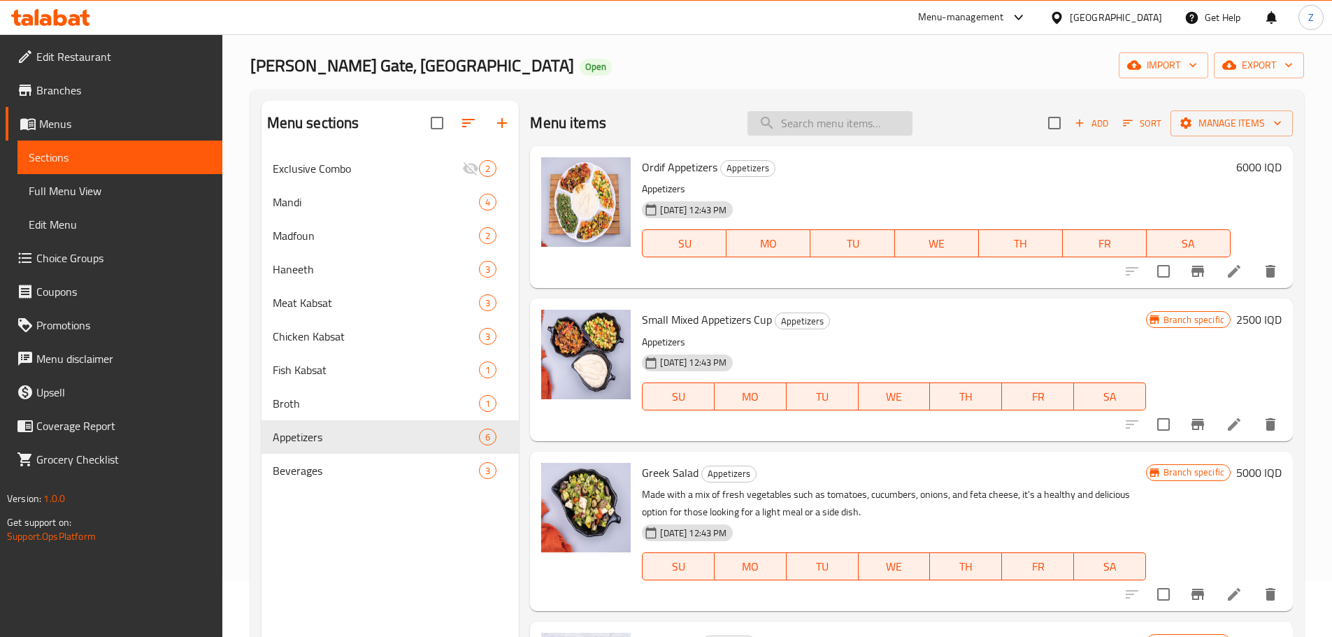
click at [846, 117] on input "search" at bounding box center [829, 123] width 165 height 24
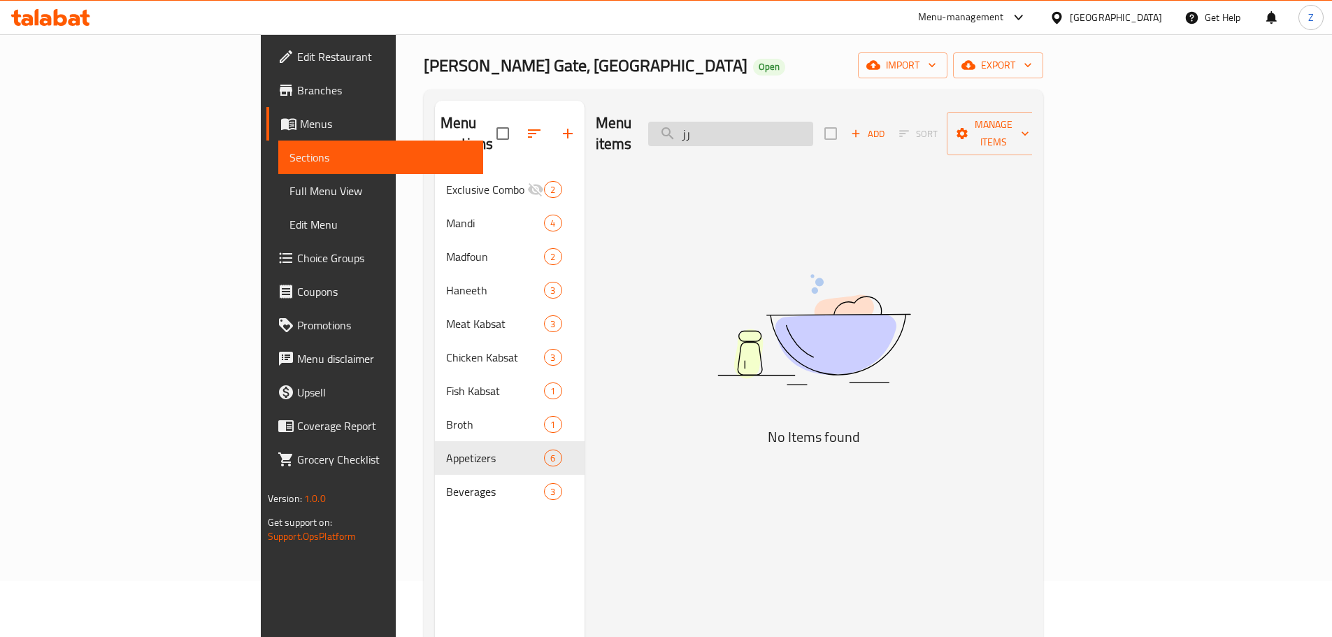
click at [813, 122] on input "رز" at bounding box center [730, 134] width 165 height 24
type input "تمن"
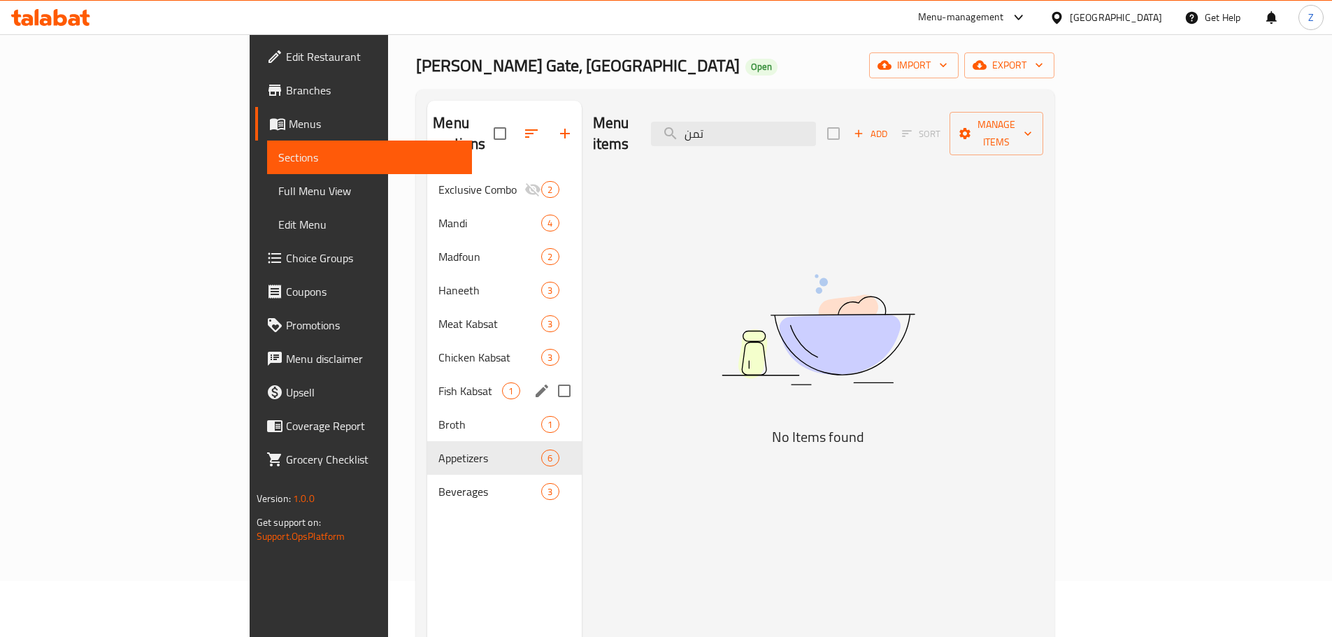
click at [427, 384] on div "Fish Kabsat 1" at bounding box center [504, 391] width 154 height 34
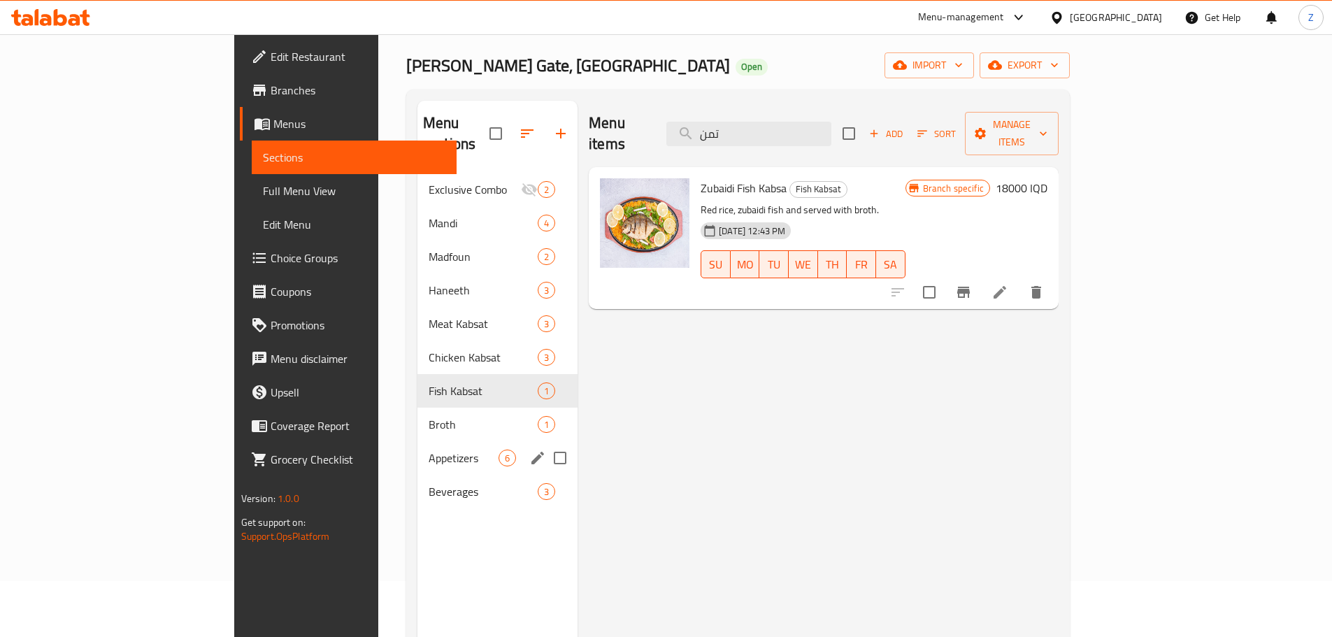
click at [426, 441] on div "Appetizers 6" at bounding box center [497, 458] width 160 height 34
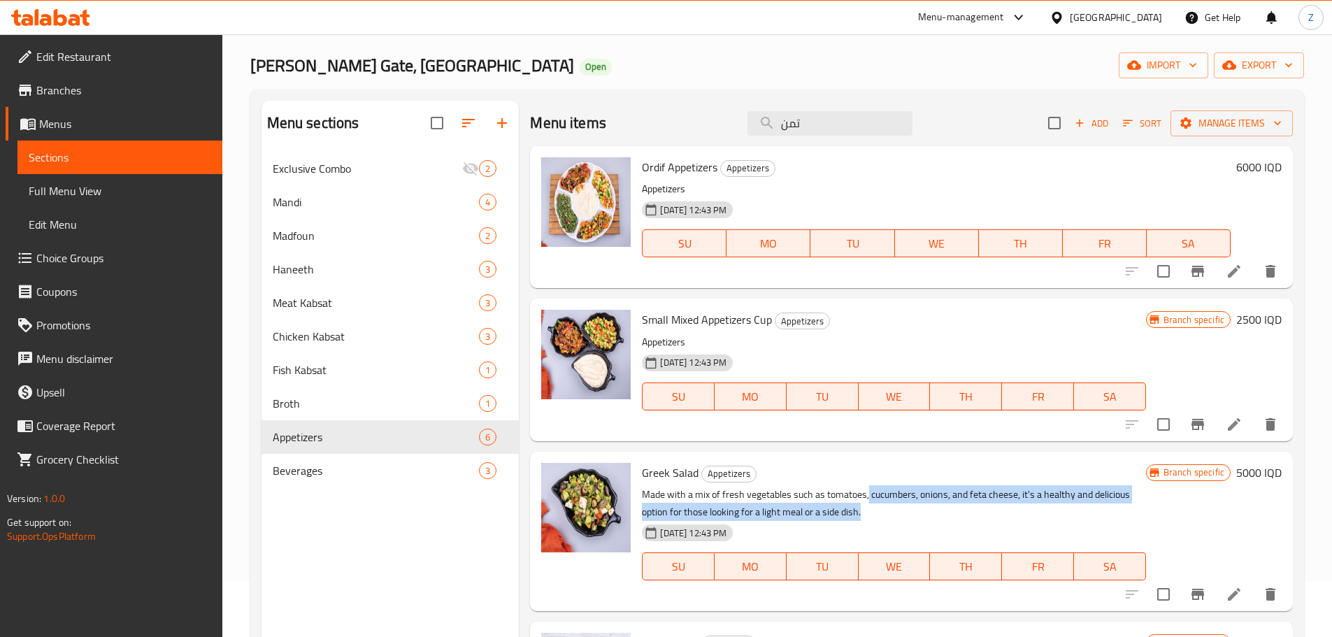
drag, startPoint x: 867, startPoint y: 491, endPoint x: 888, endPoint y: 518, distance: 34.8
click at [888, 518] on p "Made with a mix of fresh vegetables such as tomatoes, cucumbers, onions, and fe…" at bounding box center [893, 503] width 503 height 35
drag, startPoint x: 893, startPoint y: 516, endPoint x: 890, endPoint y: 477, distance: 38.5
click at [890, 477] on div "Greek Salad Appetizers Made with a mix of fresh vegetables such as tomatoes, cu…" at bounding box center [893, 531] width 514 height 148
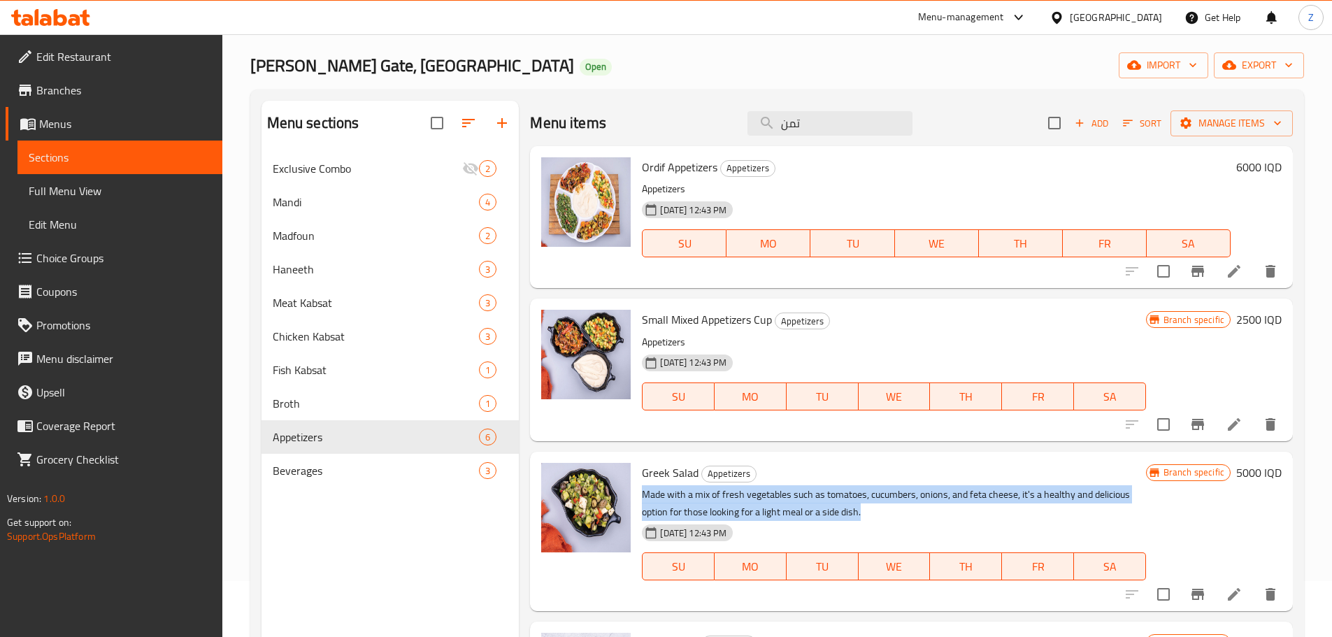
click at [890, 477] on h6 "Greek Salad Appetizers" at bounding box center [893, 473] width 503 height 20
drag, startPoint x: 890, startPoint y: 459, endPoint x: 921, endPoint y: 526, distance: 73.8
click at [921, 526] on div "Greek Salad Appetizers Made with a mix of fresh vegetables such as tomatoes, cu…" at bounding box center [893, 531] width 514 height 148
click at [920, 511] on p "Made with a mix of fresh vegetables such as tomatoes, cucumbers, onions, and fe…" at bounding box center [893, 503] width 503 height 35
drag, startPoint x: 920, startPoint y: 511, endPoint x: 907, endPoint y: 459, distance: 54.1
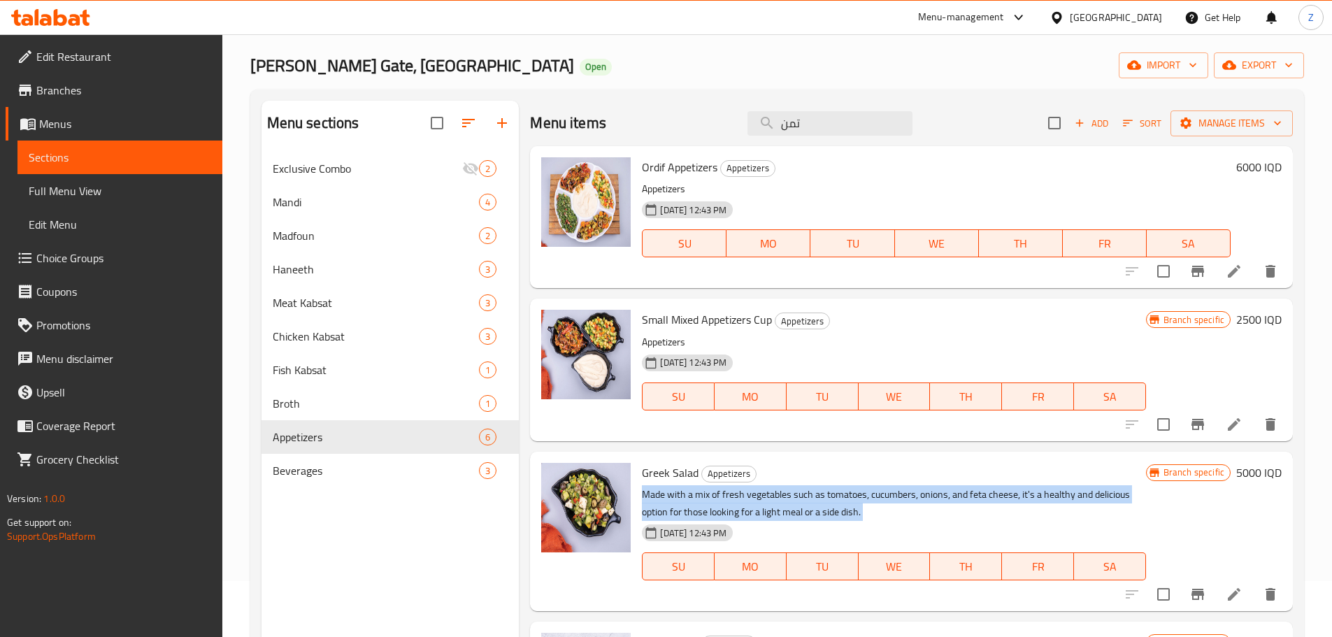
click at [907, 459] on div "Greek Salad Appetizers Made with a mix of fresh vegetables such as tomatoes, cu…" at bounding box center [893, 531] width 514 height 148
click at [905, 450] on div "Menu items تمن Add Sort Manage items Ordif Appetizers Appetizers Appetizers 19-…" at bounding box center [906, 419] width 774 height 637
drag, startPoint x: 905, startPoint y: 450, endPoint x: 936, endPoint y: 545, distance: 99.5
click at [936, 545] on div "Menu items تمن Add Sort Manage items Ordif Appetizers Appetizers Appetizers 19-…" at bounding box center [906, 419] width 774 height 637
click at [936, 545] on div "19-12-2024 12:43 PM SU MO TU WE TH FR SA" at bounding box center [893, 556] width 514 height 75
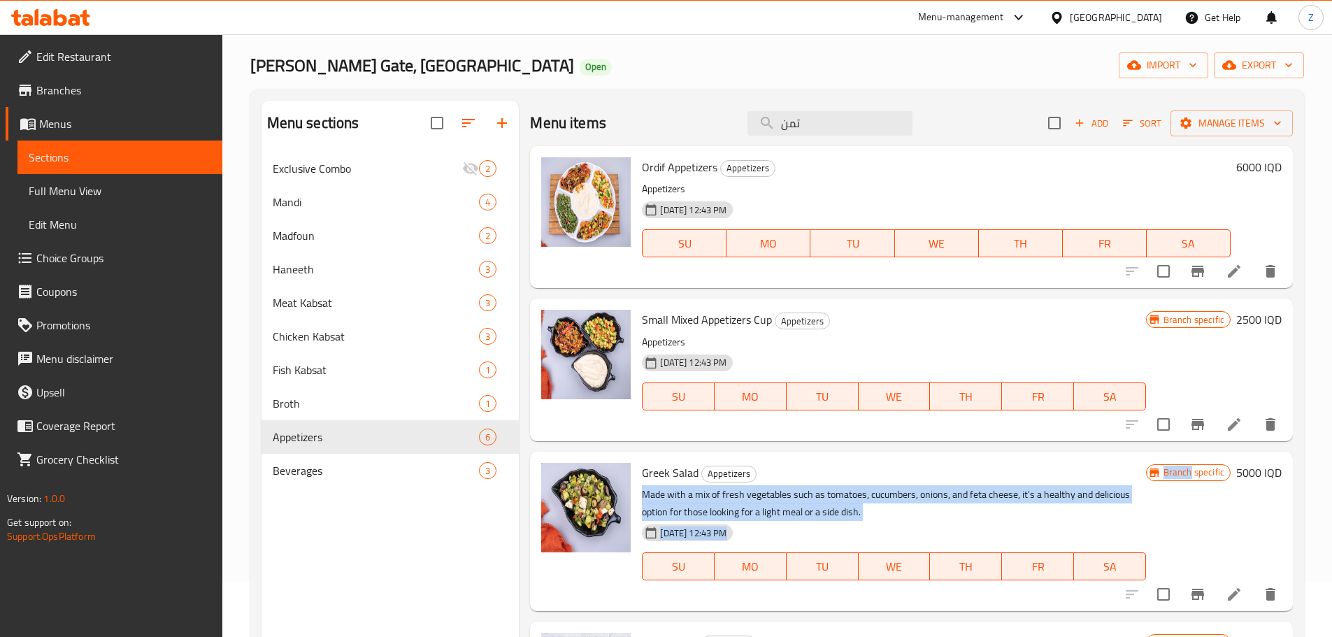
drag, startPoint x: 936, startPoint y: 545, endPoint x: 918, endPoint y: 466, distance: 81.1
click at [918, 466] on div "Greek Salad Appetizers Made with a mix of fresh vegetables such as tomatoes, cu…" at bounding box center [893, 531] width 514 height 148
click at [918, 466] on h6 "Greek Salad Appetizers" at bounding box center [893, 473] width 503 height 20
drag, startPoint x: 918, startPoint y: 463, endPoint x: 1118, endPoint y: 512, distance: 205.7
click at [1118, 512] on div "Greek Salad Appetizers Made with a mix of fresh vegetables such as tomatoes, cu…" at bounding box center [893, 531] width 514 height 148
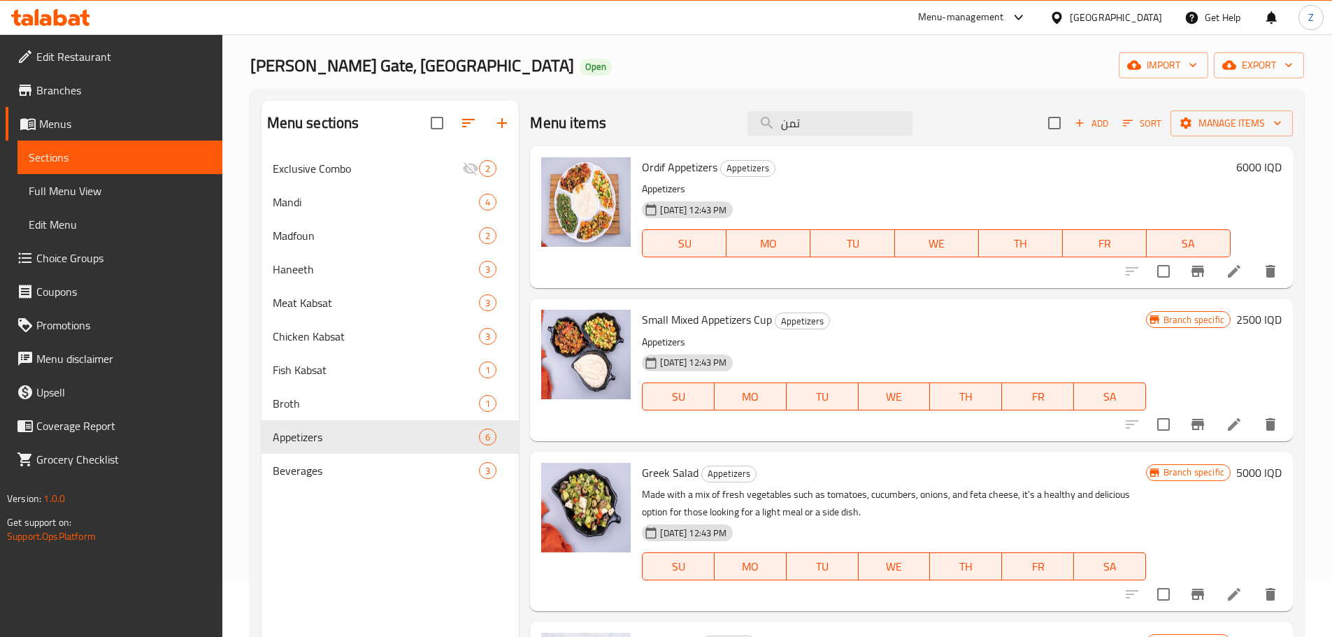
click at [1146, 497] on div "Branch specific 5000 IQD" at bounding box center [1214, 531] width 136 height 137
click at [824, 122] on input "تمن" at bounding box center [829, 123] width 165 height 24
